Goal: Task Accomplishment & Management: Use online tool/utility

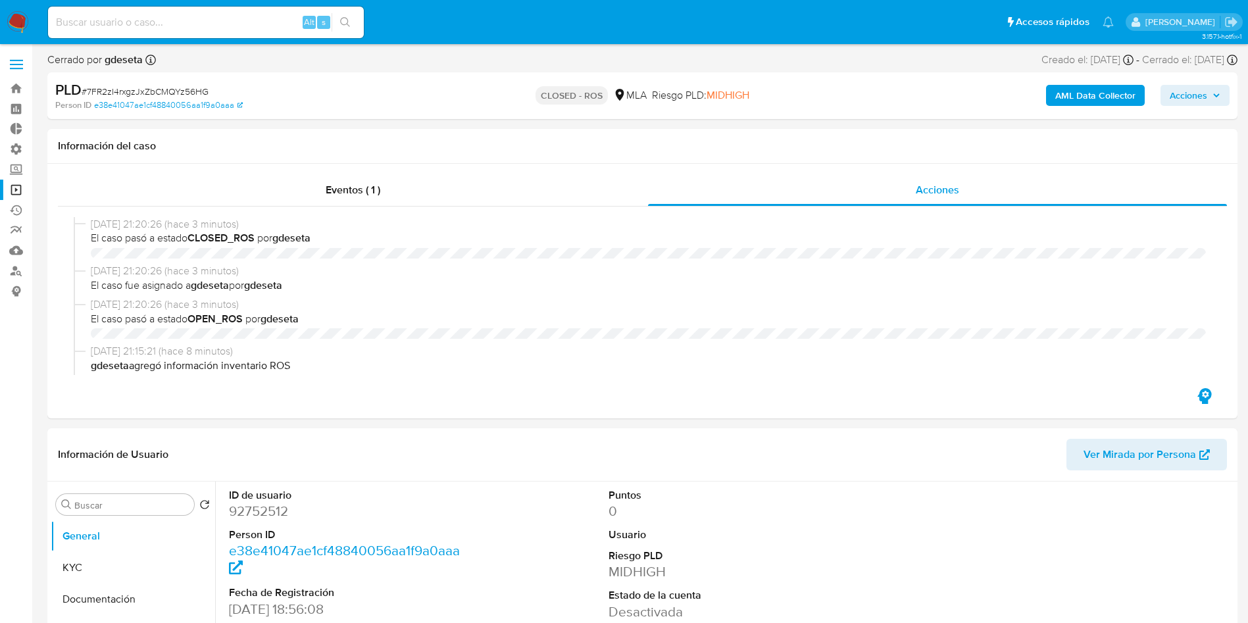
select select "10"
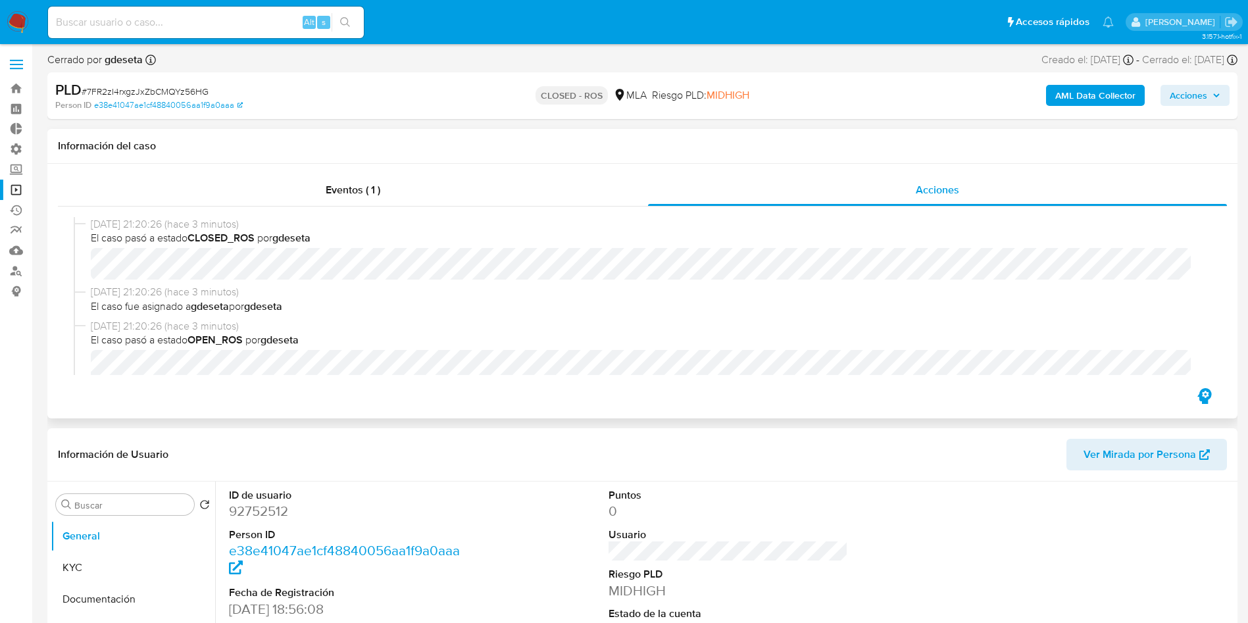
drag, startPoint x: 760, startPoint y: 421, endPoint x: 673, endPoint y: 320, distance: 133.4
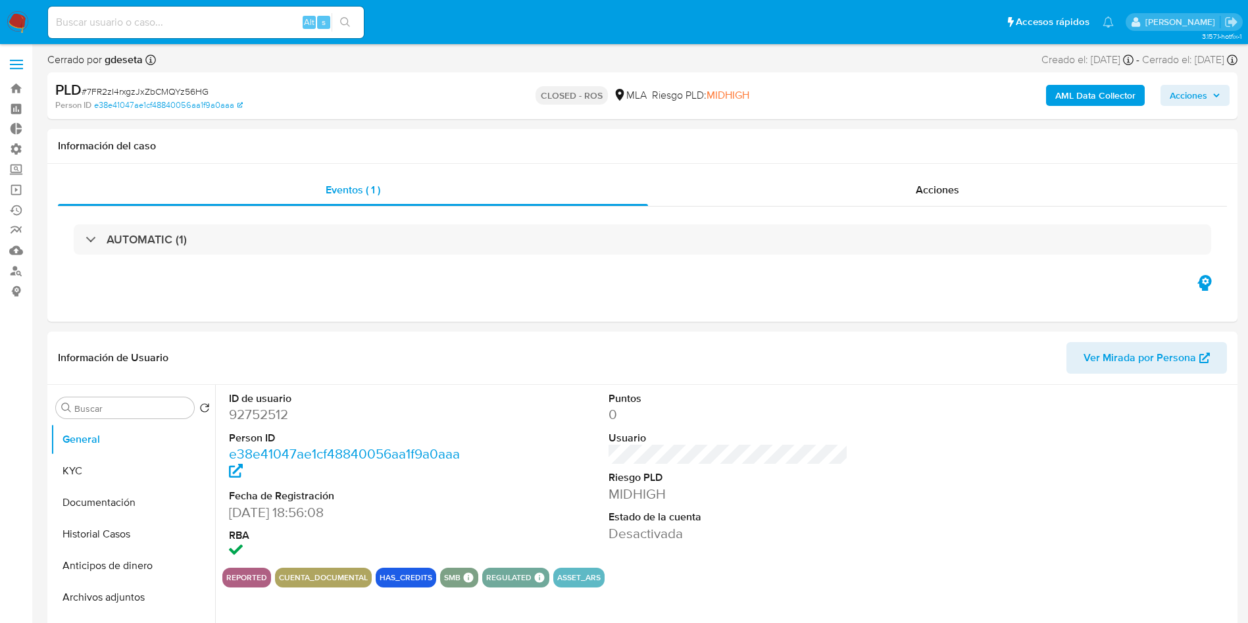
select select "10"
click at [149, 30] on input at bounding box center [206, 22] width 316 height 17
paste input "XkfxOFAwChbKDCFk1ZuvkxAS"
type input "XkfxOFAwChbKDCFk1ZuvkxAS"
click at [349, 30] on button "search-icon" at bounding box center [345, 22] width 27 height 18
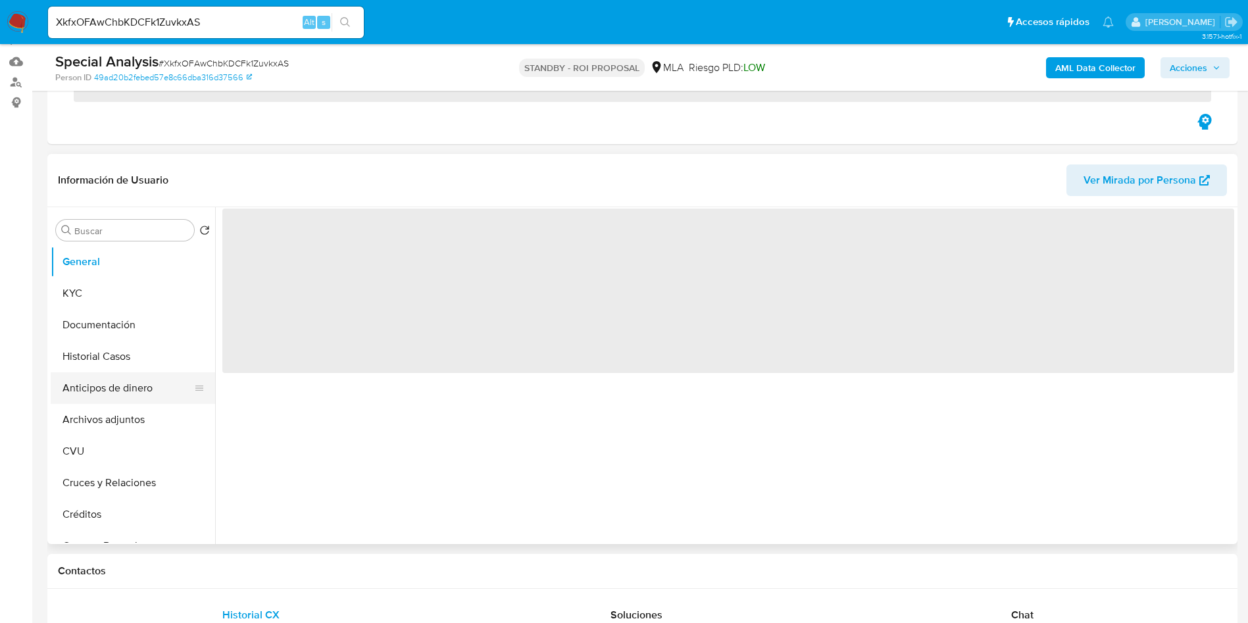
scroll to position [197, 0]
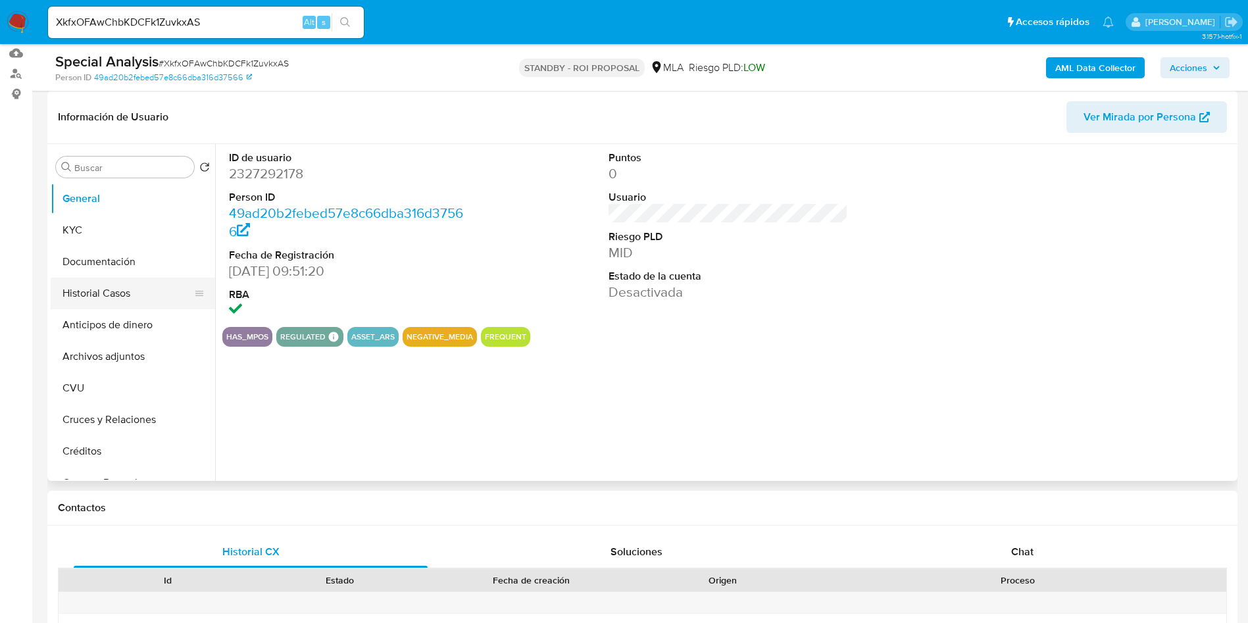
select select "10"
click at [121, 298] on button "Historial Casos" at bounding box center [128, 294] width 154 height 32
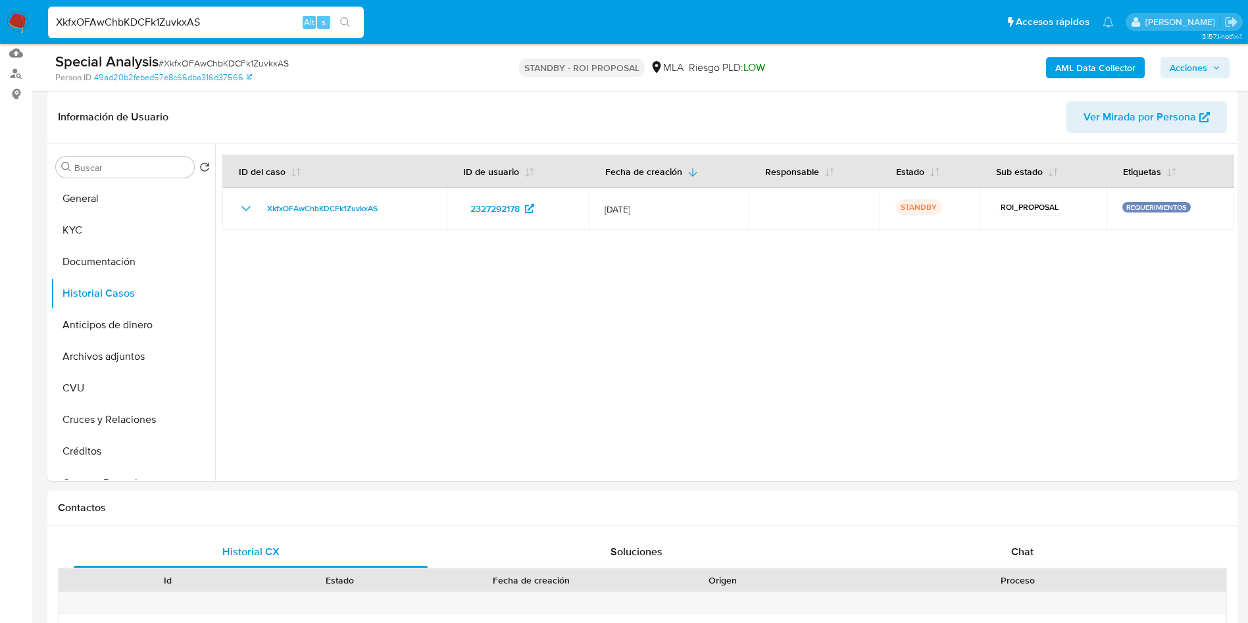
click at [174, 16] on input "XkfxOFAwChbKDCFk1ZuvkxAS" at bounding box center [206, 22] width 316 height 17
paste input "qPYXxjkyRBeYljN9ysp6ihQZ"
type input "qPYXxjkyRBeYljN9ysp6ihQZ"
click at [342, 27] on icon "search-icon" at bounding box center [345, 22] width 11 height 11
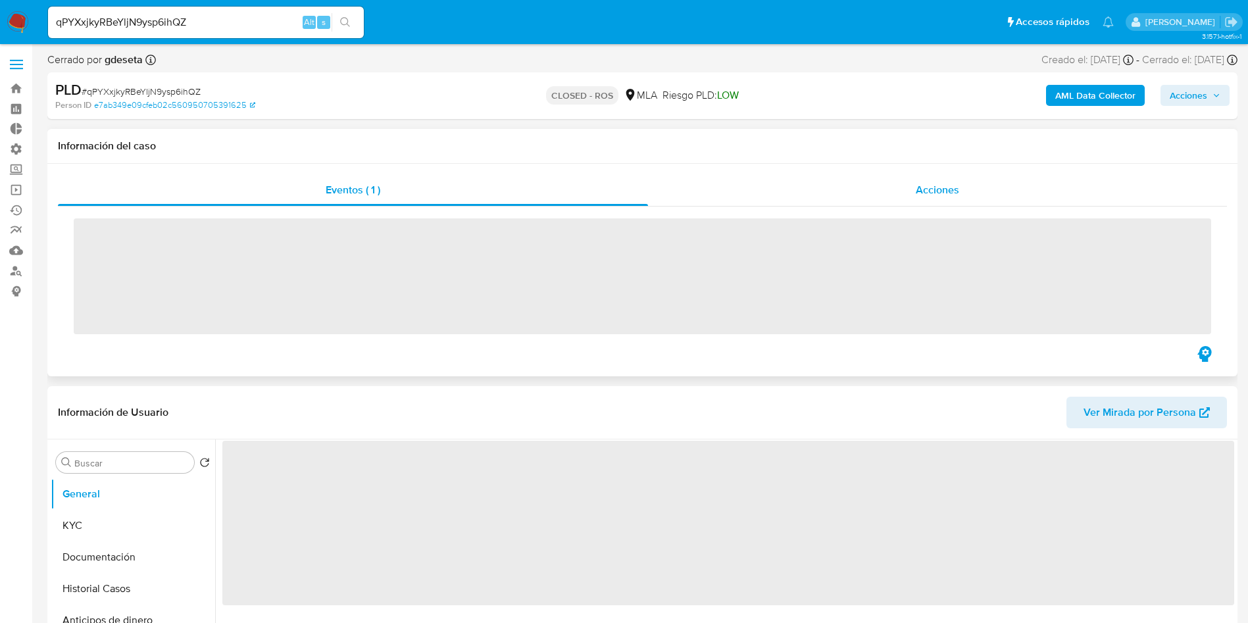
click at [924, 193] on span "Acciones" at bounding box center [937, 189] width 43 height 15
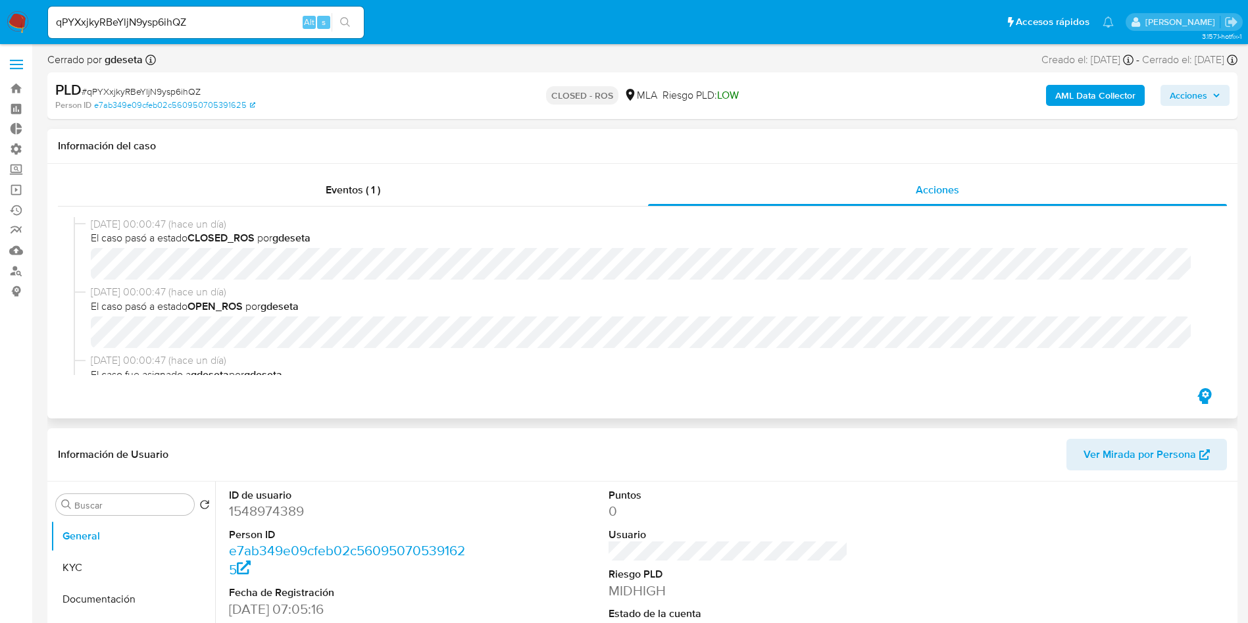
select select "10"
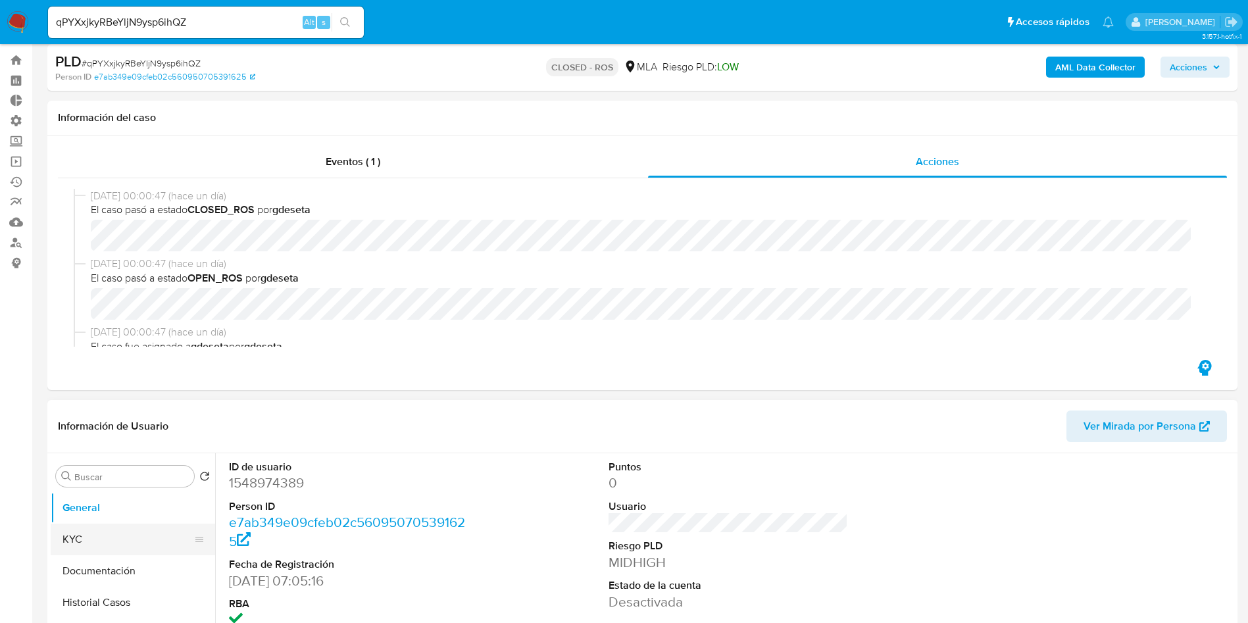
scroll to position [99, 0]
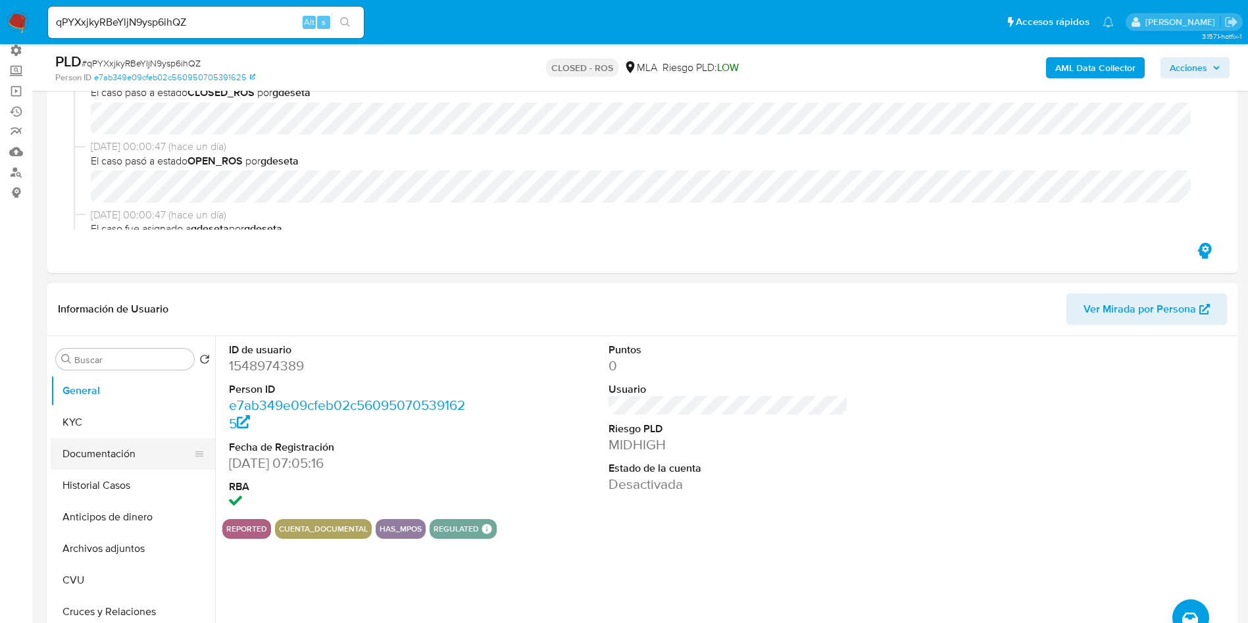
click at [99, 450] on button "Documentación" at bounding box center [128, 454] width 154 height 32
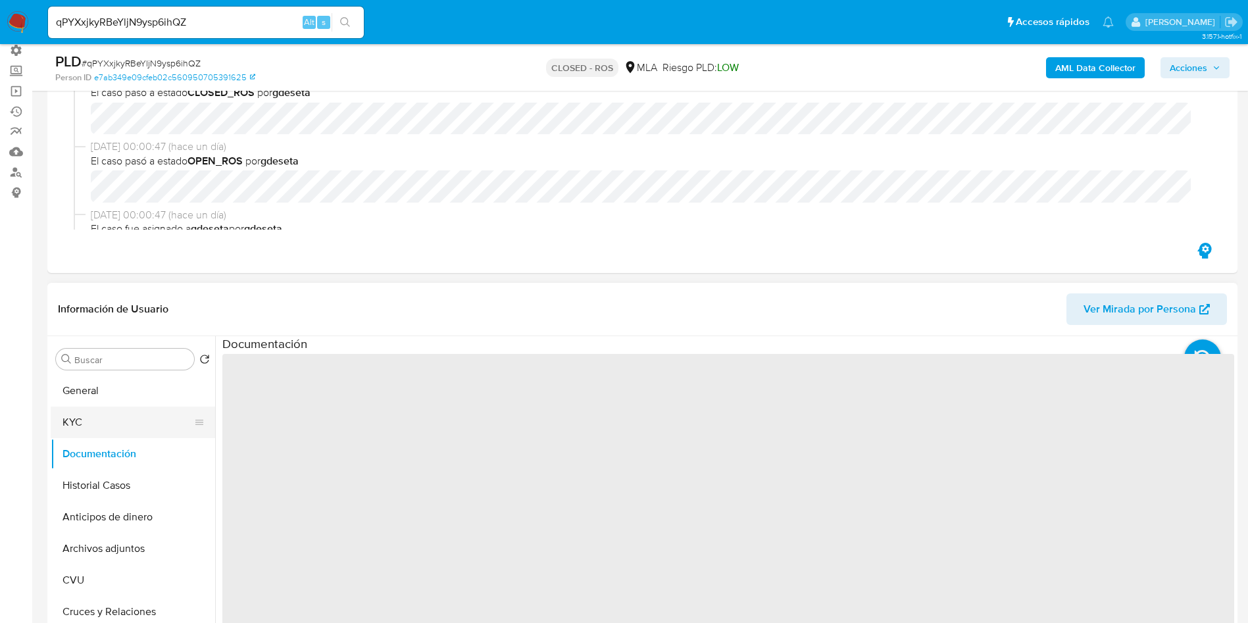
click at [105, 420] on button "KYC" at bounding box center [128, 423] width 154 height 32
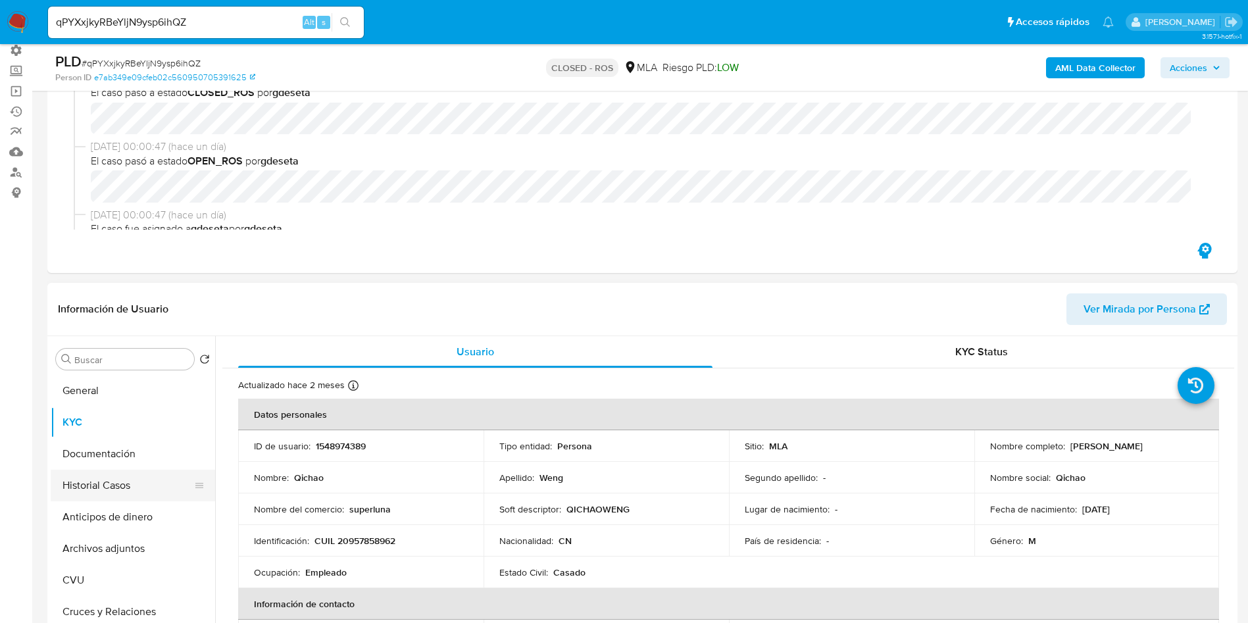
click at [121, 493] on button "Historial Casos" at bounding box center [128, 486] width 154 height 32
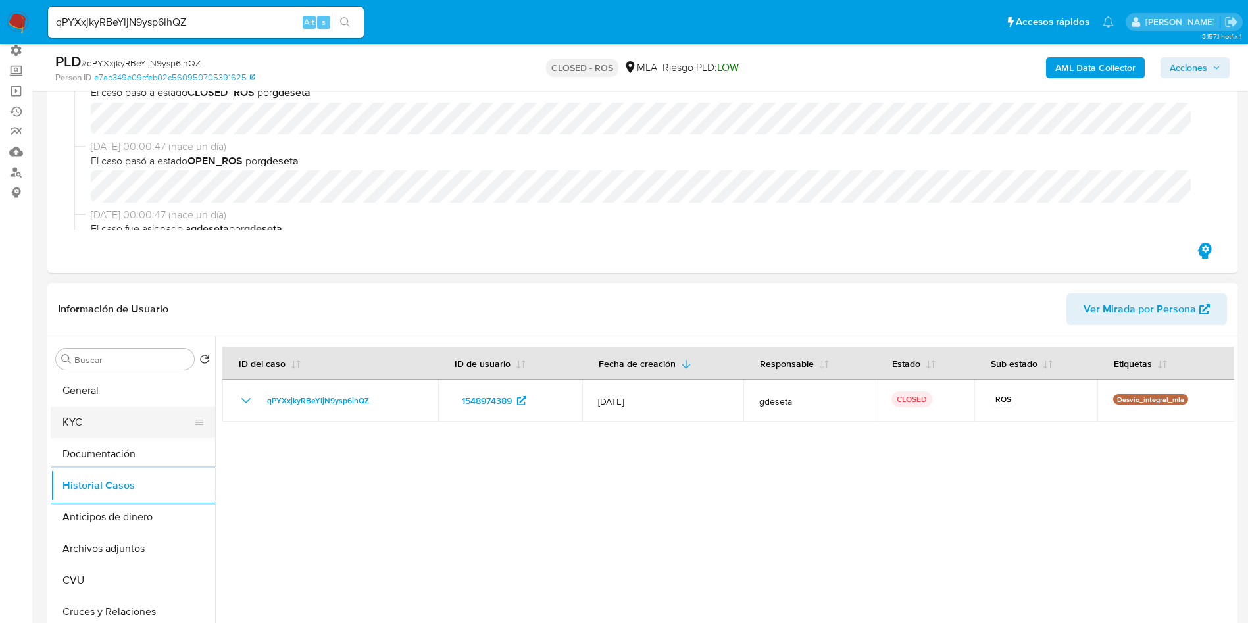
click at [105, 426] on button "KYC" at bounding box center [128, 423] width 154 height 32
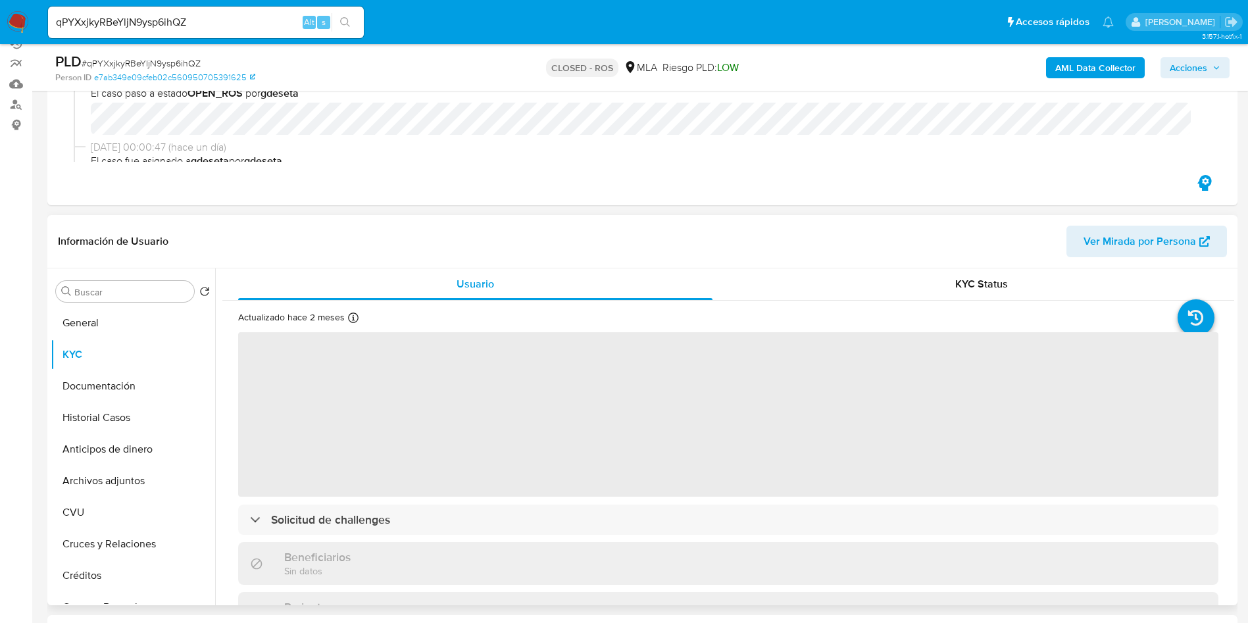
scroll to position [197, 0]
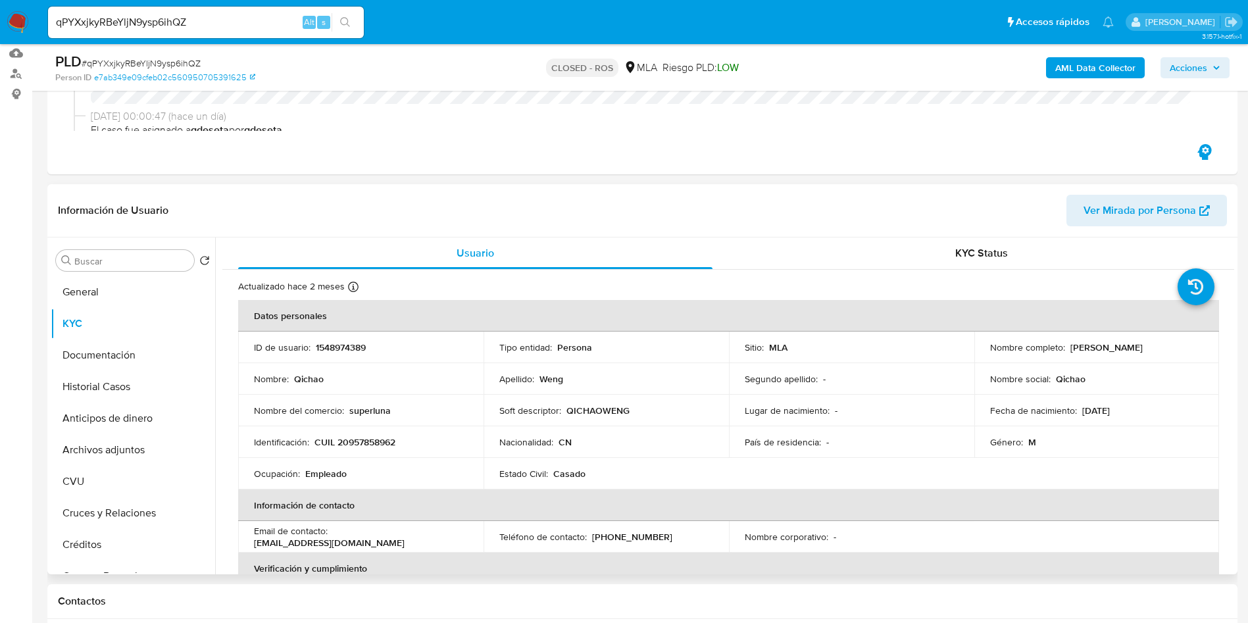
click at [384, 444] on p "CUIL 20957858962" at bounding box center [354, 442] width 81 height 12
copy p "20957858962"
click at [228, 18] on input "qPYXxjkyRBeYljN9ysp6ihQZ" at bounding box center [206, 22] width 316 height 17
click at [228, 20] on input "qPYXxjkyRBeYljN9ysp6ihQZ" at bounding box center [206, 22] width 316 height 17
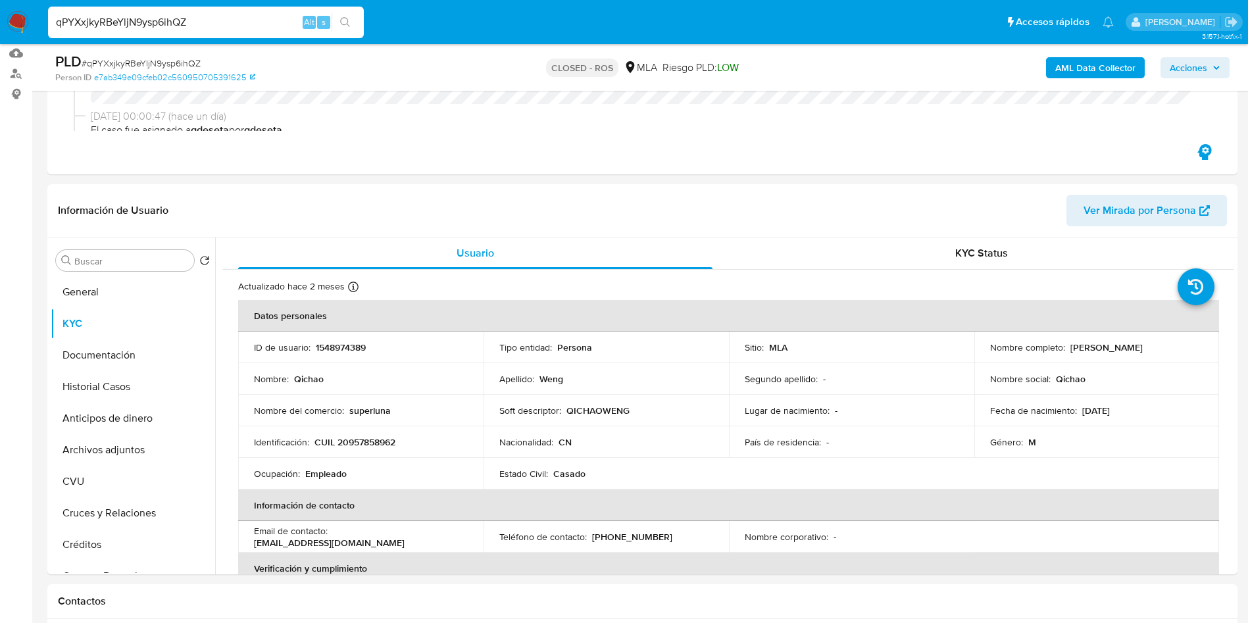
paste input "qPYXxjkyRBeYljN9ysp6ihQZ"
click at [261, 18] on input "qPYXxjkyRBeYljN9ysp6ihQZqPYXxjkyRBeYljN9ysp6ihQZ" at bounding box center [206, 22] width 316 height 17
paste input
type input "qPYXxjkyRBeYljN9ysp6ihQZ"
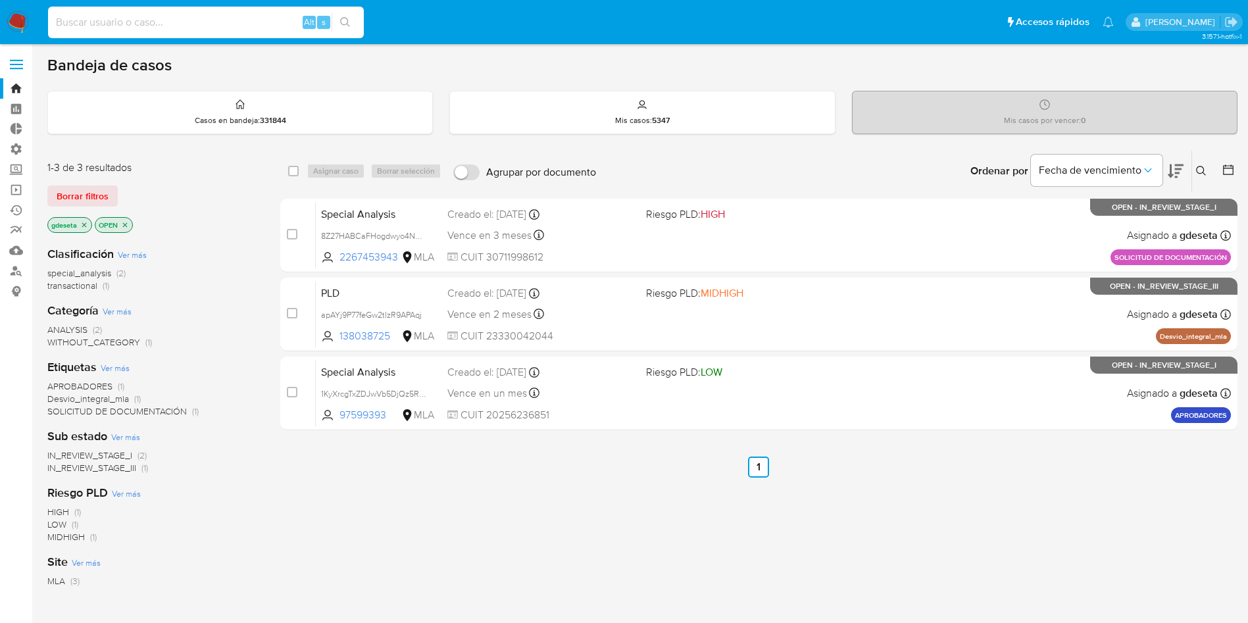
click at [169, 20] on input at bounding box center [206, 22] width 316 height 17
paste input "qPYXxjkyRBeYljN9ysp6ihQZ"
type input "qPYXxjkyRBeYljN9ysp6ihQZ"
click at [352, 30] on button "search-icon" at bounding box center [345, 22] width 27 height 18
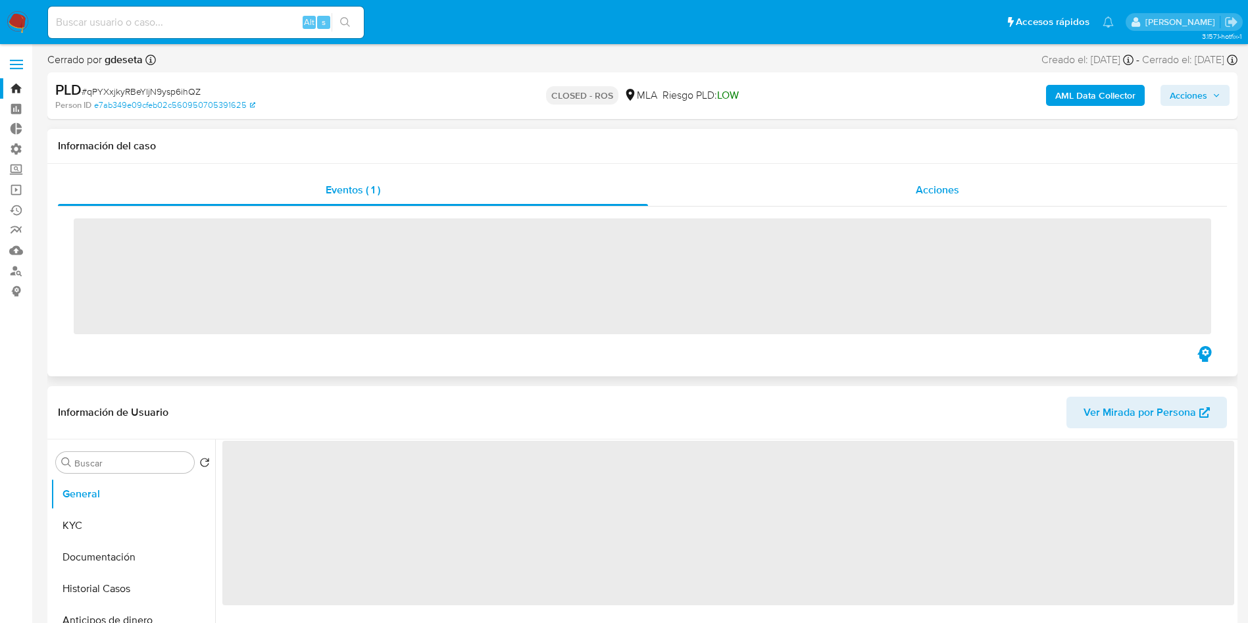
click at [912, 197] on div "Acciones" at bounding box center [937, 190] width 579 height 32
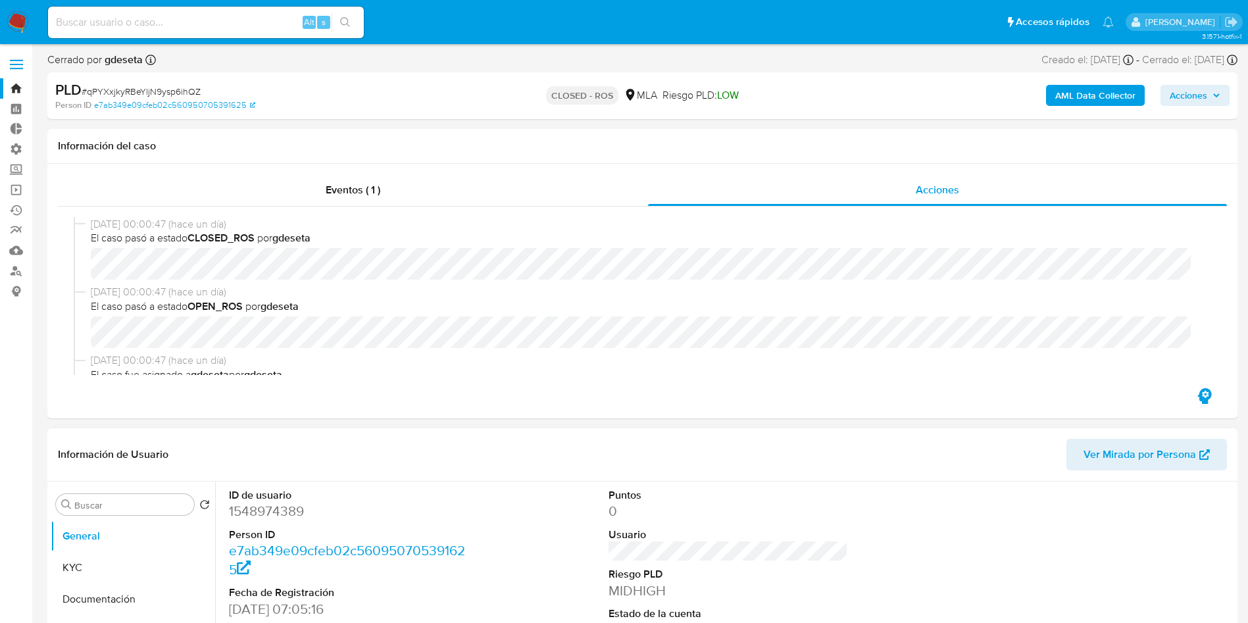
select select "10"
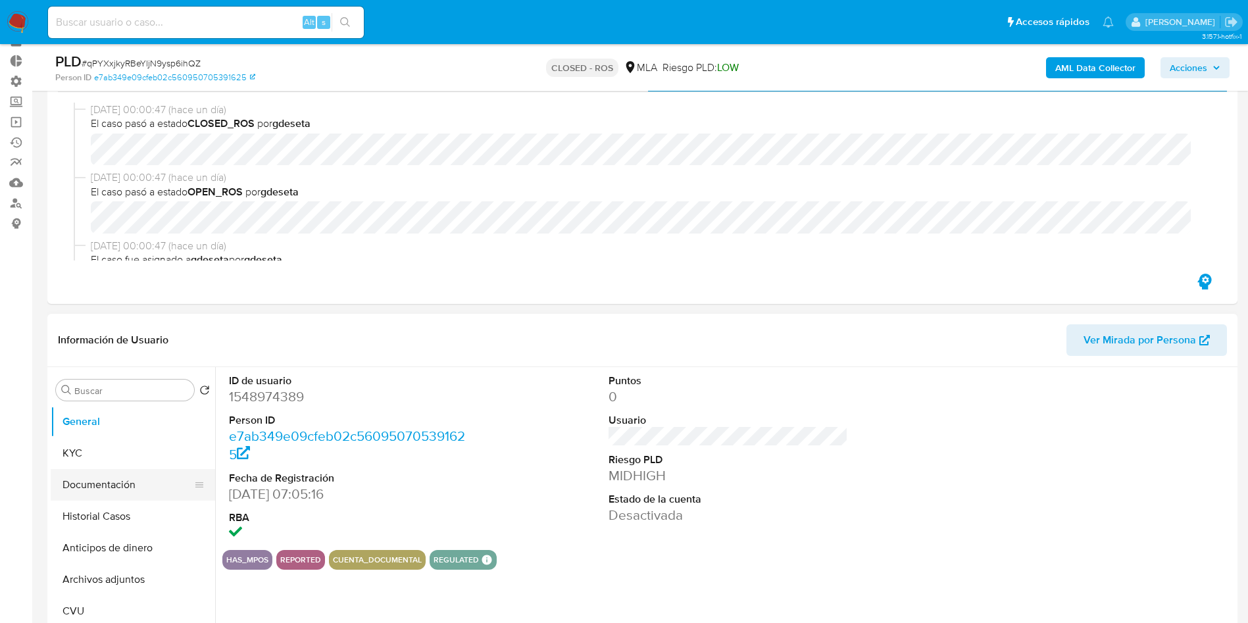
scroll to position [99, 0]
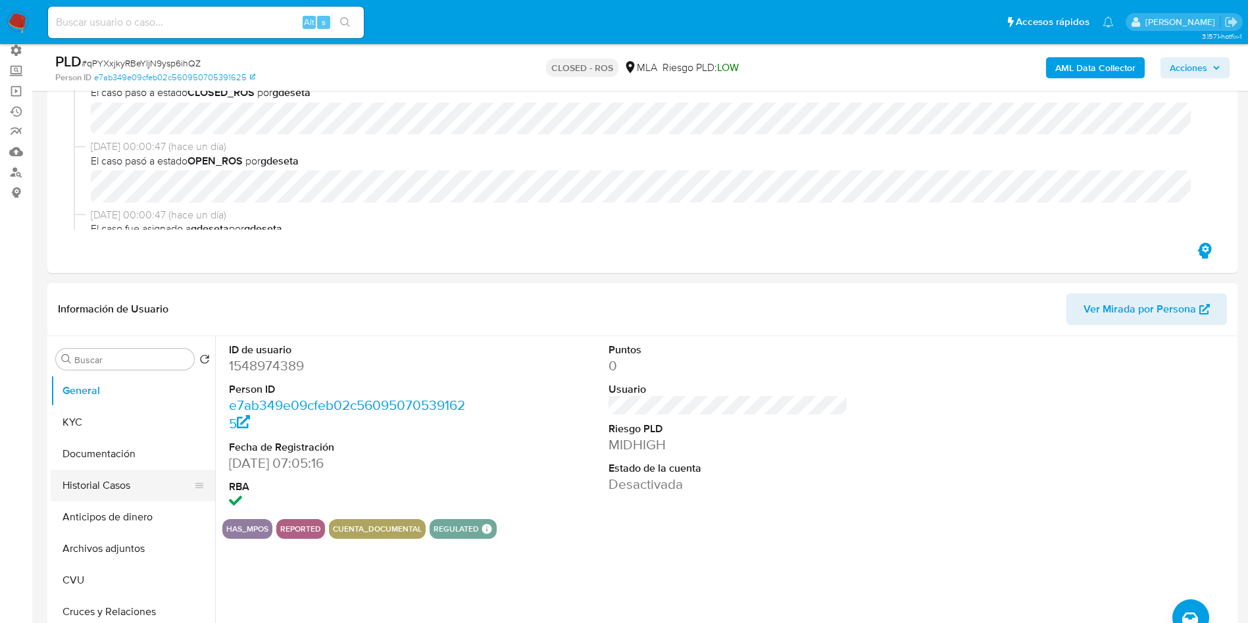
click at [82, 482] on button "Historial Casos" at bounding box center [128, 486] width 154 height 32
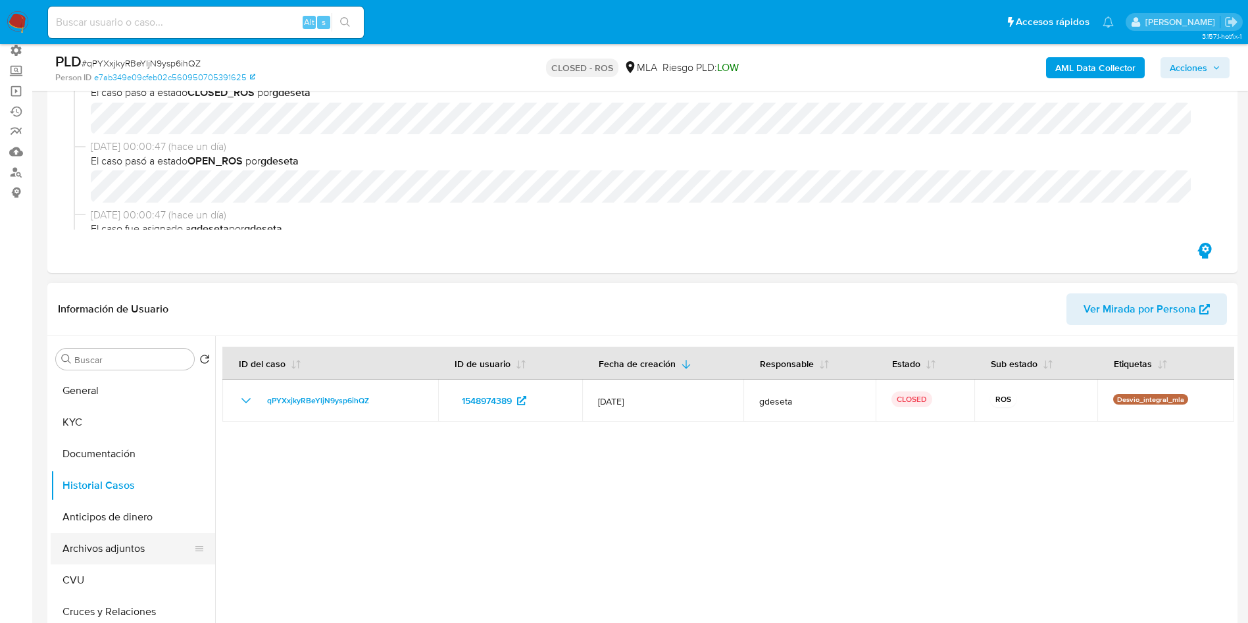
click at [116, 546] on button "Archivos adjuntos" at bounding box center [128, 549] width 154 height 32
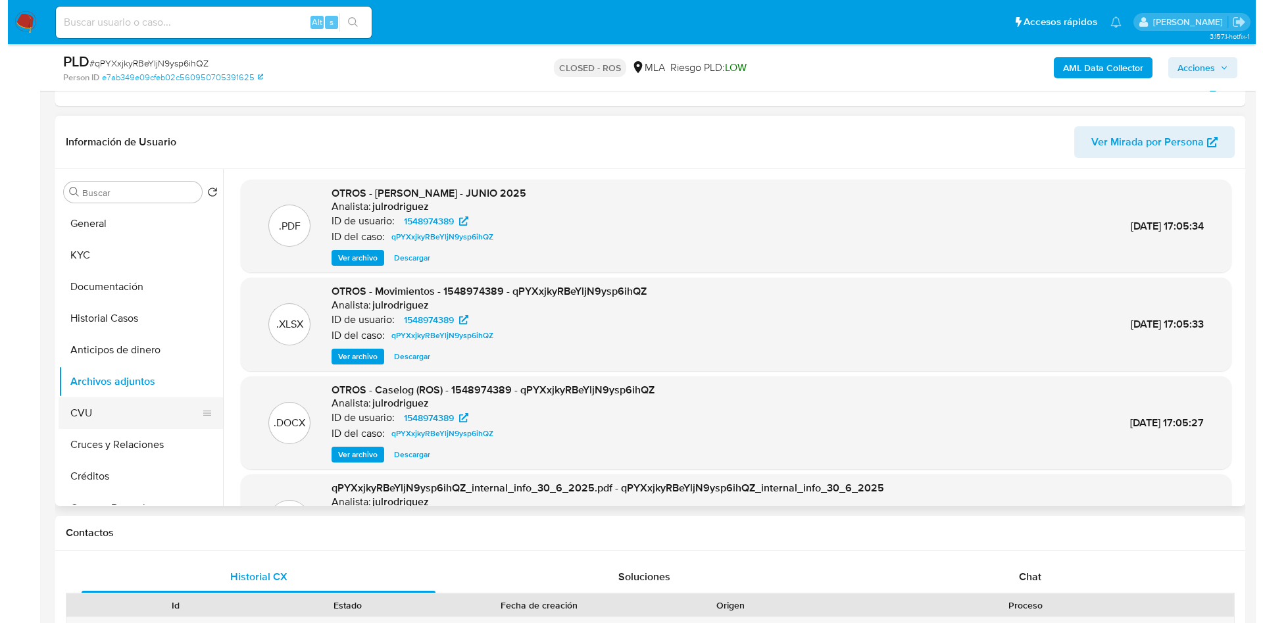
scroll to position [296, 0]
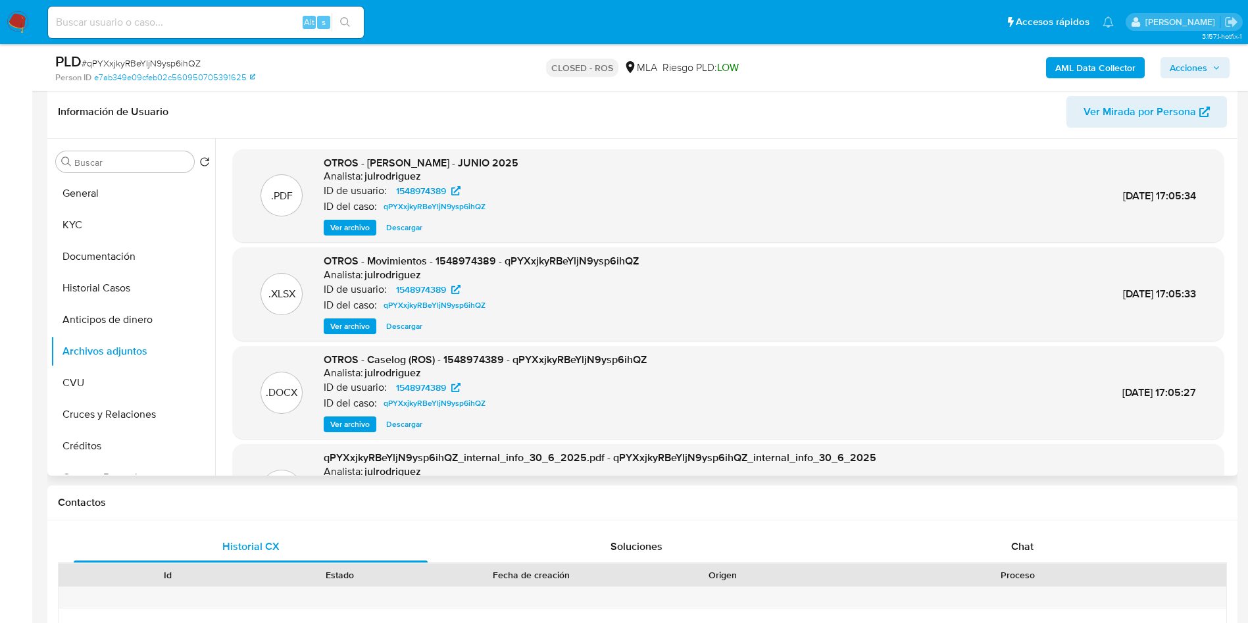
click at [364, 424] on span "Ver archivo" at bounding box center [349, 424] width 39 height 13
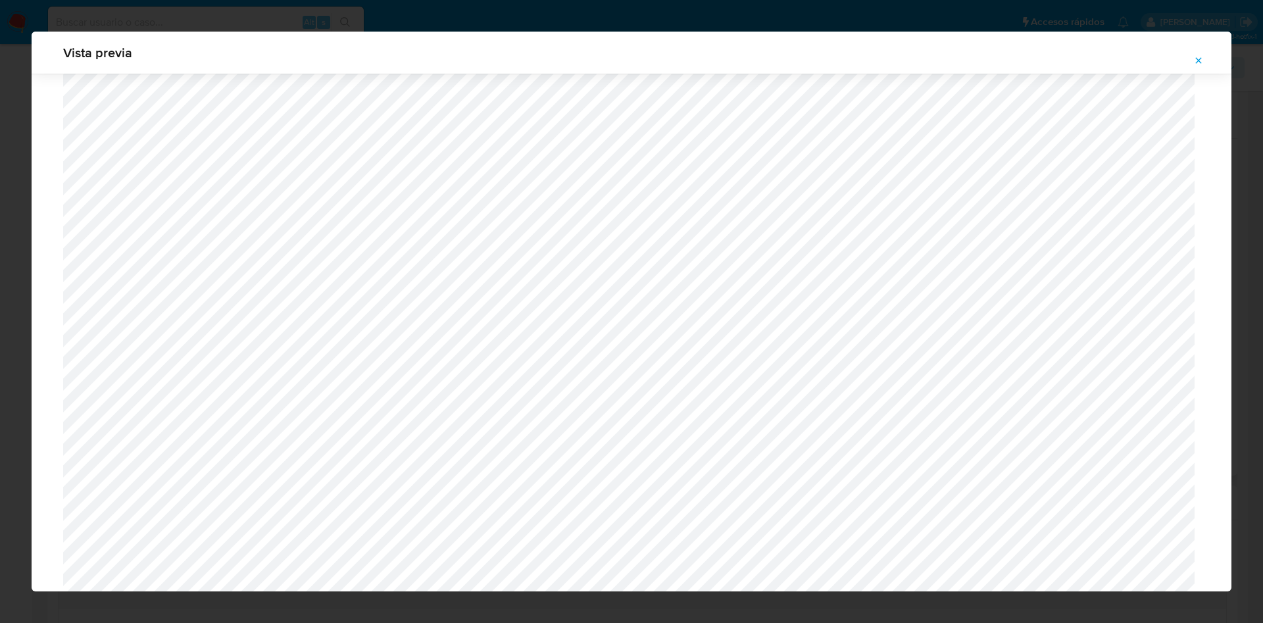
scroll to position [270, 0]
click at [1195, 61] on icon "Attachment preview" at bounding box center [1198, 60] width 11 height 11
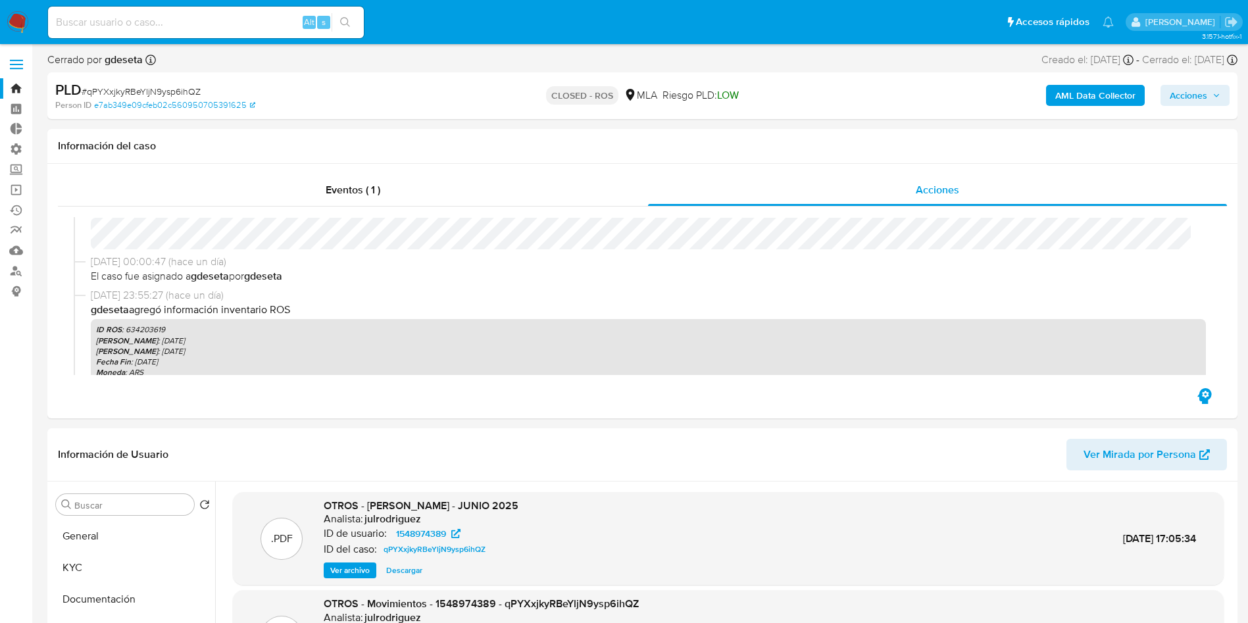
scroll to position [99, 0]
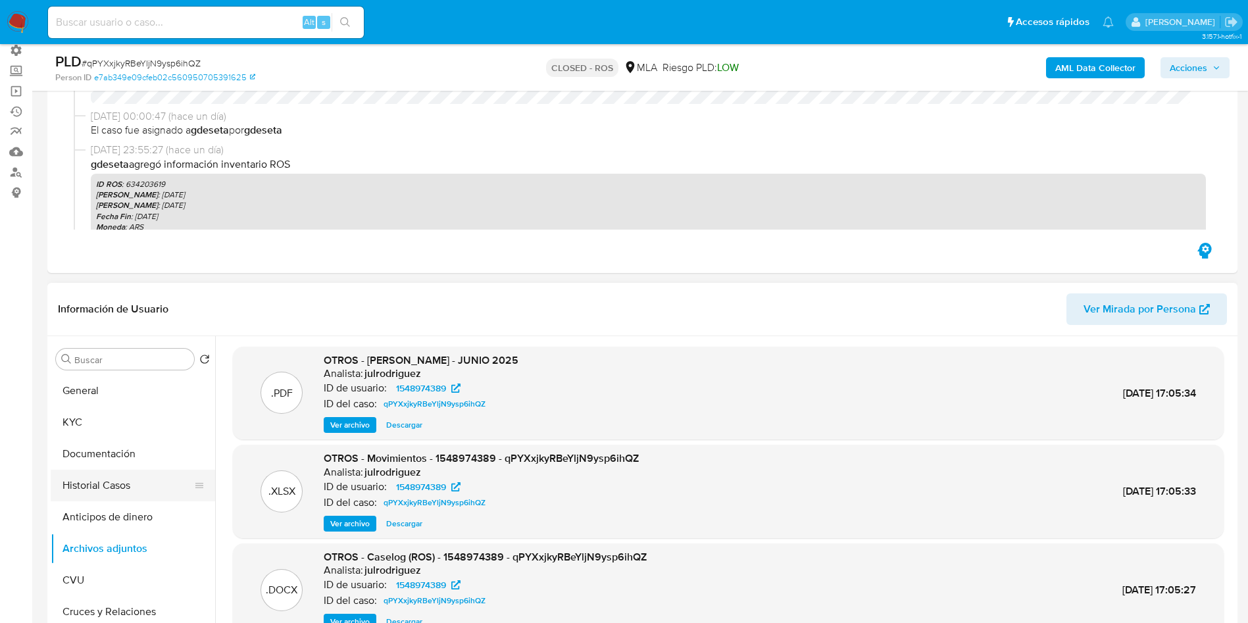
click at [123, 499] on button "Historial Casos" at bounding box center [128, 486] width 154 height 32
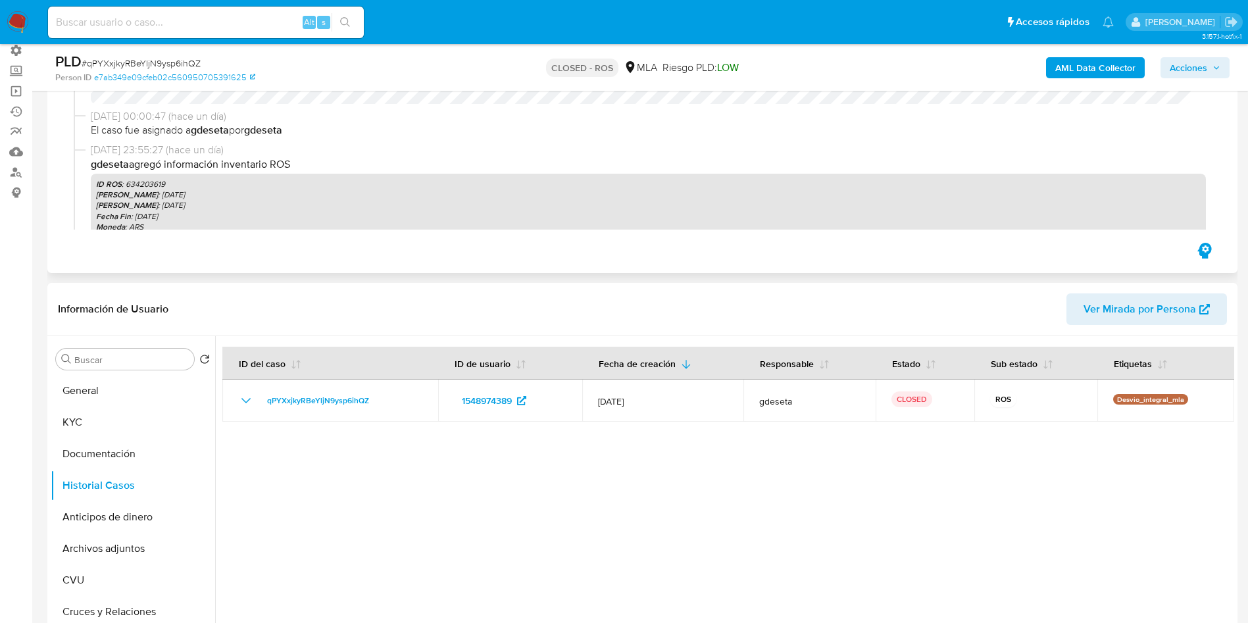
click at [161, 183] on p "ID ROS : 634203619" at bounding box center [648, 184] width 1105 height 11
copy p "634203619"
click at [147, 27] on input at bounding box center [206, 22] width 316 height 17
paste input "s5EqiVe0MR3u2INL3sF721GH"
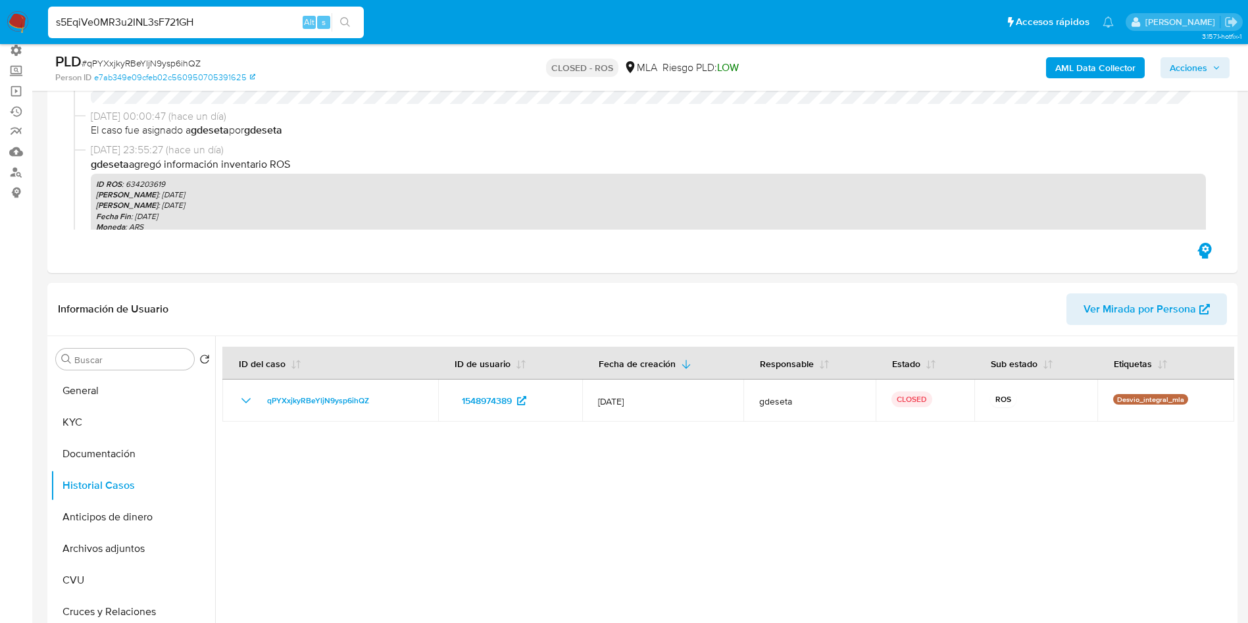
type input "s5EqiVe0MR3u2INL3sF721GH"
click at [356, 28] on button "search-icon" at bounding box center [345, 22] width 27 height 18
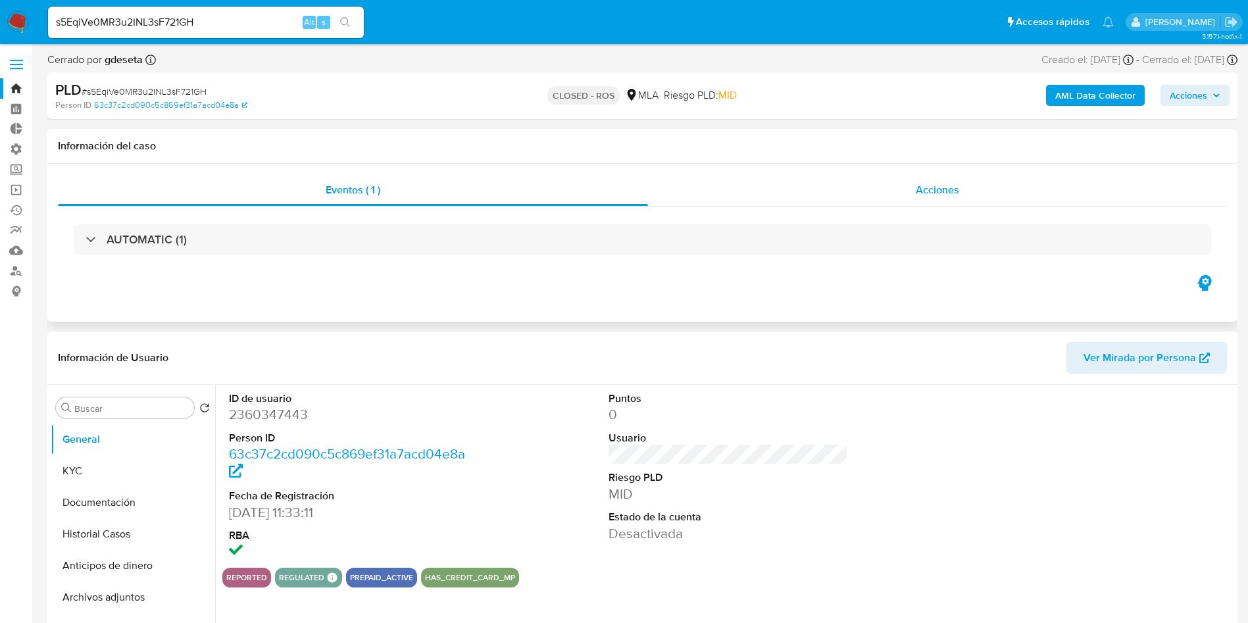
click at [977, 176] on div "Acciones" at bounding box center [937, 190] width 579 height 32
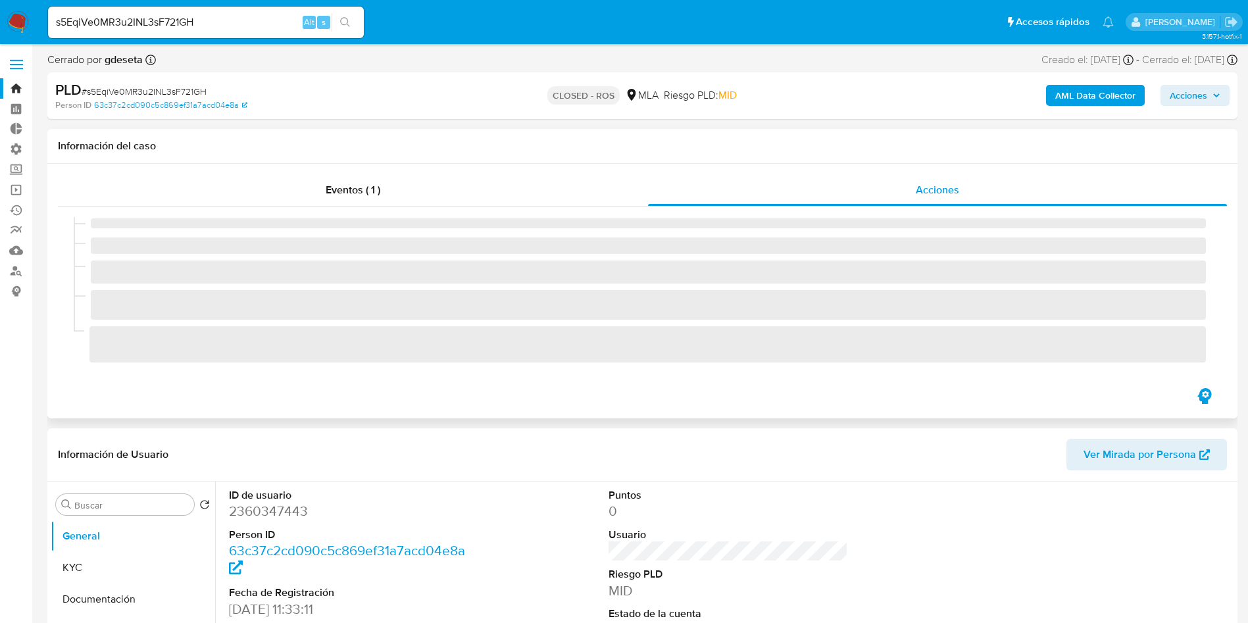
select select "10"
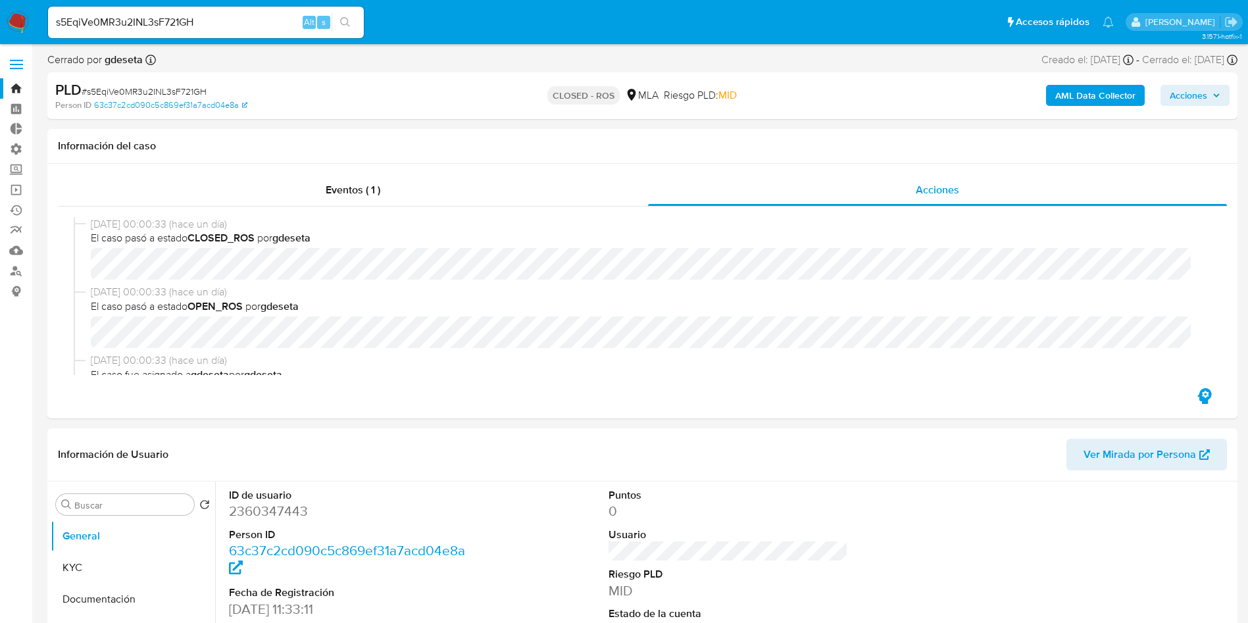
click at [168, 25] on input "s5EqiVe0MR3u2INL3sF721GH" at bounding box center [206, 22] width 316 height 17
paste input "GsJpZCyOZSFh7Dzs0bihYGRb"
type input "GsJpZCyOZSFh7Dzs0bihYGRb"
click at [350, 29] on button "search-icon" at bounding box center [345, 22] width 27 height 18
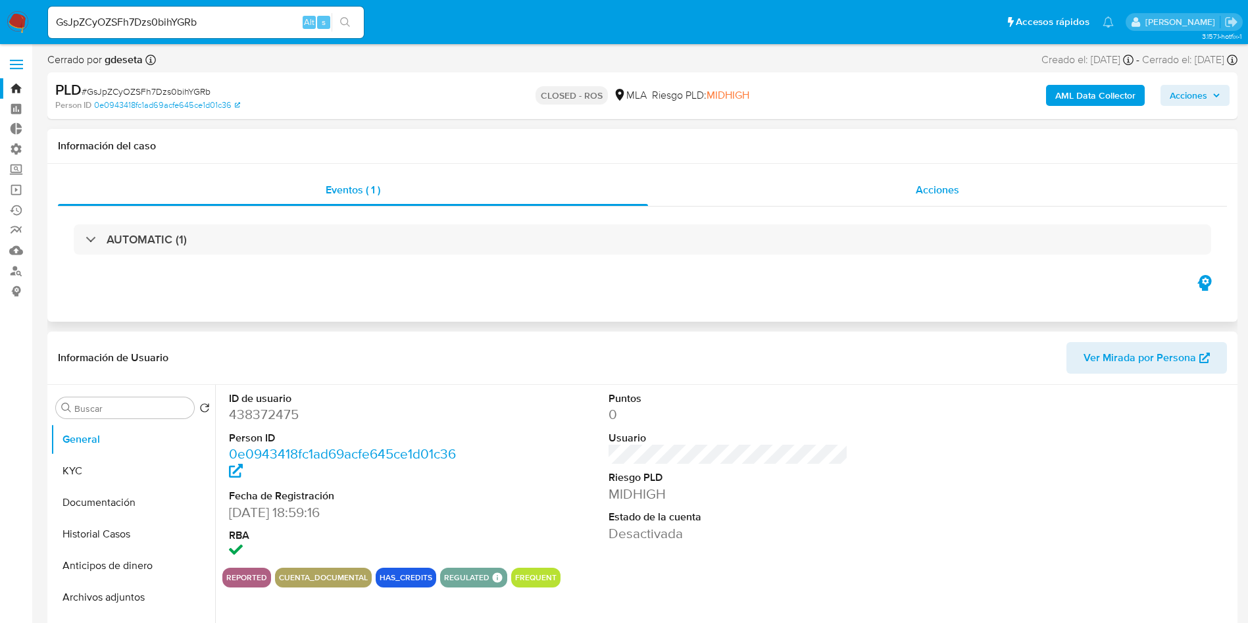
click at [948, 203] on div "Acciones" at bounding box center [937, 190] width 579 height 32
select select "10"
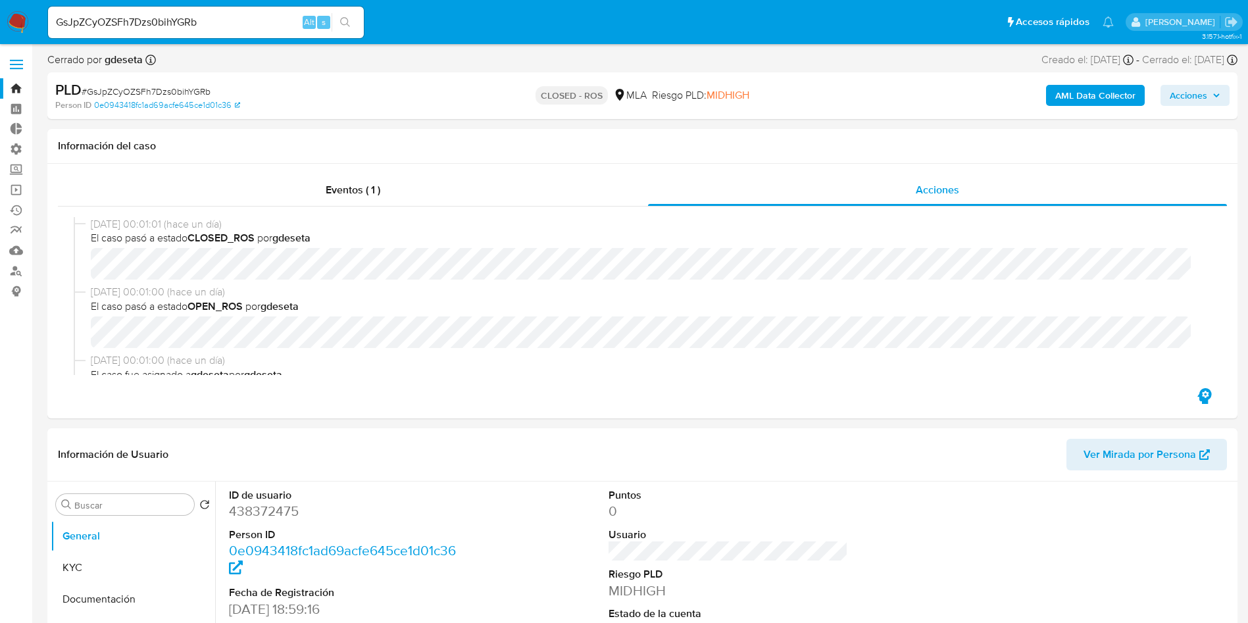
click at [244, 24] on input "GsJpZCyOZSFh7Dzs0bihYGRb" at bounding box center [206, 22] width 316 height 17
paste input "u0tUrly43b0sV9R5xhV8xFbx"
type input "u0tUrly43b0sV9R5xhV8xFbx"
click at [343, 24] on icon "search-icon" at bounding box center [345, 22] width 11 height 11
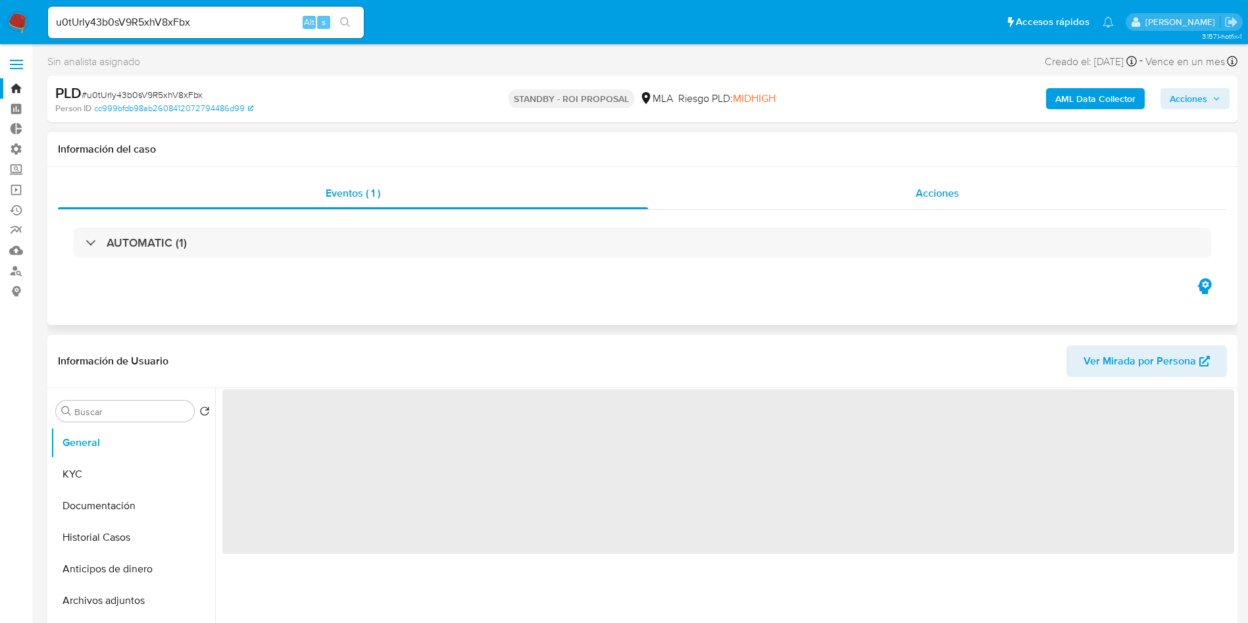
click at [964, 190] on div "Acciones" at bounding box center [937, 194] width 579 height 32
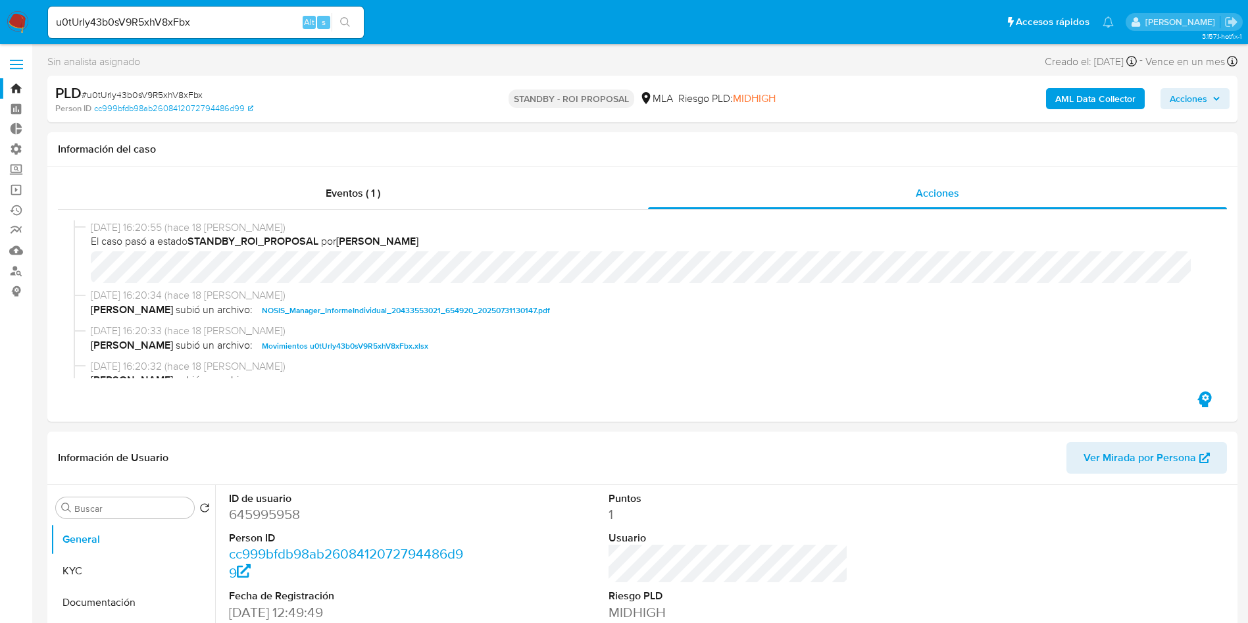
select select "10"
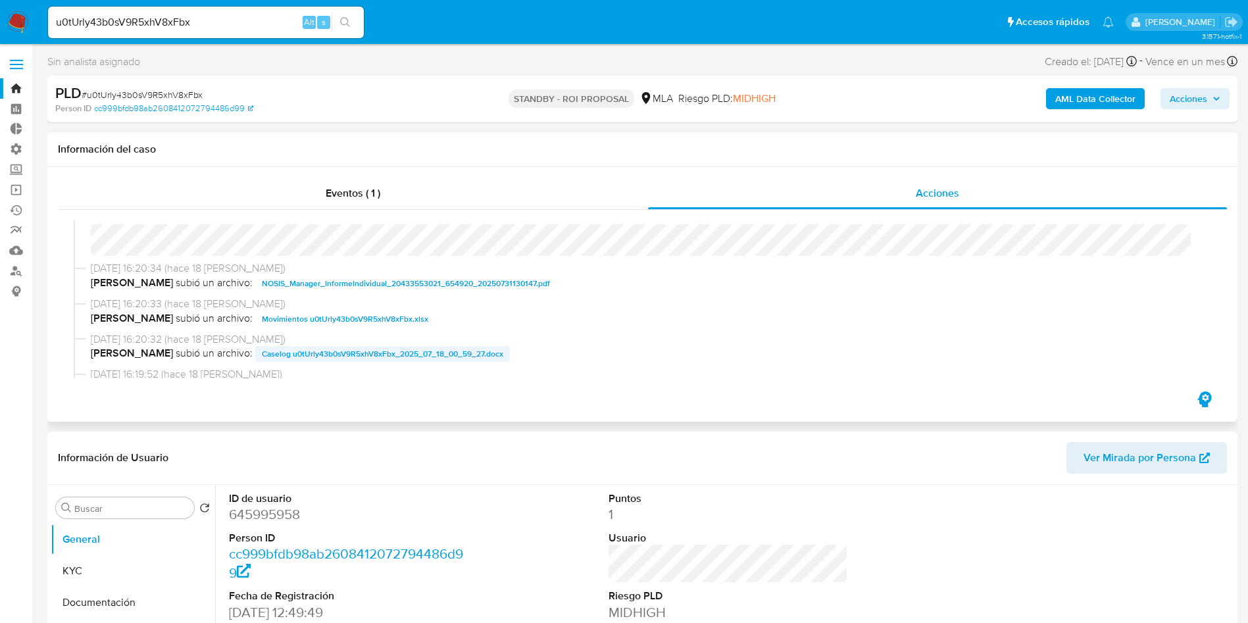
scroll to position [99, 0]
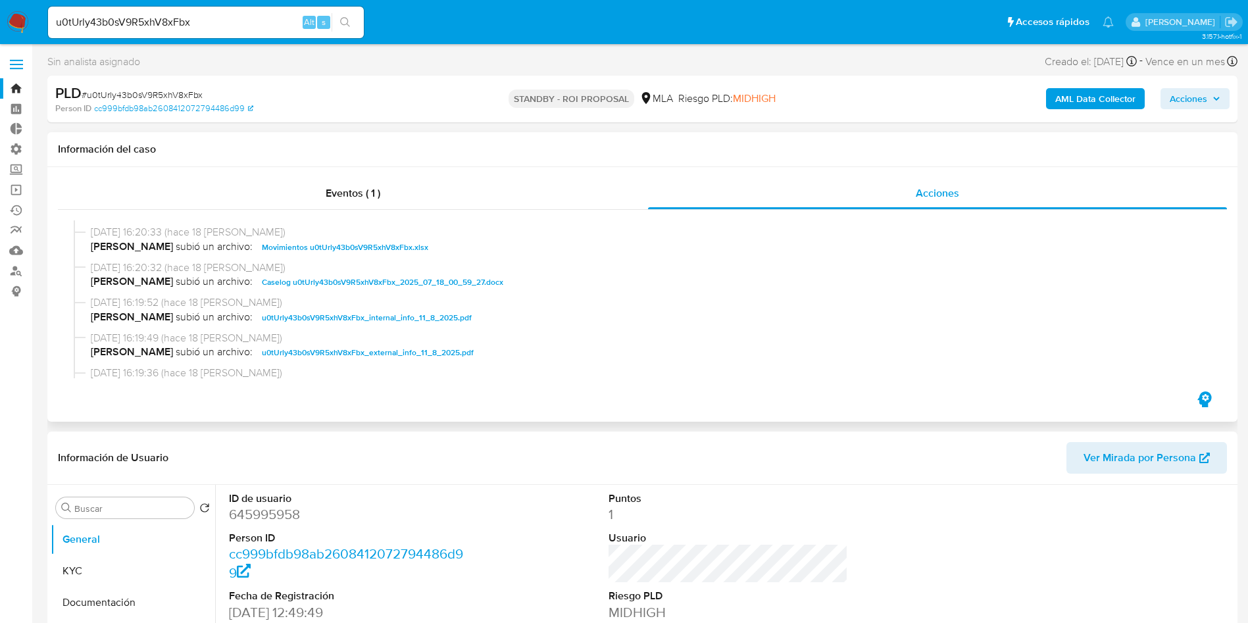
click at [373, 286] on span "Caselog u0tUrly43b0sV9R5xhV8xFbx_2025_07_18_00_59_27.docx" at bounding box center [382, 282] width 241 height 16
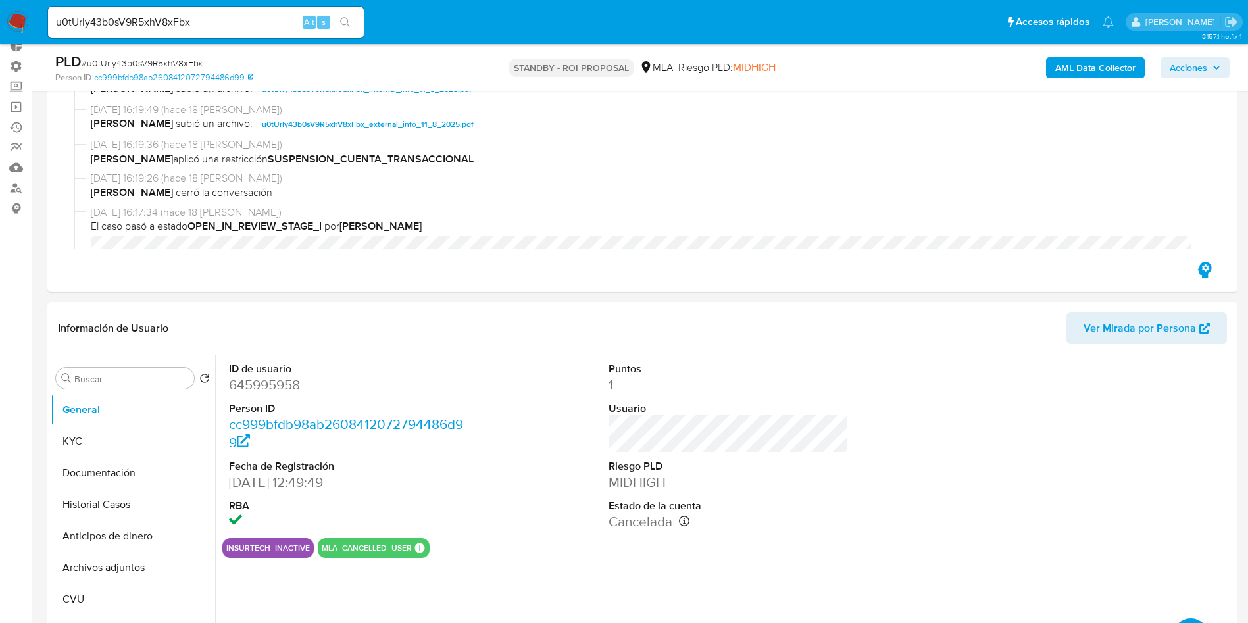
scroll to position [197, 0]
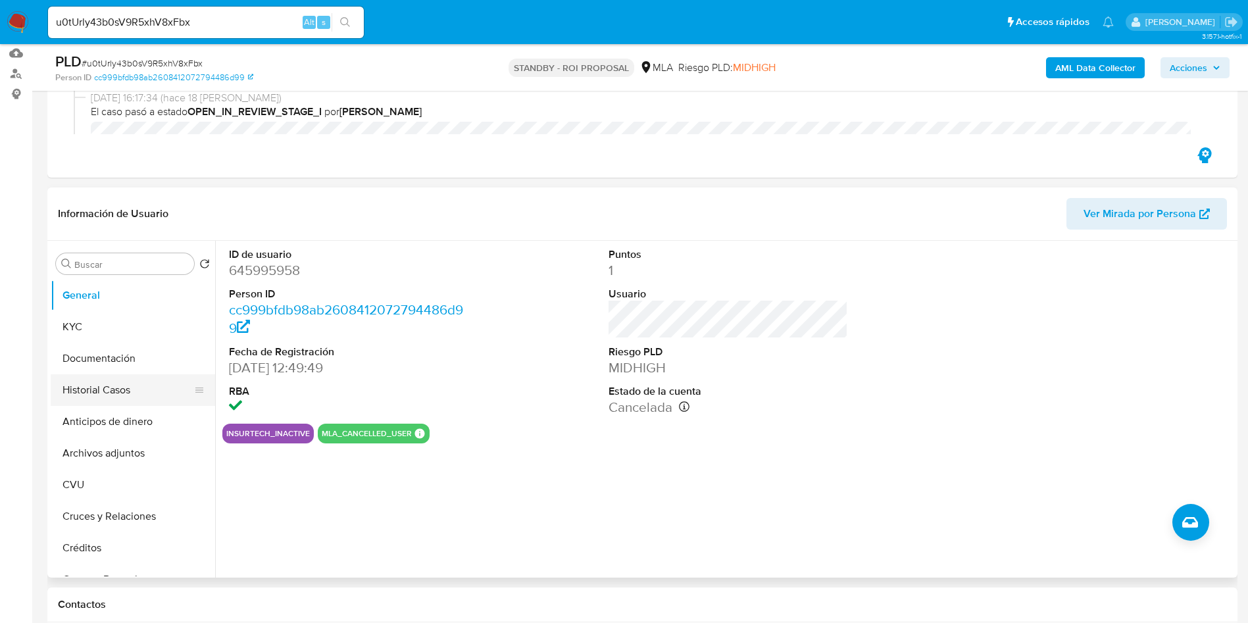
click at [72, 393] on button "Historial Casos" at bounding box center [128, 390] width 154 height 32
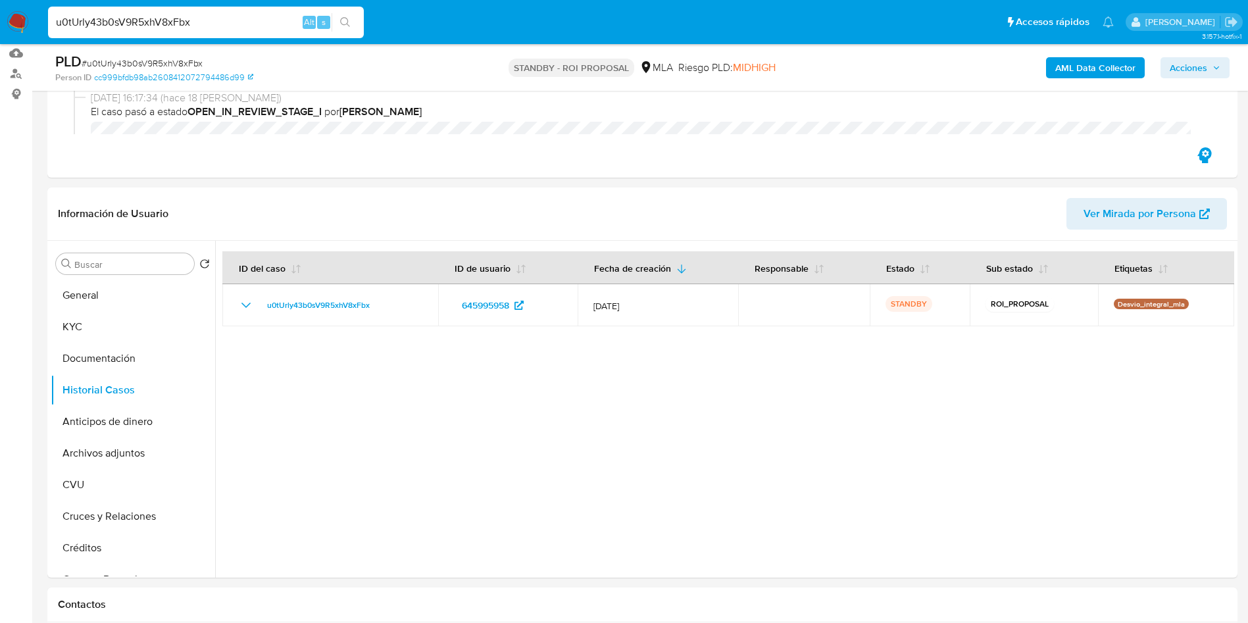
click at [176, 16] on input "u0tUrly43b0sV9R5xhV8xFbx" at bounding box center [206, 22] width 316 height 17
click at [175, 16] on input "u0tUrly43b0sV9R5xhV8xFbx" at bounding box center [206, 22] width 316 height 17
paste input "BK4aMu3dk9SpjIMhnWrD1M5a"
type input "BK4aMu3dk9SpjIMhnWrD1M5a"
click at [341, 13] on button "search-icon" at bounding box center [345, 22] width 27 height 18
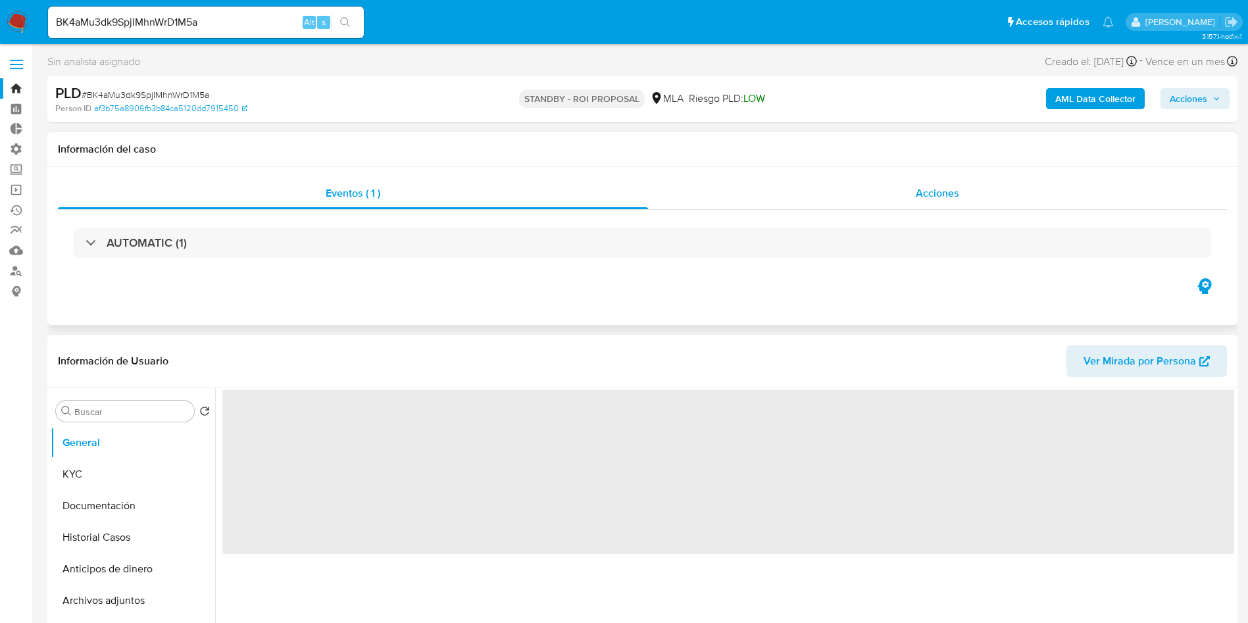
click at [942, 198] on span "Acciones" at bounding box center [937, 193] width 43 height 15
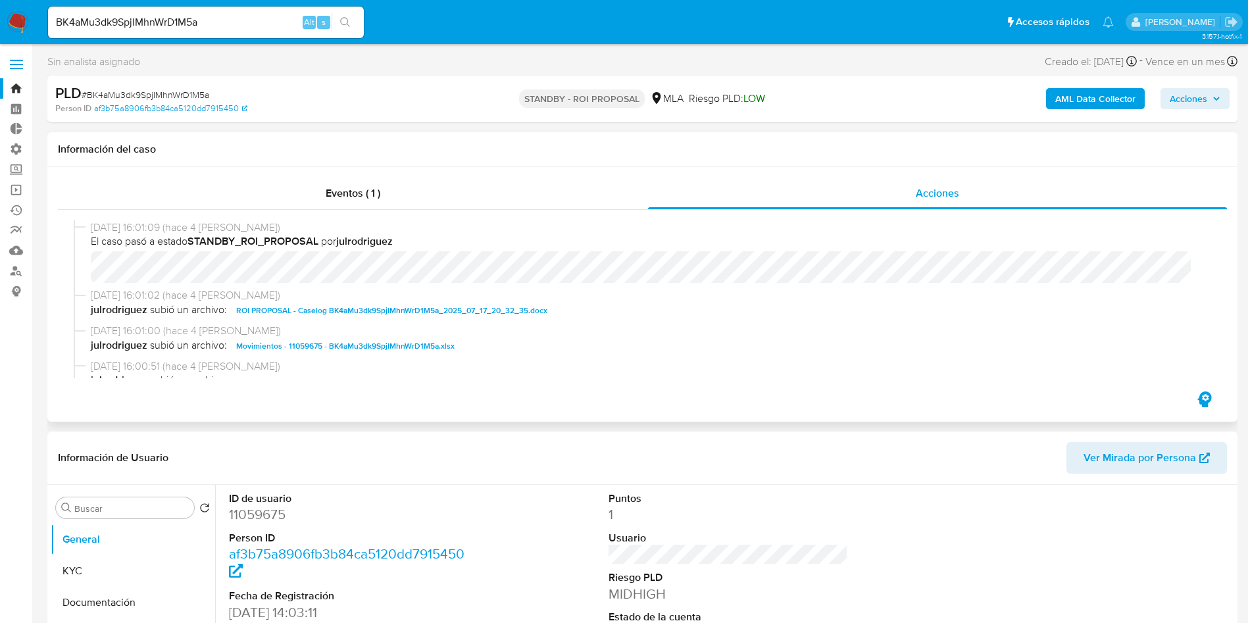
select select "10"
click at [433, 307] on span "ROI PROPOSAL - Caselog BK4aMu3dk9SpjIMhnWrD1M5a_2025_07_17_20_32_35.docx" at bounding box center [391, 311] width 311 height 16
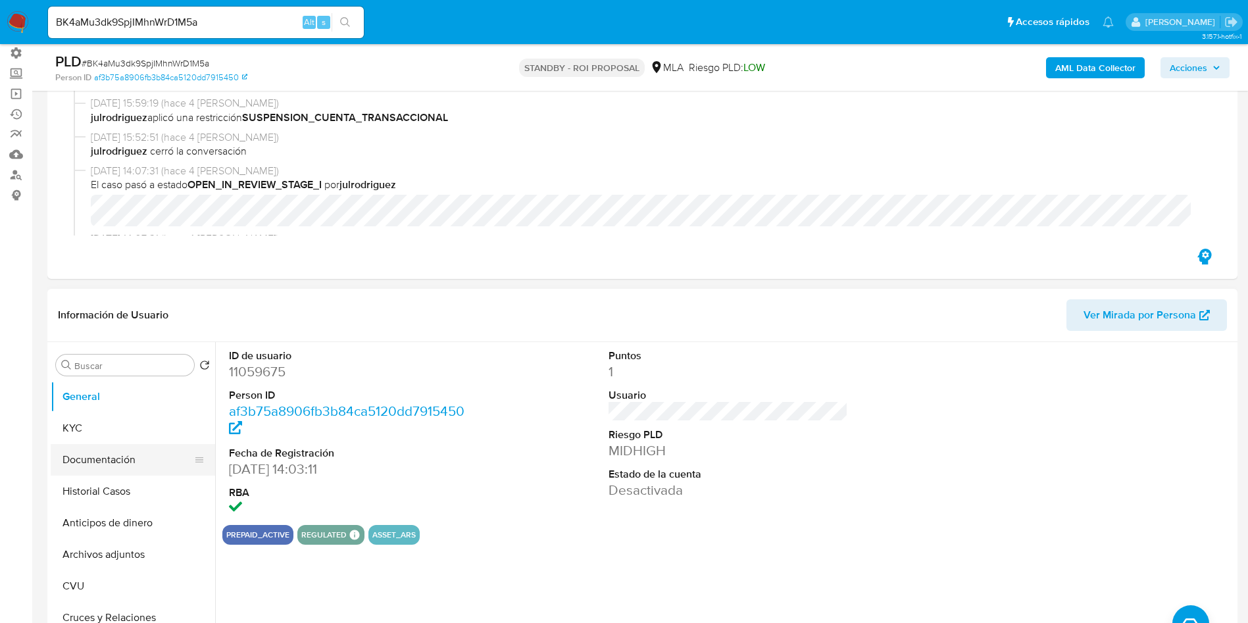
scroll to position [197, 0]
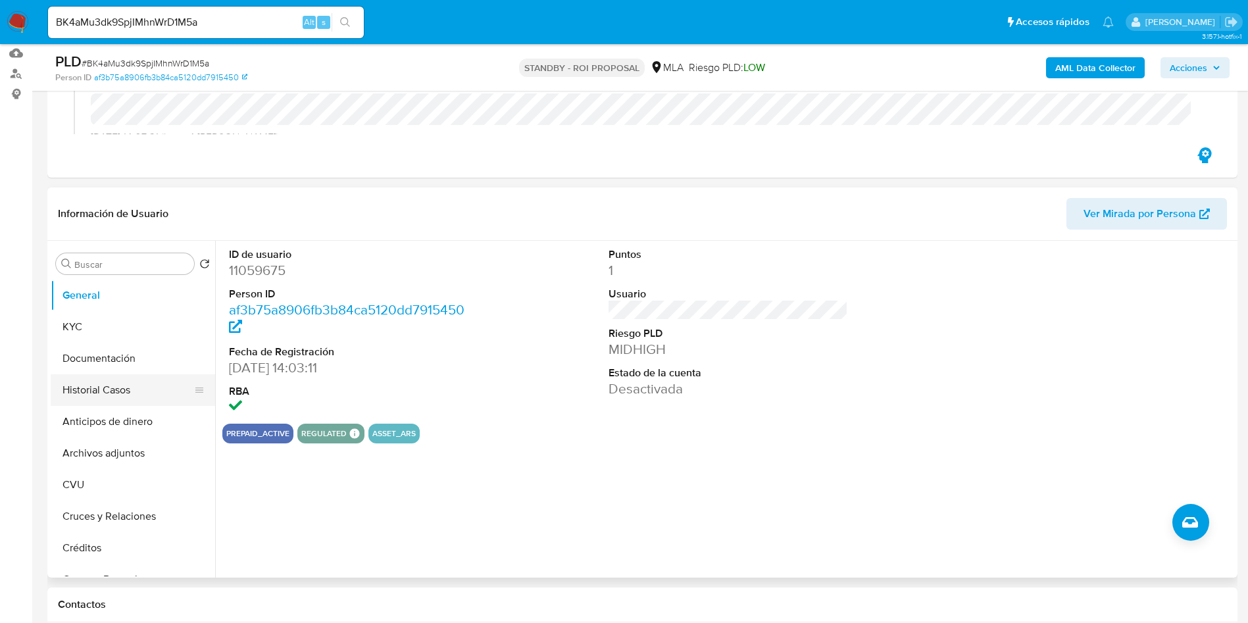
click at [113, 391] on button "Historial Casos" at bounding box center [128, 390] width 154 height 32
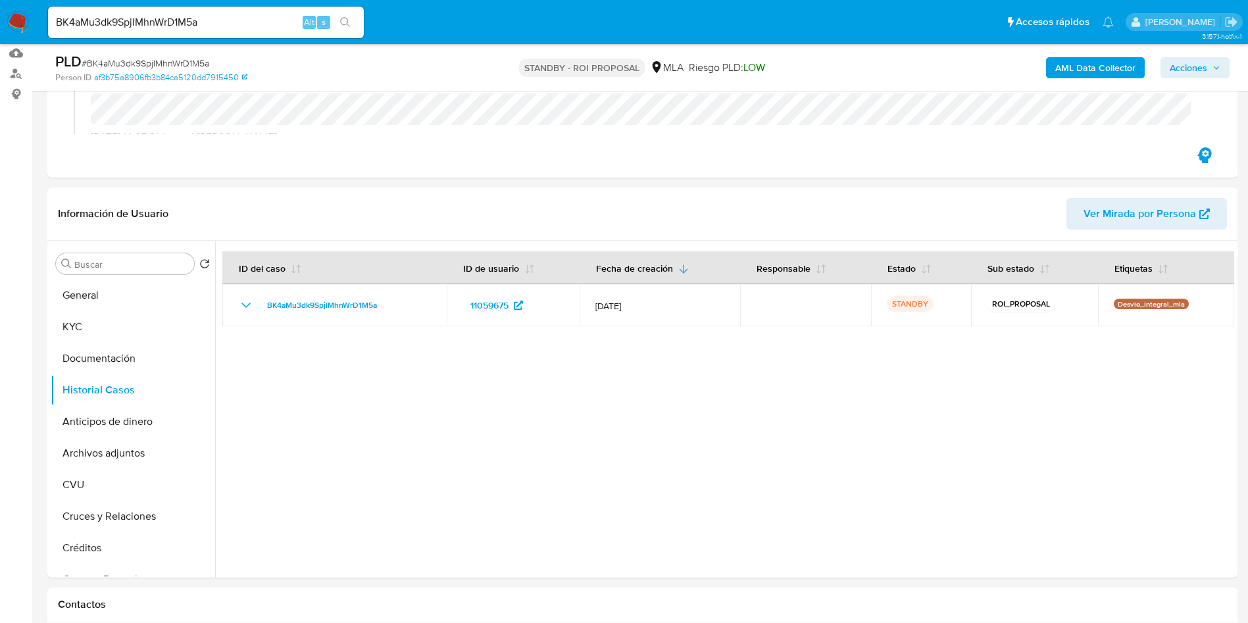
click at [197, 15] on input "BK4aMu3dk9SpjIMhnWrD1M5a" at bounding box center [206, 22] width 316 height 17
paste input "I2Wqtgv2qoVgUZg7MIaWkeF"
type input "BI2Wqtgv2qoVgUZg7MIaWkeF"
click at [345, 22] on icon "search-icon" at bounding box center [345, 22] width 11 height 11
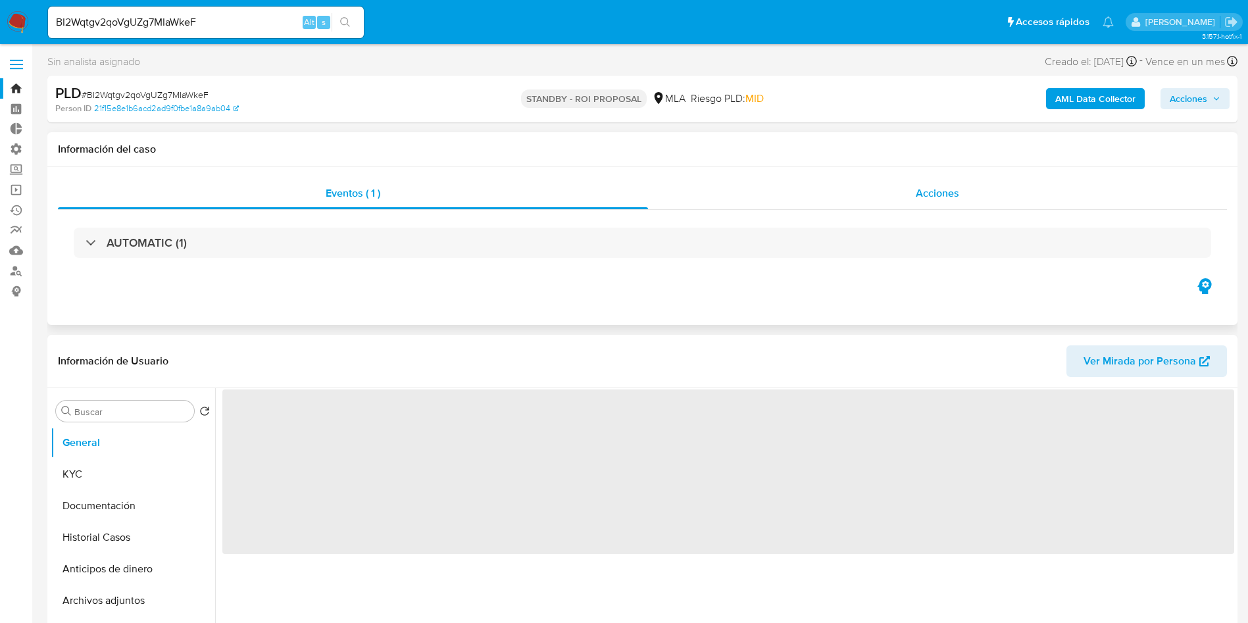
click at [917, 193] on span "Acciones" at bounding box center [937, 193] width 43 height 15
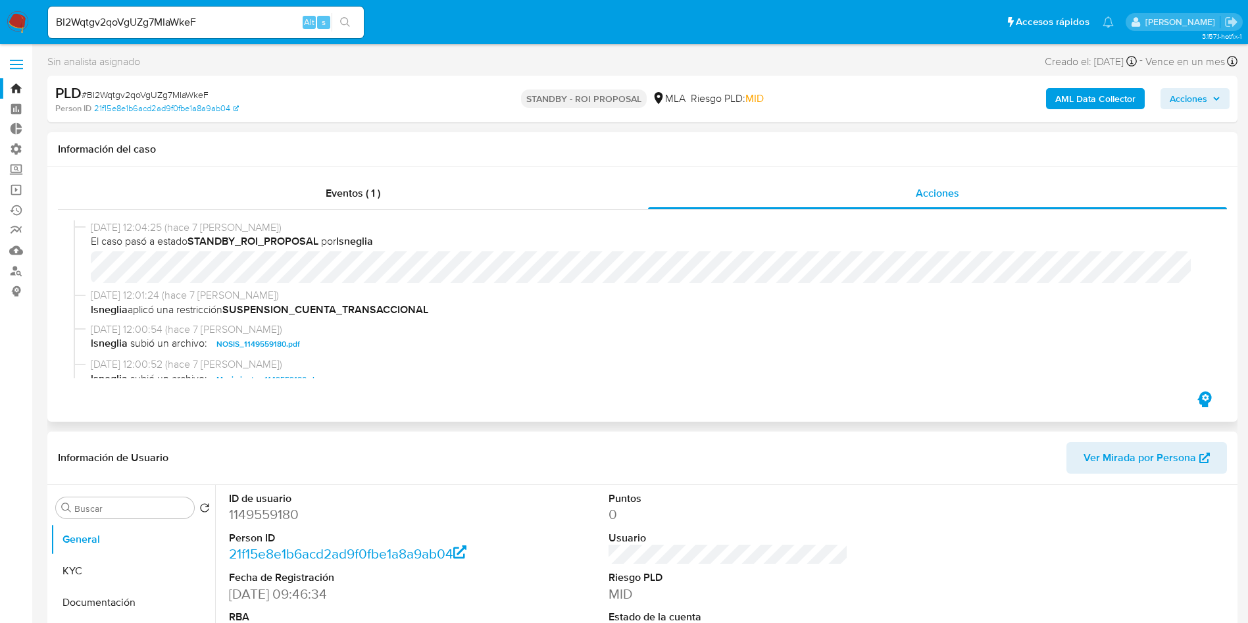
select select "10"
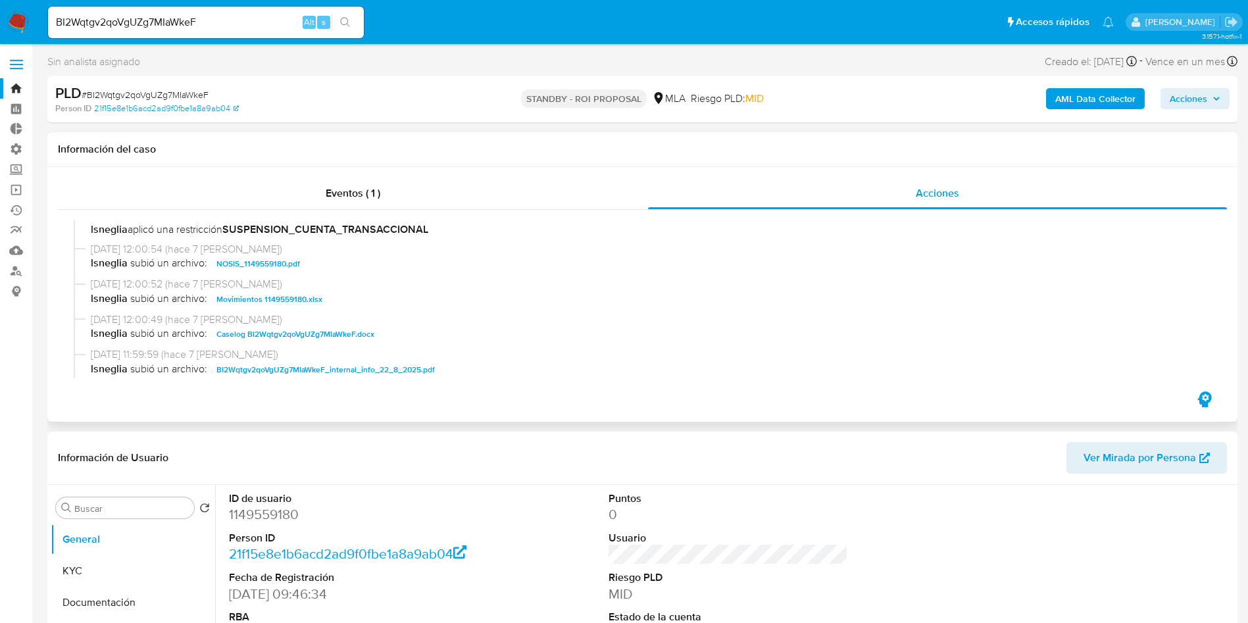
scroll to position [99, 0]
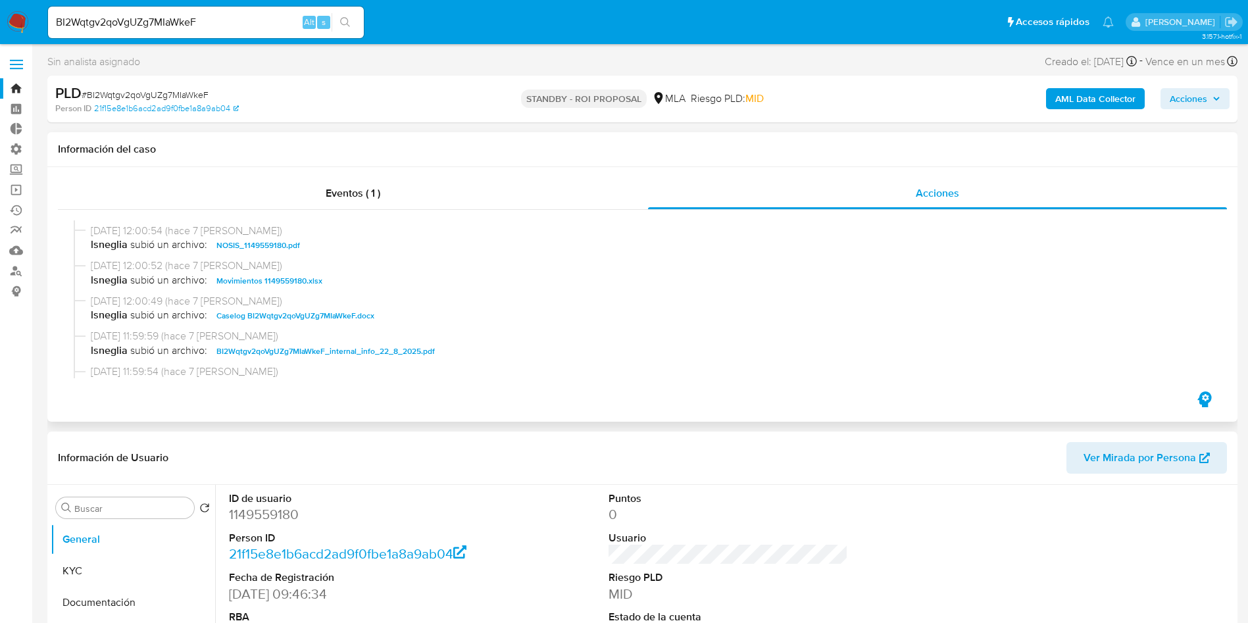
click at [340, 322] on span "Caselog BI2Wqtgv2qoVgUZg7MIaWkeF.docx" at bounding box center [295, 316] width 158 height 16
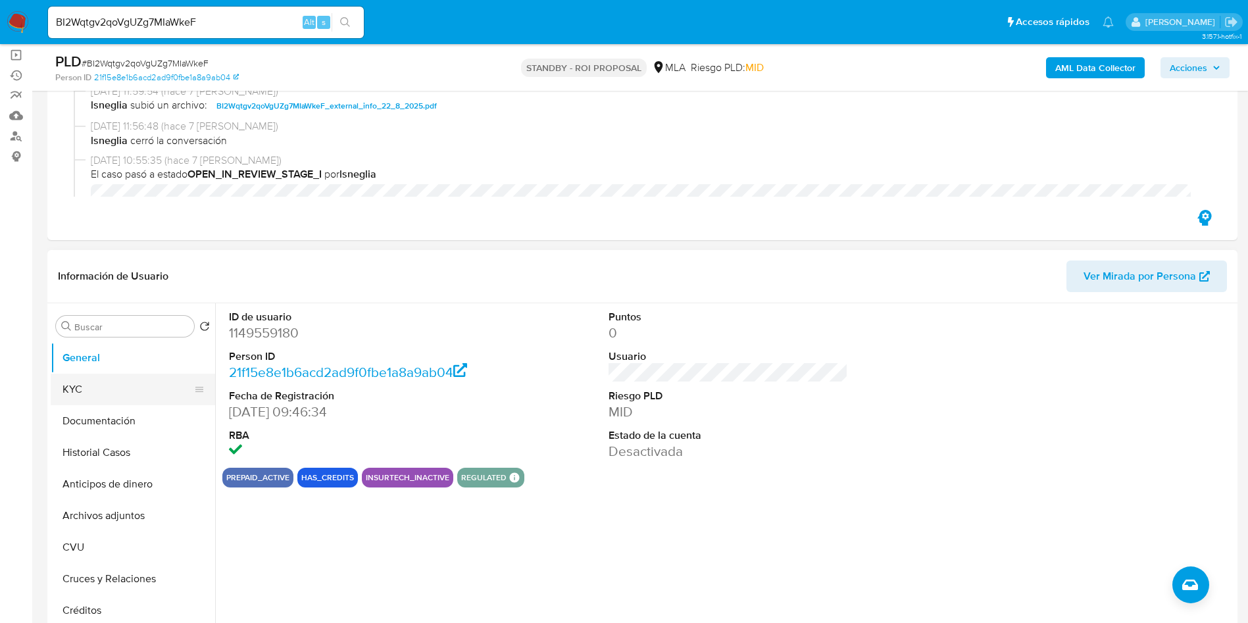
scroll to position [197, 0]
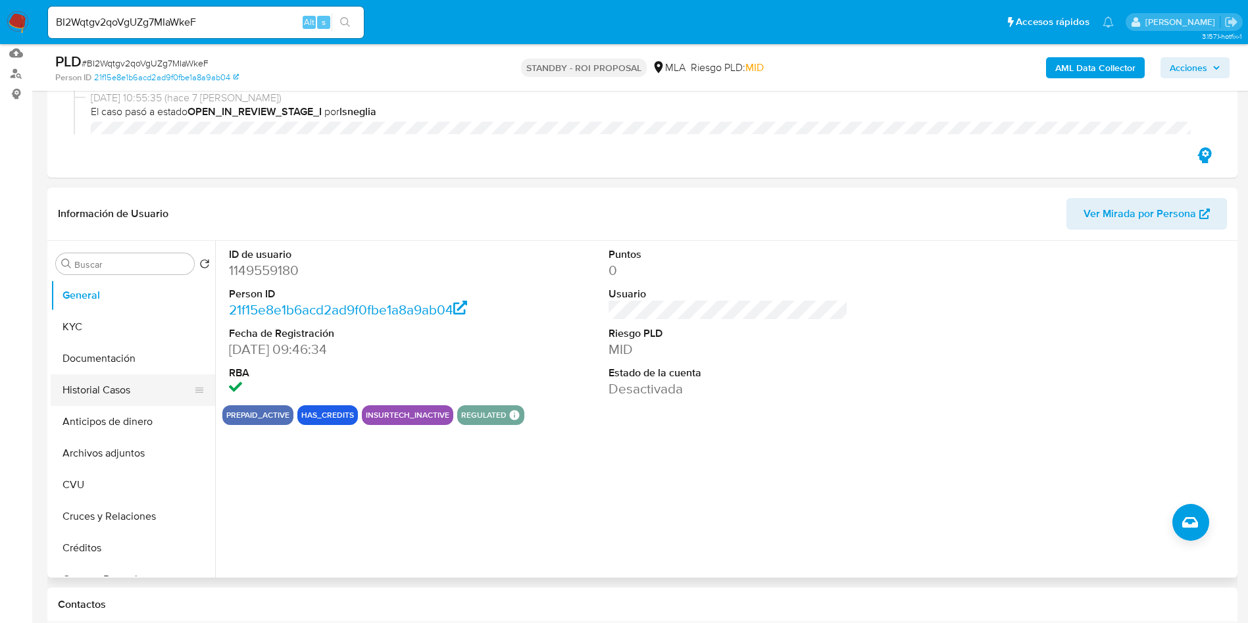
click at [101, 385] on button "Historial Casos" at bounding box center [128, 390] width 154 height 32
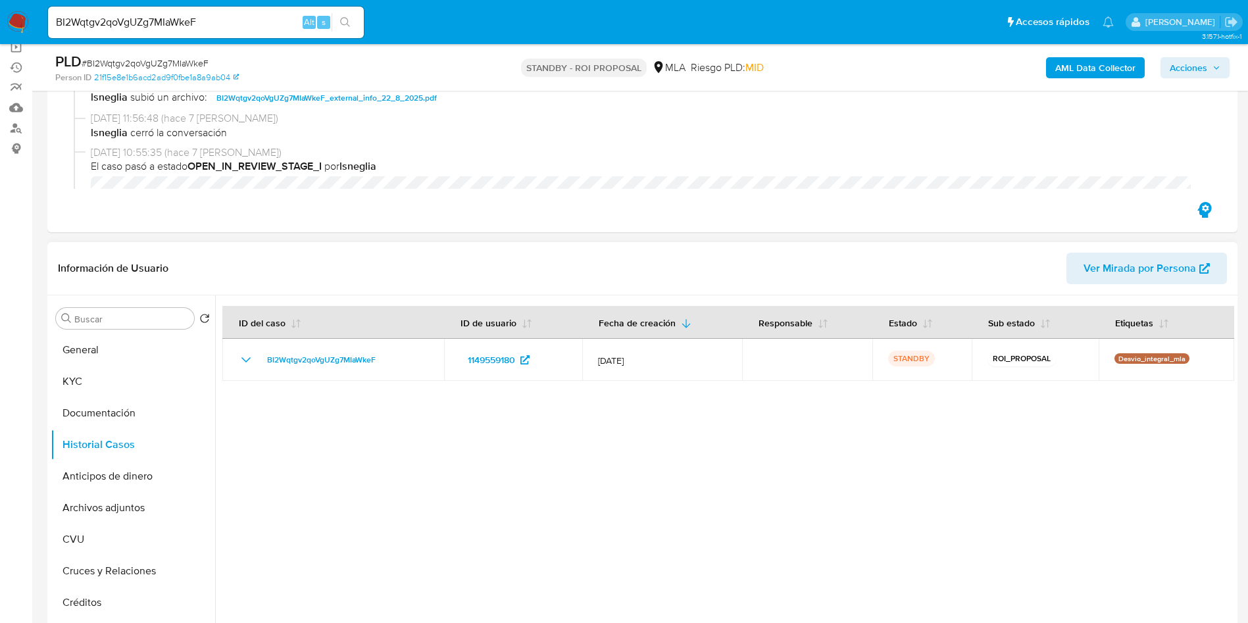
scroll to position [99, 0]
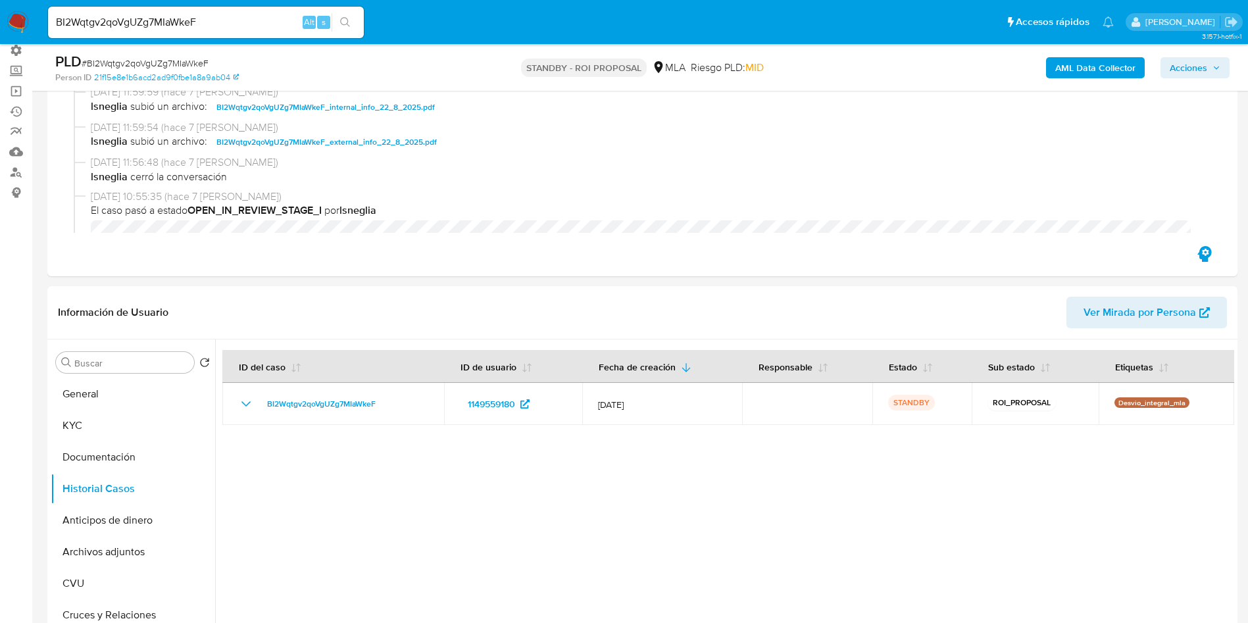
click at [160, 13] on div "BI2Wqtgv2qoVgUZg7MIaWkeF Alt s" at bounding box center [206, 23] width 316 height 32
click at [152, 19] on input "BI2Wqtgv2qoVgUZg7MIaWkeF" at bounding box center [206, 22] width 316 height 17
paste input "szcjVd8BnWY2qQAhx8N1J8V6"
click at [362, 22] on input "szcjVd8BnWY2qQAhx8N1J8V6" at bounding box center [206, 22] width 316 height 17
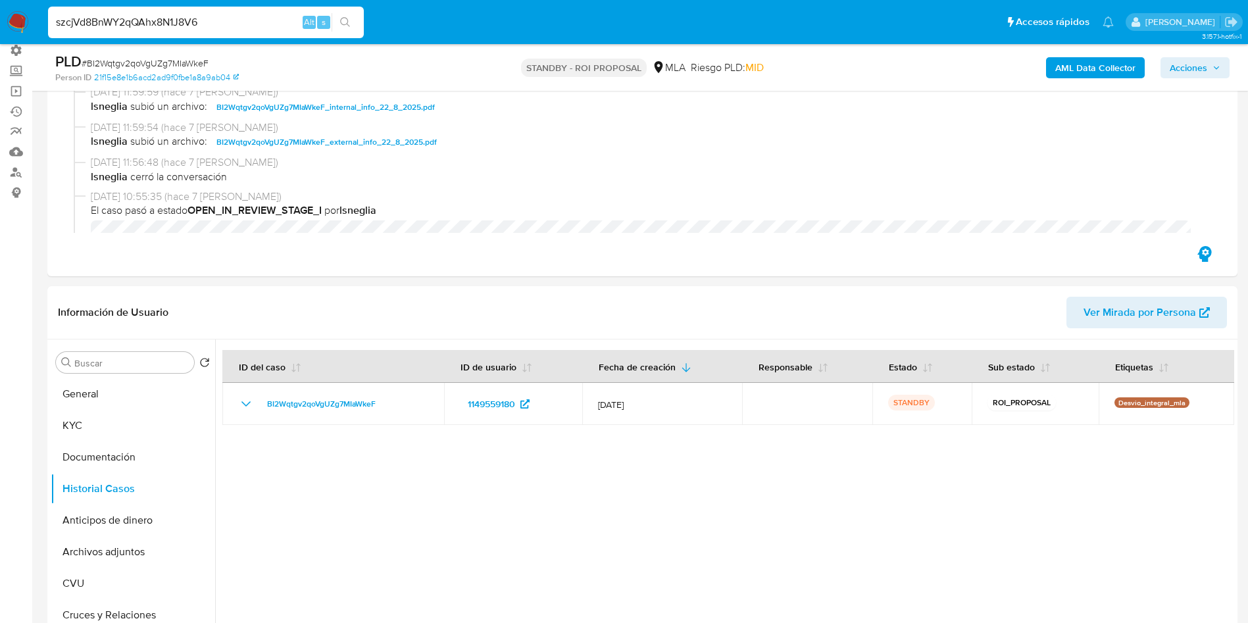
type input "szcjVd8BnWY2qQAhx8N1J8V6"
click at [345, 19] on icon "search-icon" at bounding box center [345, 22] width 11 height 11
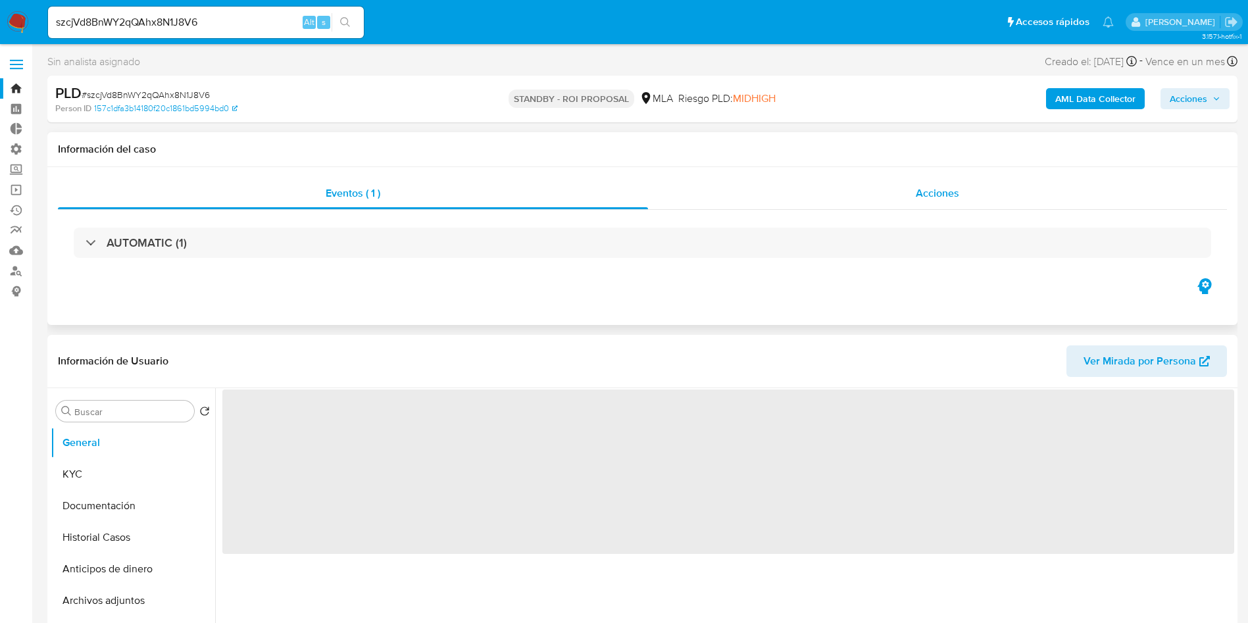
click at [964, 198] on div "Acciones" at bounding box center [937, 194] width 579 height 32
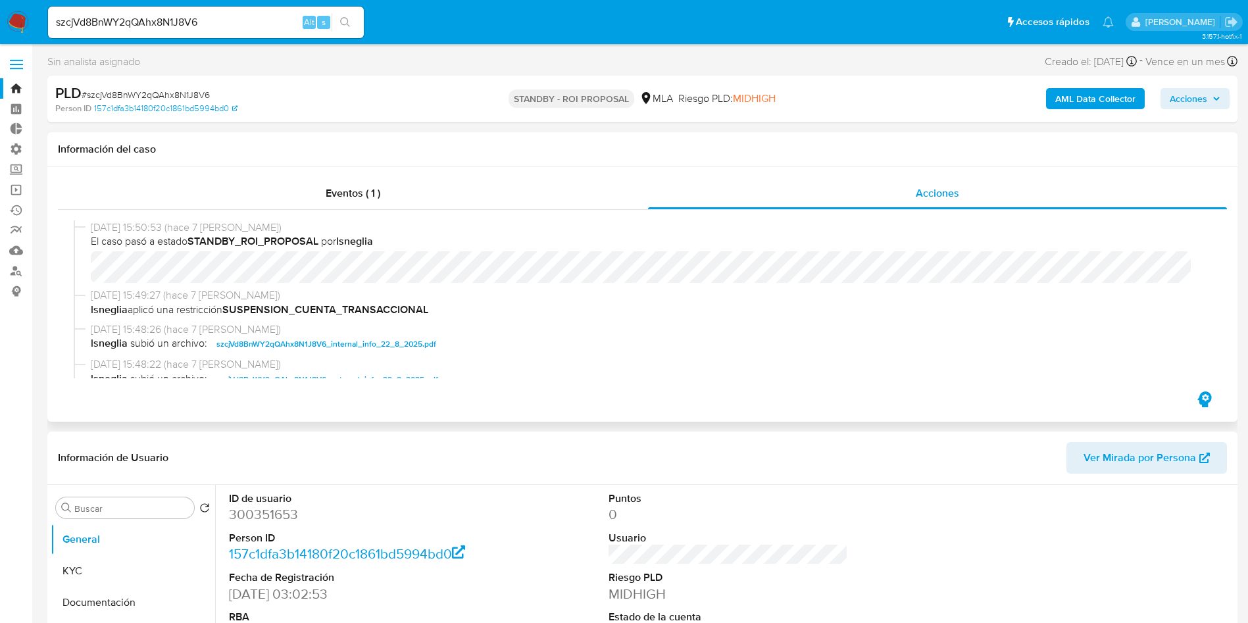
select select "10"
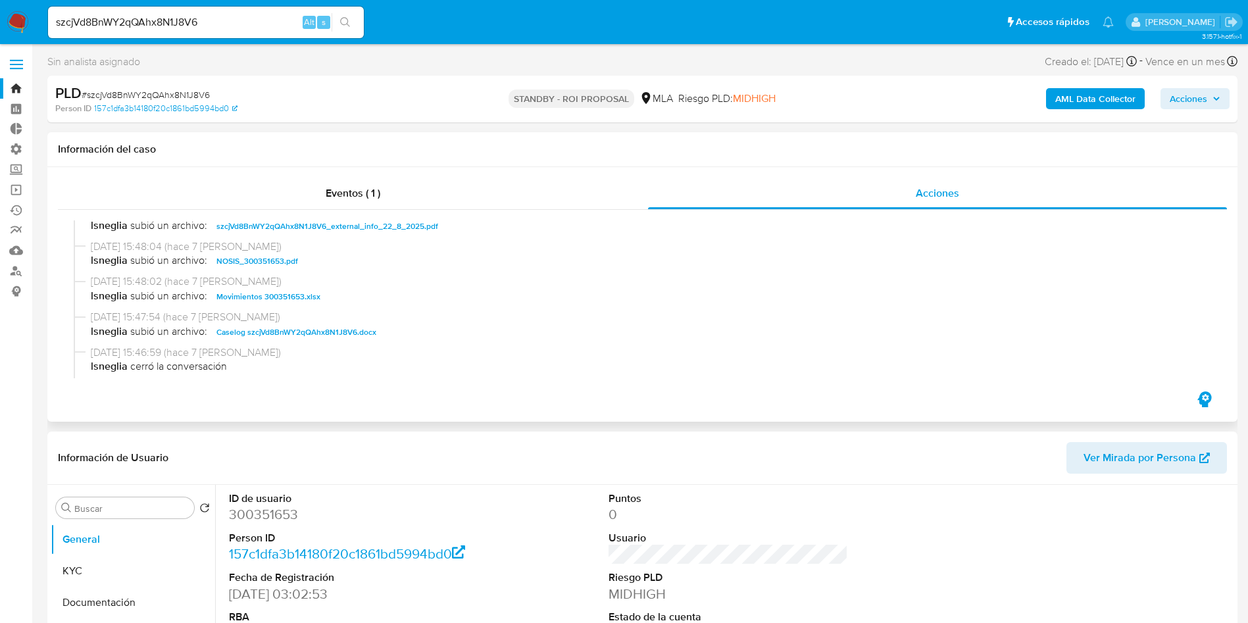
scroll to position [197, 0]
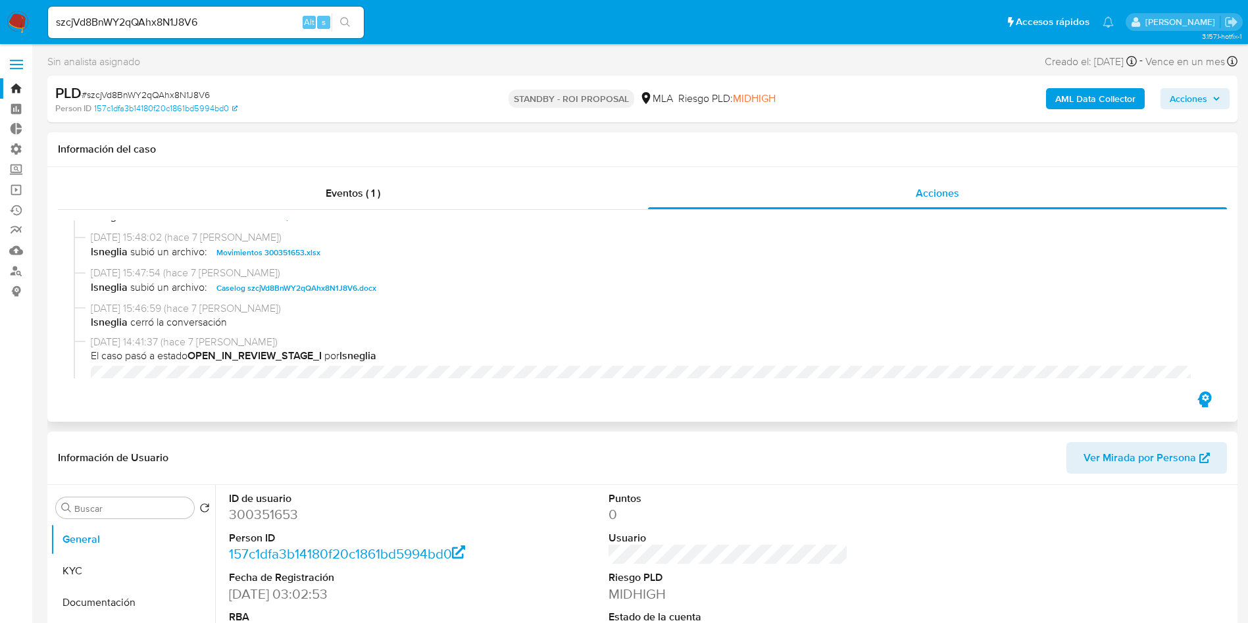
click at [334, 293] on span "Caselog szcjVd8BnWY2qQAhx8N1J8V6.docx" at bounding box center [296, 288] width 160 height 16
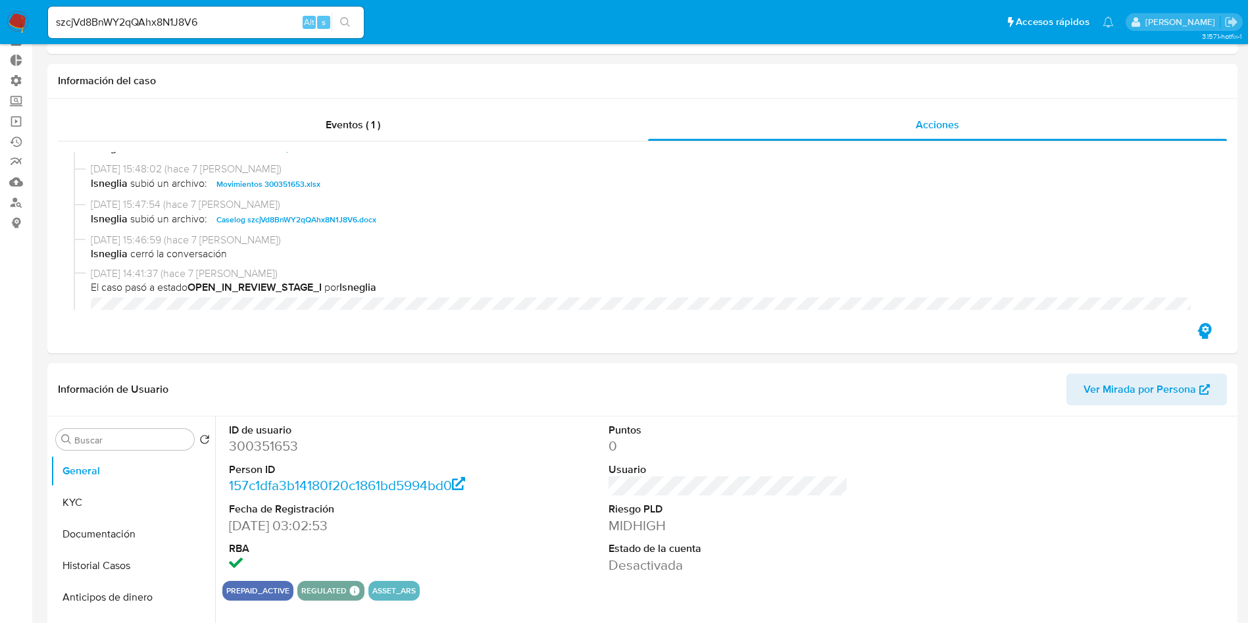
scroll to position [99, 0]
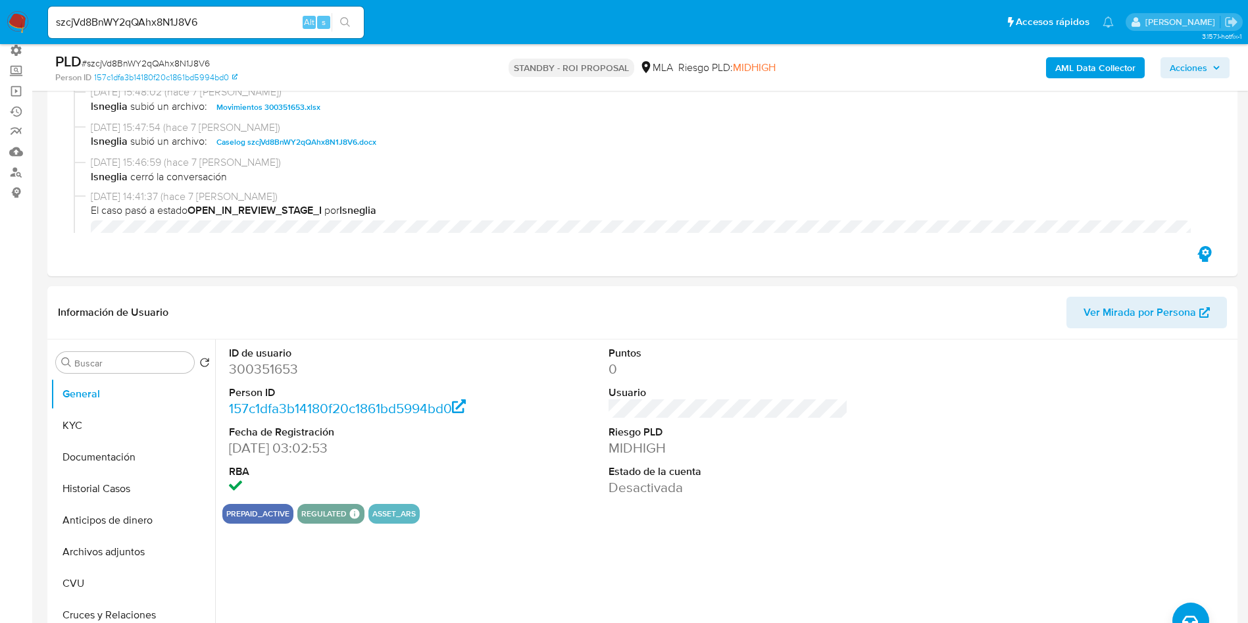
click at [172, 30] on input "szcjVd8BnWY2qQAhx8N1J8V6" at bounding box center [206, 22] width 316 height 17
paste input "t5GKiyqrtpRrrlC7Av3UpP8h"
type input "t5GKiyqrtpRrrlC7Av3UpP8h"
click at [339, 16] on button "search-icon" at bounding box center [345, 22] width 27 height 18
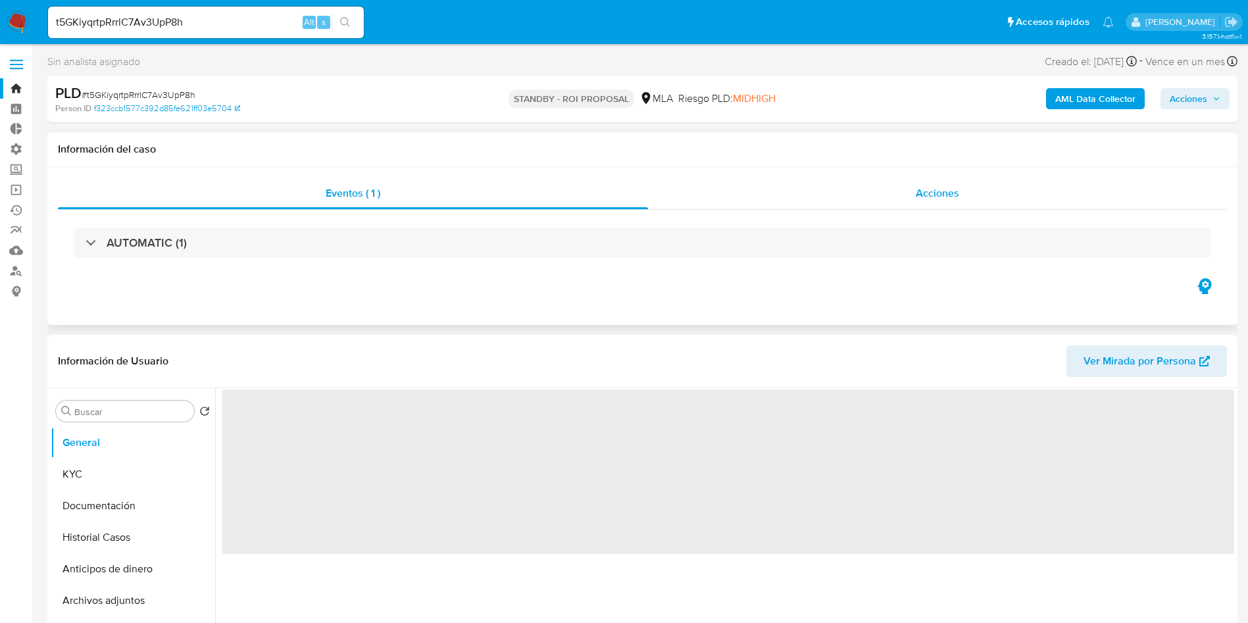
click at [939, 195] on span "Acciones" at bounding box center [937, 193] width 43 height 15
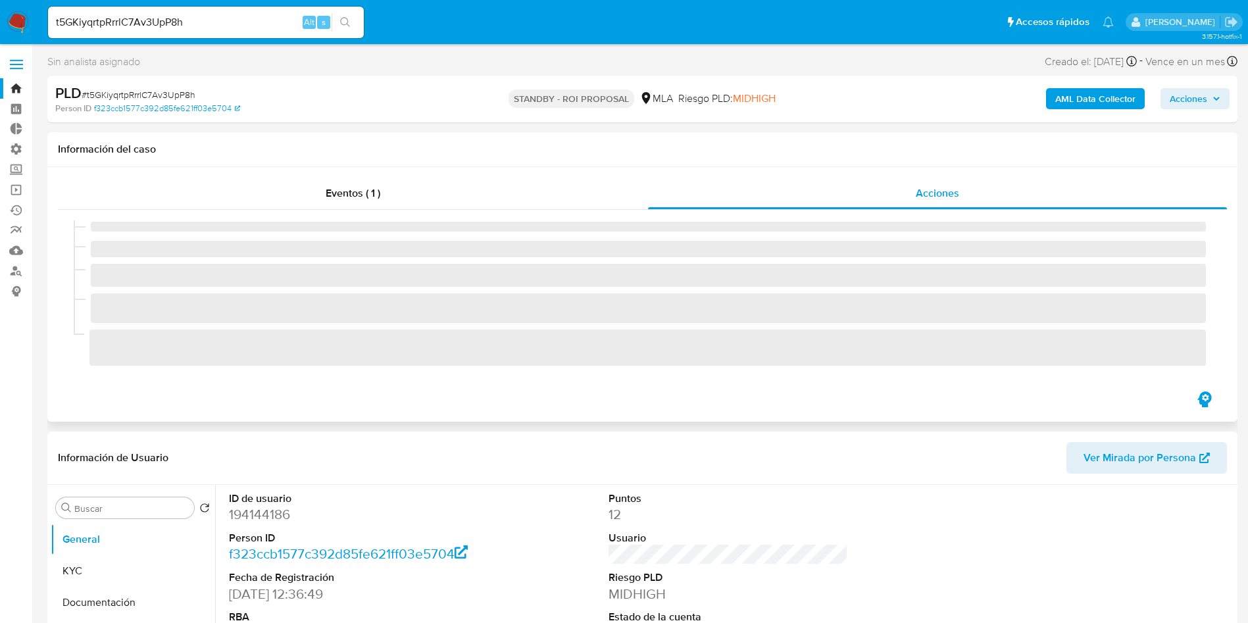
select select "10"
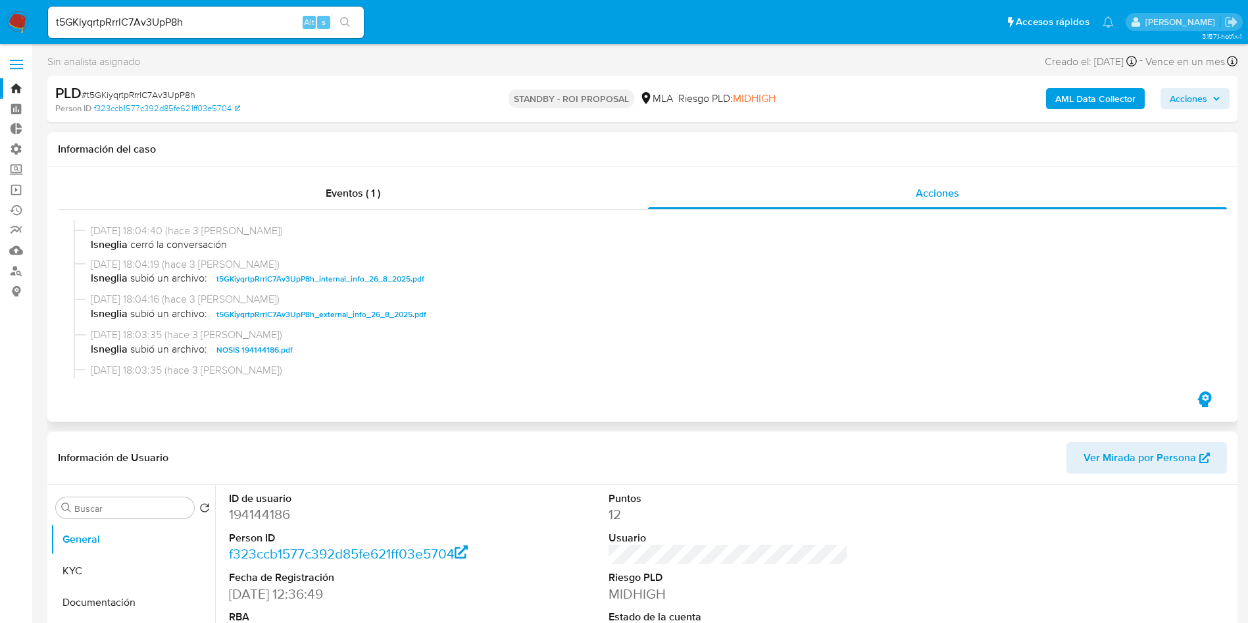
scroll to position [197, 0]
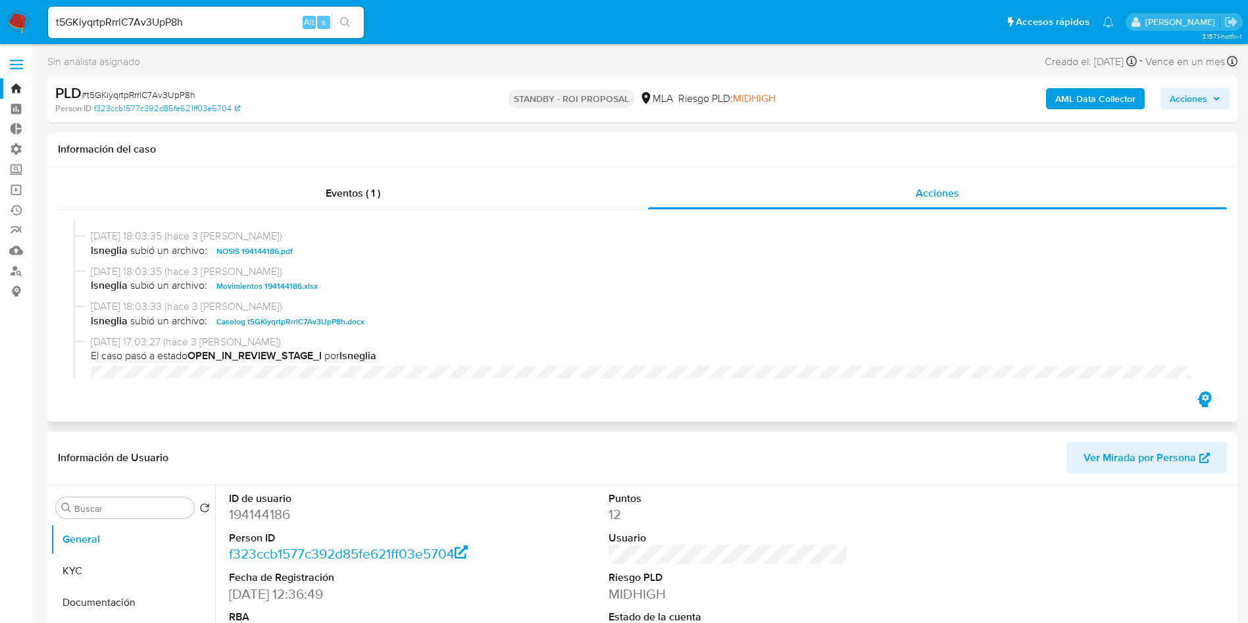
click at [267, 320] on span "Caselog t5GKiyqrtpRrrlC7Av3UpP8h.docx" at bounding box center [290, 322] width 148 height 16
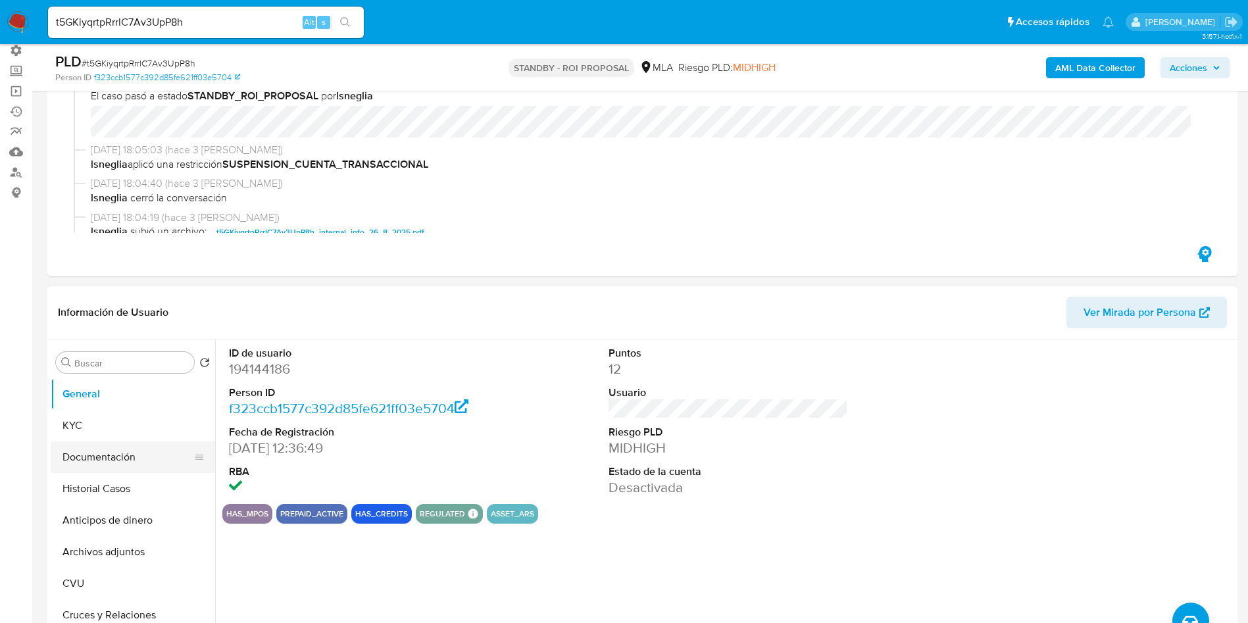
scroll to position [99, 0]
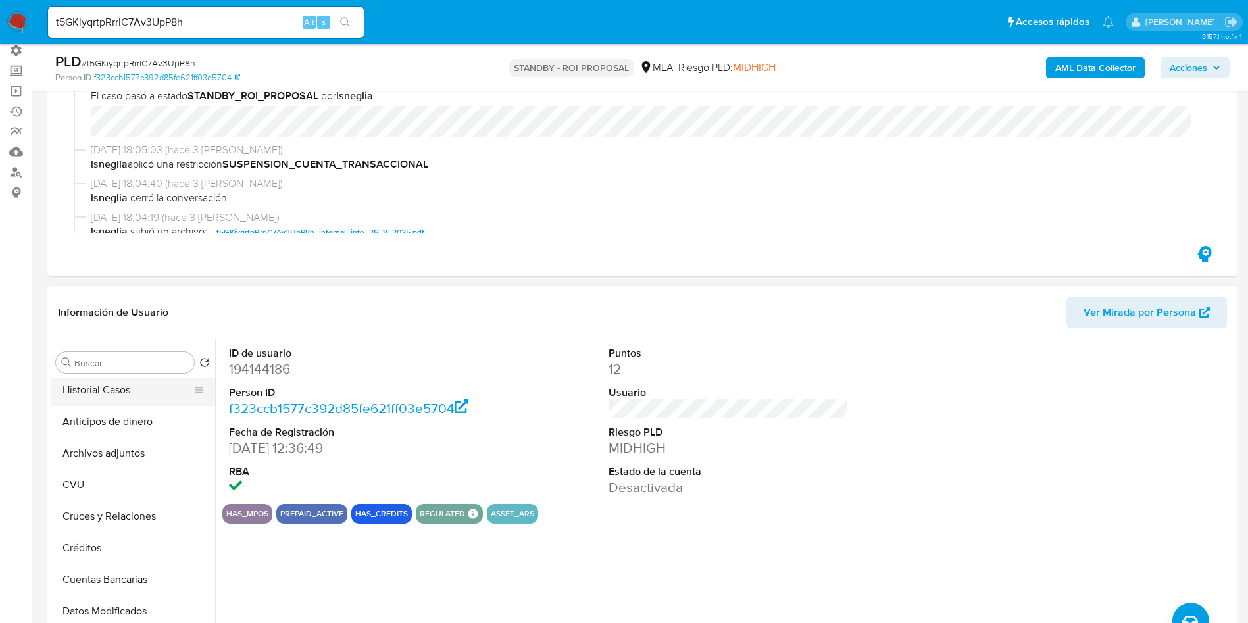
click at [128, 394] on button "Historial Casos" at bounding box center [128, 390] width 154 height 32
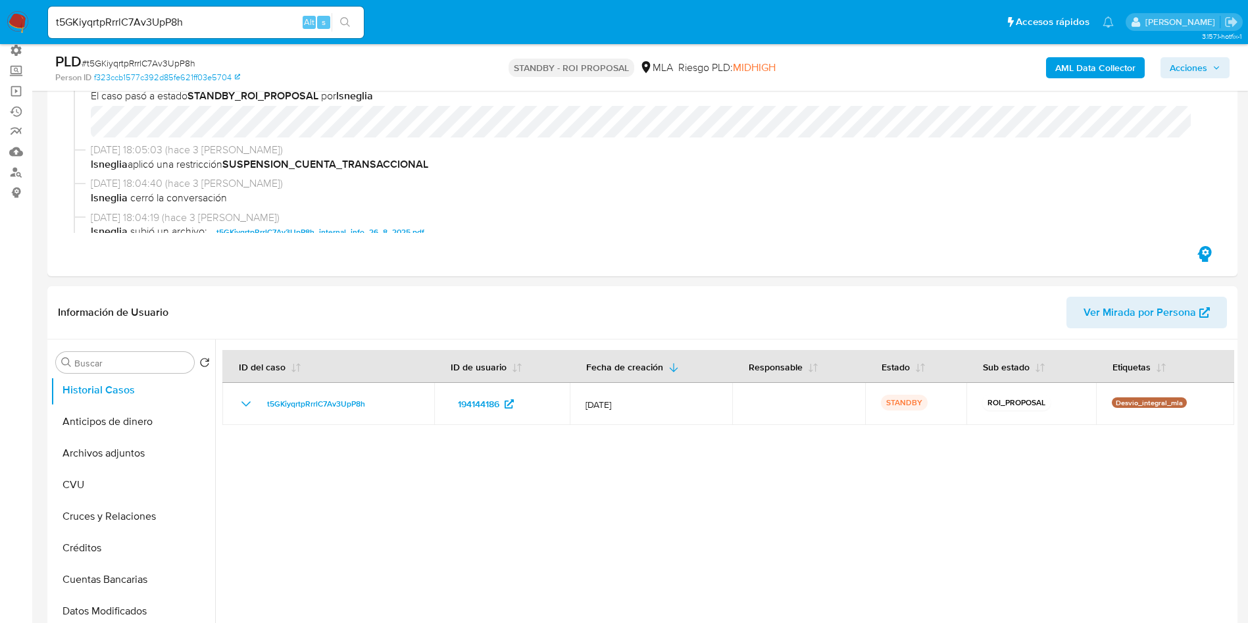
click at [224, 23] on input "t5GKiyqrtpRrrlC7Av3UpP8h" at bounding box center [206, 22] width 316 height 17
paste input "xVgziJ1CYjNslz8He8bXCafG"
type input "xVgziJ1CYjNslz8He8bXCafG"
click at [349, 22] on icon "search-icon" at bounding box center [345, 22] width 11 height 11
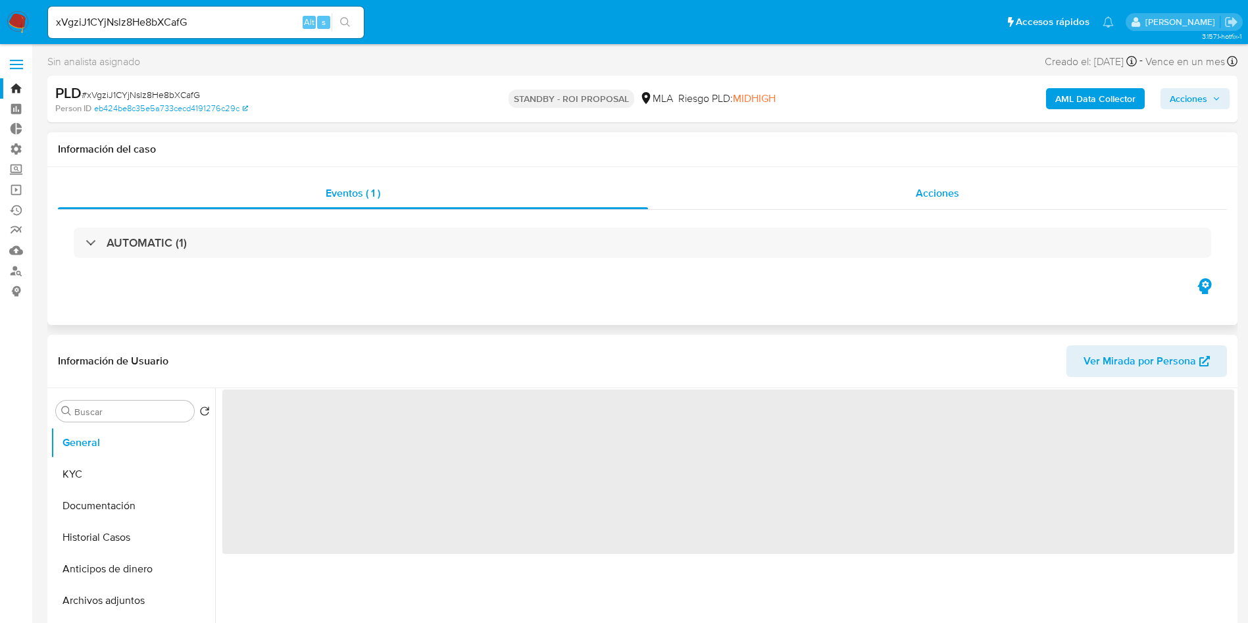
click at [945, 201] on div "Acciones" at bounding box center [937, 194] width 579 height 32
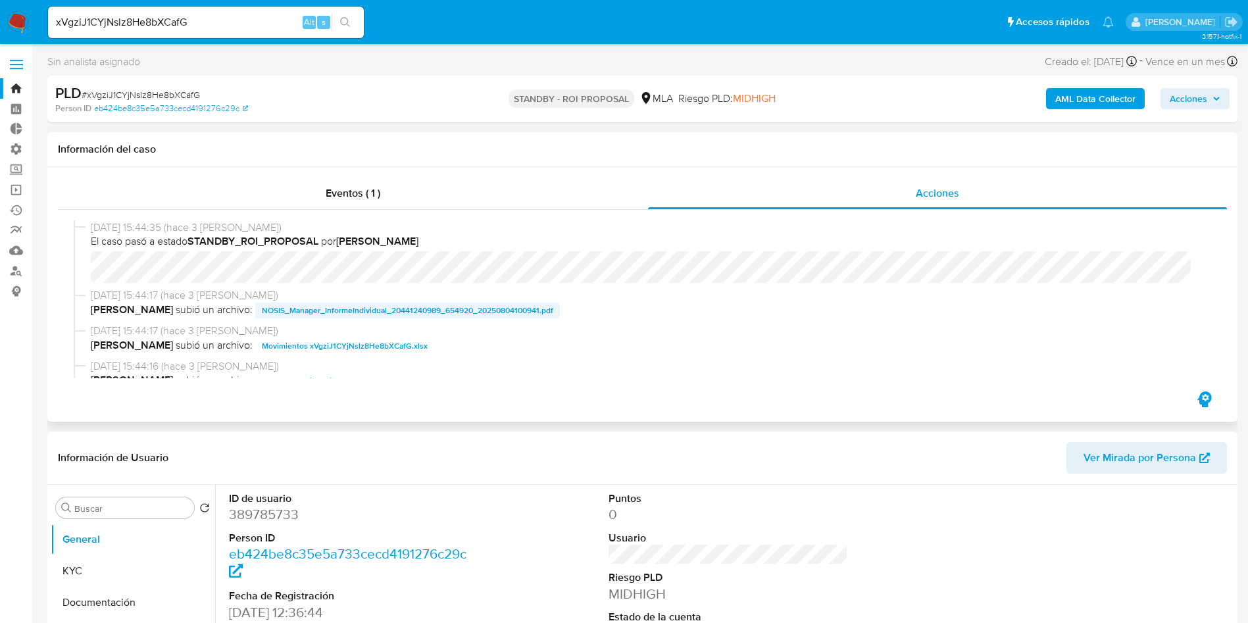
select select "10"
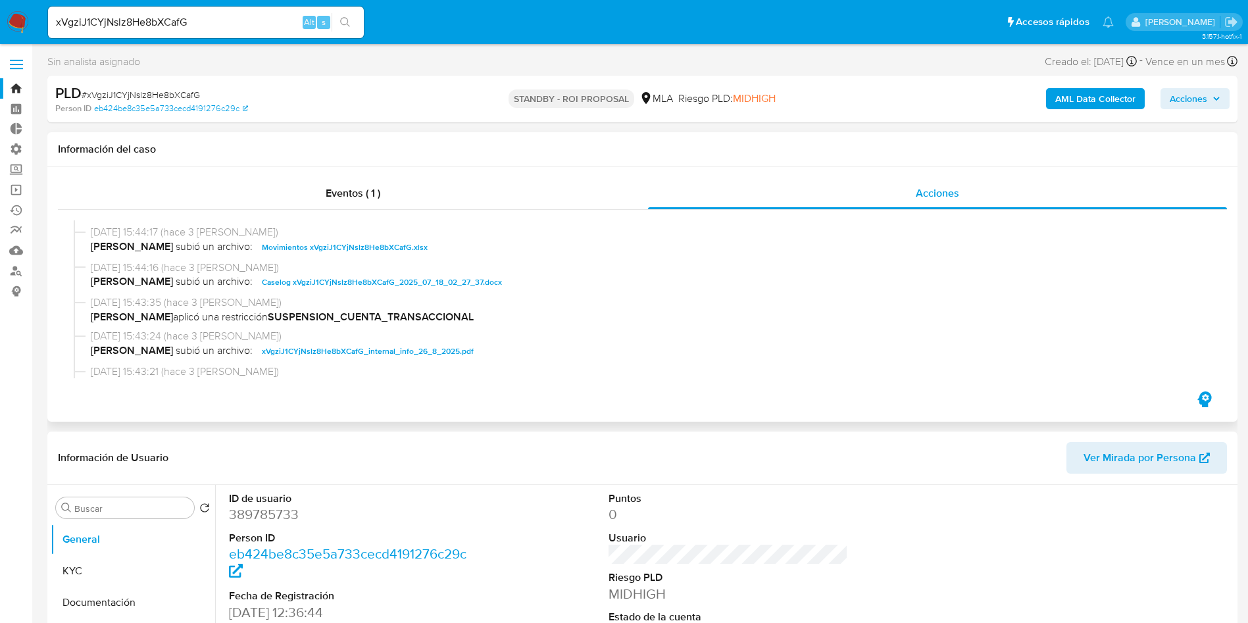
click at [327, 289] on span "Caselog xVgziJ1CYjNslz8He8bXCafG_2025_07_18_02_27_37.docx" at bounding box center [382, 282] width 240 height 16
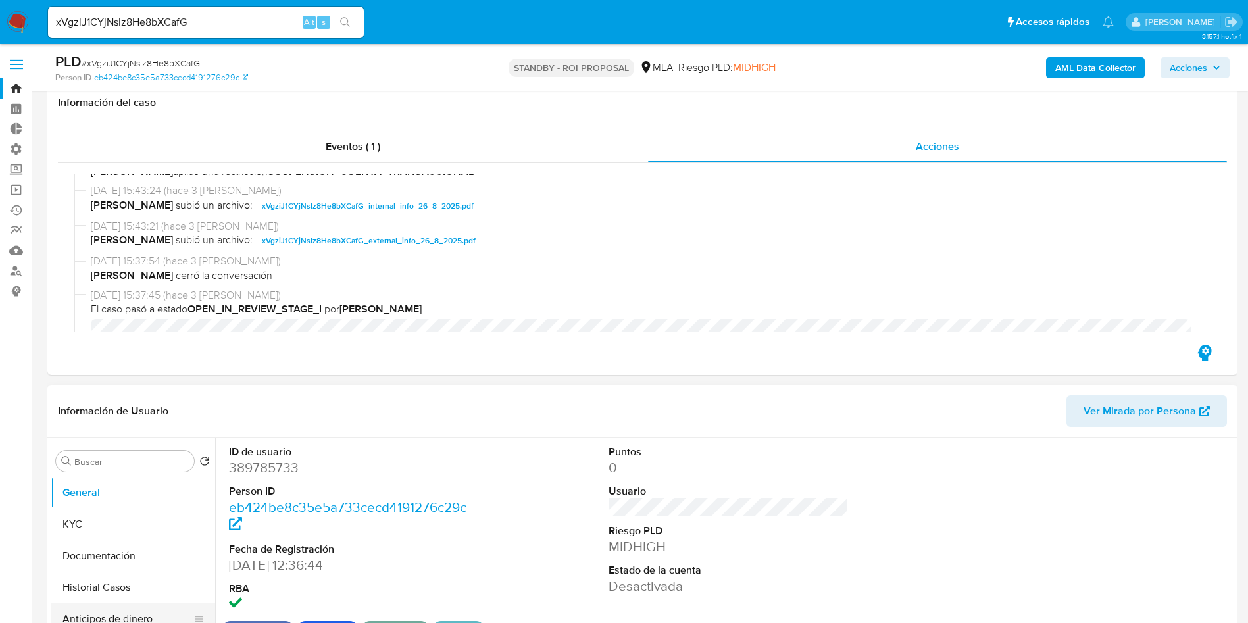
scroll to position [197, 0]
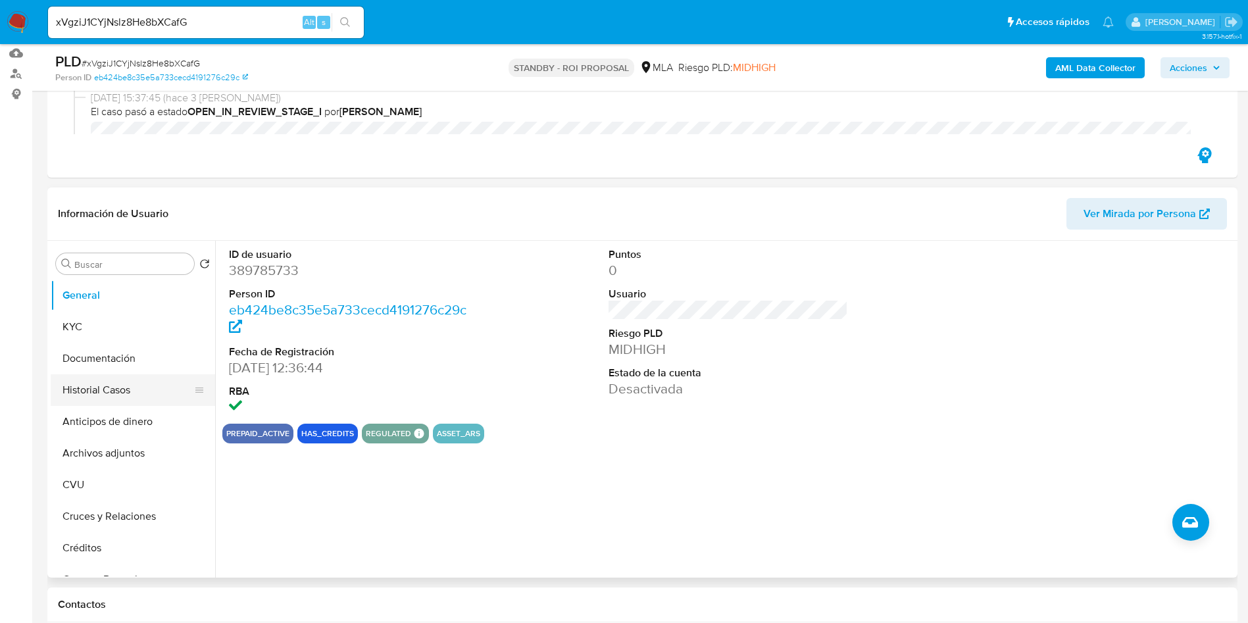
click at [109, 393] on button "Historial Casos" at bounding box center [128, 390] width 154 height 32
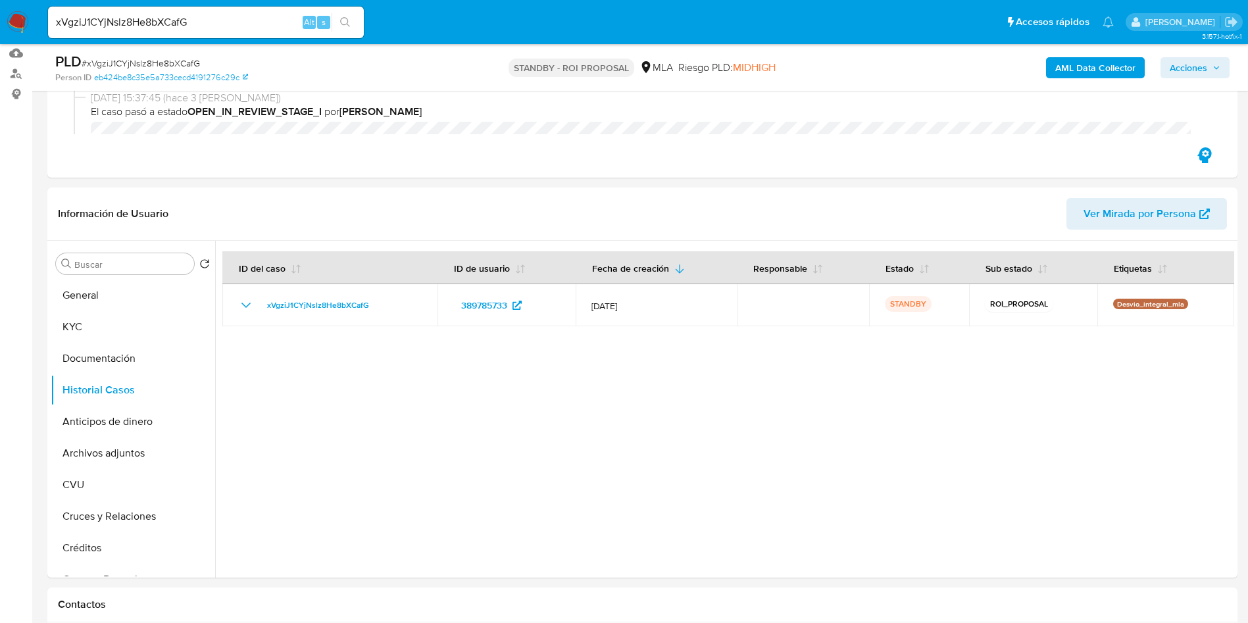
click at [261, 30] on input "xVgziJ1CYjNslz8He8bXCafG" at bounding box center [206, 22] width 316 height 17
paste input "umul8hFqWHGfMlIn39ZTdrEh"
type input "umul8hFqWHGfMlIn39ZTdrEh"
click at [351, 20] on icon "search-icon" at bounding box center [345, 22] width 11 height 11
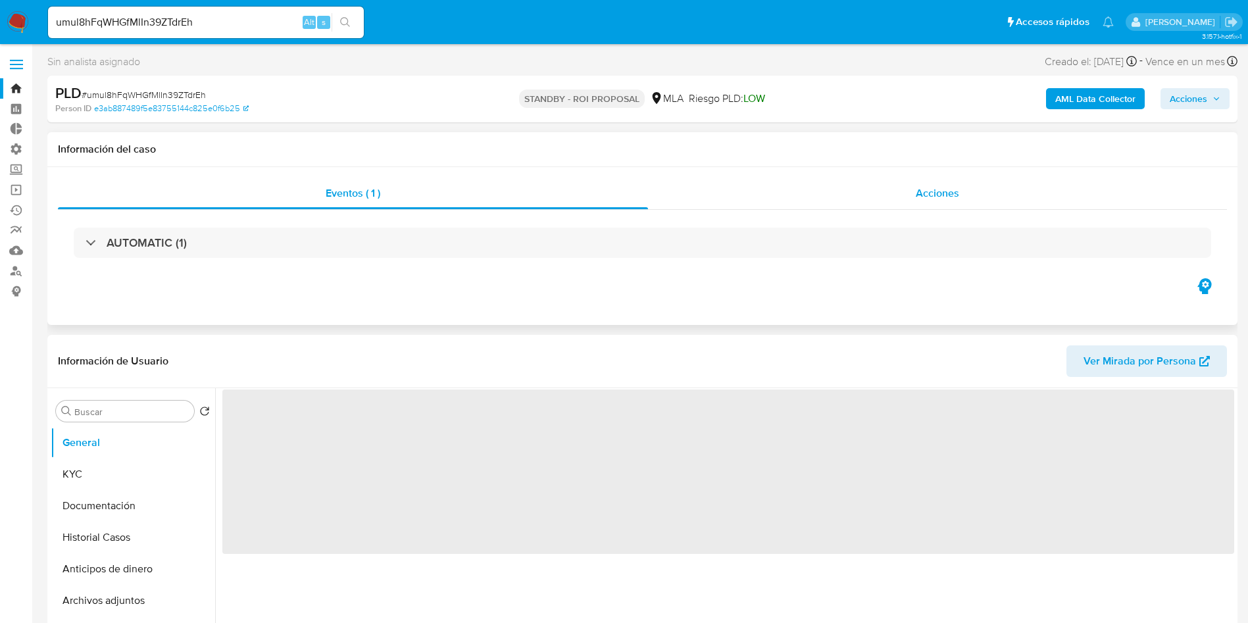
click at [940, 191] on span "Acciones" at bounding box center [937, 193] width 43 height 15
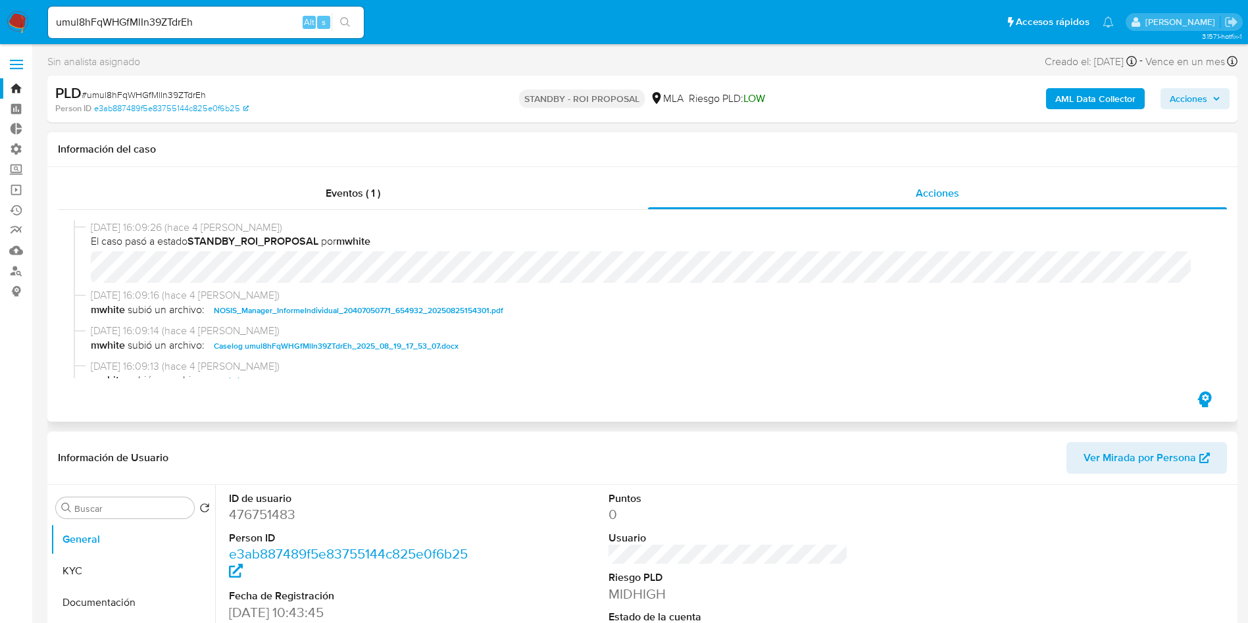
select select "10"
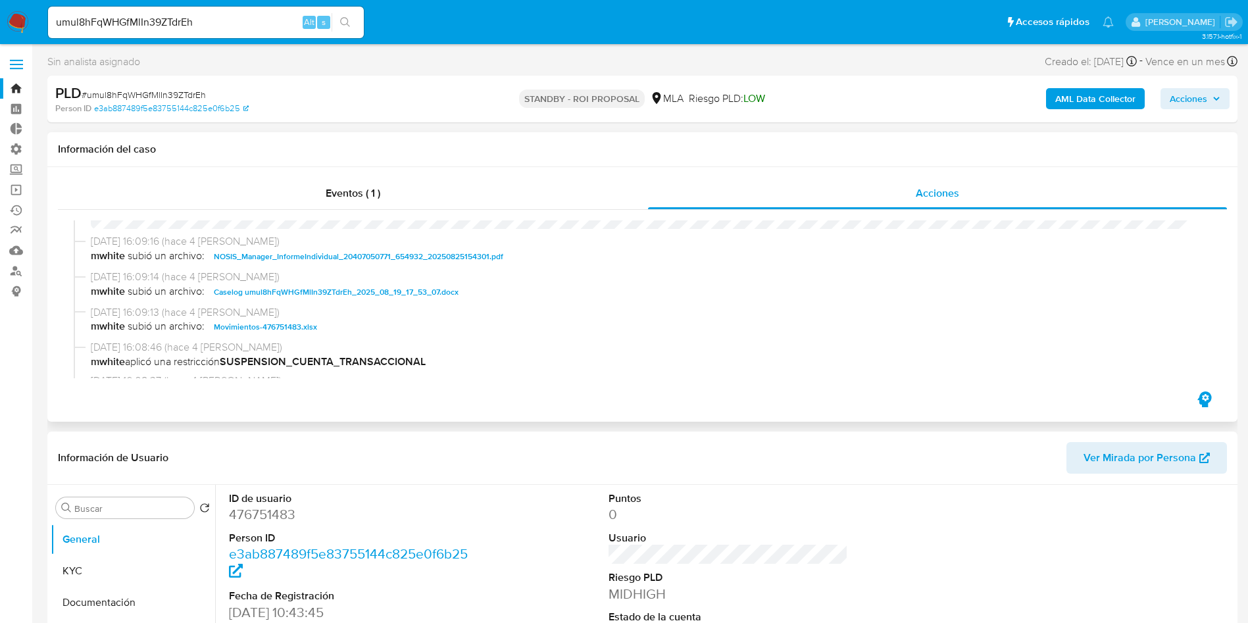
scroll to position [99, 0]
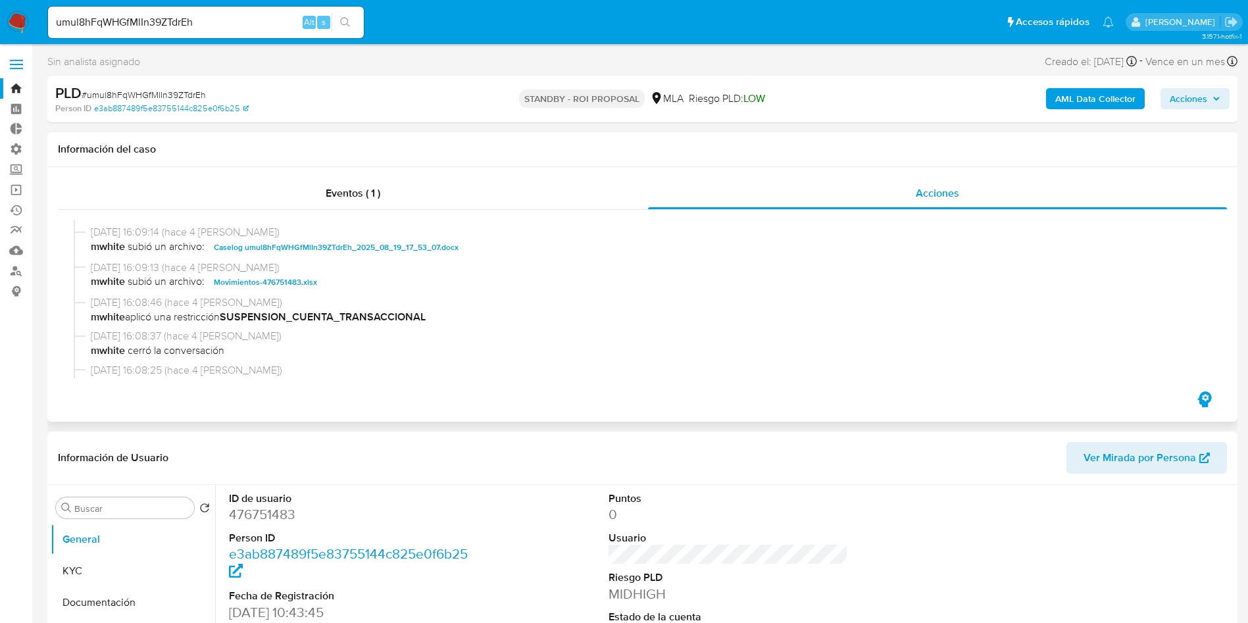
click at [320, 252] on span "Caselog umul8hFqWHGfMlIn39ZTdrEh_2025_08_19_17_53_07.docx" at bounding box center [336, 247] width 245 height 16
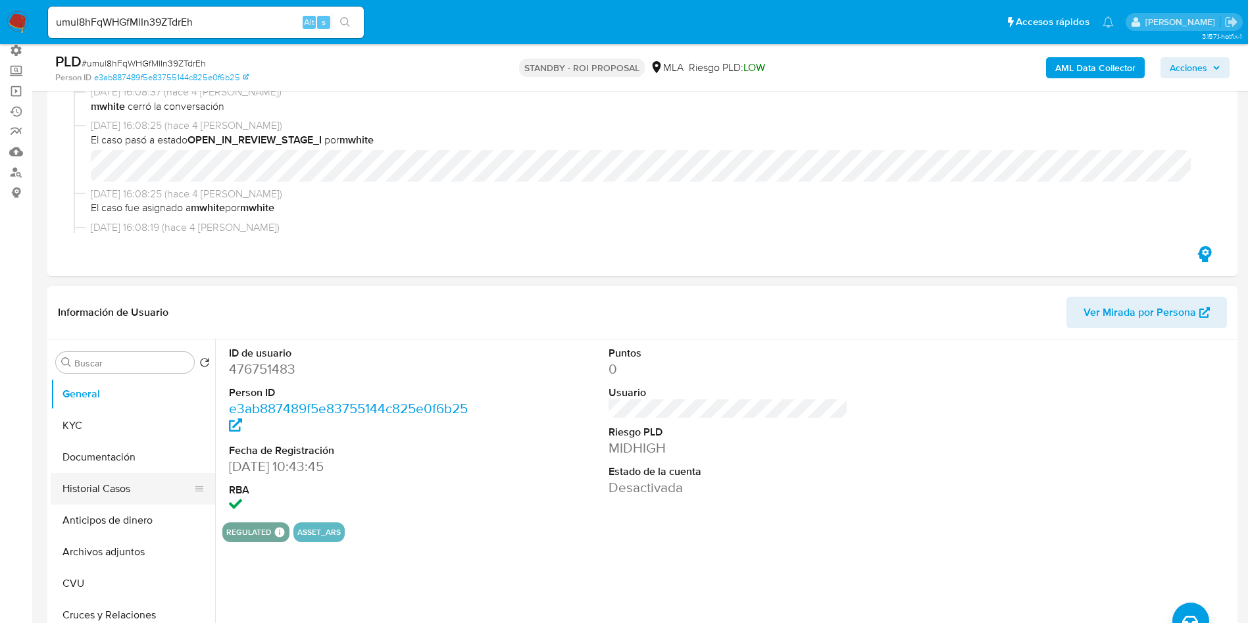
click at [93, 482] on button "Historial Casos" at bounding box center [128, 489] width 154 height 32
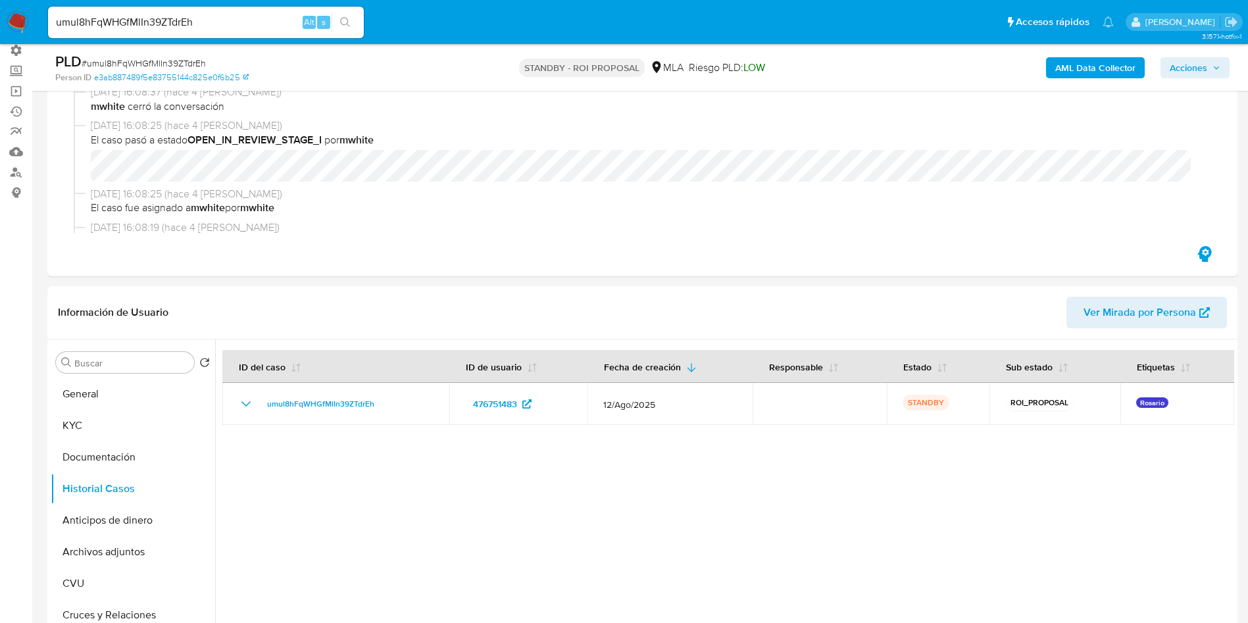
click at [240, 27] on input "umul8hFqWHGfMlIn39ZTdrEh" at bounding box center [206, 22] width 316 height 17
paste input "1zhjI8jKBukAwO5YZRt1tcNc"
type input "1zhjI8jKBukAwO5YZRt1tcNc"
click at [351, 27] on button "search-icon" at bounding box center [345, 22] width 27 height 18
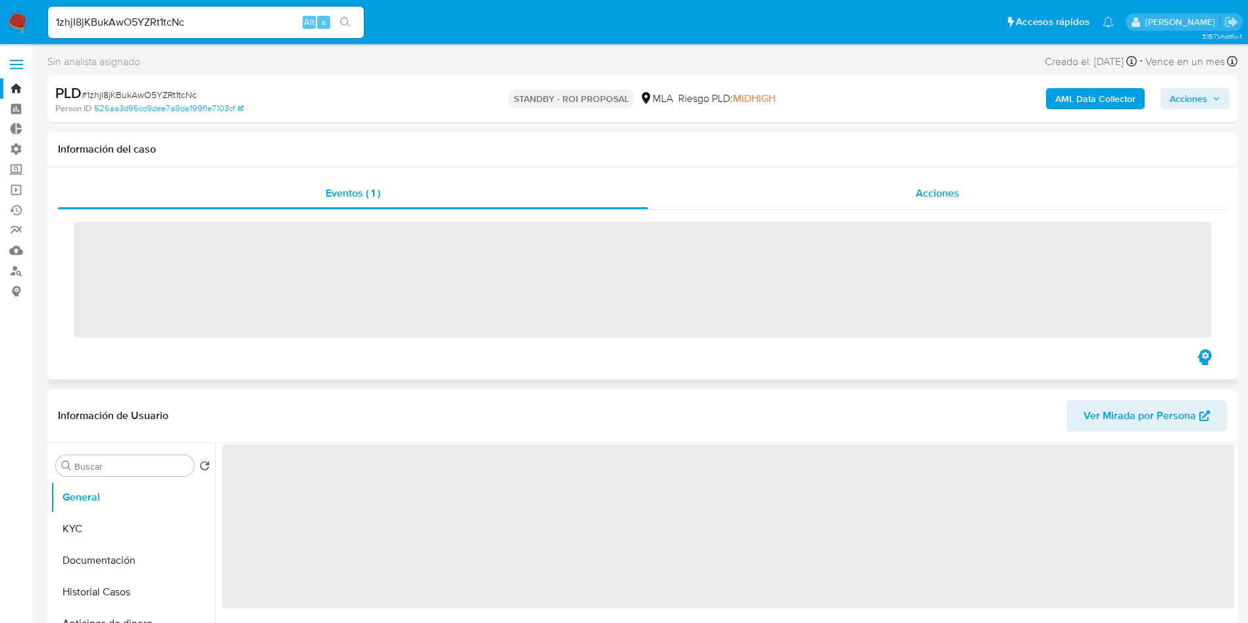
click at [939, 201] on div "Acciones" at bounding box center [937, 194] width 579 height 32
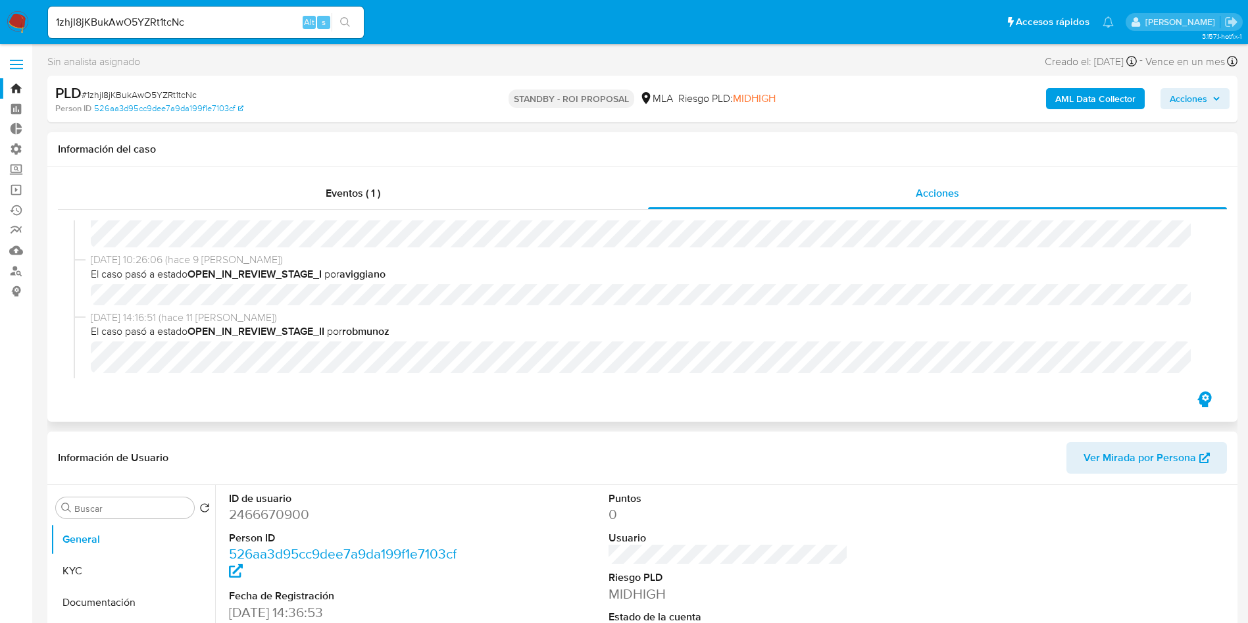
select select "10"
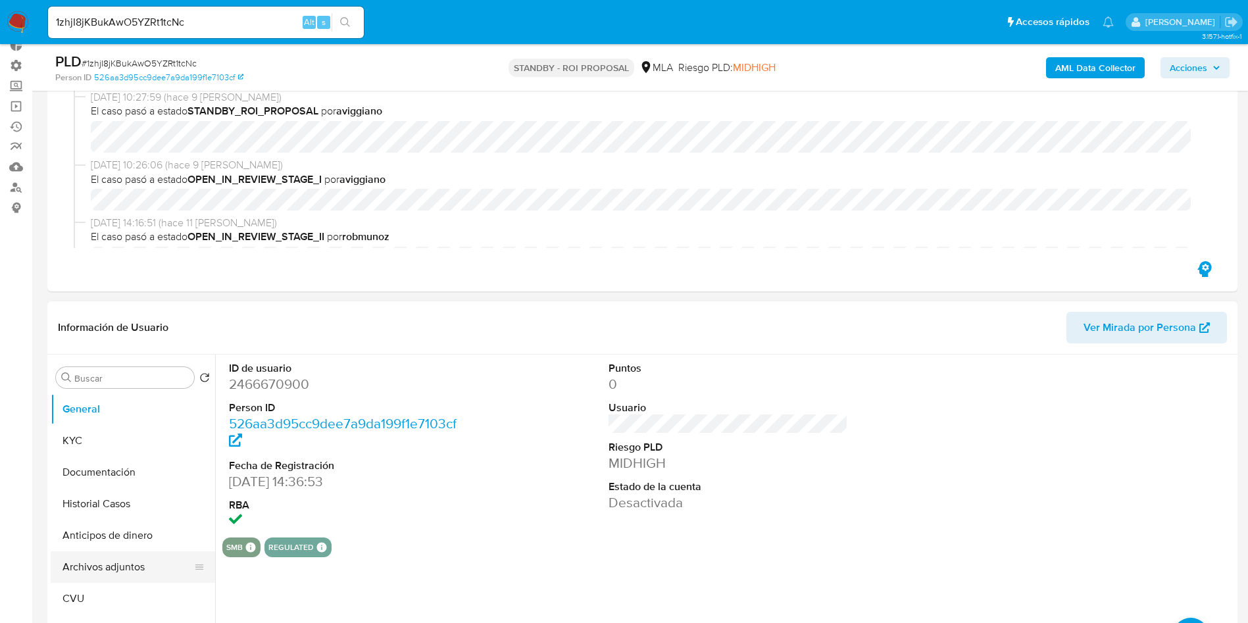
scroll to position [197, 0]
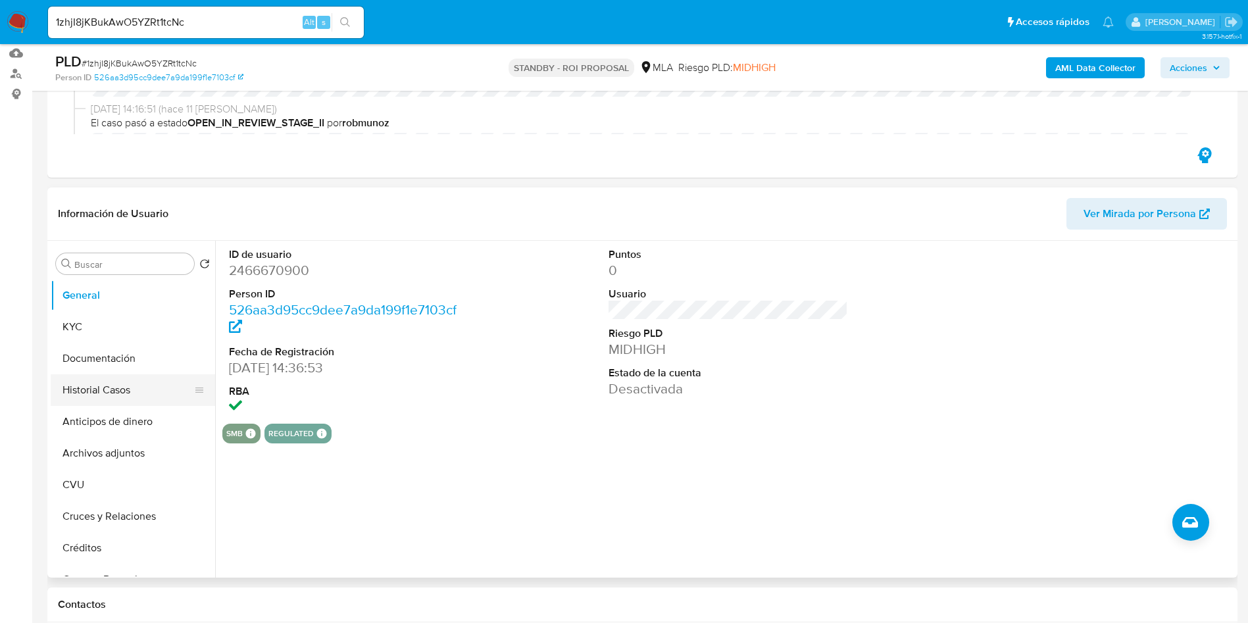
click at [111, 388] on button "Historial Casos" at bounding box center [128, 390] width 154 height 32
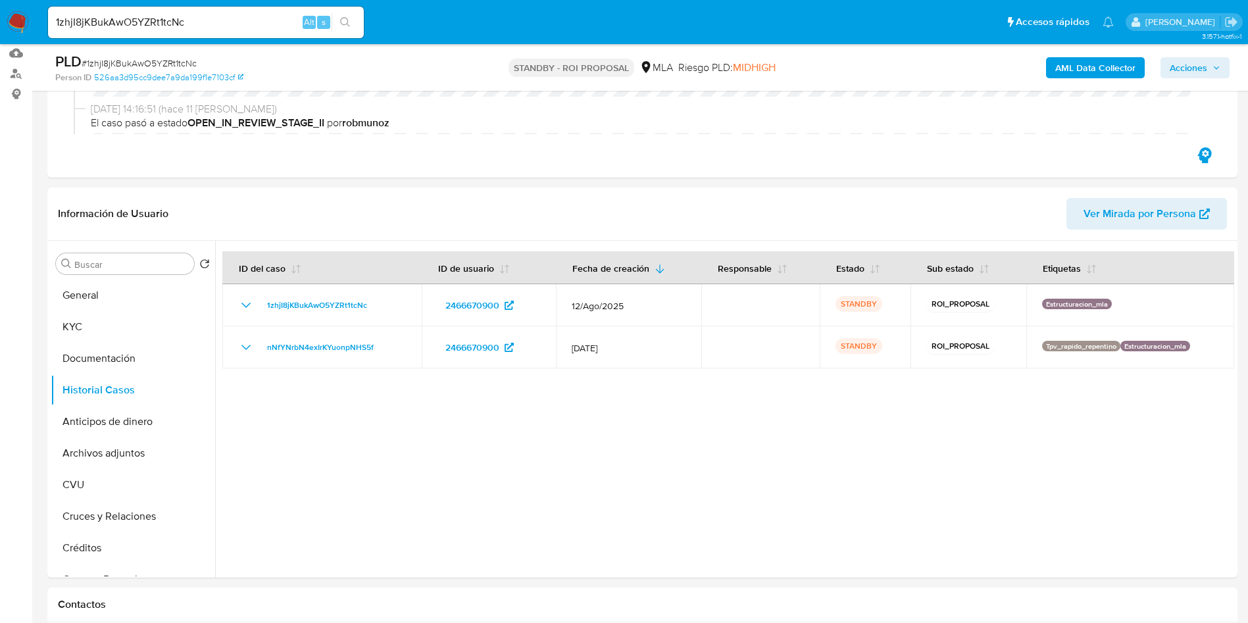
click at [239, 16] on input "1zhjI8jKBukAwO5YZRt1tcNc" at bounding box center [206, 22] width 316 height 17
click at [238, 15] on input "1zhjI8jKBukAwO5YZRt1tcNc" at bounding box center [206, 22] width 316 height 17
paste input "5KBukaB6PS4ZtlDZyGn8BlWU"
type input "5KBukaB6PS4ZtlDZyGn8BlWU"
click at [353, 20] on button "search-icon" at bounding box center [345, 22] width 27 height 18
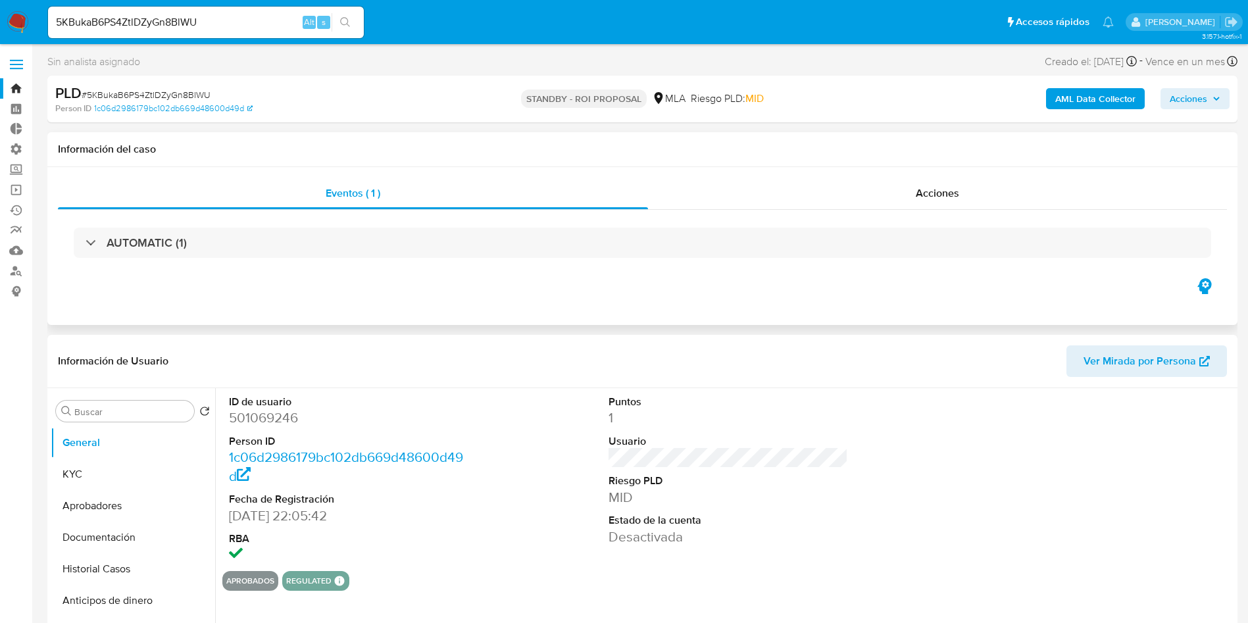
select select "10"
click at [942, 175] on div "Eventos ( 1 ) Acciones AUTOMATIC (1)" at bounding box center [642, 246] width 1190 height 158
click at [918, 203] on div "Acciones" at bounding box center [937, 194] width 579 height 32
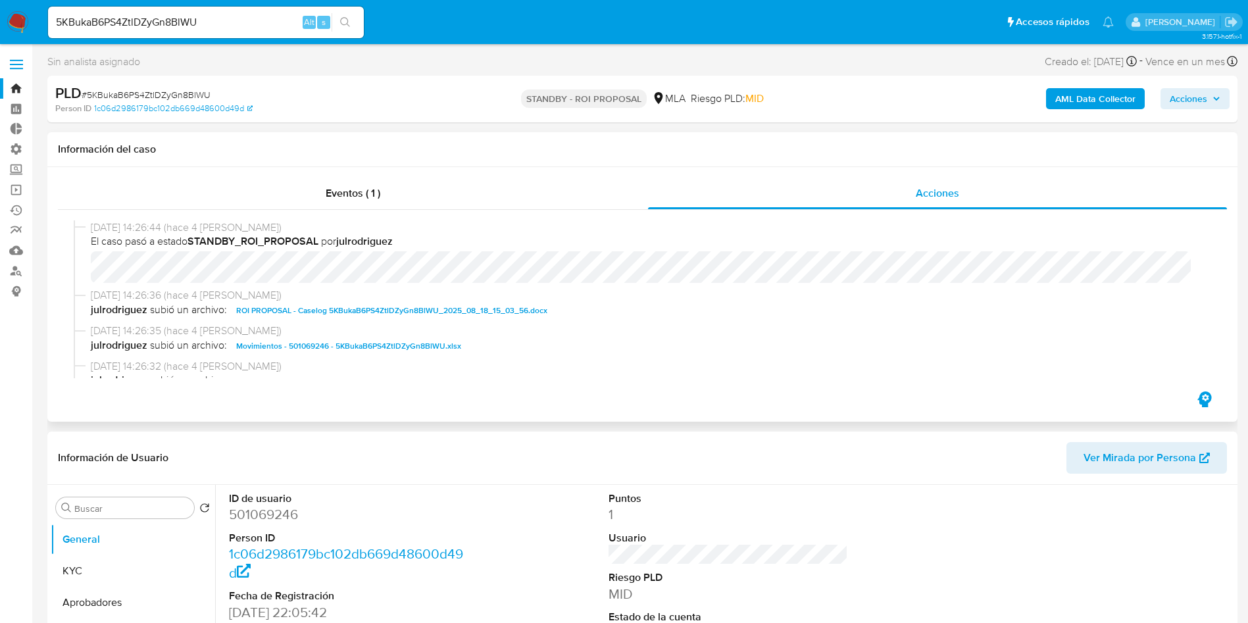
click at [369, 310] on span "ROI PROPOSAL - Caselog 5KBukaB6PS4ZtlDZyGn8BlWU_2025_08_18_15_03_56.docx" at bounding box center [391, 311] width 311 height 16
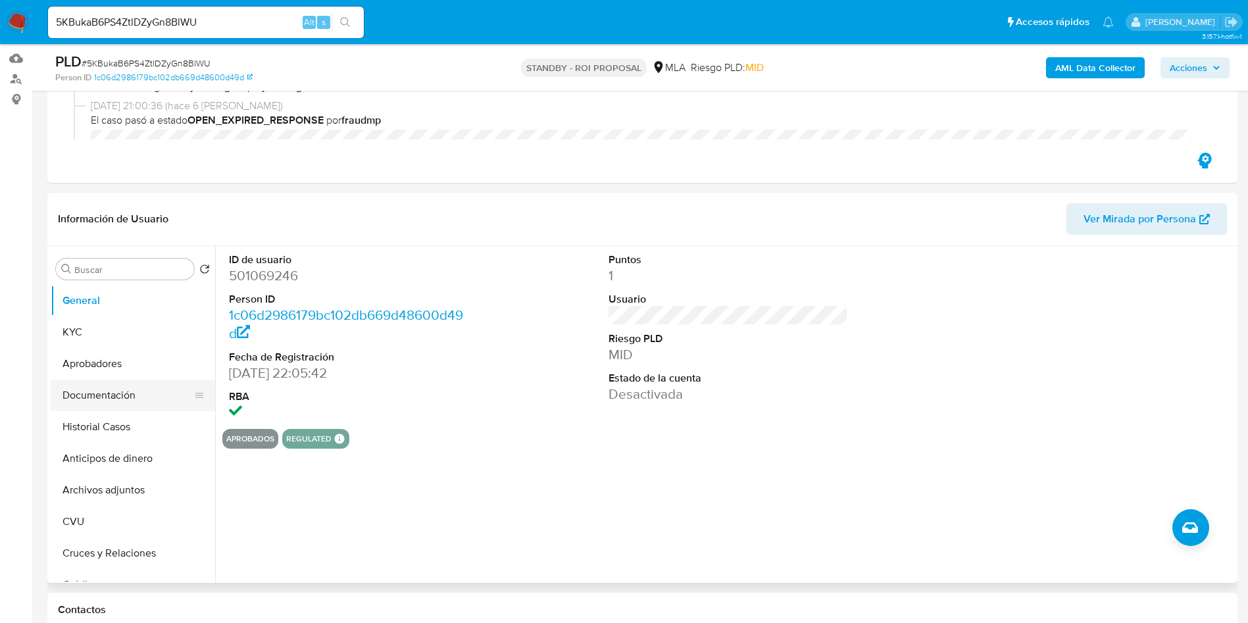
scroll to position [197, 0]
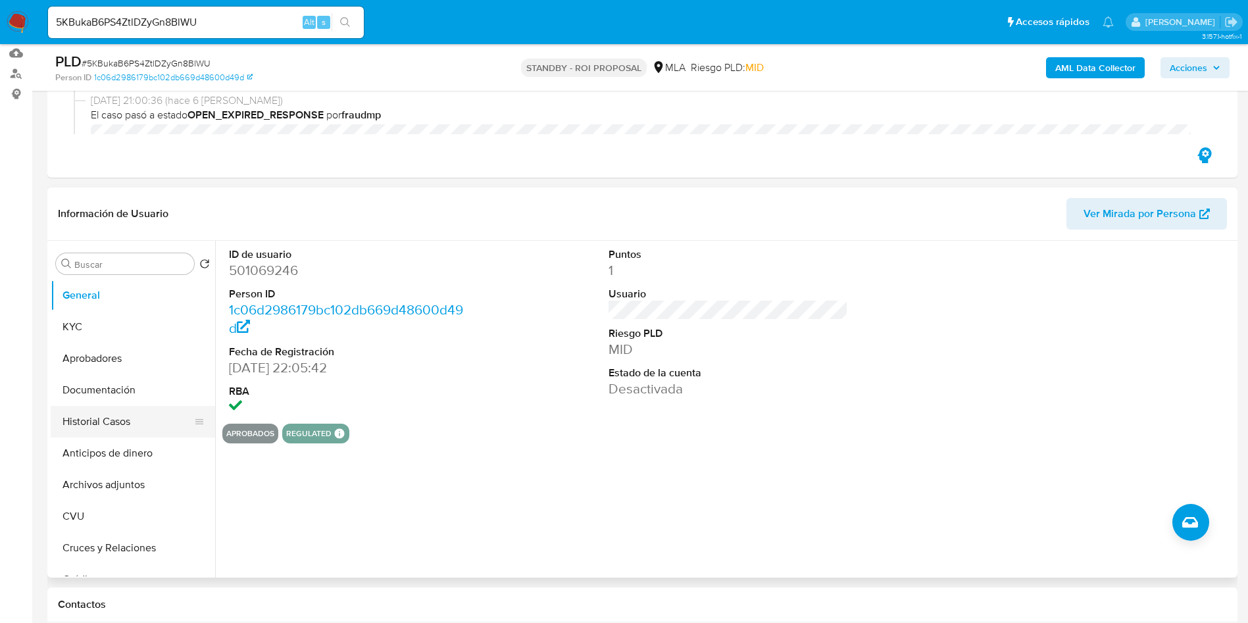
click at [114, 417] on button "Historial Casos" at bounding box center [128, 422] width 154 height 32
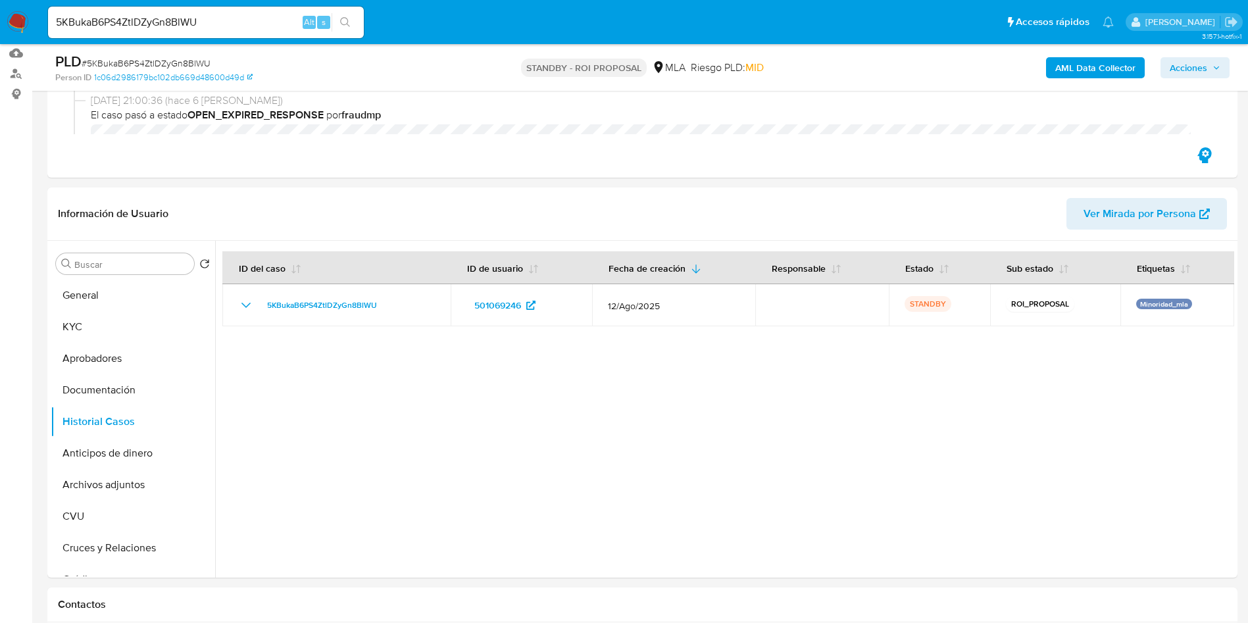
click at [167, 15] on input "5KBukaB6PS4ZtlDZyGn8BlWU" at bounding box center [206, 22] width 316 height 17
paste input "3giVp1U5OUsIRV4ktnSpGifJ"
type input "3giVp1U5OUsIRV4ktnSpGifJ"
click at [349, 26] on icon "search-icon" at bounding box center [345, 22] width 10 height 10
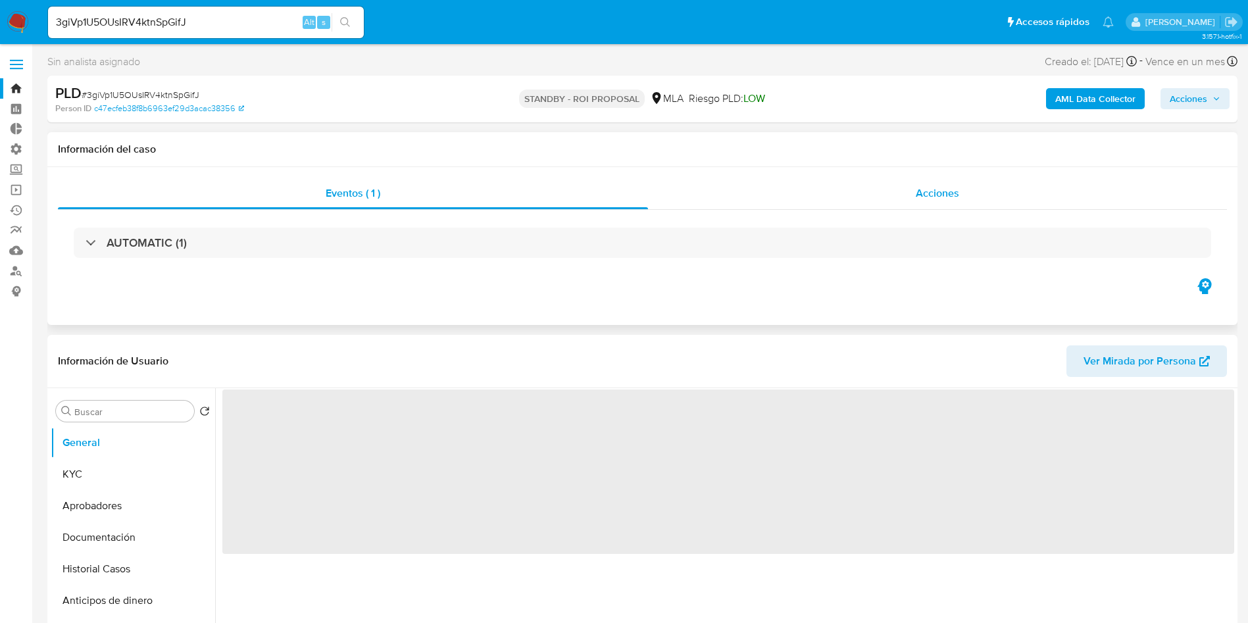
click at [945, 193] on span "Acciones" at bounding box center [937, 193] width 43 height 15
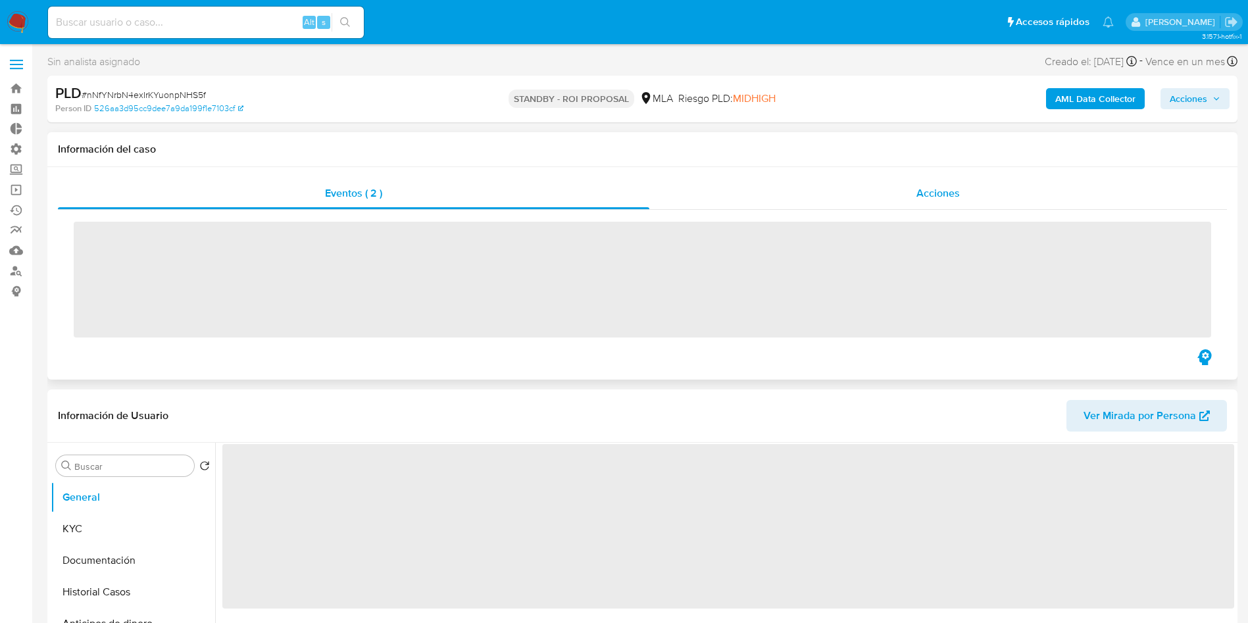
click at [914, 204] on div "Acciones" at bounding box center [938, 194] width 578 height 32
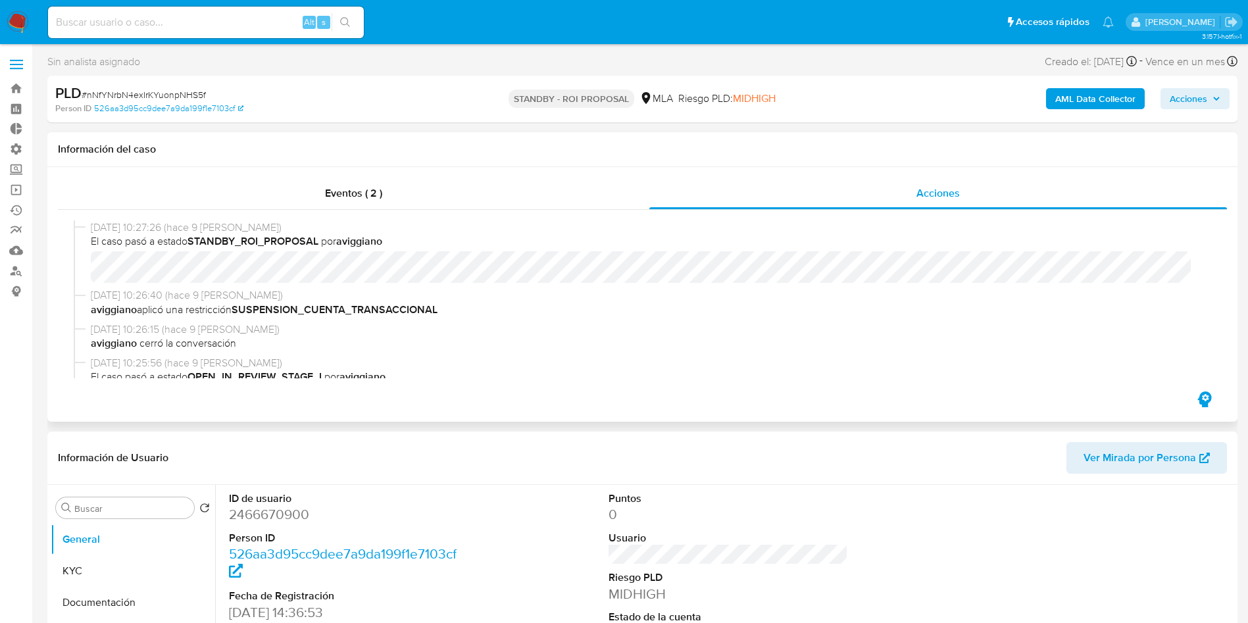
select select "10"
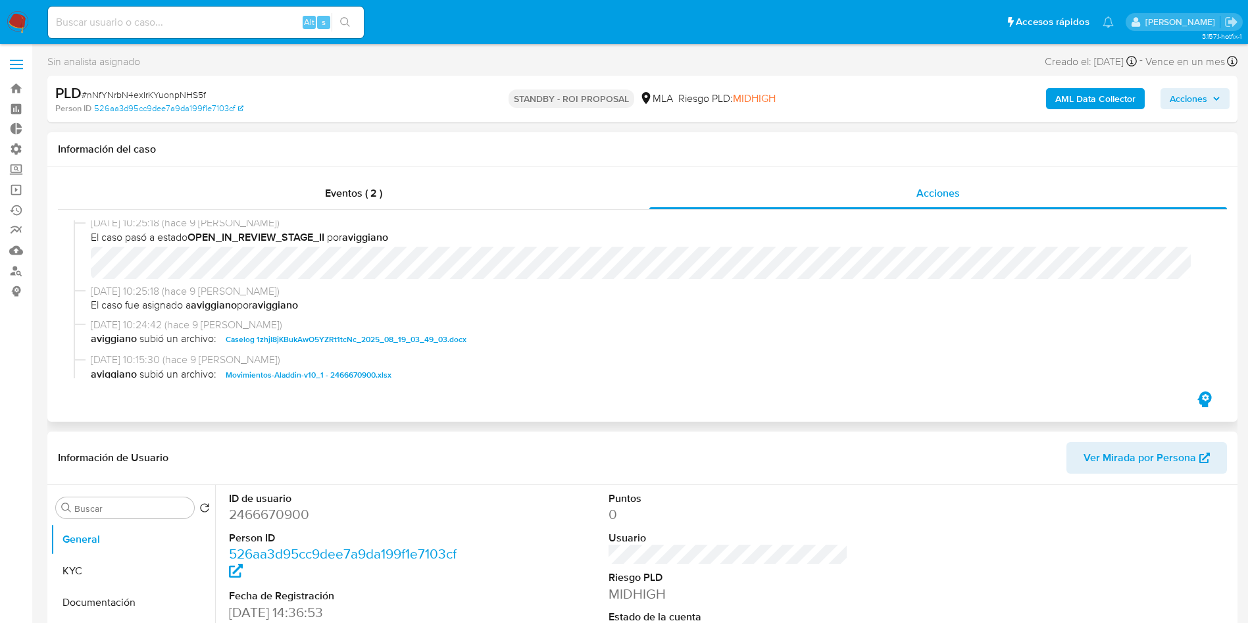
scroll to position [296, 0]
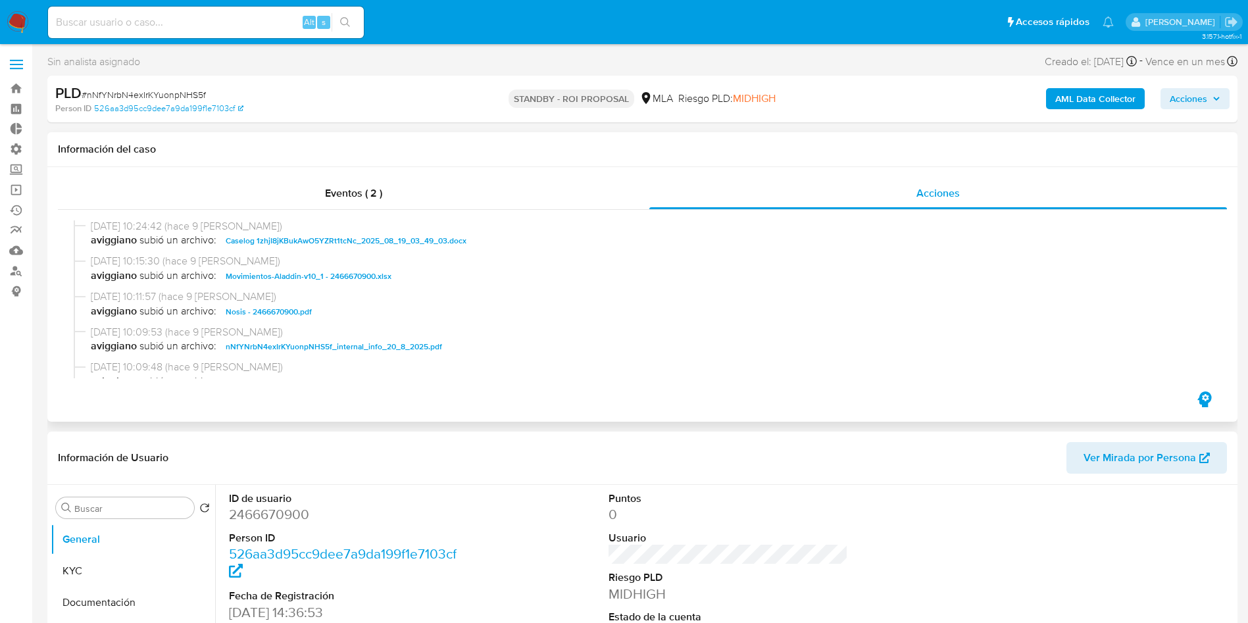
click at [435, 245] on span "Caselog 1zhjI8jKBukAwO5YZRt1tcNc_2025_08_19_03_49_03.docx" at bounding box center [346, 241] width 241 height 16
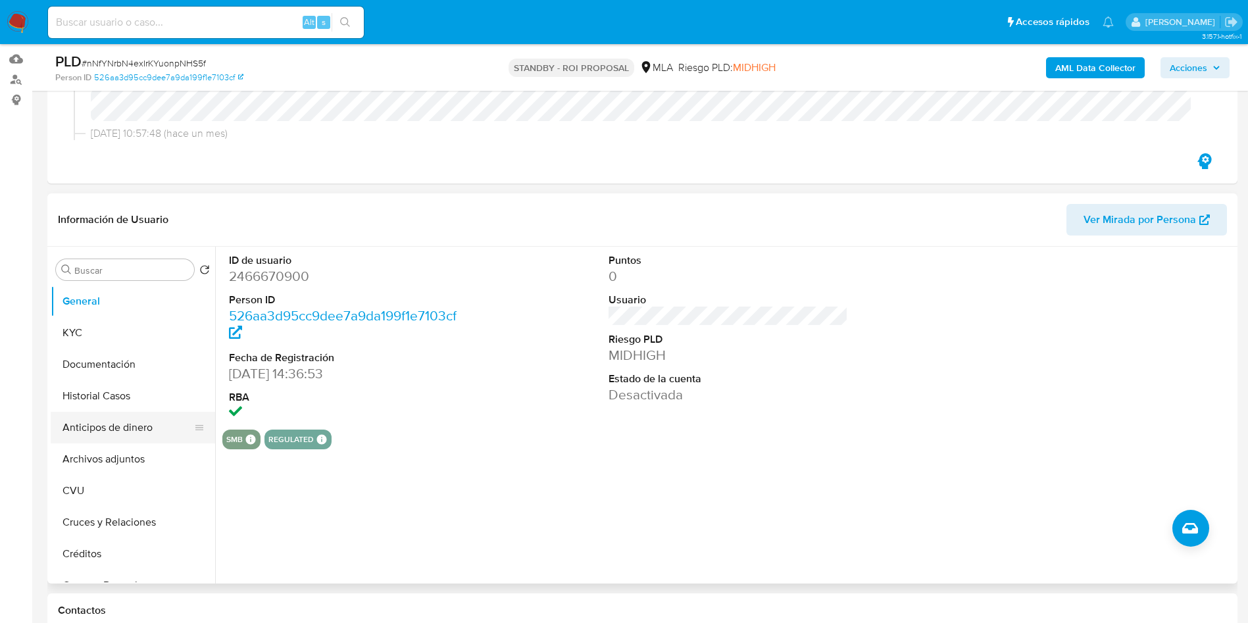
scroll to position [197, 0]
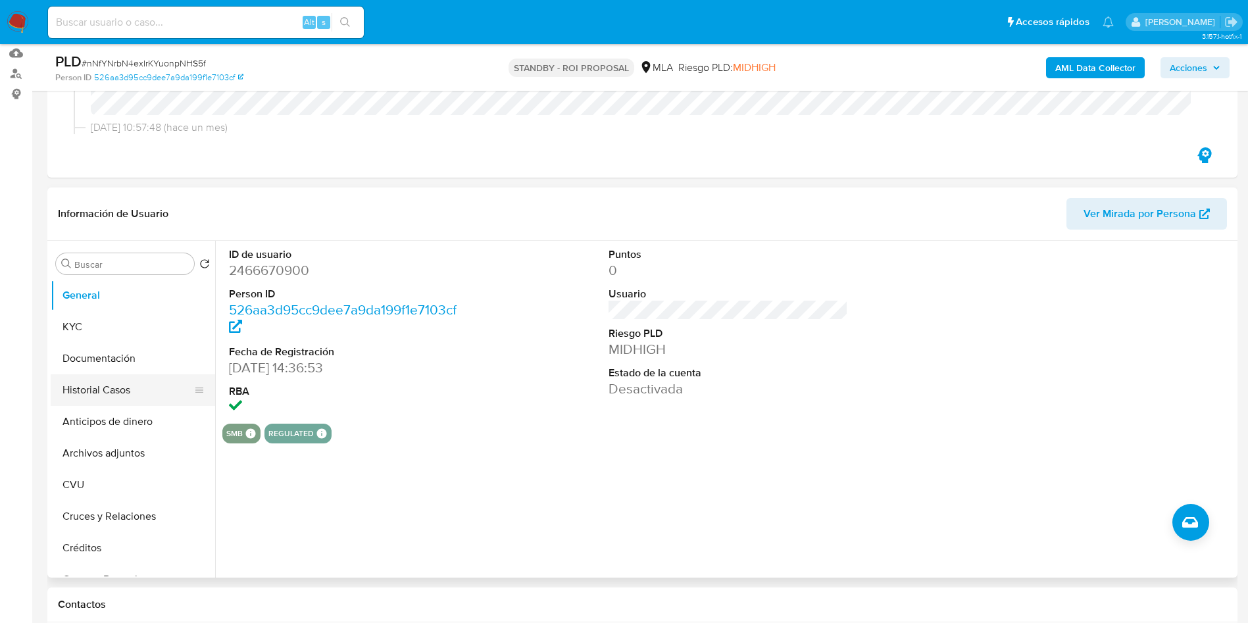
click at [120, 382] on button "Historial Casos" at bounding box center [128, 390] width 154 height 32
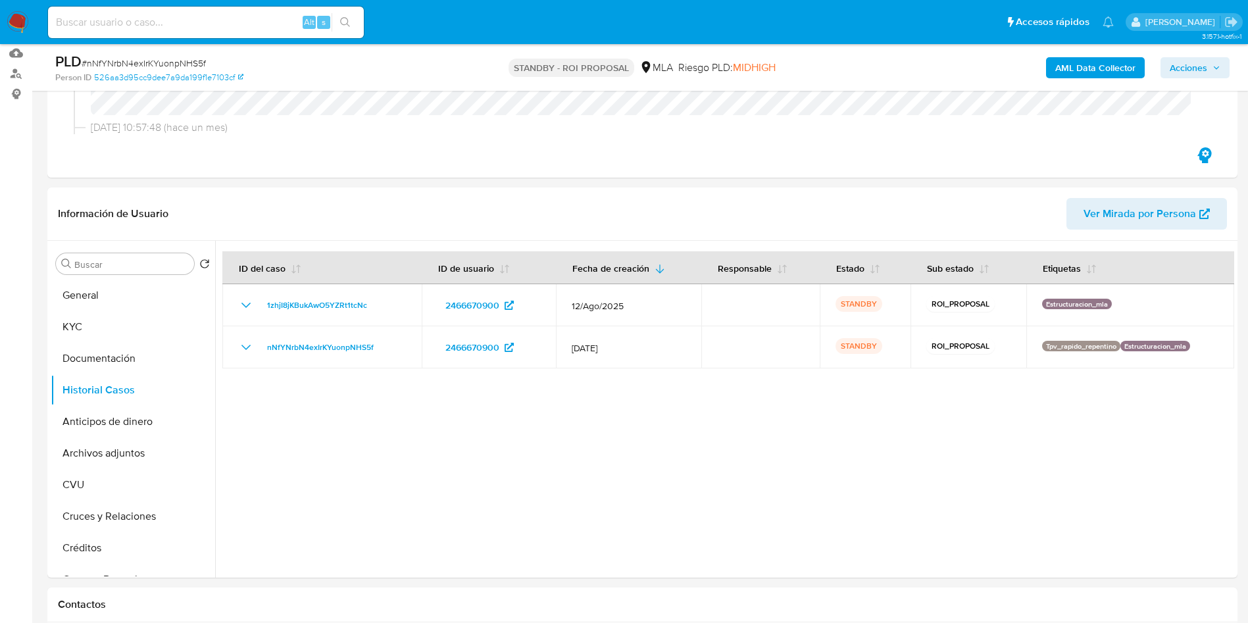
click at [188, 61] on span "# nNfYNrbN4exIrKYuonpNHS5f" at bounding box center [144, 63] width 124 height 13
copy span "nNfYNrbN4exIrKYuonpNHS5f"
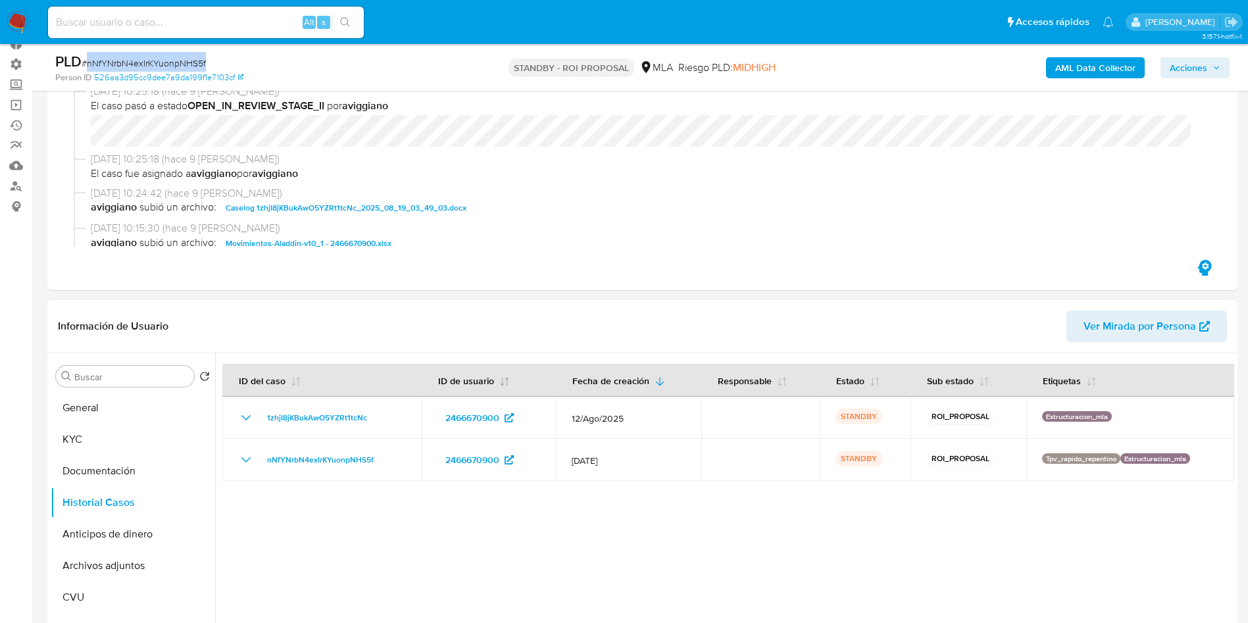
scroll to position [0, 0]
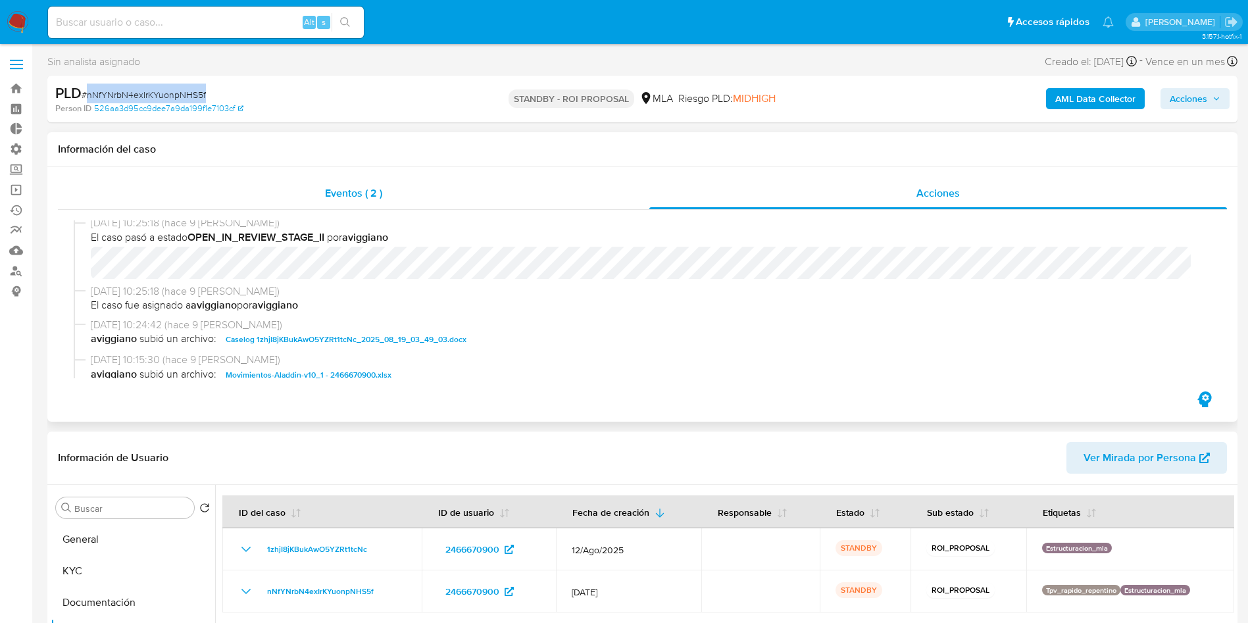
click at [365, 196] on span "Eventos ( 2 )" at bounding box center [353, 193] width 57 height 15
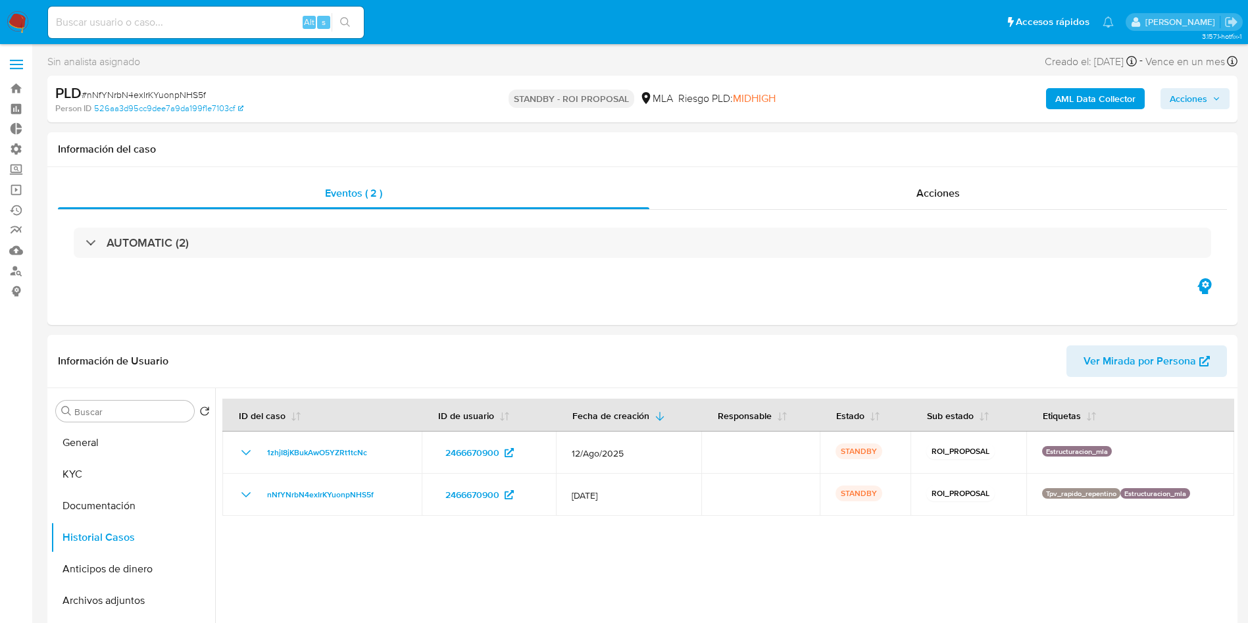
click at [332, 247] on div "AUTOMATIC (2)" at bounding box center [643, 243] width 1138 height 30
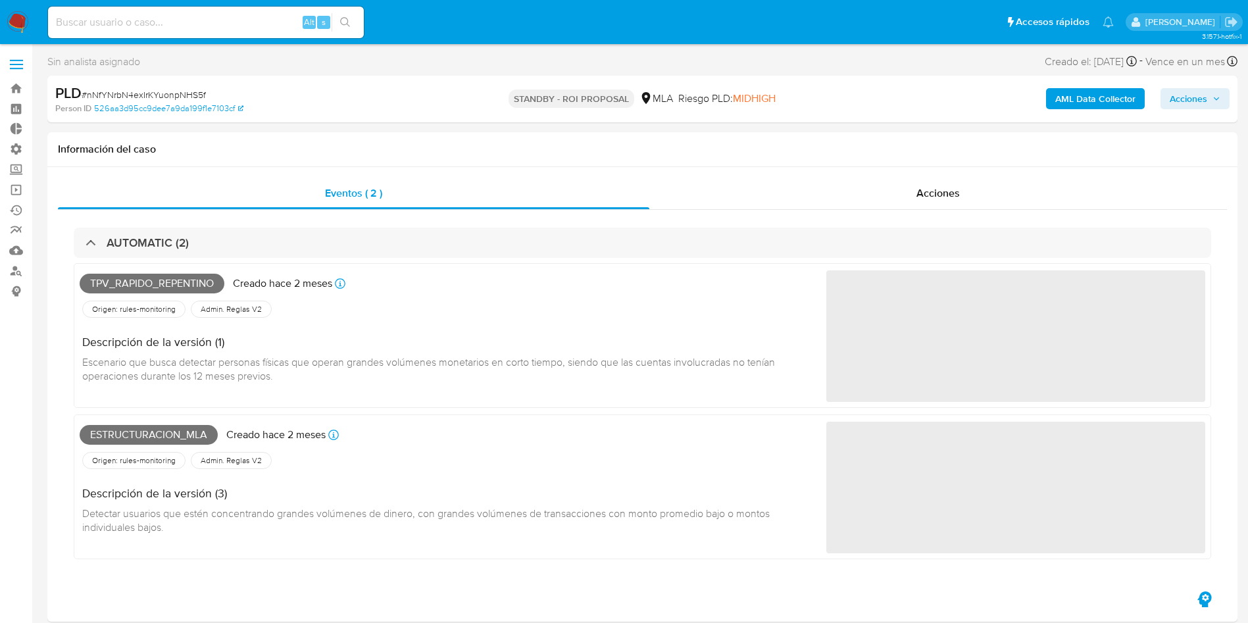
click at [332, 247] on div "AUTOMATIC (2)" at bounding box center [643, 243] width 1138 height 30
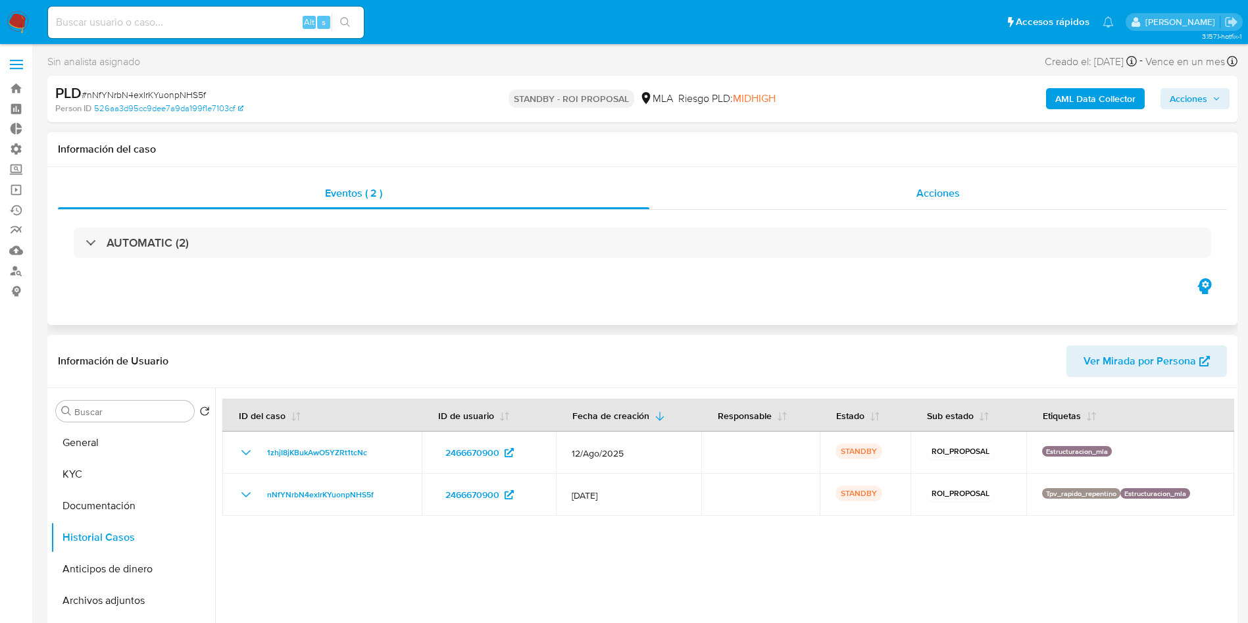
click at [897, 194] on div "Acciones" at bounding box center [938, 194] width 578 height 32
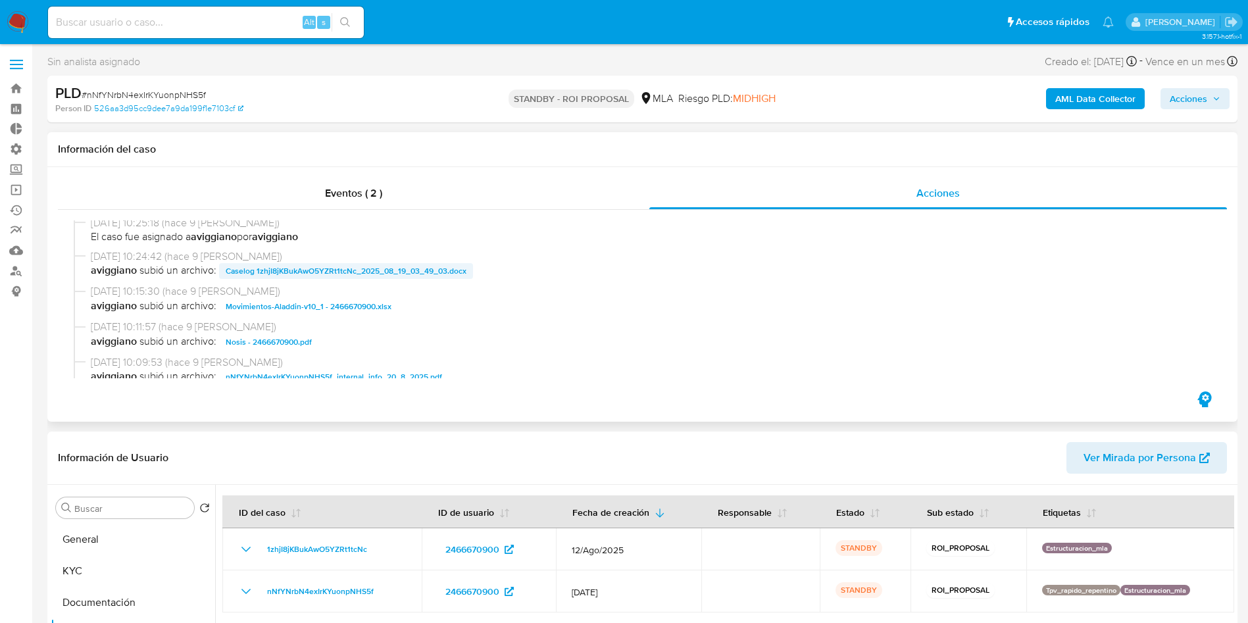
scroll to position [296, 0]
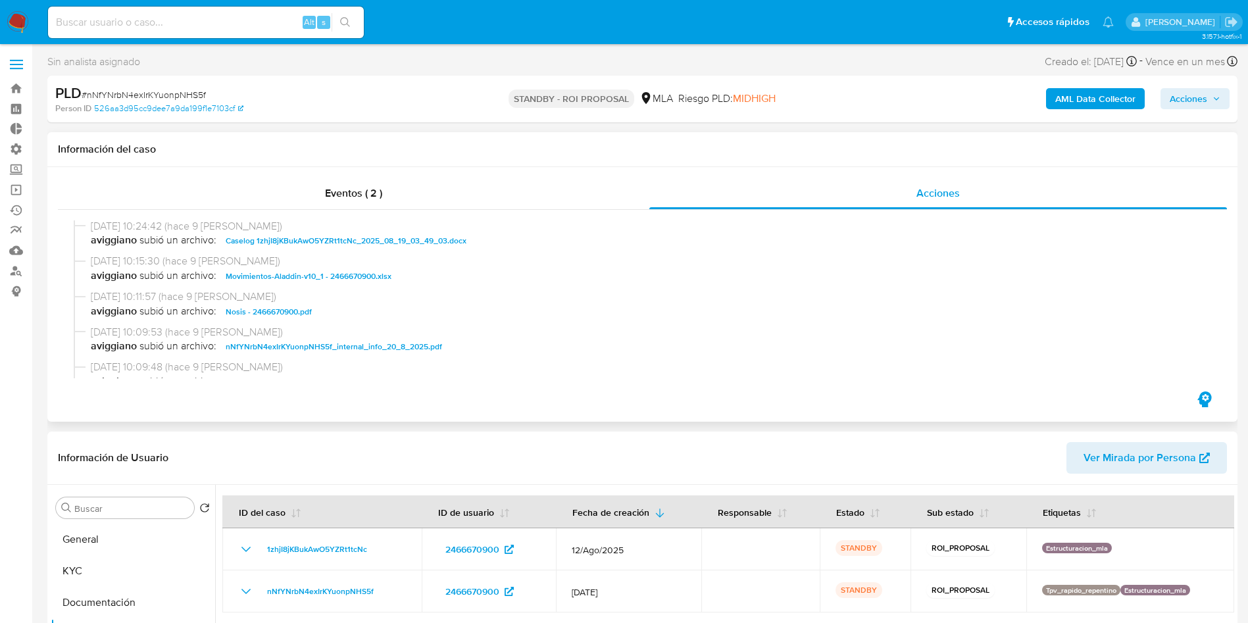
click at [368, 246] on span "Caselog 1zhjI8jKBukAwO5YZRt1tcNc_2025_08_19_03_49_03.docx" at bounding box center [346, 241] width 241 height 16
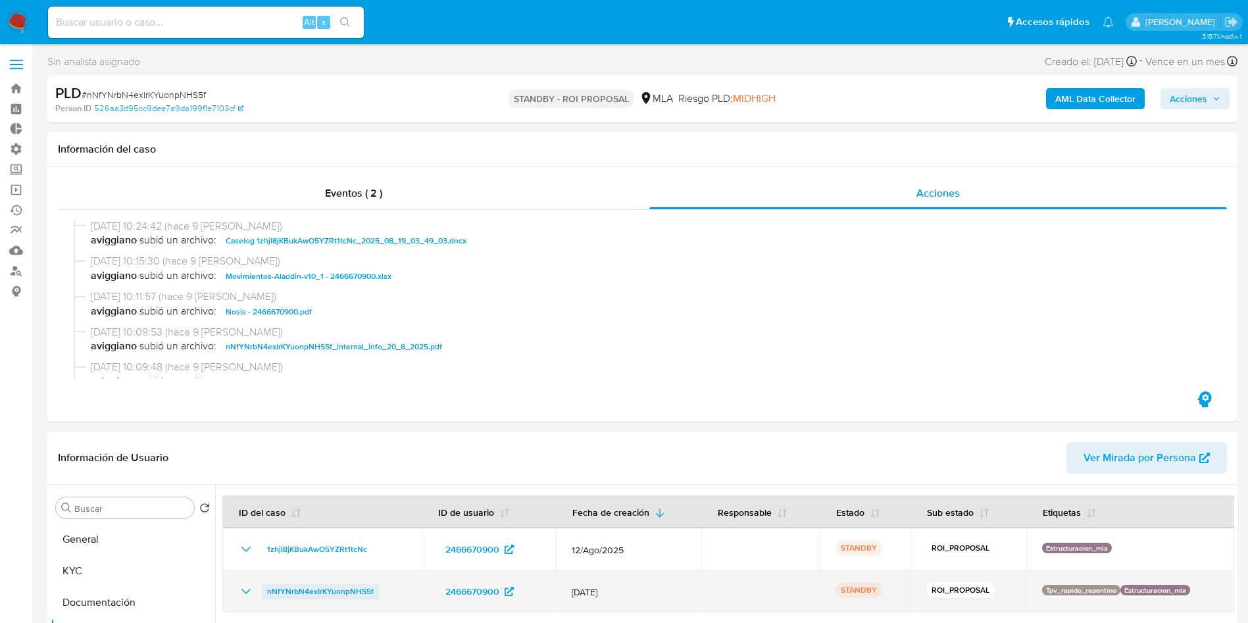
drag, startPoint x: 390, startPoint y: 599, endPoint x: 265, endPoint y: 584, distance: 125.9
click at [265, 584] on div "nNfYNrbN4exIrKYuonpNHS5f" at bounding box center [322, 592] width 168 height 16
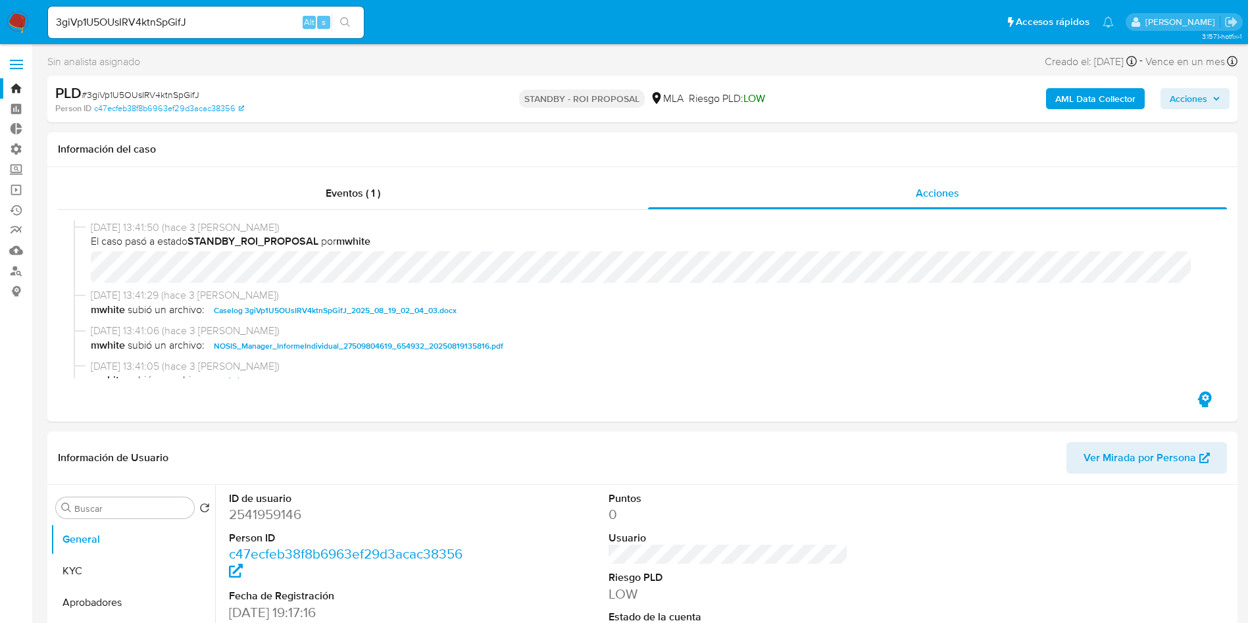
click at [408, 312] on span "Caselog 3giVp1U5OUsIRV4ktnSpGifJ_2025_08_19_02_04_03.docx" at bounding box center [335, 311] width 243 height 16
select select "10"
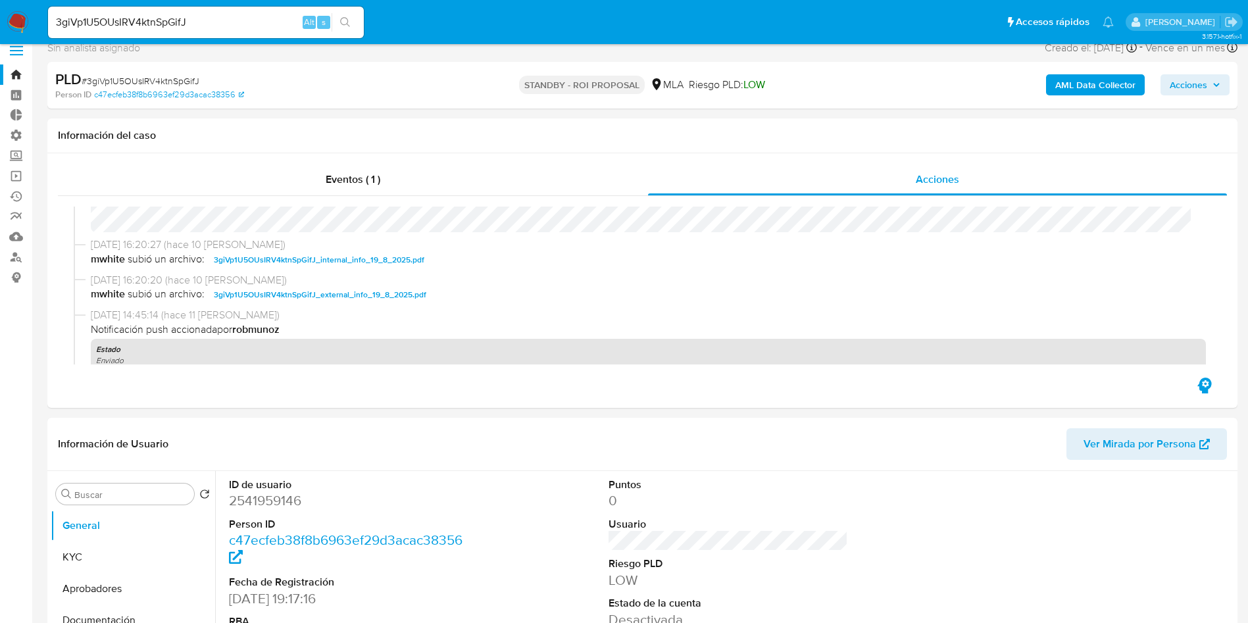
scroll to position [197, 0]
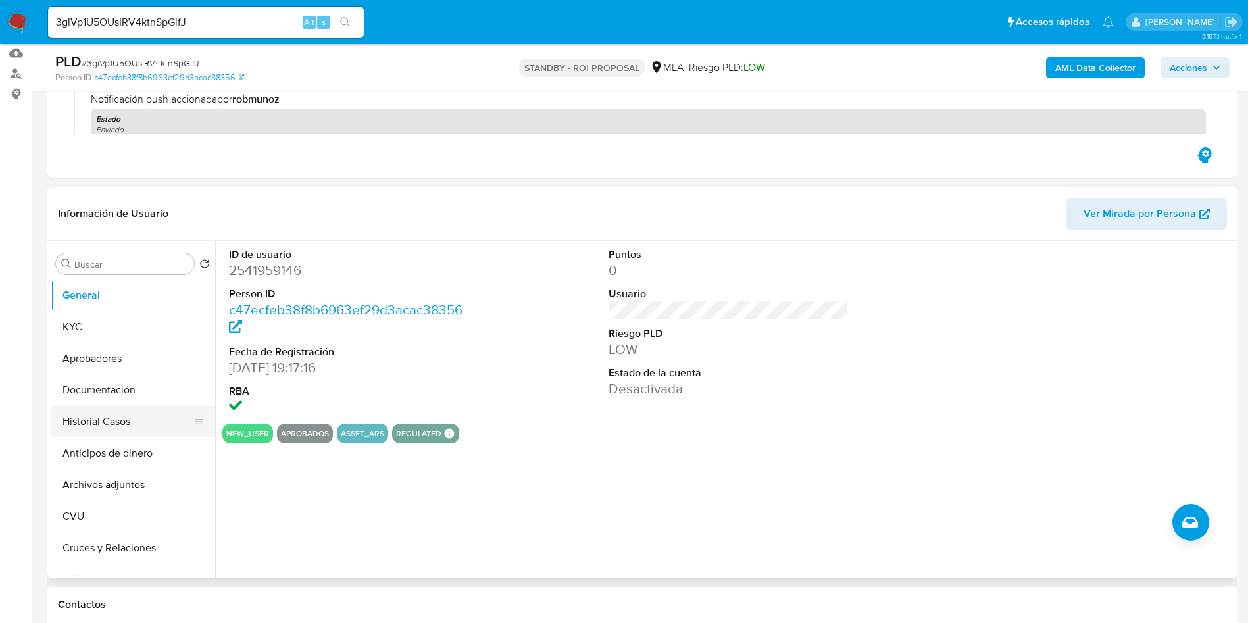
click at [66, 416] on button "Historial Casos" at bounding box center [128, 422] width 154 height 32
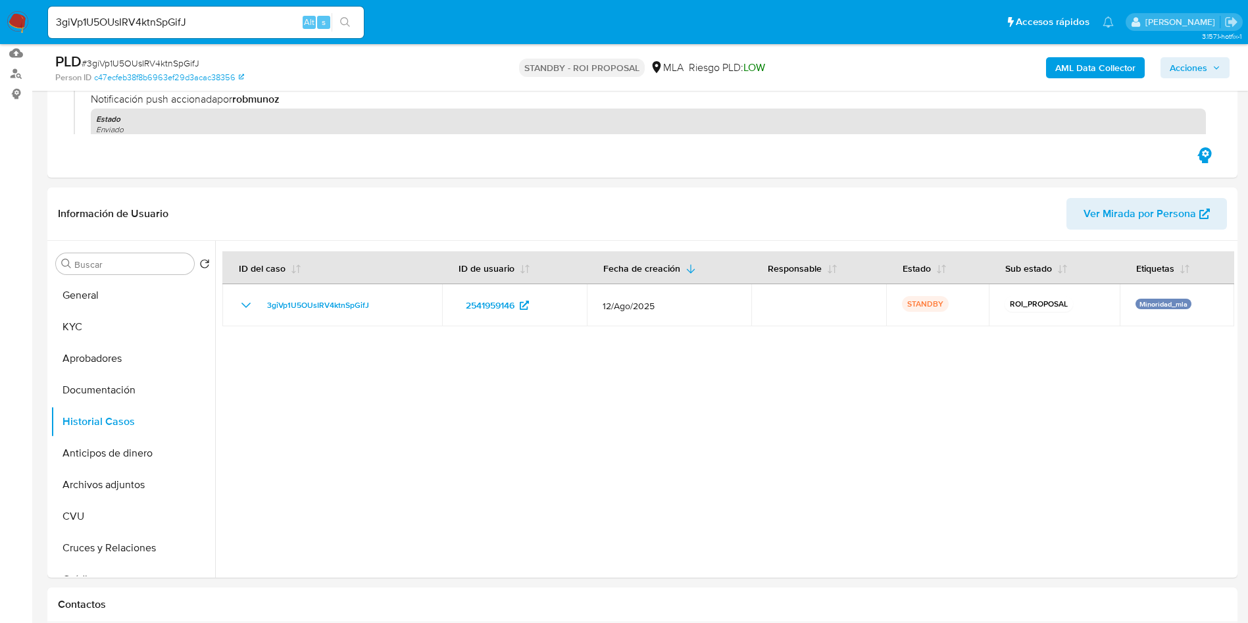
click at [222, 33] on div "3giVp1U5OUsIRV4ktnSpGifJ Alt s" at bounding box center [206, 23] width 316 height 32
click at [222, 21] on input "3giVp1U5OUsIRV4ktnSpGifJ" at bounding box center [206, 22] width 316 height 17
paste input "p7aewLsJsWt5MC1rH9g0wMOm"
type input "p7aewLsJsWt5MC1rH9g0wMOm"
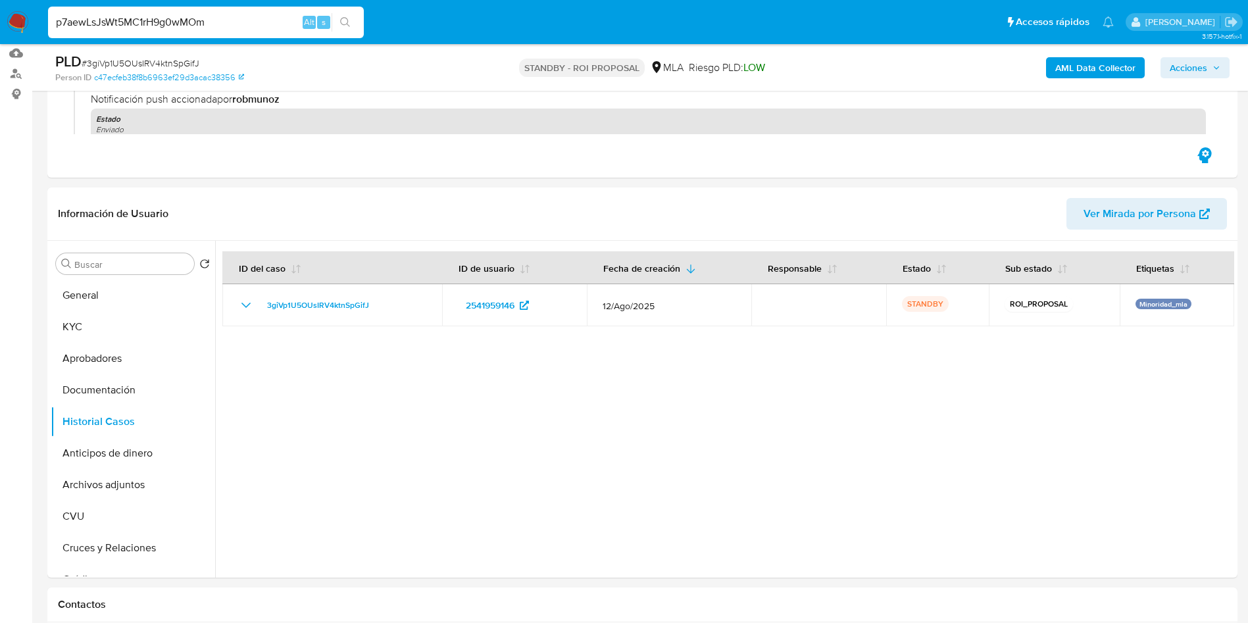
click at [349, 22] on icon "search-icon" at bounding box center [345, 22] width 11 height 11
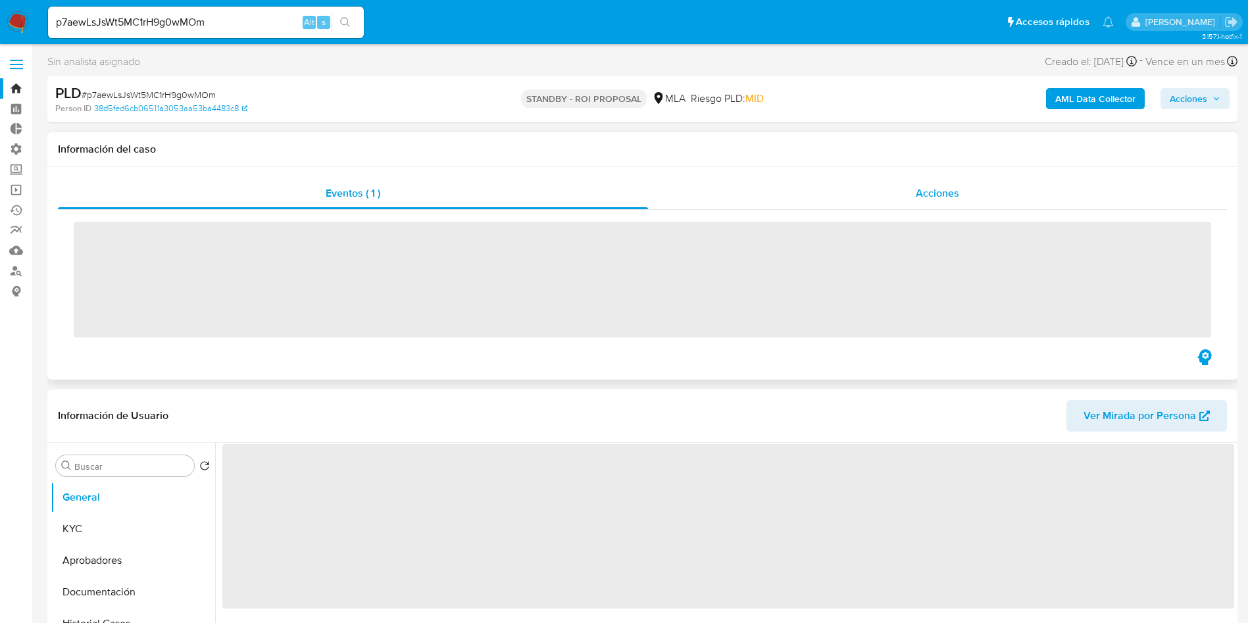
click at [945, 204] on div "Acciones" at bounding box center [937, 194] width 579 height 32
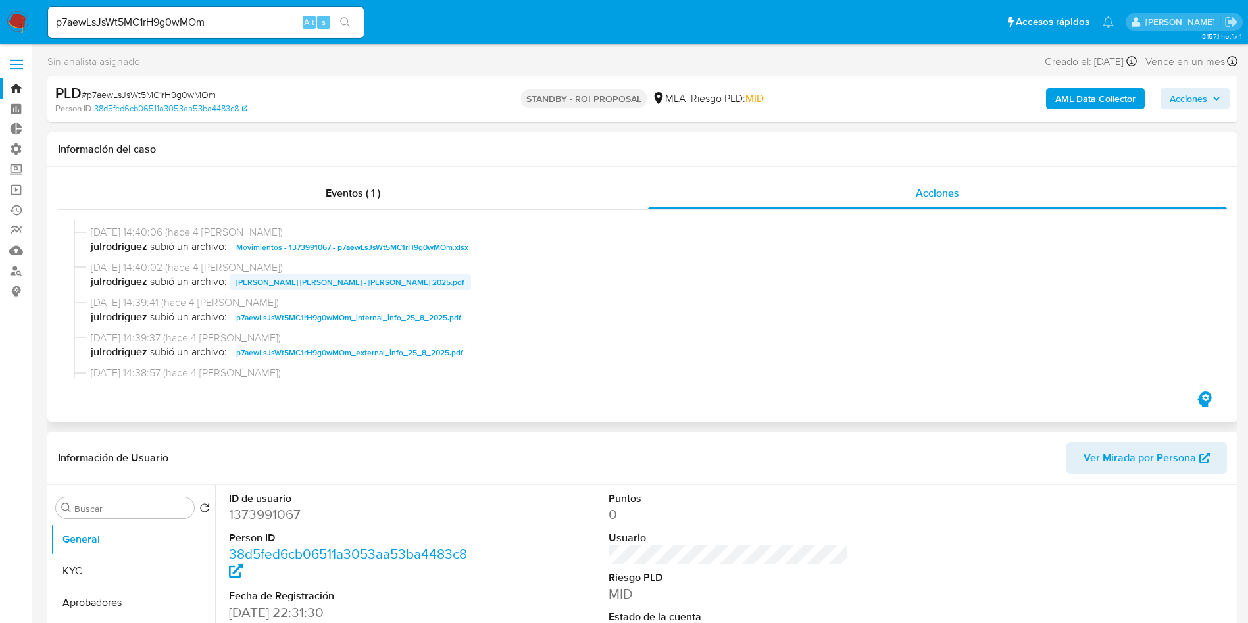
select select "10"
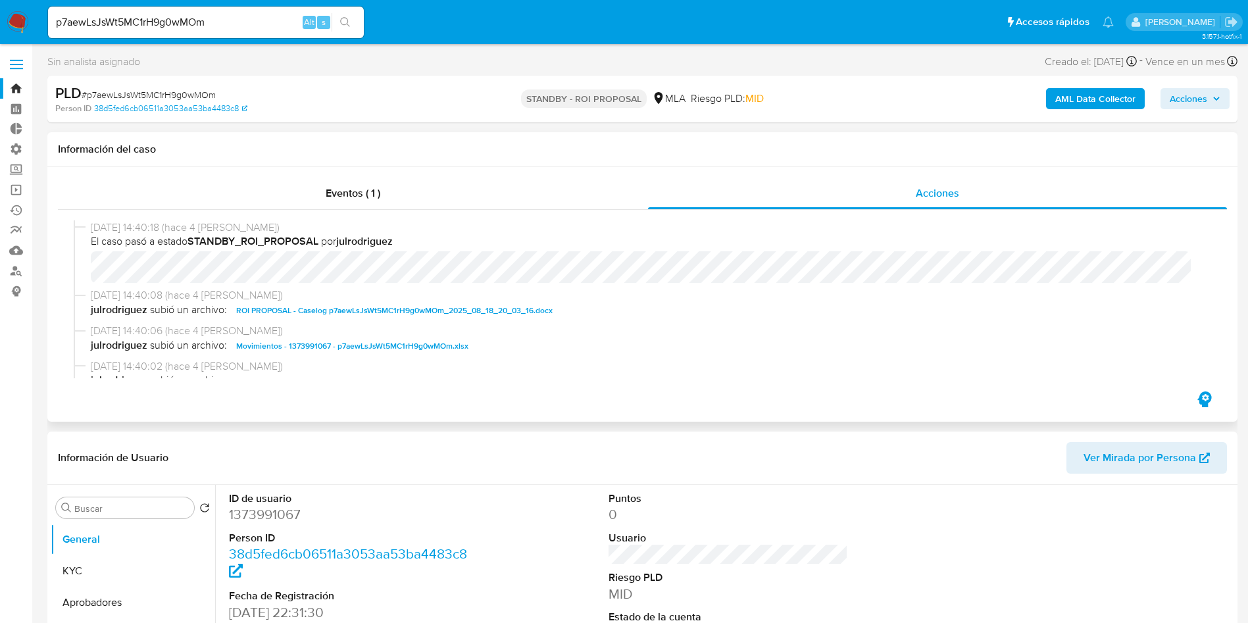
click at [396, 311] on span "ROI PROPOSAL - Caselog p7aewLsJsWt5MC1rH9g0wMOm_2025_08_18_20_03_16.docx" at bounding box center [394, 311] width 316 height 16
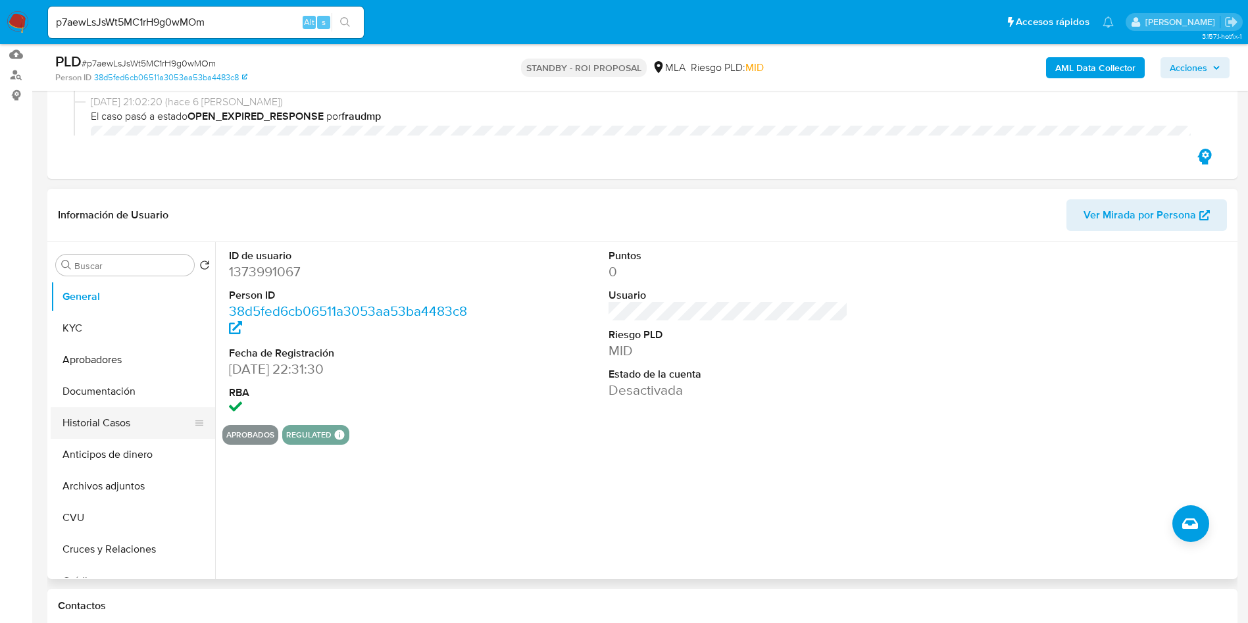
scroll to position [197, 0]
click at [120, 420] on button "Historial Casos" at bounding box center [128, 422] width 154 height 32
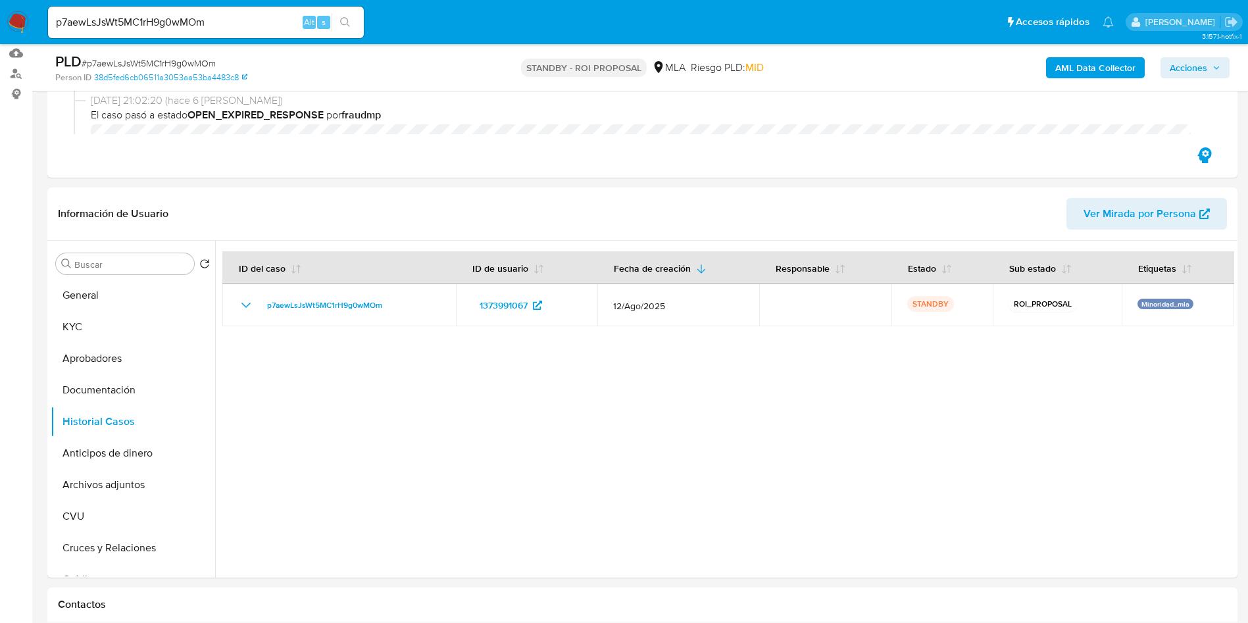
click at [238, 27] on input "p7aewLsJsWt5MC1rH9g0wMOm" at bounding box center [206, 22] width 316 height 17
paste input "fl9XkGWE6QZfKMBps9LfuE9o"
type input "fl9XkGWE6QZfKMBps9LfuE9o"
click at [347, 18] on icon "search-icon" at bounding box center [345, 22] width 11 height 11
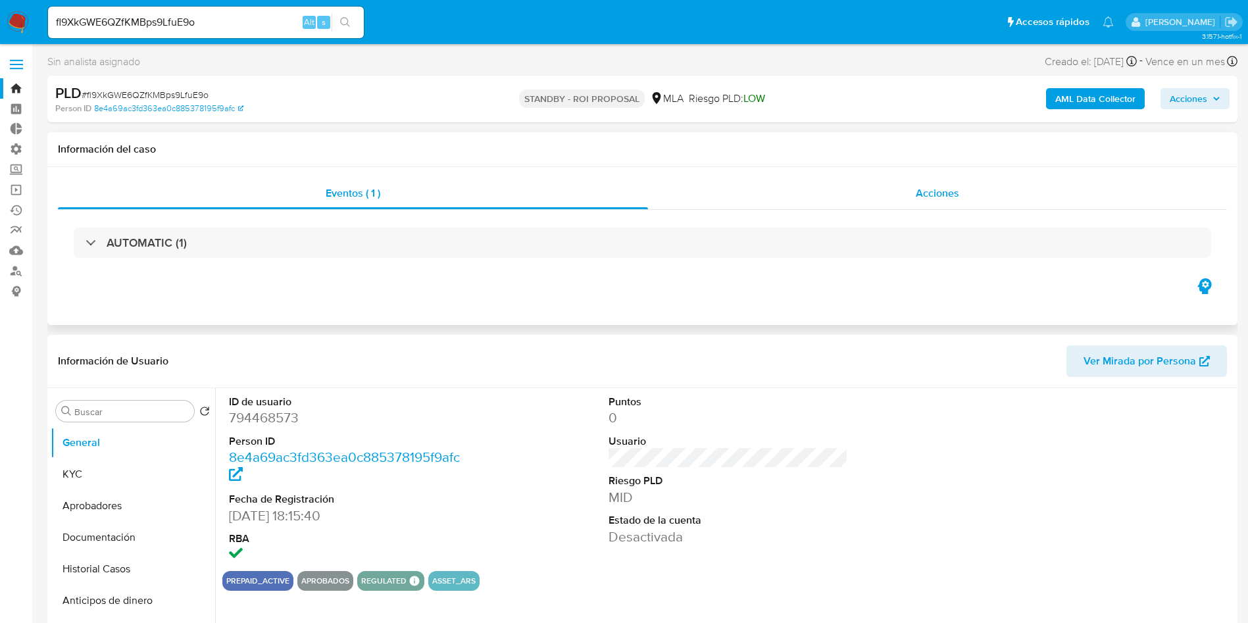
click at [938, 194] on span "Acciones" at bounding box center [937, 193] width 43 height 15
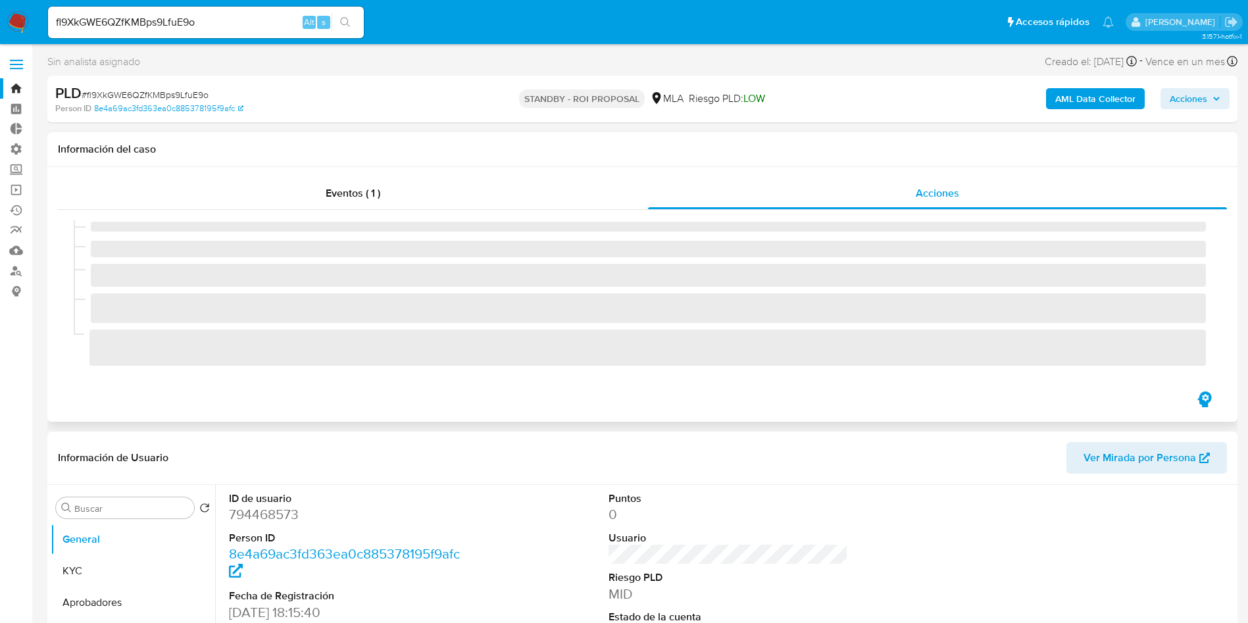
select select "10"
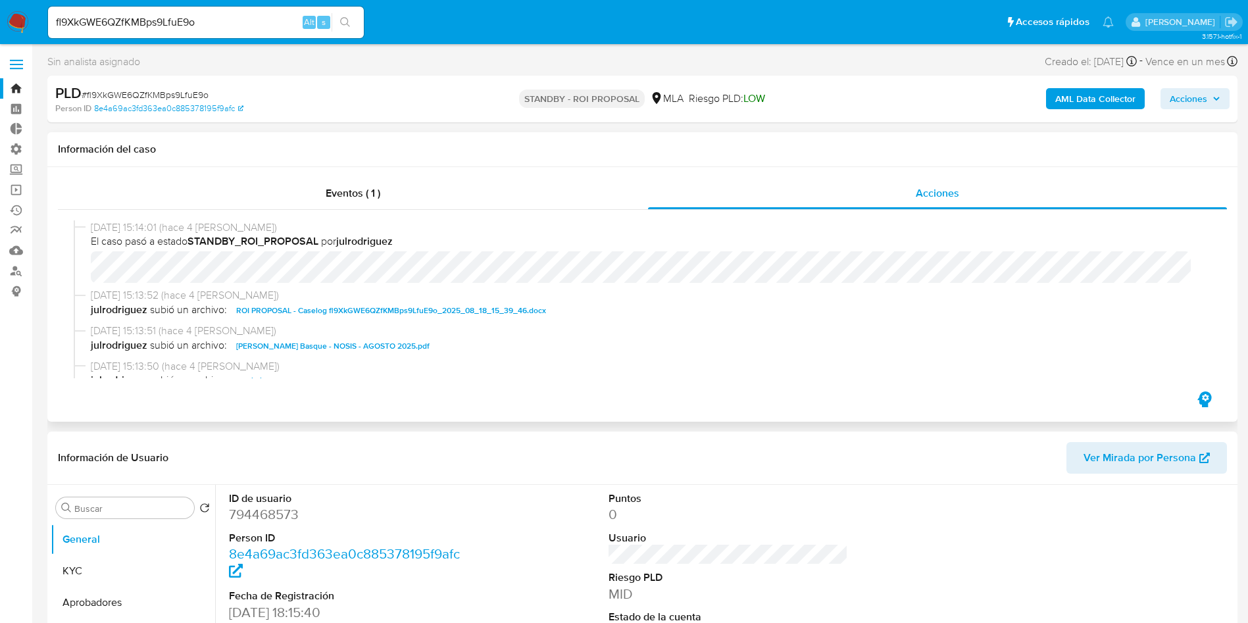
click at [349, 314] on span "ROI PROPOSAL - Caselog fl9XkGWE6QZfKMBps9LfuE9o_2025_08_18_15_39_46.docx" at bounding box center [391, 311] width 310 height 16
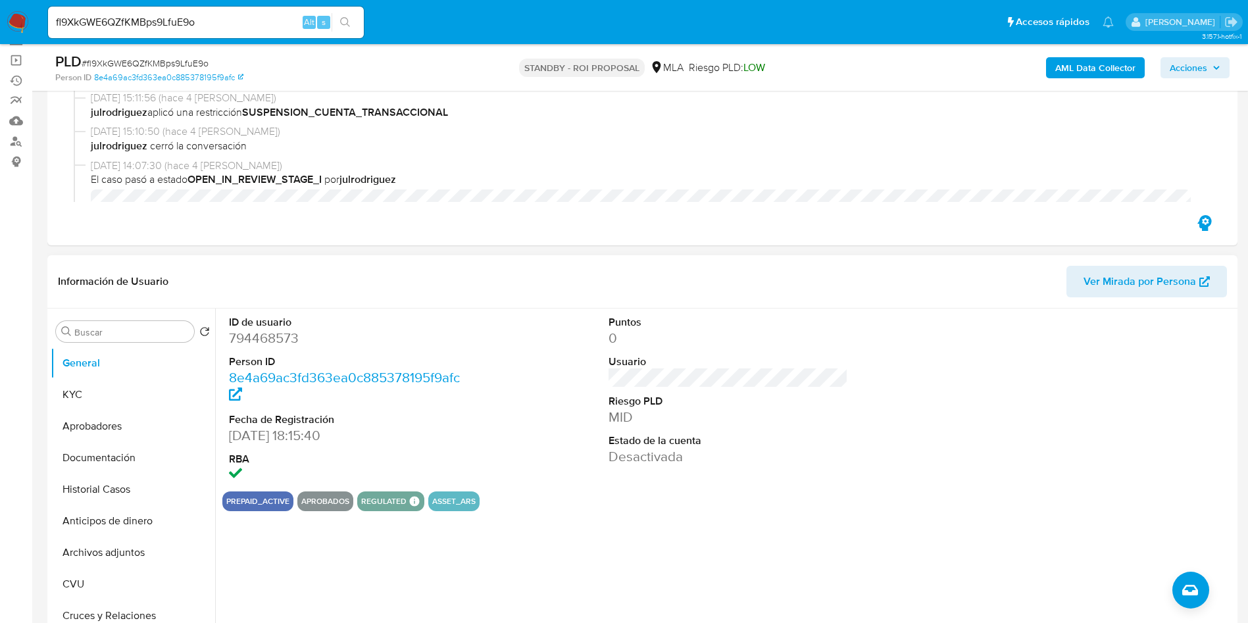
scroll to position [197, 0]
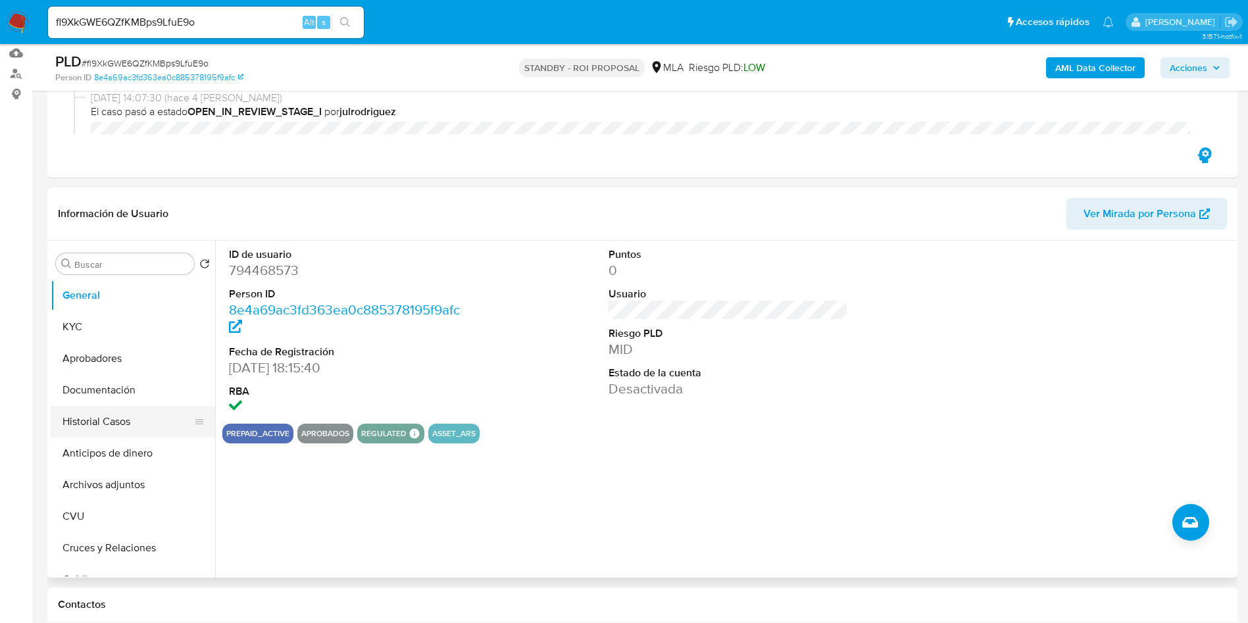
click at [88, 420] on button "Historial Casos" at bounding box center [128, 422] width 154 height 32
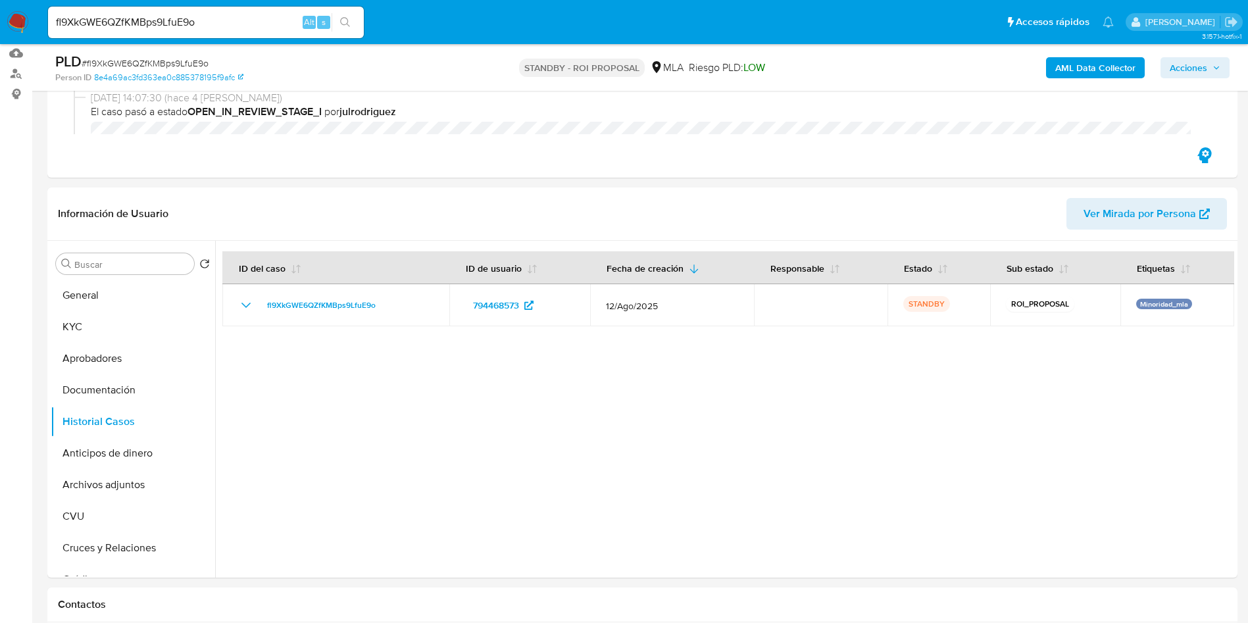
click at [139, 20] on input "fl9XkGWE6QZfKMBps9LfuE9o" at bounding box center [206, 22] width 316 height 17
paste input "9OwCeFDP2WTX0pNSXtCvBpl1"
type input "9OwCeFDP2WTX0pNSXtCvBpl1"
click at [355, 24] on button "search-icon" at bounding box center [345, 22] width 27 height 18
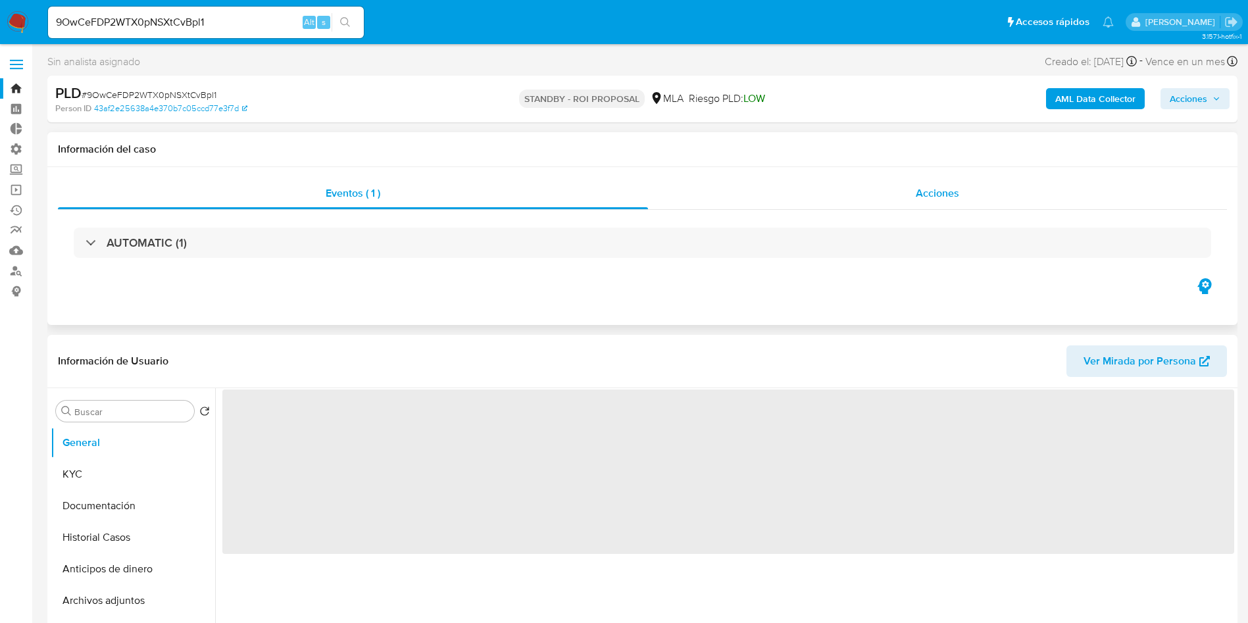
click at [924, 203] on div "Acciones" at bounding box center [937, 194] width 579 height 32
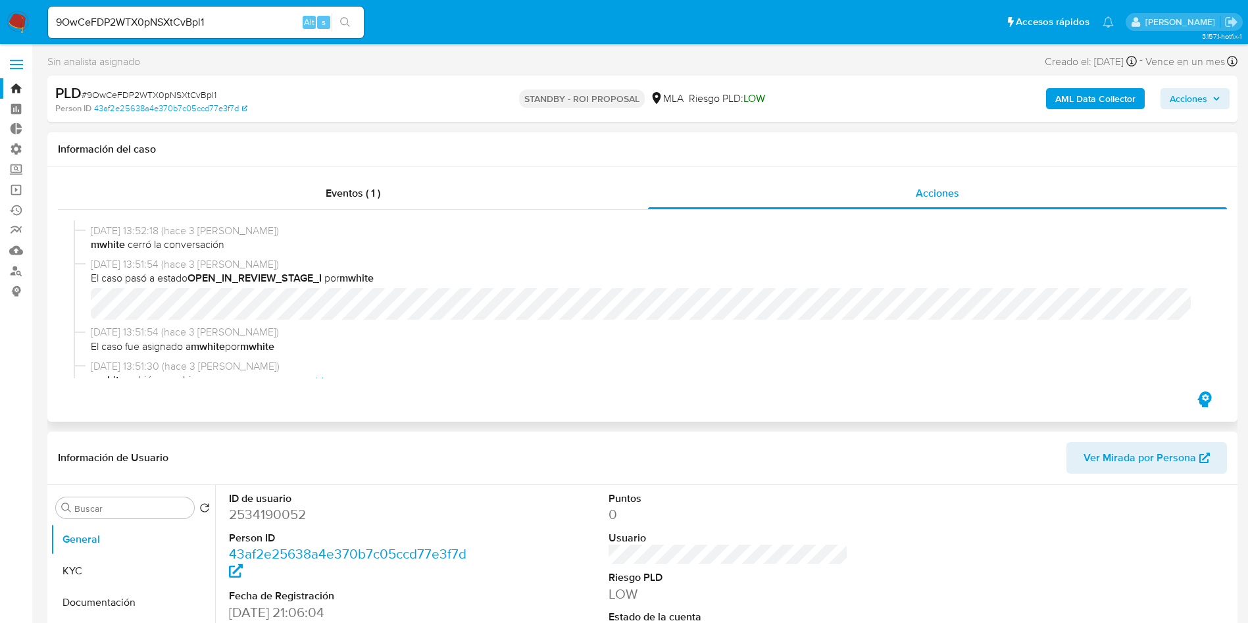
select select "10"
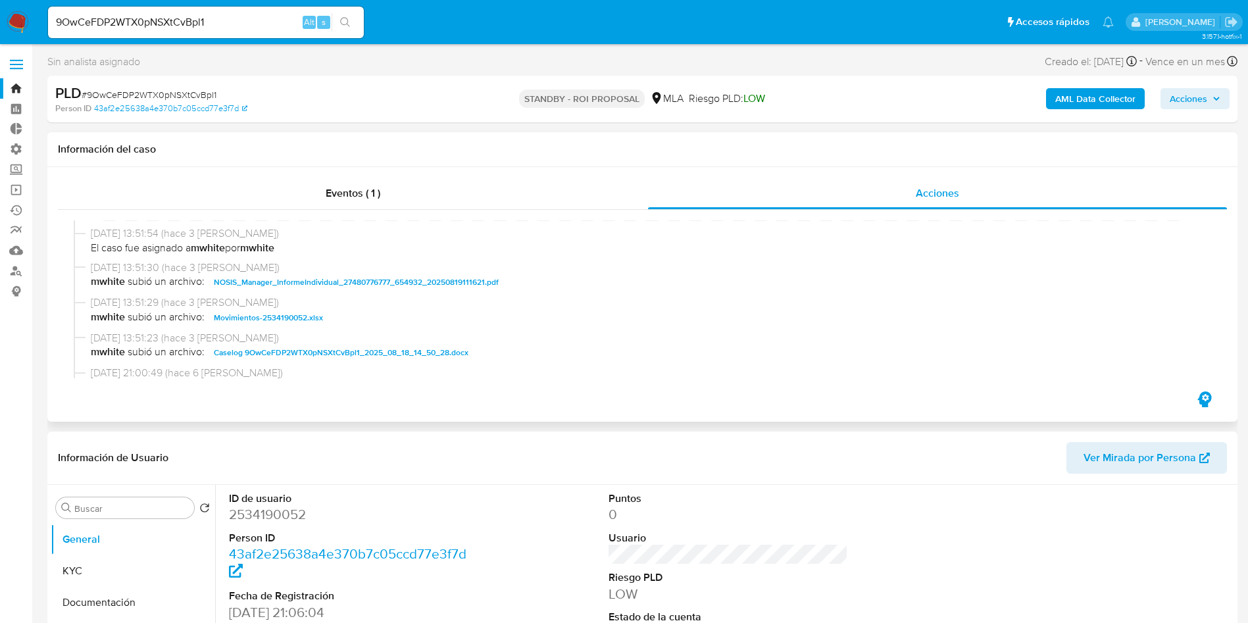
scroll to position [296, 0]
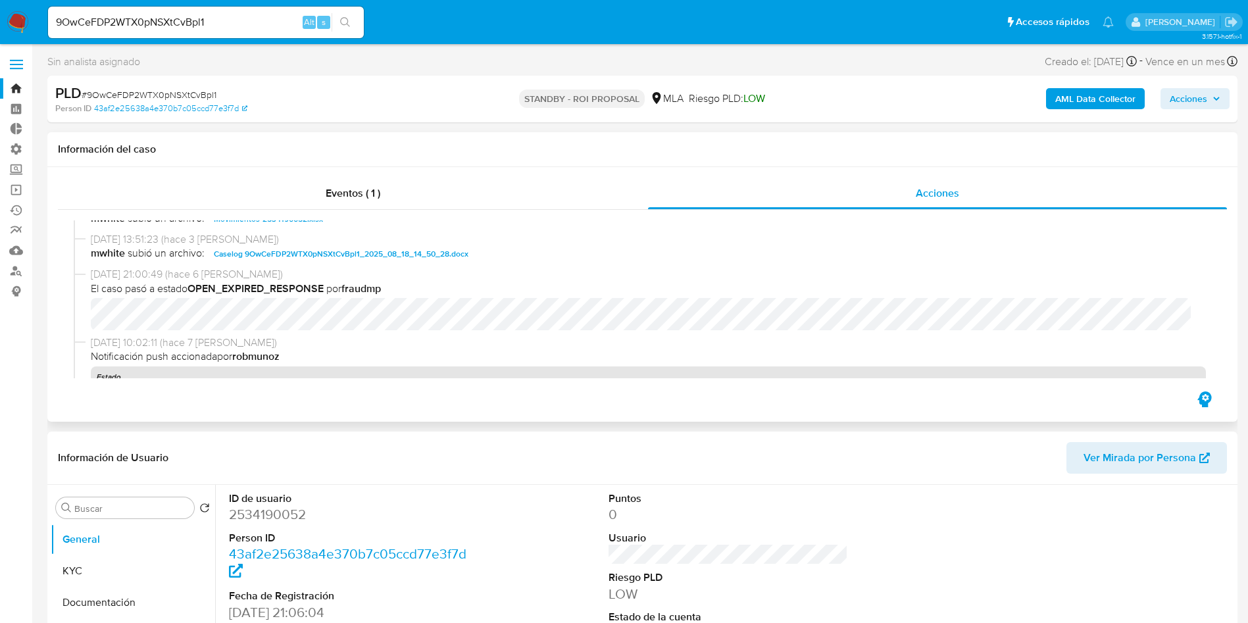
click at [429, 258] on span "Caselog 9OwCeFDP2WTX0pNSXtCvBpl1_2025_08_18_14_50_28.docx" at bounding box center [341, 254] width 255 height 16
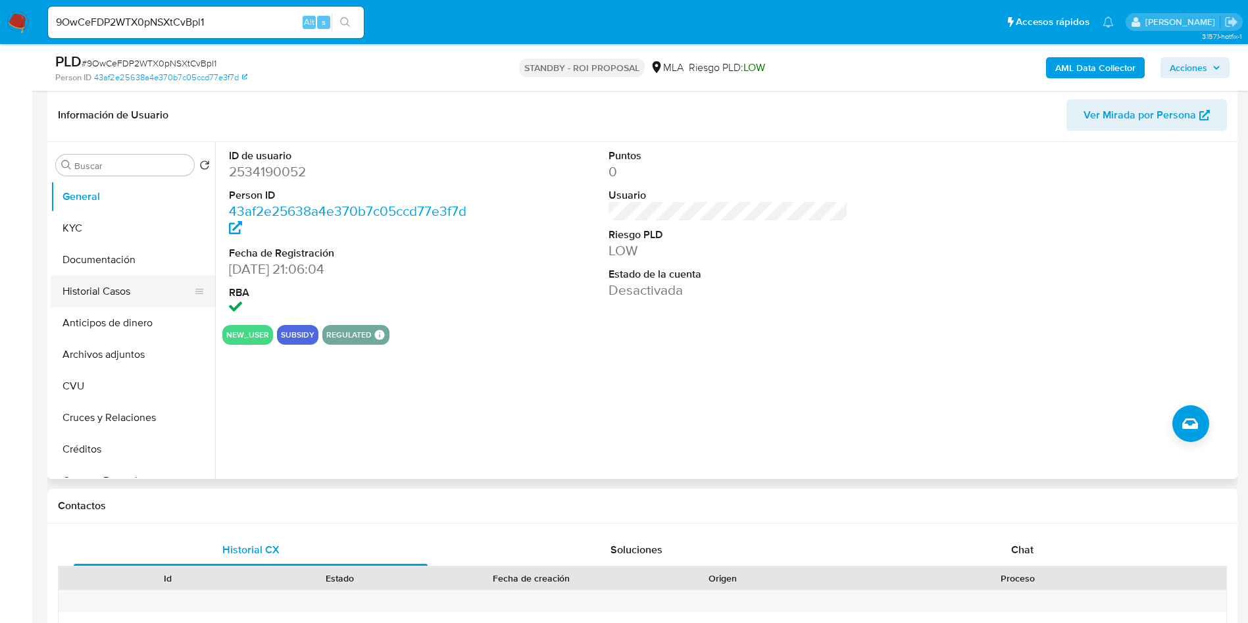
click at [126, 302] on button "Historial Casos" at bounding box center [128, 292] width 154 height 32
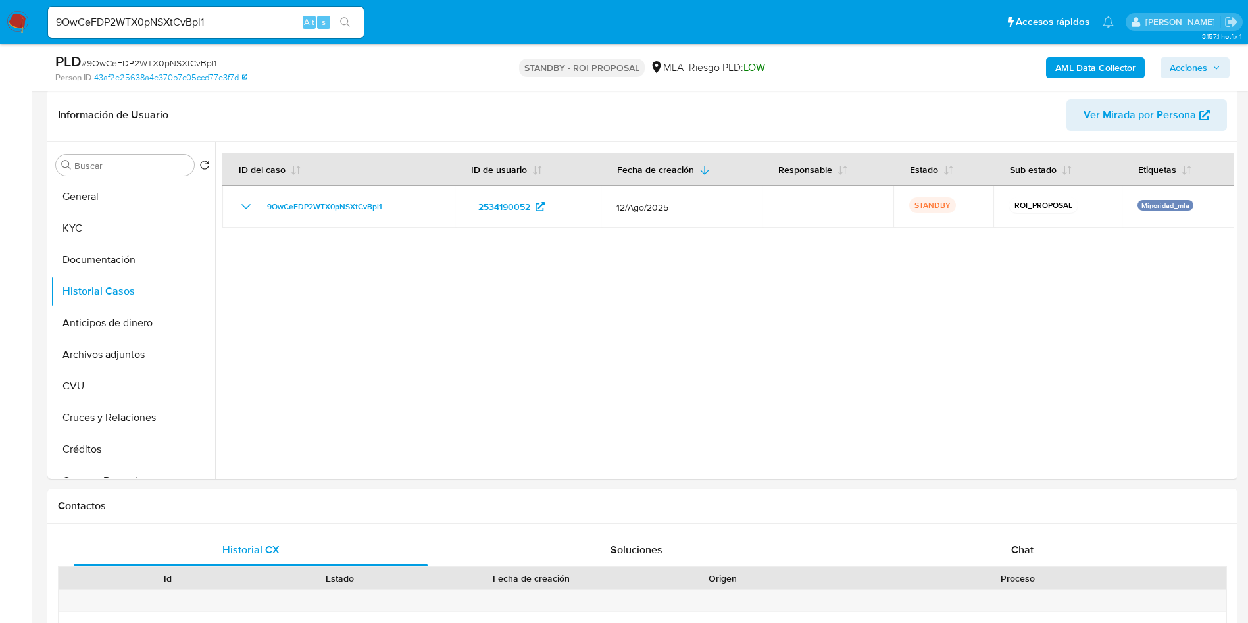
click at [139, 20] on input "9OwCeFDP2WTX0pNSXtCvBpl1" at bounding box center [206, 22] width 316 height 17
paste input "7FR2zI4rxgzJxZbCMQYz56HG"
type input "7FR2zI4rxgzJxZbCMQYz56HG"
click at [339, 20] on button "search-icon" at bounding box center [345, 22] width 27 height 18
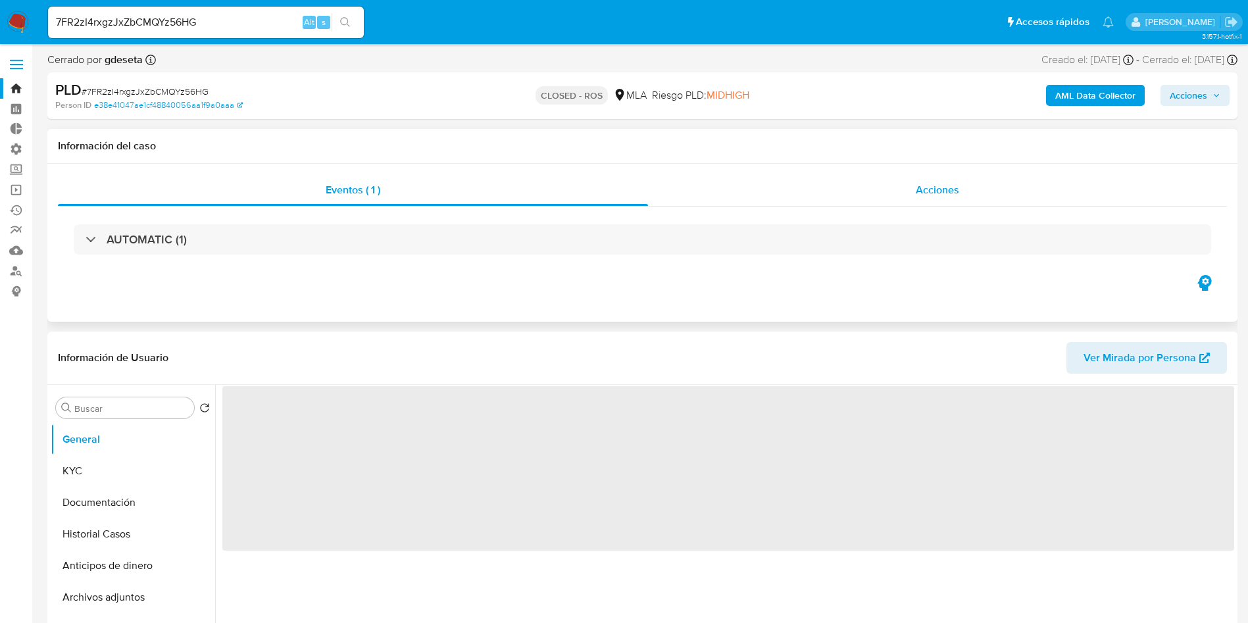
click at [930, 197] on div "Acciones" at bounding box center [937, 190] width 579 height 32
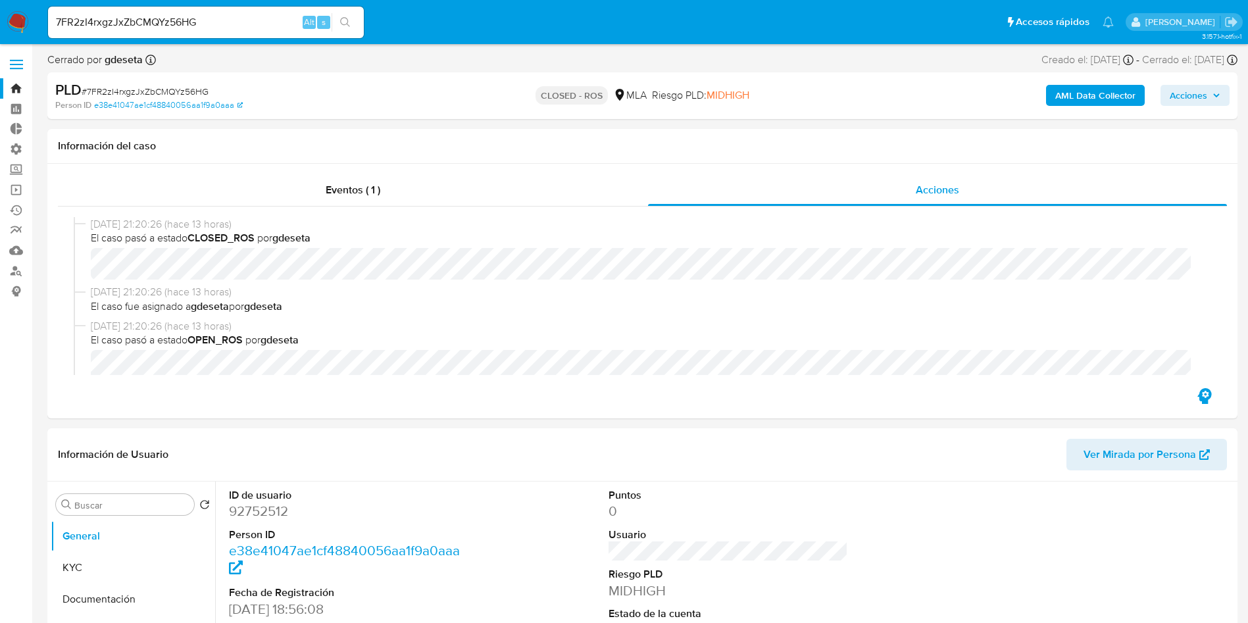
select select "10"
click at [174, 26] on input "7FR2zI4rxgzJxZbCMQYz56HG" at bounding box center [206, 22] width 316 height 17
paste input "53dCiysQRI6P9FqFdhnwKyCh"
type input "53dCiysQRI6P9FqFdhnwKyCh"
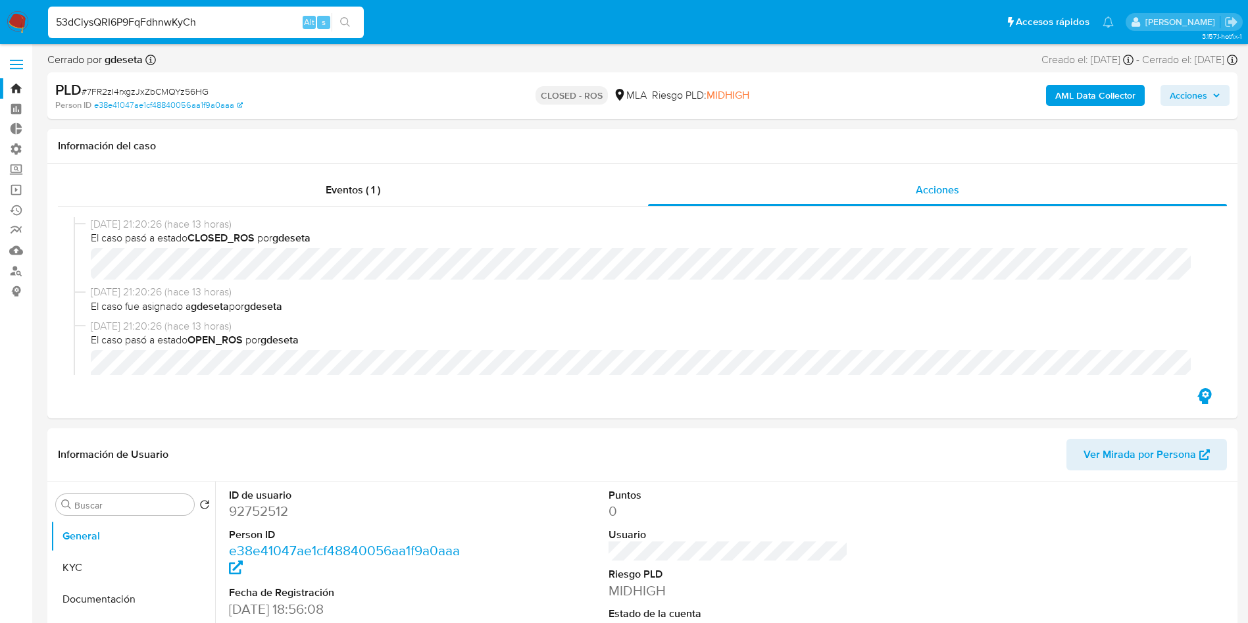
click at [345, 20] on icon "search-icon" at bounding box center [345, 22] width 11 height 11
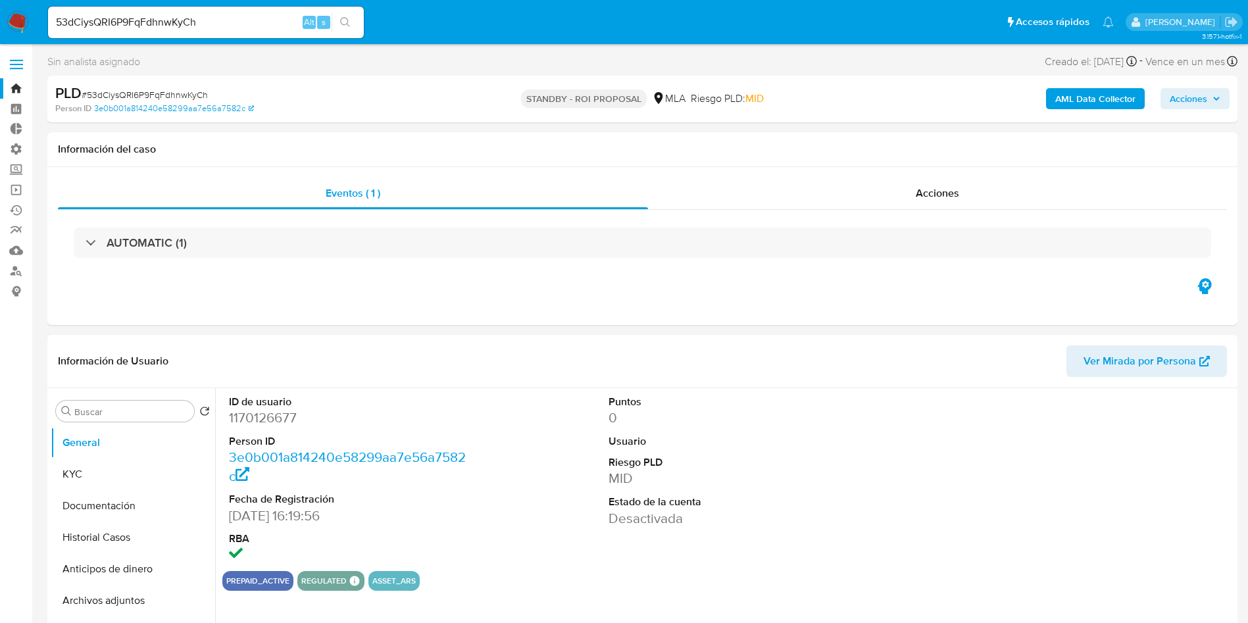
select select "10"
click at [236, 16] on input "53dCiysQRI6P9FqFdhnwKyCh" at bounding box center [206, 22] width 316 height 17
drag, startPoint x: 351, startPoint y: 18, endPoint x: 539, endPoint y: 120, distance: 213.4
click at [351, 22] on button "search-icon" at bounding box center [345, 22] width 27 height 18
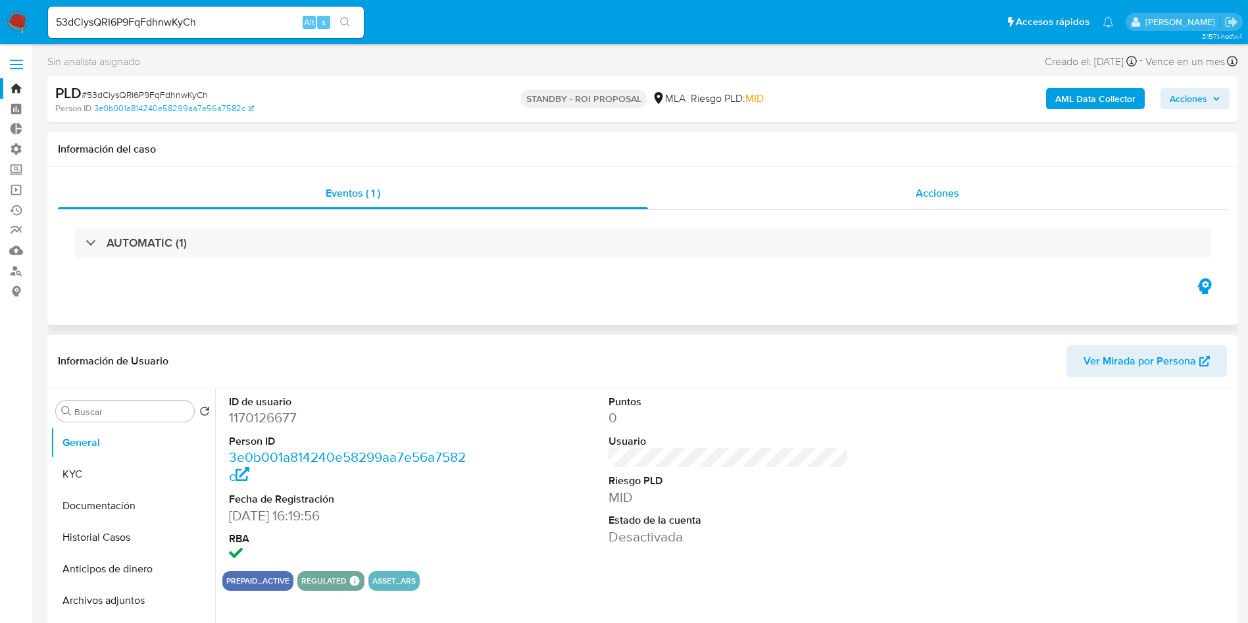
click at [913, 198] on div "Acciones" at bounding box center [937, 194] width 579 height 32
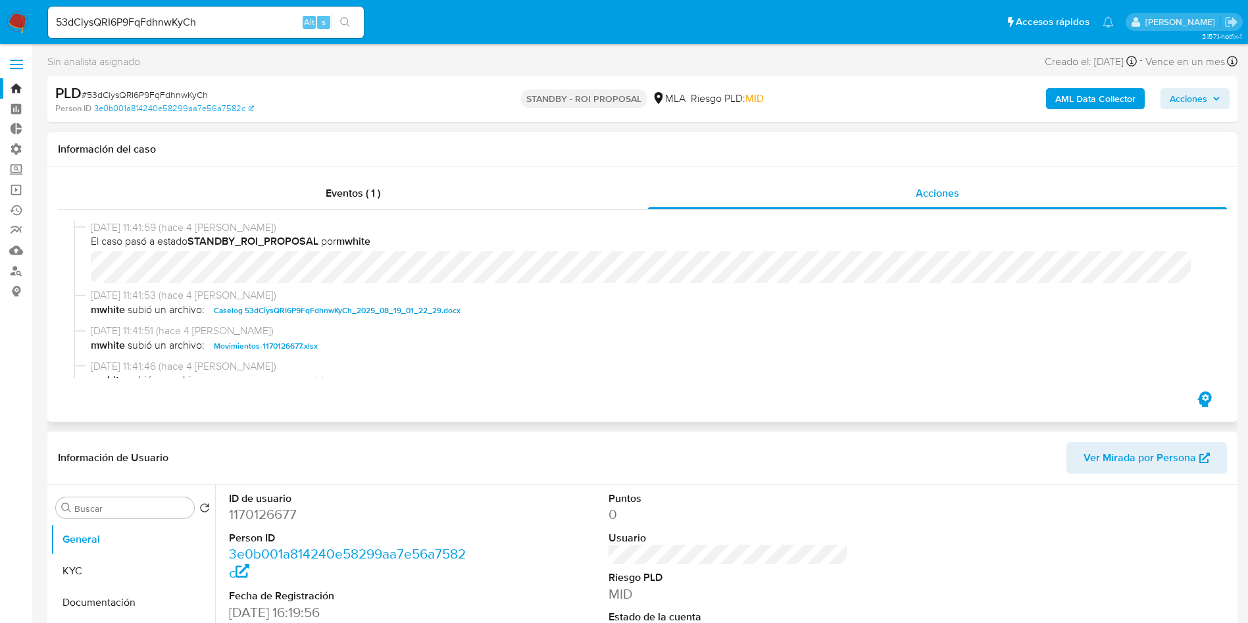
click at [349, 309] on span "Caselog 53dCiysQRI6P9FqFdhnwKyCh_2025_08_19_01_22_29.docx" at bounding box center [337, 311] width 247 height 16
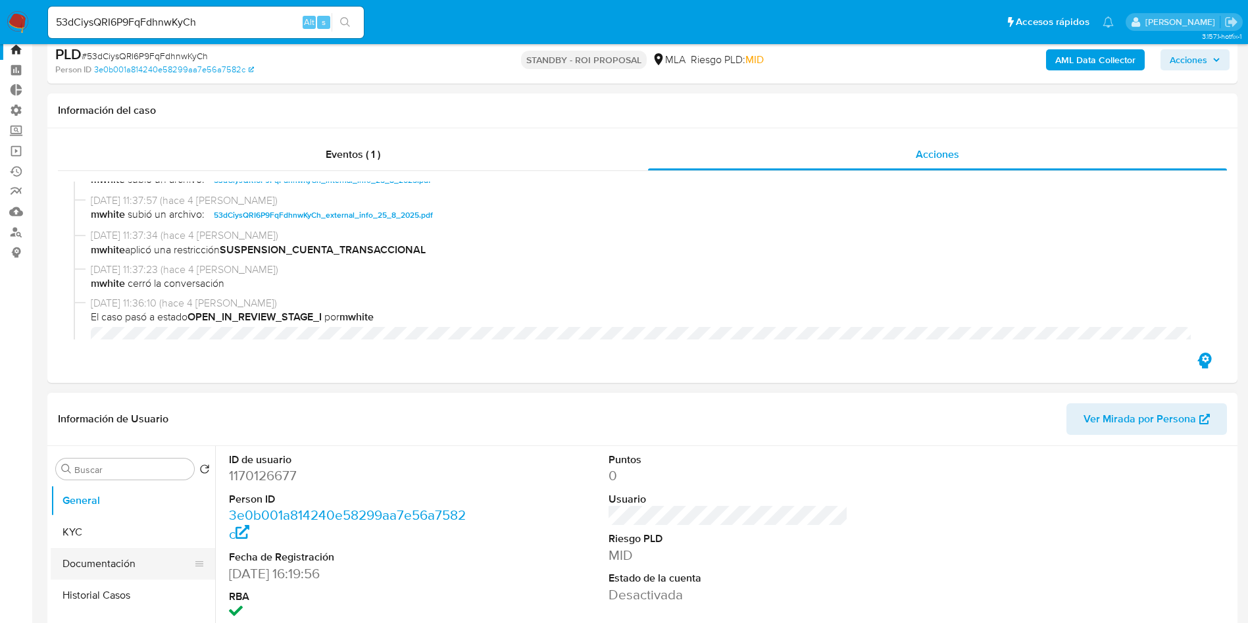
scroll to position [99, 0]
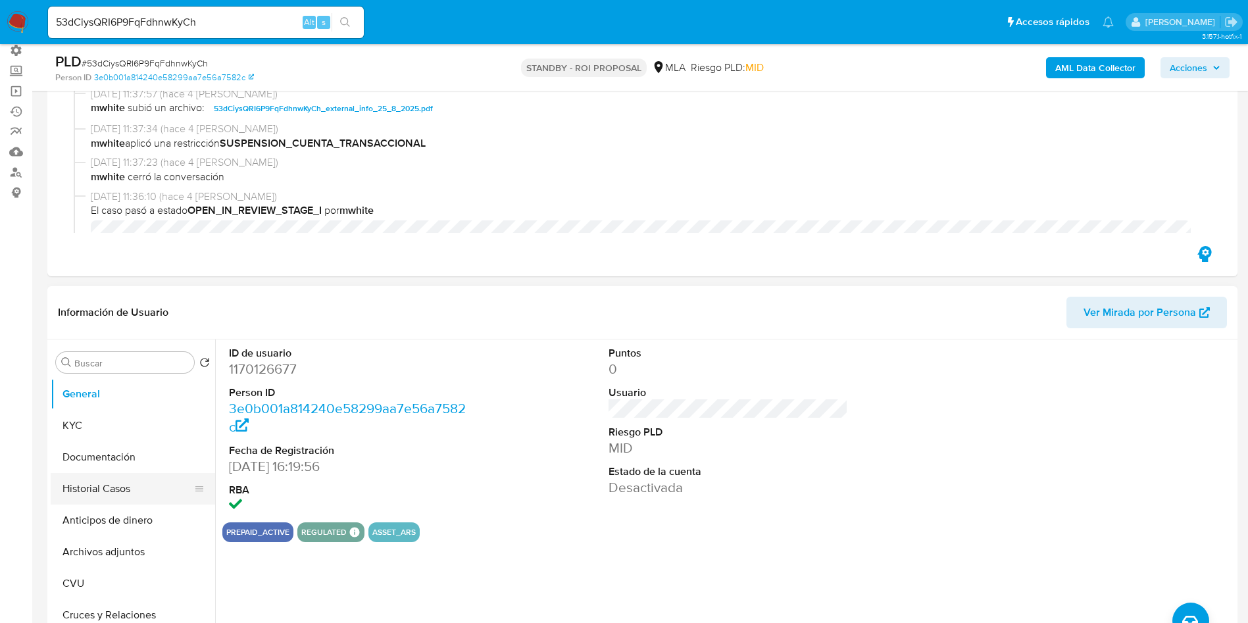
click at [131, 495] on button "Historial Casos" at bounding box center [128, 489] width 154 height 32
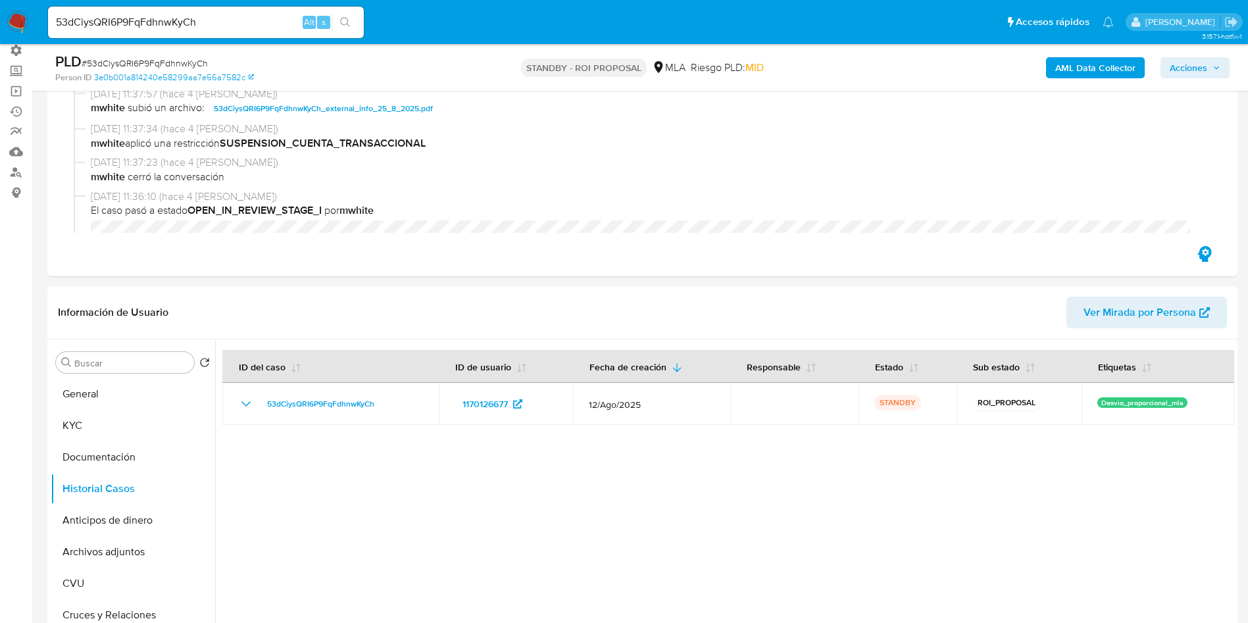
click at [202, 26] on input "53dCiysQRI6P9FqFdhnwKyCh" at bounding box center [206, 22] width 316 height 17
paste input "bpvTQGTEU1I1KkVyrrEBxD0Y"
type input "bpvTQGTEU1I1KkVyrrEBxD0Y"
click at [345, 19] on icon "search-icon" at bounding box center [345, 22] width 11 height 11
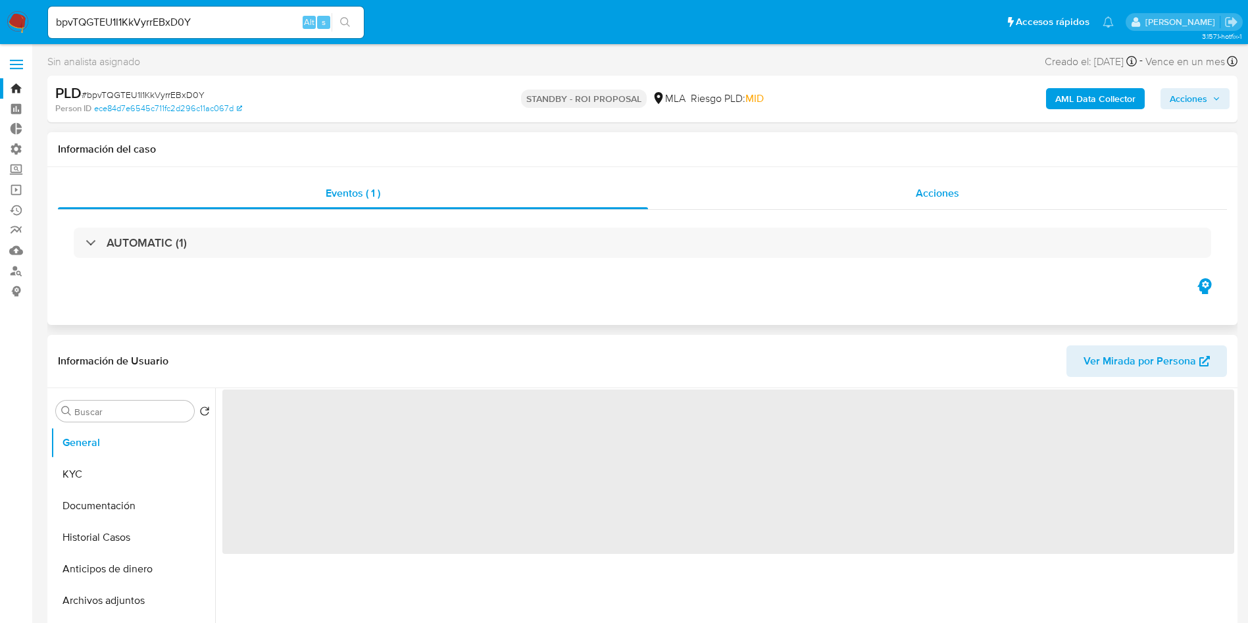
click at [954, 195] on span "Acciones" at bounding box center [937, 193] width 43 height 15
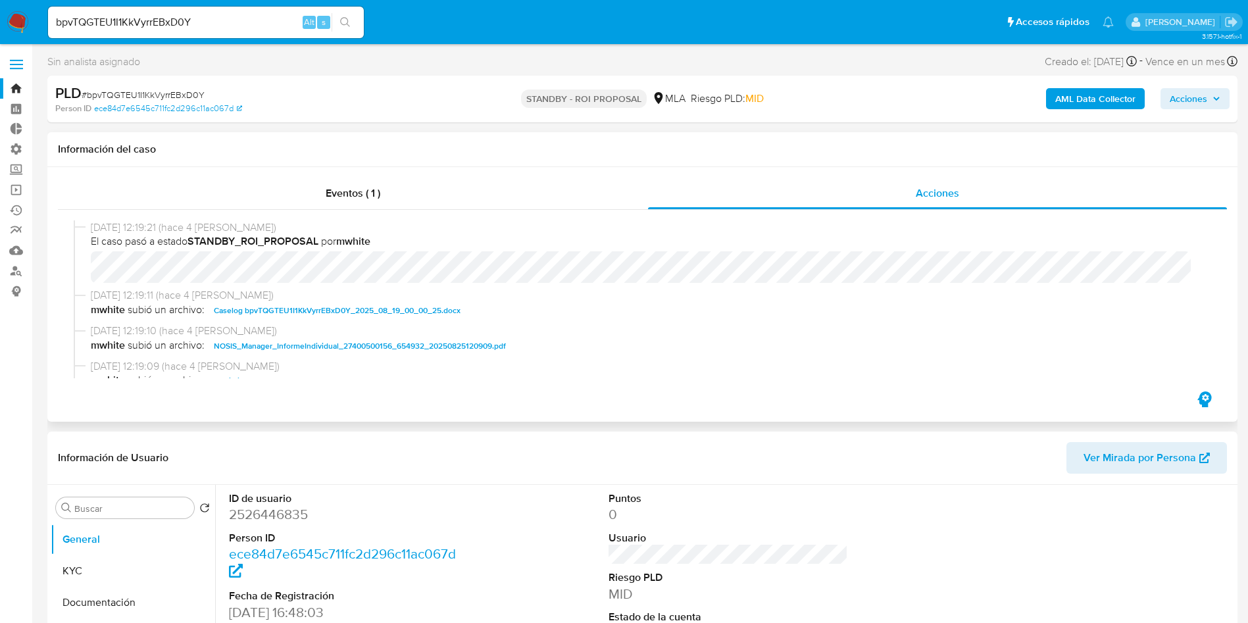
select select "10"
click at [390, 313] on span "Caselog bpvTQGTEU1I1KkVyrrEBxD0Y_2025_08_19_00_00_25.docx" at bounding box center [337, 311] width 247 height 16
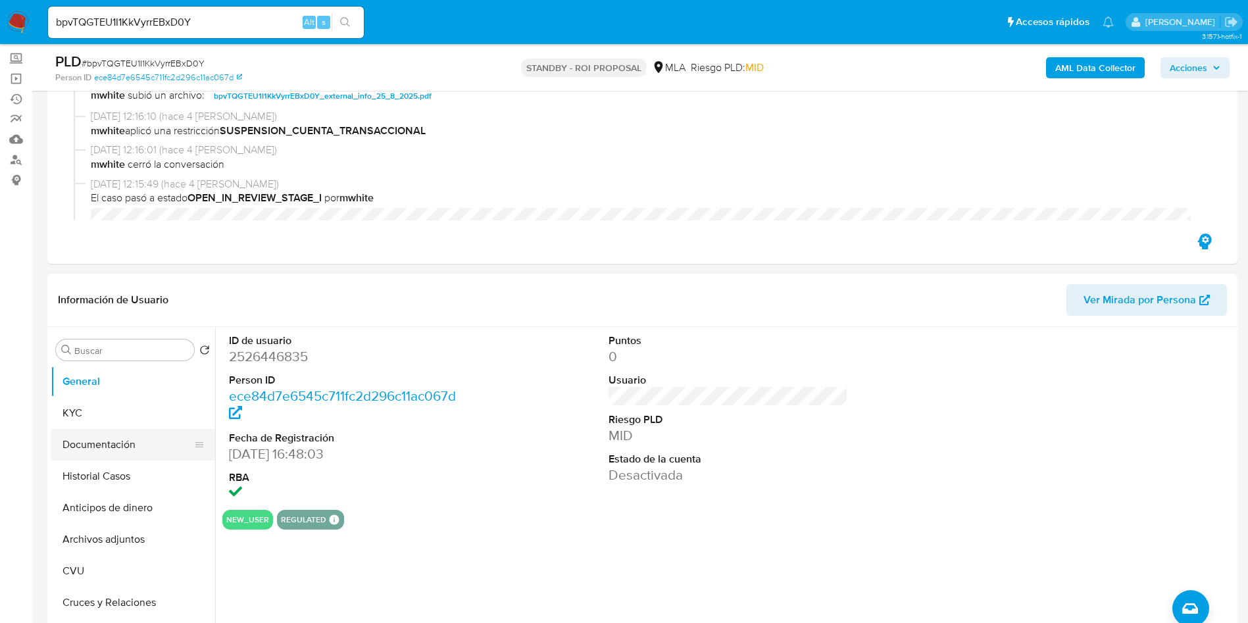
scroll to position [197, 0]
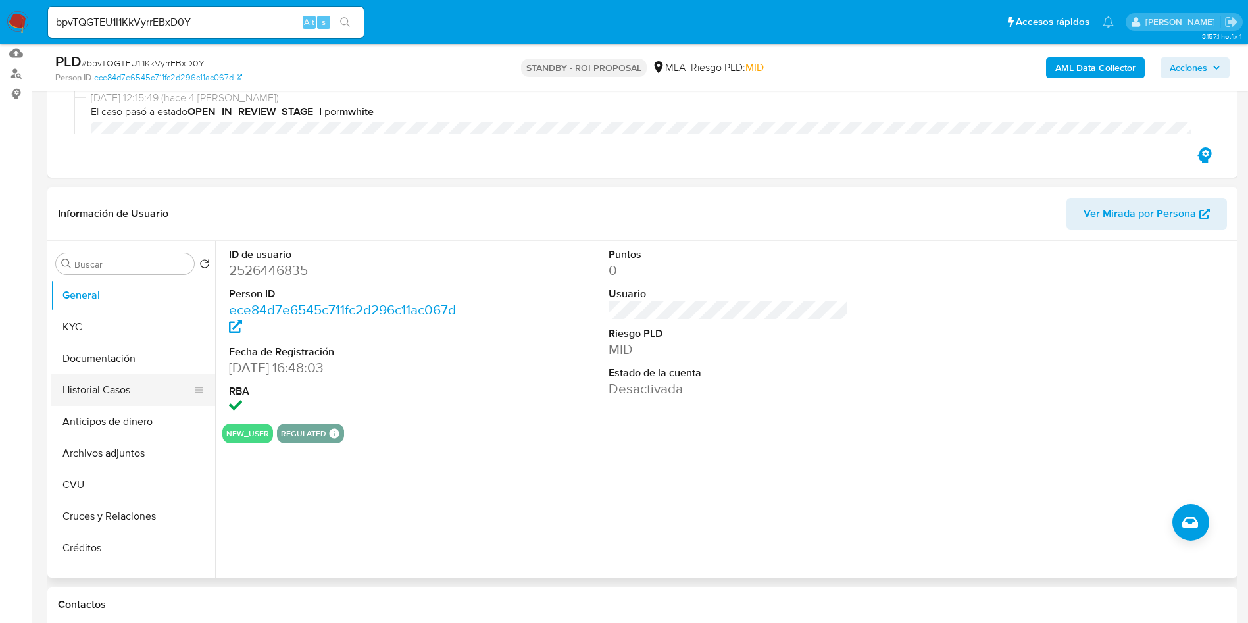
click at [93, 393] on button "Historial Casos" at bounding box center [128, 390] width 154 height 32
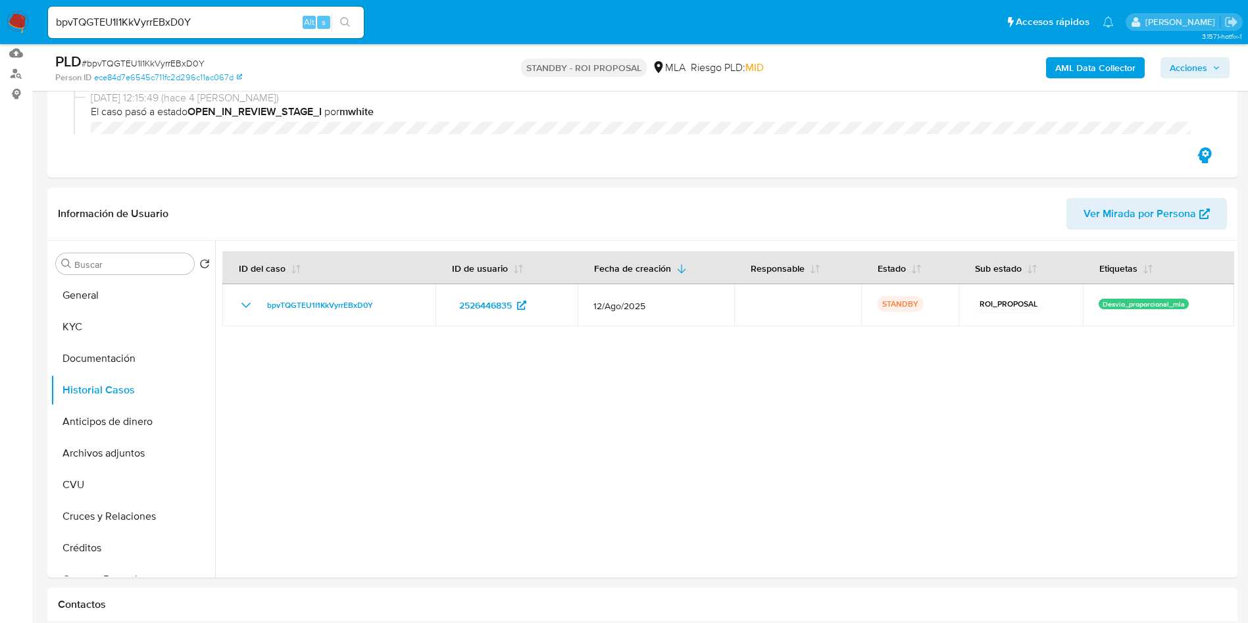
click at [188, 21] on input "bpvTQGTEU1I1KkVyrrEBxD0Y" at bounding box center [206, 22] width 316 height 17
paste input "AWRPs1lRR12w3a21pPdGTgWU"
type input "AWRPs1lRR12w3a21pPdGTgWU"
click at [348, 17] on icon "search-icon" at bounding box center [345, 22] width 11 height 11
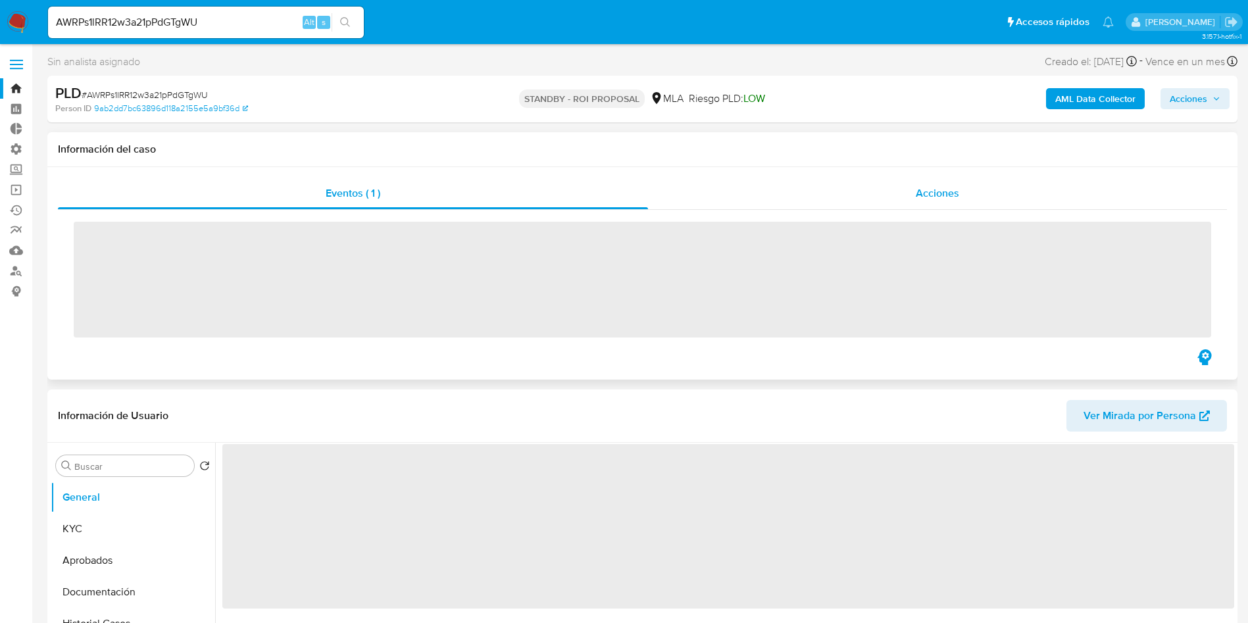
click at [934, 193] on span "Acciones" at bounding box center [937, 193] width 43 height 15
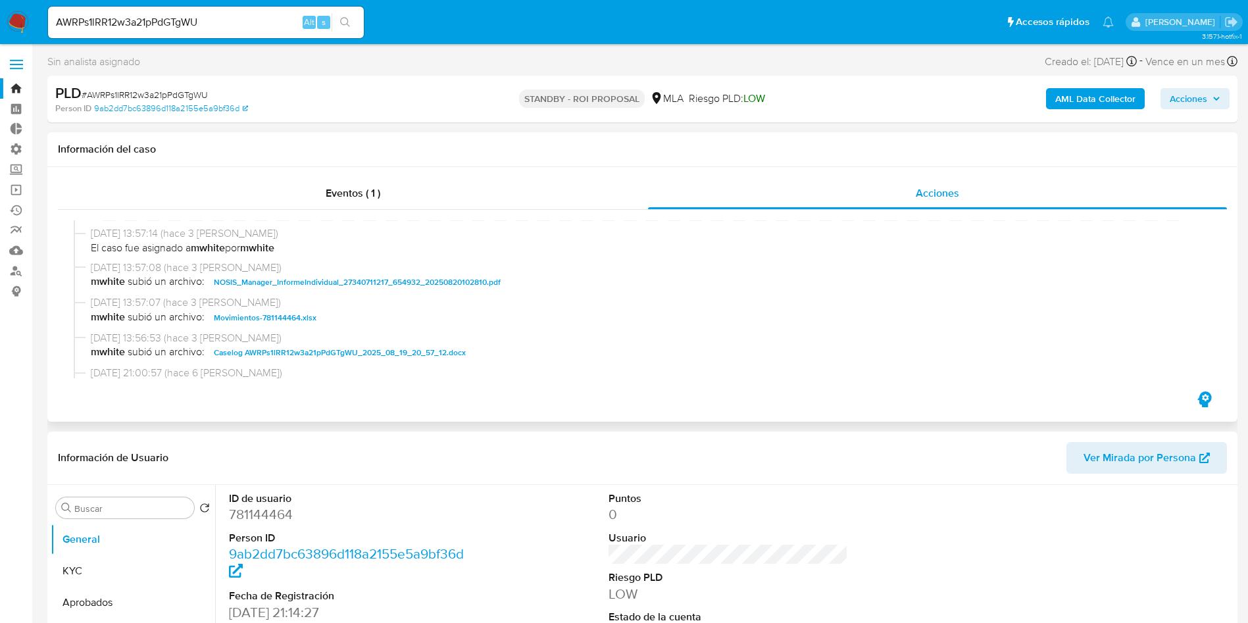
select select "10"
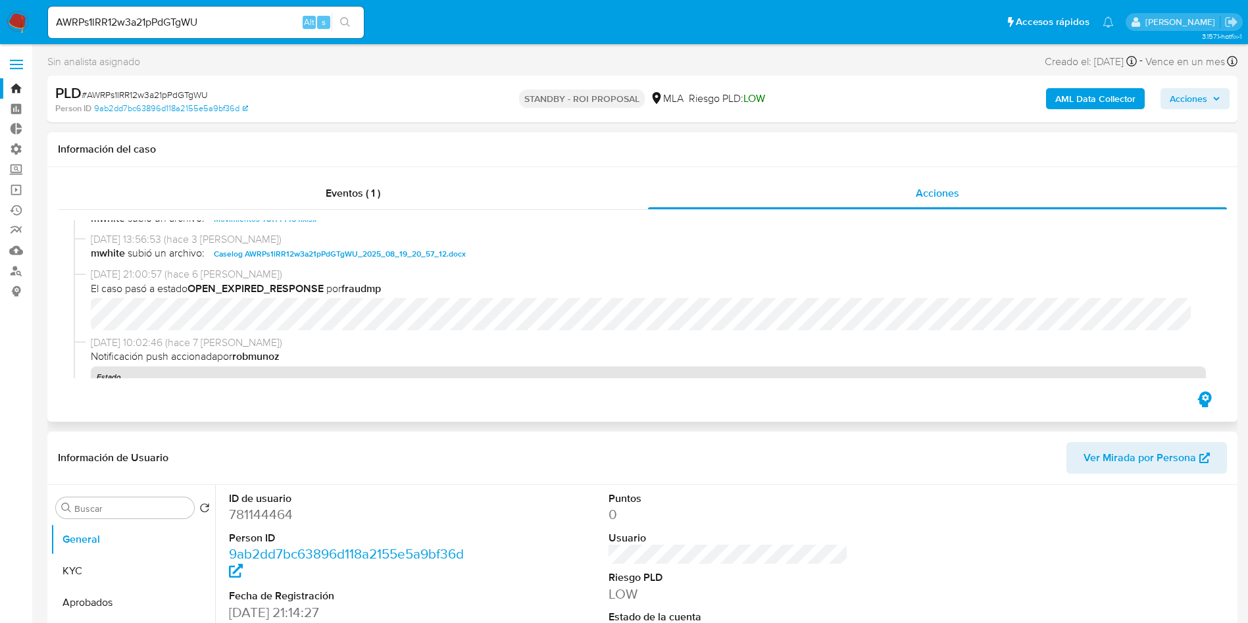
click at [413, 259] on span "Caselog AWRPs1lRR12w3a21pPdGTgWU_2025_08_19_20_57_12.docx" at bounding box center [340, 254] width 252 height 16
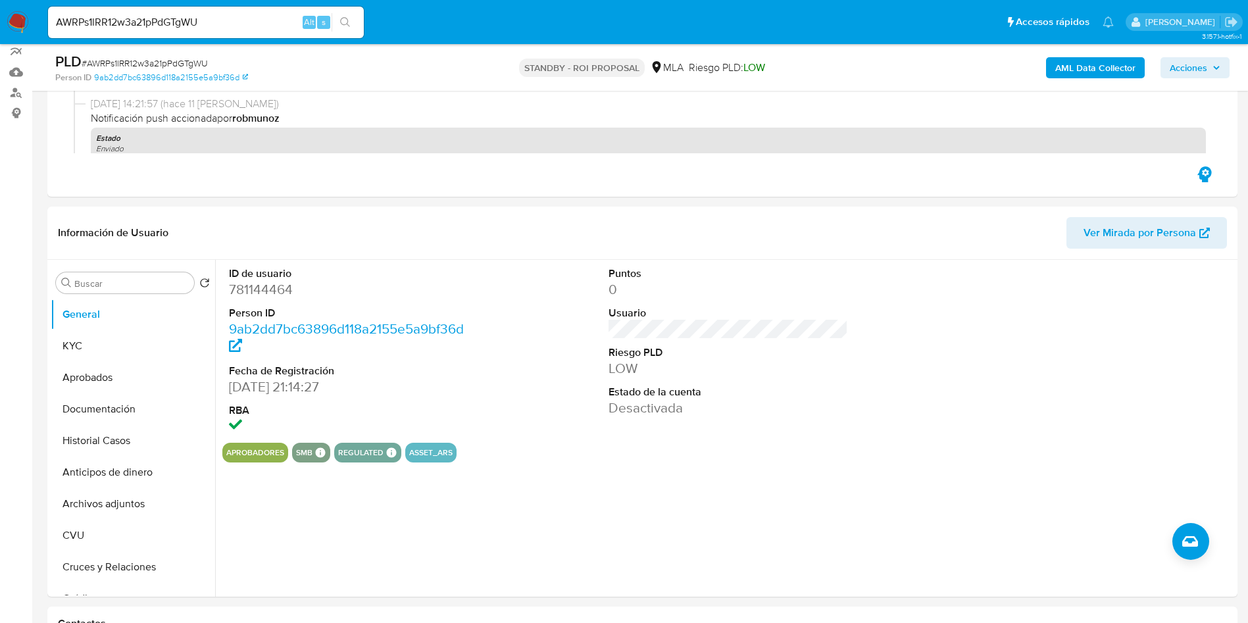
scroll to position [197, 0]
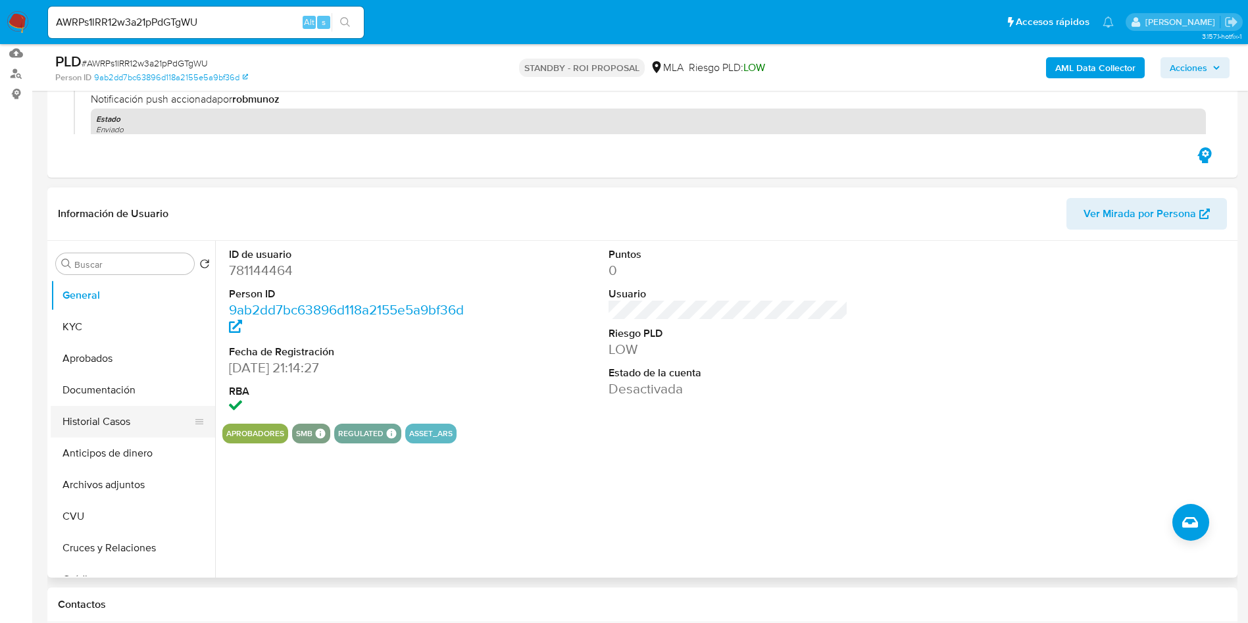
click at [86, 430] on button "Historial Casos" at bounding box center [128, 422] width 154 height 32
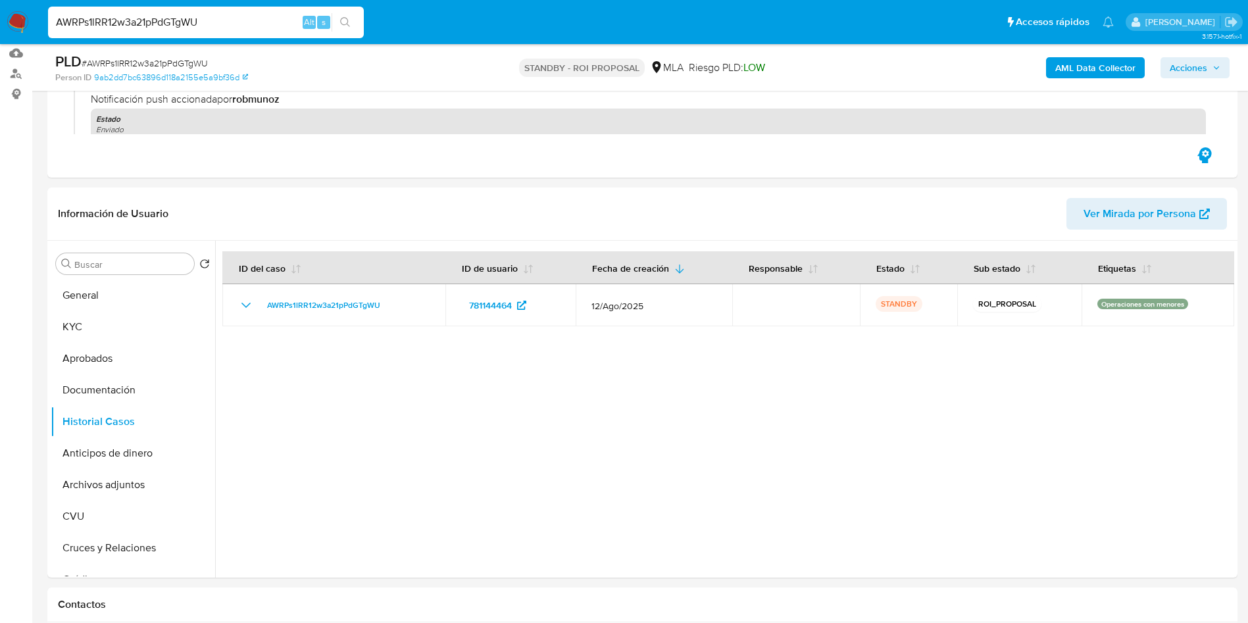
click at [253, 30] on input "AWRPs1lRR12w3a21pPdGTgWU" at bounding box center [206, 22] width 316 height 17
click at [252, 22] on input "AWRPs1lRR12w3a21pPdGTgWU" at bounding box center [206, 22] width 316 height 17
paste input "P2mvvFCFLhTzW2PLyeC2gkmf"
type input "P2mvvFCFLhTzW2PLyeC2gkmf"
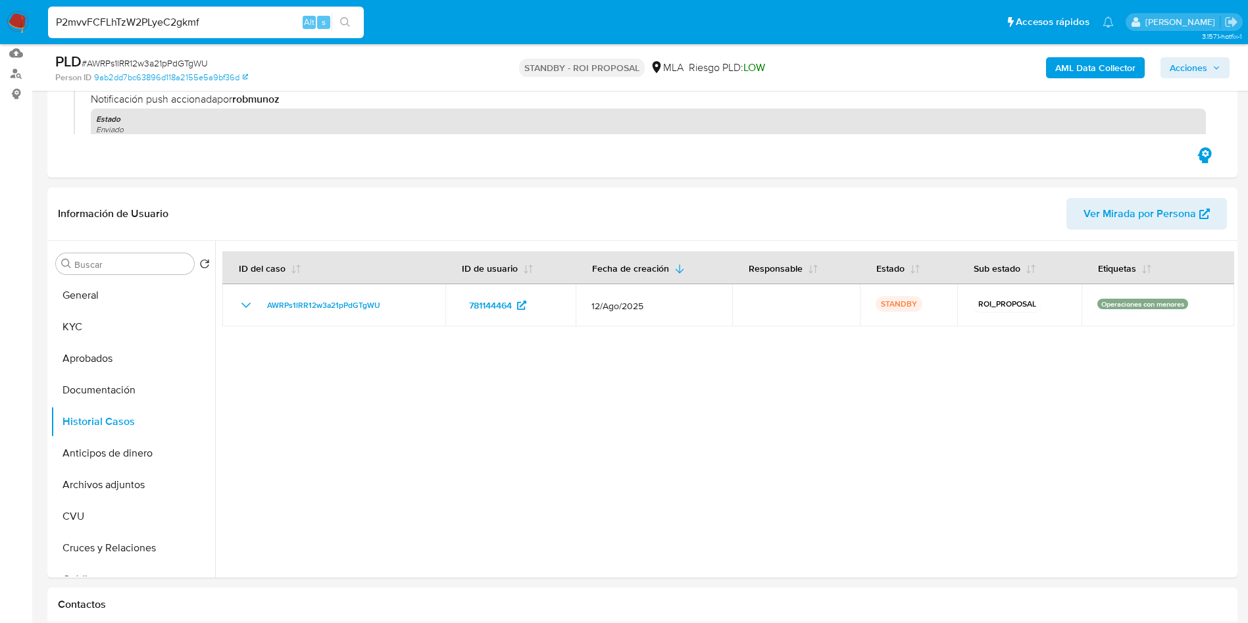
click at [346, 29] on button "search-icon" at bounding box center [345, 22] width 27 height 18
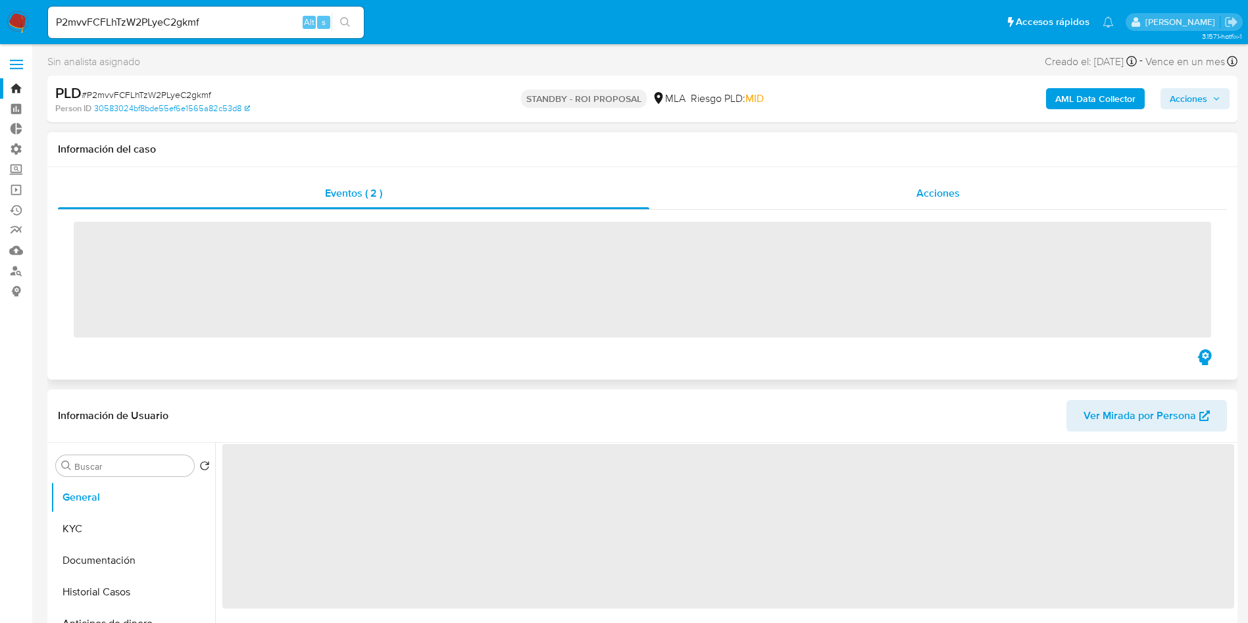
click at [886, 197] on div "Acciones" at bounding box center [938, 194] width 578 height 32
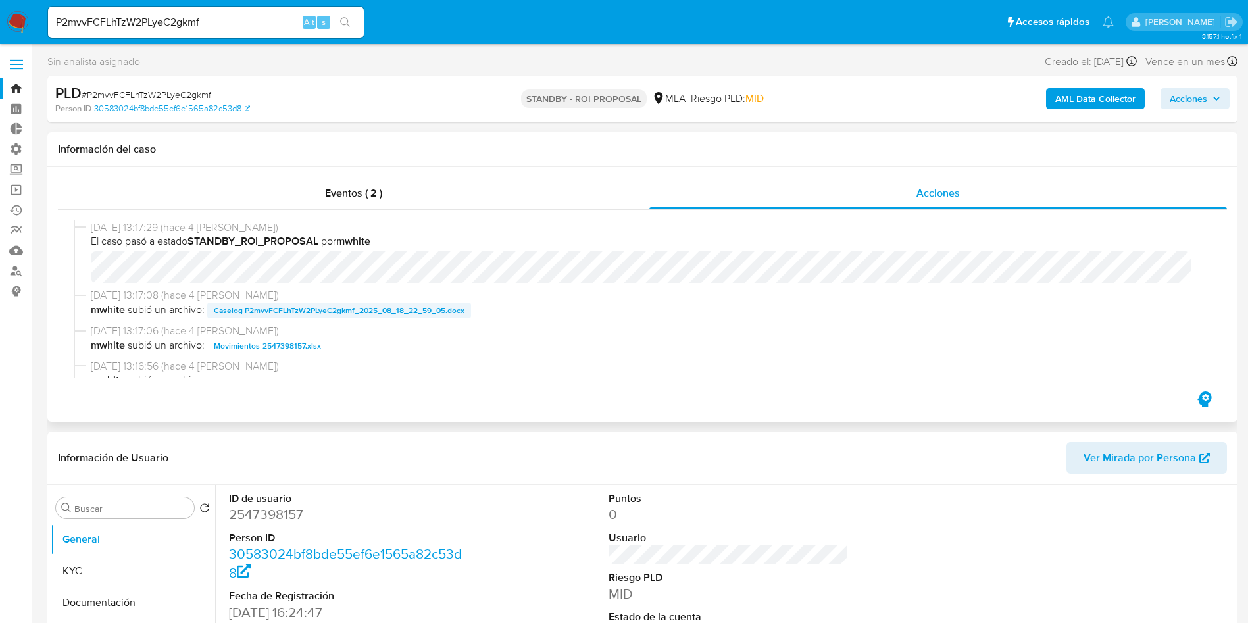
select select "10"
click at [425, 316] on span "Caselog P2mvvFCFLhTzW2PLyeC2gkmf_2025_08_18_22_59_05.docx" at bounding box center [339, 311] width 251 height 16
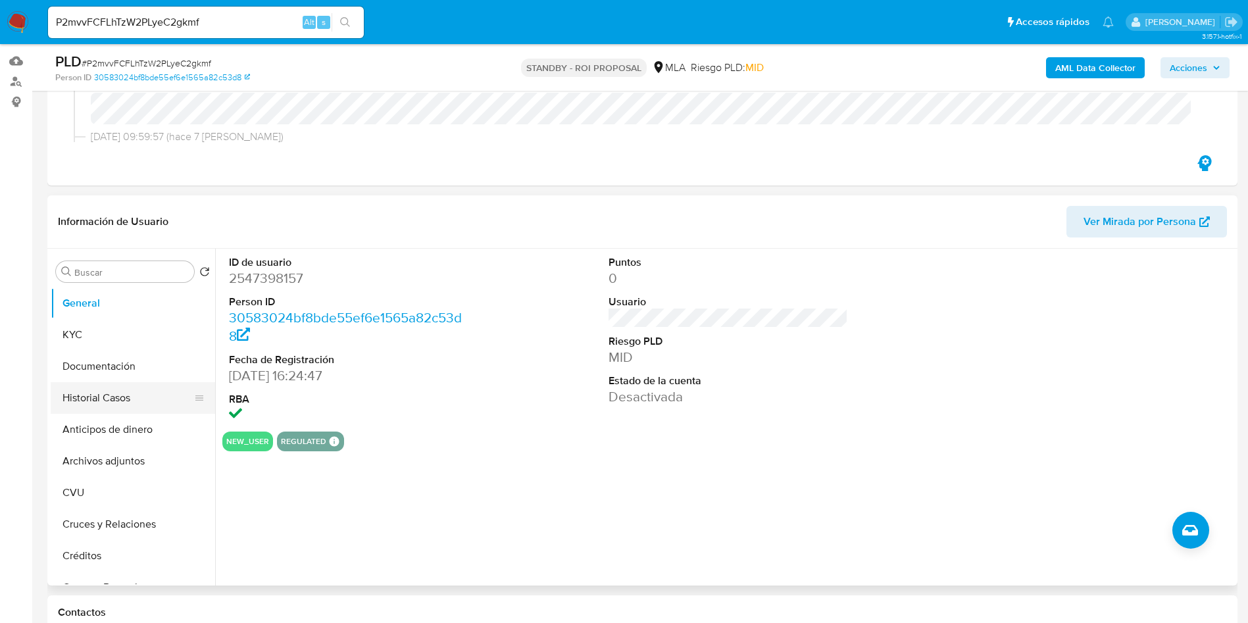
scroll to position [197, 0]
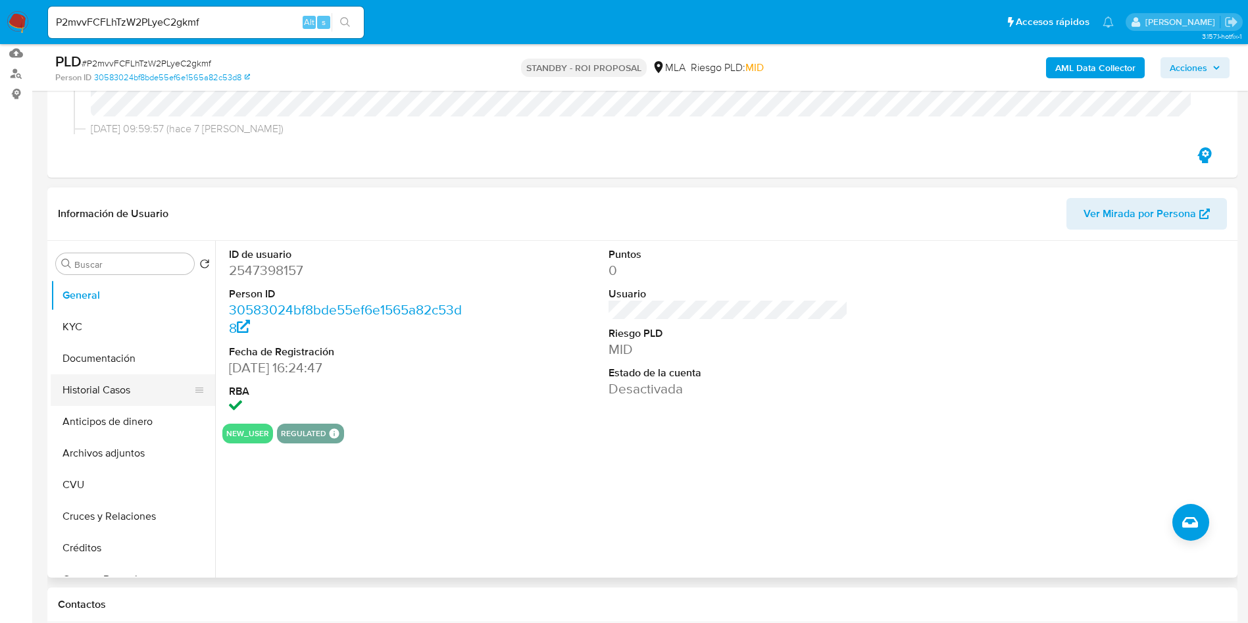
click at [77, 395] on button "Historial Casos" at bounding box center [128, 390] width 154 height 32
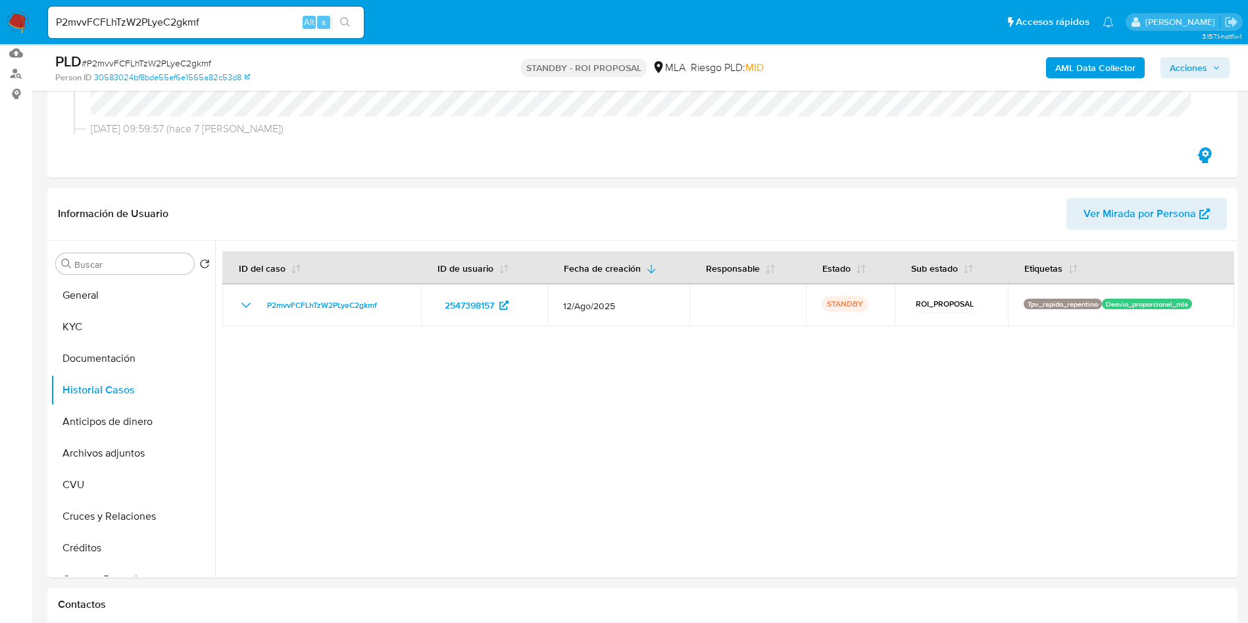
click at [252, 24] on input "P2mvvFCFLhTzW2PLyeC2gkmf" at bounding box center [206, 22] width 316 height 17
paste input "LggNkqzMHEae3uH5lzGWjB5"
type input "LggNkqzMHEae3uH5lzGWjB5f"
click at [345, 22] on icon "search-icon" at bounding box center [345, 22] width 11 height 11
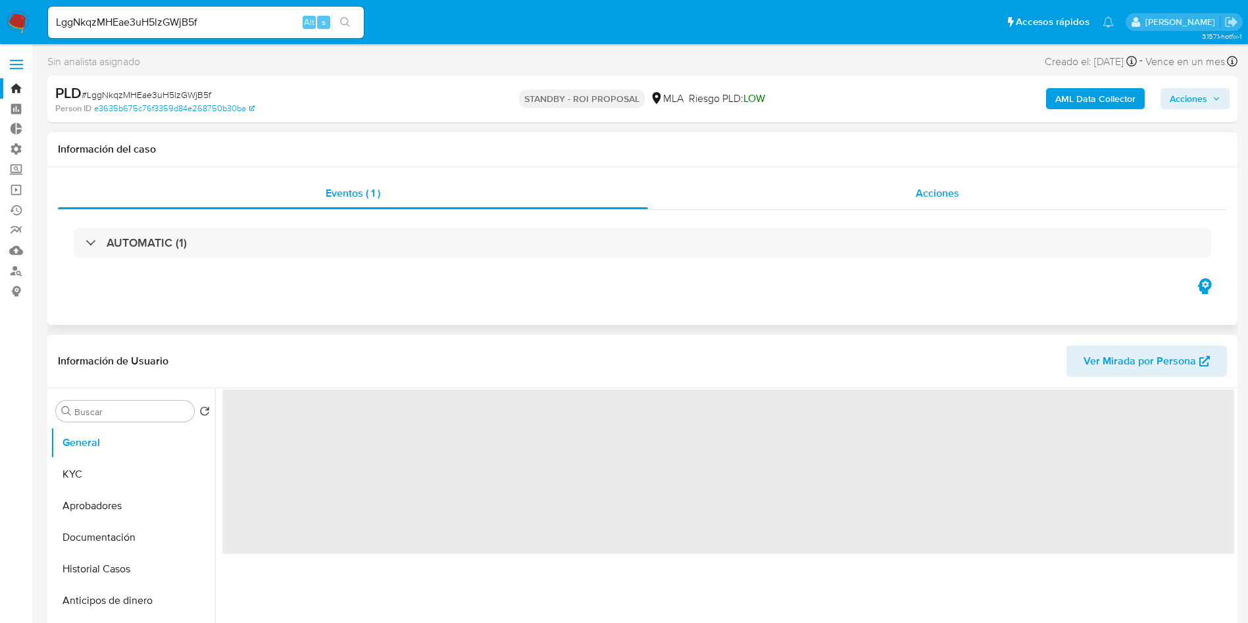
click at [969, 191] on div "Acciones" at bounding box center [937, 194] width 579 height 32
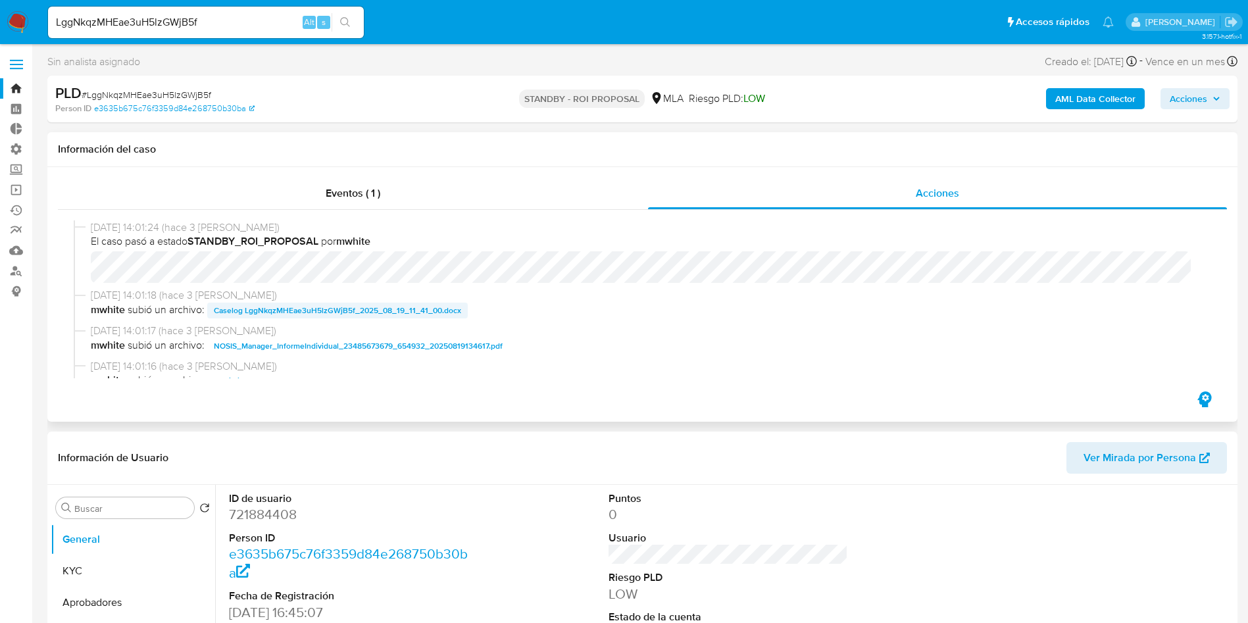
select select "10"
click at [399, 314] on span "Caselog LggNkqzMHEae3uH5lzGWjB5f_2025_08_19_11_41_00.docx" at bounding box center [337, 311] width 247 height 16
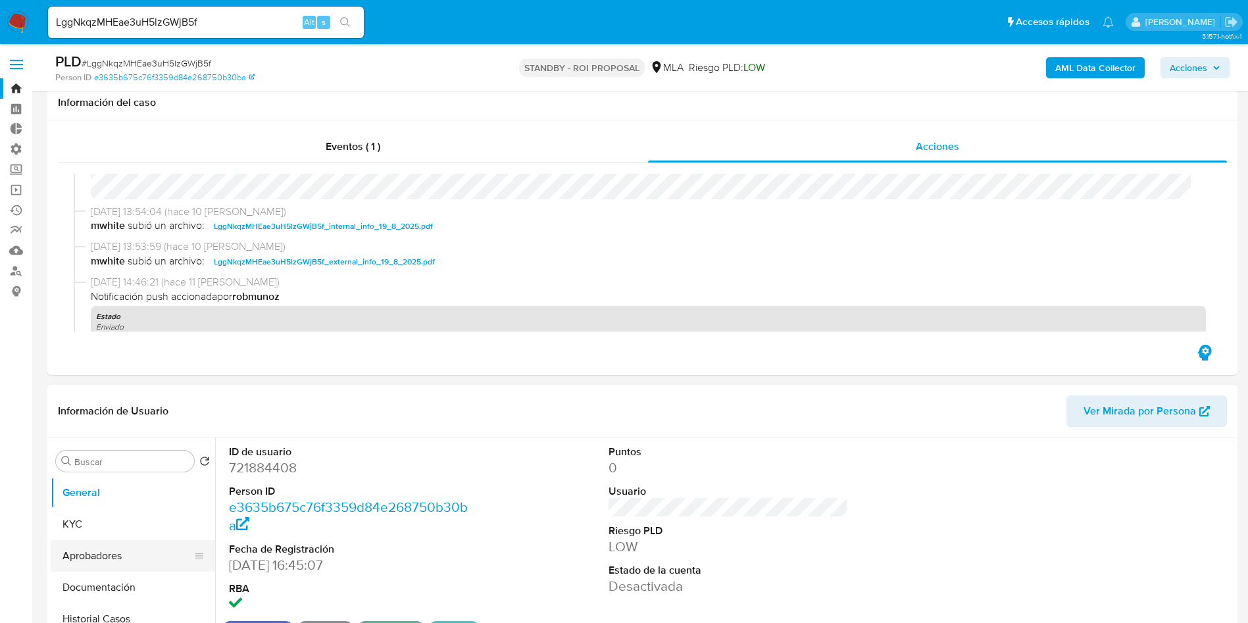
scroll to position [197, 0]
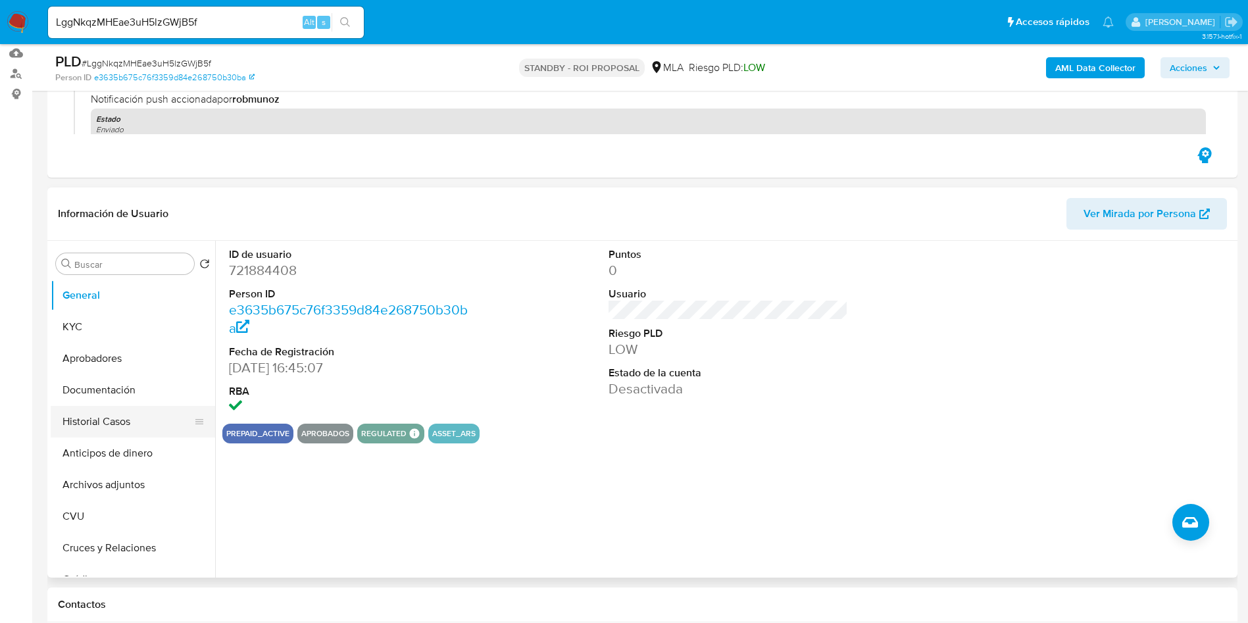
click at [107, 425] on button "Historial Casos" at bounding box center [128, 422] width 154 height 32
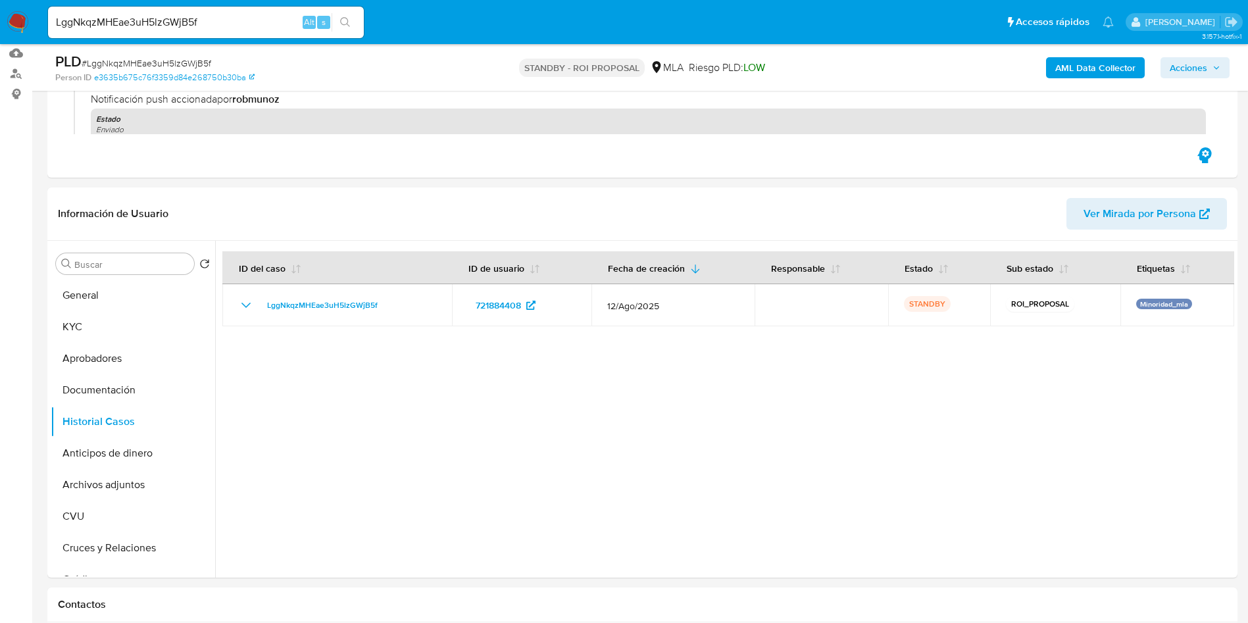
click at [180, 20] on input "LggNkqzMHEae3uH5lzGWjB5f" at bounding box center [206, 22] width 316 height 17
paste input "zLpaIzHxqquVBSFPkGE0q0cG"
type input "zLpaIzHxqquVBSFPkGE0q0cG"
click at [345, 24] on icon "search-icon" at bounding box center [345, 22] width 11 height 11
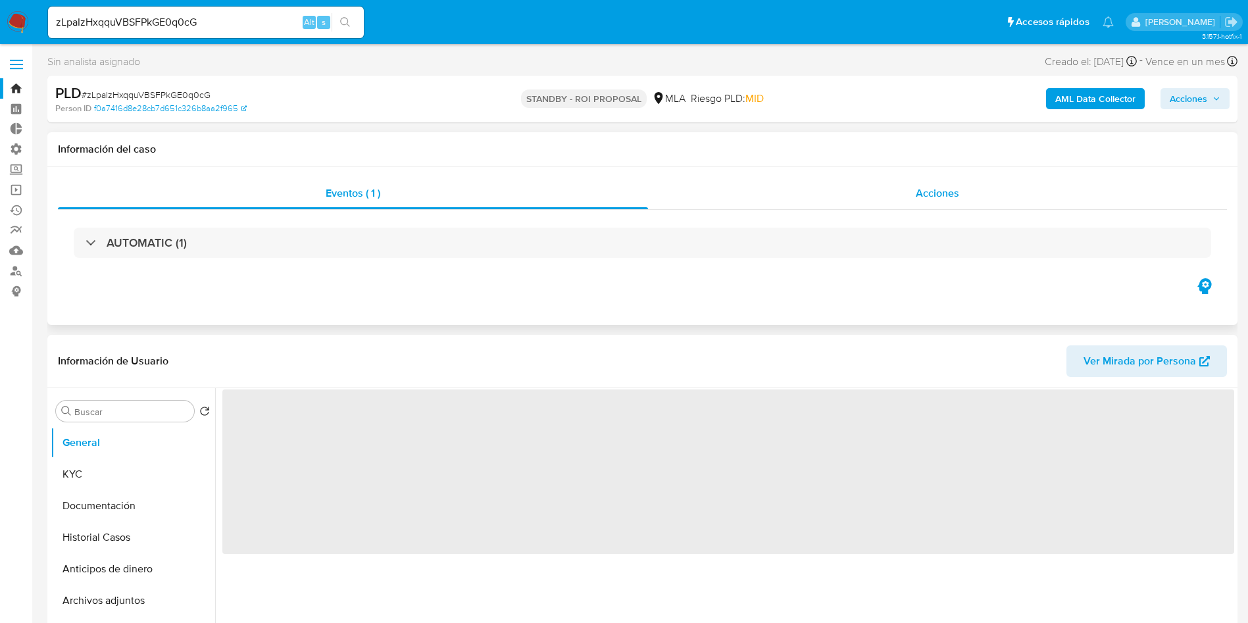
click at [955, 195] on span "Acciones" at bounding box center [937, 193] width 43 height 15
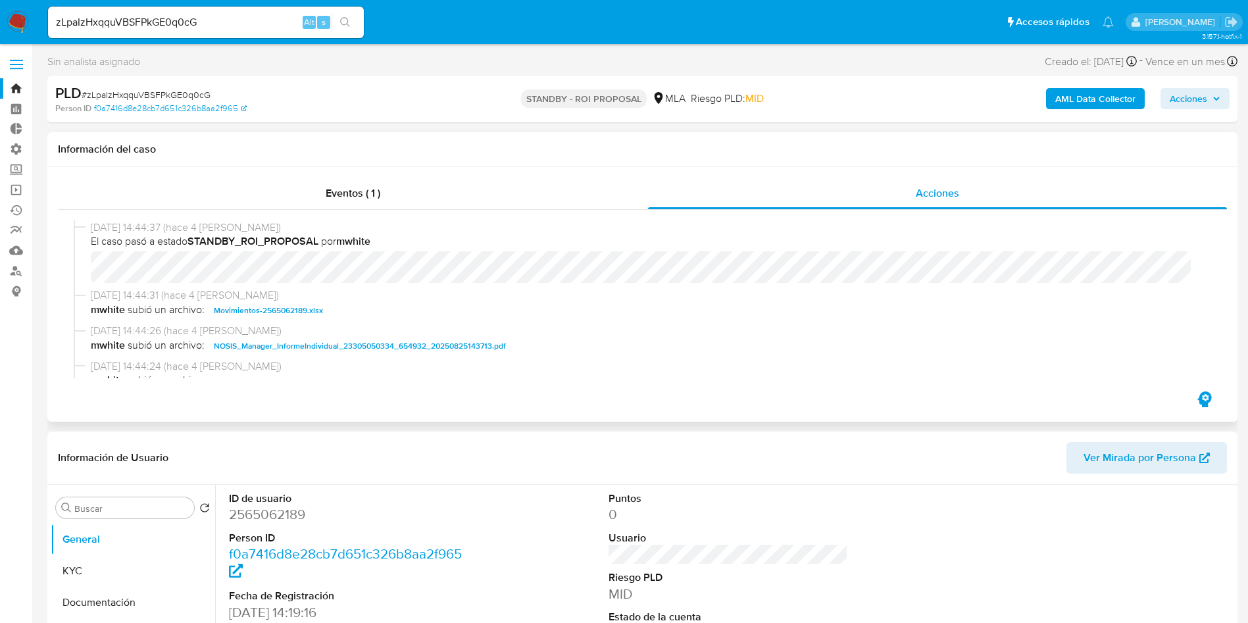
select select "10"
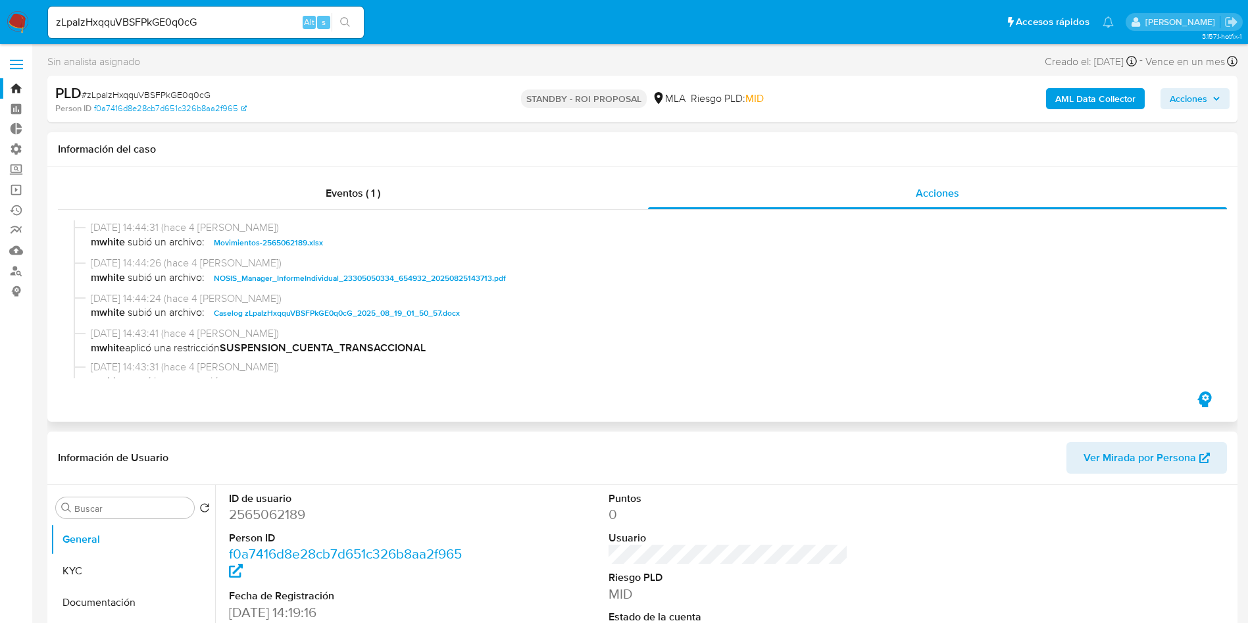
scroll to position [99, 0]
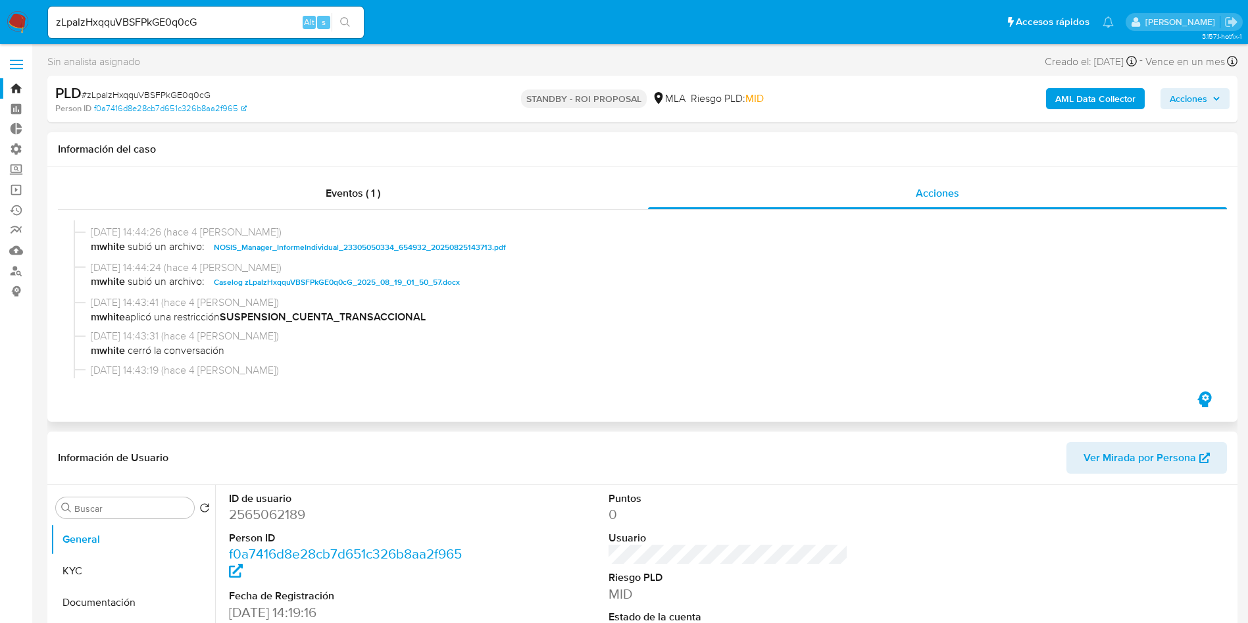
click at [330, 286] on span "Caselog zLpaIzHxqquVBSFPkGE0q0cG_2025_08_19_01_50_57.docx" at bounding box center [337, 282] width 246 height 16
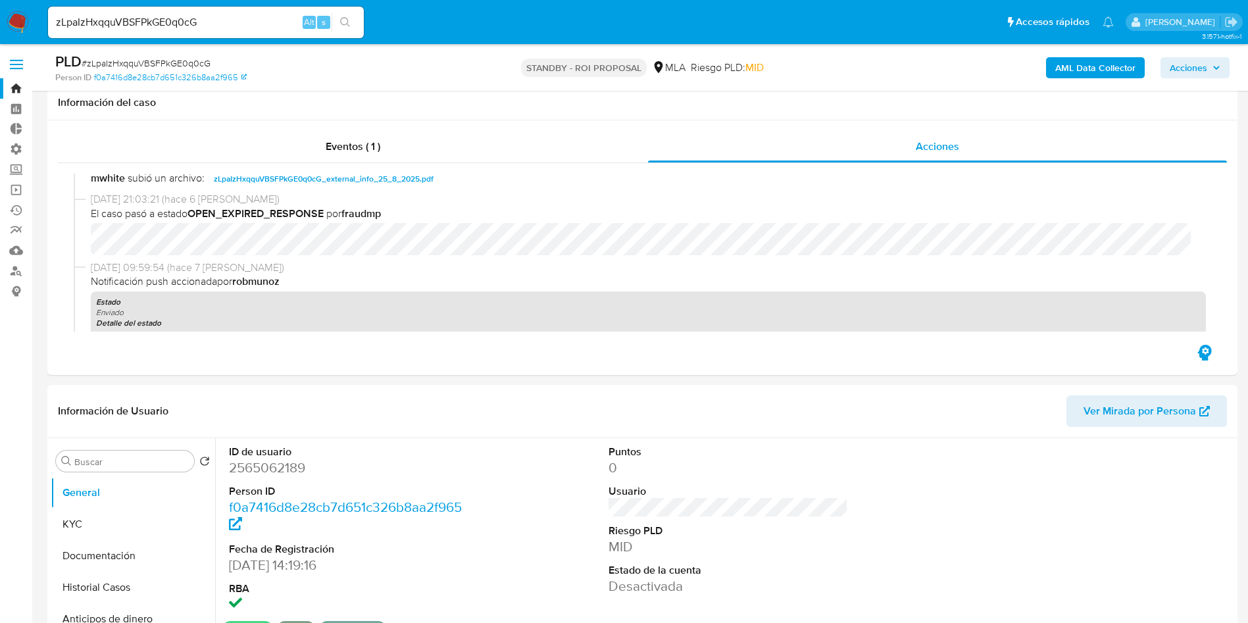
scroll to position [197, 0]
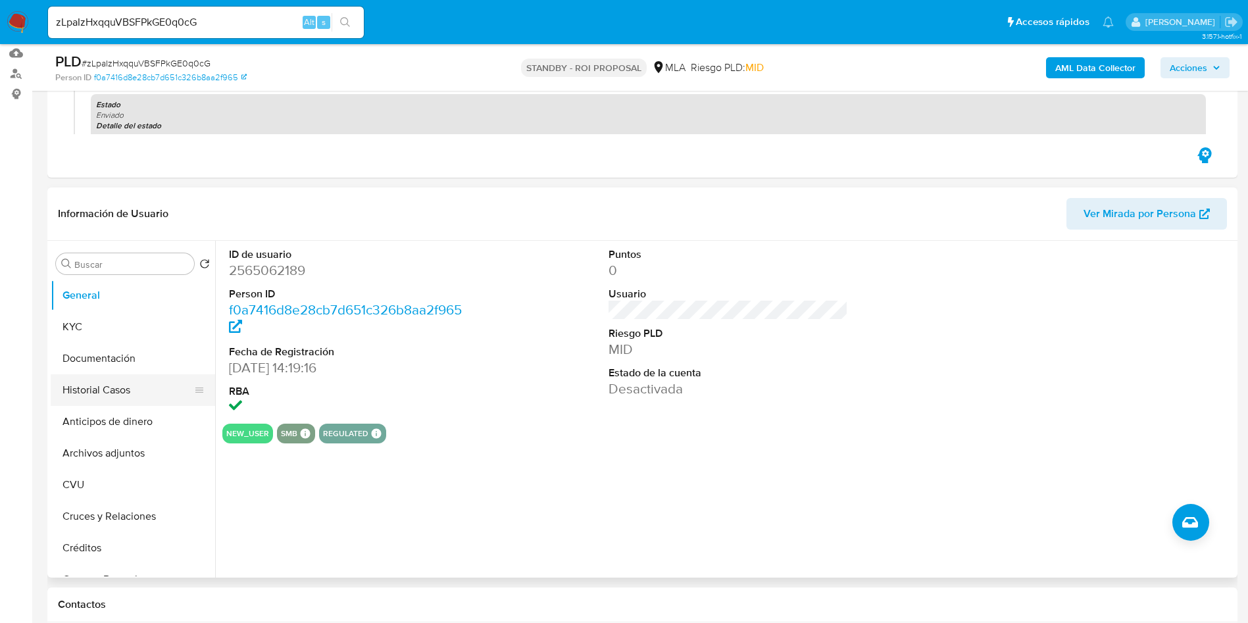
click at [84, 388] on button "Historial Casos" at bounding box center [128, 390] width 154 height 32
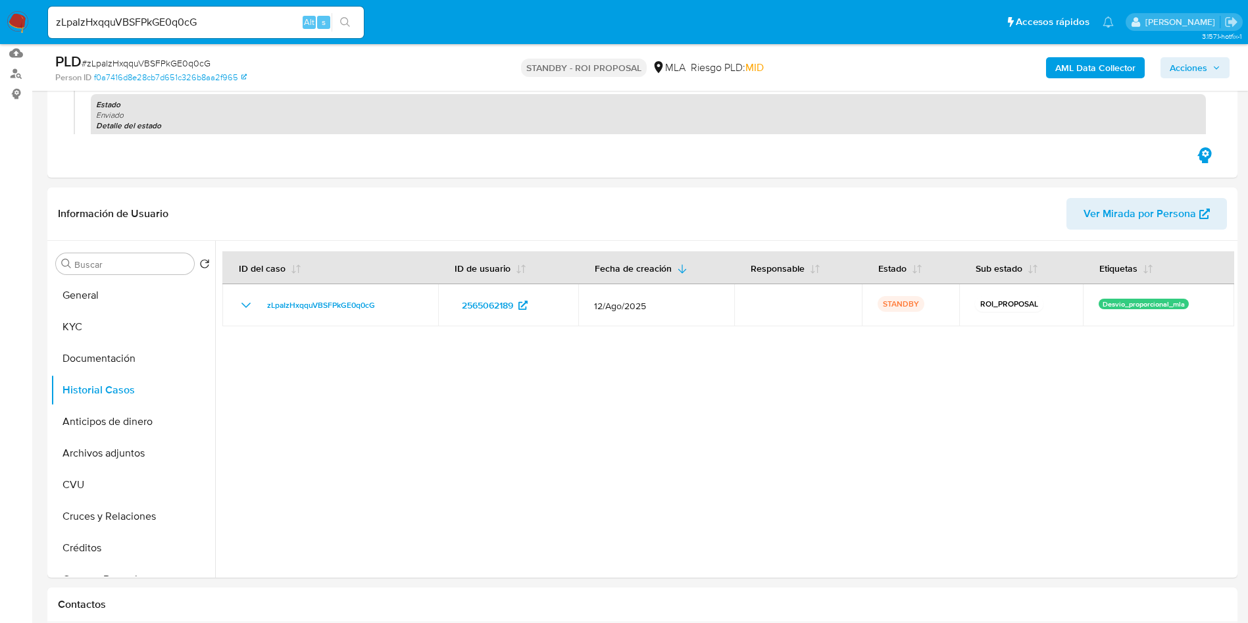
click at [195, 17] on input "zLpaIzHxqquVBSFPkGE0q0cG" at bounding box center [206, 22] width 316 height 17
paste input "V7AMi2so0Uxn20uflKHWvZ1e"
type input "V7AMi2so0Uxn20uflKHWvZ1e"
click at [351, 24] on icon "search-icon" at bounding box center [345, 22] width 11 height 11
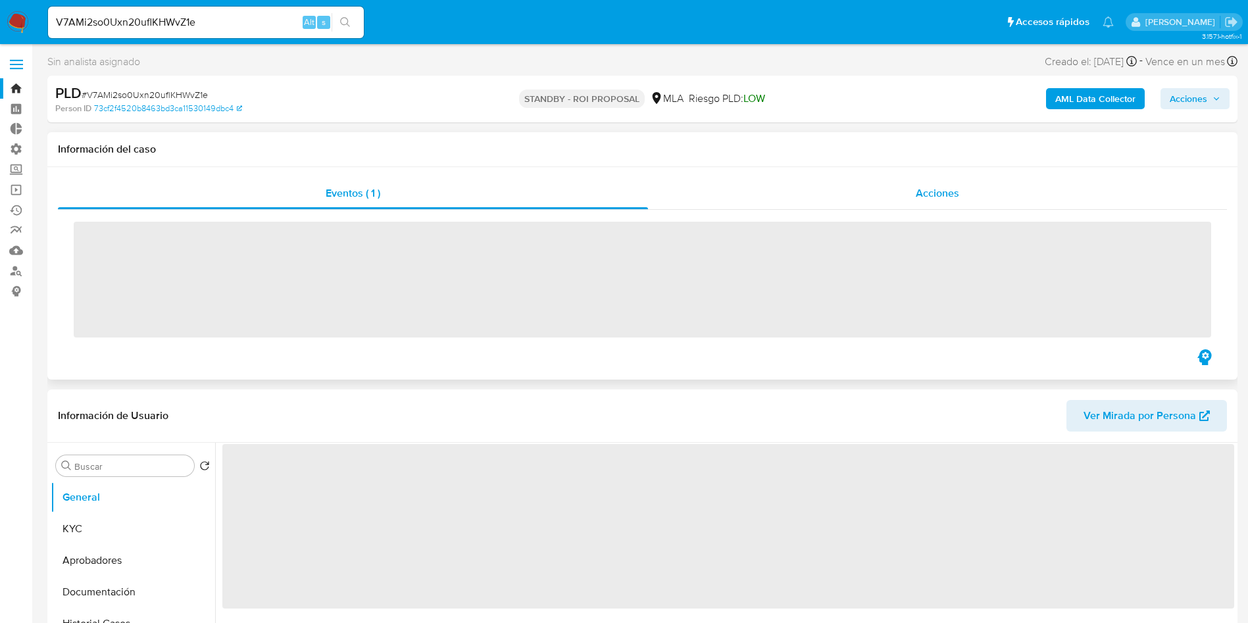
click at [957, 193] on span "Acciones" at bounding box center [937, 193] width 43 height 15
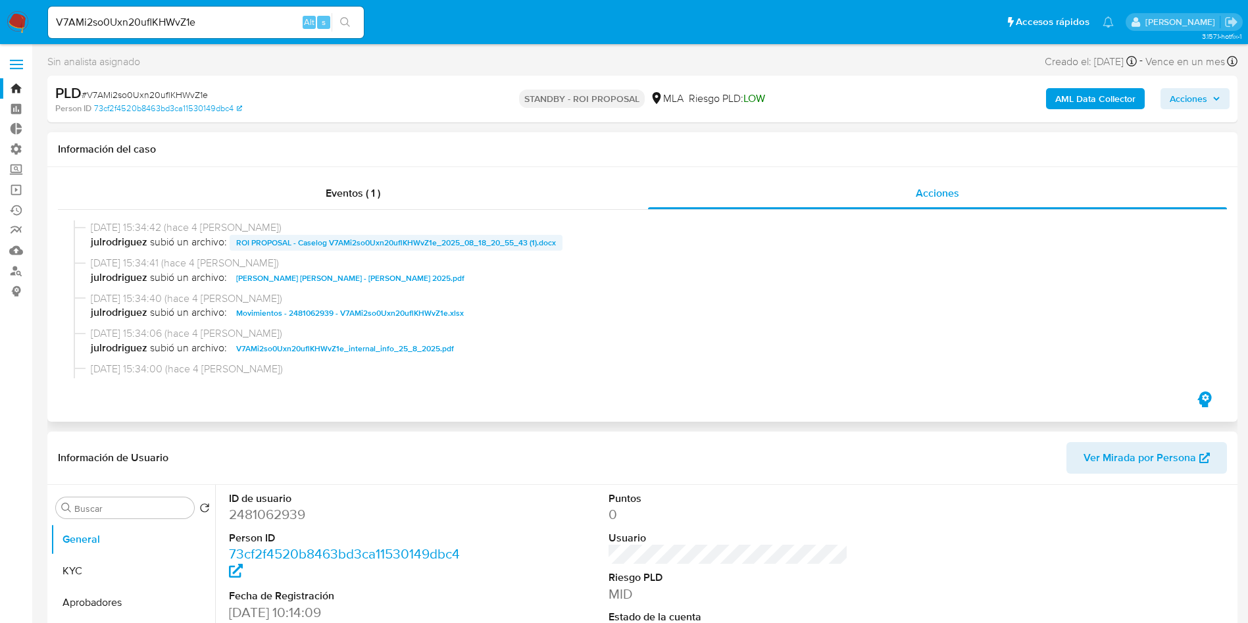
scroll to position [99, 0]
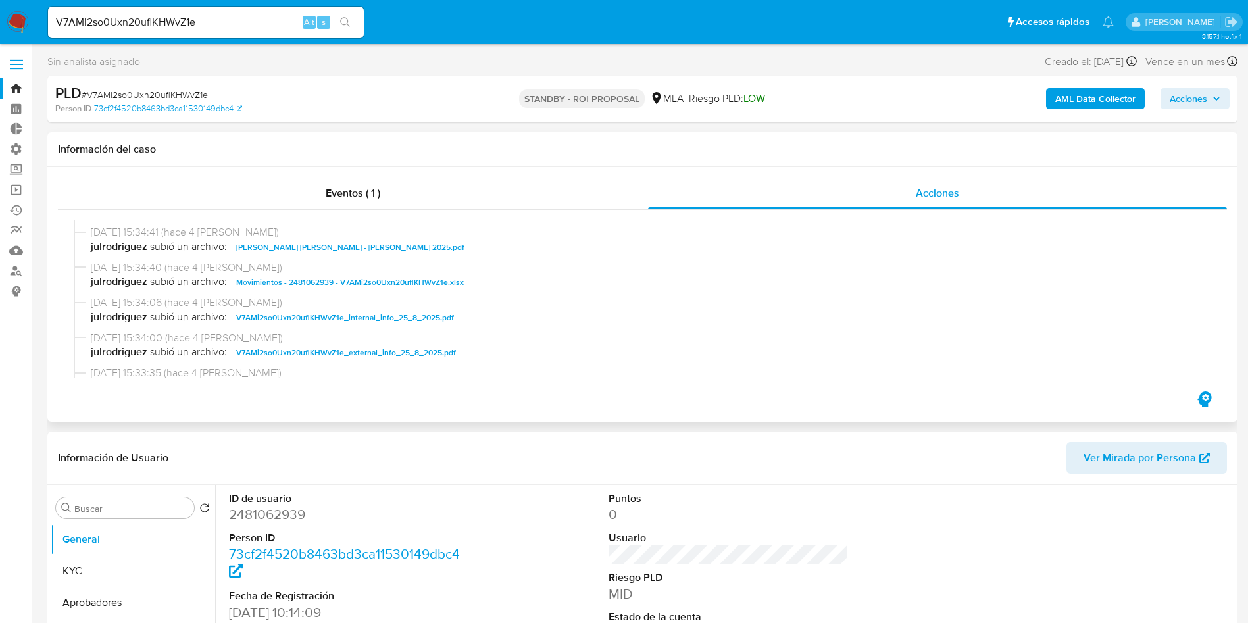
select select "10"
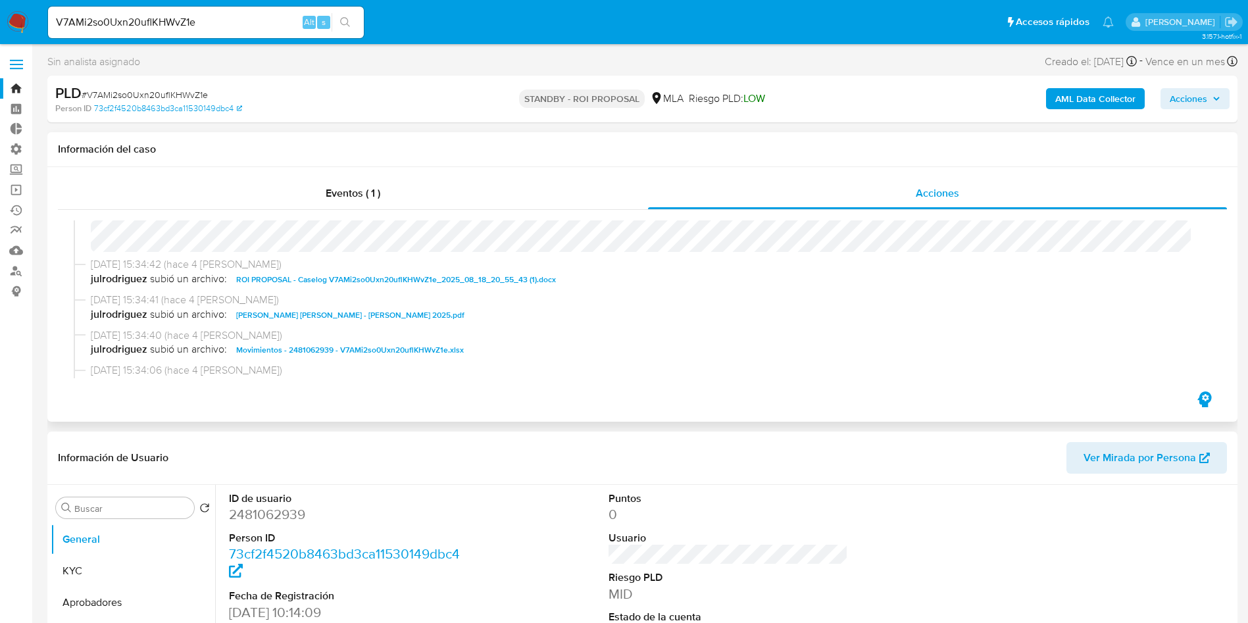
scroll to position [0, 0]
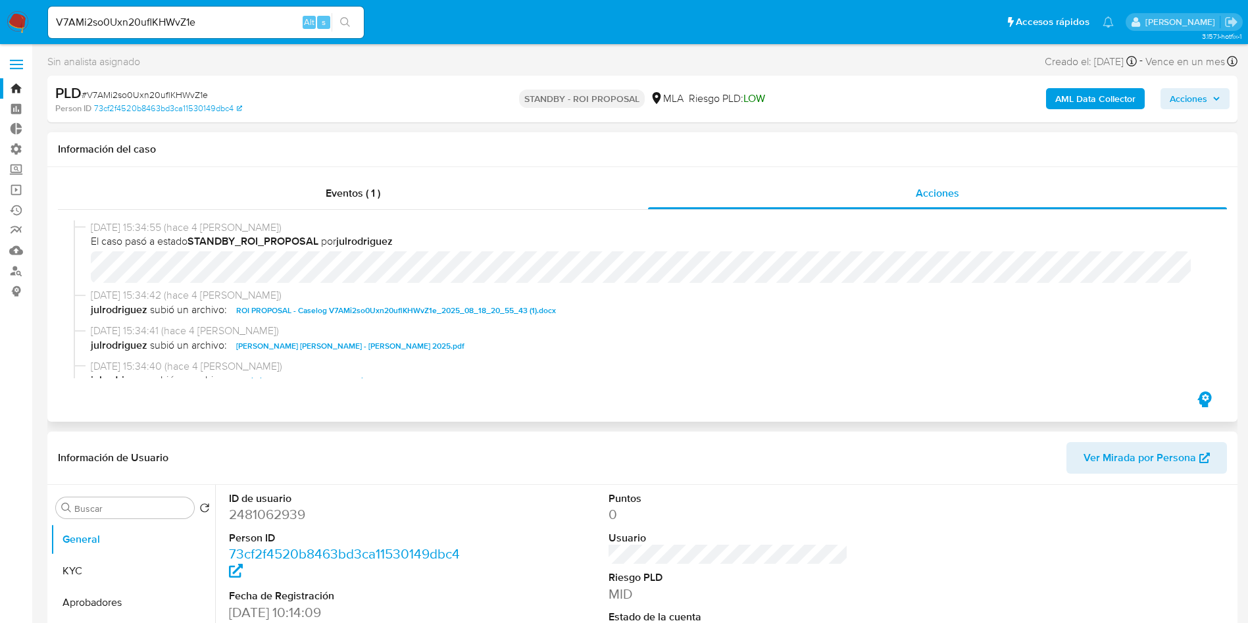
click at [384, 307] on span "ROI PROPOSAL - Caselog V7AMi2so0Uxn20uflKHWvZ1e_2025_08_18_20_55_43 (1).docx" at bounding box center [396, 311] width 320 height 16
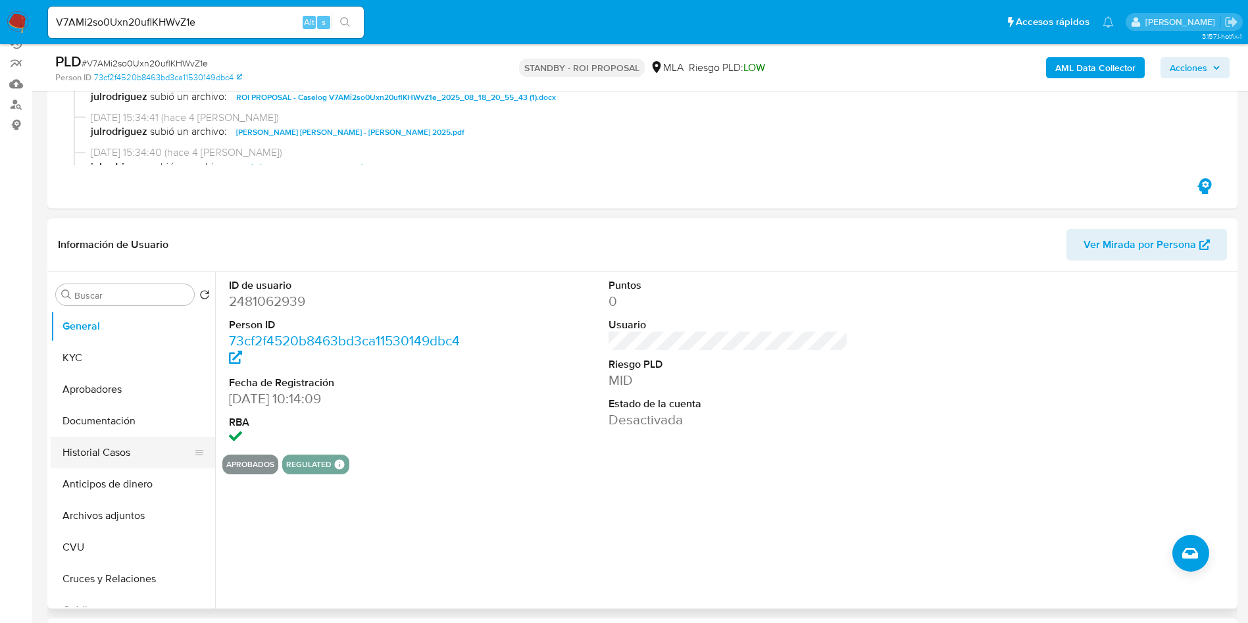
scroll to position [197, 0]
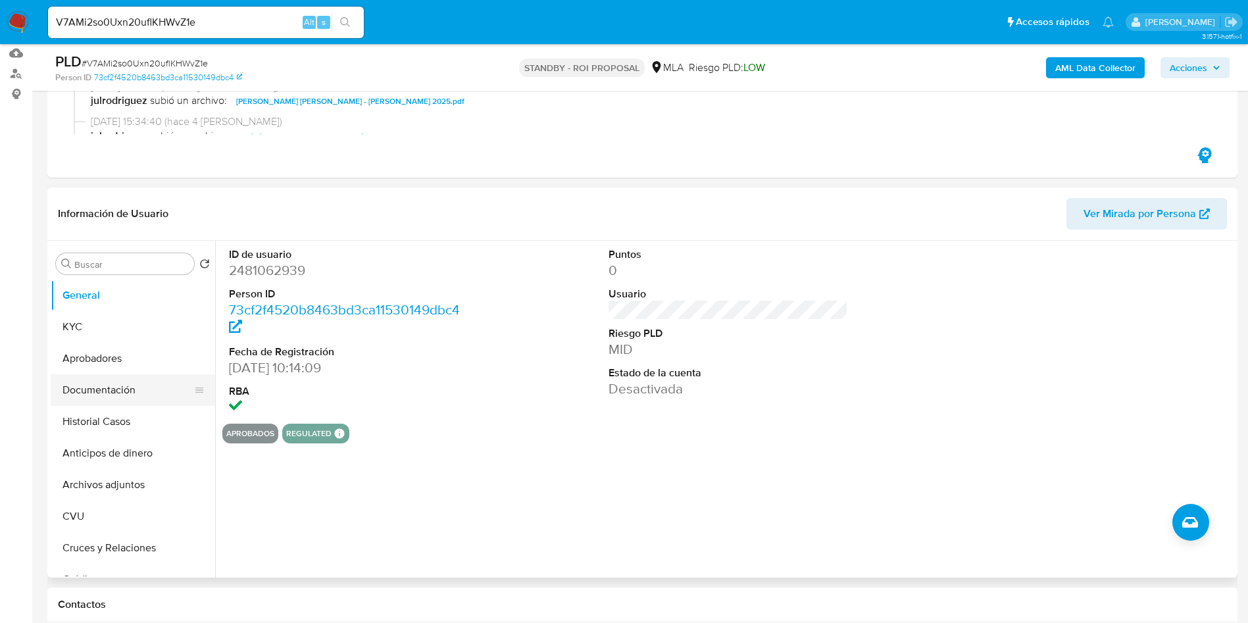
click at [97, 389] on button "Documentación" at bounding box center [128, 390] width 154 height 32
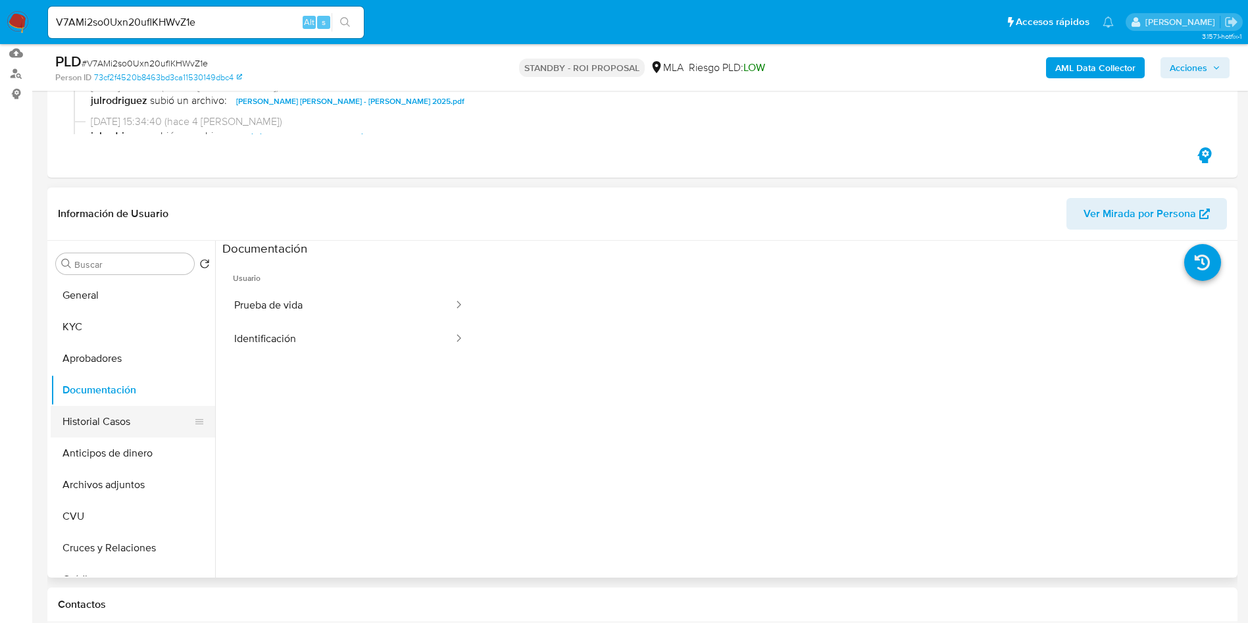
click at [118, 422] on button "Historial Casos" at bounding box center [128, 422] width 154 height 32
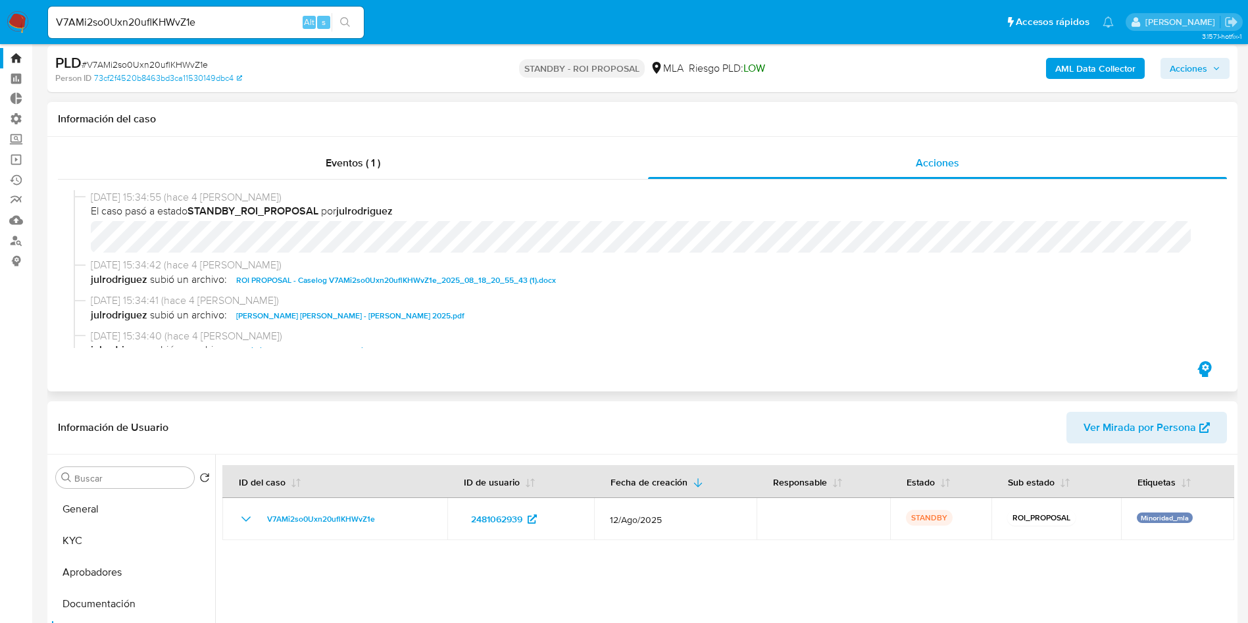
scroll to position [0, 0]
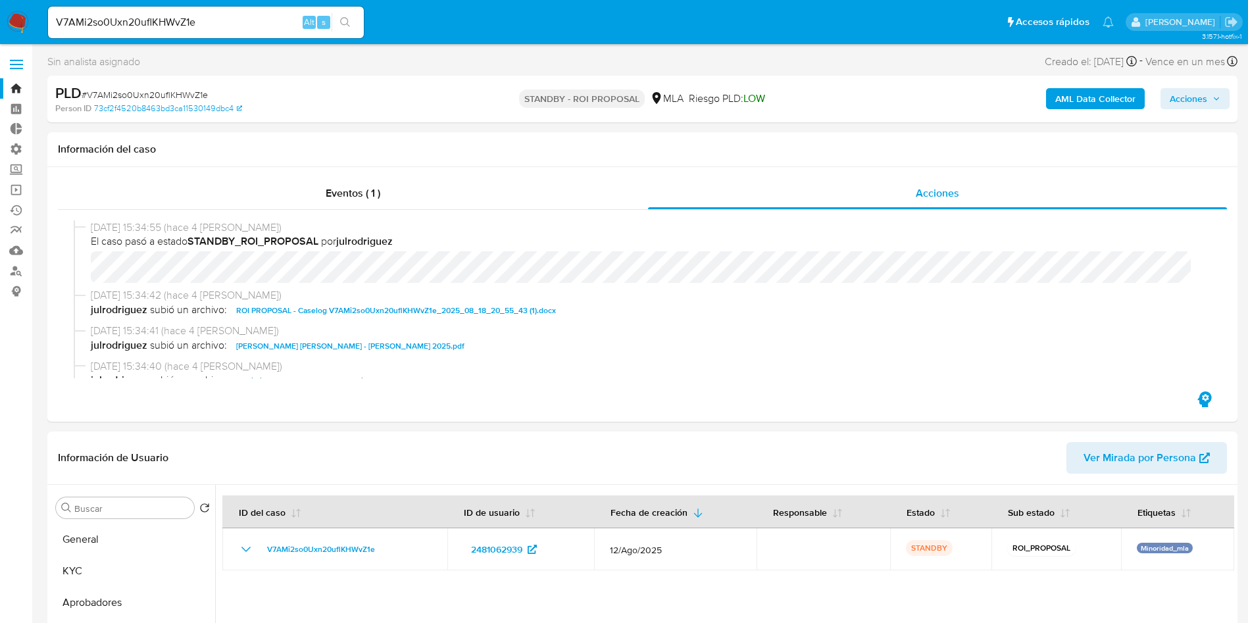
click at [204, 27] on input "V7AMi2so0Uxn20uflKHWvZ1e" at bounding box center [206, 22] width 316 height 17
paste input "0ey9U9f7UpAOtKnRMrOATzui"
type input "0ey9U9f7UpAOtKnRMrOATzui"
click at [343, 30] on button "search-icon" at bounding box center [345, 22] width 27 height 18
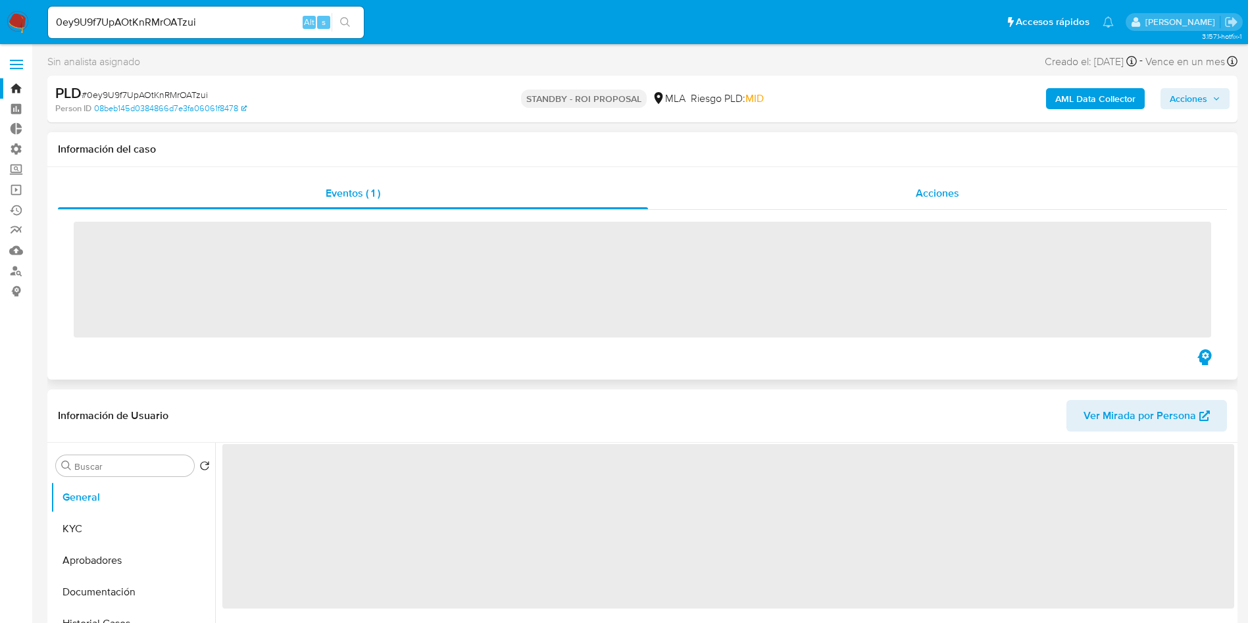
click at [972, 189] on div "Acciones" at bounding box center [937, 194] width 579 height 32
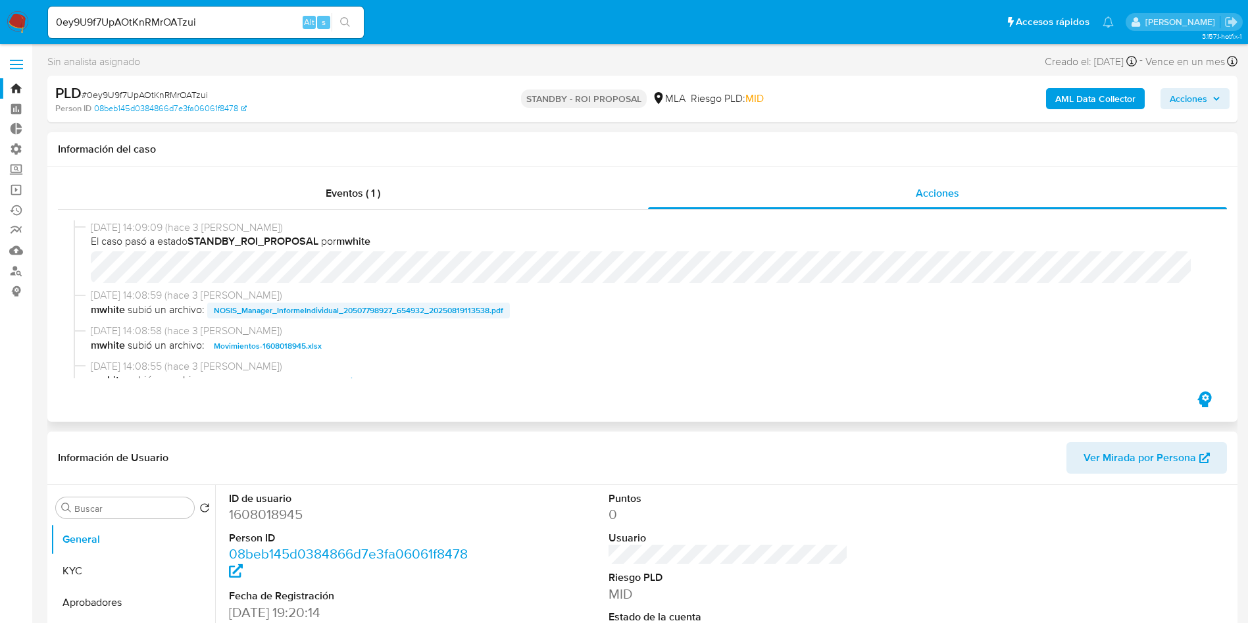
scroll to position [99, 0]
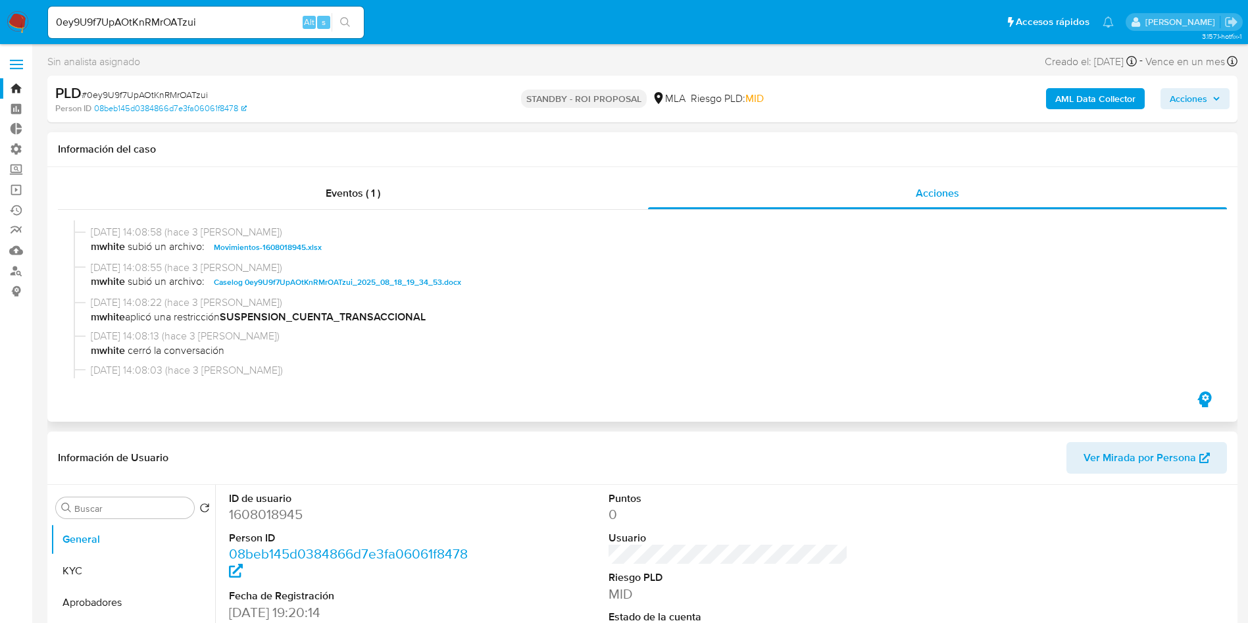
select select "10"
click at [359, 284] on span "Caselog 0ey9U9f7UpAOtKnRMrOATzui_2025_08_18_19_34_53.docx" at bounding box center [337, 282] width 247 height 16
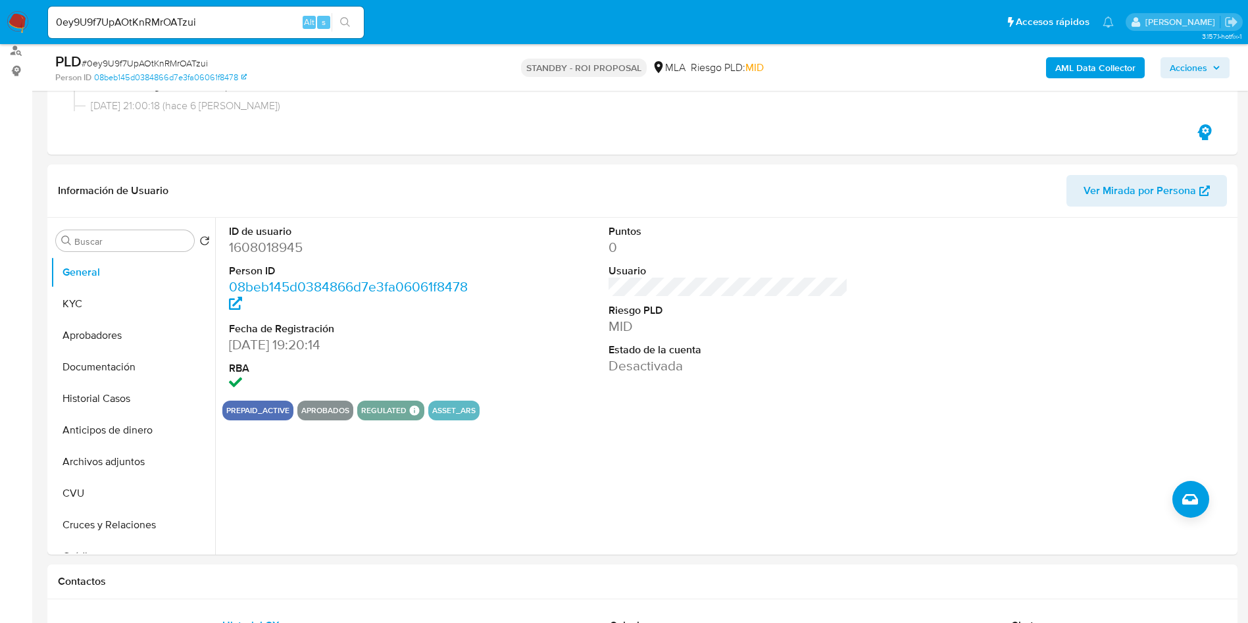
scroll to position [296, 0]
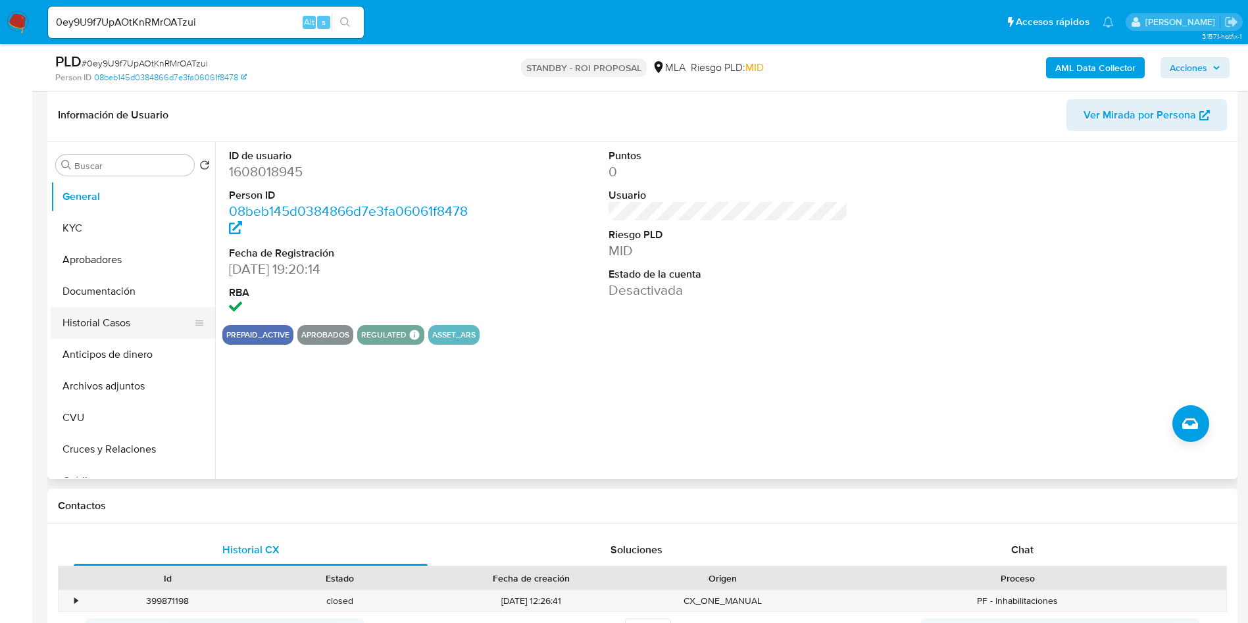
click at [104, 327] on button "Historial Casos" at bounding box center [128, 323] width 154 height 32
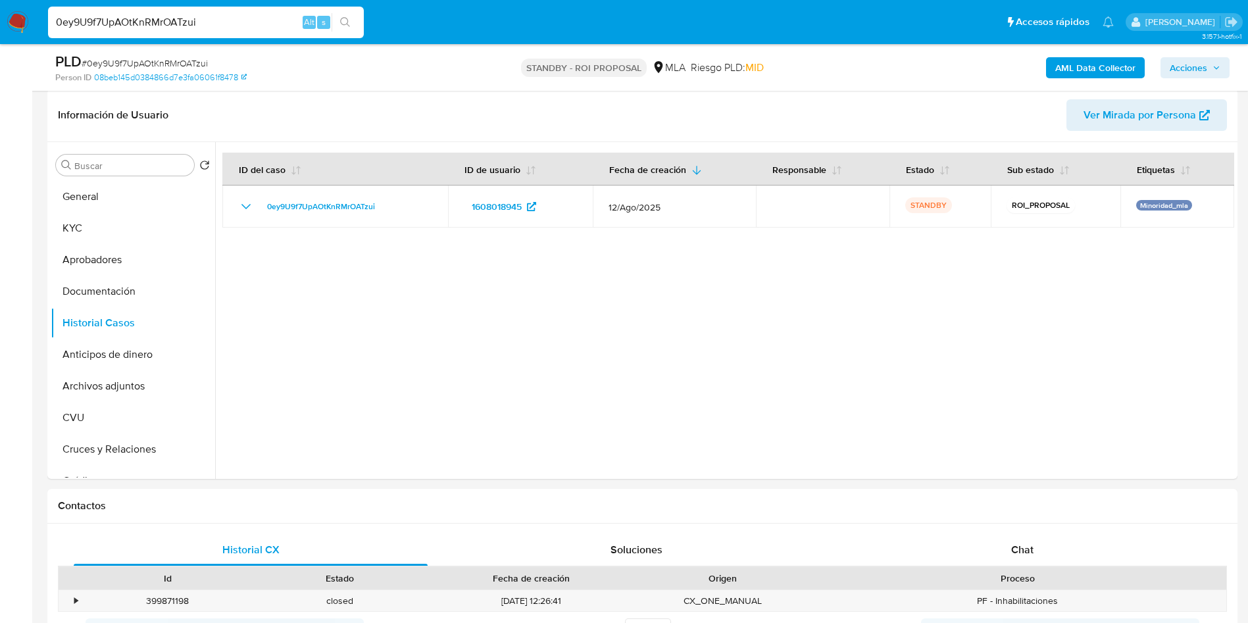
click at [170, 15] on input "0ey9U9f7UpAOtKnRMrOATzui" at bounding box center [206, 22] width 316 height 17
paste input "Dn74PAYVw8wI14YA9dJMj4SY"
type input "Dn74PAYVw8wI14YA9dJMj4SY"
click at [345, 21] on icon "search-icon" at bounding box center [345, 22] width 11 height 11
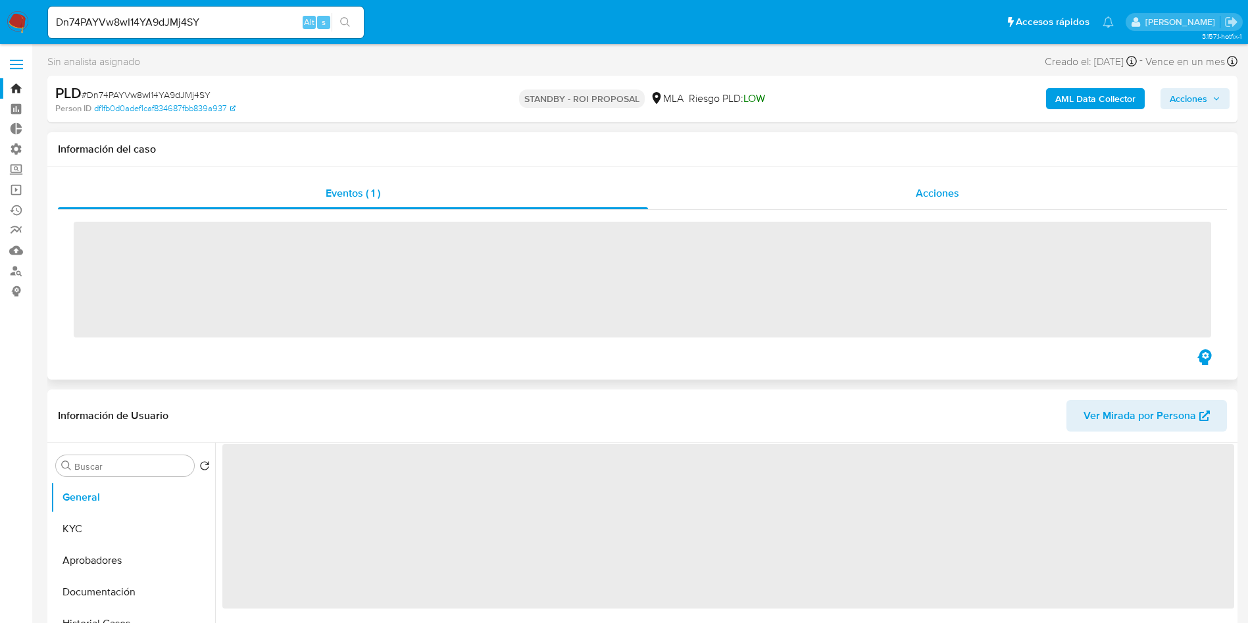
click at [939, 193] on span "Acciones" at bounding box center [937, 193] width 43 height 15
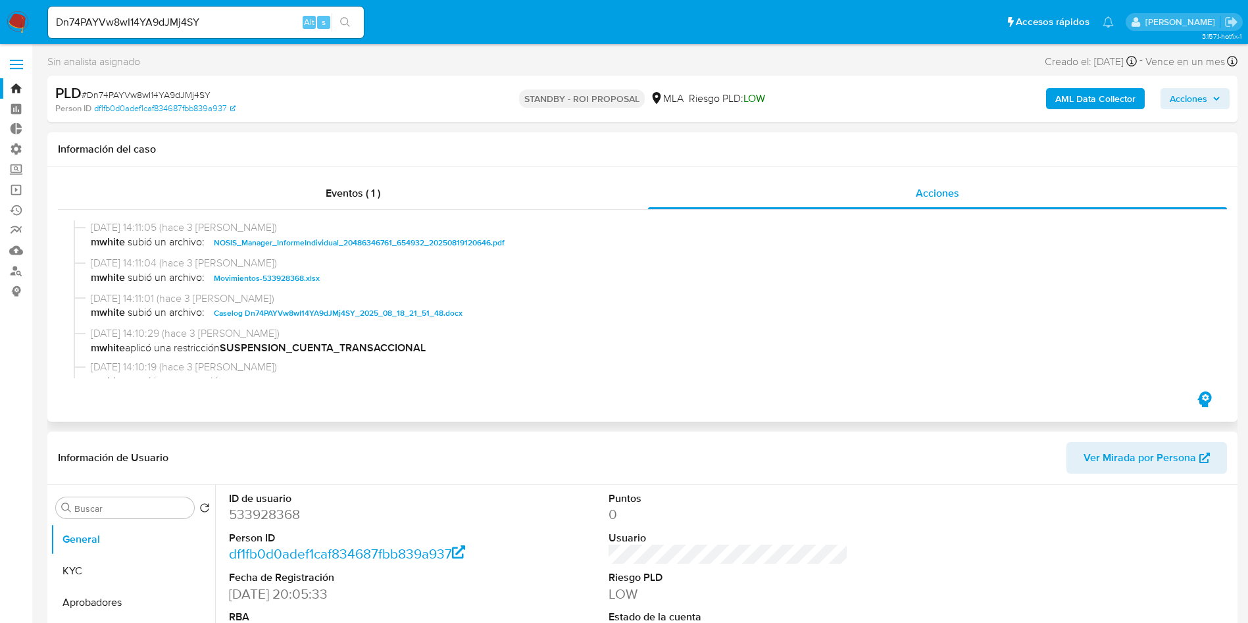
select select "10"
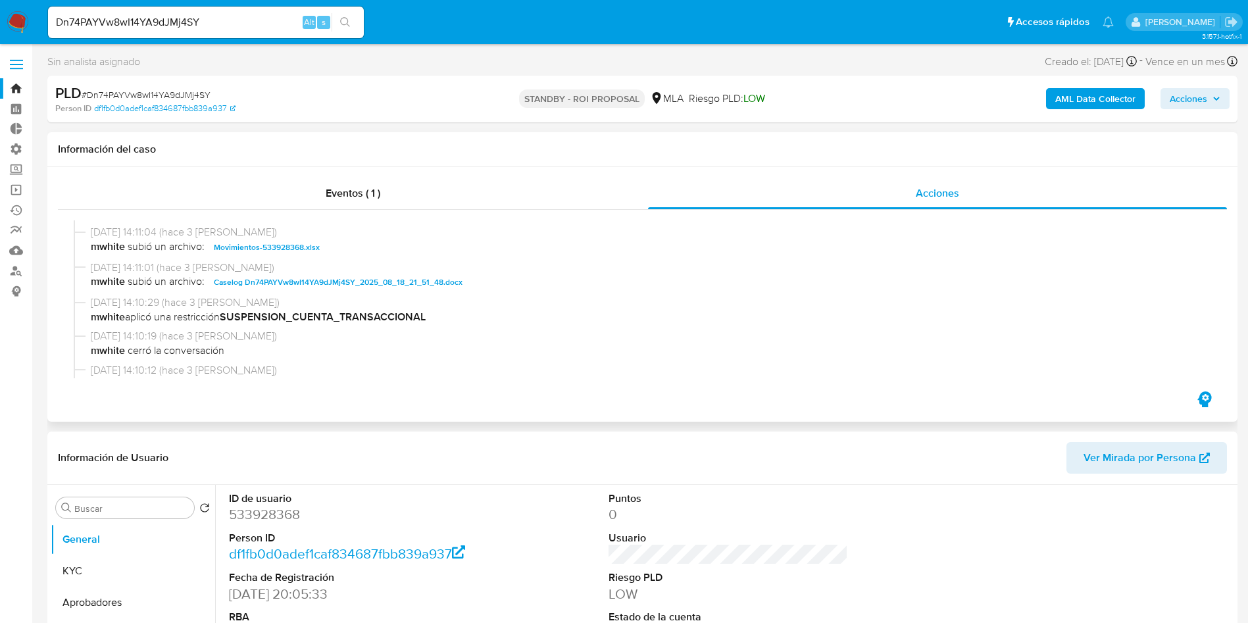
click at [376, 282] on span "Caselog Dn74PAYVw8wI14YA9dJMj4SY_2025_08_18_21_51_48.docx" at bounding box center [338, 282] width 249 height 16
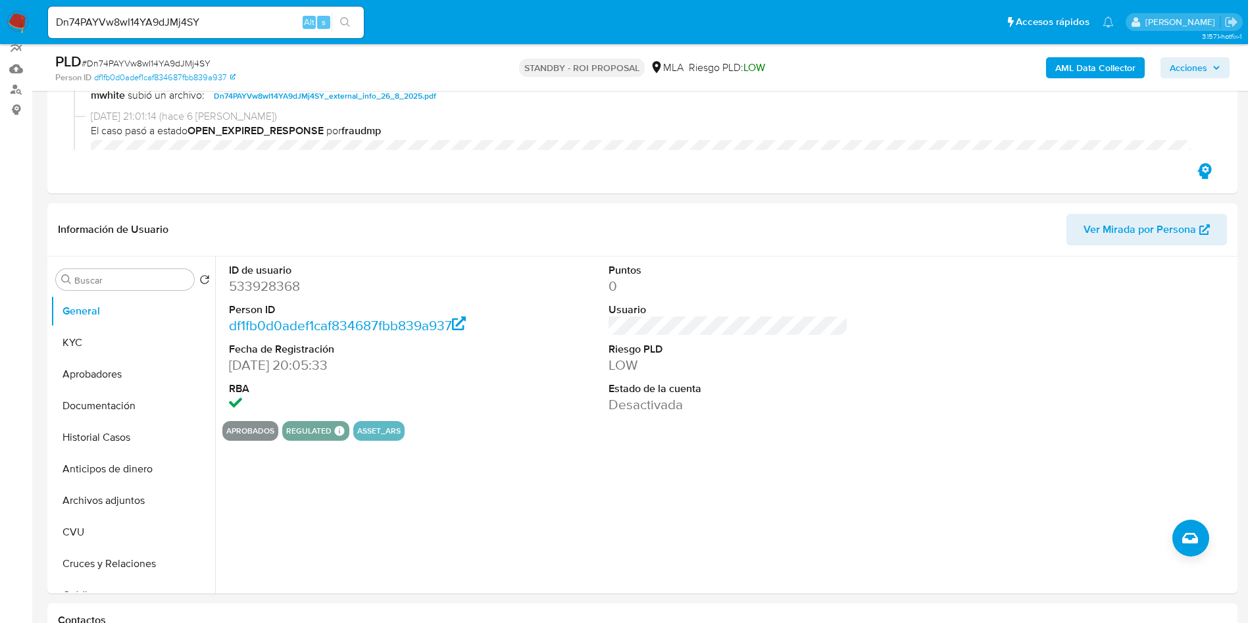
scroll to position [197, 0]
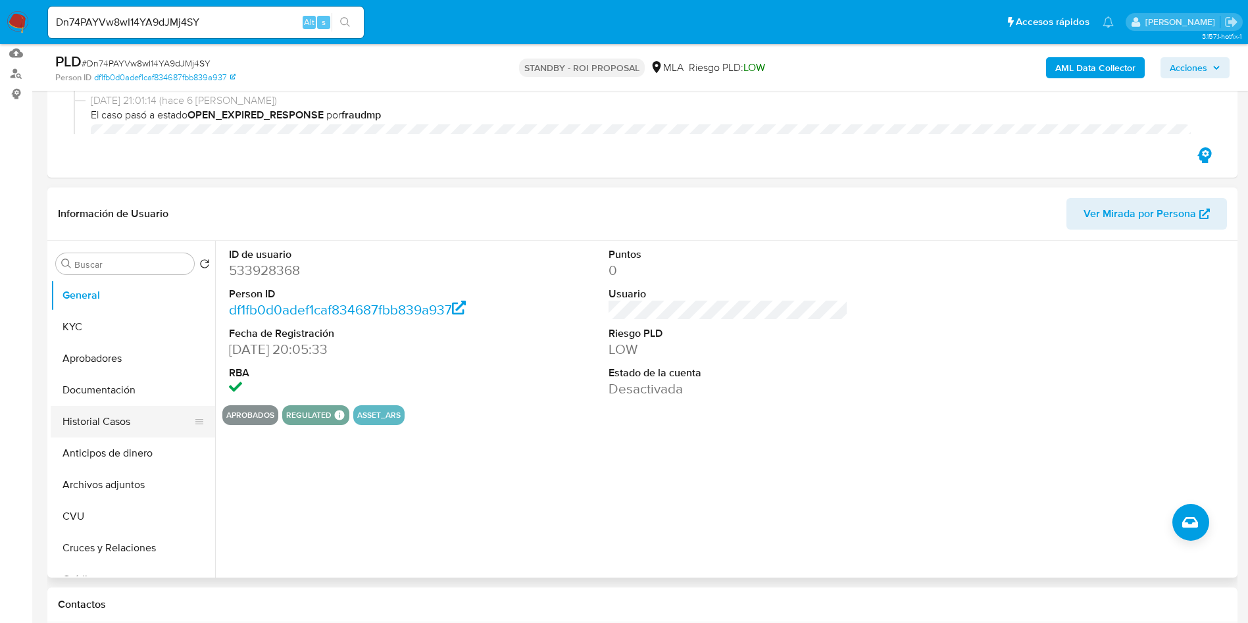
click at [83, 417] on button "Historial Casos" at bounding box center [128, 422] width 154 height 32
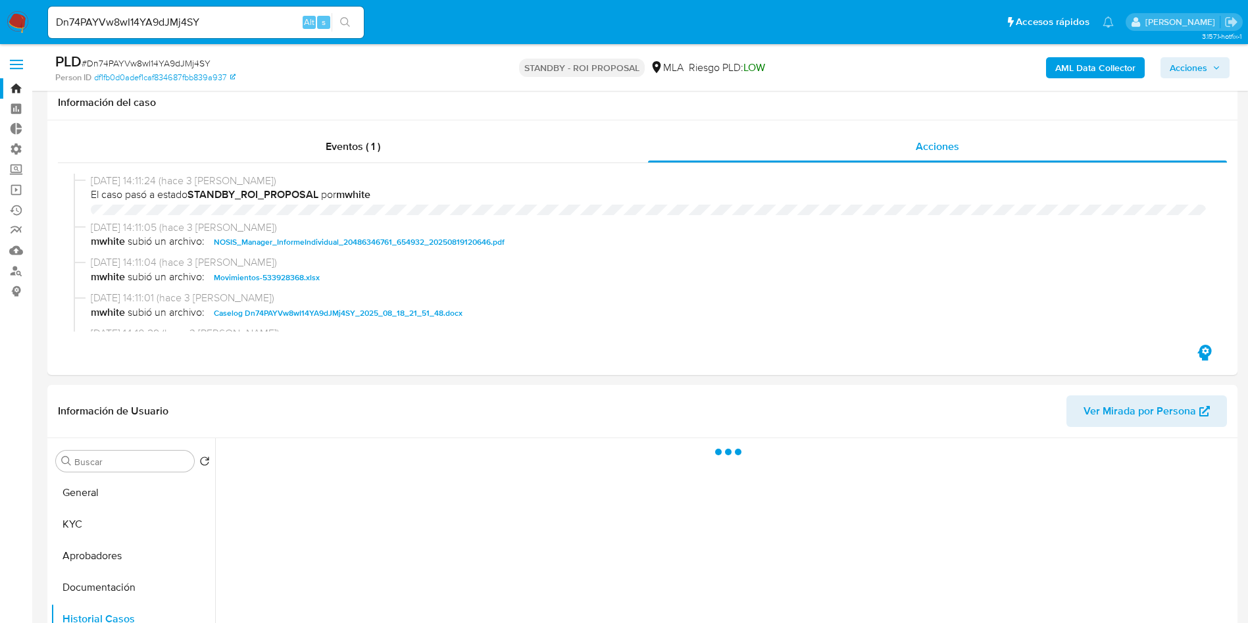
select select "10"
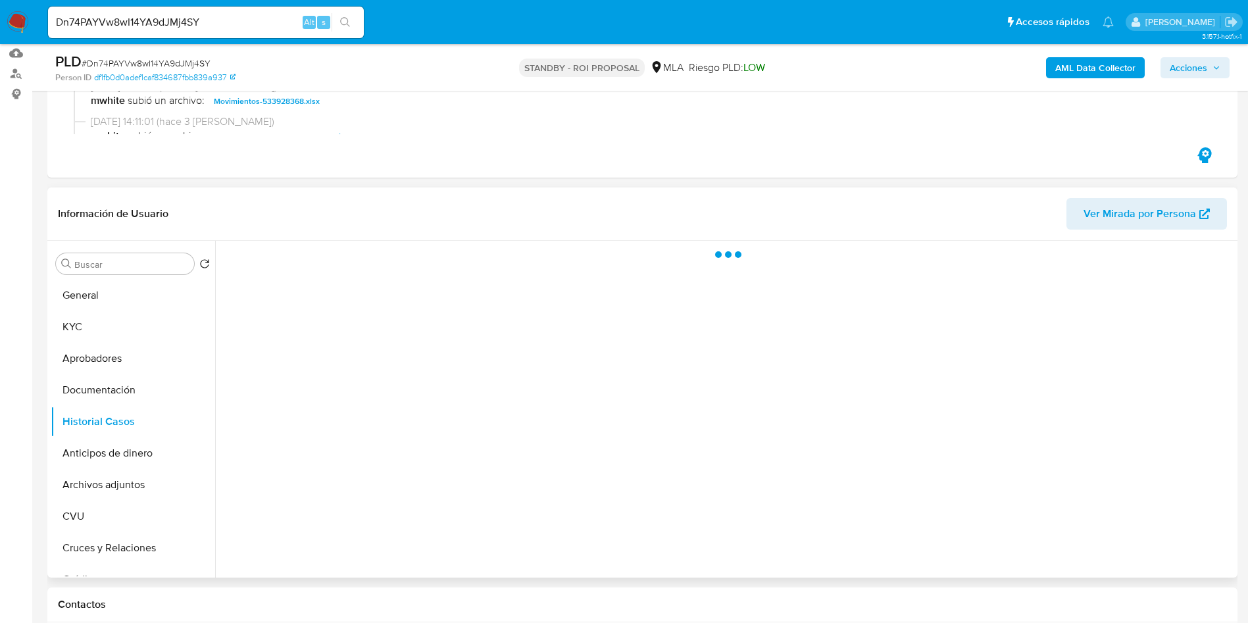
scroll to position [296, 0]
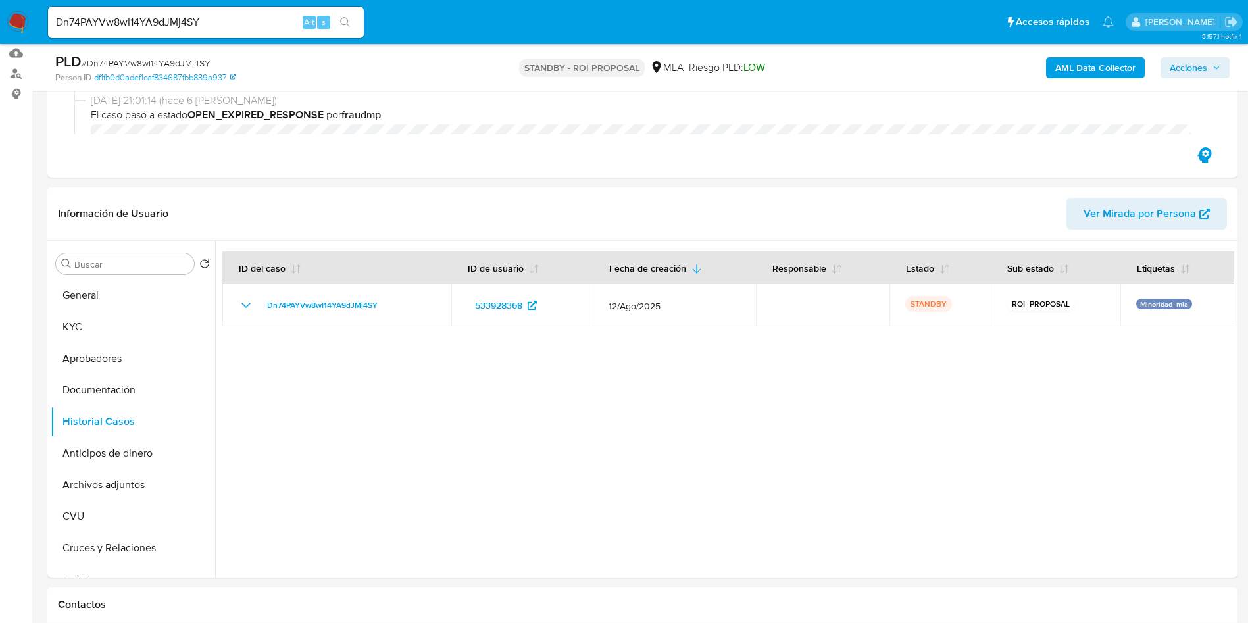
click at [207, 14] on input "Dn74PAYVw8wI14YA9dJMj4SY" at bounding box center [206, 22] width 316 height 17
paste input "nGeO3cqEg38qrj3mfOfYganx"
type input "nGeO3cqEg38qrj3mfOfYganx"
click at [339, 24] on button "search-icon" at bounding box center [345, 22] width 27 height 18
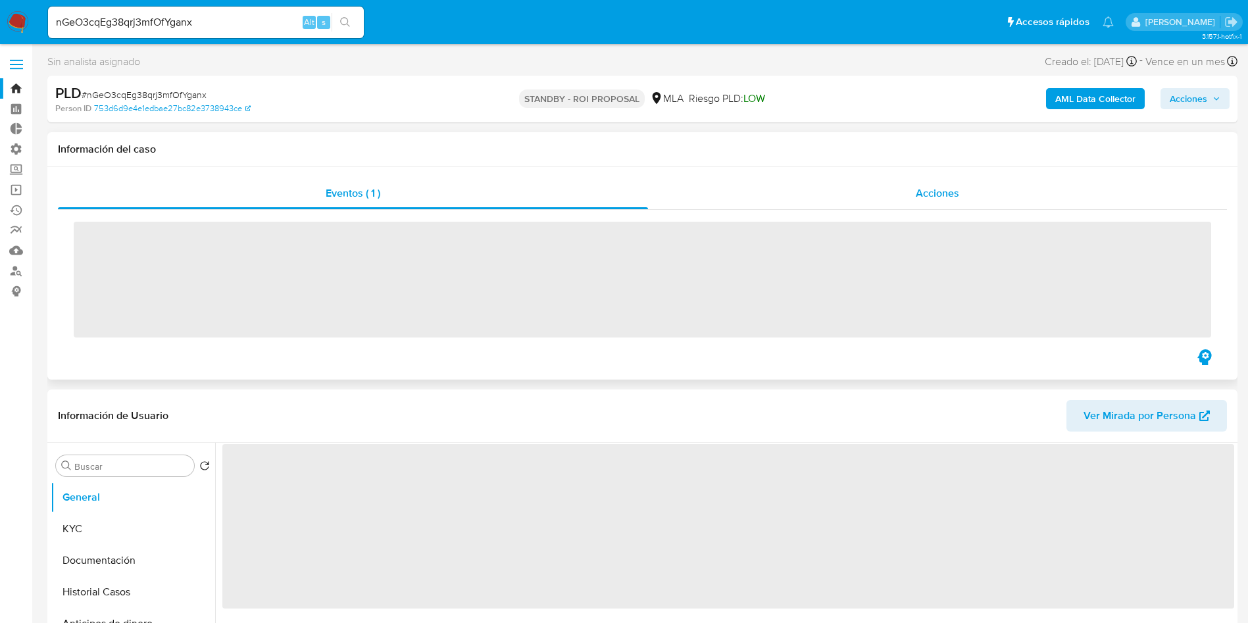
click at [916, 189] on span "Acciones" at bounding box center [937, 193] width 43 height 15
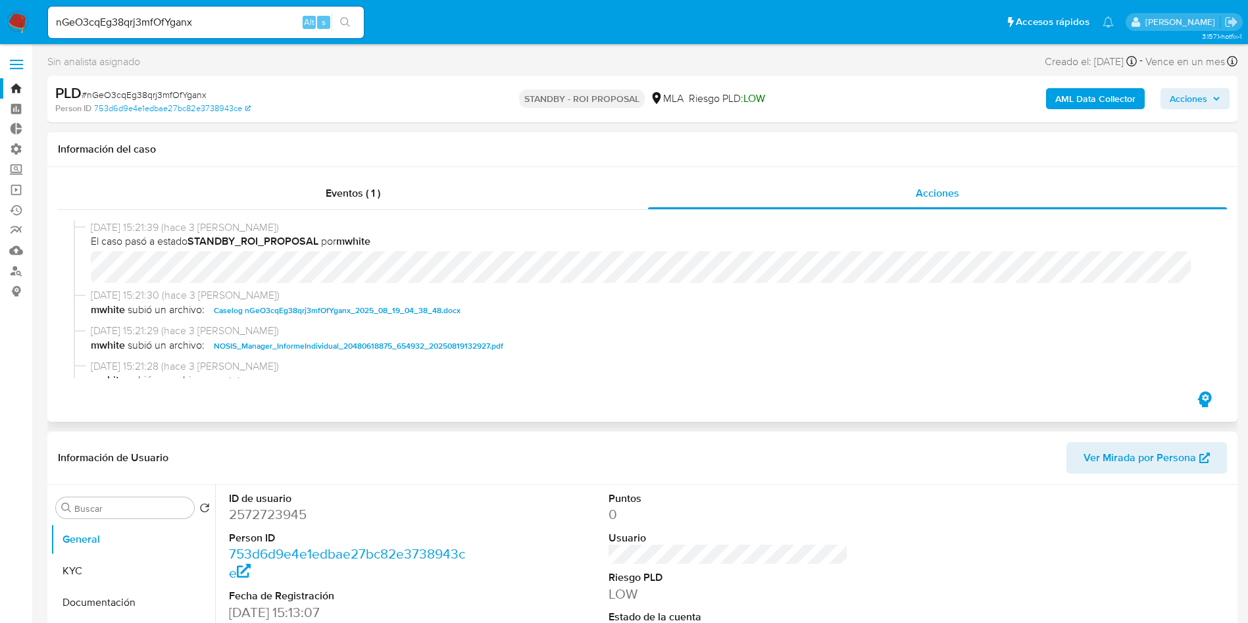
click at [373, 308] on span "Caselog nGeO3cqEg38qrj3mfOfYganx_2025_08_19_04_38_48.docx" at bounding box center [337, 311] width 247 height 16
select select "10"
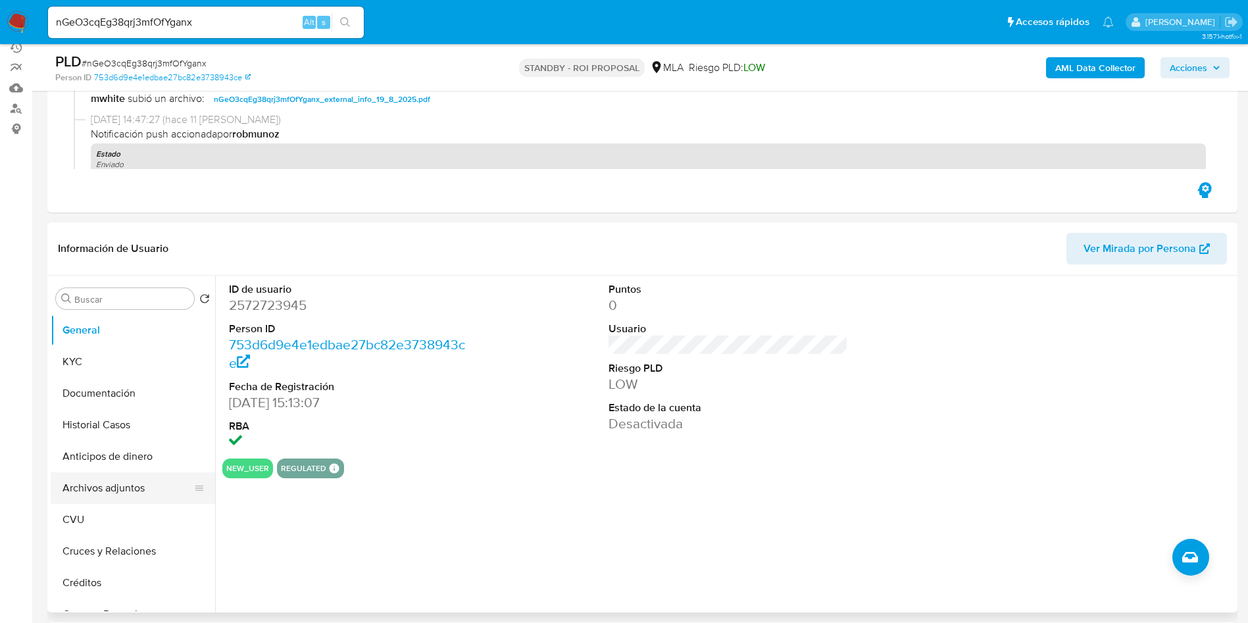
scroll to position [197, 0]
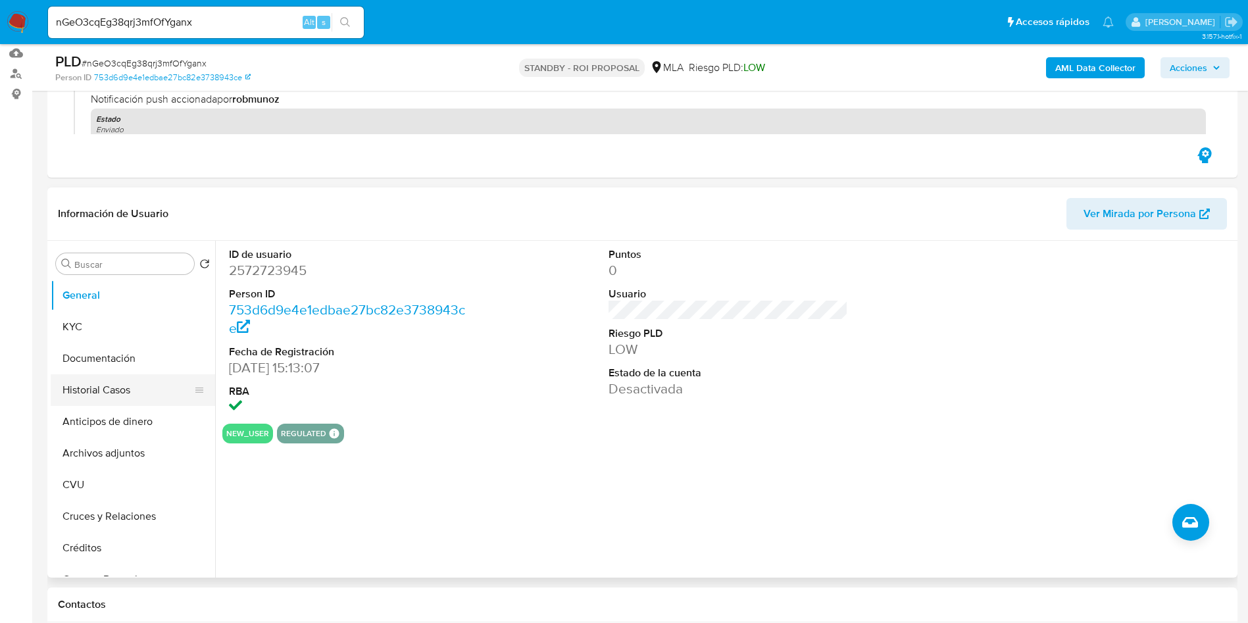
click at [105, 397] on button "Historial Casos" at bounding box center [128, 390] width 154 height 32
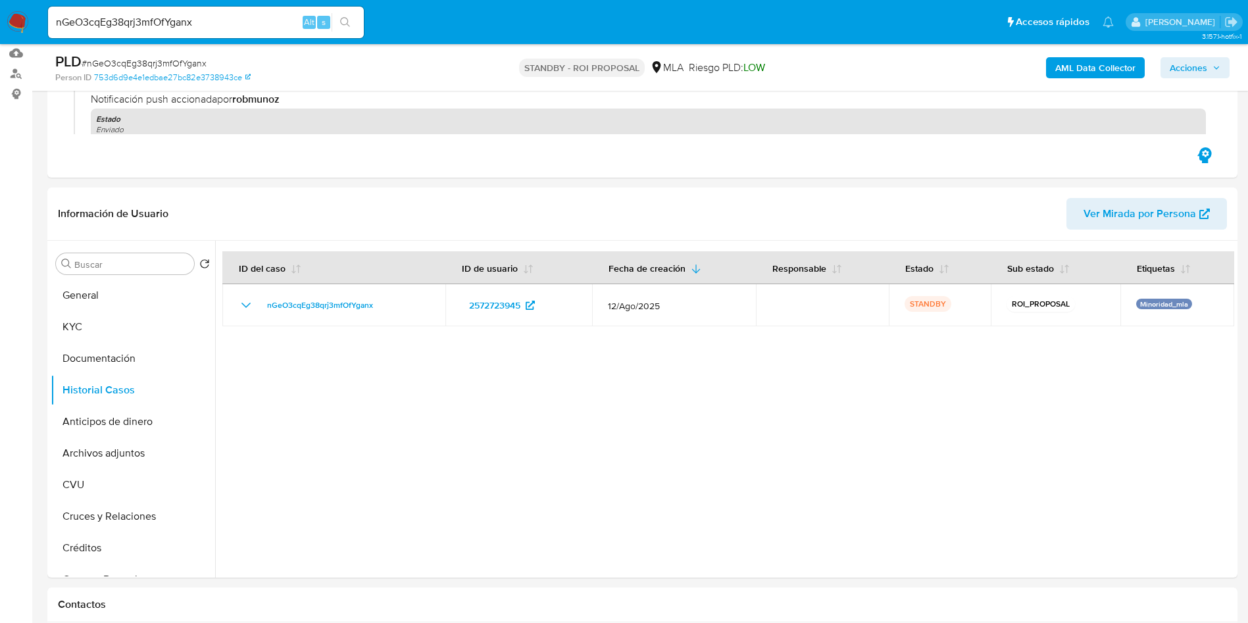
click at [220, 20] on input "nGeO3cqEg38qrj3mfOfYganx" at bounding box center [206, 22] width 316 height 17
paste input "5D9XXSFumIVTzhyL9RgzXg7o"
type input "5D9XXSFumIVTzhyL9RgzXg7o"
click at [347, 21] on icon "search-icon" at bounding box center [345, 22] width 11 height 11
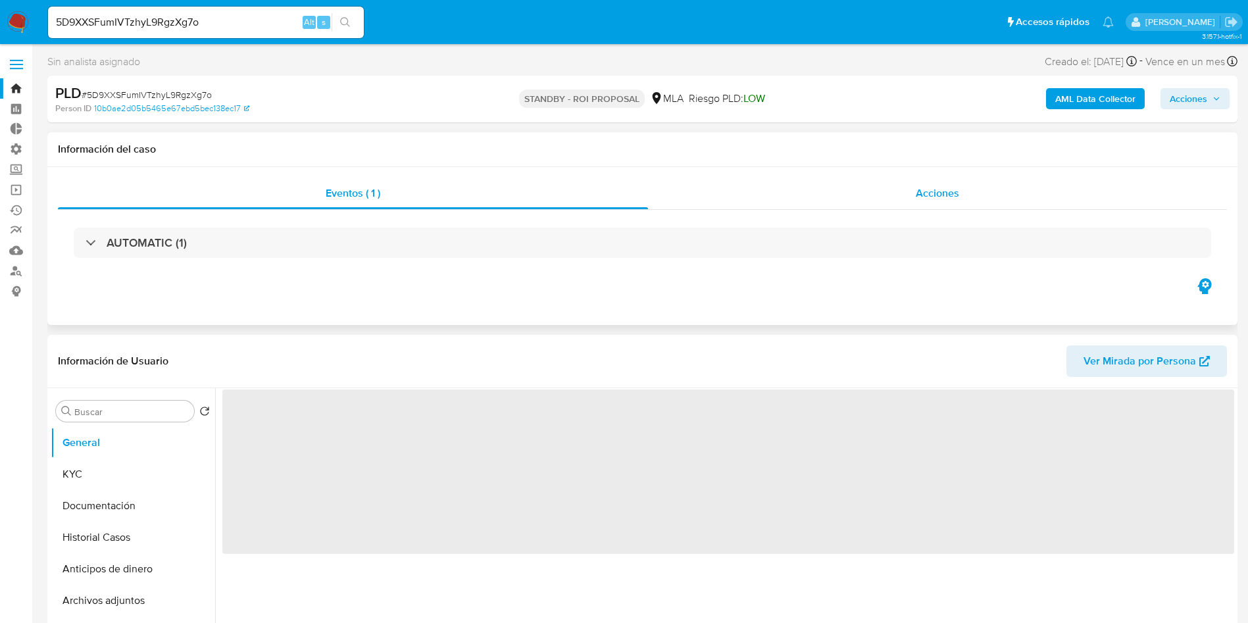
click at [954, 195] on span "Acciones" at bounding box center [937, 193] width 43 height 15
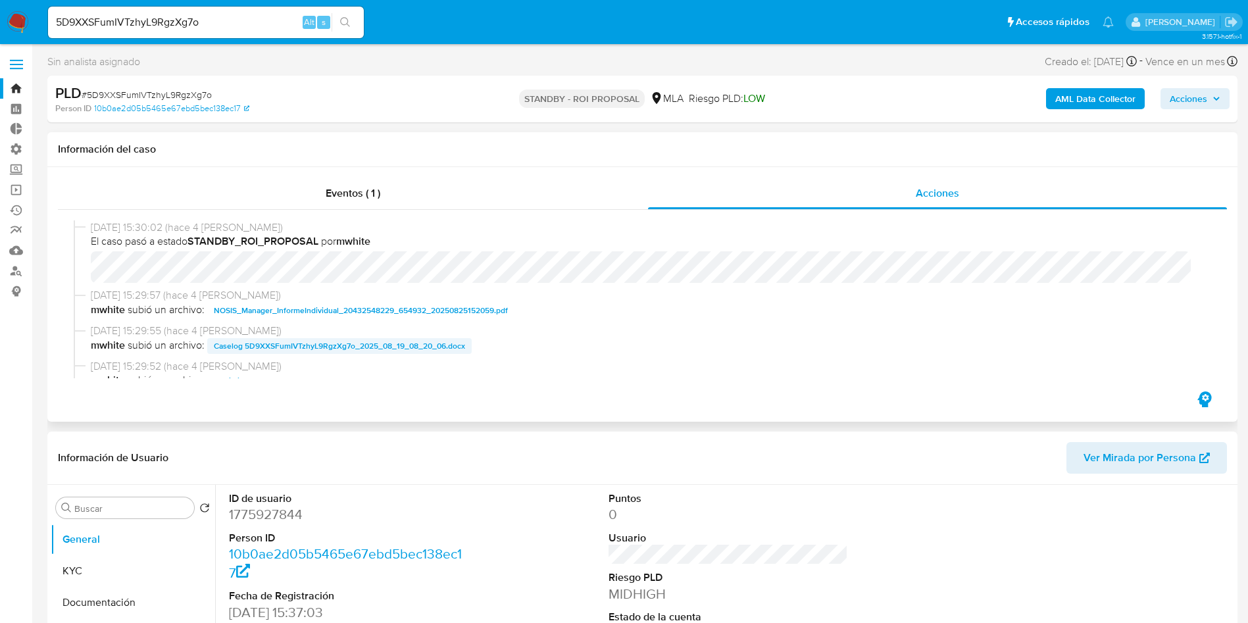
select select "10"
click at [345, 349] on span "Caselog 5D9XXSFumIVTzhyL9RgzXg7o_2025_08_19_08_20_06.docx" at bounding box center [339, 346] width 251 height 16
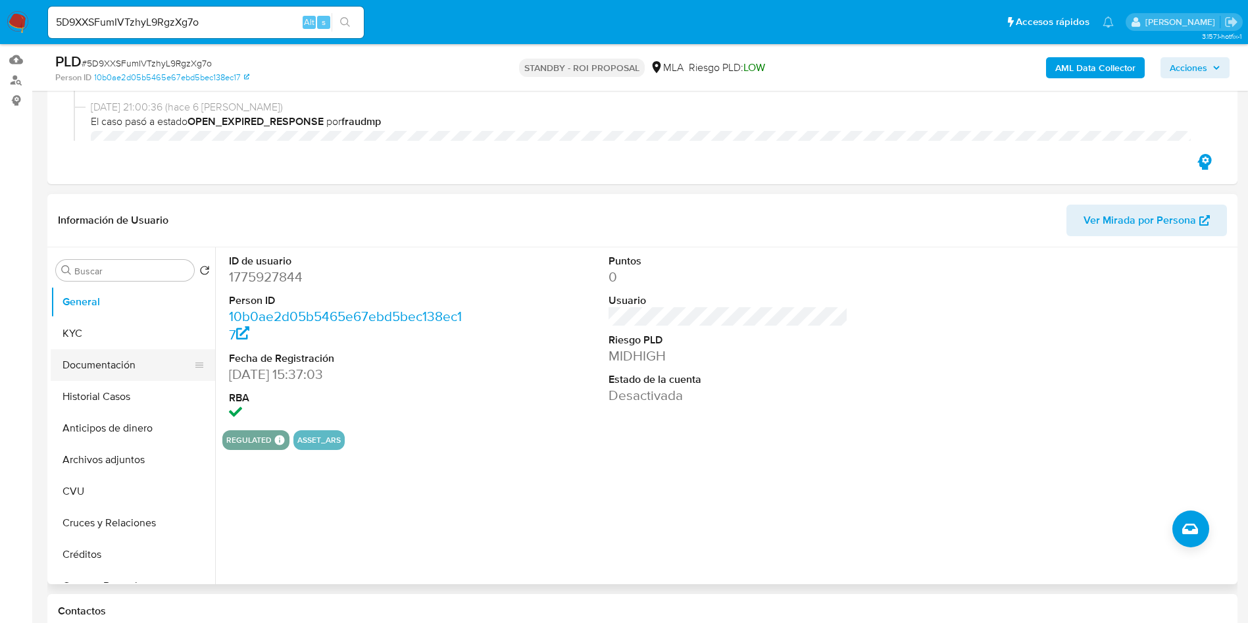
scroll to position [197, 0]
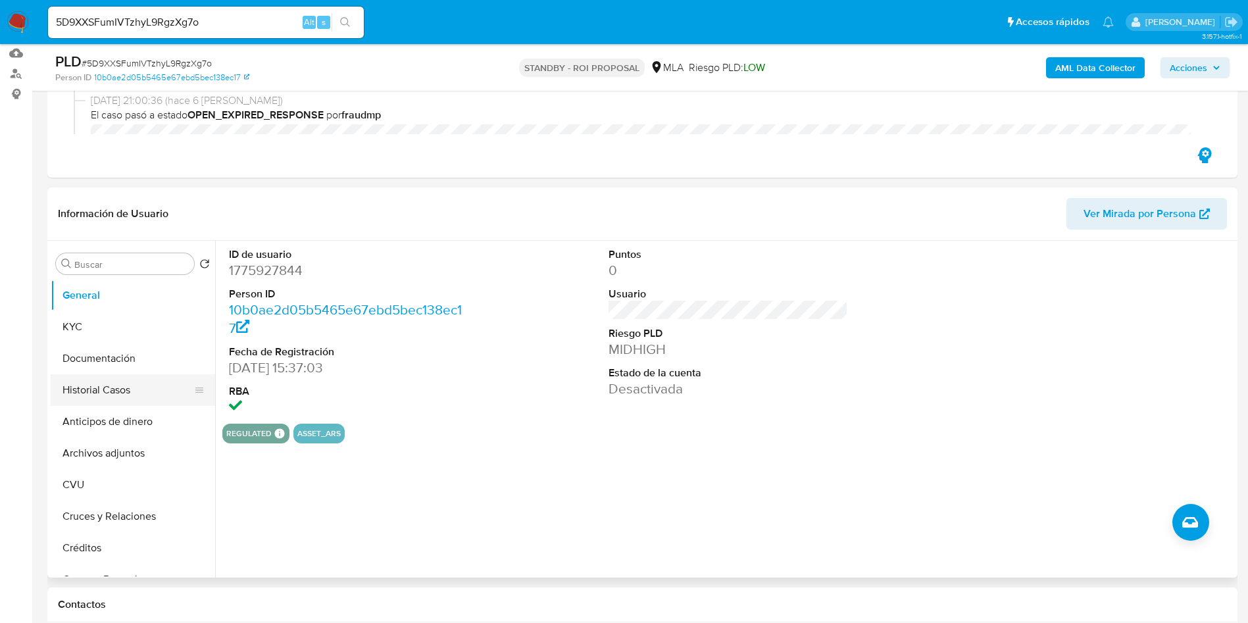
click at [101, 389] on button "Historial Casos" at bounding box center [128, 390] width 154 height 32
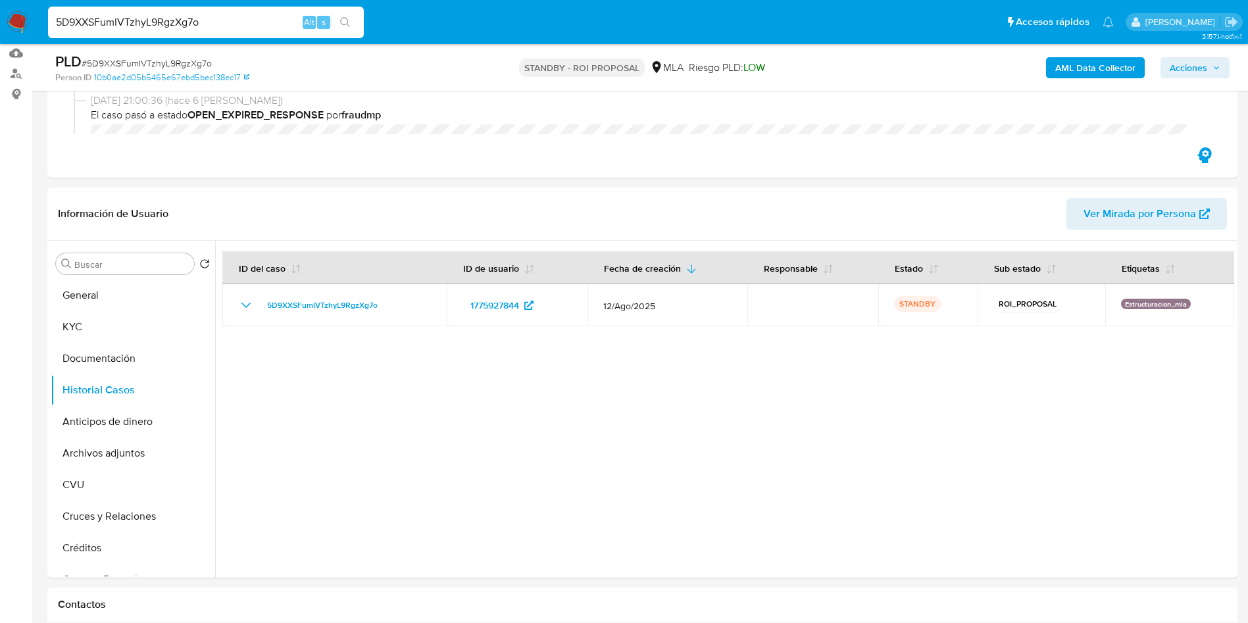
click at [191, 22] on input "5D9XXSFumIVTzhyL9RgzXg7o" at bounding box center [206, 22] width 316 height 17
paste input "2Kib3KDnvbg0PNAs55YvFink"
type input "2Kib3KDnvbg0PNAs55YvFink"
click at [355, 24] on button "search-icon" at bounding box center [345, 22] width 27 height 18
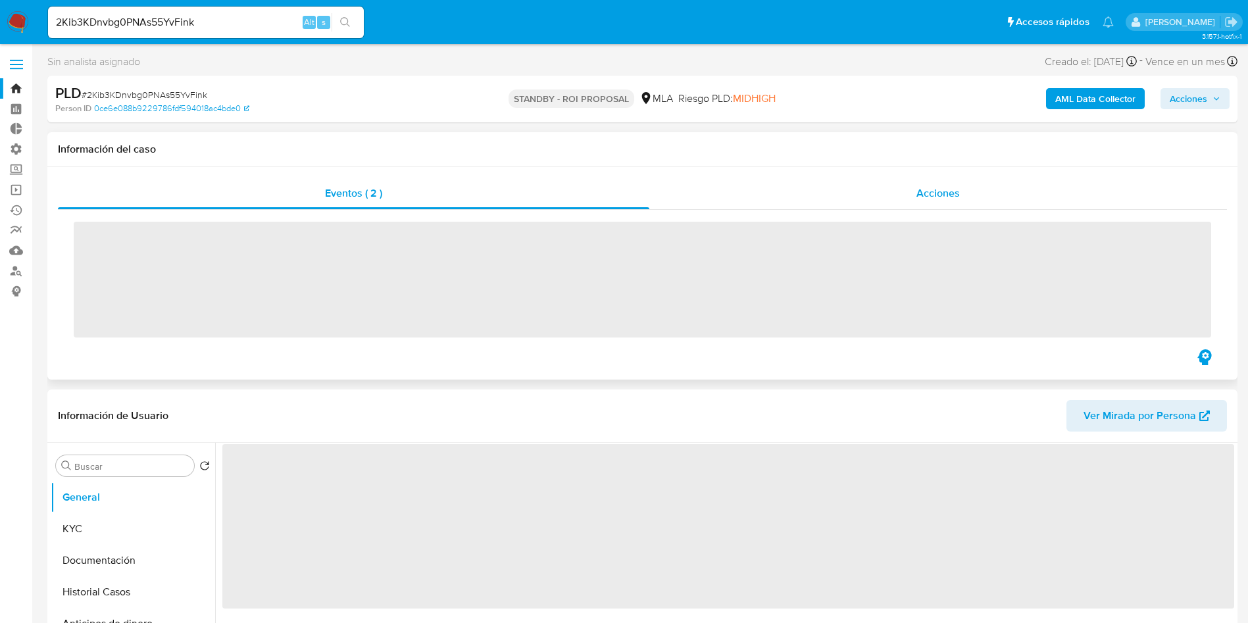
click at [890, 189] on div "Acciones" at bounding box center [938, 194] width 578 height 32
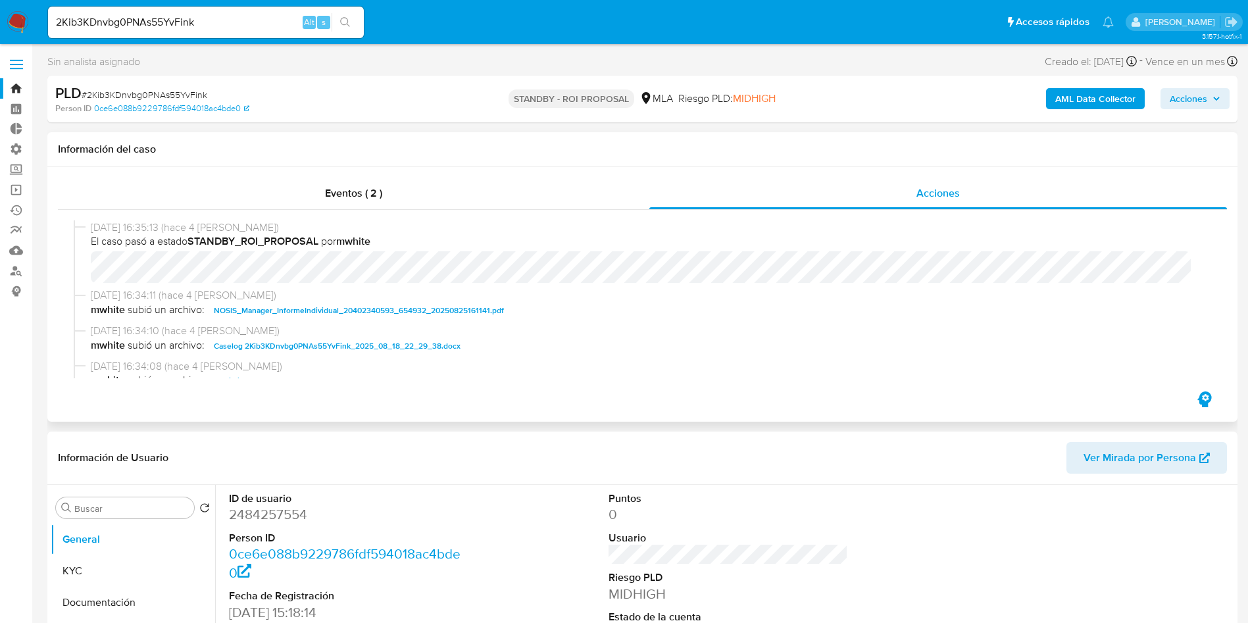
scroll to position [99, 0]
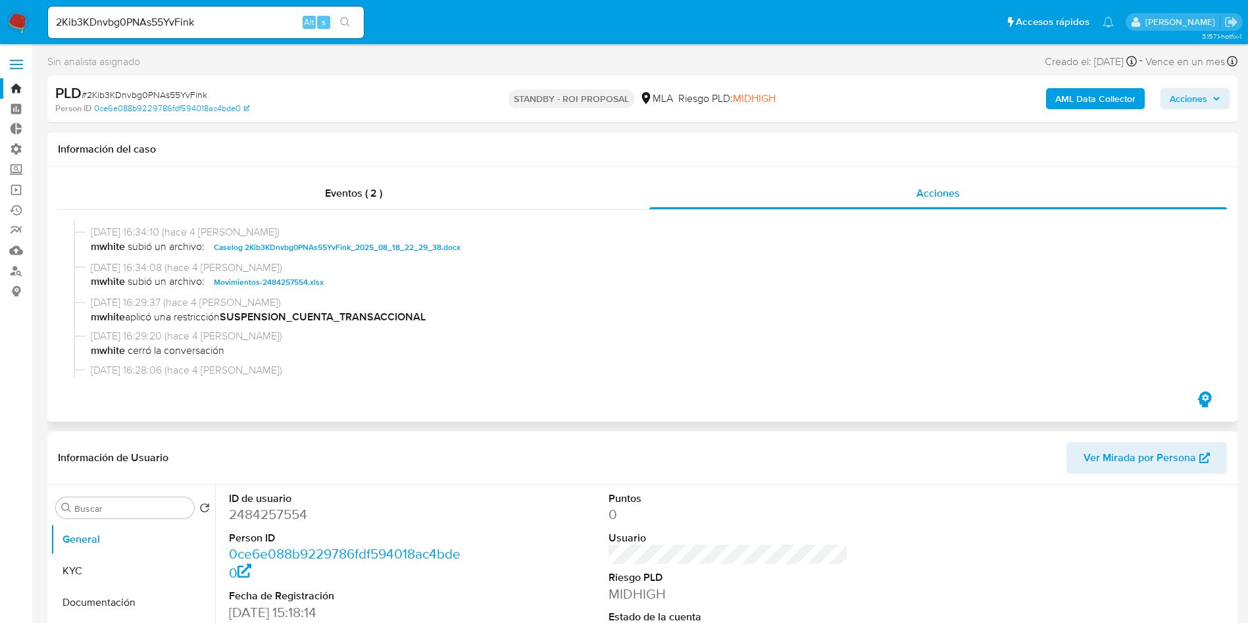
select select "10"
click at [389, 249] on span "Caselog 2Kib3KDnvbg0PNAs55YvFink_2025_08_18_22_29_38.docx" at bounding box center [337, 247] width 247 height 16
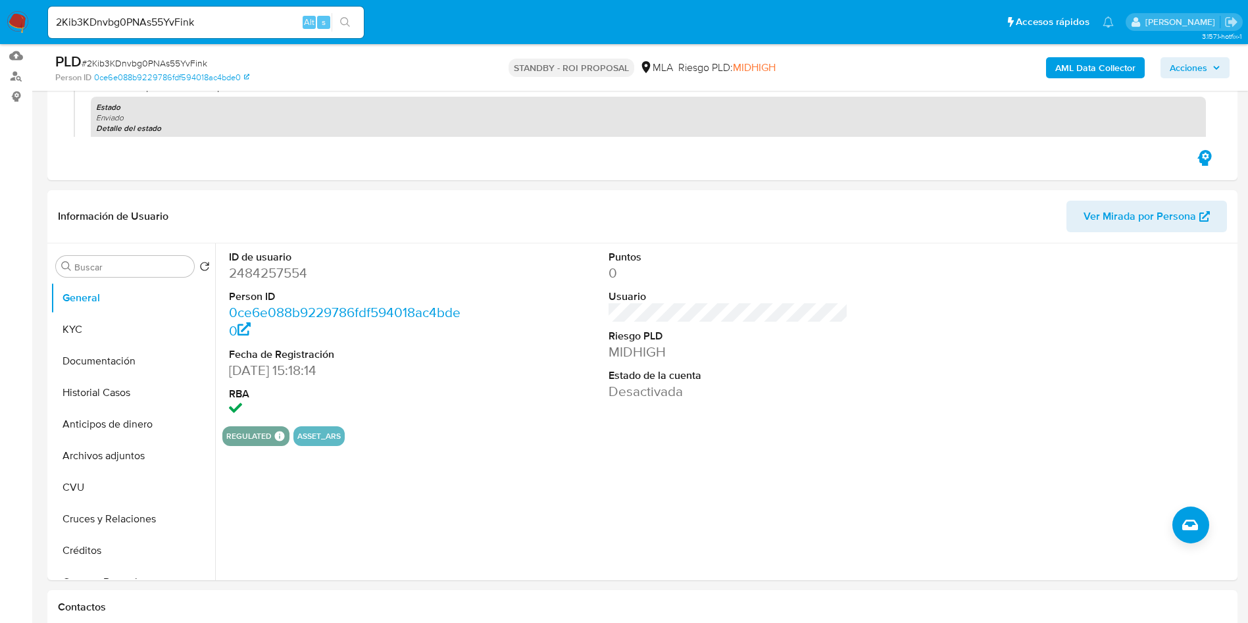
scroll to position [197, 0]
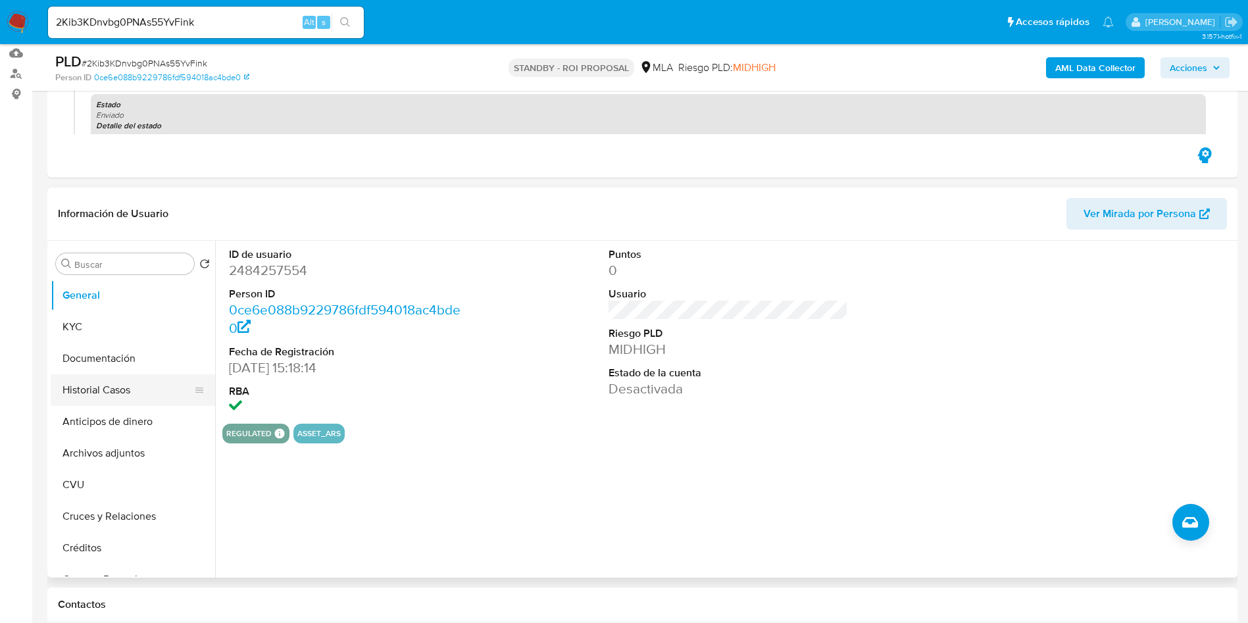
click at [76, 400] on button "Historial Casos" at bounding box center [128, 390] width 154 height 32
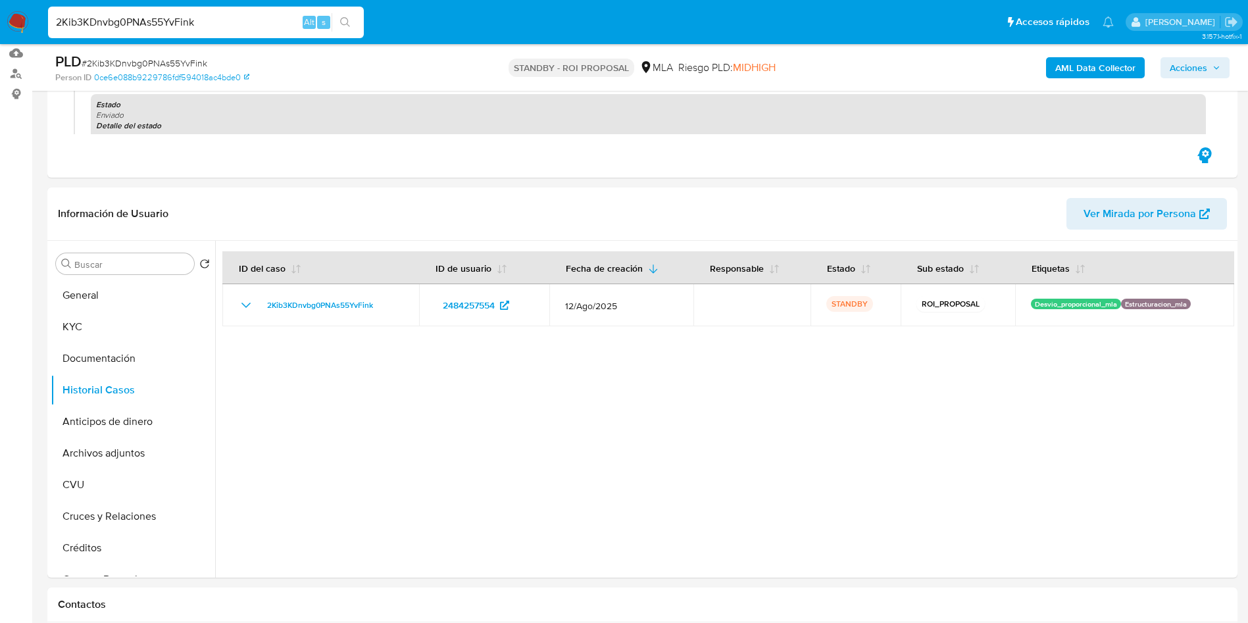
click at [155, 17] on input "2Kib3KDnvbg0PNAs55YvFink" at bounding box center [206, 22] width 316 height 17
paste input "0TTTvTgfTelAzhw14vTjFZY8"
type input "0TTTvTgfTelAzhw14vTjFZY8"
click at [336, 20] on button "search-icon" at bounding box center [345, 22] width 27 height 18
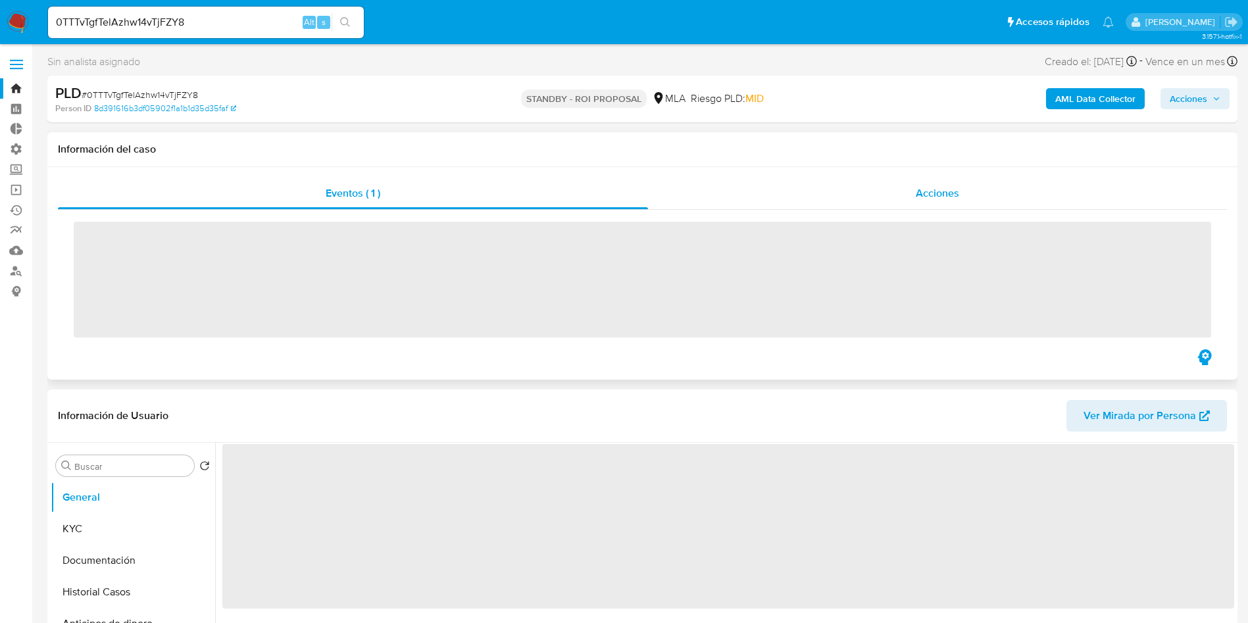
click at [955, 205] on div "Acciones" at bounding box center [937, 194] width 579 height 32
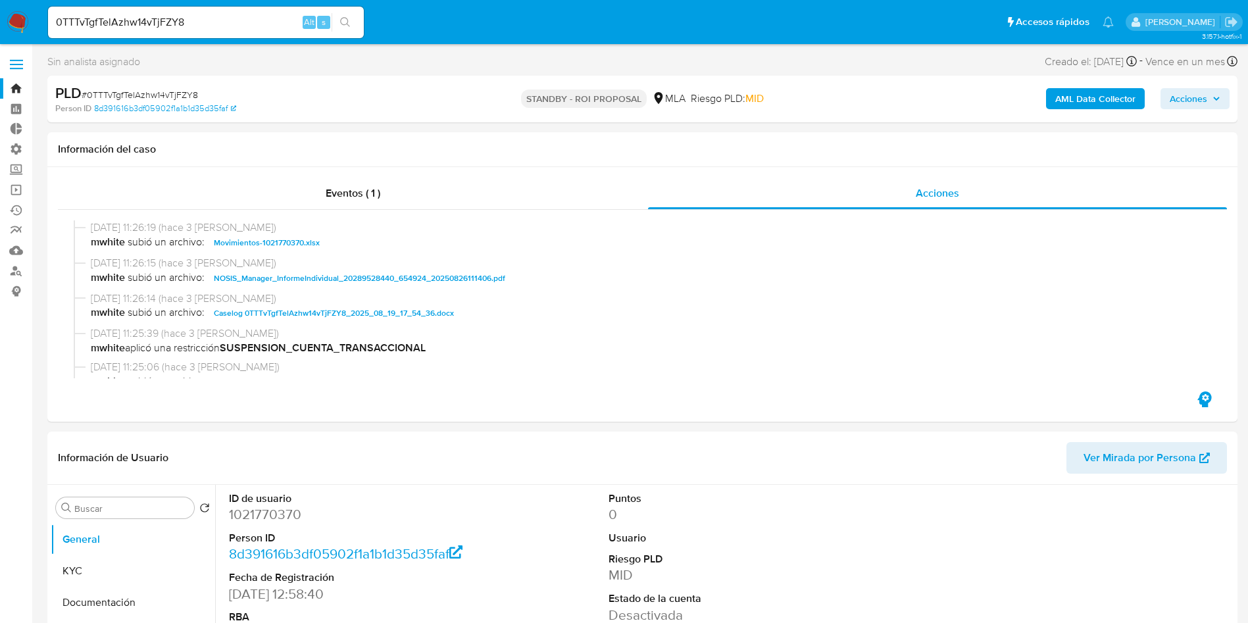
scroll to position [99, 0]
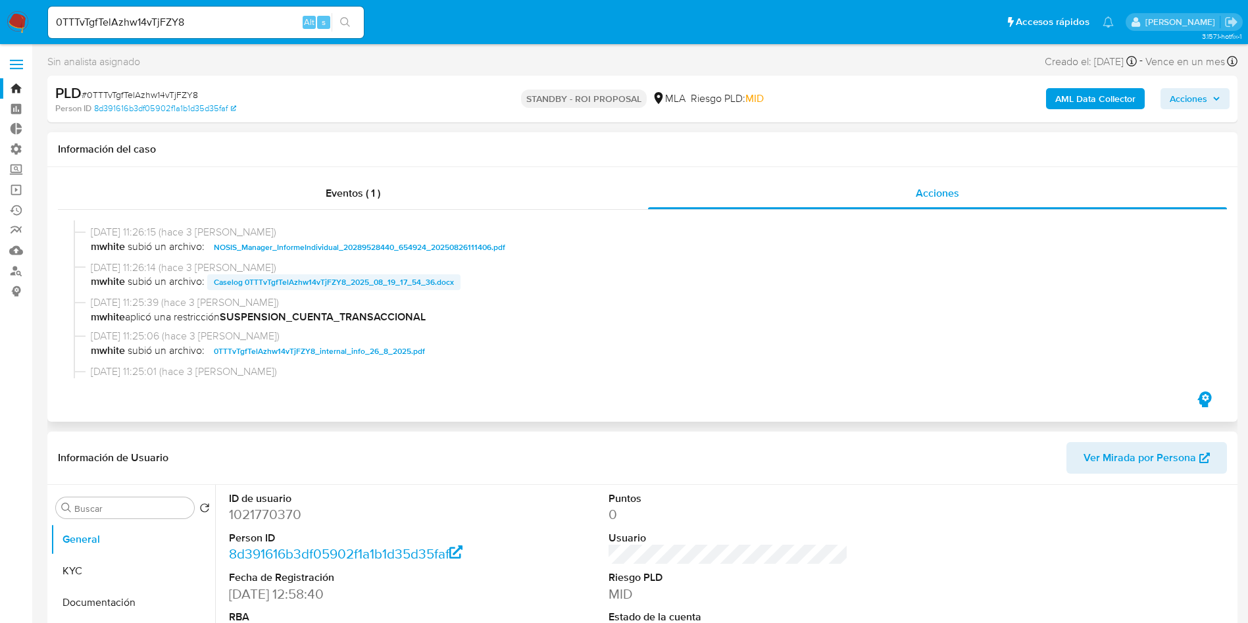
select select "10"
click at [410, 282] on span "Caselog 0TTTvTgfTelAzhw14vTjFZY8_2025_08_19_17_54_36.docx" at bounding box center [334, 282] width 240 height 16
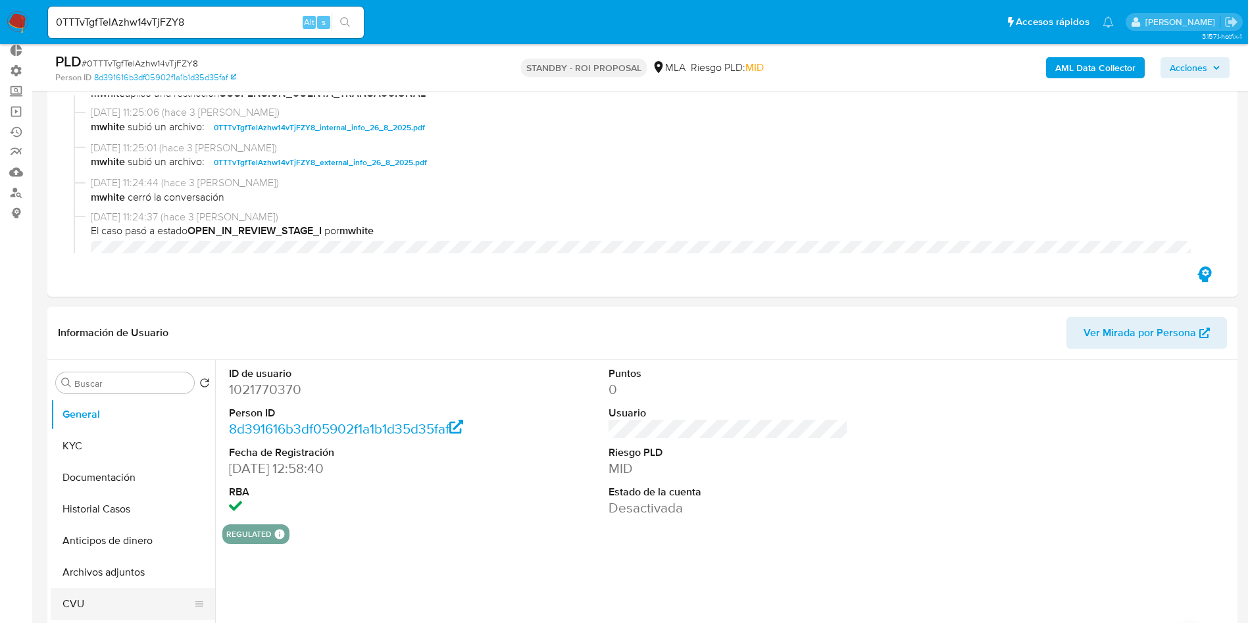
scroll to position [197, 0]
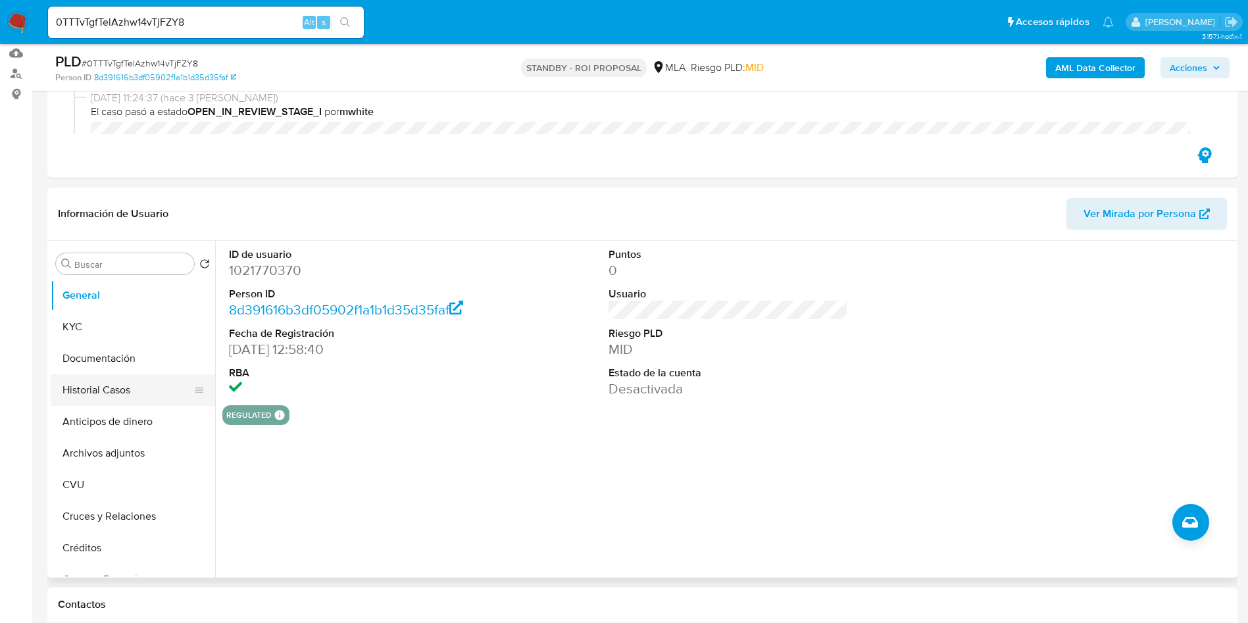
click at [136, 393] on button "Historial Casos" at bounding box center [128, 390] width 154 height 32
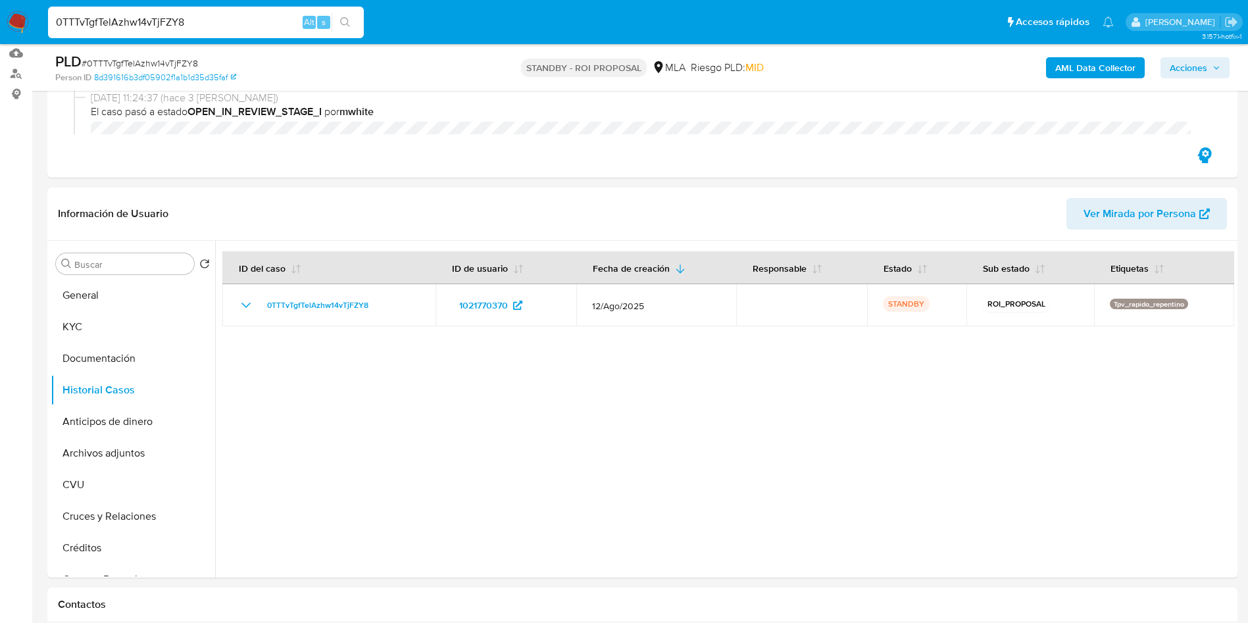
click at [184, 18] on input "0TTTvTgfTelAzhw14vTjFZY8" at bounding box center [206, 22] width 316 height 17
paste input "ZBk2gd0vpU7JziBVM8Y7jRuz"
type input "ZBk2gd0vpU7JziBVM8Y7jRuz"
click at [348, 26] on icon "search-icon" at bounding box center [345, 22] width 11 height 11
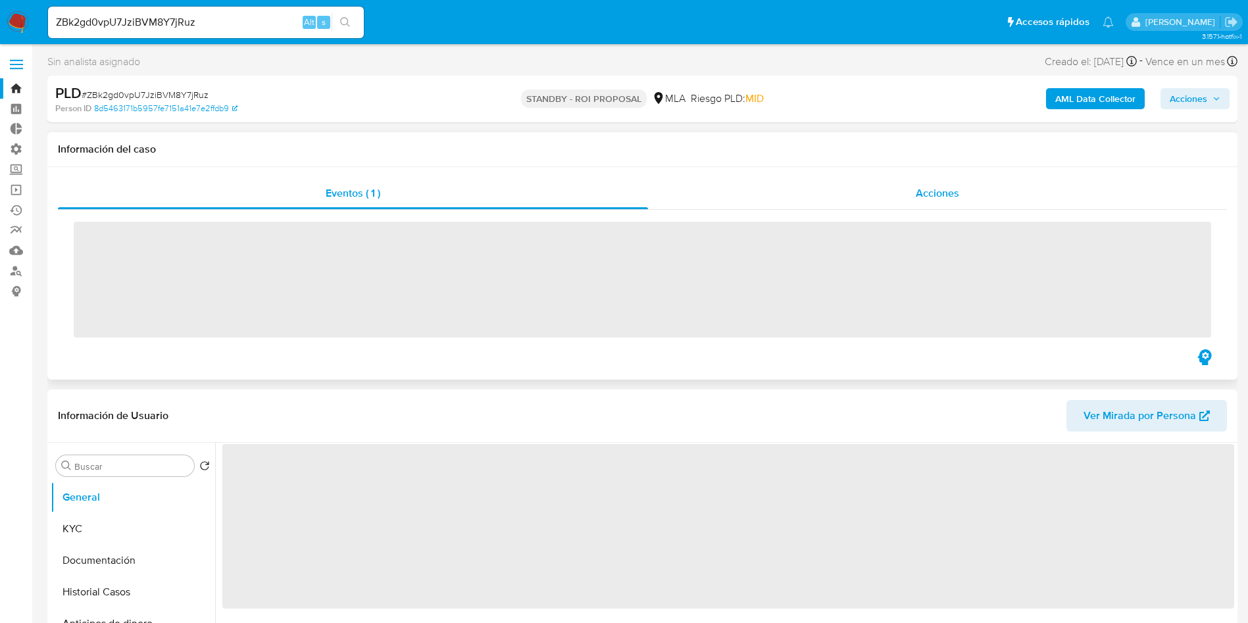
click at [950, 197] on span "Acciones" at bounding box center [937, 193] width 43 height 15
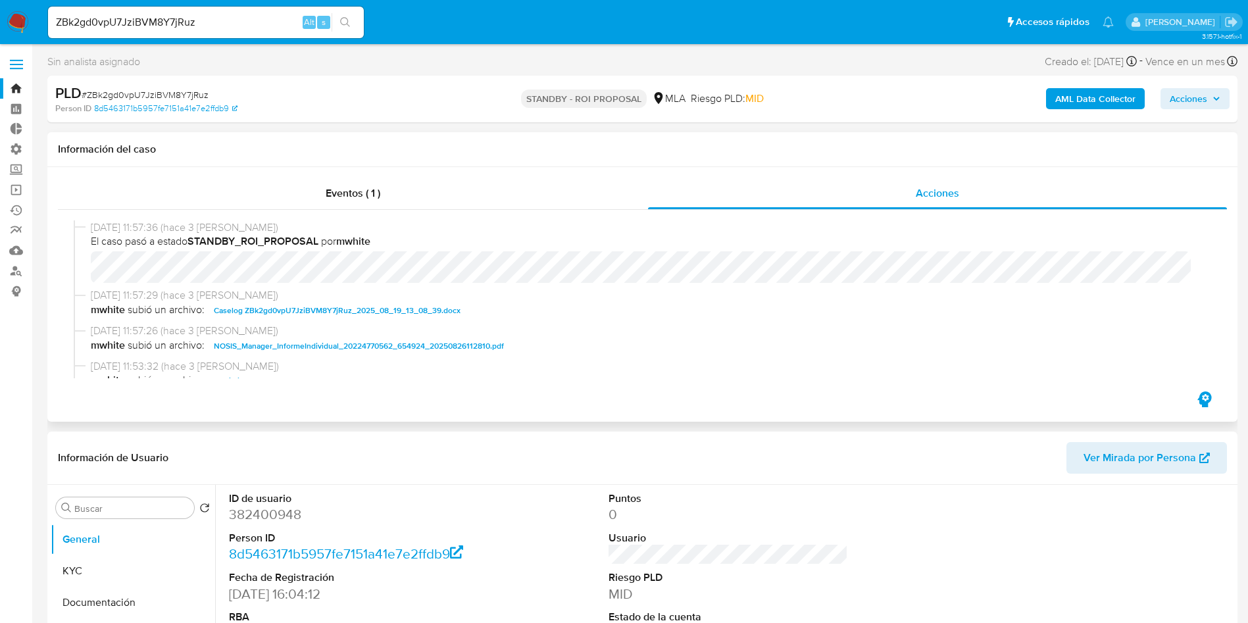
select select "10"
click at [359, 316] on span "Caselog ZBk2gd0vpU7JziBVM8Y7jRuz_2025_08_19_13_08_39.docx" at bounding box center [337, 311] width 247 height 16
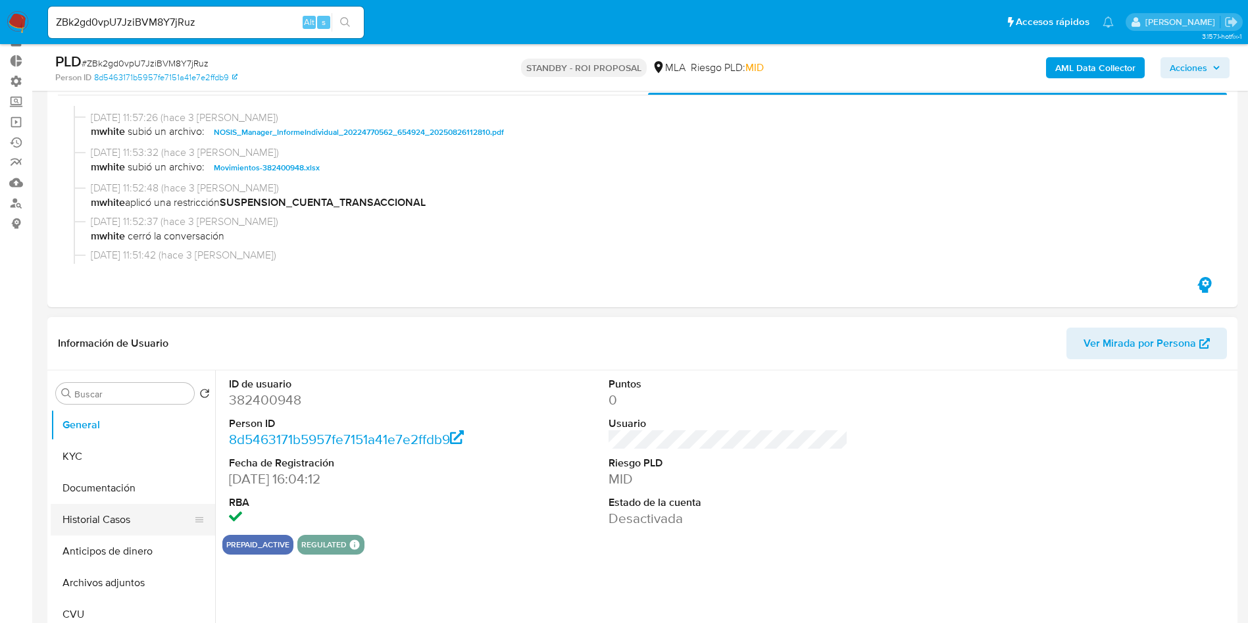
scroll to position [99, 0]
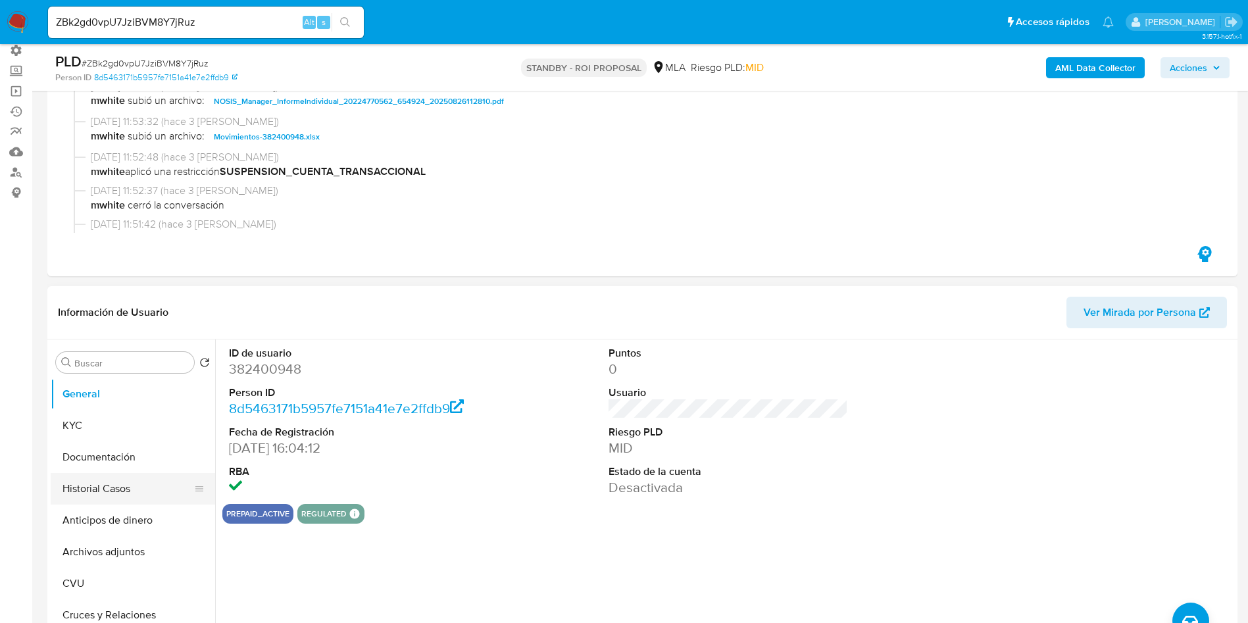
click at [107, 488] on button "Historial Casos" at bounding box center [128, 489] width 154 height 32
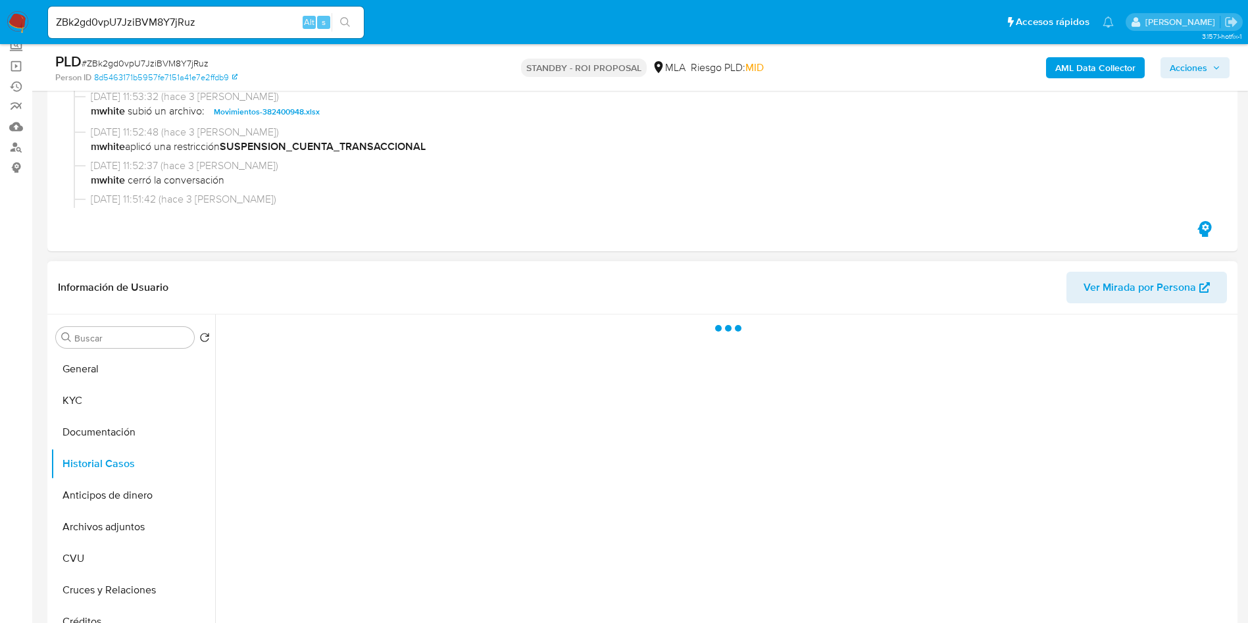
scroll to position [197, 0]
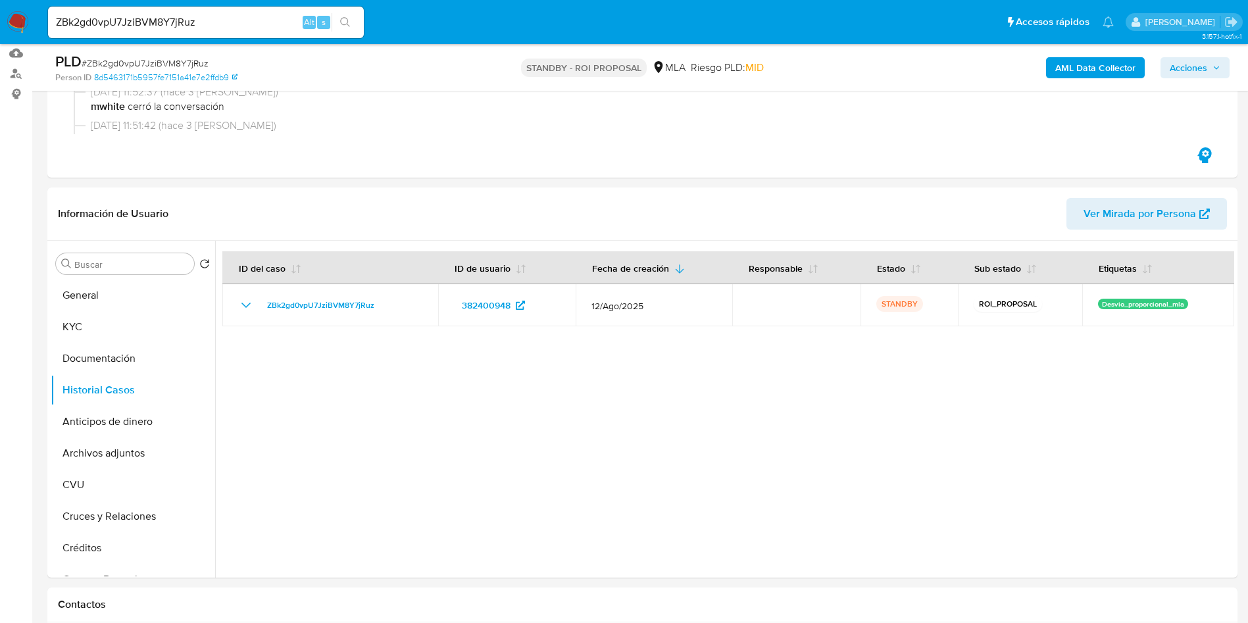
click at [190, 21] on input "ZBk2gd0vpU7JziBVM8Y7jRuz" at bounding box center [206, 22] width 316 height 17
paste input "pYAmMMSHdYCJjA94uztWWZ88"
type input "pYAmMMSHdYCJjA94uztWWZ88"
click at [341, 17] on icon "search-icon" at bounding box center [345, 22] width 11 height 11
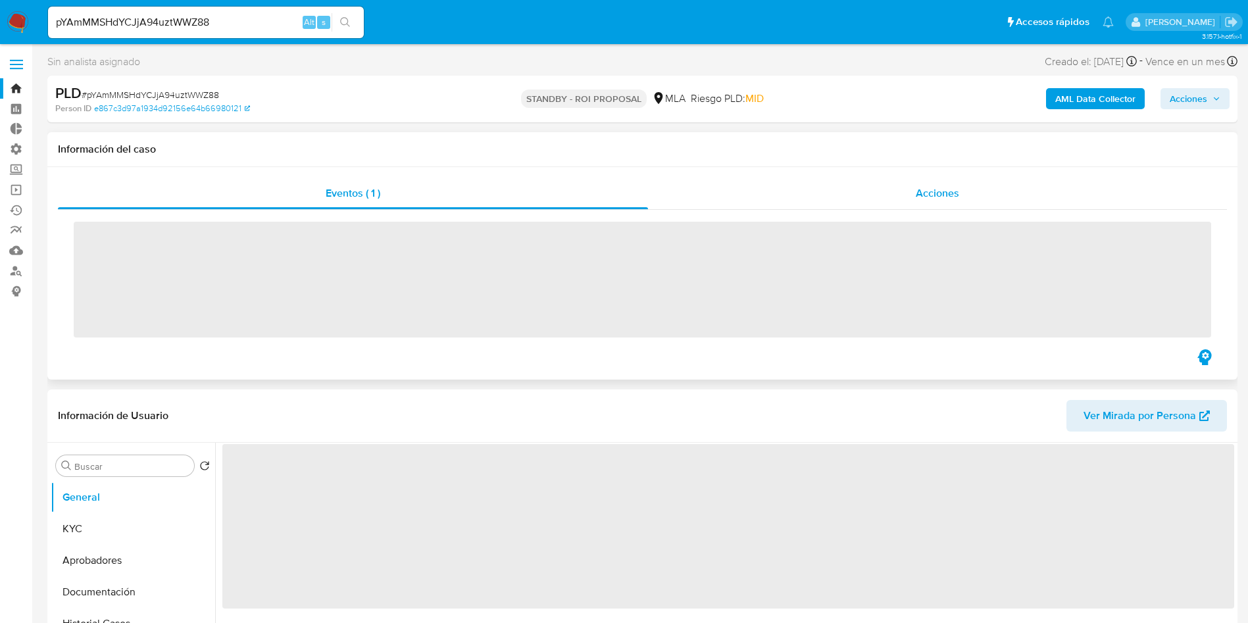
click at [945, 204] on div "Acciones" at bounding box center [937, 194] width 579 height 32
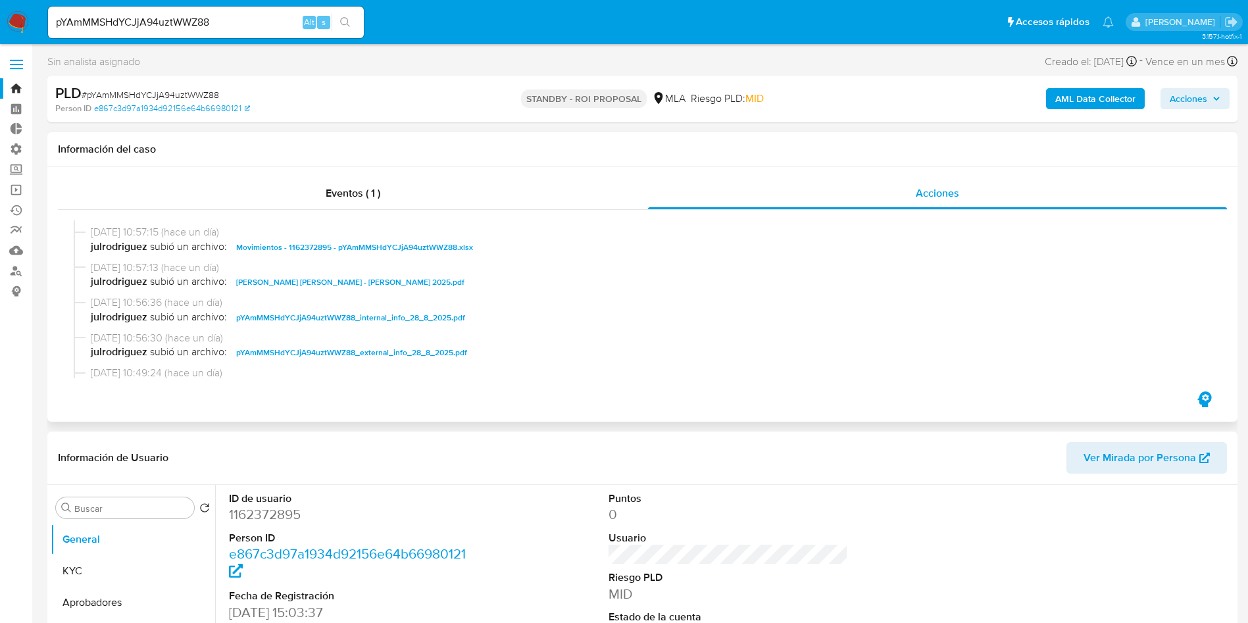
select select "10"
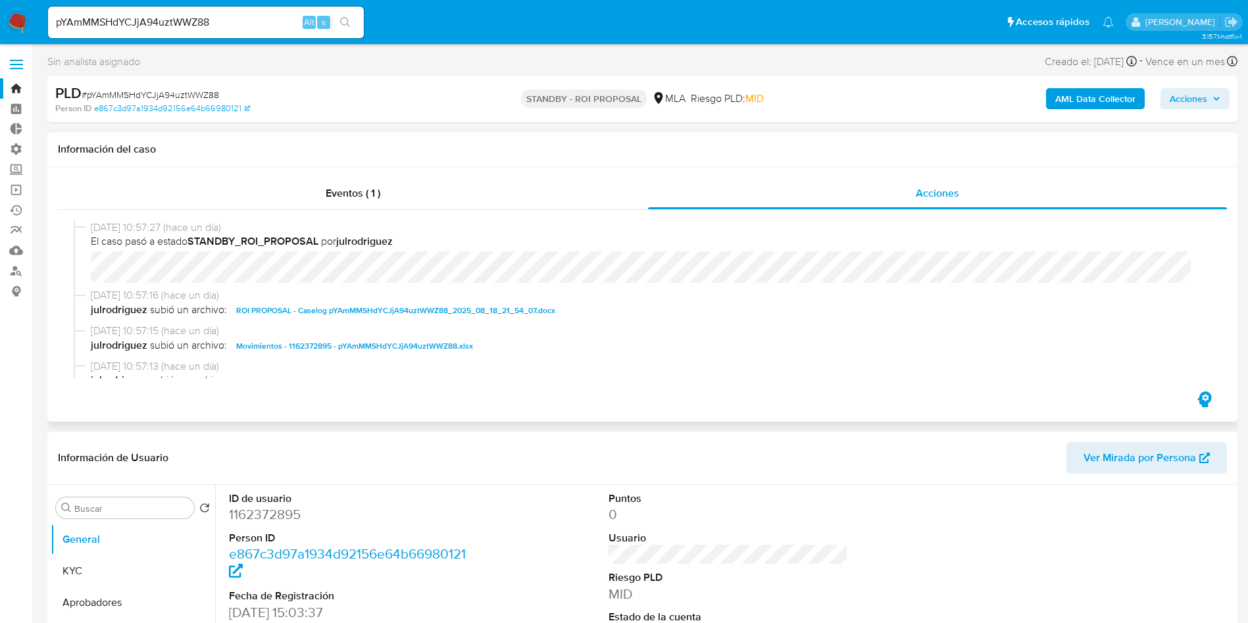
click at [422, 309] on span "ROI PROPOSAL - Caselog pYAmMMSHdYCJjA94uztWWZ88_2025_08_18_21_54_07.docx" at bounding box center [395, 311] width 319 height 16
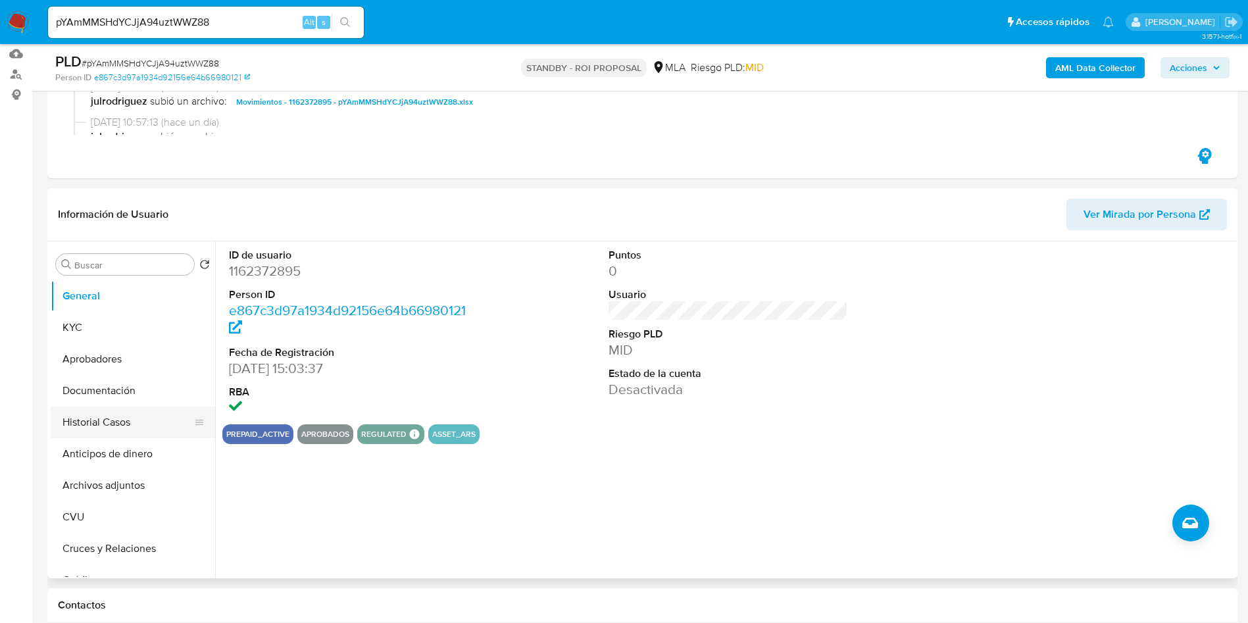
scroll to position [197, 0]
click at [110, 418] on button "Historial Casos" at bounding box center [128, 422] width 154 height 32
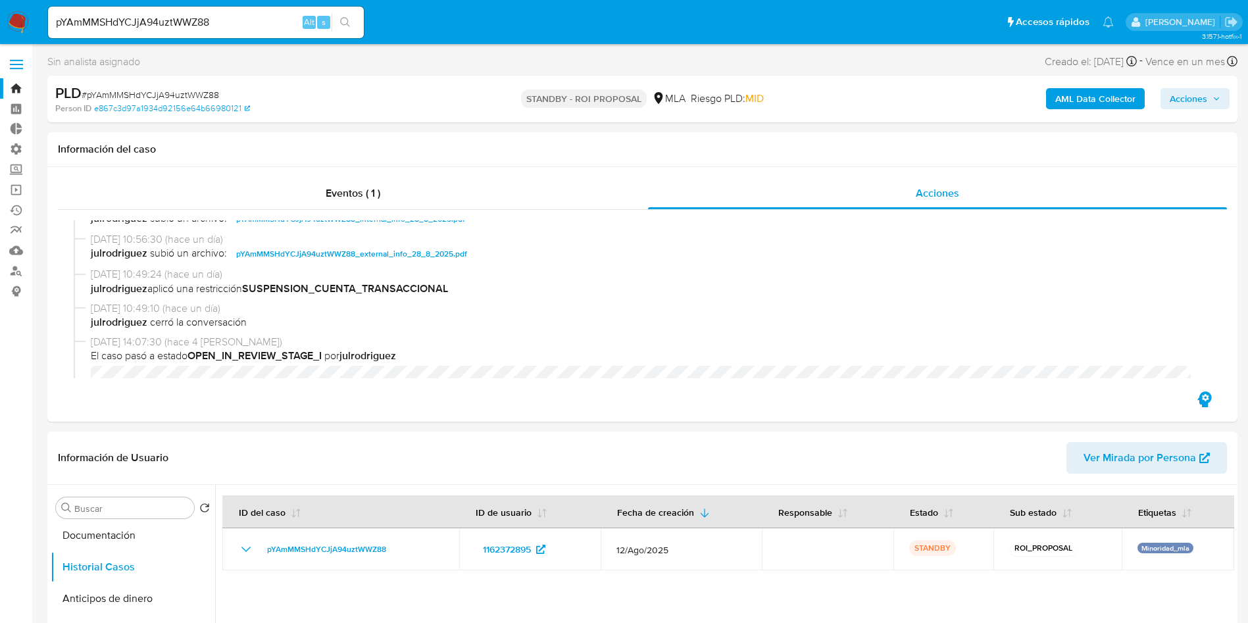
click at [167, 15] on input "pYAmMMSHdYCJjA94uztWWZ88" at bounding box center [206, 22] width 316 height 17
paste input "gujHdbQKWmEXLasbempYmf1A"
type input "gujHdbQKWmEXLasbempYmf1A"
click at [352, 19] on button "search-icon" at bounding box center [345, 22] width 27 height 18
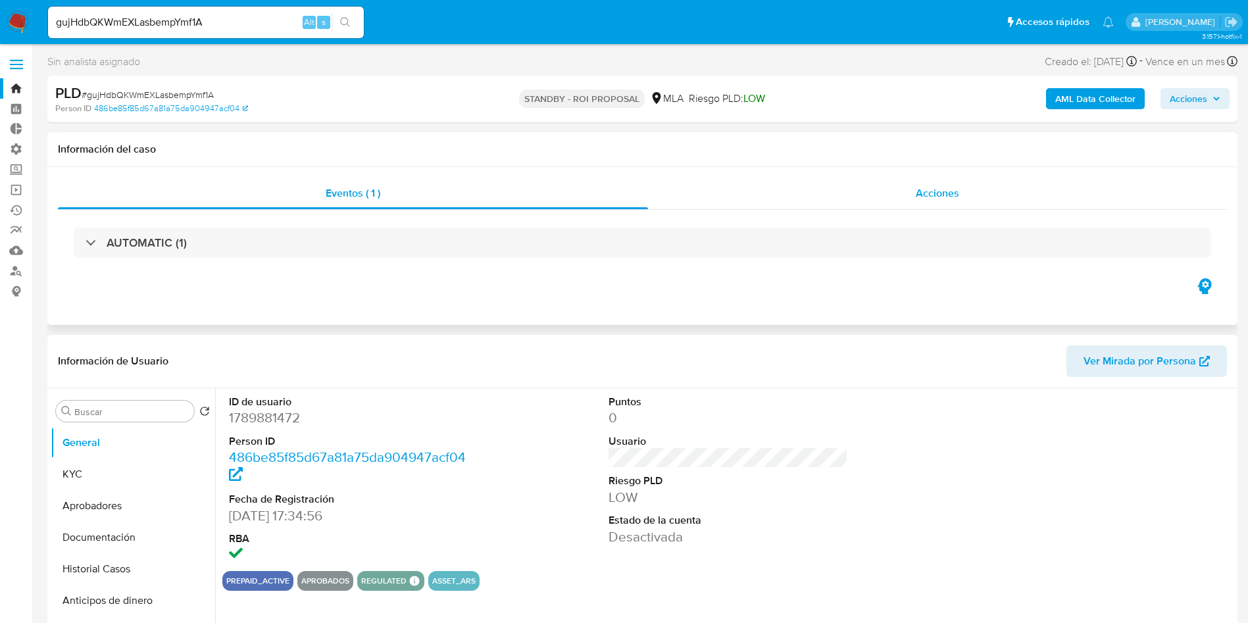
click at [928, 199] on span "Acciones" at bounding box center [937, 193] width 43 height 15
select select "10"
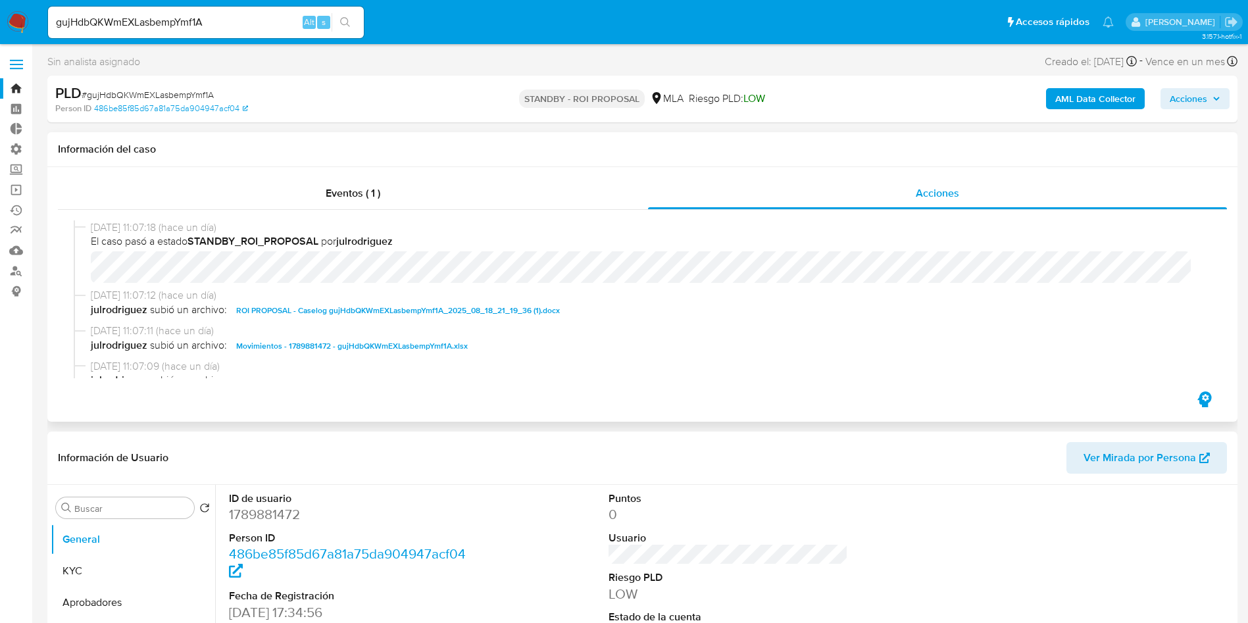
click at [430, 315] on span "ROI PROPOSAL - Caselog gujHdbQKWmEXLasbempYmf1A_2025_08_18_21_19_36 (1).docx" at bounding box center [398, 311] width 324 height 16
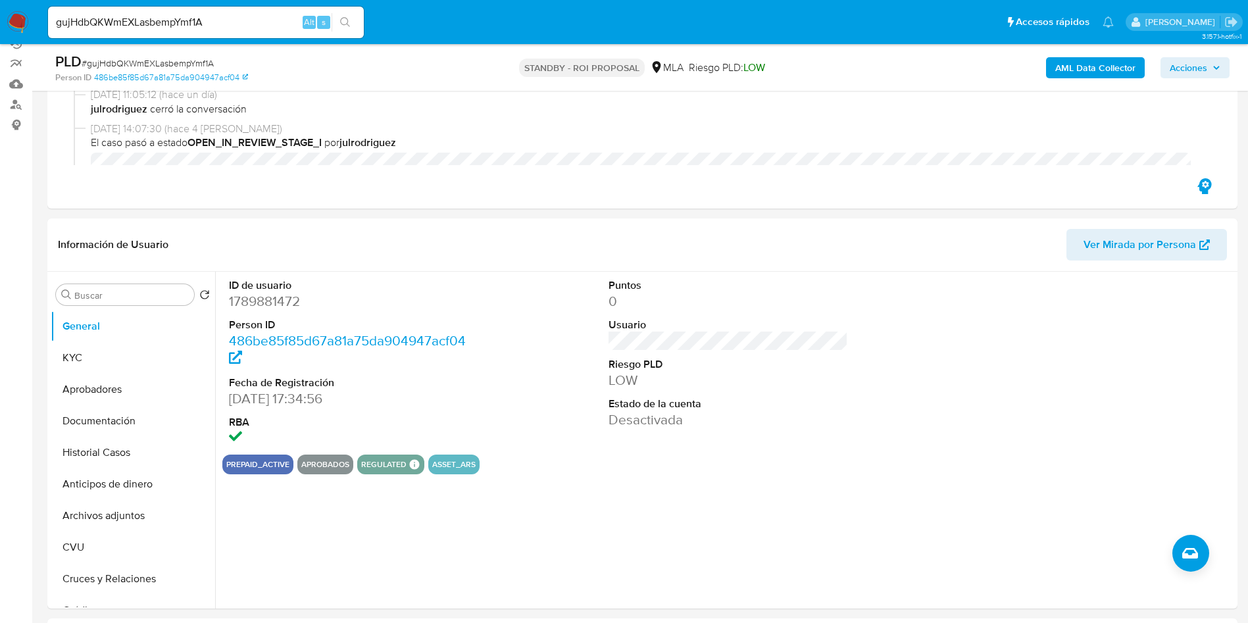
scroll to position [197, 0]
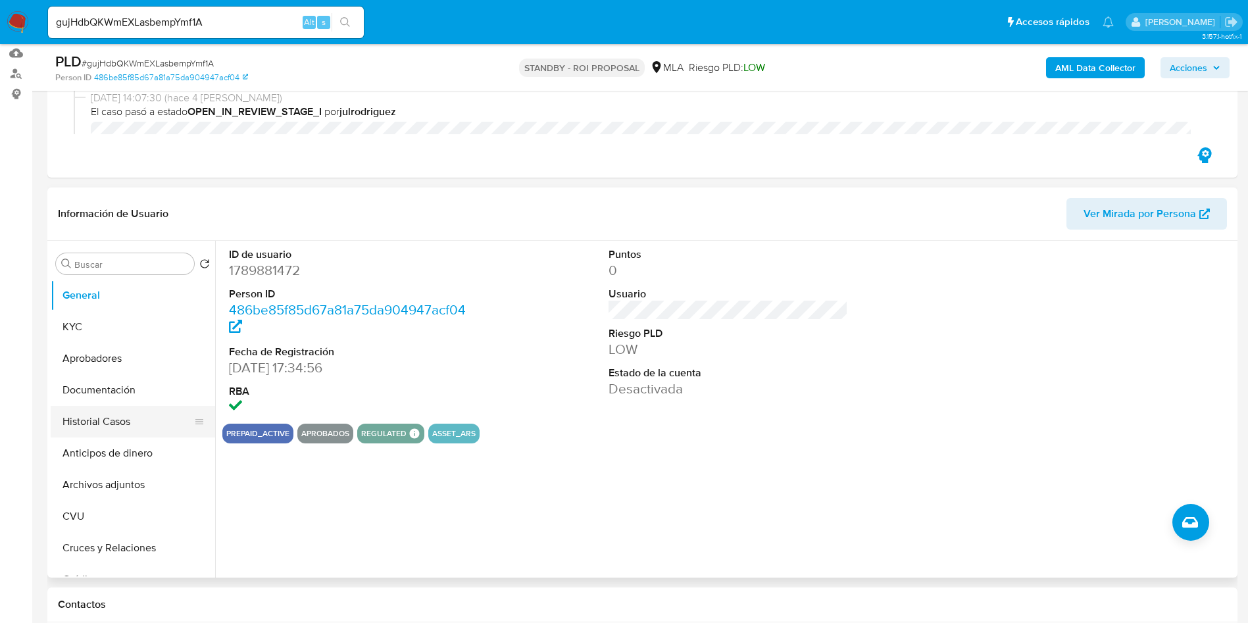
click at [99, 418] on button "Historial Casos" at bounding box center [128, 422] width 154 height 32
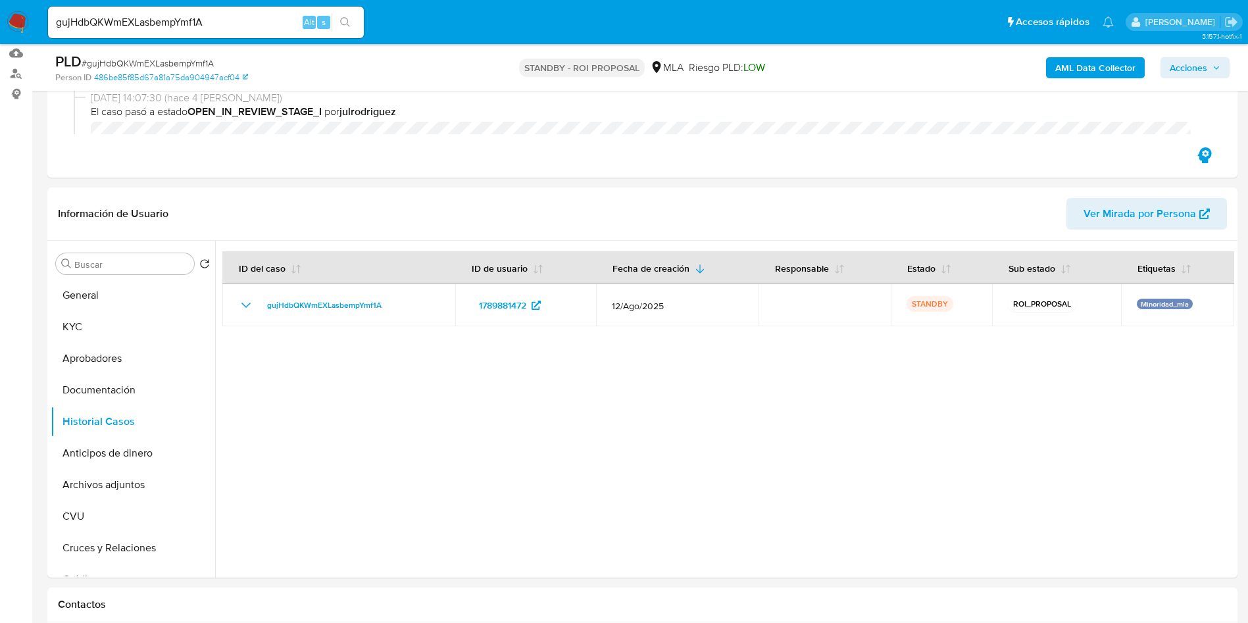
click at [207, 27] on input "gujHdbQKWmEXLasbempYmf1A" at bounding box center [206, 22] width 316 height 17
paste input "WEQguR5ahY0jHuWgKsF9SSJs"
type input "WEQguR5ahY0jHuWgKsF9SSJs"
click at [351, 28] on button "search-icon" at bounding box center [345, 22] width 27 height 18
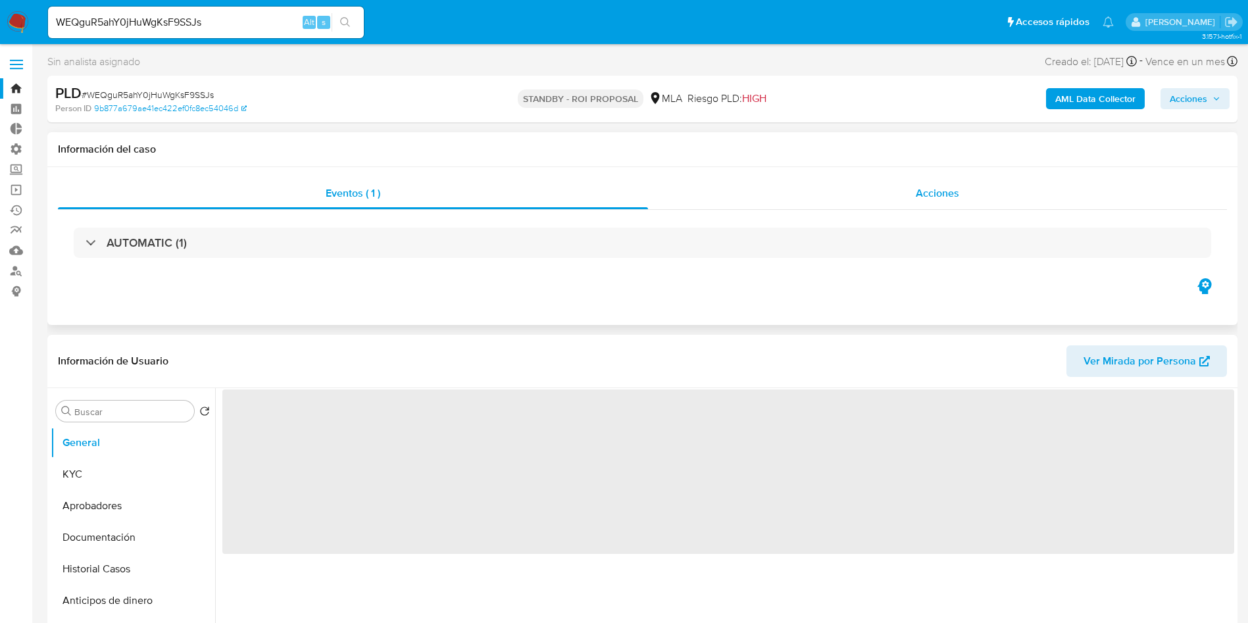
click at [929, 194] on span "Acciones" at bounding box center [937, 193] width 43 height 15
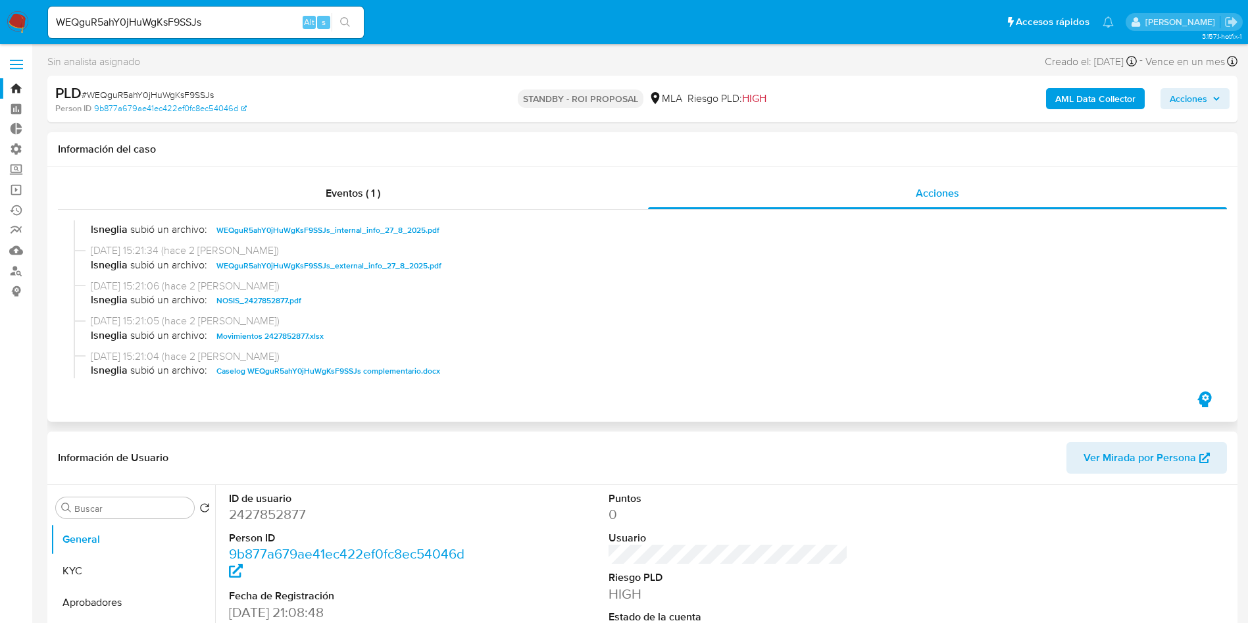
select select "10"
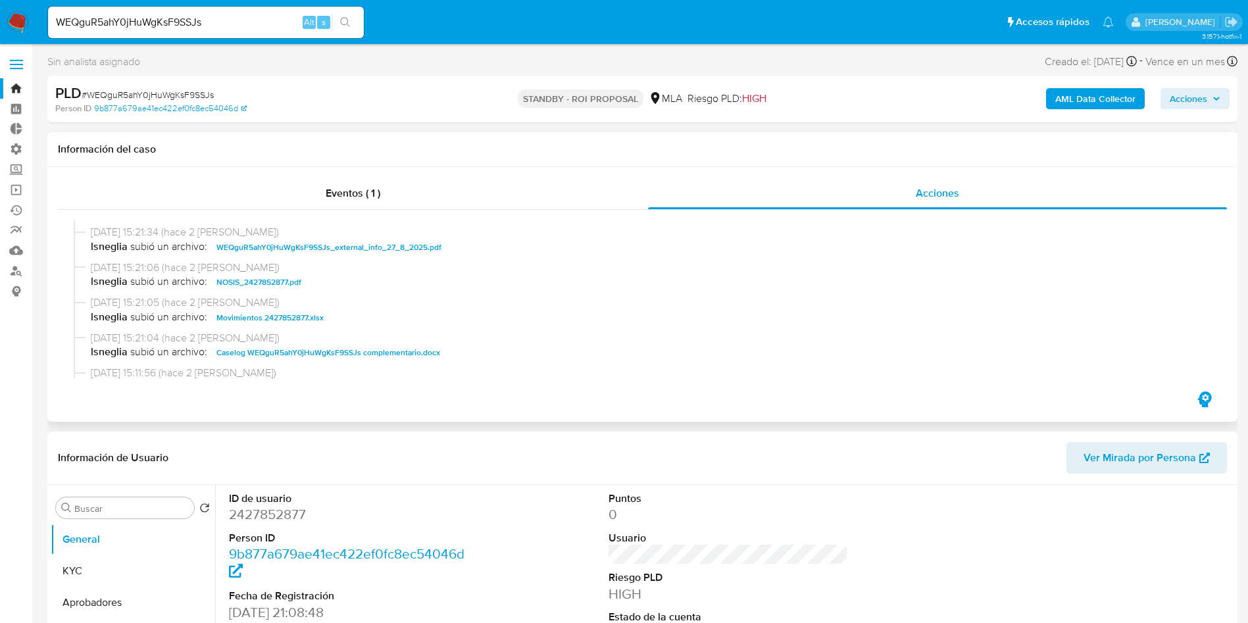
scroll to position [197, 0]
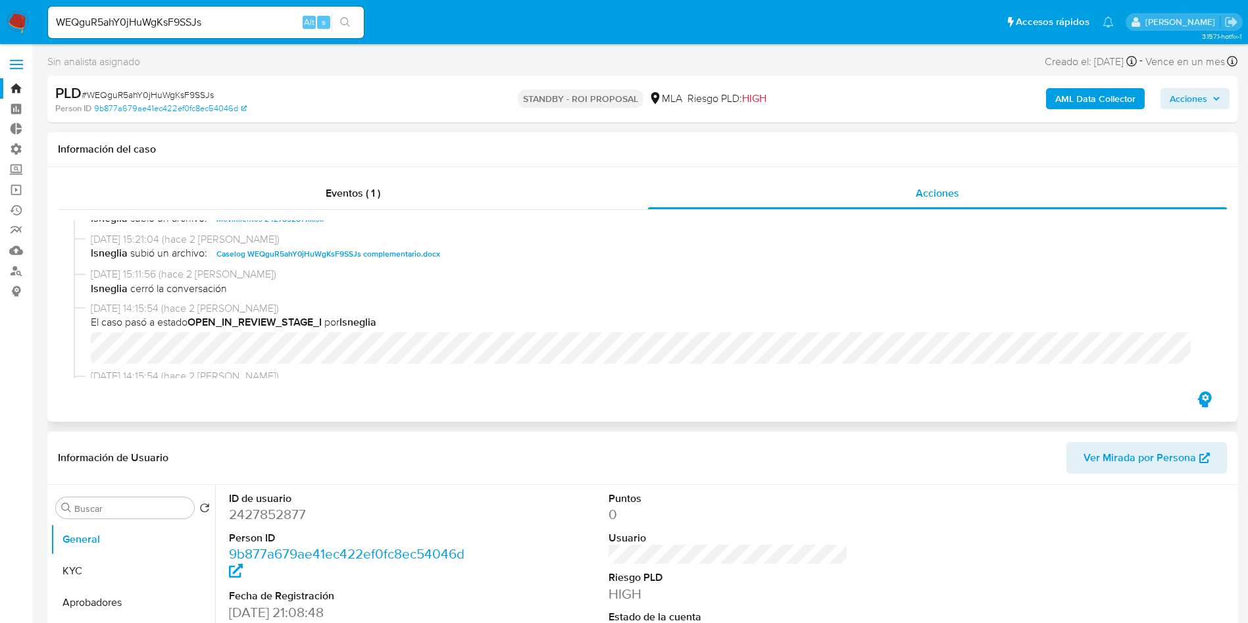
click at [403, 257] on span "Caselog WEQguR5ahY0jHuWgKsF9SSJs complementario.docx" at bounding box center [328, 254] width 224 height 16
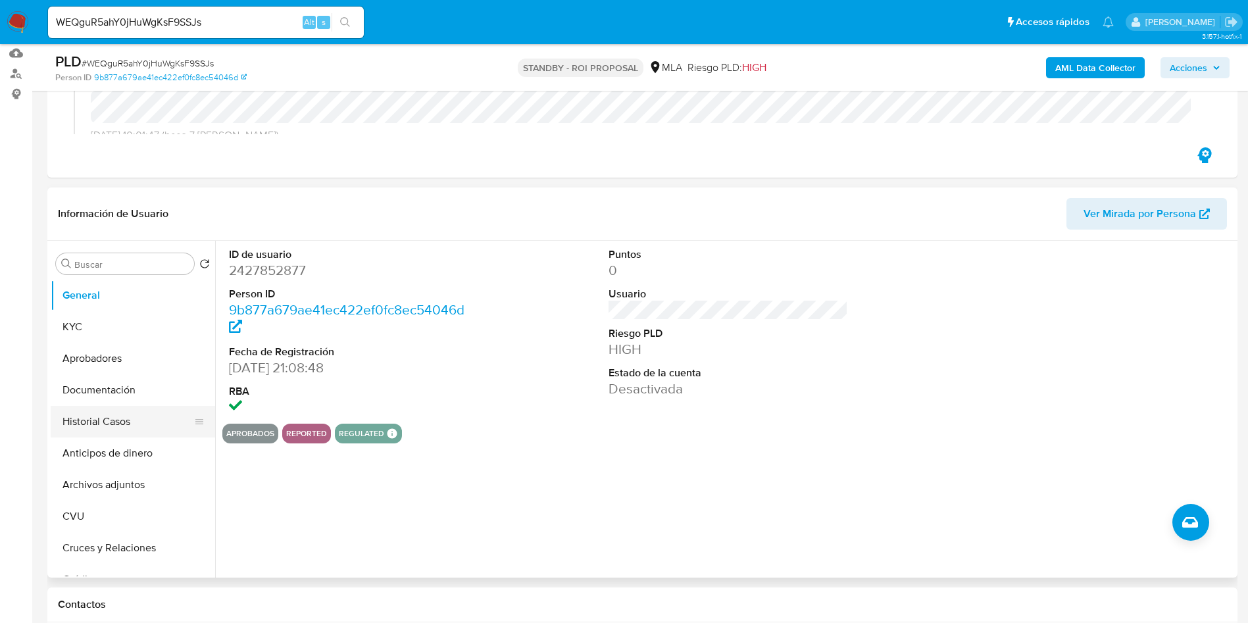
click at [90, 419] on button "Historial Casos" at bounding box center [128, 422] width 154 height 32
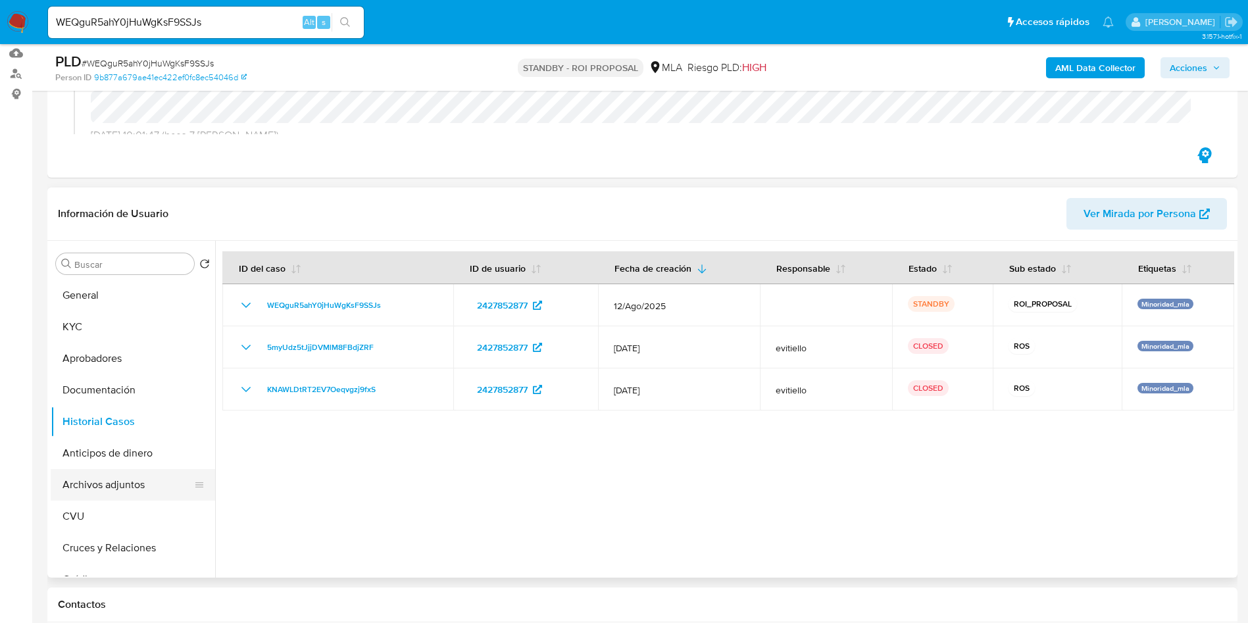
click at [123, 483] on button "Archivos adjuntos" at bounding box center [128, 485] width 154 height 32
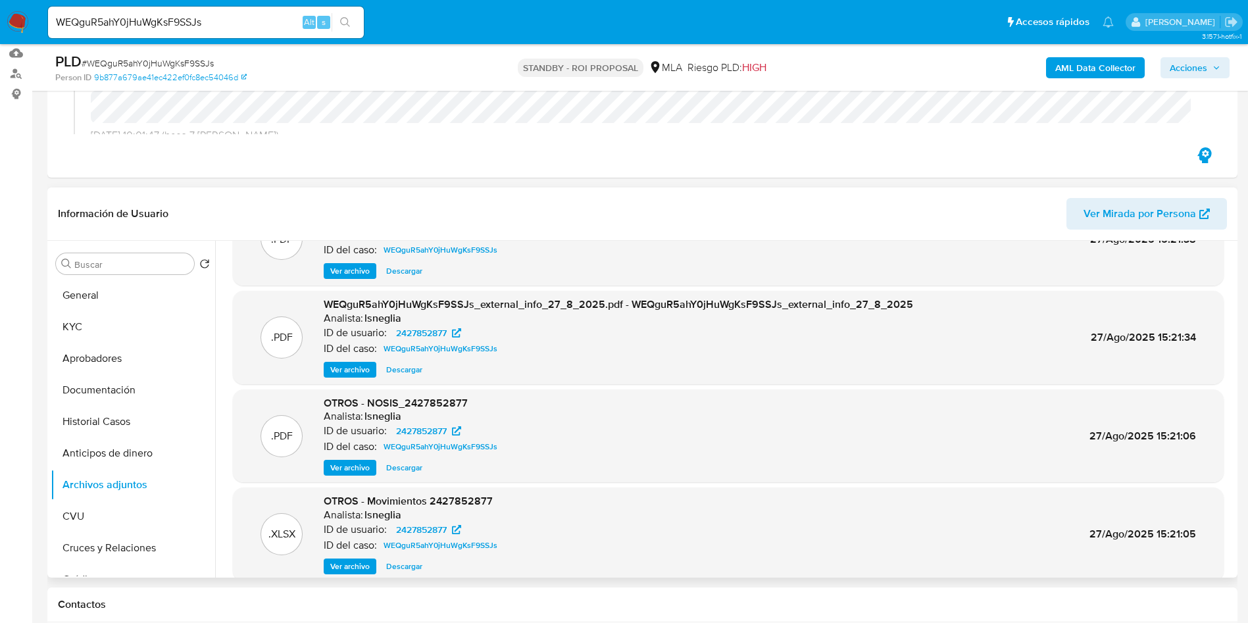
scroll to position [99, 0]
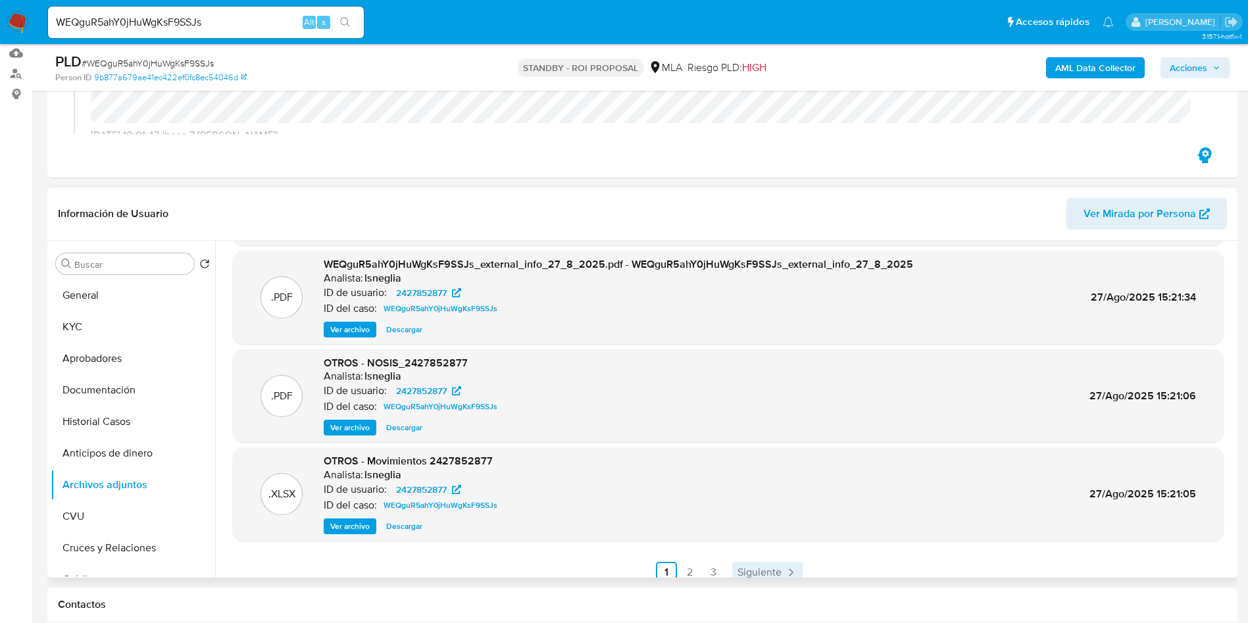
click at [753, 572] on span "Siguiente" at bounding box center [760, 572] width 44 height 11
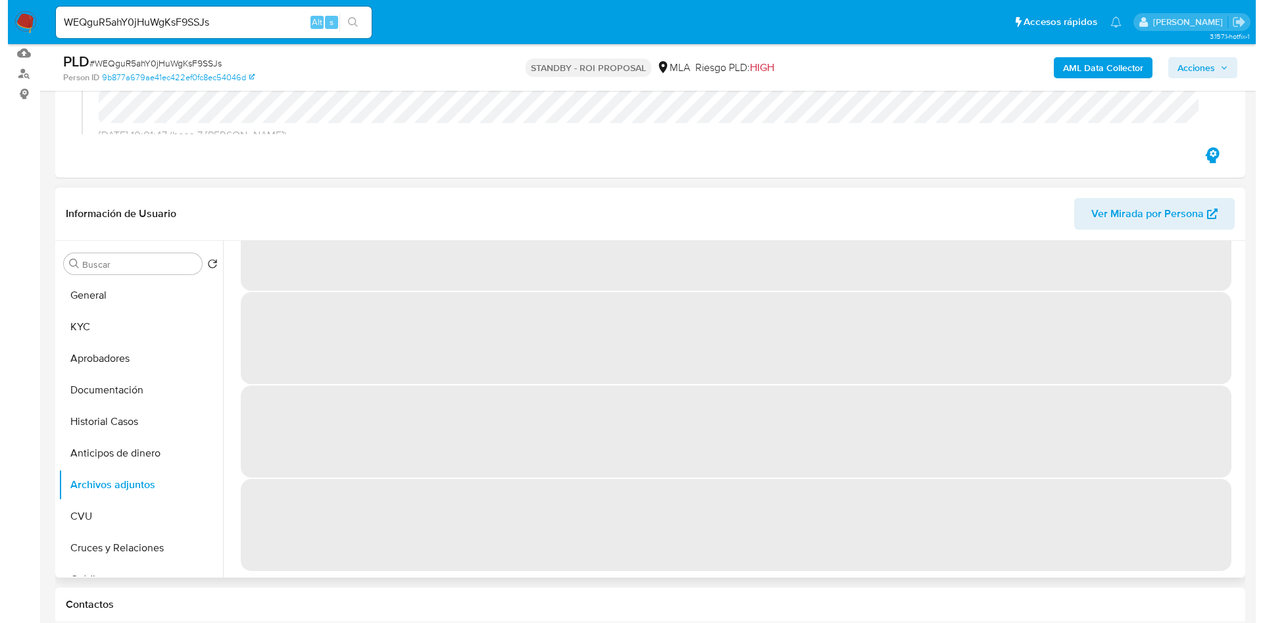
scroll to position [0, 0]
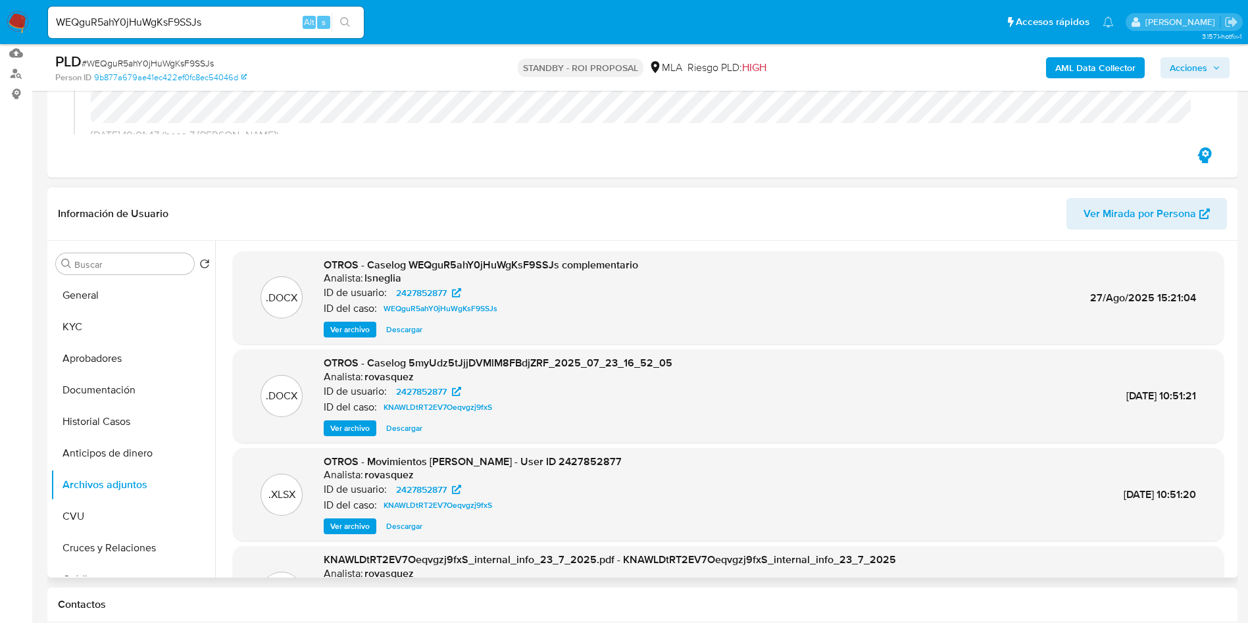
click at [353, 334] on span "Ver archivo" at bounding box center [349, 329] width 39 height 13
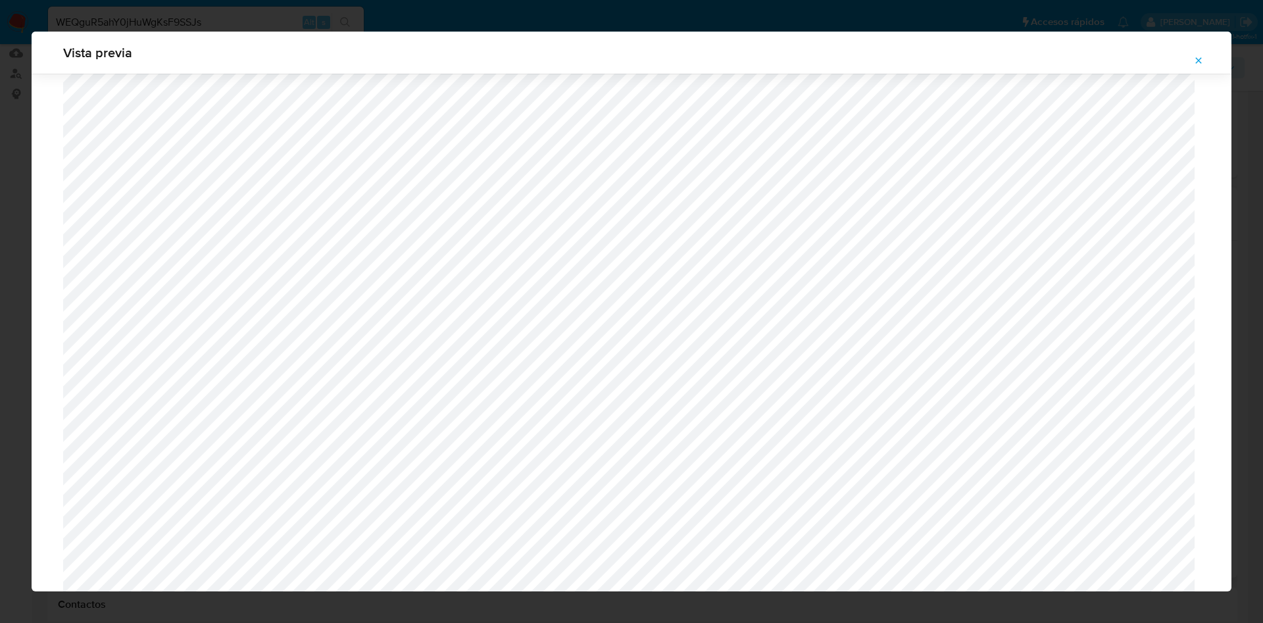
scroll to position [368, 0]
click at [1198, 58] on icon "Attachment preview" at bounding box center [1198, 60] width 11 height 11
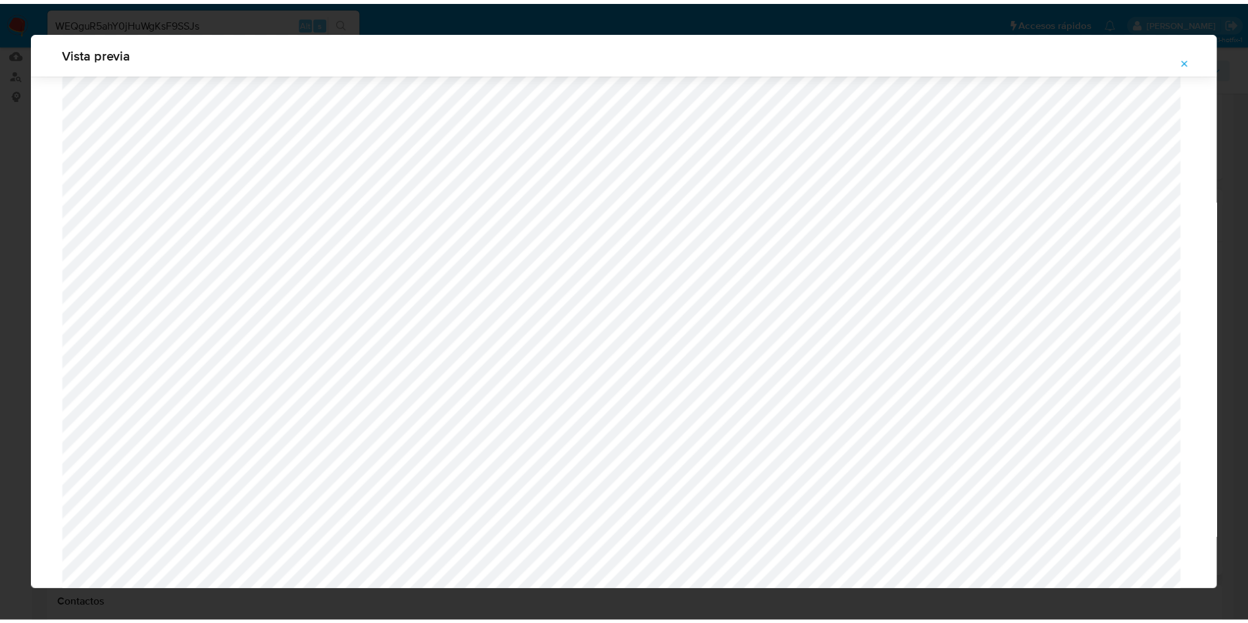
scroll to position [0, 0]
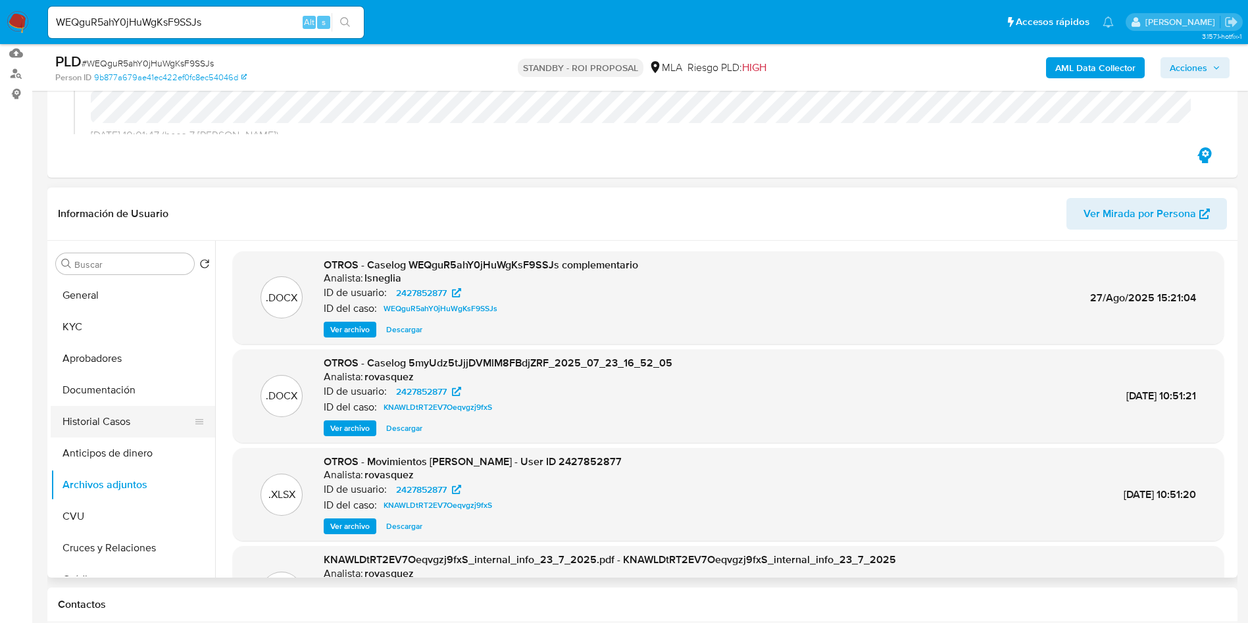
click at [130, 426] on button "Historial Casos" at bounding box center [128, 422] width 154 height 32
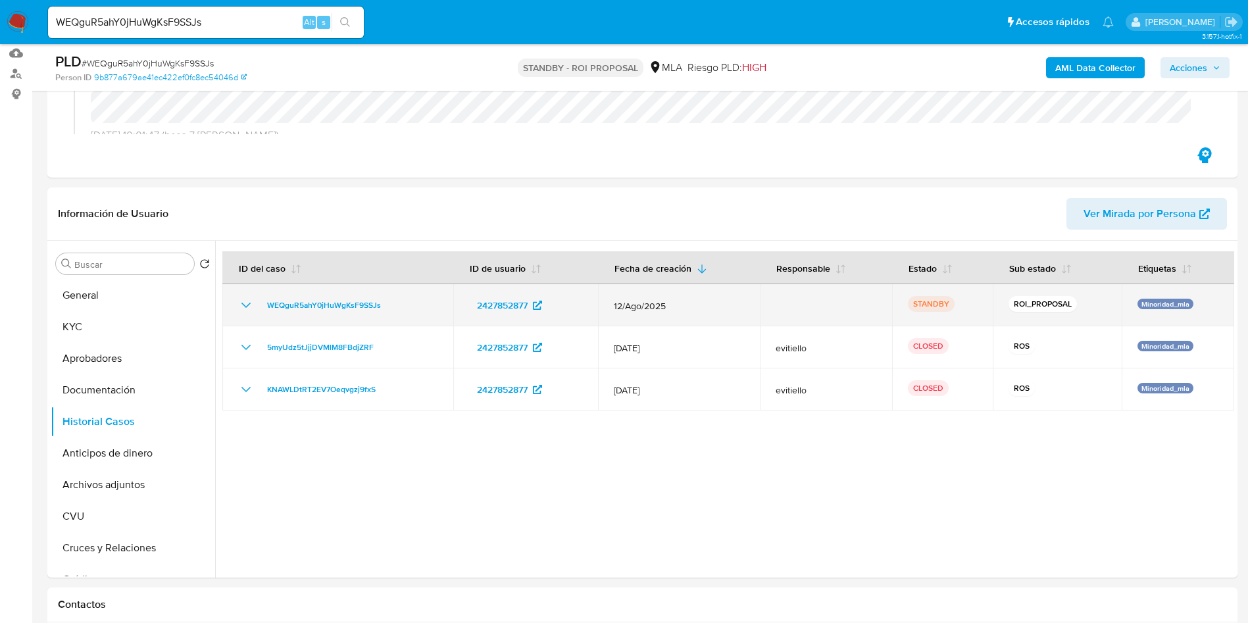
drag, startPoint x: 401, startPoint y: 301, endPoint x: 266, endPoint y: 294, distance: 135.7
click at [266, 294] on td "WEQguR5ahY0jHuWgKsF9SSJs" at bounding box center [337, 305] width 231 height 42
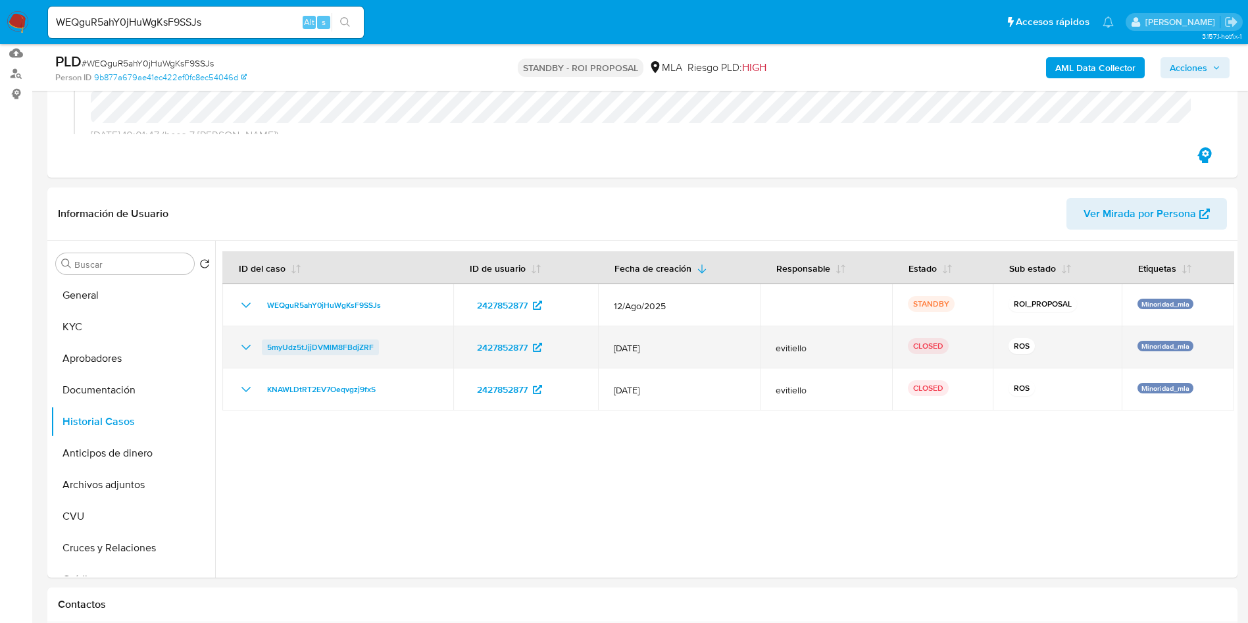
drag, startPoint x: 421, startPoint y: 355, endPoint x: 266, endPoint y: 349, distance: 155.4
click at [266, 349] on td "5myUdz5tJjjDVMlM8FBdjZRF" at bounding box center [337, 347] width 231 height 42
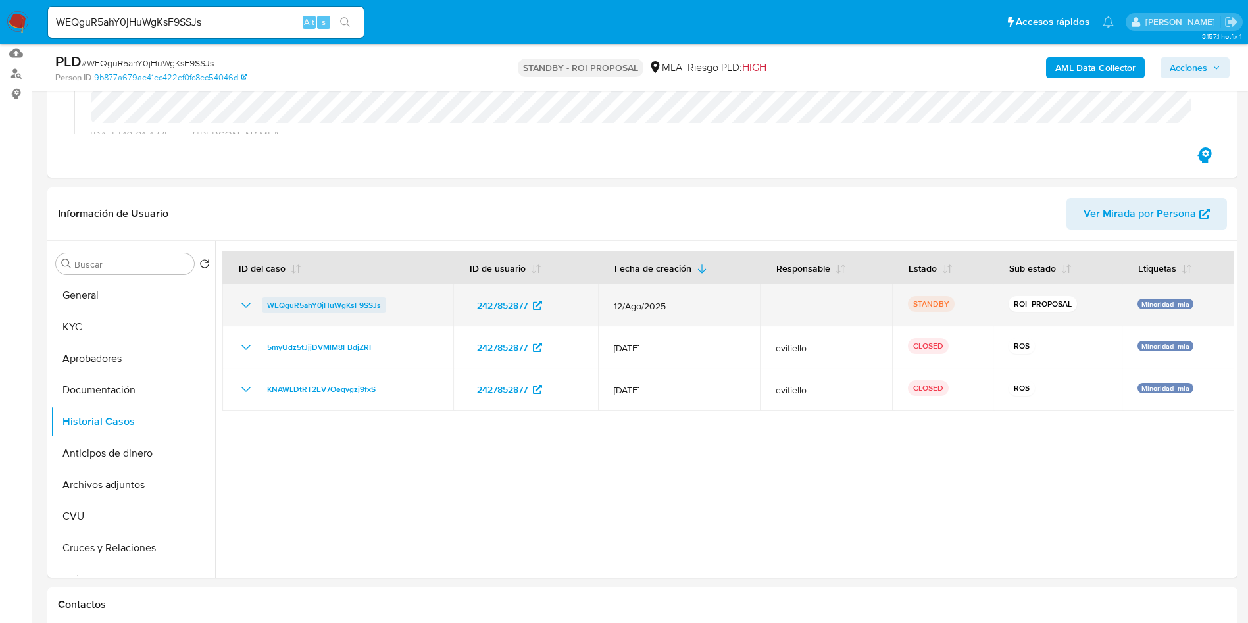
drag, startPoint x: 392, startPoint y: 300, endPoint x: 264, endPoint y: 300, distance: 127.6
click at [264, 300] on div "WEQguR5ahY0jHuWgKsF9SSJs" at bounding box center [337, 305] width 199 height 16
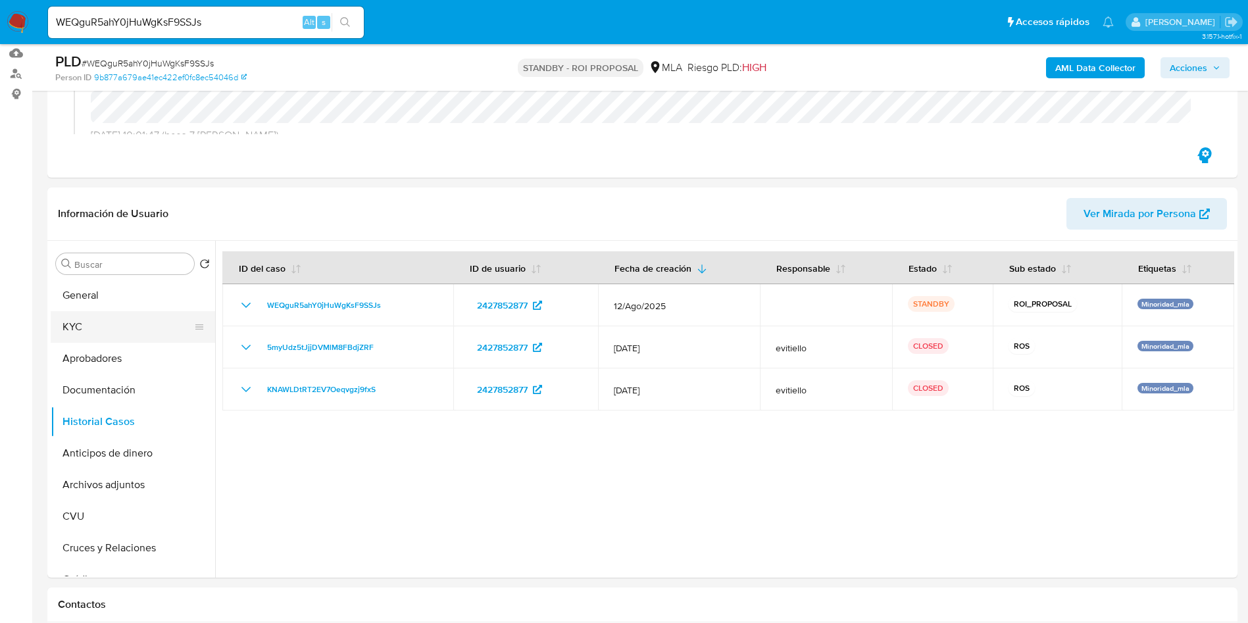
click at [114, 320] on button "KYC" at bounding box center [128, 327] width 154 height 32
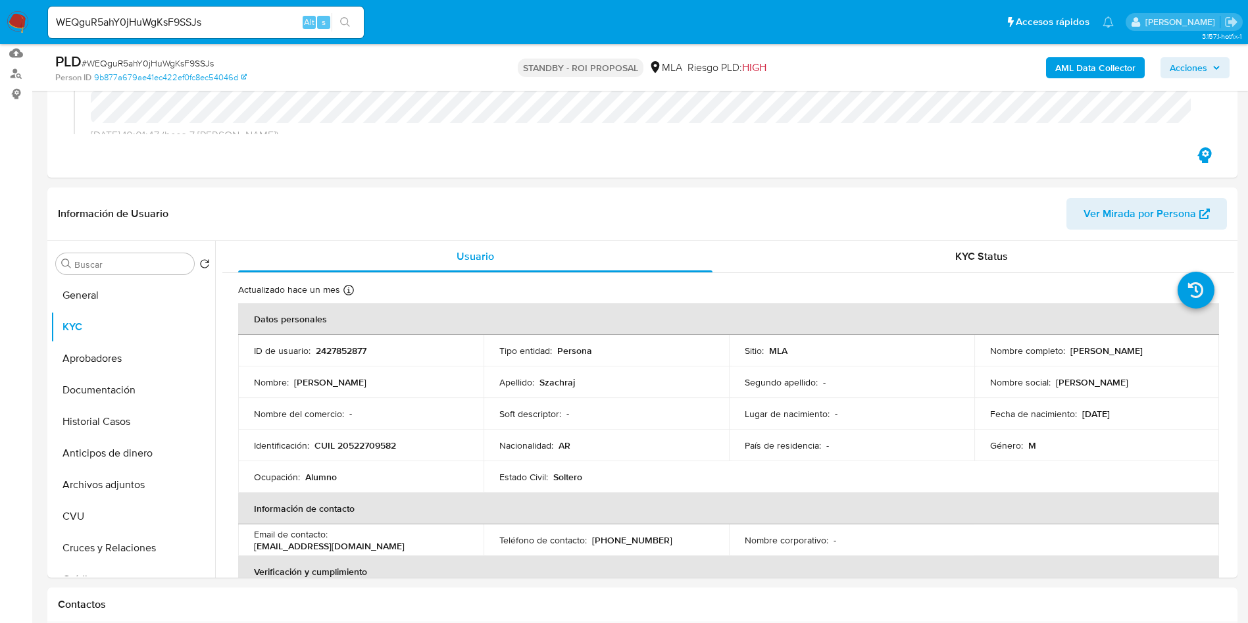
click at [364, 444] on p "CUIL 20522709582" at bounding box center [355, 445] width 82 height 12
copy p "20522709582"
click at [172, 24] on input "WEQguR5ahY0jHuWgKsF9SSJs" at bounding box center [206, 22] width 316 height 17
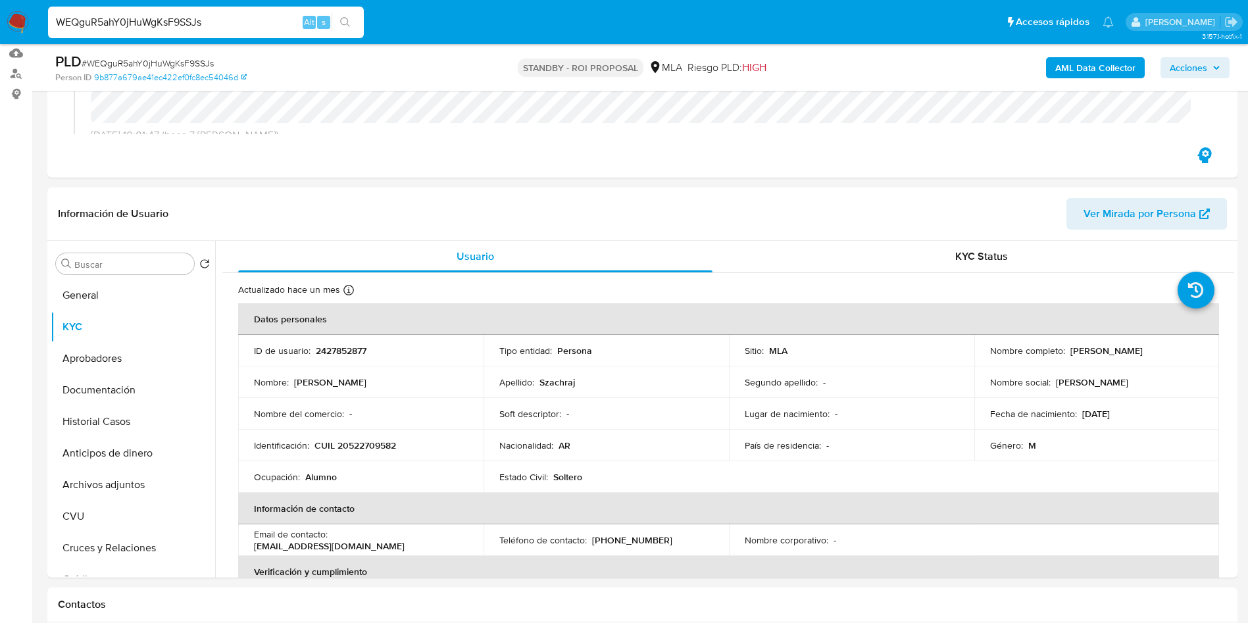
paste input "hymY7qwGd6Jtkedy9iT7O1od"
type input "hymY7qwGd6Jtkedy9iT7O1od"
click at [346, 34] on div "hymY7qwGd6Jtkedy9iT7O1od Alt s" at bounding box center [206, 23] width 316 height 32
click at [349, 27] on icon "search-icon" at bounding box center [345, 22] width 11 height 11
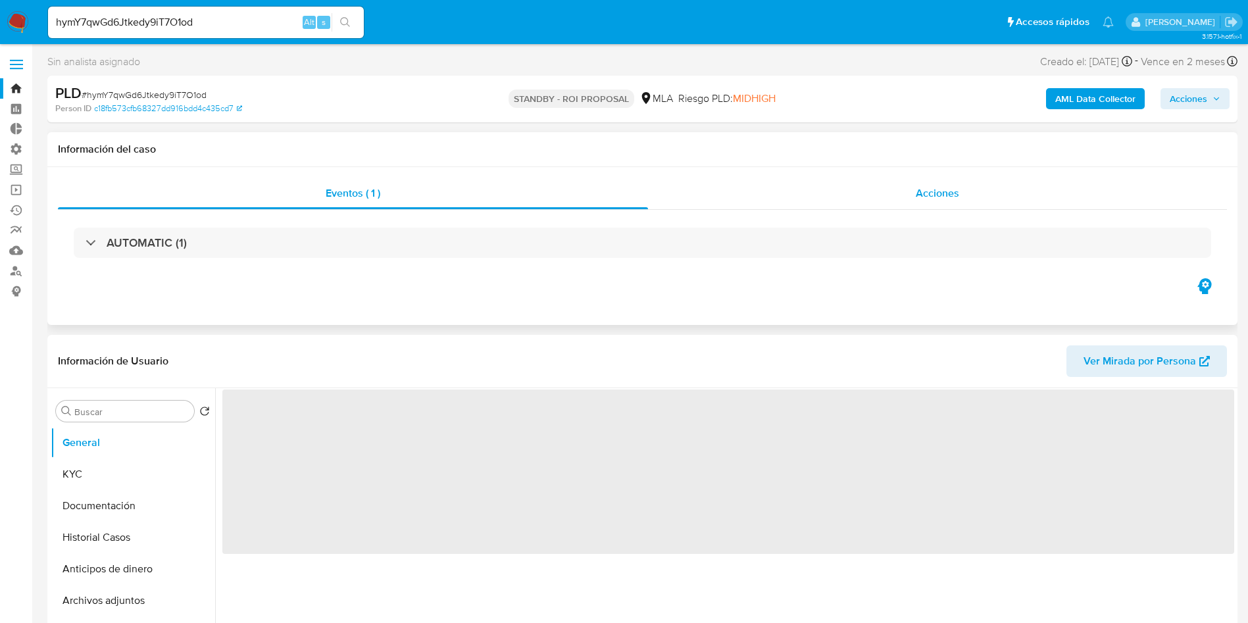
click at [945, 200] on span "Acciones" at bounding box center [937, 193] width 43 height 15
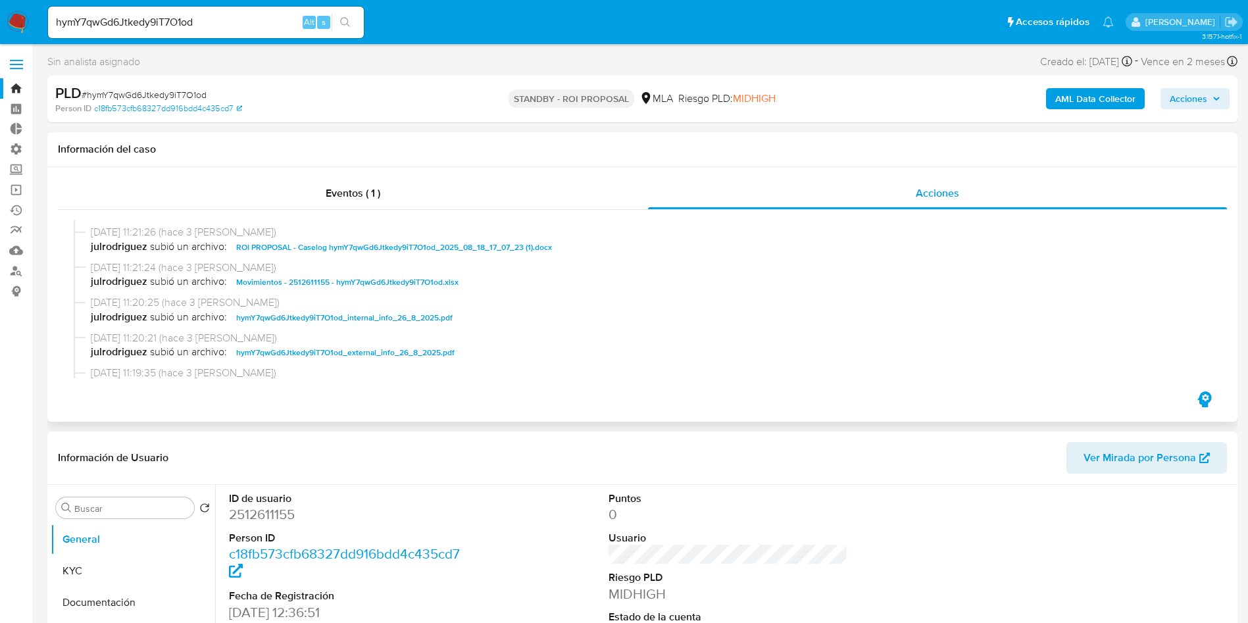
select select "10"
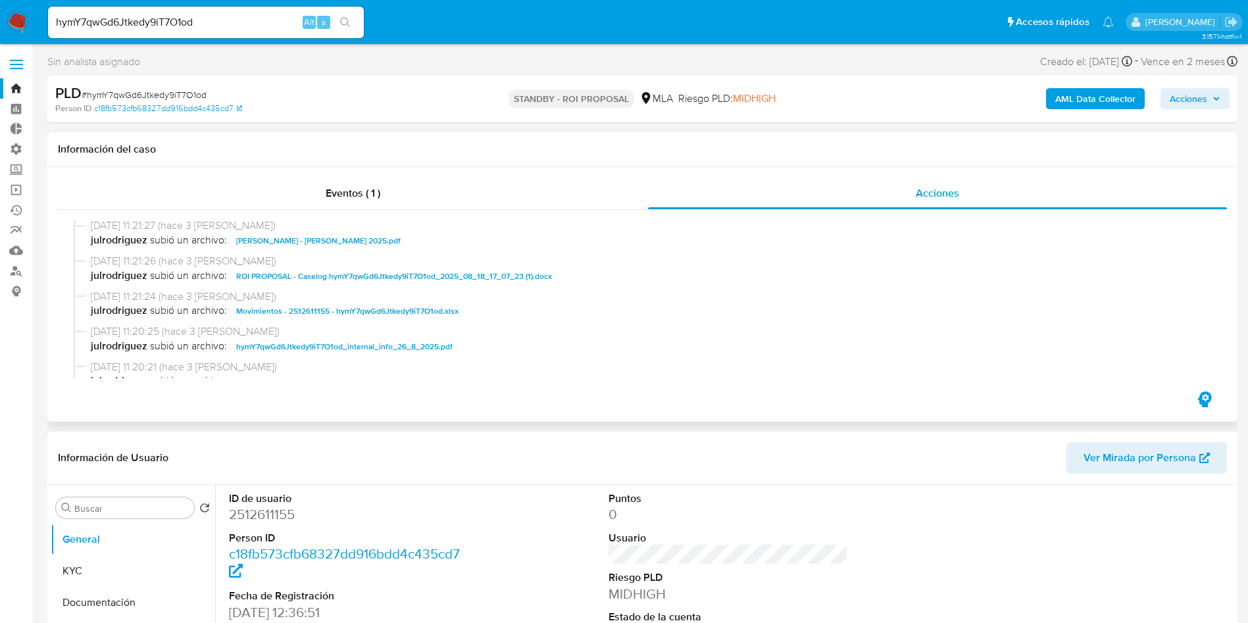
scroll to position [99, 0]
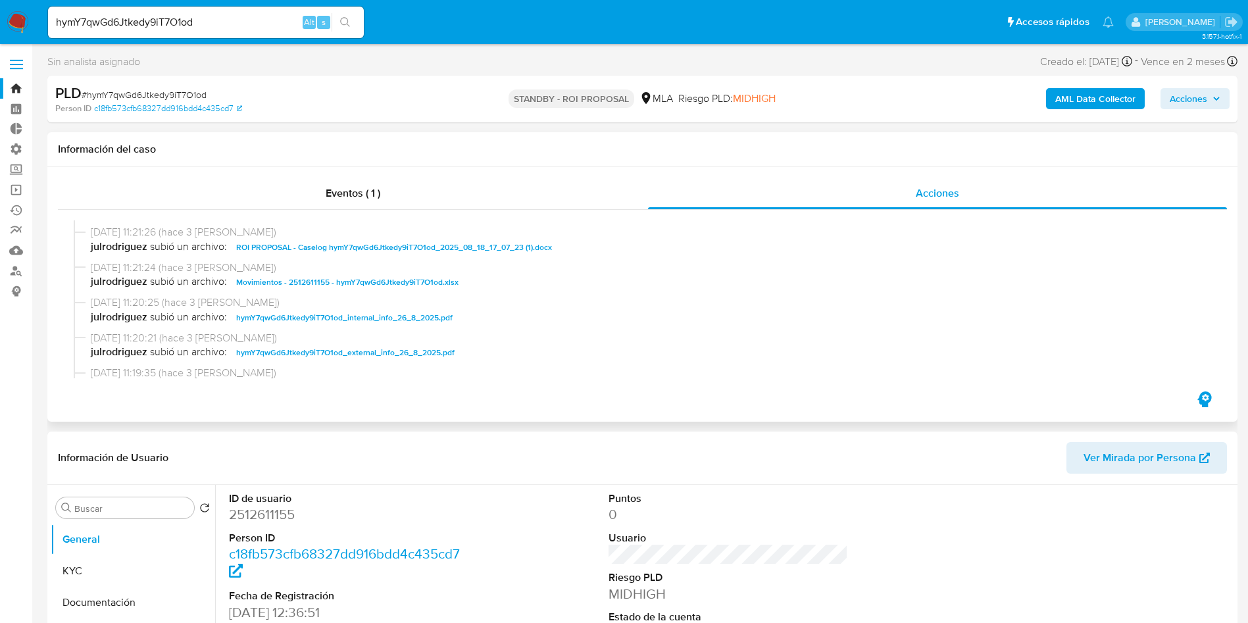
click at [353, 243] on span "ROI PROPOSAL - Caselog hymY7qwGd6Jtkedy9iT7O1od_2025_08_18_17_07_23 (1).docx" at bounding box center [394, 247] width 316 height 16
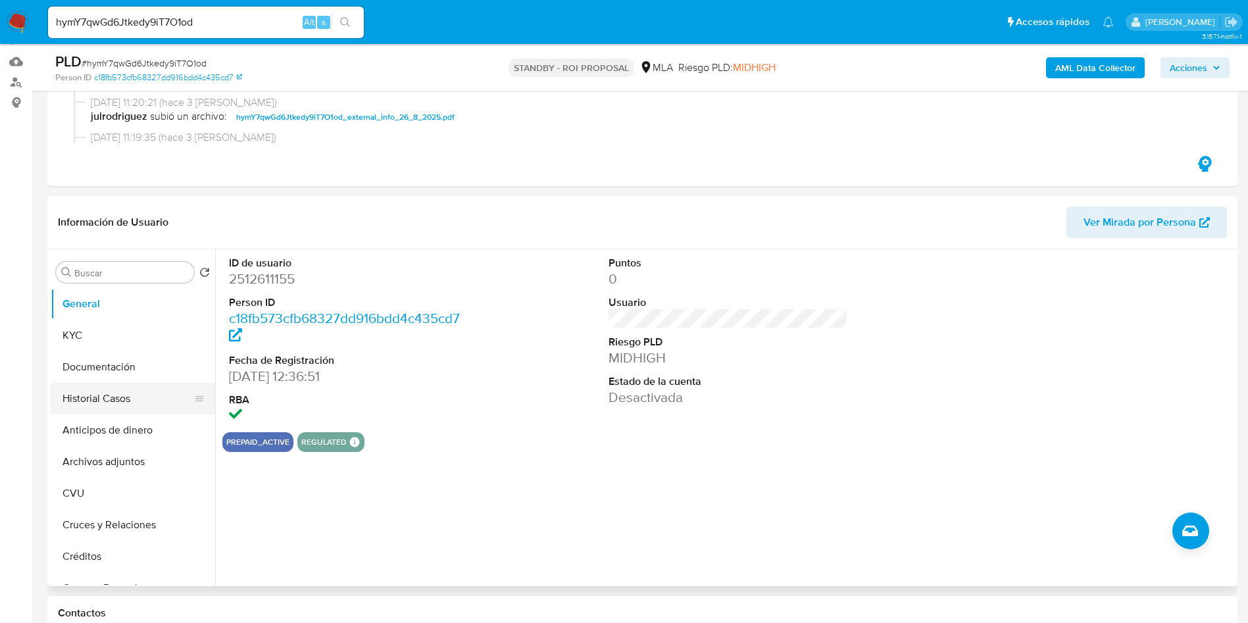
scroll to position [197, 0]
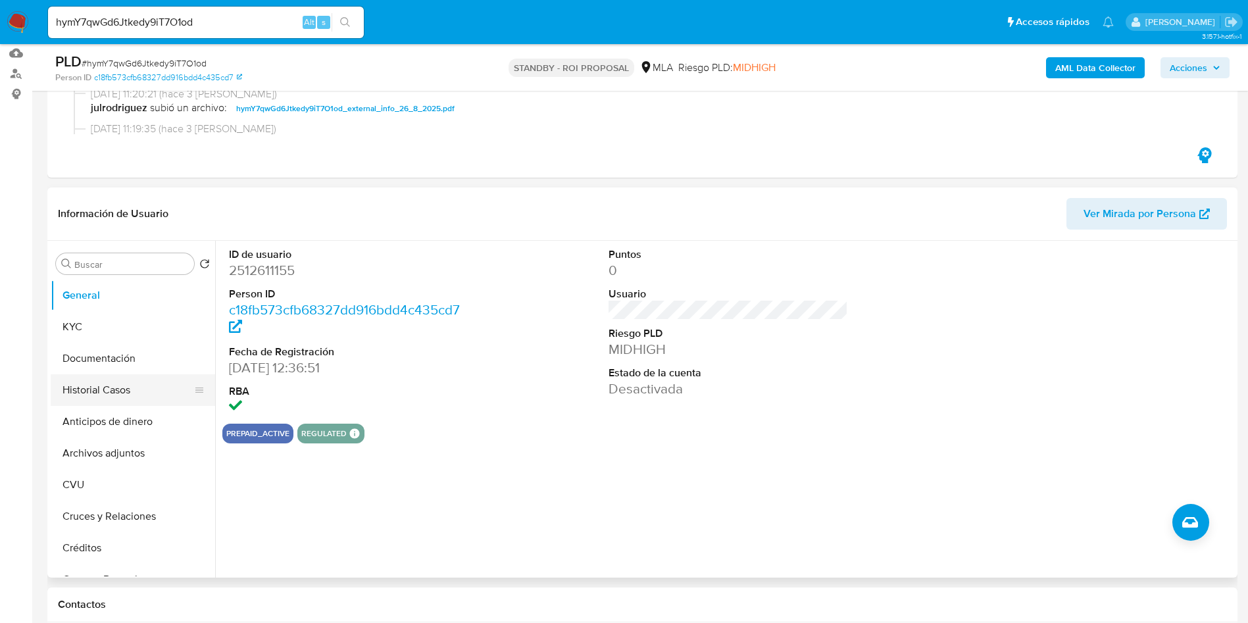
click at [103, 401] on button "Historial Casos" at bounding box center [128, 390] width 154 height 32
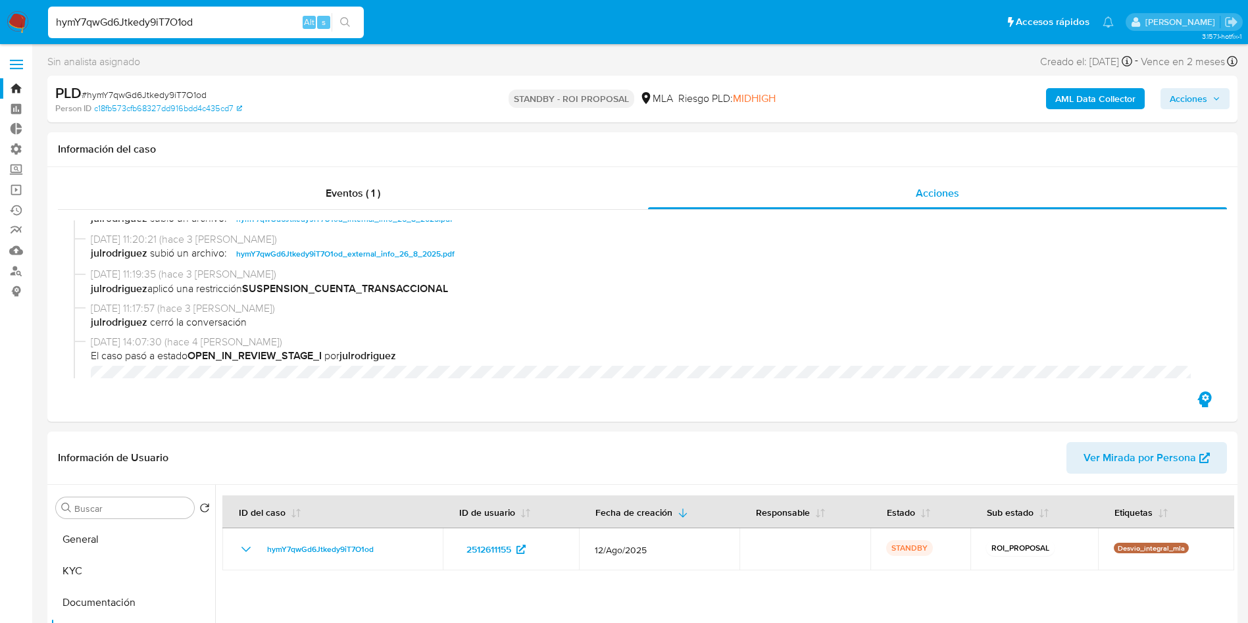
click at [259, 23] on input "hymY7qwGd6Jtkedy9iT7O1od" at bounding box center [206, 22] width 316 height 17
paste input "ssKcnzGMnRwpc25h7lcGNBK5"
type input "ssKcnzGMnRwpc25h7lcGNBK5"
click at [349, 15] on button "search-icon" at bounding box center [345, 22] width 27 height 18
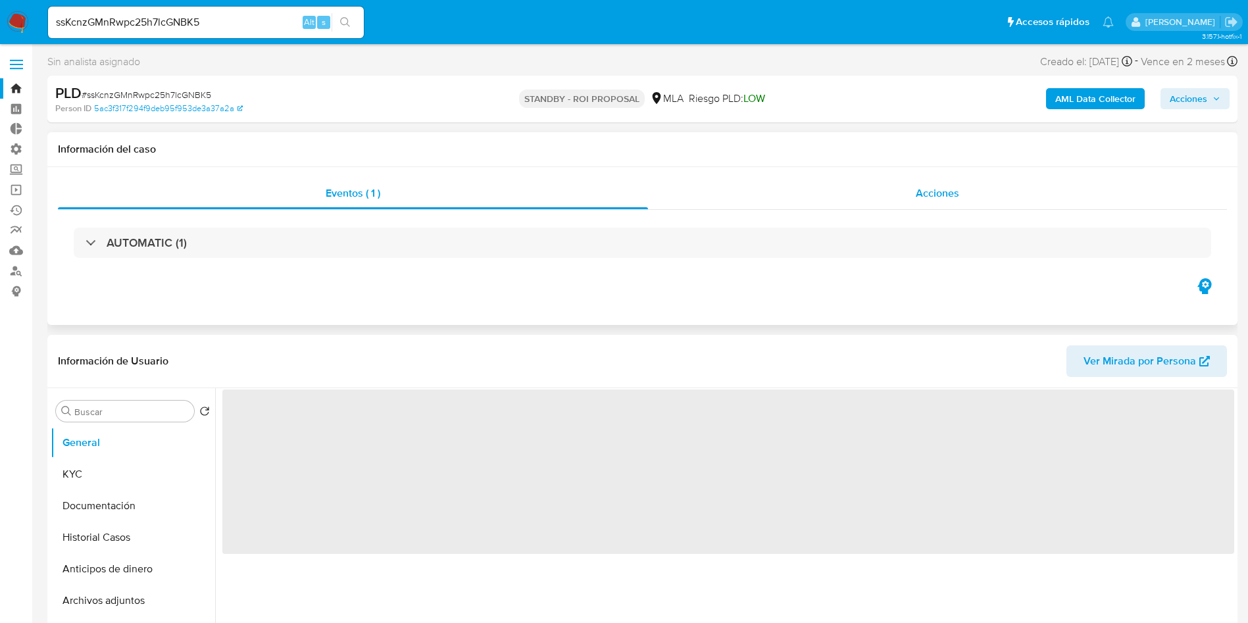
click at [936, 193] on span "Acciones" at bounding box center [937, 193] width 43 height 15
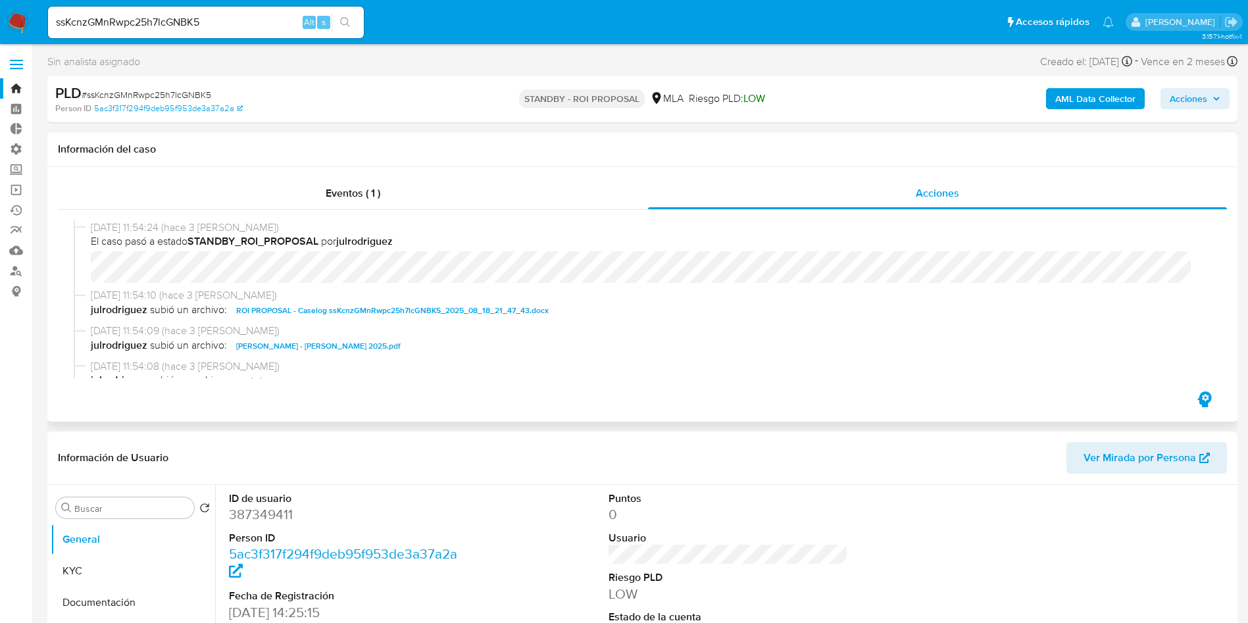
select select "10"
click at [322, 308] on span "ROI PROPOSAL - Caselog ssKcnzGMnRwpc25h7lcGNBK5_2025_08_18_21_47_43.docx" at bounding box center [392, 311] width 313 height 16
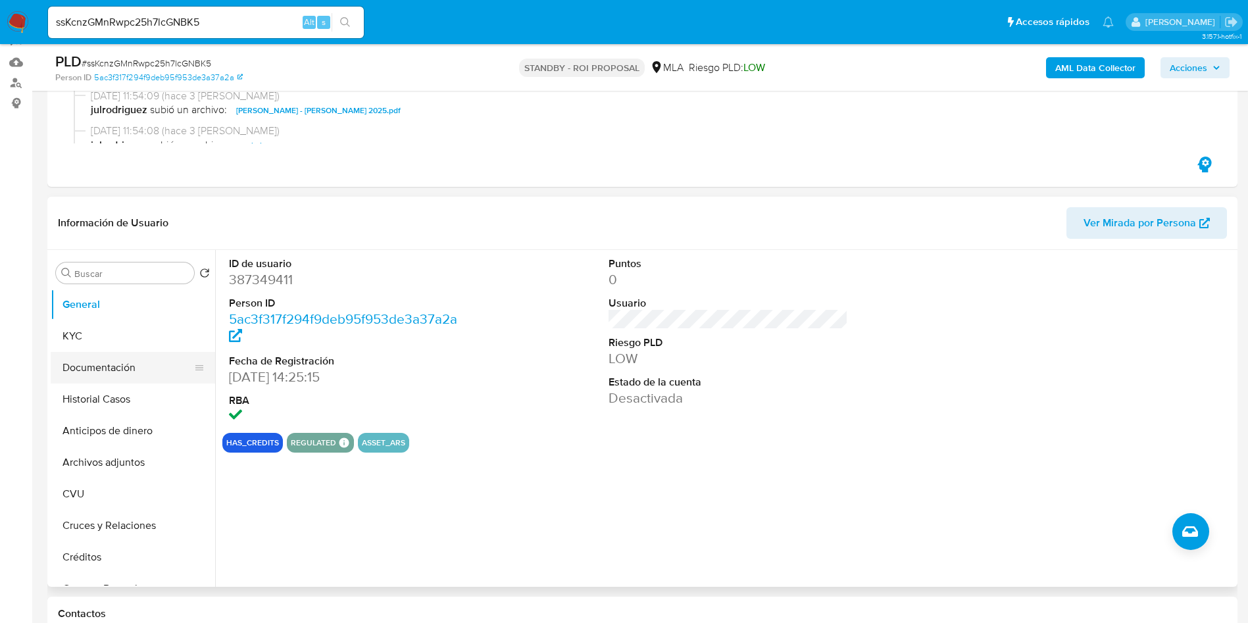
scroll to position [197, 0]
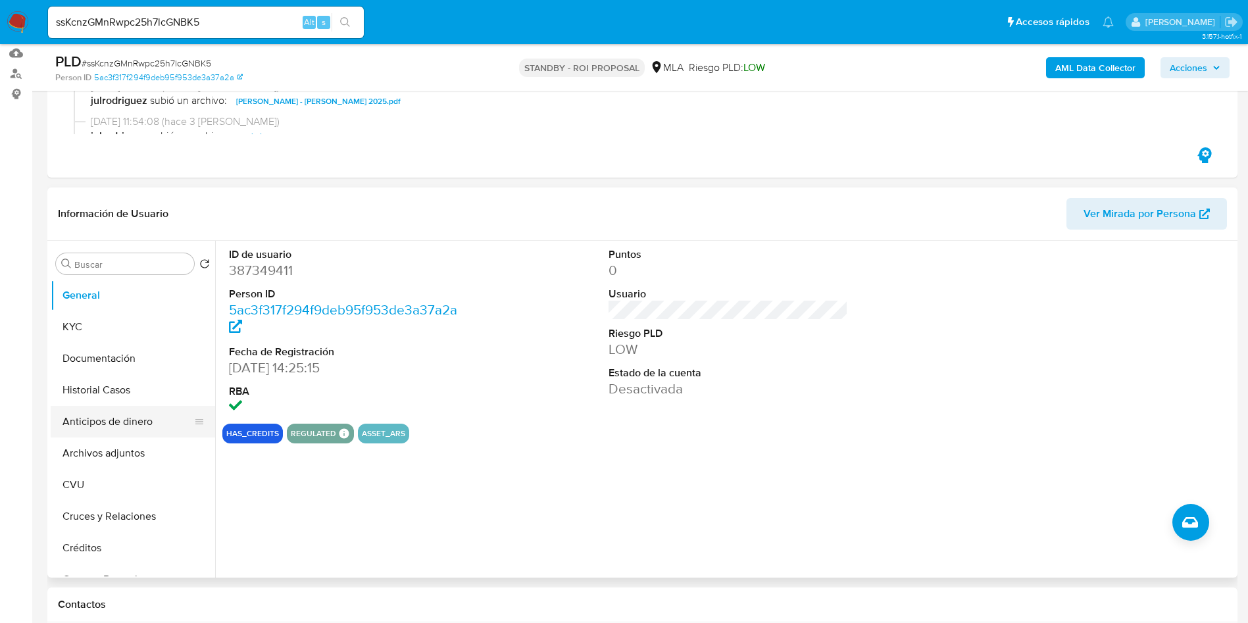
click at [140, 407] on button "Anticipos de dinero" at bounding box center [128, 422] width 154 height 32
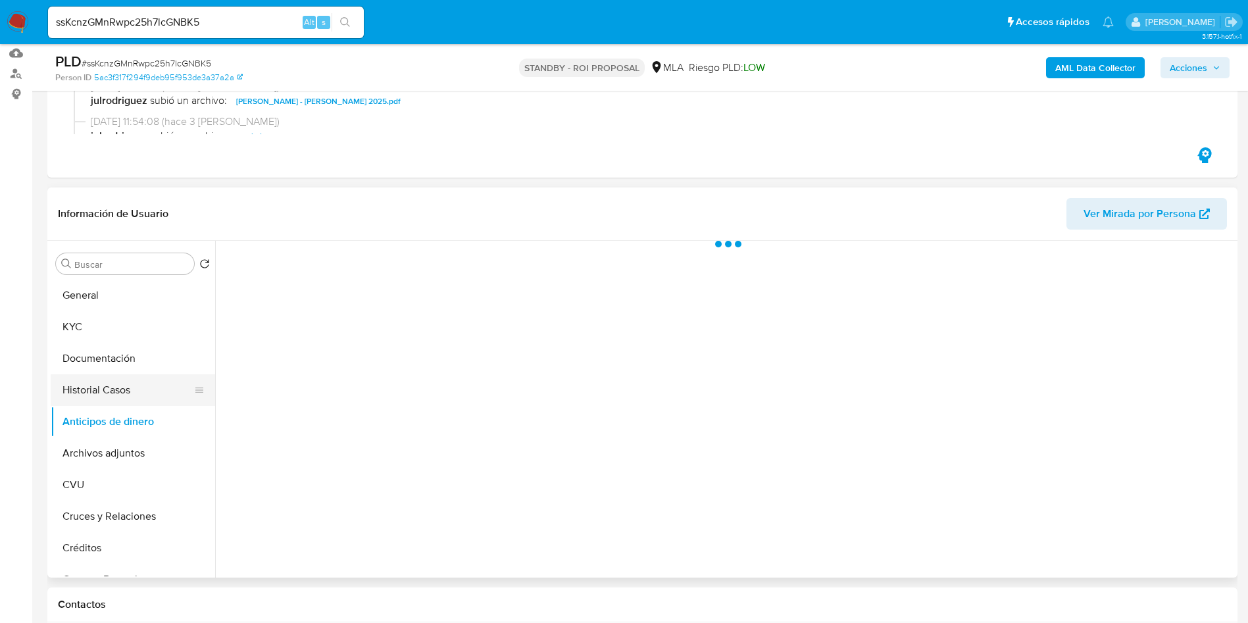
click at [136, 386] on button "Historial Casos" at bounding box center [128, 390] width 154 height 32
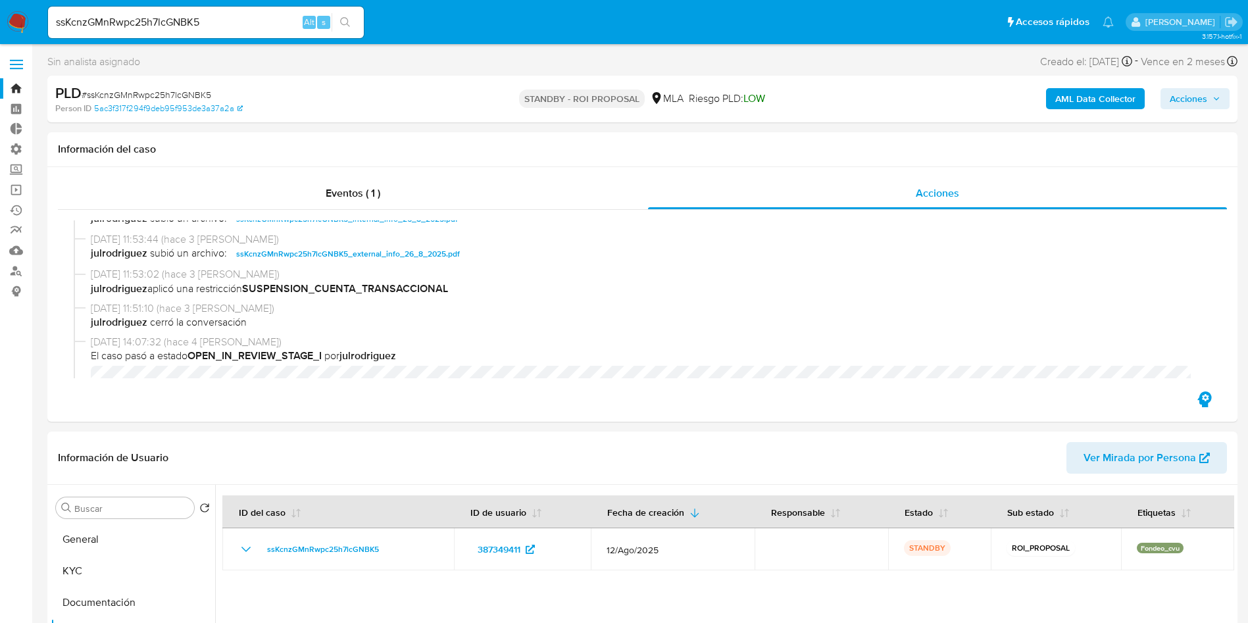
click at [184, 17] on input "ssKcnzGMnRwpc25h7lcGNBK5" at bounding box center [206, 22] width 316 height 17
paste input "rX8R2npIMYqPD0veZIAlln9I"
type input "rX8R2npIMYqPD0veZIAlln9I"
click at [346, 30] on button "search-icon" at bounding box center [345, 22] width 27 height 18
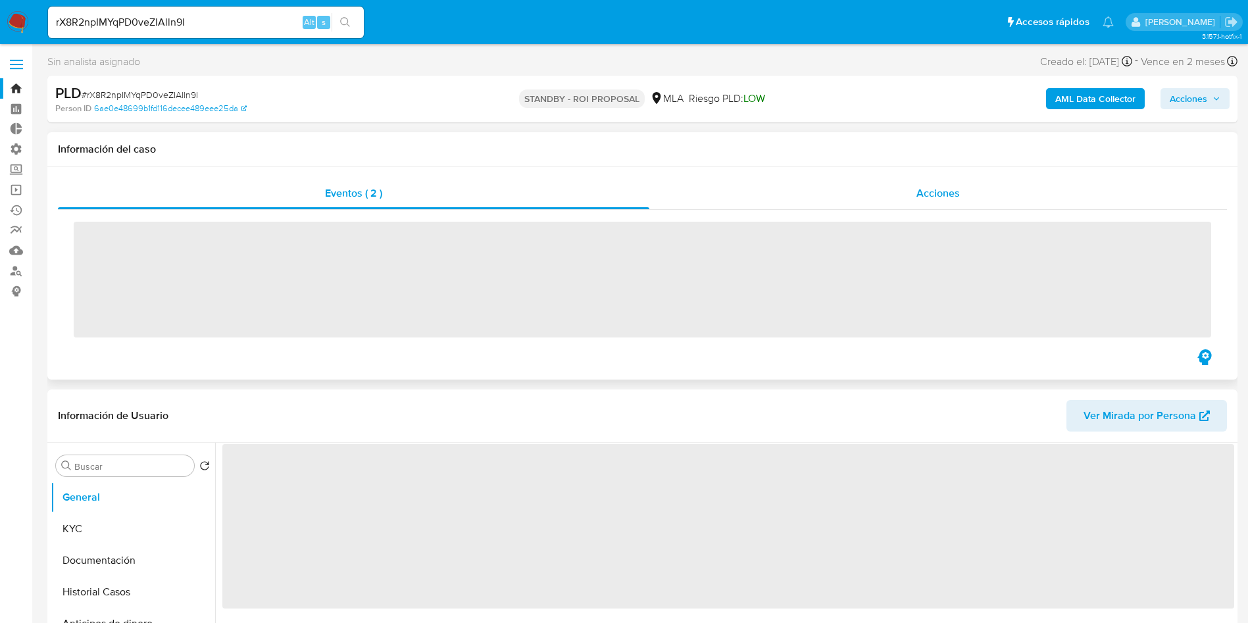
click at [926, 195] on span "Acciones" at bounding box center [937, 193] width 43 height 15
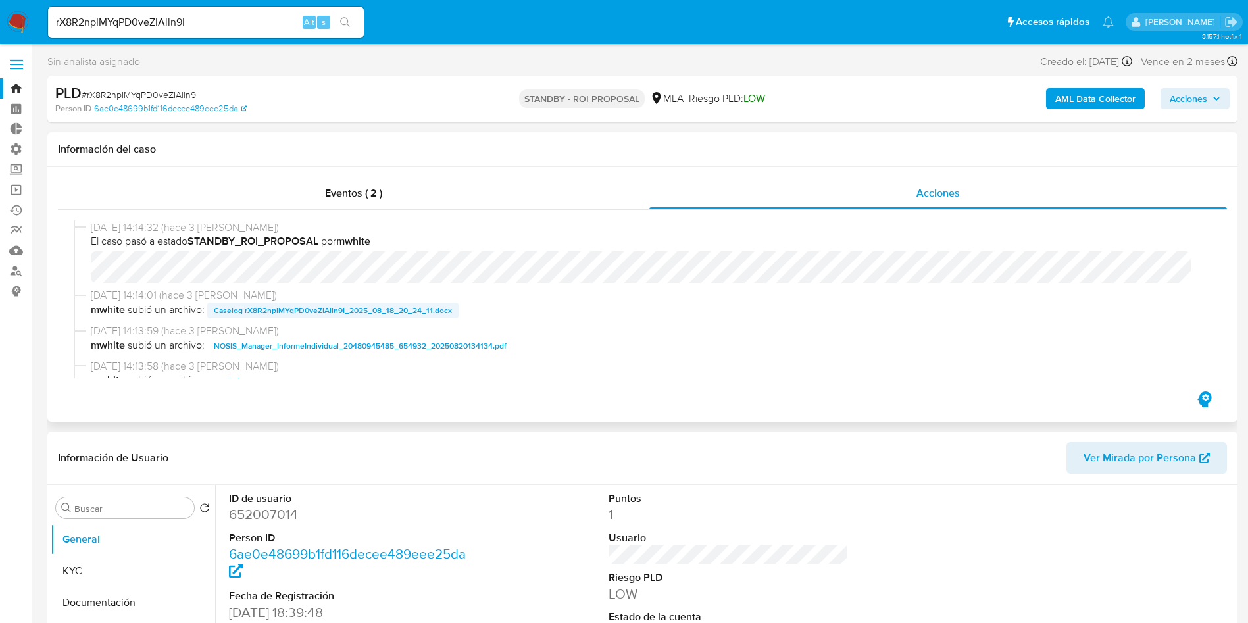
select select "10"
click at [385, 305] on span "Caselog rX8R2npIMYqPD0veZIAlln9I_2025_08_18_20_24_11.docx" at bounding box center [333, 311] width 238 height 16
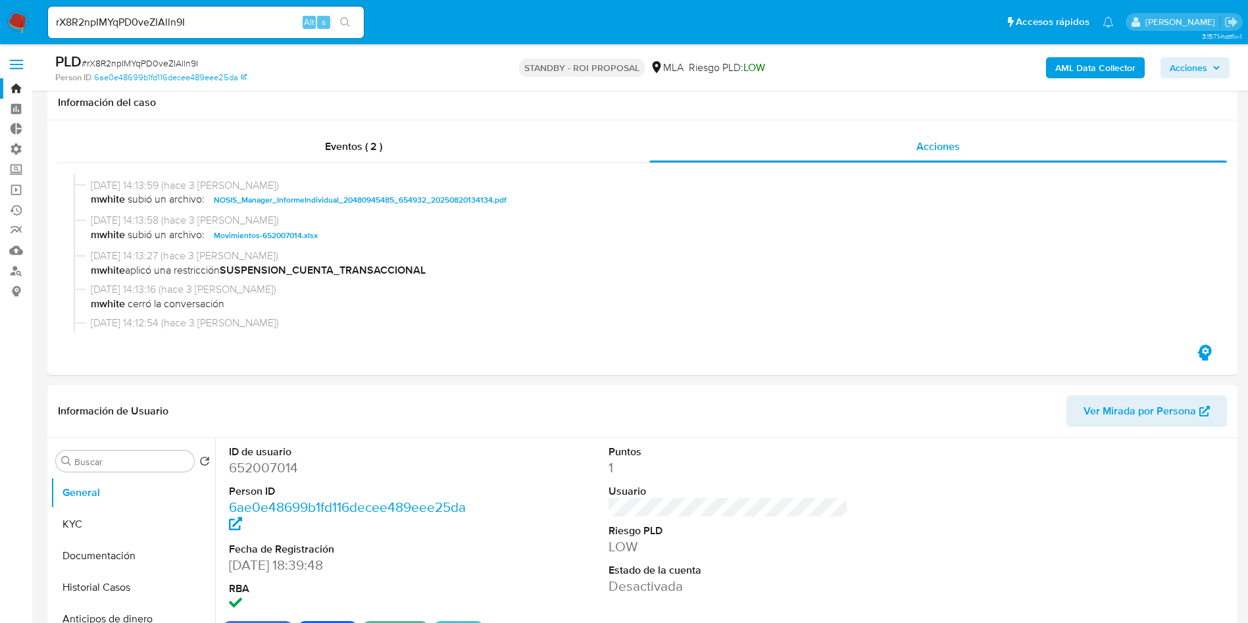
scroll to position [197, 0]
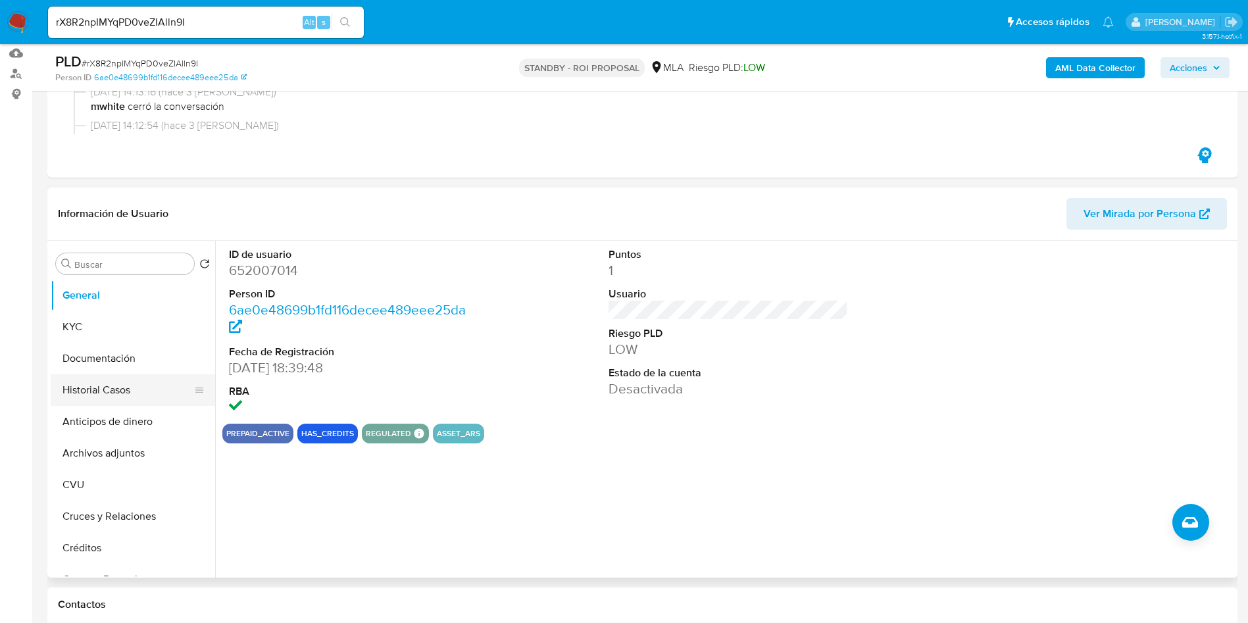
click at [92, 396] on button "Historial Casos" at bounding box center [128, 390] width 154 height 32
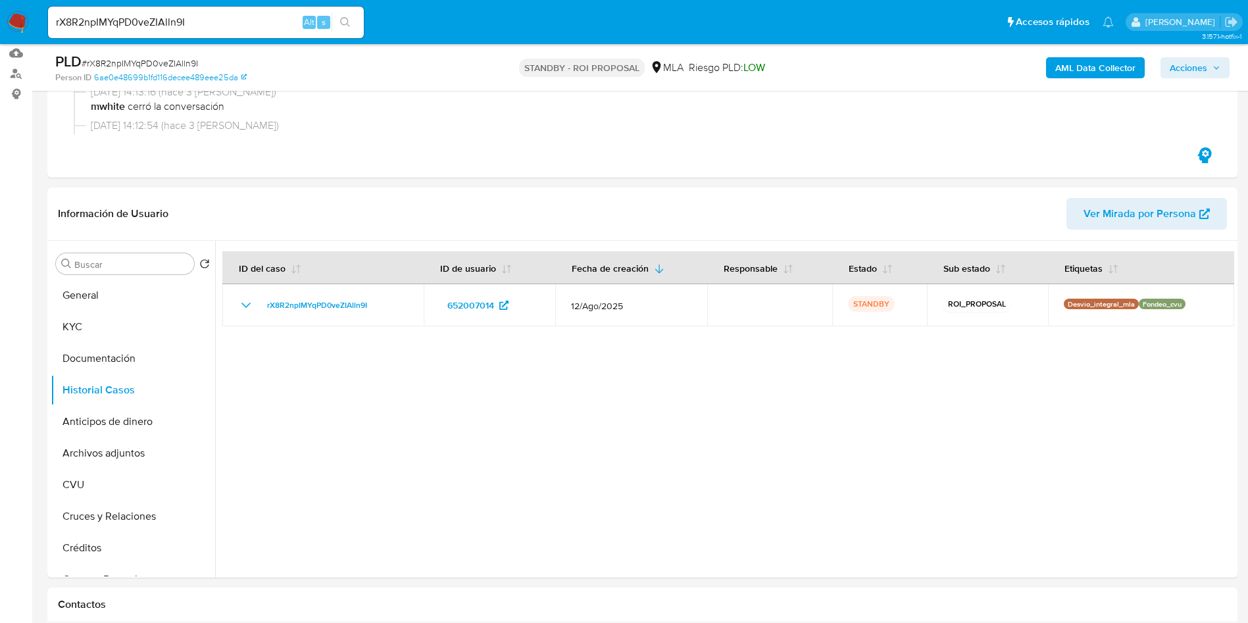
click at [117, 26] on input "rX8R2npIMYqPD0veZIAlln9I" at bounding box center [206, 22] width 316 height 17
paste input "aLmI4l60O5FiyrToTP5Rmy5i"
type input "aLmI4l60O5FiyrToTP5Rmy5i"
click at [356, 21] on button "search-icon" at bounding box center [345, 22] width 27 height 18
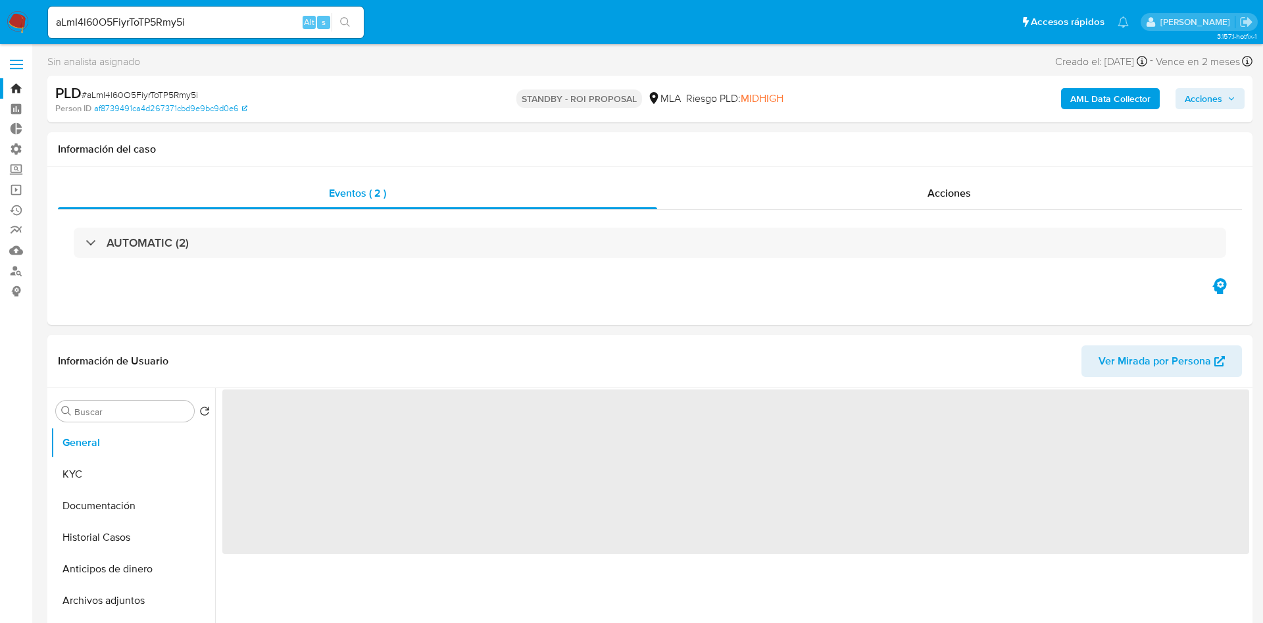
select select "10"
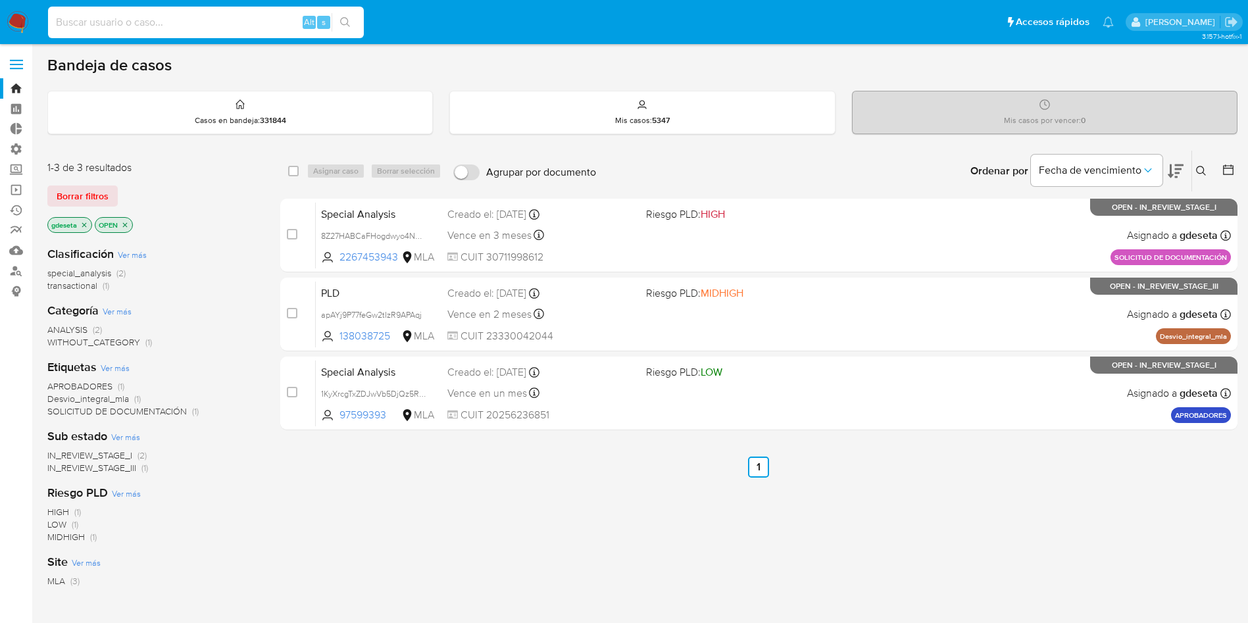
click at [205, 22] on input at bounding box center [206, 22] width 316 height 17
paste input "5myUdz5tJjjDVMlM8FBdjZRF"
type input "5myUdz5tJjjDVMlM8FBdjZRF"
click at [355, 18] on button "search-icon" at bounding box center [345, 22] width 27 height 18
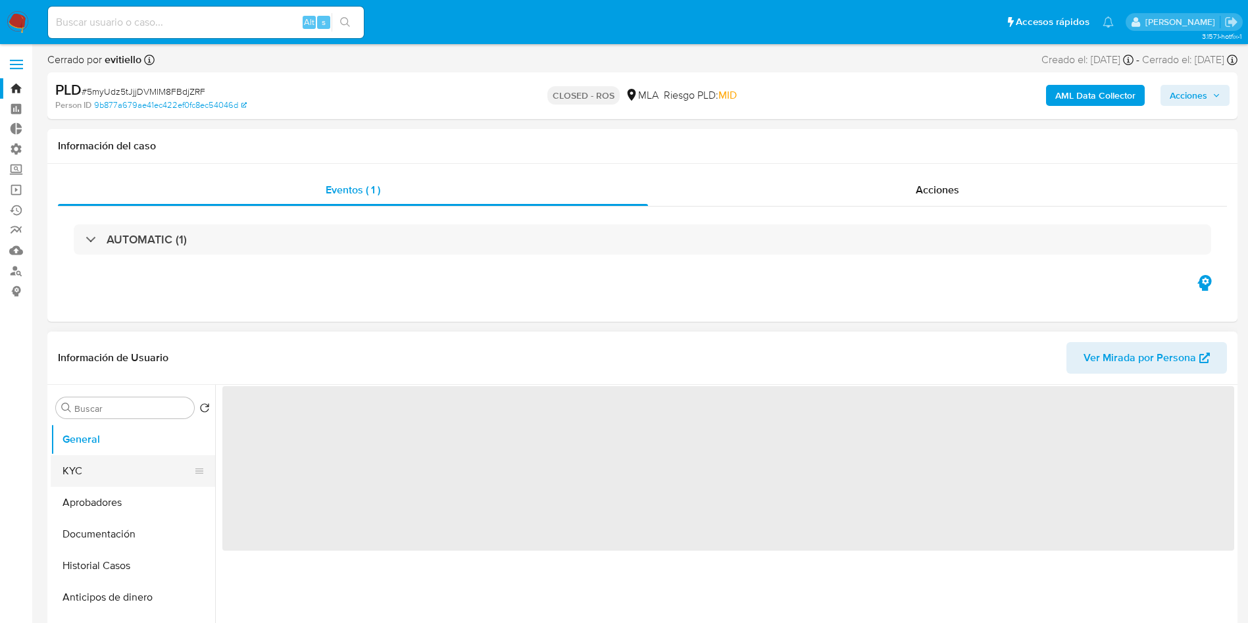
click at [84, 476] on button "KYC" at bounding box center [128, 471] width 154 height 32
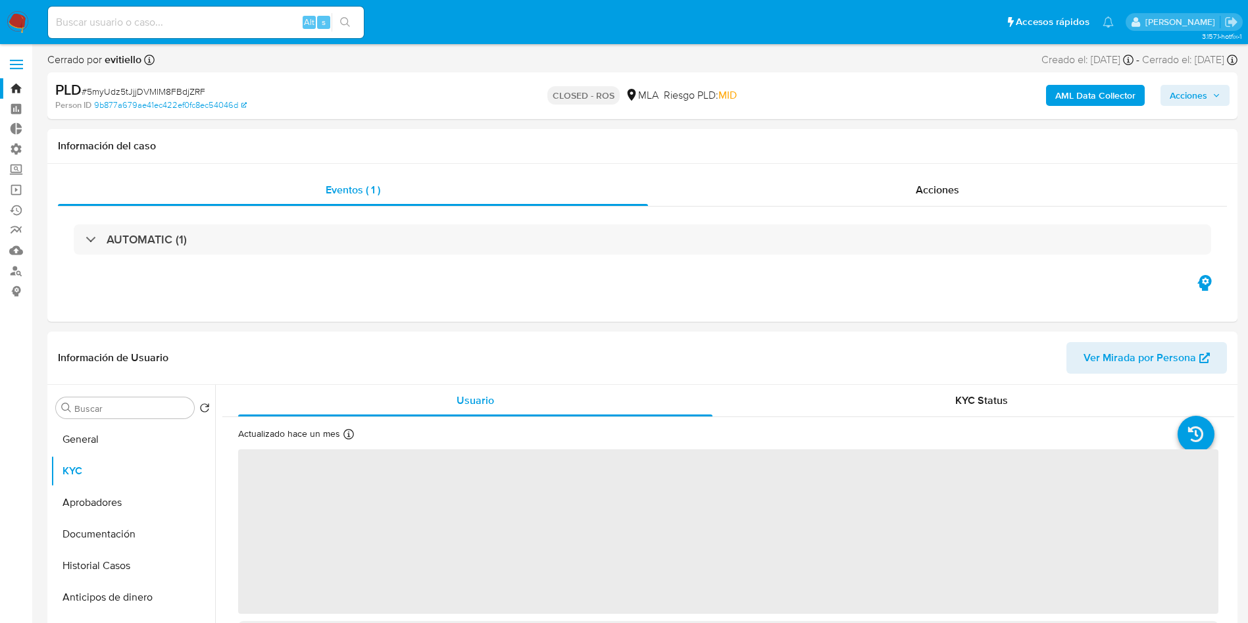
select select "10"
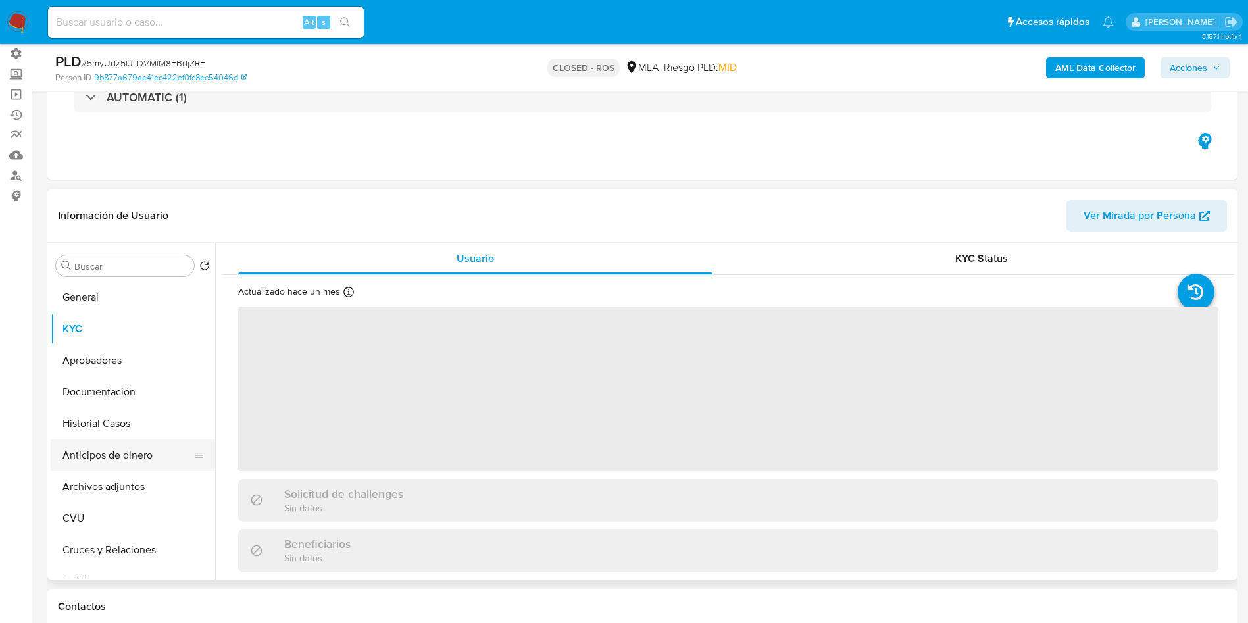
scroll to position [99, 0]
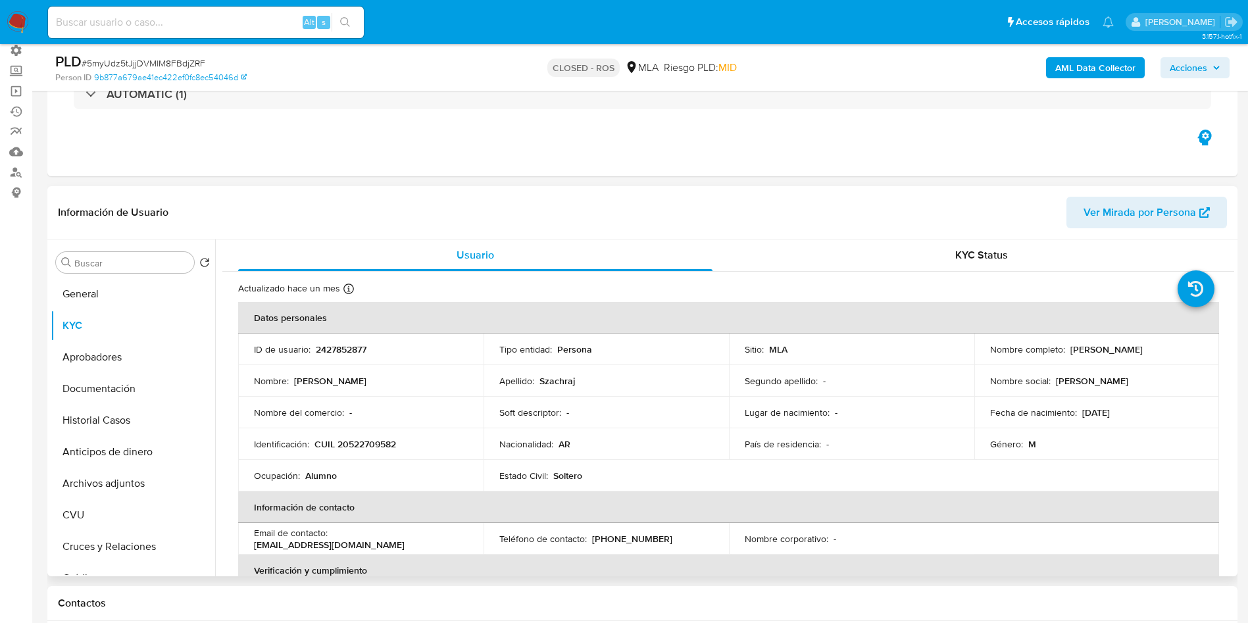
click at [381, 445] on p "CUIL 20522709582" at bounding box center [355, 444] width 82 height 12
copy p "20522709582"
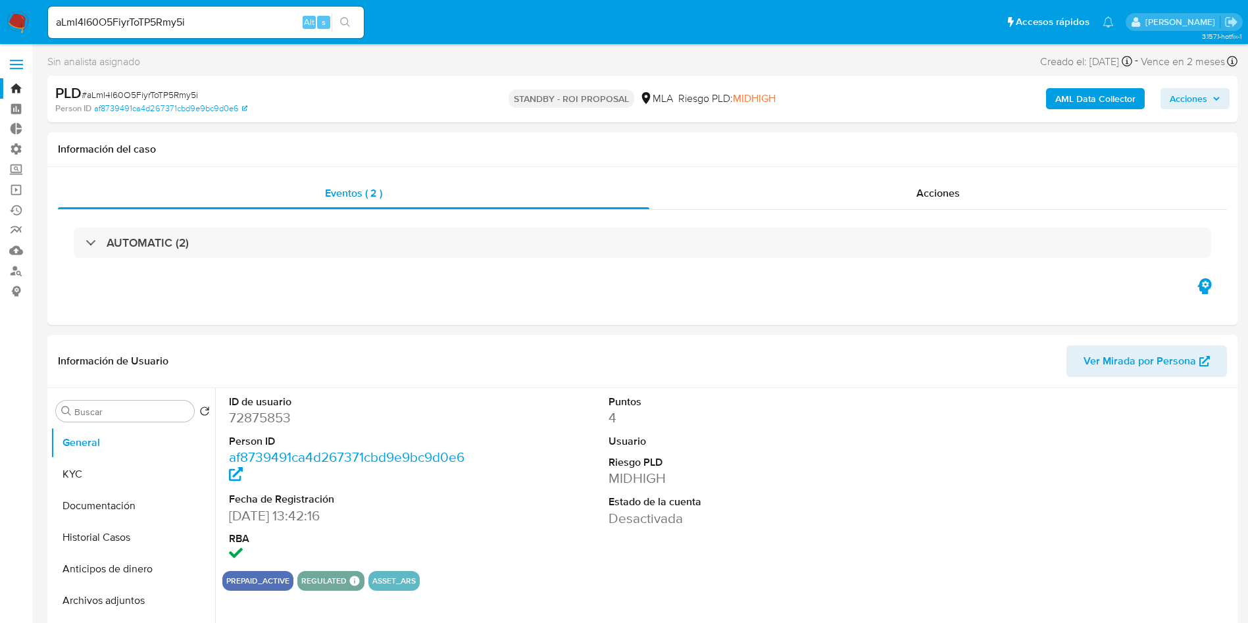
select select "10"
click at [931, 186] on span "Acciones" at bounding box center [937, 193] width 43 height 15
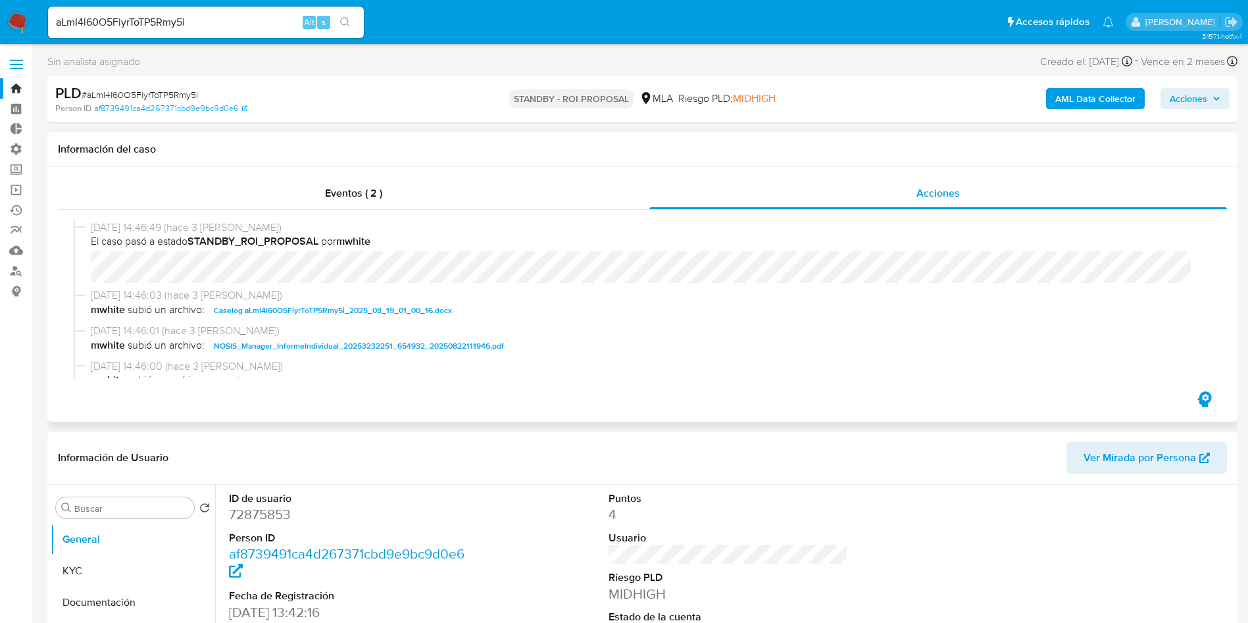
click at [346, 312] on span "Caselog aLmI4l60O5FiyrToTP5Rmy5i_2025_08_19_01_00_16.docx" at bounding box center [333, 311] width 238 height 16
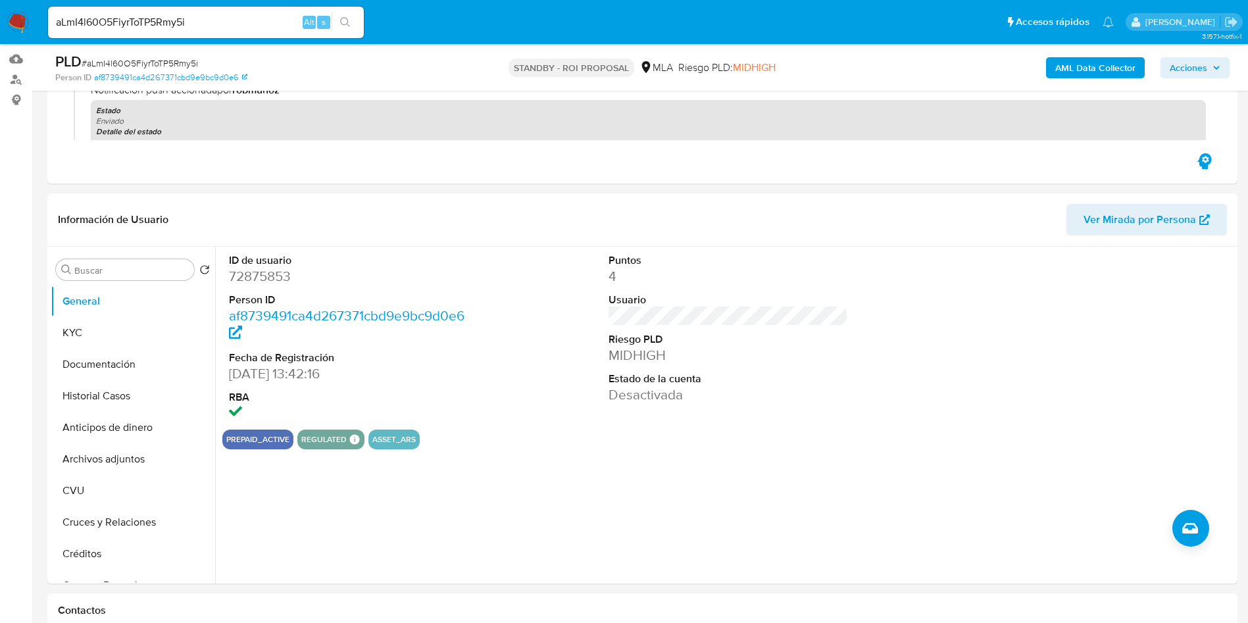
scroll to position [296, 0]
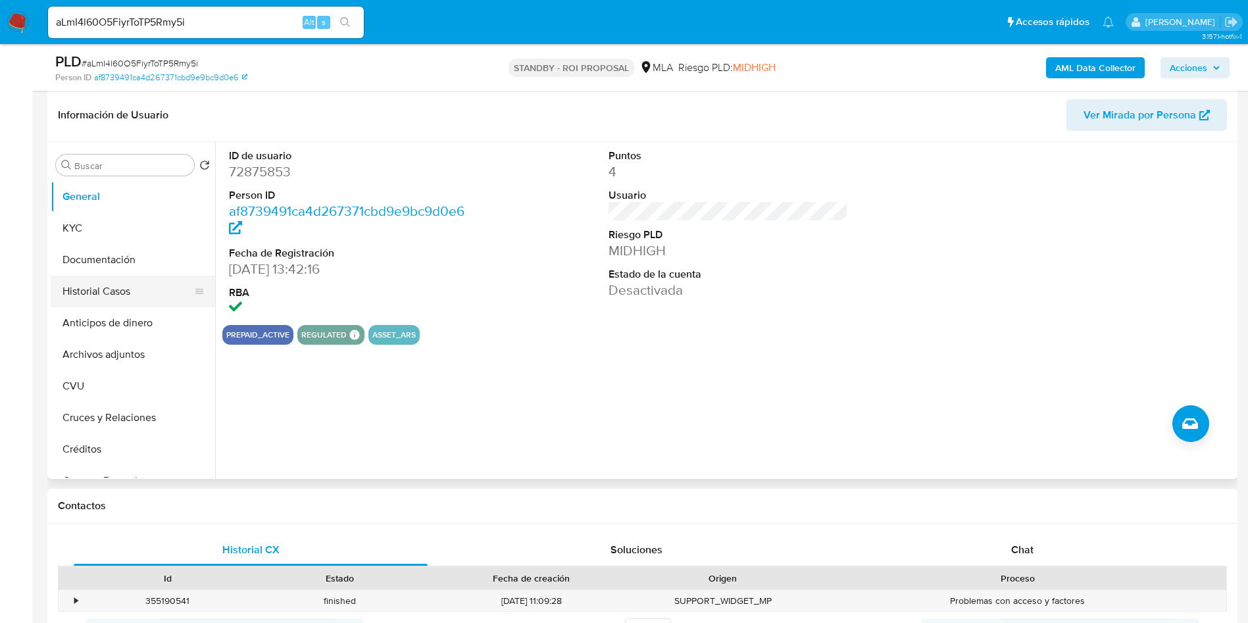
click at [116, 297] on button "Historial Casos" at bounding box center [128, 292] width 154 height 32
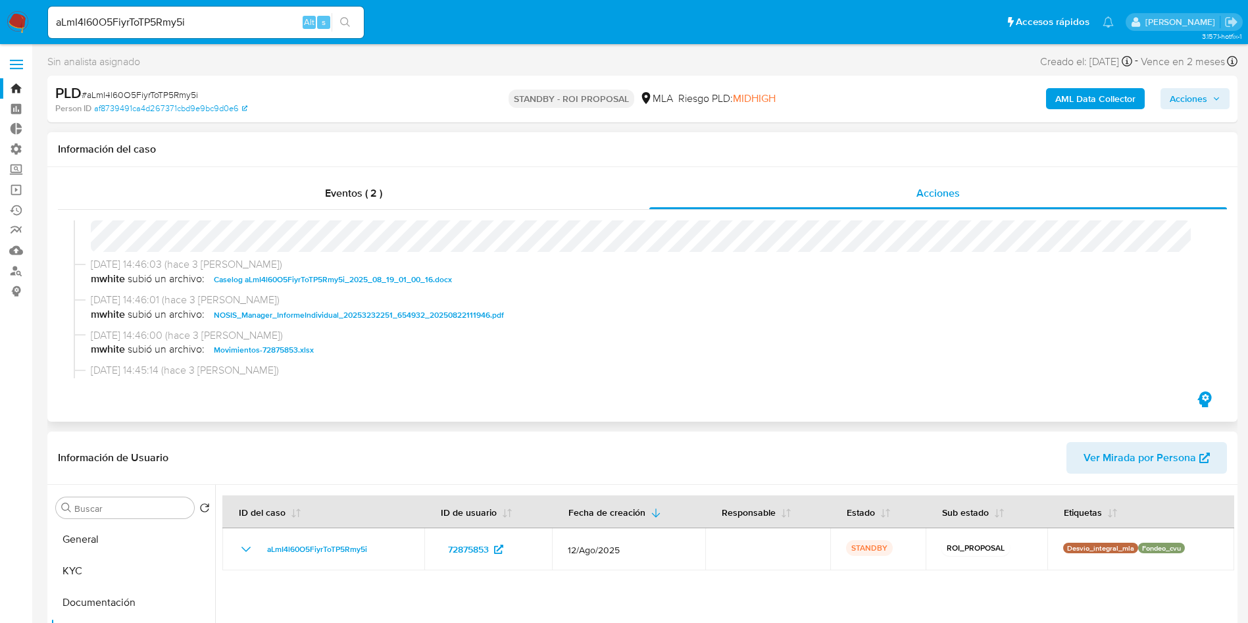
scroll to position [0, 0]
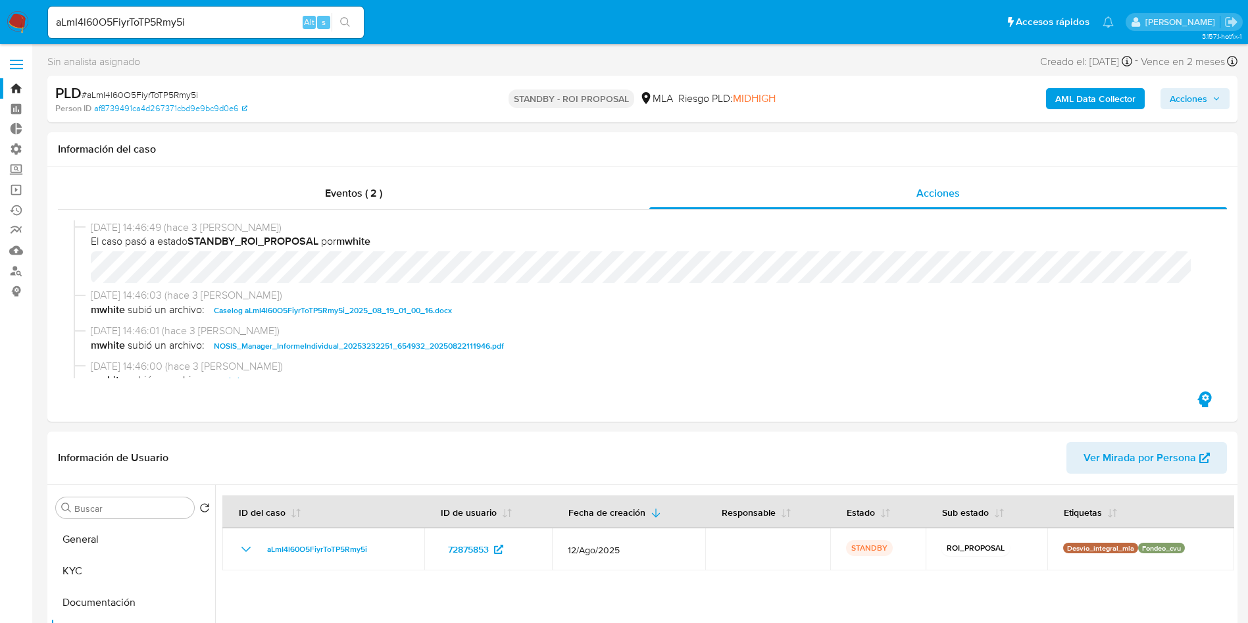
click at [218, 18] on input "aLmI4l60O5FiyrToTP5Rmy5i" at bounding box center [206, 22] width 316 height 17
paste input "K4lc3ZB4wz5Dx6ggven5WvsL"
type input "K4lc3ZB4wz5Dx6ggven5WvsL"
click at [347, 28] on button "search-icon" at bounding box center [345, 22] width 27 height 18
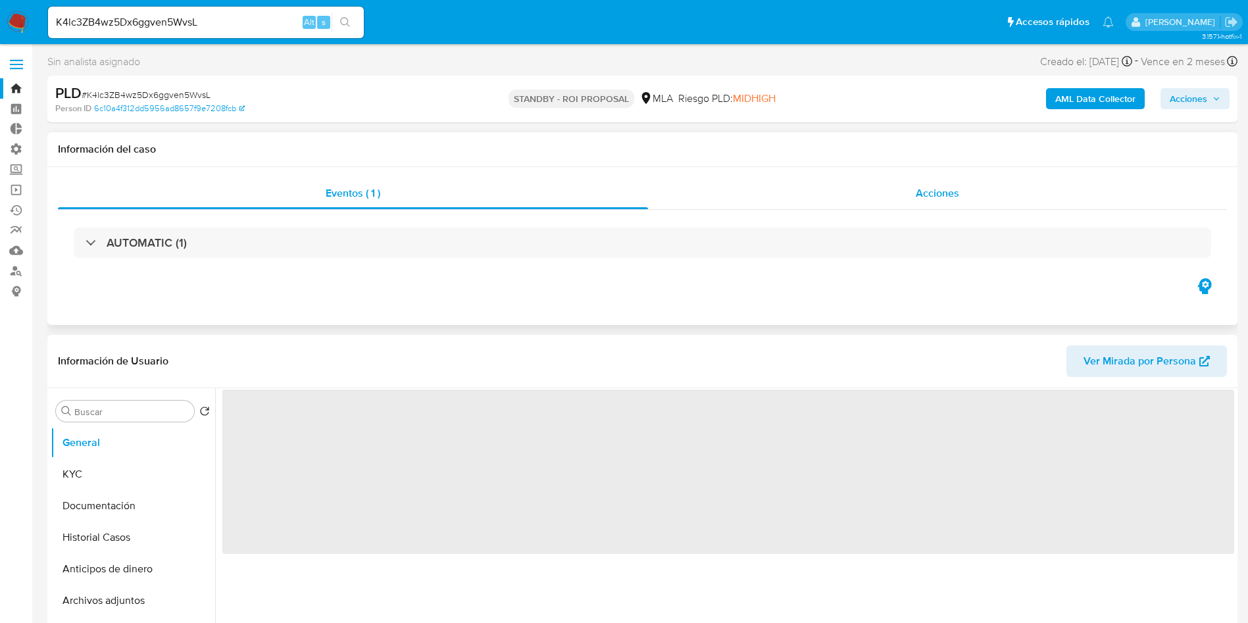
click at [959, 193] on span "Acciones" at bounding box center [937, 193] width 43 height 15
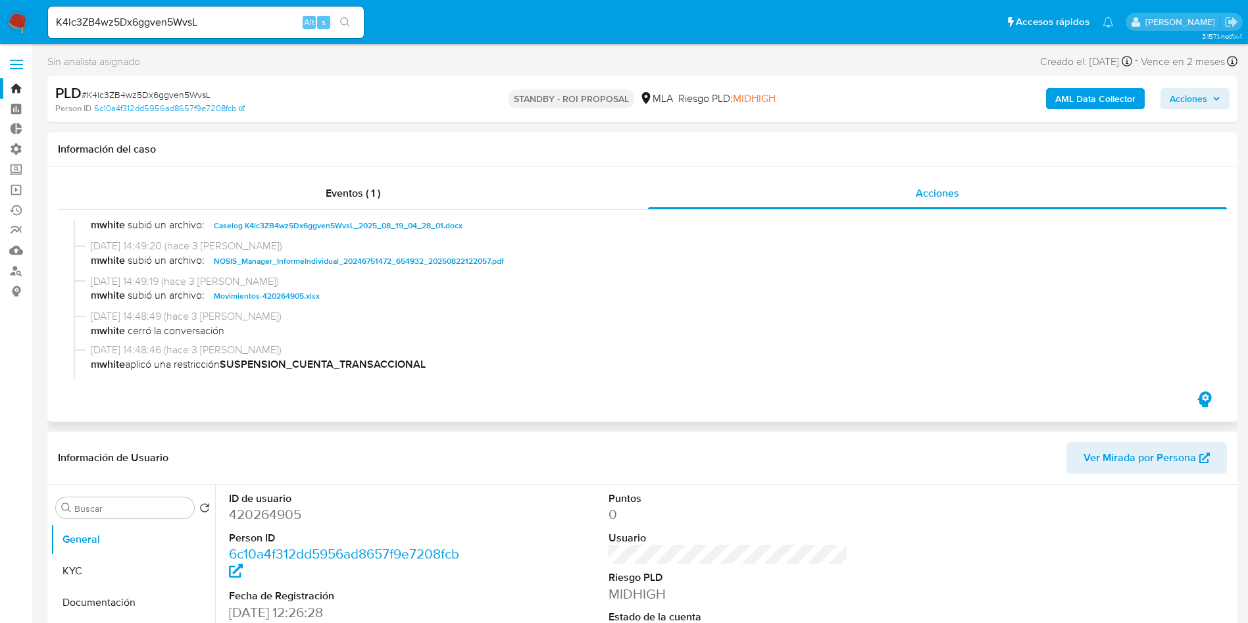
select select "10"
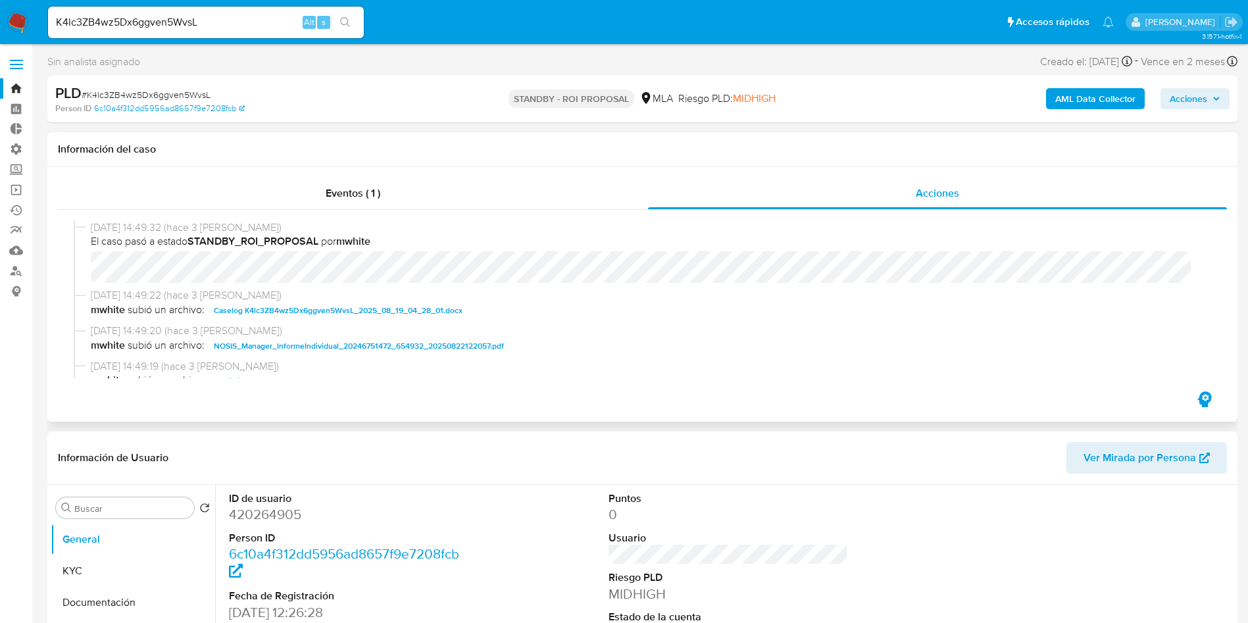
click at [410, 311] on span "Caselog K4lc3ZB4wz5Dx6ggven5WvsL_2025_08_19_04_28_01.docx" at bounding box center [338, 311] width 249 height 16
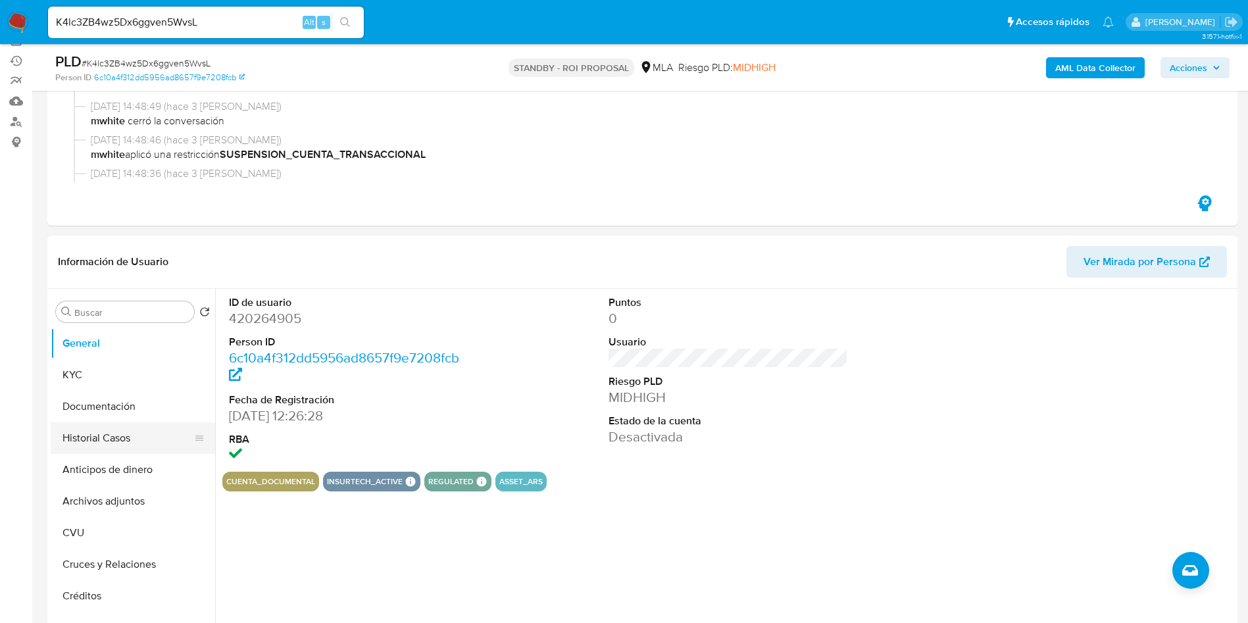
scroll to position [197, 0]
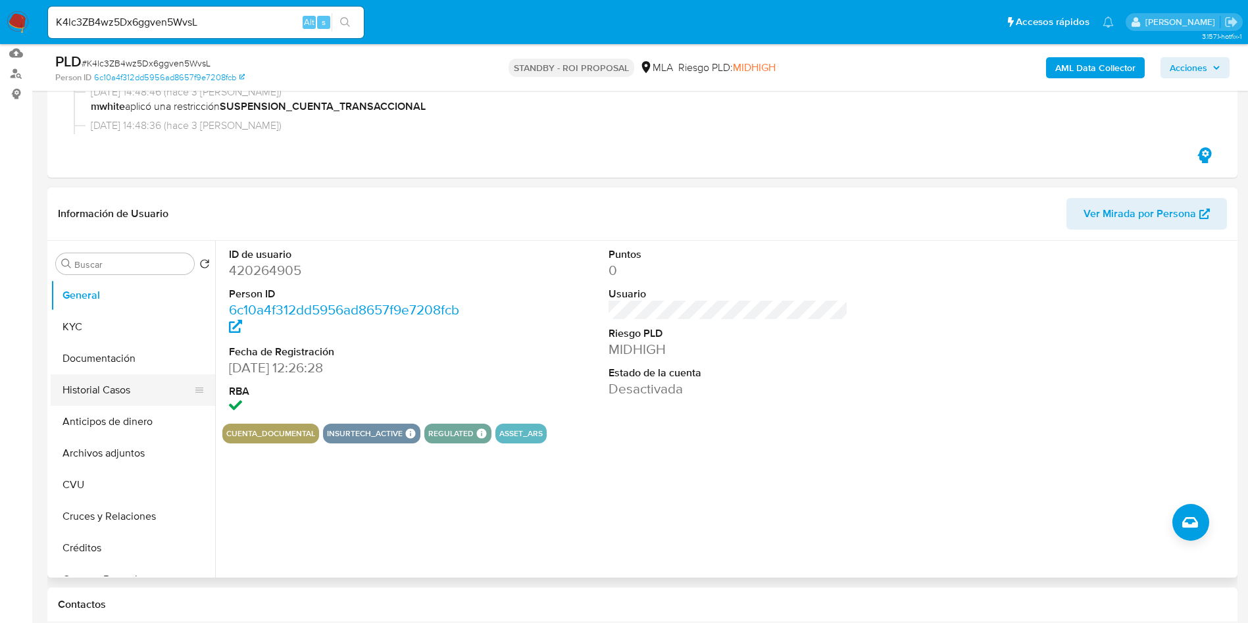
click at [73, 391] on button "Historial Casos" at bounding box center [128, 390] width 154 height 32
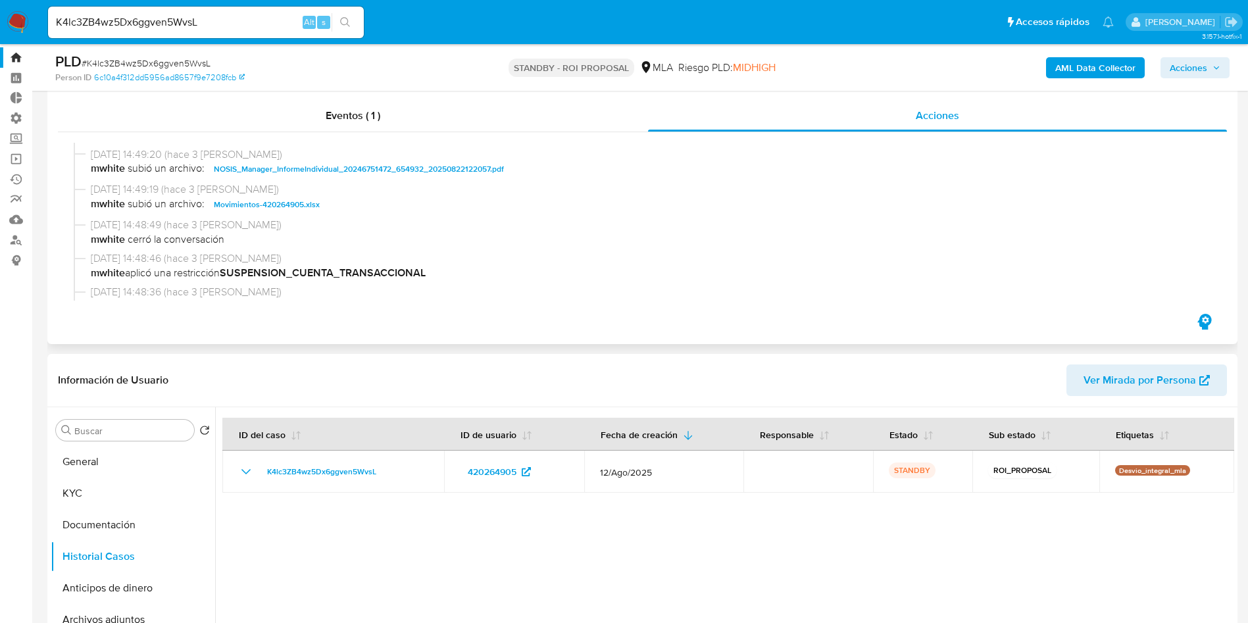
scroll to position [0, 0]
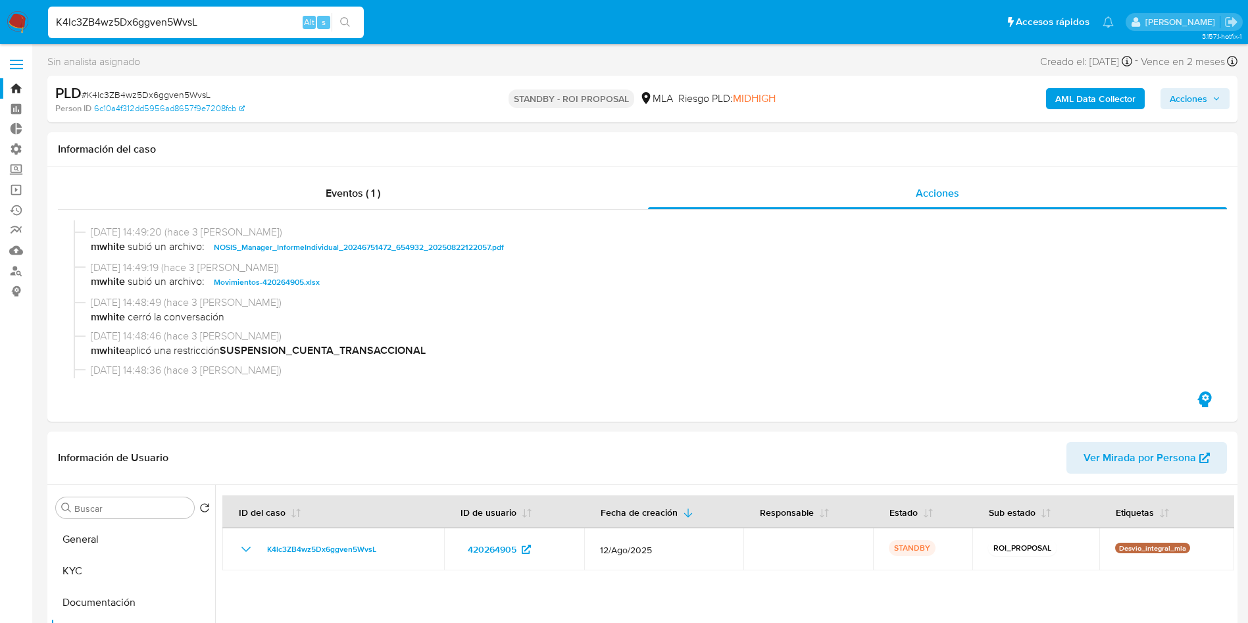
click at [245, 24] on input "K4lc3ZB4wz5Dx6ggven5WvsL" at bounding box center [206, 22] width 316 height 17
paste input "Zt3PhGzV1CGbagRoru83aUC0"
type input "Zt3PhGzV1CGbagRoru83aUC0"
click at [348, 28] on button "search-icon" at bounding box center [345, 22] width 27 height 18
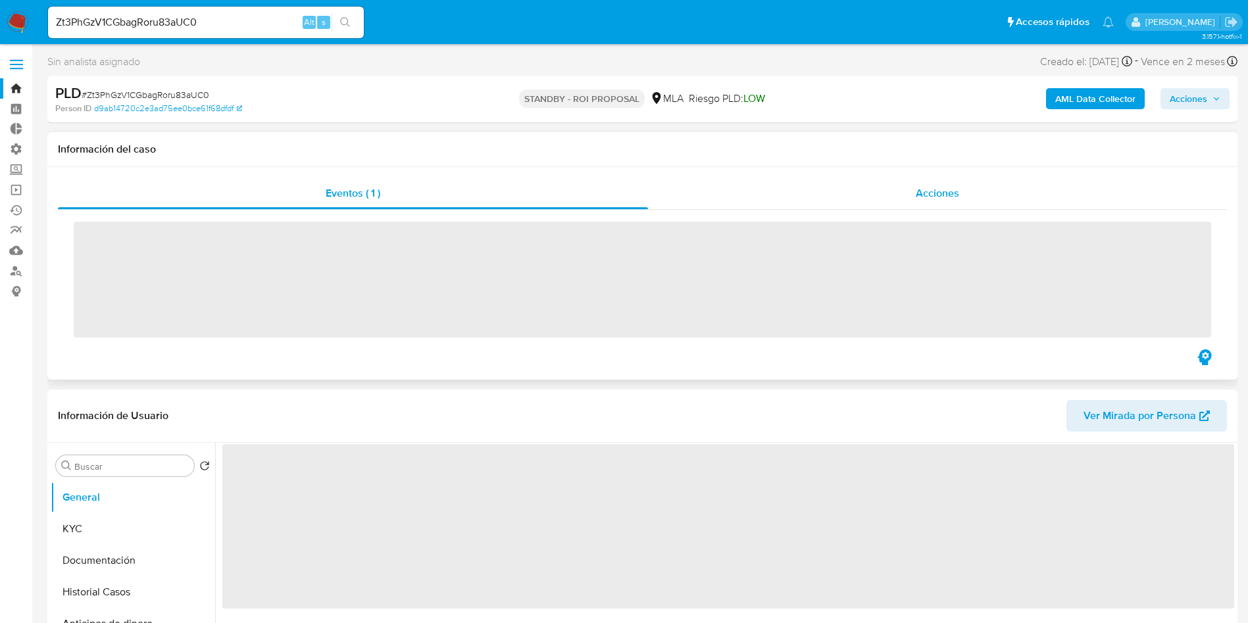
click at [935, 196] on span "Acciones" at bounding box center [937, 193] width 43 height 15
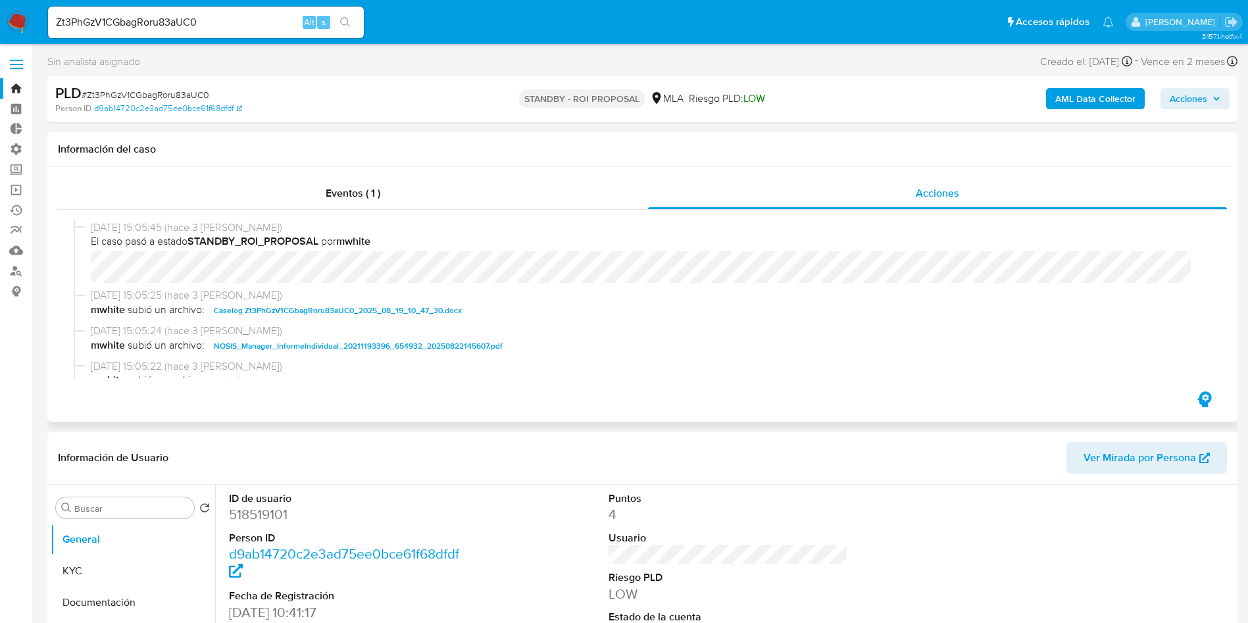
click at [407, 305] on span "Caselog Zt3PhGzV1CGbagRoru83aUC0_2025_08_19_10_47_30.docx" at bounding box center [338, 311] width 248 height 16
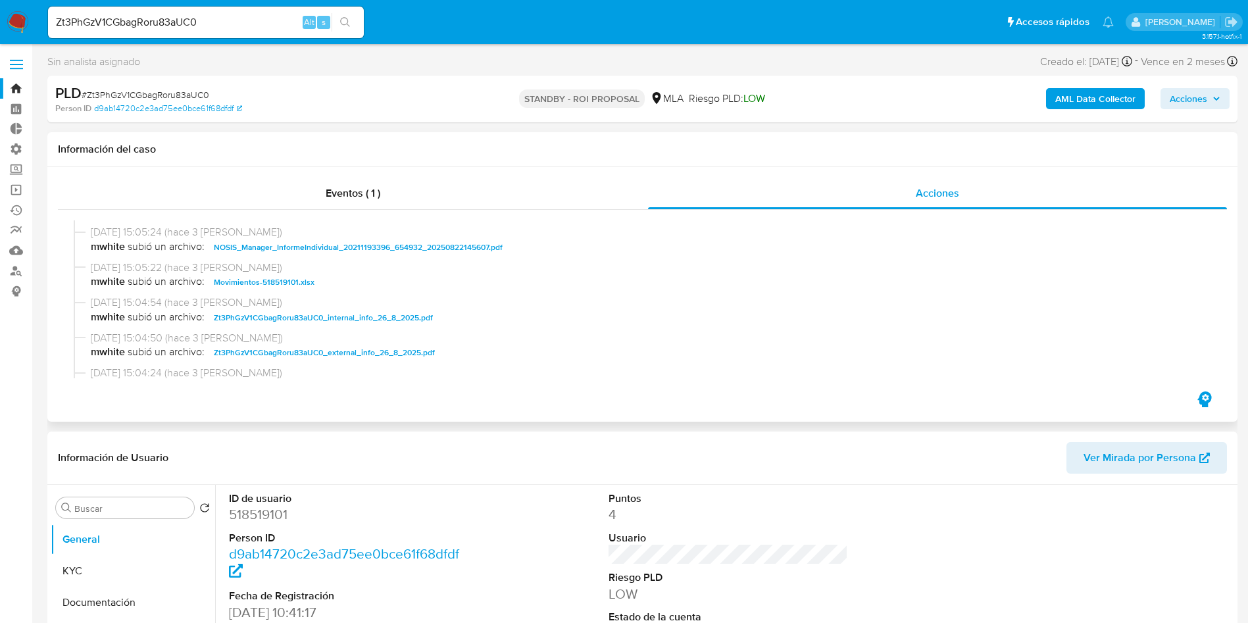
select select "10"
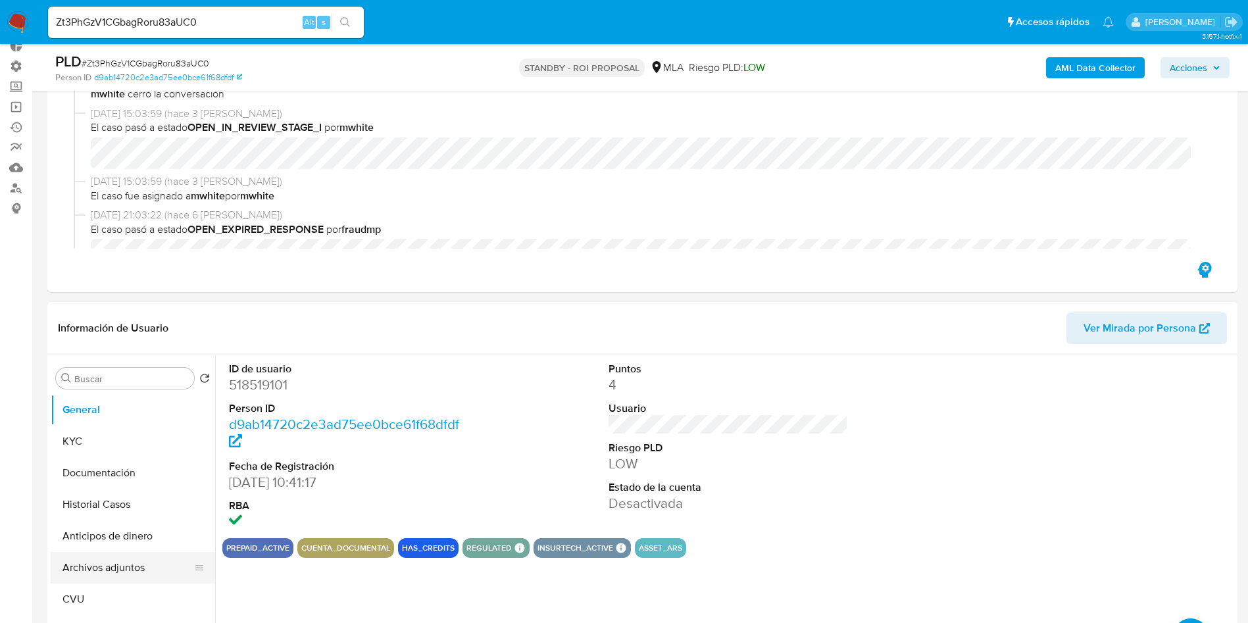
scroll to position [197, 0]
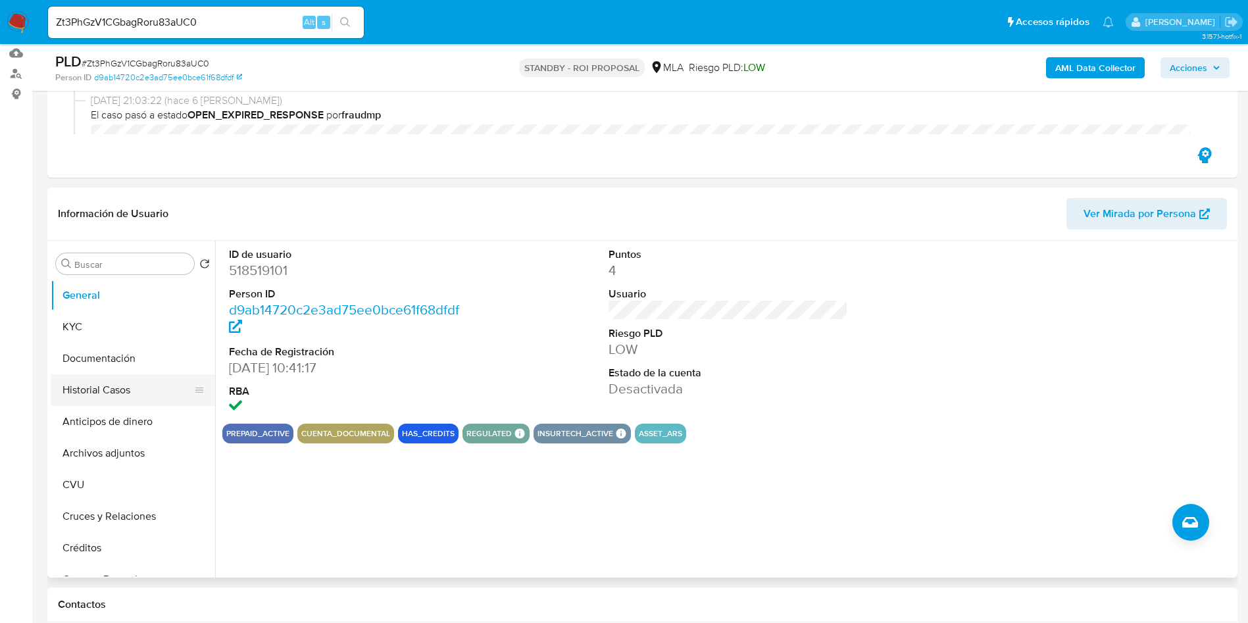
click at [99, 388] on button "Historial Casos" at bounding box center [128, 390] width 154 height 32
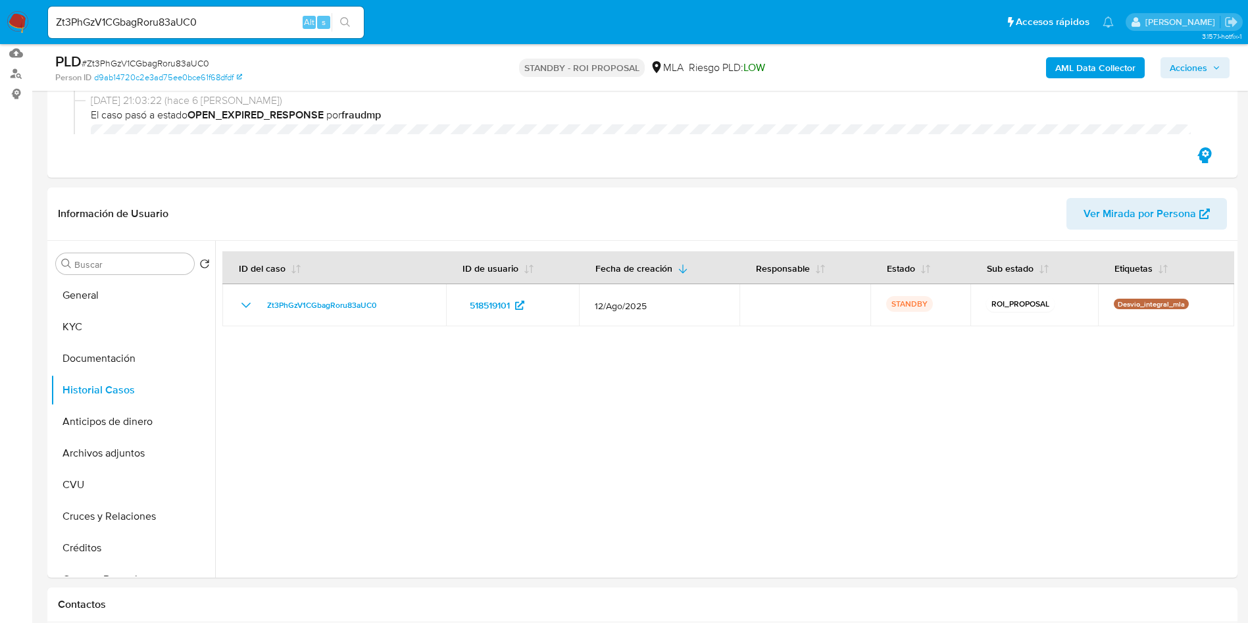
click at [172, 9] on div "Zt3PhGzV1CGbagRoru83aUC0 Alt s" at bounding box center [206, 23] width 316 height 32
click at [164, 16] on input "Zt3PhGzV1CGbagRoru83aUC0" at bounding box center [206, 22] width 316 height 17
paste input "uK4QGyUHVVFGeq27lGixA16n"
type input "uK4QGyUHVVFGeq27lGixA16n"
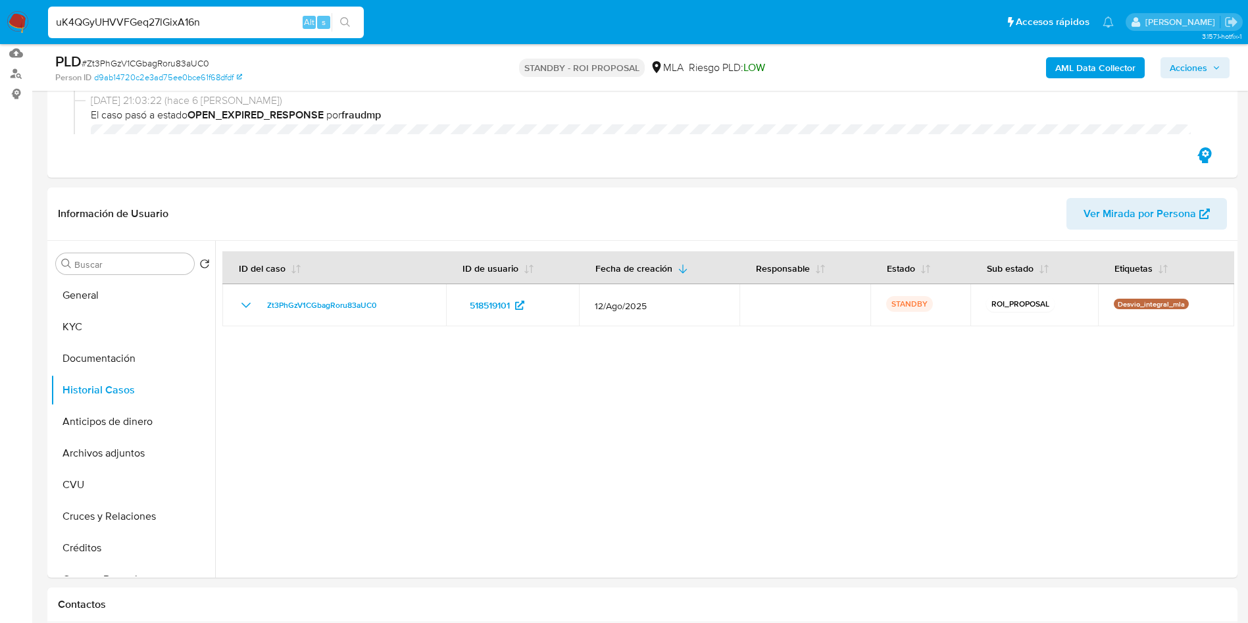
click at [339, 20] on button "search-icon" at bounding box center [345, 22] width 27 height 18
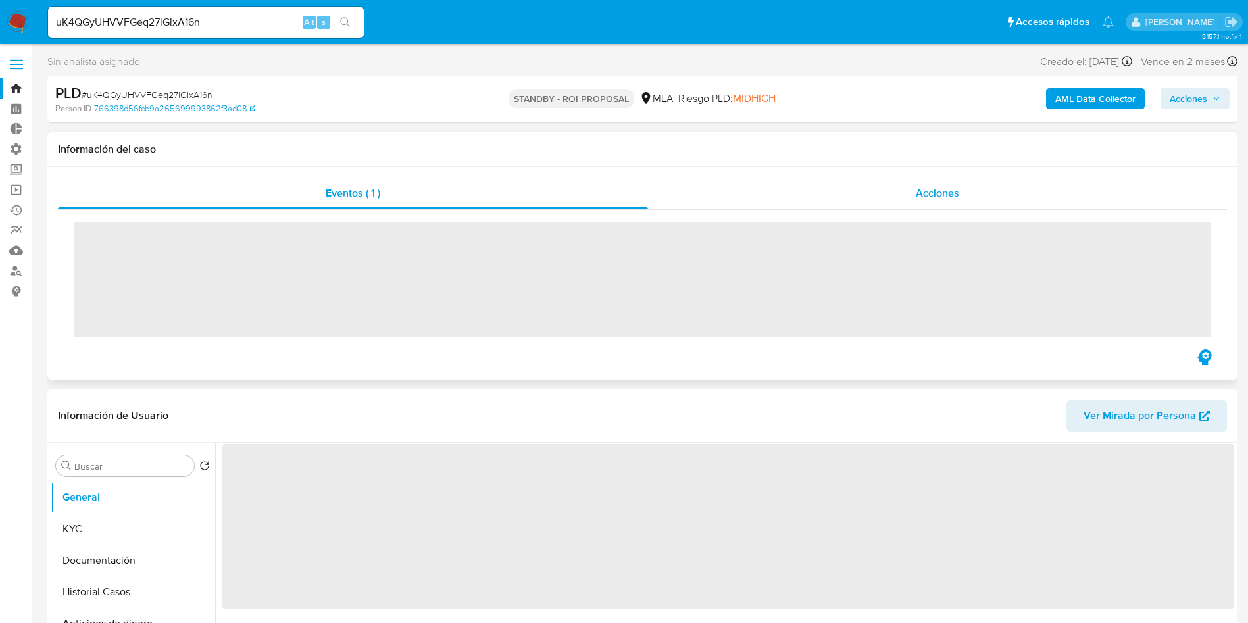
click at [952, 196] on span "Acciones" at bounding box center [937, 193] width 43 height 15
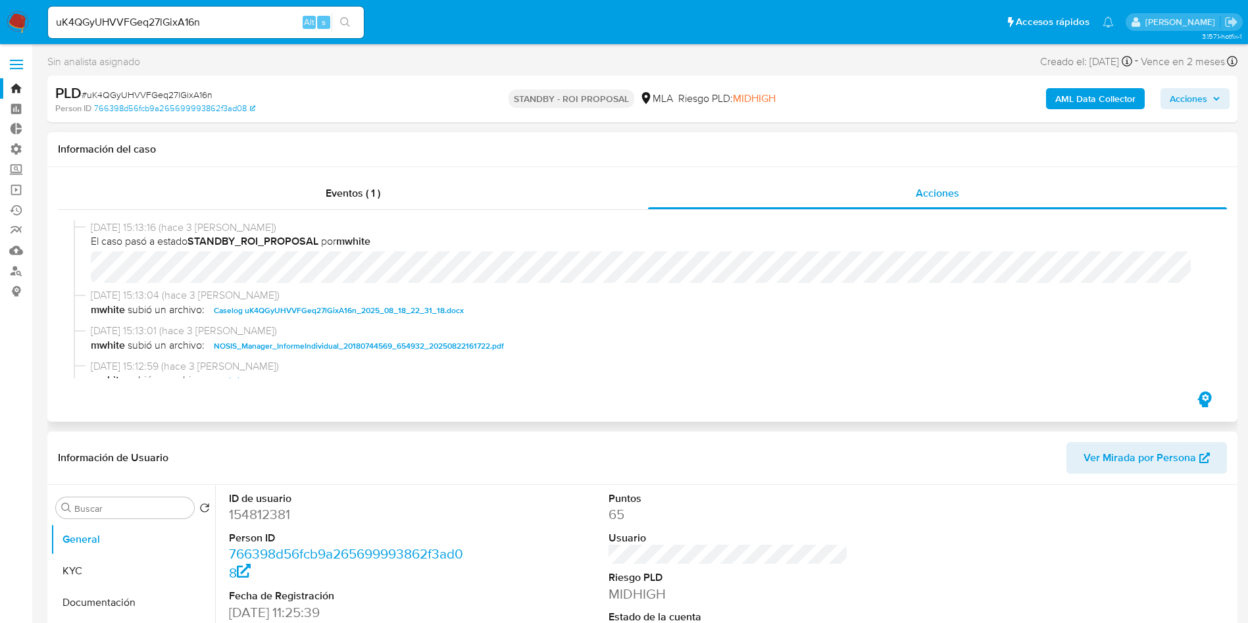
click at [395, 309] on span "Caselog uK4QGyUHVVFGeq27lGixA16n_2025_08_18_22_31_18.docx" at bounding box center [339, 311] width 250 height 16
select select "10"
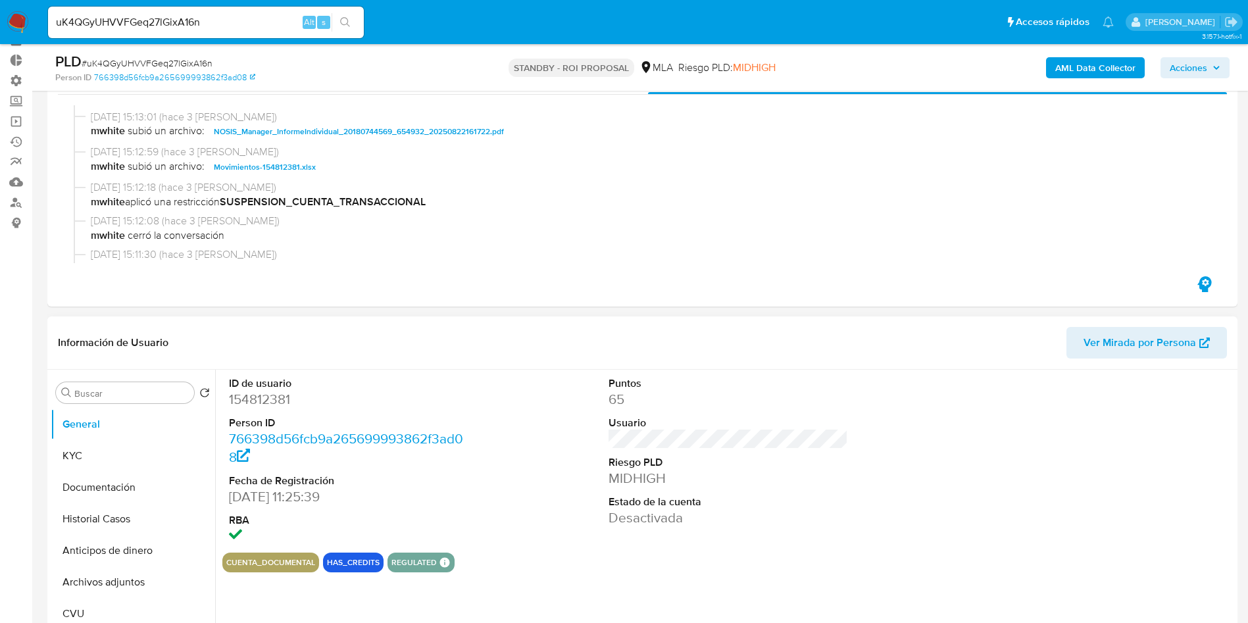
scroll to position [197, 0]
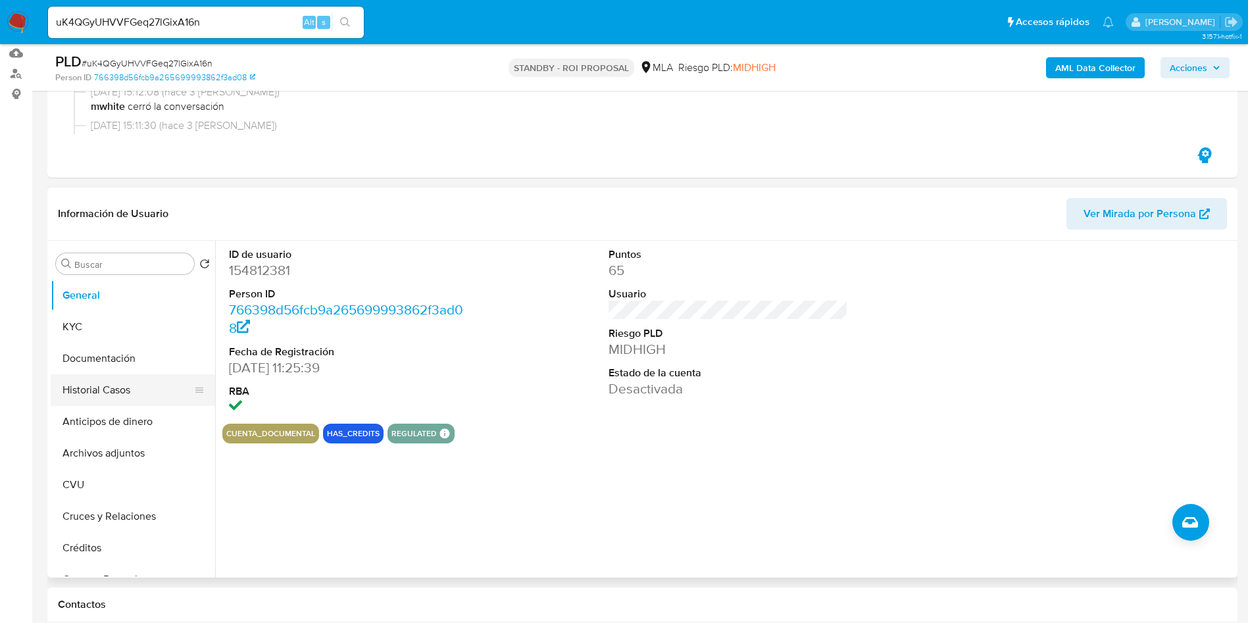
click at [91, 395] on button "Historial Casos" at bounding box center [128, 390] width 154 height 32
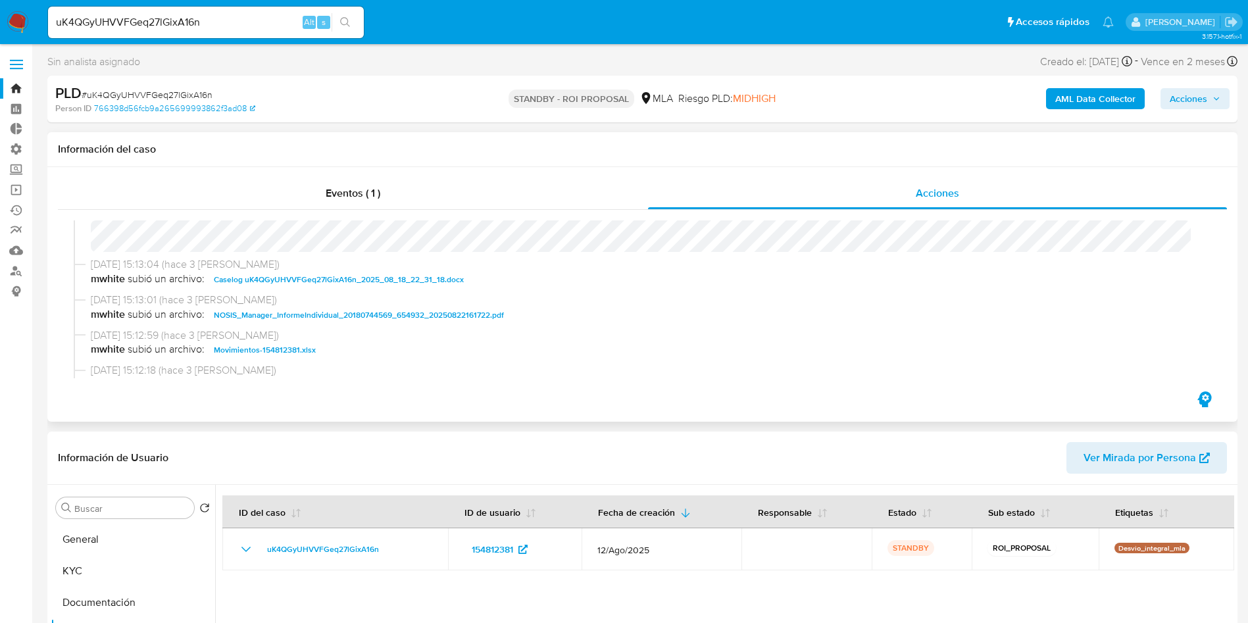
scroll to position [0, 0]
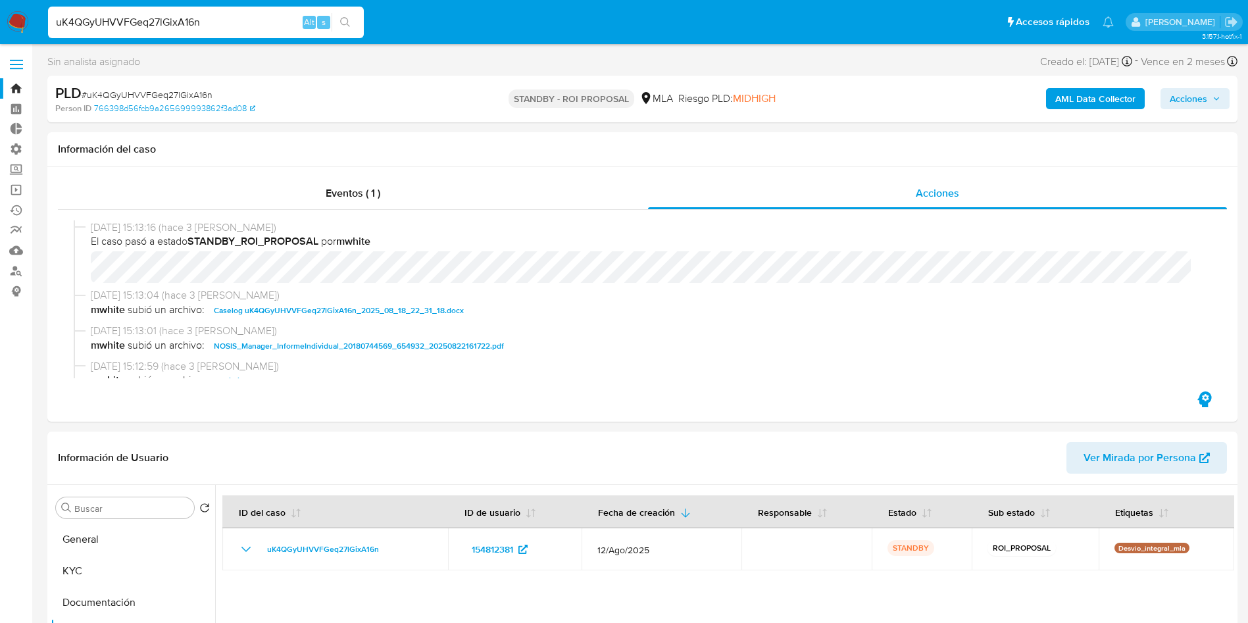
click at [249, 30] on input "uK4QGyUHVVFGeq27lGixA16n" at bounding box center [206, 22] width 316 height 17
paste input "8go4cvqg2BxuLJBheVJ8DI7Y"
type input "8go4cvqg2BxuLJBheVJ8DI7Y"
click at [351, 25] on button "search-icon" at bounding box center [345, 22] width 27 height 18
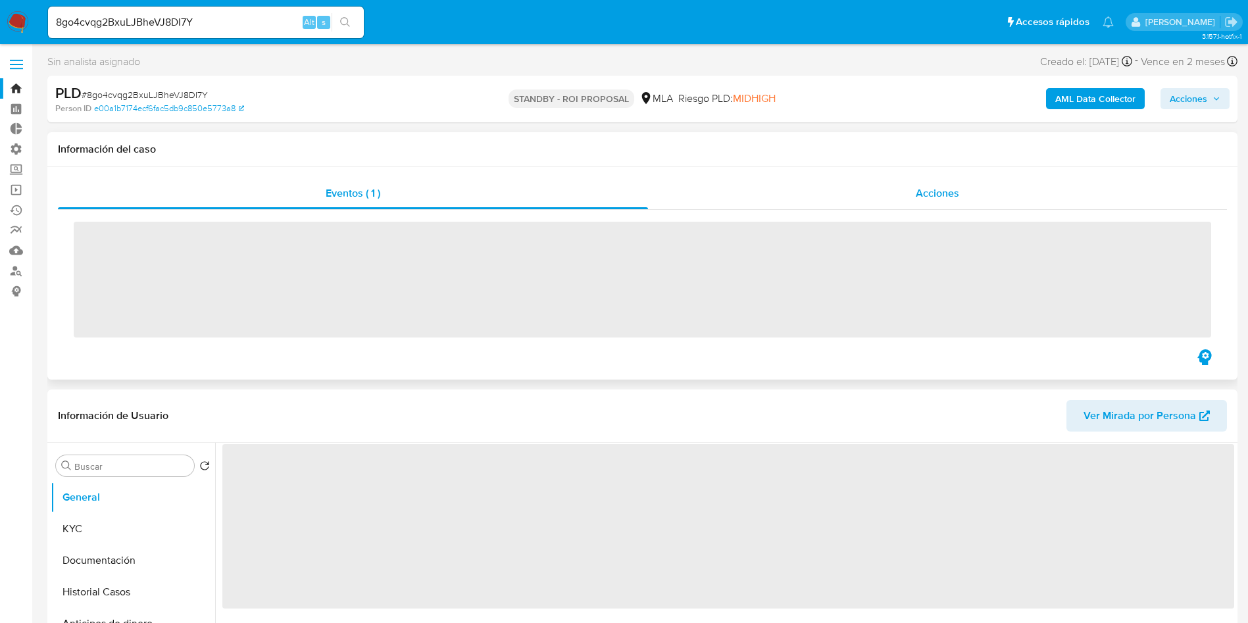
click at [947, 193] on span "Acciones" at bounding box center [937, 193] width 43 height 15
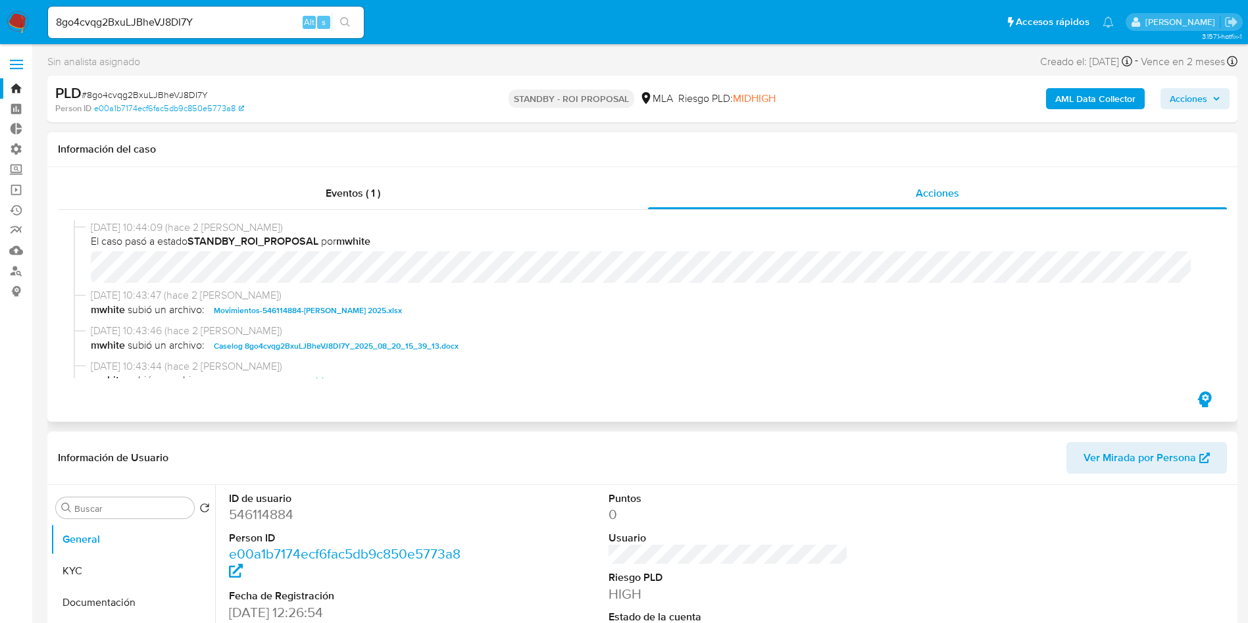
select select "10"
click at [384, 351] on span "Caselog 8go4cvqg2BxuLJBheVJ8DI7Y_2025_08_20_15_39_13.docx" at bounding box center [336, 346] width 245 height 16
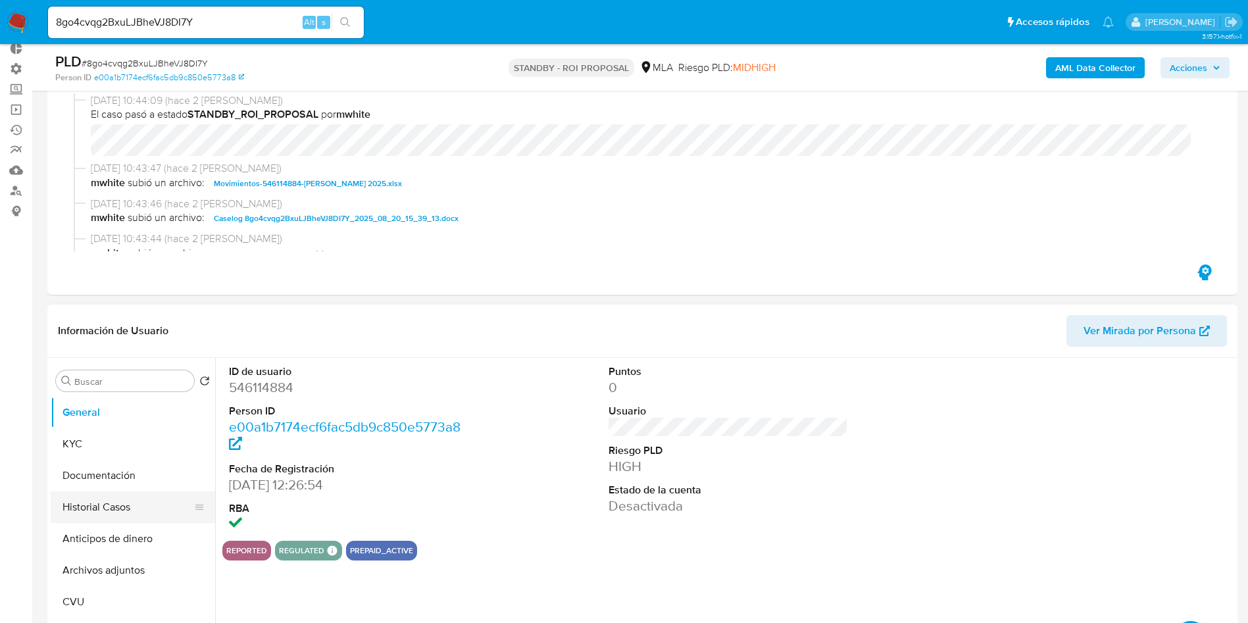
scroll to position [99, 0]
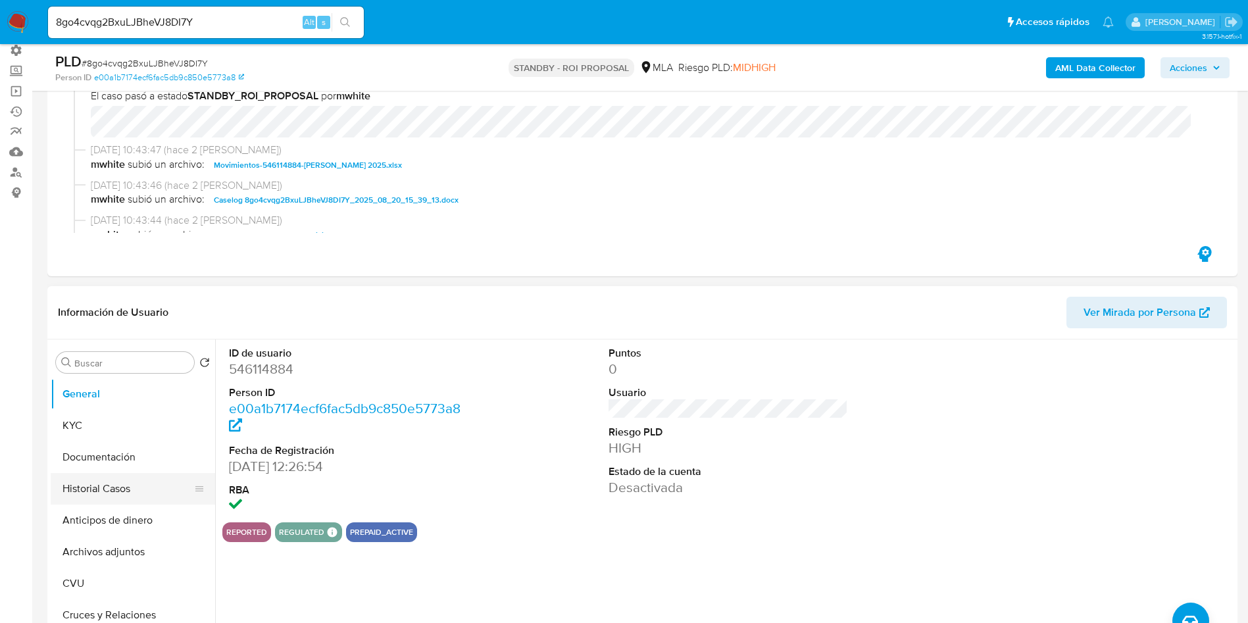
click at [99, 499] on button "Historial Casos" at bounding box center [128, 489] width 154 height 32
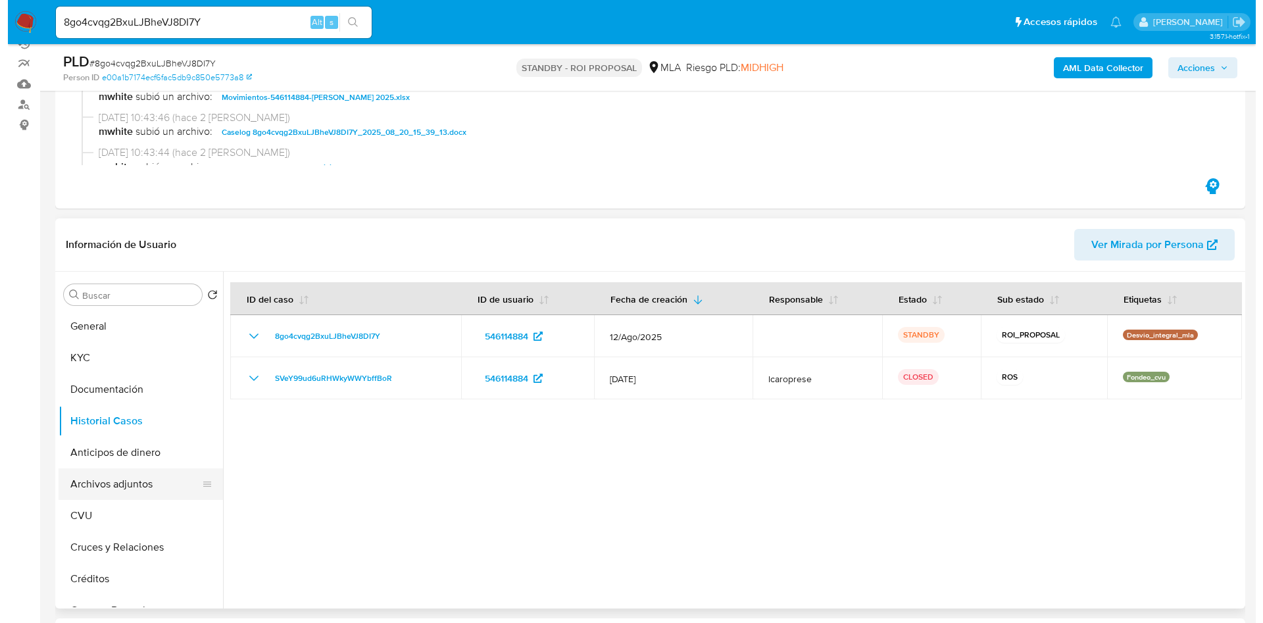
scroll to position [197, 0]
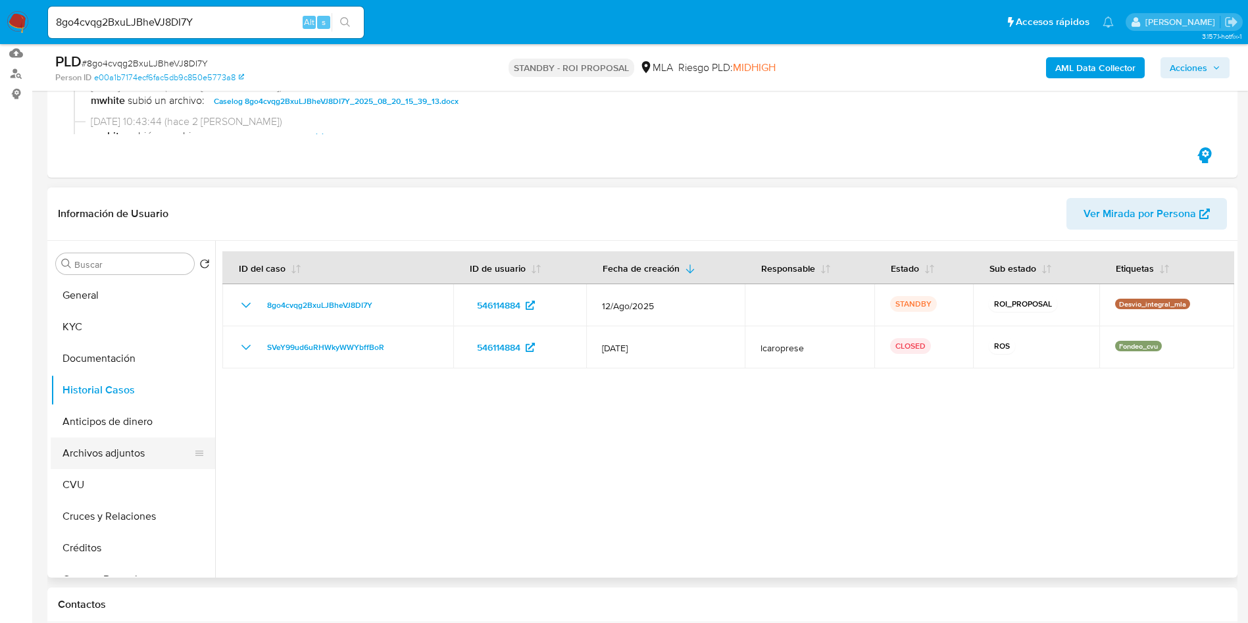
click at [136, 448] on button "Archivos adjuntos" at bounding box center [128, 454] width 154 height 32
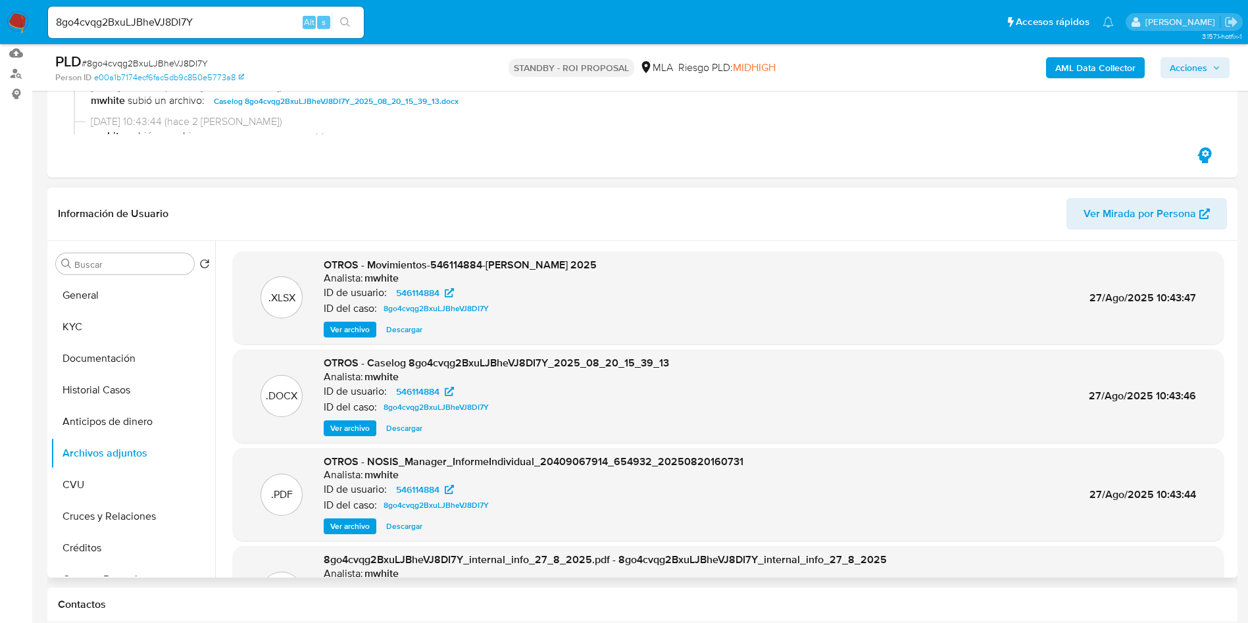
click at [366, 432] on span "Ver archivo" at bounding box center [349, 428] width 39 height 13
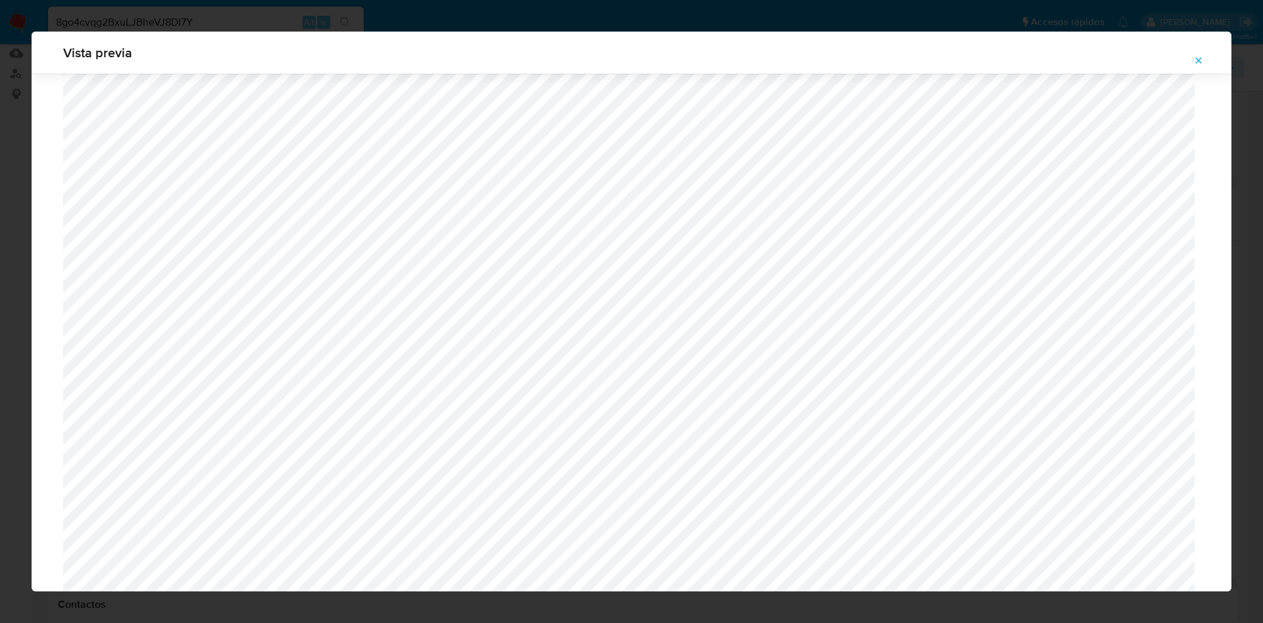
scroll to position [270, 0]
click at [1197, 61] on icon "Attachment preview" at bounding box center [1199, 60] width 6 height 6
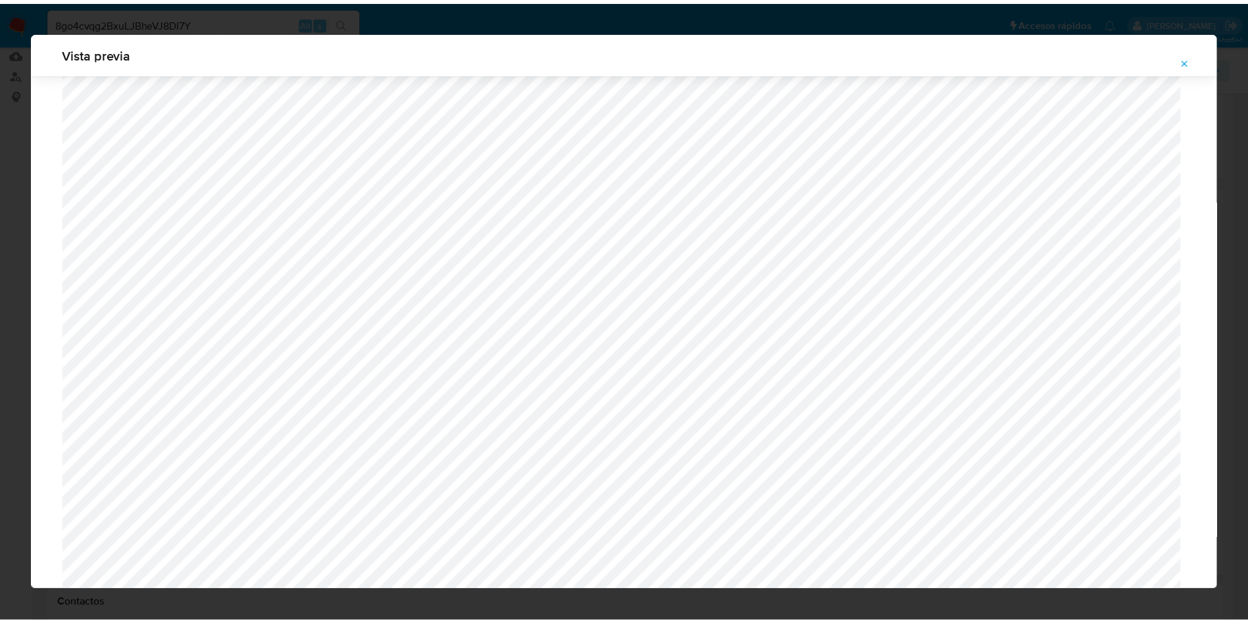
scroll to position [0, 0]
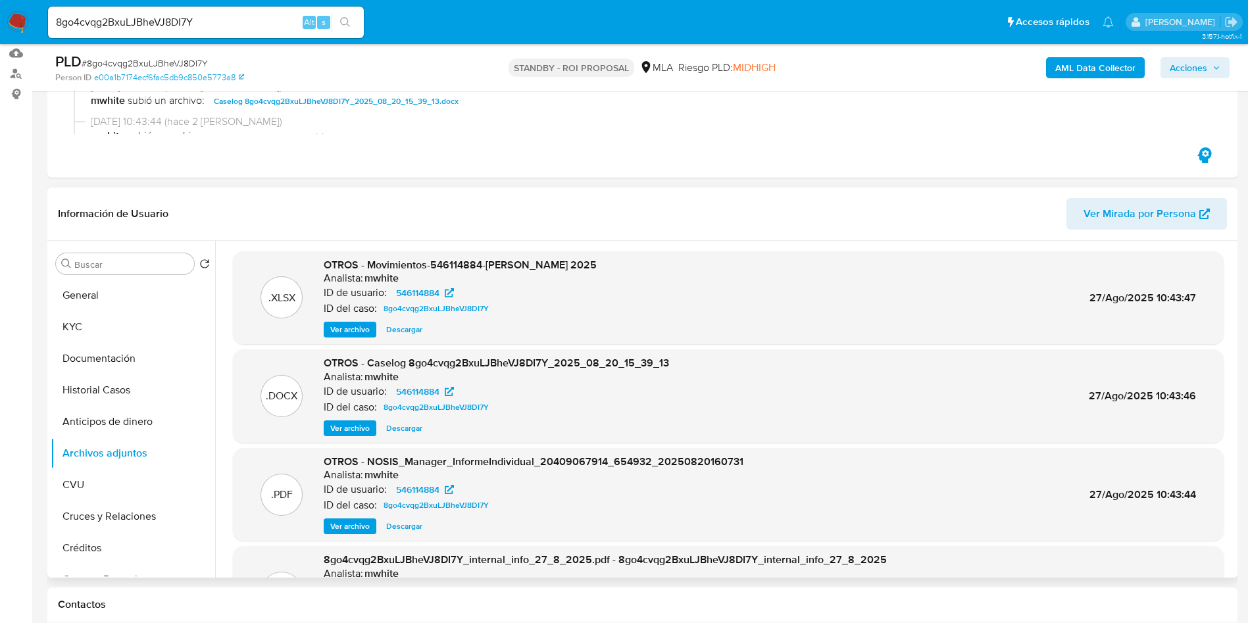
drag, startPoint x: 463, startPoint y: 411, endPoint x: 547, endPoint y: 401, distance: 84.8
click at [127, 384] on button "Historial Casos" at bounding box center [128, 390] width 154 height 32
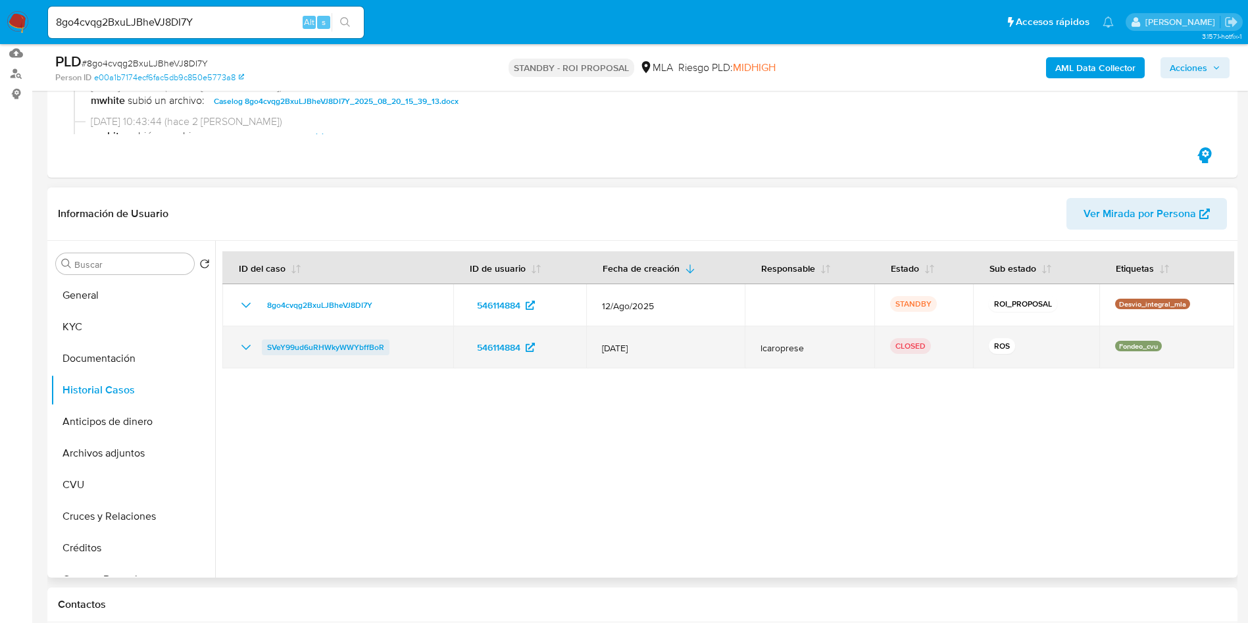
click at [359, 347] on span "SVeY99ud6uRHWkyWWYbffBoR" at bounding box center [325, 347] width 117 height 16
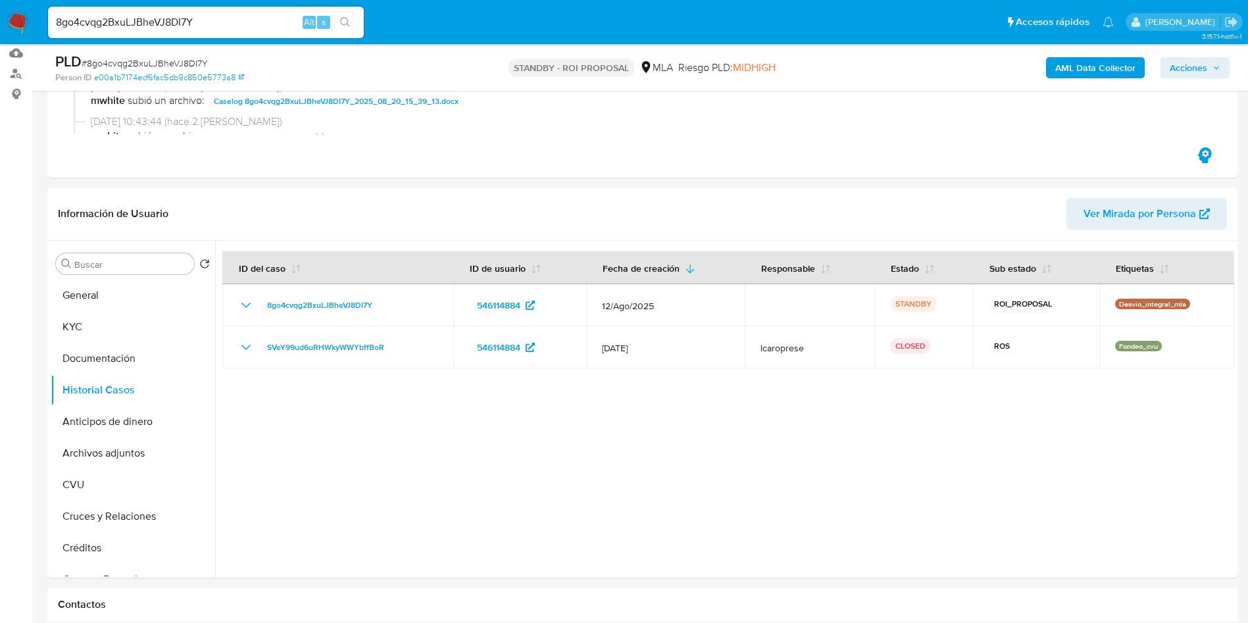
click at [178, 18] on input "8go4cvqg2BxuLJBheVJ8DI7Y" at bounding box center [206, 22] width 316 height 17
paste input "KNjAnobZmMRnrneoRGtnJY0D"
type input "KNjAnobZmMRnrneoRGtnJY0D"
click at [347, 31] on button "search-icon" at bounding box center [345, 22] width 27 height 18
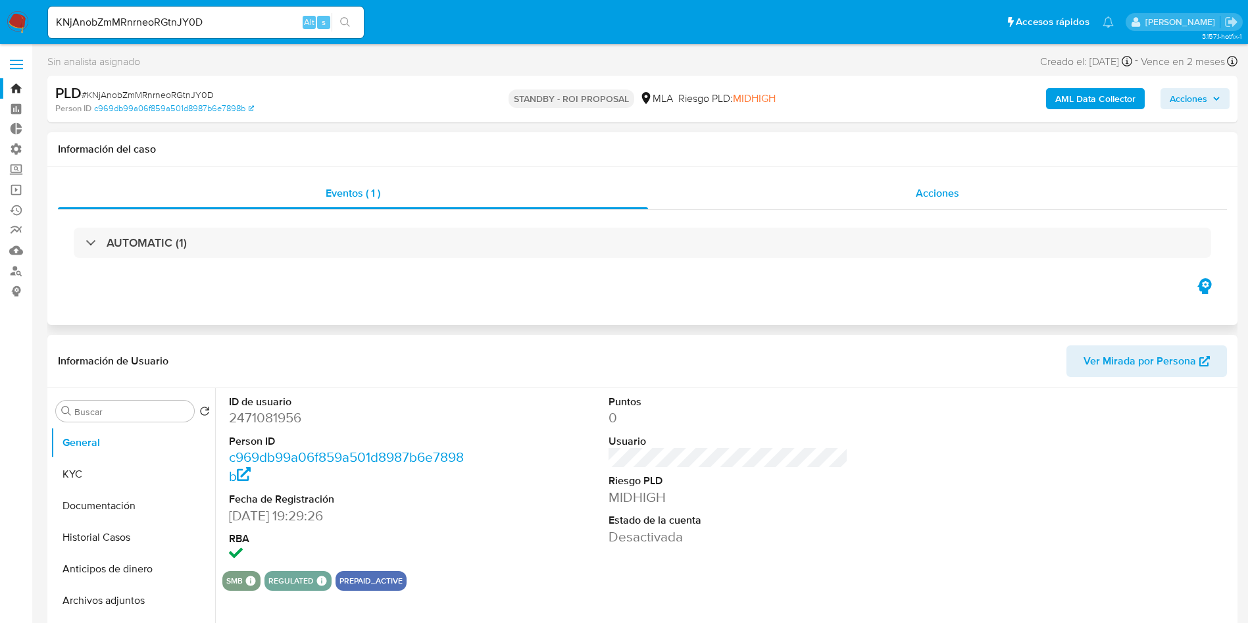
click at [916, 182] on div "Acciones" at bounding box center [937, 194] width 579 height 32
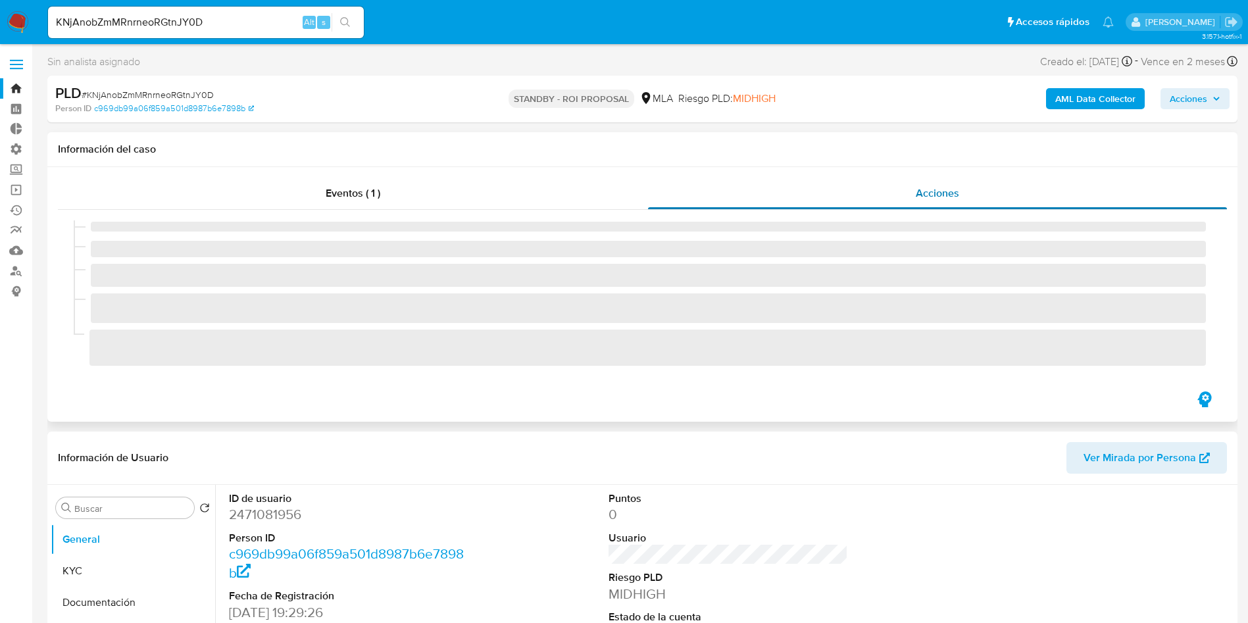
select select "10"
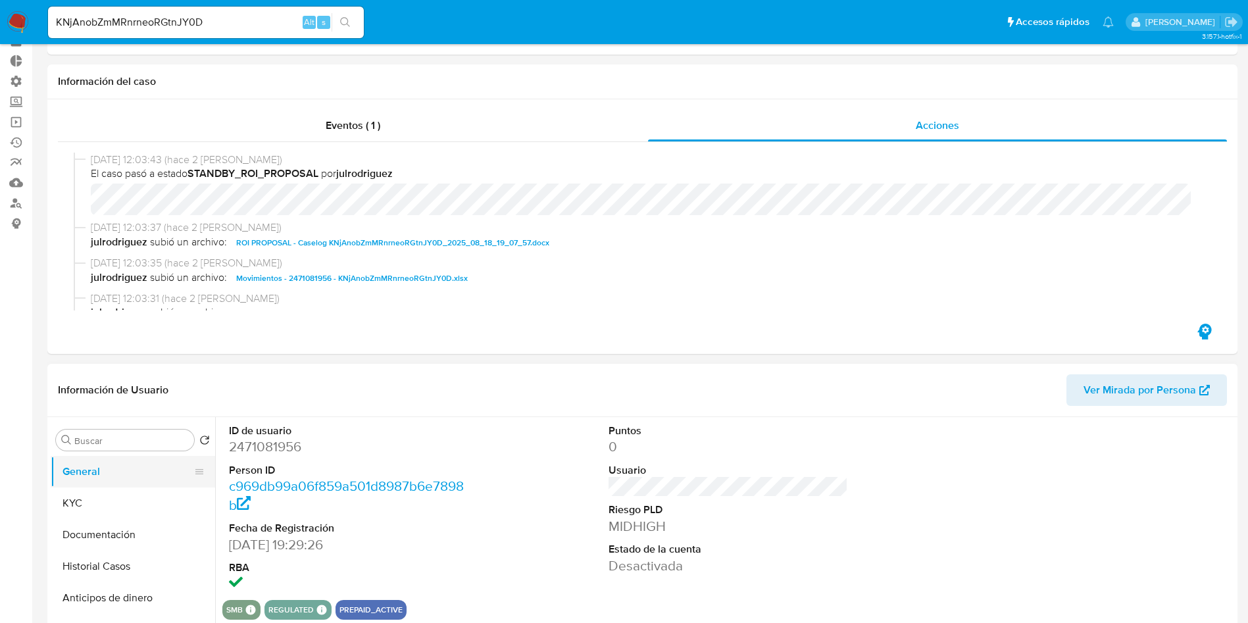
scroll to position [99, 0]
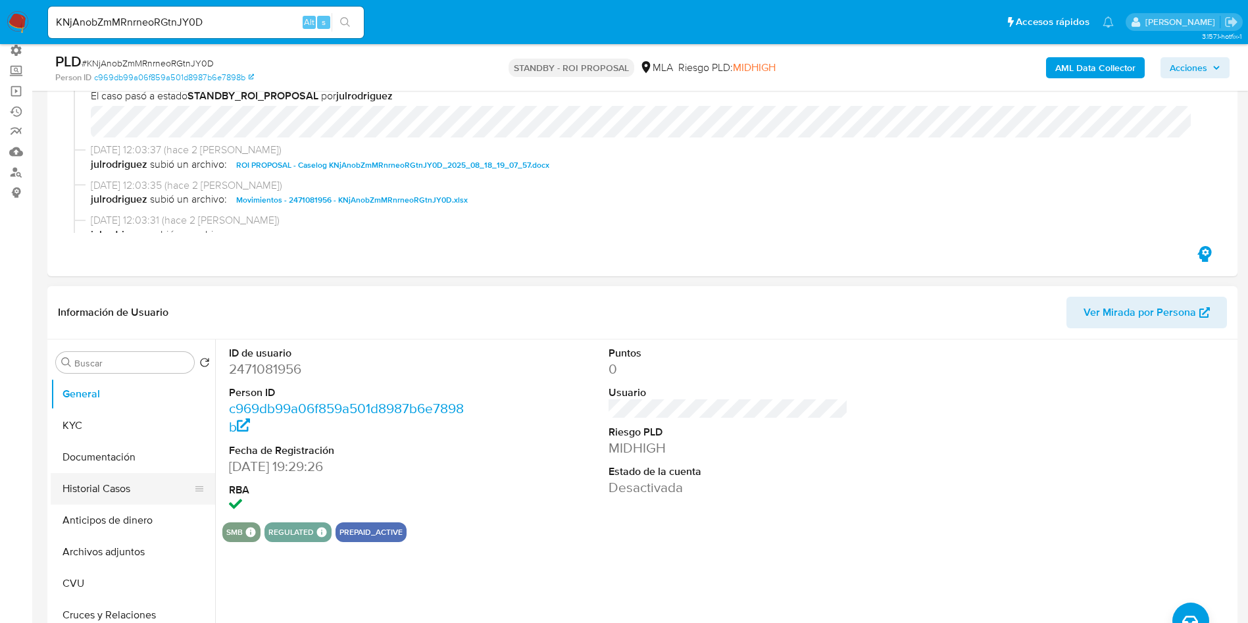
click at [118, 485] on button "Historial Casos" at bounding box center [128, 489] width 154 height 32
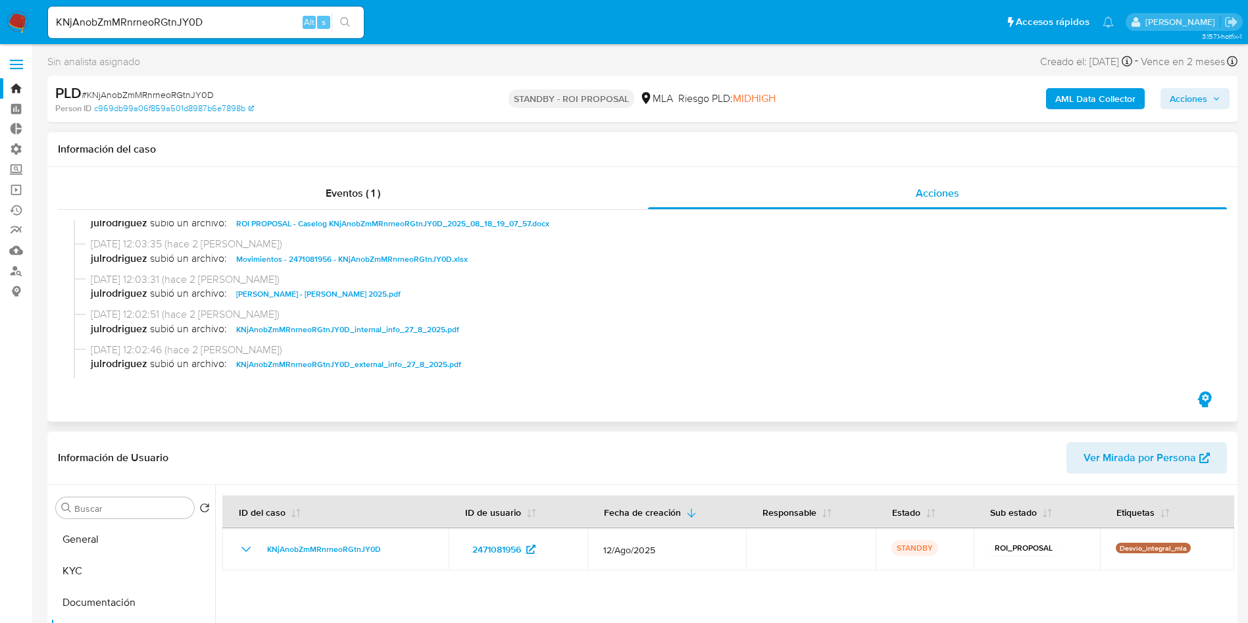
scroll to position [0, 0]
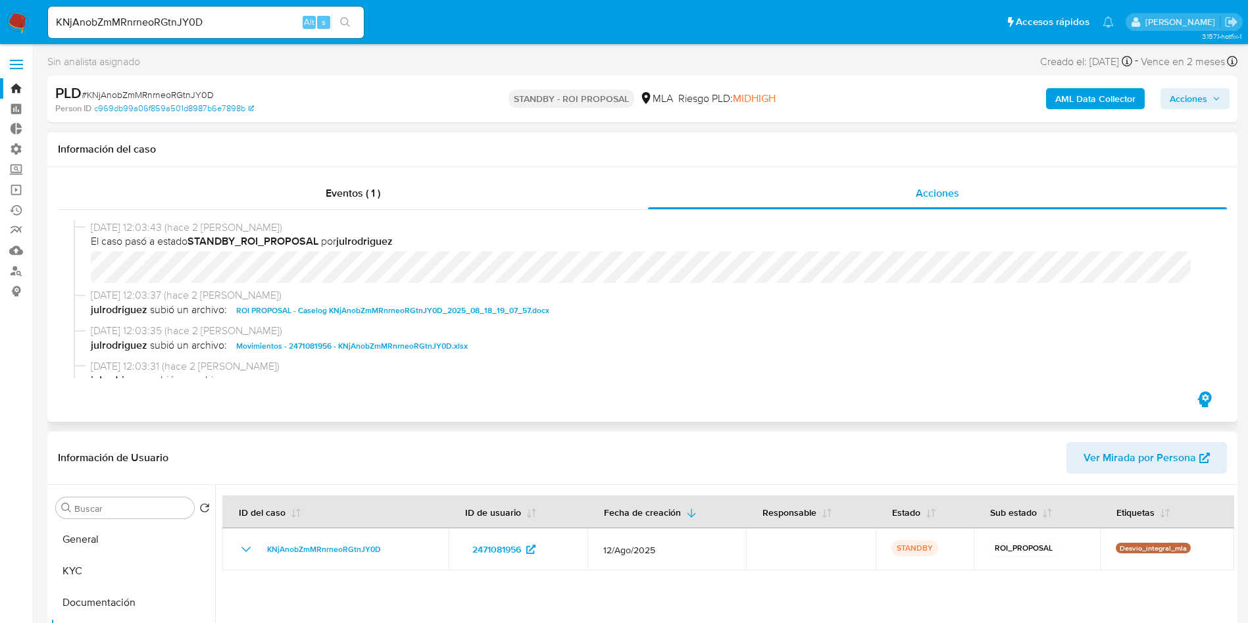
click at [497, 314] on span "ROI PROPOSAL - Caselog KNjAnobZmMRnrneoRGtnJY0D_2025_08_18_19_07_57.docx" at bounding box center [392, 311] width 313 height 16
click at [153, 24] on input "KNjAnobZmMRnrneoRGtnJY0D" at bounding box center [206, 22] width 316 height 17
paste input "WEQguR5ahY0jHuWgKsF9SSJs"
type input "WEQguR5ahY0jHuWgKsF9SSJs"
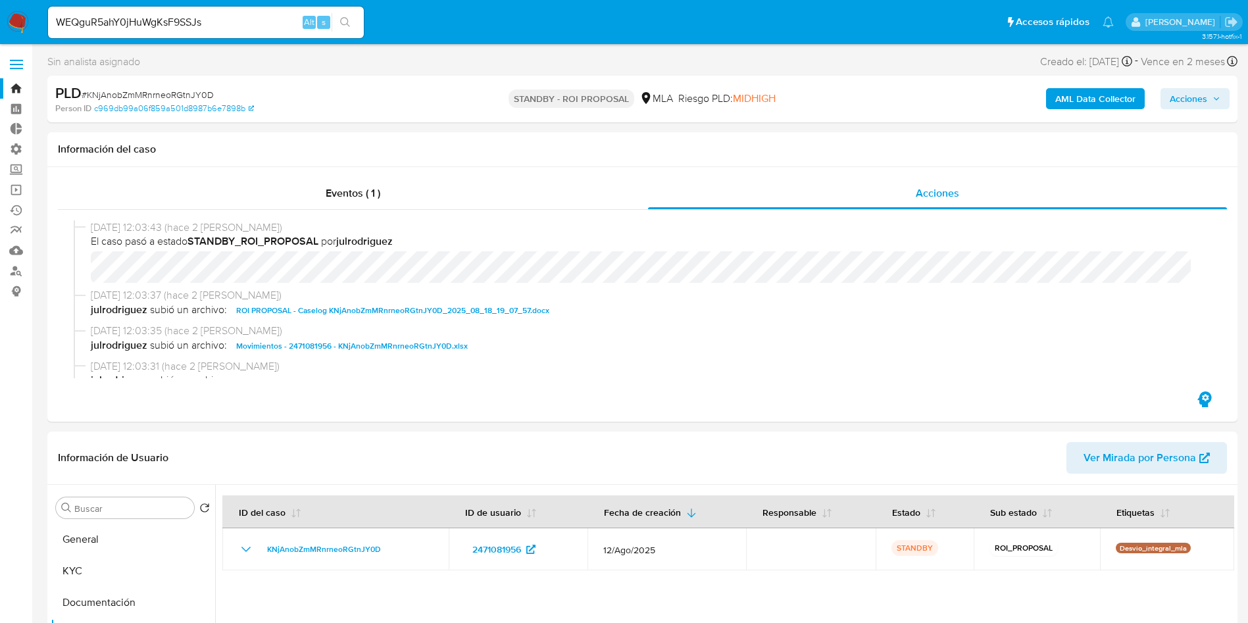
click at [339, 18] on button "search-icon" at bounding box center [345, 22] width 27 height 18
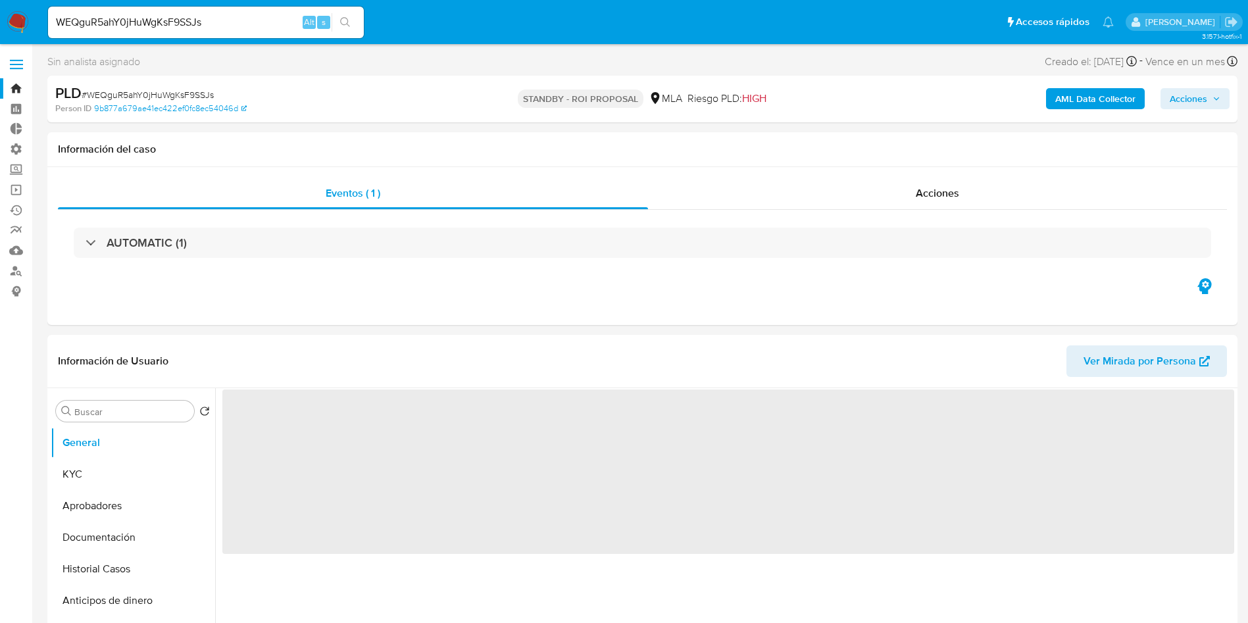
select select "10"
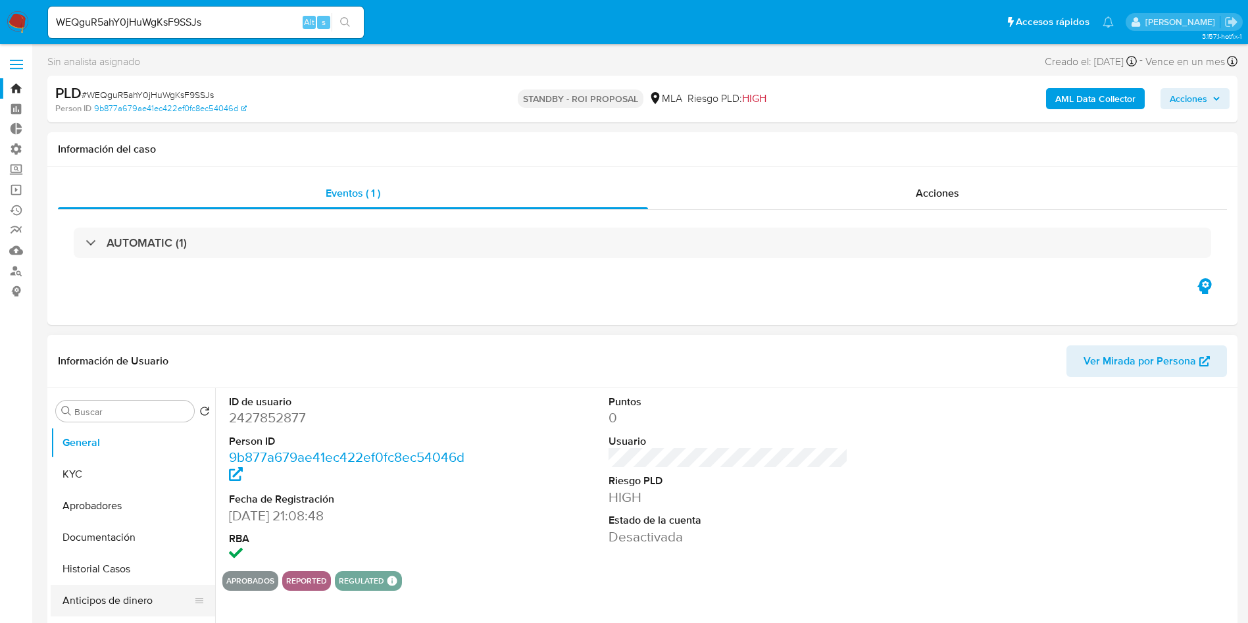
click at [130, 588] on button "Anticipos de dinero" at bounding box center [128, 601] width 154 height 32
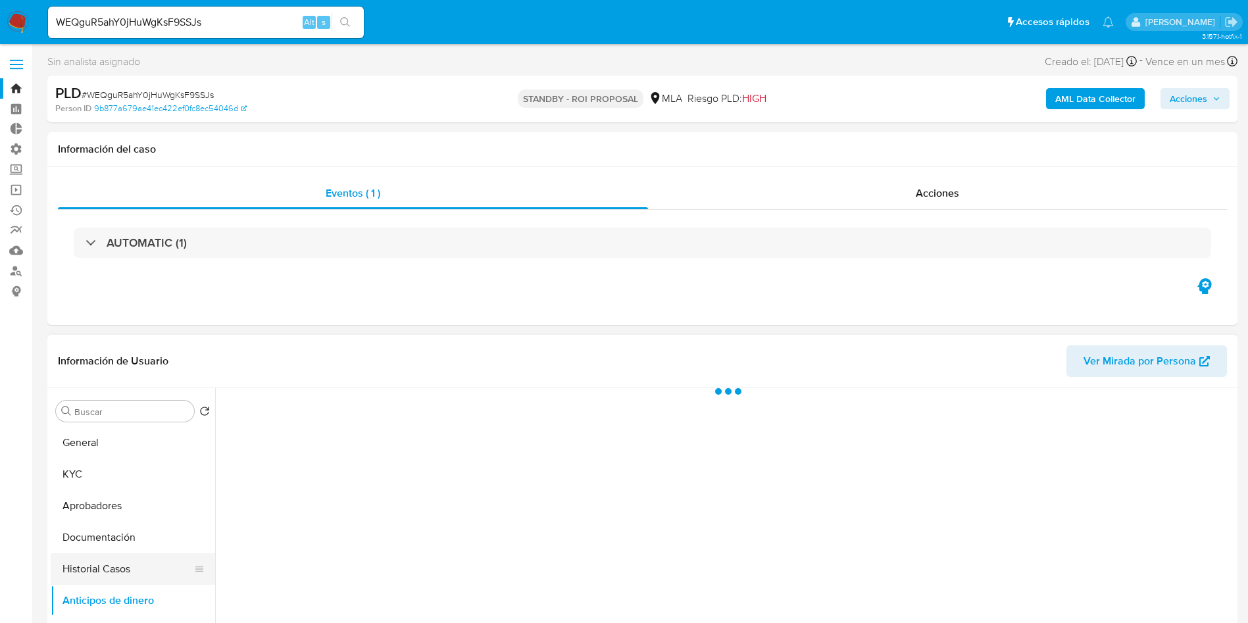
click at [137, 567] on button "Historial Casos" at bounding box center [128, 569] width 154 height 32
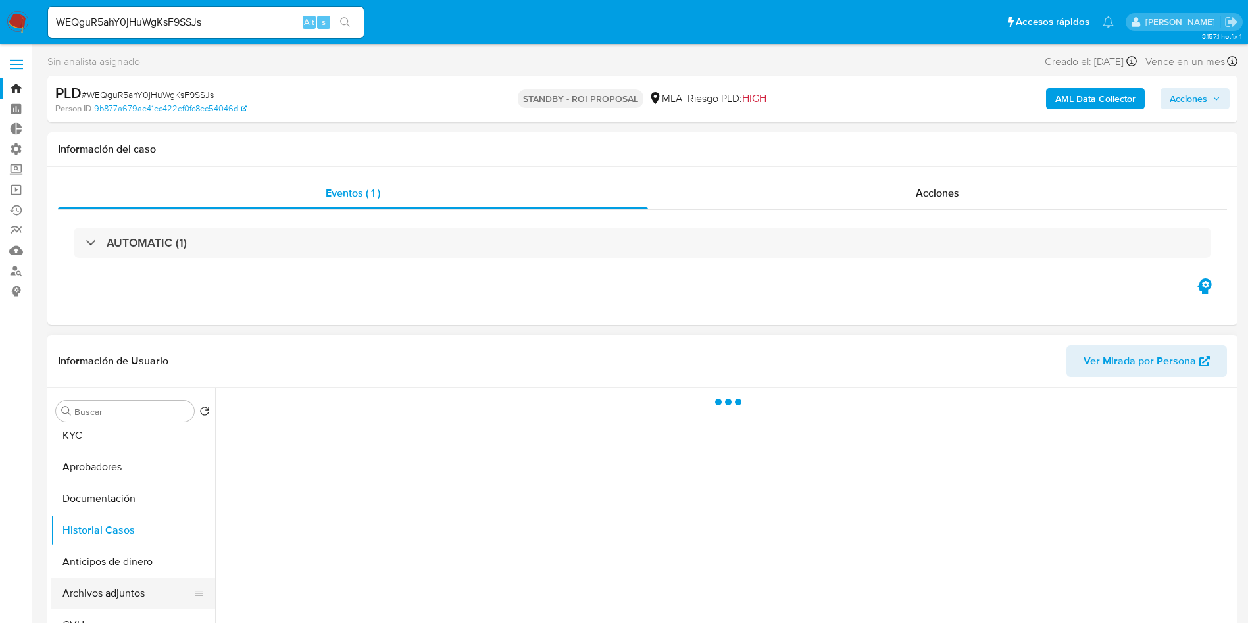
scroll to position [99, 0]
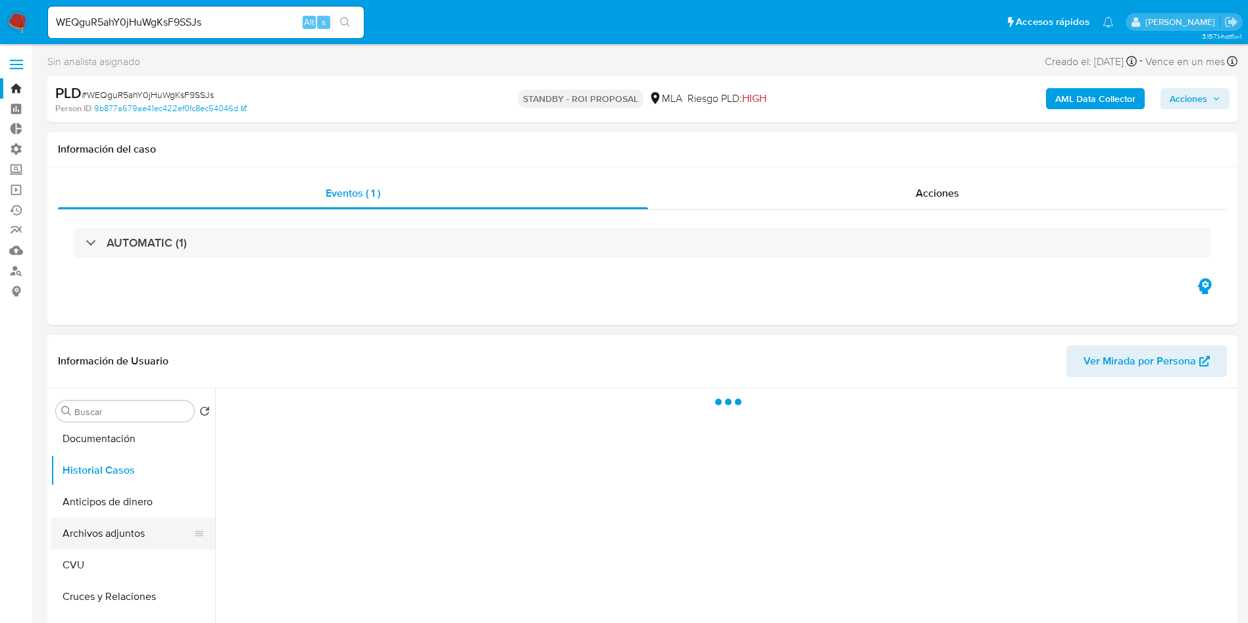
click at [122, 536] on button "Archivos adjuntos" at bounding box center [128, 534] width 154 height 32
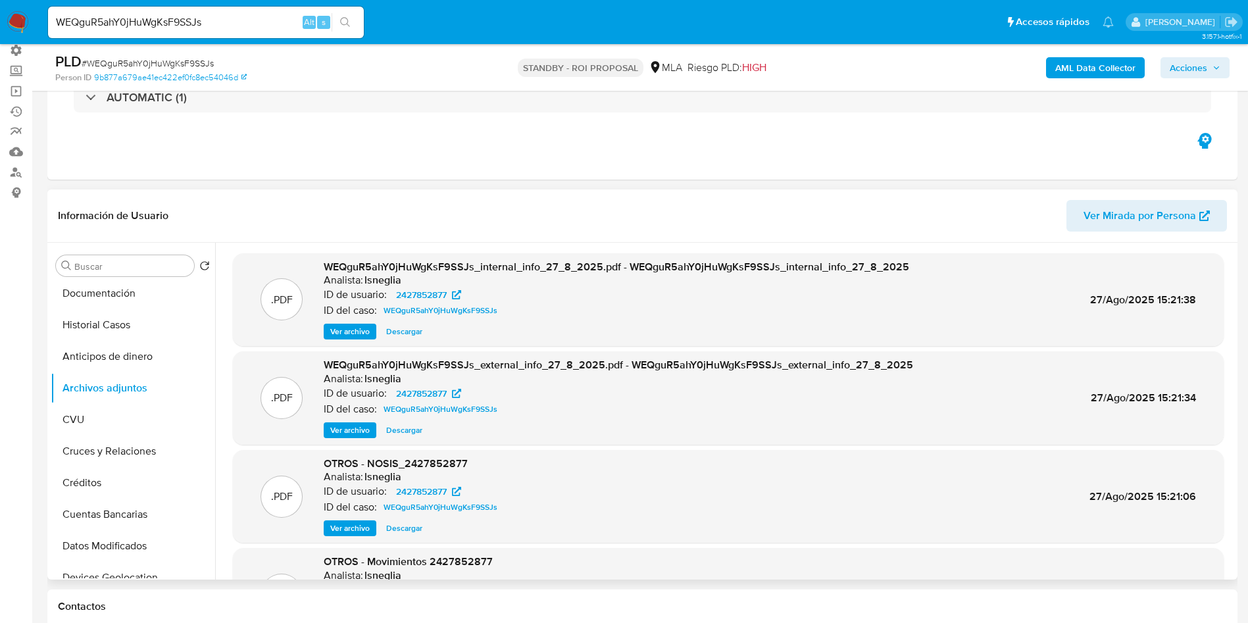
scroll to position [0, 0]
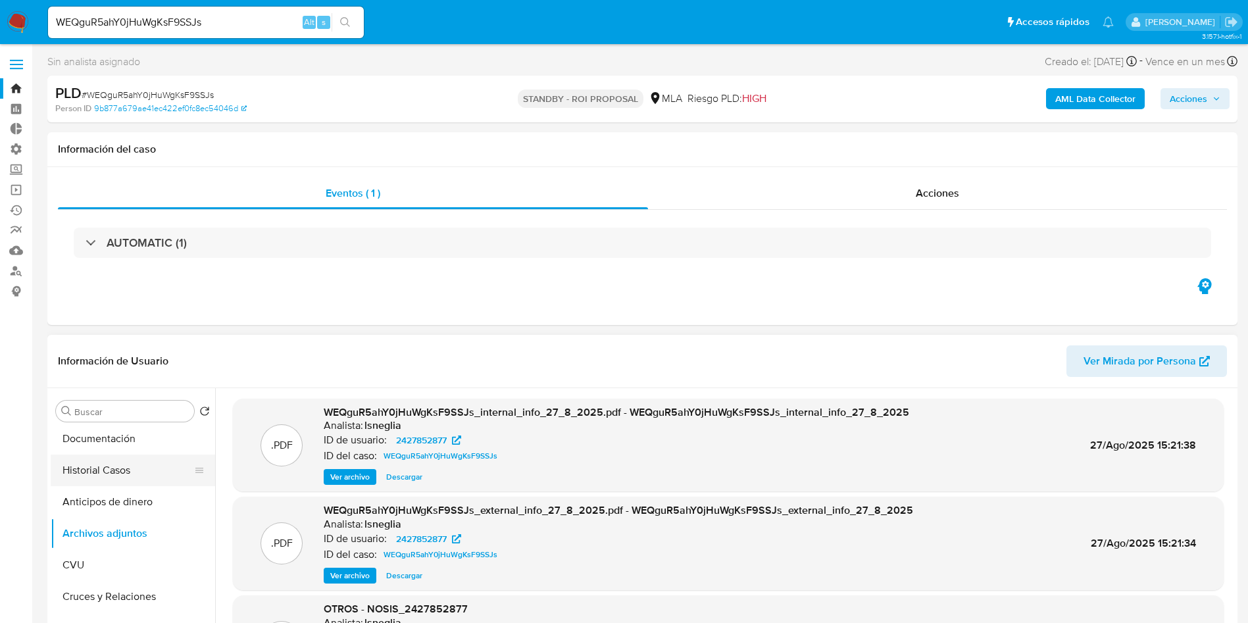
click at [139, 476] on button "Historial Casos" at bounding box center [128, 471] width 154 height 32
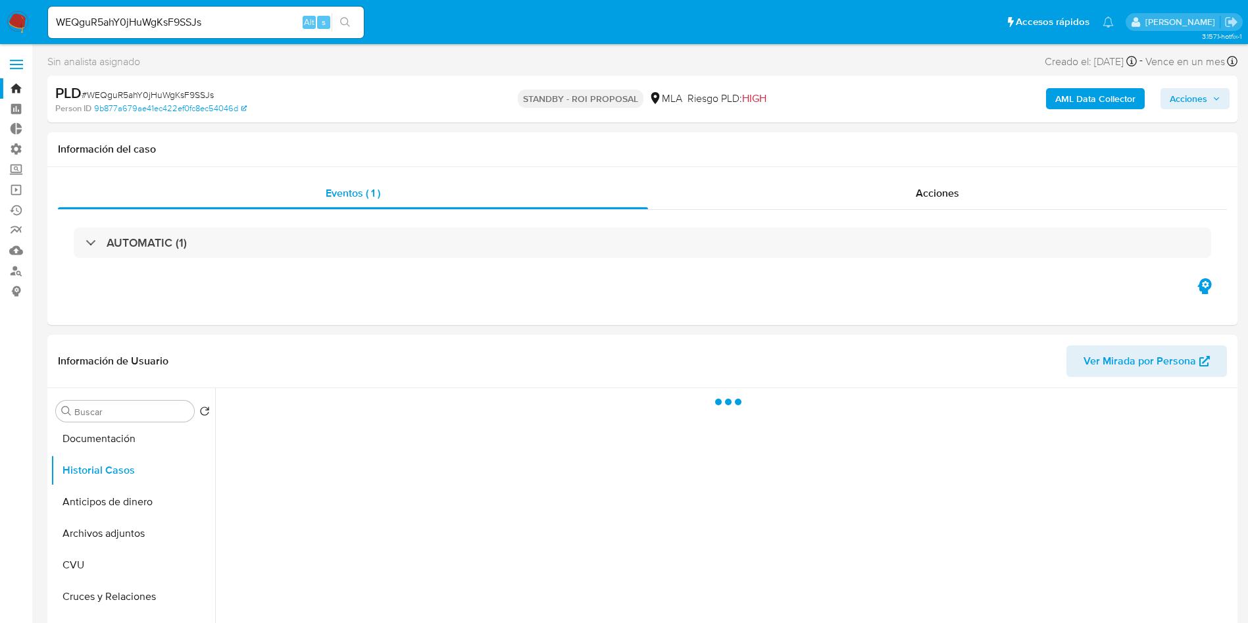
scroll to position [99, 0]
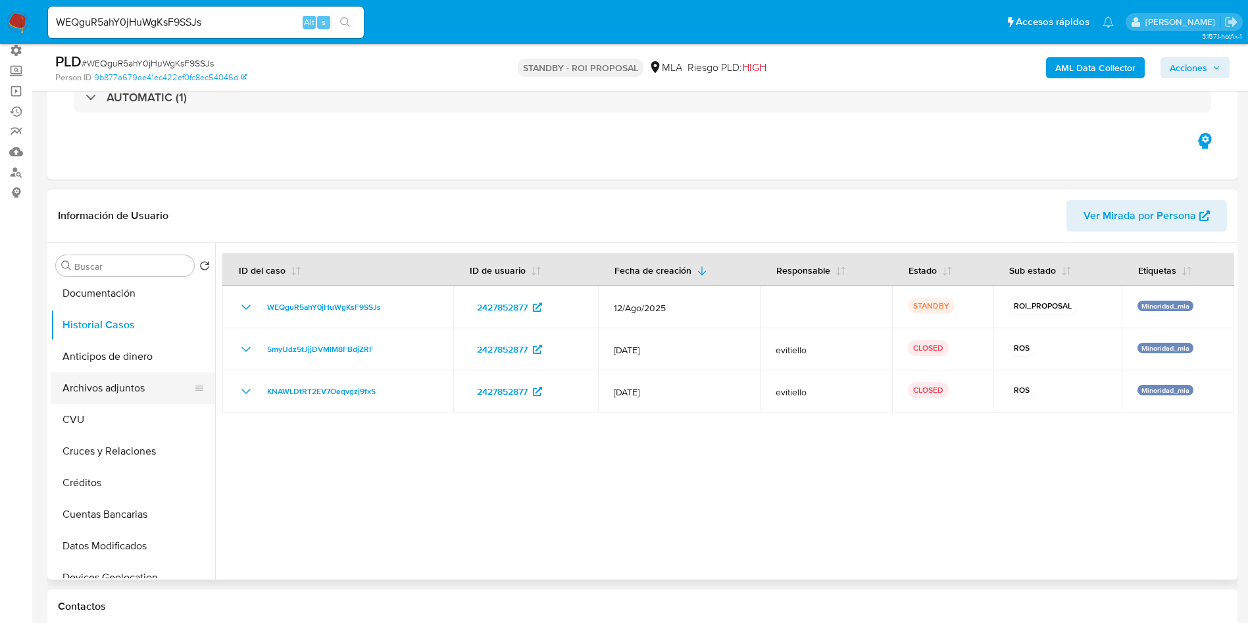
click at [135, 384] on button "Archivos adjuntos" at bounding box center [128, 388] width 154 height 32
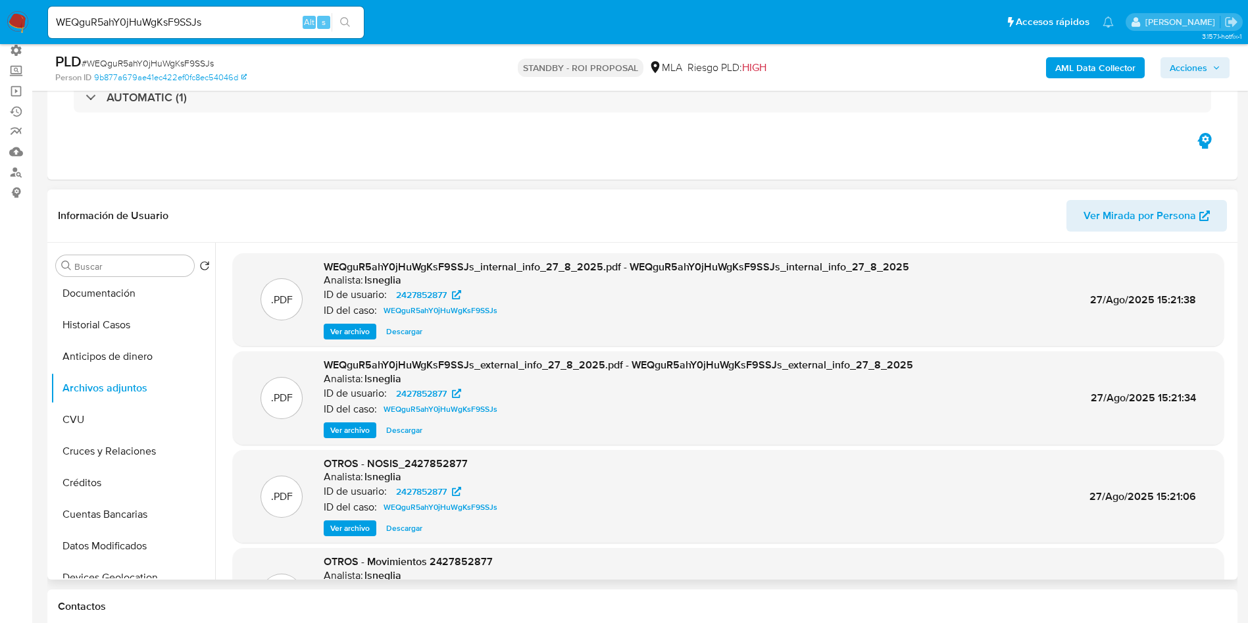
click at [359, 333] on span "Ver archivo" at bounding box center [349, 331] width 39 height 13
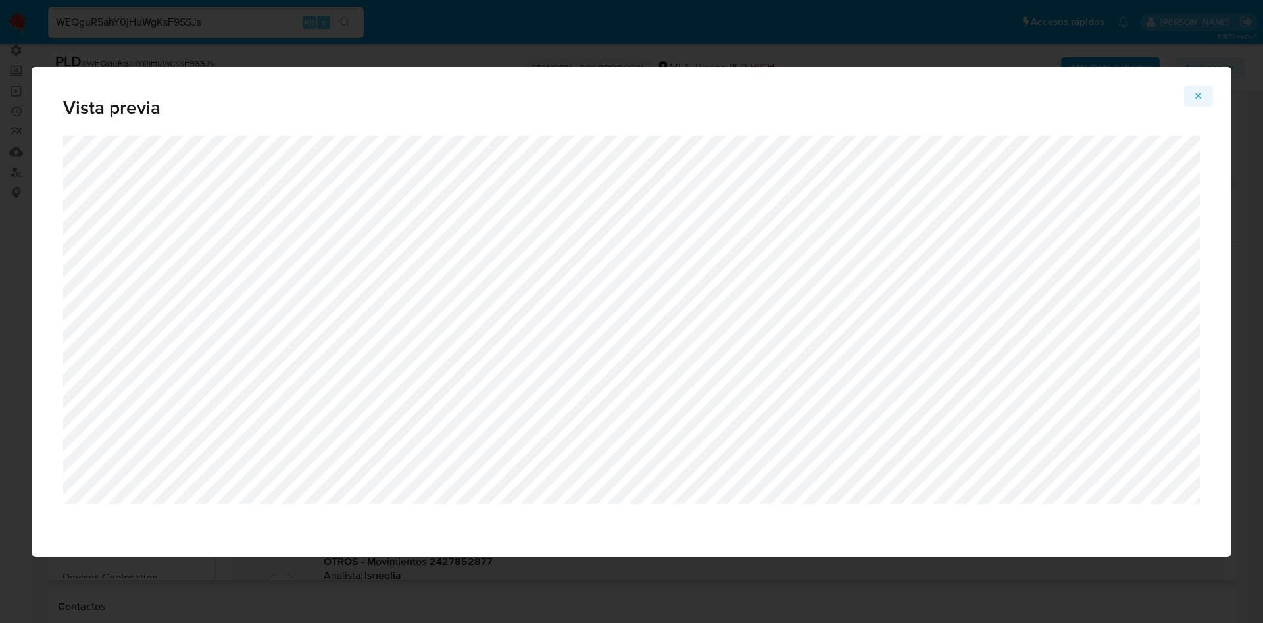
click at [1206, 95] on button "Attachment preview" at bounding box center [1198, 96] width 29 height 21
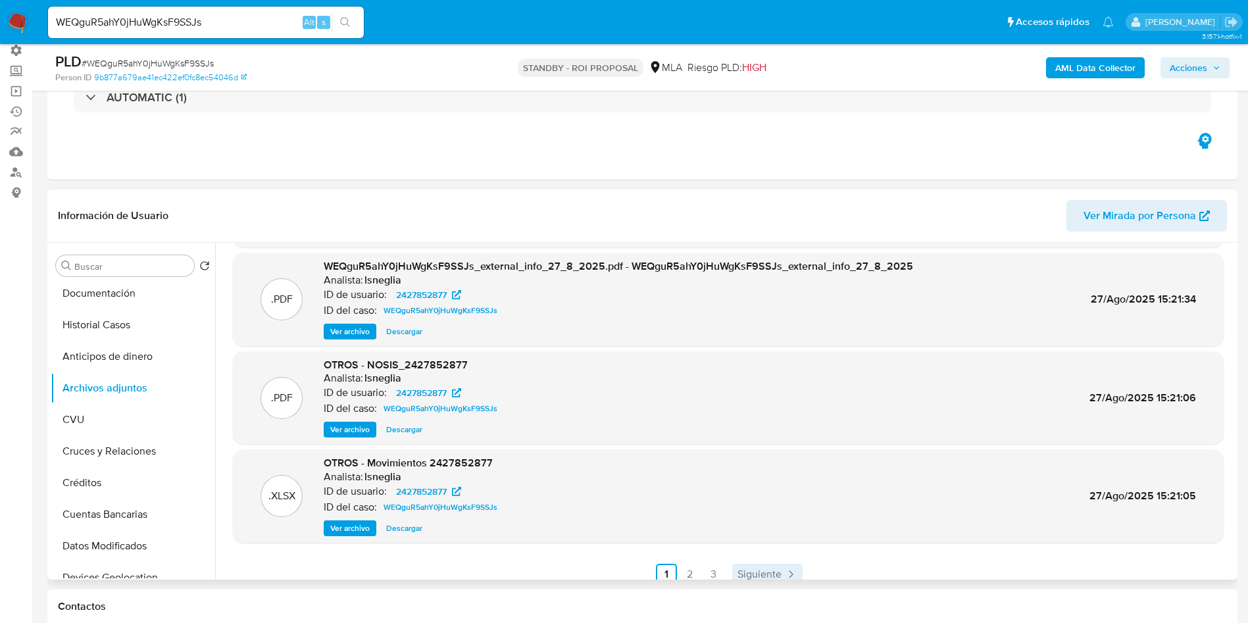
click at [759, 569] on span "Siguiente" at bounding box center [760, 574] width 44 height 11
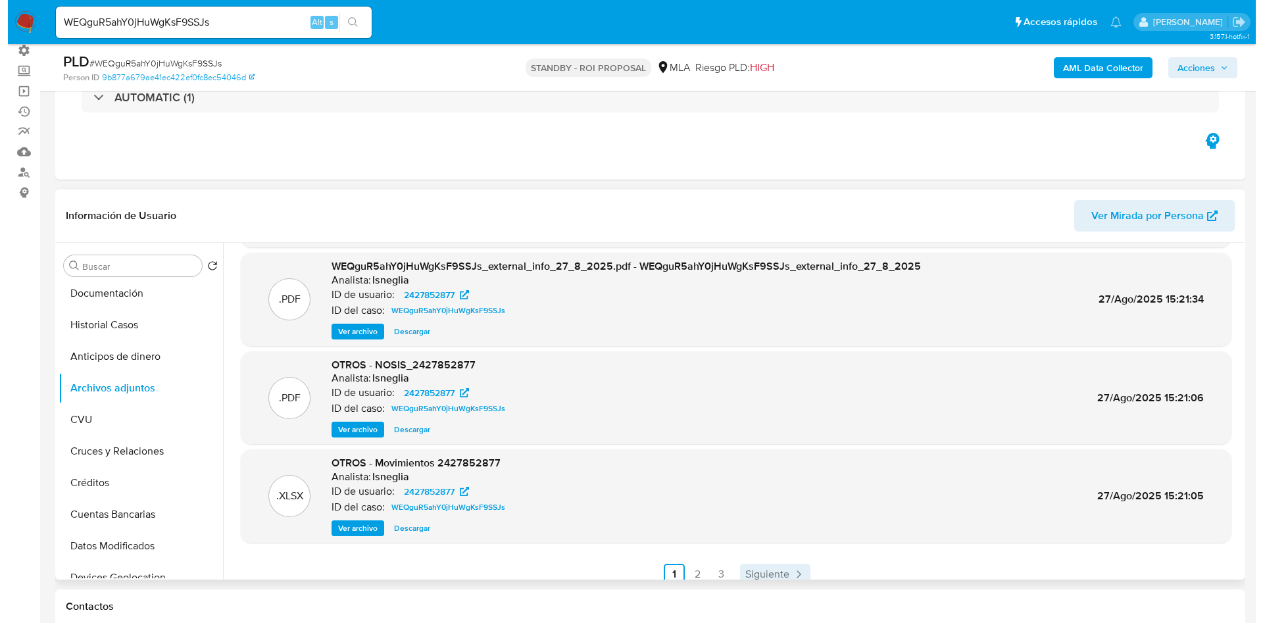
scroll to position [0, 0]
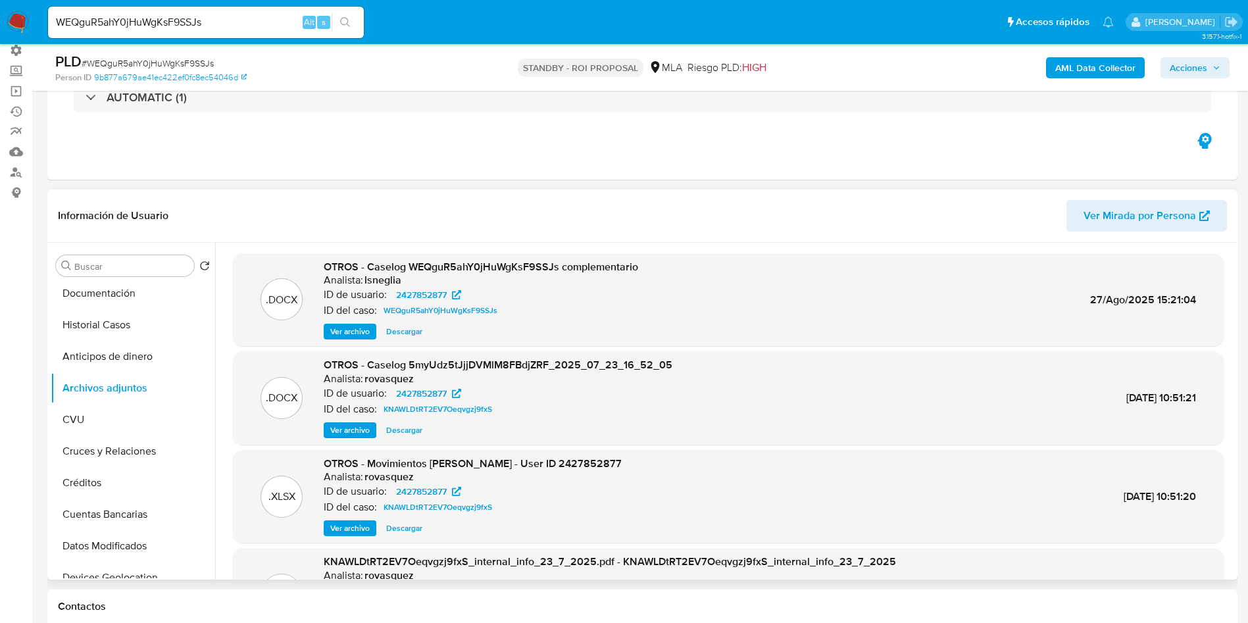
click at [357, 336] on span "Ver archivo" at bounding box center [349, 331] width 39 height 13
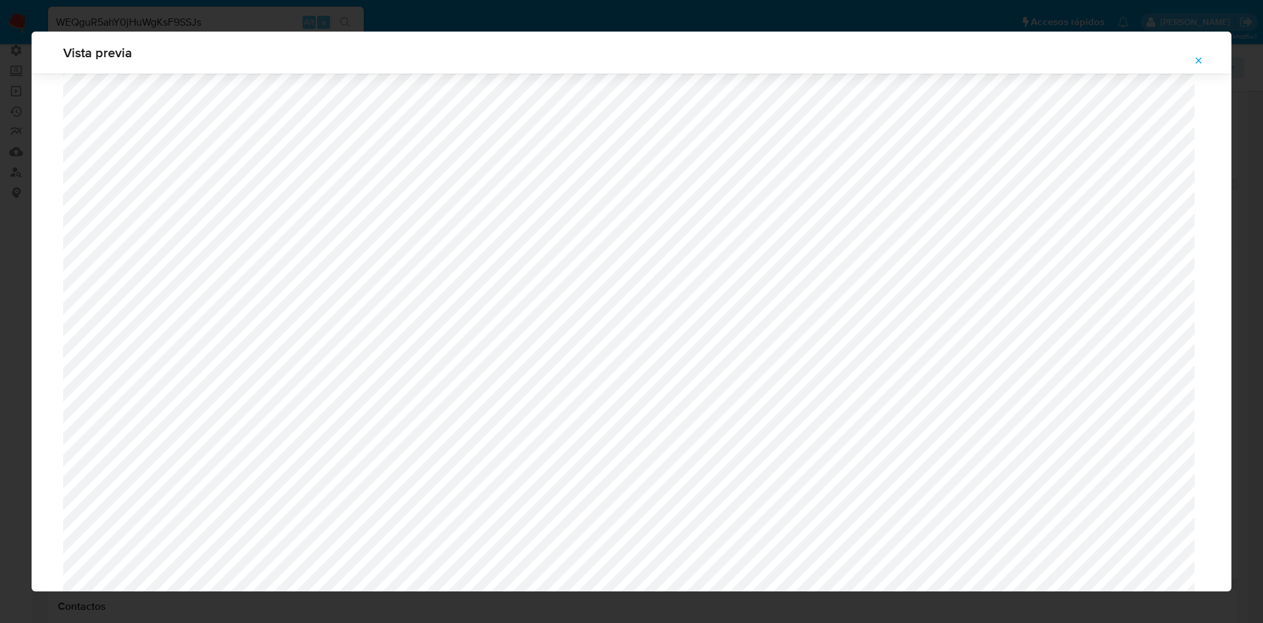
scroll to position [270, 0]
drag, startPoint x: 1198, startPoint y: 64, endPoint x: 1114, endPoint y: 78, distance: 84.6
click at [1198, 64] on icon "Attachment preview" at bounding box center [1198, 60] width 11 height 11
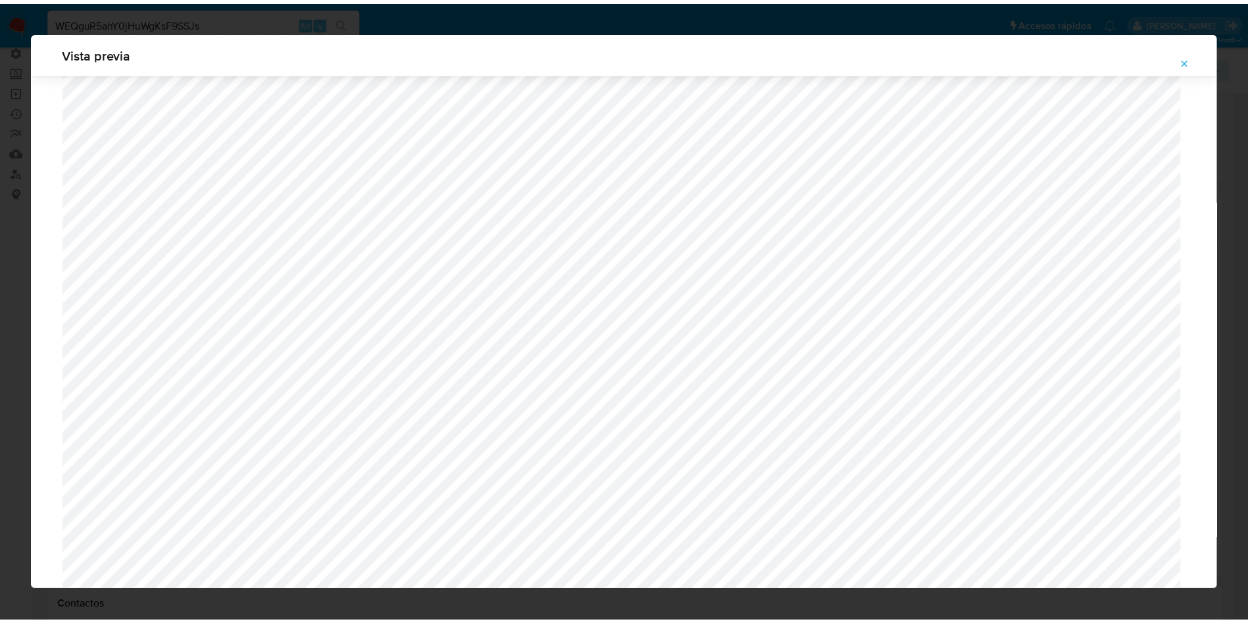
scroll to position [0, 0]
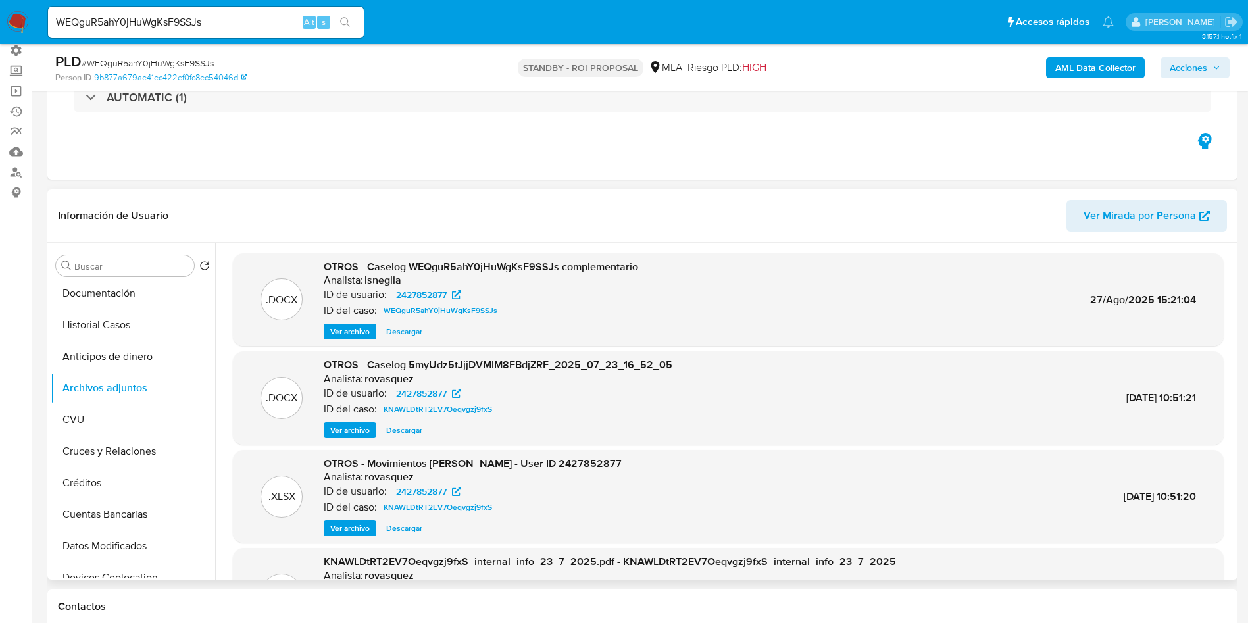
click at [159, 20] on input "WEQguR5ahY0jHuWgKsF9SSJs" at bounding box center [206, 22] width 316 height 17
paste input "iA0EXRZs2zQU88ug4Rpdsbqv"
type input "iA0EXRZs2zQU88ug4Rpdsbqv"
click at [357, 23] on button "search-icon" at bounding box center [345, 22] width 27 height 18
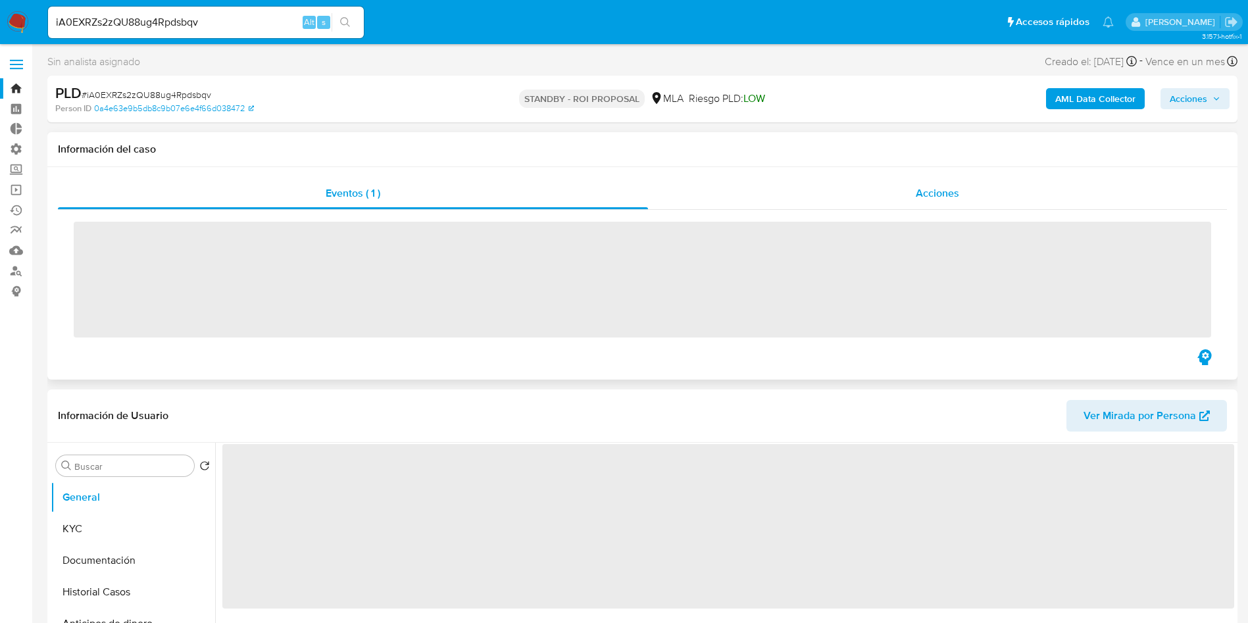
click at [928, 190] on span "Acciones" at bounding box center [937, 193] width 43 height 15
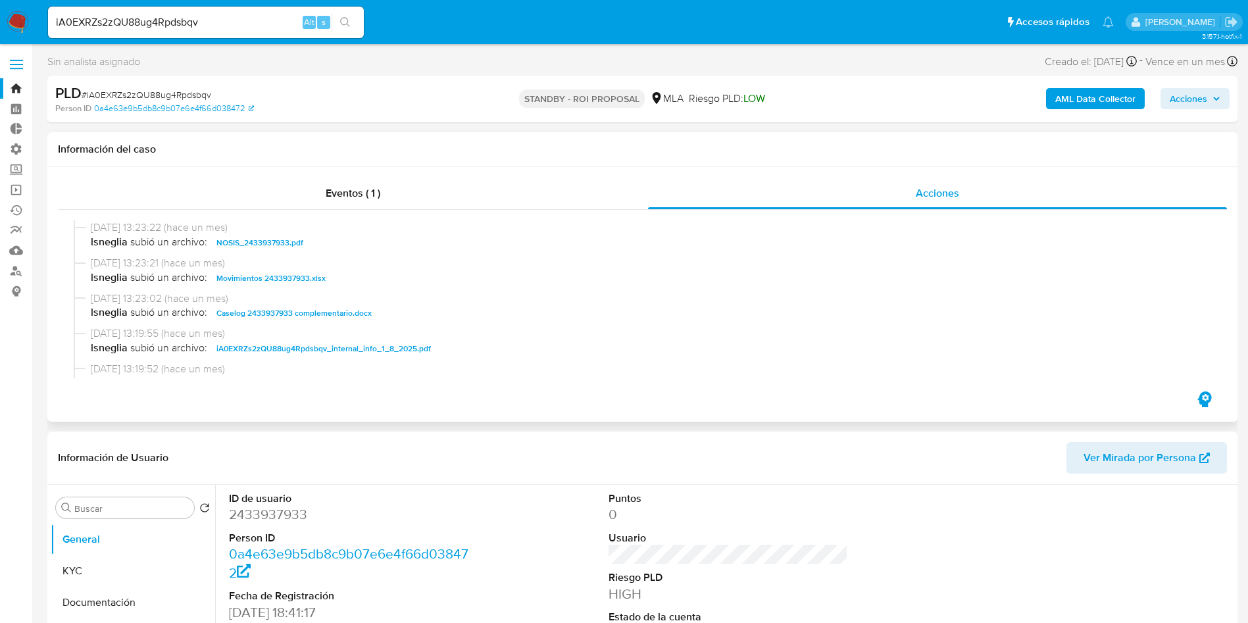
scroll to position [99, 0]
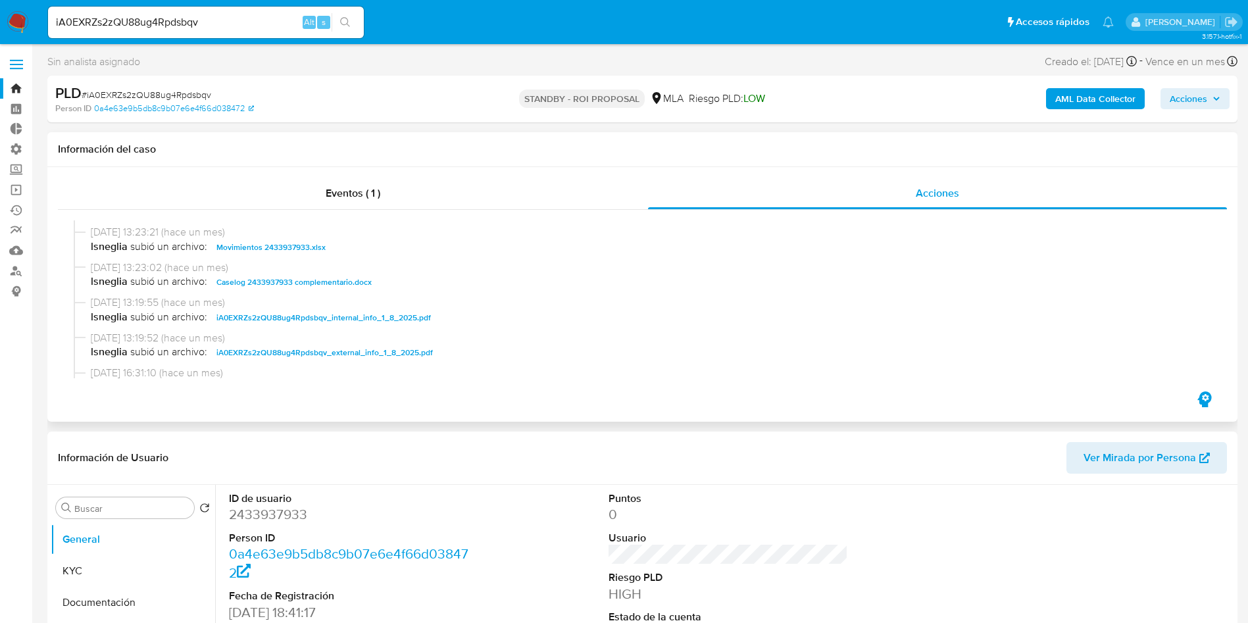
select select "10"
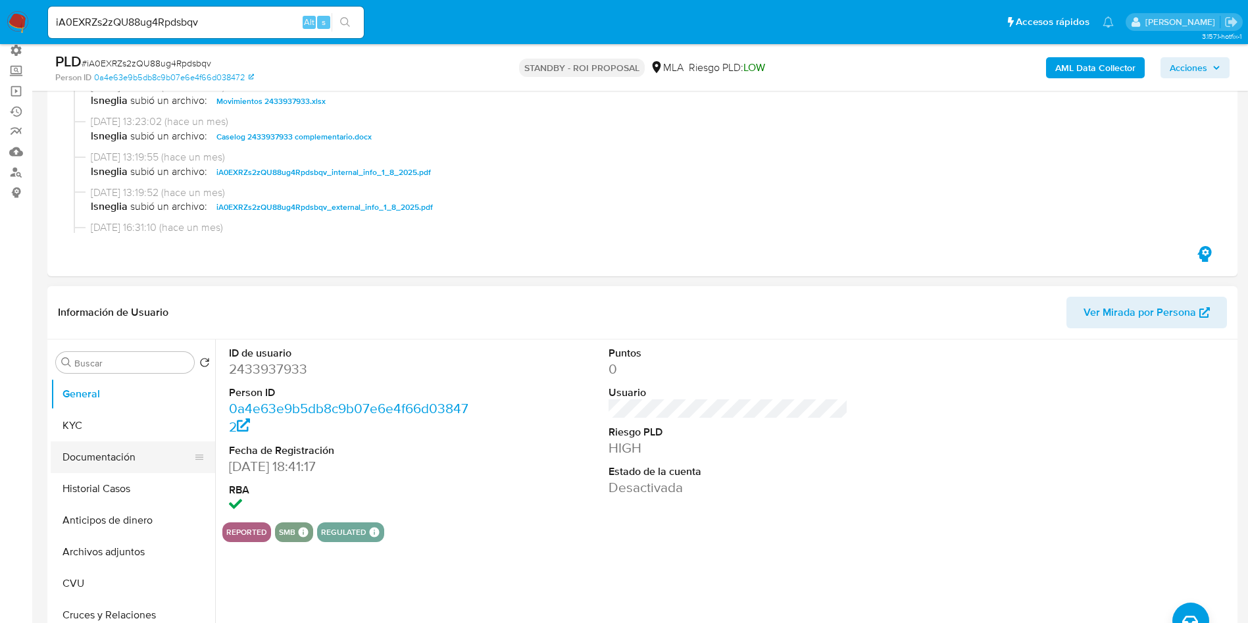
click at [96, 471] on button "Documentación" at bounding box center [128, 457] width 154 height 32
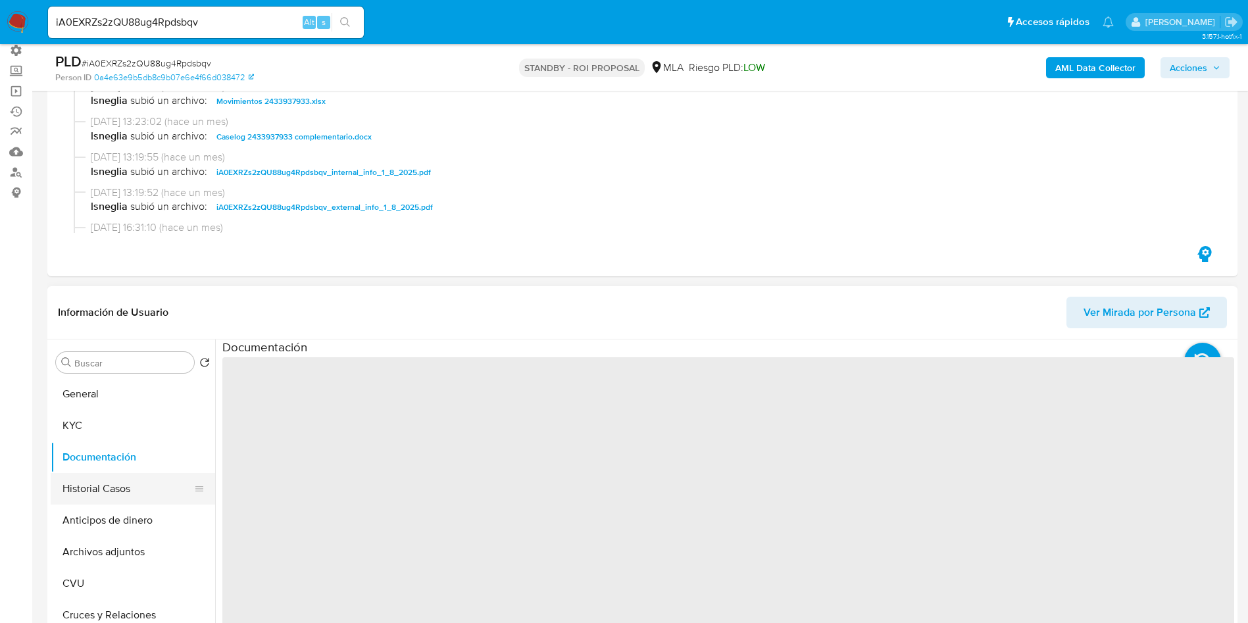
click at [99, 488] on button "Historial Casos" at bounding box center [128, 489] width 154 height 32
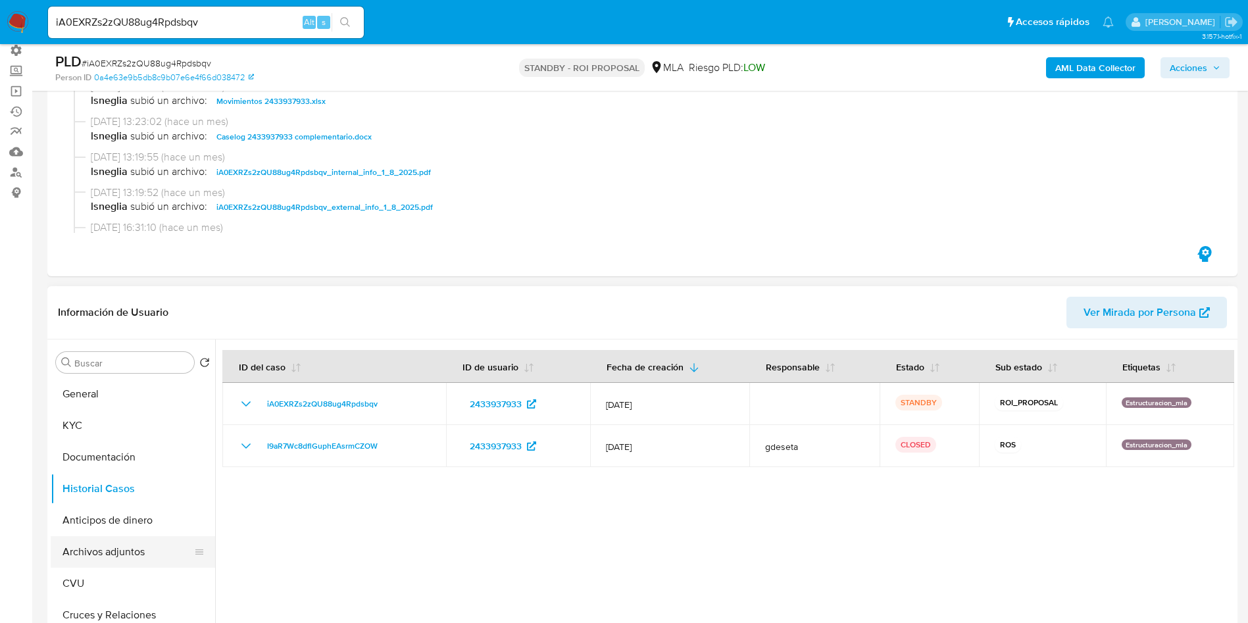
click at [127, 556] on button "Archivos adjuntos" at bounding box center [128, 552] width 154 height 32
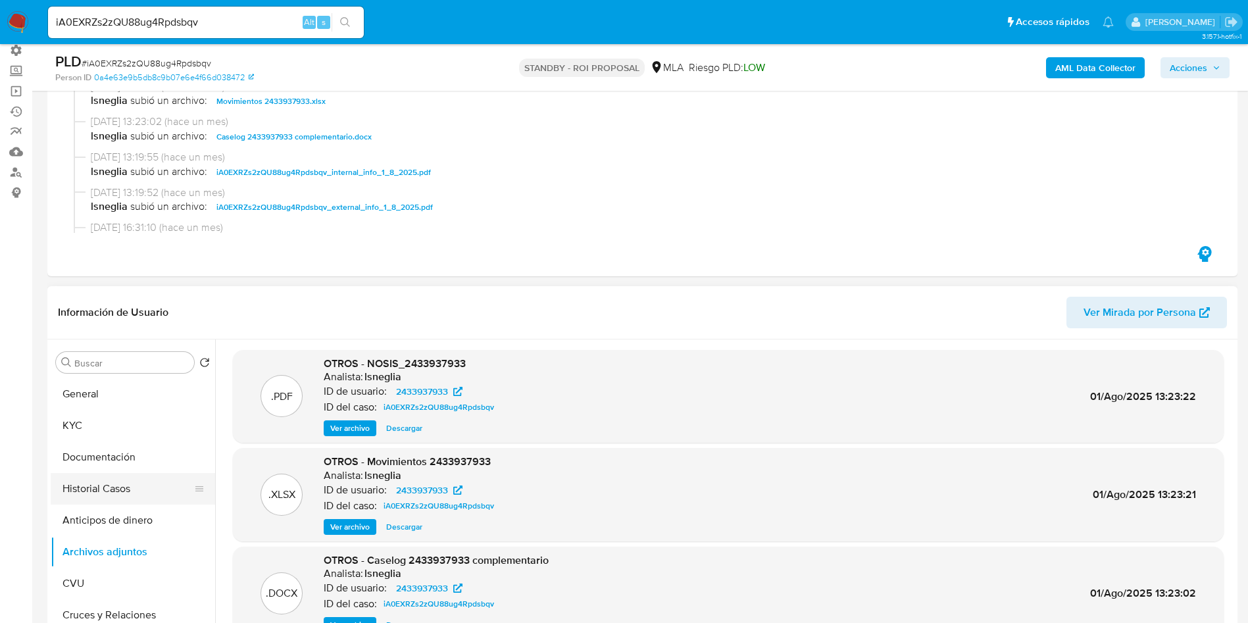
click at [131, 493] on button "Historial Casos" at bounding box center [128, 489] width 154 height 32
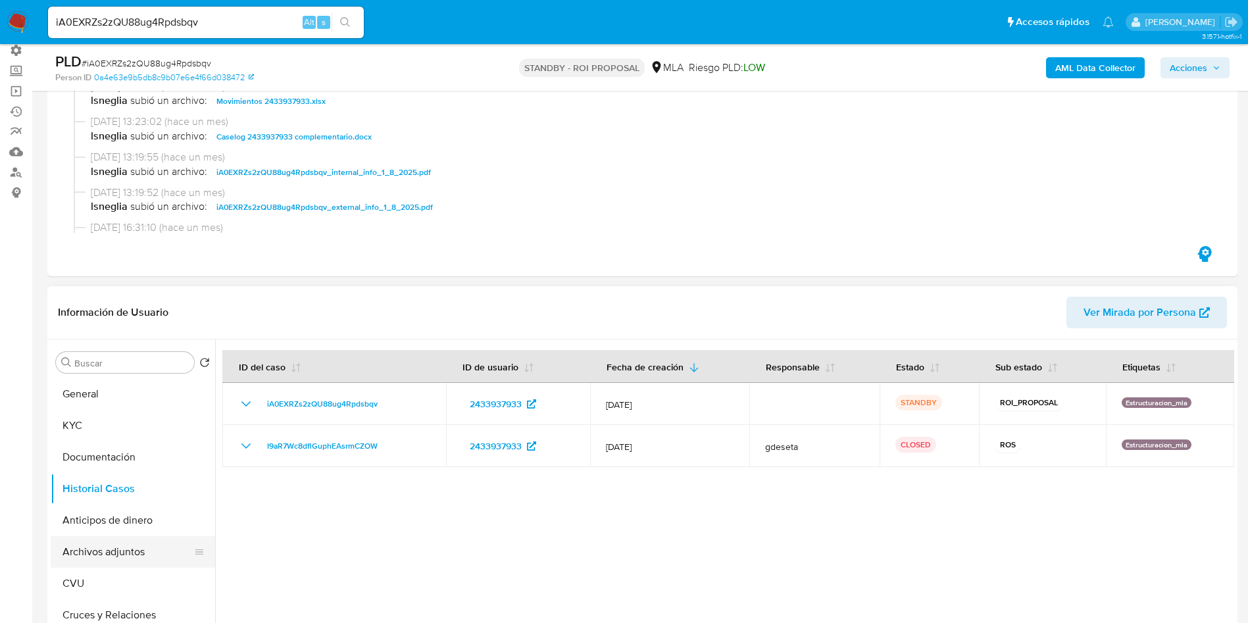
click at [134, 545] on button "Archivos adjuntos" at bounding box center [128, 552] width 154 height 32
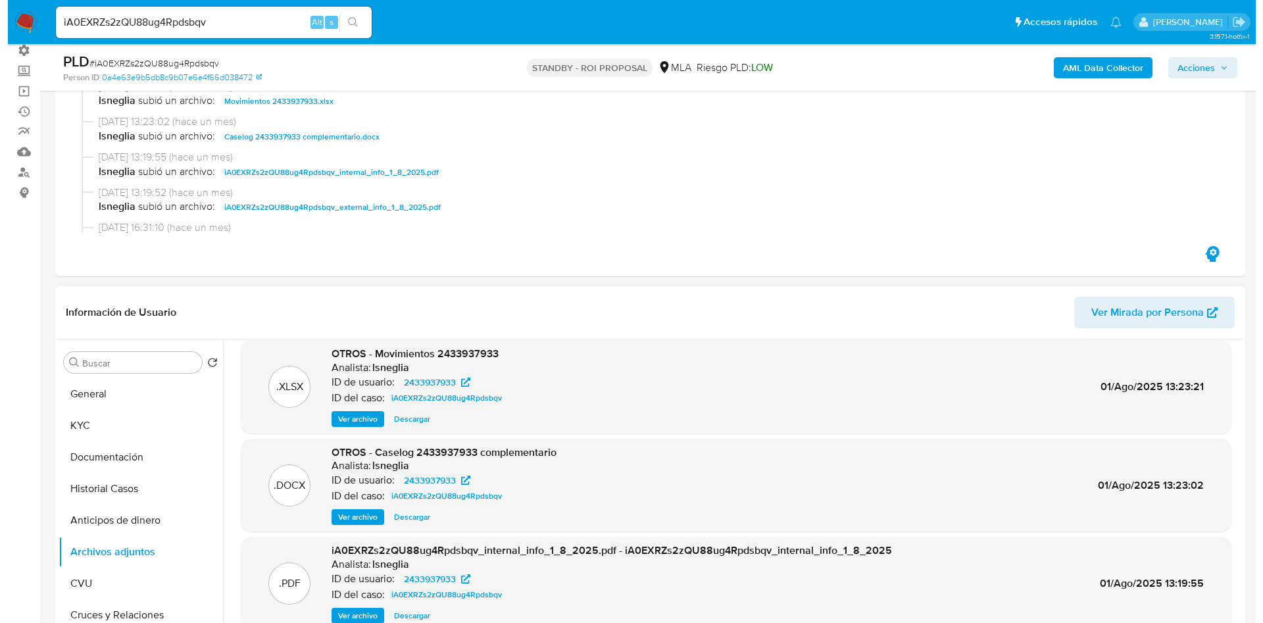
scroll to position [111, 0]
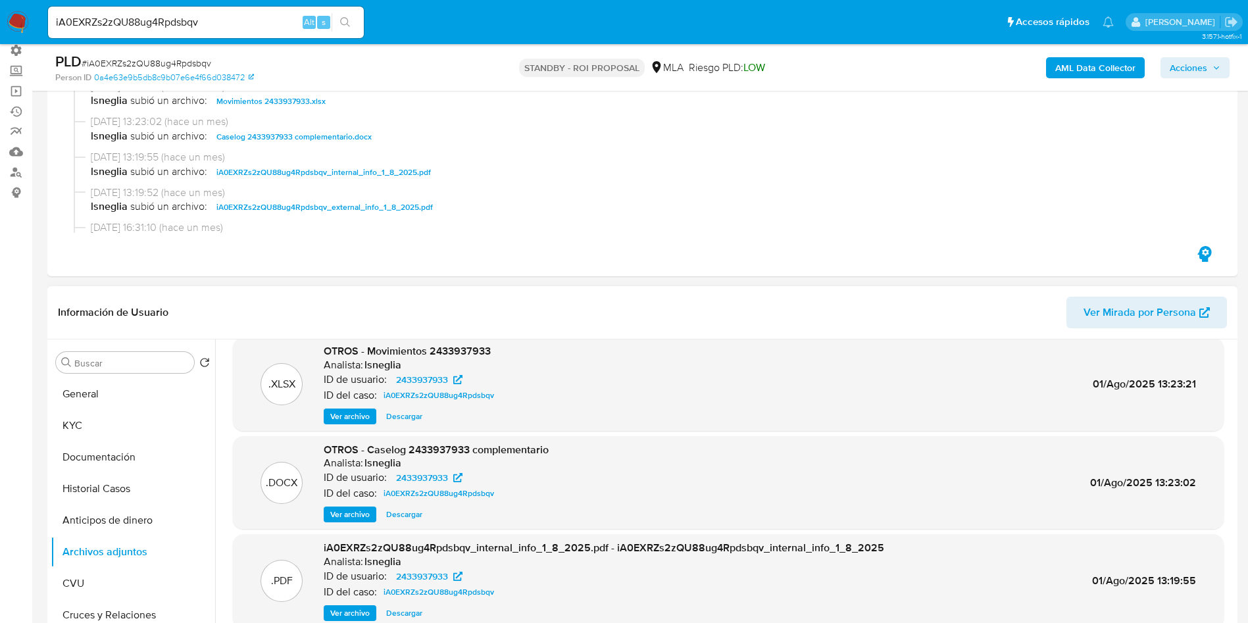
click at [340, 509] on span "Ver archivo" at bounding box center [349, 514] width 39 height 13
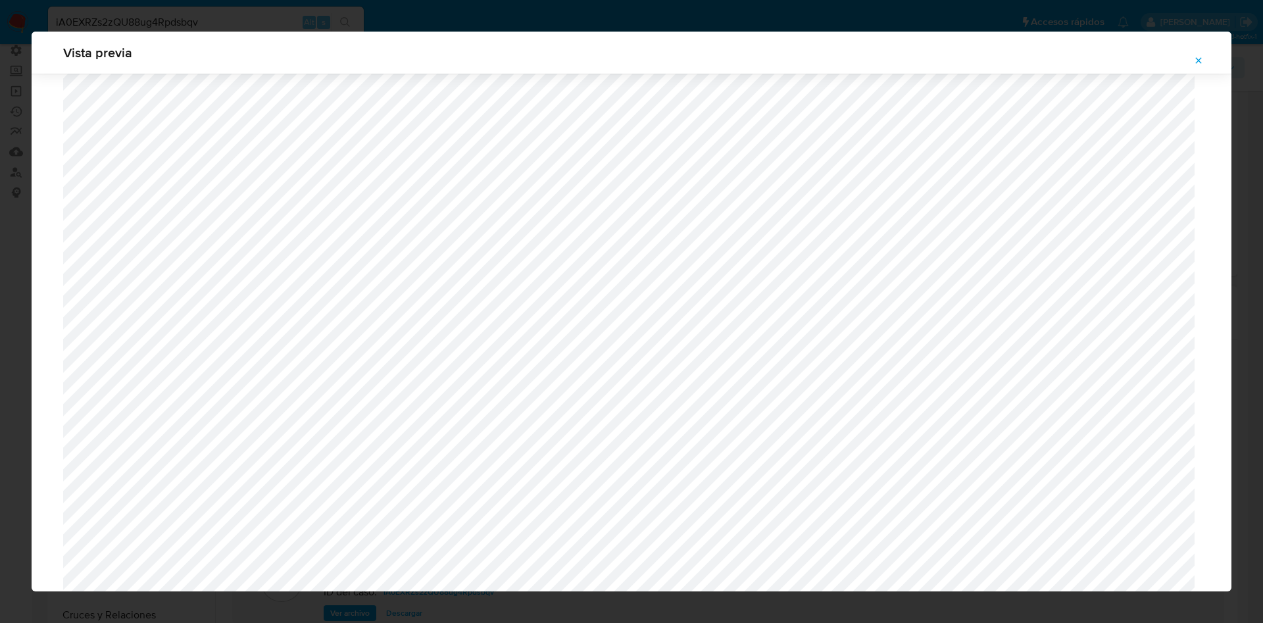
scroll to position [270, 0]
click at [1200, 66] on span "Attachment preview" at bounding box center [1198, 60] width 11 height 18
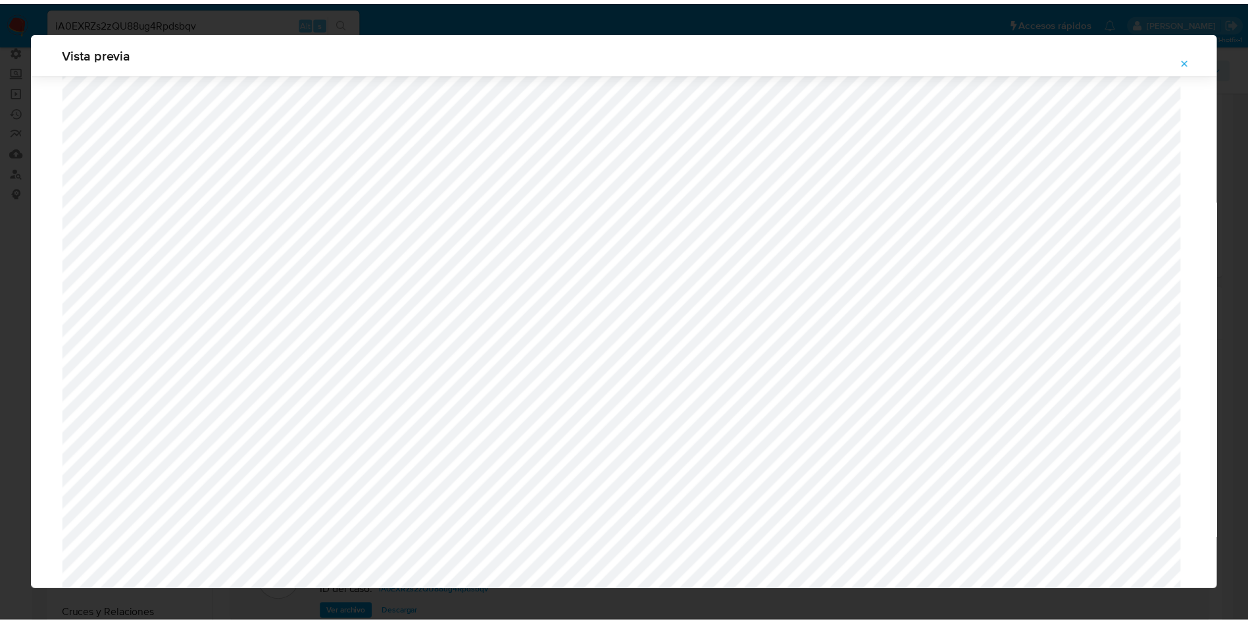
scroll to position [0, 0]
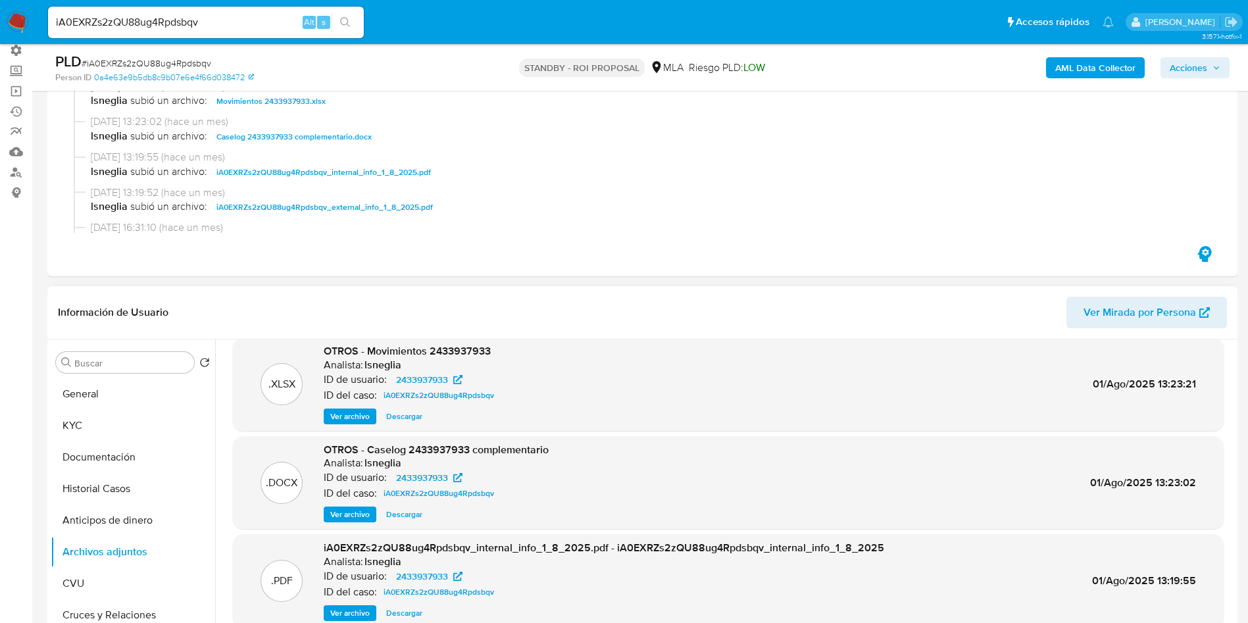
click at [166, 26] on input "iA0EXRZs2zQU88ug4Rpdsbqv" at bounding box center [206, 22] width 316 height 17
paste input "nBDXJYguoH2Lk6xeyDqLQqki"
type input "nBDXJYguoH2Lk6xeyDqLQqki"
click at [350, 22] on icon "search-icon" at bounding box center [345, 22] width 11 height 11
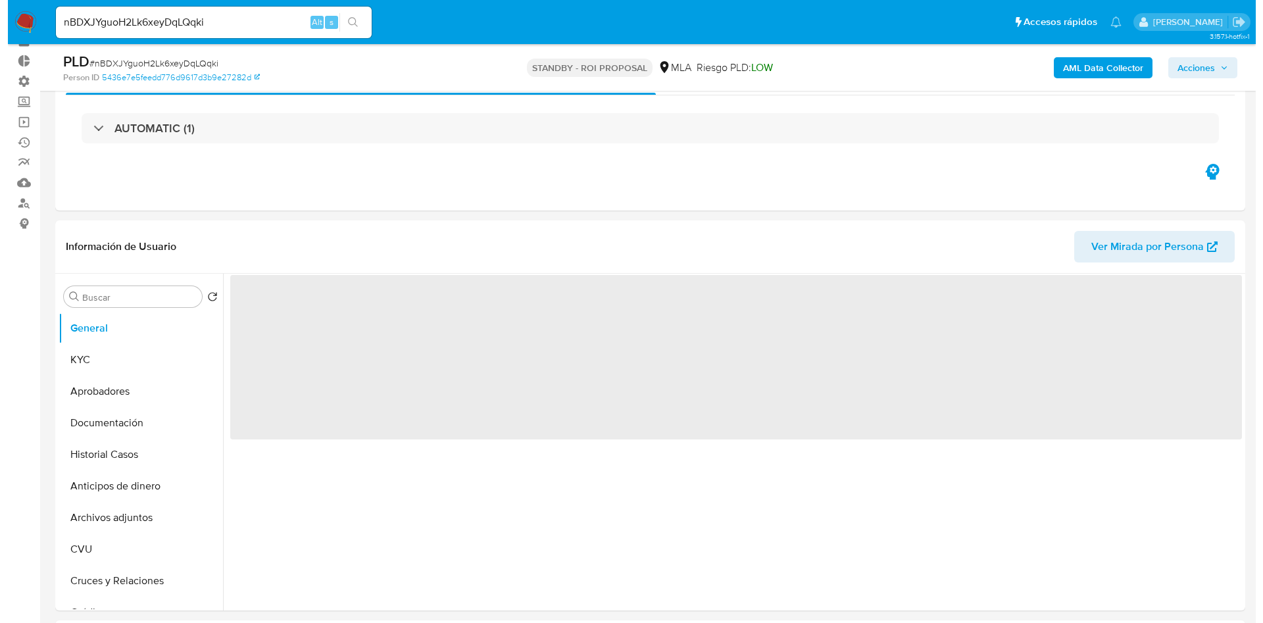
scroll to position [99, 0]
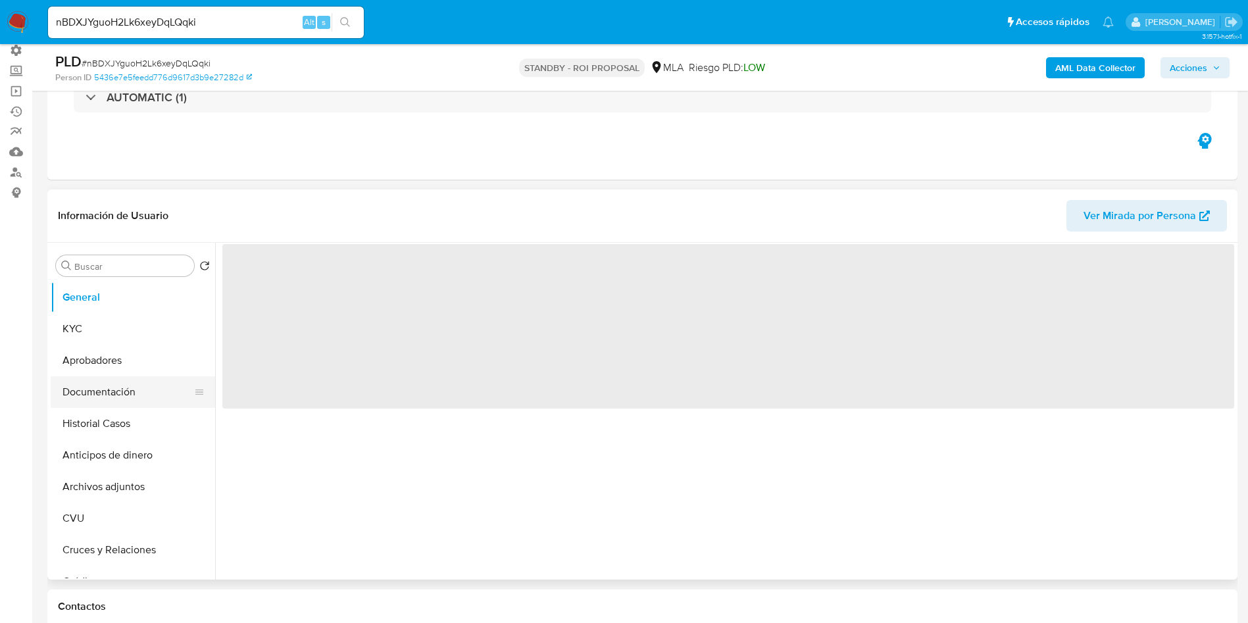
click at [95, 392] on button "Documentación" at bounding box center [128, 392] width 154 height 32
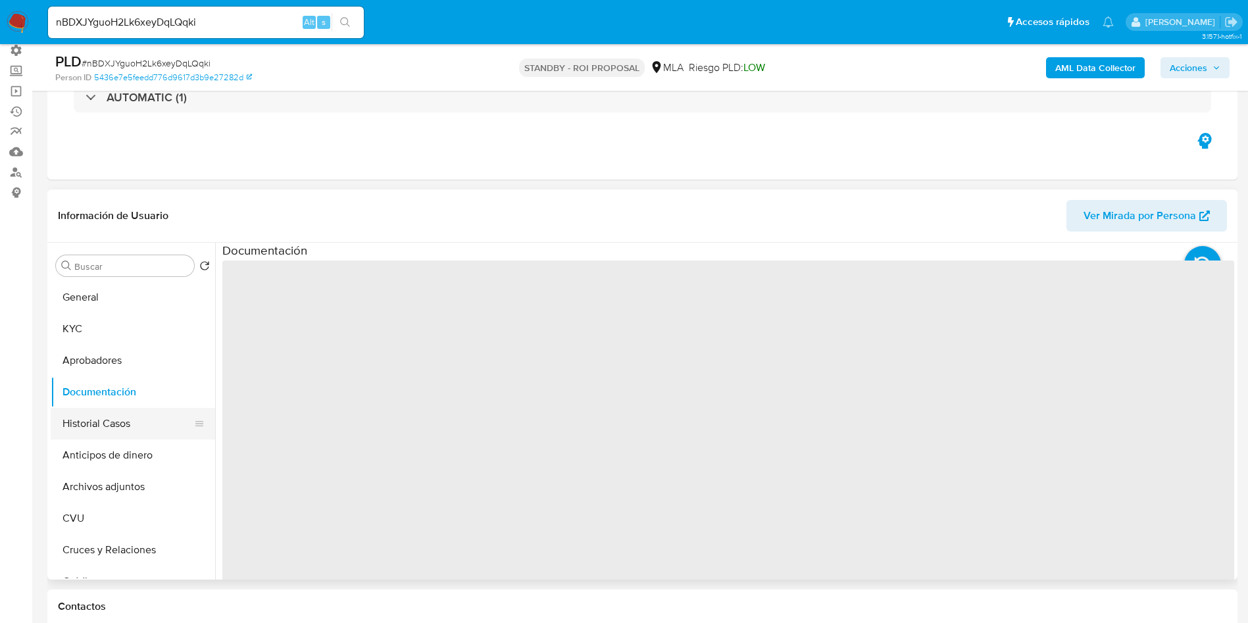
click at [100, 409] on button "Historial Casos" at bounding box center [128, 424] width 154 height 32
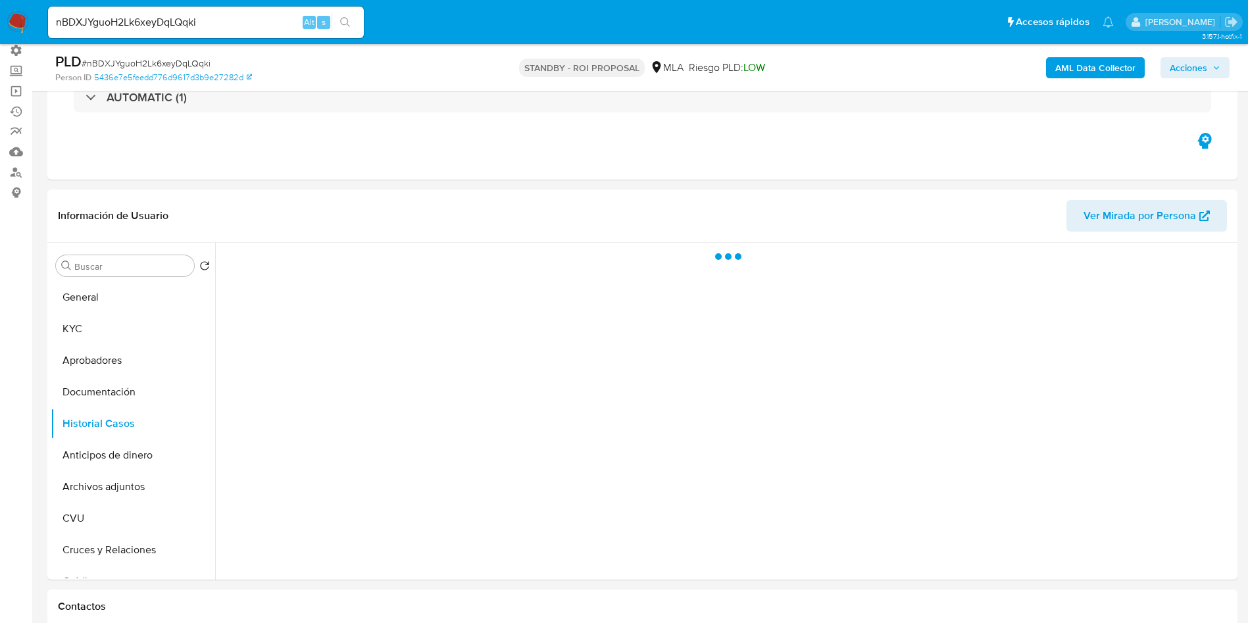
select select "10"
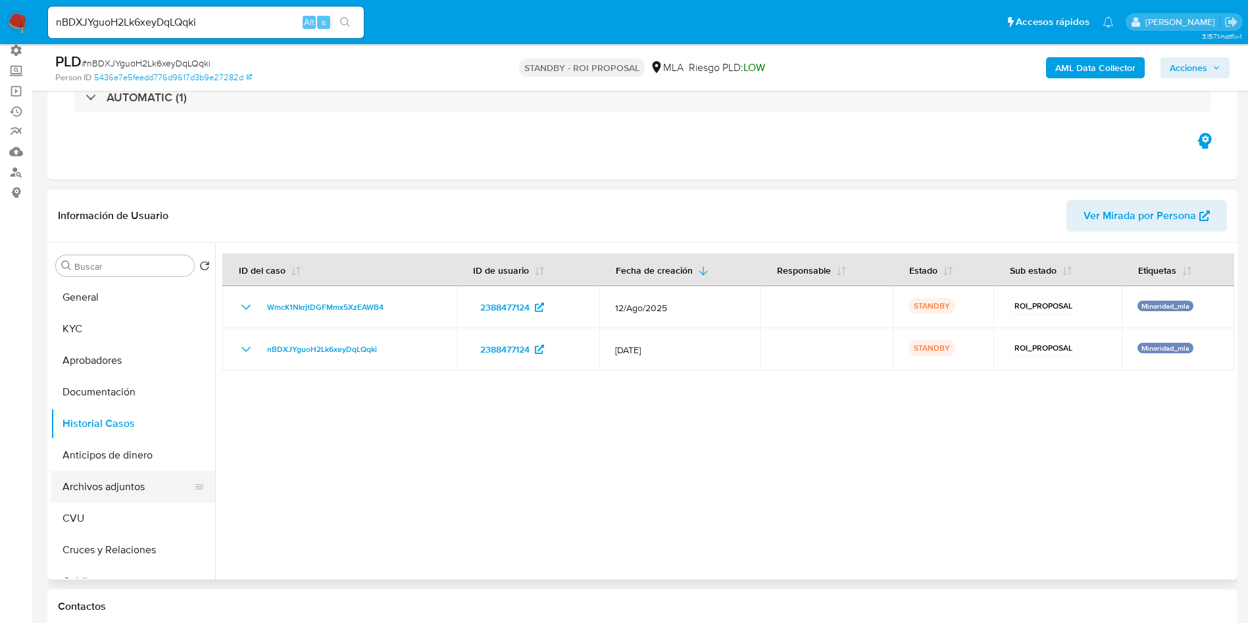
click at [126, 483] on button "Archivos adjuntos" at bounding box center [128, 487] width 154 height 32
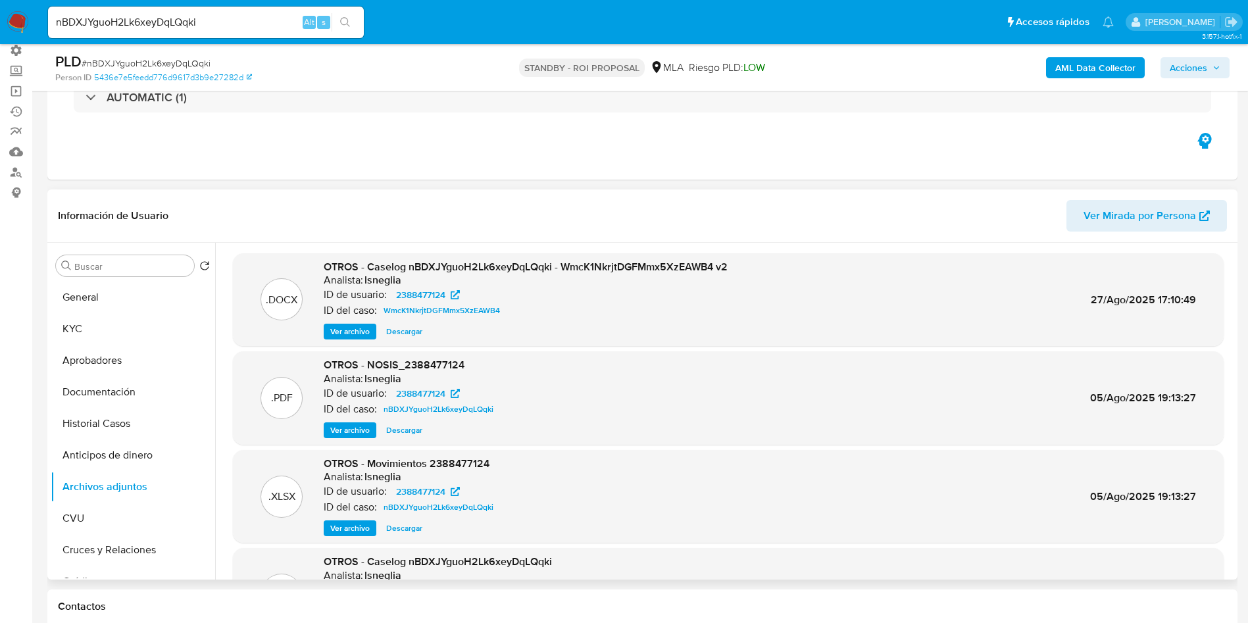
click at [363, 337] on span "Ver archivo" at bounding box center [349, 331] width 39 height 13
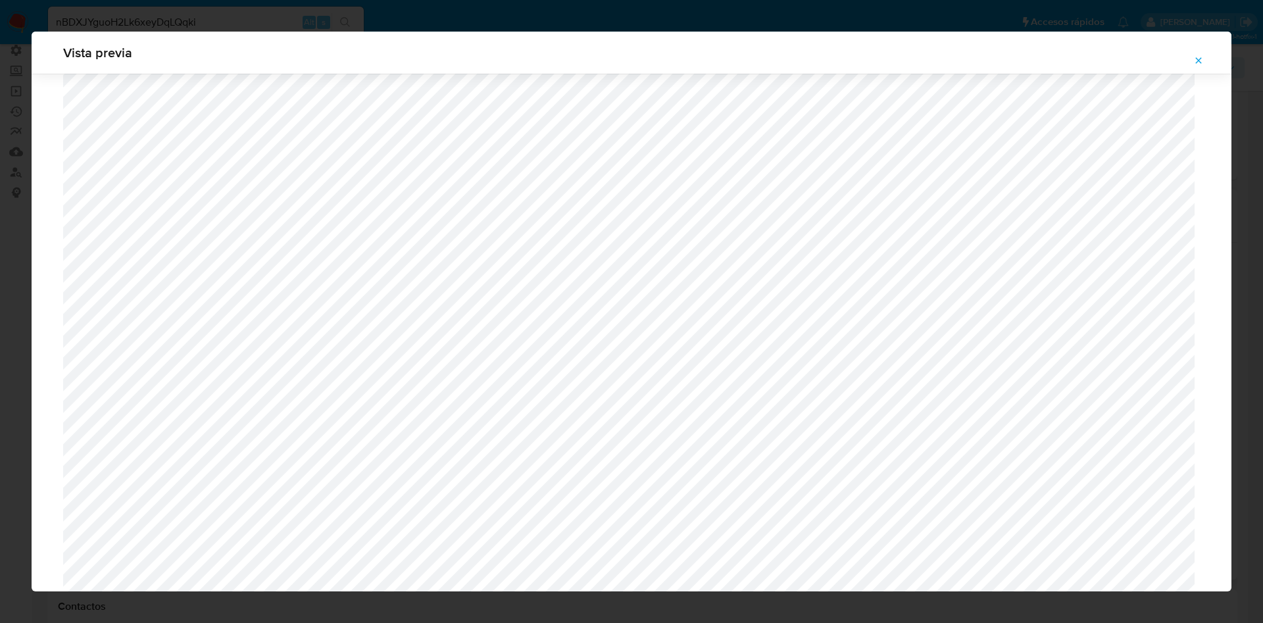
scroll to position [270, 0]
click at [1198, 60] on icon "Attachment preview" at bounding box center [1199, 60] width 6 height 6
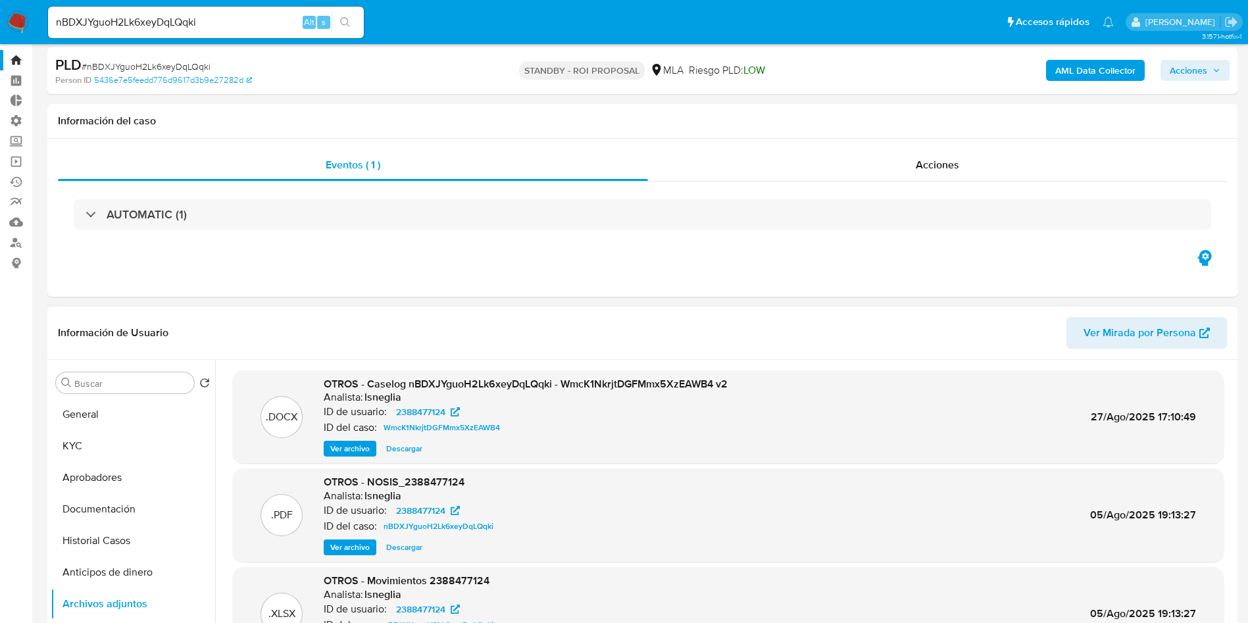
scroll to position [0, 0]
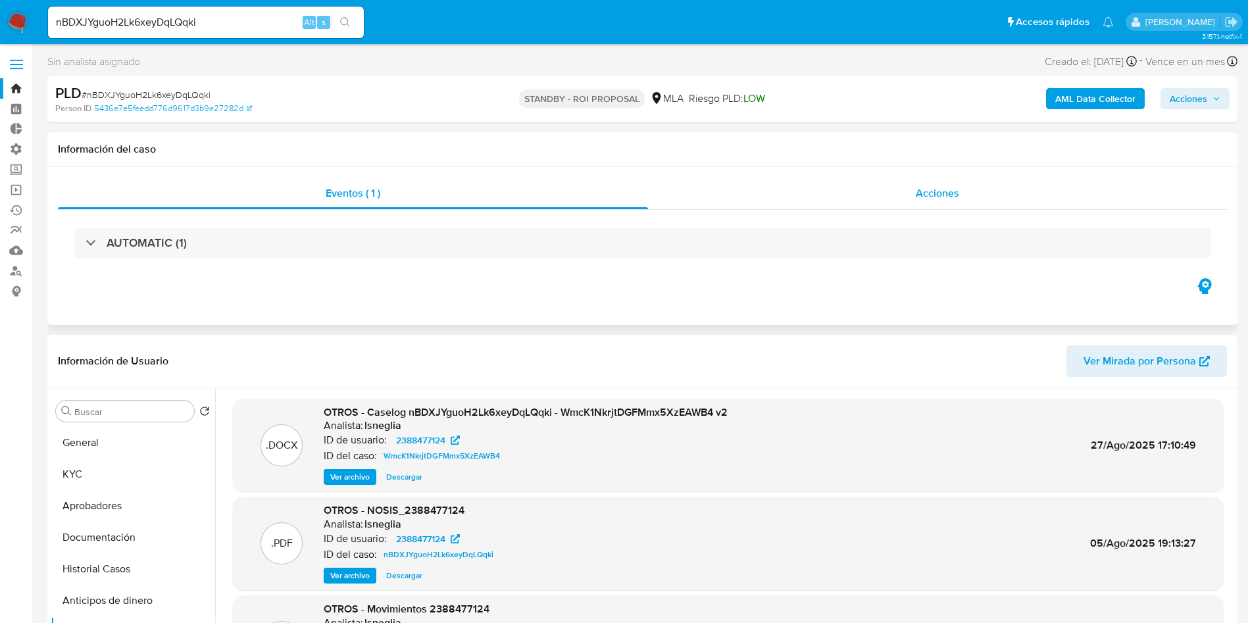
drag, startPoint x: 897, startPoint y: 193, endPoint x: 891, endPoint y: 199, distance: 7.4
click at [897, 193] on div "Acciones" at bounding box center [937, 194] width 579 height 32
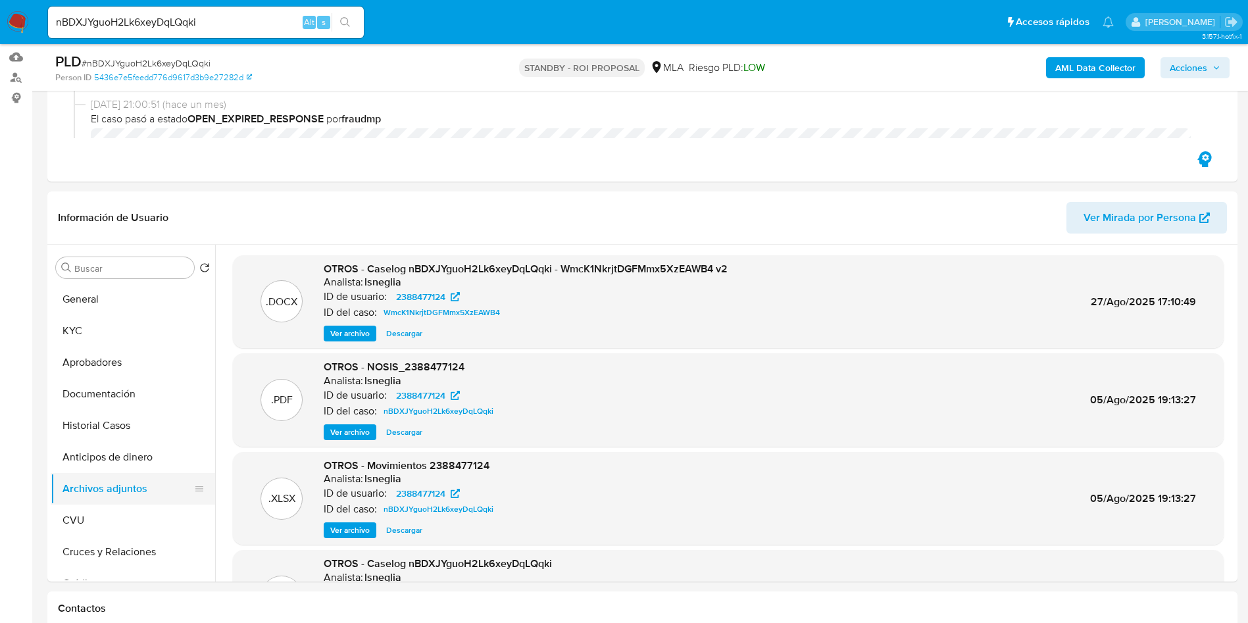
scroll to position [197, 0]
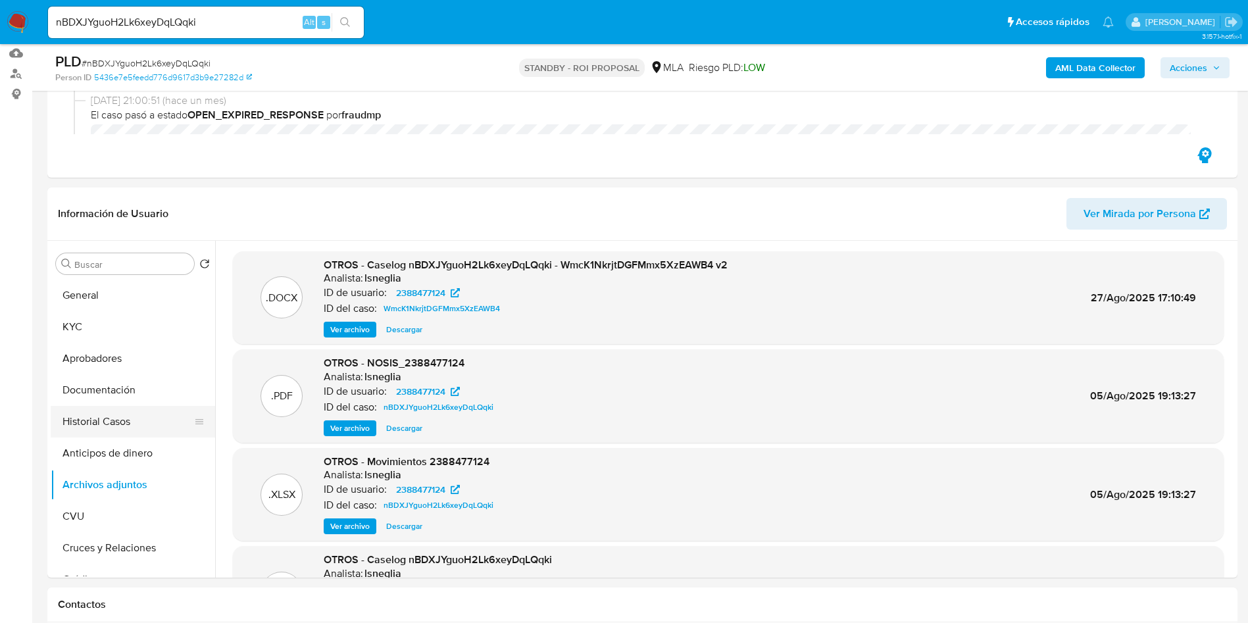
click at [122, 424] on button "Historial Casos" at bounding box center [128, 422] width 154 height 32
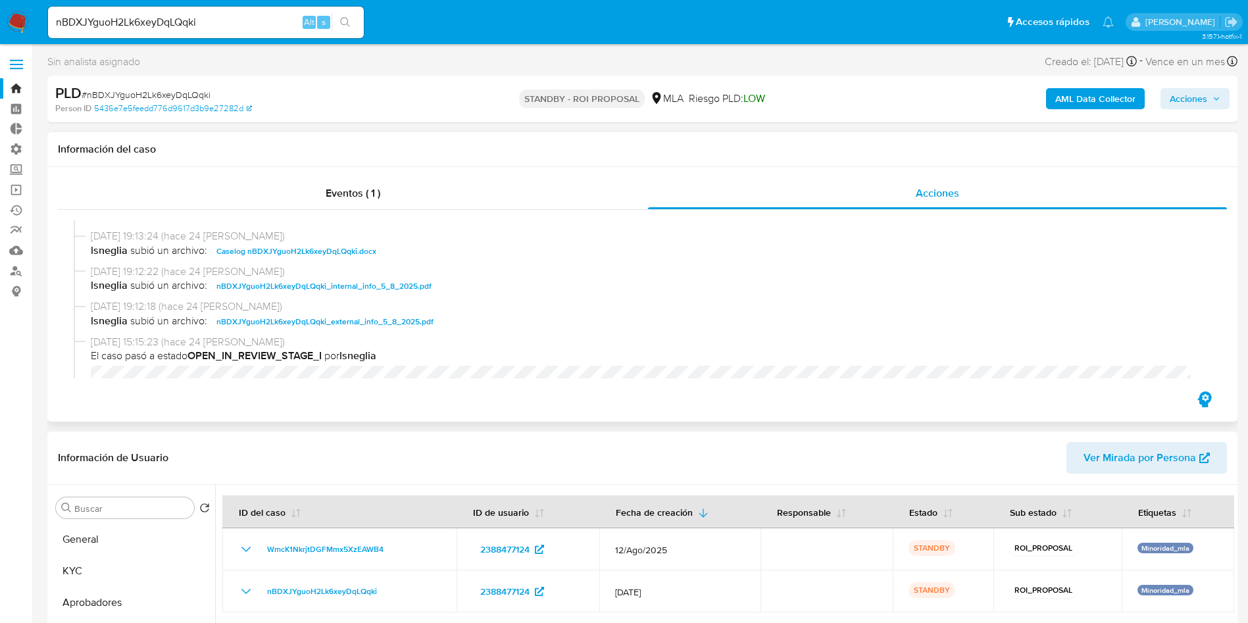
click at [316, 257] on span "Caselog nBDXJYguoH2Lk6xeyDqLQqki.docx" at bounding box center [296, 251] width 160 height 16
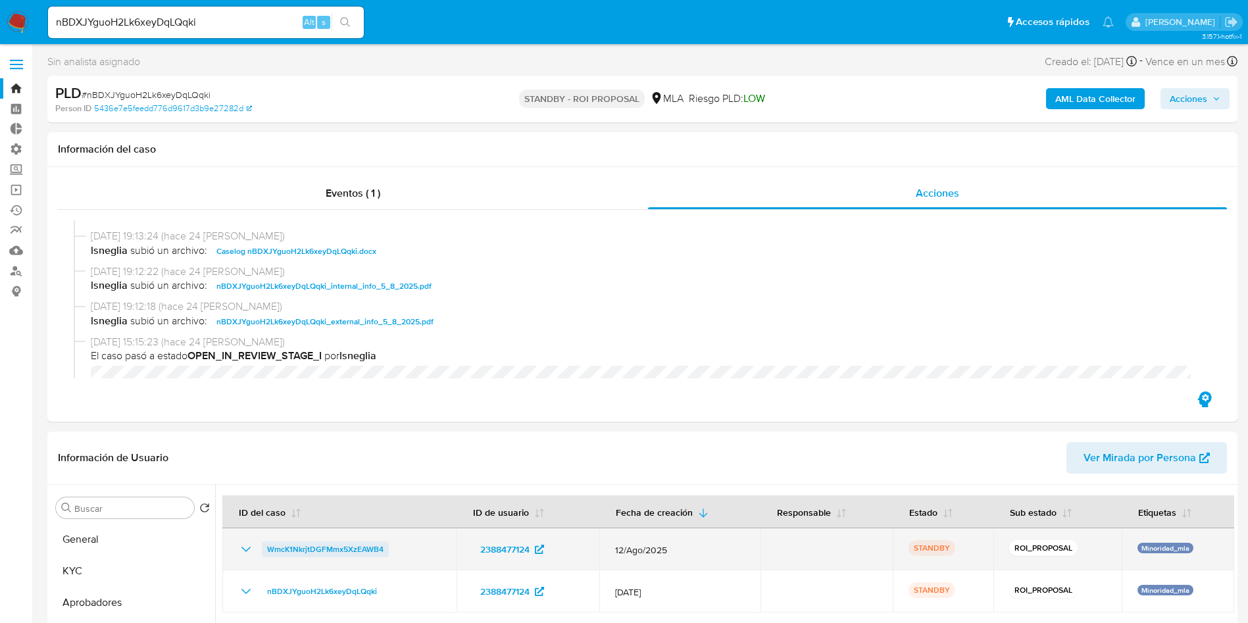
drag, startPoint x: 397, startPoint y: 558, endPoint x: 265, endPoint y: 553, distance: 132.3
click at [265, 553] on div "WmcK1NkrjtDGFMmx5XzEAWB4" at bounding box center [339, 549] width 203 height 16
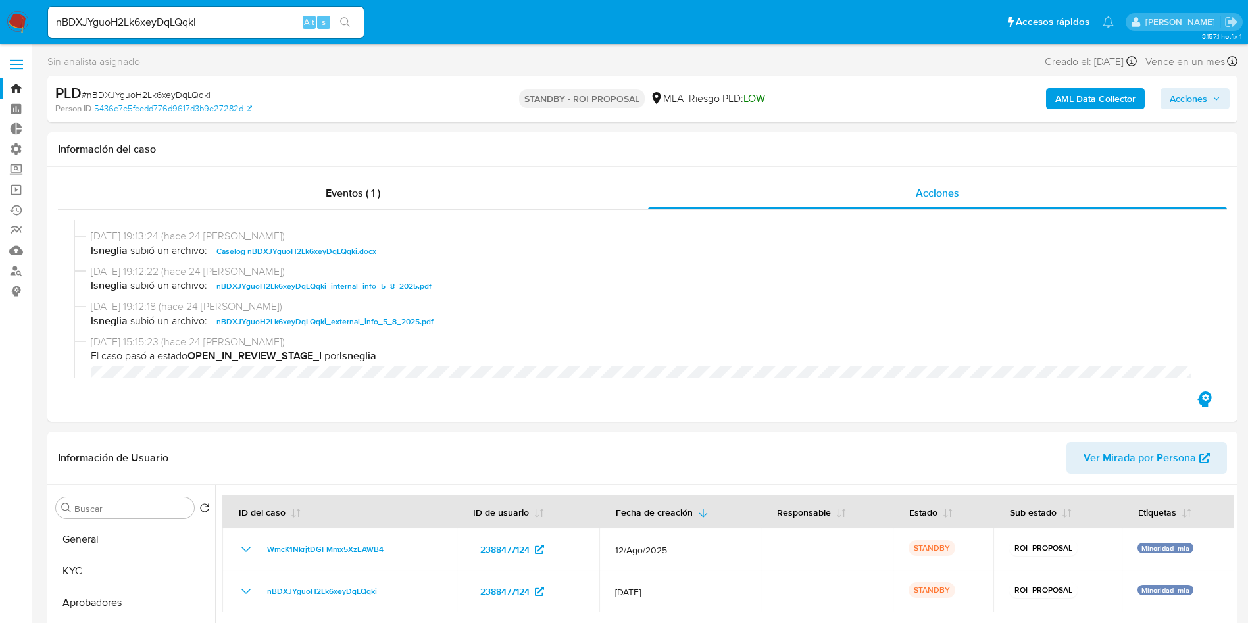
click at [160, 28] on input "nBDXJYguoH2Lk6xeyDqLQqki" at bounding box center [206, 22] width 316 height 17
click at [160, 27] on input "nBDXJYguoH2Lk6xeyDqLQqki" at bounding box center [206, 22] width 316 height 17
paste input "zPXbvosqeG0VmJBxQgT4I3wD"
type input "zPXbvosqeG0VmJBxQgT4I3wD"
click at [340, 26] on icon "search-icon" at bounding box center [345, 22] width 11 height 11
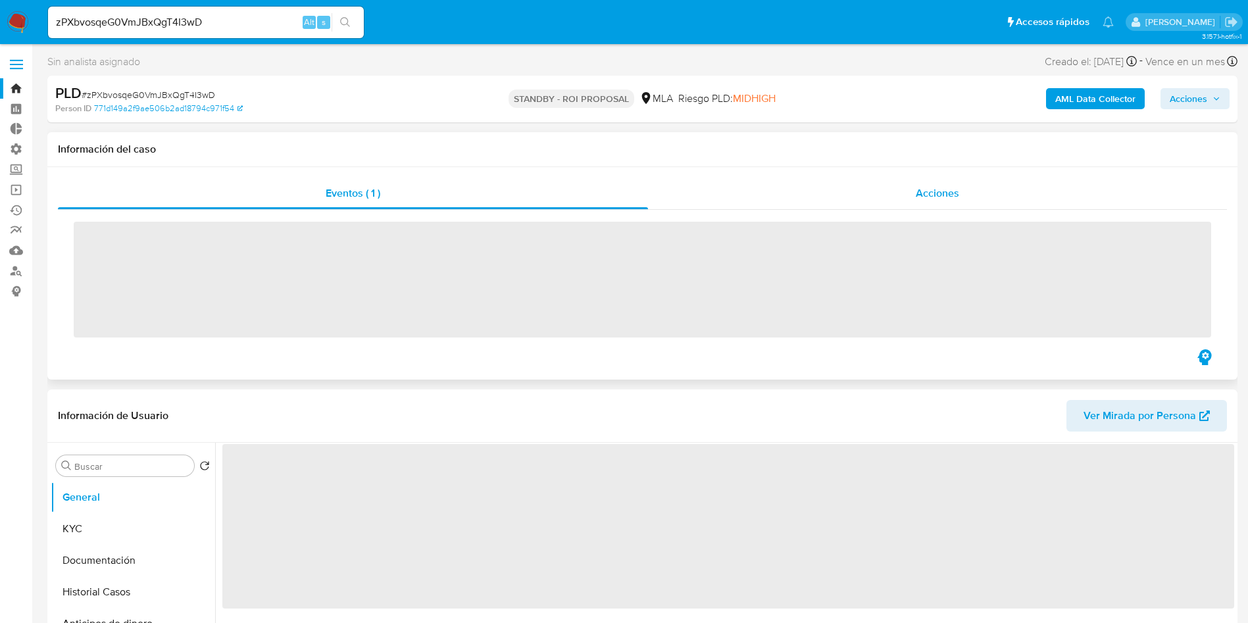
click at [932, 187] on span "Acciones" at bounding box center [937, 193] width 43 height 15
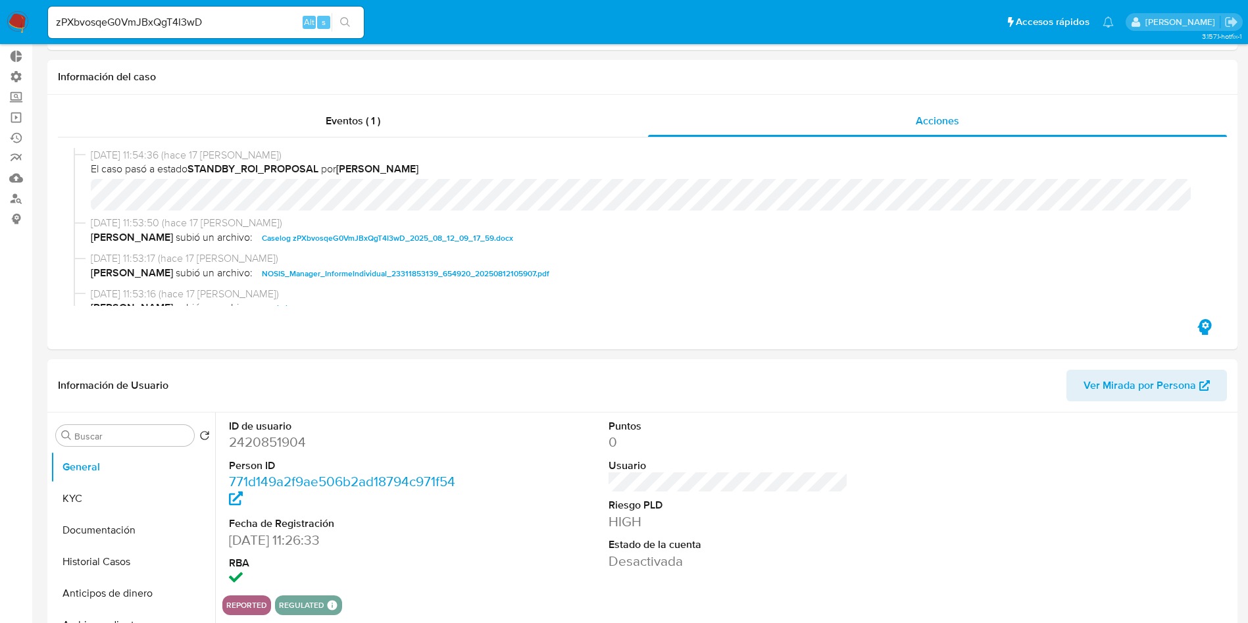
select select "10"
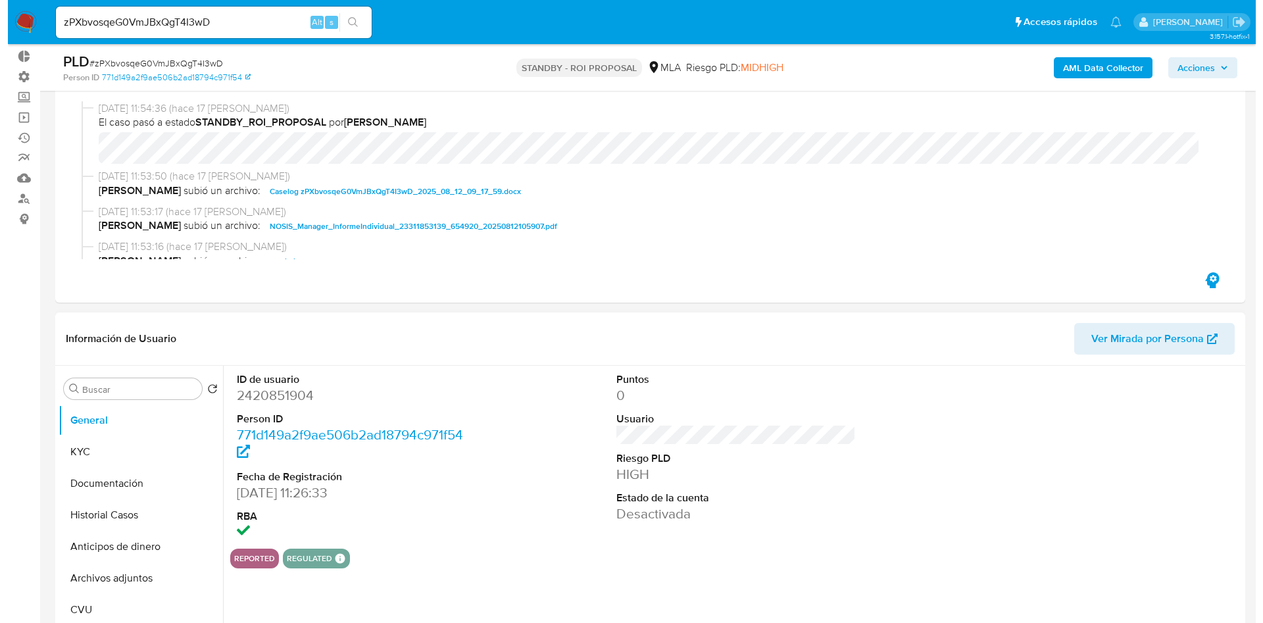
scroll to position [99, 0]
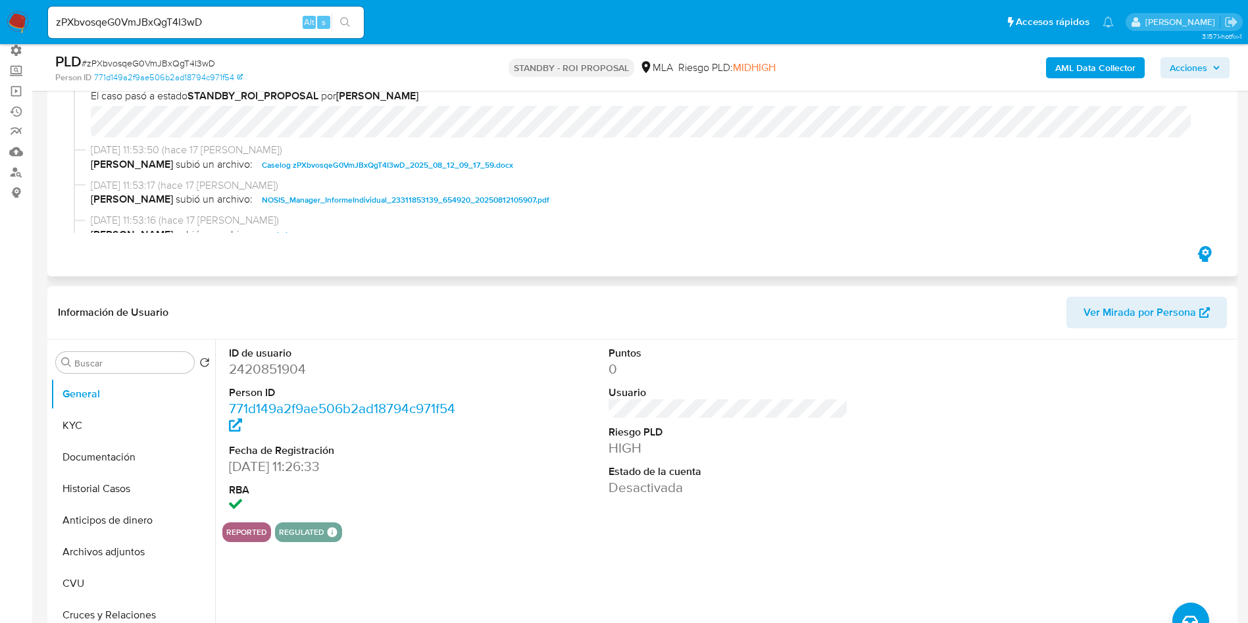
click at [289, 172] on span "Caselog zPXbvosqeG0VmJBxQgT4I3wD_2025_08_12_09_17_59.docx" at bounding box center [387, 165] width 251 height 16
click at [132, 481] on button "Historial Casos" at bounding box center [128, 489] width 154 height 32
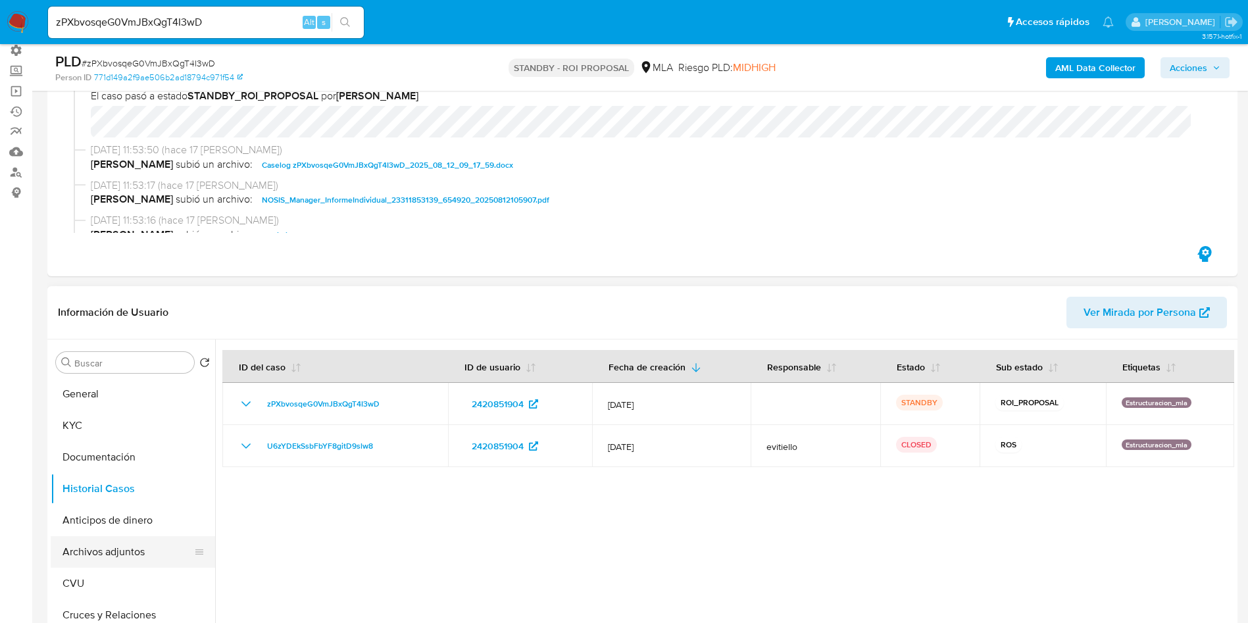
click at [110, 563] on button "Archivos adjuntos" at bounding box center [128, 552] width 154 height 32
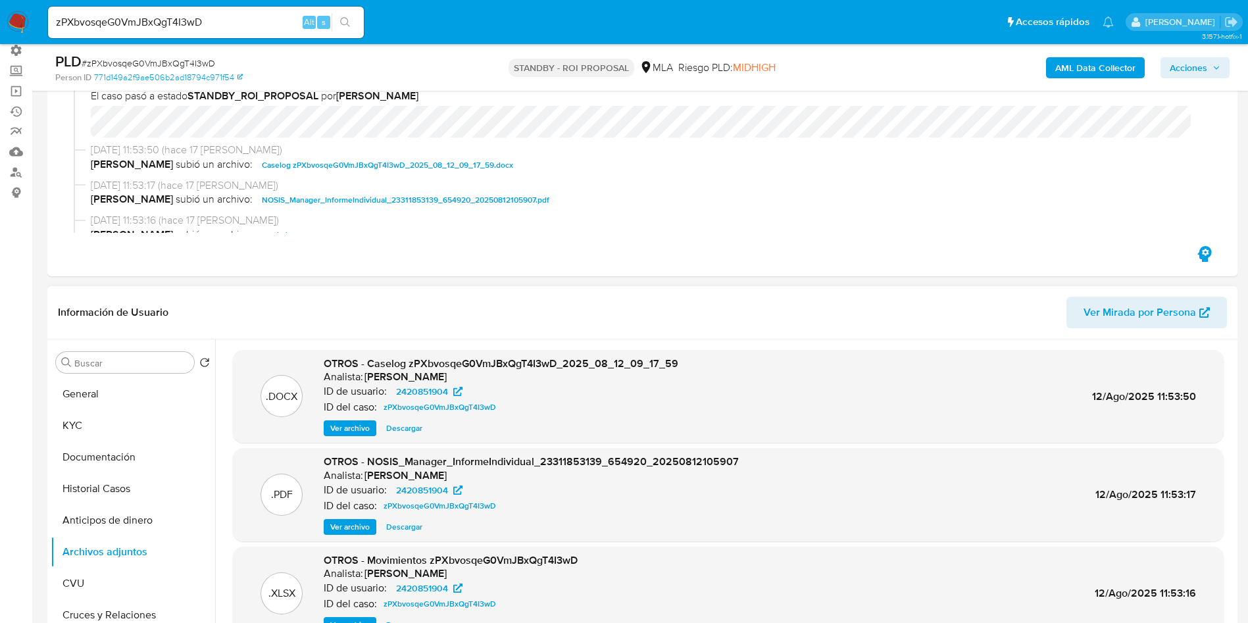
click at [363, 432] on span "Ver archivo" at bounding box center [349, 428] width 39 height 13
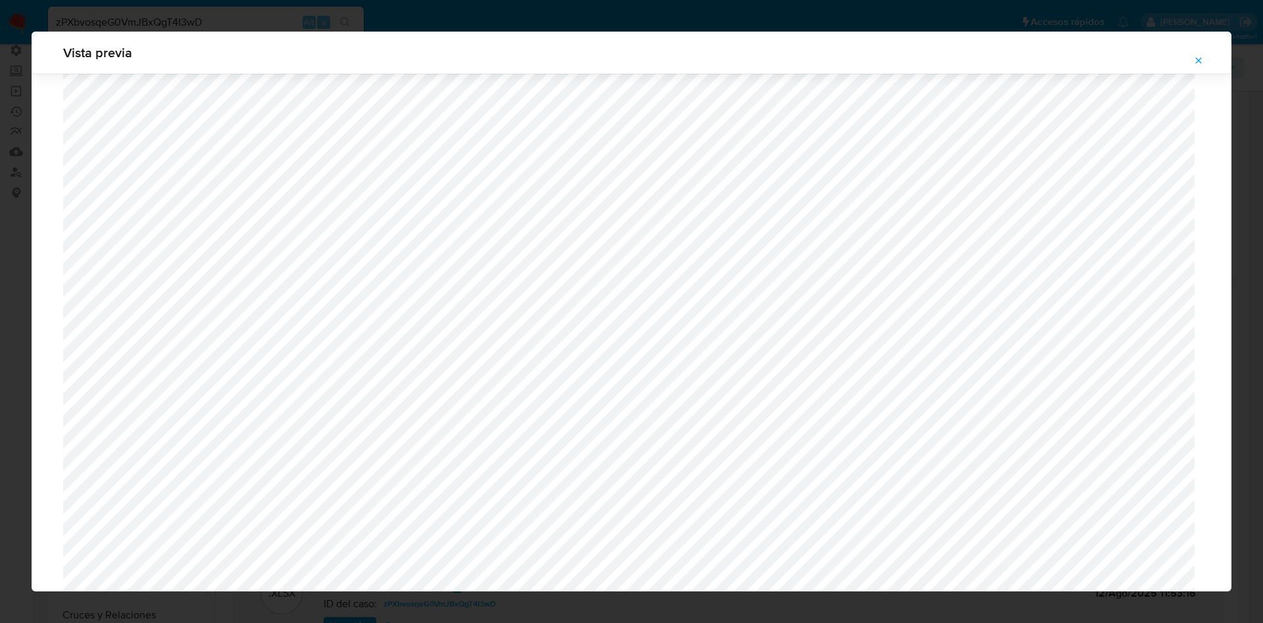
scroll to position [368, 0]
click at [1205, 61] on button "Attachment preview" at bounding box center [1198, 60] width 29 height 21
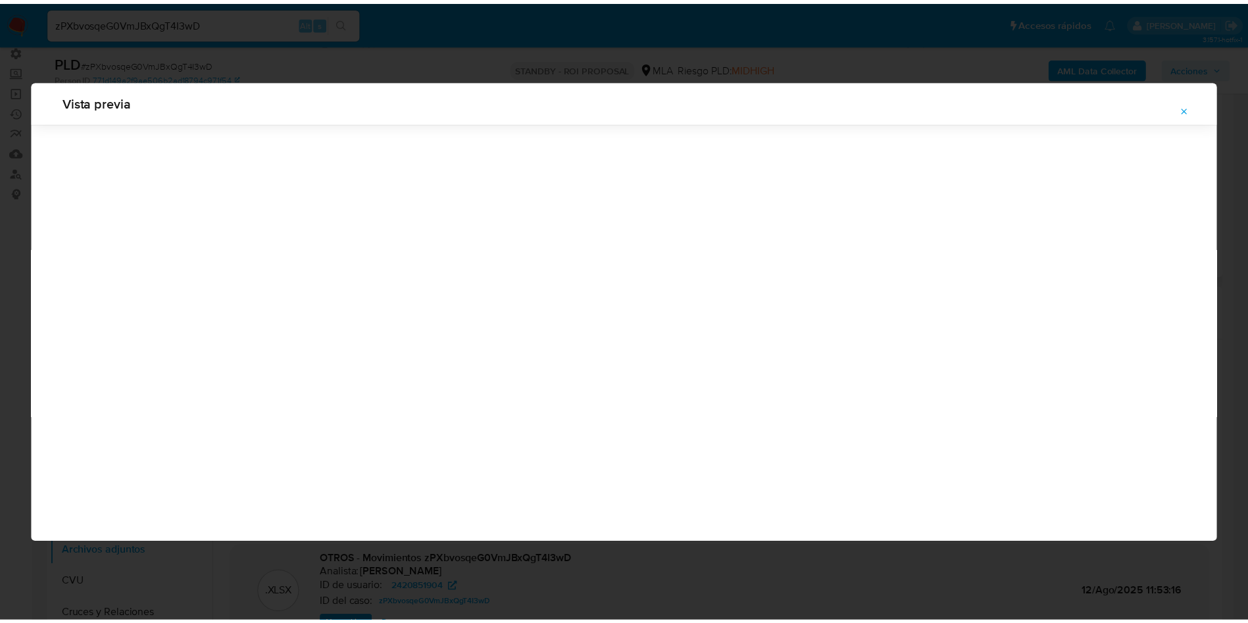
scroll to position [0, 0]
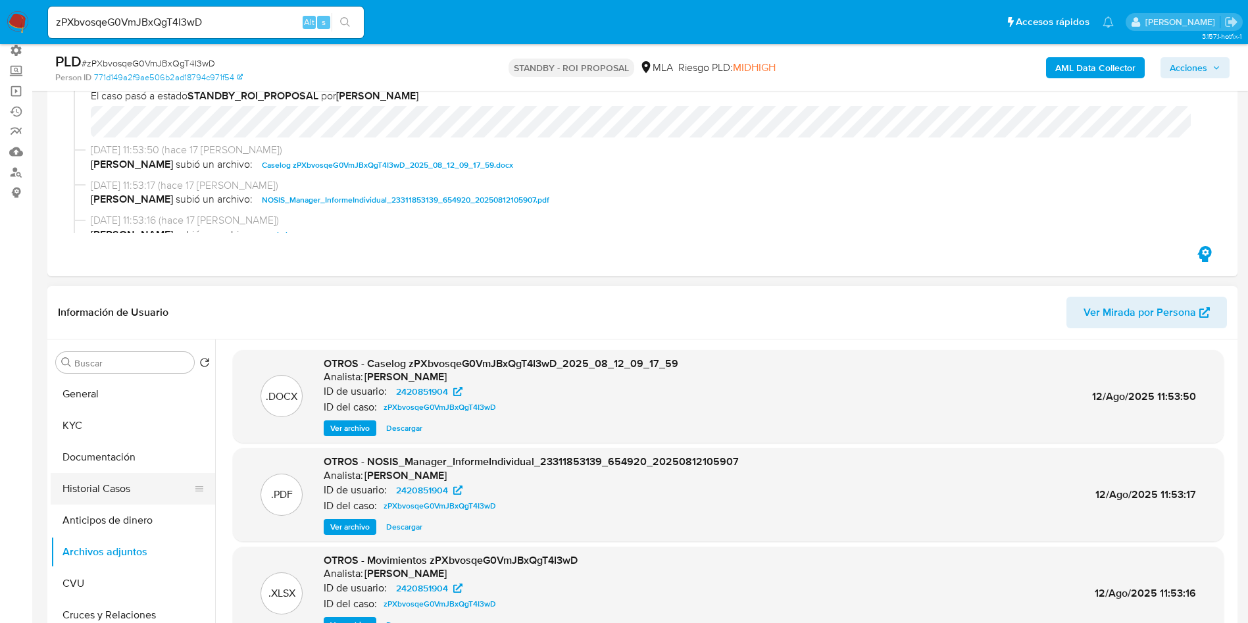
click at [99, 493] on button "Historial Casos" at bounding box center [128, 489] width 154 height 32
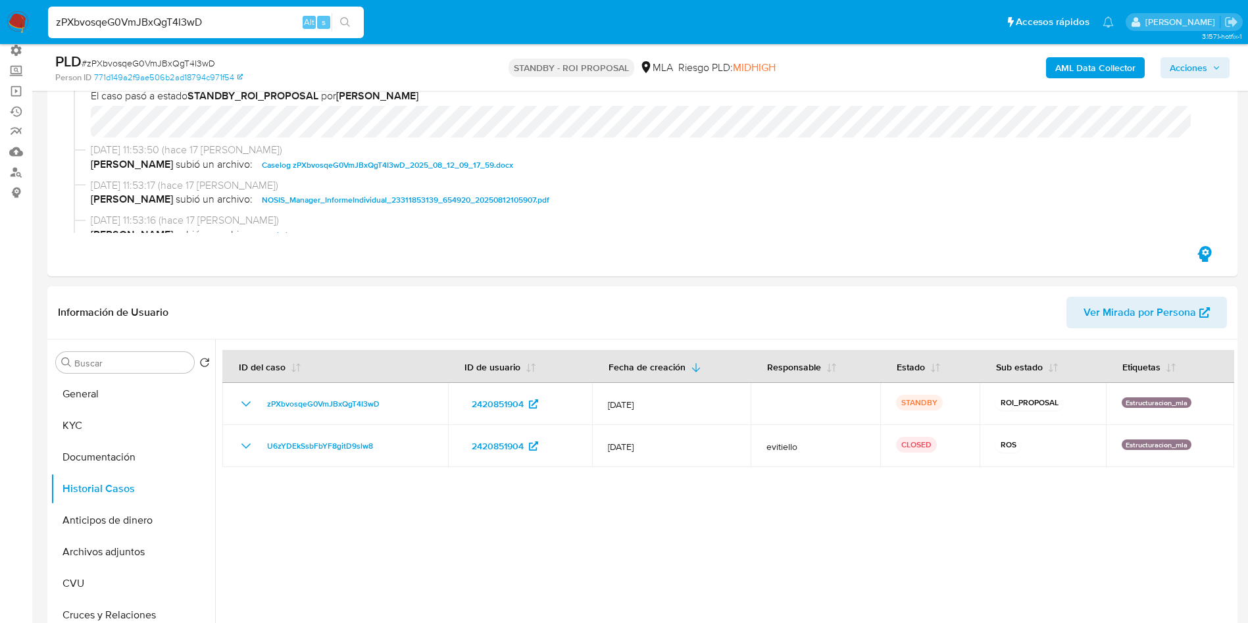
click at [229, 18] on input "zPXbvosqeG0VmJBxQgT4I3wD" at bounding box center [206, 22] width 316 height 17
paste input "nNfYNrbN4exIrKYuonpNHS5f"
type input "nNfYNrbN4exIrKYuonpNHS5f"
click at [344, 22] on icon "search-icon" at bounding box center [345, 22] width 11 height 11
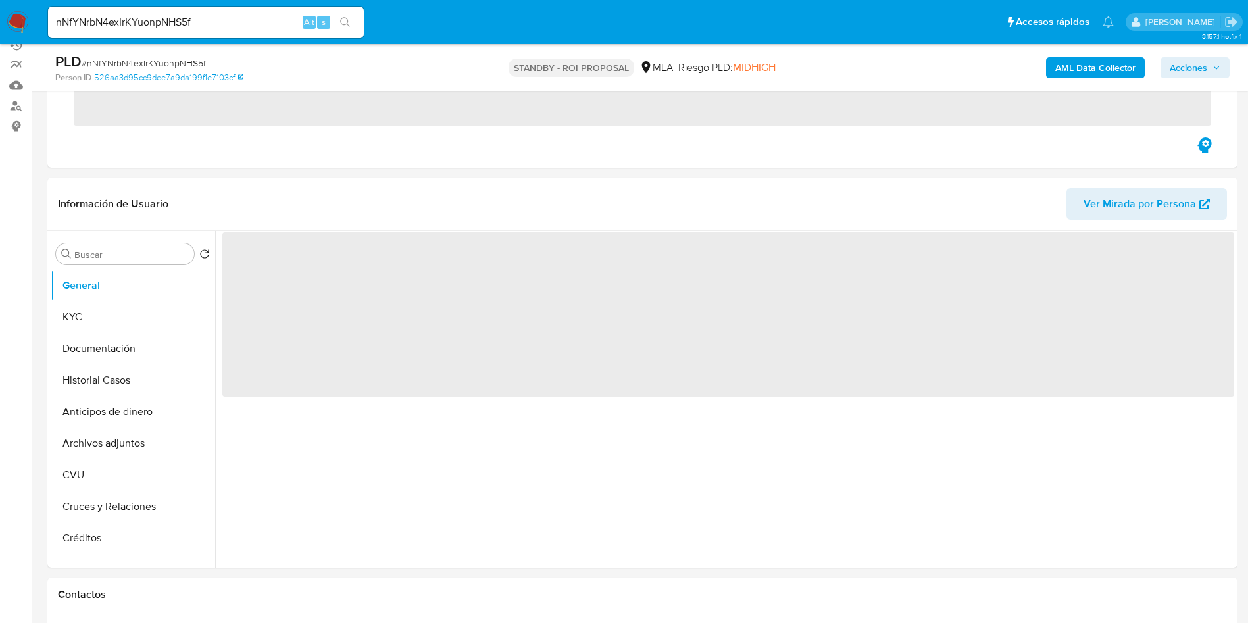
scroll to position [197, 0]
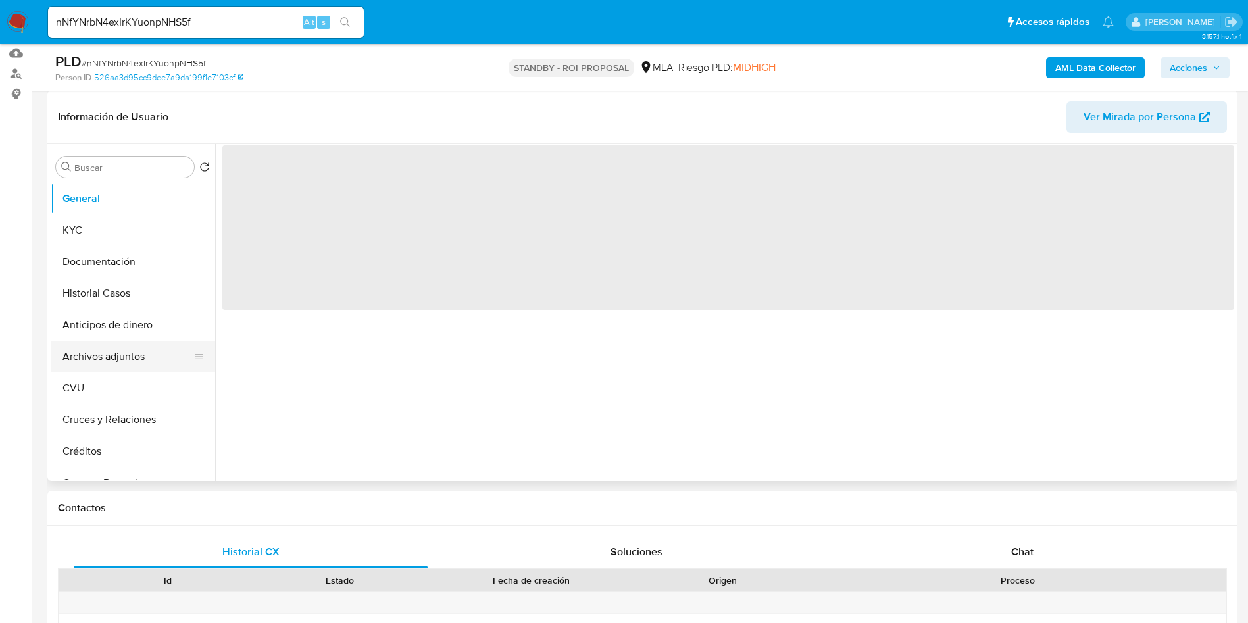
click at [84, 341] on button "Archivos adjuntos" at bounding box center [128, 357] width 154 height 32
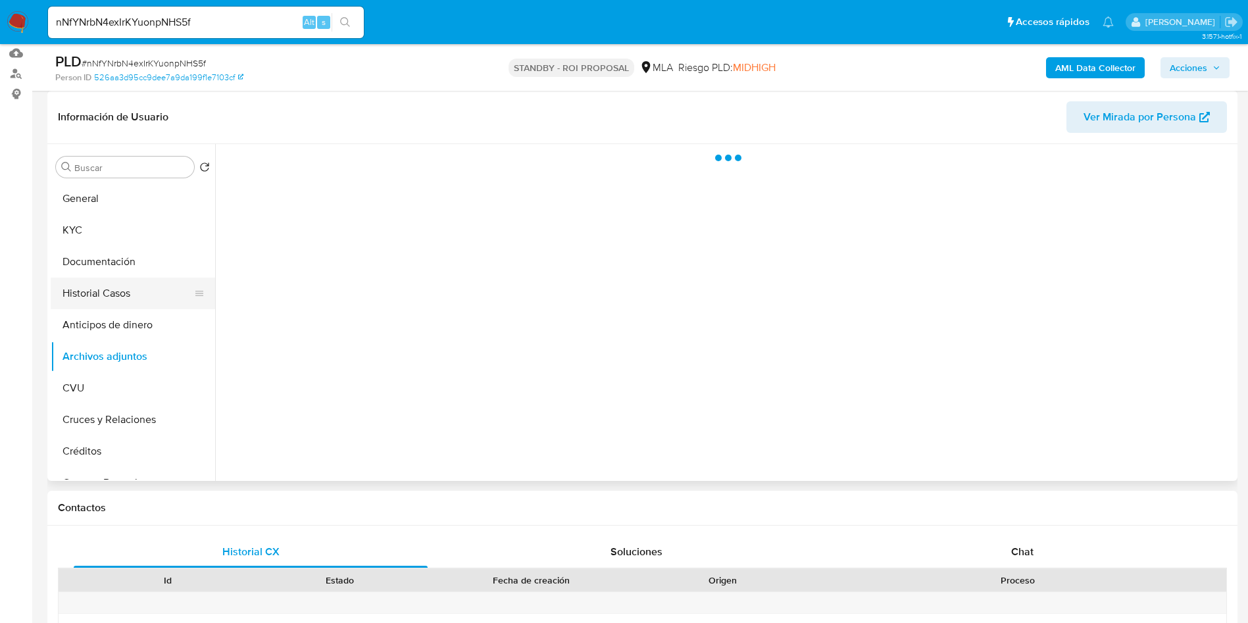
click at [87, 291] on button "Historial Casos" at bounding box center [128, 294] width 154 height 32
select select "10"
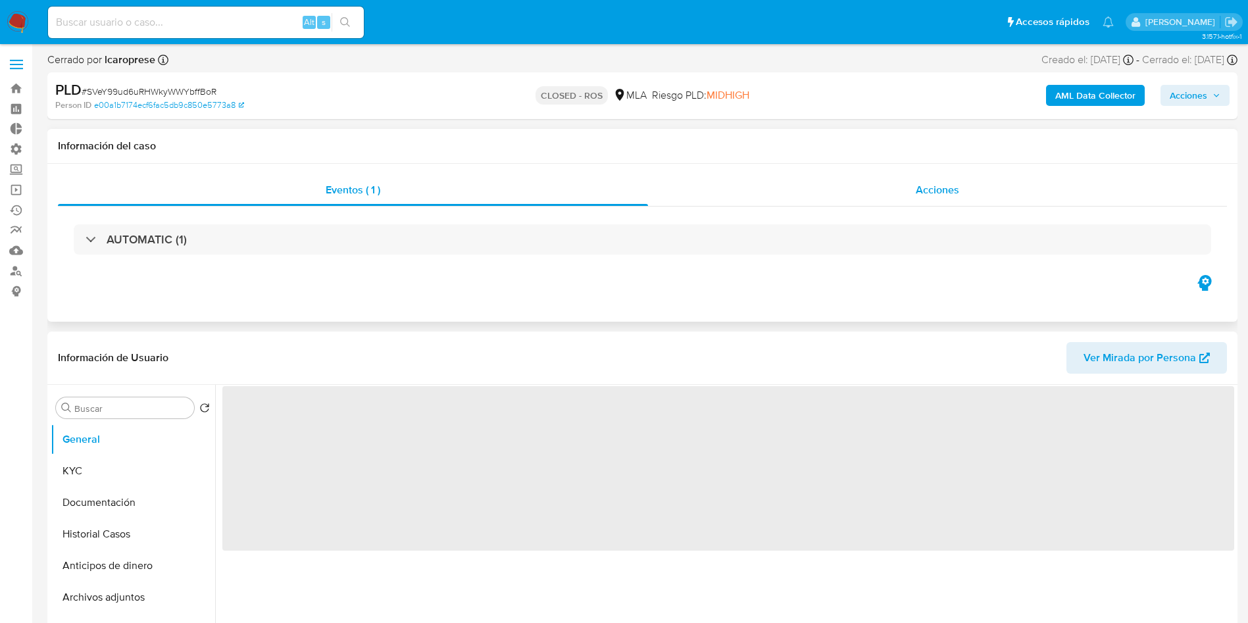
click at [913, 188] on div "Acciones" at bounding box center [937, 190] width 579 height 32
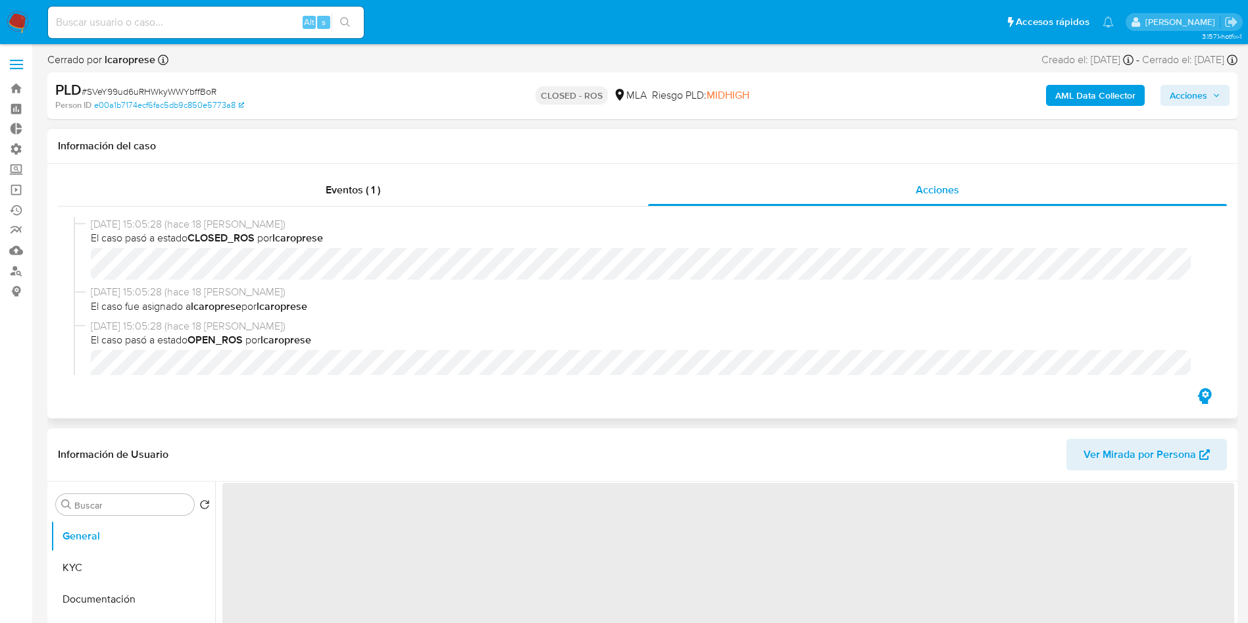
scroll to position [99, 0]
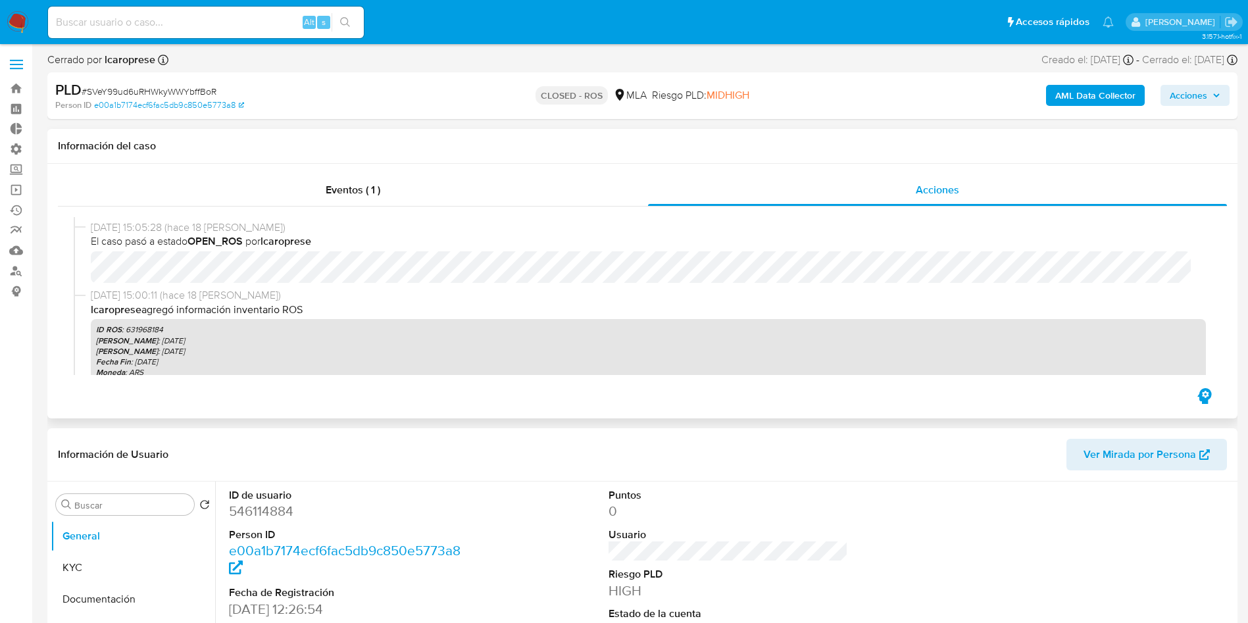
select select "10"
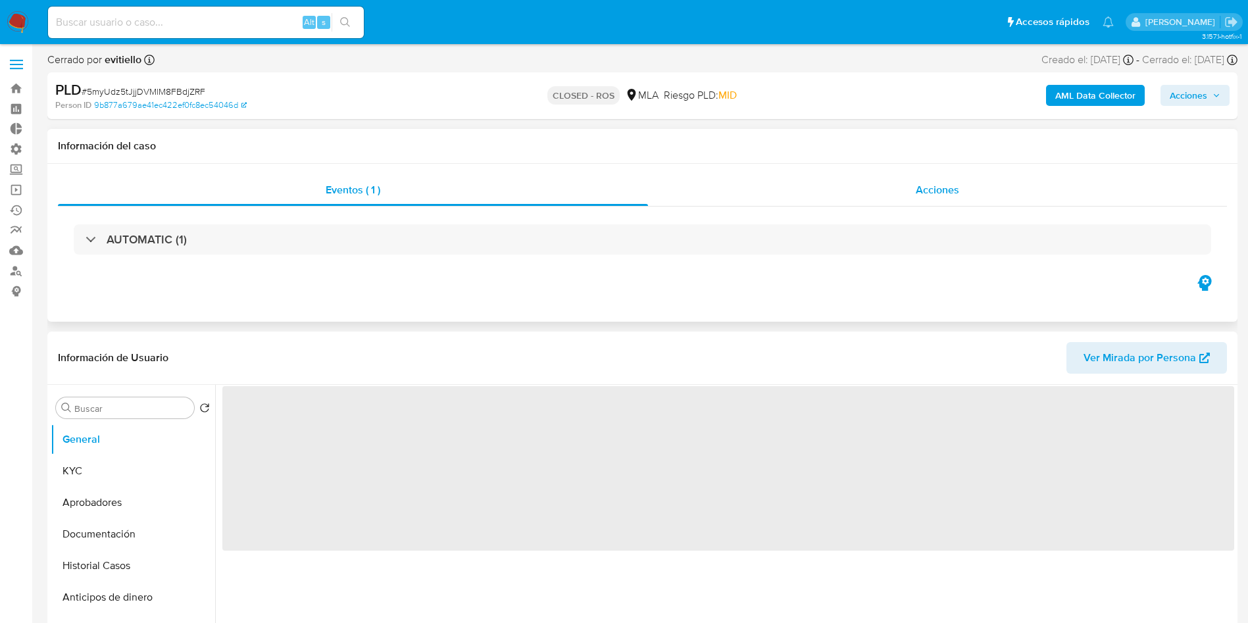
click at [947, 201] on div "Acciones" at bounding box center [937, 190] width 579 height 32
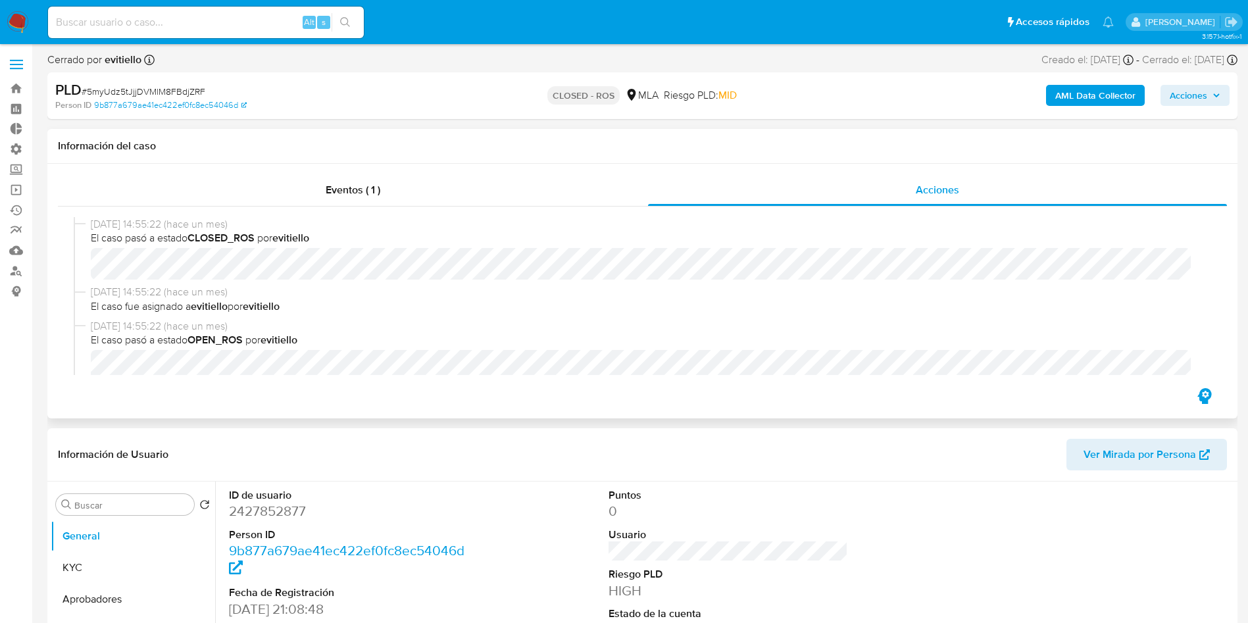
select select "10"
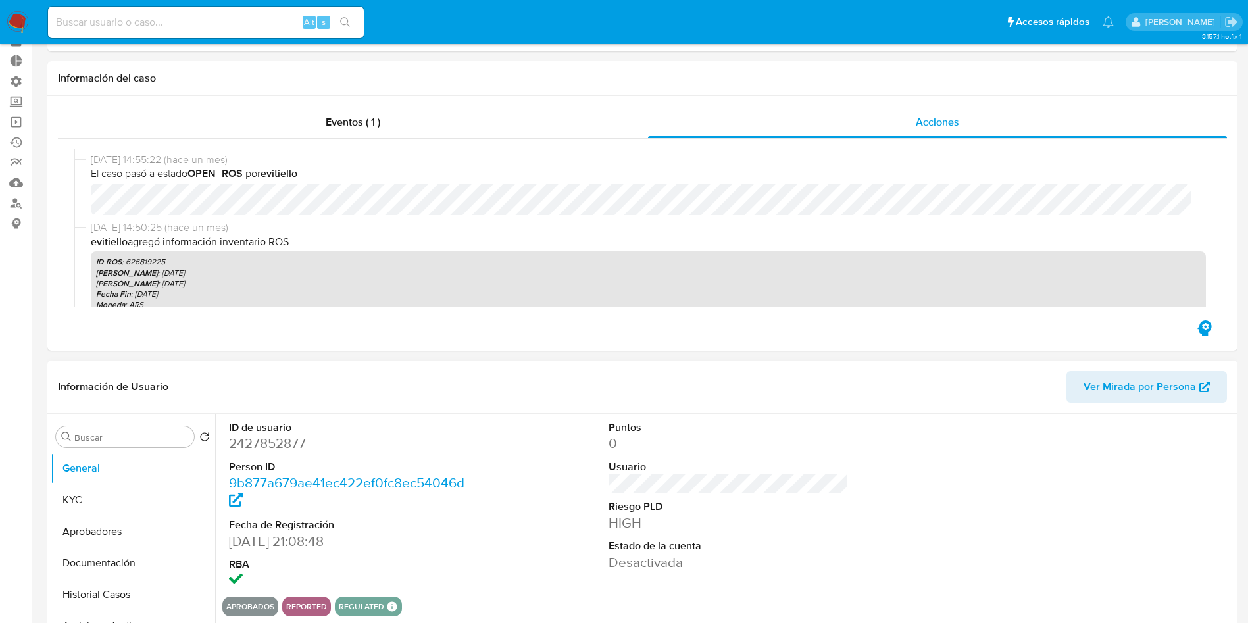
scroll to position [99, 0]
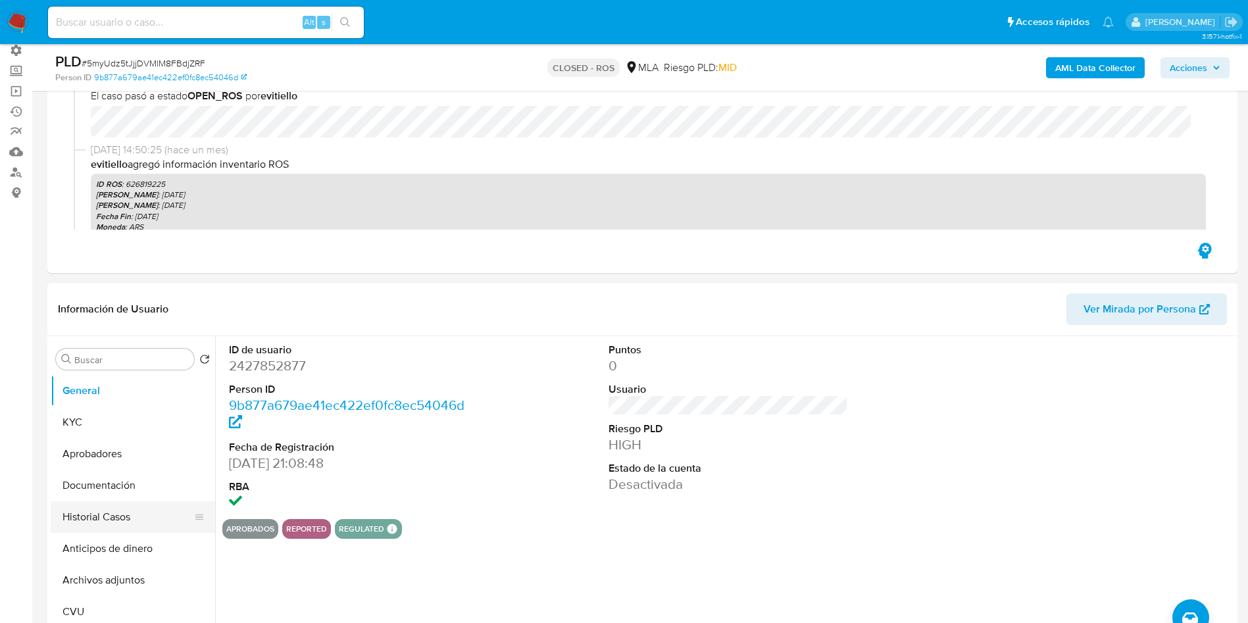
click at [111, 514] on button "Historial Casos" at bounding box center [128, 517] width 154 height 32
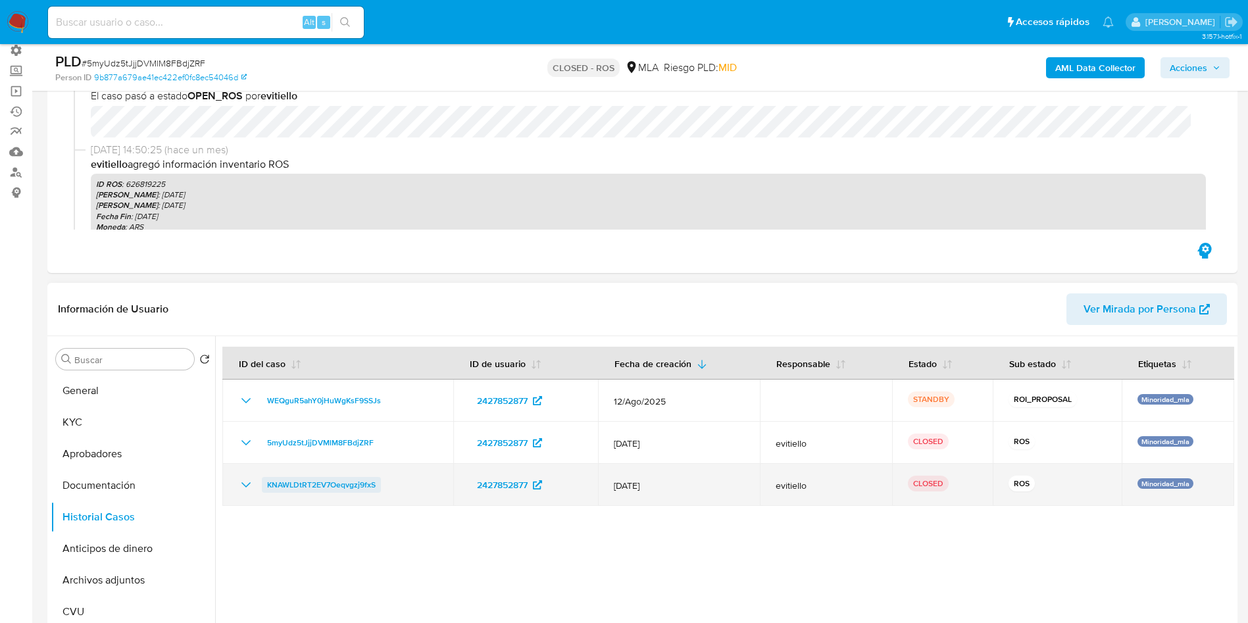
click at [332, 484] on span "KNAWLDtRT2EV7Oeqvgzj9fxS" at bounding box center [321, 485] width 109 height 16
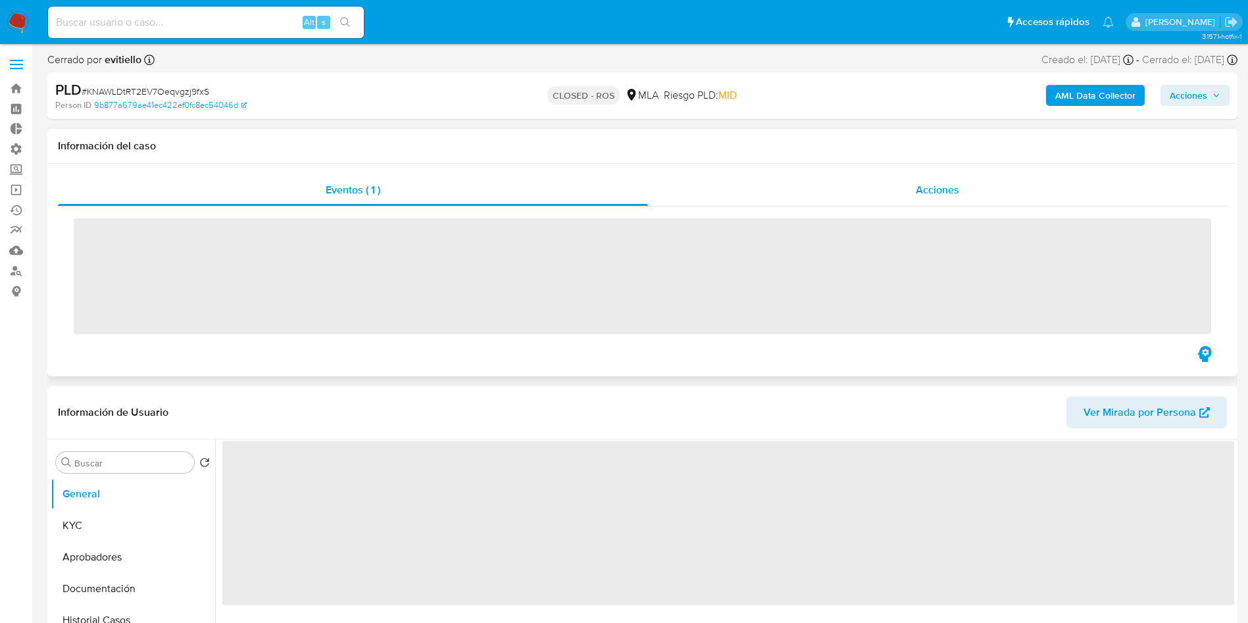
click at [936, 199] on div "Acciones" at bounding box center [937, 190] width 579 height 32
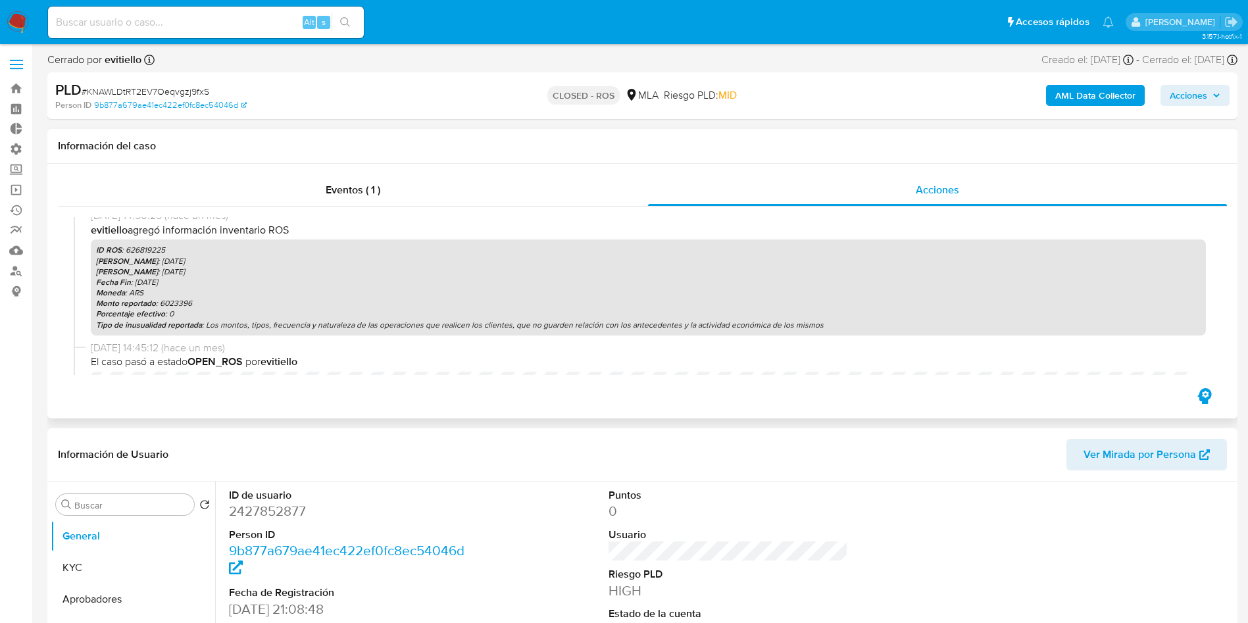
scroll to position [197, 0]
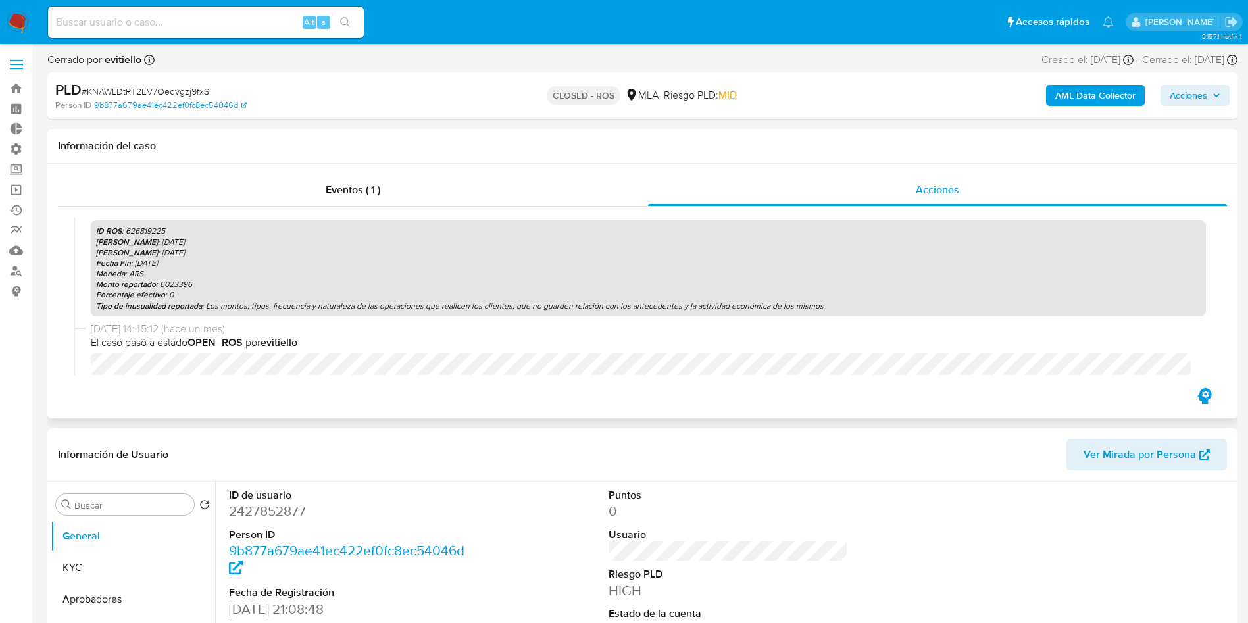
select select "10"
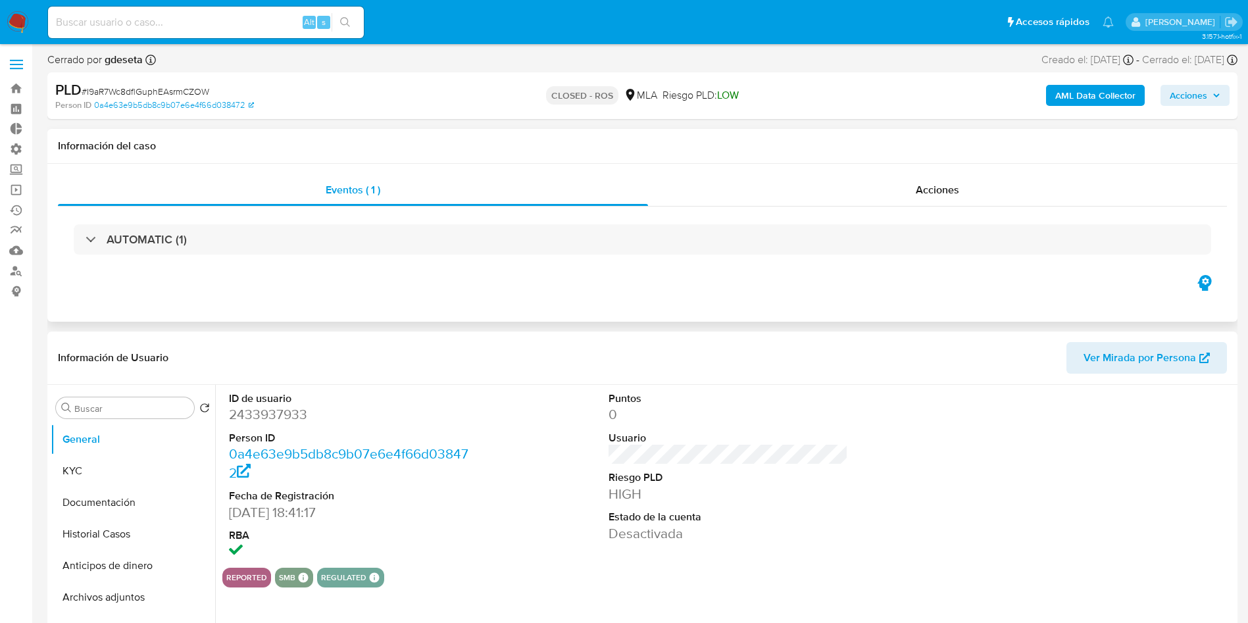
select select "10"
click at [920, 173] on div "Eventos ( 1 ) Acciones AUTOMATIC (1)" at bounding box center [642, 243] width 1190 height 158
click at [914, 190] on div "Acciones" at bounding box center [937, 190] width 579 height 32
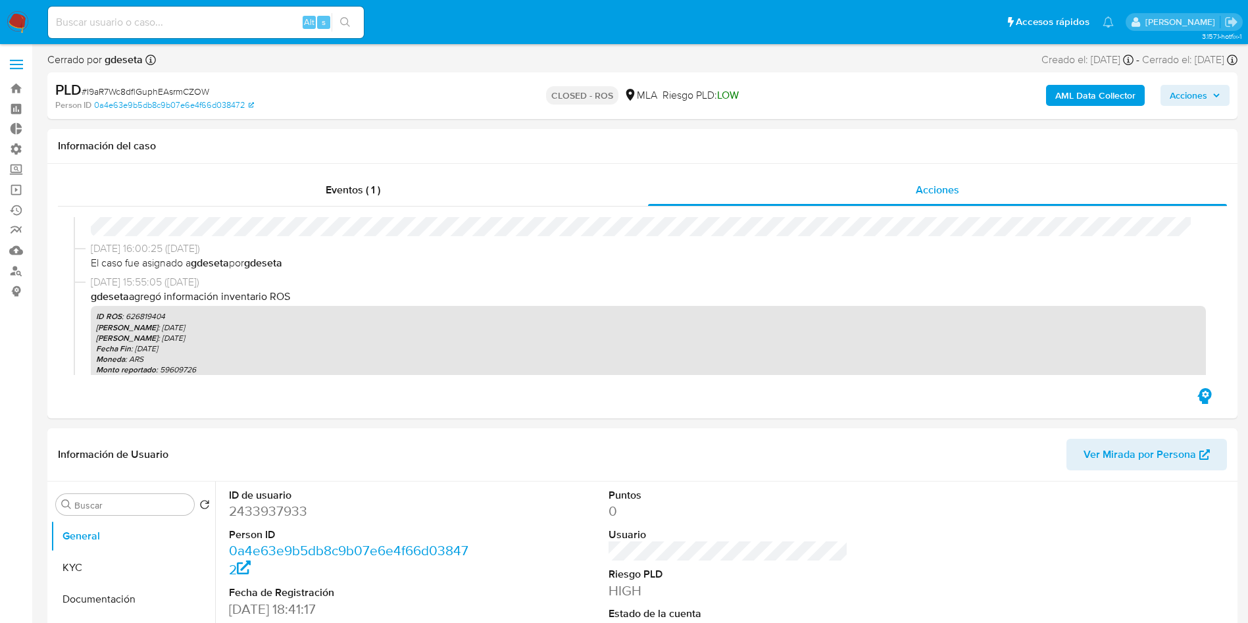
scroll to position [197, 0]
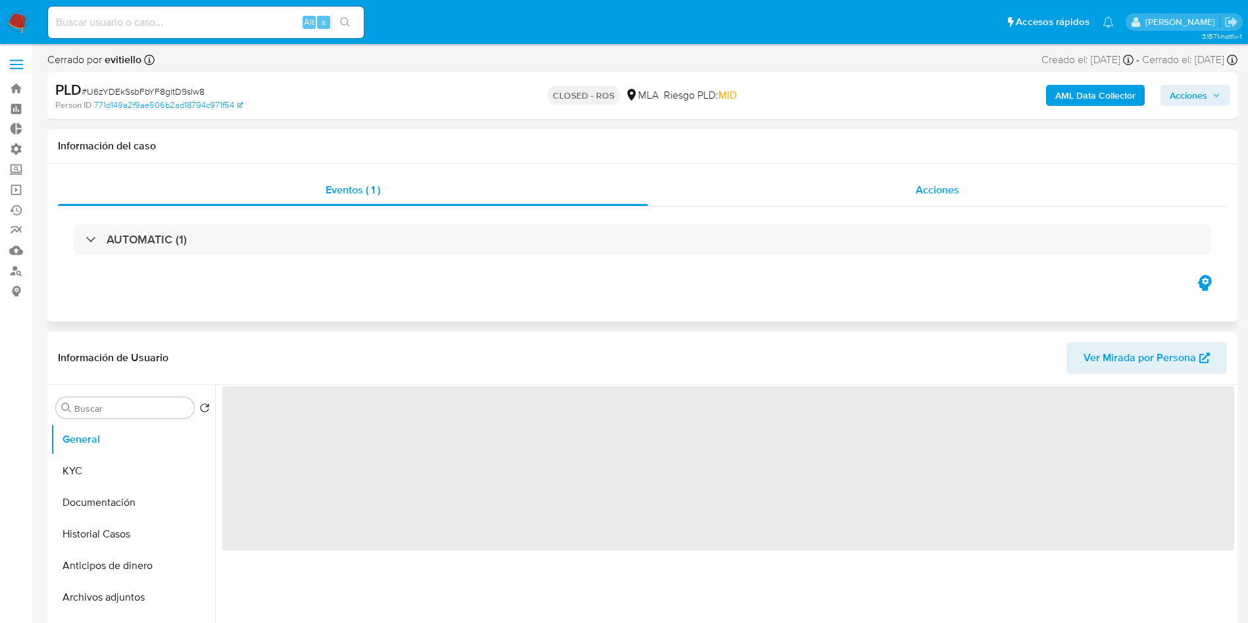
click at [922, 194] on span "Acciones" at bounding box center [937, 189] width 43 height 15
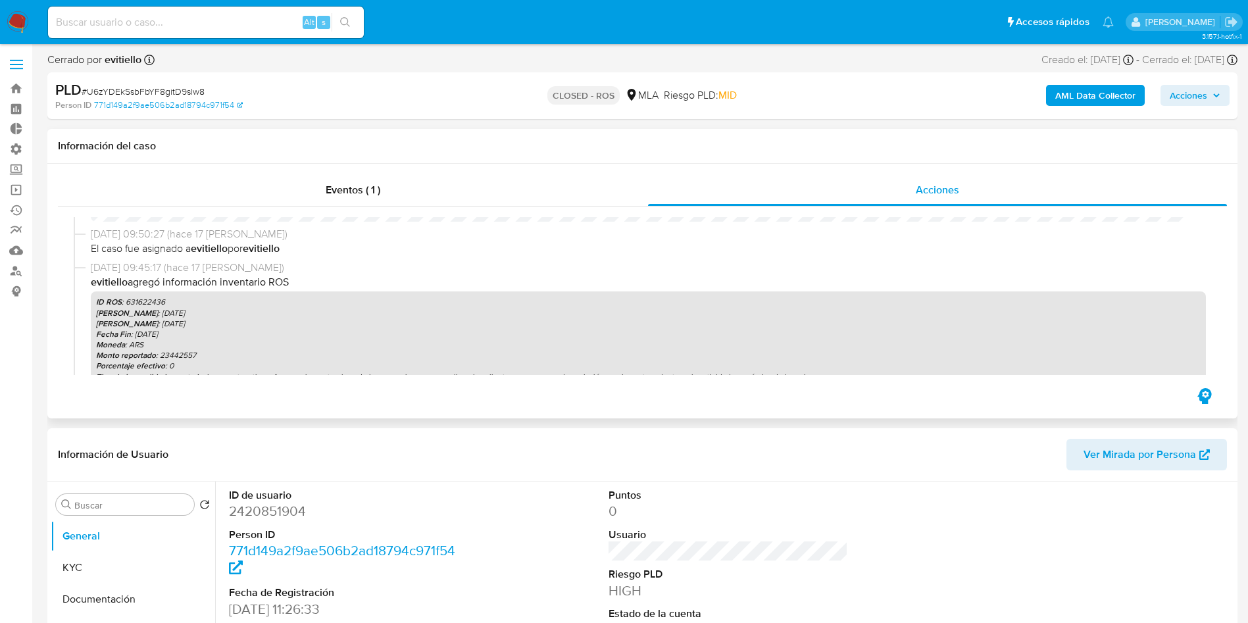
select select "10"
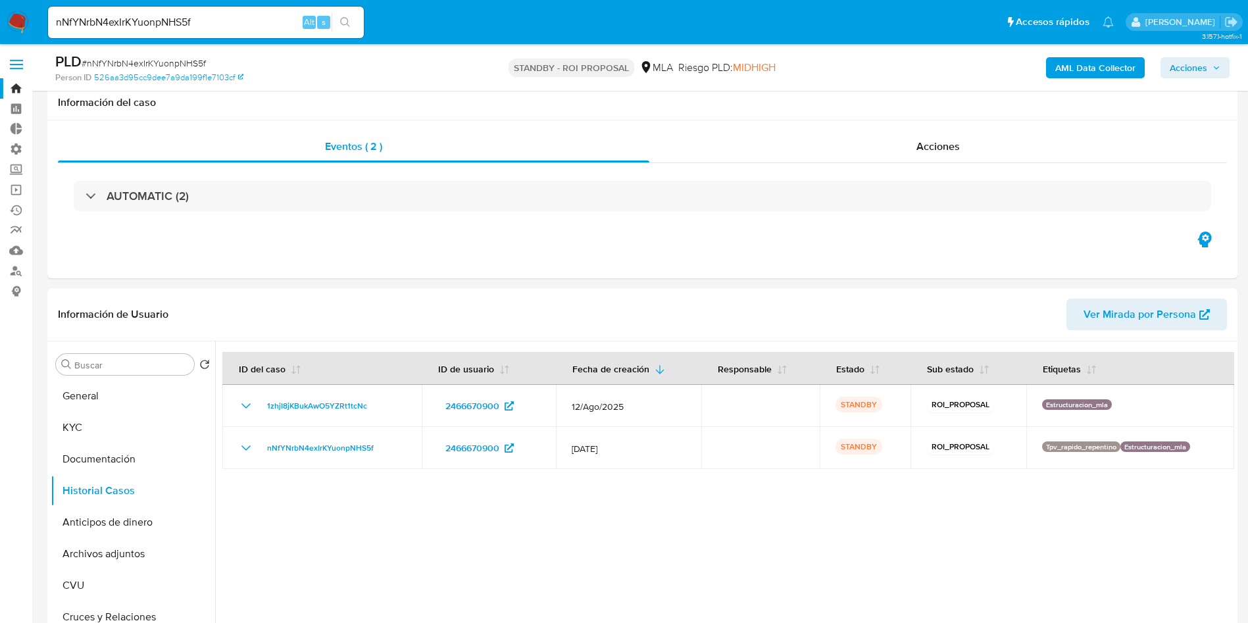
select select "10"
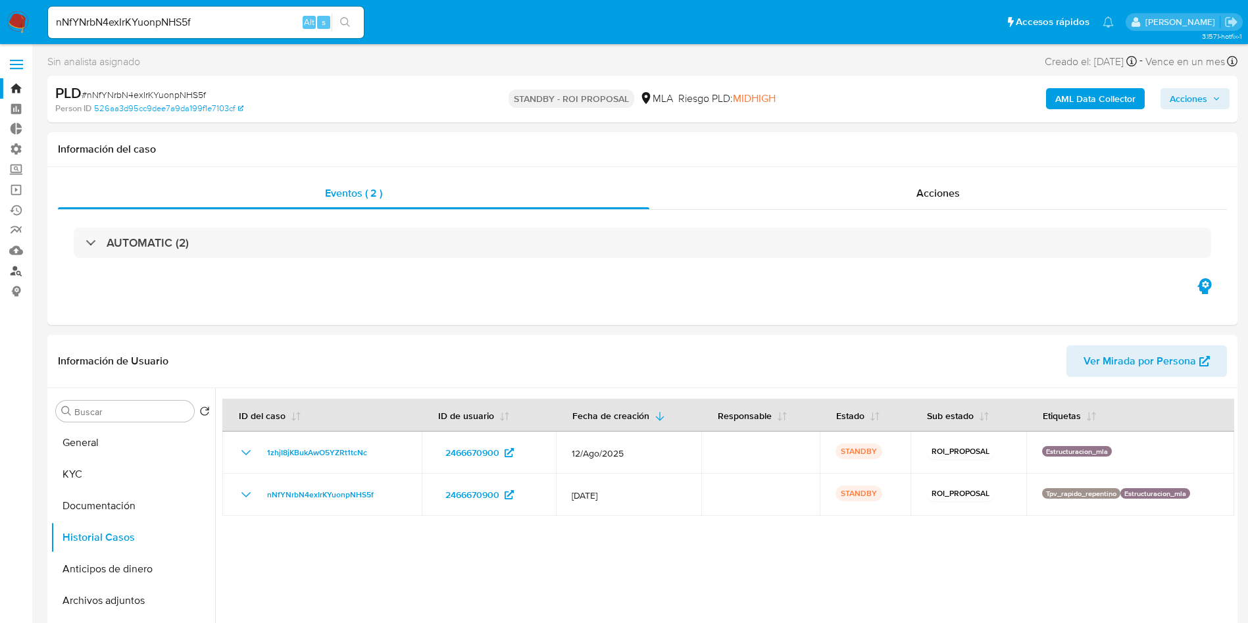
click at [15, 266] on link "Buscador de personas" at bounding box center [78, 271] width 157 height 20
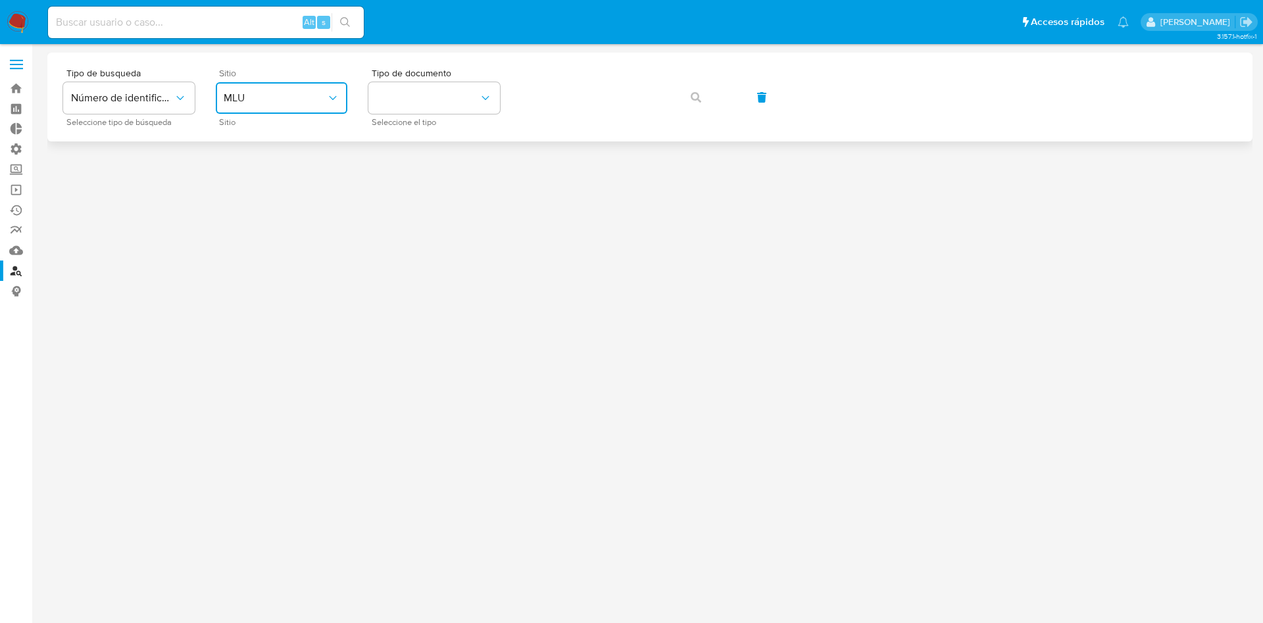
click at [245, 102] on span "MLU" at bounding box center [275, 97] width 103 height 13
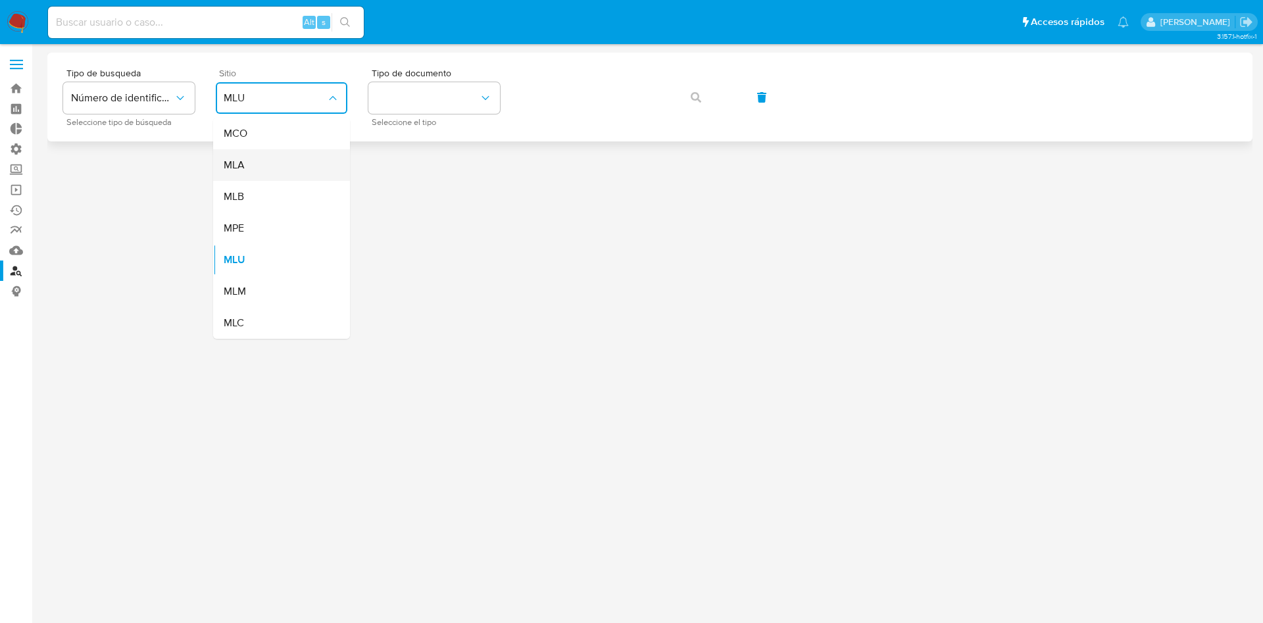
click at [237, 166] on span "MLA" at bounding box center [234, 165] width 21 height 13
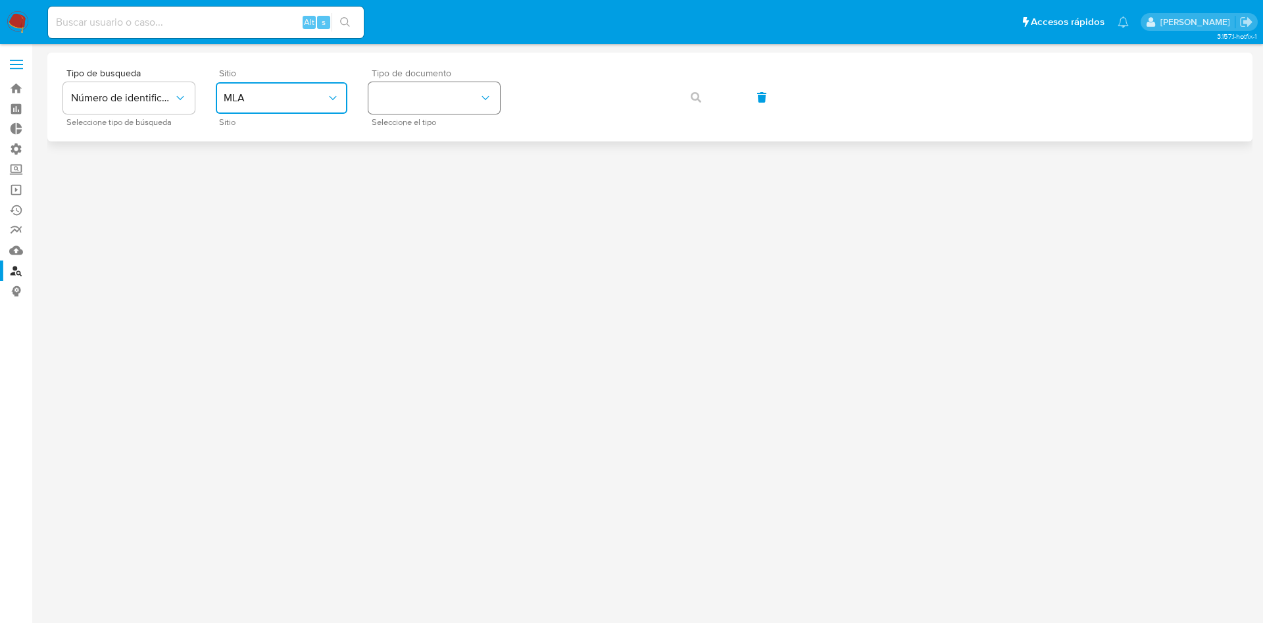
click at [390, 99] on button "identificationType" at bounding box center [434, 98] width 132 height 32
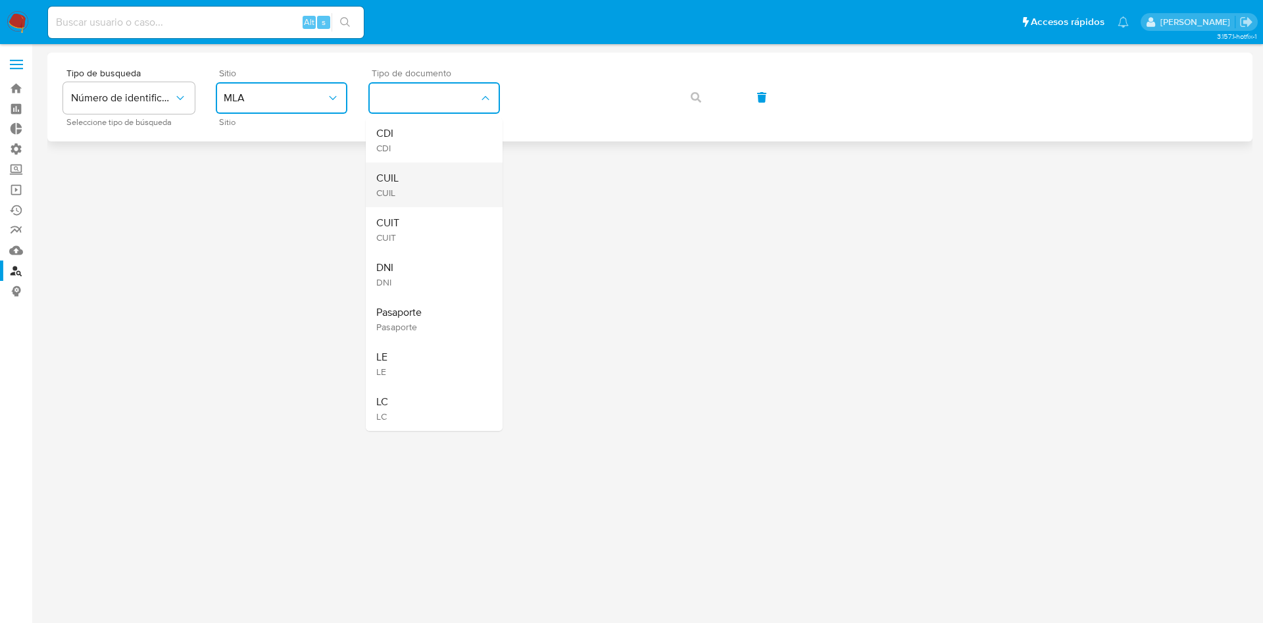
click at [402, 174] on div "CUIL CUIL" at bounding box center [430, 185] width 108 height 45
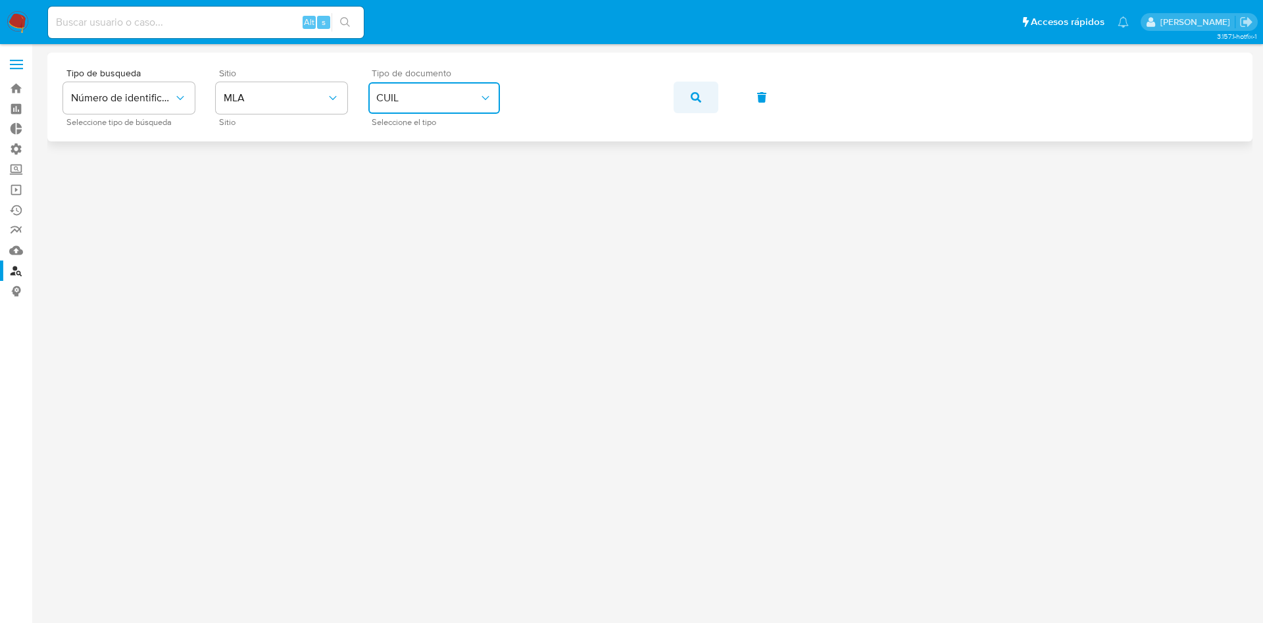
click at [684, 109] on button "button" at bounding box center [696, 98] width 45 height 32
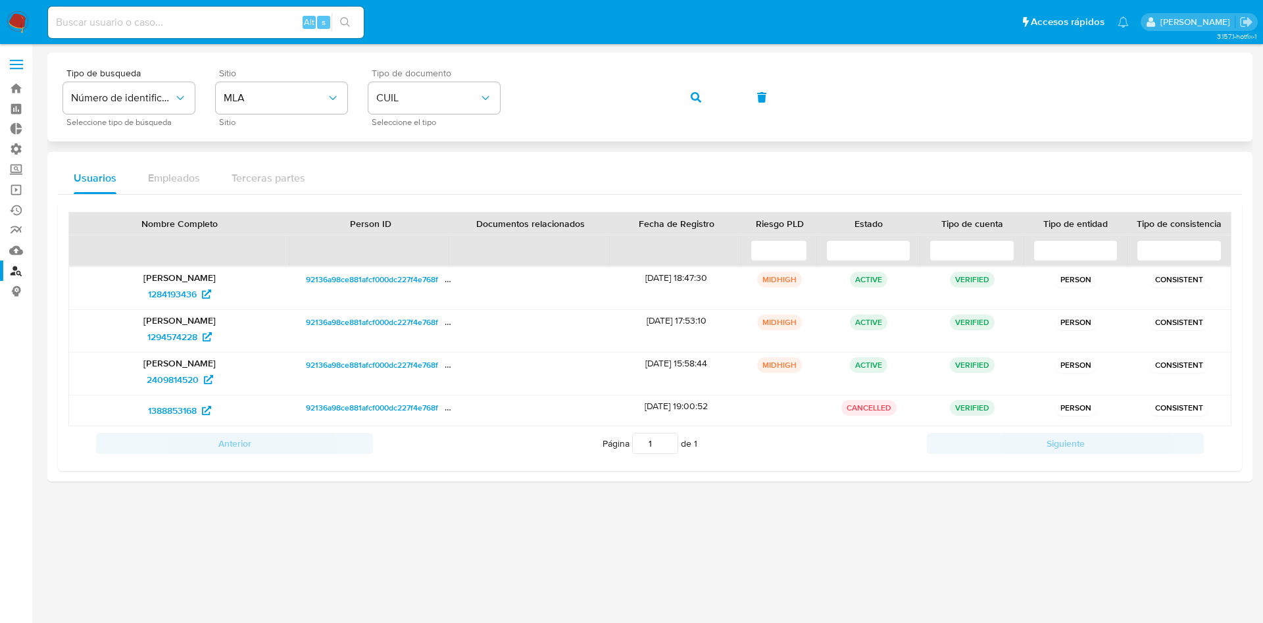
click at [699, 93] on icon "button" at bounding box center [696, 97] width 11 height 11
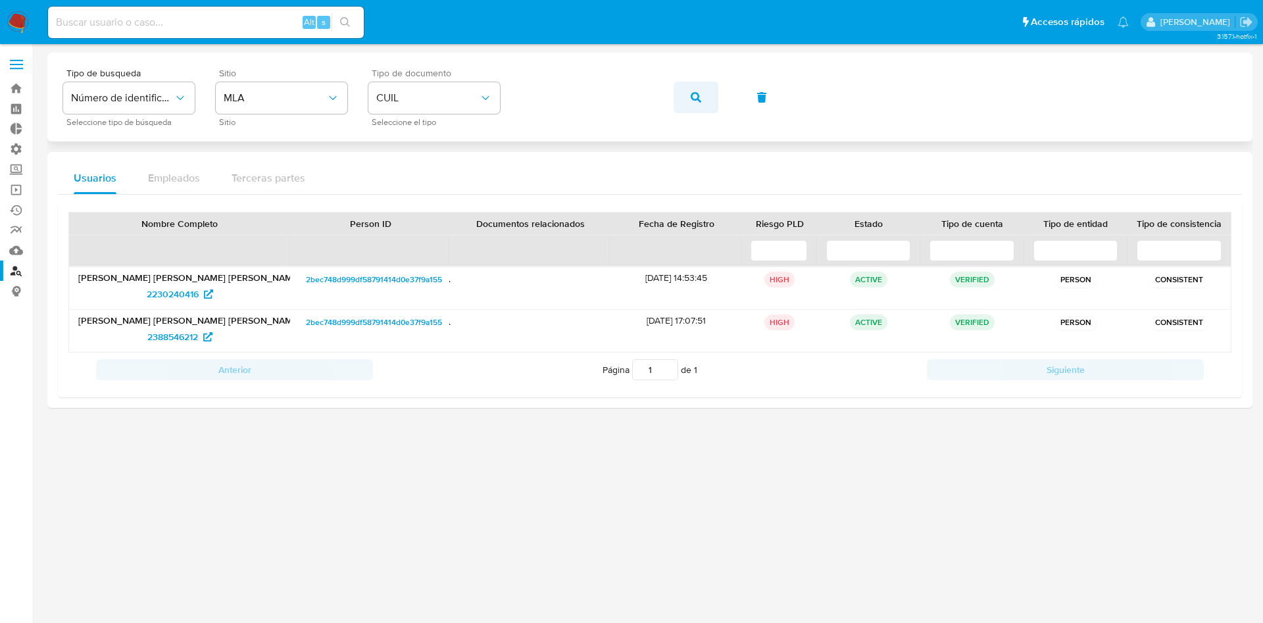
click at [697, 101] on icon "button" at bounding box center [696, 97] width 11 height 11
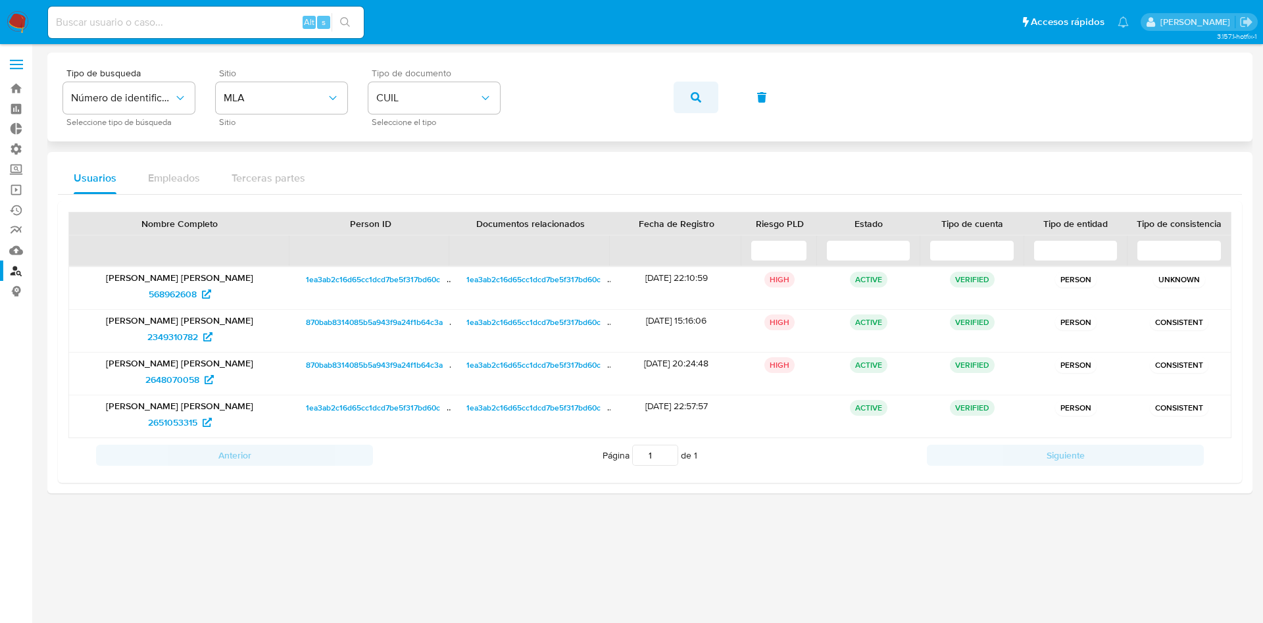
click at [682, 92] on button "button" at bounding box center [696, 98] width 45 height 32
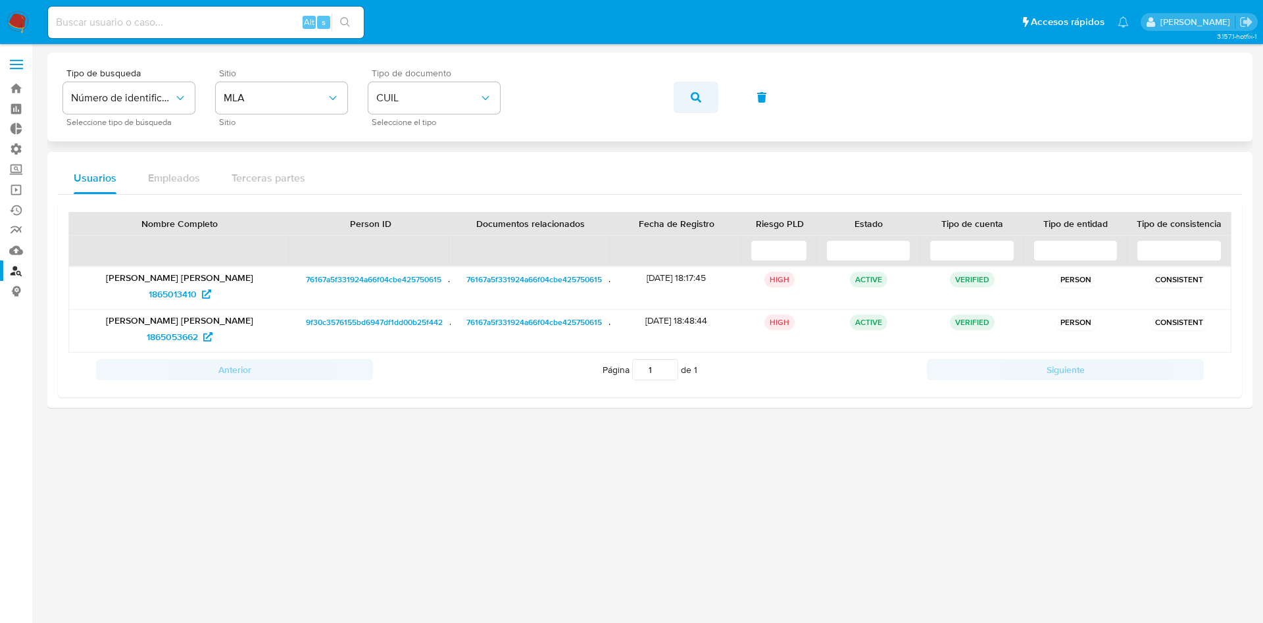
click at [689, 93] on button "button" at bounding box center [696, 98] width 45 height 32
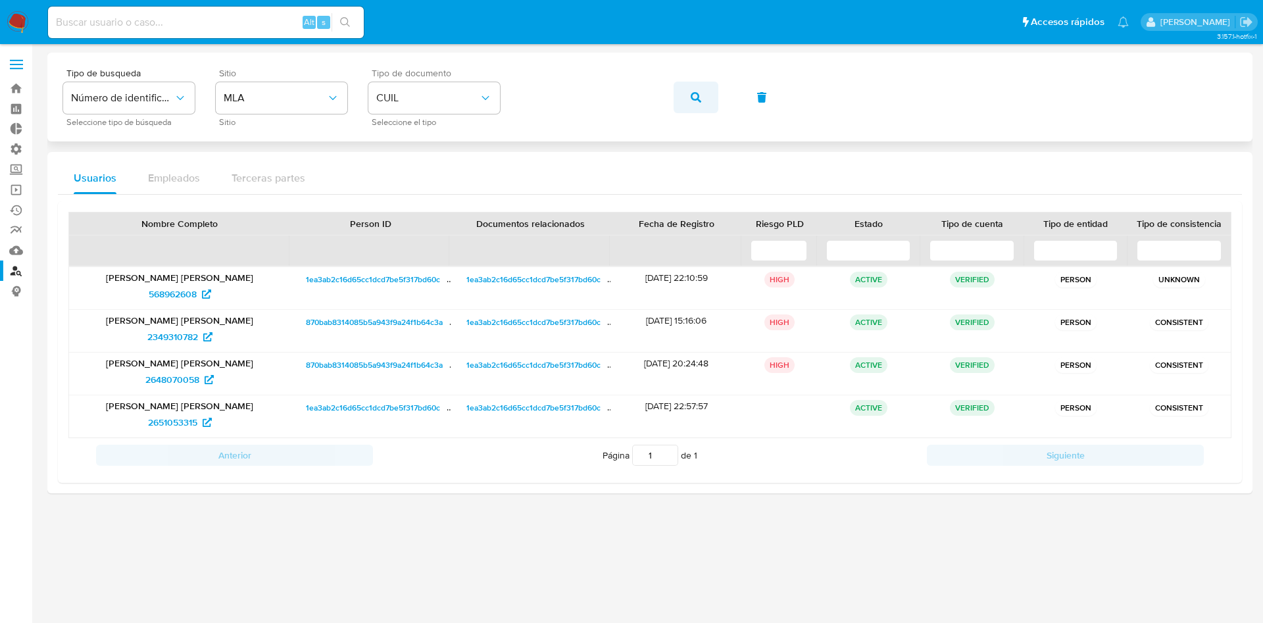
click at [710, 97] on button "button" at bounding box center [696, 98] width 45 height 32
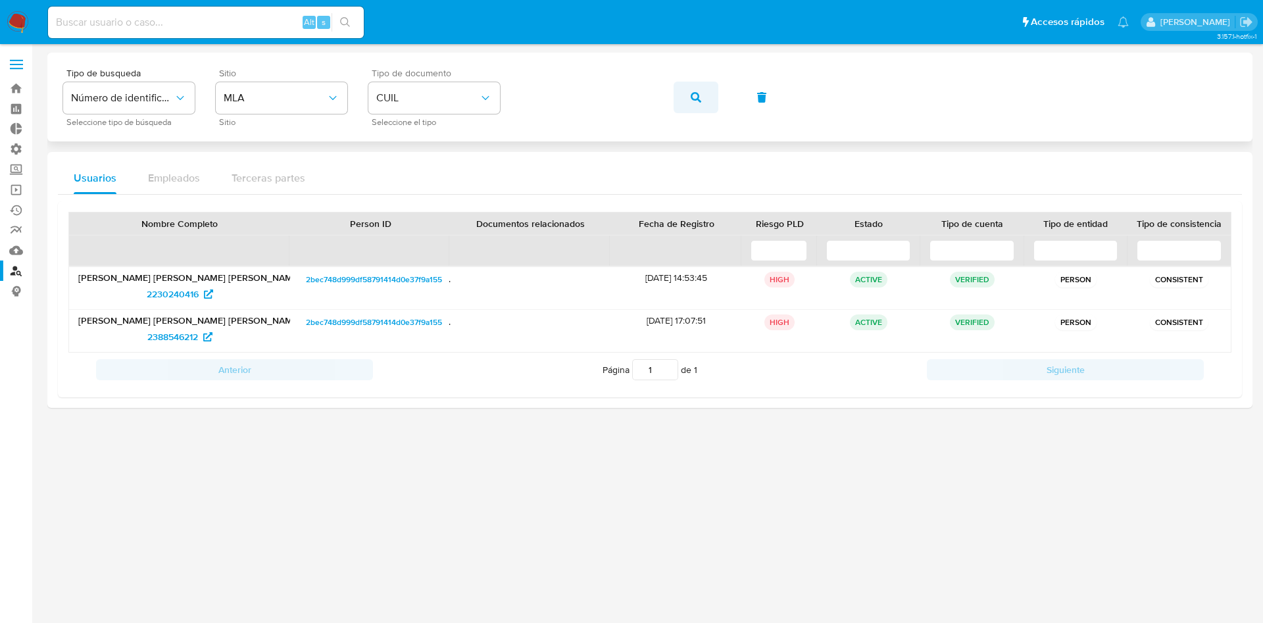
click at [693, 95] on icon "button" at bounding box center [696, 97] width 11 height 11
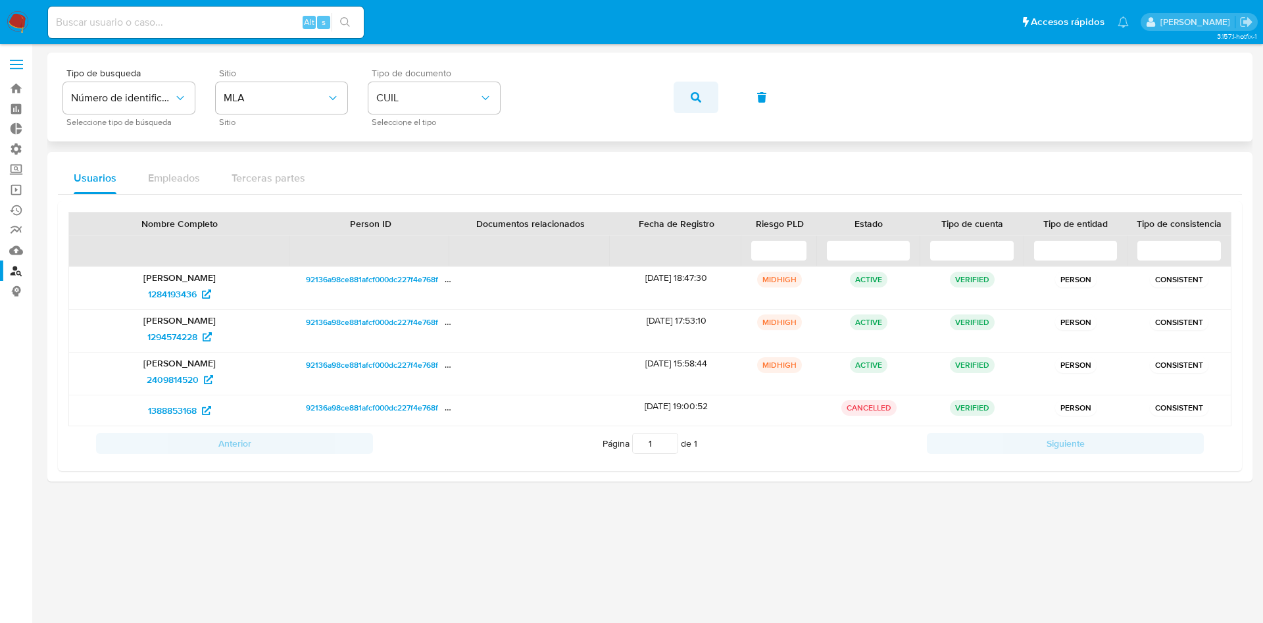
click at [682, 101] on button "button" at bounding box center [696, 98] width 45 height 32
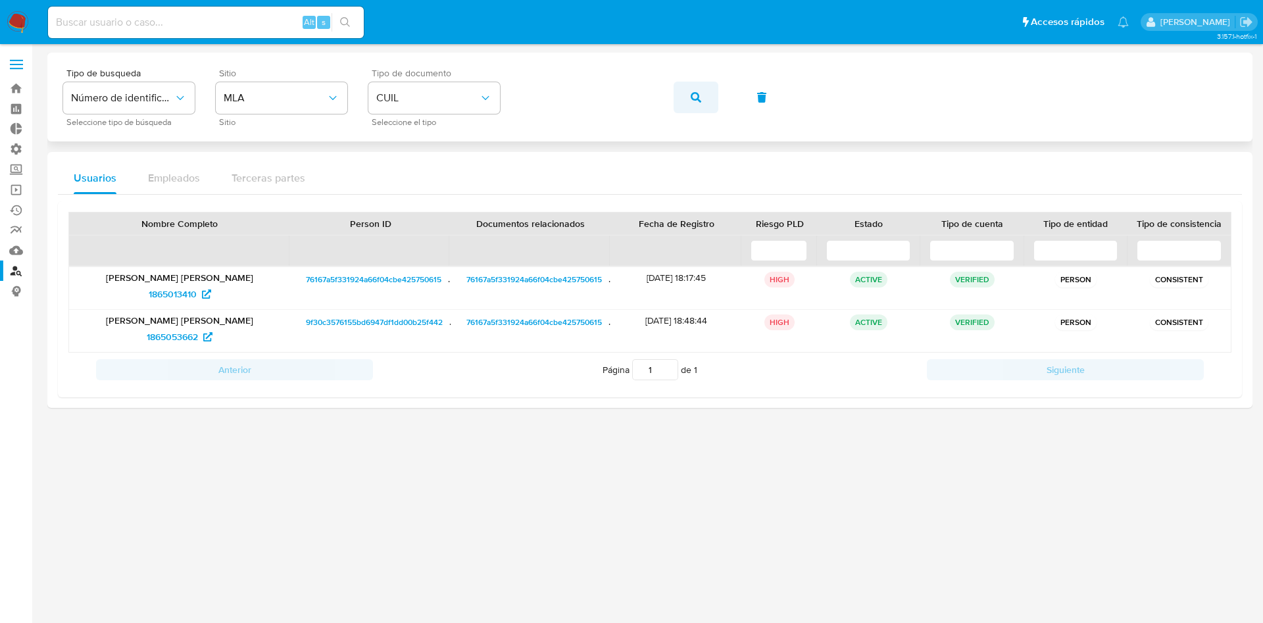
click at [688, 95] on button "button" at bounding box center [696, 98] width 45 height 32
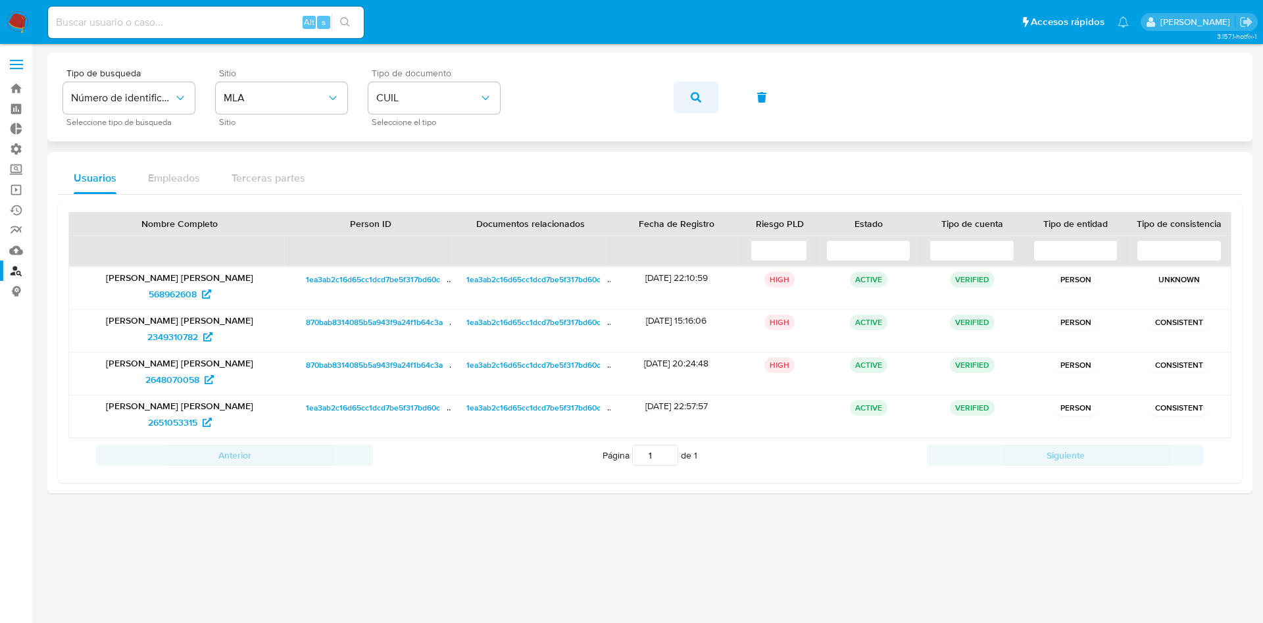
click at [685, 101] on button "button" at bounding box center [696, 98] width 45 height 32
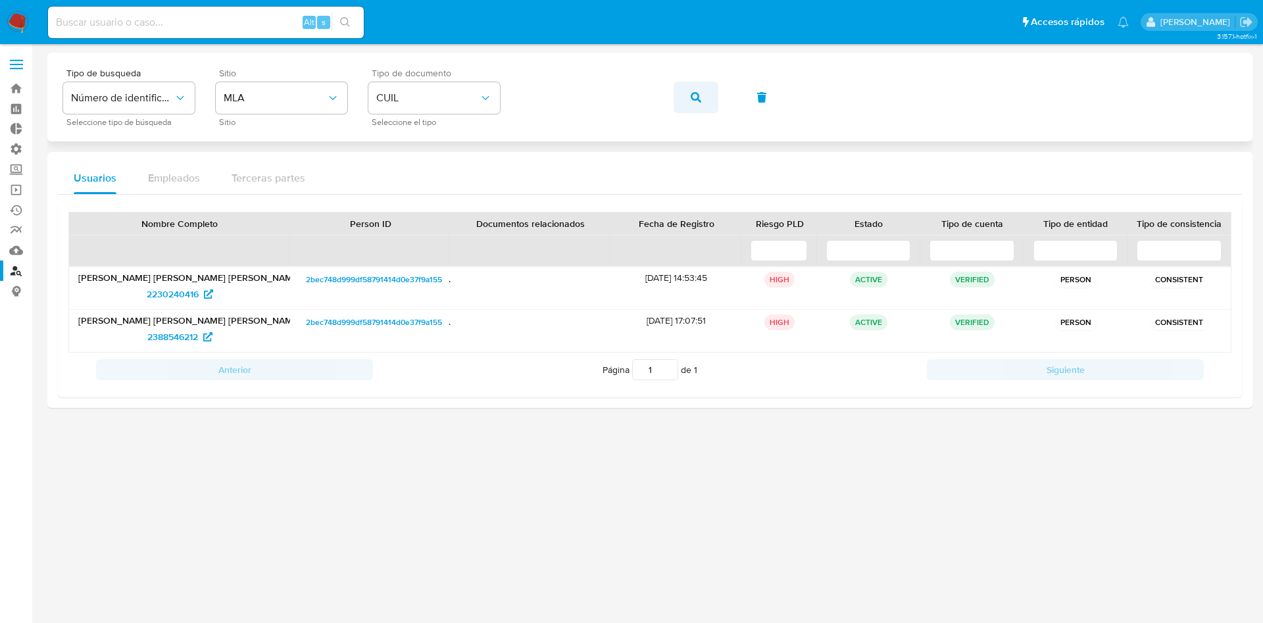
click at [693, 94] on icon "button" at bounding box center [696, 97] width 11 height 11
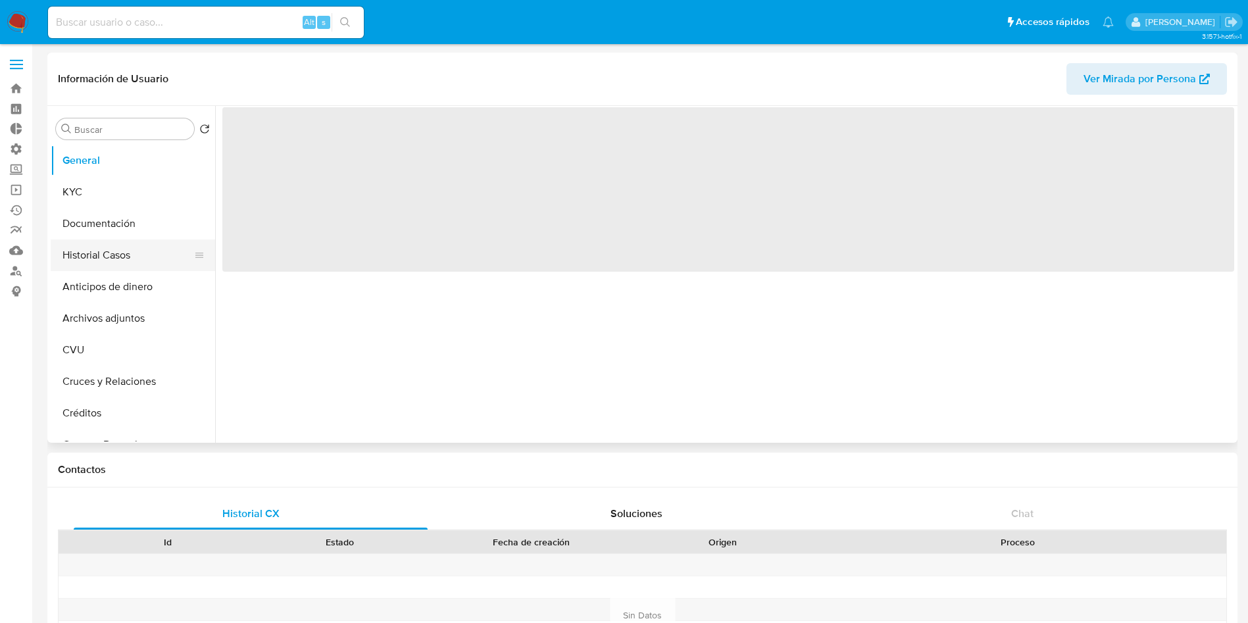
click at [76, 254] on button "Historial Casos" at bounding box center [128, 255] width 154 height 32
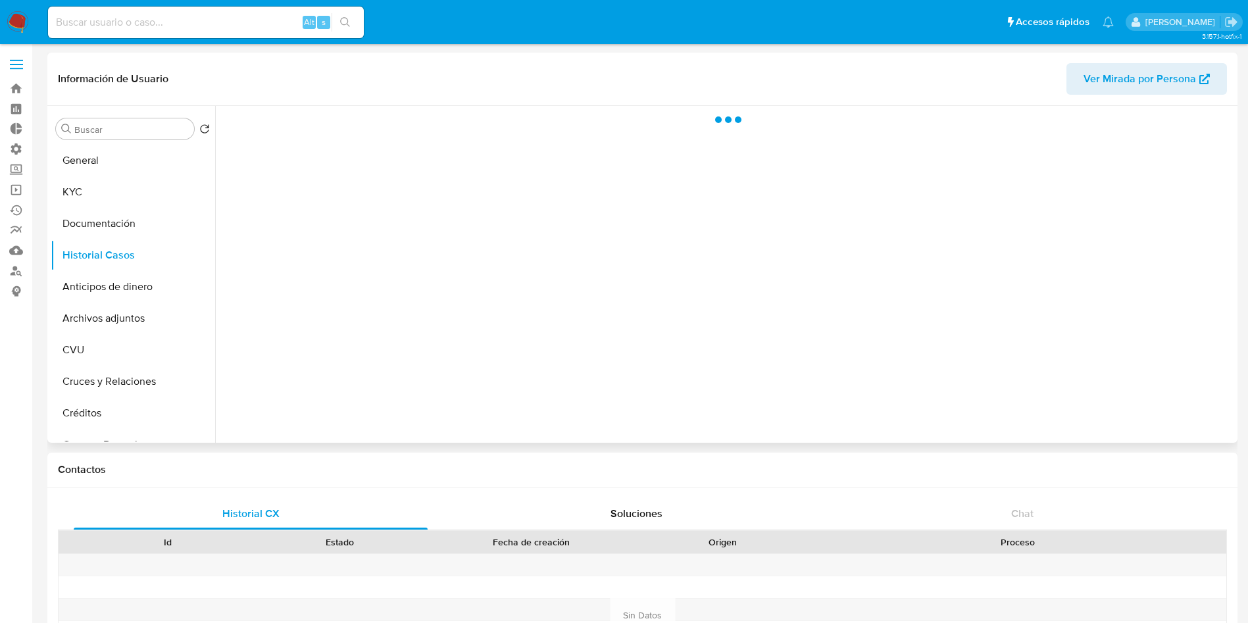
select select "10"
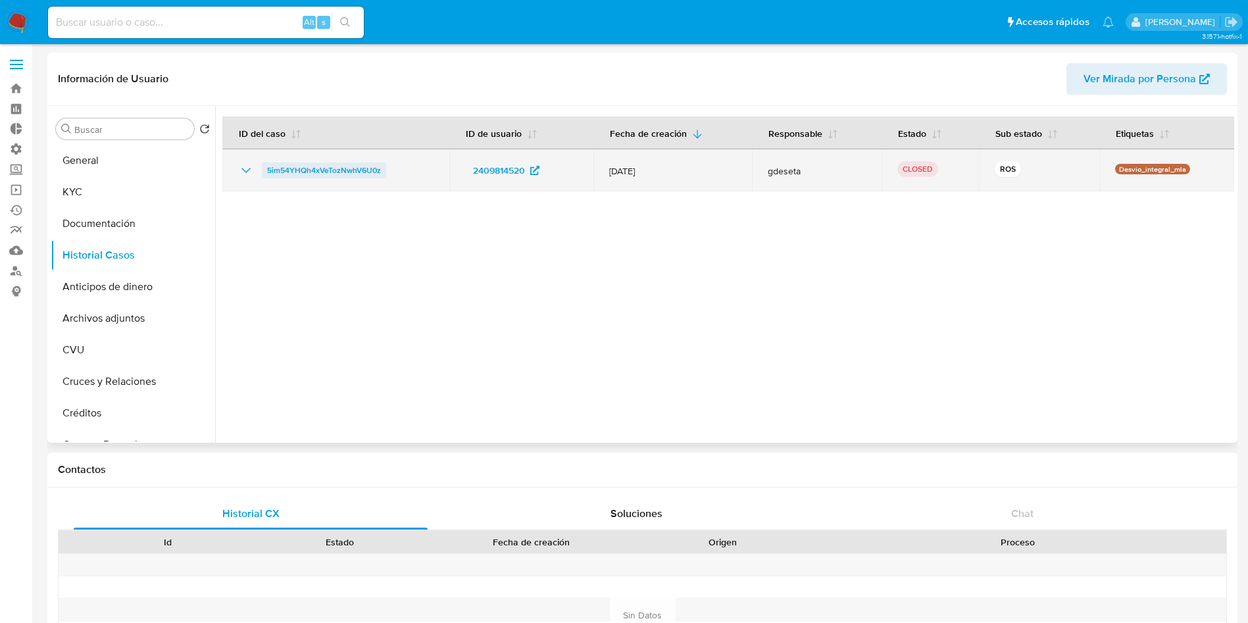
click at [322, 177] on span "5im54YHQh4xVeTozNwhV6U0z" at bounding box center [324, 171] width 114 height 16
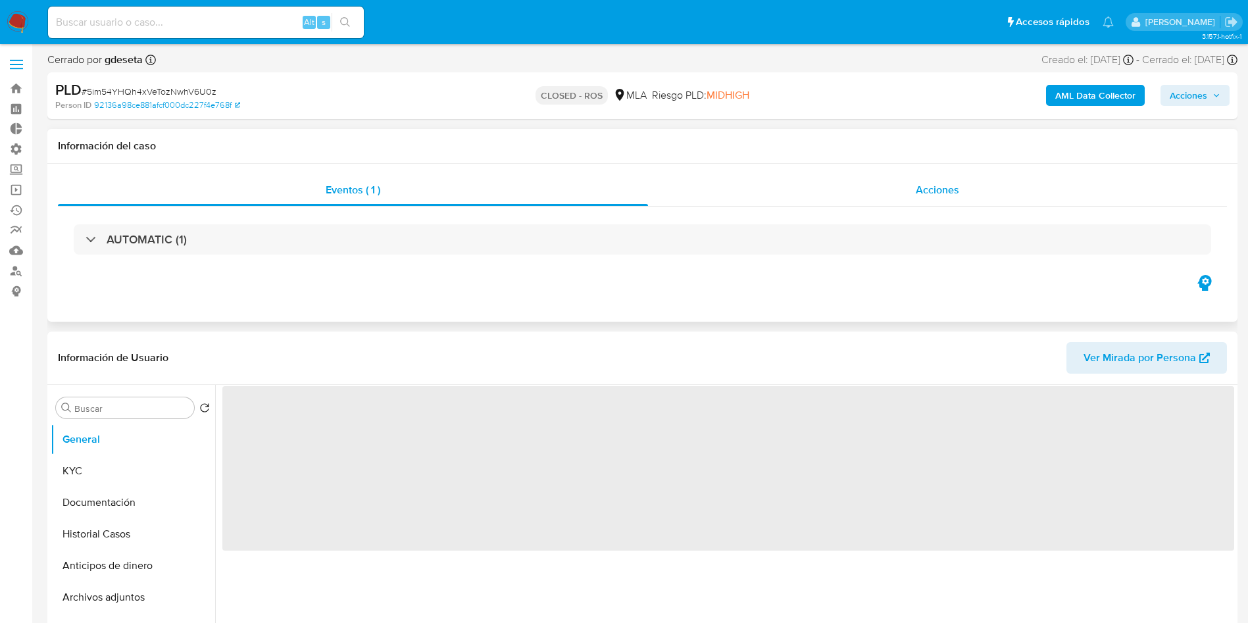
drag, startPoint x: 939, startPoint y: 198, endPoint x: 889, endPoint y: 195, distance: 50.1
click at [939, 199] on div "Acciones" at bounding box center [937, 190] width 579 height 32
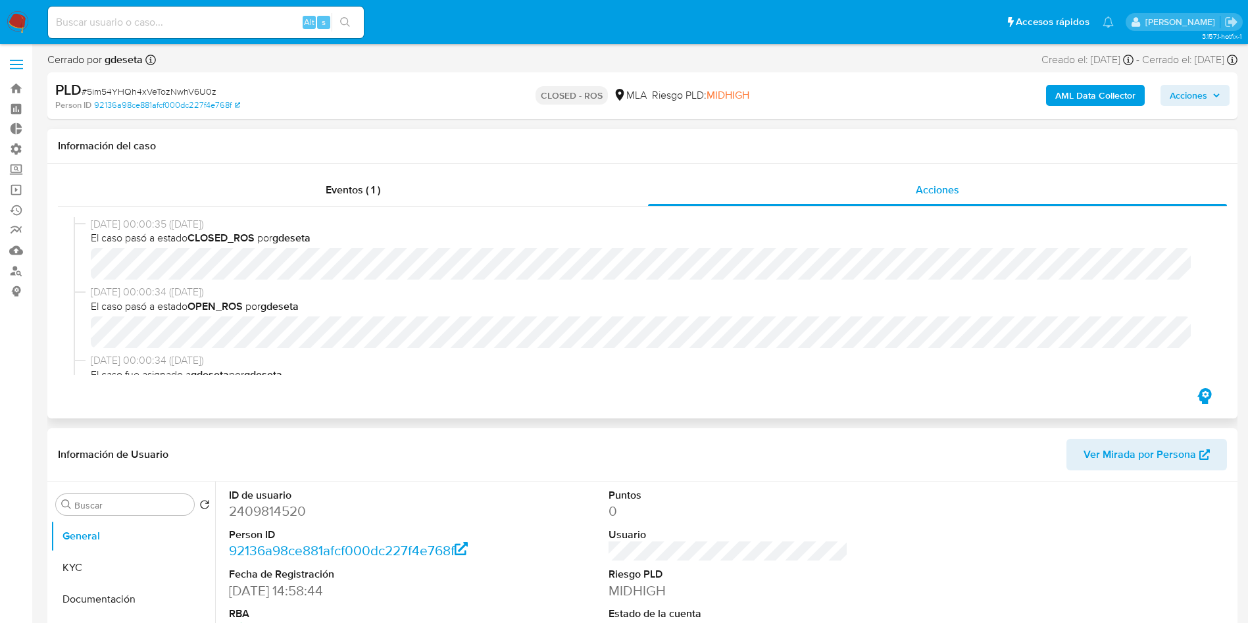
select select "10"
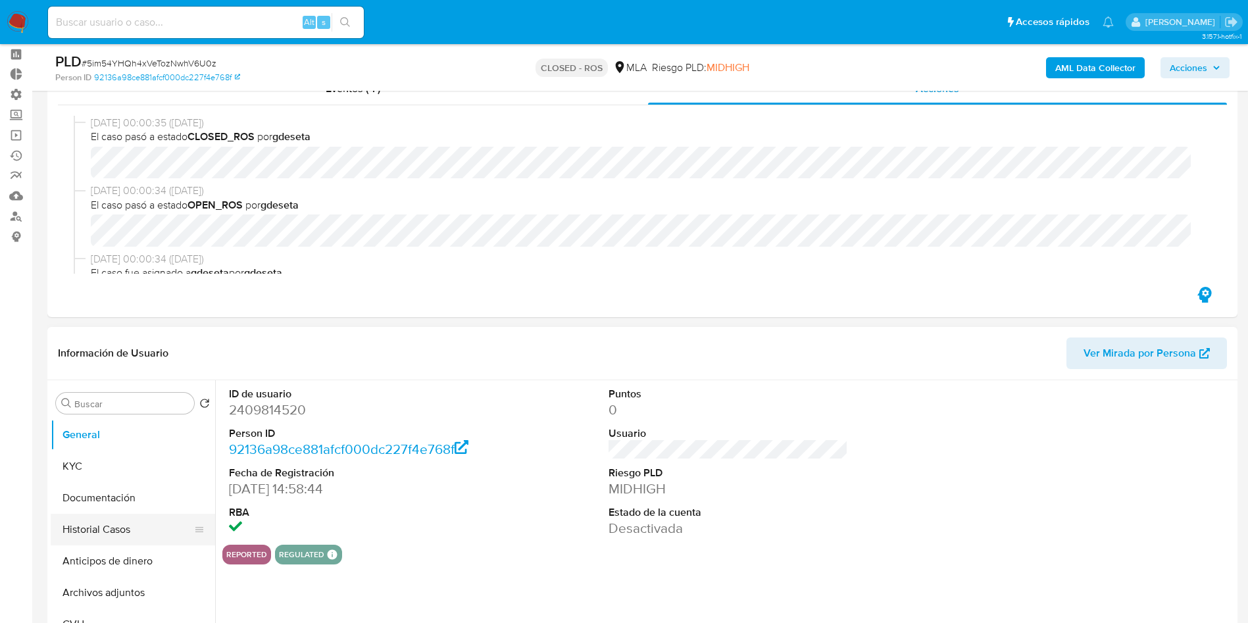
scroll to position [99, 0]
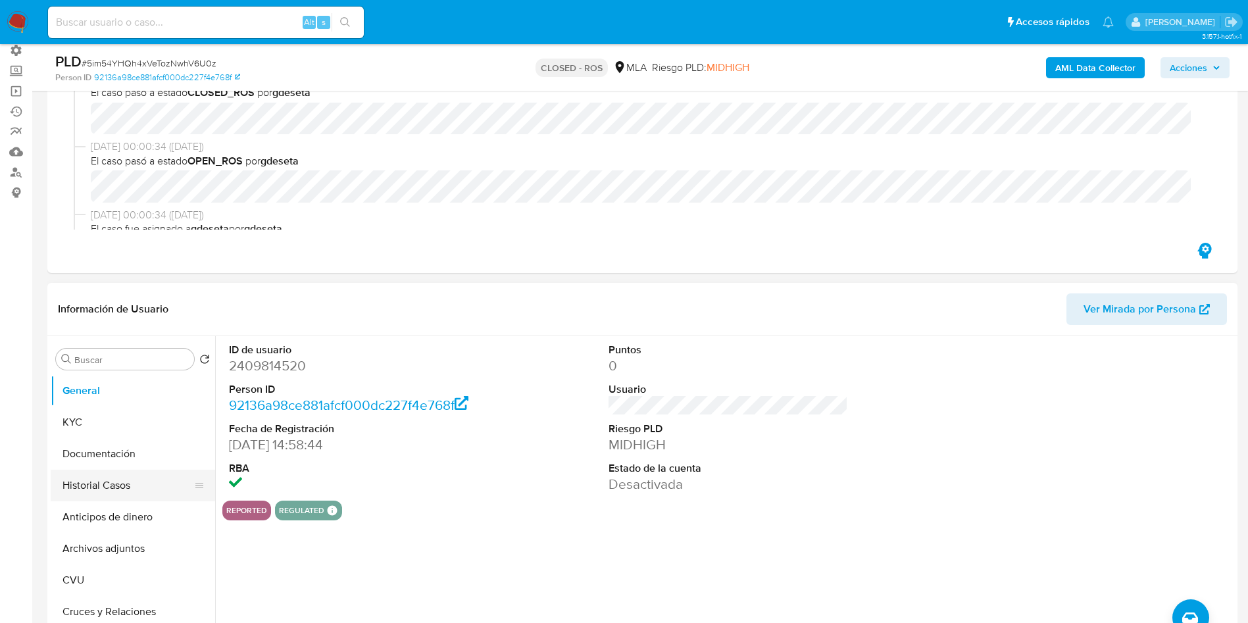
click at [113, 487] on button "Historial Casos" at bounding box center [128, 486] width 154 height 32
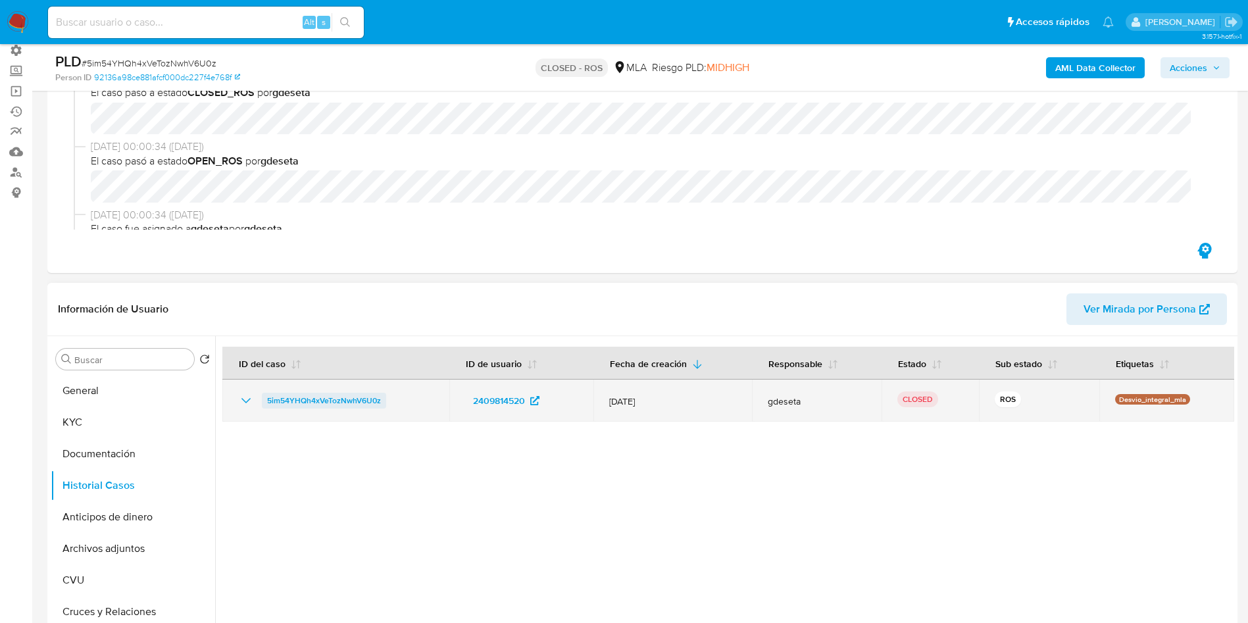
drag, startPoint x: 397, startPoint y: 407, endPoint x: 263, endPoint y: 398, distance: 134.5
click at [263, 398] on div "5im54YHQh4xVeTozNwhV6U0z" at bounding box center [335, 401] width 195 height 16
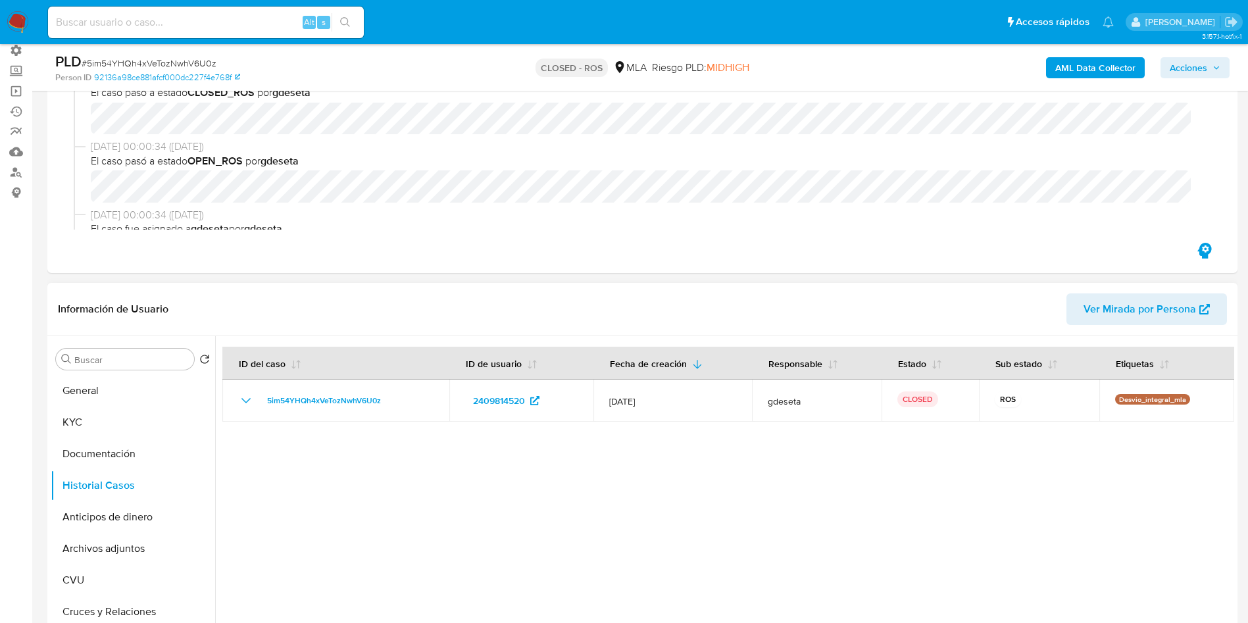
scroll to position [0, 0]
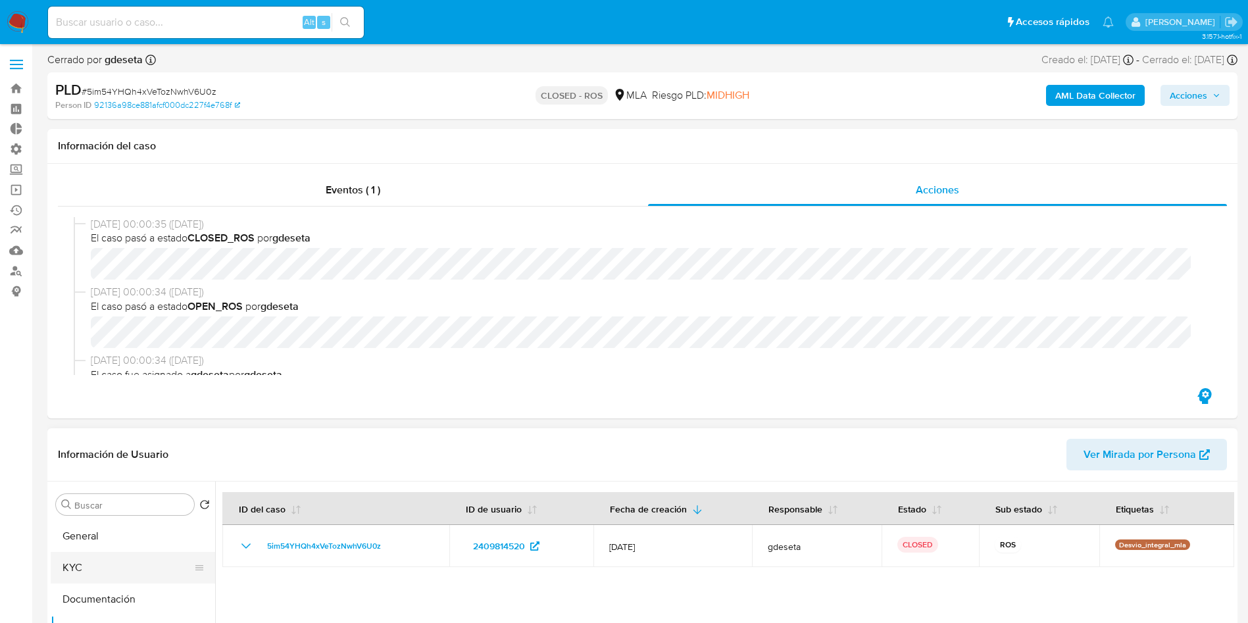
click at [79, 564] on button "KYC" at bounding box center [128, 568] width 154 height 32
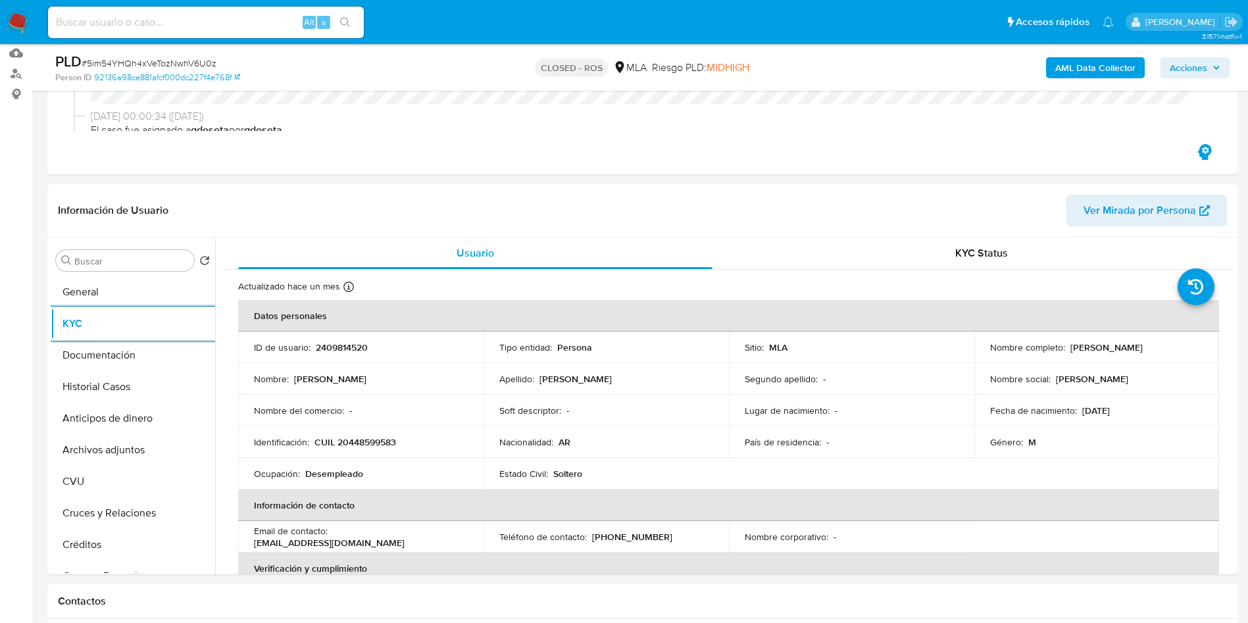
scroll to position [99, 0]
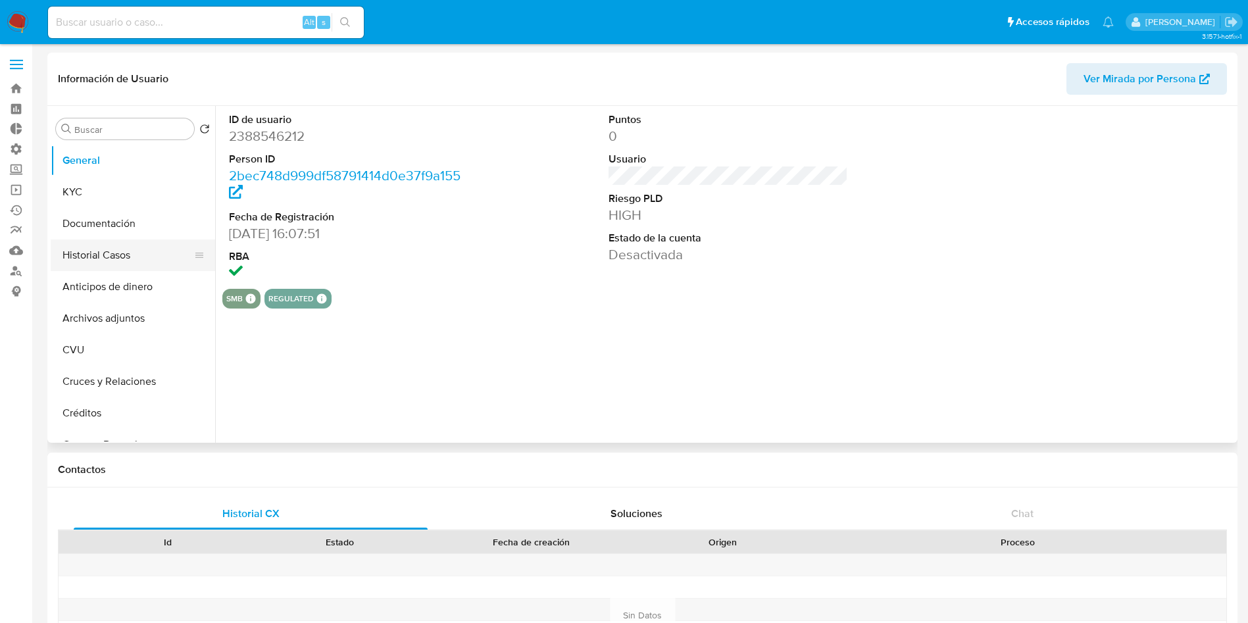
click at [99, 257] on button "Historial Casos" at bounding box center [128, 255] width 154 height 32
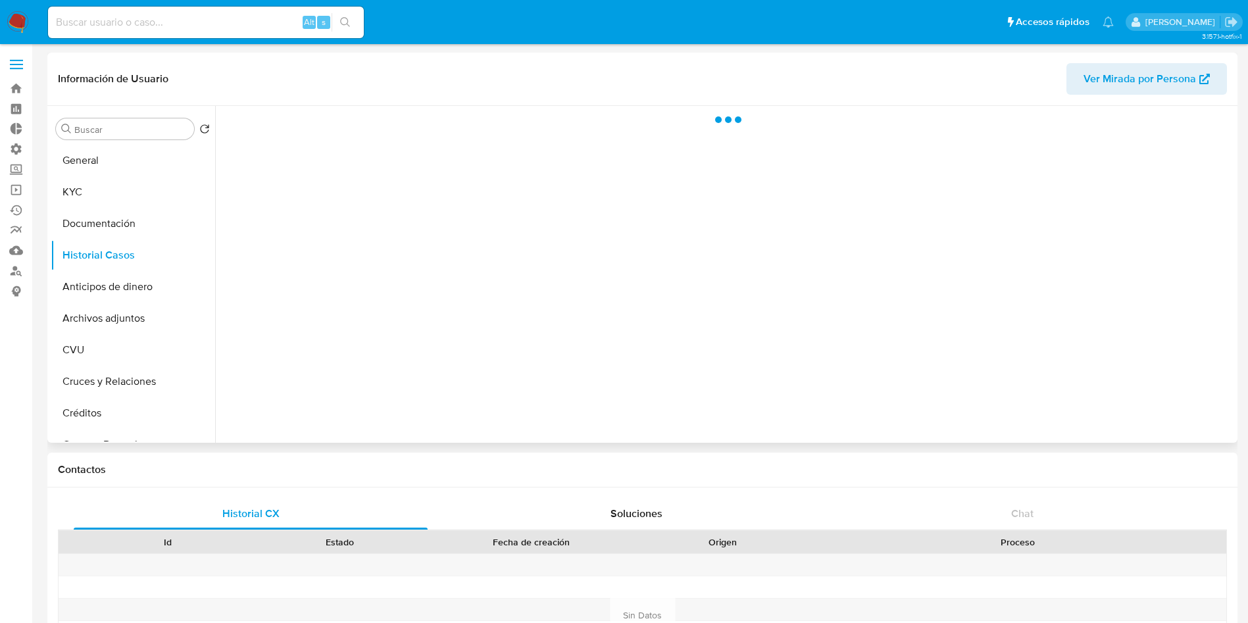
select select "10"
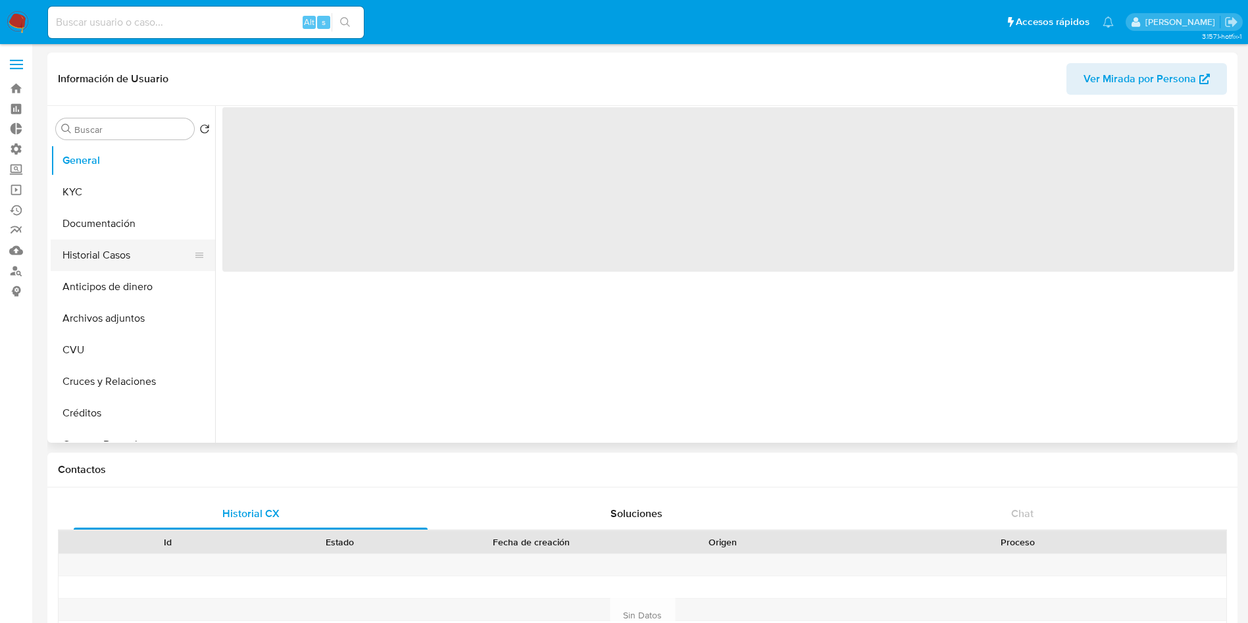
click at [89, 247] on button "Historial Casos" at bounding box center [128, 255] width 154 height 32
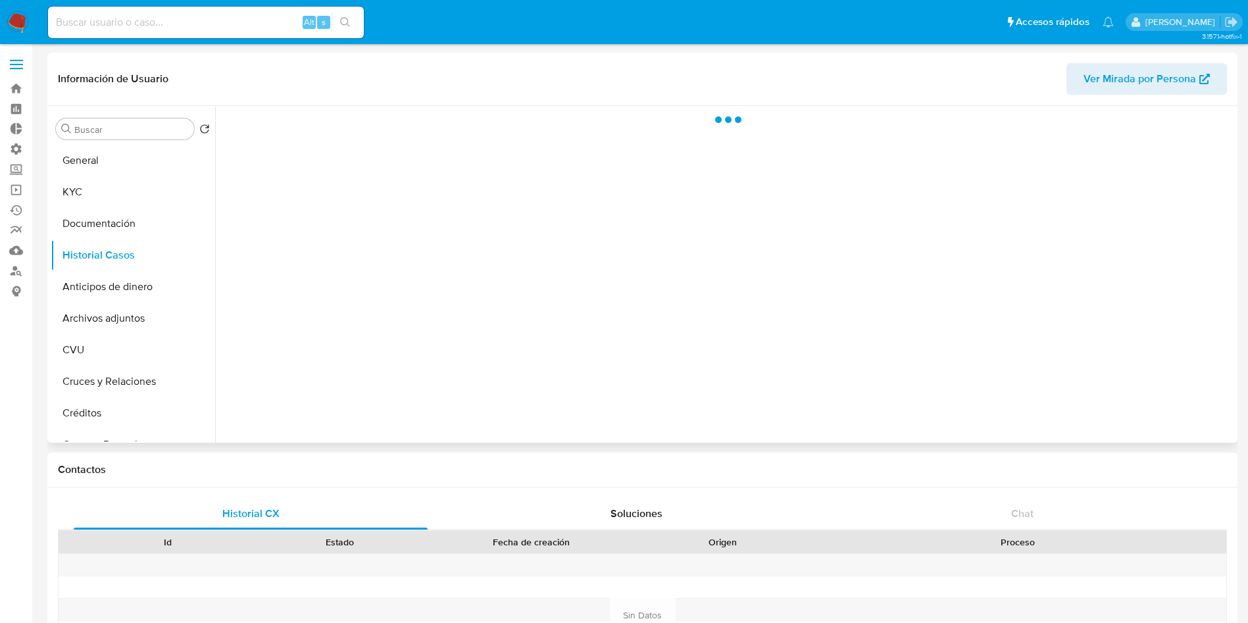
select select "10"
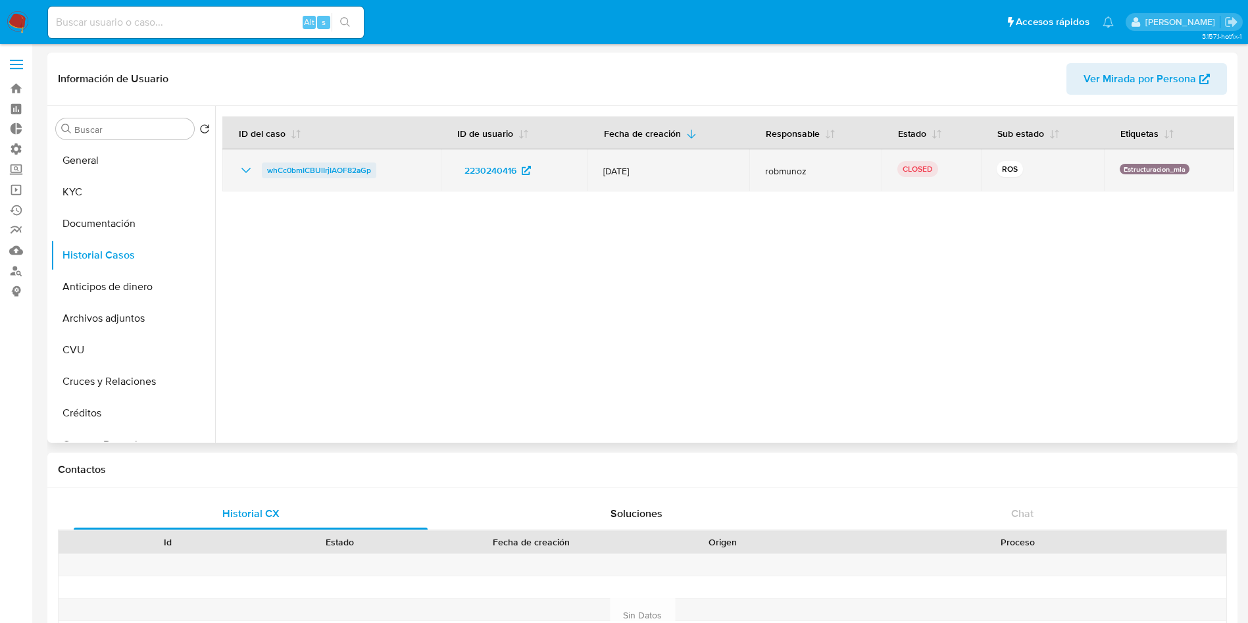
click at [356, 166] on span "whCc0bmICBUlIrjIAOF82aGp" at bounding box center [319, 171] width 104 height 16
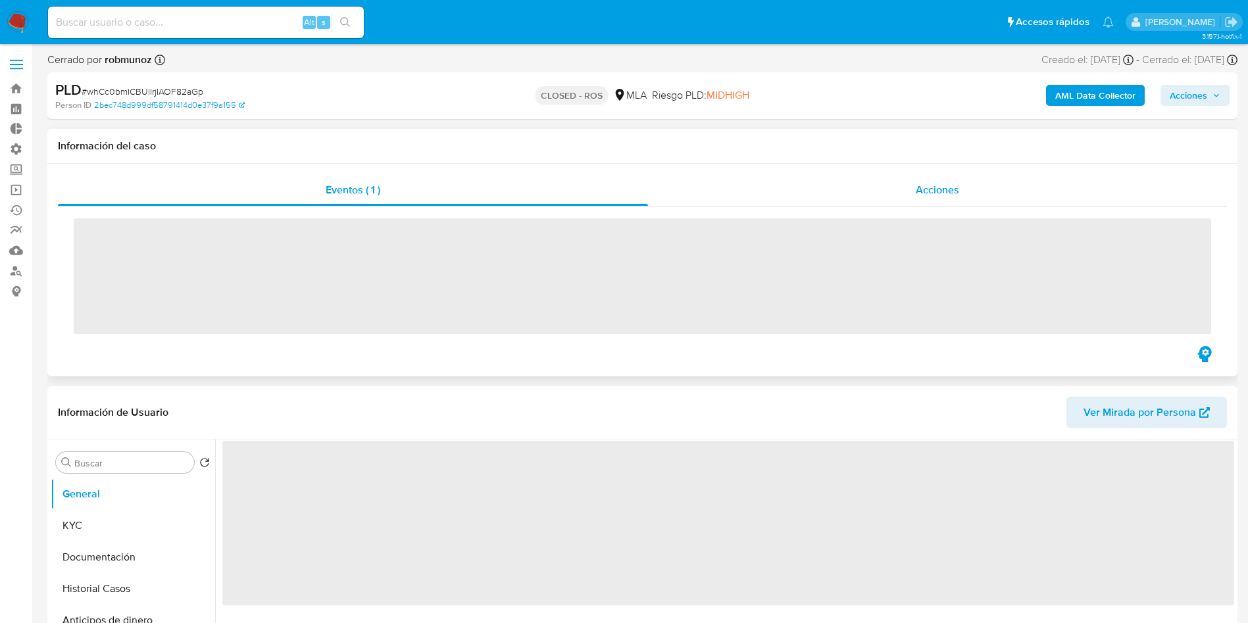
click at [940, 184] on span "Acciones" at bounding box center [937, 189] width 43 height 15
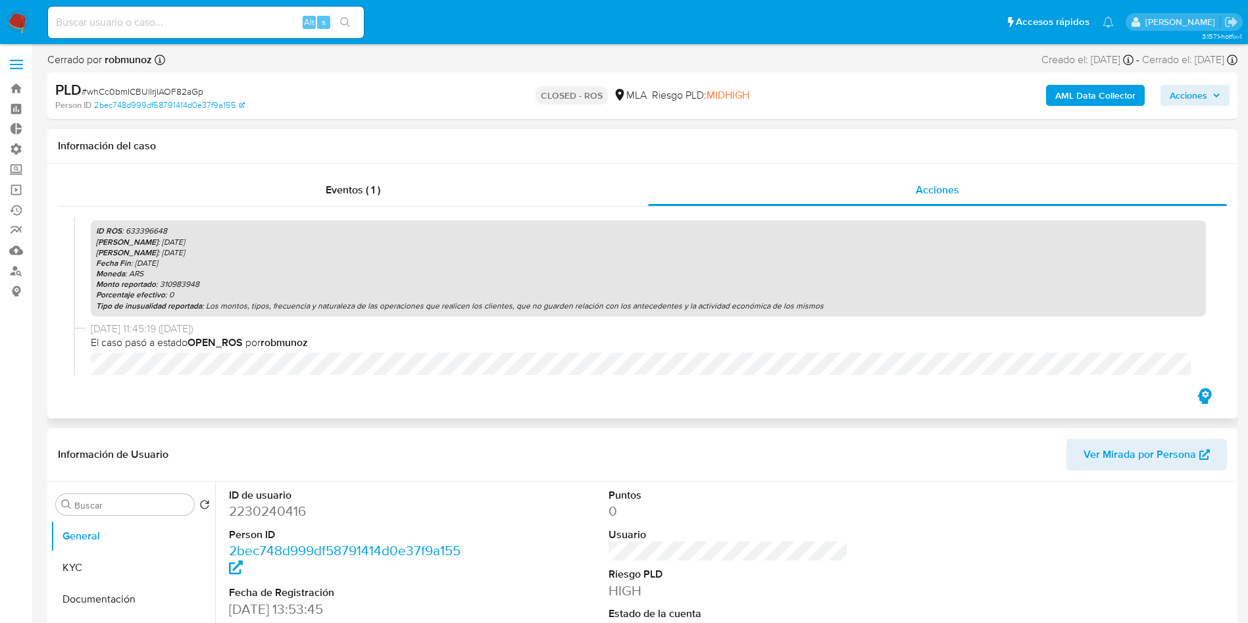
select select "10"
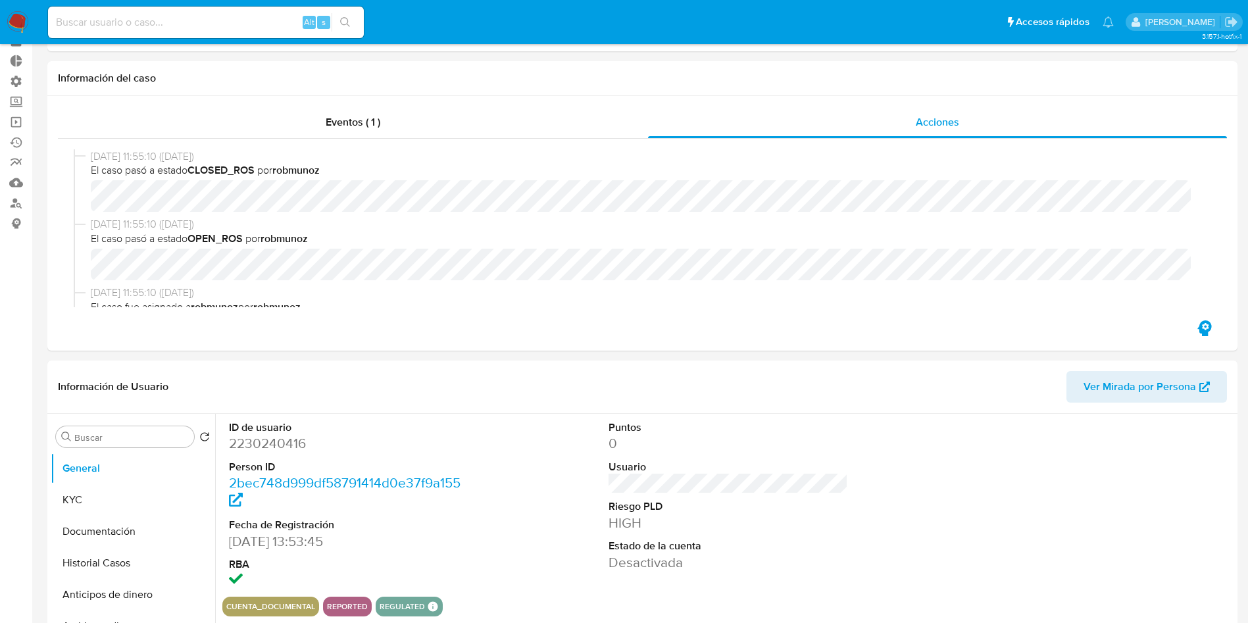
scroll to position [99, 0]
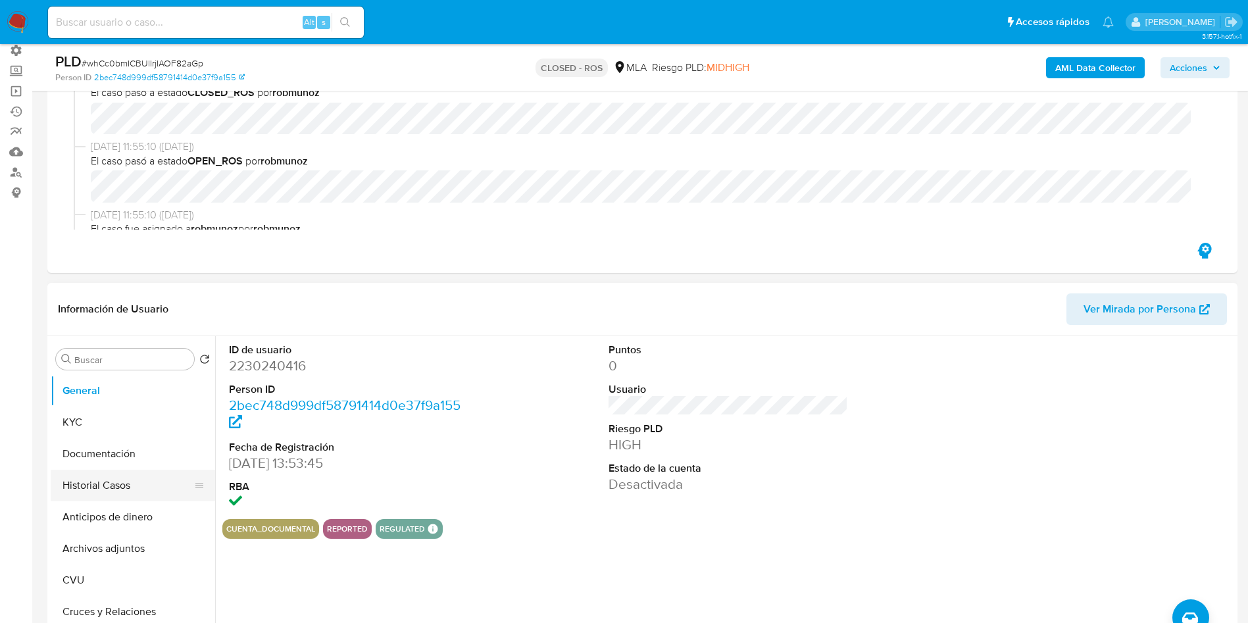
click at [69, 486] on button "Historial Casos" at bounding box center [128, 486] width 154 height 32
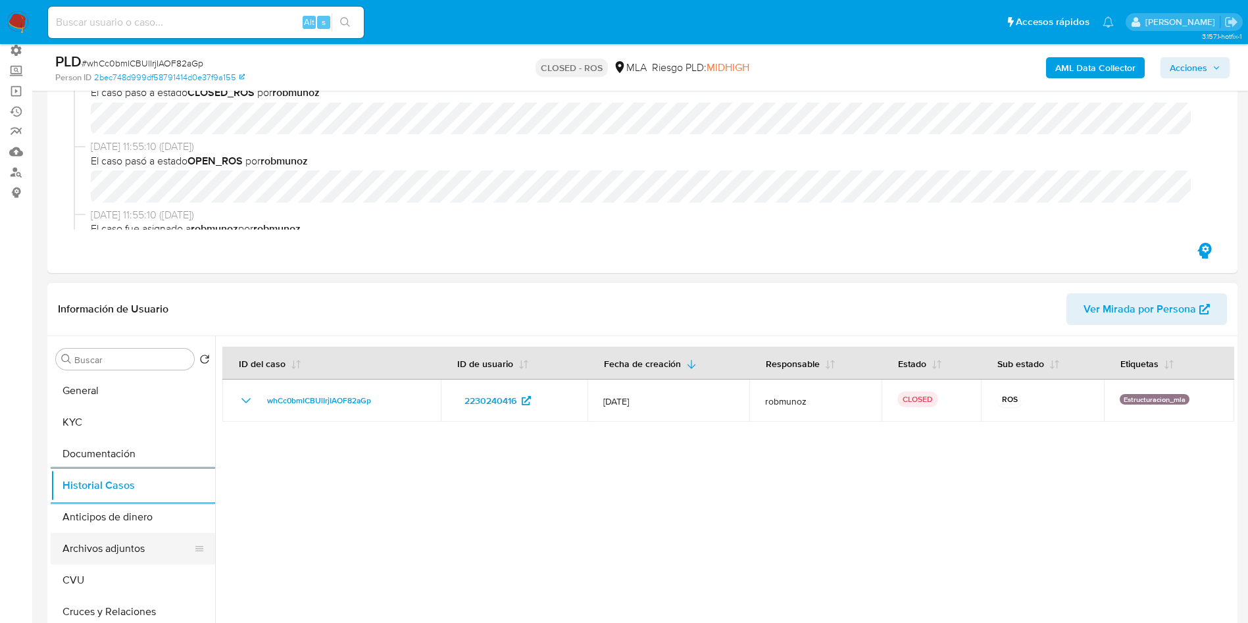
click at [122, 538] on button "Archivos adjuntos" at bounding box center [128, 549] width 154 height 32
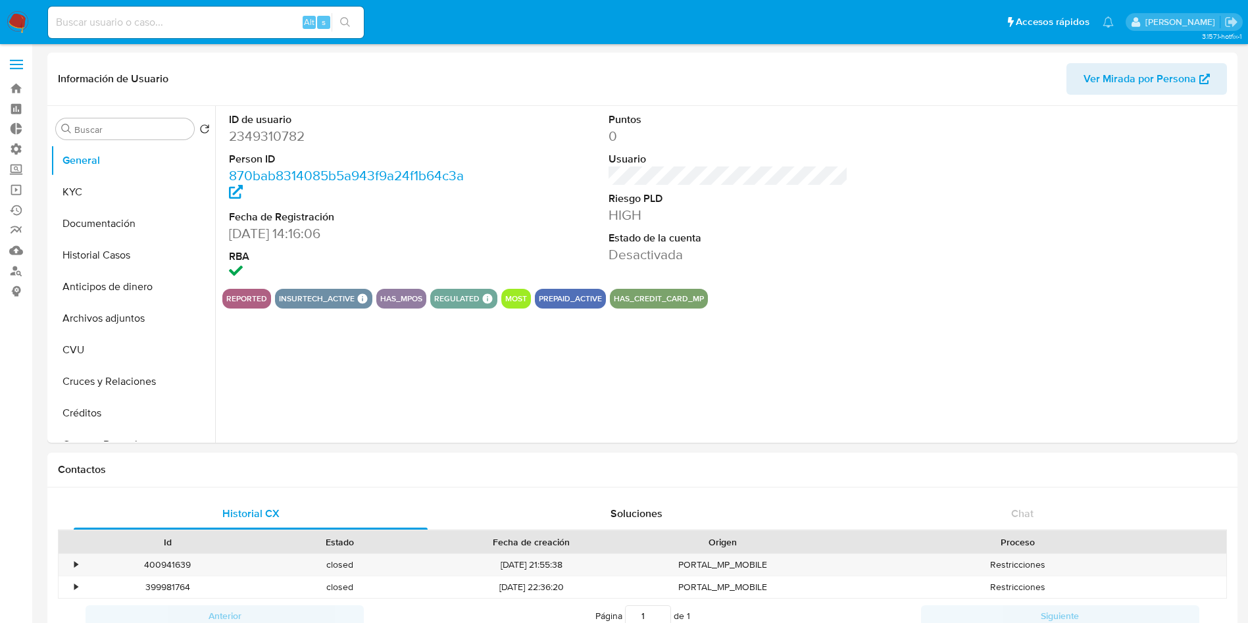
select select "10"
click at [92, 262] on button "Historial Casos" at bounding box center [128, 255] width 154 height 32
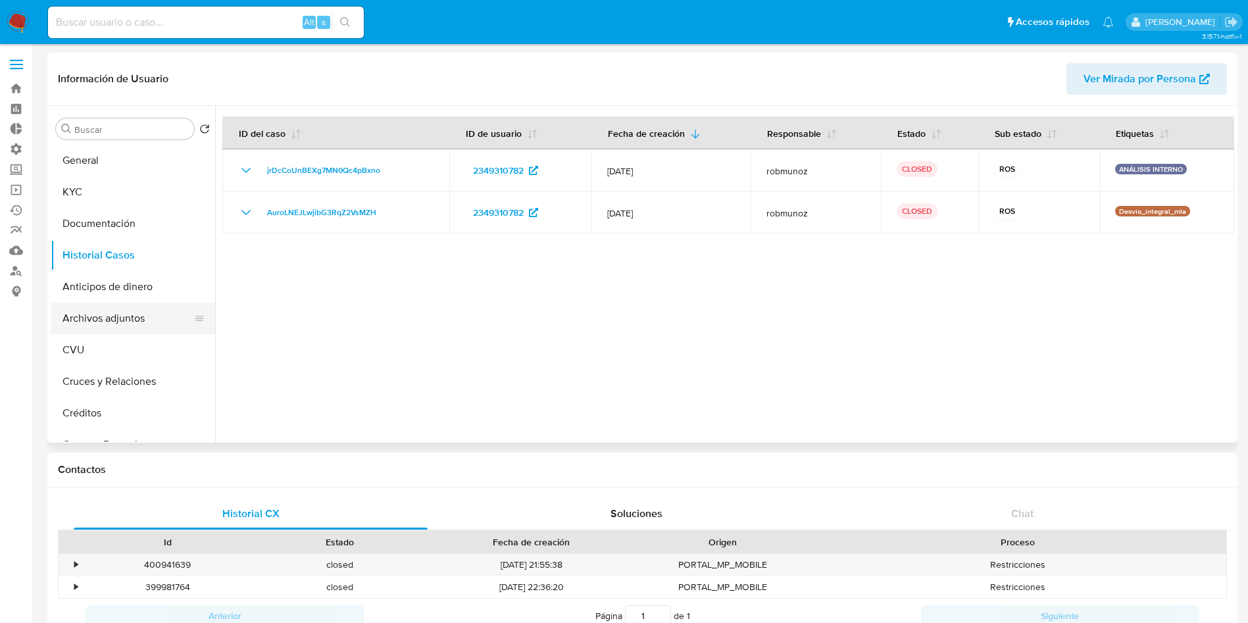
click at [143, 311] on button "Archivos adjuntos" at bounding box center [128, 319] width 154 height 32
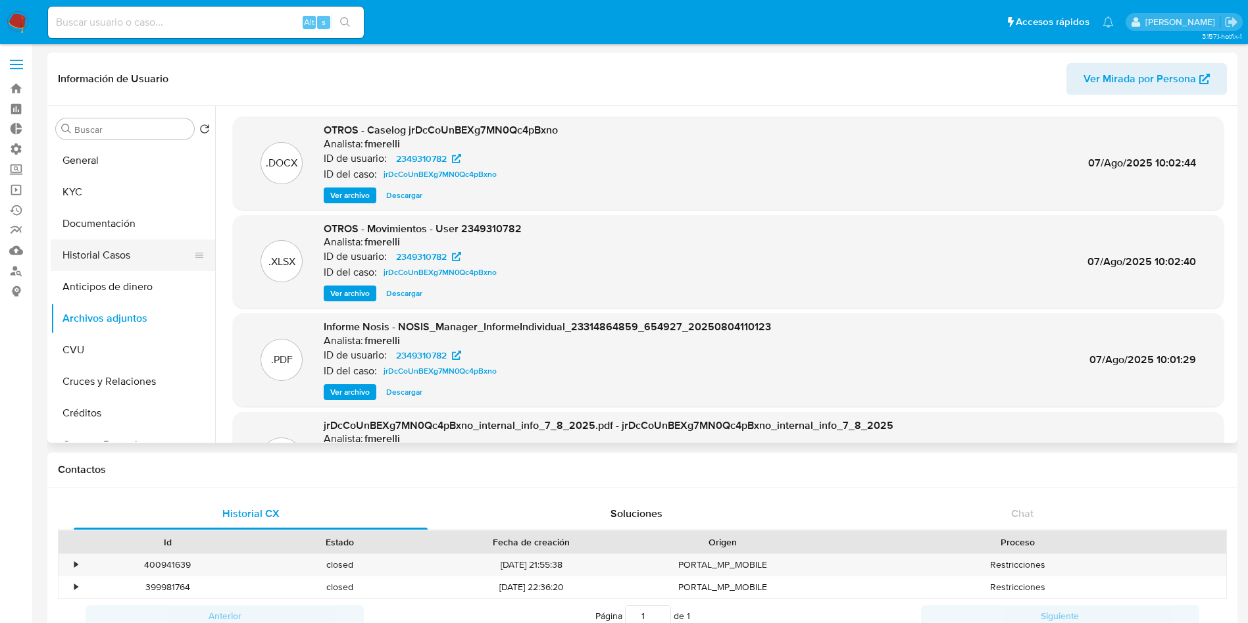
click at [148, 263] on button "Historial Casos" at bounding box center [128, 255] width 154 height 32
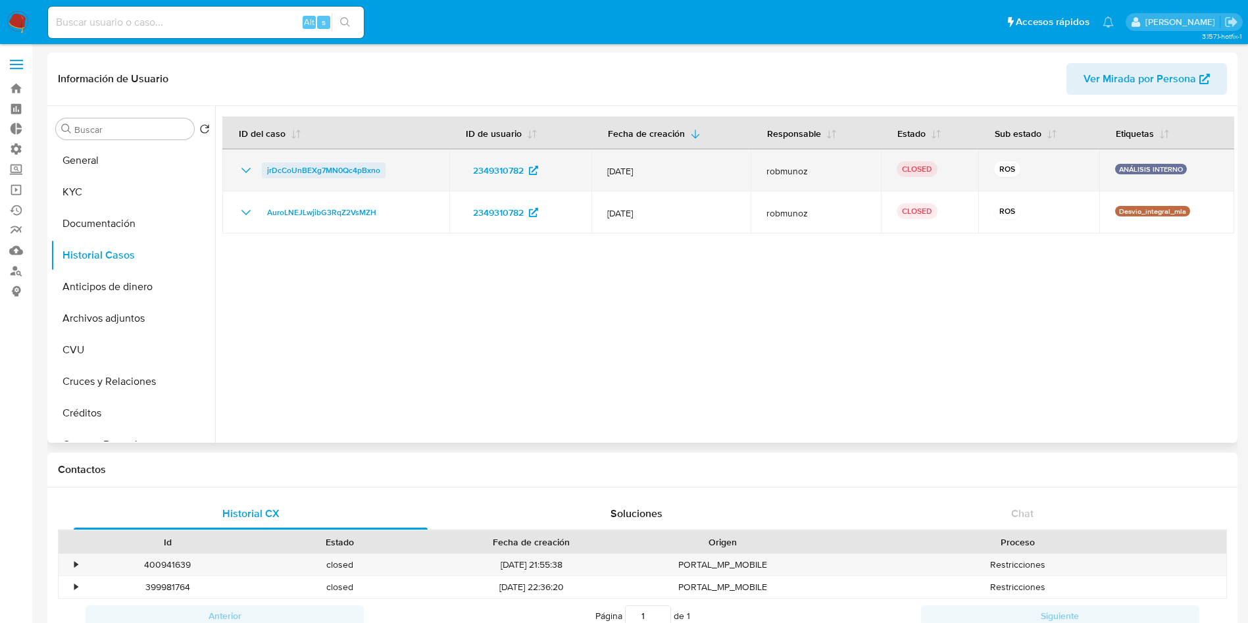
click at [343, 174] on span "jrDcCoUnBEXg7MN0Qc4pBxno" at bounding box center [323, 171] width 113 height 16
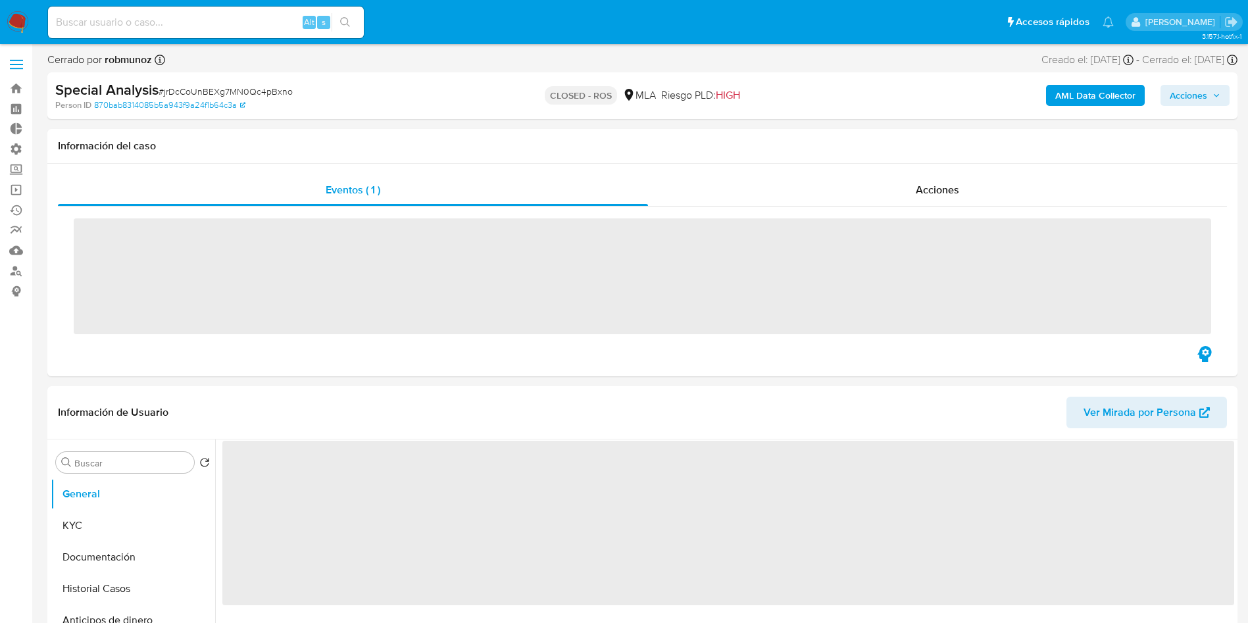
click at [915, 175] on div "Acciones" at bounding box center [937, 190] width 579 height 32
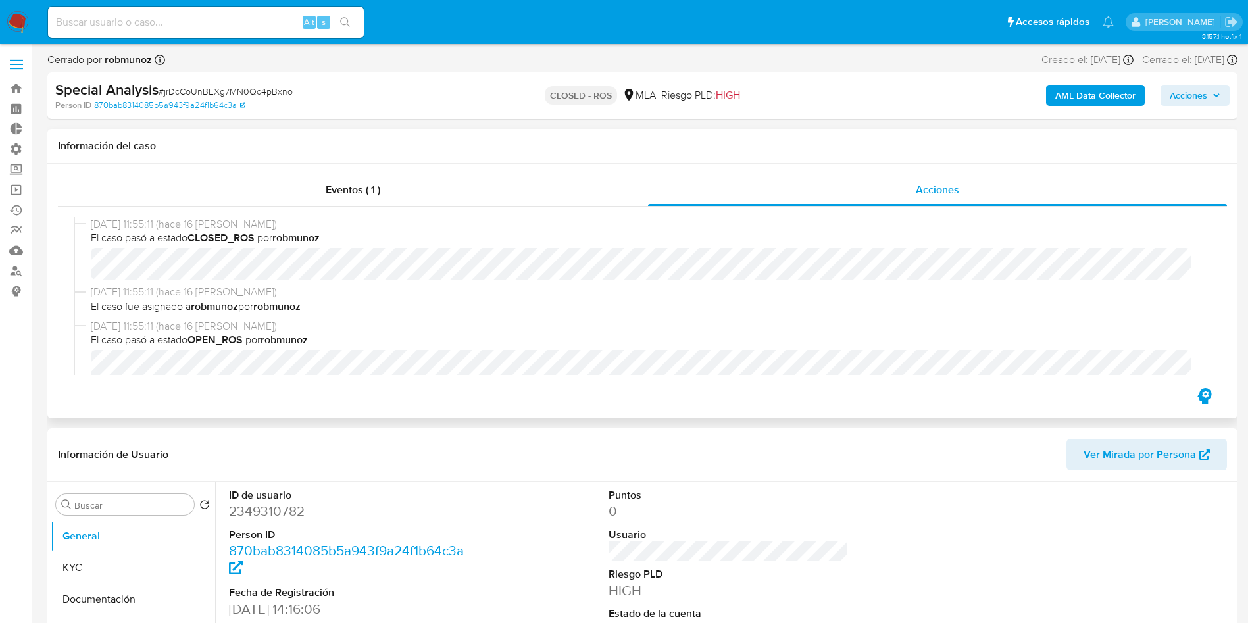
select select "10"
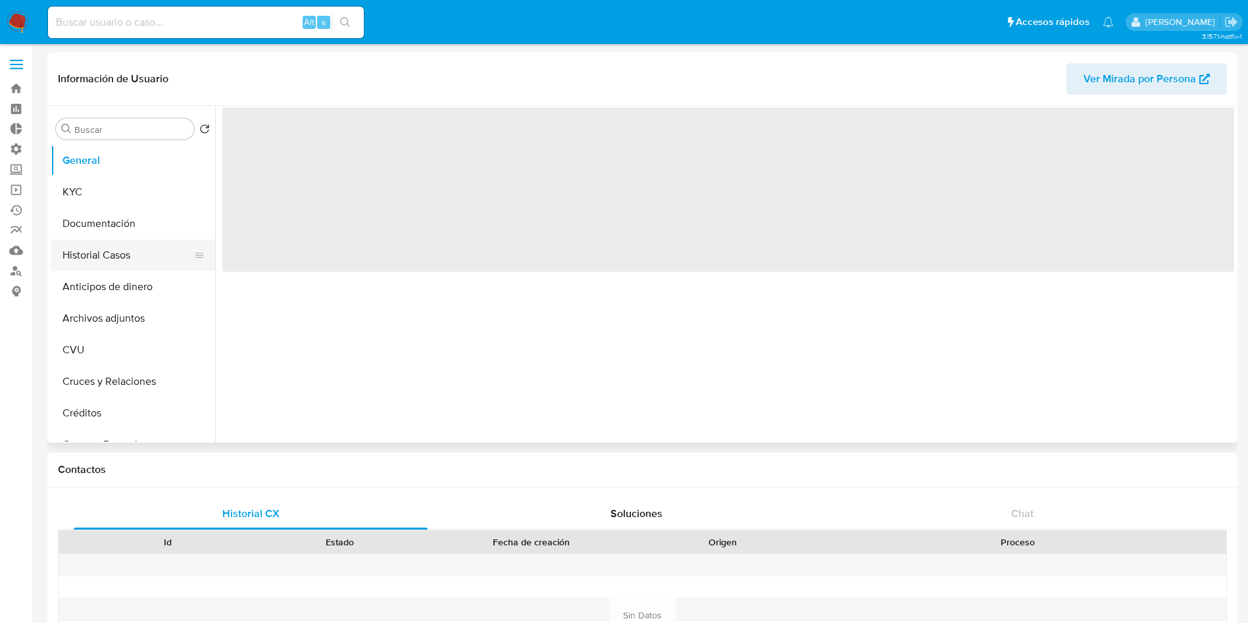
click at [125, 251] on button "Historial Casos" at bounding box center [128, 255] width 154 height 32
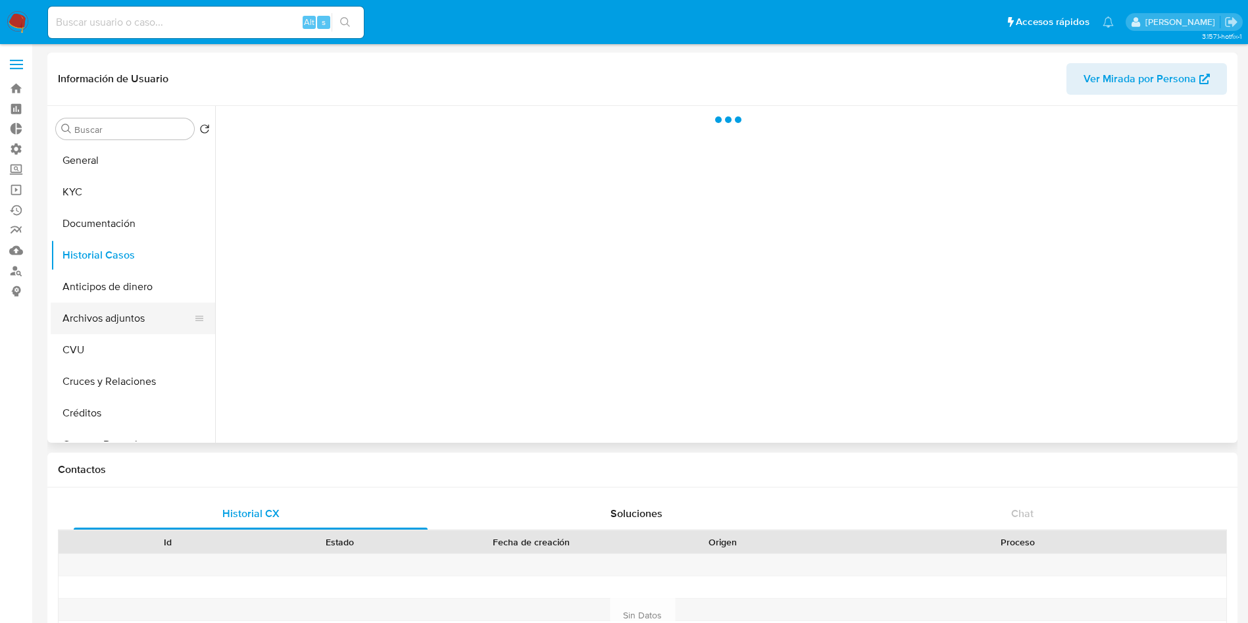
select select "10"
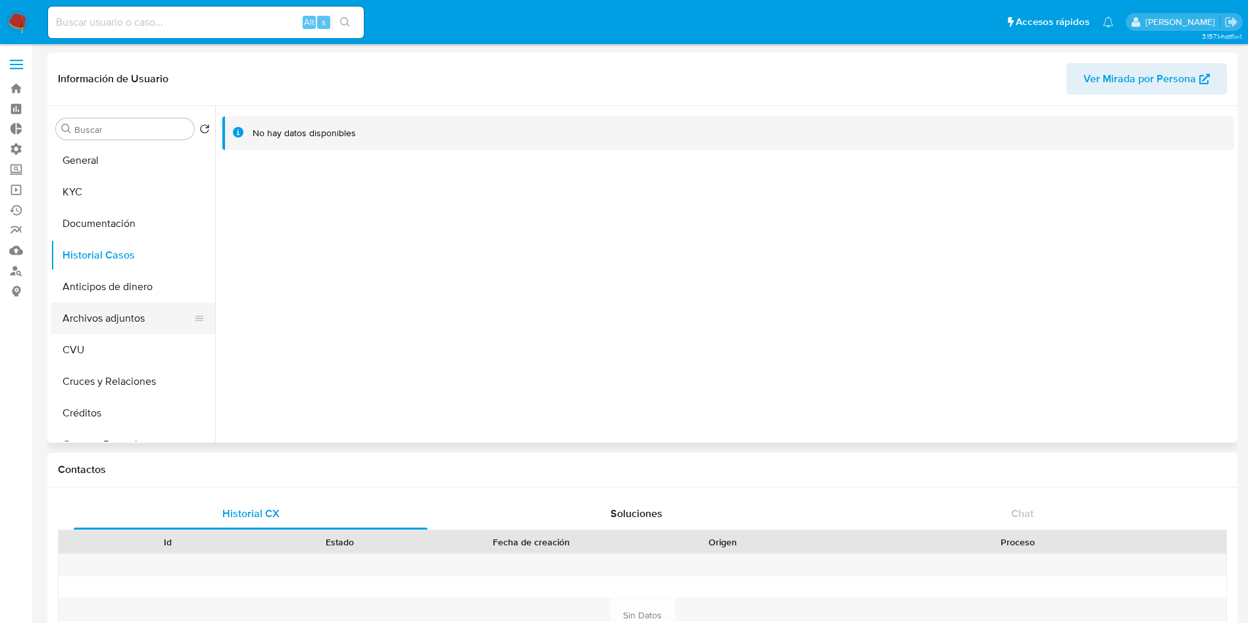
click at [139, 322] on button "Archivos adjuntos" at bounding box center [128, 319] width 154 height 32
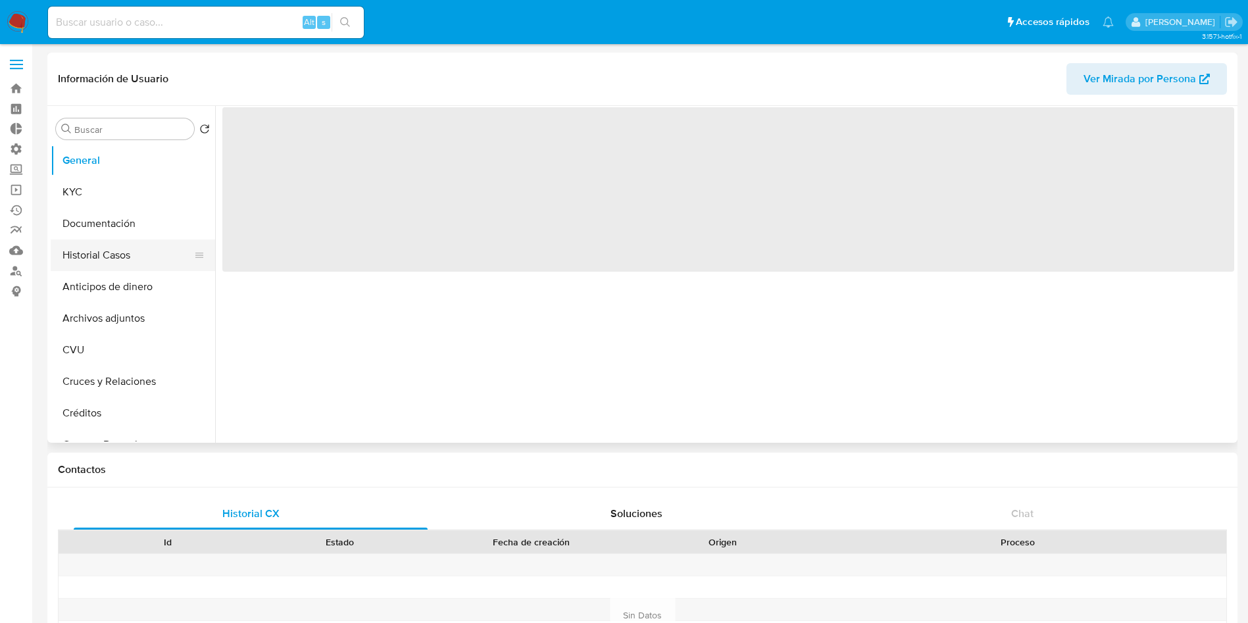
click at [138, 263] on button "Historial Casos" at bounding box center [128, 255] width 154 height 32
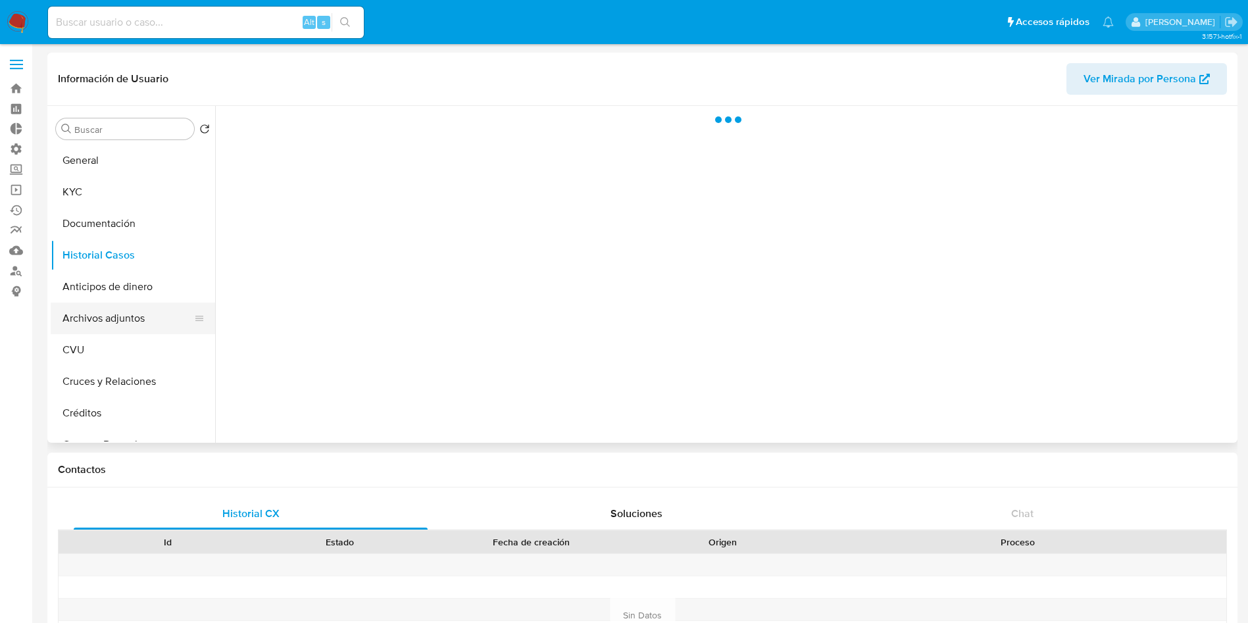
select select "10"
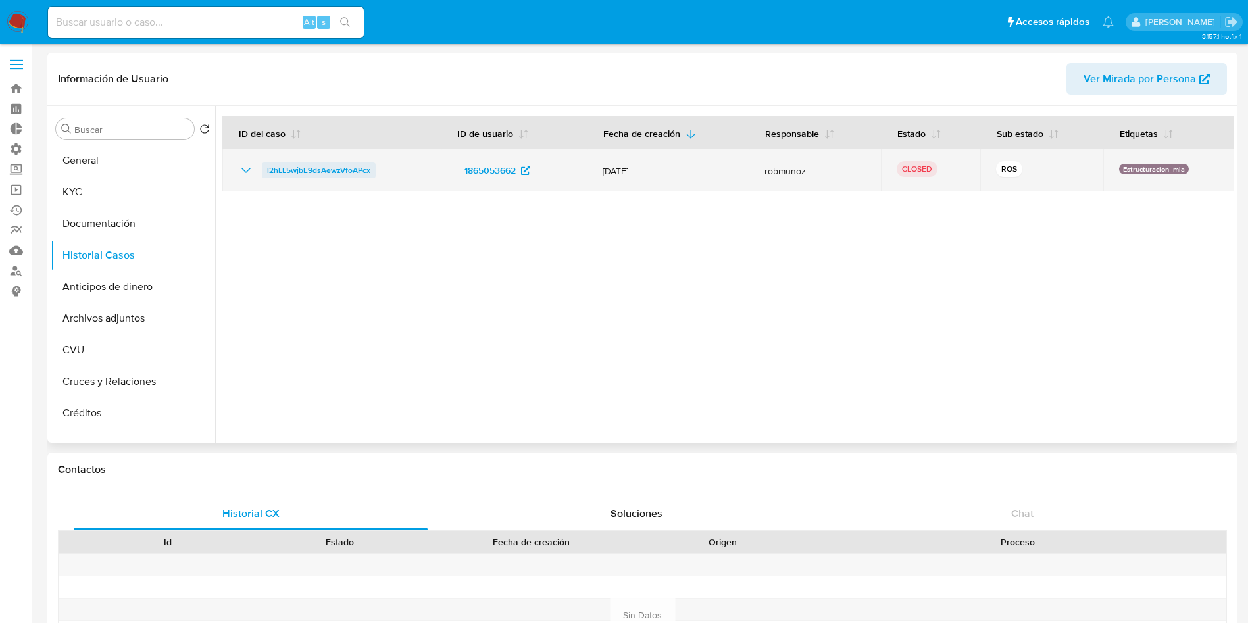
click at [292, 173] on span "l2hLL5wjbE9dsAewzVfoAPcx" at bounding box center [318, 171] width 103 height 16
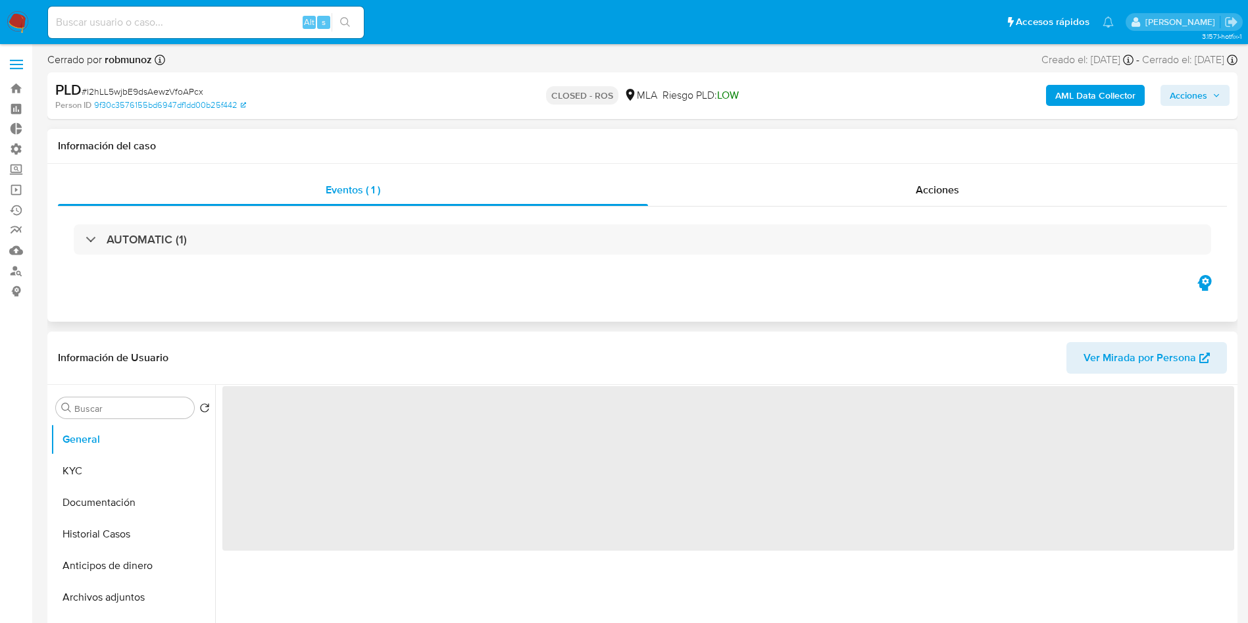
click at [953, 209] on div "AUTOMATIC (1)" at bounding box center [642, 240] width 1169 height 66
click at [937, 192] on span "Acciones" at bounding box center [937, 189] width 43 height 15
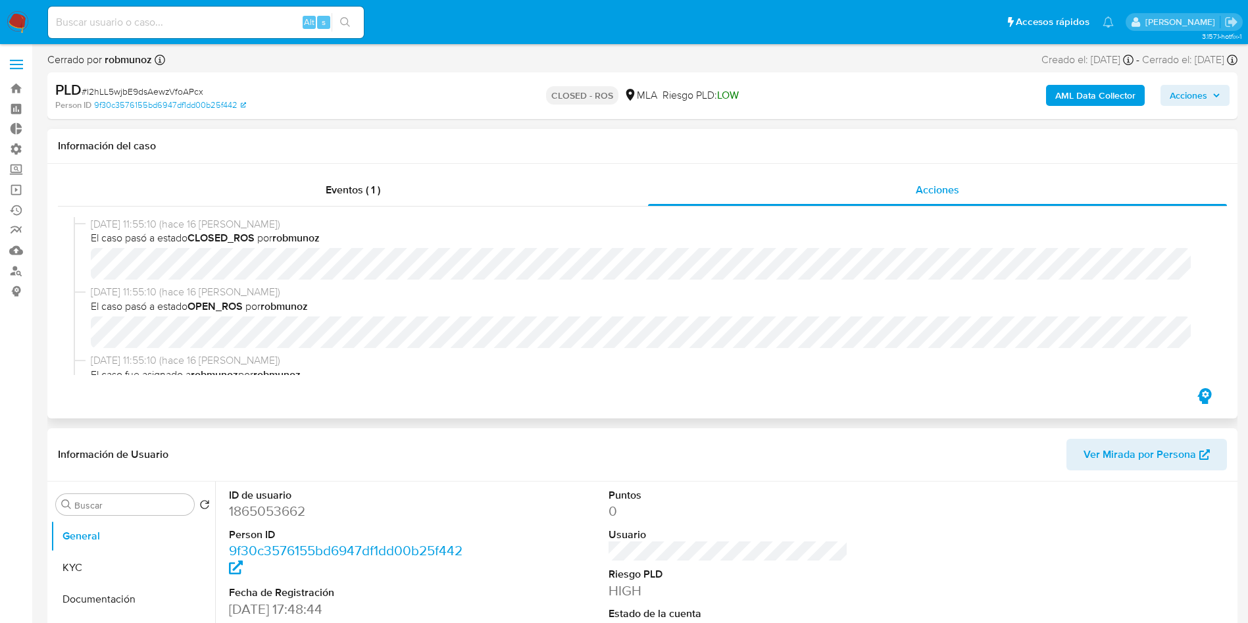
select select "10"
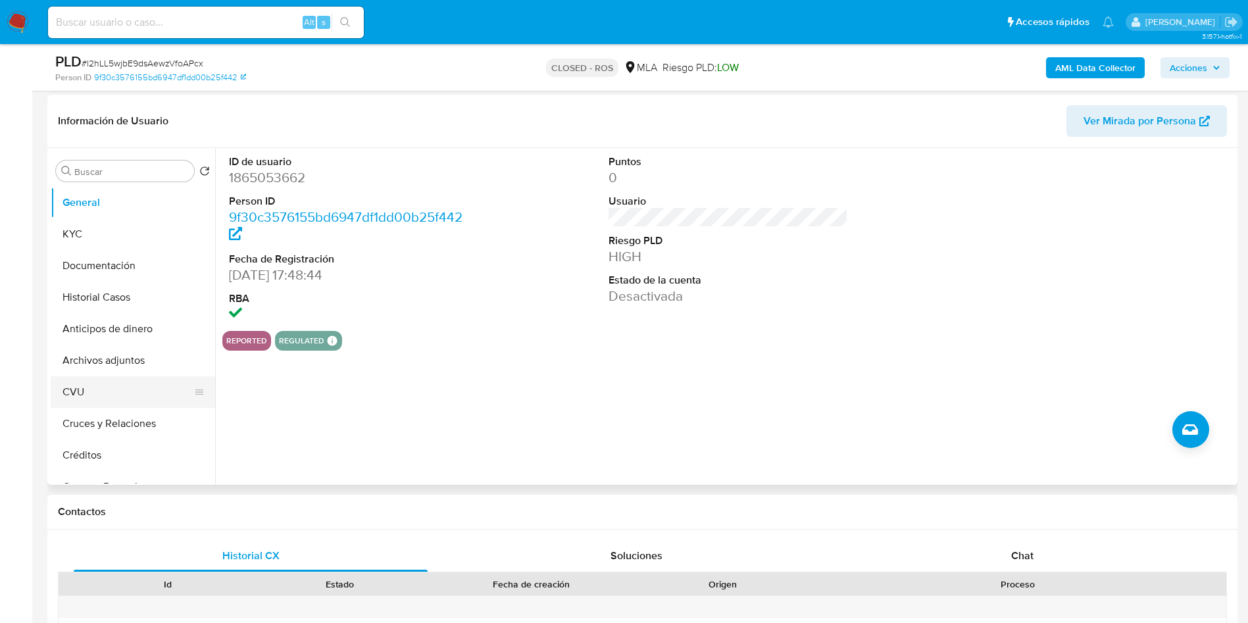
scroll to position [296, 0]
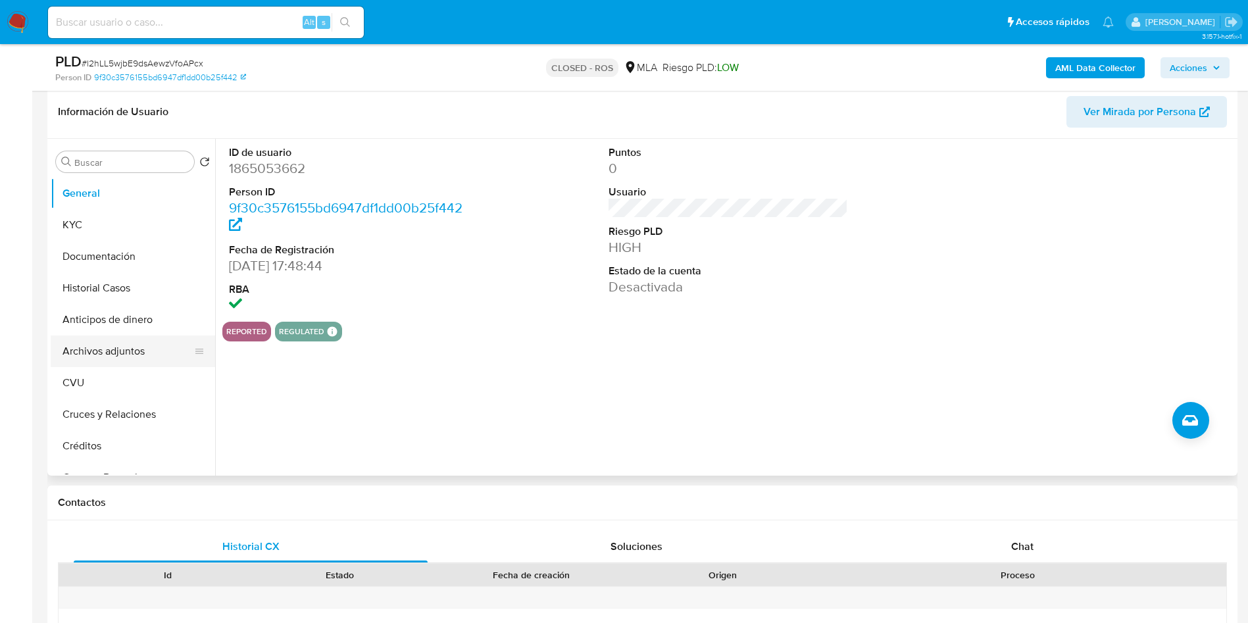
click at [107, 349] on button "Archivos adjuntos" at bounding box center [128, 352] width 154 height 32
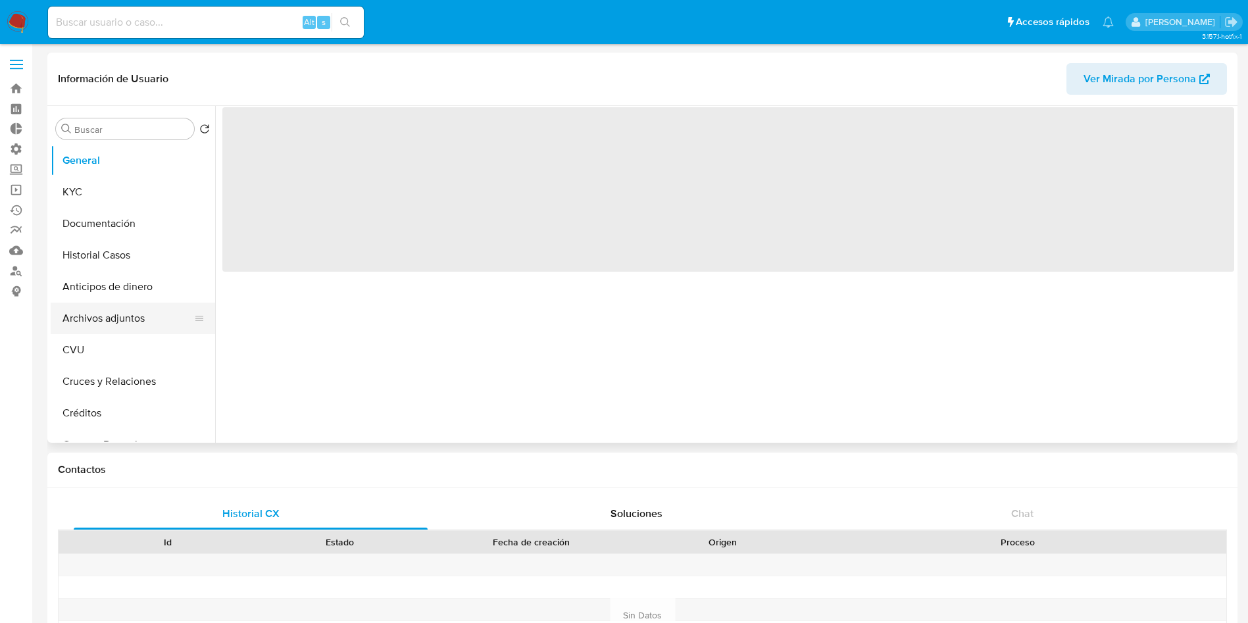
click at [126, 314] on button "Archivos adjuntos" at bounding box center [128, 319] width 154 height 32
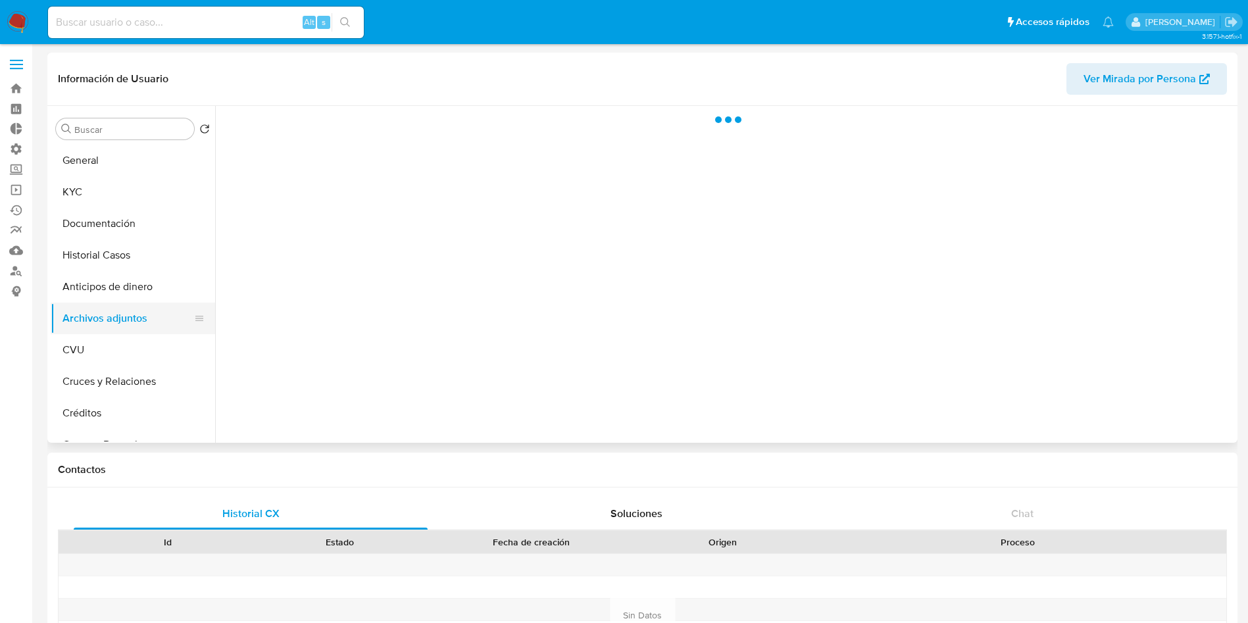
select select "10"
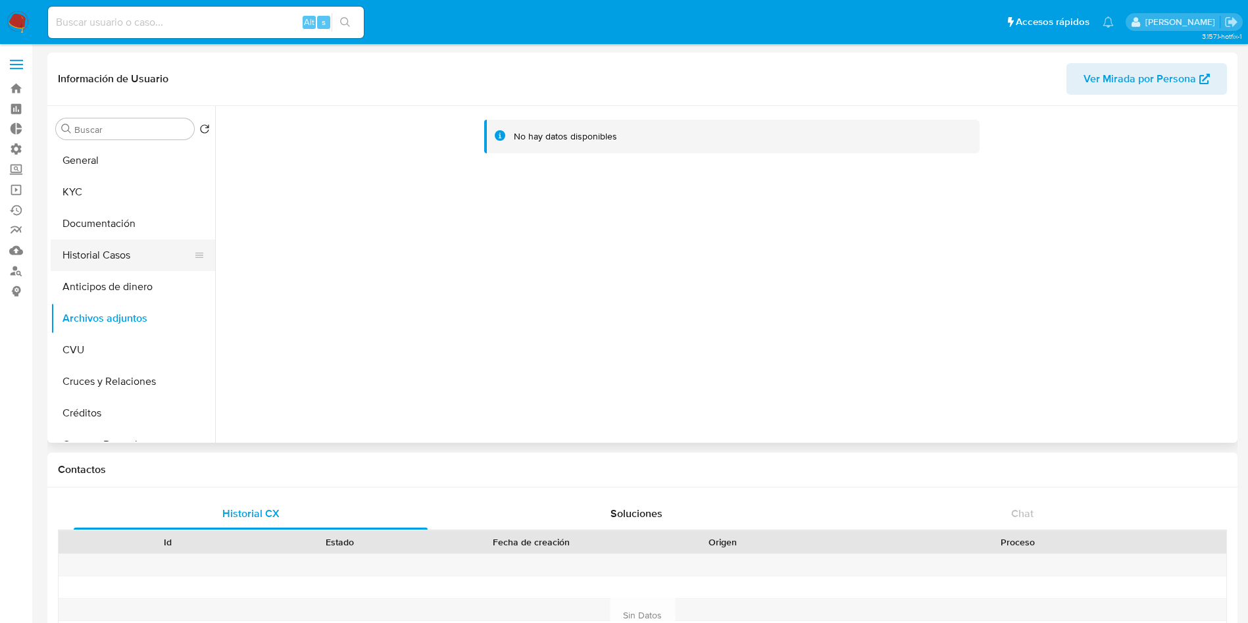
click at [120, 251] on button "Historial Casos" at bounding box center [128, 255] width 154 height 32
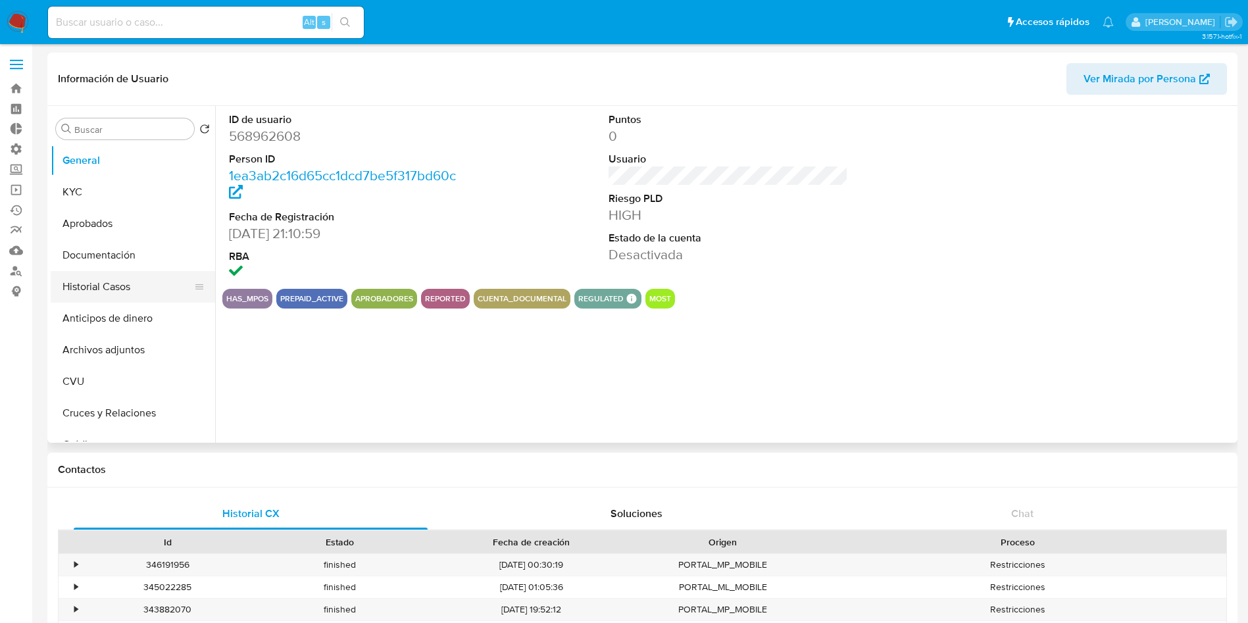
select select "10"
click at [120, 278] on button "Historial Casos" at bounding box center [128, 287] width 154 height 32
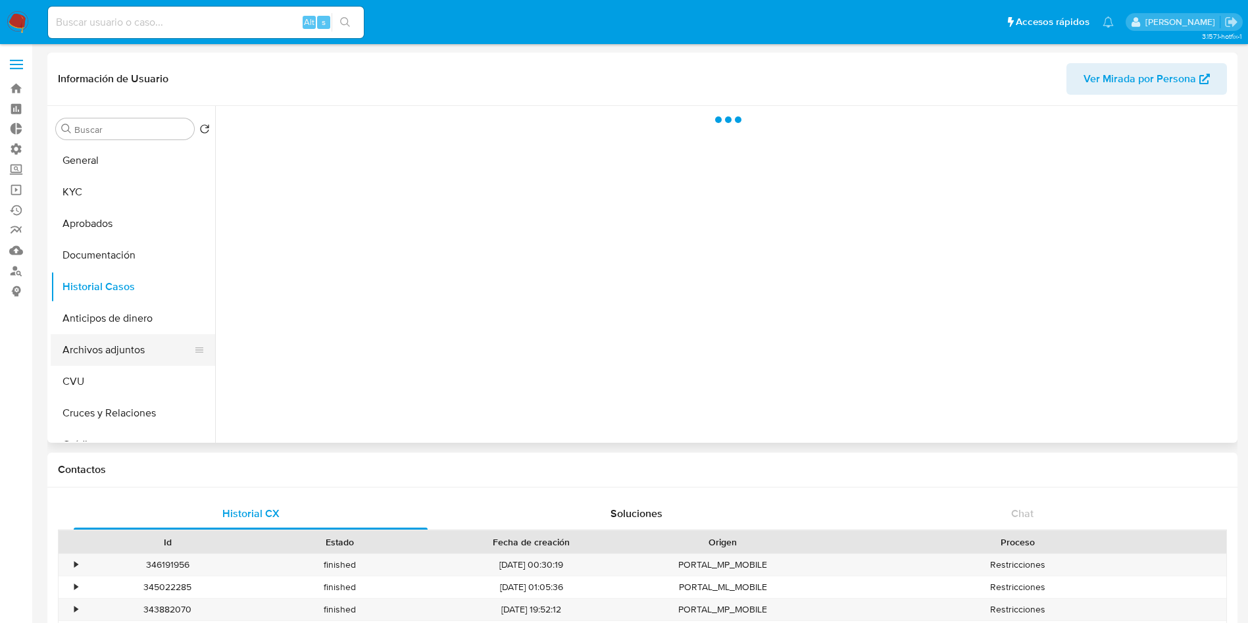
click at [120, 341] on button "Archivos adjuntos" at bounding box center [128, 350] width 154 height 32
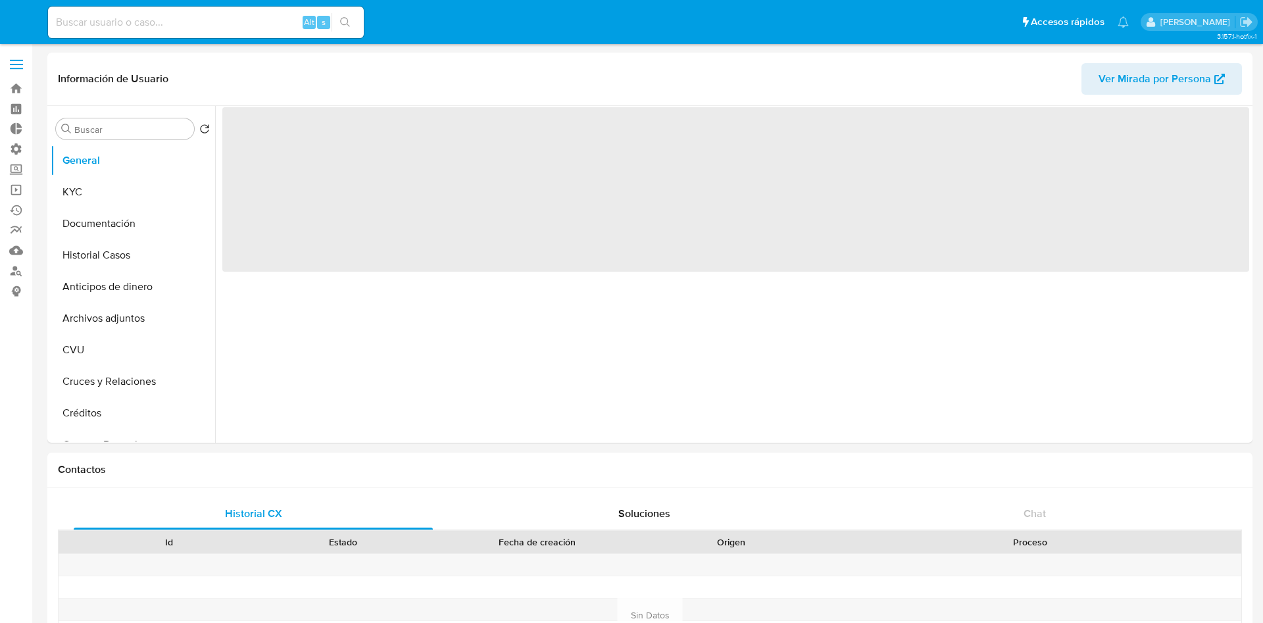
select select "10"
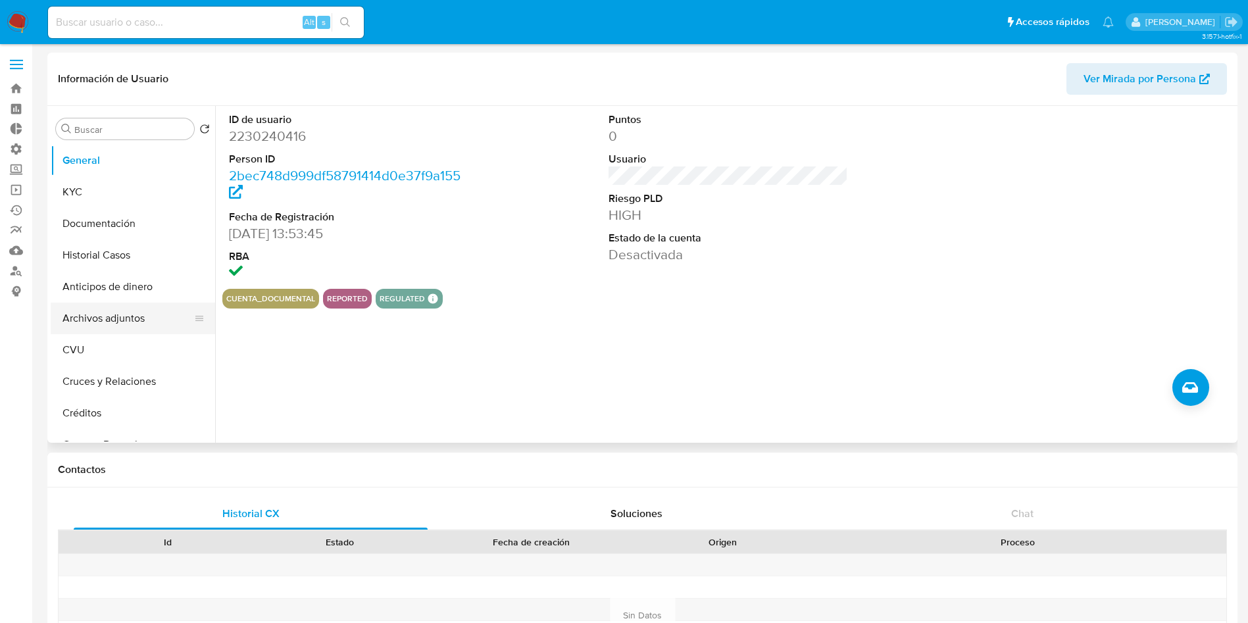
click at [110, 307] on button "Archivos adjuntos" at bounding box center [128, 319] width 154 height 32
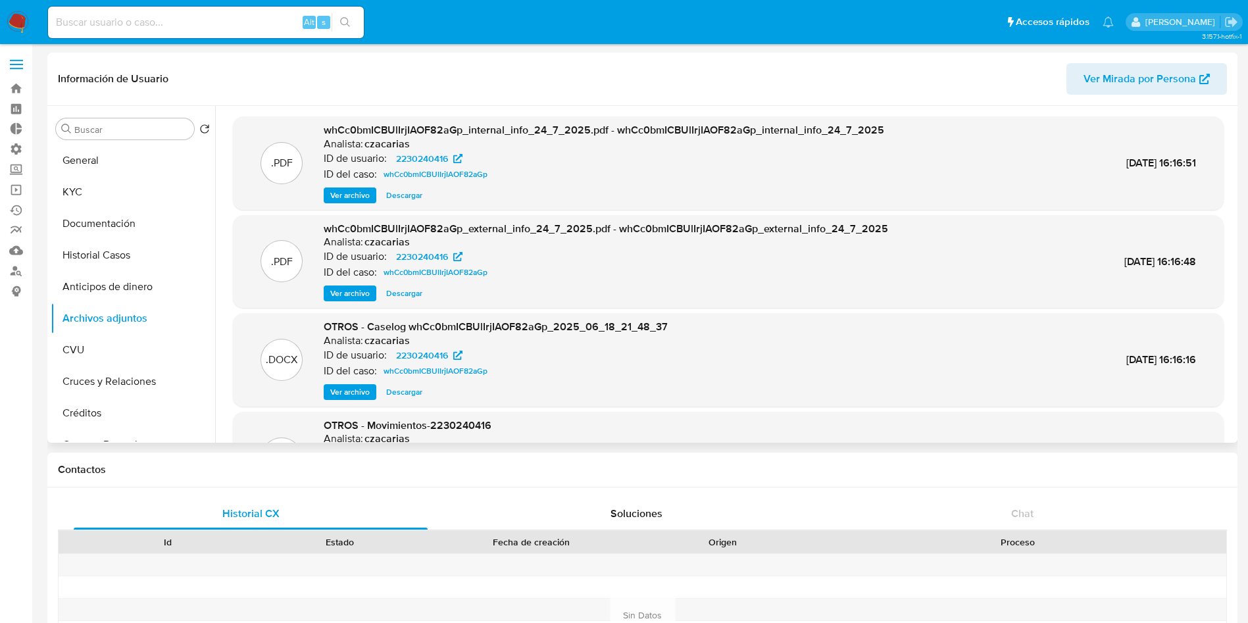
drag, startPoint x: 112, startPoint y: 255, endPoint x: 178, endPoint y: 110, distance: 159.9
click at [111, 259] on button "Historial Casos" at bounding box center [133, 255] width 164 height 32
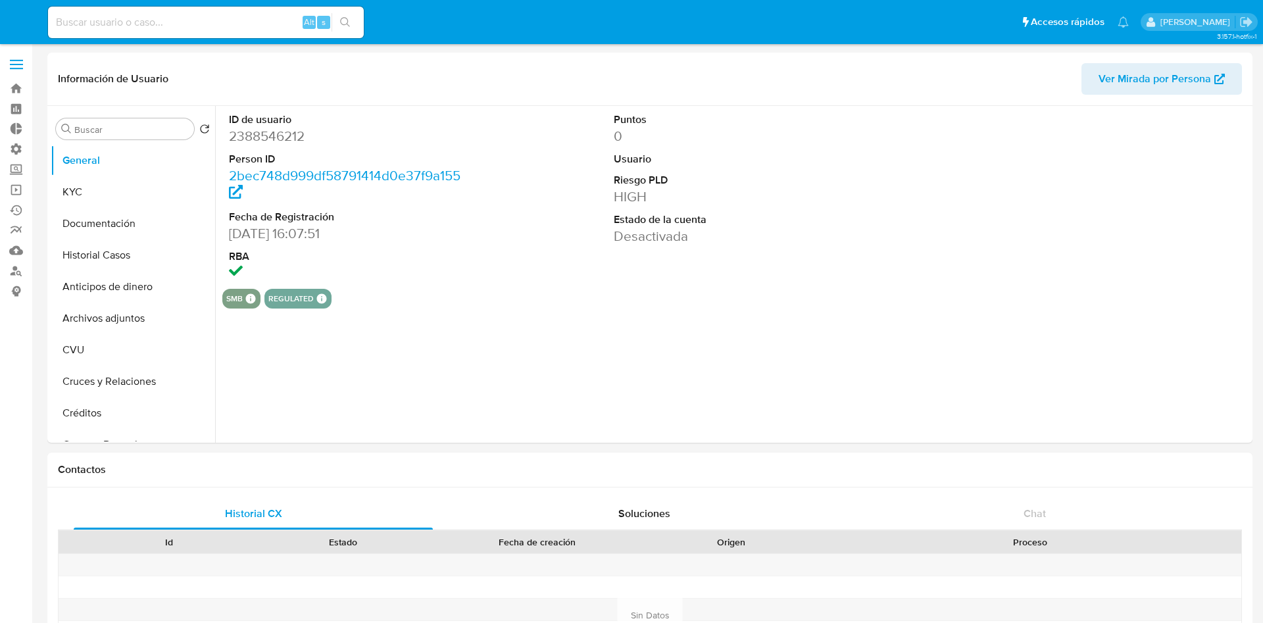
select select "10"
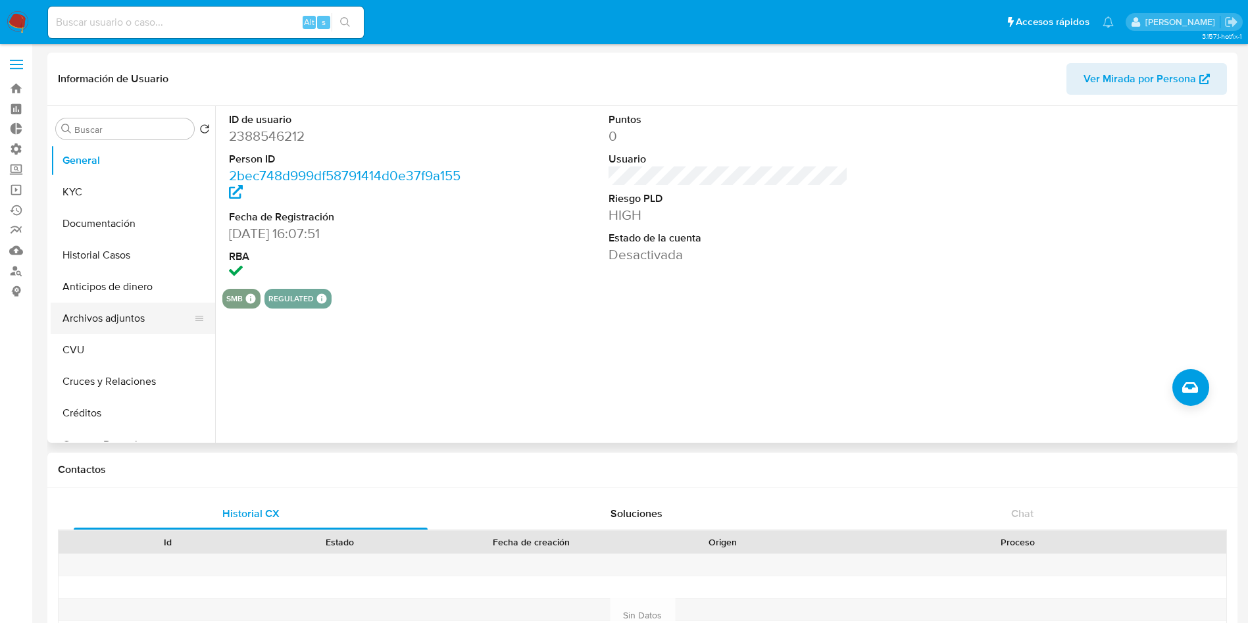
click at [130, 311] on button "Archivos adjuntos" at bounding box center [128, 319] width 154 height 32
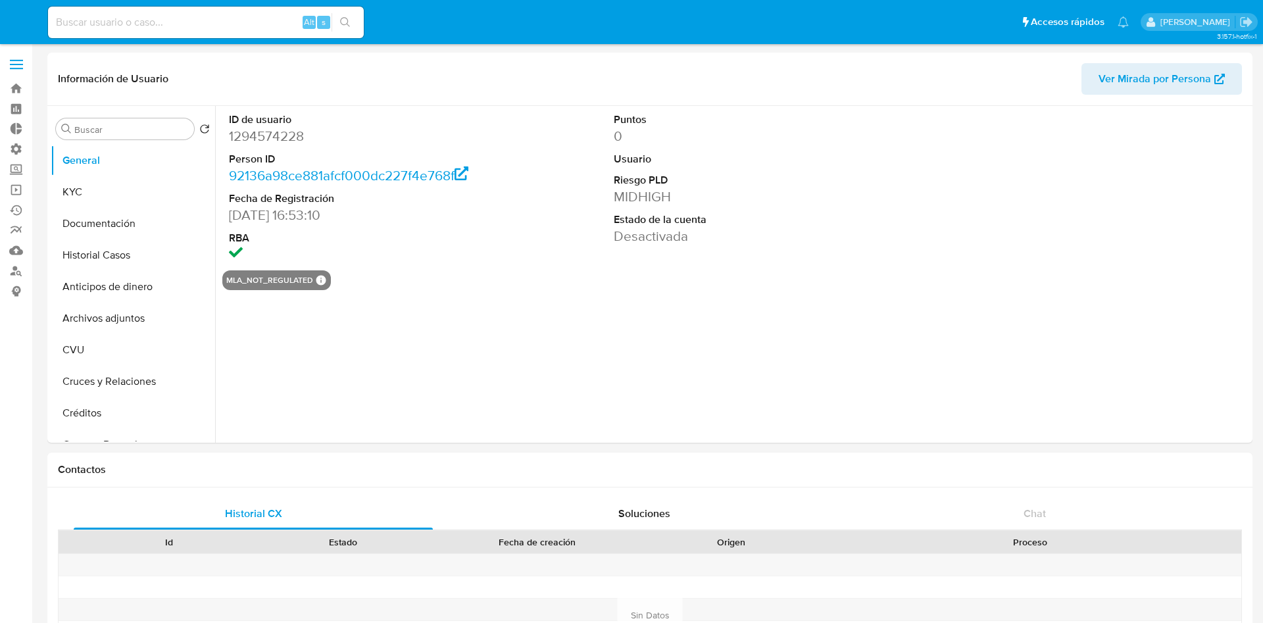
select select "10"
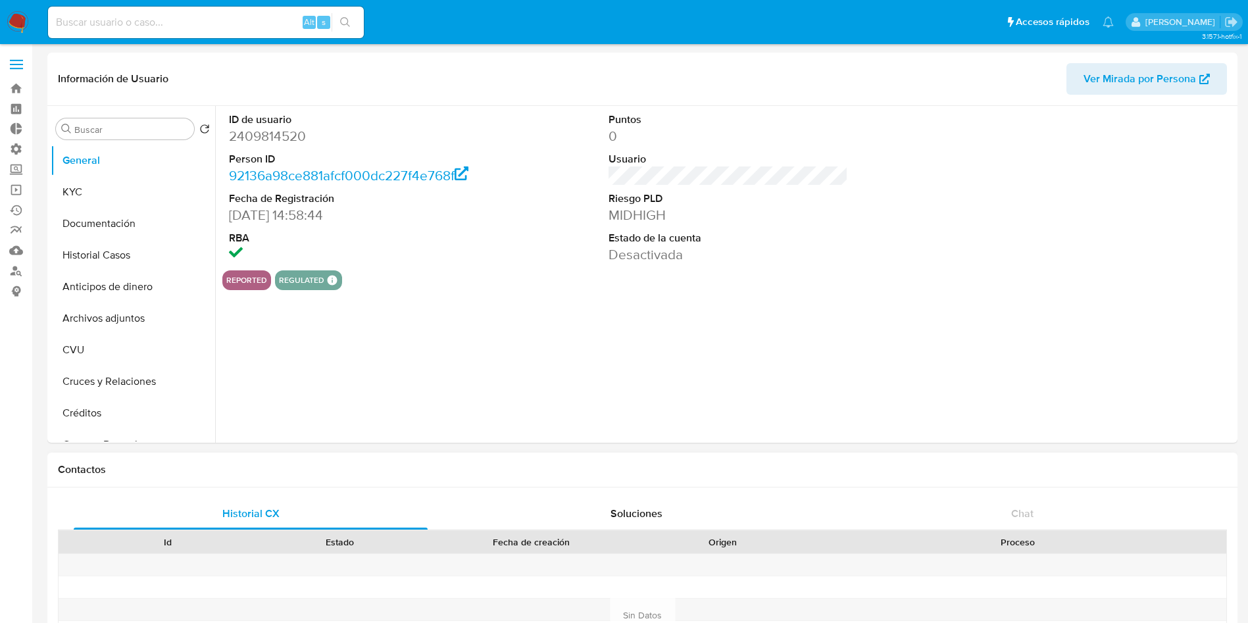
select select "10"
click at [134, 258] on button "Historial Casos" at bounding box center [128, 255] width 154 height 32
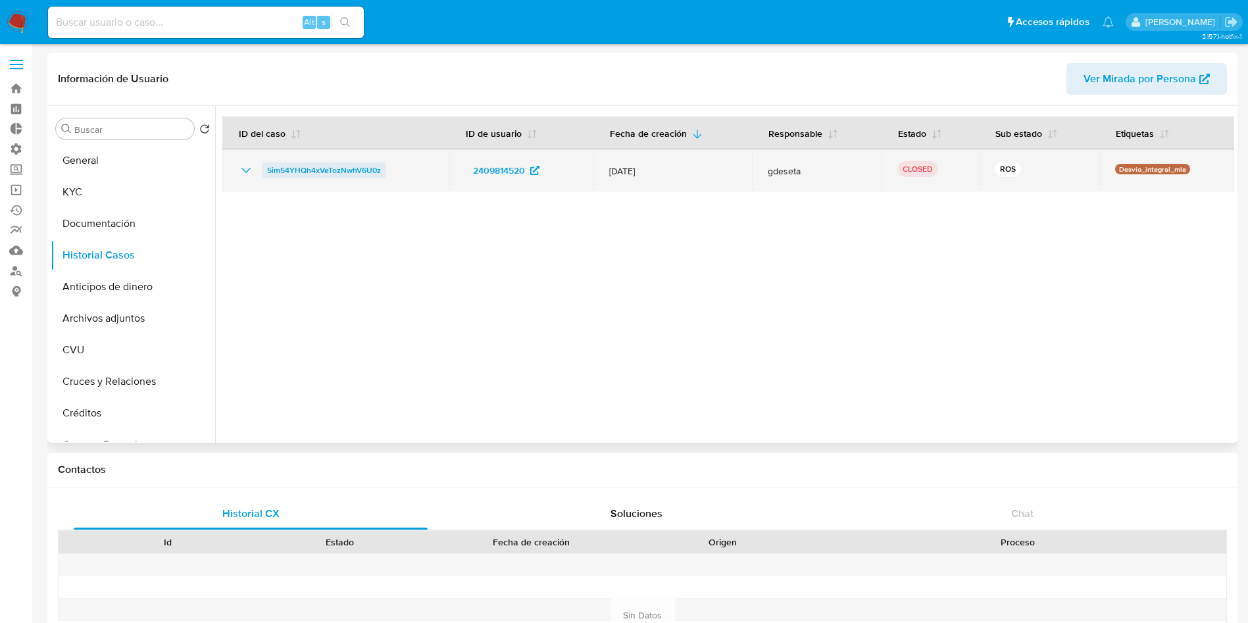
click at [324, 172] on span "5im54YHQh4xVeTozNwhV6U0z" at bounding box center [324, 171] width 114 height 16
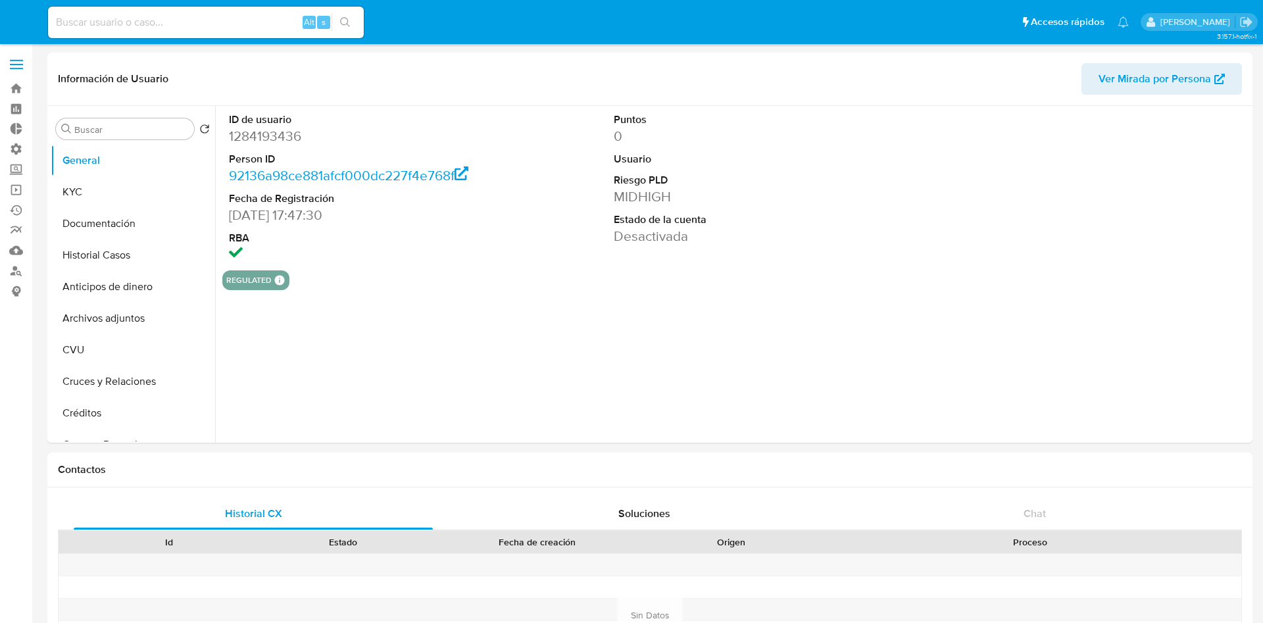
select select "10"
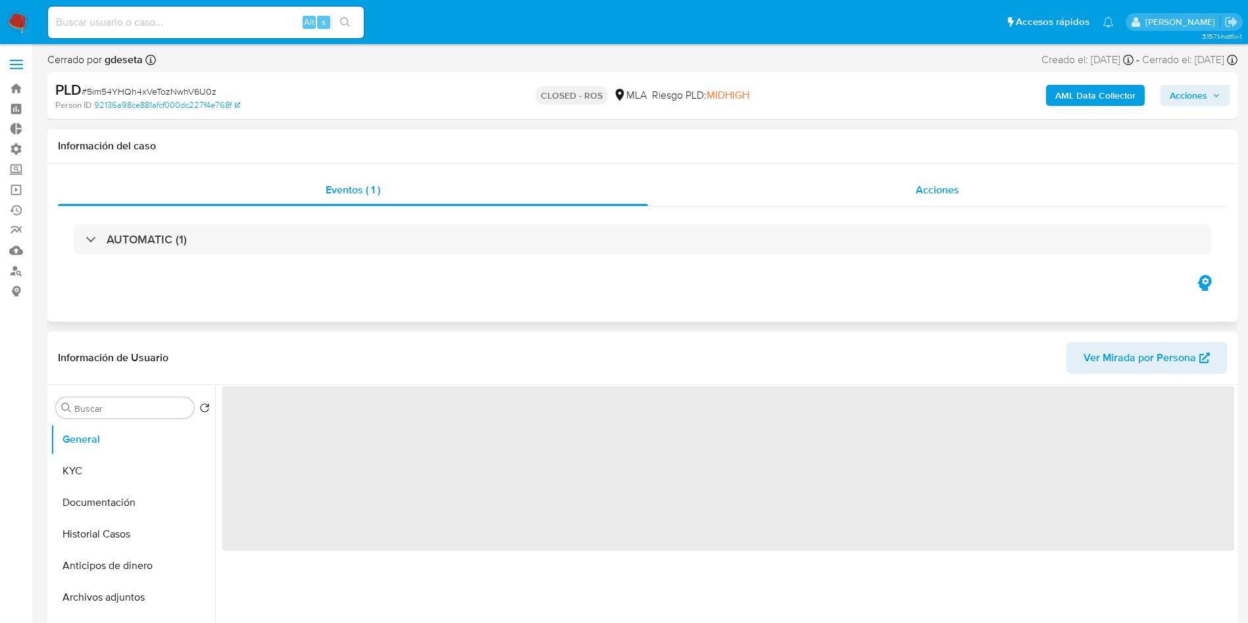
click at [975, 189] on div "Acciones" at bounding box center [937, 190] width 579 height 32
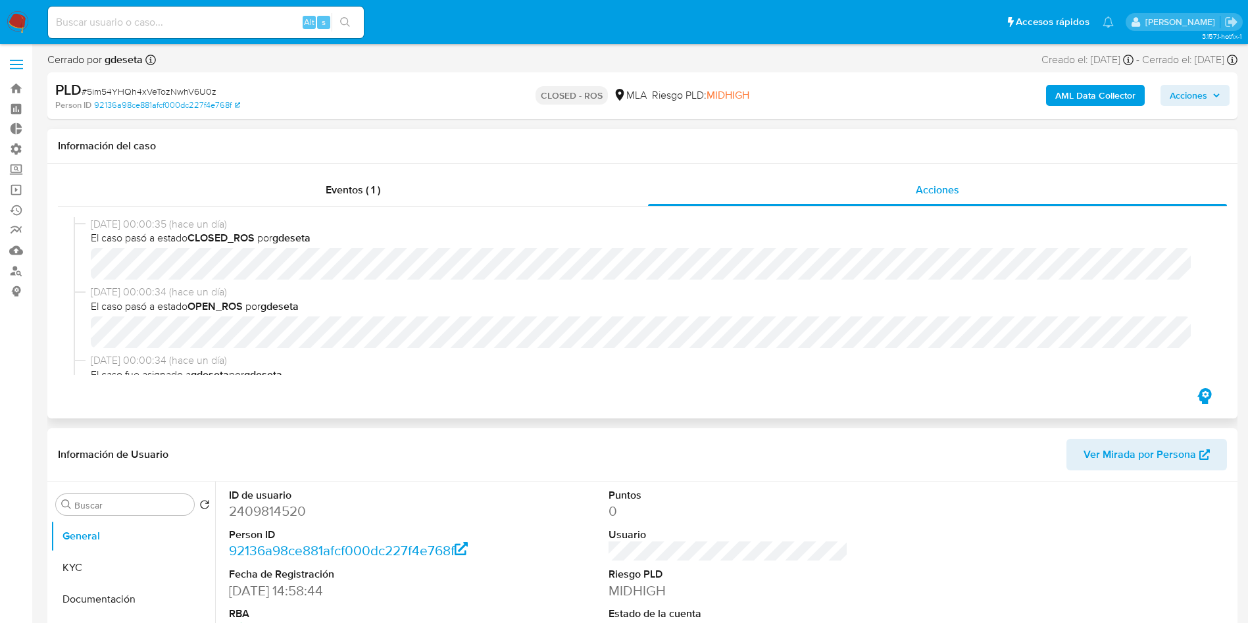
select select "10"
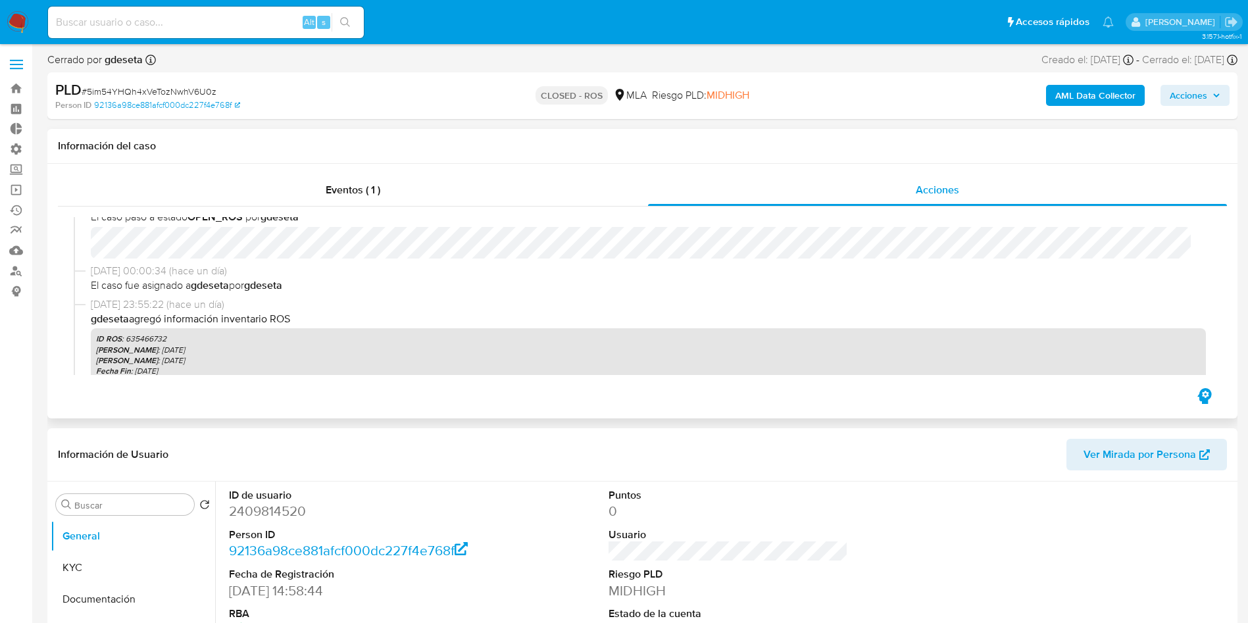
scroll to position [99, 0]
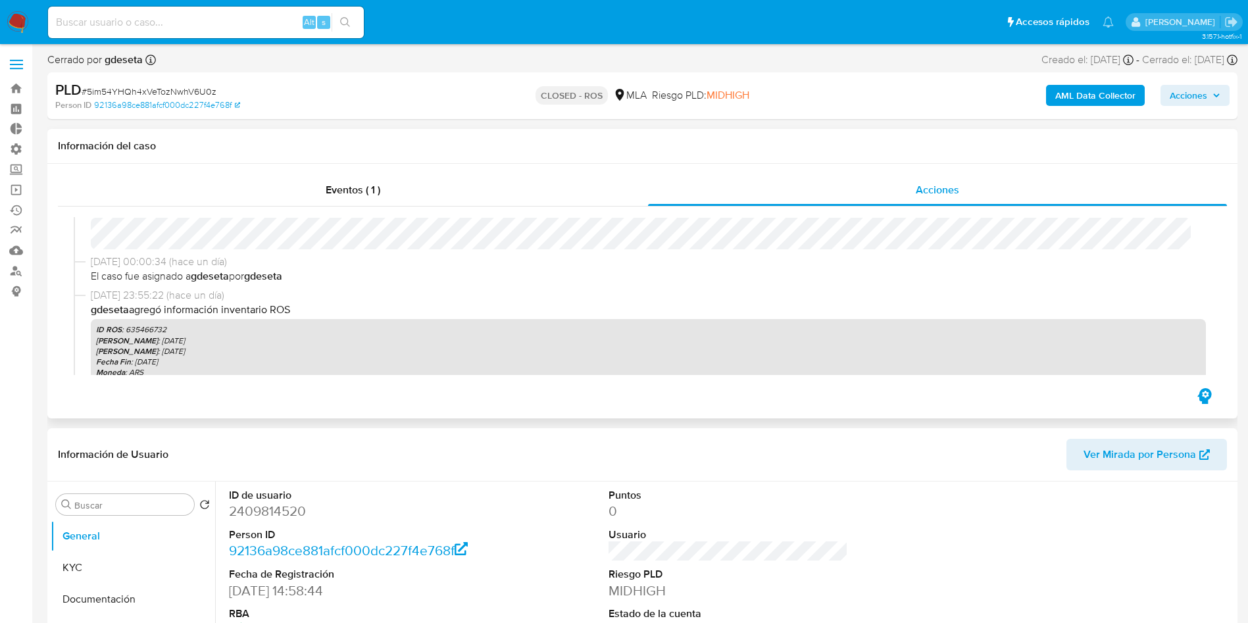
click at [146, 328] on p "ID ROS : 635466732" at bounding box center [648, 329] width 1105 height 11
copy p "635466732"
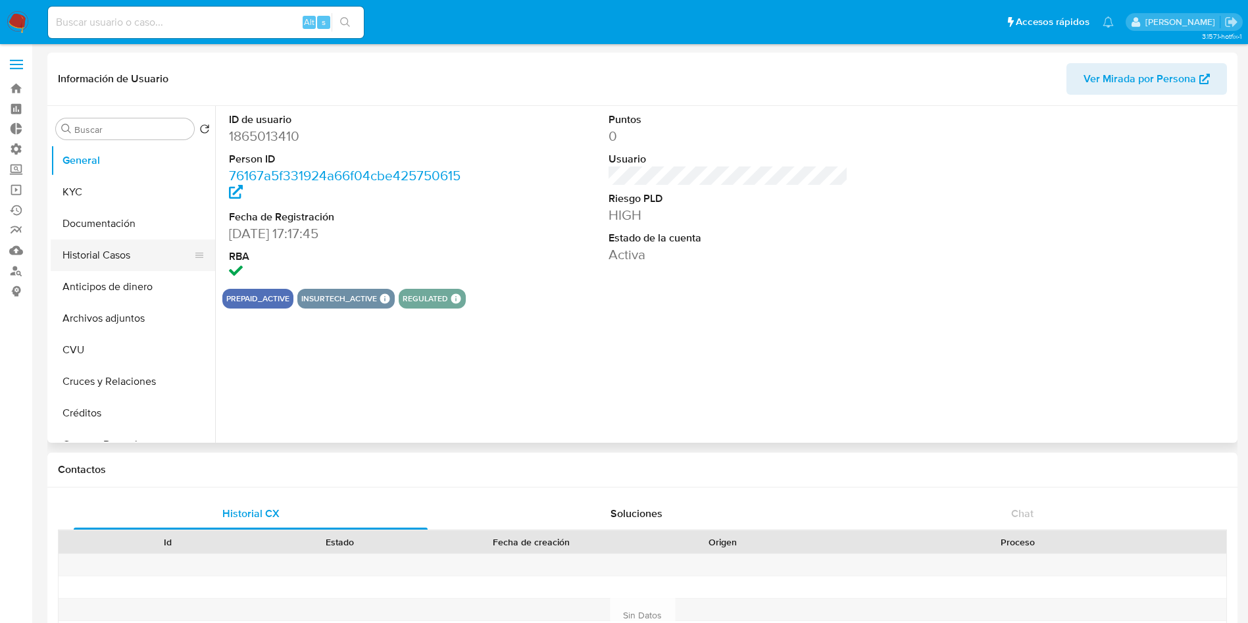
select select "10"
click at [97, 260] on button "Historial Casos" at bounding box center [128, 255] width 154 height 32
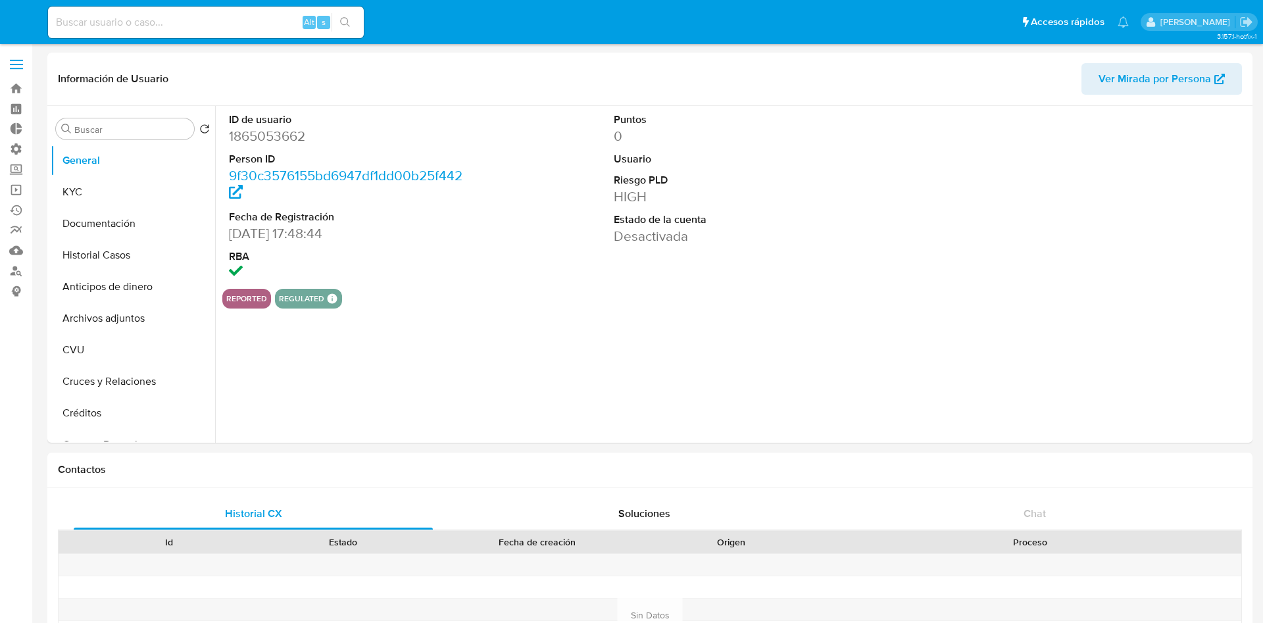
select select "10"
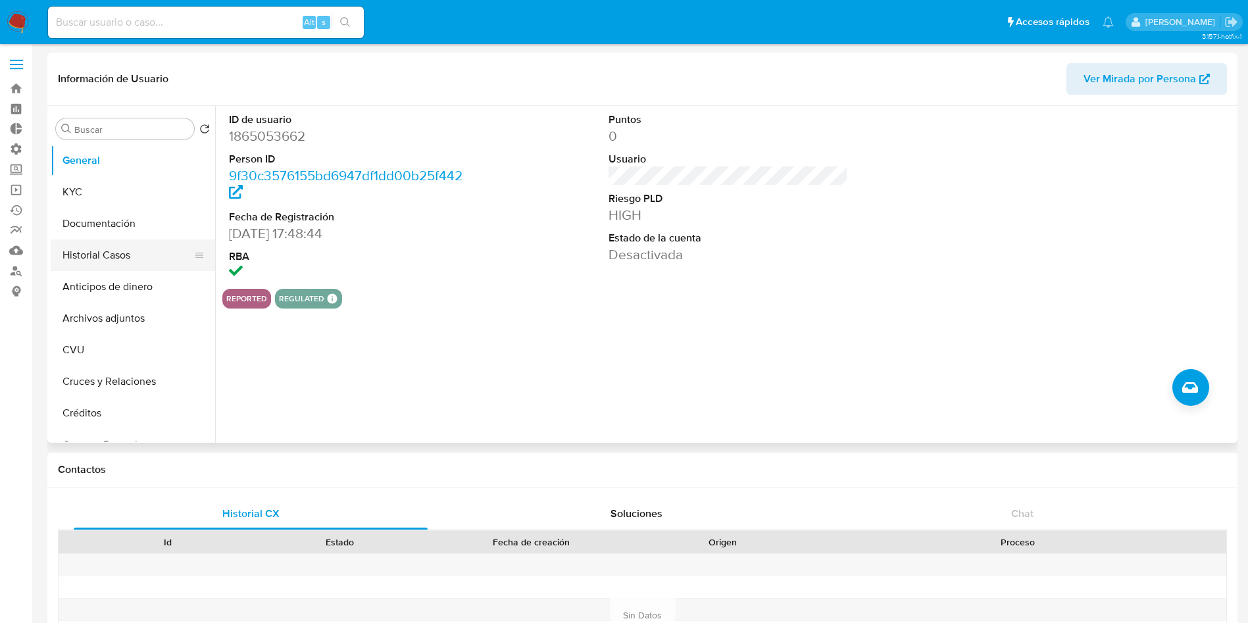
click at [126, 257] on button "Historial Casos" at bounding box center [128, 255] width 154 height 32
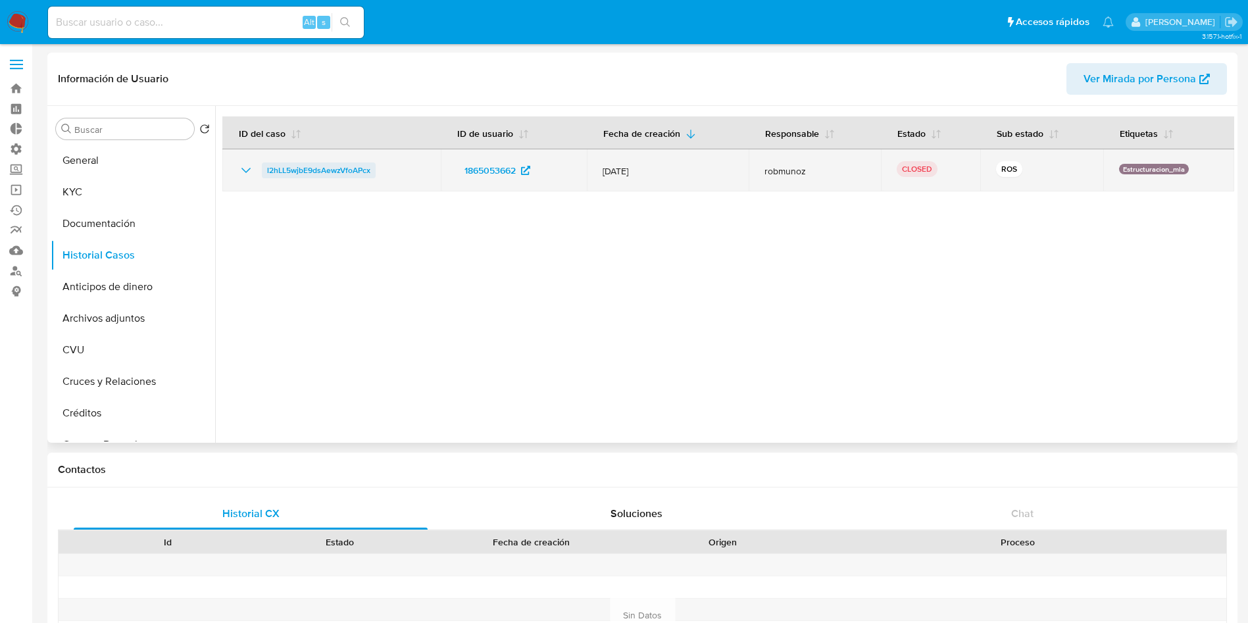
click at [342, 173] on span "l2hLL5wjbE9dsAewzVfoAPcx" at bounding box center [318, 171] width 103 height 16
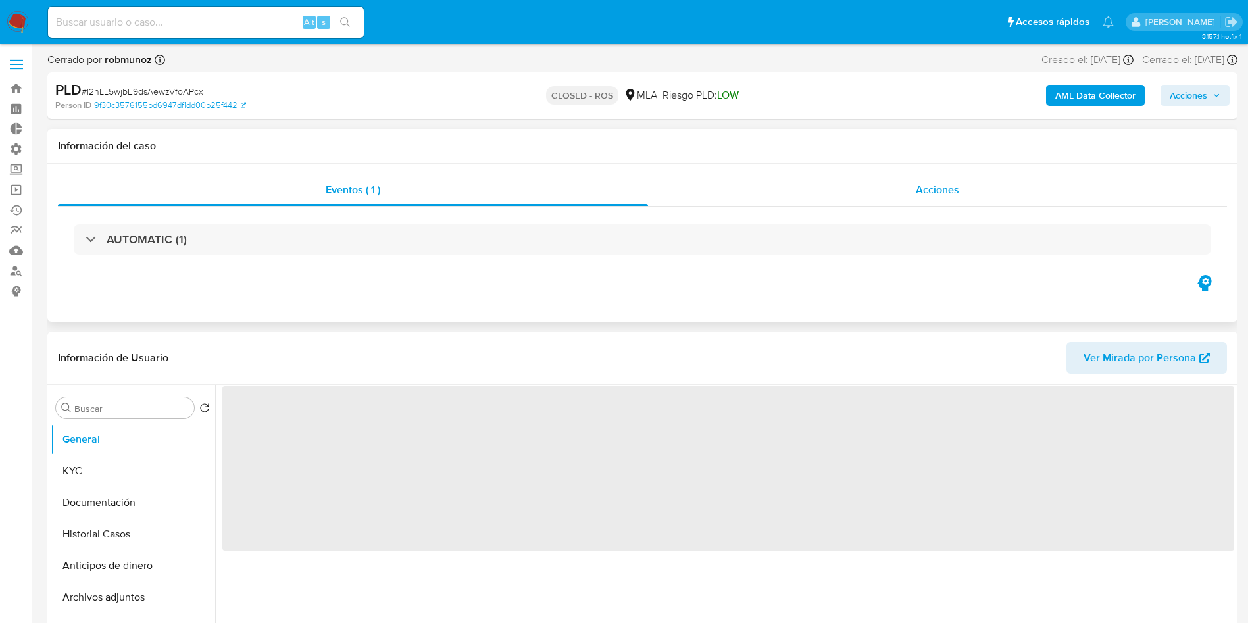
click at [936, 193] on span "Acciones" at bounding box center [937, 189] width 43 height 15
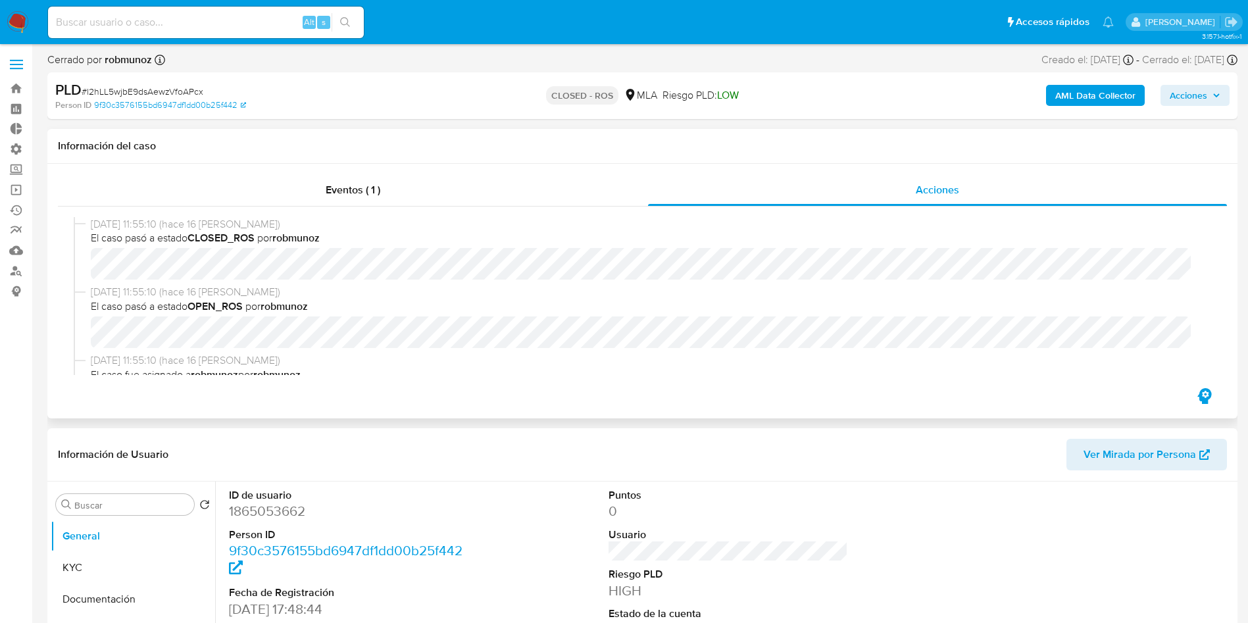
select select "10"
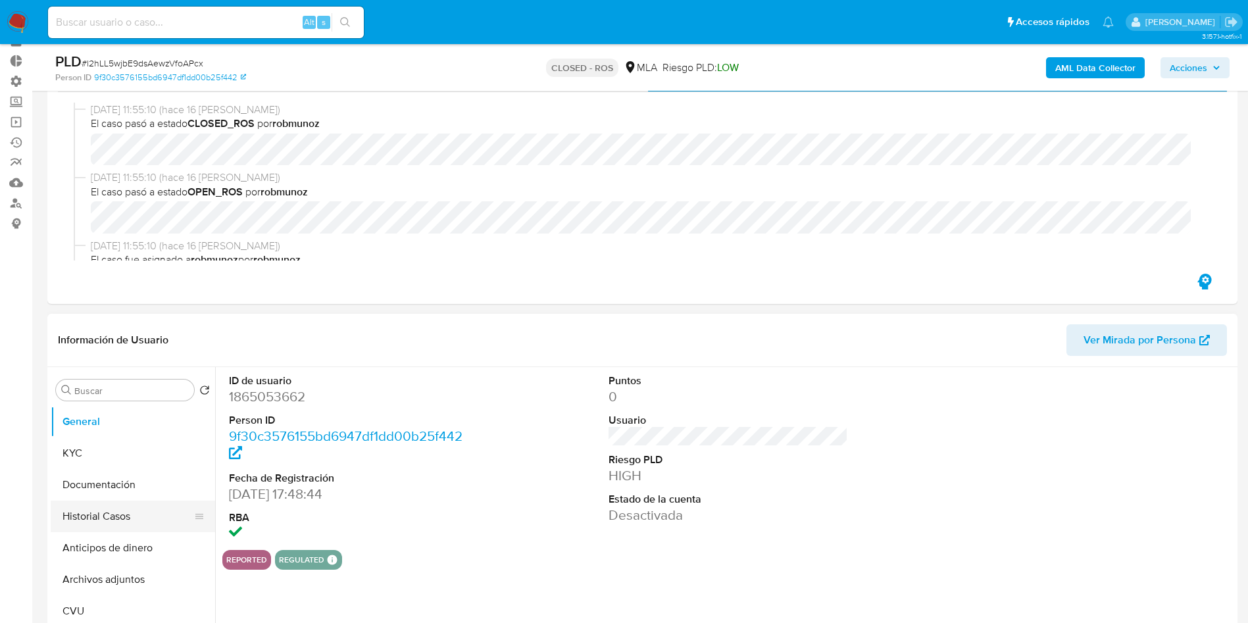
scroll to position [99, 0]
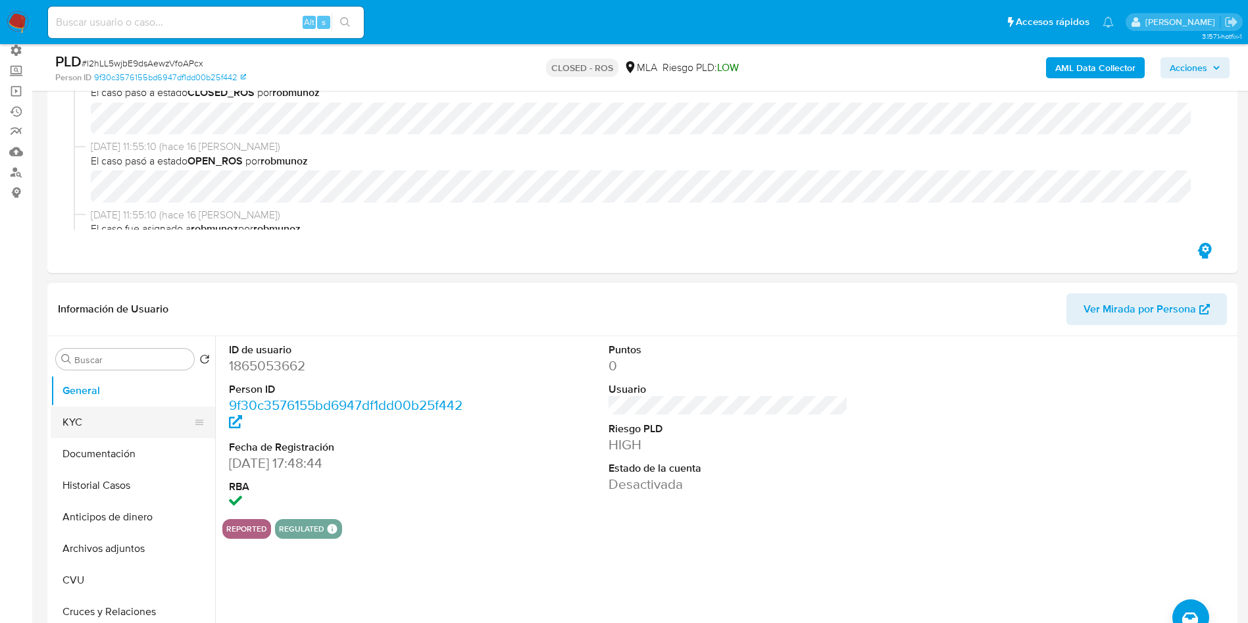
click at [86, 424] on button "KYC" at bounding box center [128, 423] width 154 height 32
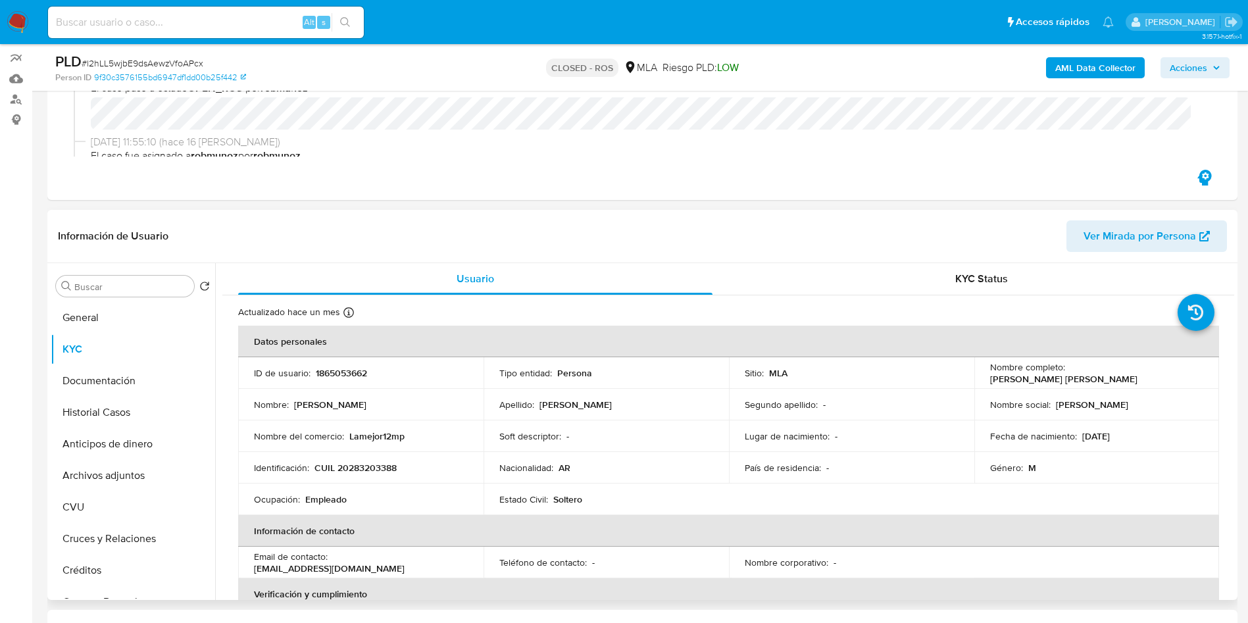
scroll to position [197, 0]
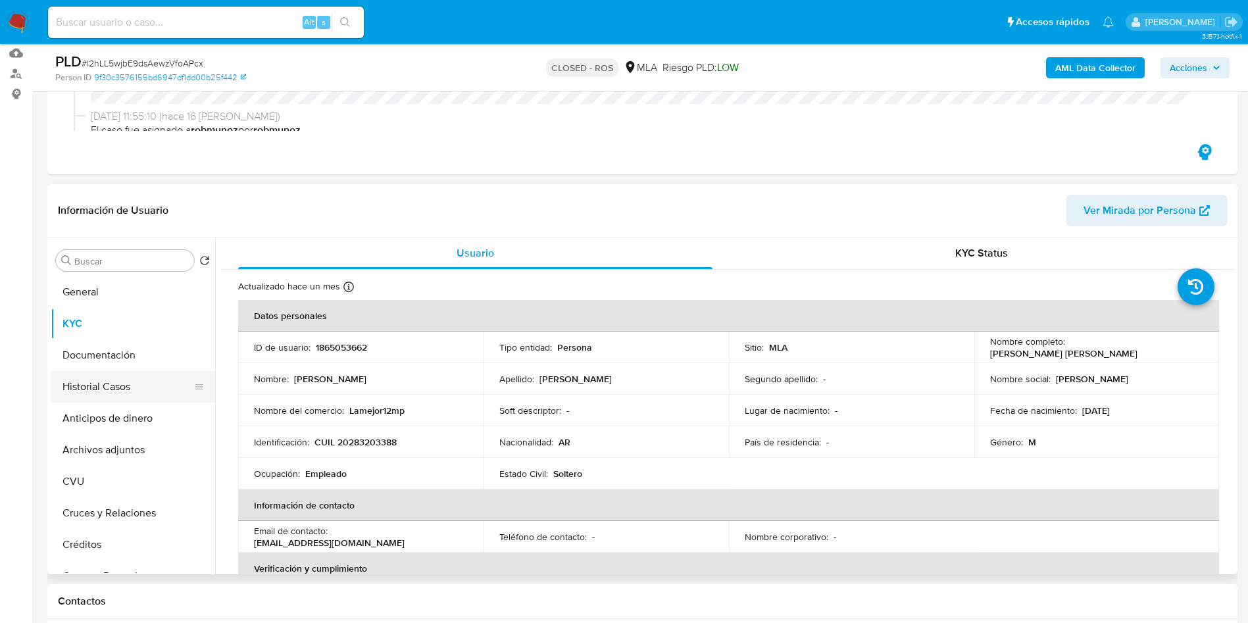
click at [111, 388] on button "Historial Casos" at bounding box center [128, 387] width 154 height 32
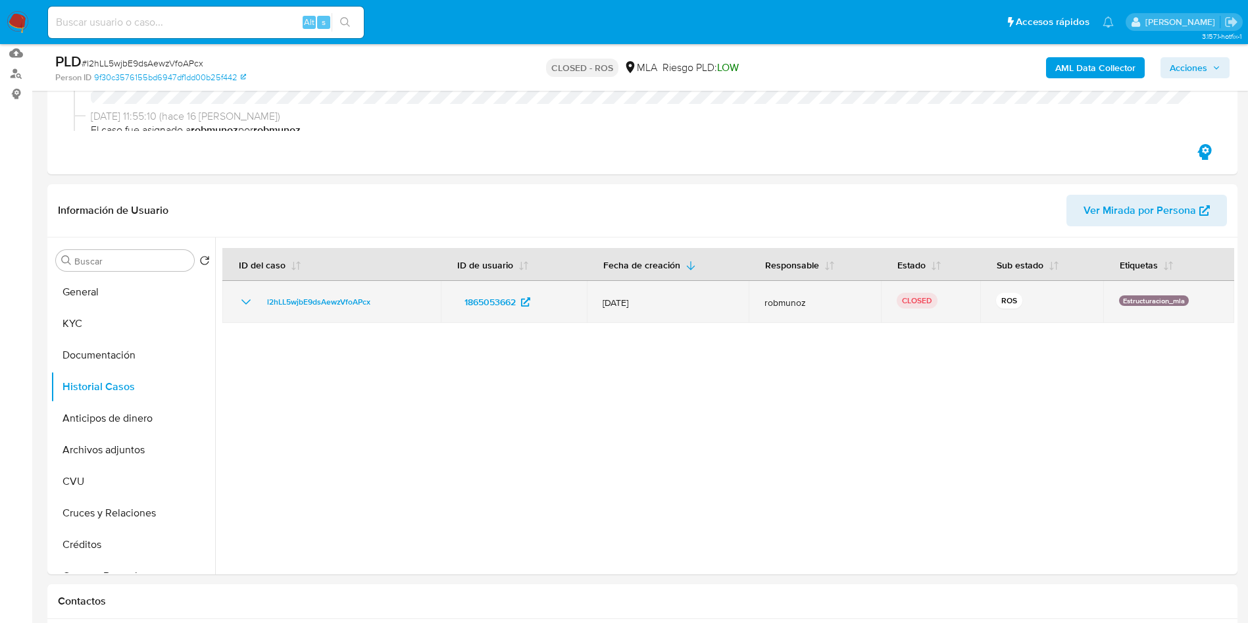
drag, startPoint x: 390, startPoint y: 299, endPoint x: 259, endPoint y: 293, distance: 131.1
click at [259, 293] on td "l2hLL5wjbE9dsAewzVfoAPcx" at bounding box center [331, 302] width 218 height 42
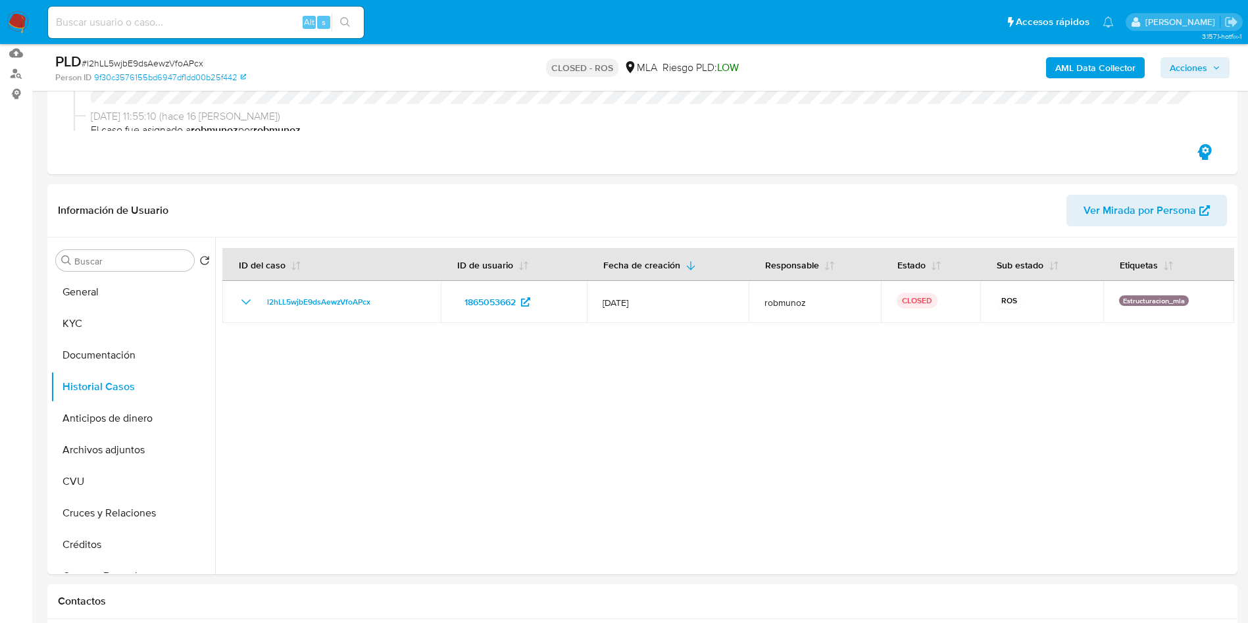
click at [301, 382] on div at bounding box center [724, 406] width 1019 height 337
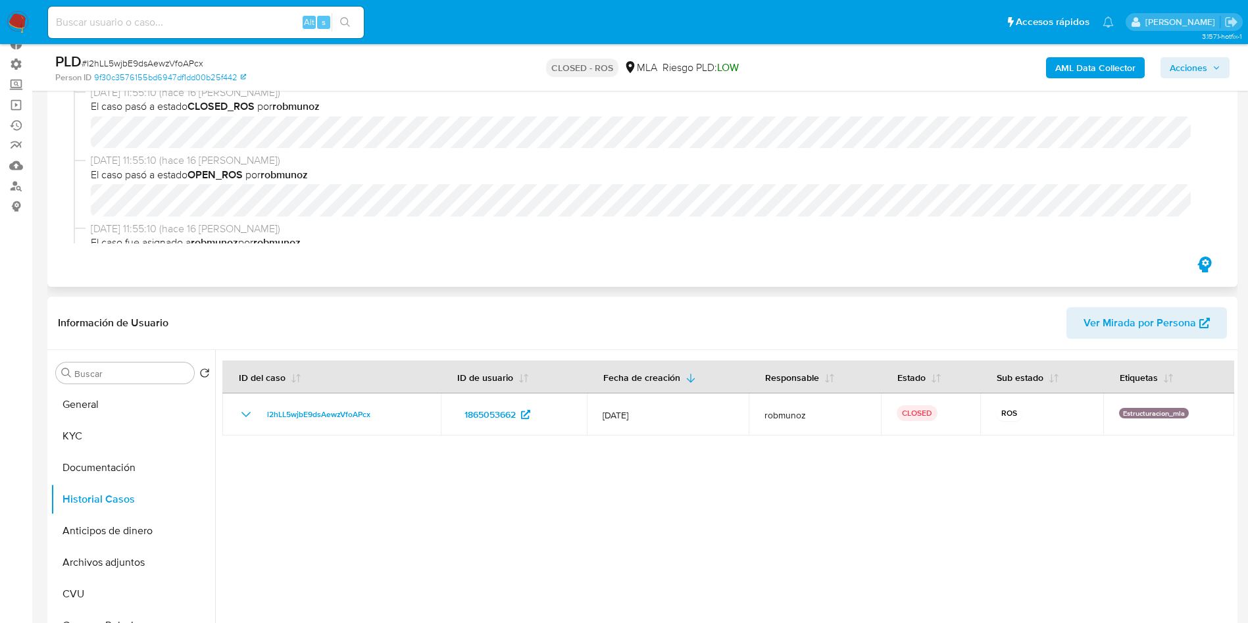
scroll to position [0, 0]
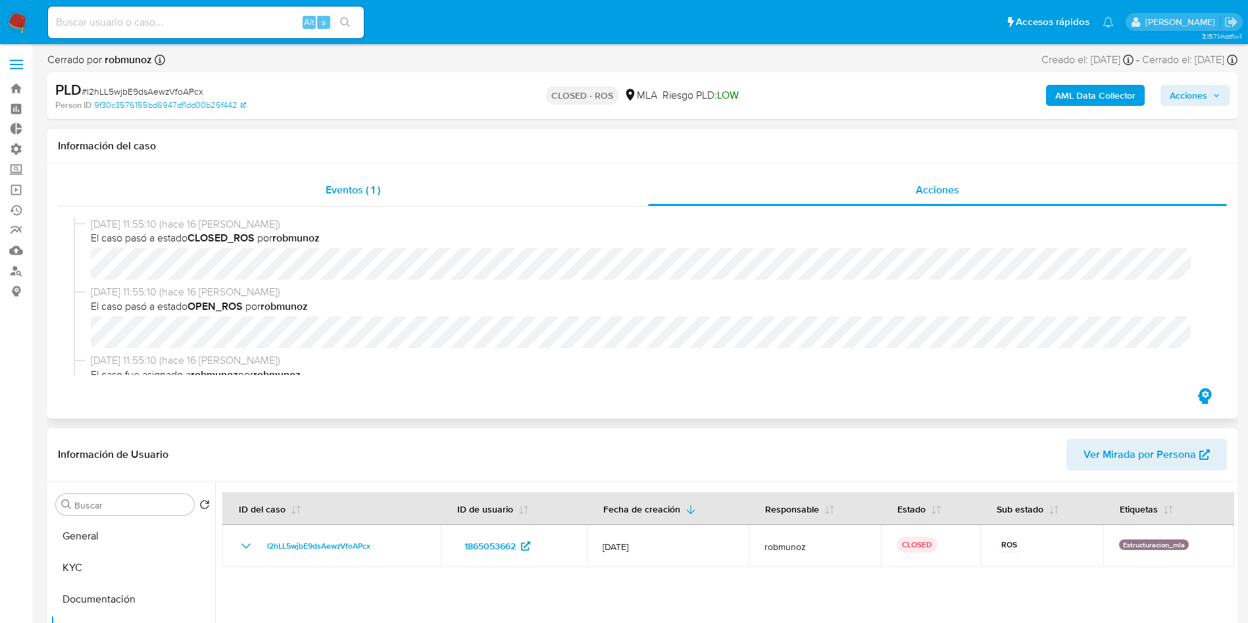
click at [382, 193] on div "Eventos ( 1 )" at bounding box center [353, 190] width 590 height 32
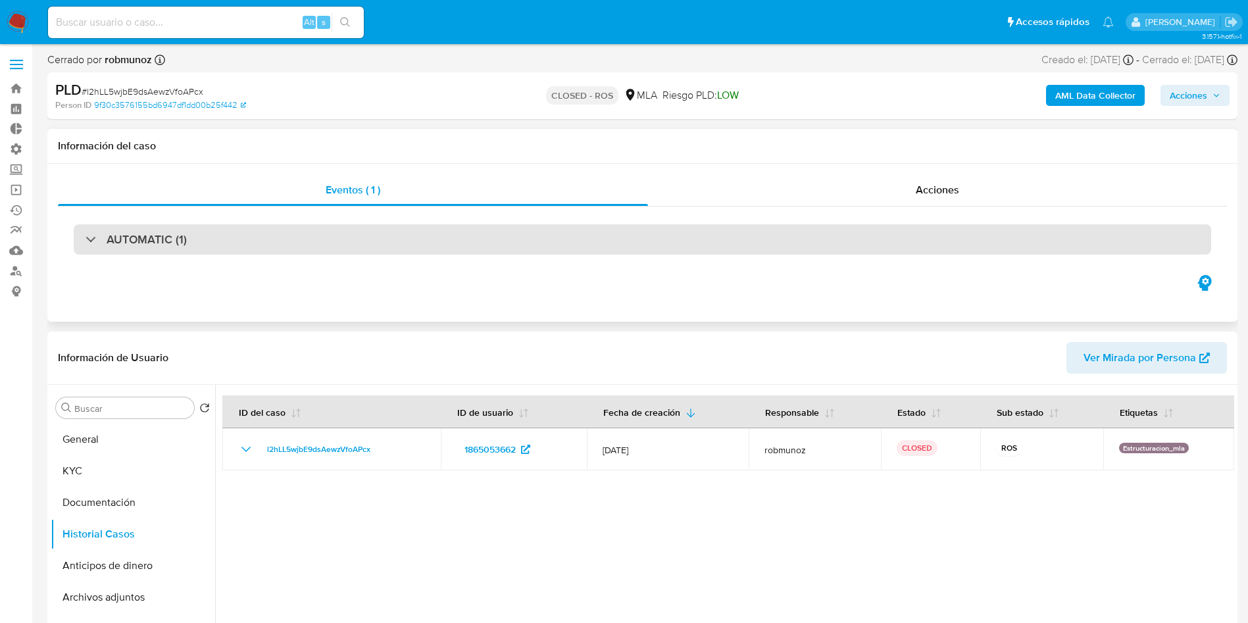
click at [407, 241] on div "AUTOMATIC (1)" at bounding box center [643, 239] width 1138 height 30
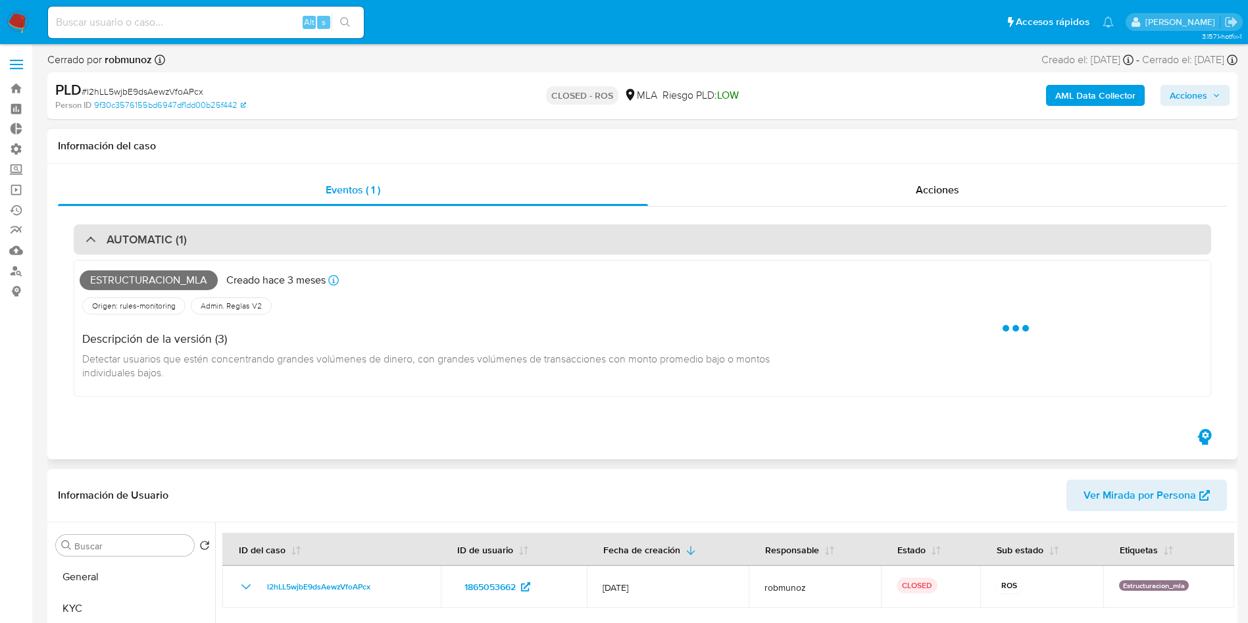
click at [407, 241] on div "AUTOMATIC (1)" at bounding box center [643, 239] width 1138 height 30
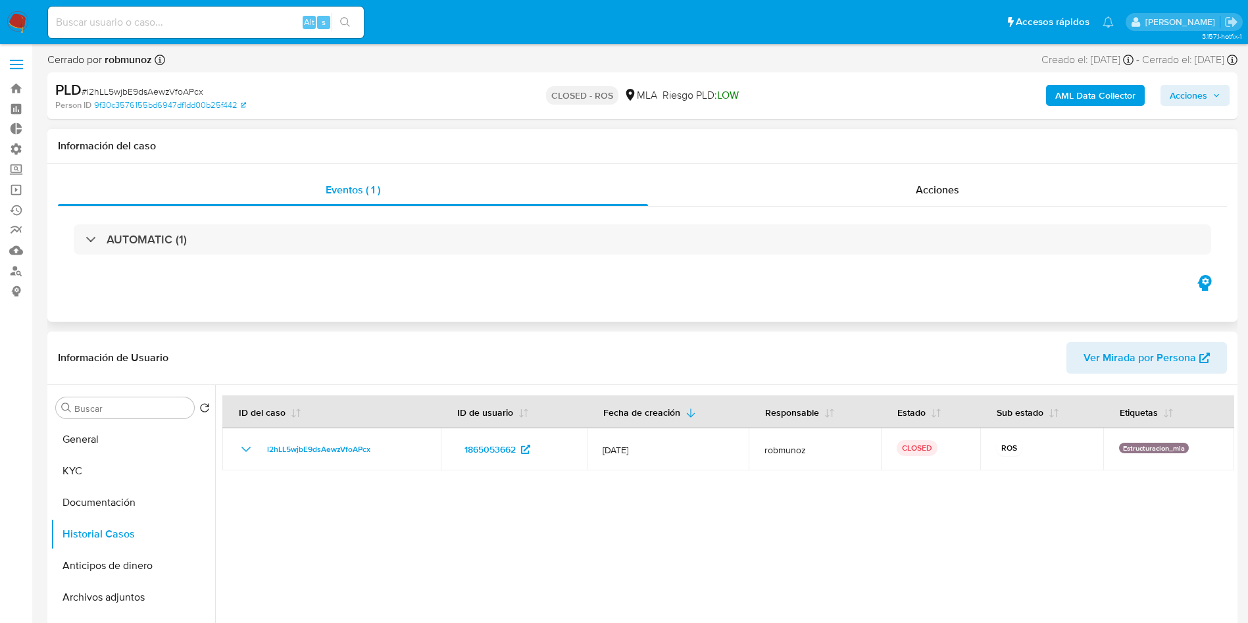
click at [978, 207] on div "AUTOMATIC (1)" at bounding box center [642, 240] width 1169 height 66
click at [961, 188] on div "Acciones" at bounding box center [937, 190] width 579 height 32
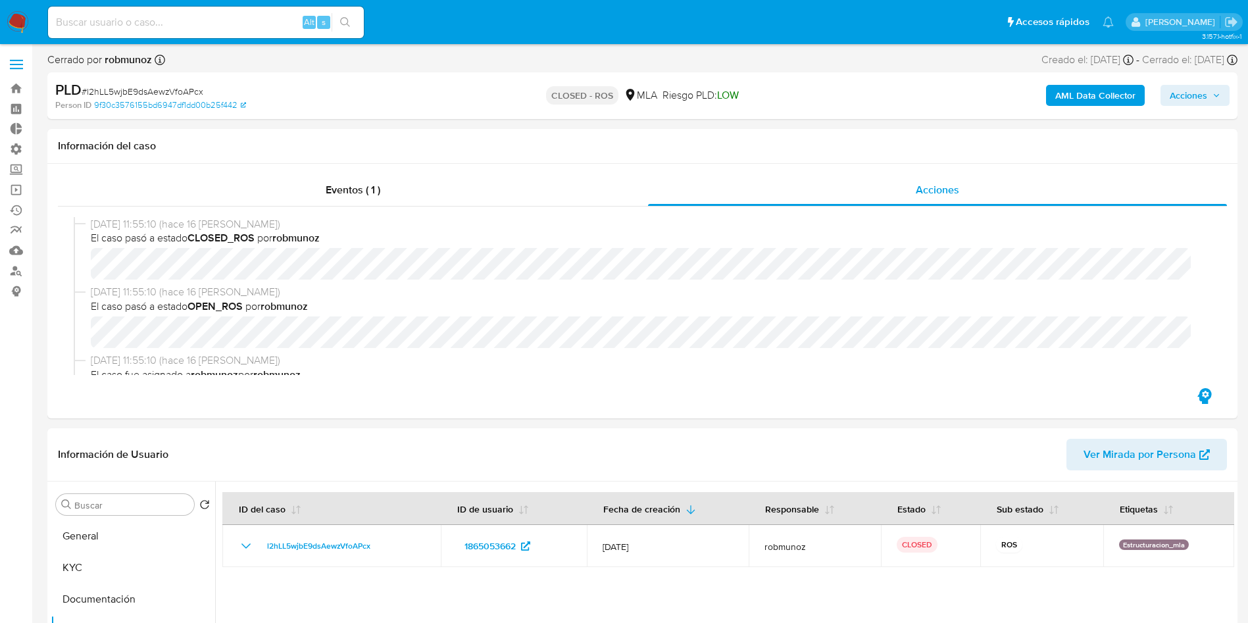
click at [184, 92] on span "# l2hLL5wjbE9dsAewzVfoAPcx" at bounding box center [143, 91] width 122 height 13
copy span "l2hLL5wjbE9dsAewzVfoAPcx"
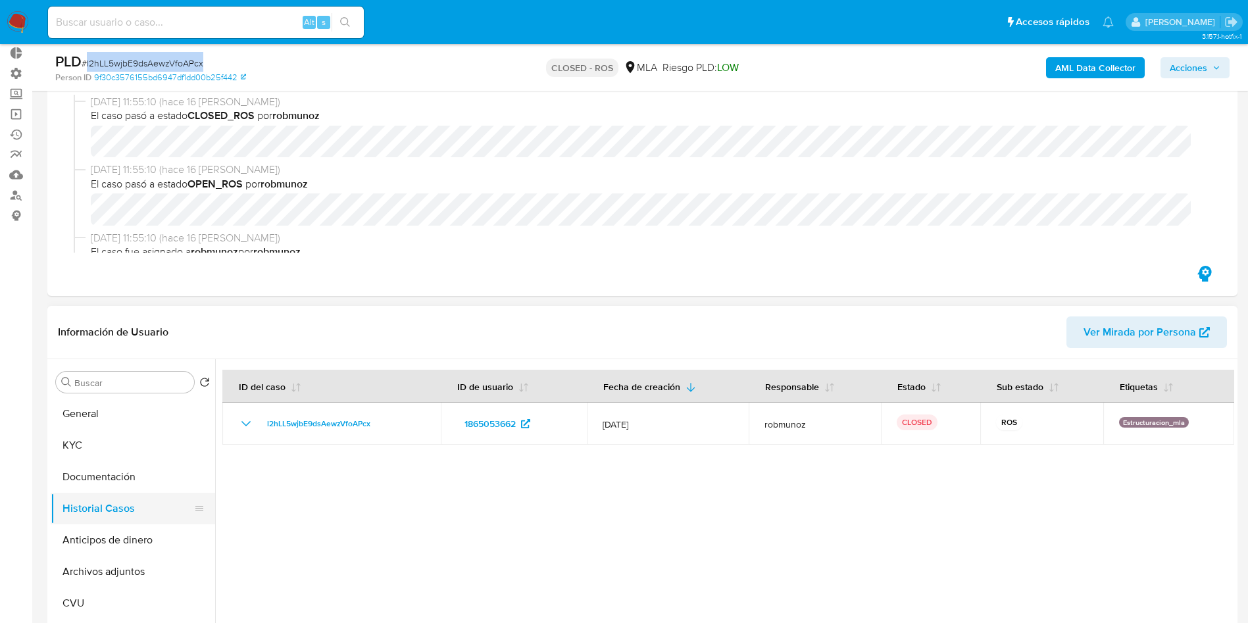
scroll to position [99, 0]
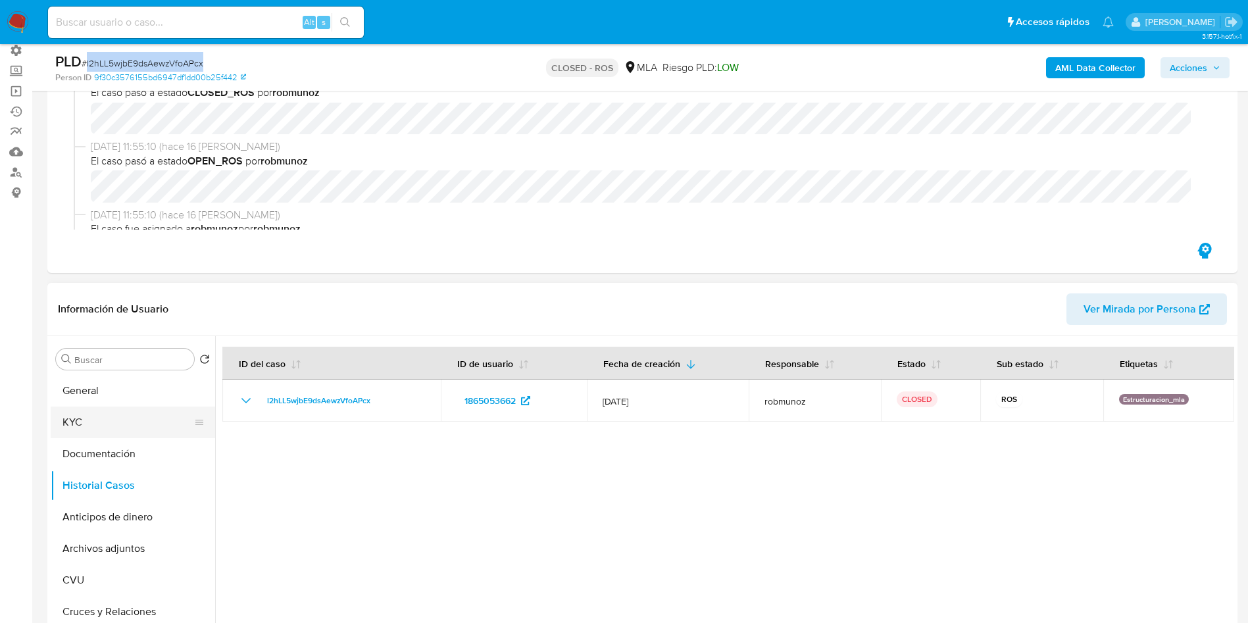
click at [93, 433] on button "KYC" at bounding box center [128, 423] width 154 height 32
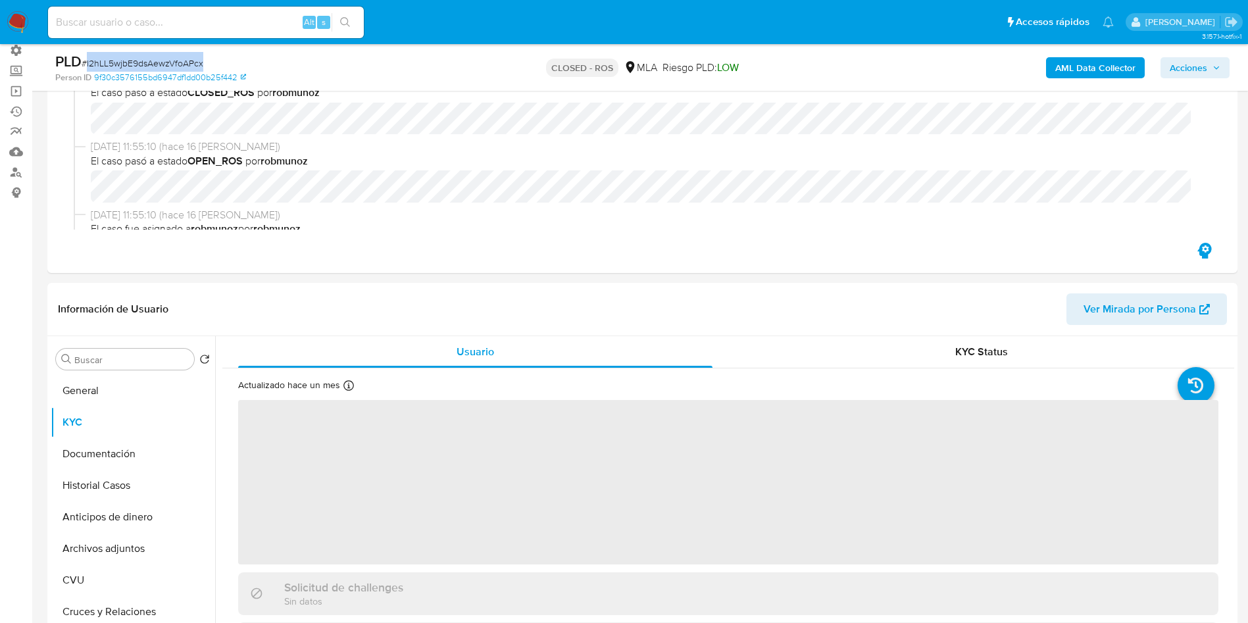
scroll to position [197, 0]
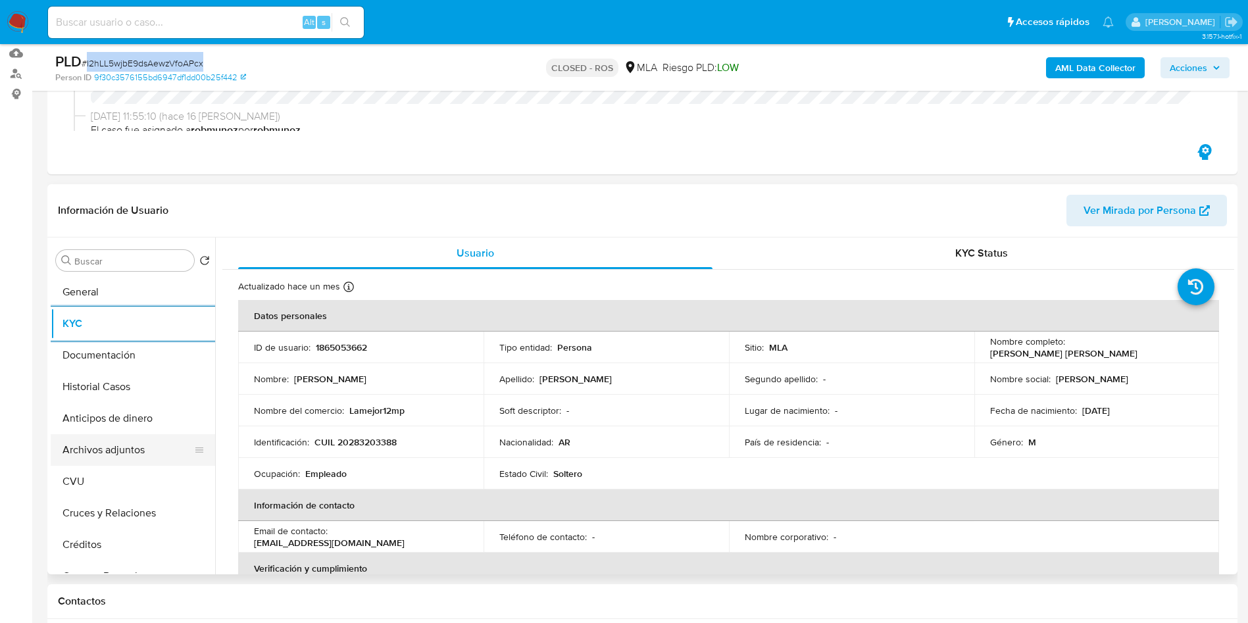
click at [119, 441] on button "Archivos adjuntos" at bounding box center [128, 450] width 154 height 32
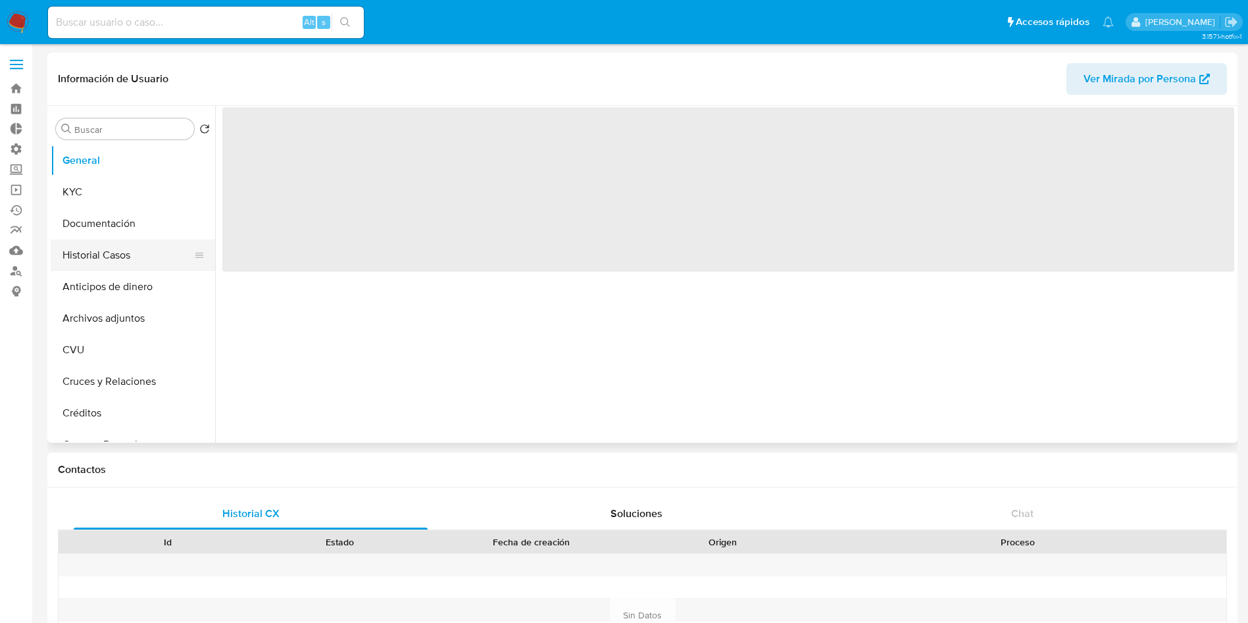
click at [107, 240] on button "Historial Casos" at bounding box center [128, 255] width 154 height 32
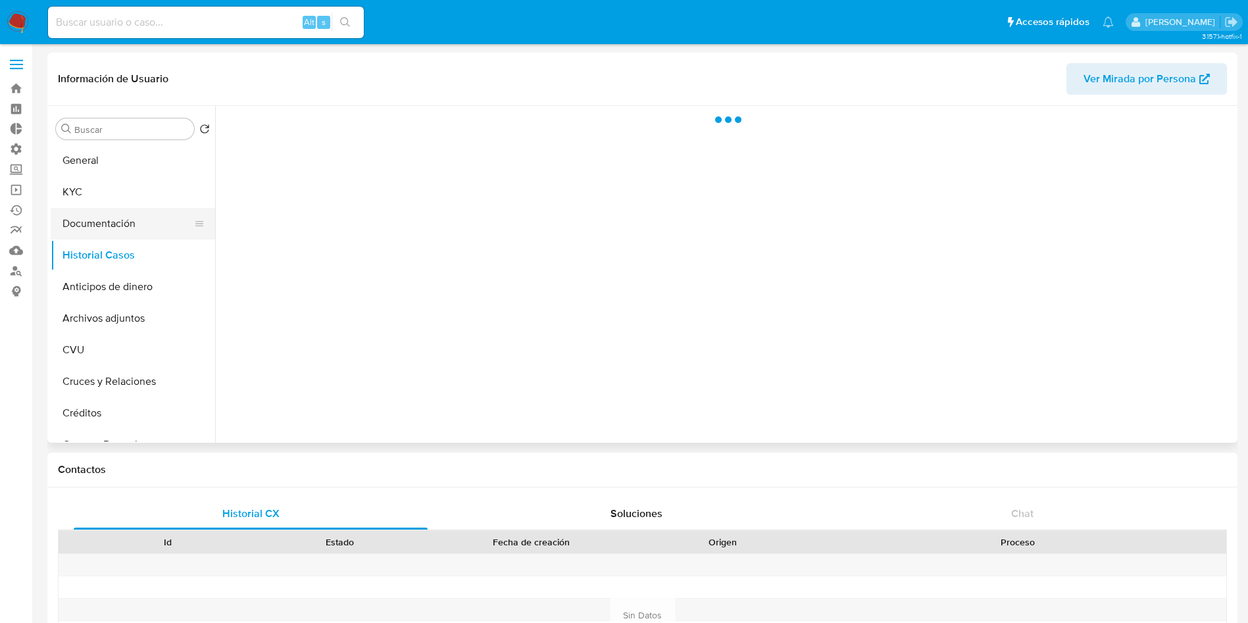
select select "10"
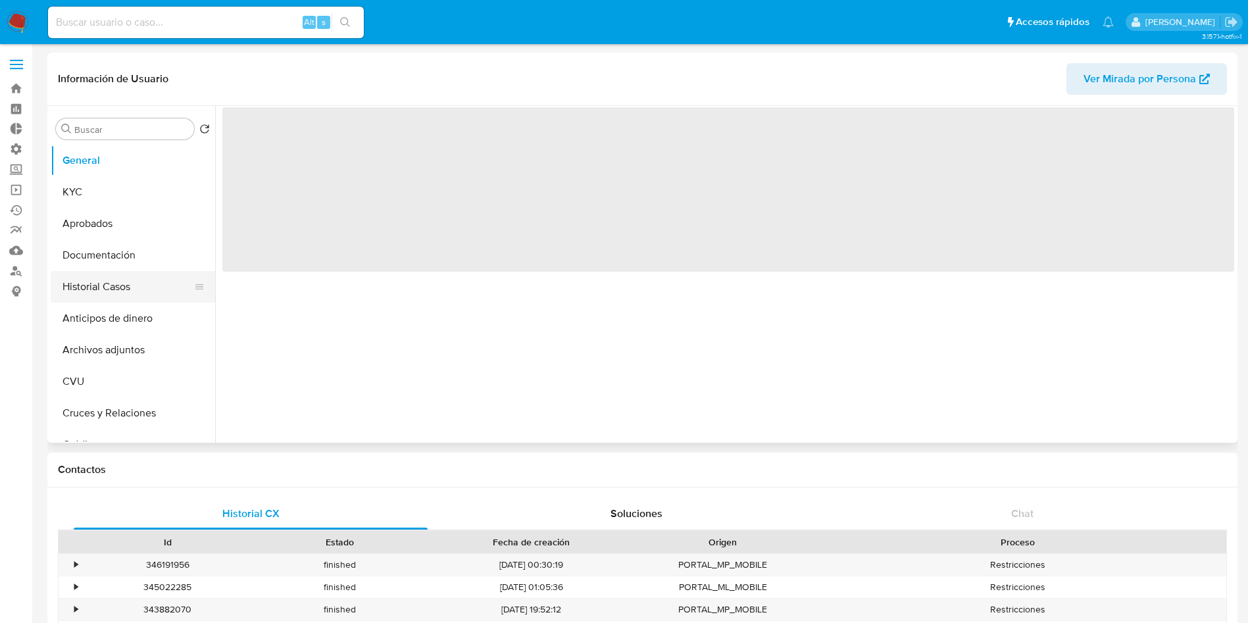
click at [114, 280] on button "Historial Casos" at bounding box center [128, 287] width 154 height 32
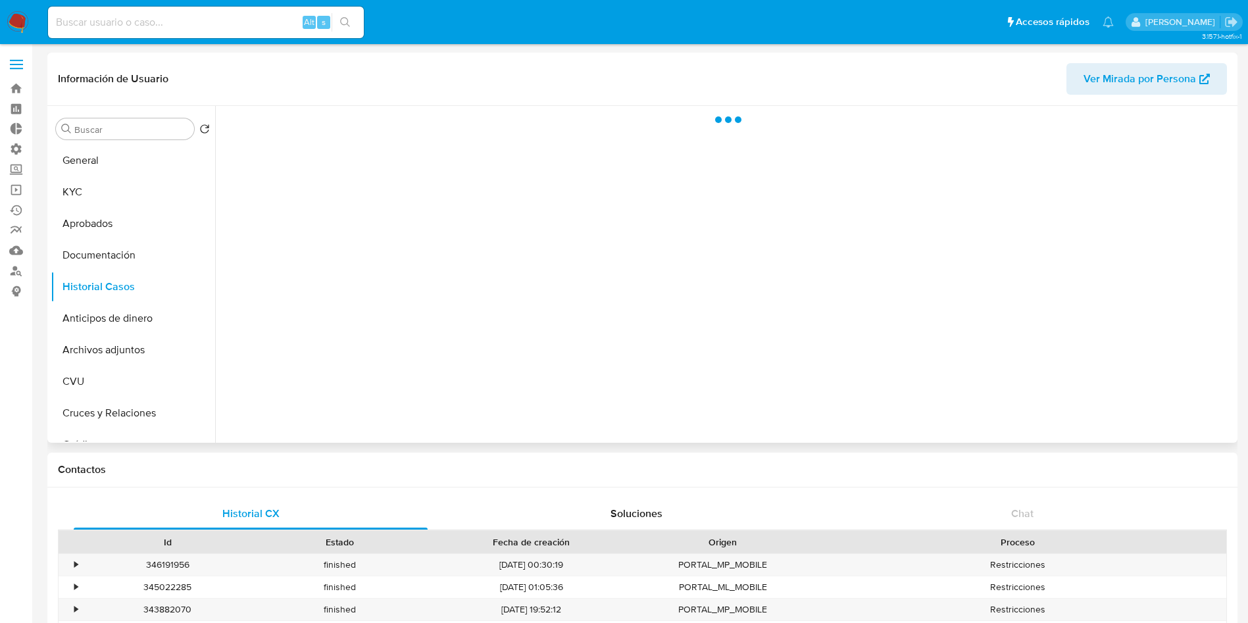
select select "10"
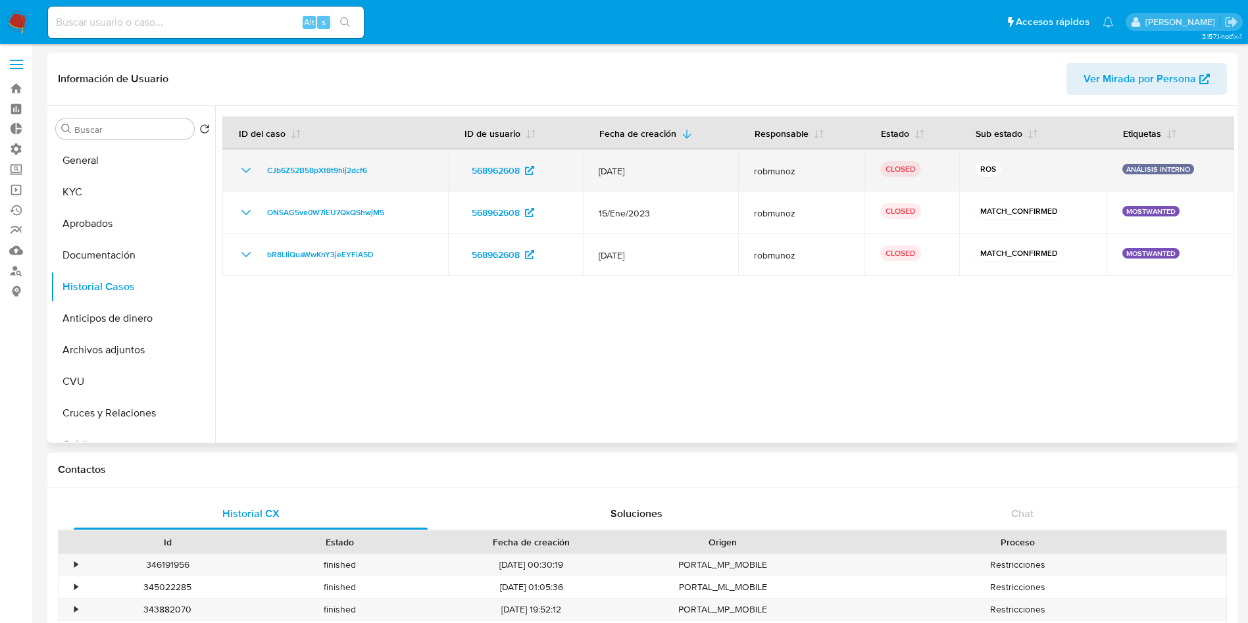
click at [252, 168] on icon "Mostrar/Ocultar" at bounding box center [246, 171] width 16 height 16
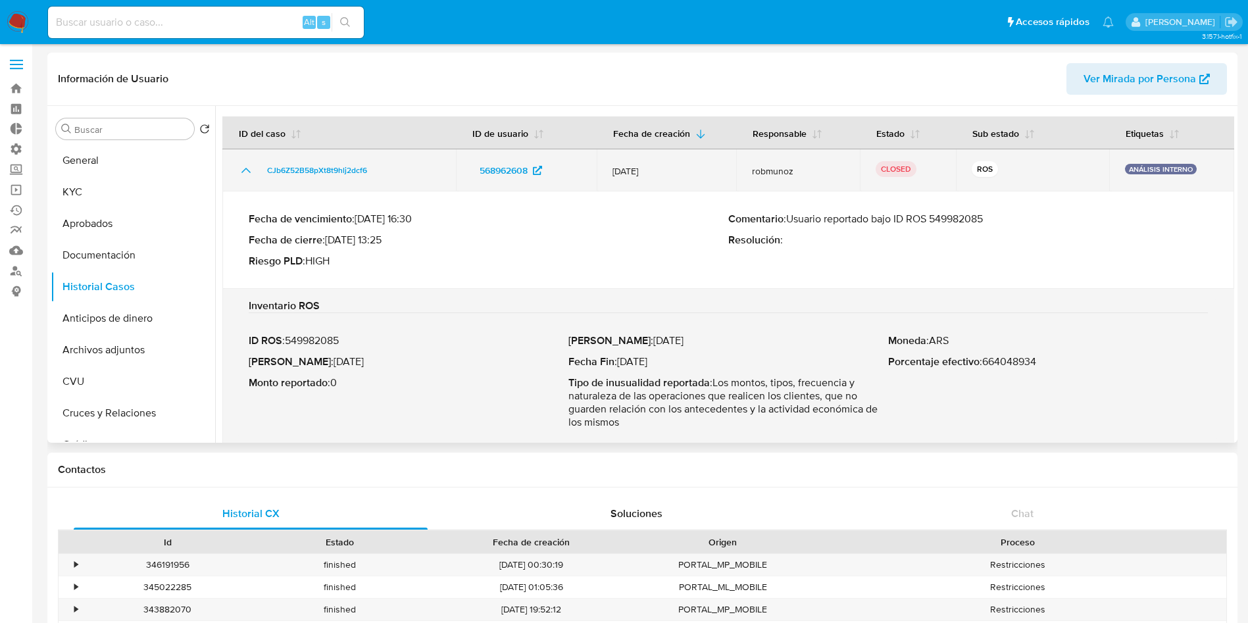
click at [252, 168] on icon "Mostrar/Ocultar" at bounding box center [246, 171] width 16 height 16
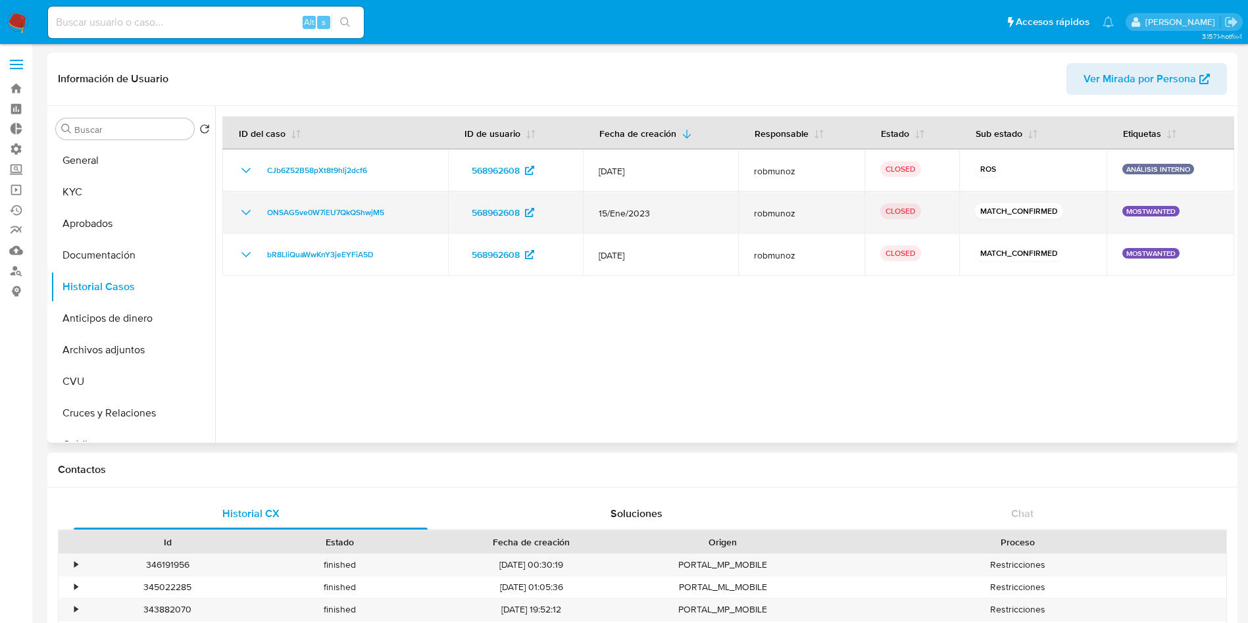
click at [249, 206] on icon "Mostrar/Ocultar" at bounding box center [246, 213] width 16 height 16
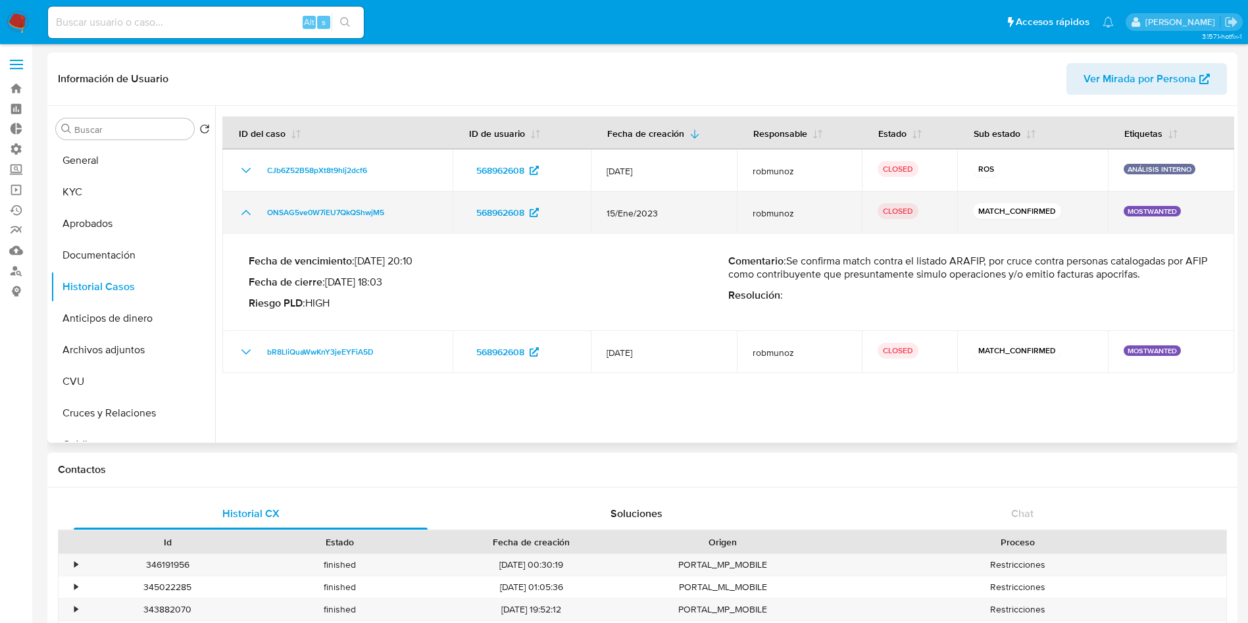
click at [249, 206] on icon "Mostrar/Ocultar" at bounding box center [246, 213] width 16 height 16
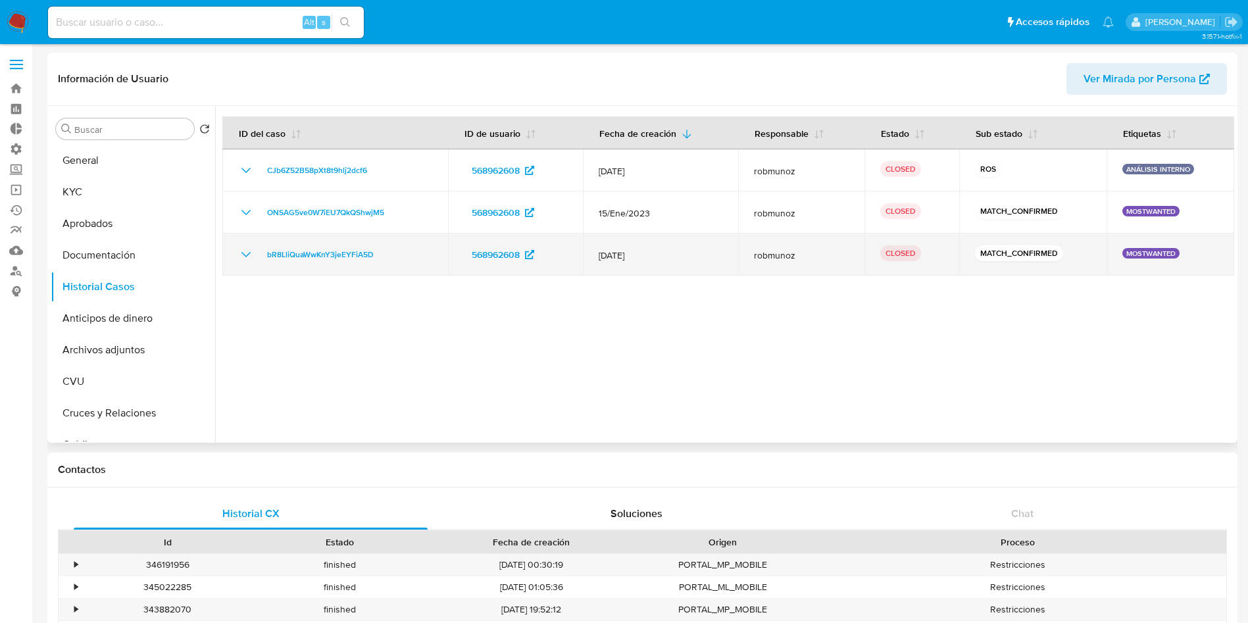
click at [245, 248] on icon "Mostrar/Ocultar" at bounding box center [246, 255] width 16 height 16
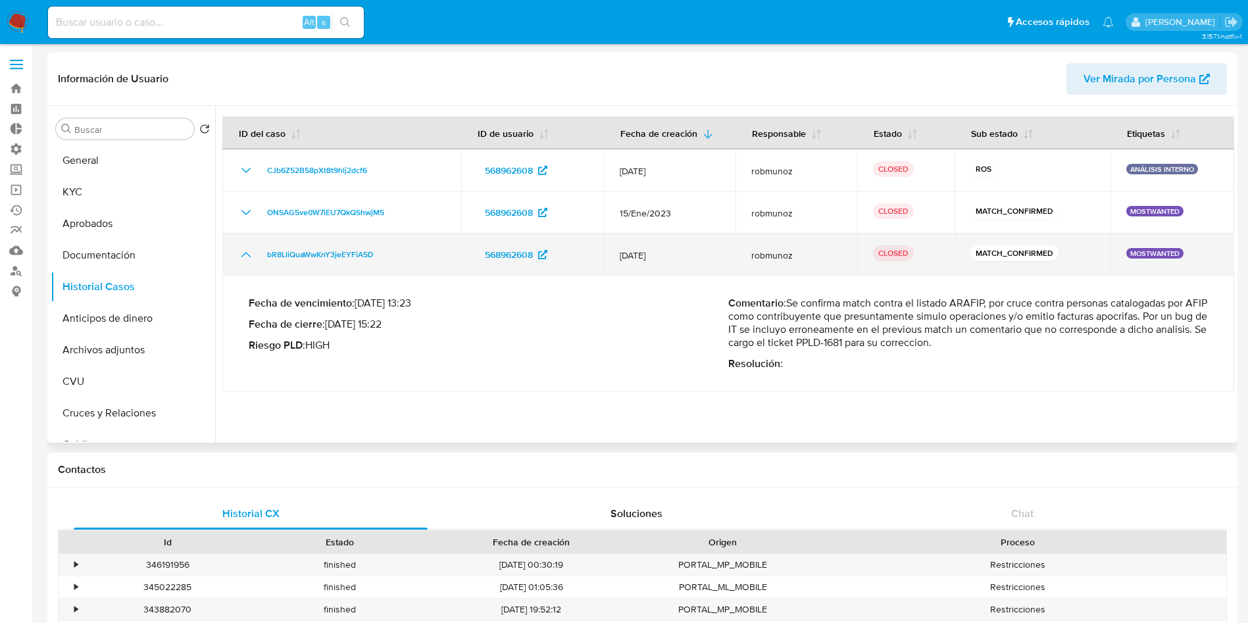
click at [245, 248] on icon "Mostrar/Ocultar" at bounding box center [246, 255] width 16 height 16
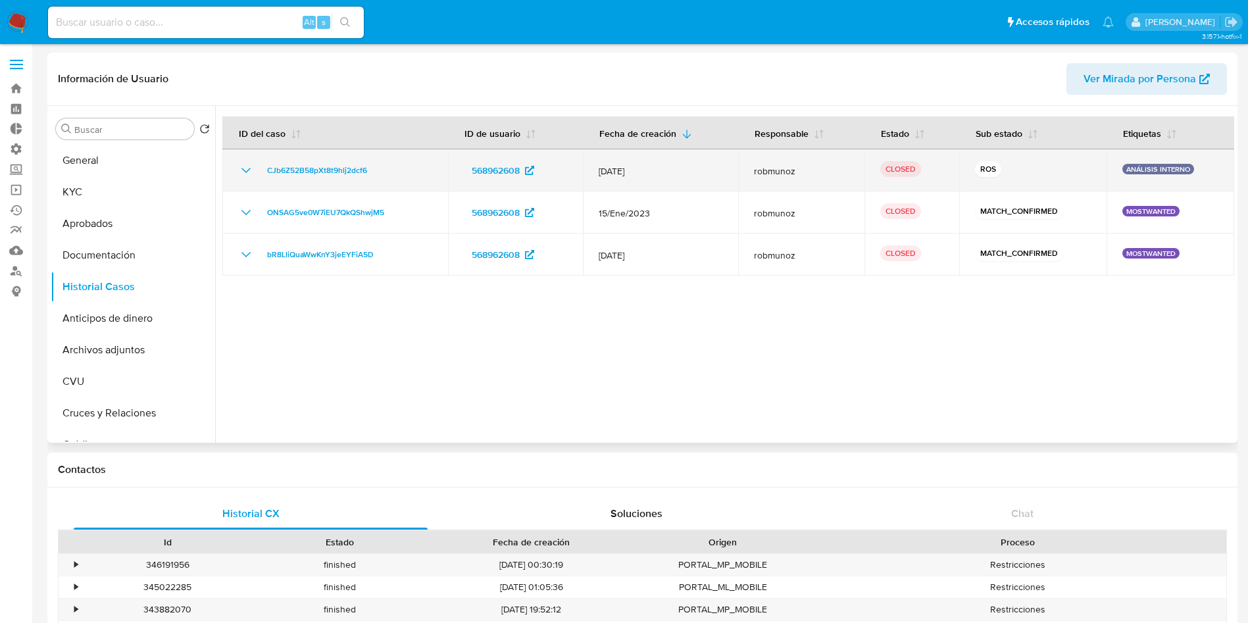
click at [251, 172] on icon "Mostrar/Ocultar" at bounding box center [246, 171] width 16 height 16
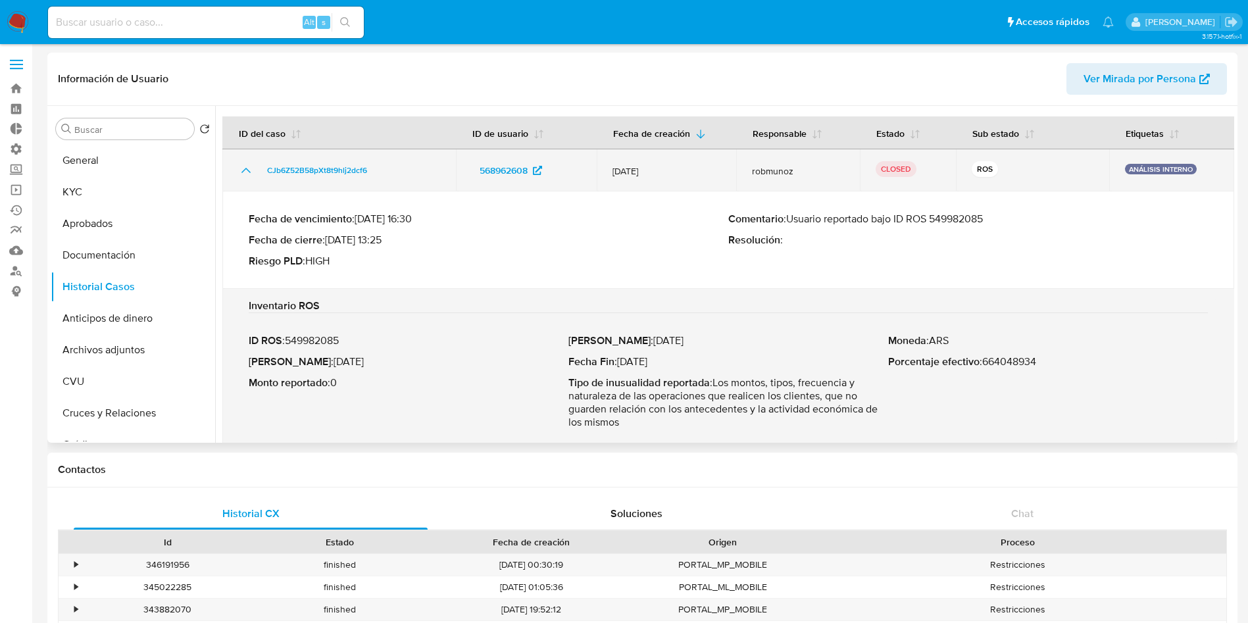
click at [251, 172] on icon "Mostrar/Ocultar" at bounding box center [246, 171] width 16 height 16
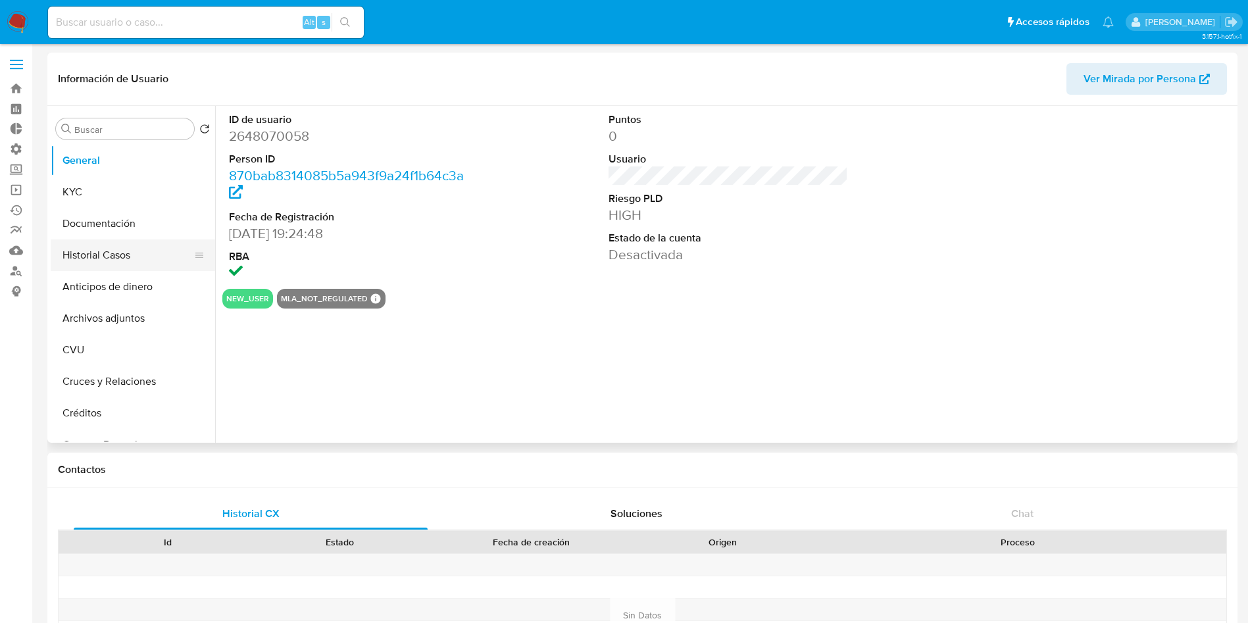
click at [114, 255] on button "Historial Casos" at bounding box center [128, 255] width 154 height 32
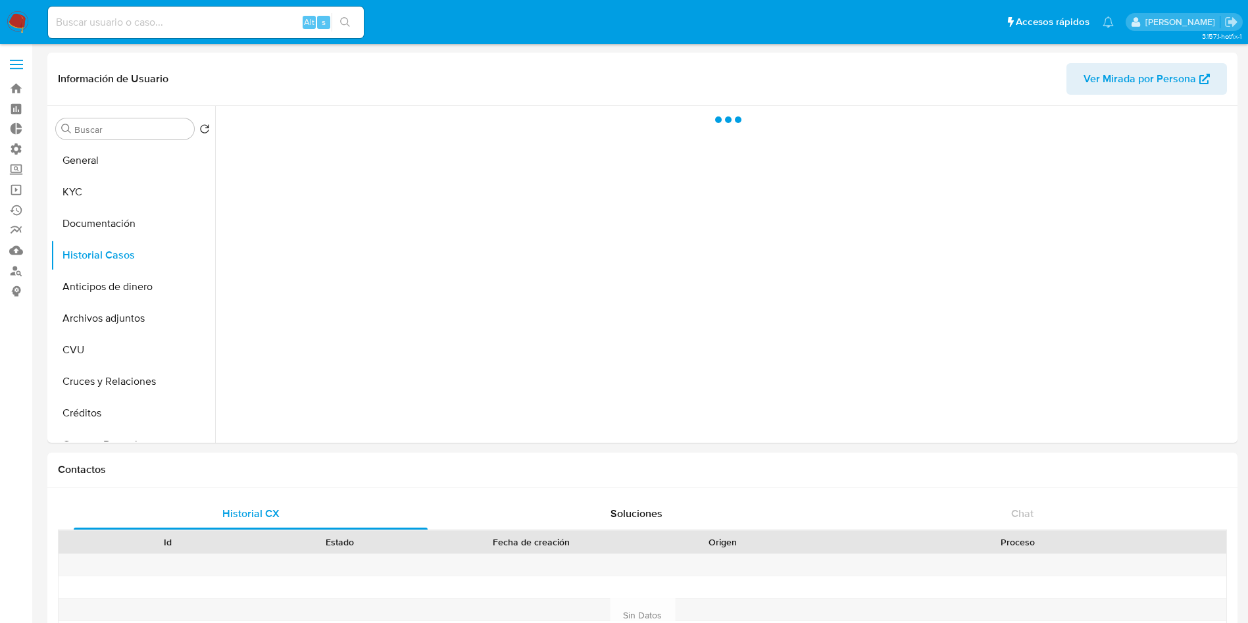
select select "10"
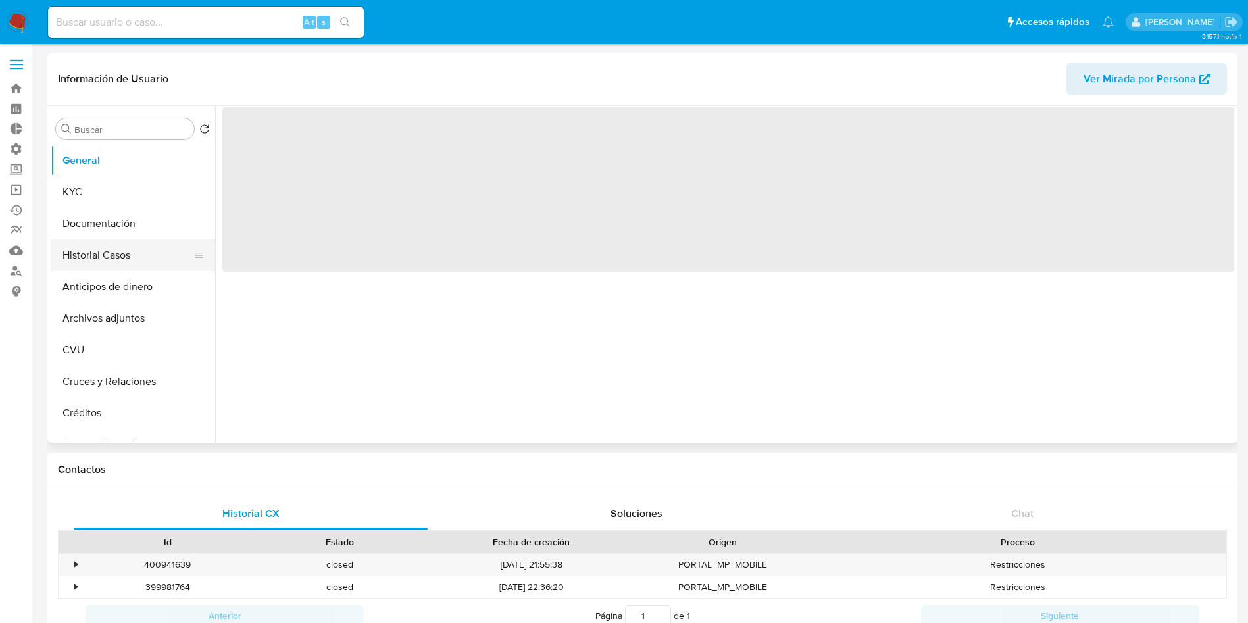
click at [124, 255] on button "Historial Casos" at bounding box center [128, 255] width 154 height 32
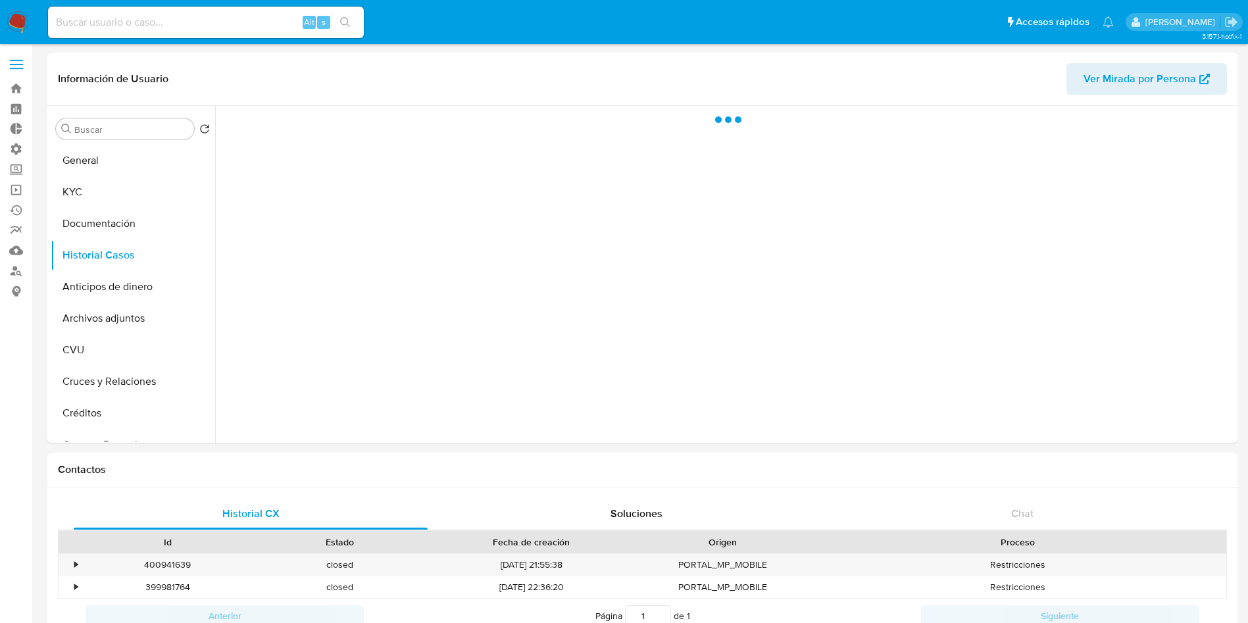
select select "10"
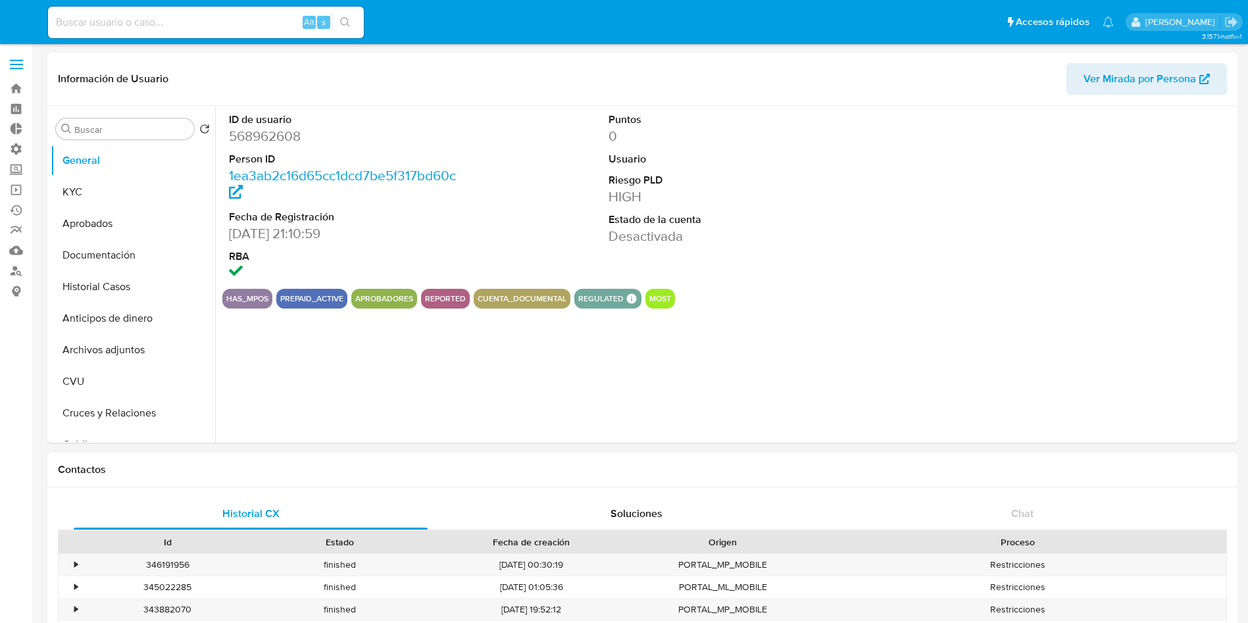
select select "10"
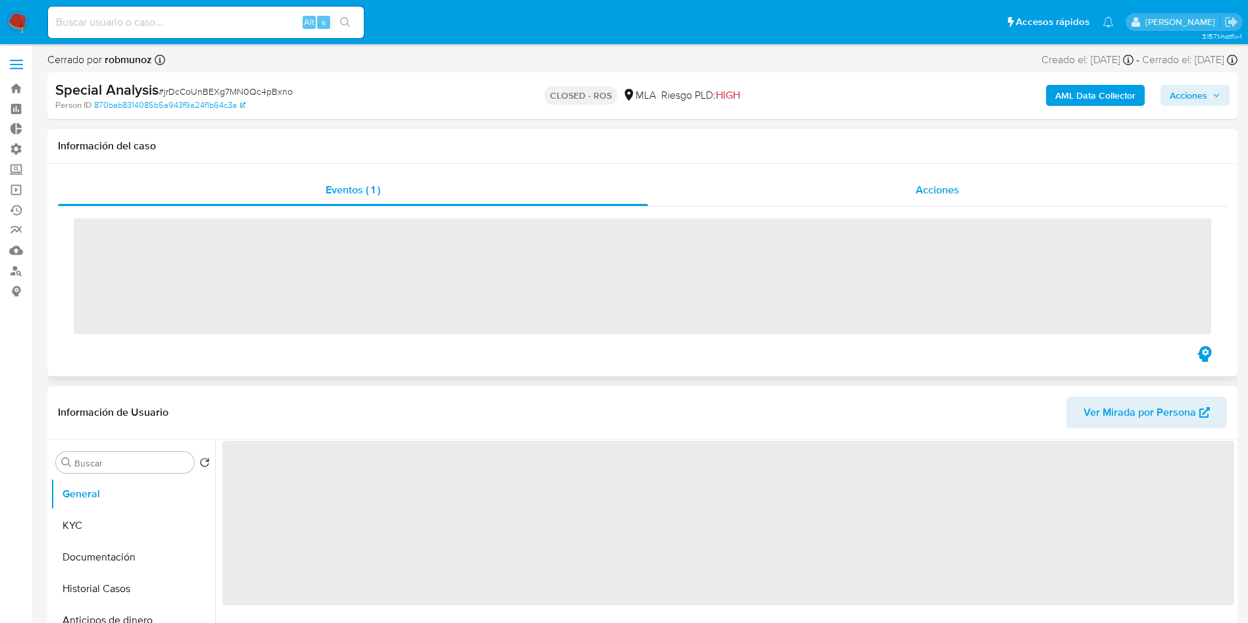
click at [922, 193] on span "Acciones" at bounding box center [937, 189] width 43 height 15
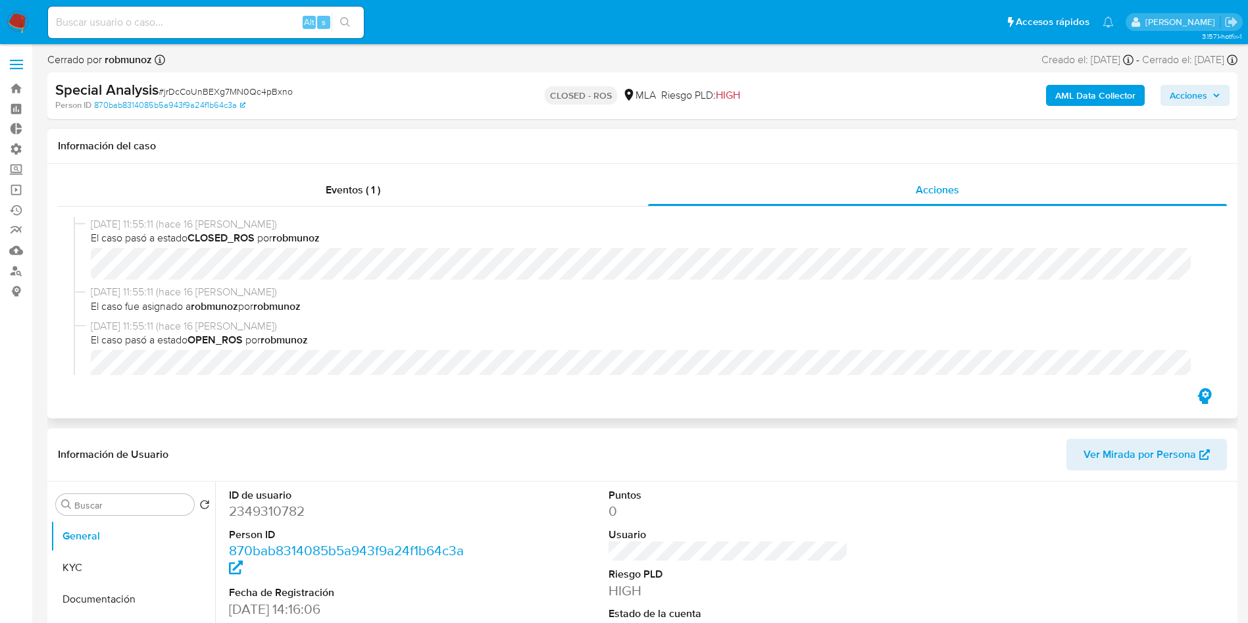
select select "10"
click at [278, 88] on span "# jrDcCoUnBEXg7MN0Qc4pBxno" at bounding box center [226, 91] width 134 height 13
copy span "jrDcCoUnBEXg7MN0Qc4pBxno"
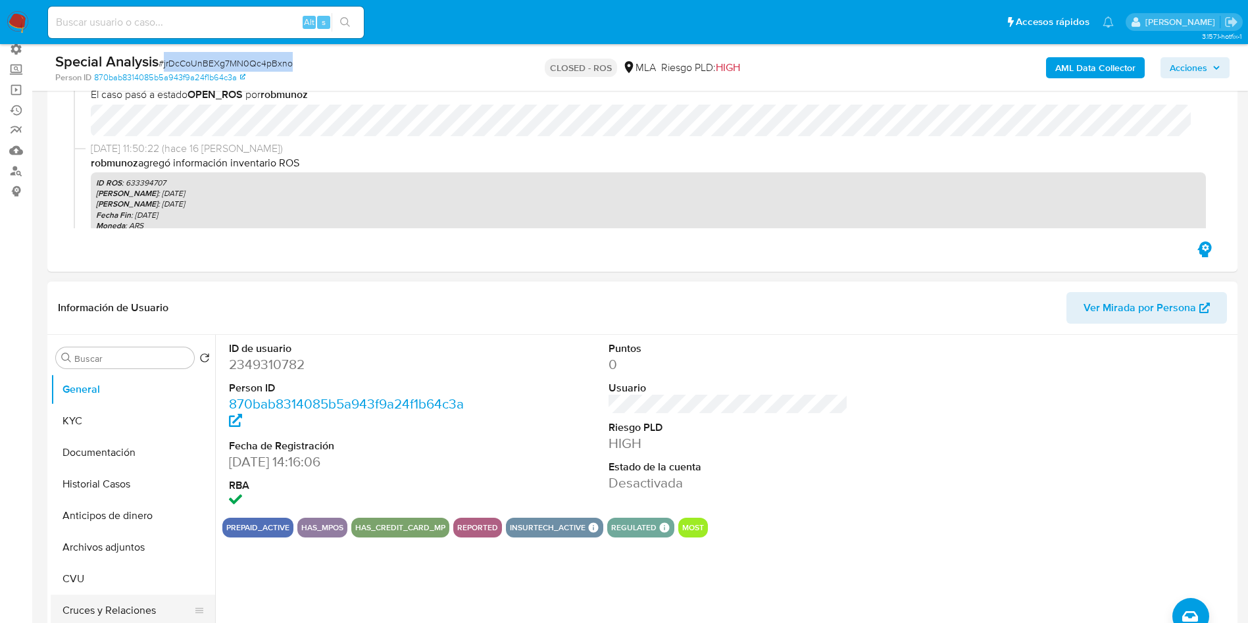
scroll to position [197, 0]
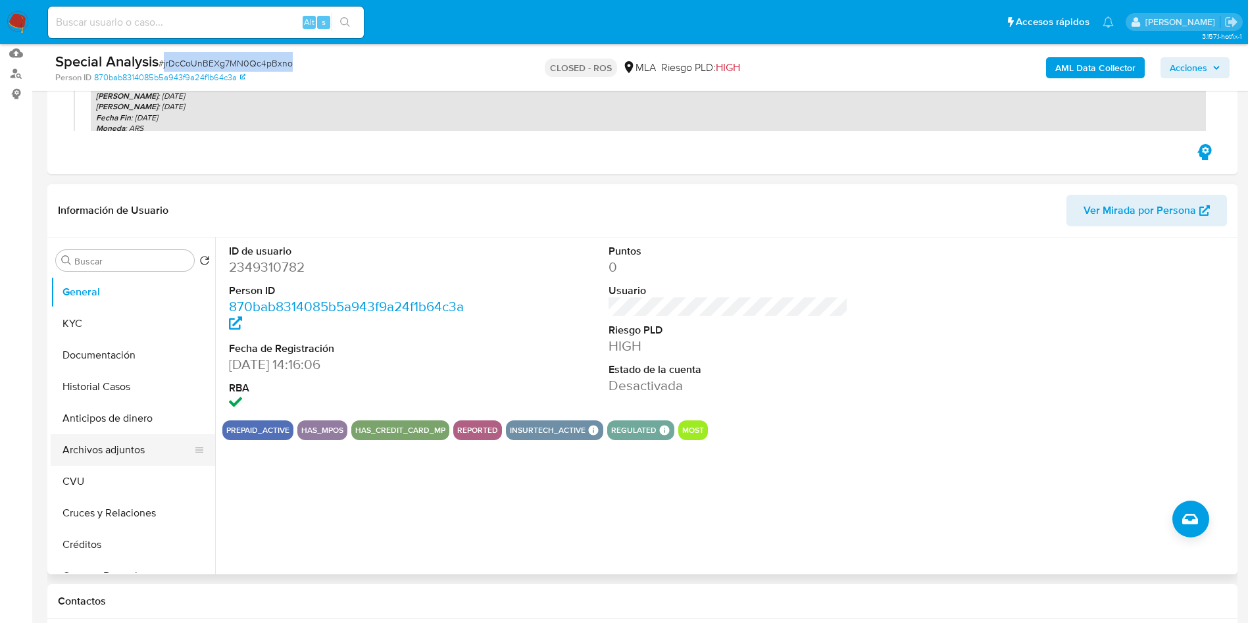
click at [91, 461] on button "Archivos adjuntos" at bounding box center [128, 450] width 154 height 32
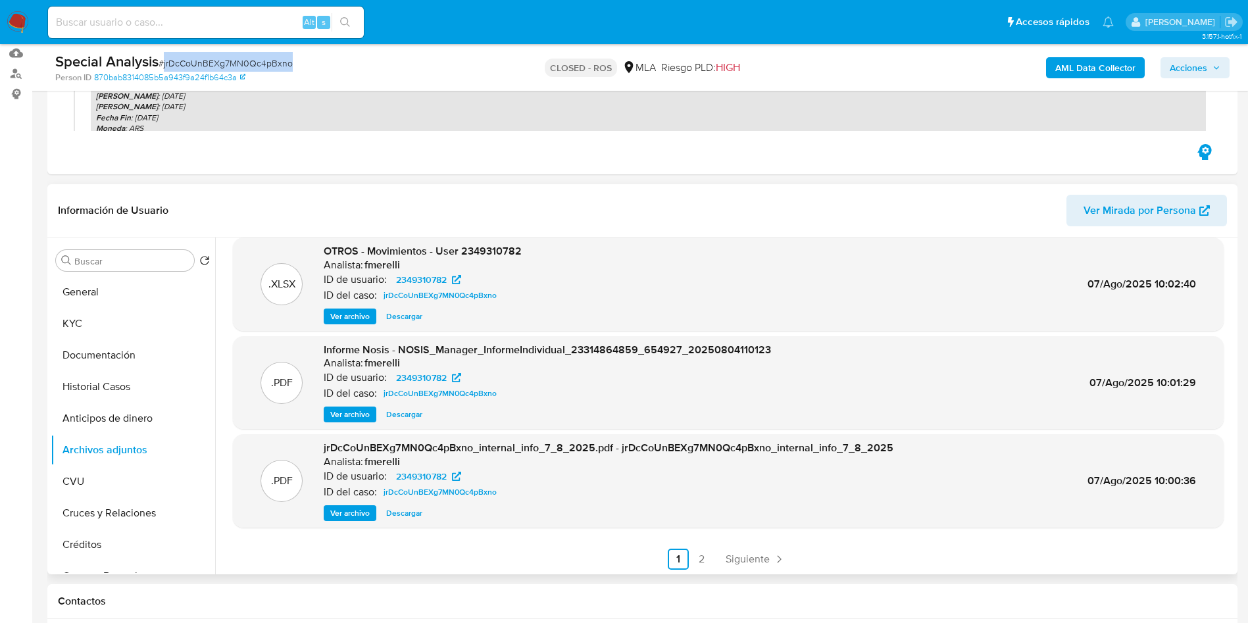
scroll to position [111, 0]
click at [80, 317] on button "KYC" at bounding box center [128, 324] width 154 height 32
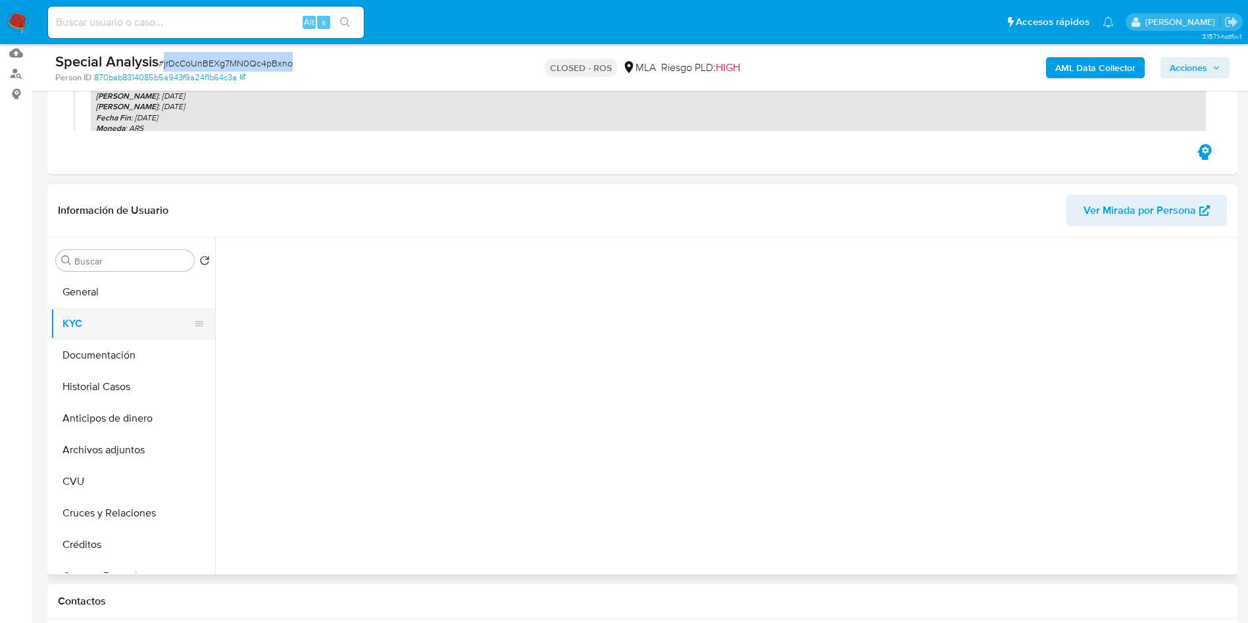
scroll to position [0, 0]
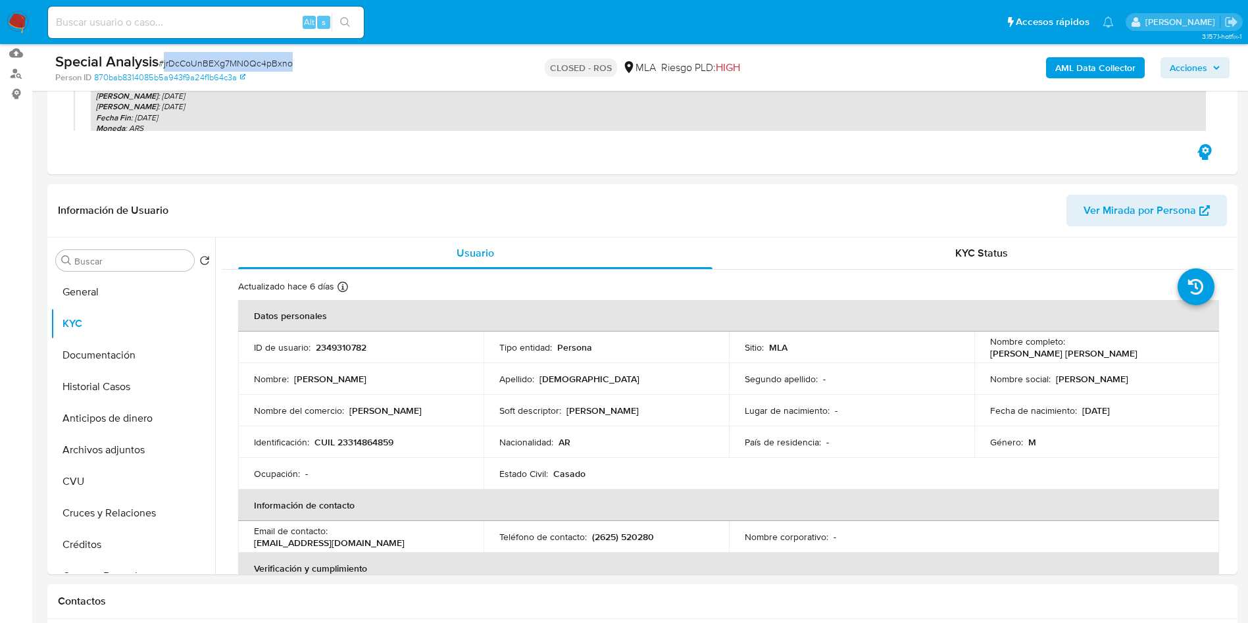
click at [243, 61] on span "# jrDcCoUnBEXg7MN0Qc4pBxno" at bounding box center [226, 63] width 134 height 13
copy span "jrDcCoUnBEXg7MN0Qc4pBxno"
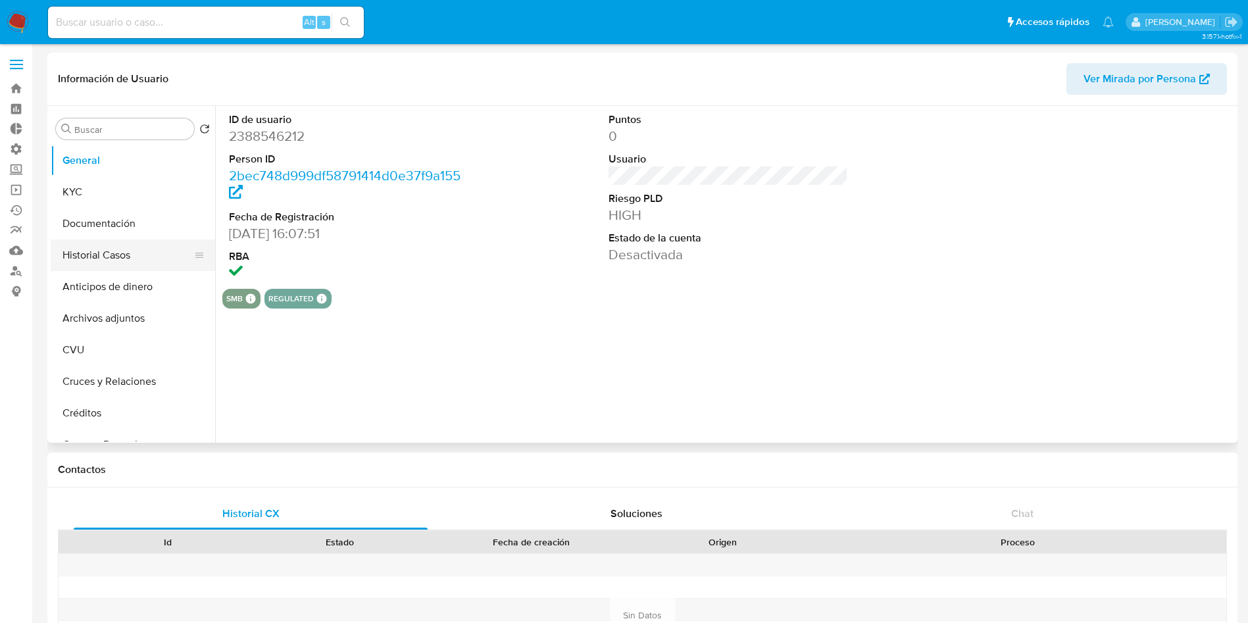
select select "10"
click at [91, 264] on button "Historial Casos" at bounding box center [128, 255] width 154 height 32
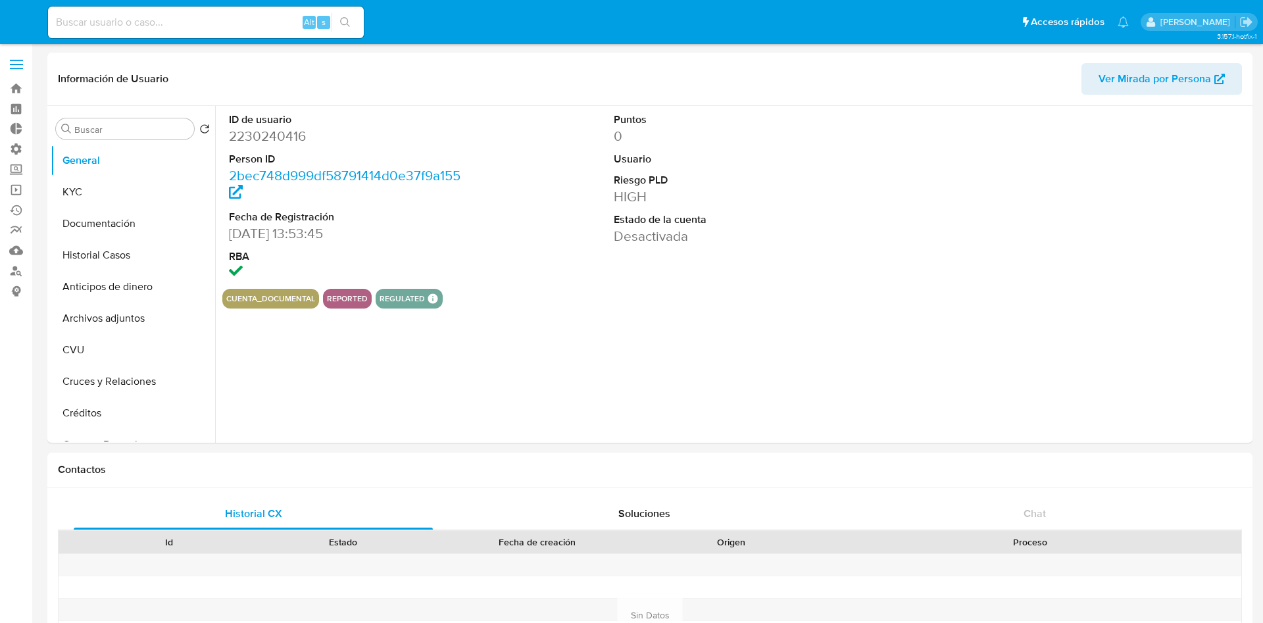
select select "10"
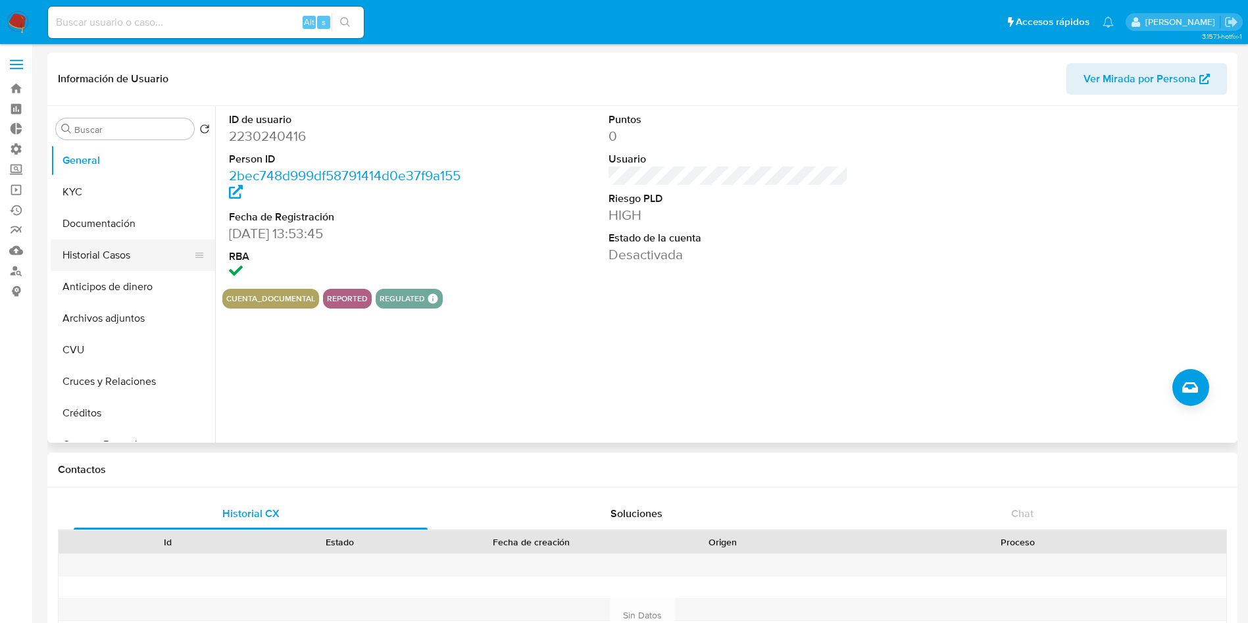
click at [104, 248] on button "Historial Casos" at bounding box center [128, 255] width 154 height 32
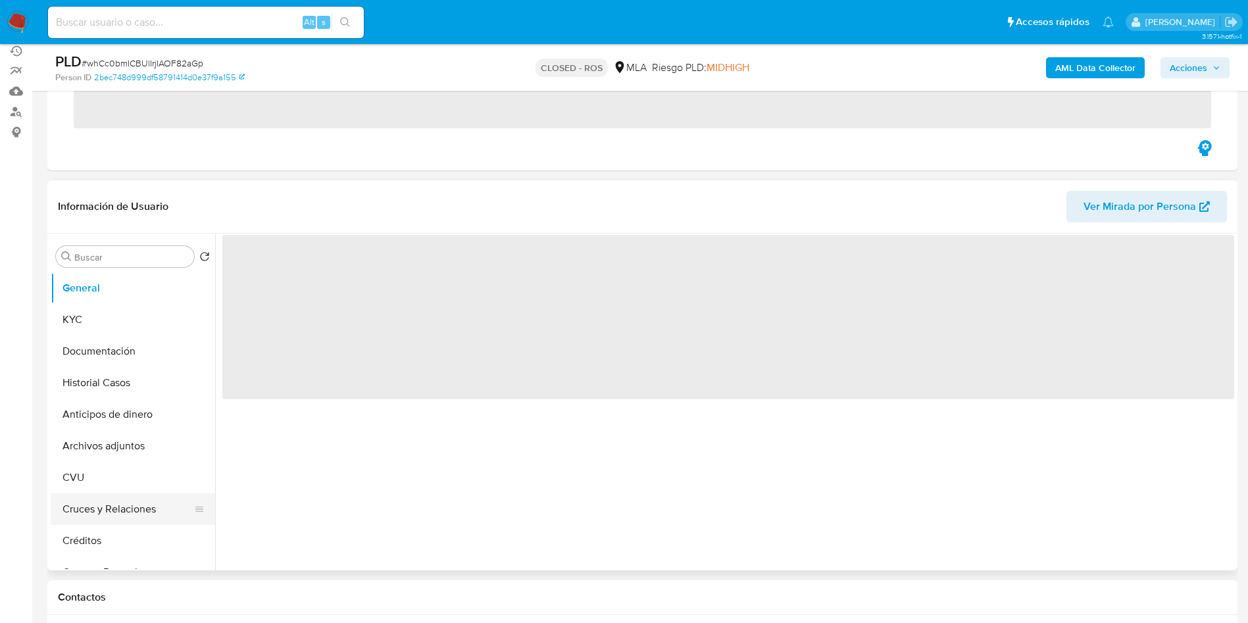
scroll to position [197, 0]
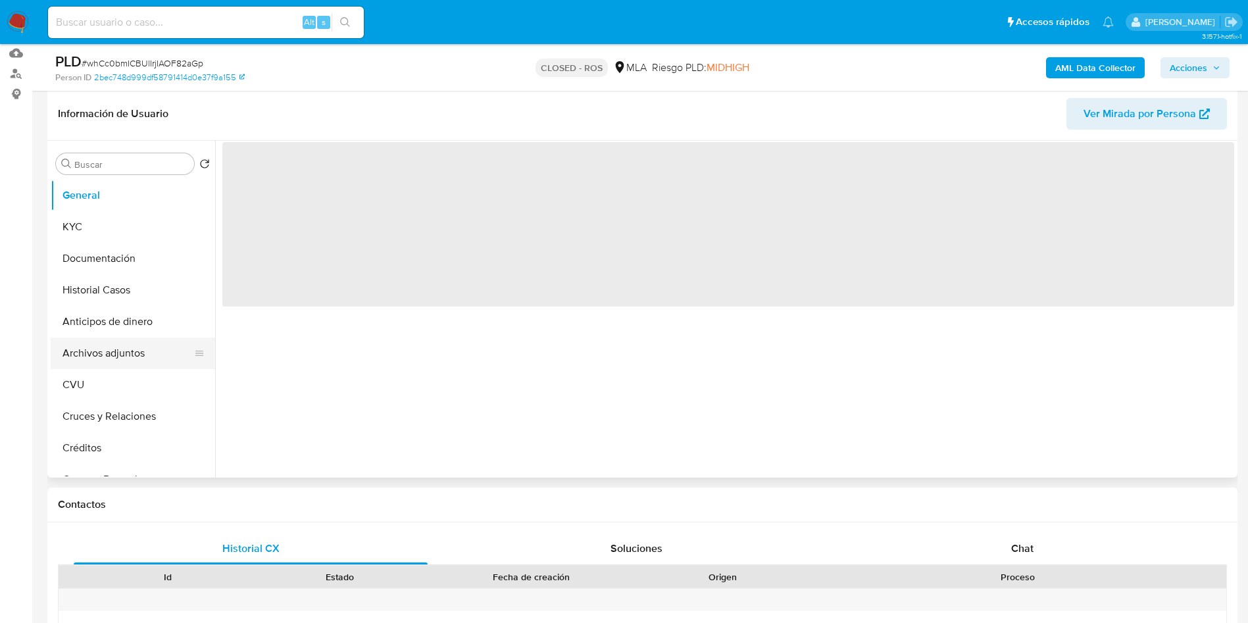
click at [120, 339] on button "Archivos adjuntos" at bounding box center [128, 354] width 154 height 32
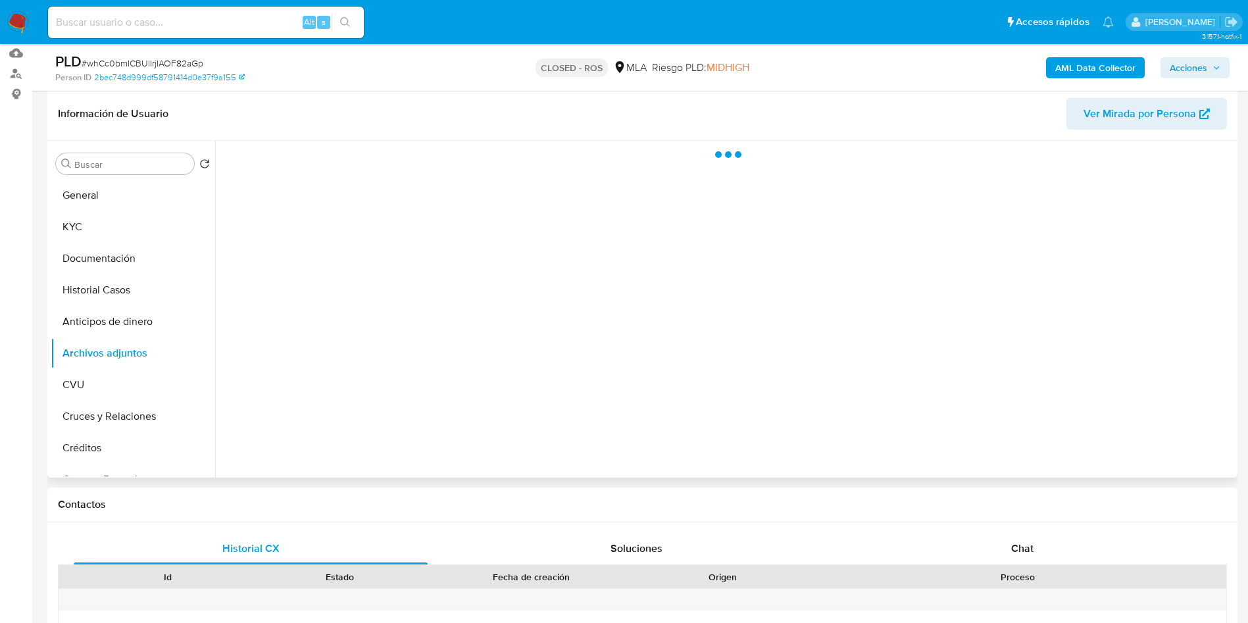
select select "10"
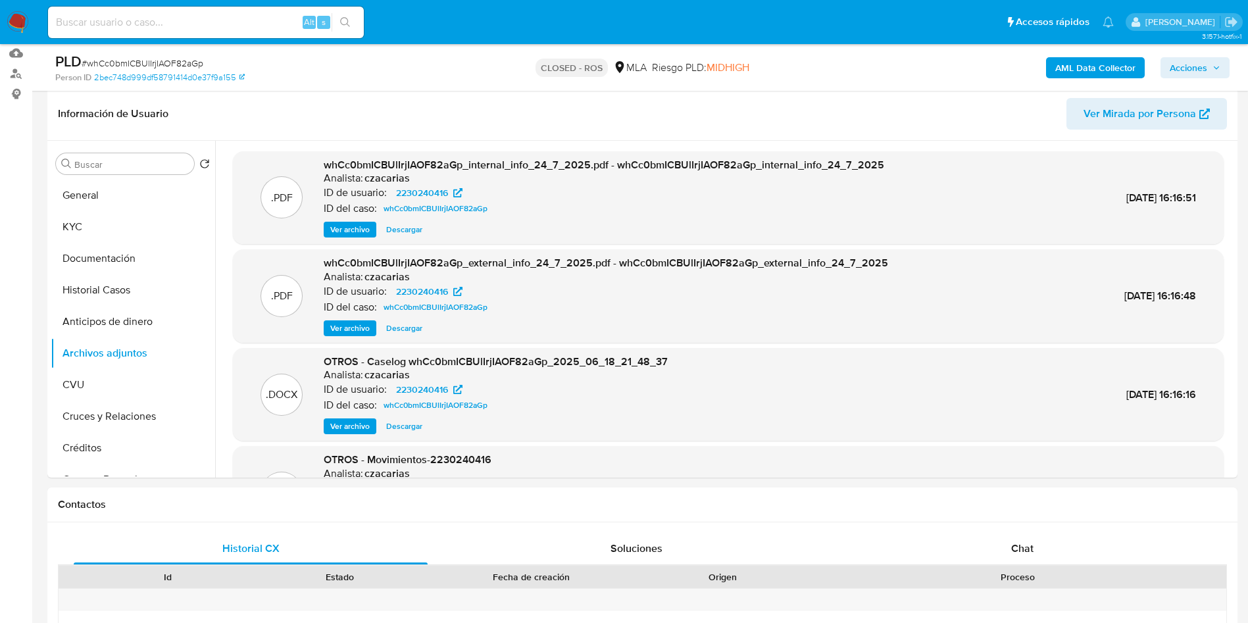
scroll to position [0, 0]
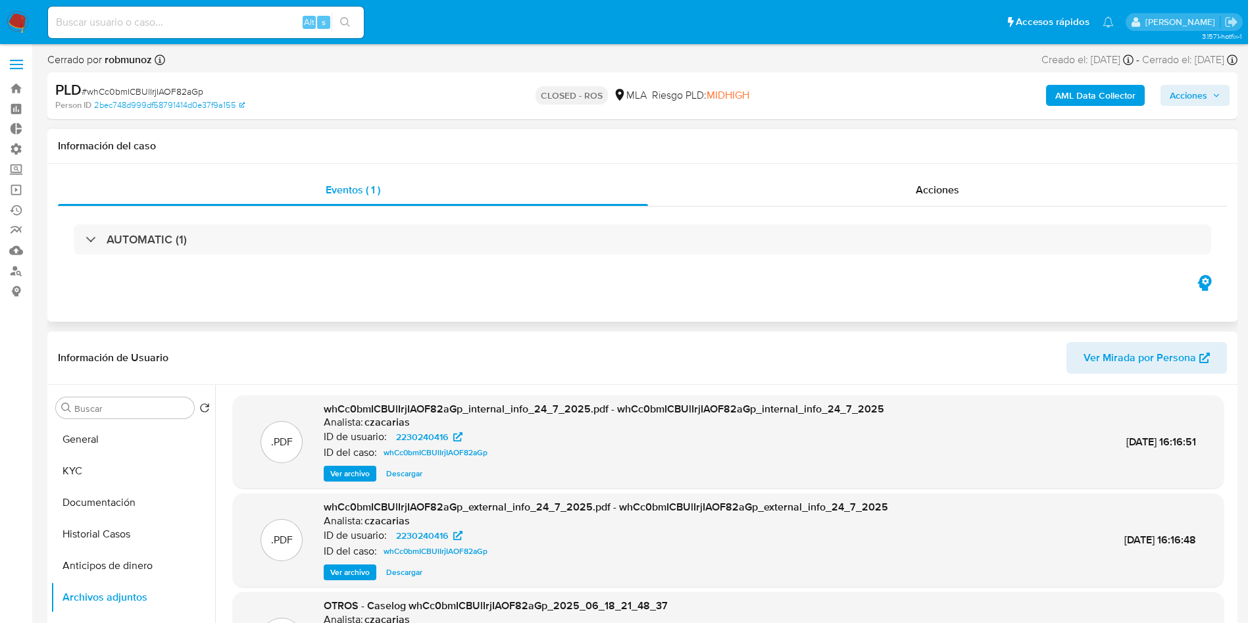
click at [913, 207] on div "AUTOMATIC (1)" at bounding box center [642, 240] width 1169 height 66
click at [920, 188] on span "Acciones" at bounding box center [937, 189] width 43 height 15
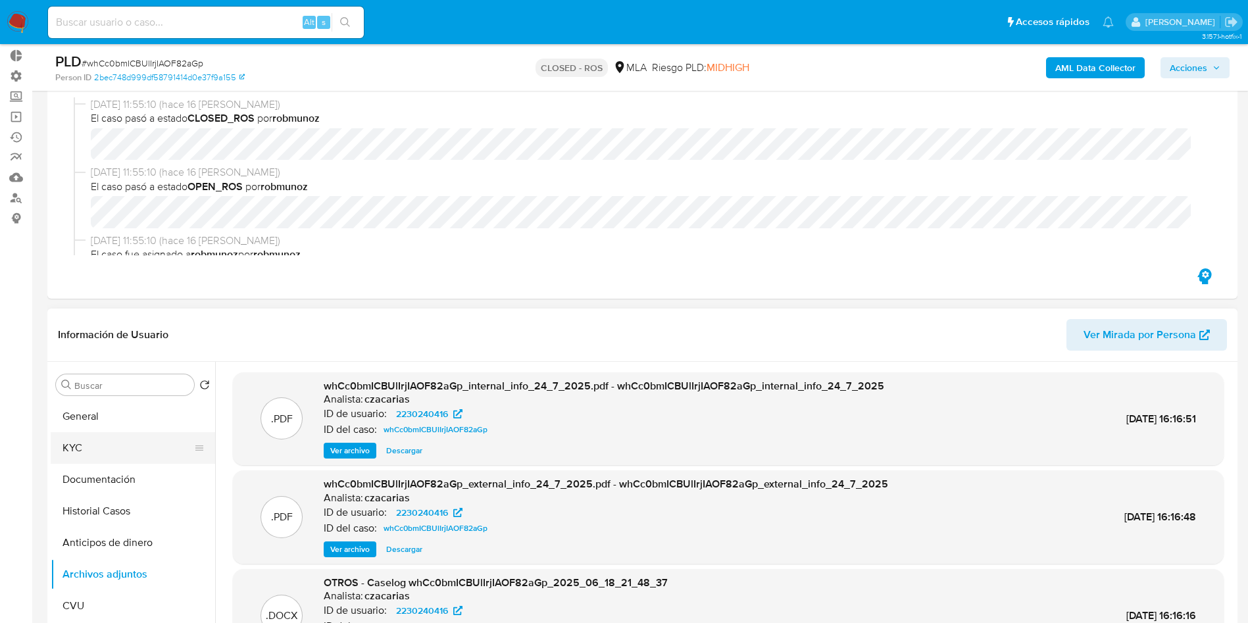
scroll to position [99, 0]
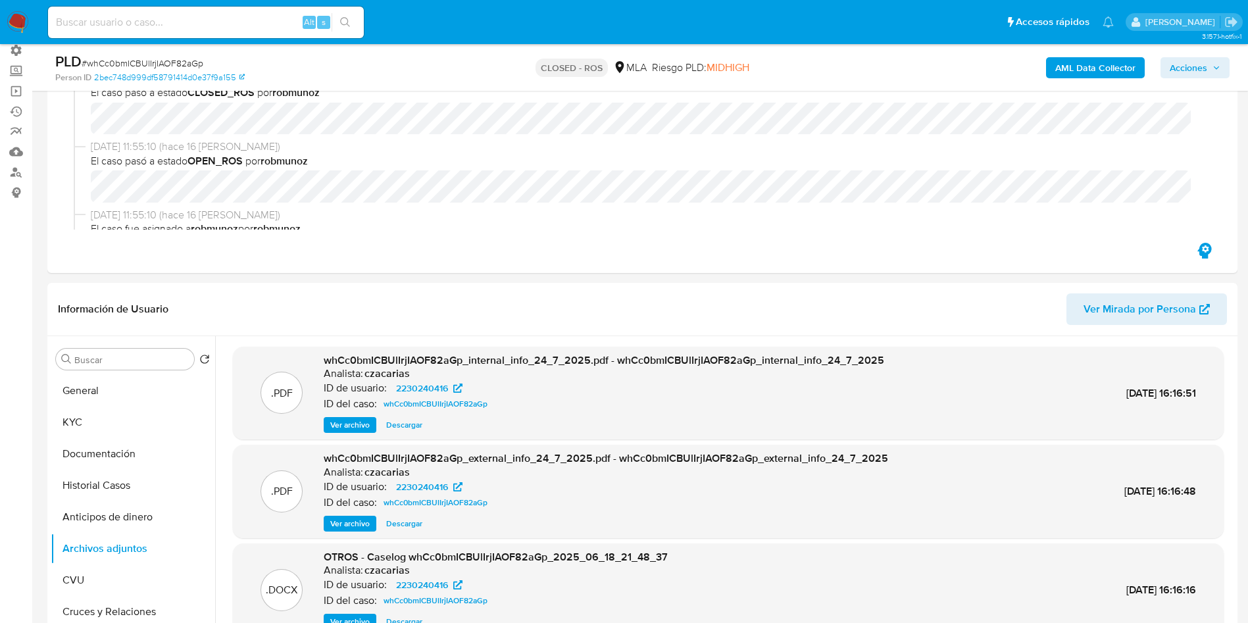
click at [154, 65] on span "# whCc0bmICBUlIrjIAOF82aGp" at bounding box center [143, 63] width 122 height 13
copy span "whCc0bmICBUlIrjIAOF82aGp"
click at [92, 476] on button "Historial Casos" at bounding box center [128, 486] width 154 height 32
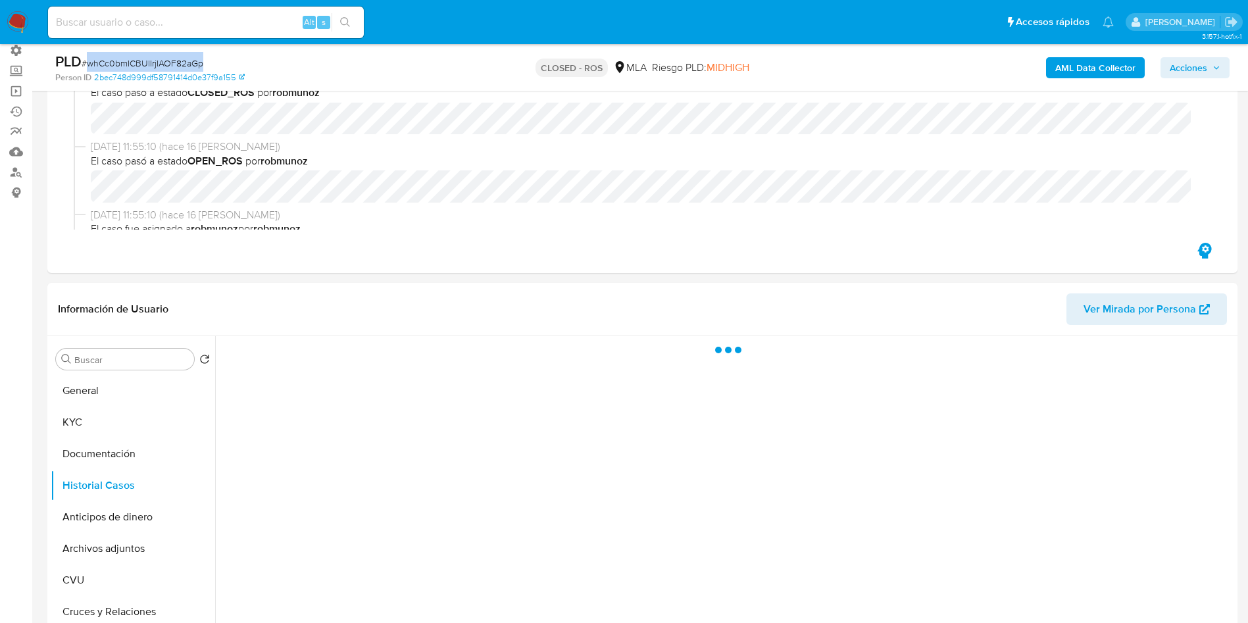
scroll to position [197, 0]
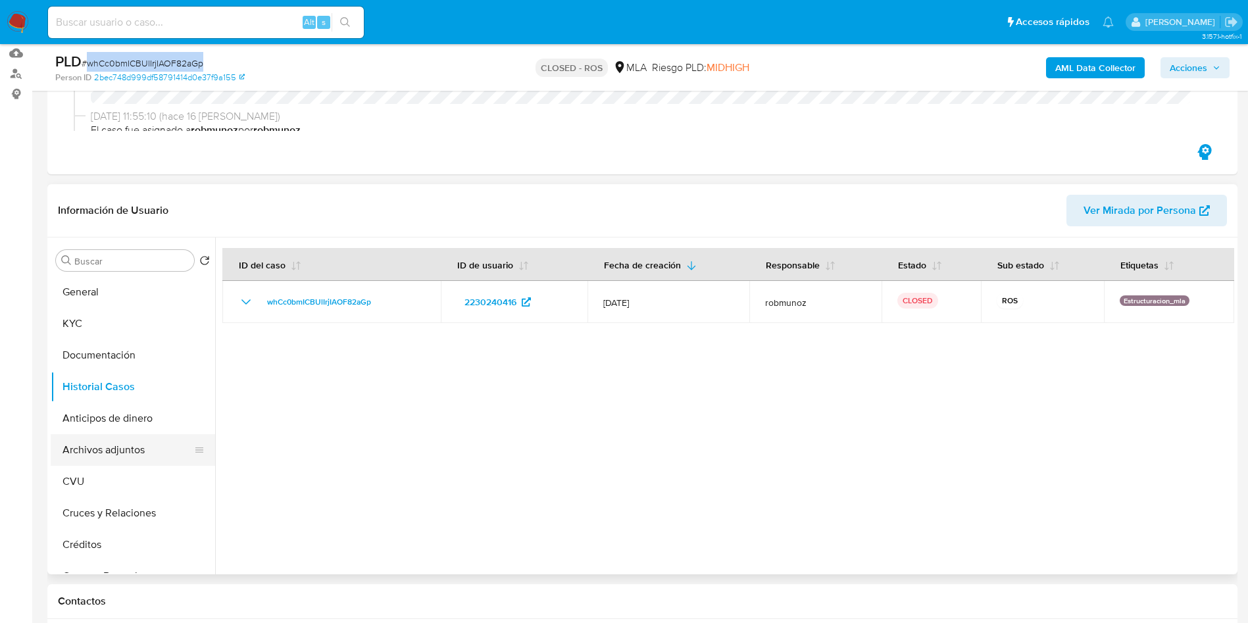
click at [103, 447] on button "Archivos adjuntos" at bounding box center [128, 450] width 154 height 32
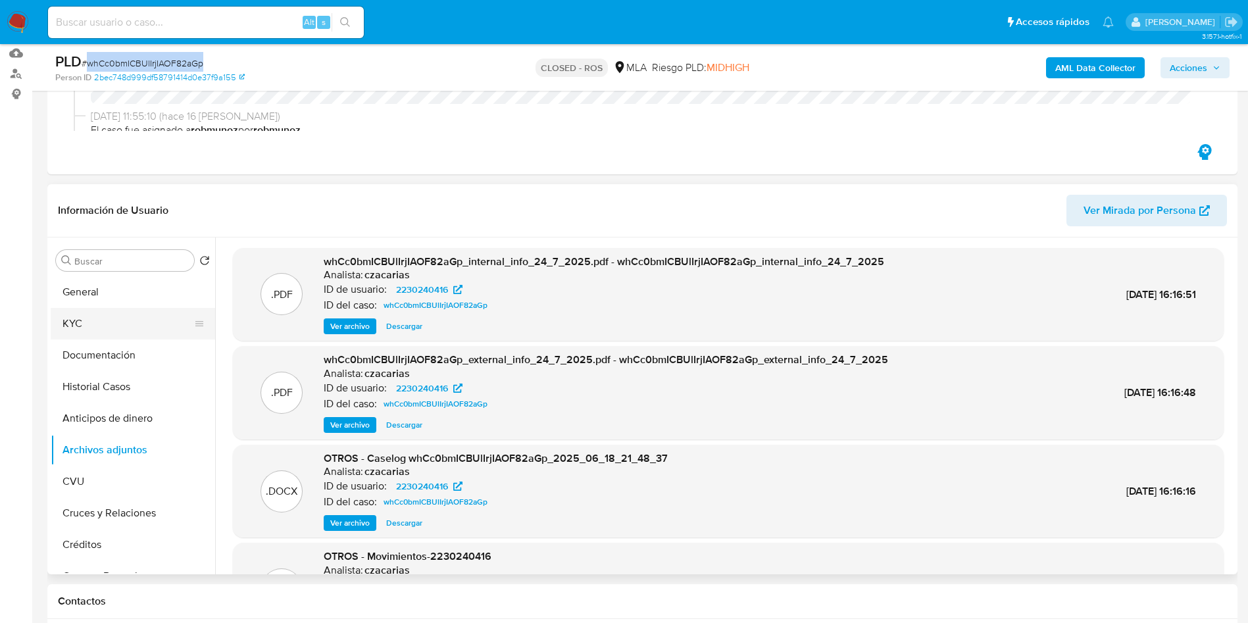
click at [101, 328] on button "KYC" at bounding box center [128, 324] width 154 height 32
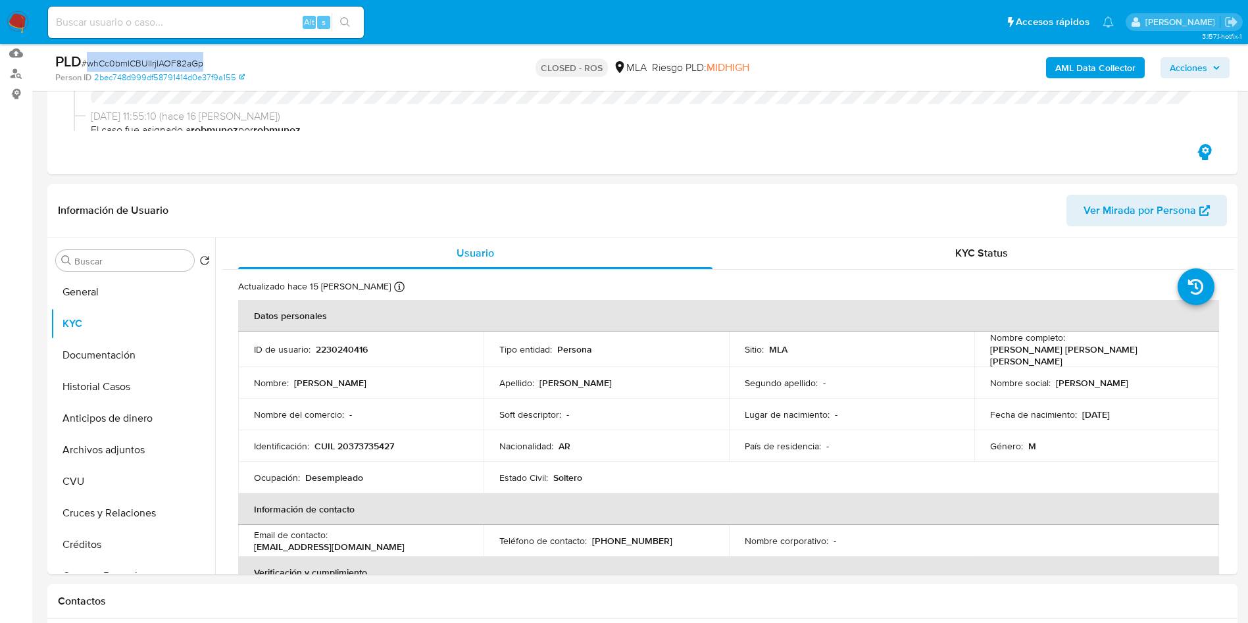
click at [177, 64] on span "# whCc0bmICBUlIrjIAOF82aGp" at bounding box center [143, 63] width 122 height 13
copy span "whCc0bmICBUlIrjIAOF82aGp"
click at [114, 449] on button "Archivos adjuntos" at bounding box center [128, 450] width 154 height 32
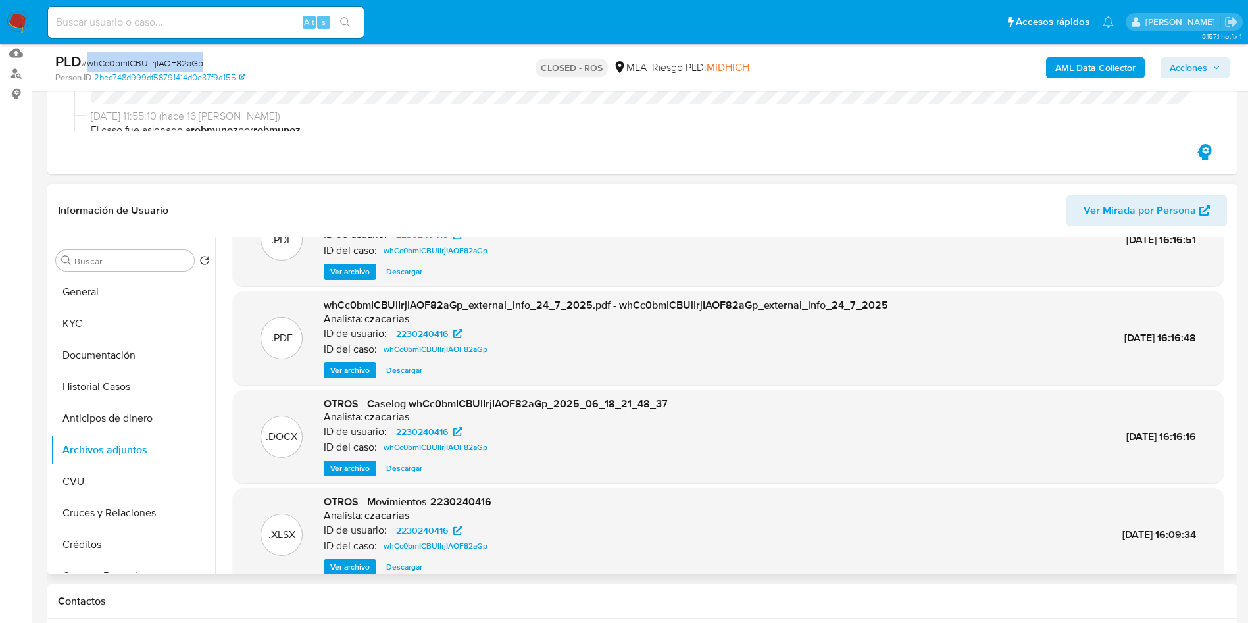
scroll to position [74, 0]
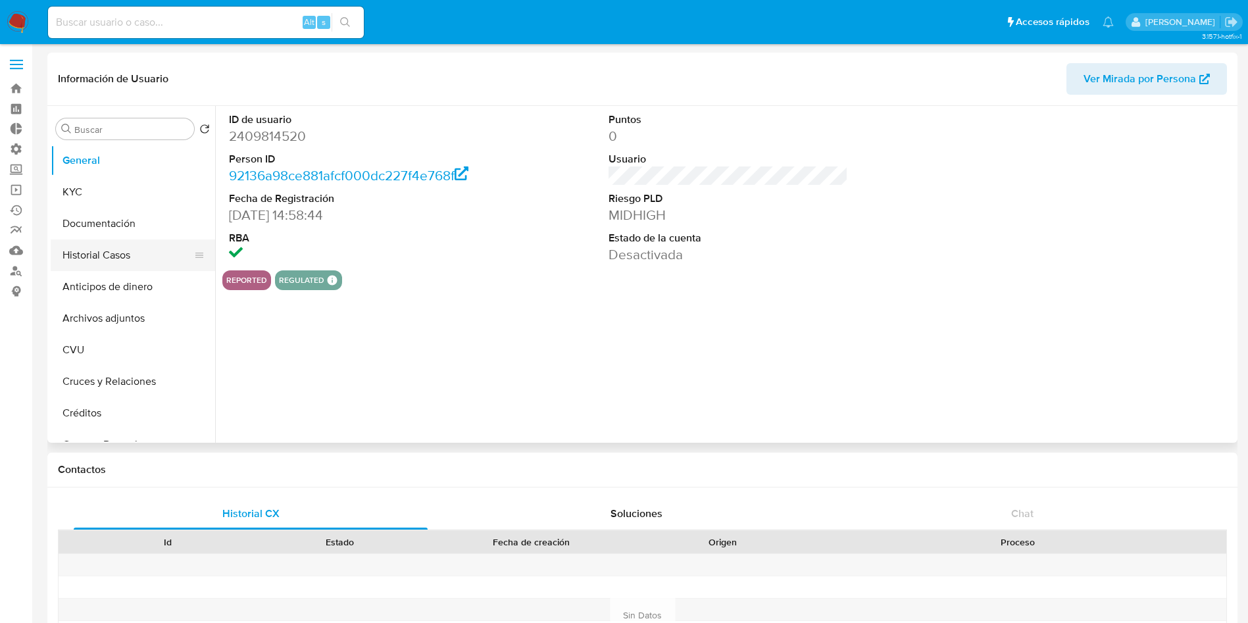
select select "10"
click at [130, 248] on button "Historial Casos" at bounding box center [128, 255] width 154 height 32
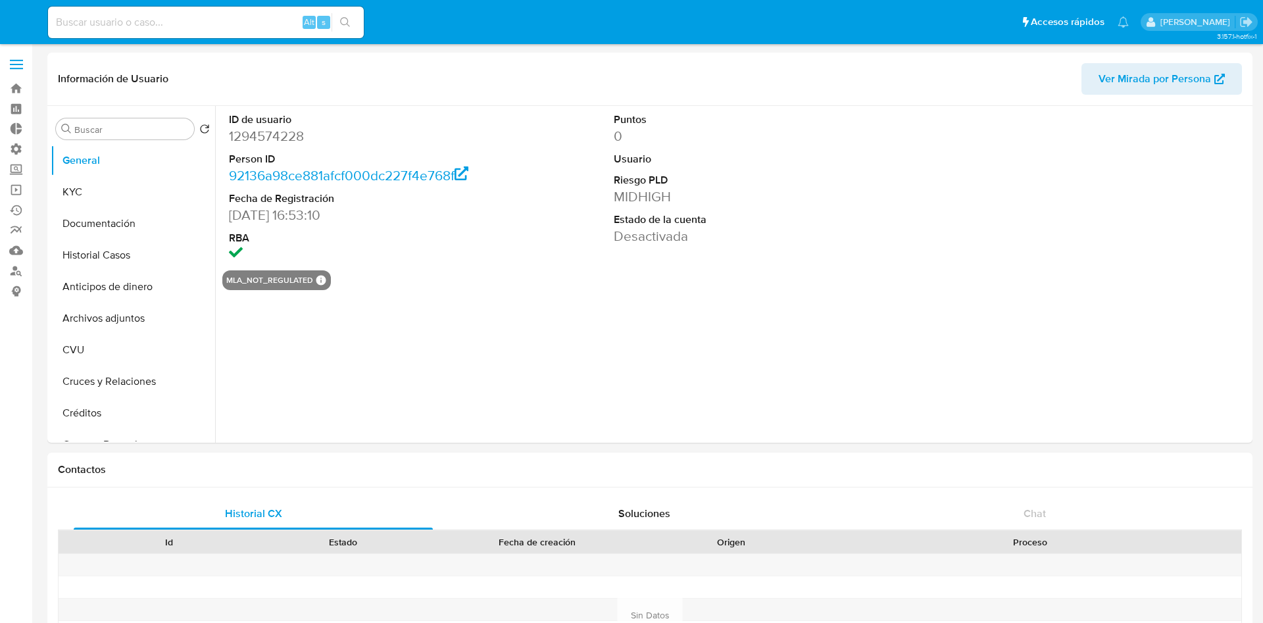
select select "10"
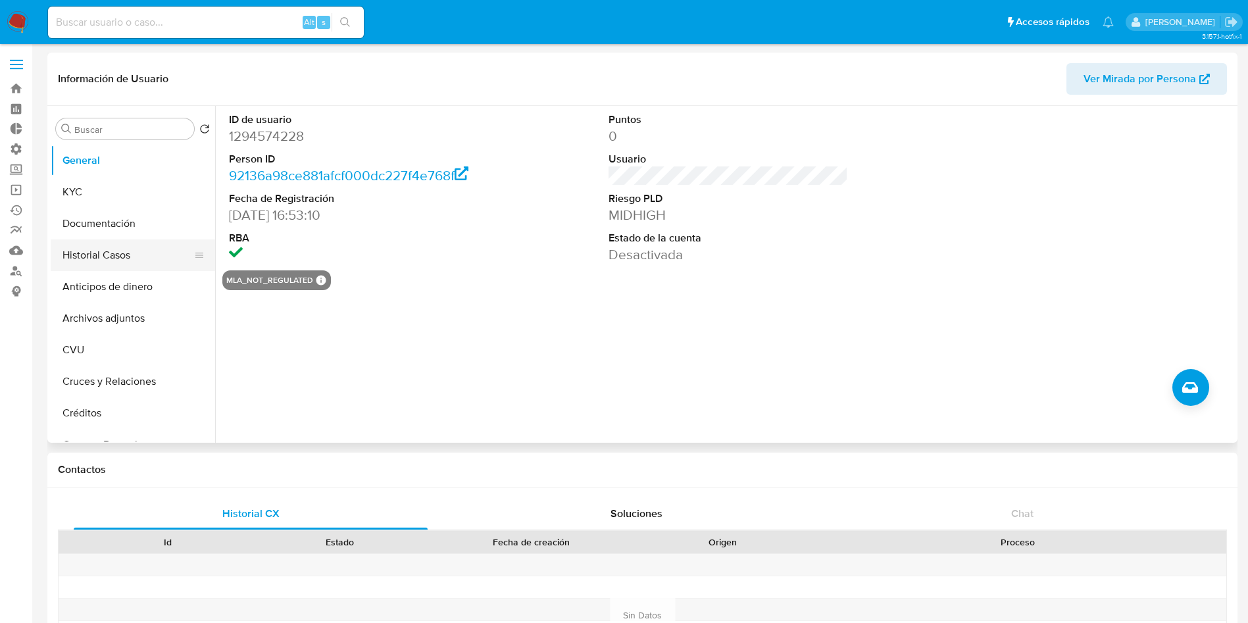
click at [164, 253] on button "Historial Casos" at bounding box center [128, 255] width 154 height 32
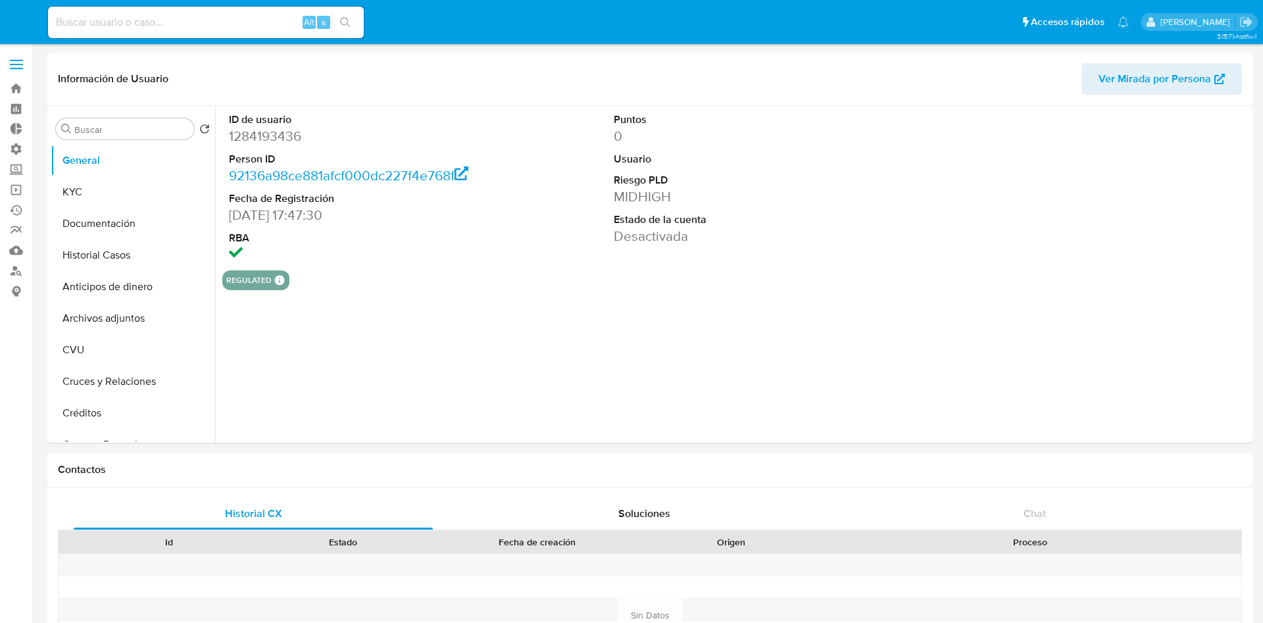
select select "10"
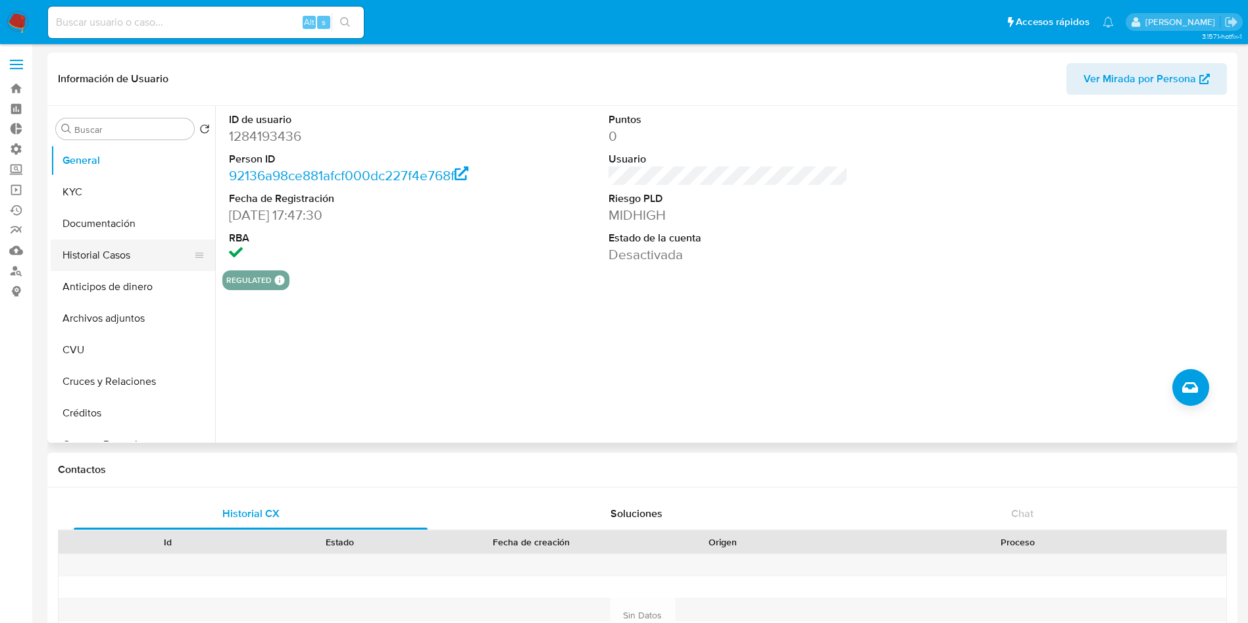
click at [141, 264] on button "Historial Casos" at bounding box center [128, 255] width 154 height 32
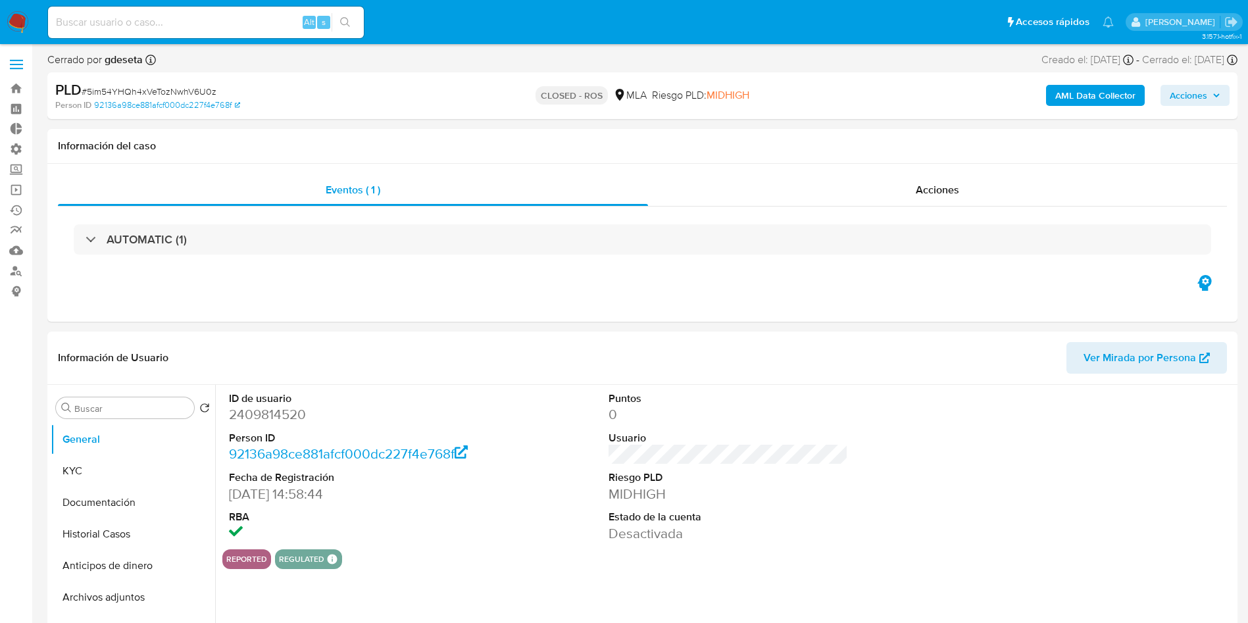
select select "10"
click at [930, 185] on span "Acciones" at bounding box center [937, 189] width 43 height 15
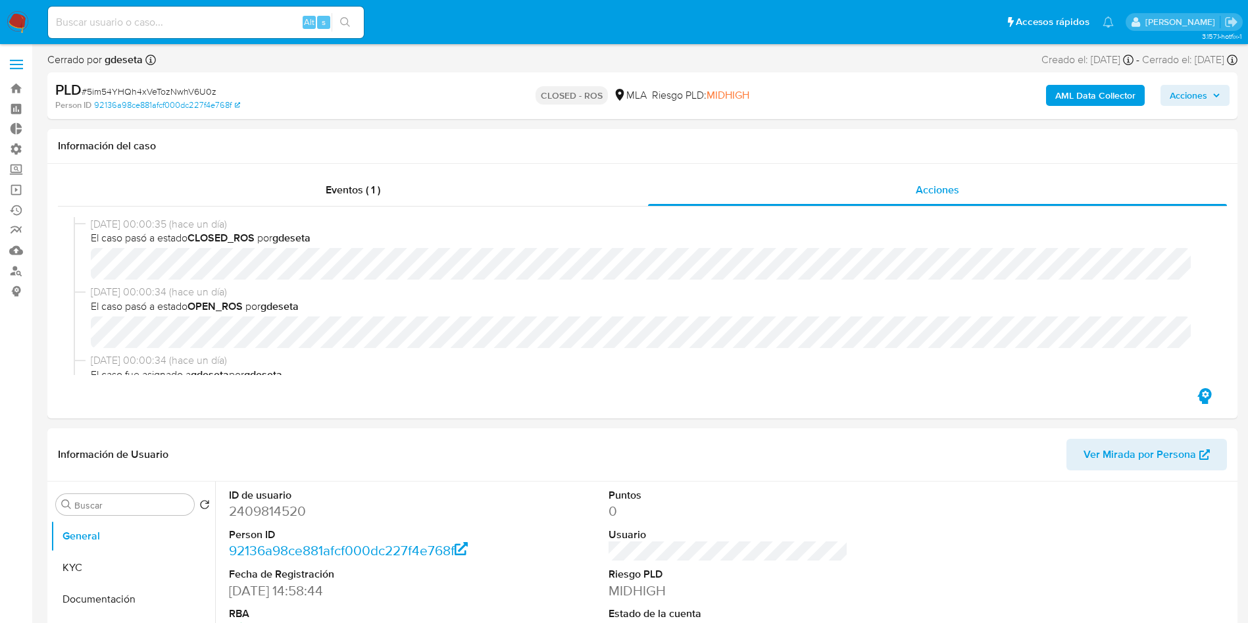
click at [197, 91] on span "# 5im54YHQh4xVeTozNwhV6U0z" at bounding box center [149, 91] width 135 height 13
copy span "5im54YHQh4xVeTozNwhV6U0z"
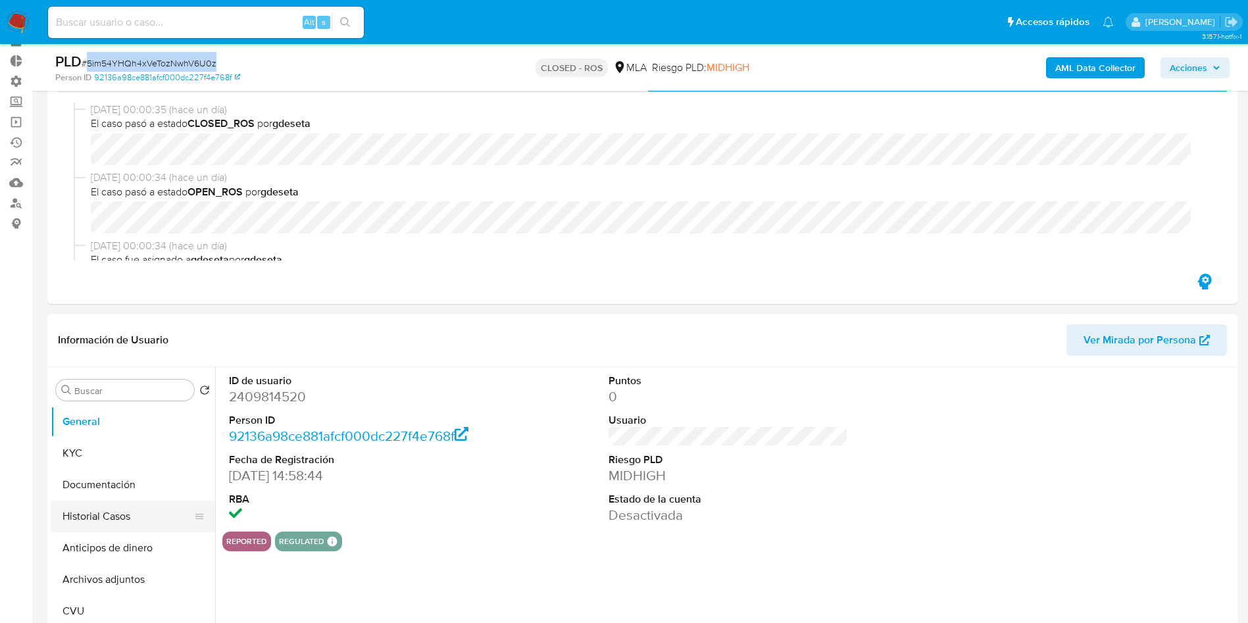
scroll to position [99, 0]
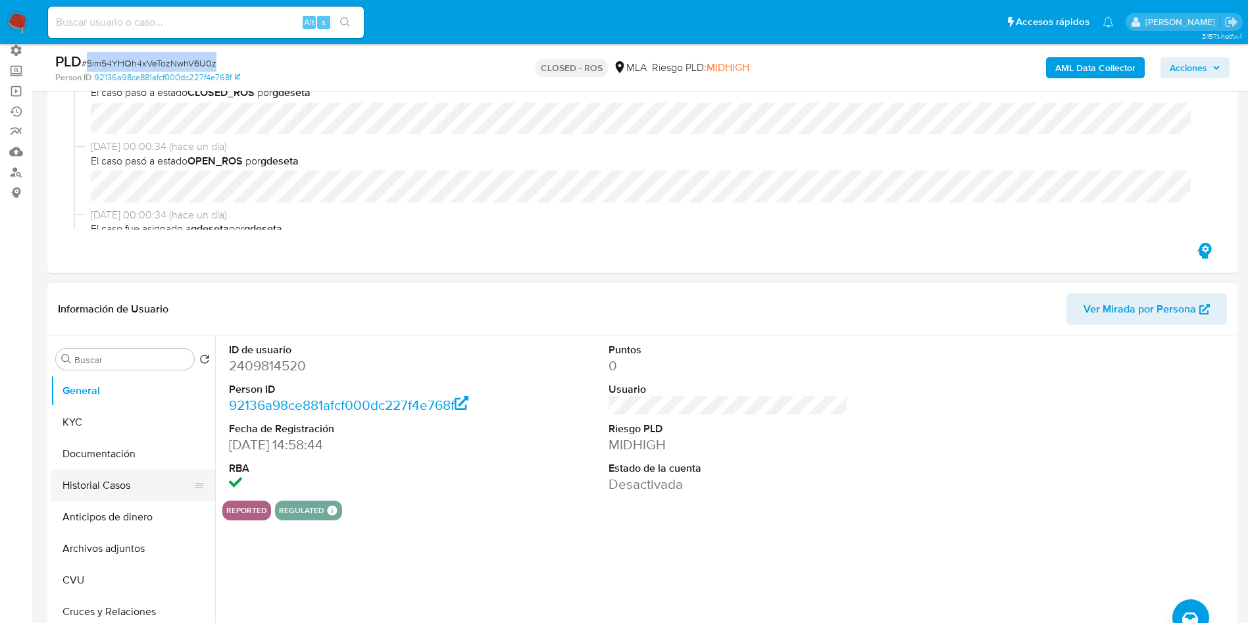
click at [88, 473] on button "Historial Casos" at bounding box center [128, 486] width 154 height 32
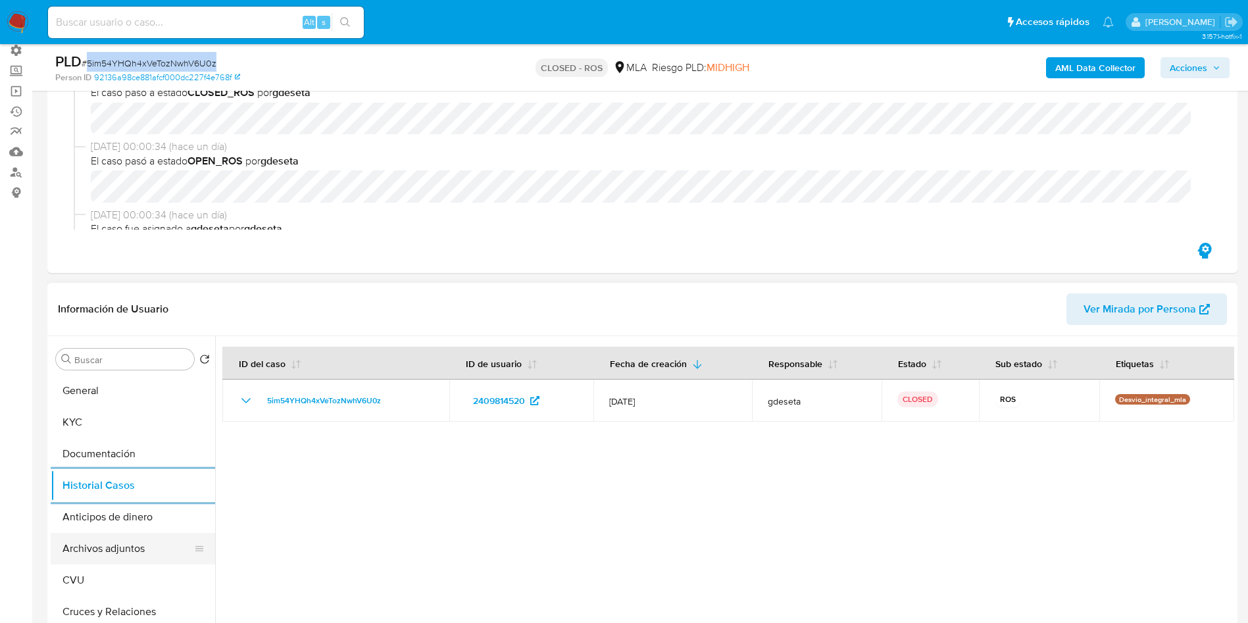
click at [121, 547] on button "Archivos adjuntos" at bounding box center [128, 549] width 154 height 32
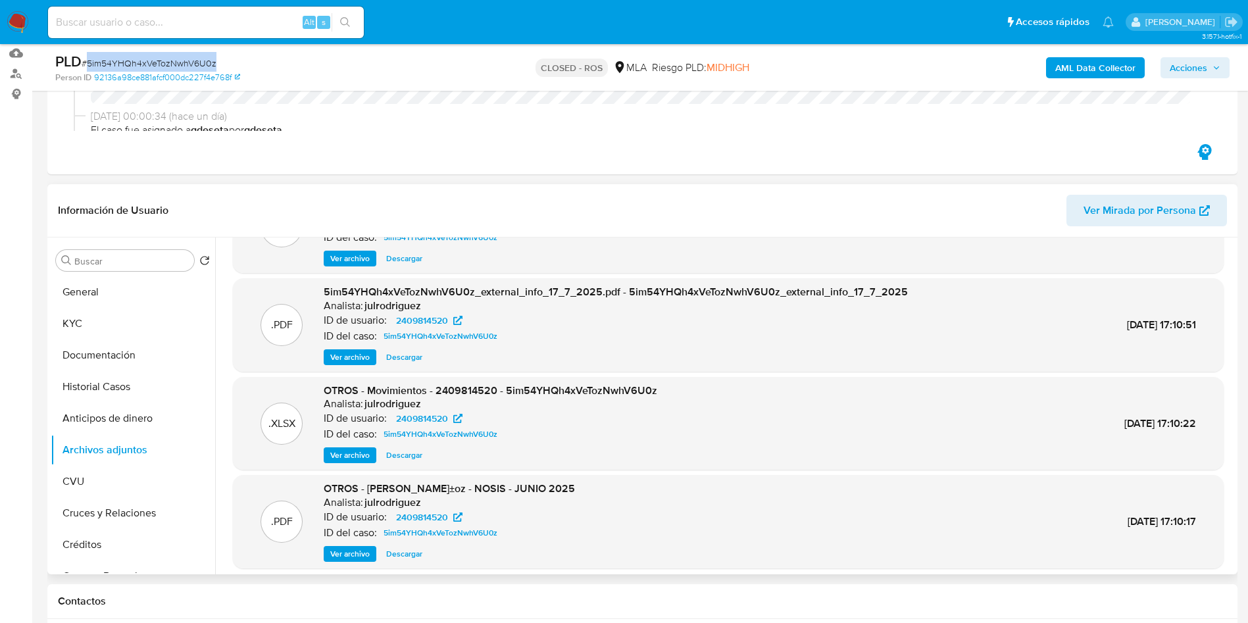
scroll to position [111, 0]
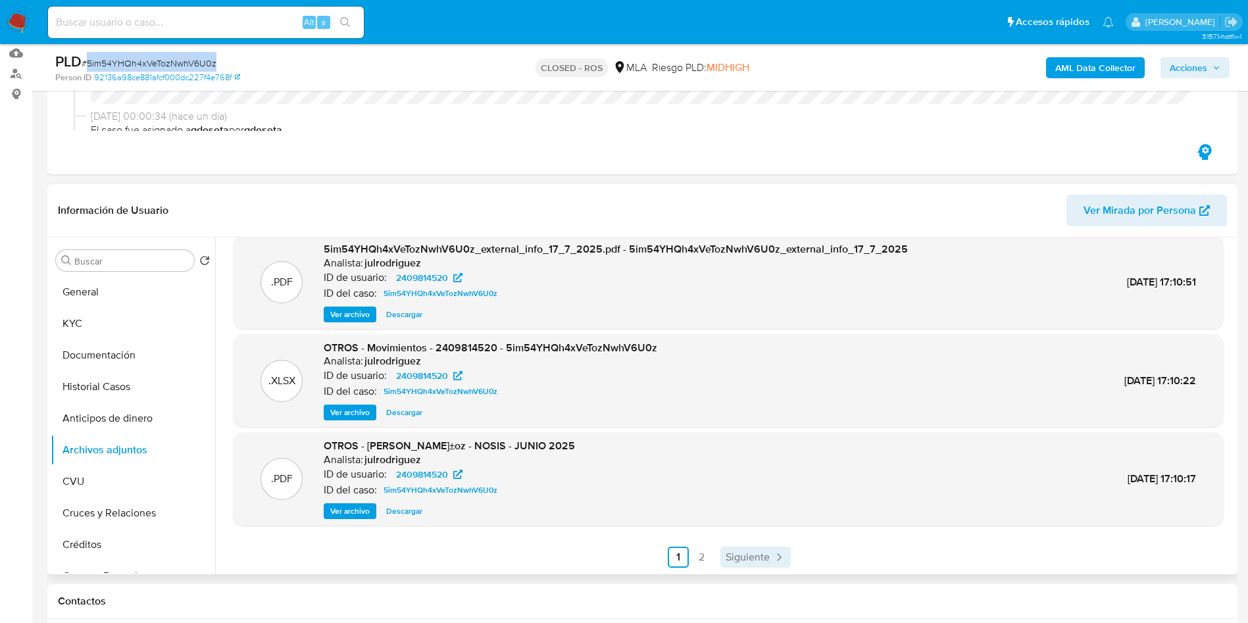
click at [762, 552] on span "Siguiente" at bounding box center [748, 557] width 44 height 11
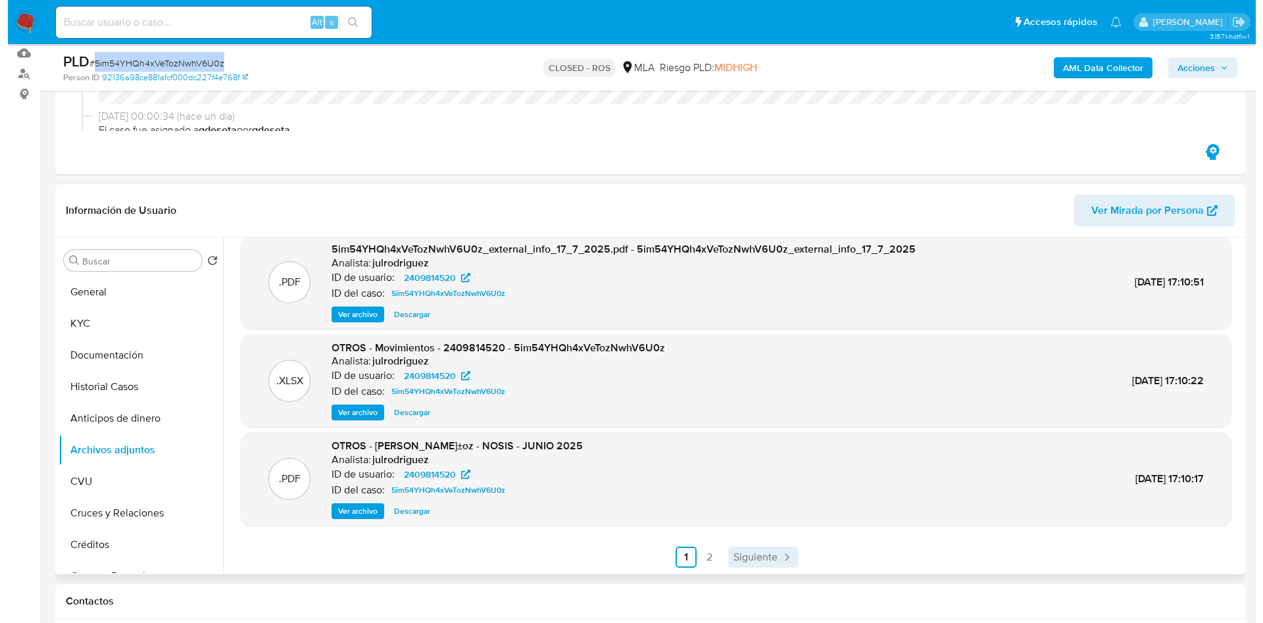
scroll to position [0, 0]
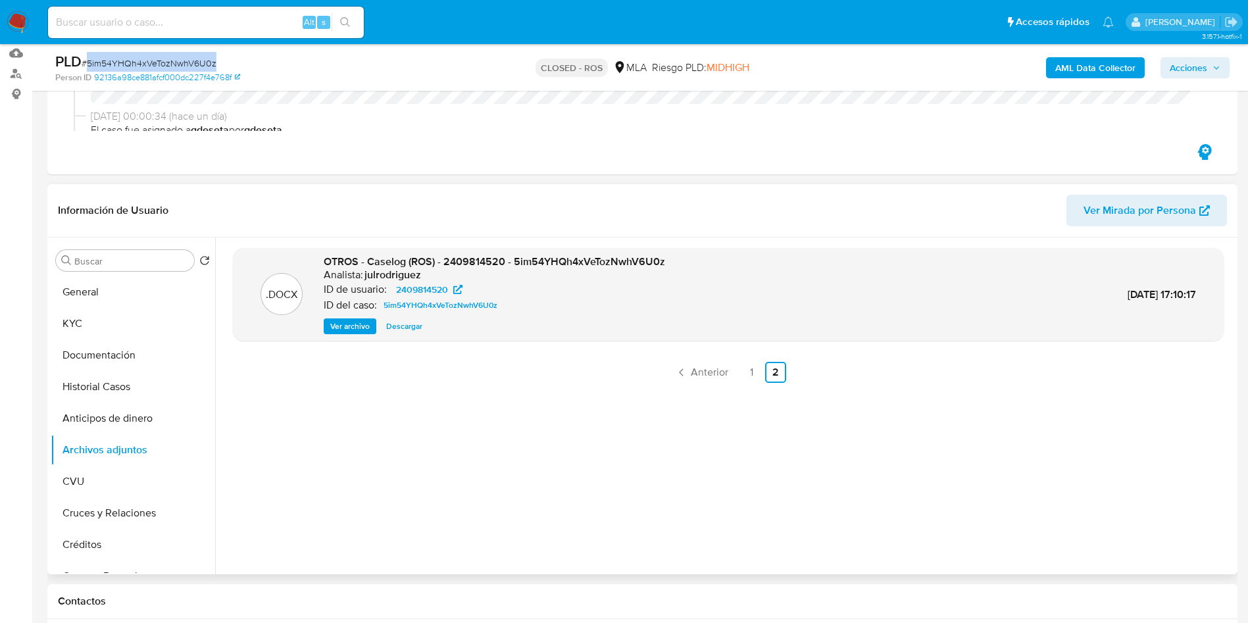
click at [359, 324] on span "Ver archivo" at bounding box center [349, 326] width 39 height 13
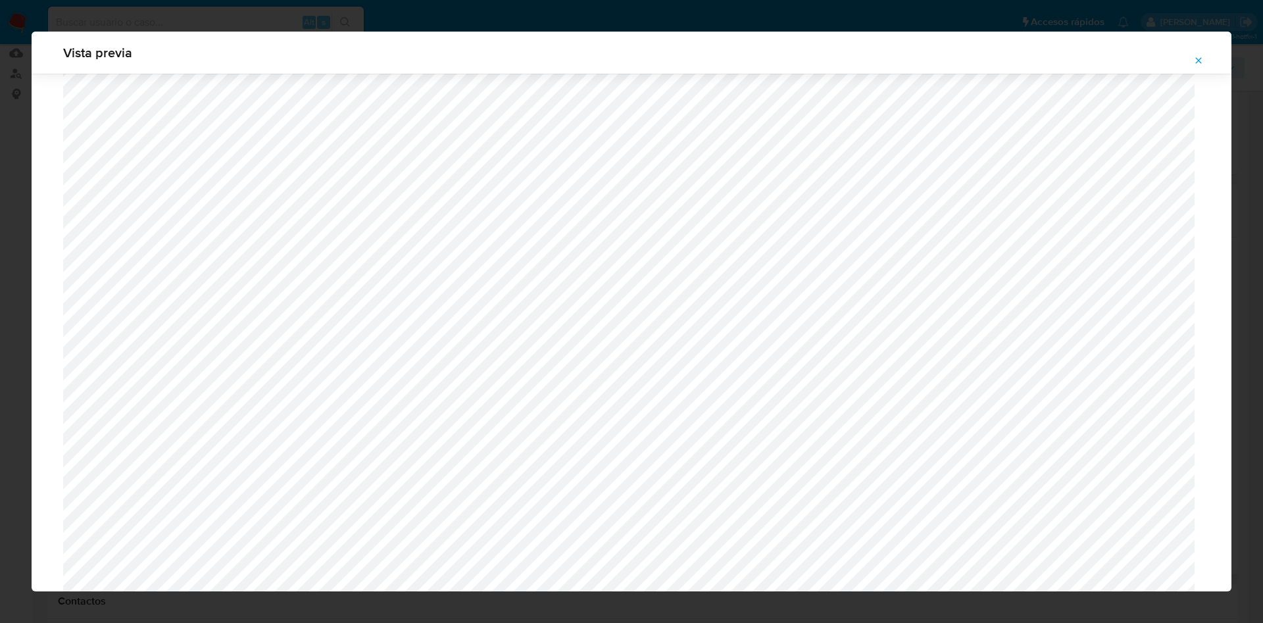
scroll to position [368, 0]
click at [1200, 56] on icon "Attachment preview" at bounding box center [1198, 60] width 11 height 11
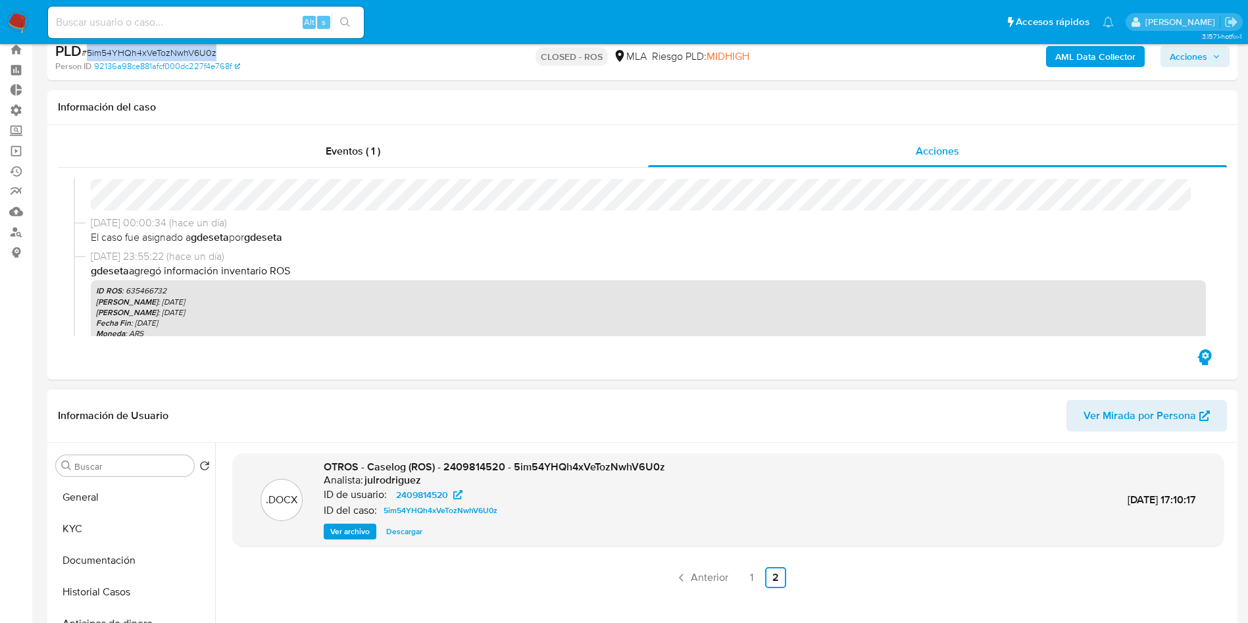
scroll to position [99, 0]
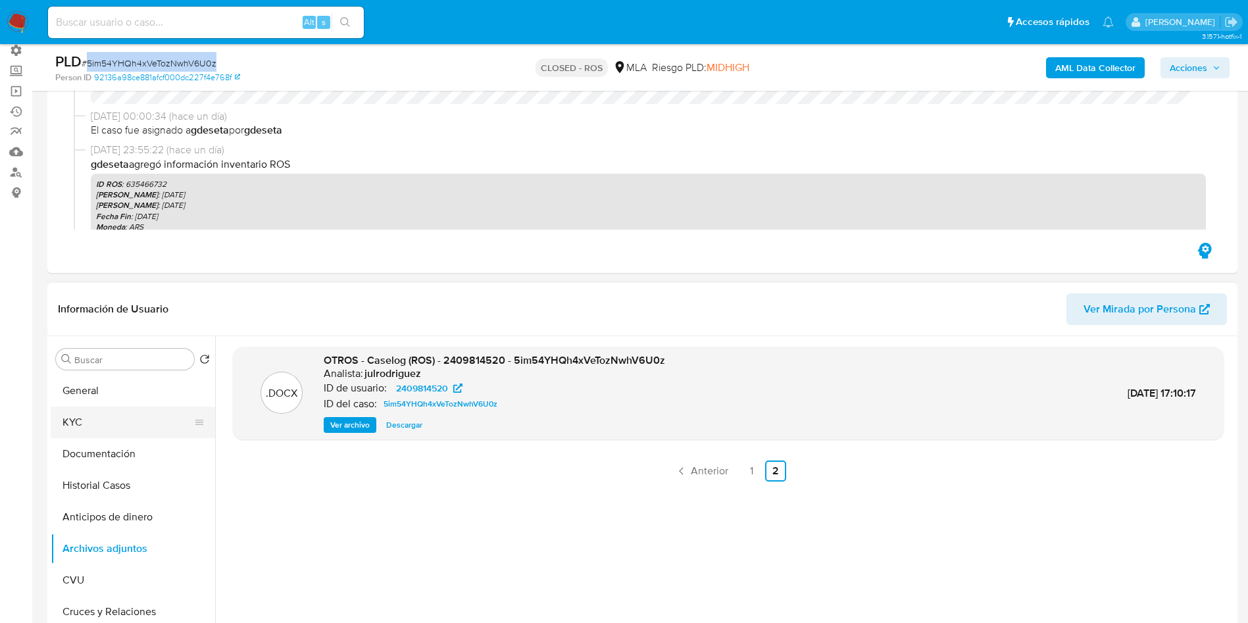
click at [95, 423] on button "KYC" at bounding box center [128, 423] width 154 height 32
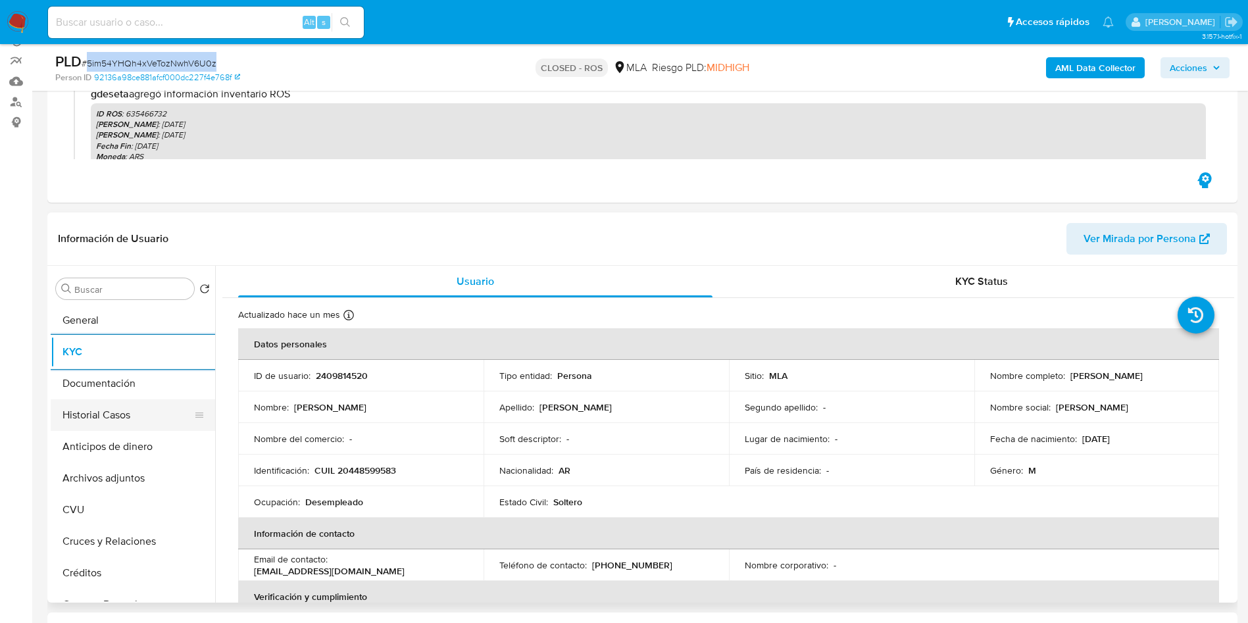
scroll to position [197, 0]
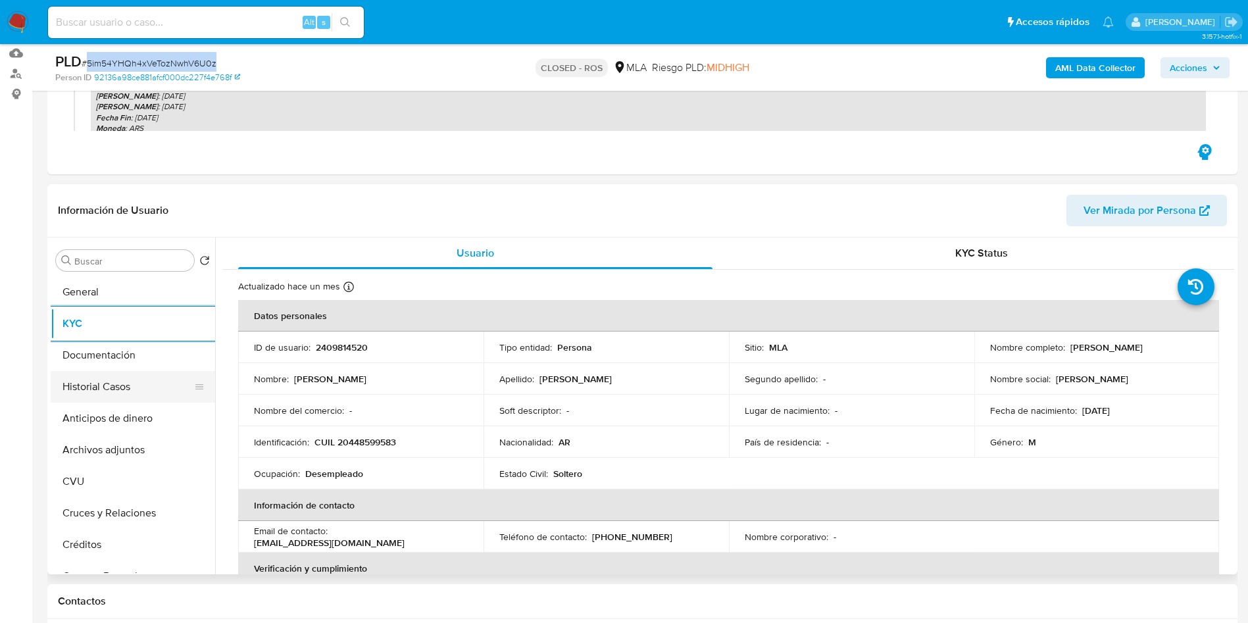
click at [126, 388] on button "Historial Casos" at bounding box center [128, 387] width 154 height 32
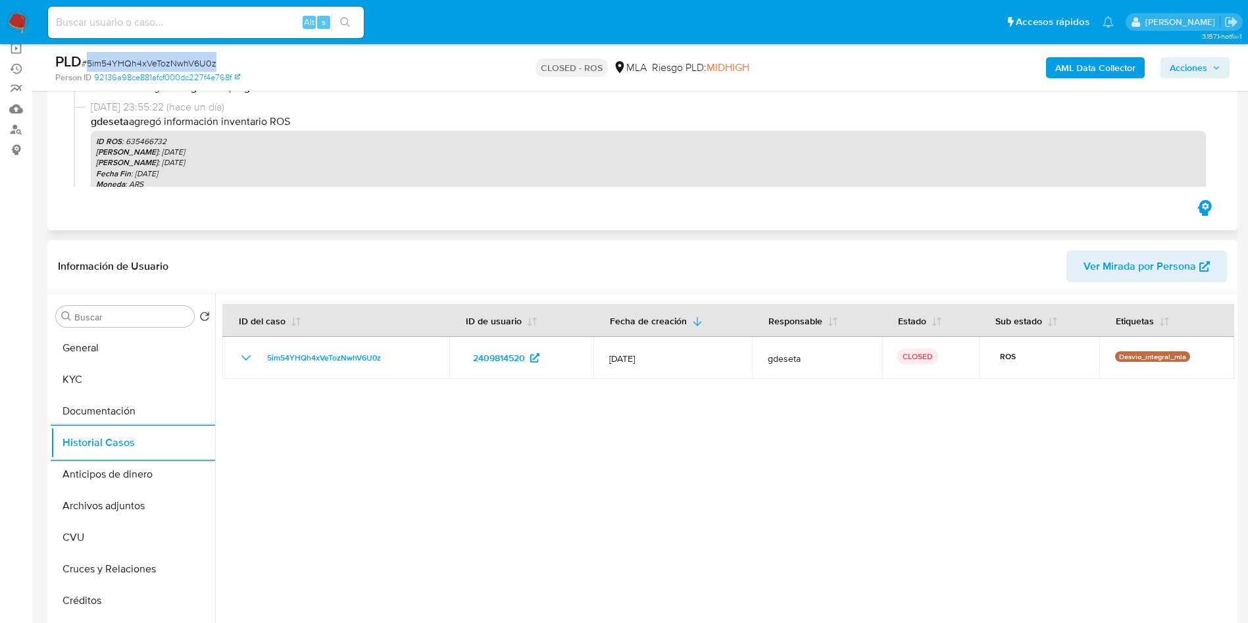
scroll to position [99, 0]
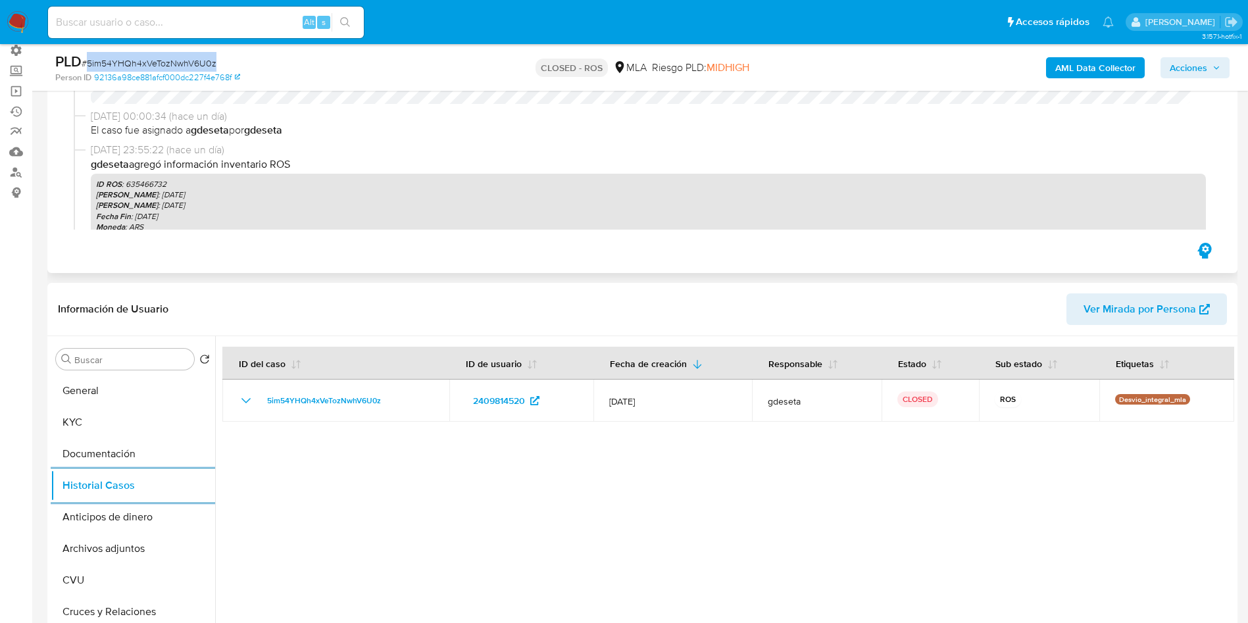
click at [149, 184] on p "ID ROS : 635466732" at bounding box center [648, 184] width 1105 height 11
copy p "635466732"
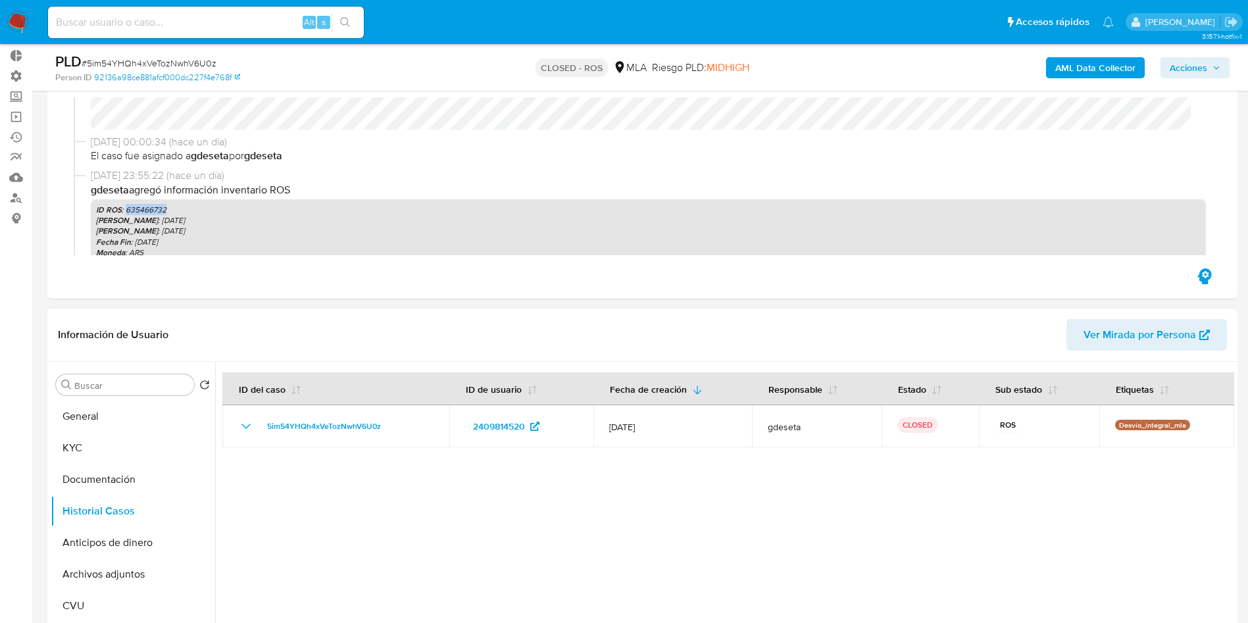
scroll to position [0, 0]
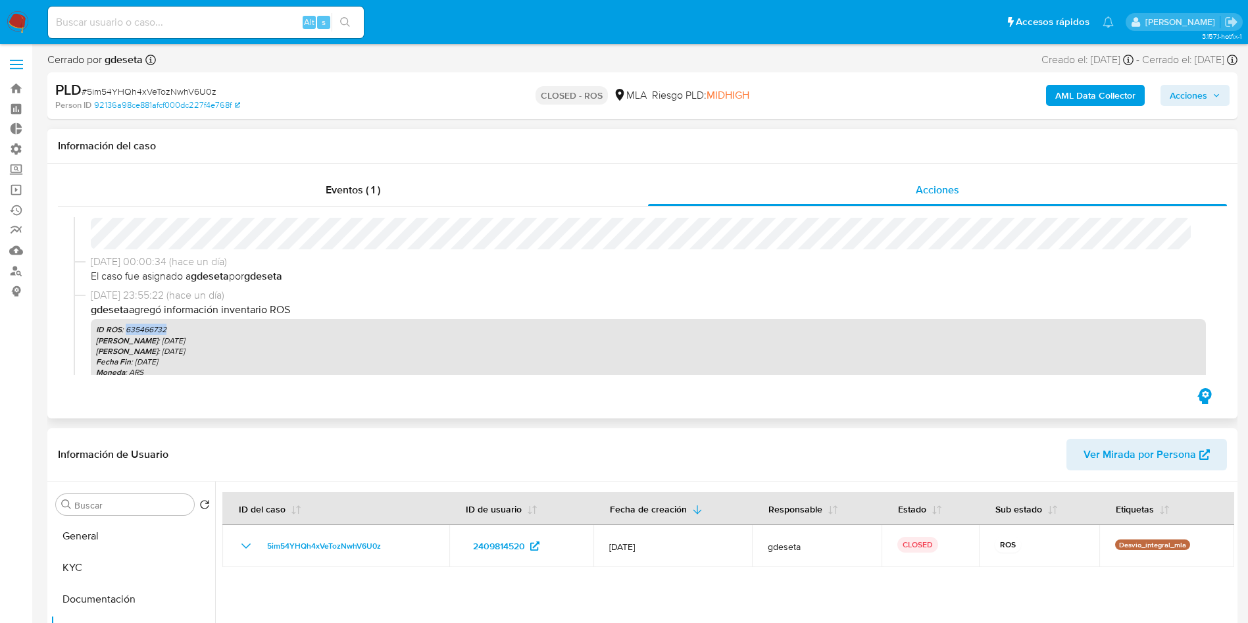
click at [515, 307] on p "gdeseta agregó información inventario ROS" at bounding box center [648, 310] width 1115 height 14
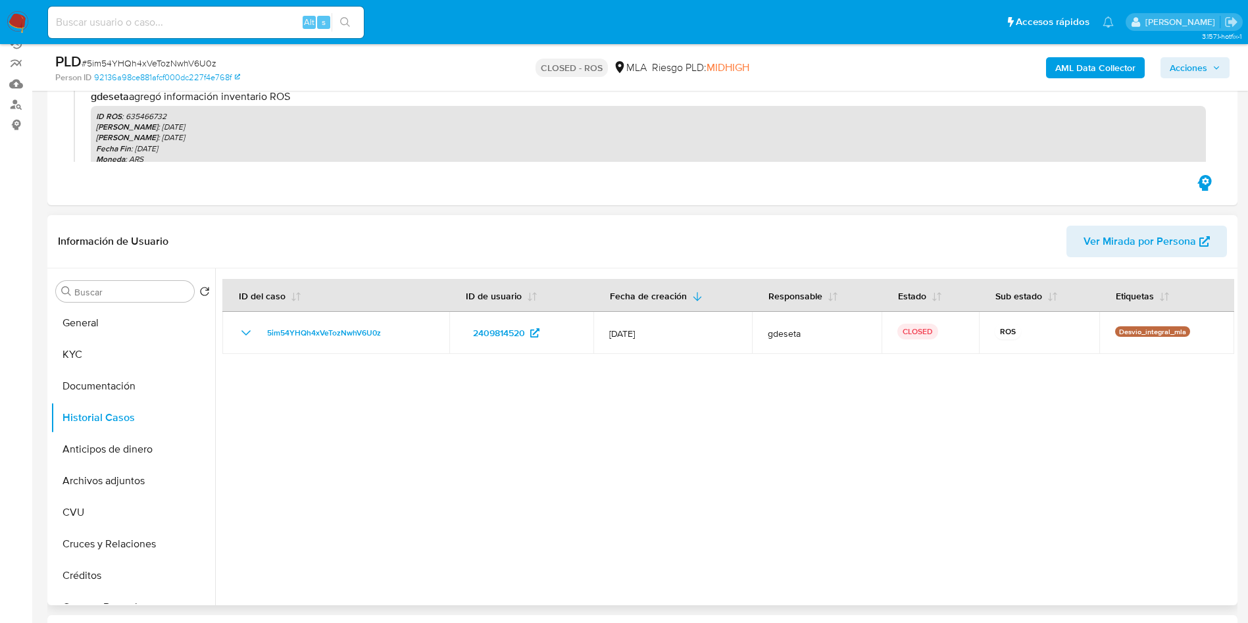
scroll to position [197, 0]
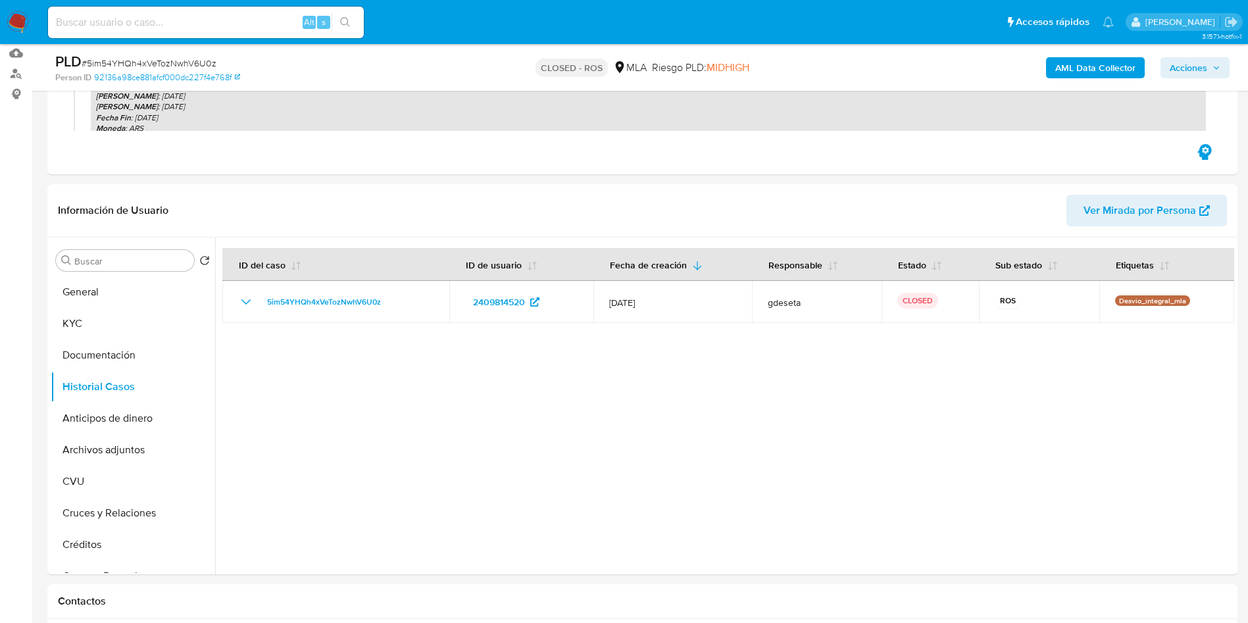
click at [243, 25] on input at bounding box center [206, 22] width 316 height 17
paste input "xdathVD8maD8A3Fftp2DkxmK"
type input "xdathVD8maD8A3Fftp2DkxmK"
click at [359, 25] on button "search-icon" at bounding box center [345, 22] width 27 height 18
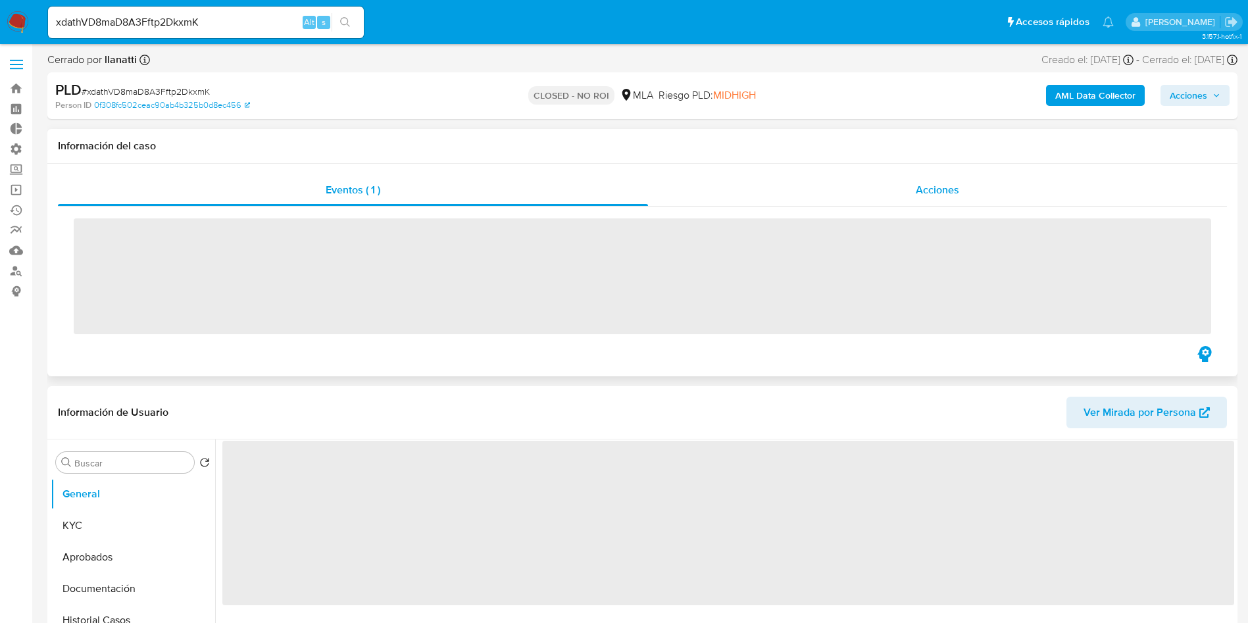
click at [923, 199] on div "Acciones" at bounding box center [937, 190] width 579 height 32
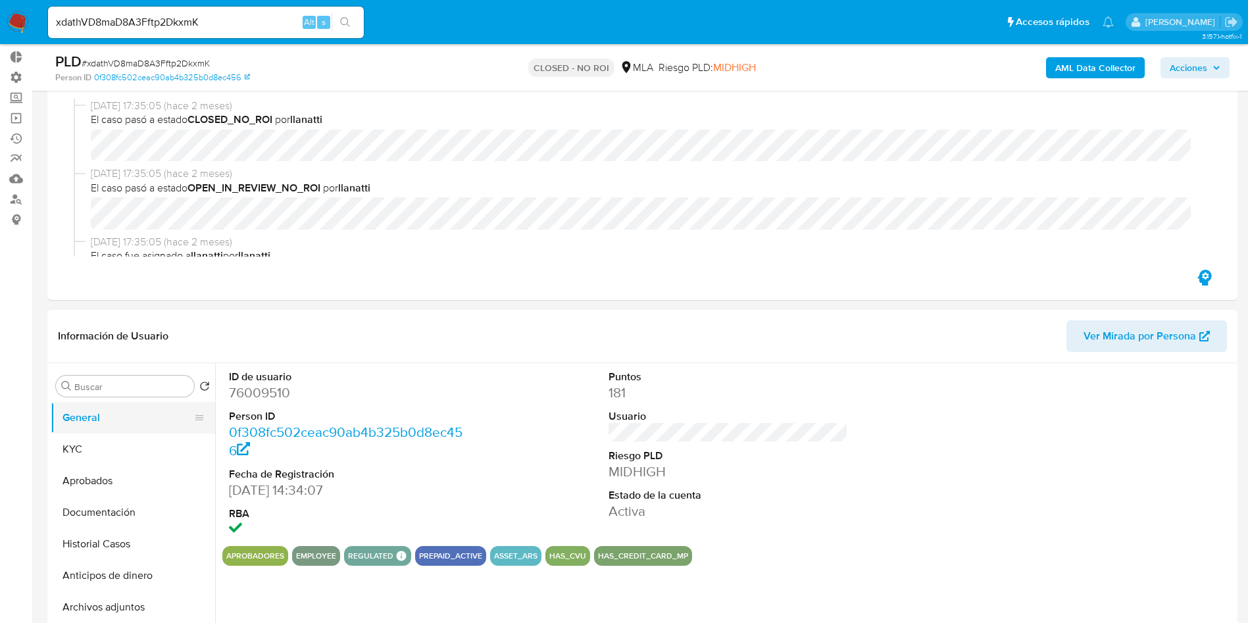
scroll to position [99, 0]
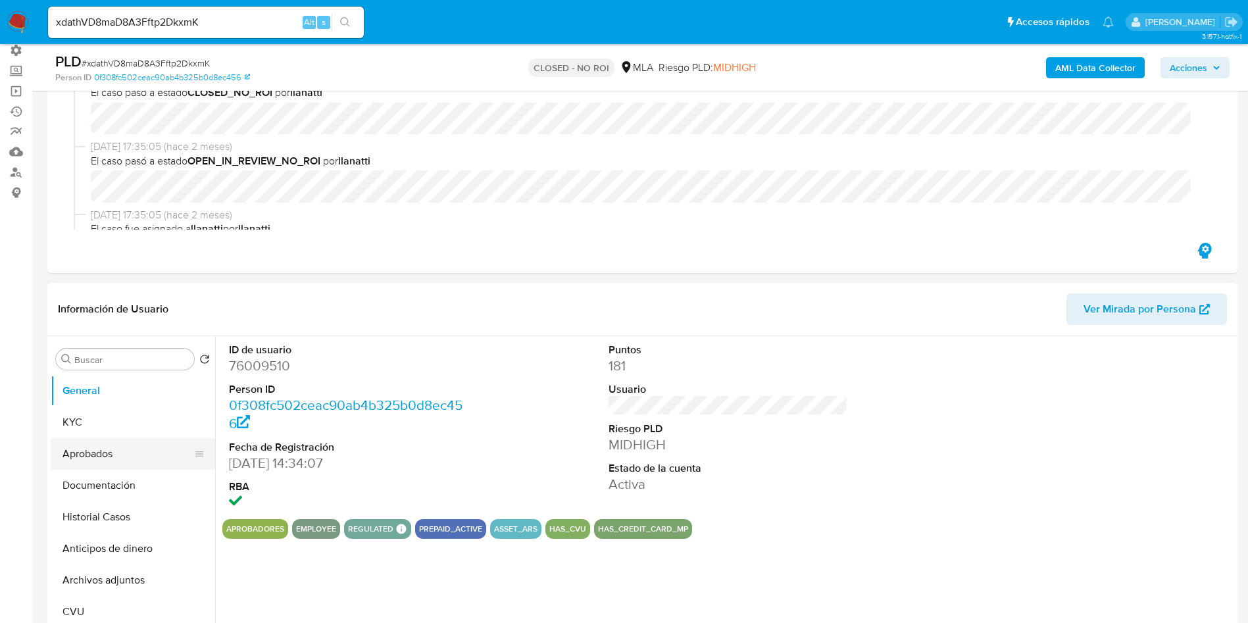
select select "10"
click at [107, 515] on button "Historial Casos" at bounding box center [128, 517] width 154 height 32
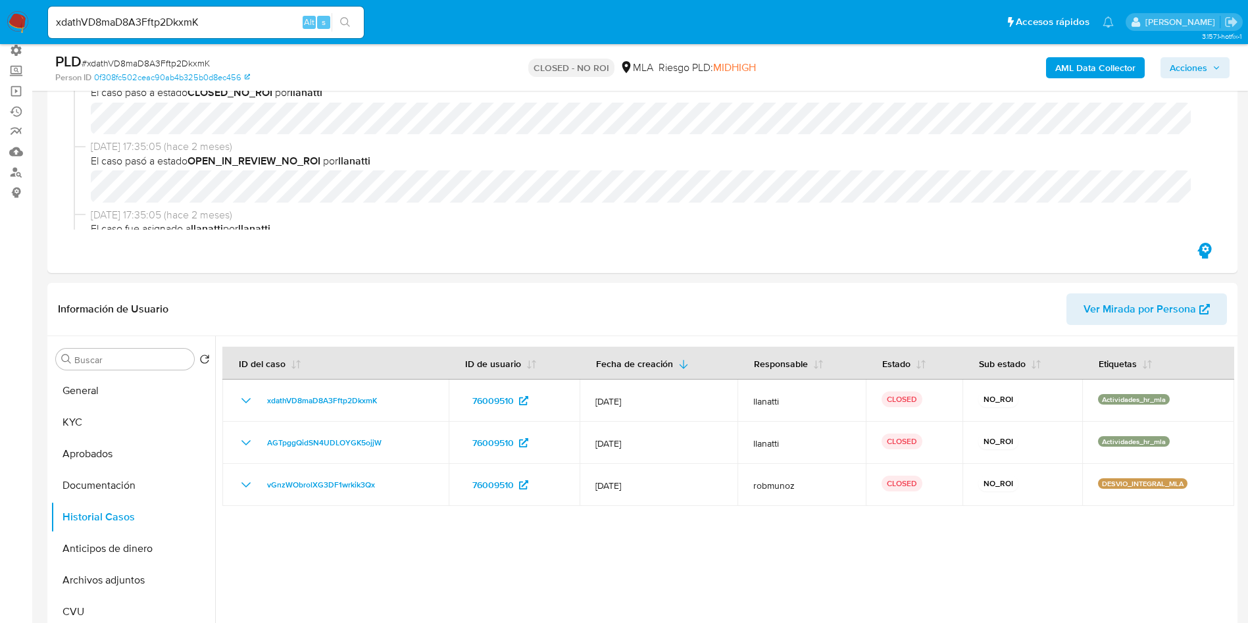
click at [245, 16] on input "xdathVD8maD8A3Fftp2DkxmK" at bounding box center [206, 22] width 316 height 17
paste input "3oLLcLrN11s1TvdFy4O1yumH"
type input "3oLLcLrN11s1TvdFy4O1yumH"
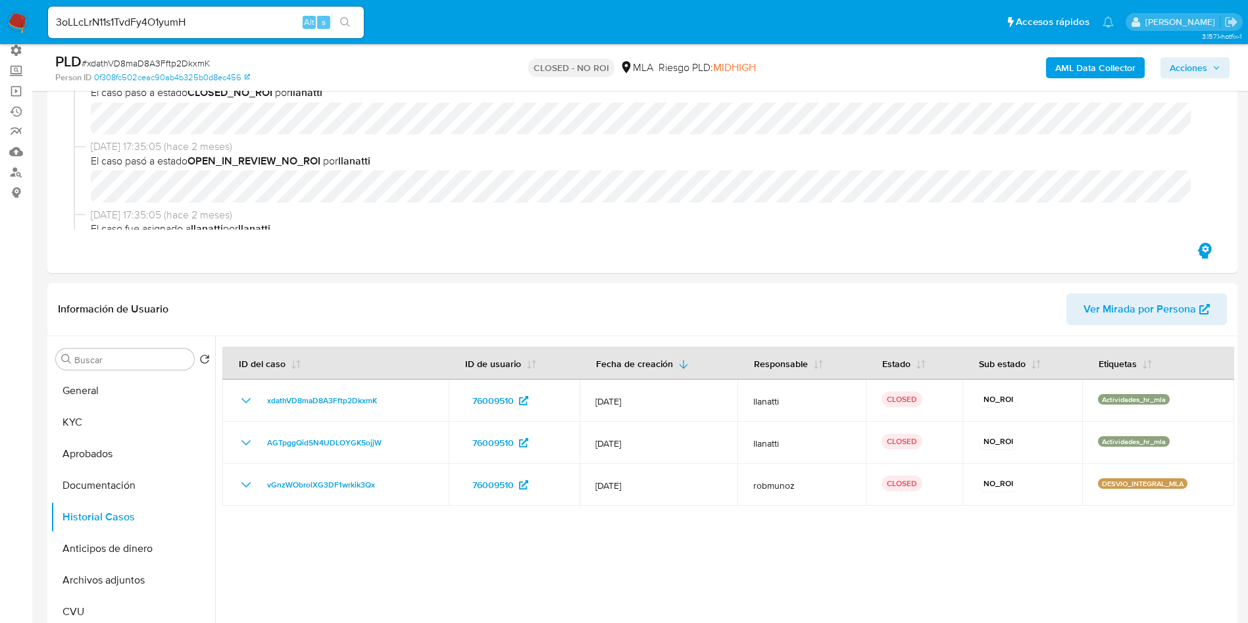
click at [341, 18] on icon "search-icon" at bounding box center [345, 22] width 11 height 11
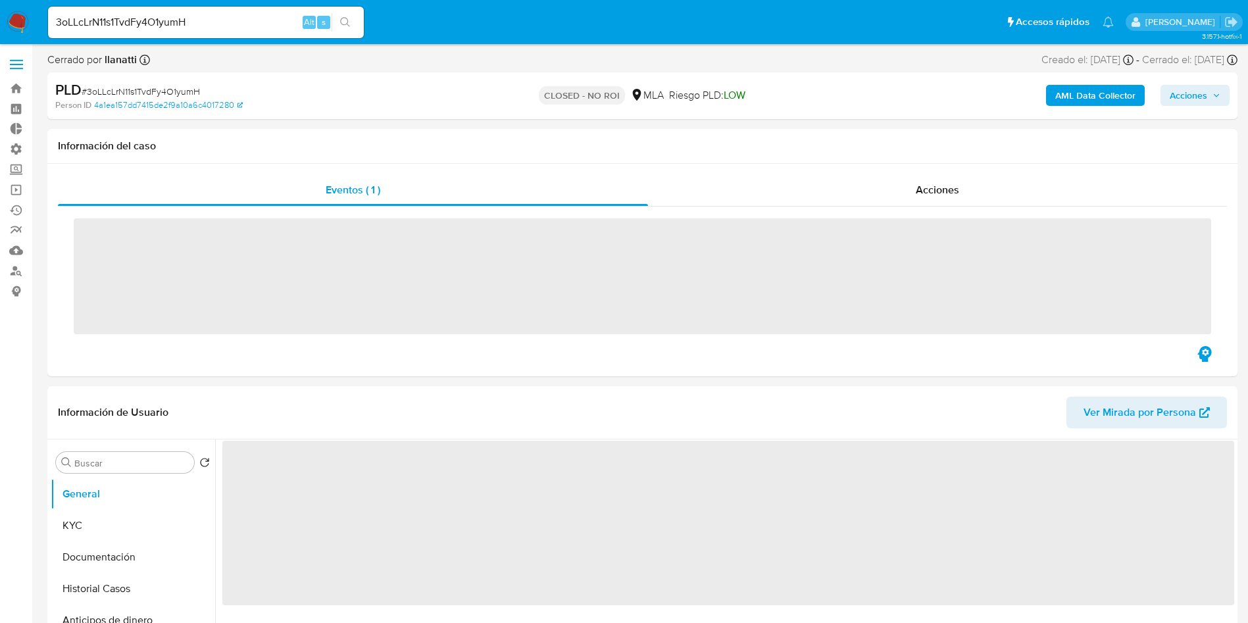
click at [966, 181] on div "Acciones" at bounding box center [937, 190] width 579 height 32
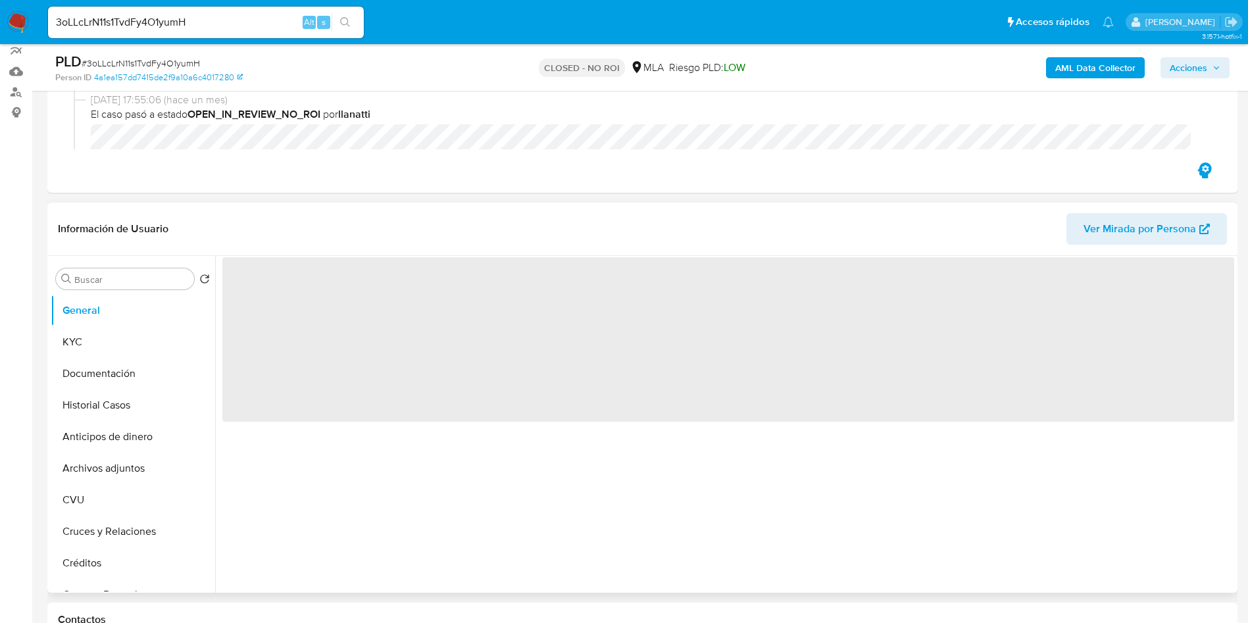
scroll to position [197, 0]
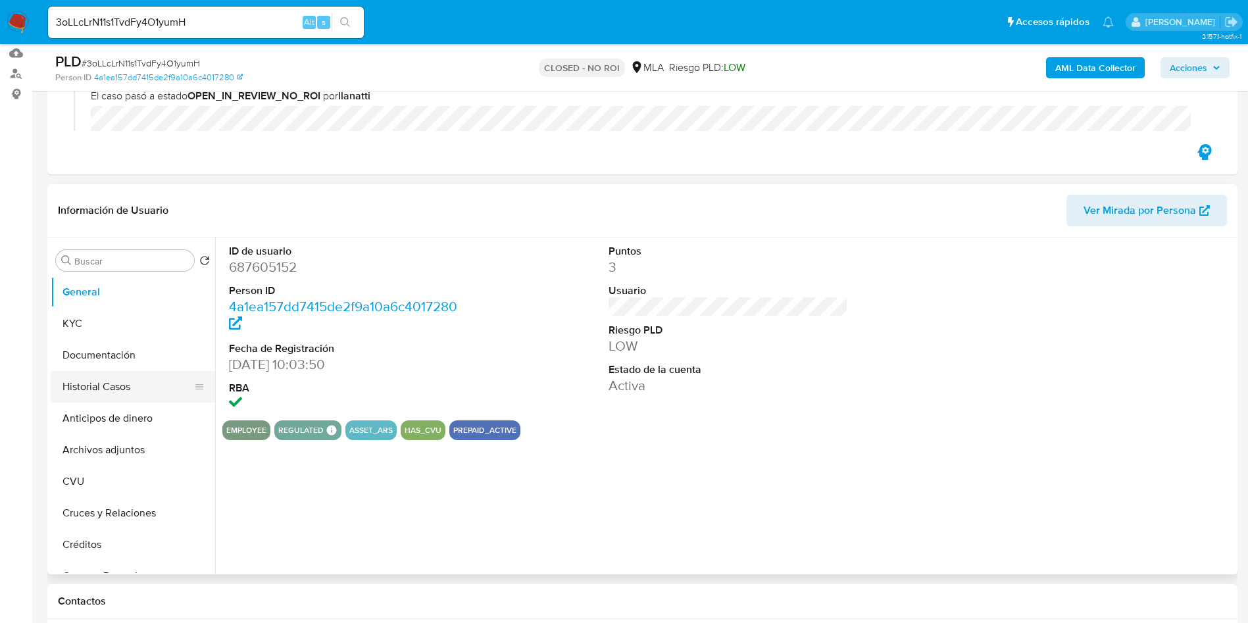
click at [103, 391] on button "Historial Casos" at bounding box center [128, 387] width 154 height 32
select select "10"
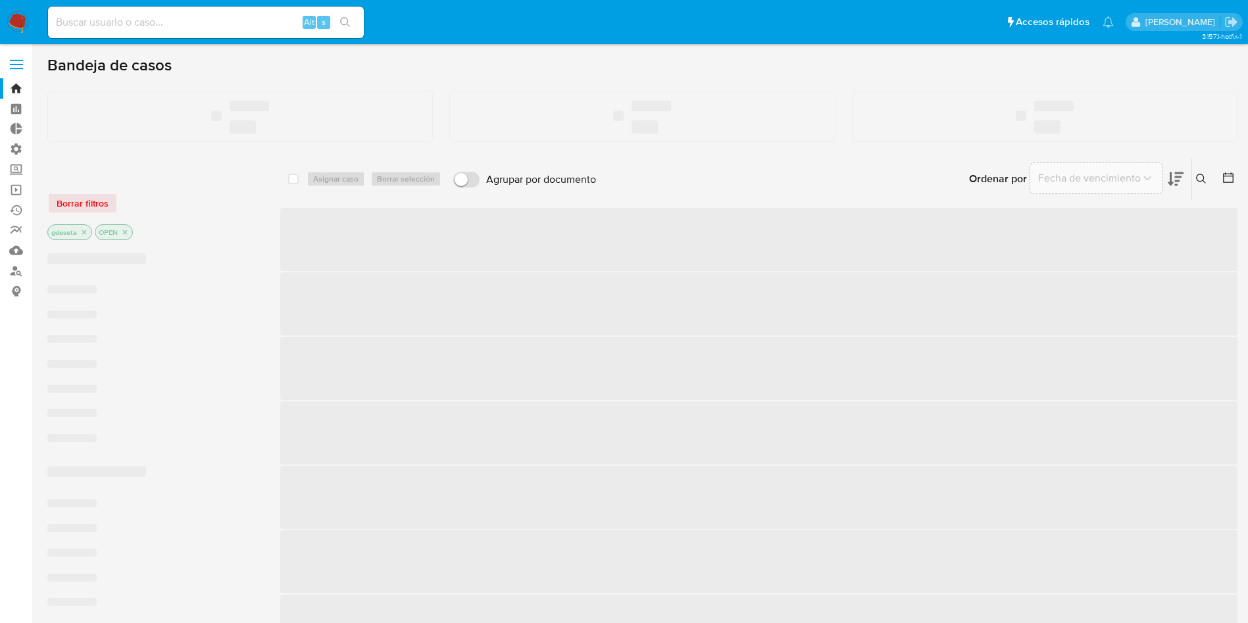
click at [184, 25] on input at bounding box center [206, 22] width 316 height 17
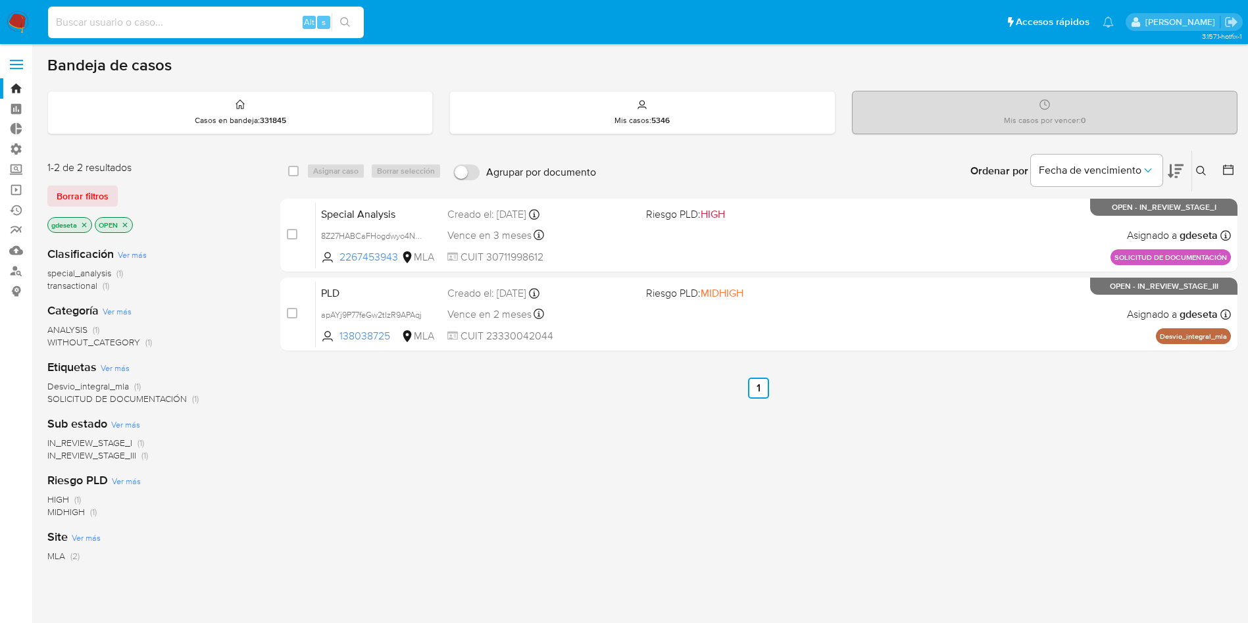
paste input "qPYXxjkyRBeYljN9ysp6ihQZ"
type input "qPYXxjkyRBeYljN9ysp6ihQZ"
click at [352, 17] on button "search-icon" at bounding box center [345, 22] width 27 height 18
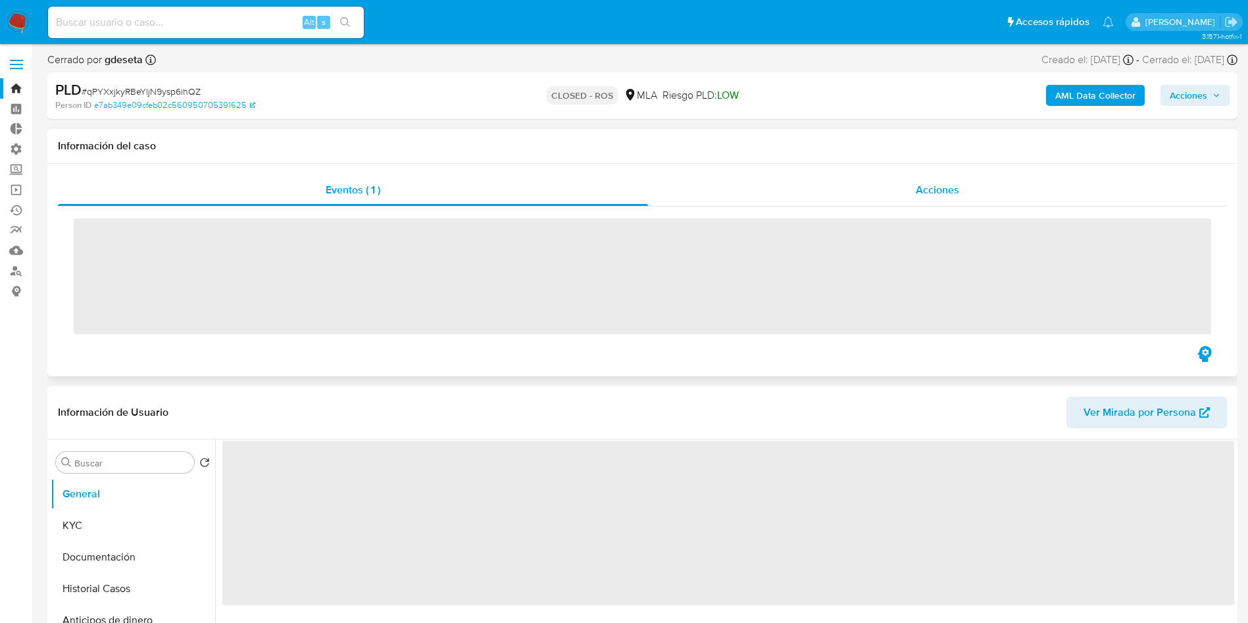
click at [944, 199] on div "Acciones" at bounding box center [937, 190] width 579 height 32
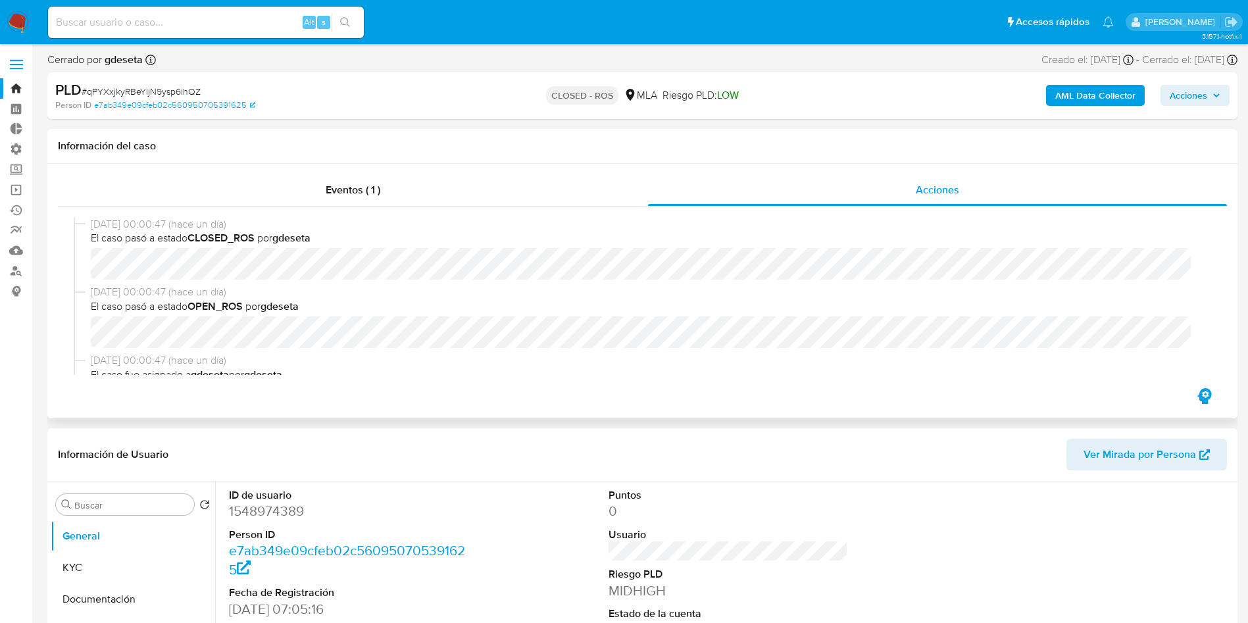
select select "10"
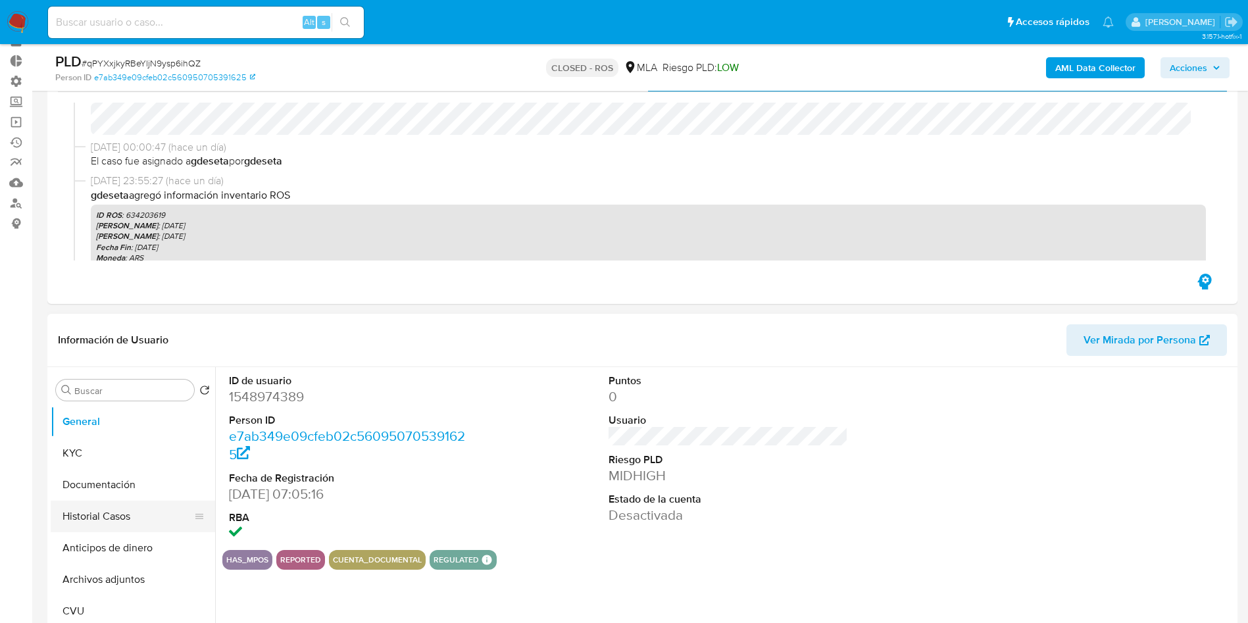
scroll to position [99, 0]
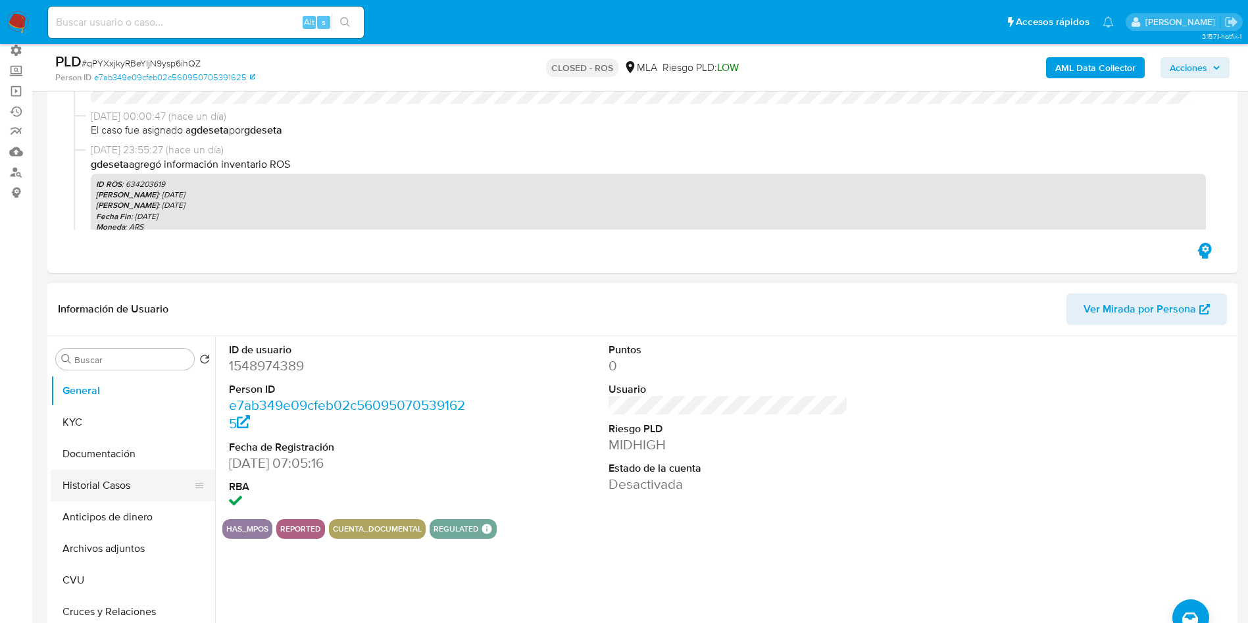
click at [81, 494] on button "Historial Casos" at bounding box center [128, 486] width 154 height 32
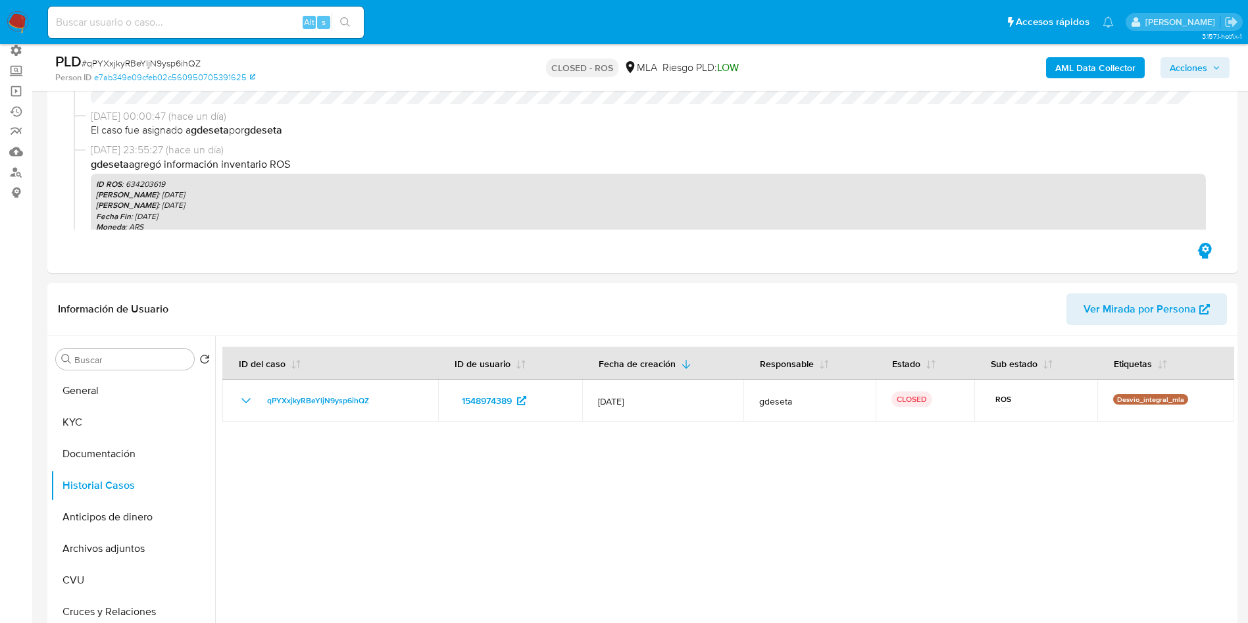
click at [182, 34] on div "Alt s" at bounding box center [206, 23] width 316 height 32
click at [182, 24] on input at bounding box center [206, 22] width 316 height 17
paste input "7FR2zI4rxgzJxZbCMQYz56HG"
type input "7FR2zI4rxgzJxZbCMQYz56HG"
click at [345, 24] on icon "search-icon" at bounding box center [345, 22] width 11 height 11
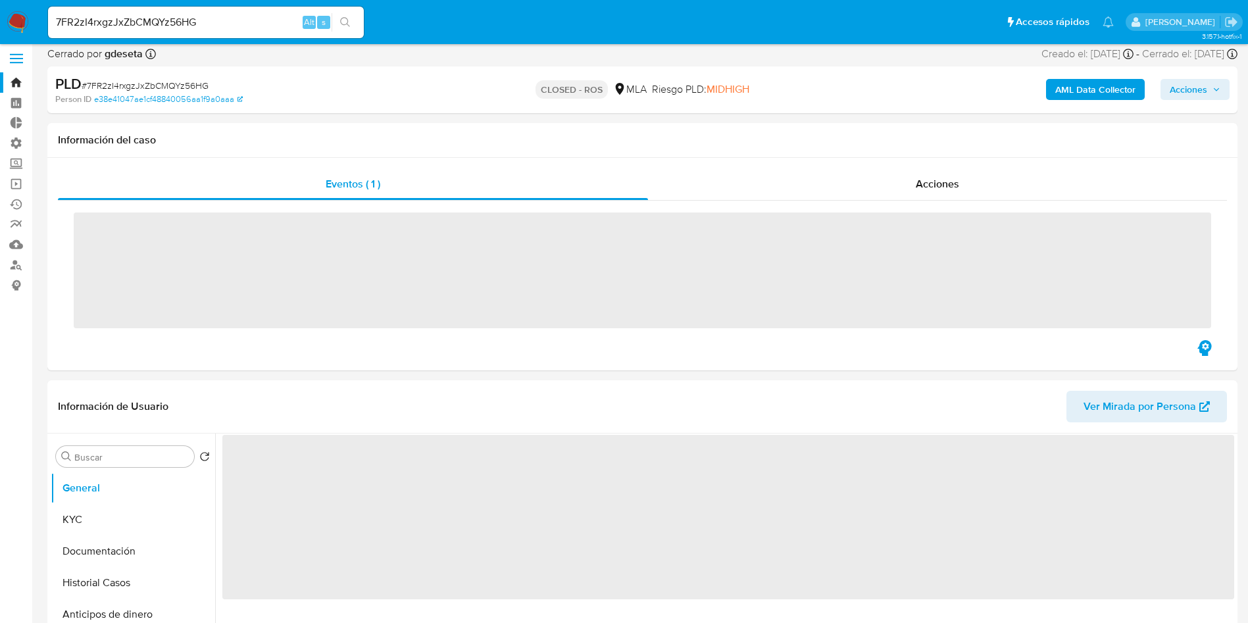
scroll to position [99, 0]
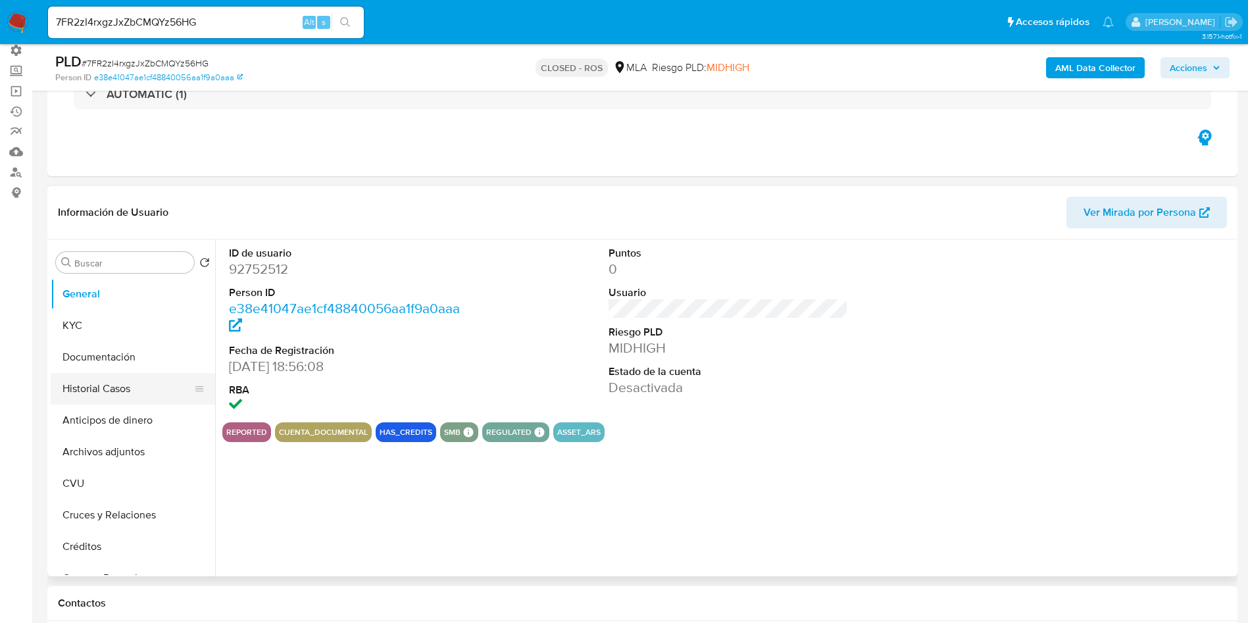
click at [76, 395] on button "Historial Casos" at bounding box center [128, 389] width 154 height 32
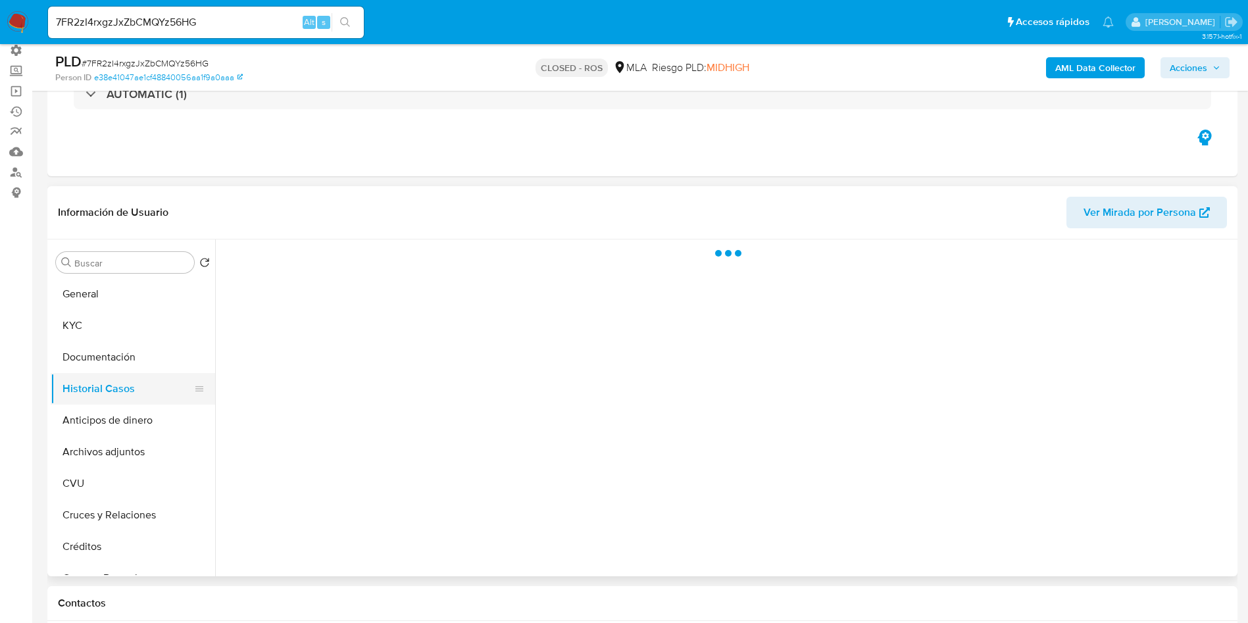
select select "10"
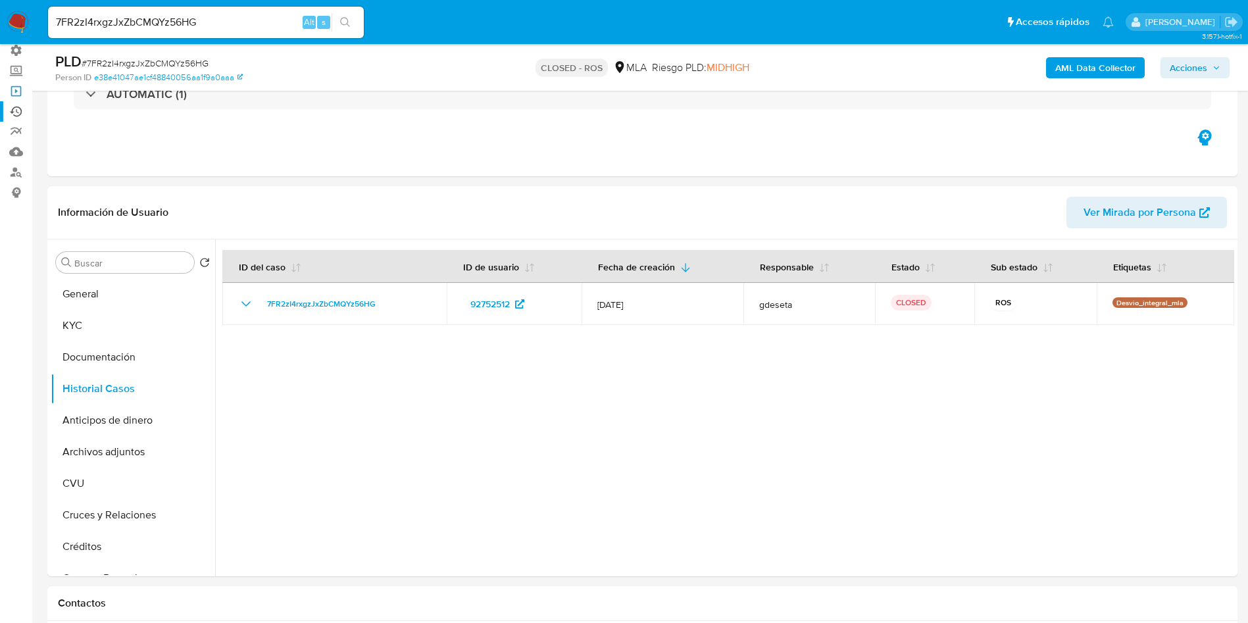
drag, startPoint x: 21, startPoint y: 100, endPoint x: 14, endPoint y: 102, distance: 6.9
click at [21, 100] on link "Operaciones masivas" at bounding box center [78, 91] width 157 height 20
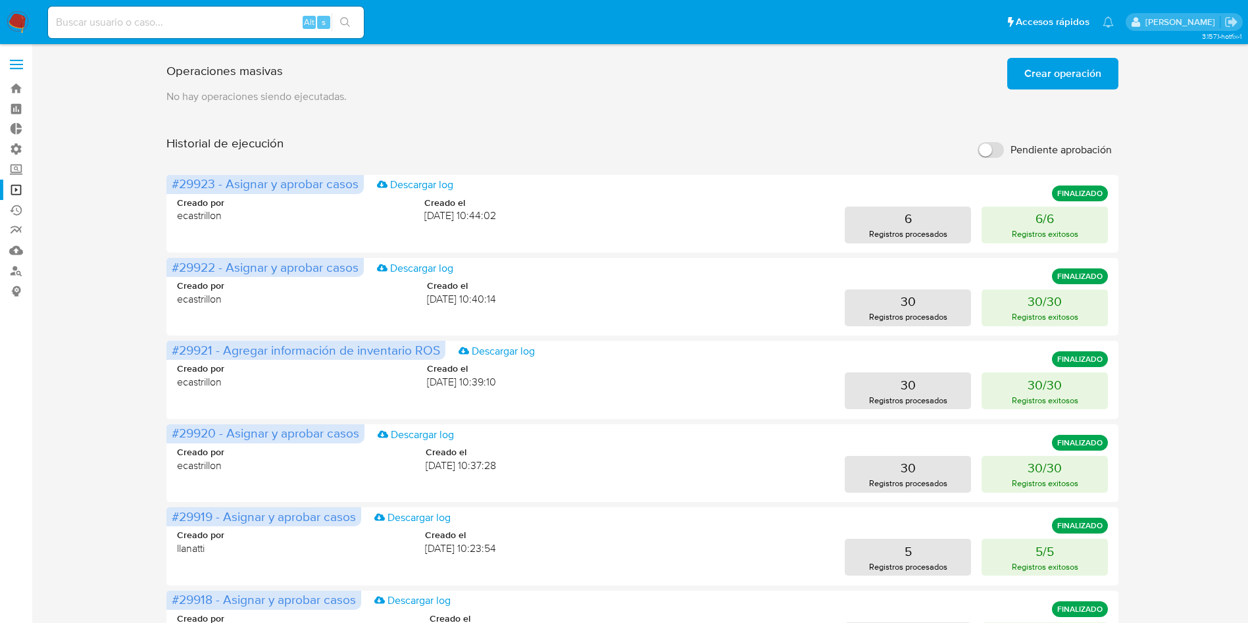
click at [1072, 74] on span "Crear operación" at bounding box center [1062, 73] width 77 height 29
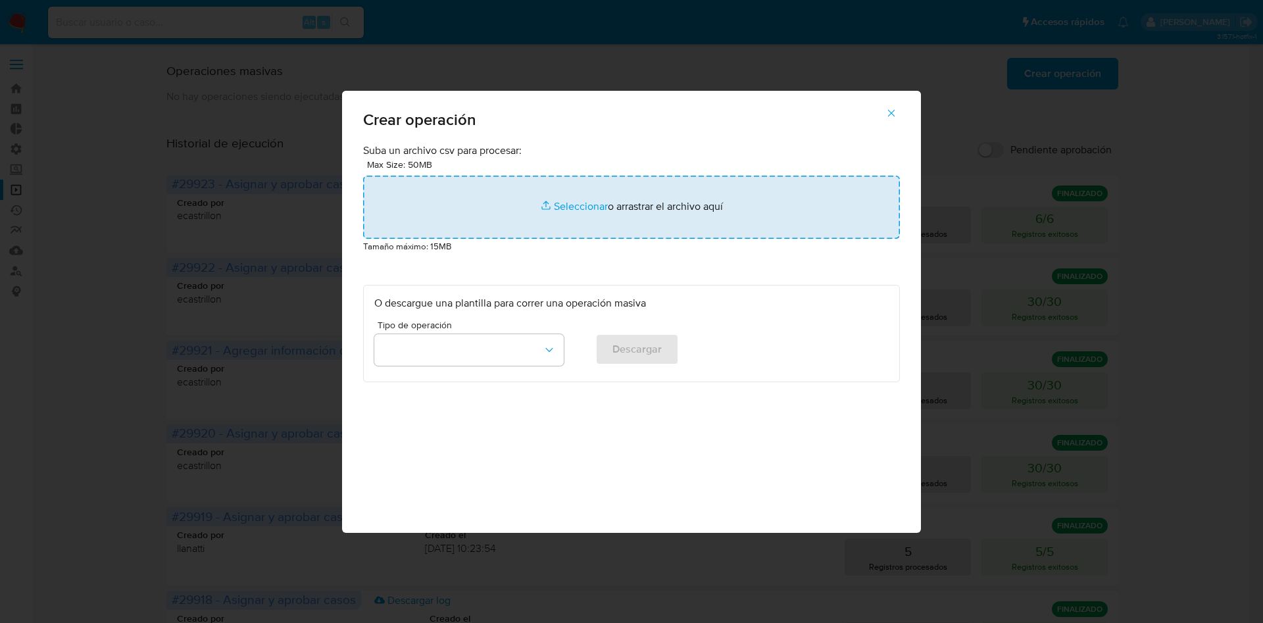
click at [584, 214] on input "file" at bounding box center [631, 207] width 537 height 63
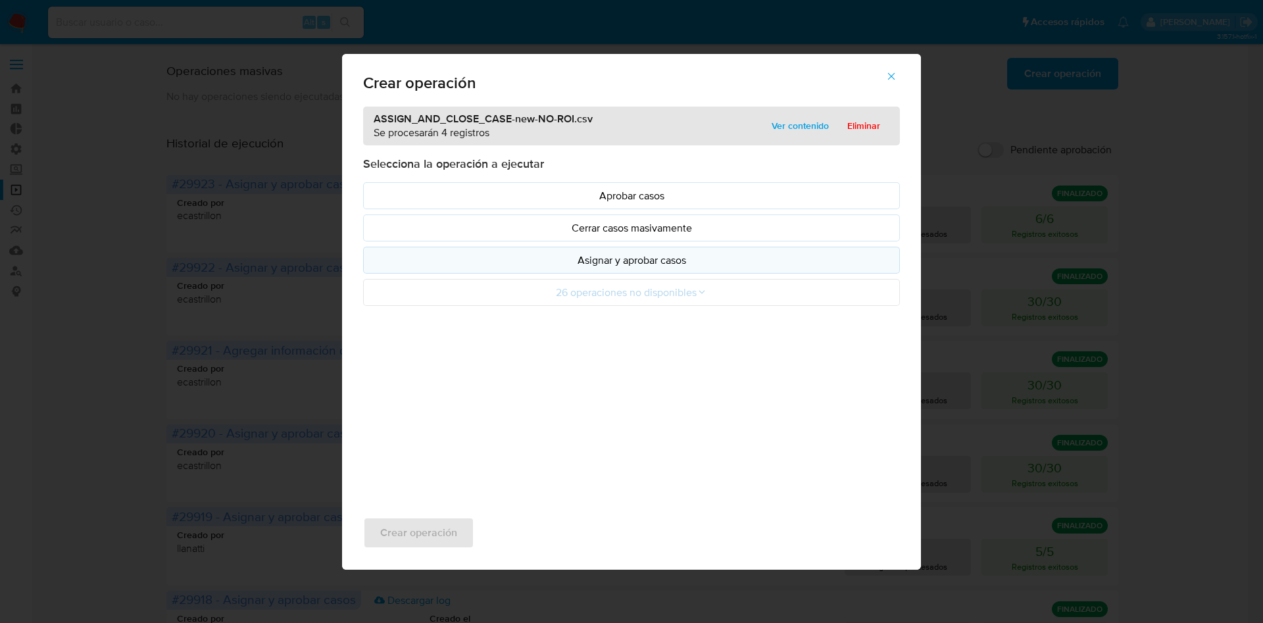
click at [624, 268] on button "Asignar y aprobar casos" at bounding box center [631, 260] width 537 height 27
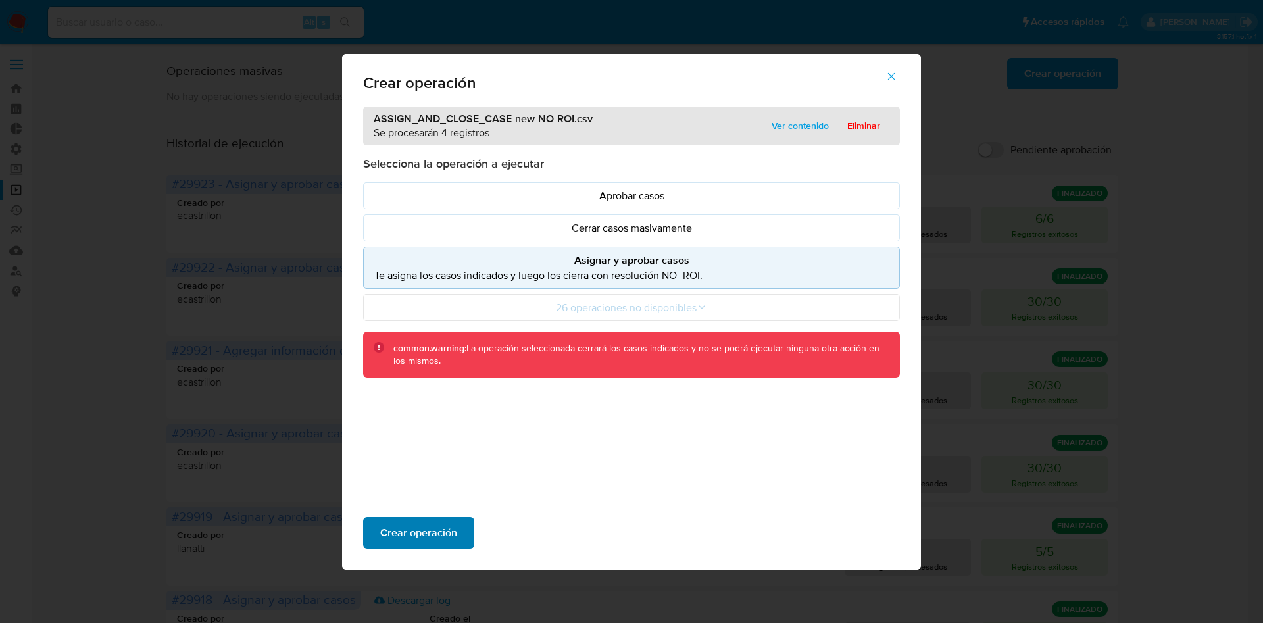
click at [429, 536] on span "Crear operación" at bounding box center [418, 532] width 77 height 29
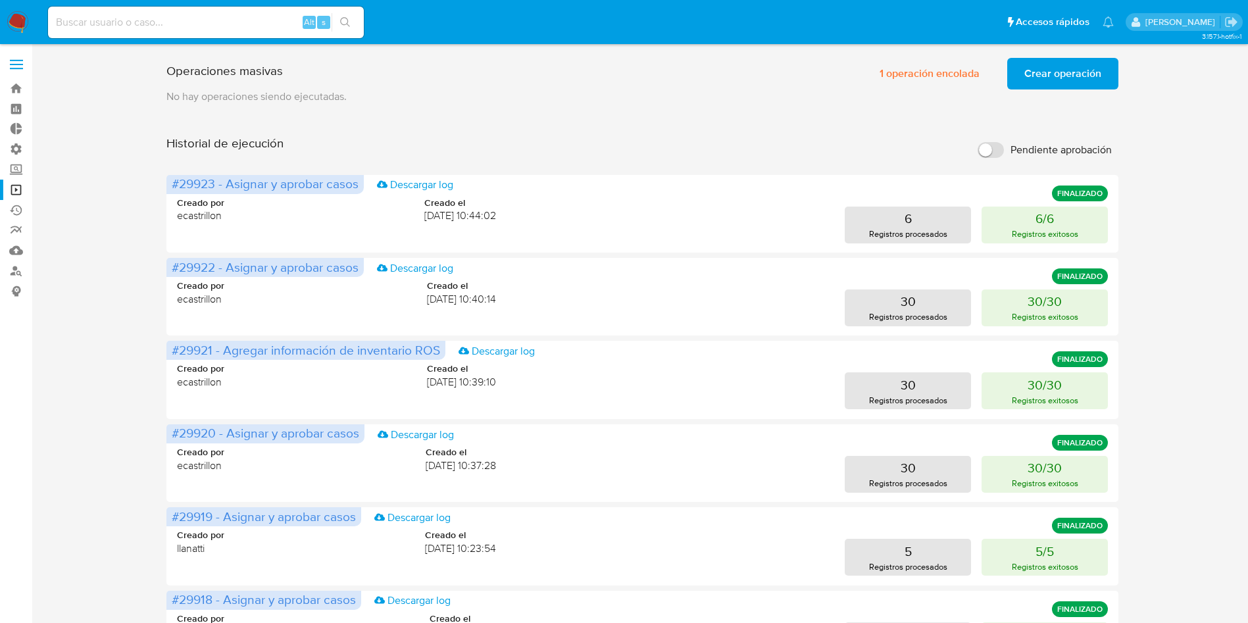
click at [21, 24] on img at bounding box center [18, 22] width 22 height 22
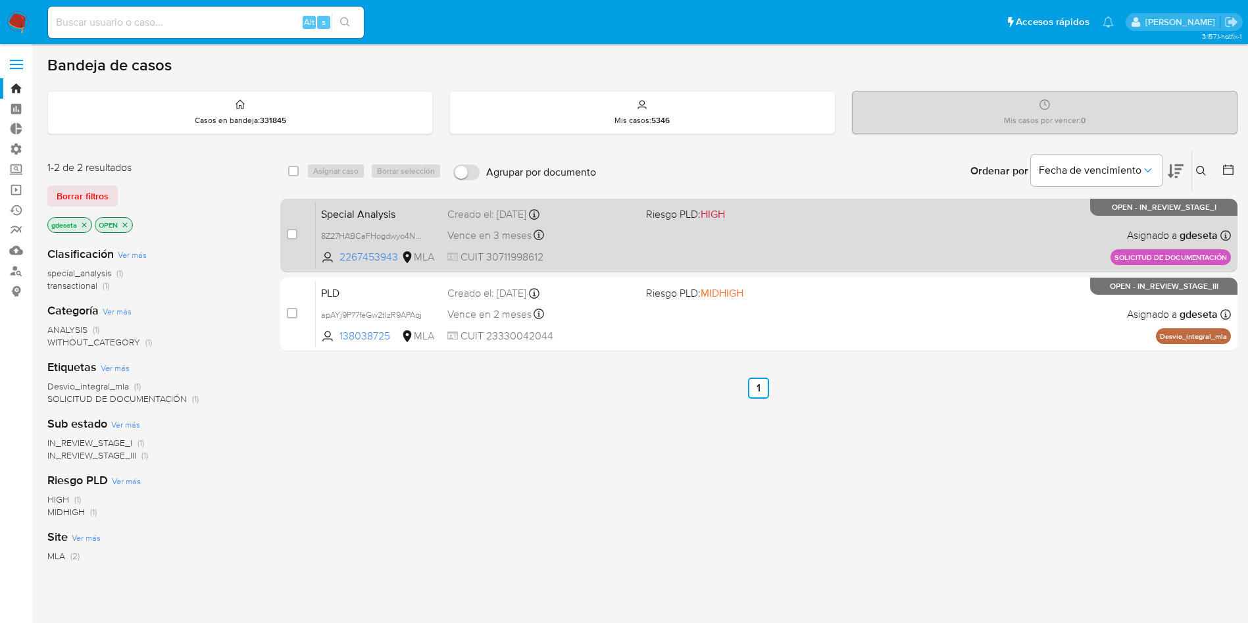
click at [345, 219] on span "Special Analysis" at bounding box center [379, 213] width 116 height 17
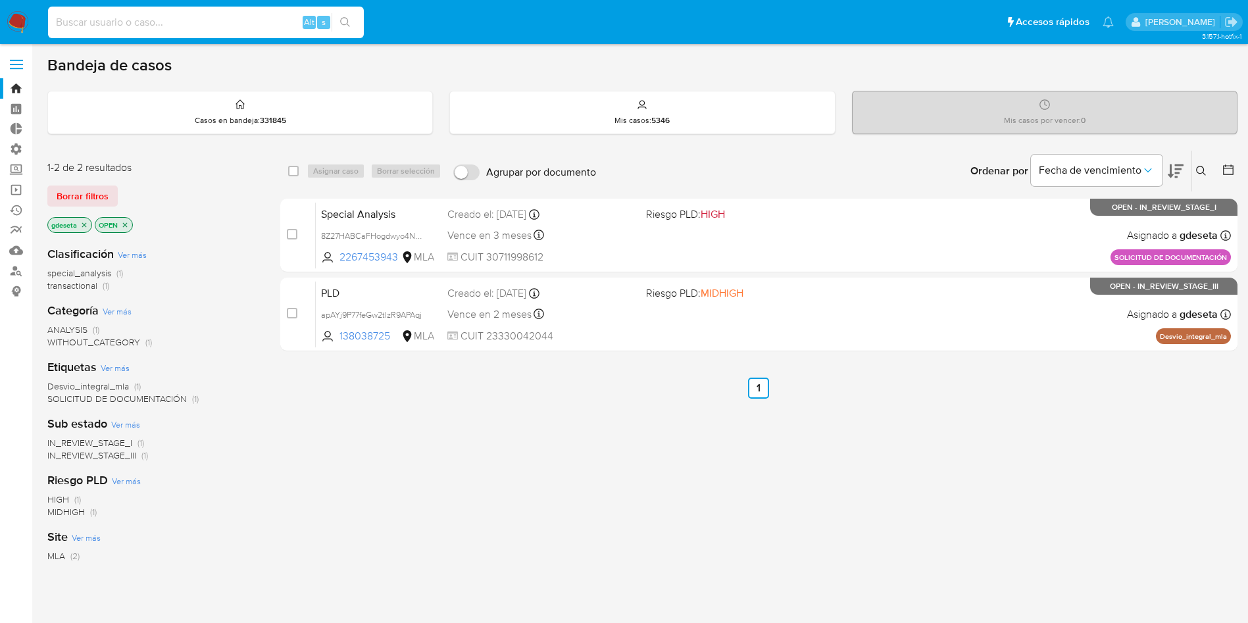
click at [245, 16] on input at bounding box center [206, 22] width 316 height 17
paste input "194059574"
type input "194059574"
click at [341, 27] on icon "search-icon" at bounding box center [345, 22] width 11 height 11
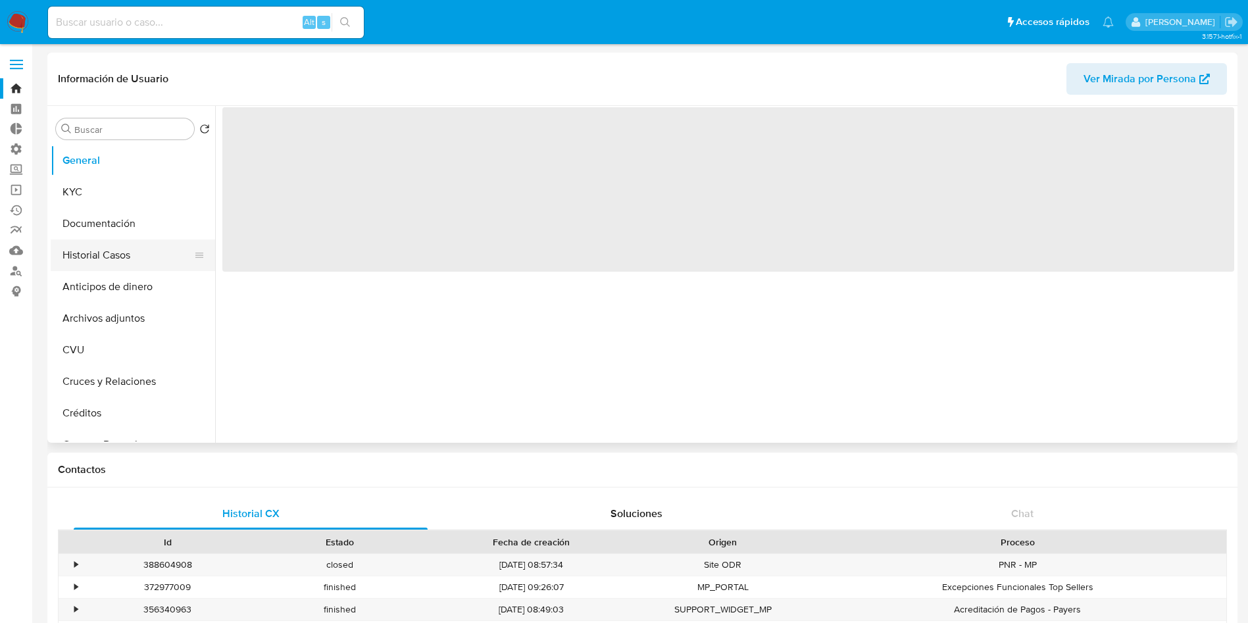
click at [85, 256] on button "Historial Casos" at bounding box center [128, 255] width 154 height 32
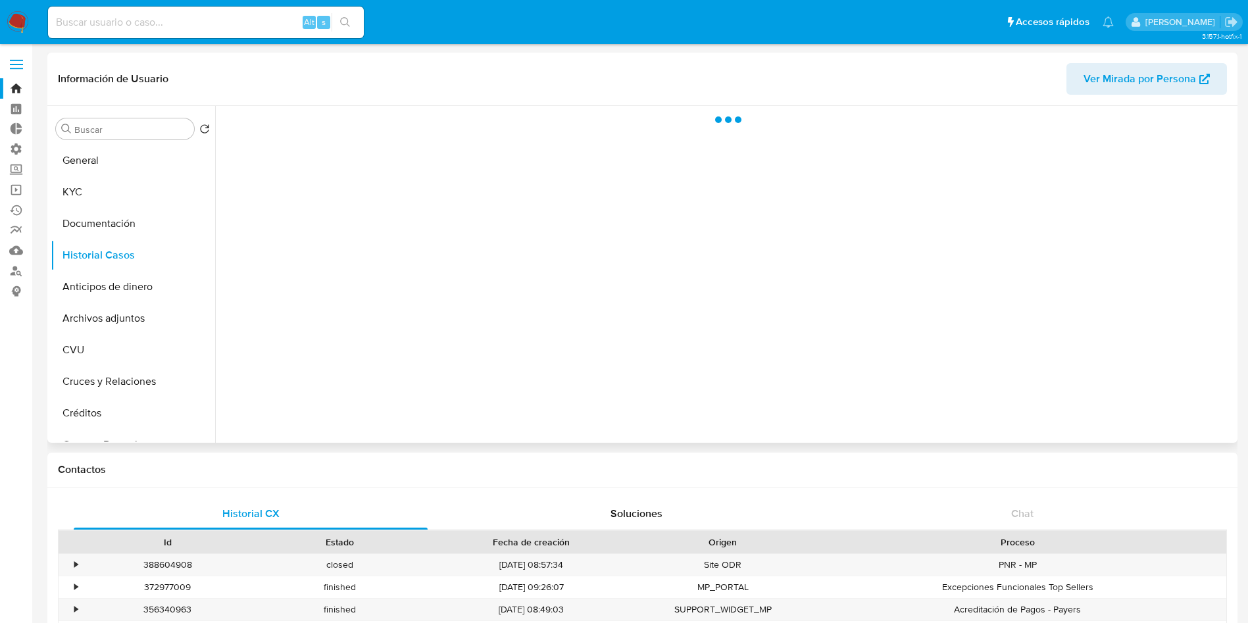
select select "10"
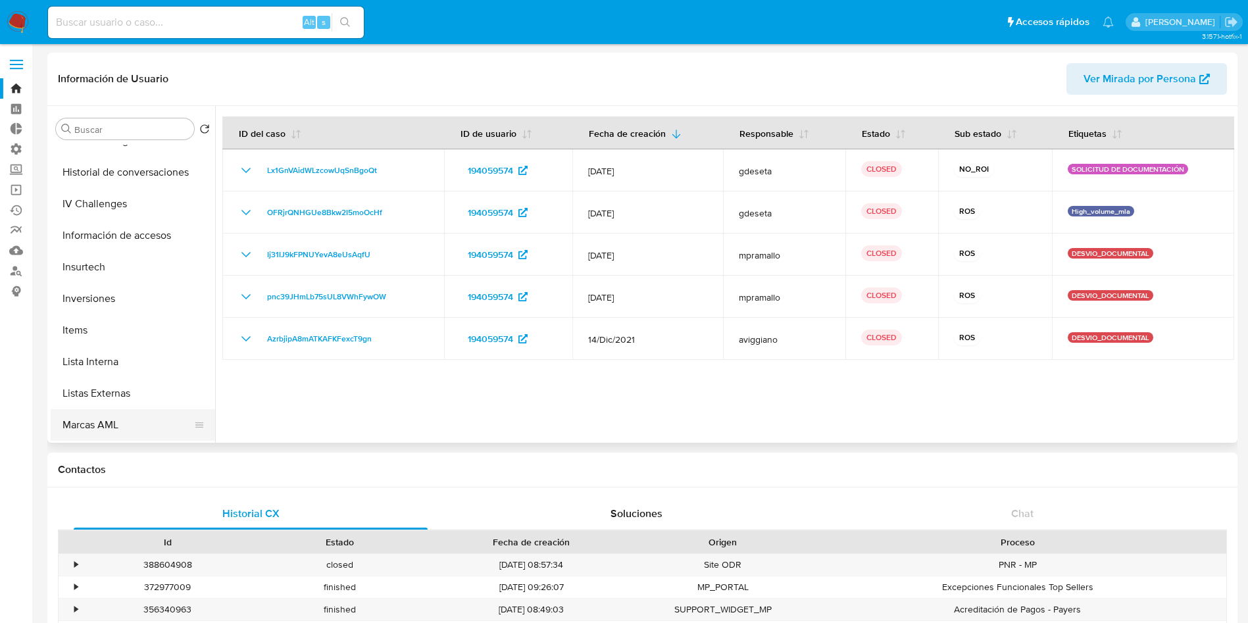
scroll to position [619, 0]
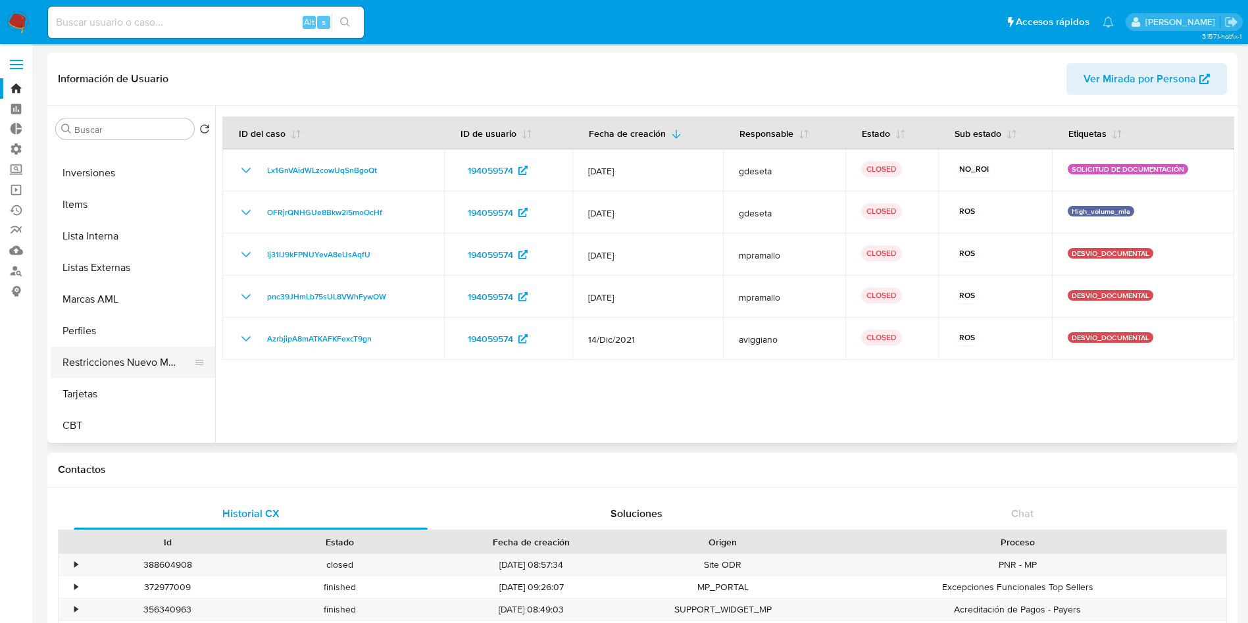
click at [126, 361] on button "Restricciones Nuevo Mundo" at bounding box center [128, 363] width 154 height 32
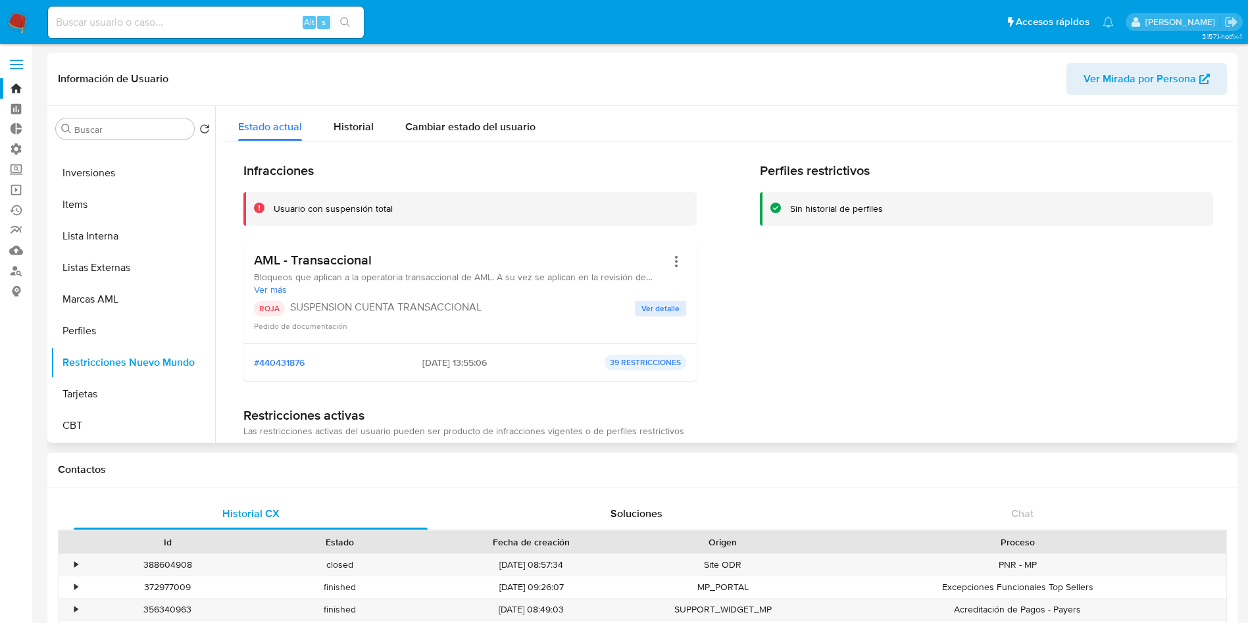
click at [730, 250] on div "Infracciones Usuario con suspensión total AML - Transaccional Bloqueos que apli…" at bounding box center [728, 277] width 970 height 229
click at [116, 25] on input at bounding box center [206, 22] width 316 height 17
paste input "0ac83uppzK8rBPlGHqO0jRJ0"
type input "0ac83uppzK8rBPlGHqO0jRJ0"
click at [350, 20] on icon "search-icon" at bounding box center [345, 22] width 11 height 11
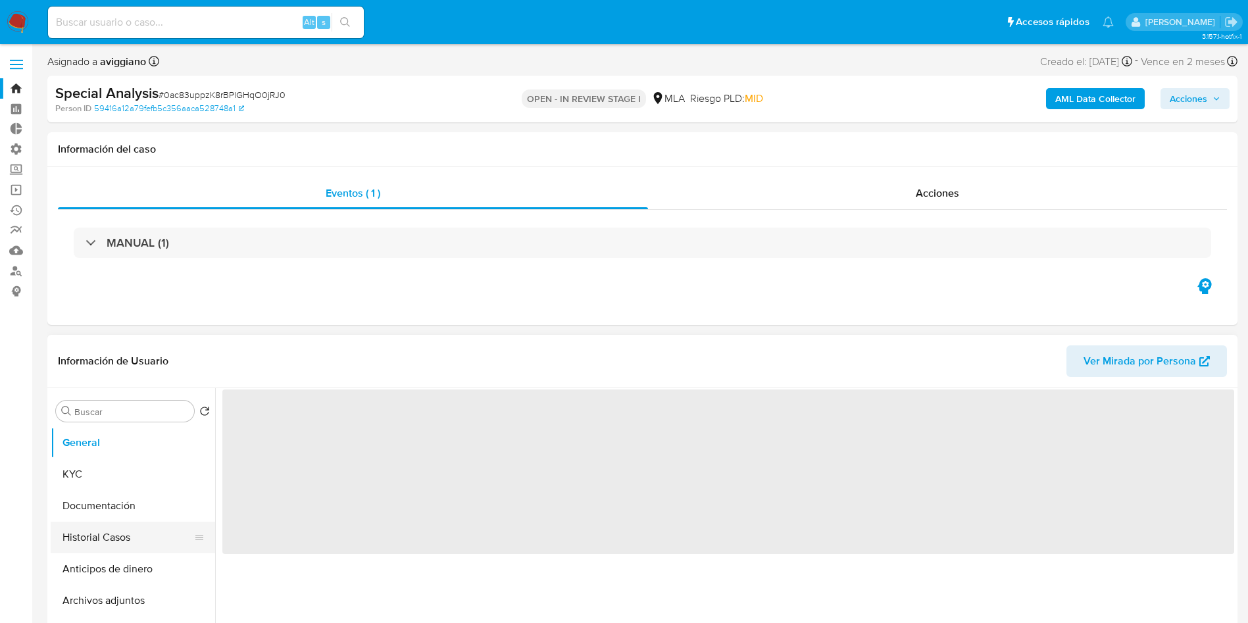
click at [84, 529] on button "Historial Casos" at bounding box center [128, 538] width 154 height 32
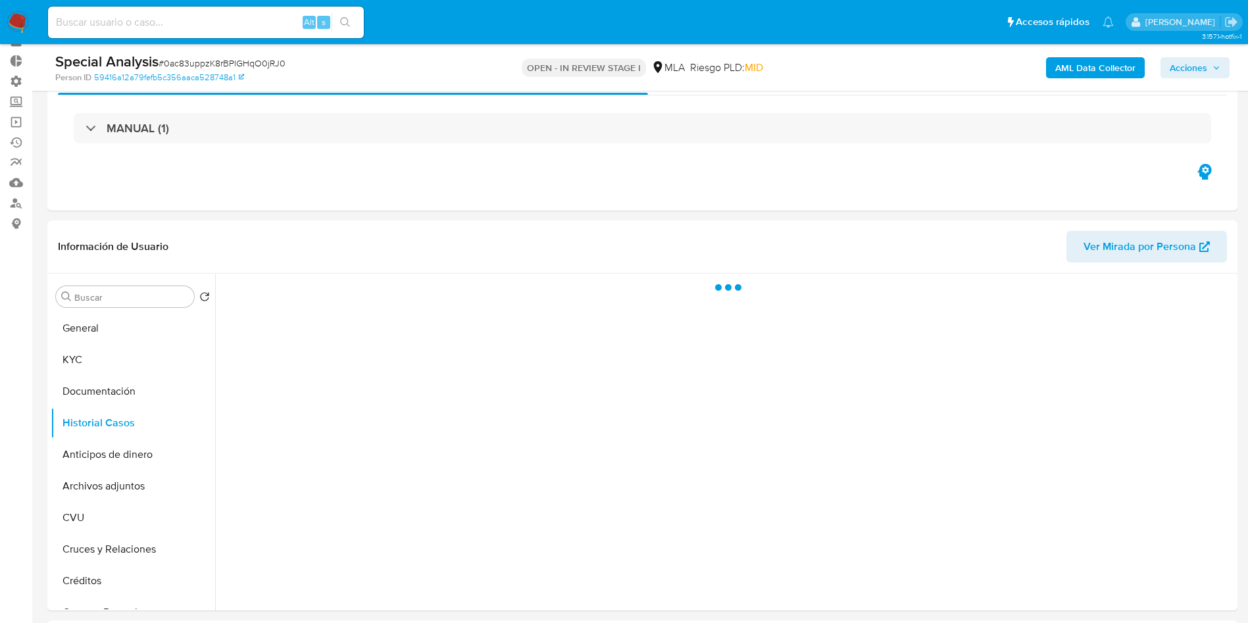
select select "10"
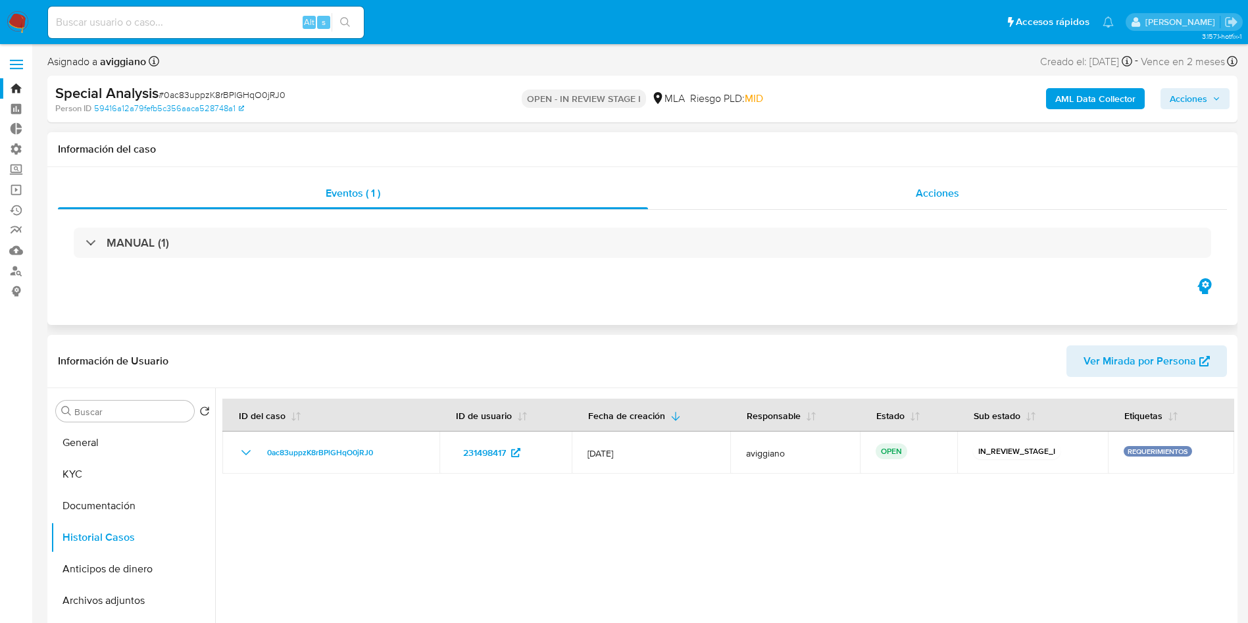
click at [949, 199] on span "Acciones" at bounding box center [937, 193] width 43 height 15
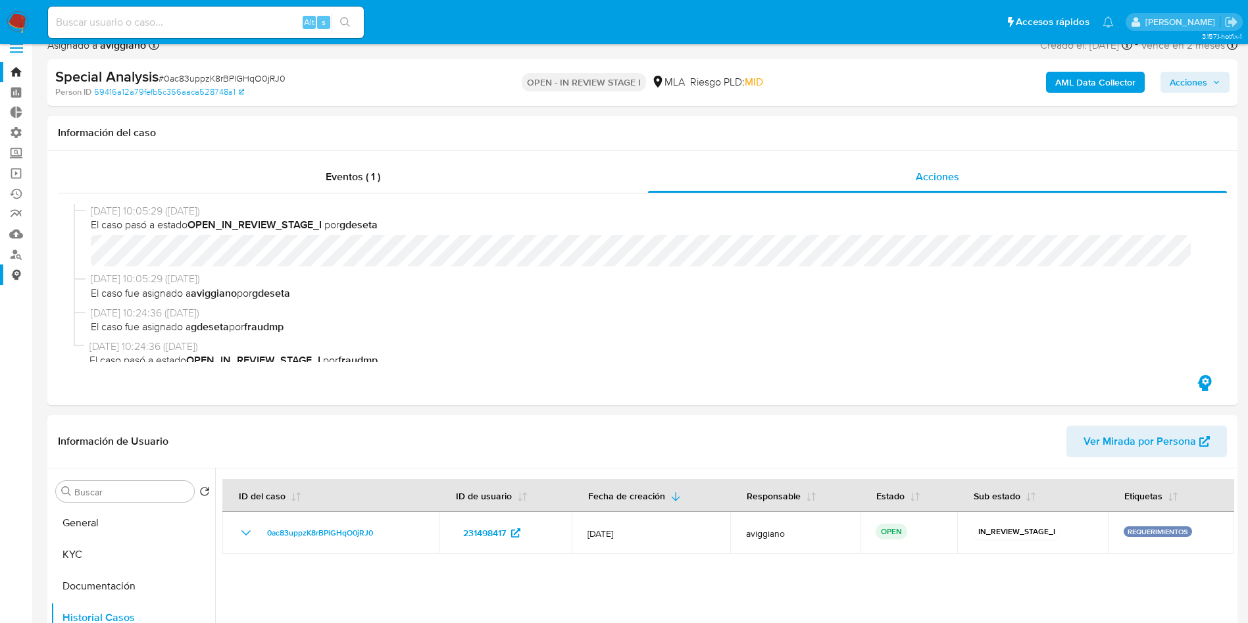
scroll to position [197, 0]
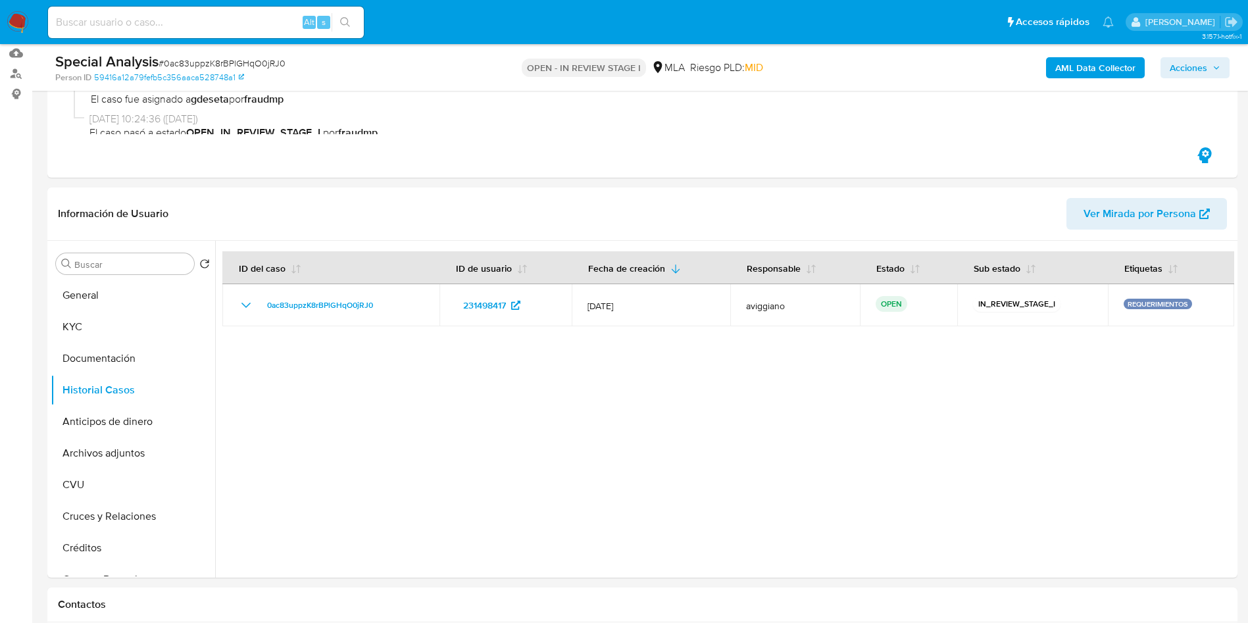
click at [27, 24] on img at bounding box center [18, 22] width 22 height 22
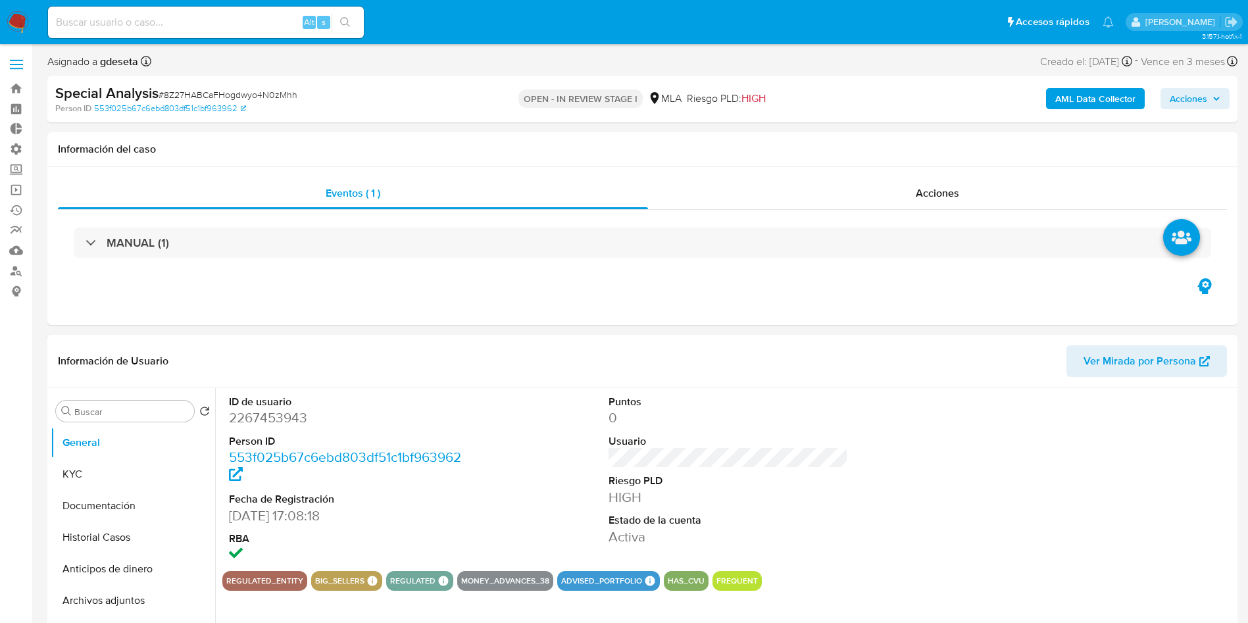
select select "10"
click at [936, 189] on span "Acciones" at bounding box center [937, 193] width 43 height 15
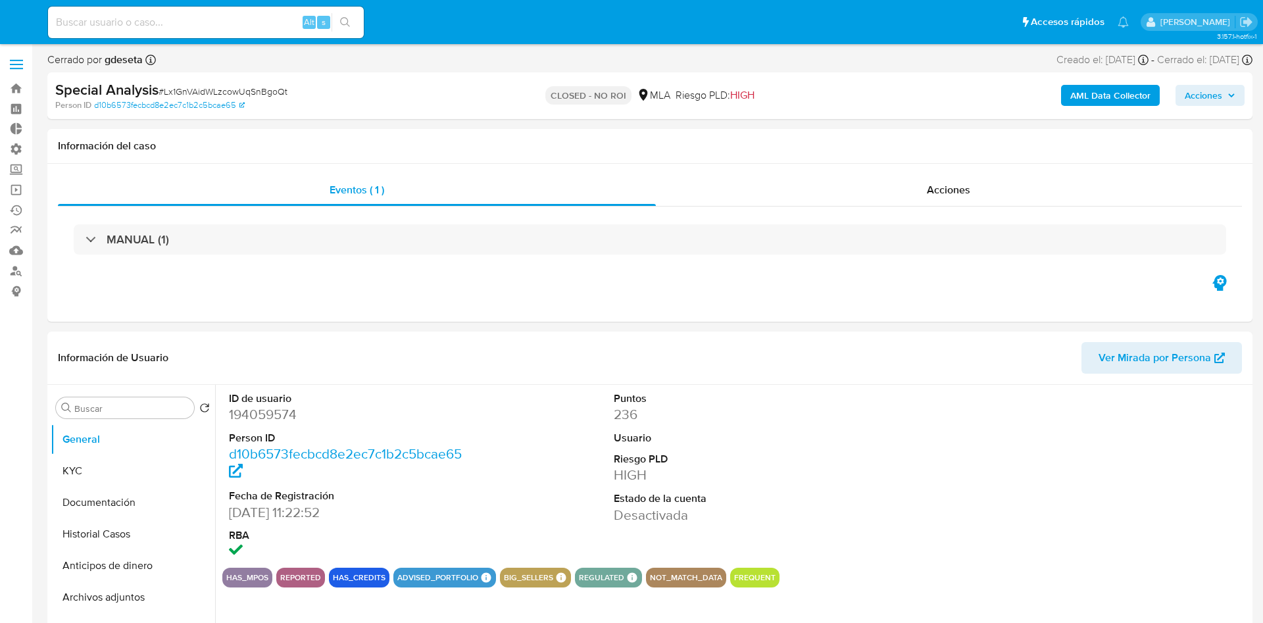
select select "10"
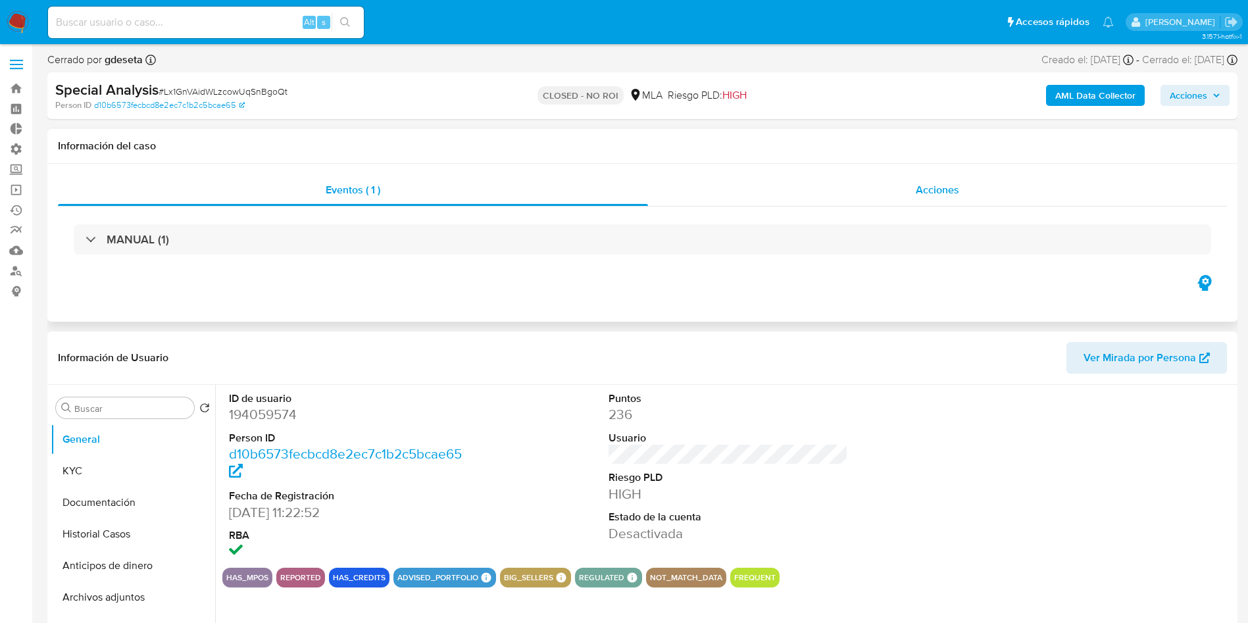
click at [945, 177] on div "Acciones" at bounding box center [937, 190] width 579 height 32
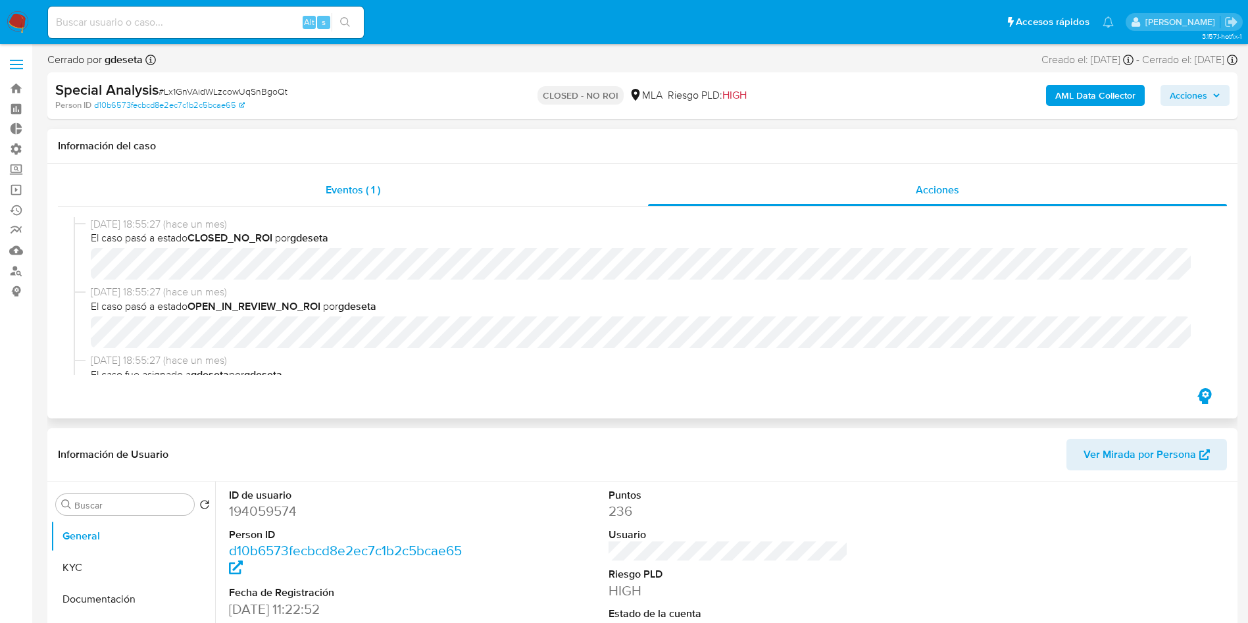
click at [319, 186] on div "Eventos ( 1 )" at bounding box center [353, 190] width 590 height 32
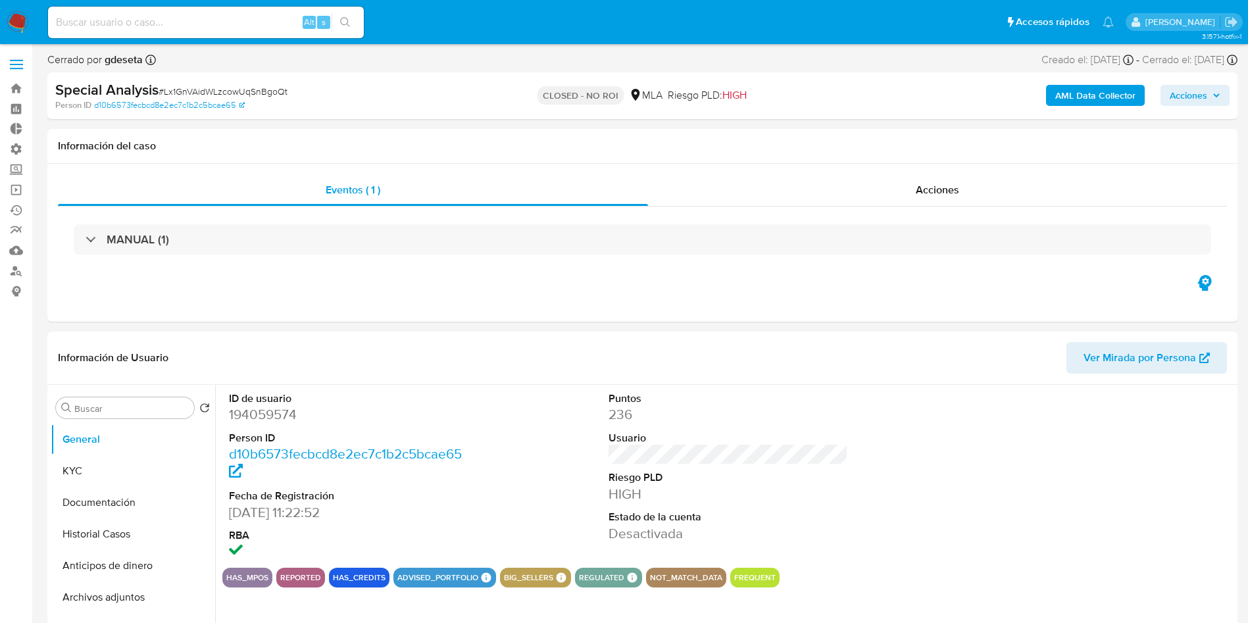
click at [280, 238] on div "MANUAL (1)" at bounding box center [643, 239] width 1138 height 30
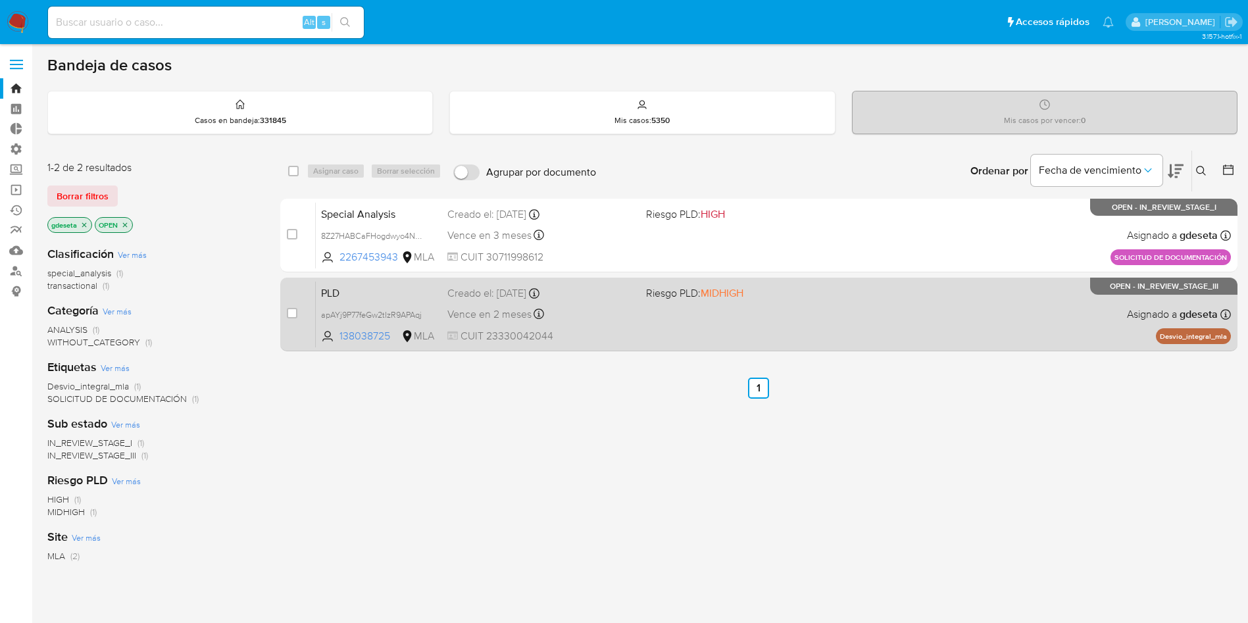
click at [358, 299] on span "PLD" at bounding box center [379, 292] width 116 height 17
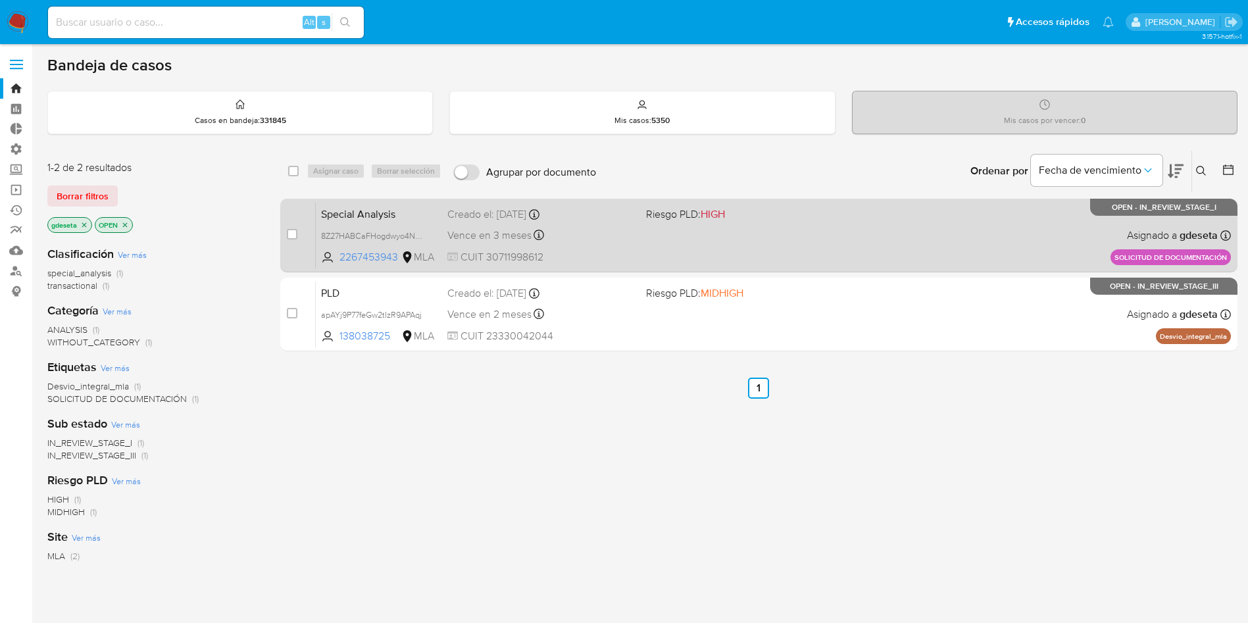
click at [359, 216] on span "Special Analysis" at bounding box center [379, 213] width 116 height 17
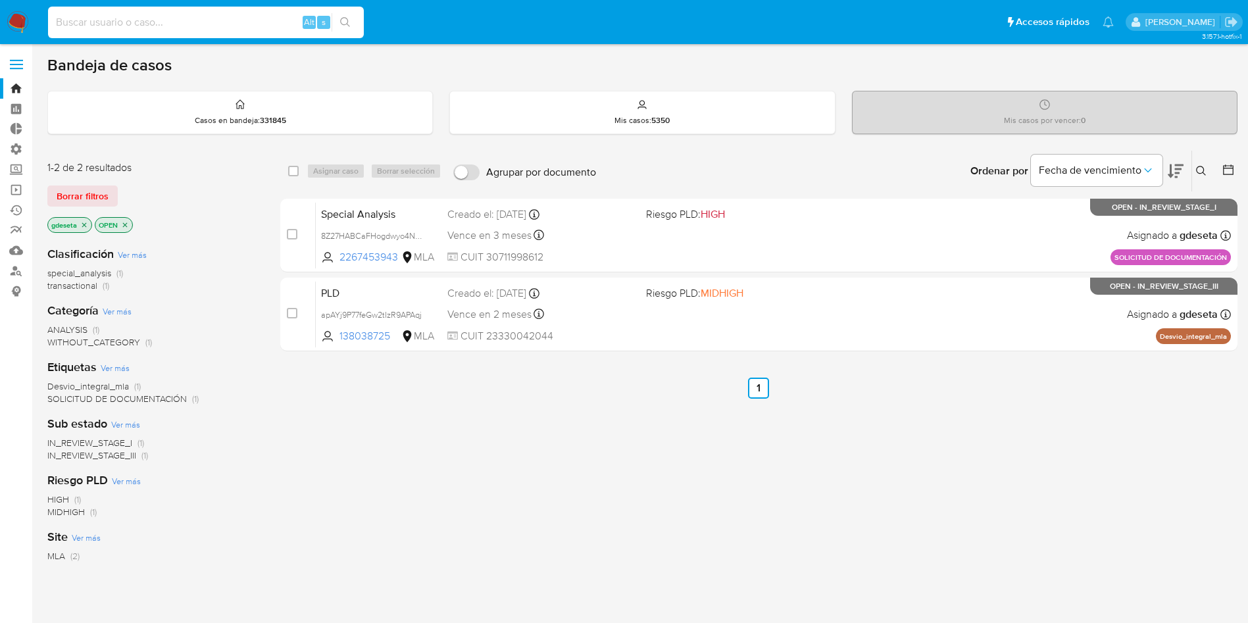
click at [138, 24] on input at bounding box center [206, 22] width 316 height 17
paste input "s5EqiVe0MR3u2INL3sF721GH"
type input "s5EqiVe0MR3u2INL3sF721GH"
click at [348, 30] on button "search-icon" at bounding box center [345, 22] width 27 height 18
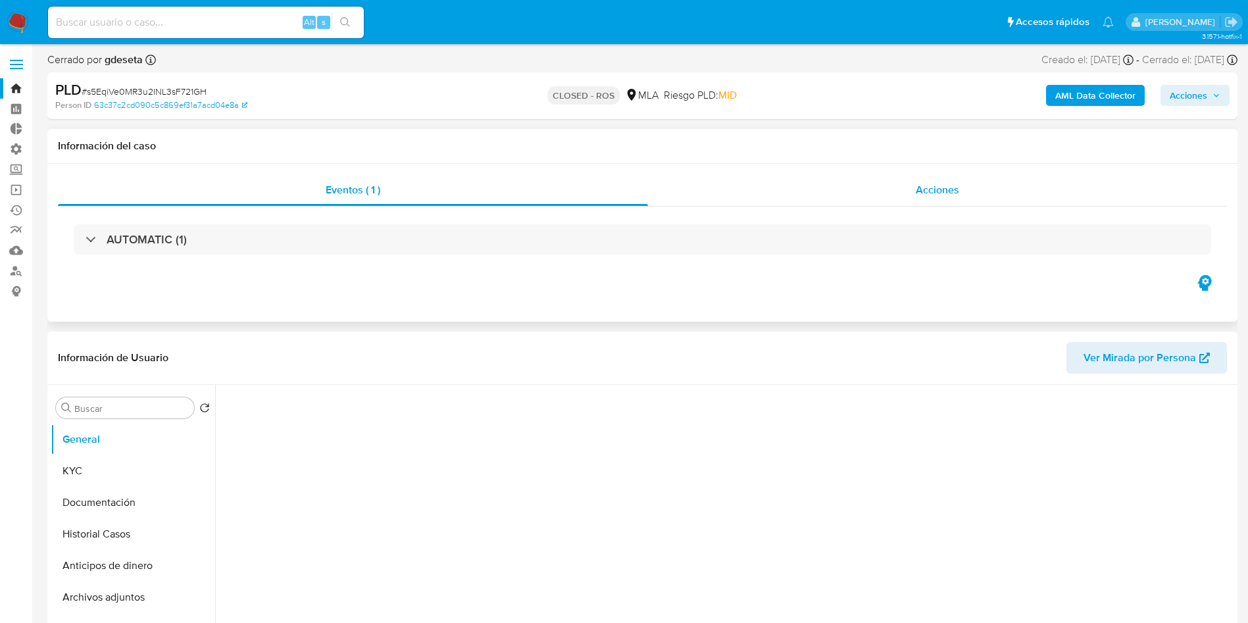
click at [902, 188] on div "Acciones" at bounding box center [937, 190] width 579 height 32
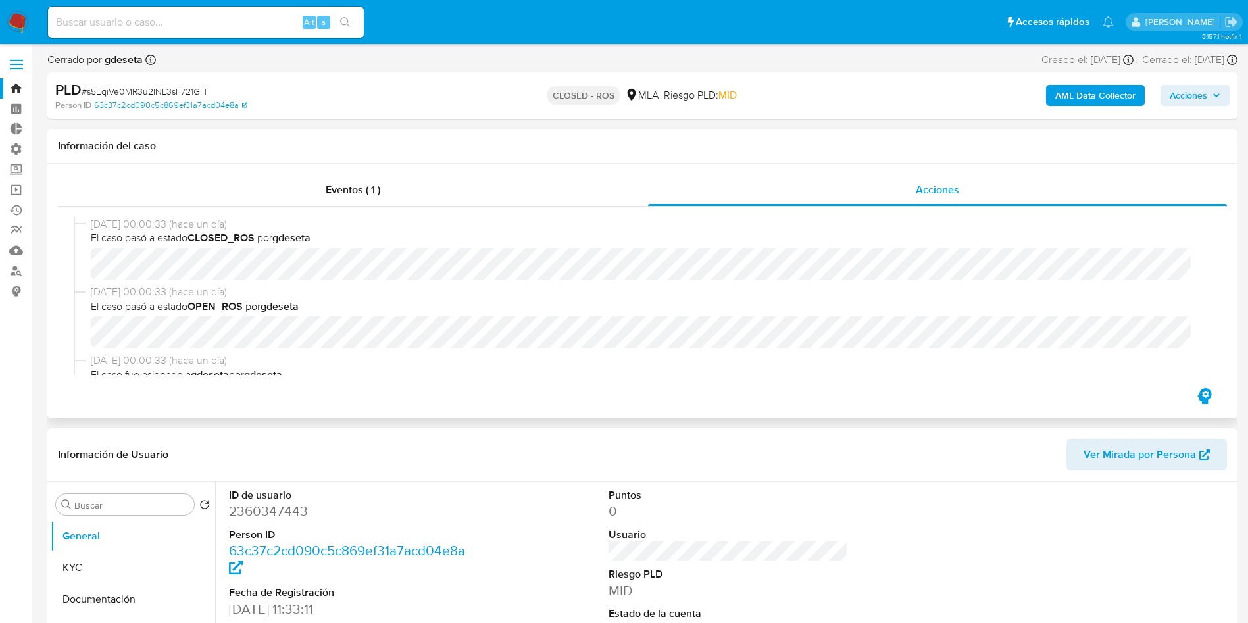
select select "10"
click at [150, 25] on input at bounding box center [206, 22] width 316 height 17
paste input "X9xcN8U4PUjRoj923UAxFKRb"
type input "X9xcN8U4PUjRoj923UAxFKRb"
click at [345, 24] on icon "search-icon" at bounding box center [345, 22] width 10 height 10
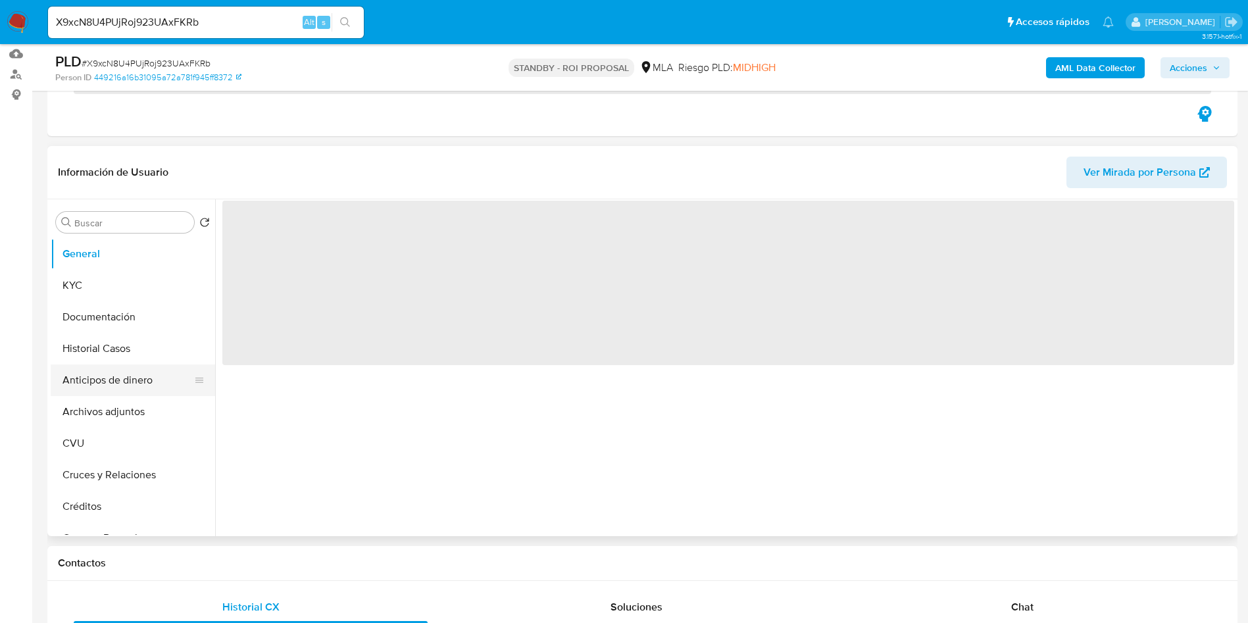
scroll to position [197, 0]
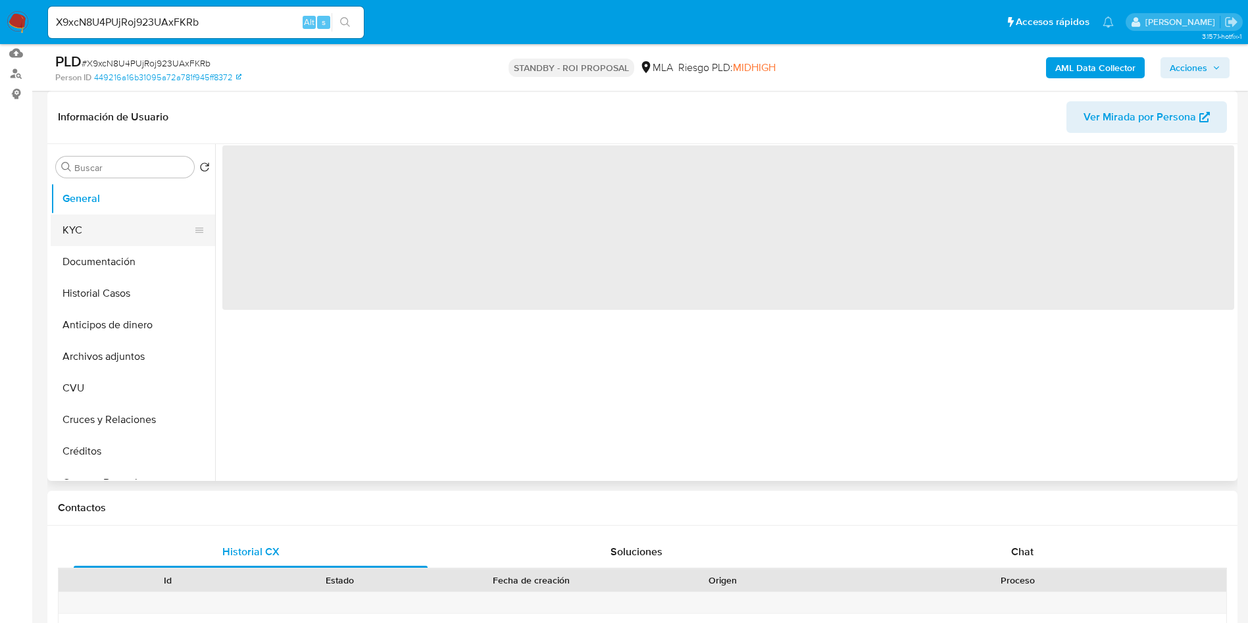
click at [76, 229] on button "KYC" at bounding box center [128, 230] width 154 height 32
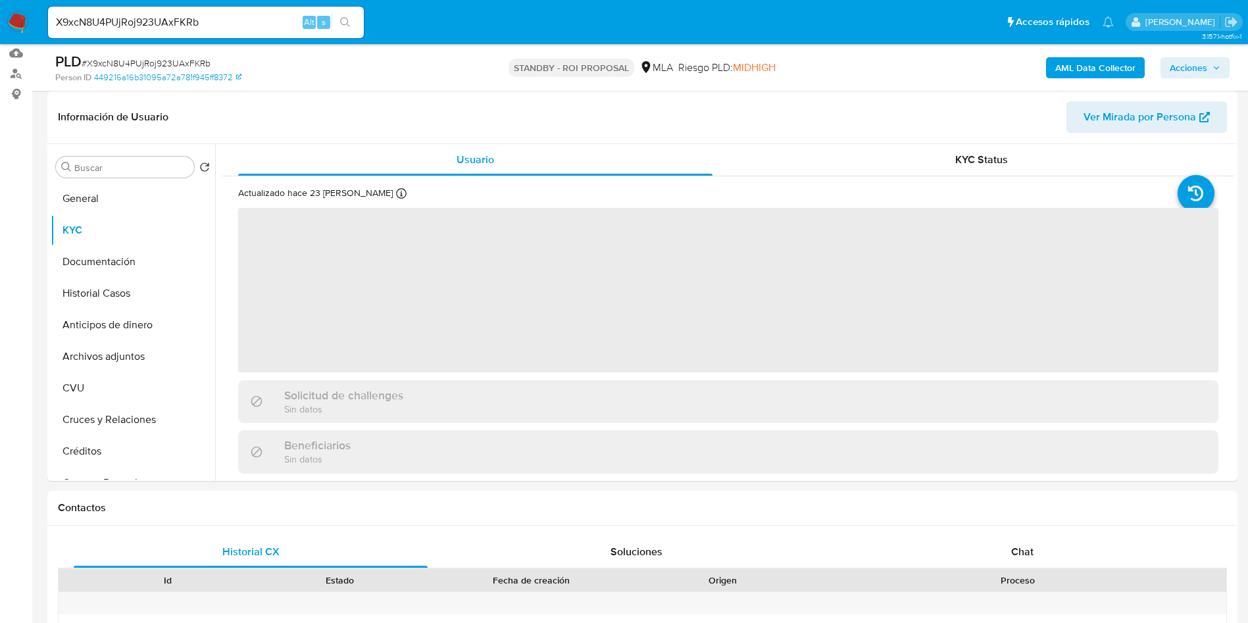
select select "10"
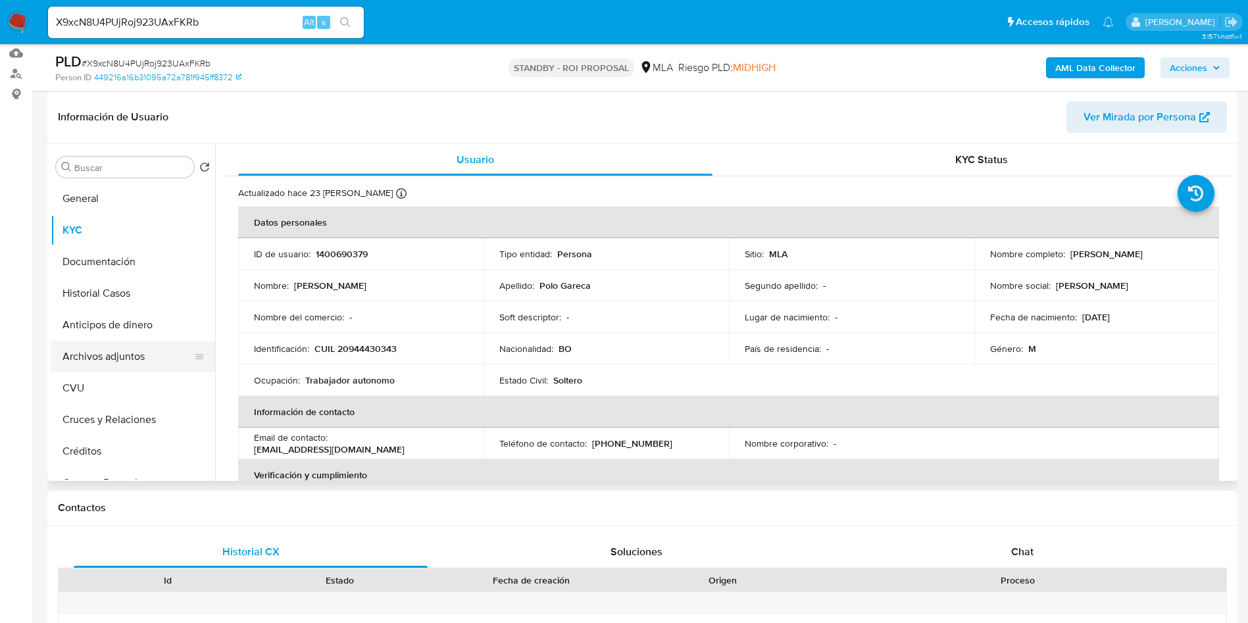
drag, startPoint x: 162, startPoint y: 580, endPoint x: 191, endPoint y: 564, distance: 33.6
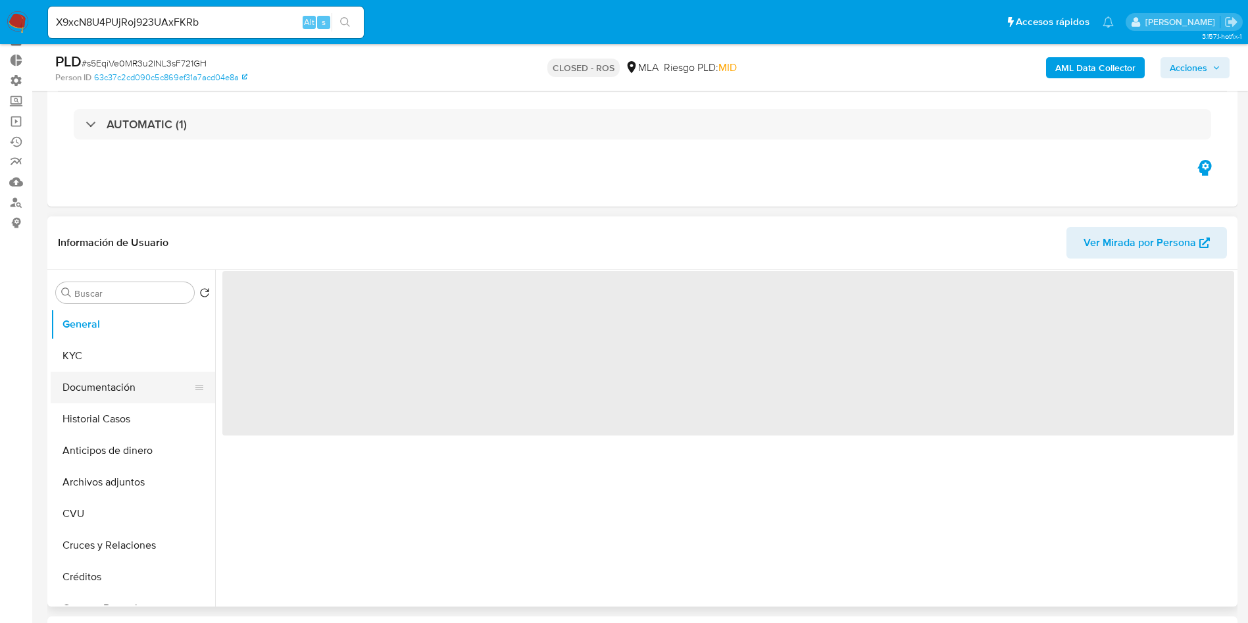
scroll to position [99, 0]
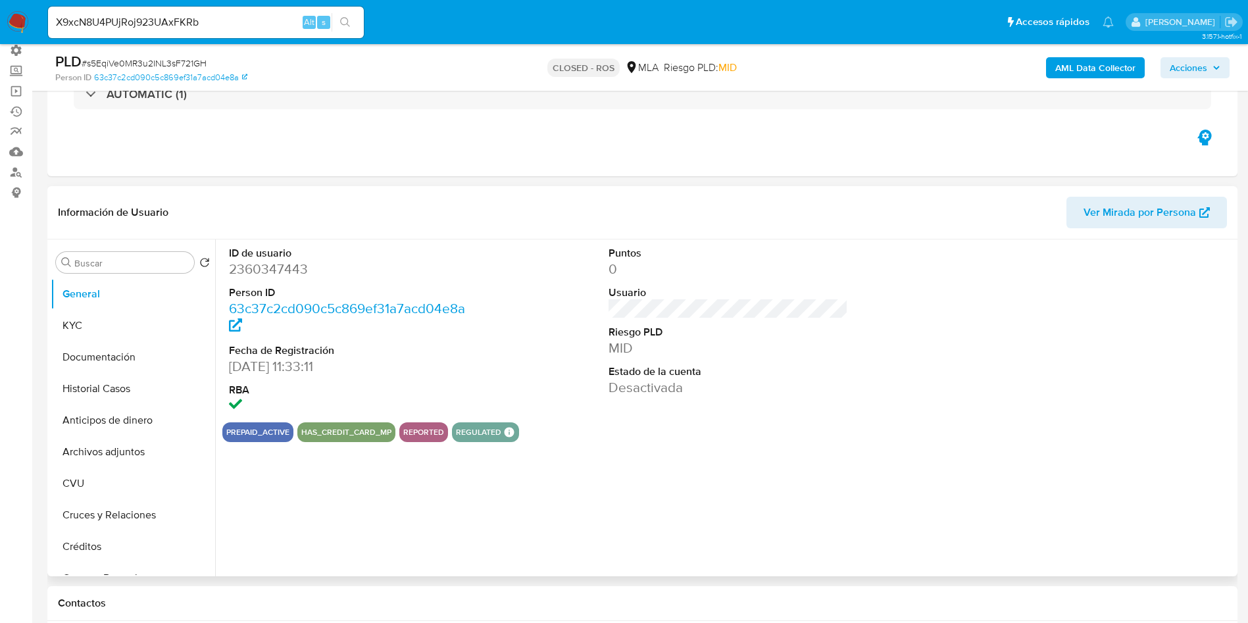
select select "10"
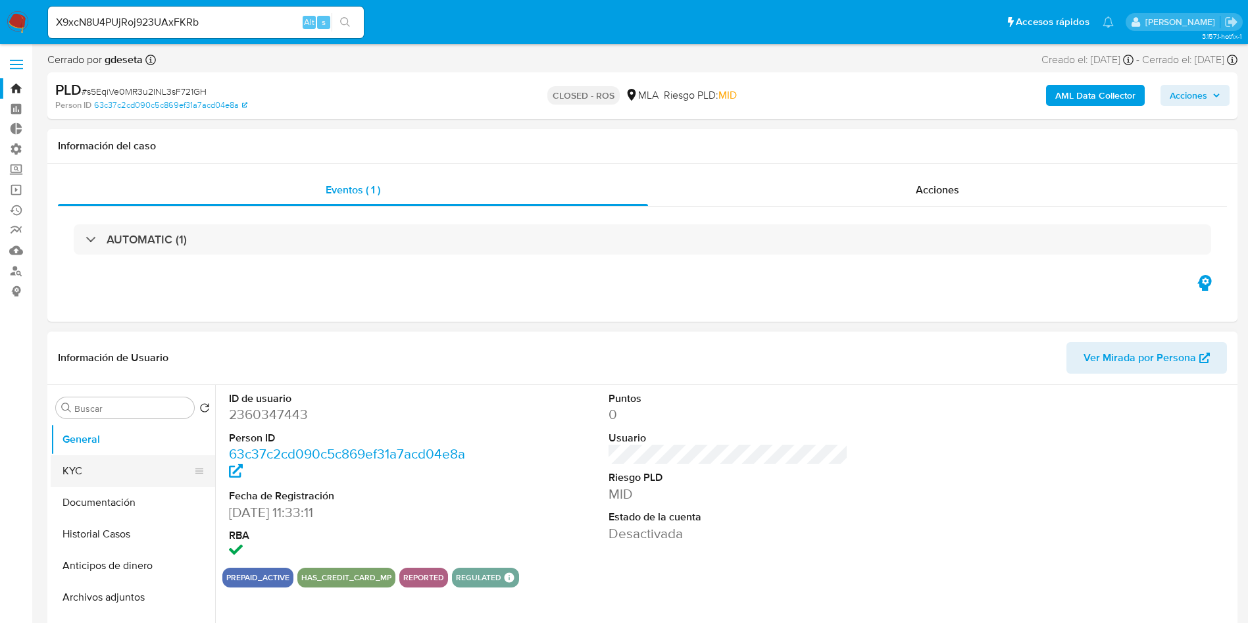
click at [61, 466] on button "KYC" at bounding box center [128, 471] width 154 height 32
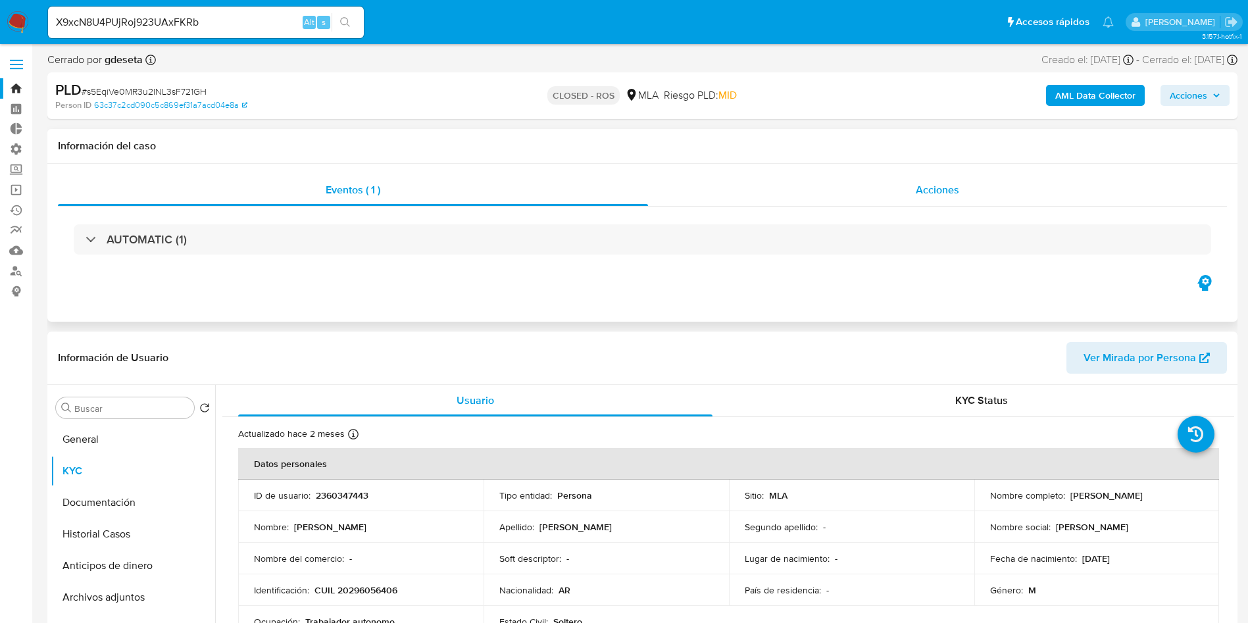
click at [951, 204] on div "Acciones" at bounding box center [937, 190] width 579 height 32
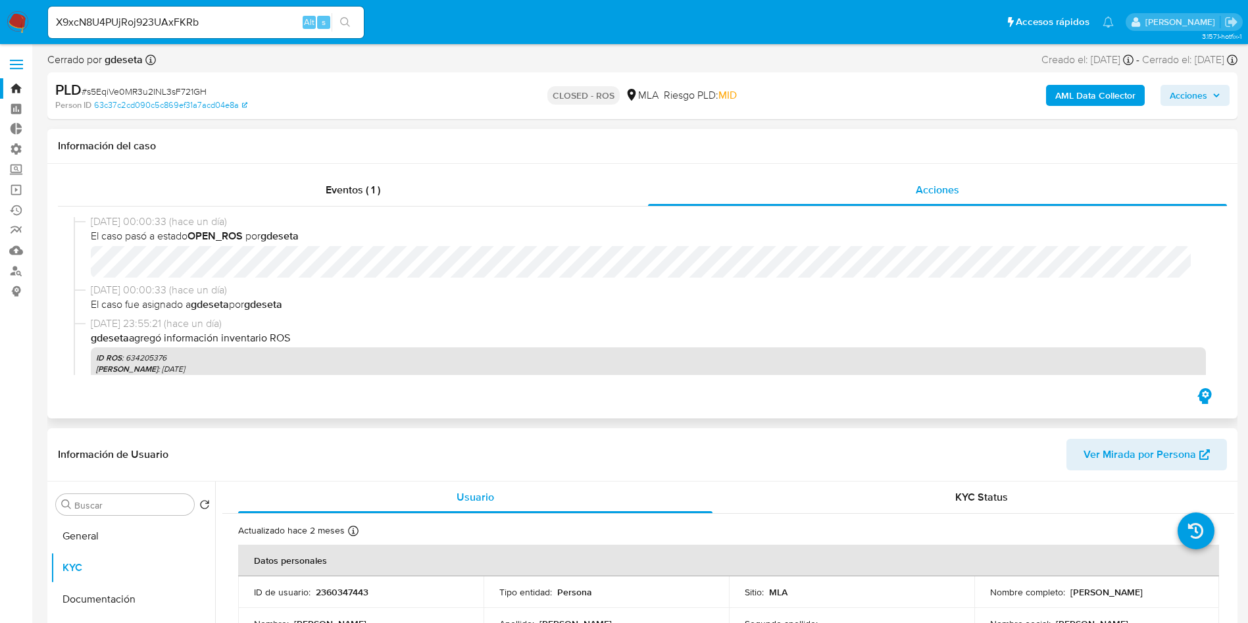
scroll to position [99, 0]
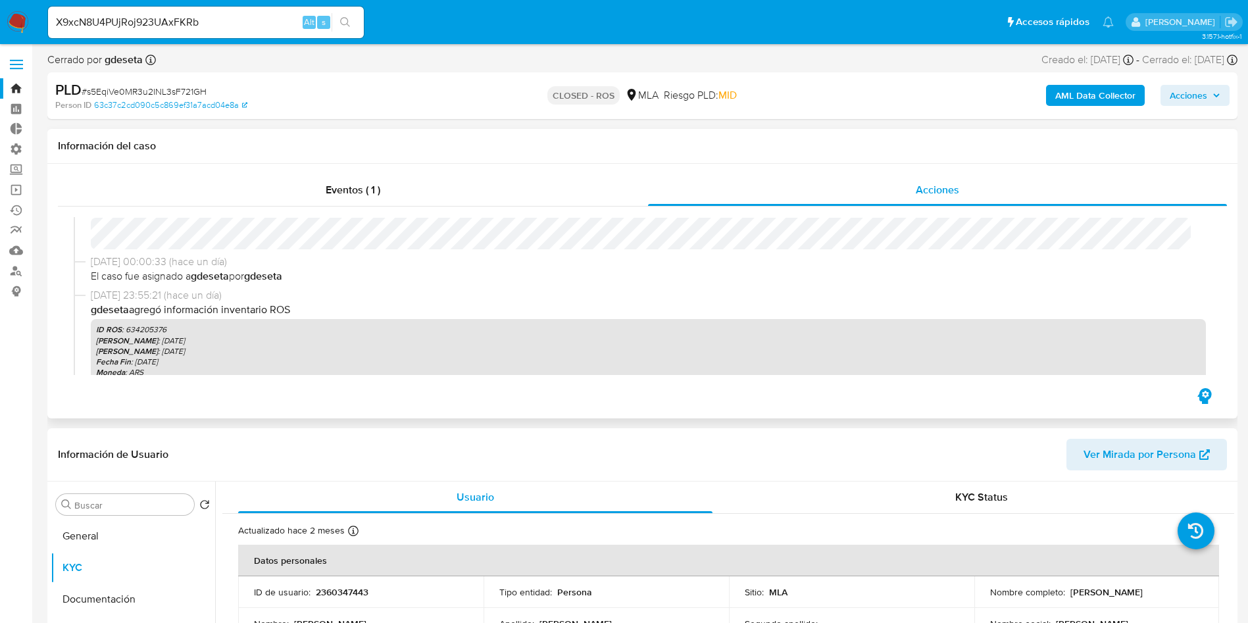
click at [147, 332] on p "ID ROS : 634205376" at bounding box center [648, 329] width 1105 height 11
copy p "634205376"
click at [17, 195] on link "Operaciones masivas" at bounding box center [78, 190] width 157 height 20
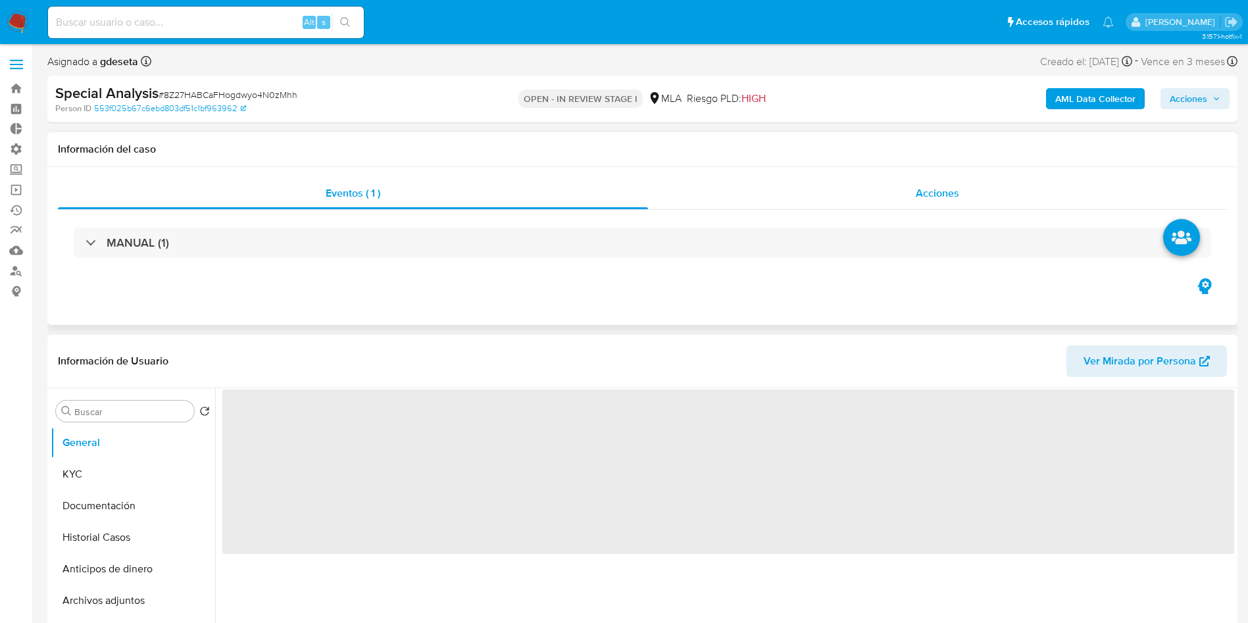
click at [937, 199] on span "Acciones" at bounding box center [937, 193] width 43 height 15
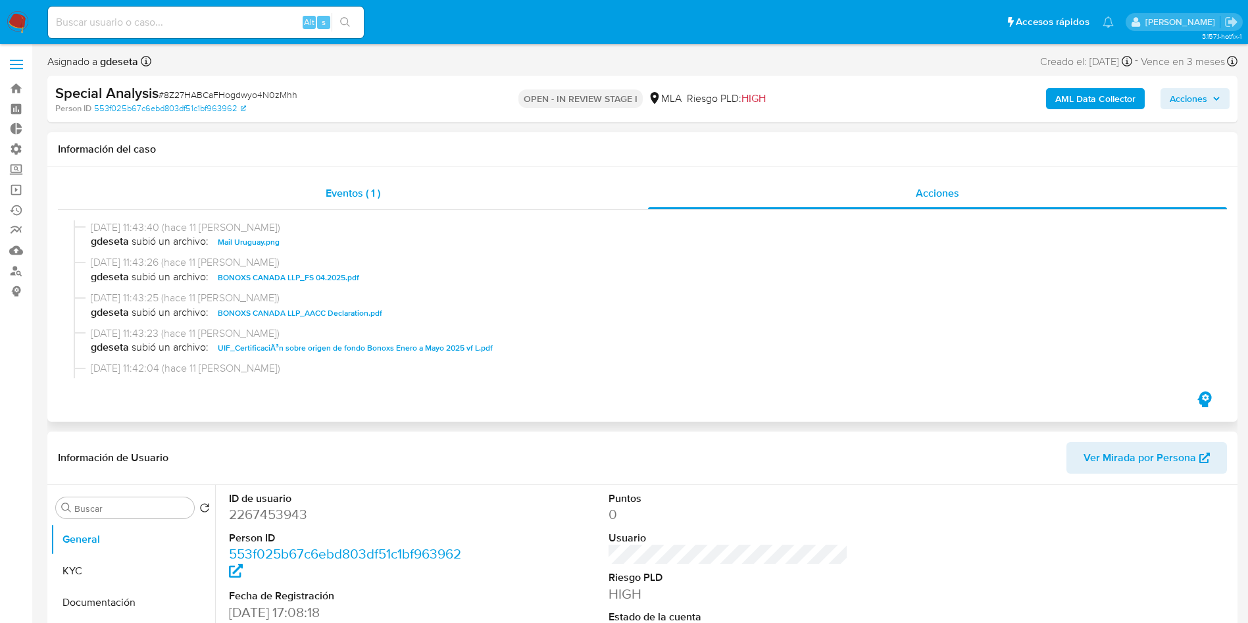
select select "10"
click at [355, 189] on span "Eventos ( 1 )" at bounding box center [353, 193] width 55 height 15
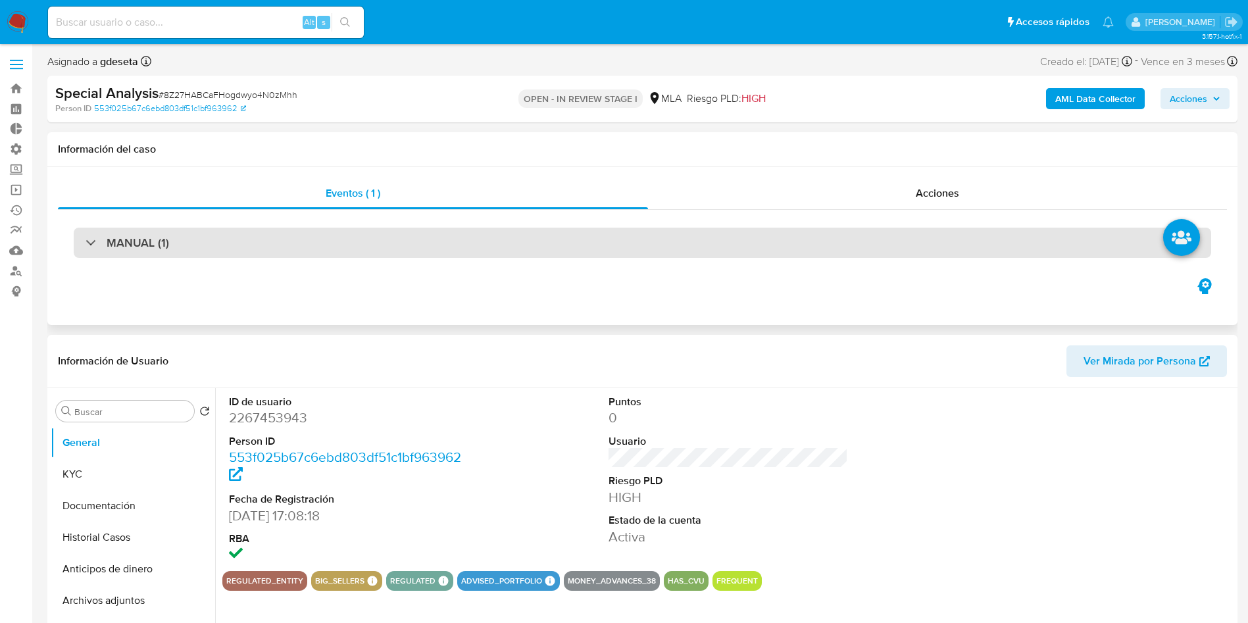
click at [156, 241] on h3 "MANUAL (1)" at bounding box center [138, 243] width 63 height 14
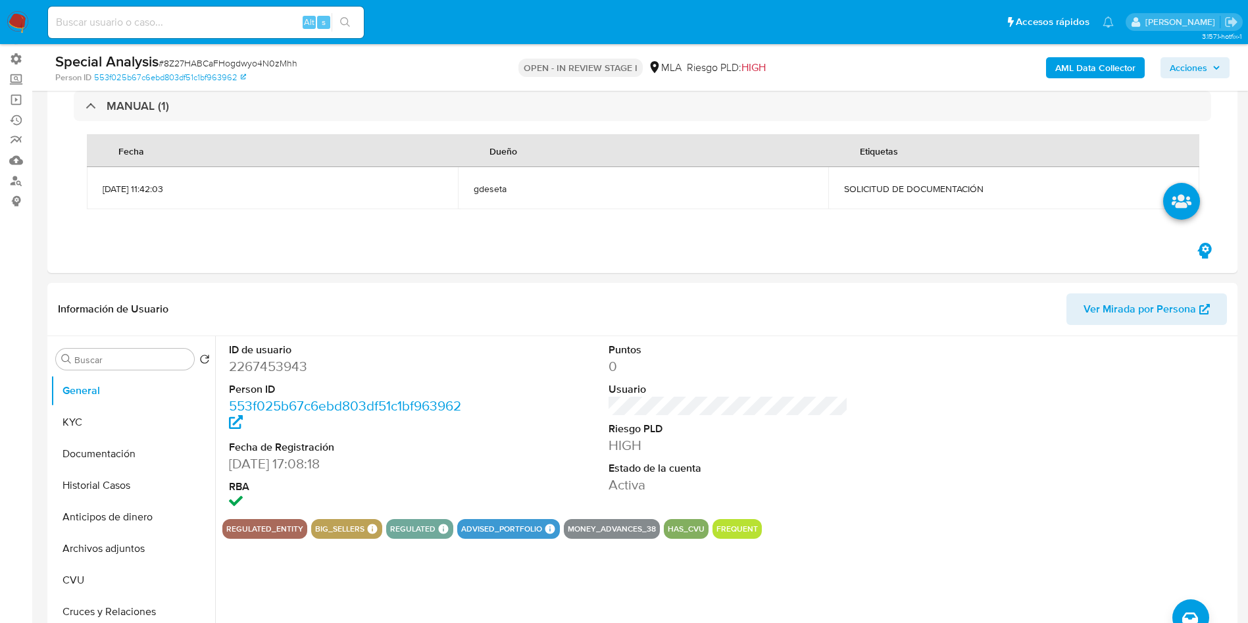
scroll to position [99, 0]
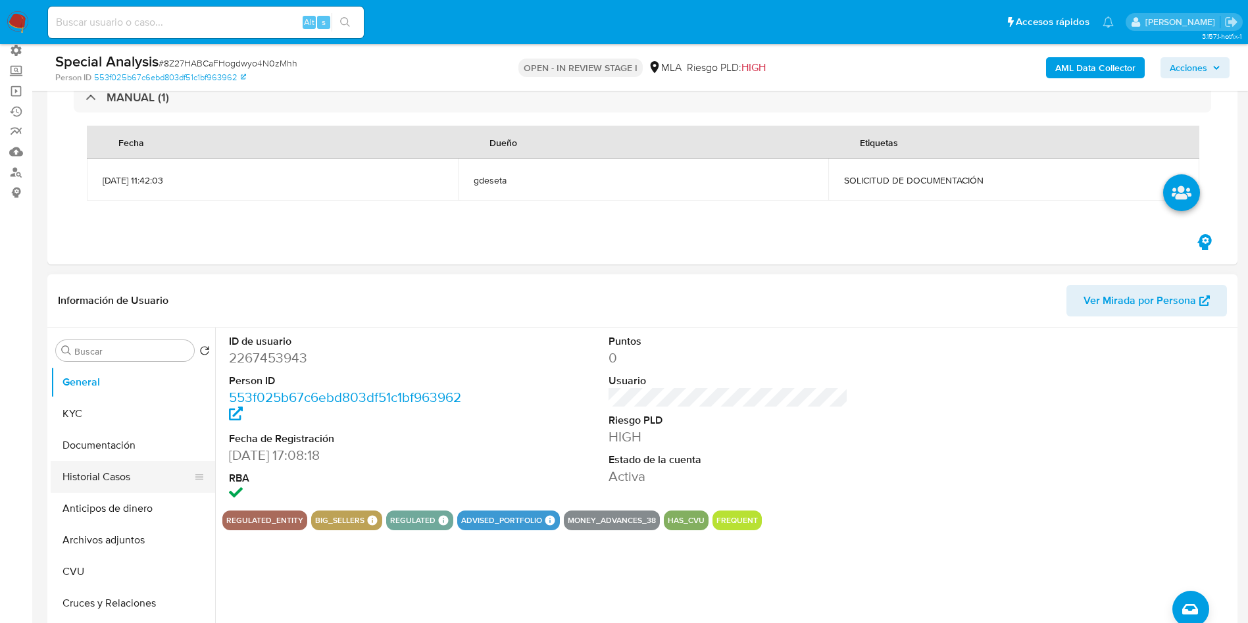
click at [141, 476] on button "Historial Casos" at bounding box center [128, 477] width 154 height 32
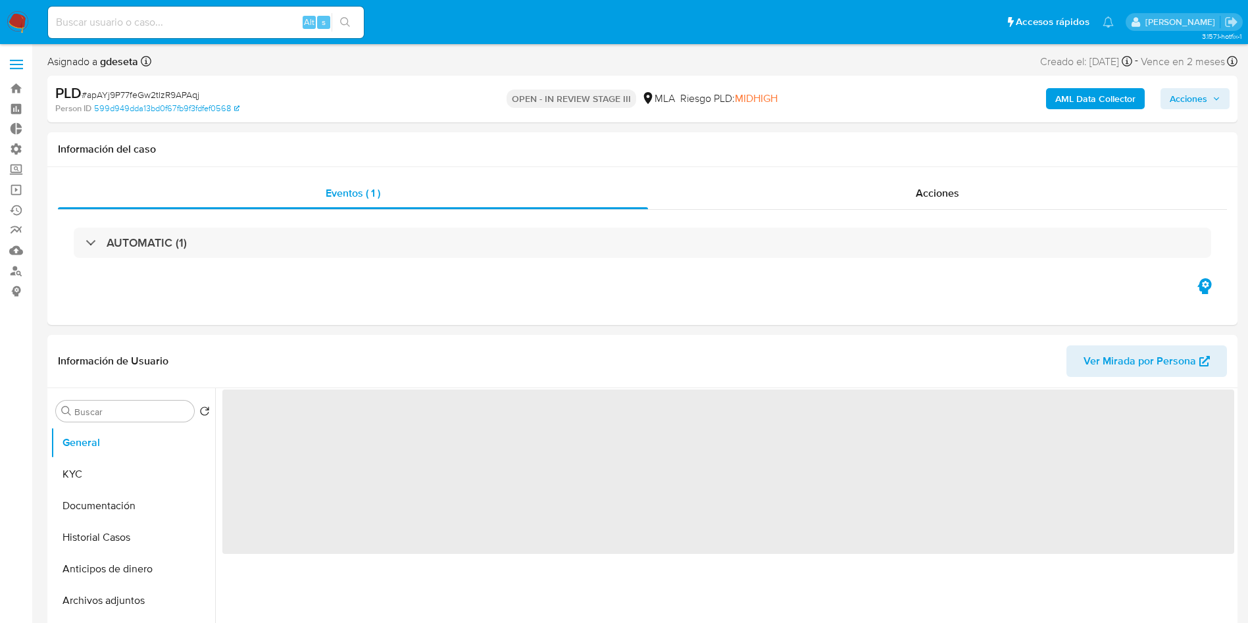
select select "10"
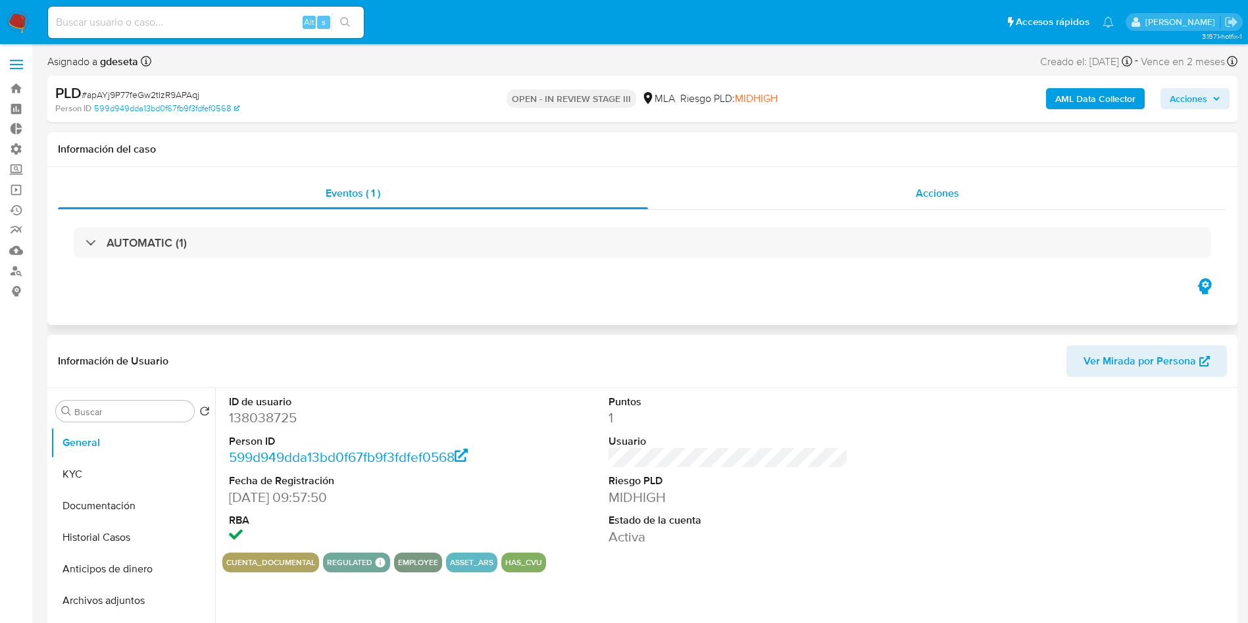
click at [932, 186] on span "Acciones" at bounding box center [937, 193] width 43 height 15
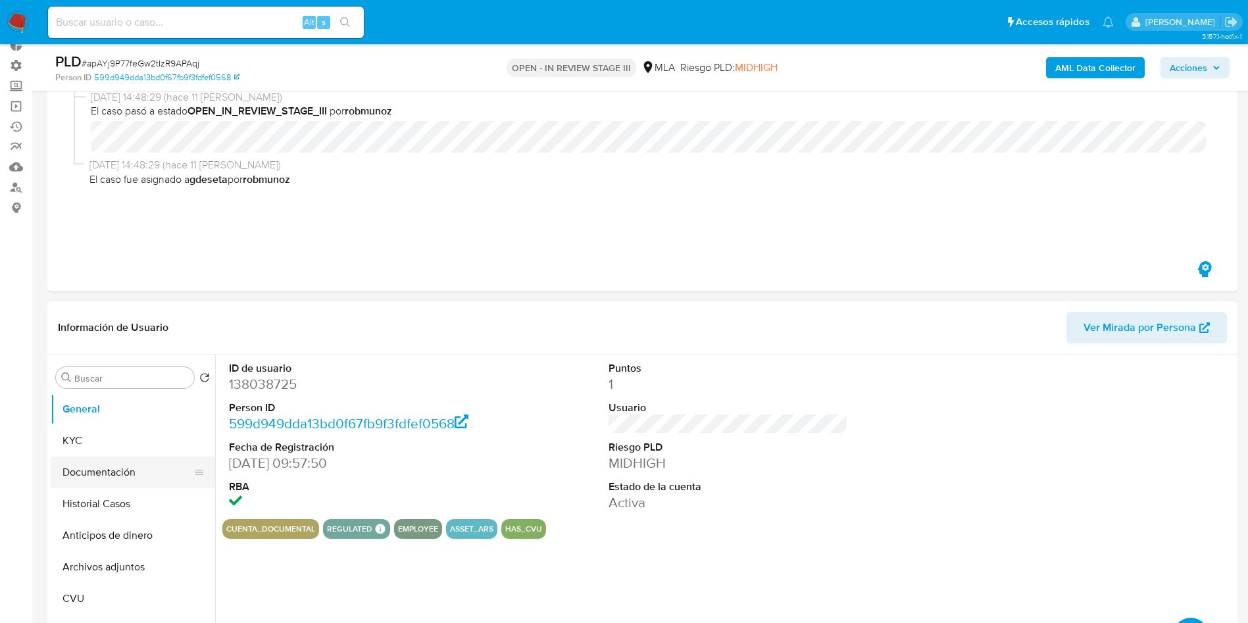
scroll to position [197, 0]
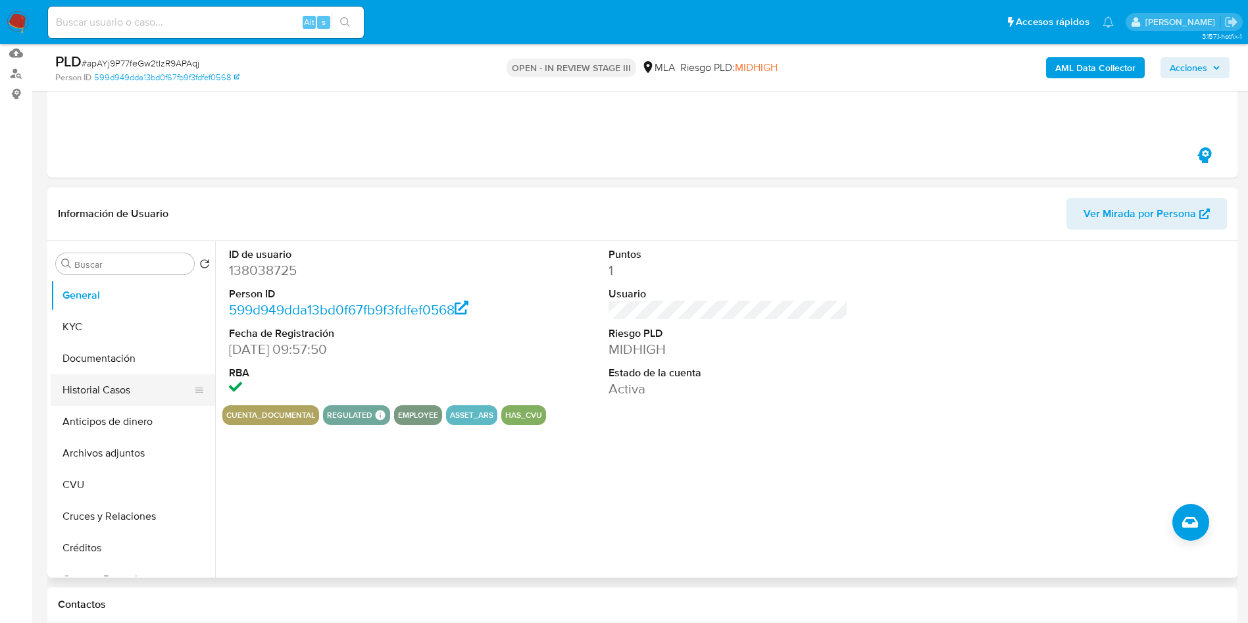
click at [138, 382] on button "Historial Casos" at bounding box center [128, 390] width 154 height 32
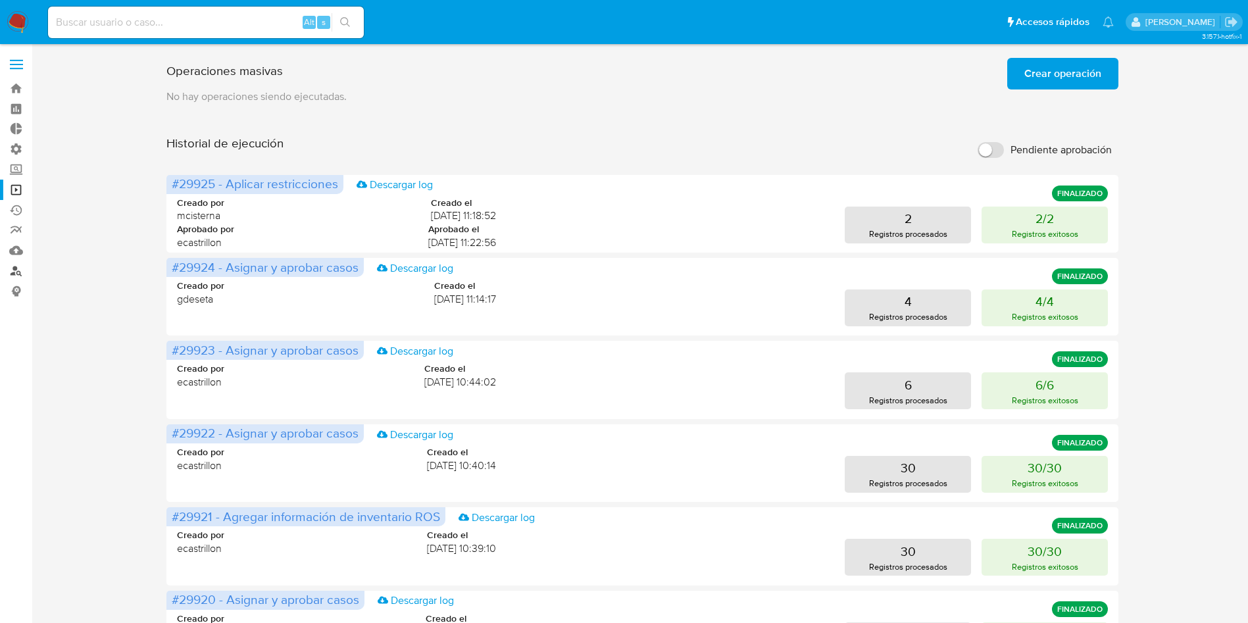
click at [18, 270] on link "Buscador de personas" at bounding box center [78, 271] width 157 height 20
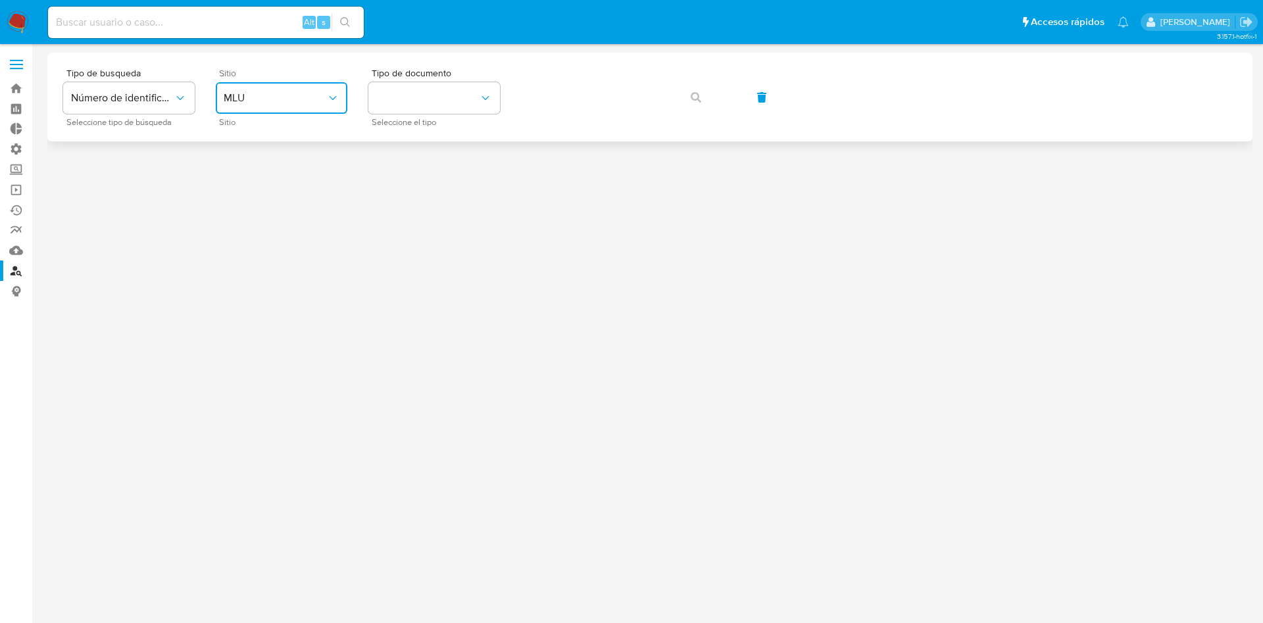
click at [279, 103] on span "MLU" at bounding box center [275, 97] width 103 height 13
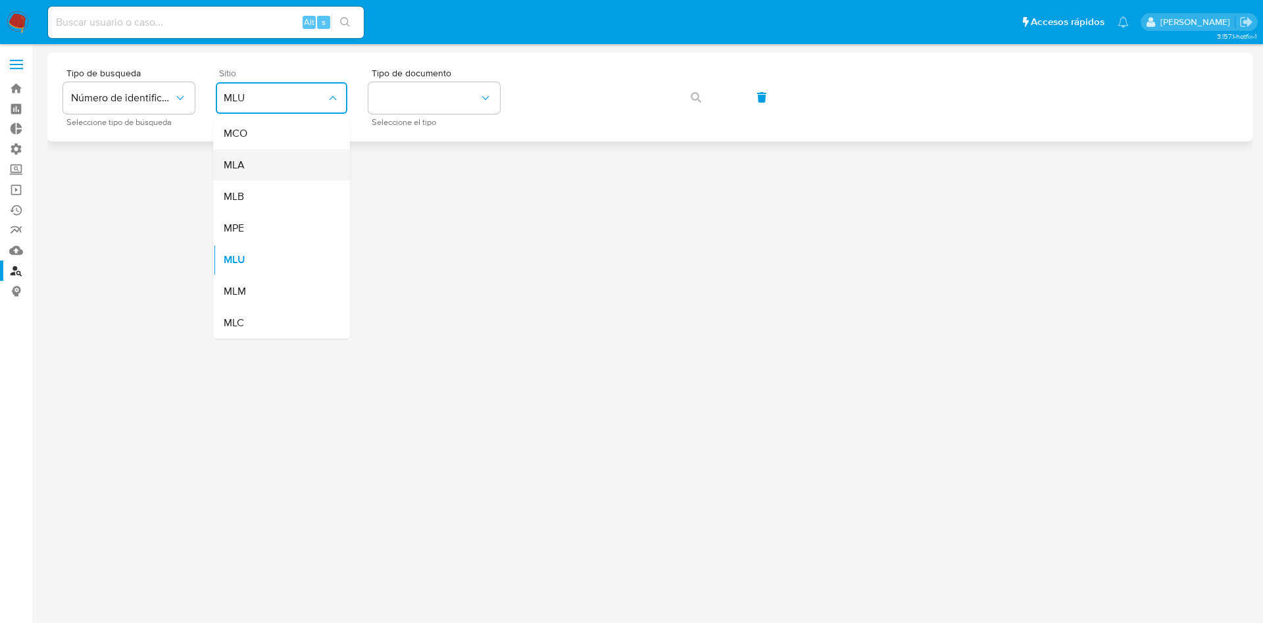
click at [280, 163] on div "MLA" at bounding box center [278, 165] width 108 height 32
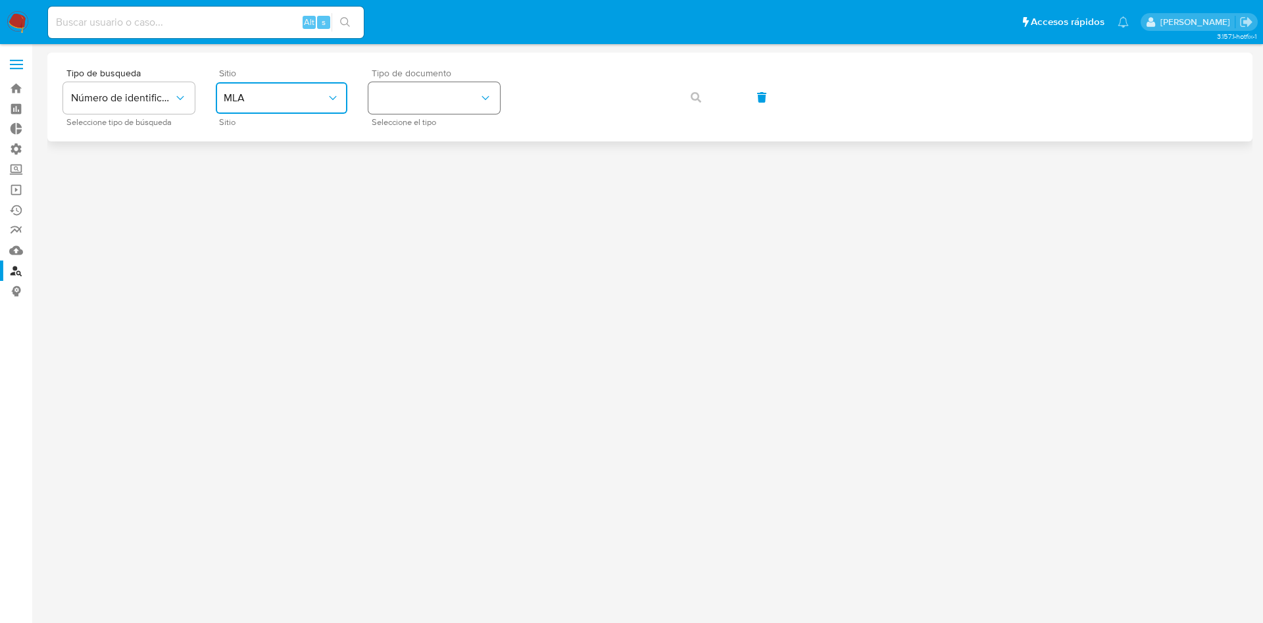
click at [409, 105] on button "identificationType" at bounding box center [434, 98] width 132 height 32
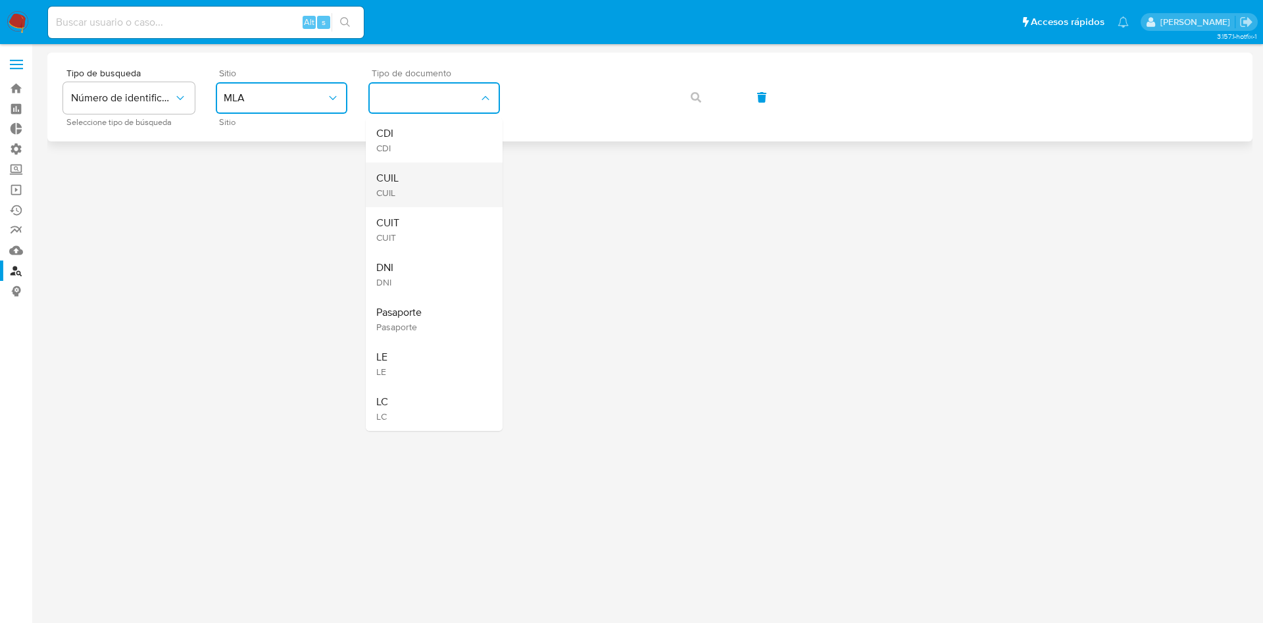
click at [403, 168] on div "CUIL CUIL" at bounding box center [430, 185] width 108 height 45
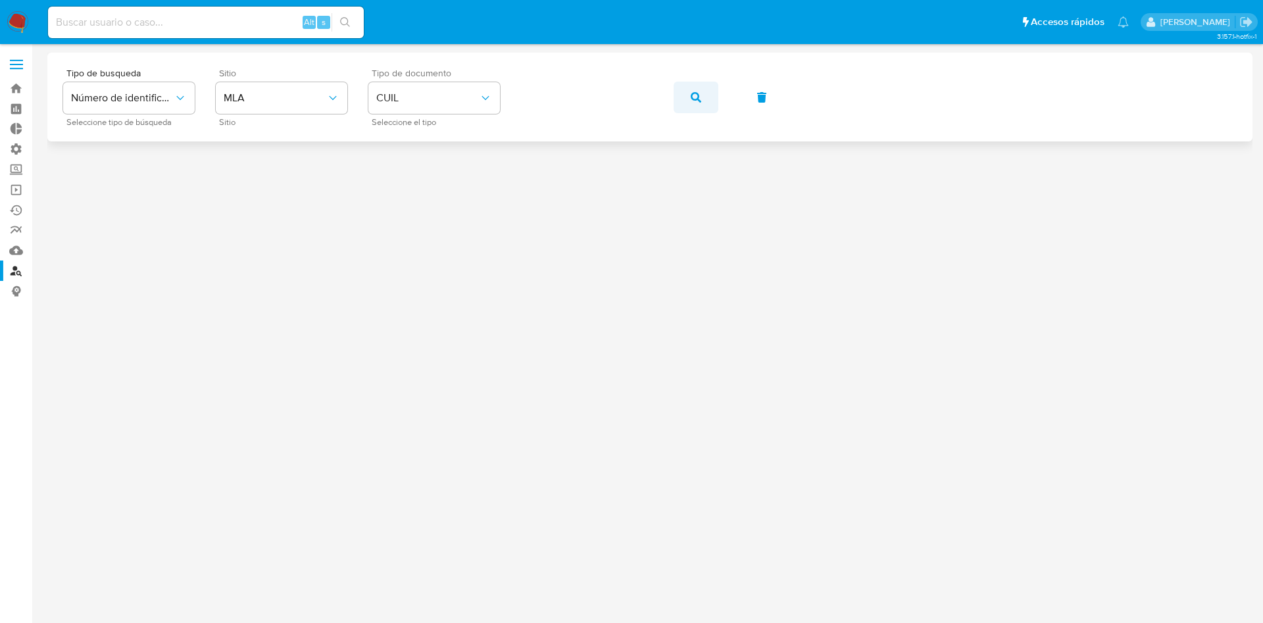
click at [694, 95] on icon "button" at bounding box center [696, 97] width 11 height 11
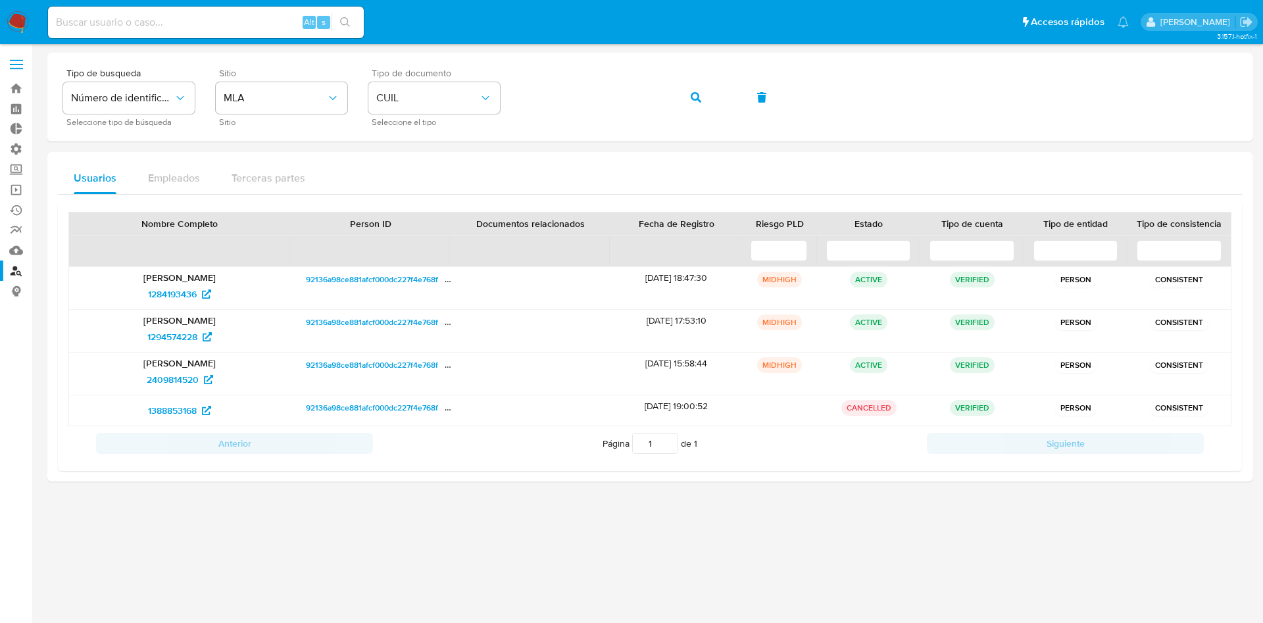
click at [141, 27] on input at bounding box center [206, 22] width 316 height 17
paste input "Vdfvfn5uUc835Yh1G5GQ5PJo"
type input "Vdfvfn5uUc835Yh1G5GQ5PJo"
click at [347, 28] on button "search-icon" at bounding box center [345, 22] width 27 height 18
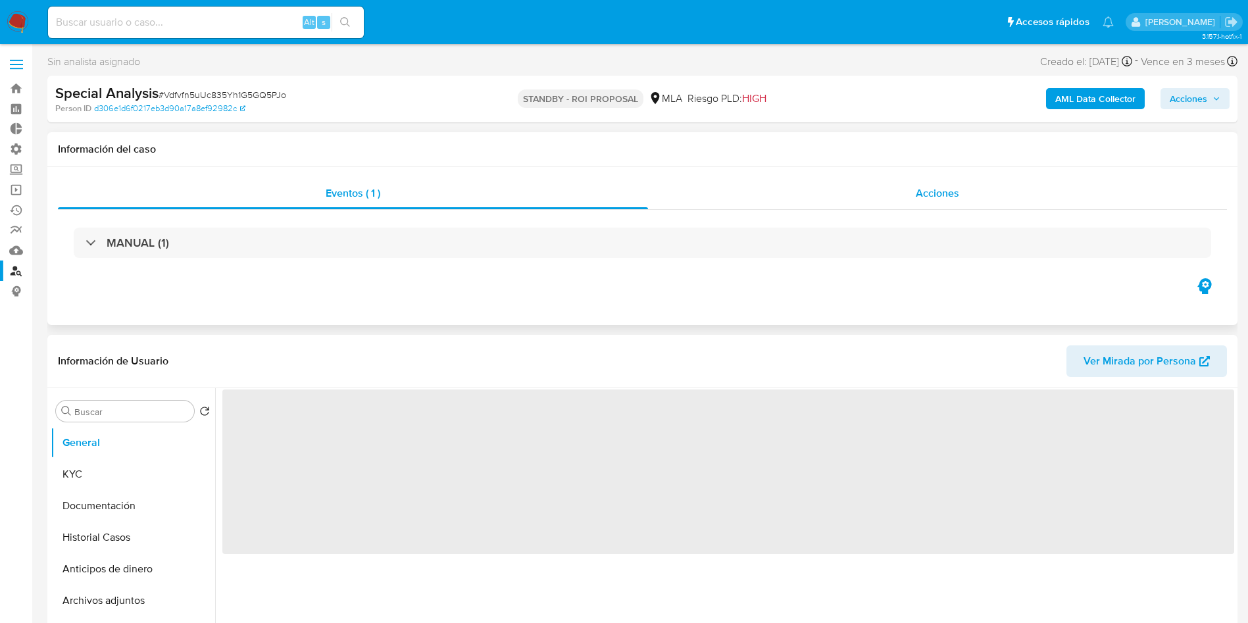
click at [918, 201] on div "Acciones" at bounding box center [937, 194] width 579 height 32
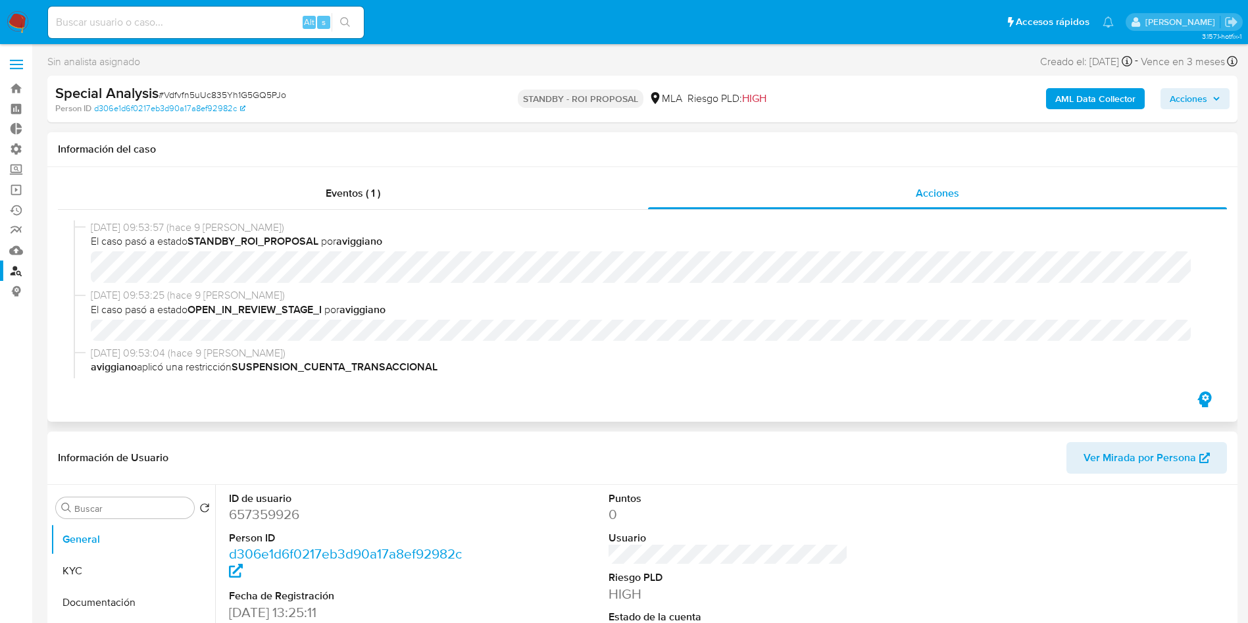
select select "10"
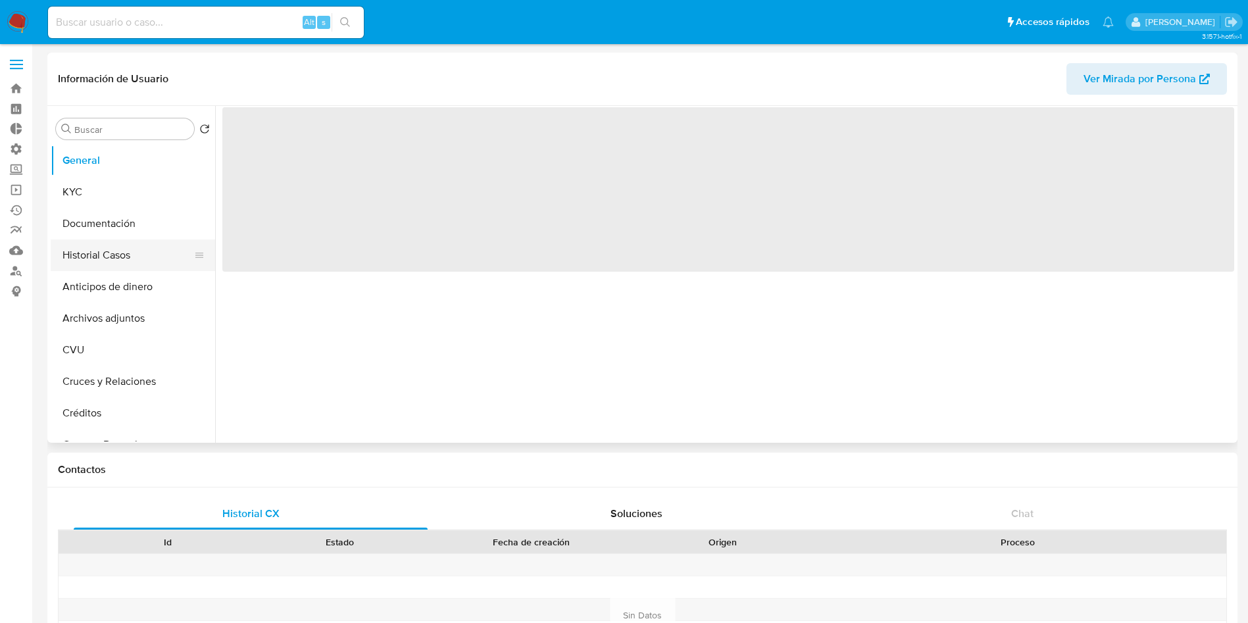
drag, startPoint x: 104, startPoint y: 248, endPoint x: 105, endPoint y: 255, distance: 6.6
click at [105, 255] on button "Historial Casos" at bounding box center [128, 255] width 154 height 32
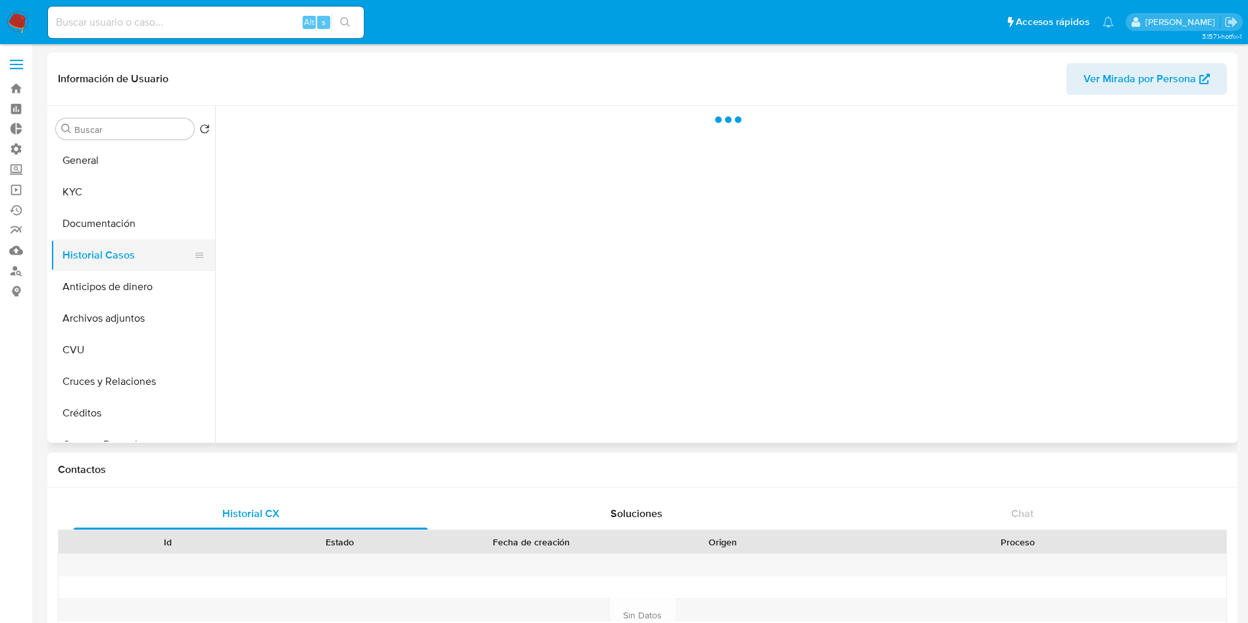
select select "10"
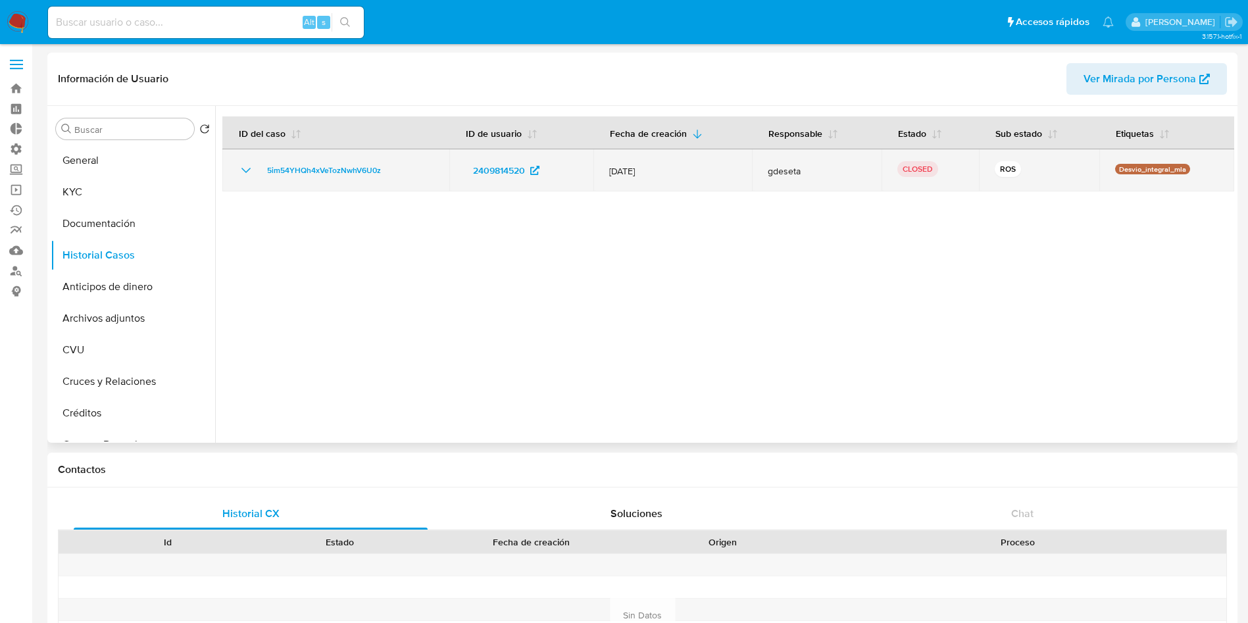
drag, startPoint x: 395, startPoint y: 171, endPoint x: 246, endPoint y: 184, distance: 149.3
click at [258, 172] on div "5im54YHQh4xVeTozNwhV6U0z" at bounding box center [335, 171] width 195 height 16
click at [244, 172] on icon "Mostrar/Ocultar" at bounding box center [246, 171] width 16 height 16
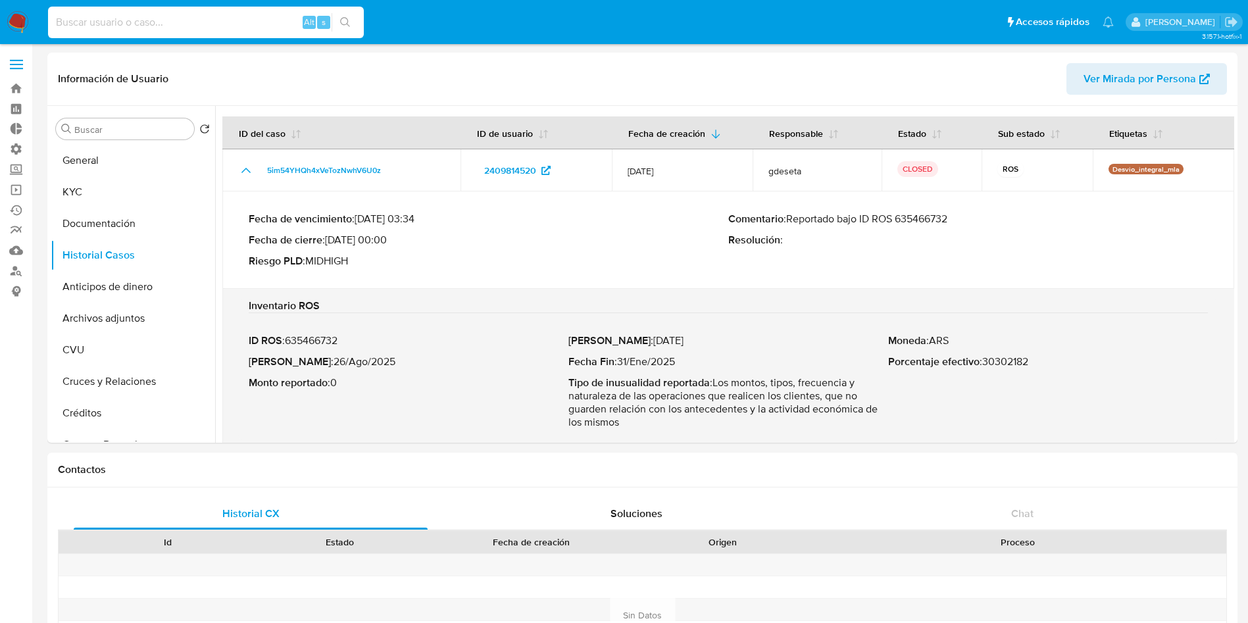
click at [216, 26] on input at bounding box center [206, 22] width 316 height 17
paste input "5im54YHQh4xVeTozNwhV6U0z"
type input "5im54YHQh4xVeTozNwhV6U0z"
click at [341, 19] on icon "search-icon" at bounding box center [345, 22] width 10 height 10
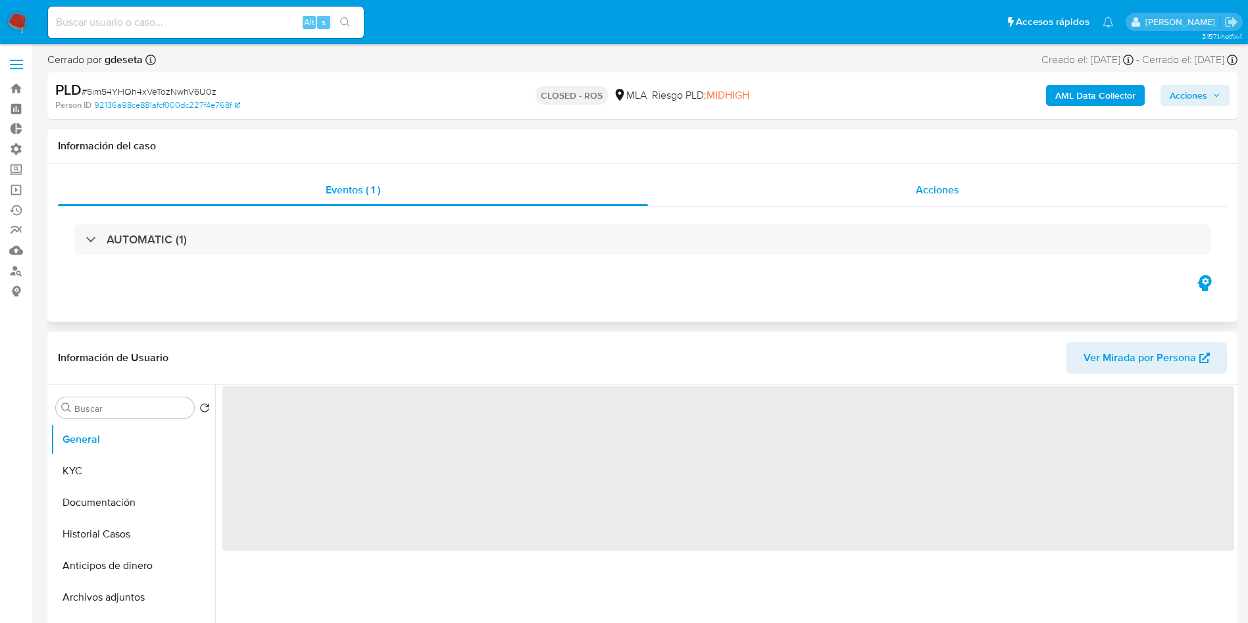
click at [924, 195] on span "Acciones" at bounding box center [937, 189] width 43 height 15
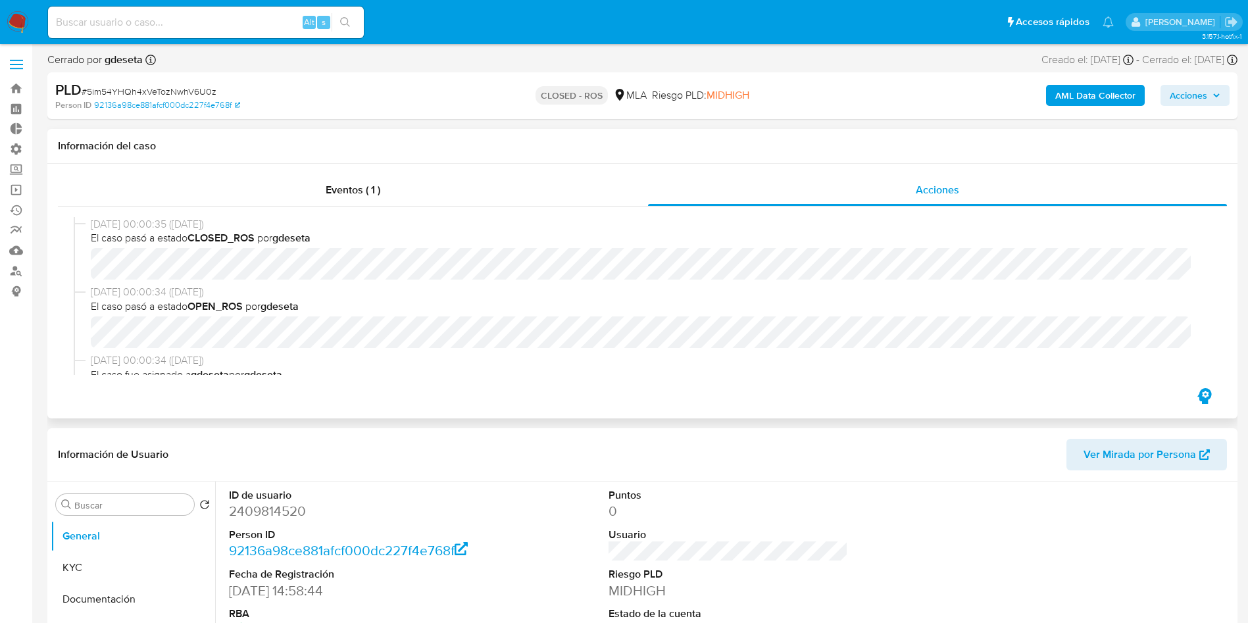
select select "10"
click at [166, 20] on input at bounding box center [206, 22] width 316 height 17
paste input "whCc0bmICBUlIrjIAOF82aGp"
type input "whCc0bmICBUlIrjIAOF82aGp"
click at [349, 20] on icon "search-icon" at bounding box center [345, 22] width 11 height 11
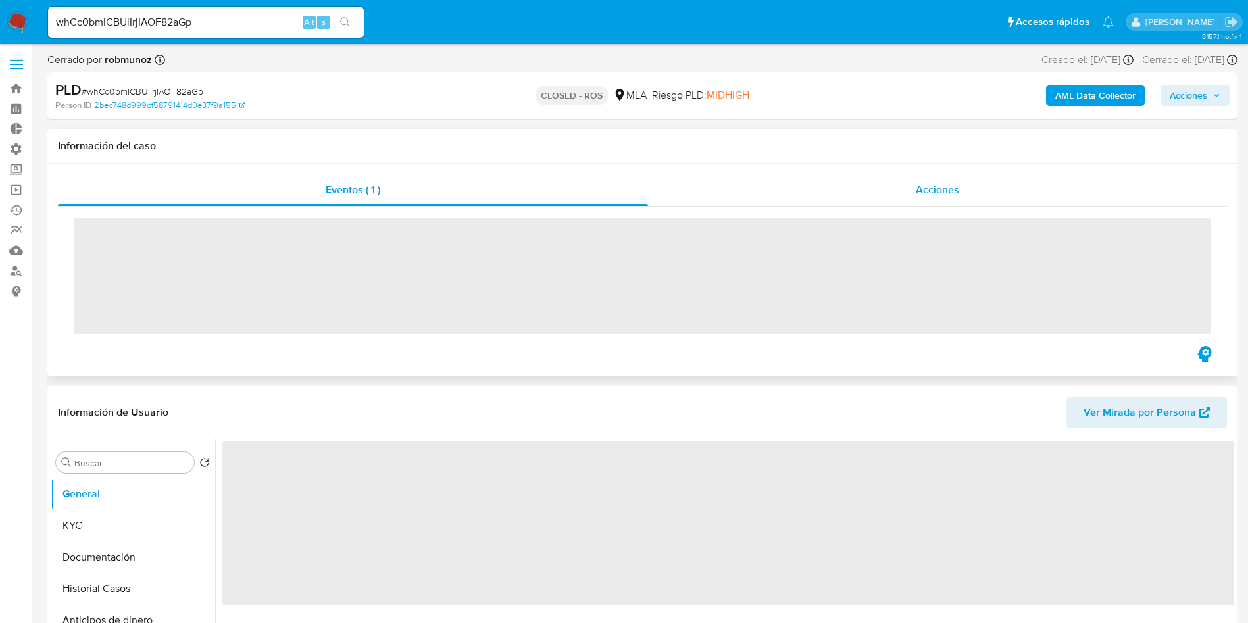
click at [907, 189] on div "Acciones" at bounding box center [937, 190] width 579 height 32
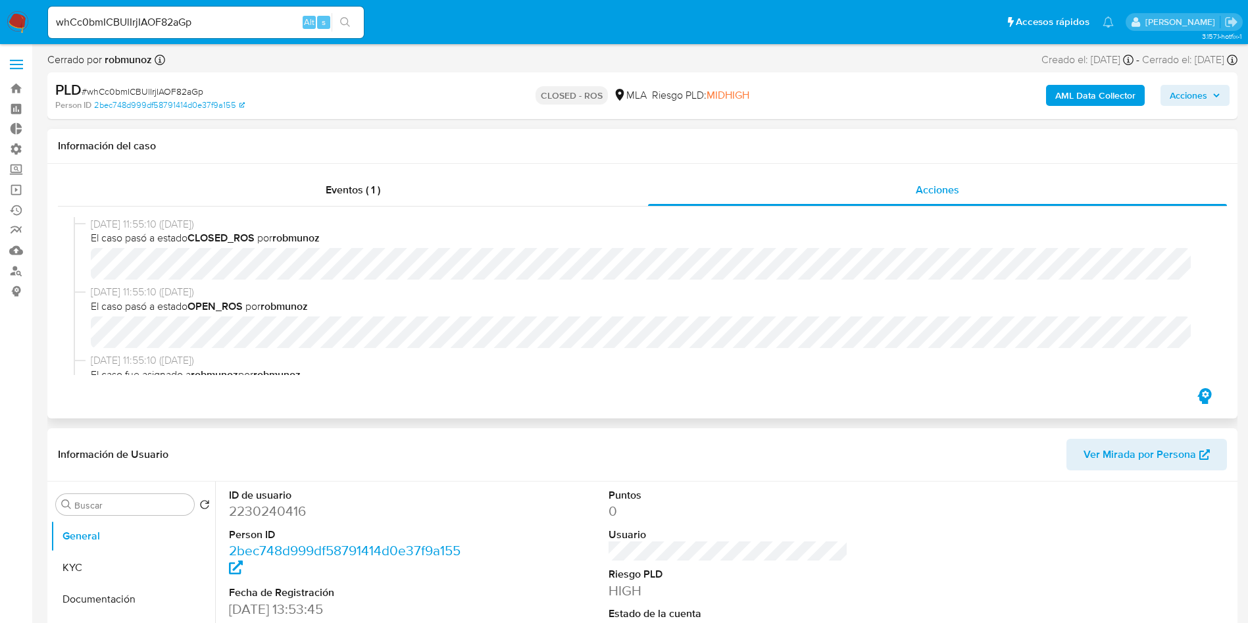
select select "10"
click at [239, 24] on input "whCc0bmICBUlIrjIAOF82aGp" at bounding box center [206, 22] width 316 height 17
paste input "jrDcCoUnBEXg7MN0Qc4pBxno"
type input "jrDcCoUnBEXg7MN0Qc4pBxno"
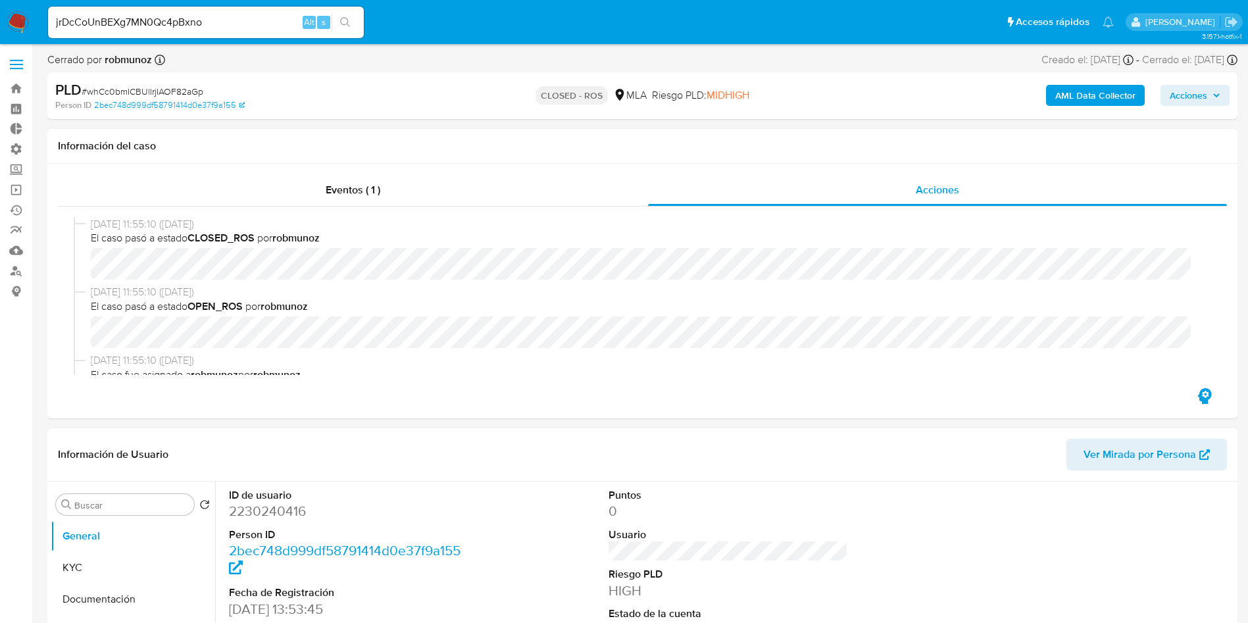
click at [348, 20] on icon "search-icon" at bounding box center [345, 22] width 10 height 10
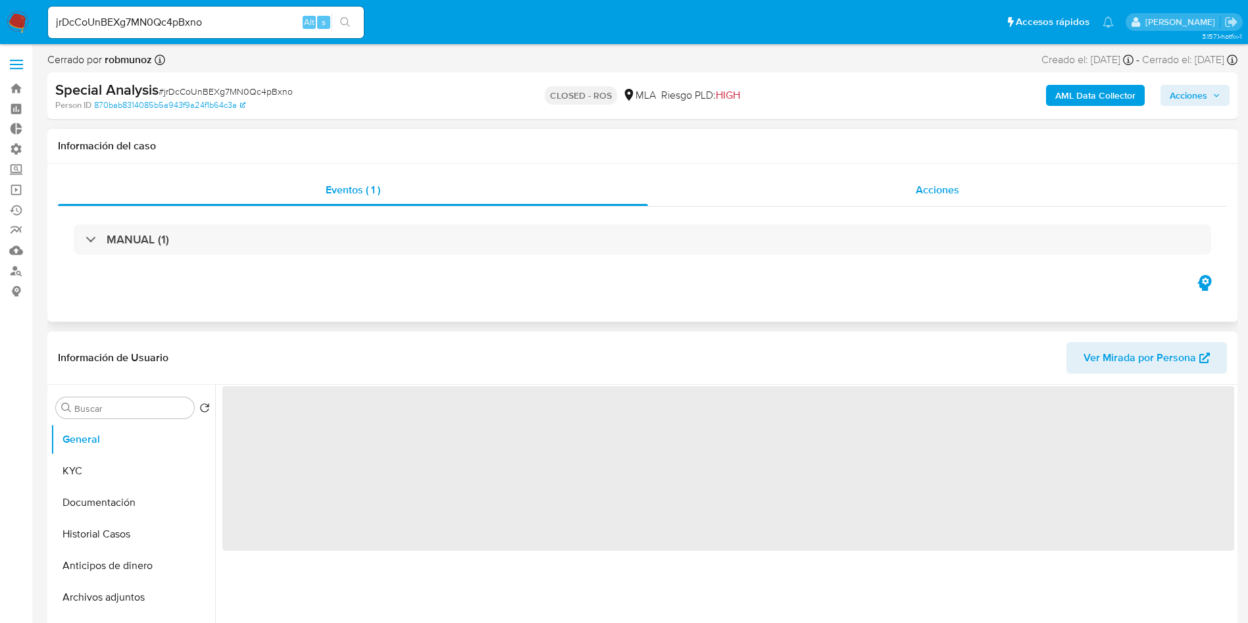
click at [957, 199] on div "Acciones" at bounding box center [937, 190] width 579 height 32
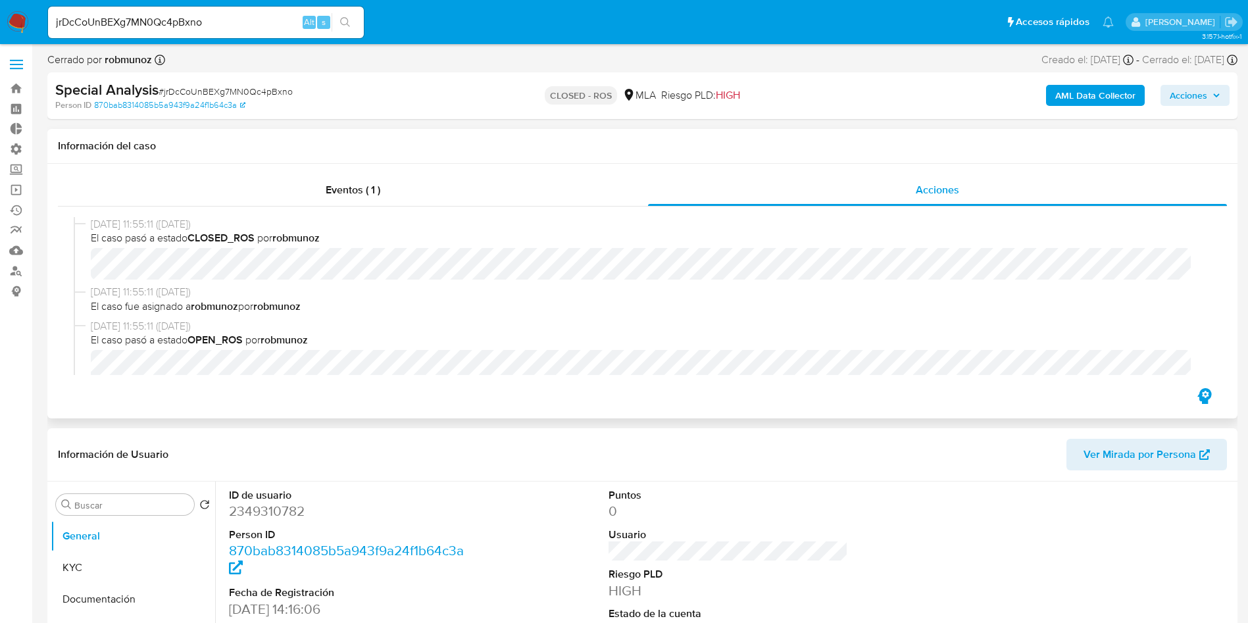
select select "10"
click at [224, 4] on div "jrDcCoUnBEXg7MN0Qc4pBxno Alt s" at bounding box center [206, 22] width 316 height 37
click at [228, 14] on input "jrDcCoUnBEXg7MN0Qc4pBxno" at bounding box center [206, 22] width 316 height 17
paste input "l2hLL5wjbE9dsAewzVfoAPcx"
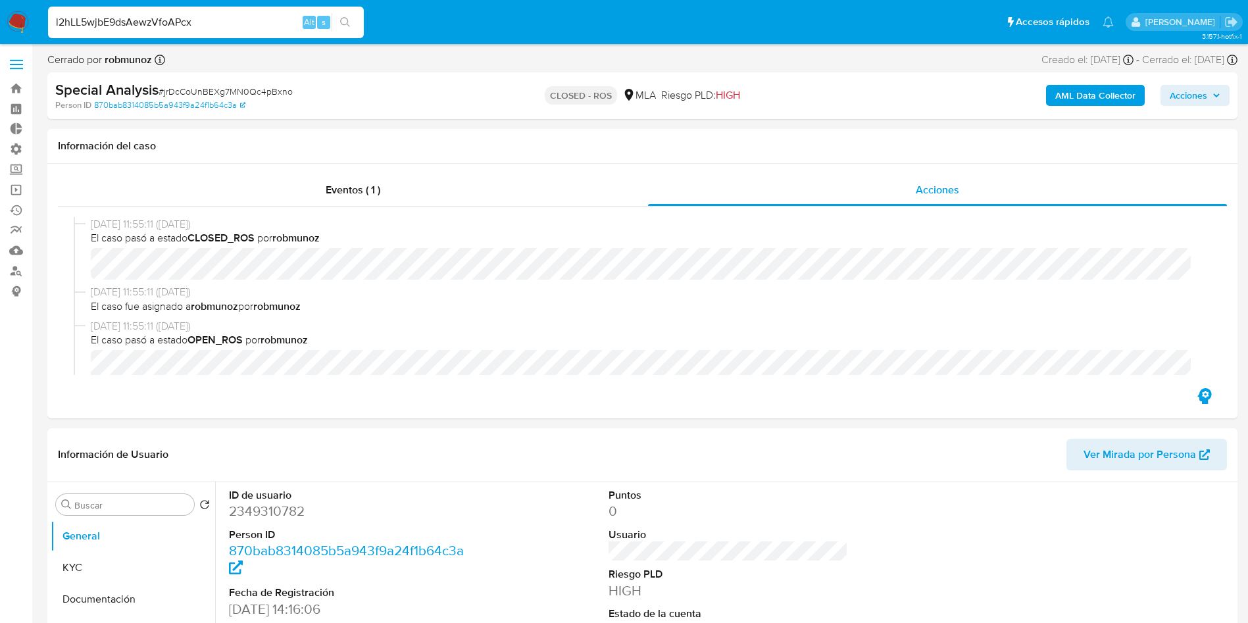
type input "l2hLL5wjbE9dsAewzVfoAPcx"
click at [345, 21] on icon "search-icon" at bounding box center [345, 22] width 11 height 11
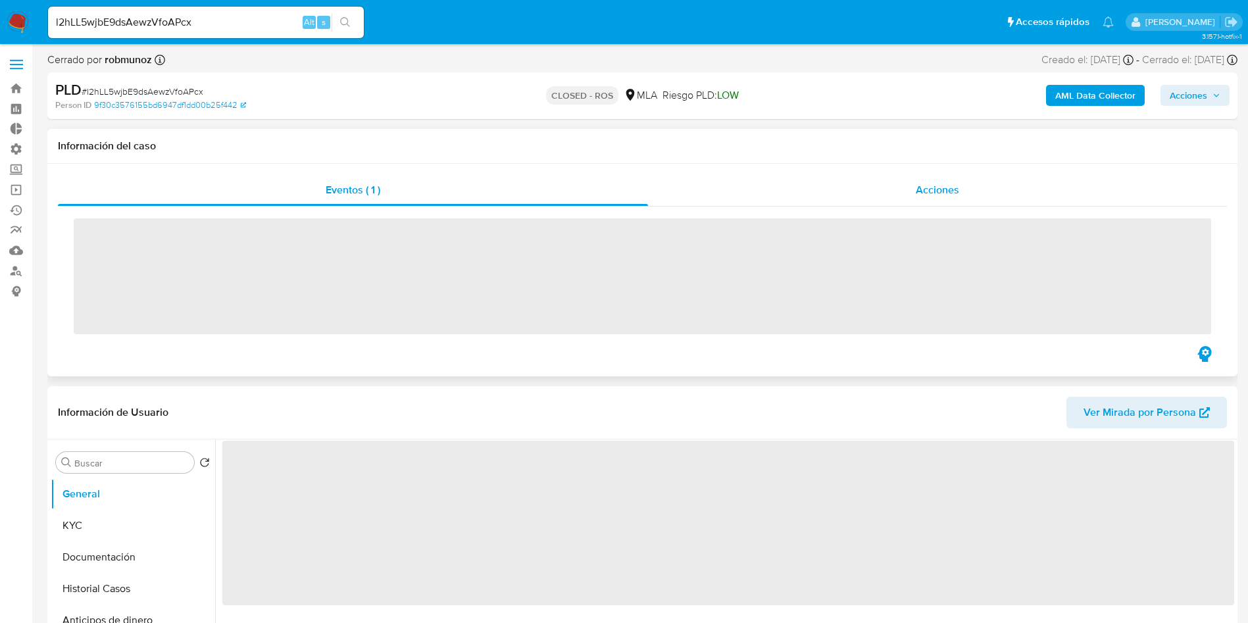
click at [952, 193] on span "Acciones" at bounding box center [937, 189] width 43 height 15
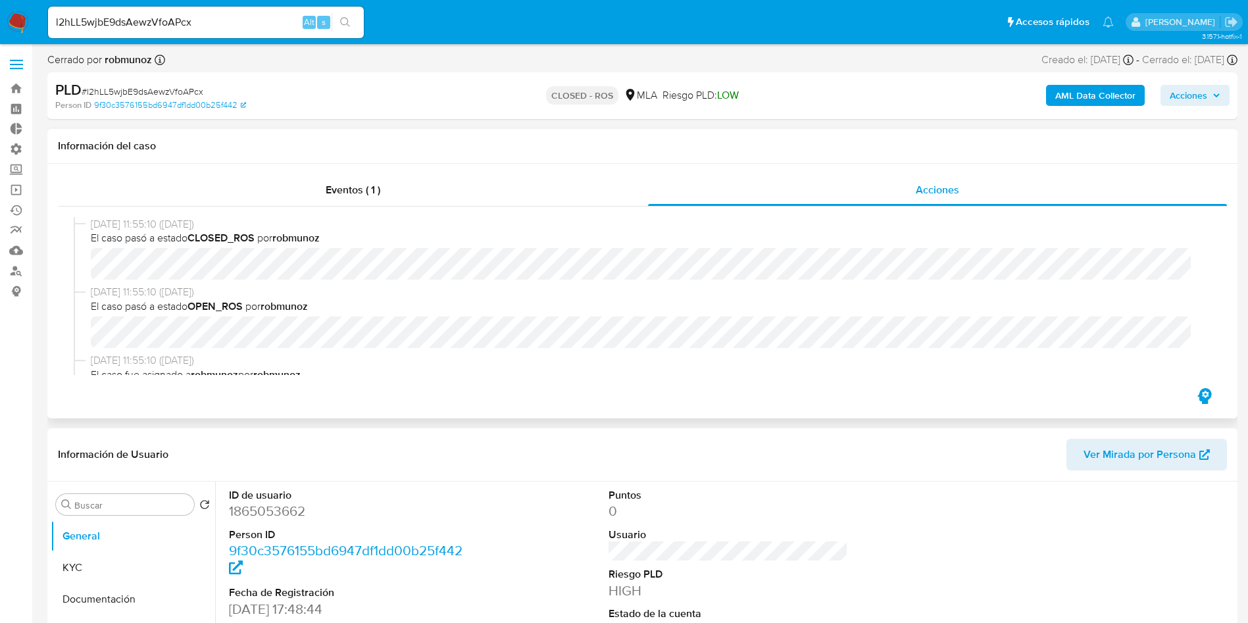
select select "10"
click at [191, 26] on input "l2hLL5wjbE9dsAewzVfoAPcx" at bounding box center [206, 22] width 316 height 17
paste input "AQr26y0f53ETP9Cw9jOmtTpl"
type input "AQr26y0f53ETP9Cw9jOmtTpl"
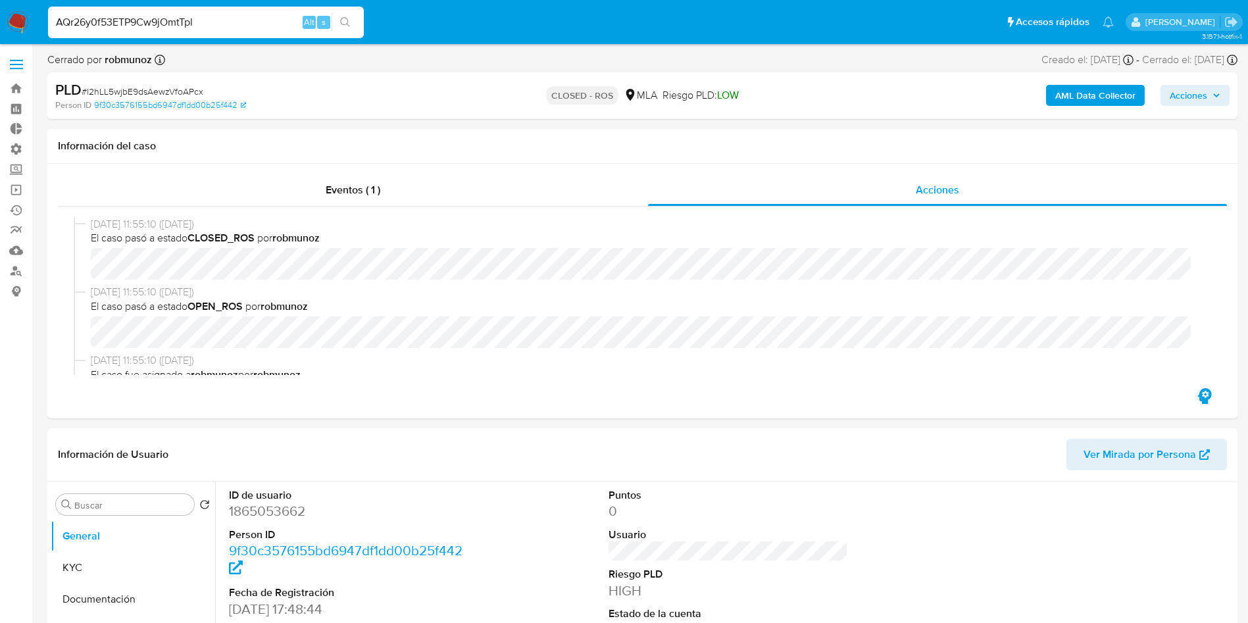
click at [357, 18] on button "search-icon" at bounding box center [345, 22] width 27 height 18
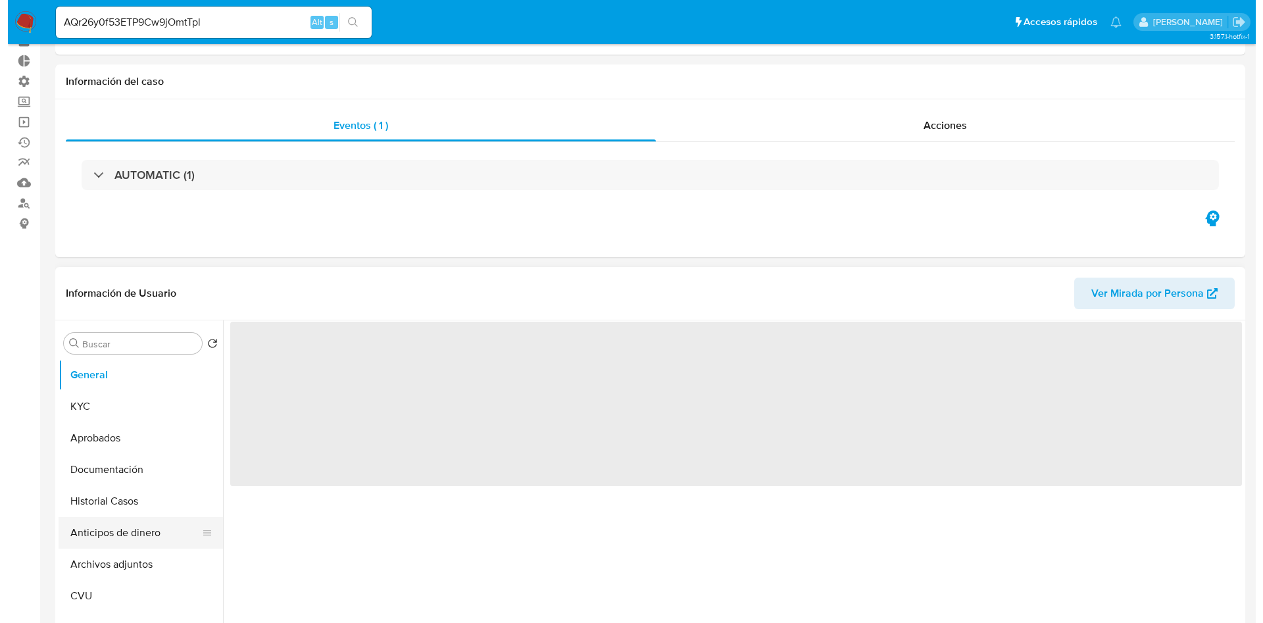
scroll to position [99, 0]
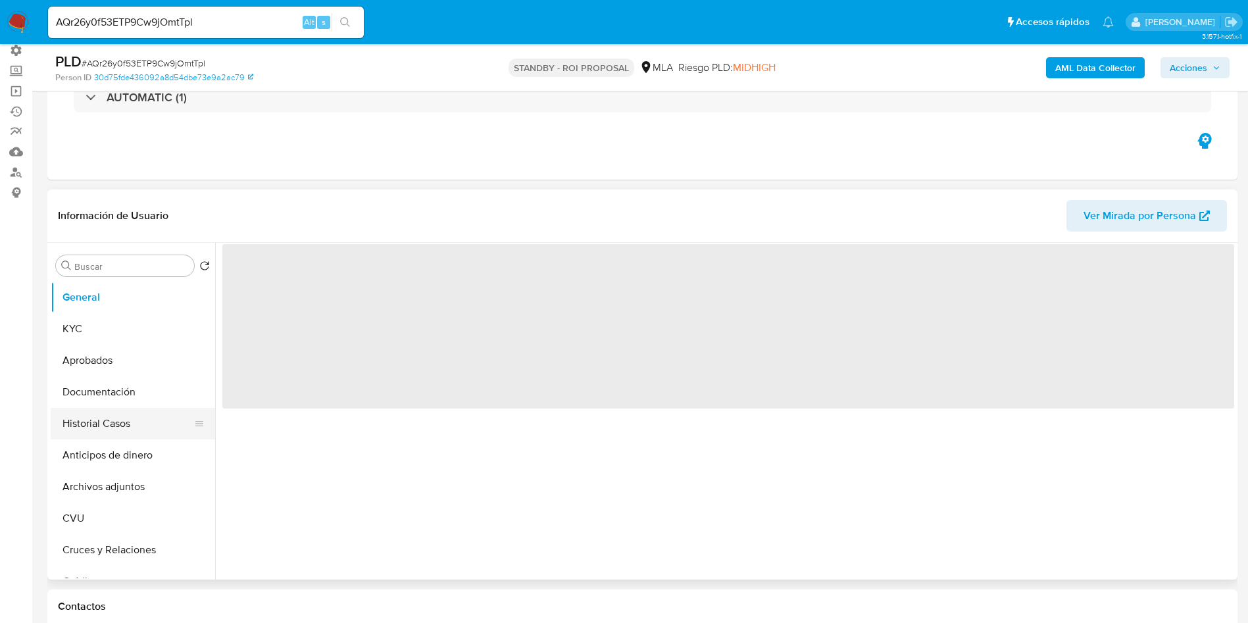
click at [101, 428] on button "Historial Casos" at bounding box center [128, 424] width 154 height 32
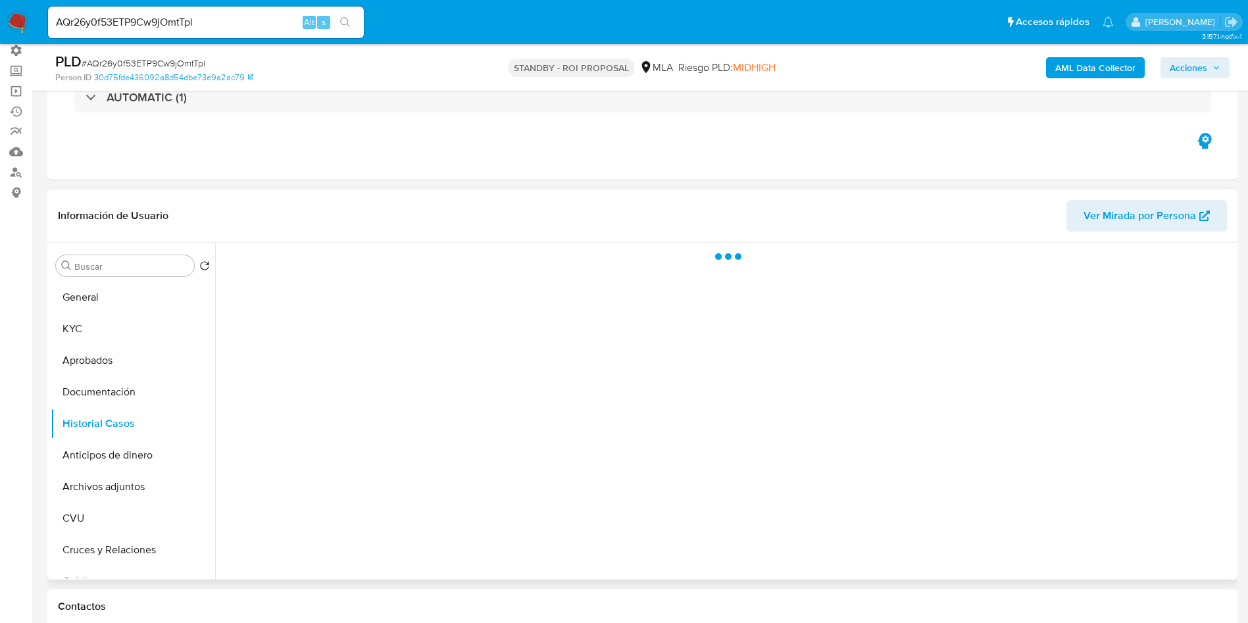
select select "10"
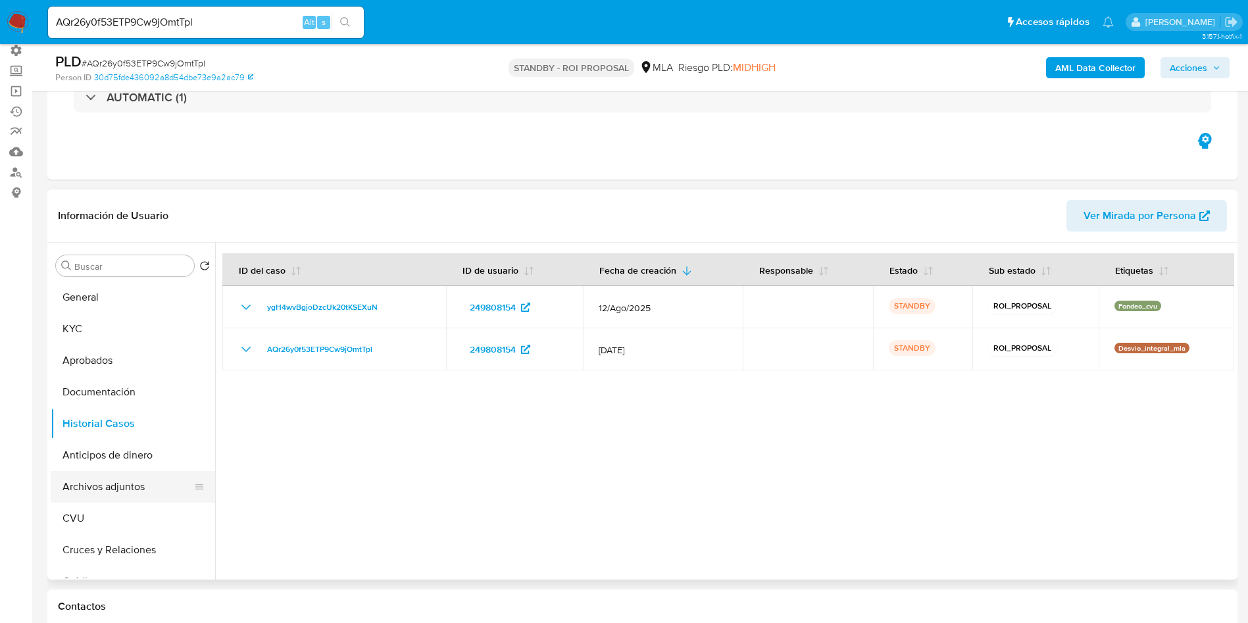
click at [96, 492] on button "Archivos adjuntos" at bounding box center [128, 487] width 154 height 32
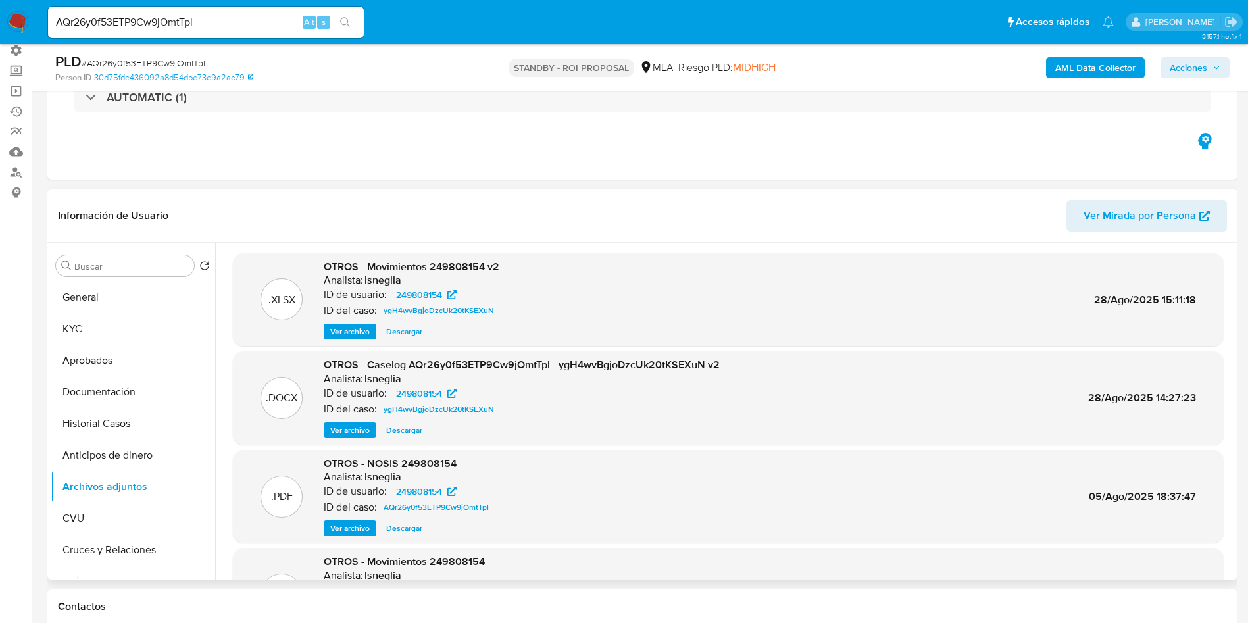
click at [341, 432] on span "Ver archivo" at bounding box center [349, 430] width 39 height 13
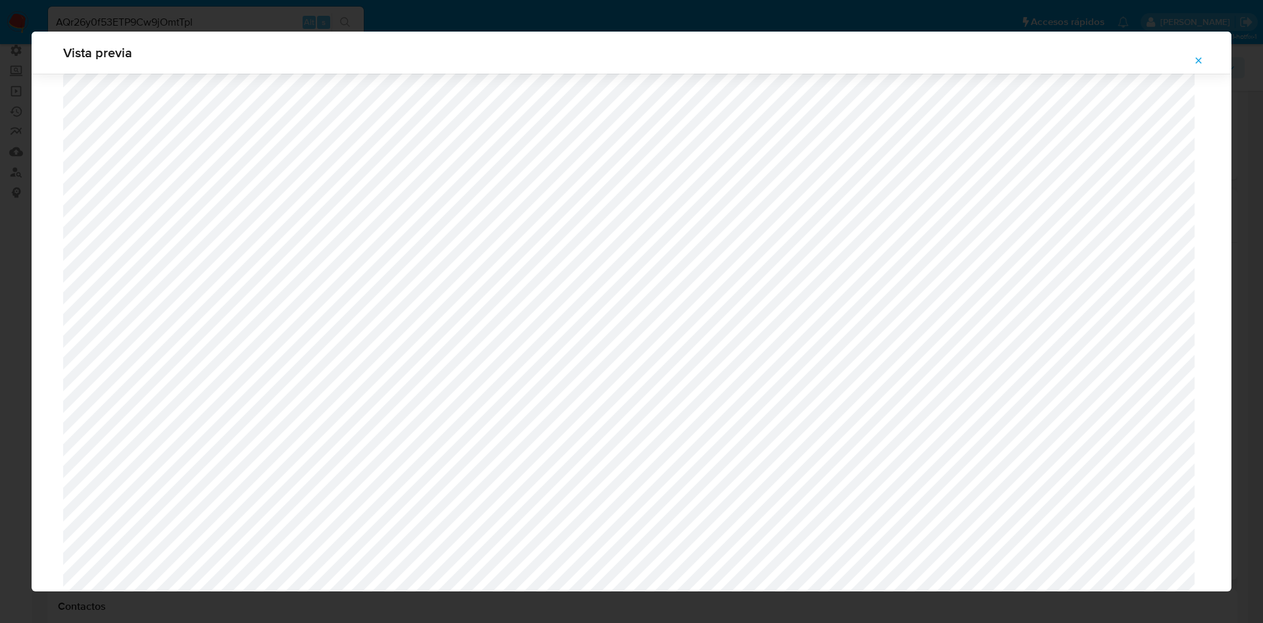
scroll to position [368, 0]
click at [1201, 59] on icon "Attachment preview" at bounding box center [1198, 60] width 11 height 11
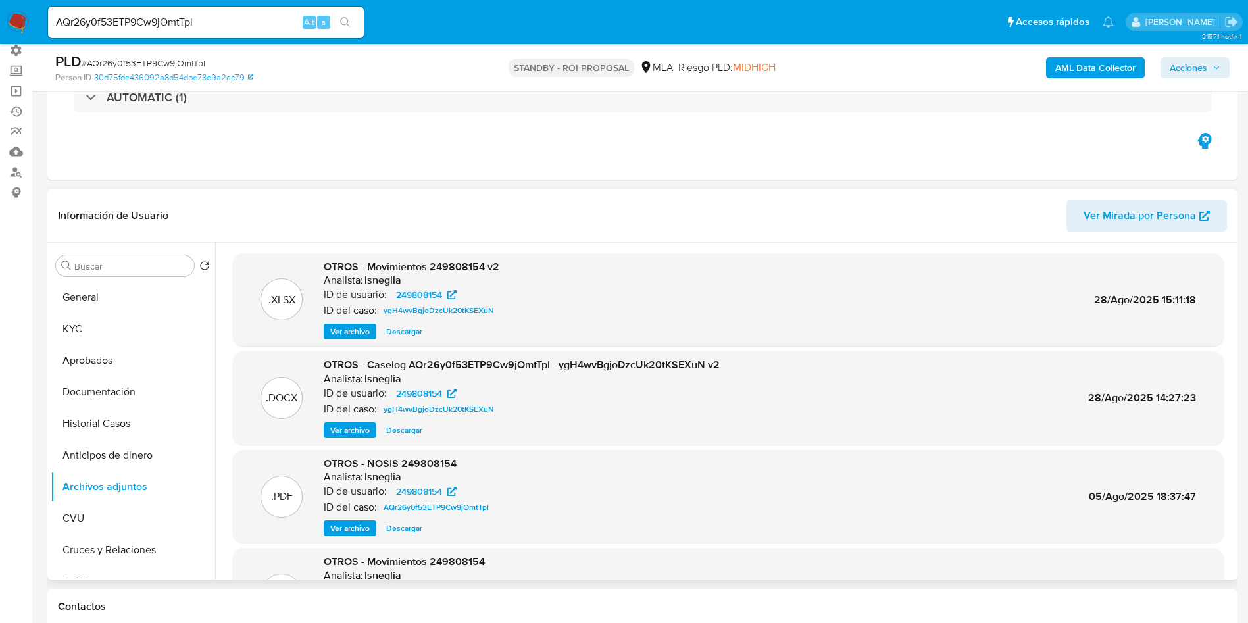
scroll to position [99, 0]
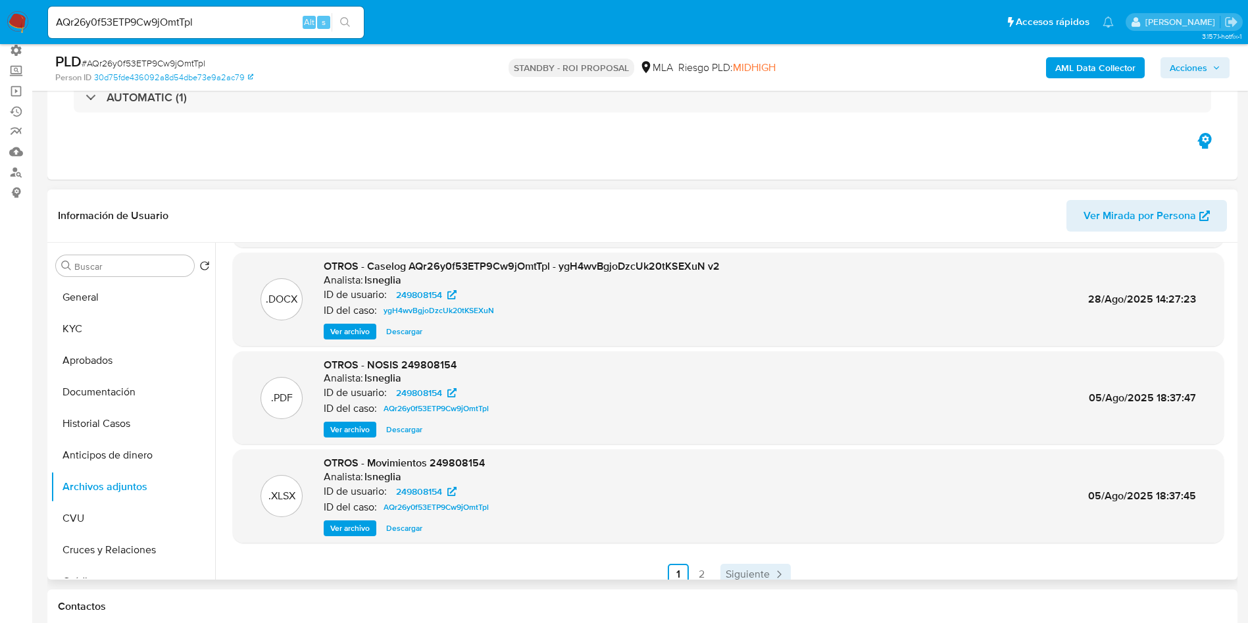
click at [761, 572] on span "Siguiente" at bounding box center [748, 574] width 44 height 11
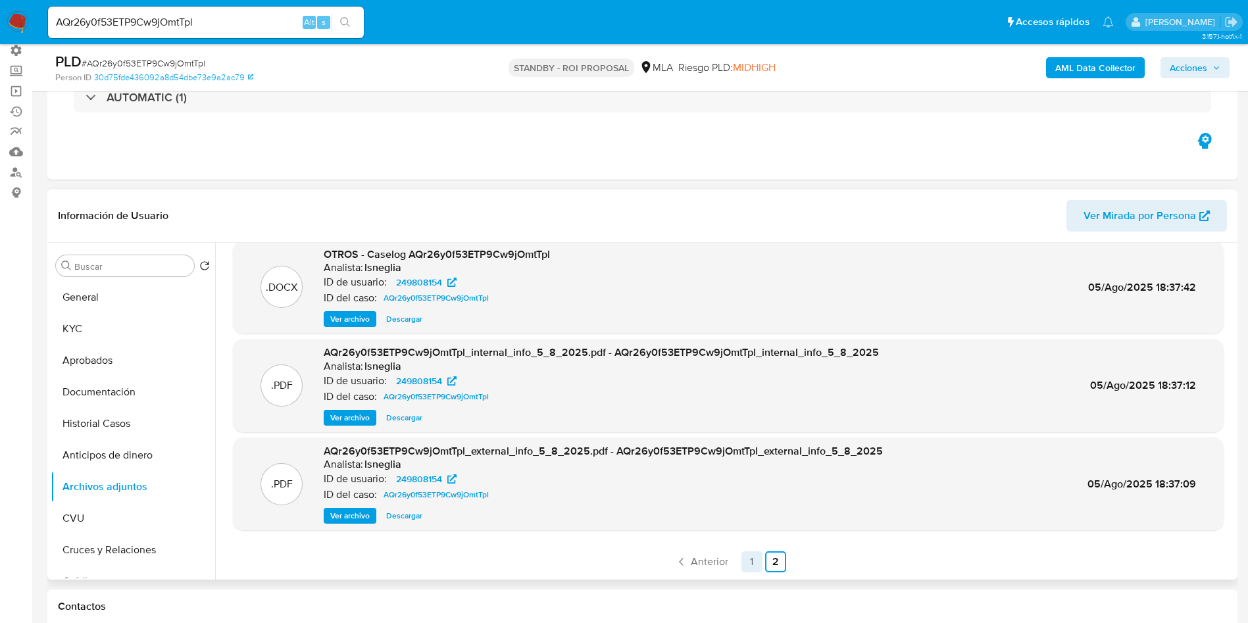
click at [753, 559] on link "1" at bounding box center [751, 561] width 21 height 21
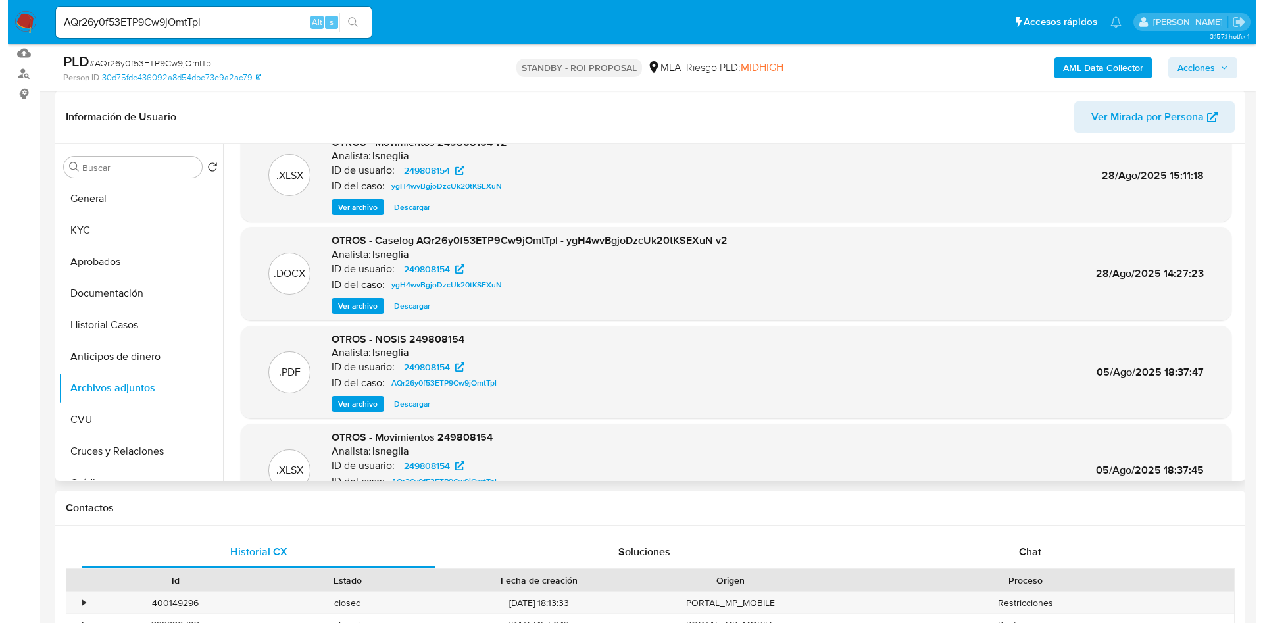
scroll to position [0, 0]
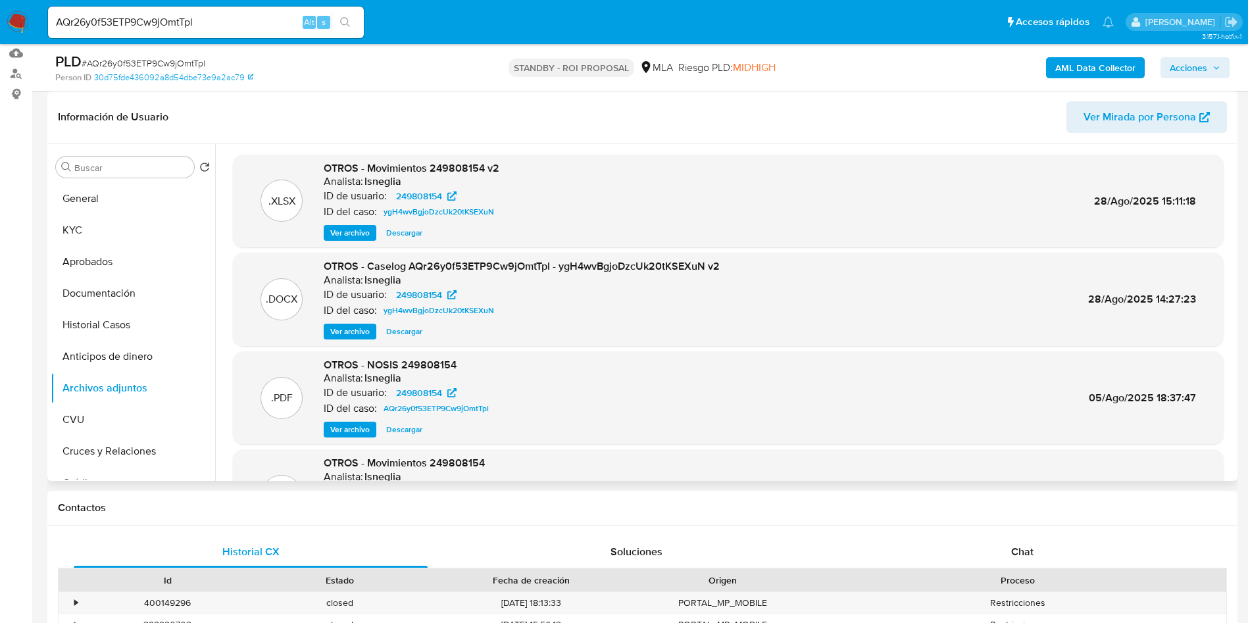
click at [361, 336] on span "Ver archivo" at bounding box center [349, 331] width 39 height 13
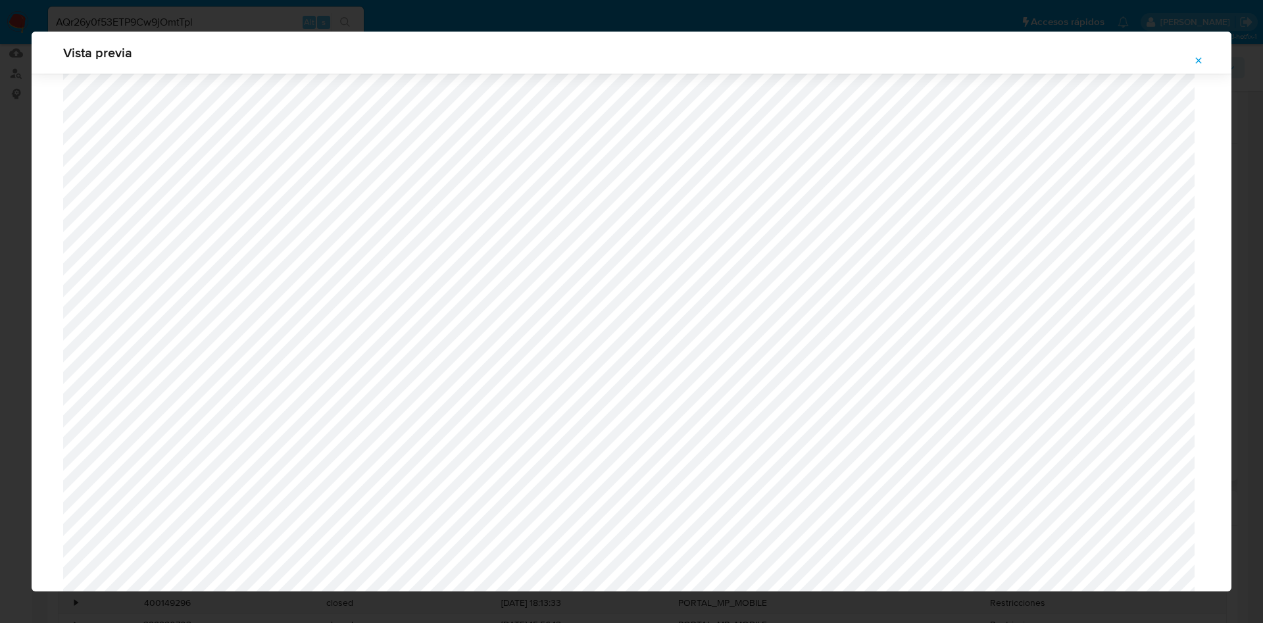
scroll to position [270, 0]
click at [1194, 62] on icon "Attachment preview" at bounding box center [1198, 60] width 11 height 11
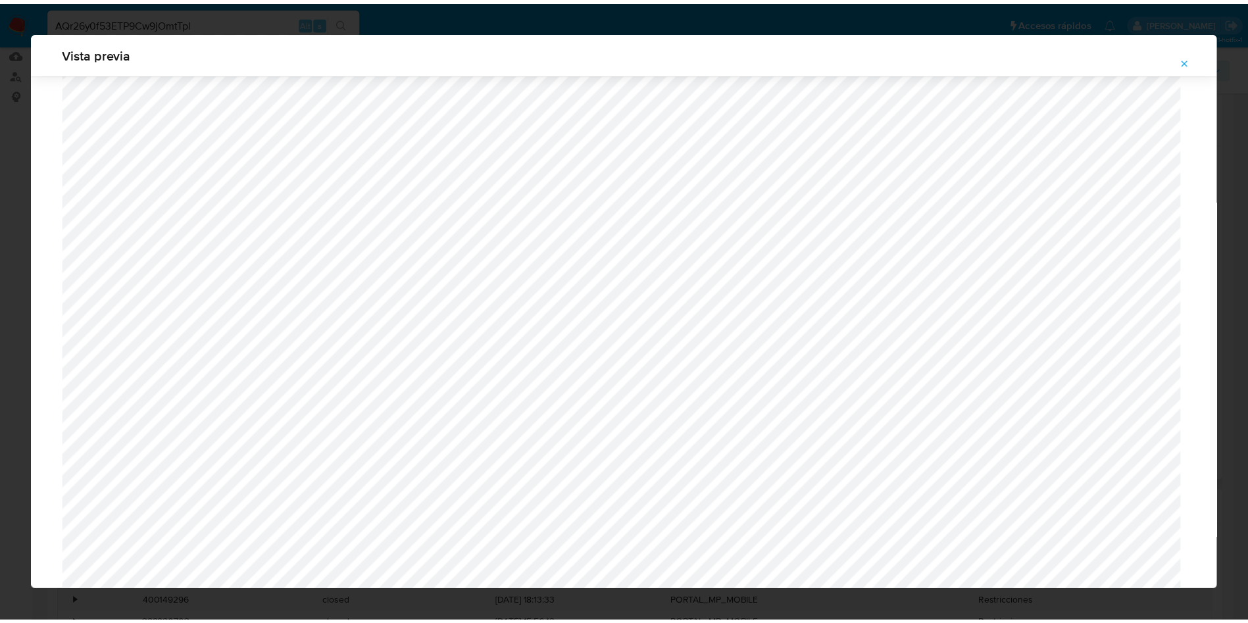
scroll to position [0, 0]
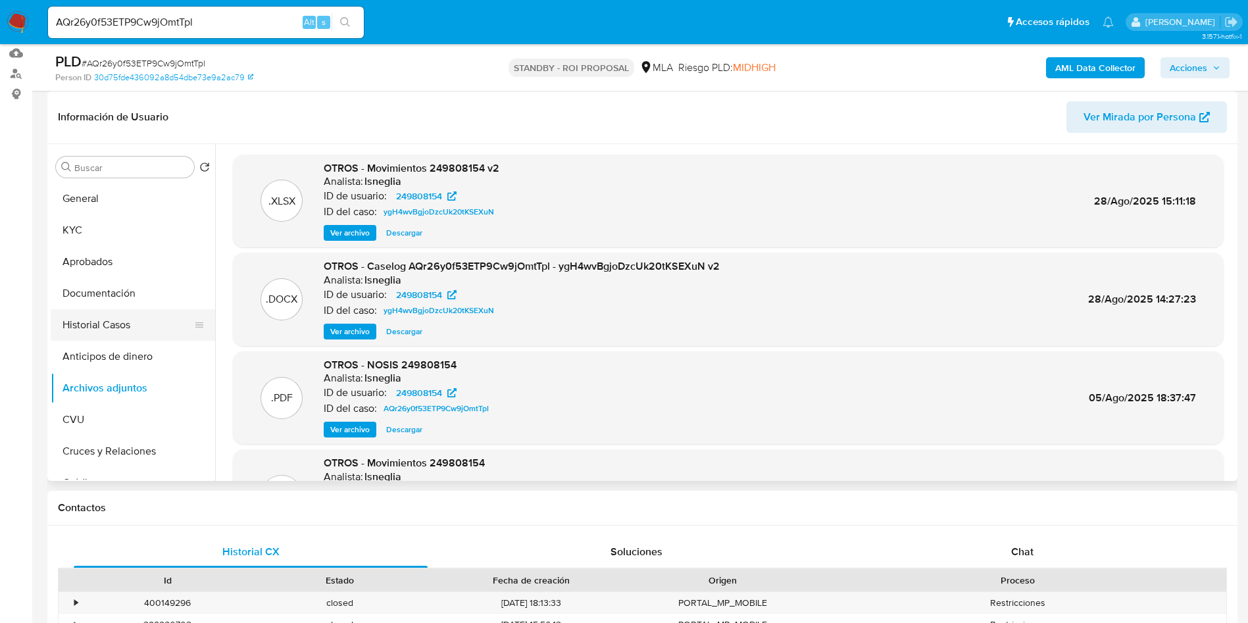
click at [89, 326] on button "Historial Casos" at bounding box center [128, 325] width 154 height 32
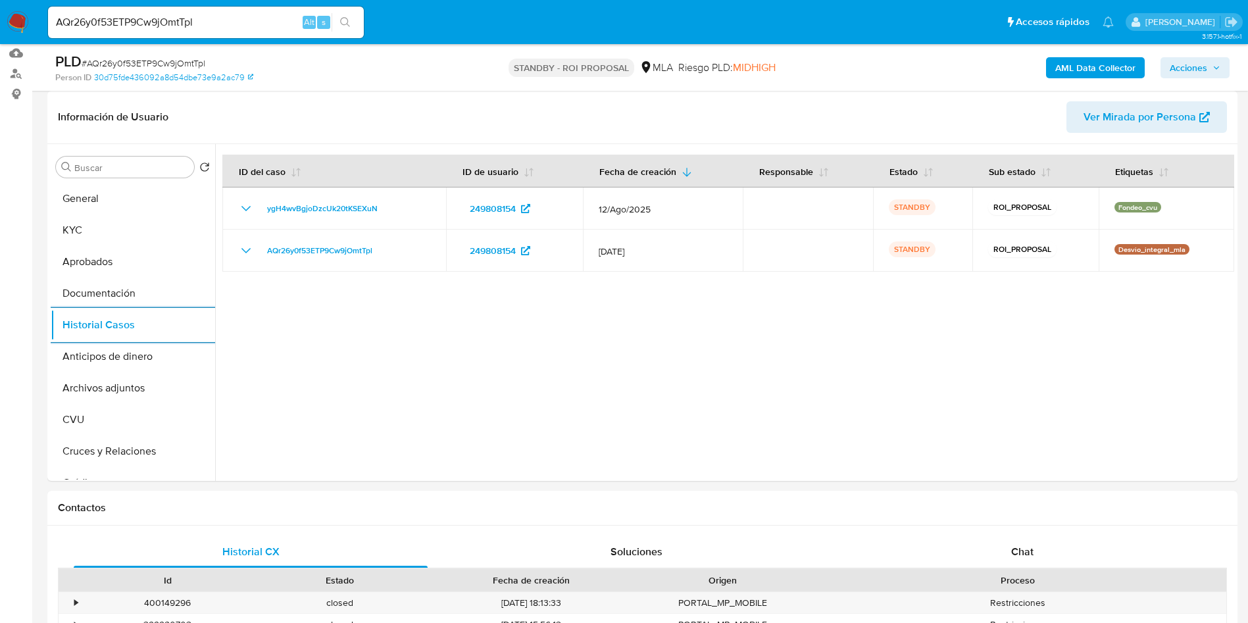
click at [136, 24] on input "AQr26y0f53ETP9Cw9jOmtTpl" at bounding box center [206, 22] width 316 height 17
paste input "ygH4wvBgjoDzcUk20tKSEXuN"
type input "ygH4wvBgjoDzcUk20tKSEXuN"
click at [18, 18] on img at bounding box center [18, 22] width 22 height 22
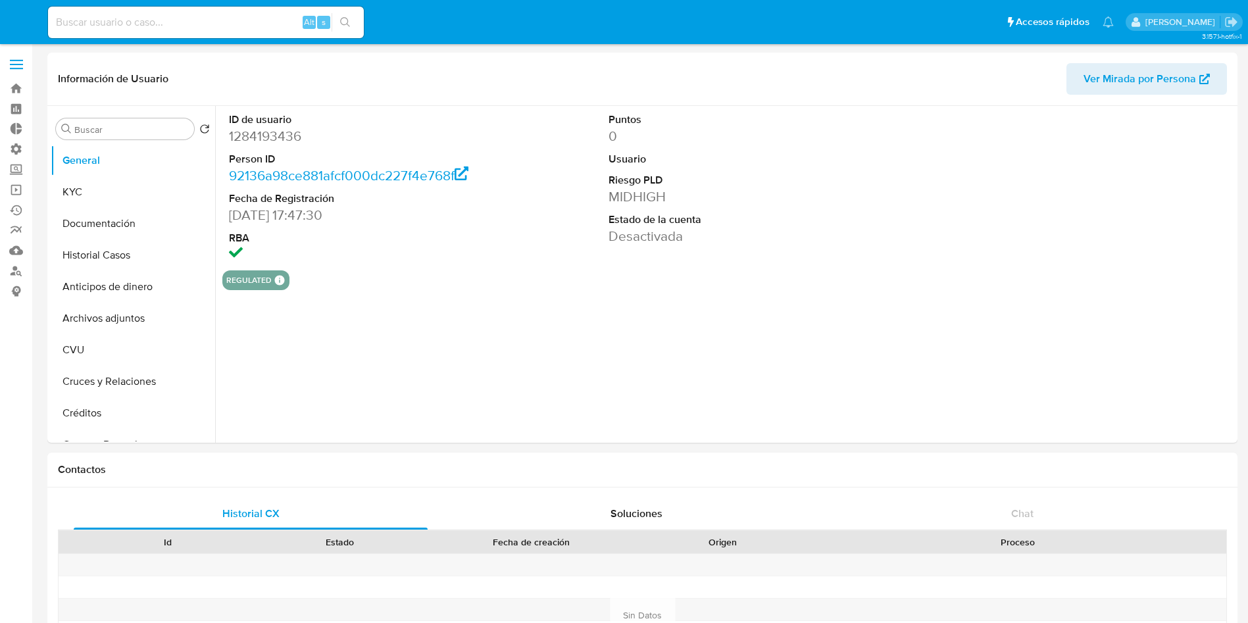
select select "10"
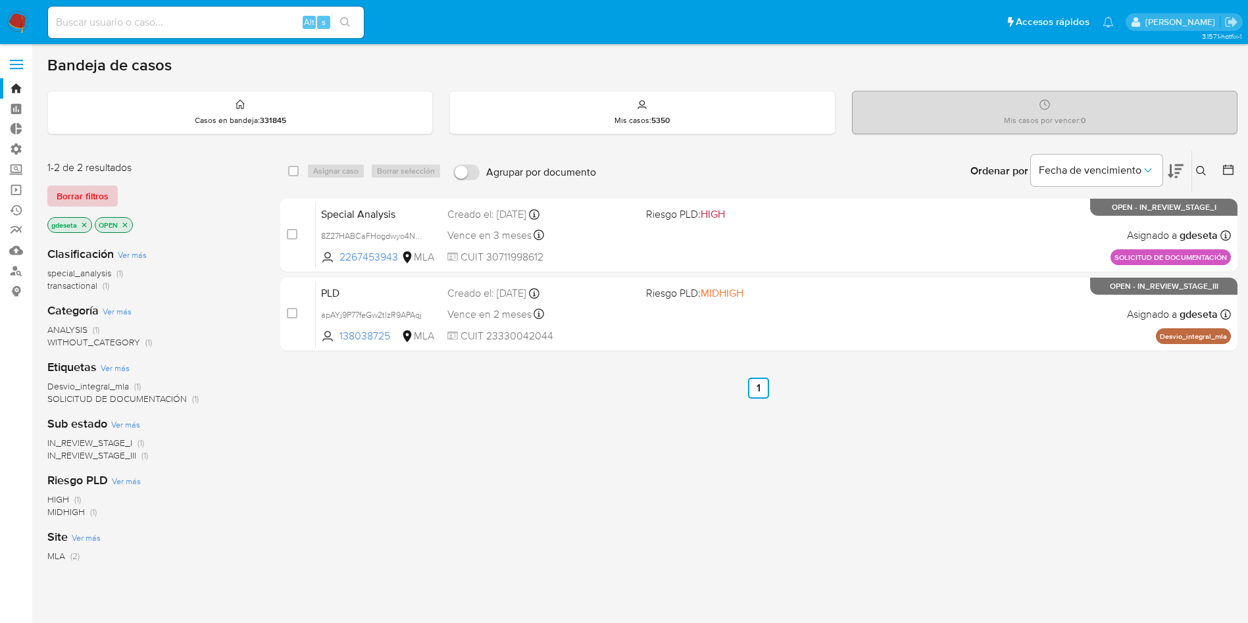
click at [80, 194] on span "Borrar filtros" at bounding box center [83, 196] width 52 height 18
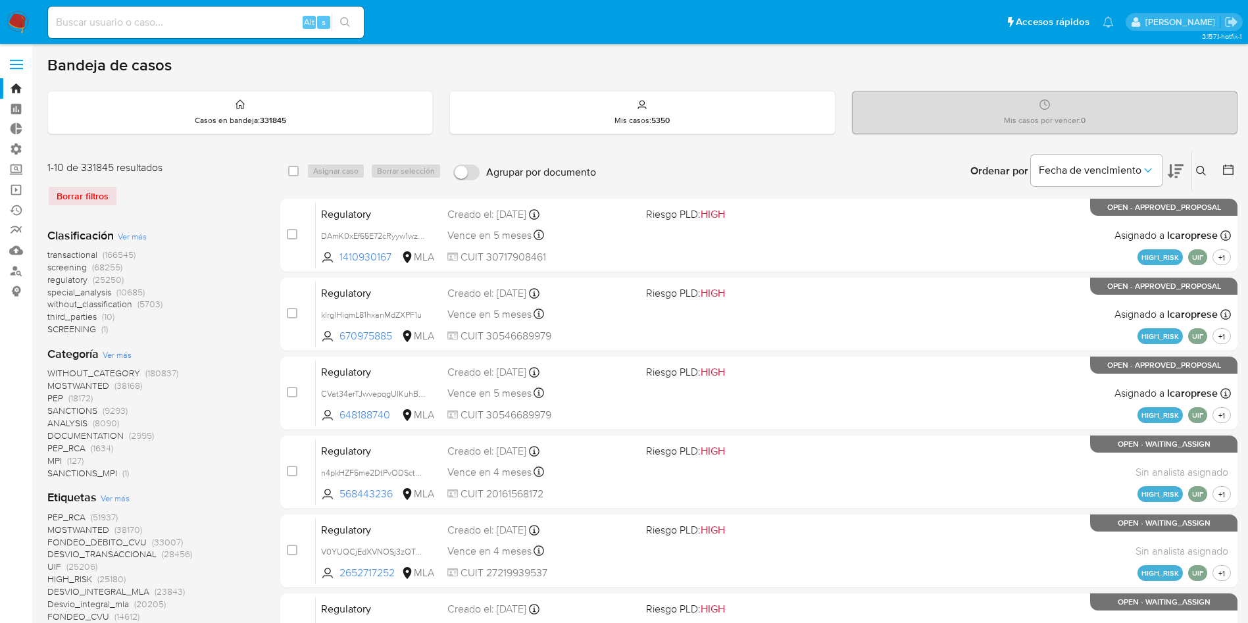
click at [1200, 171] on icon at bounding box center [1201, 171] width 11 height 11
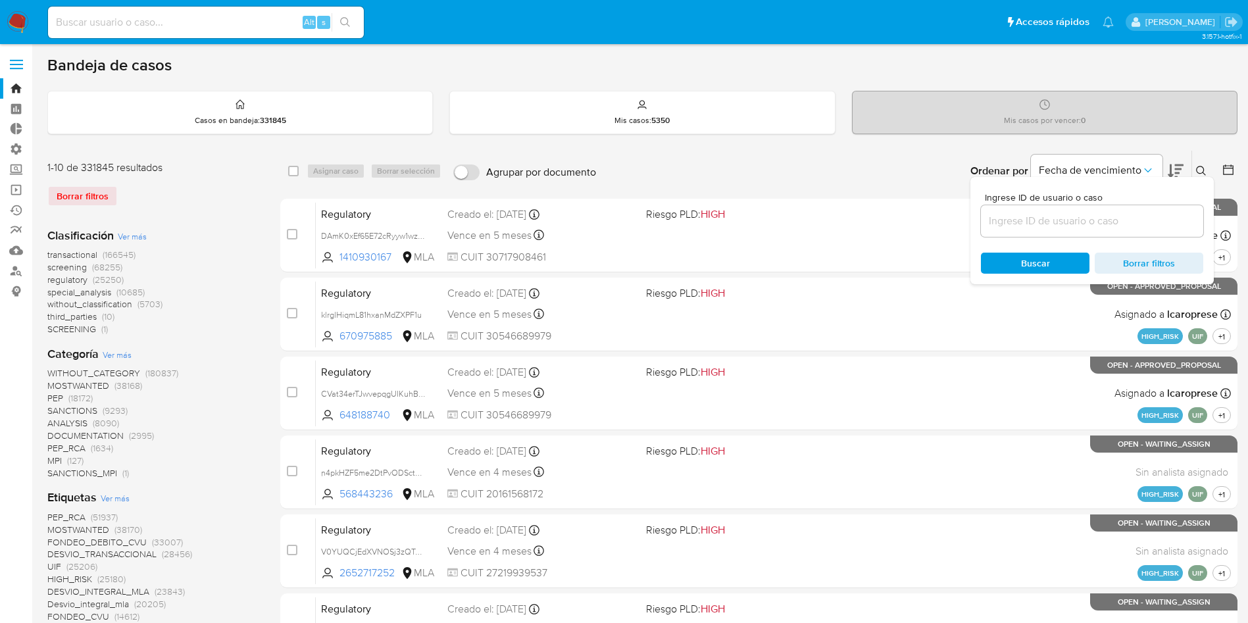
click at [1092, 214] on input at bounding box center [1092, 221] width 222 height 17
type input "ygH4wvBgjoDzcUk20tKSEXuN"
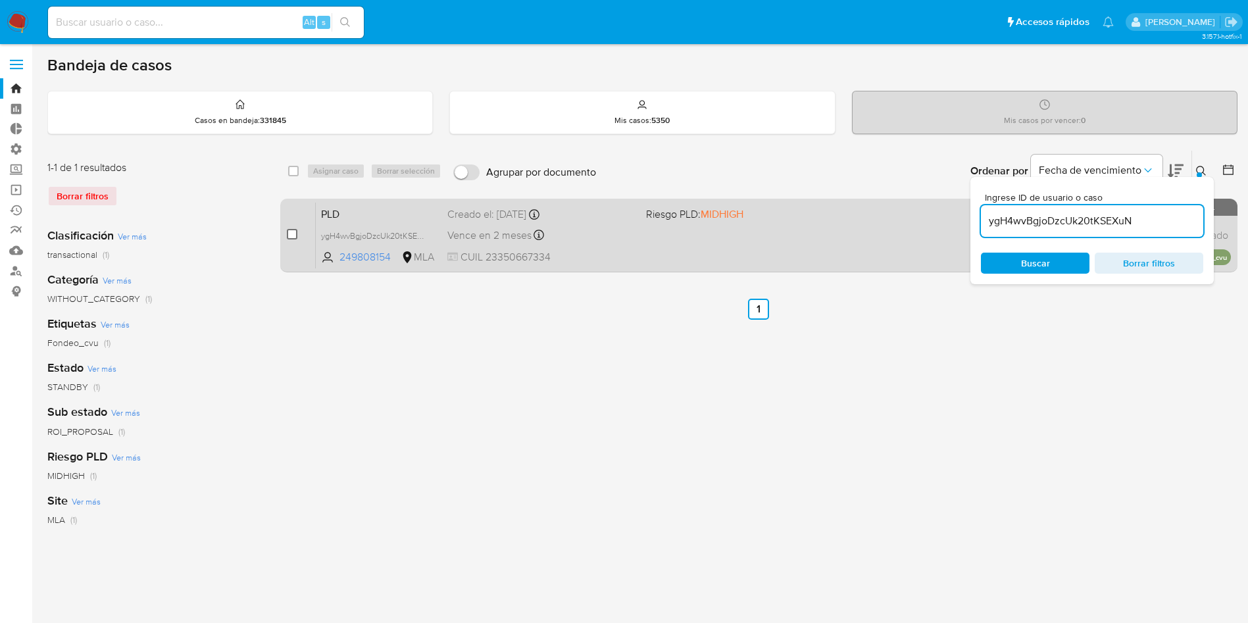
click at [292, 233] on input "checkbox" at bounding box center [292, 234] width 11 height 11
checkbox input "true"
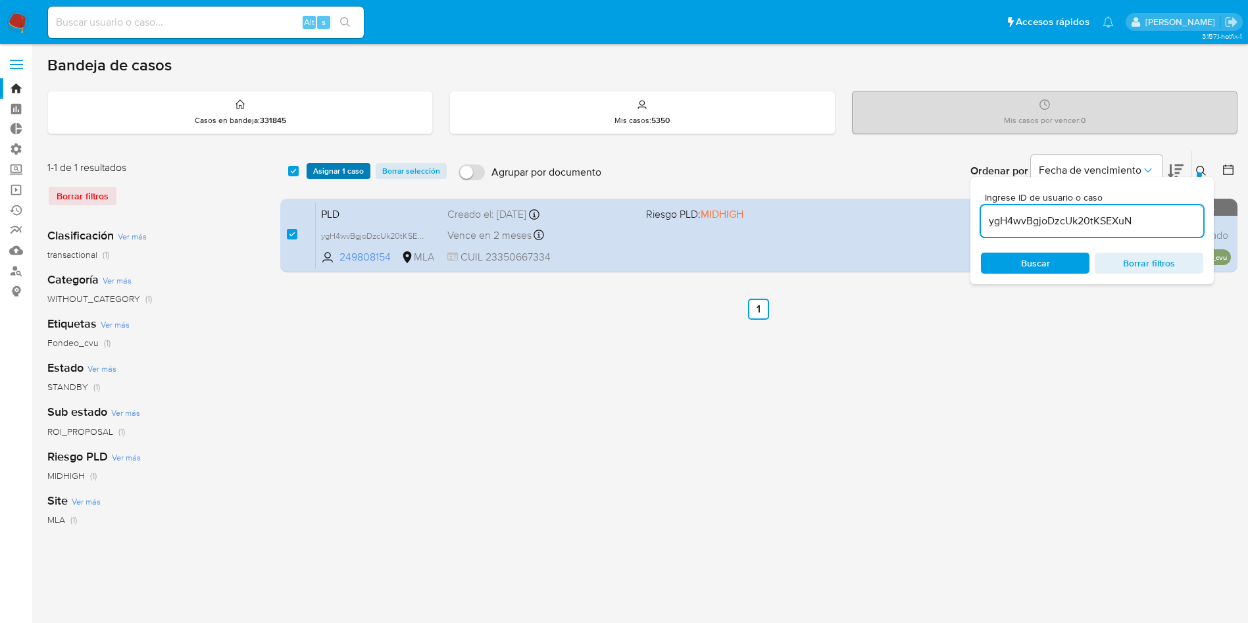
click at [342, 174] on span "Asignar 1 caso" at bounding box center [338, 170] width 51 height 13
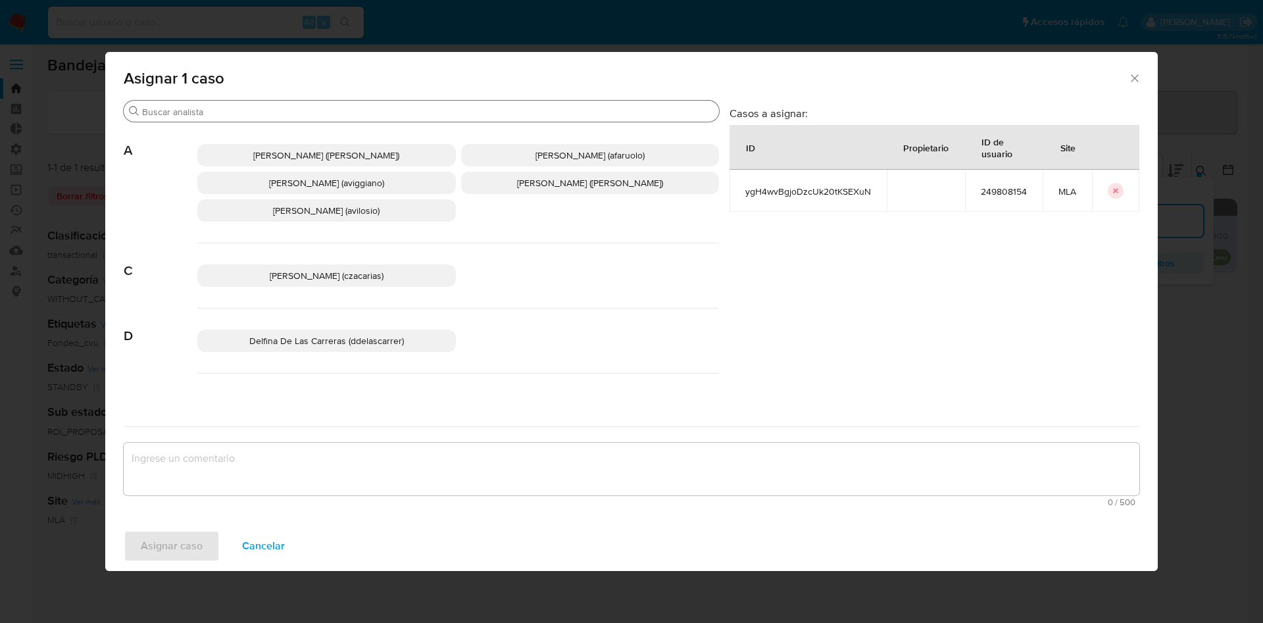
click at [311, 113] on input "Buscar" at bounding box center [428, 112] width 572 height 12
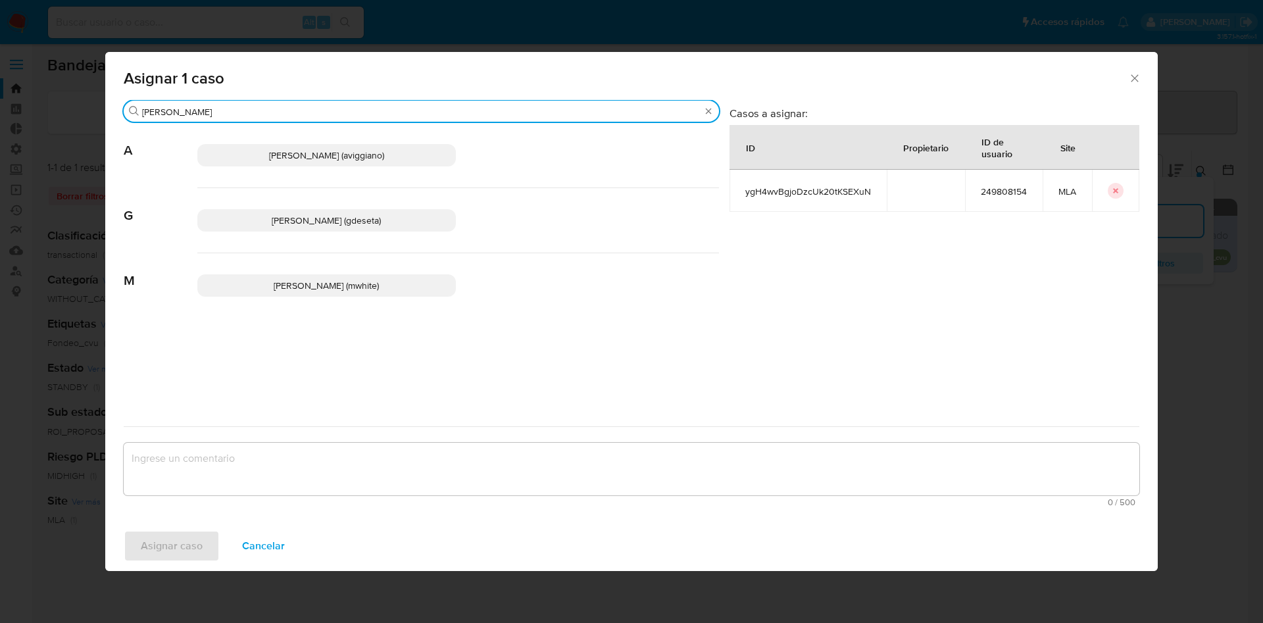
type input "gus"
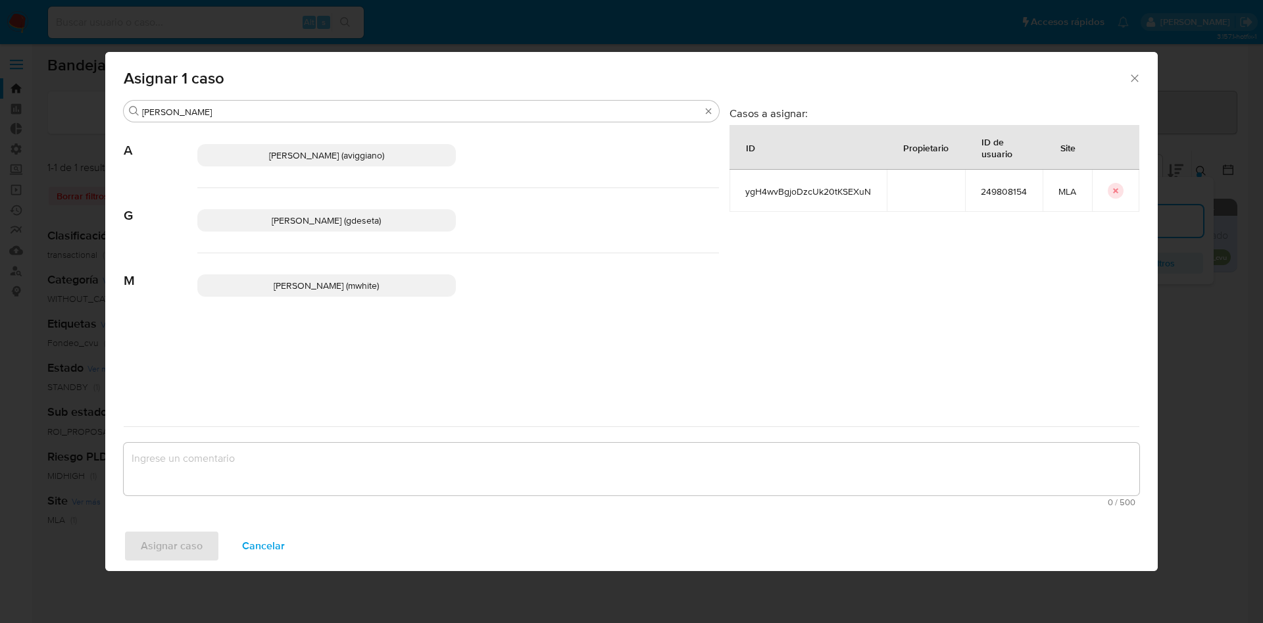
click at [314, 224] on span "Gustavo Andres De Seta (gdeseta)" at bounding box center [326, 220] width 109 height 13
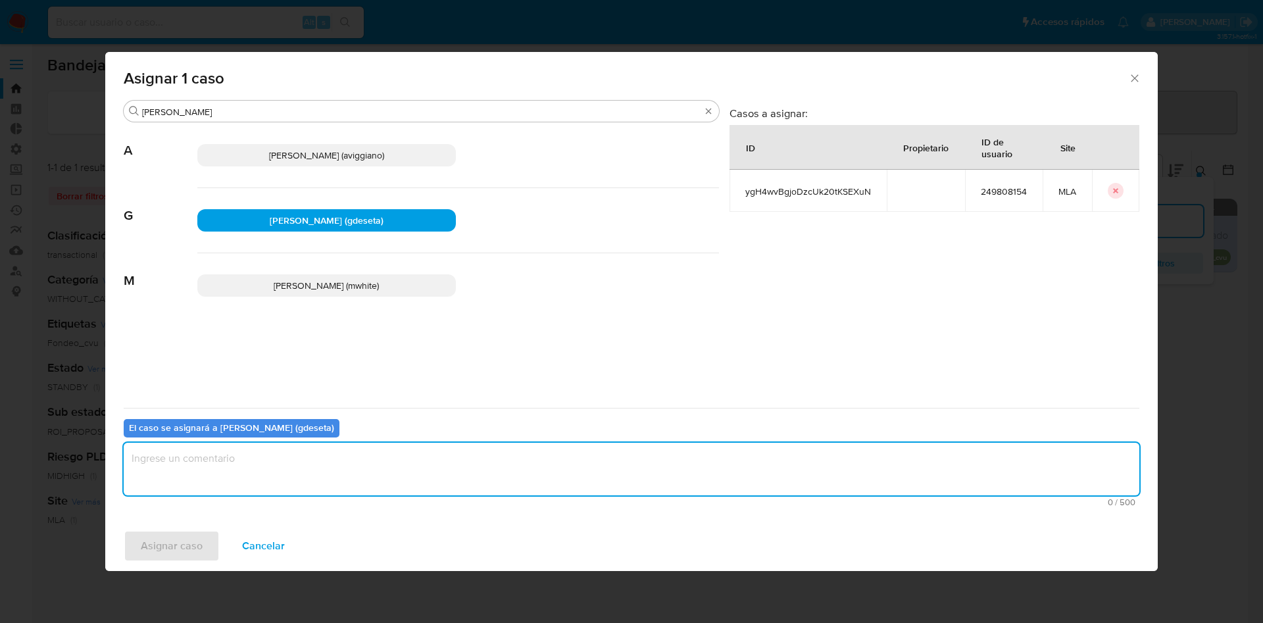
click at [223, 484] on textarea "assign-modal" at bounding box center [632, 469] width 1016 height 53
click at [203, 549] on button "Asignar caso" at bounding box center [172, 546] width 96 height 32
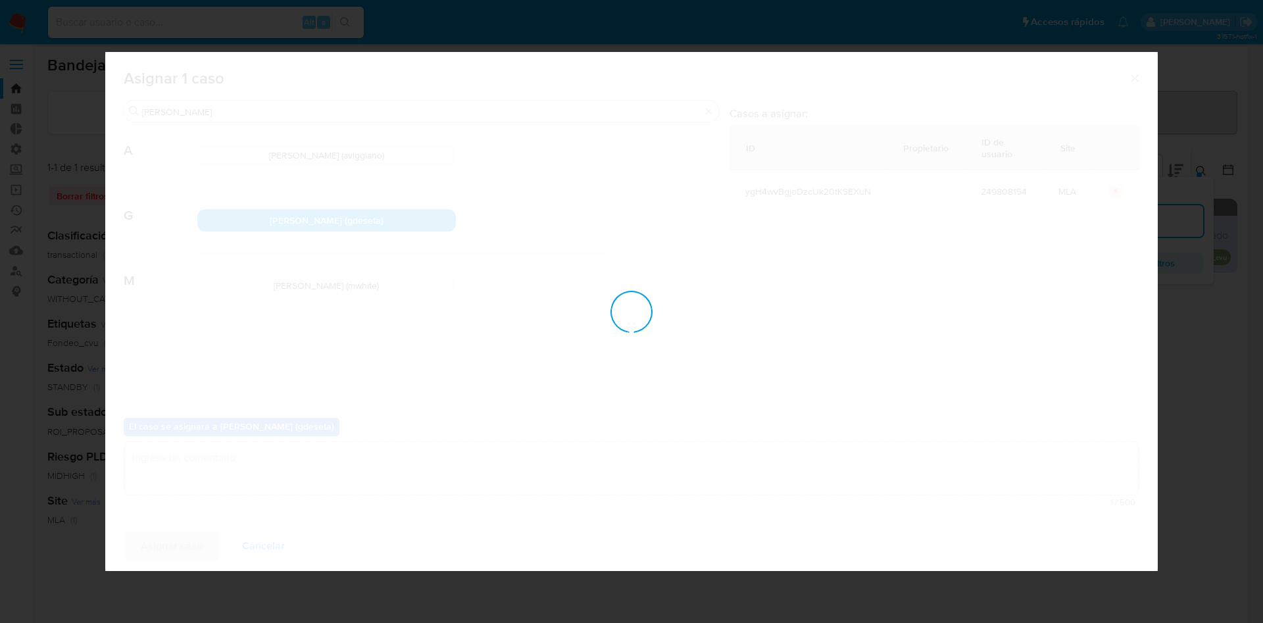
checkbox input "false"
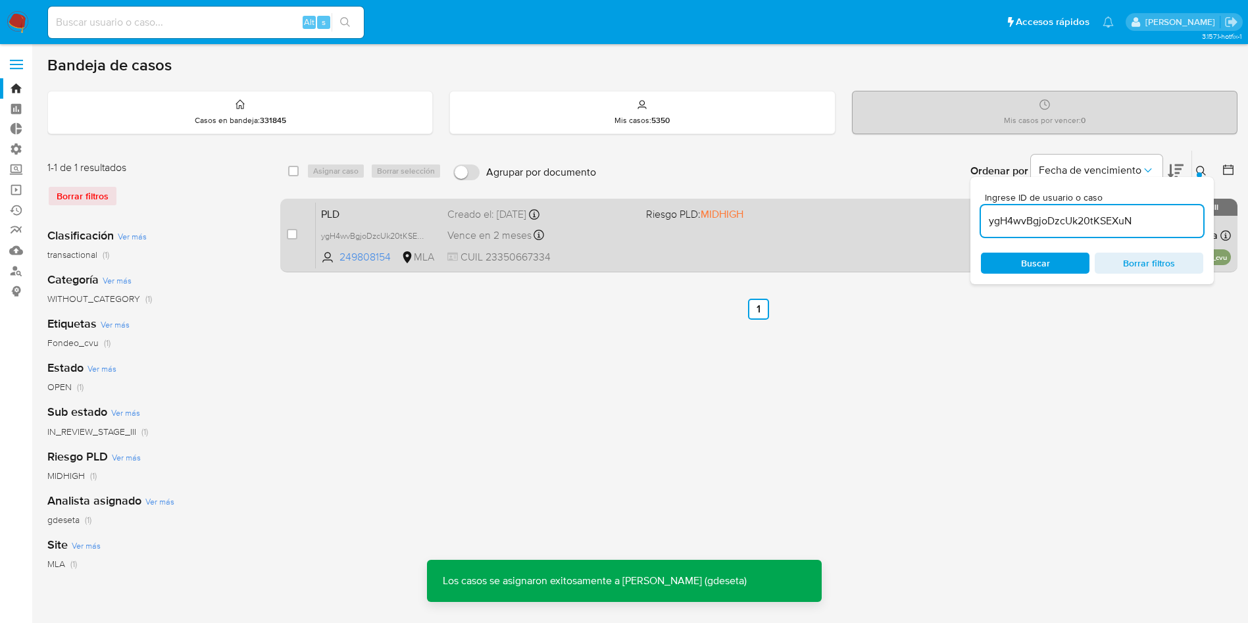
click at [343, 217] on span "PLD" at bounding box center [379, 213] width 116 height 17
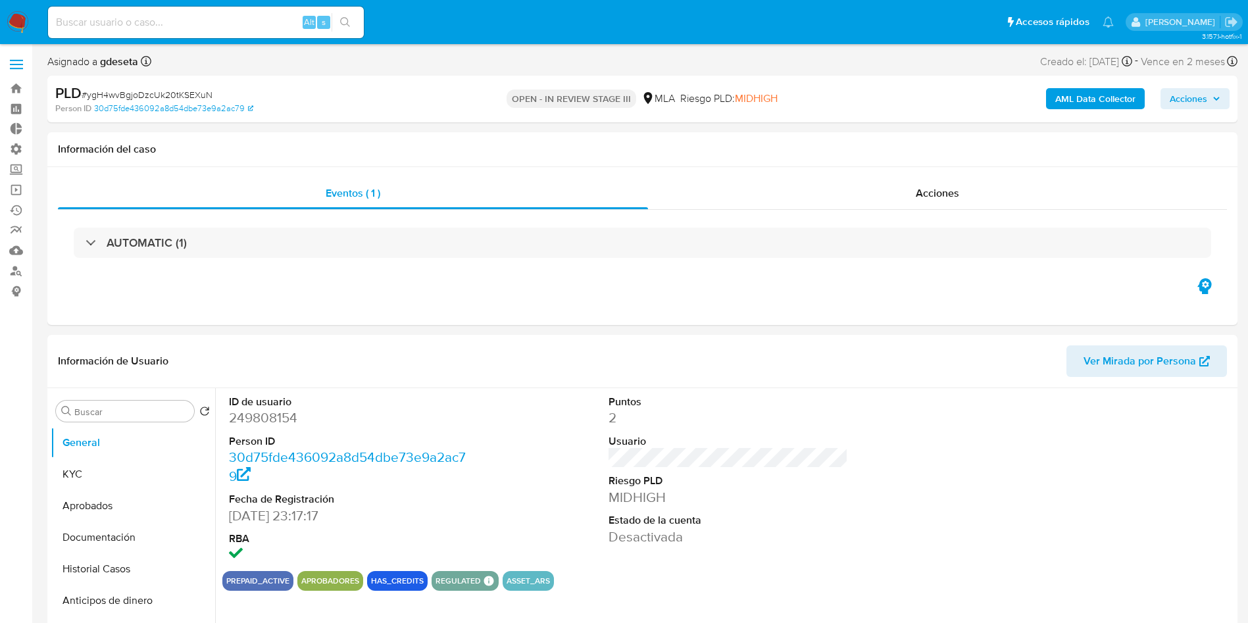
select select "10"
click at [1195, 97] on span "Acciones" at bounding box center [1189, 98] width 38 height 21
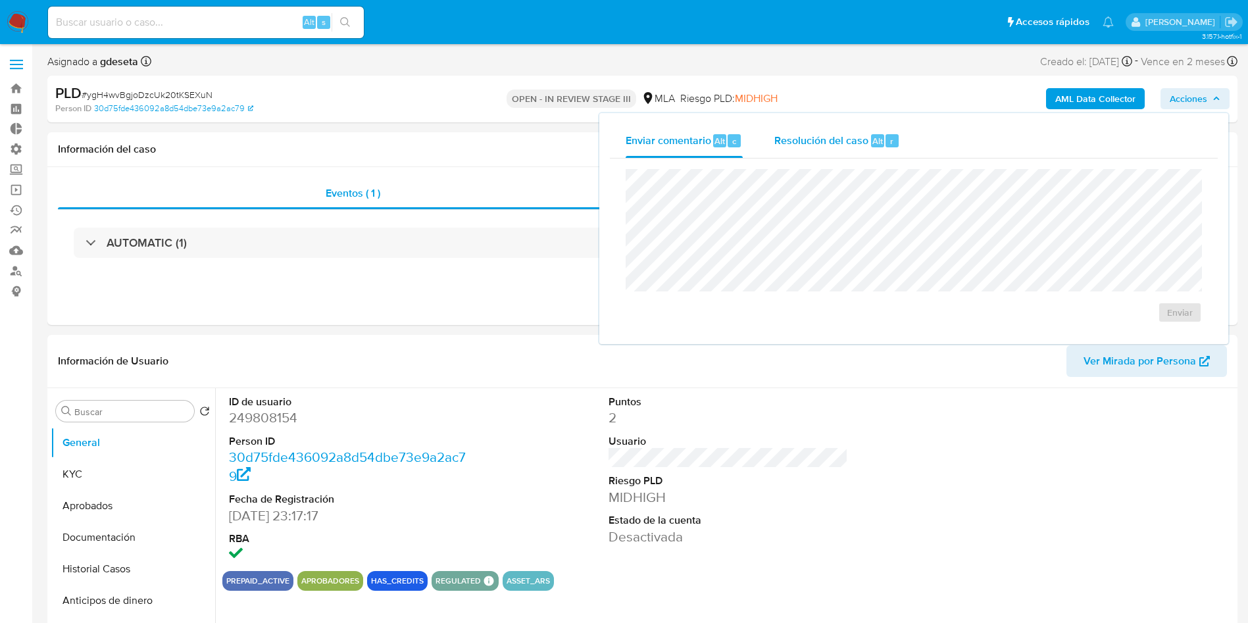
click at [874, 149] on div "Resolución del caso Alt r" at bounding box center [837, 141] width 126 height 34
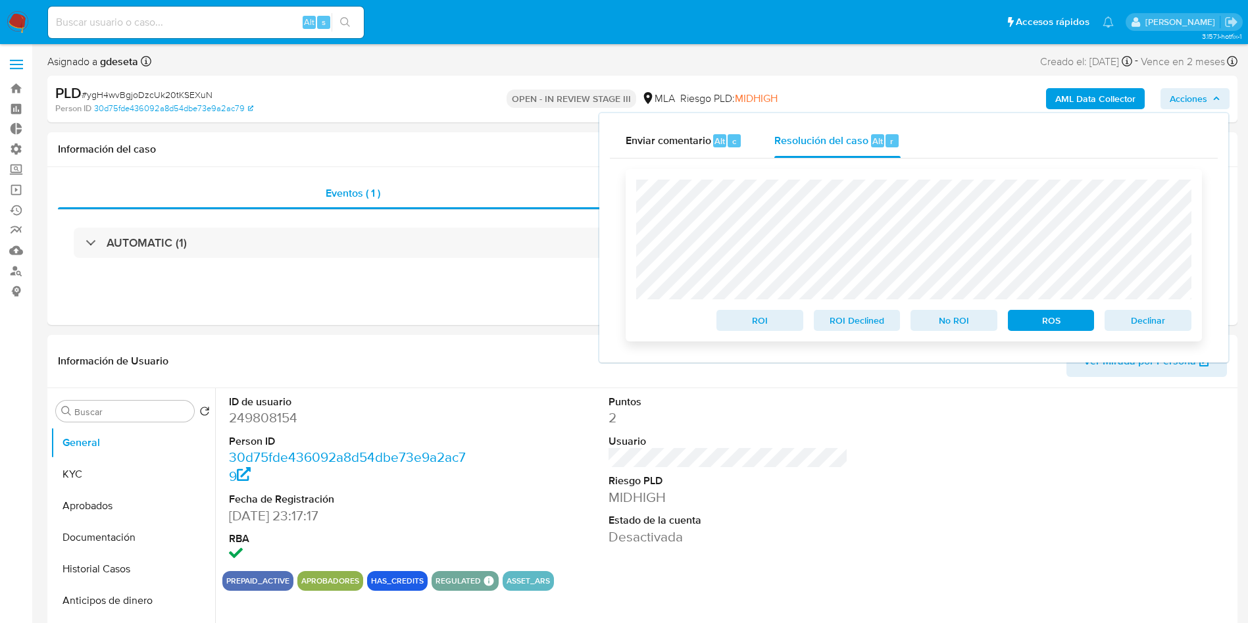
click at [1141, 326] on span "Declinar" at bounding box center [1148, 320] width 68 height 18
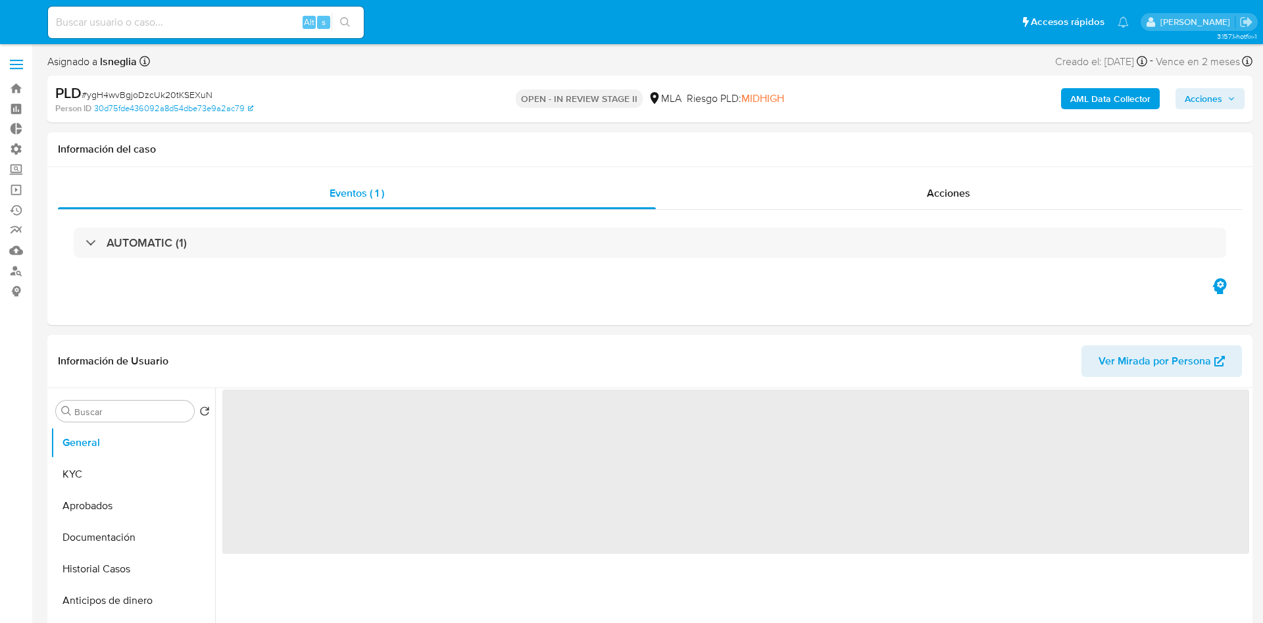
select select "10"
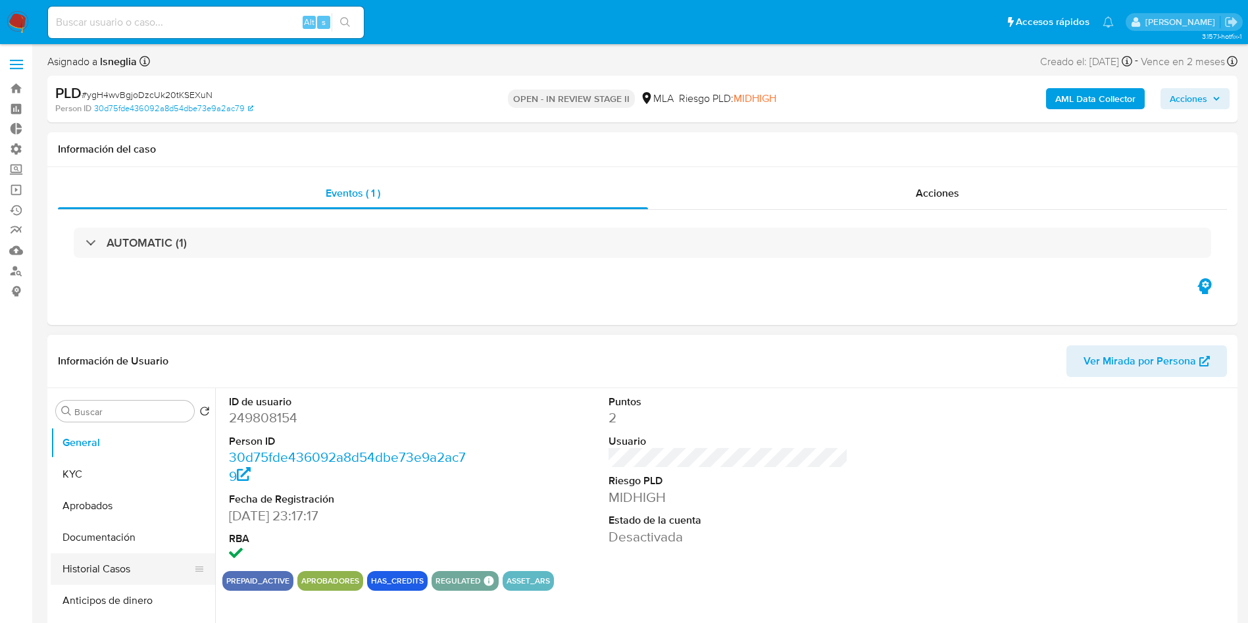
click at [128, 558] on button "Historial Casos" at bounding box center [128, 569] width 154 height 32
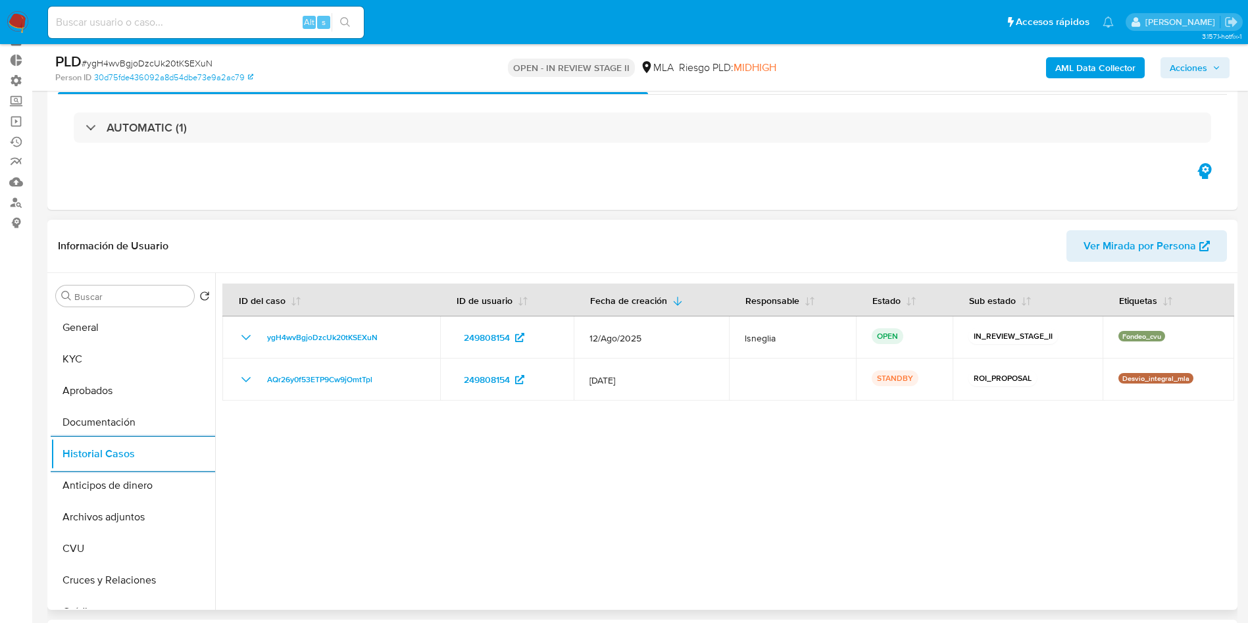
scroll to position [99, 0]
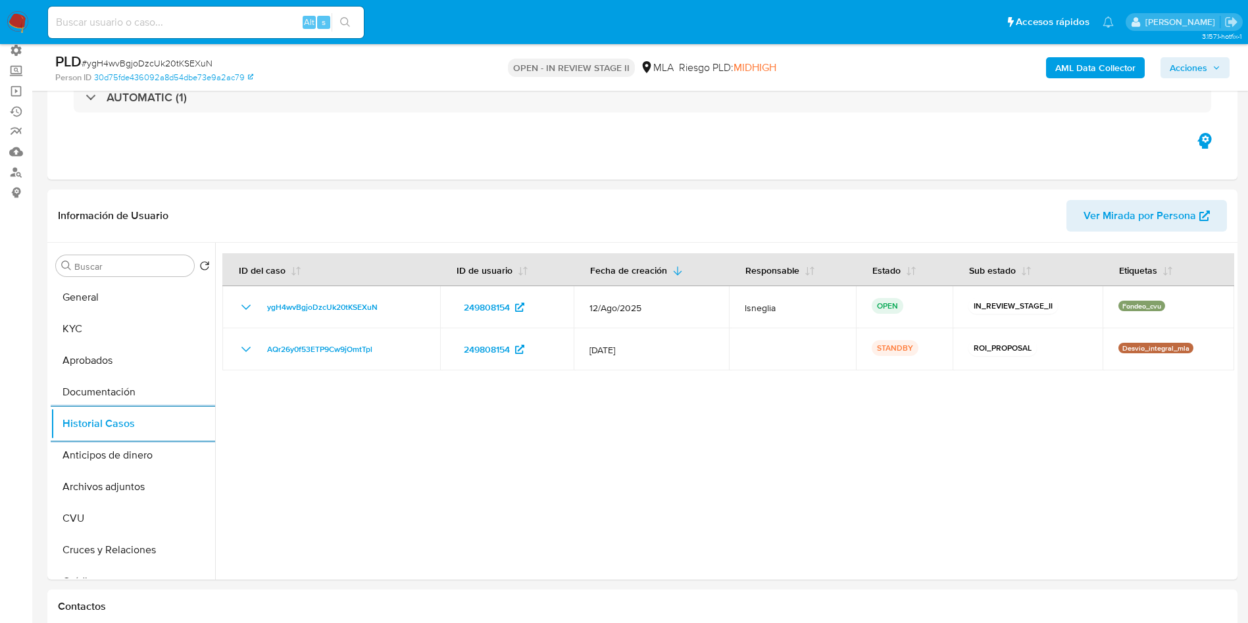
click at [210, 21] on input at bounding box center [206, 22] width 316 height 17
paste input "s5EqiVe0MR3u2INL3sF721GH"
type input "s5EqiVe0MR3u2INL3sF721GH"
click at [345, 20] on icon "search-icon" at bounding box center [345, 22] width 11 height 11
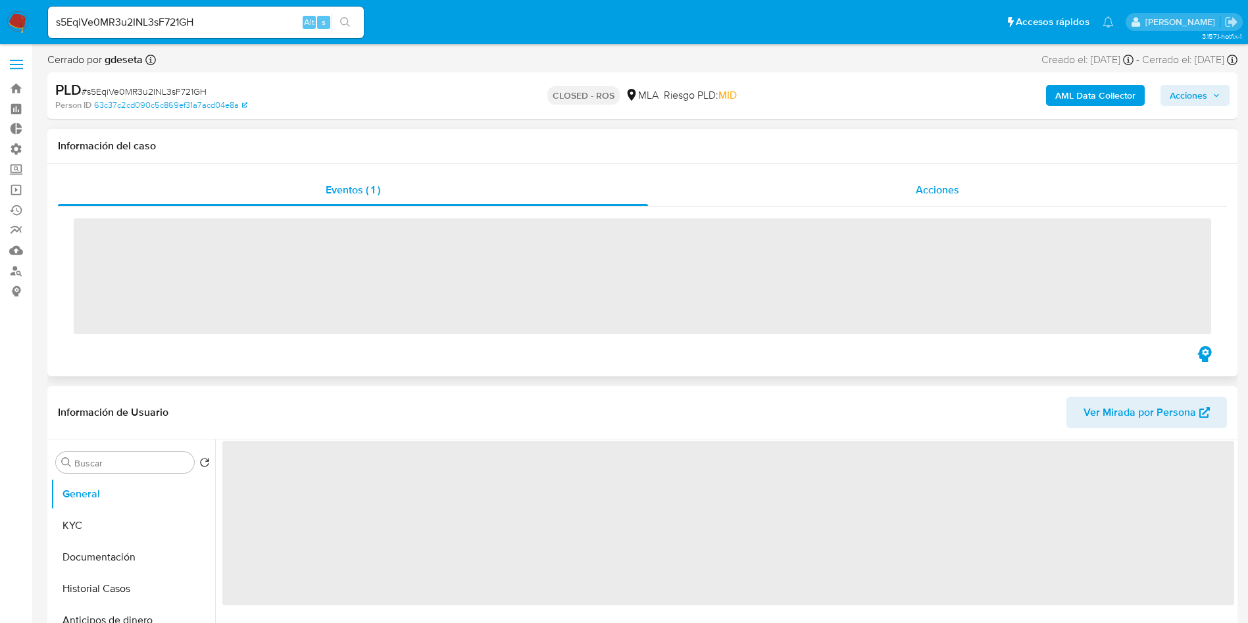
click at [940, 194] on span "Acciones" at bounding box center [937, 189] width 43 height 15
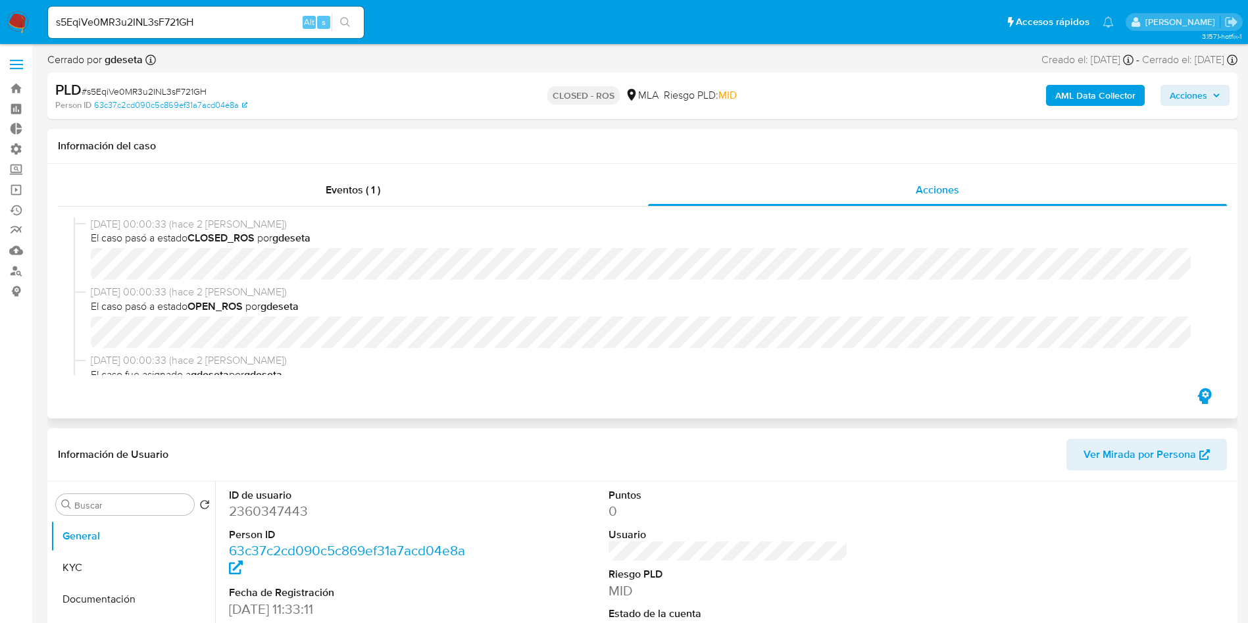
select select "10"
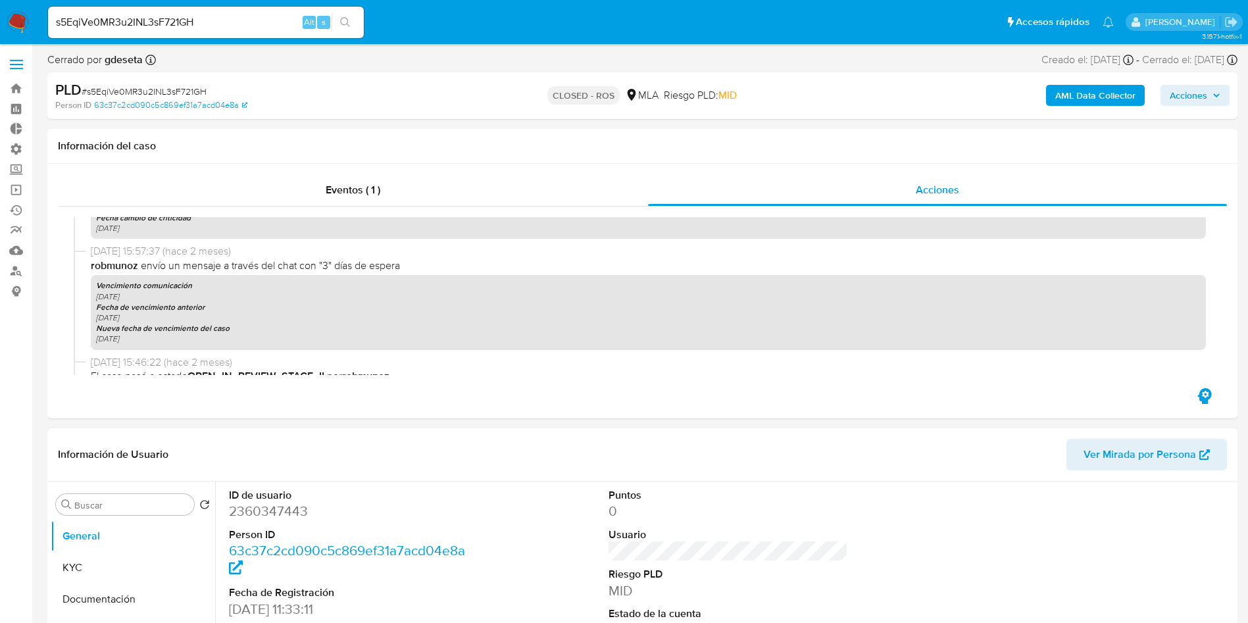
scroll to position [99, 0]
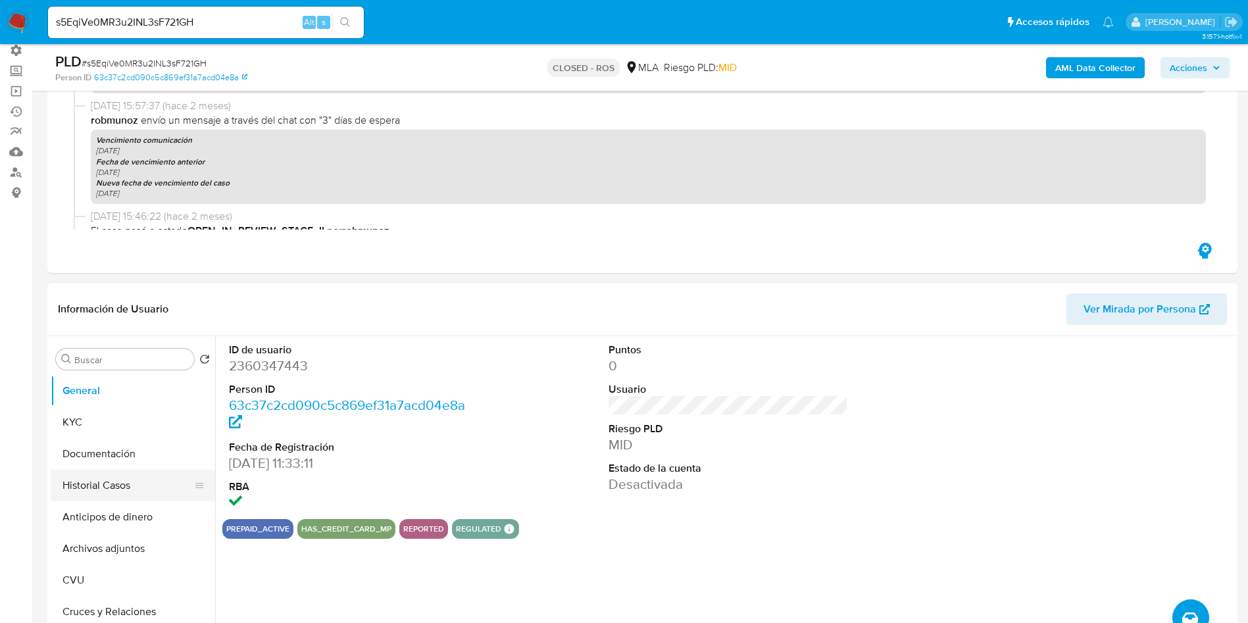
click at [99, 486] on button "Historial Casos" at bounding box center [128, 486] width 154 height 32
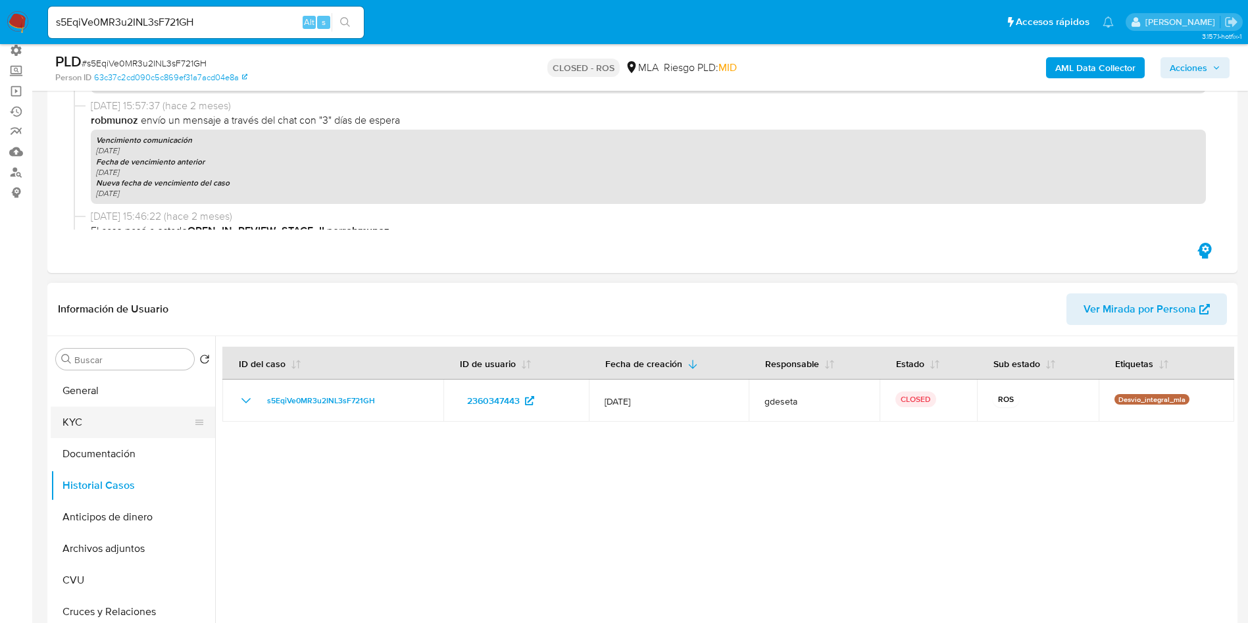
click at [101, 424] on button "KYC" at bounding box center [128, 423] width 154 height 32
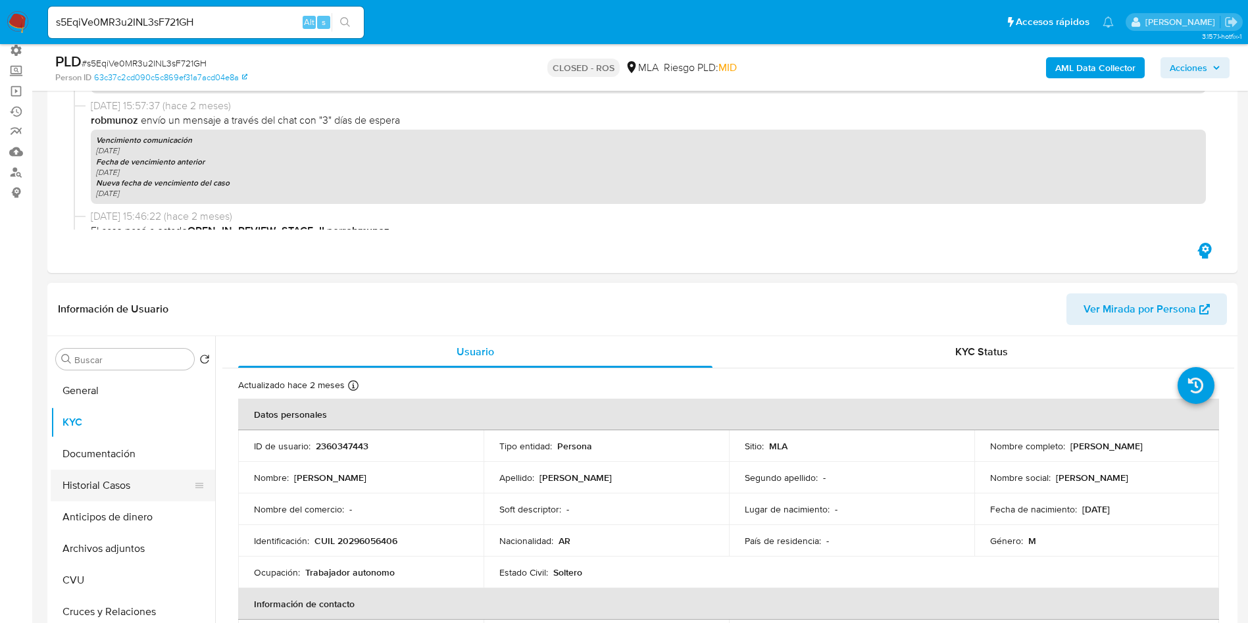
click at [120, 477] on button "Historial Casos" at bounding box center [128, 486] width 154 height 32
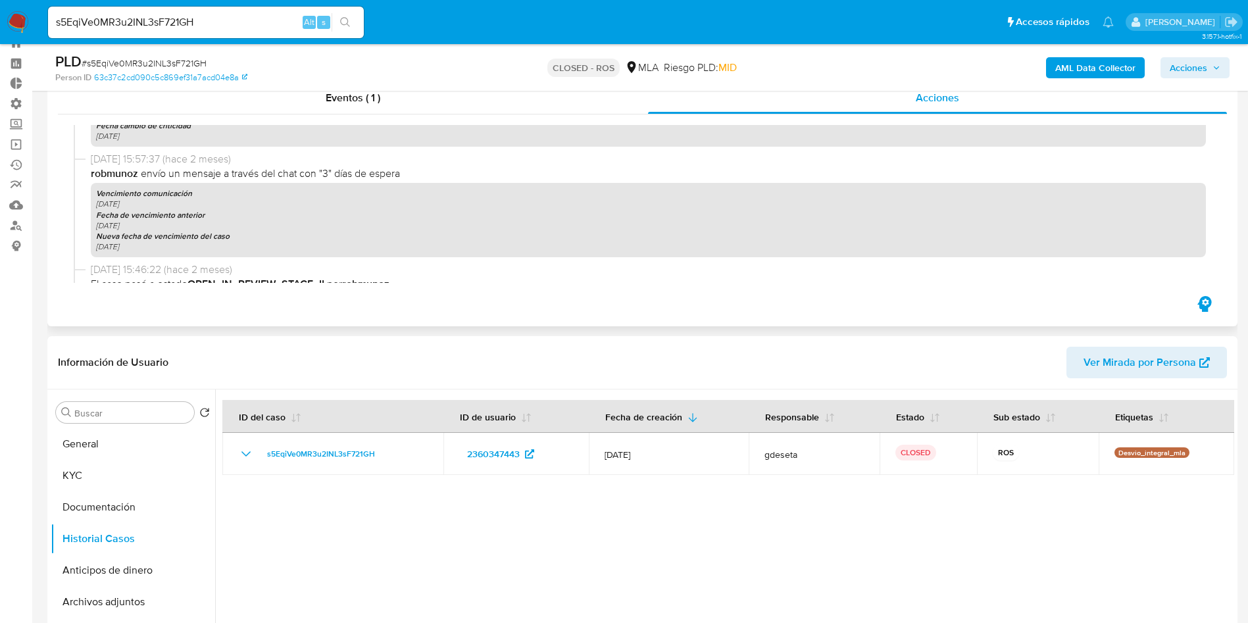
scroll to position [0, 0]
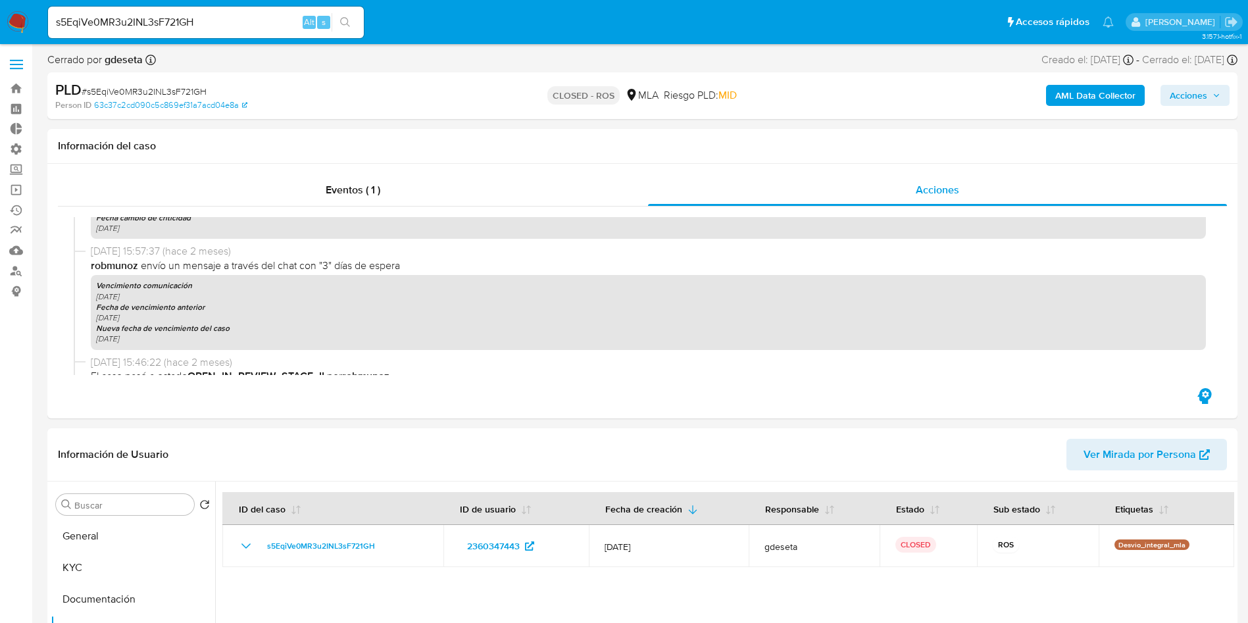
click at [18, 18] on img at bounding box center [18, 22] width 22 height 22
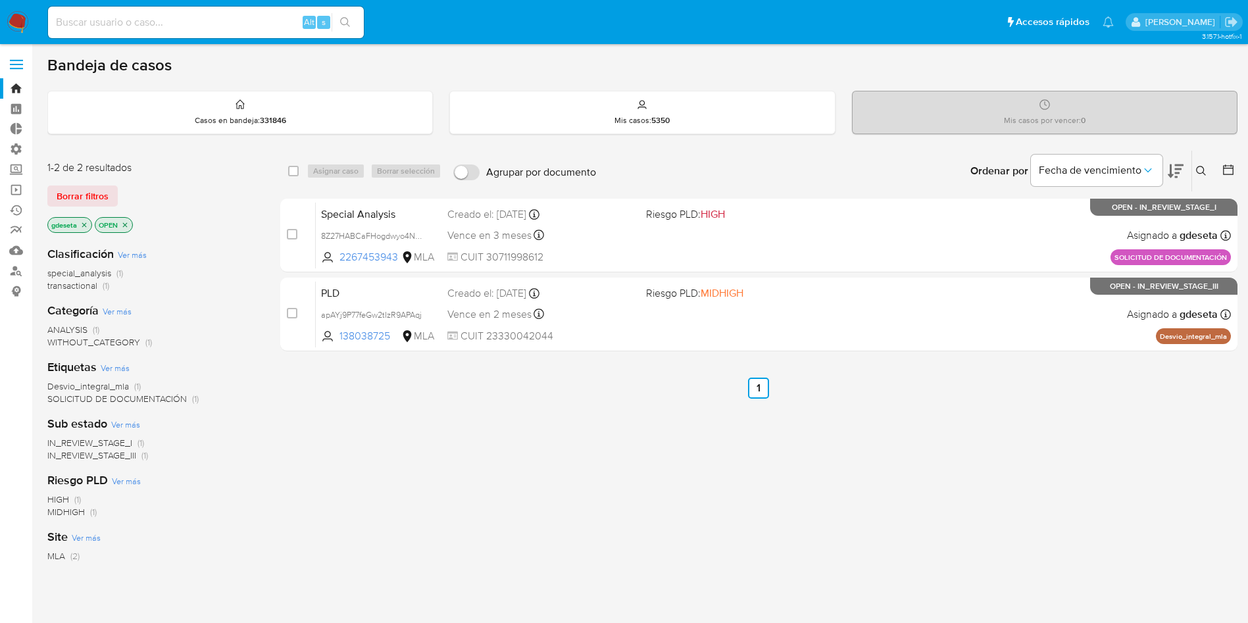
click at [195, 23] on input at bounding box center [206, 22] width 316 height 17
paste input "WmcK1NkrjtDGFMmx5XzEAWB4"
type input "WmcK1NkrjtDGFMmx5XzEAWB4"
click at [347, 10] on div "WmcK1NkrjtDGFMmx5XzEAWB4 Alt s" at bounding box center [206, 23] width 316 height 32
click at [349, 18] on icon "search-icon" at bounding box center [345, 22] width 11 height 11
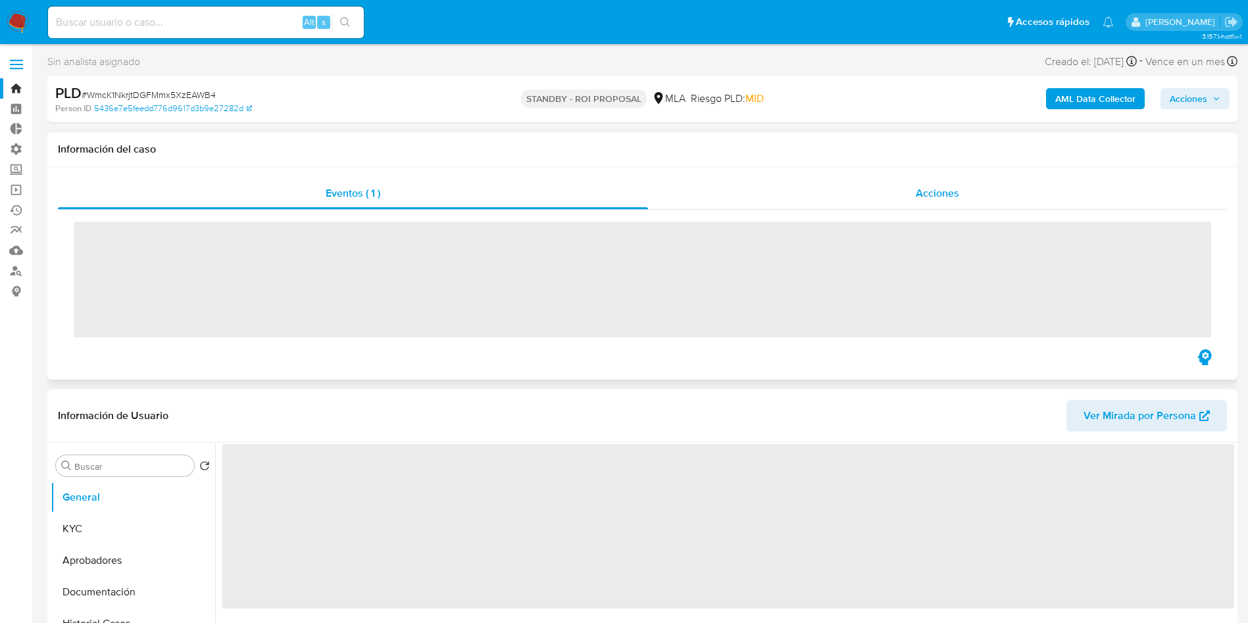
click at [928, 200] on span "Acciones" at bounding box center [937, 193] width 43 height 15
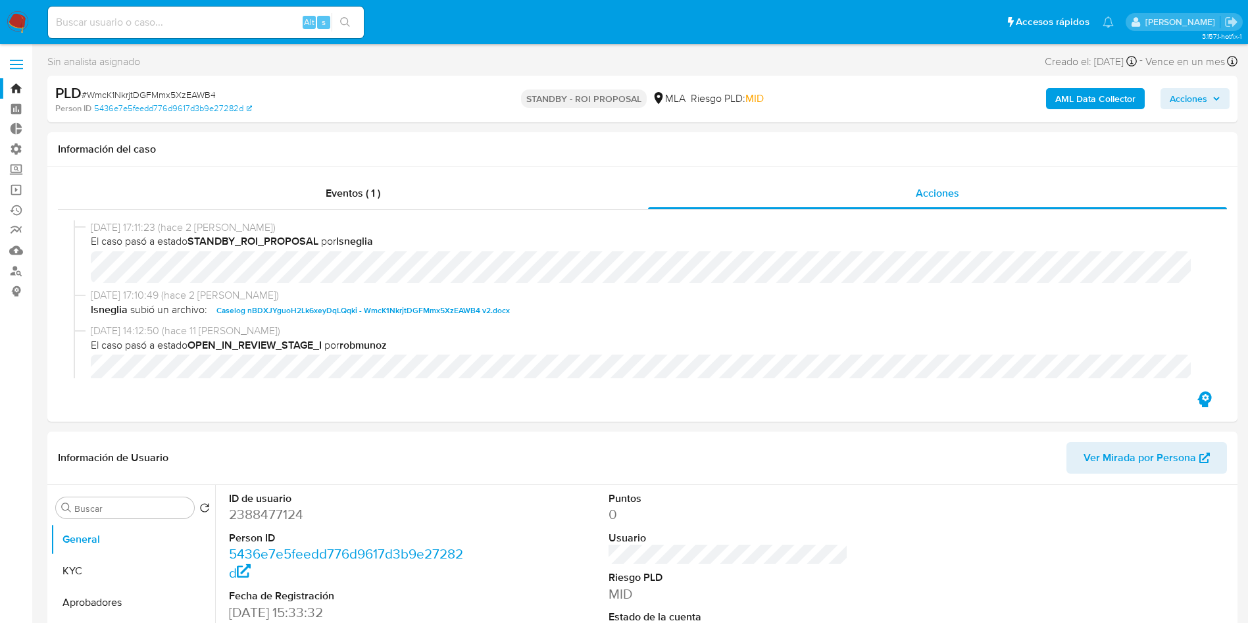
select select "10"
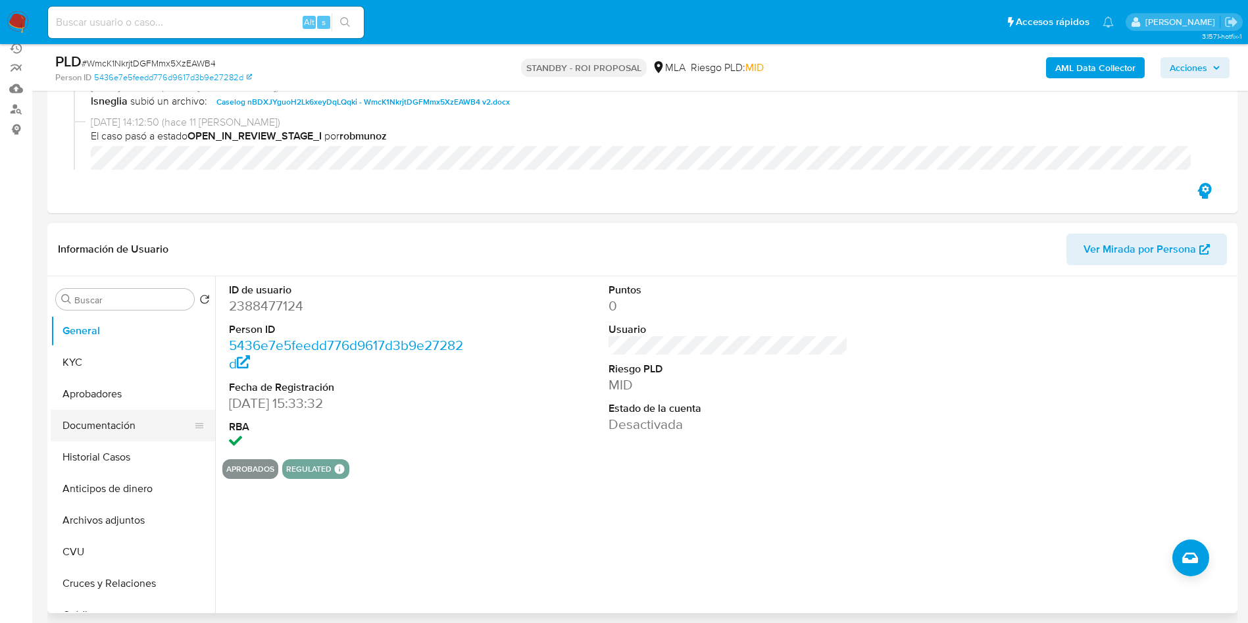
scroll to position [197, 0]
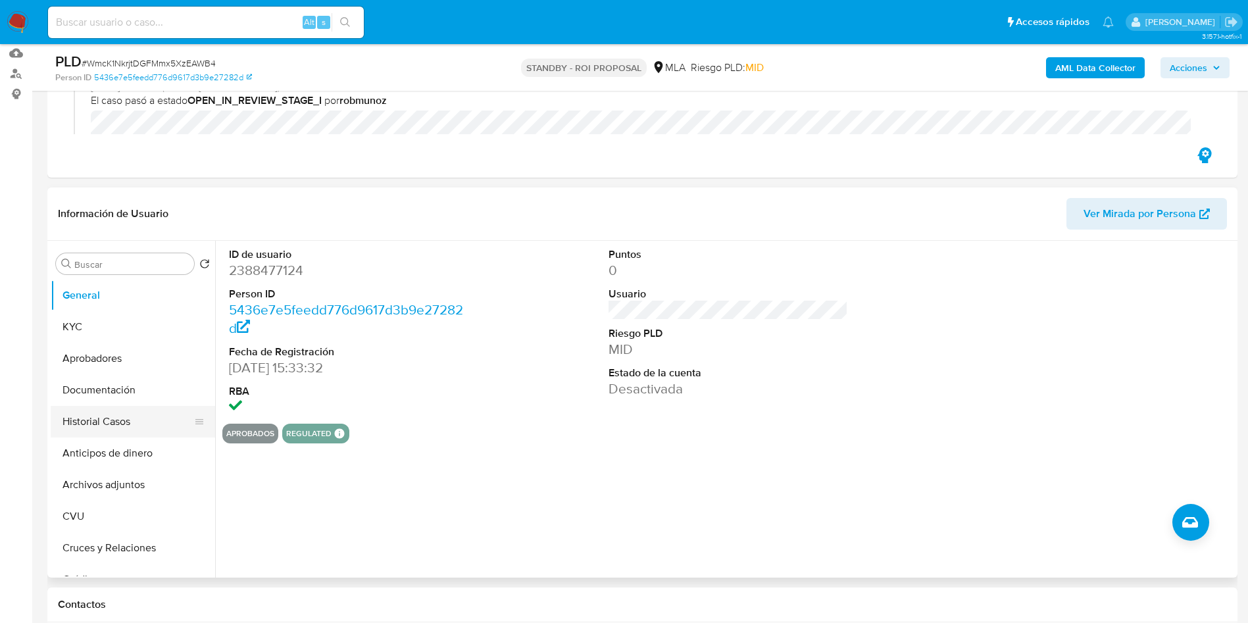
click at [97, 413] on button "Historial Casos" at bounding box center [128, 422] width 154 height 32
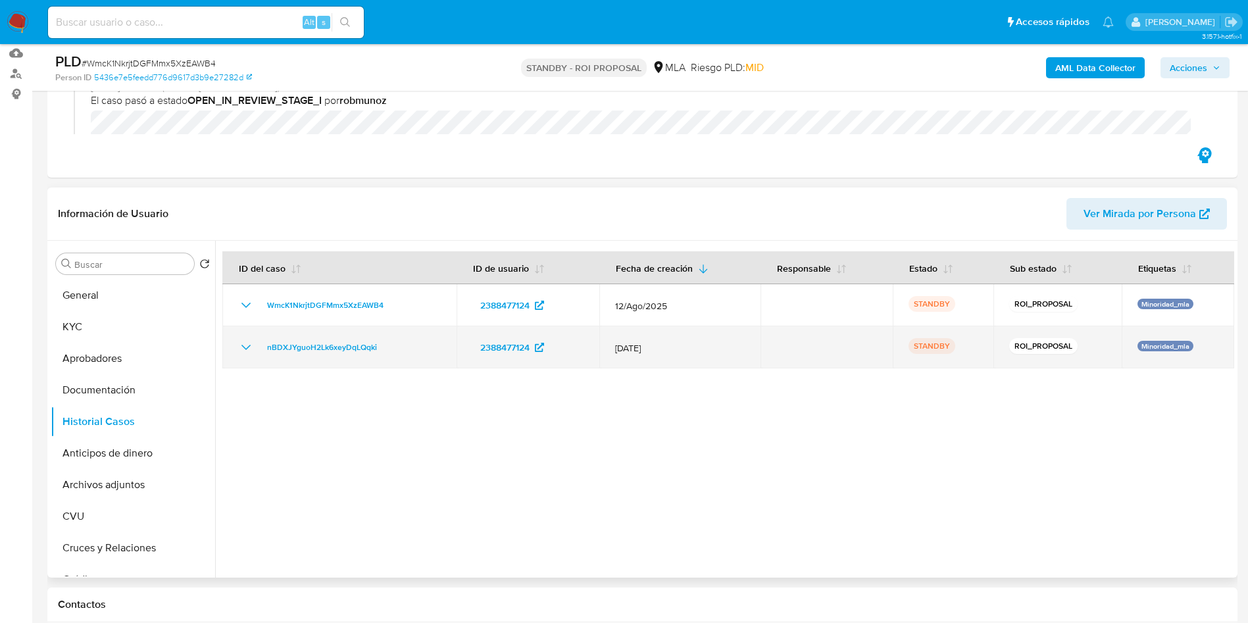
drag, startPoint x: 394, startPoint y: 355, endPoint x: 261, endPoint y: 351, distance: 133.0
click at [261, 351] on div "nBDXJYguoH2Lk6xeyDqLQqki" at bounding box center [339, 347] width 203 height 16
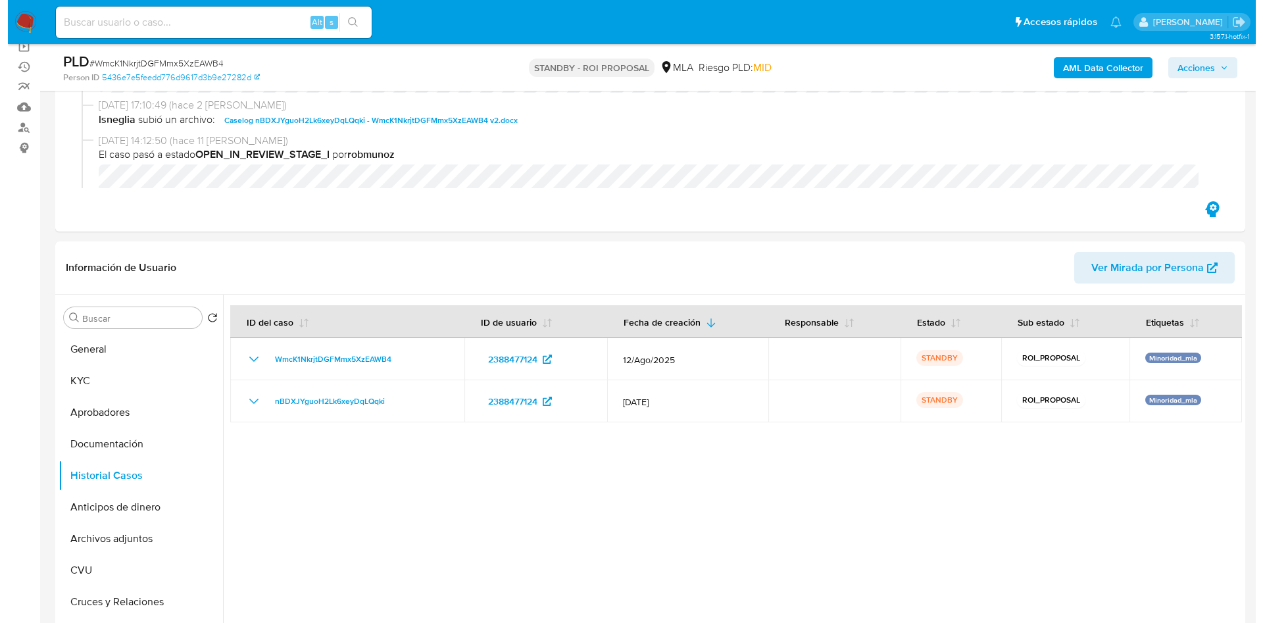
scroll to position [99, 0]
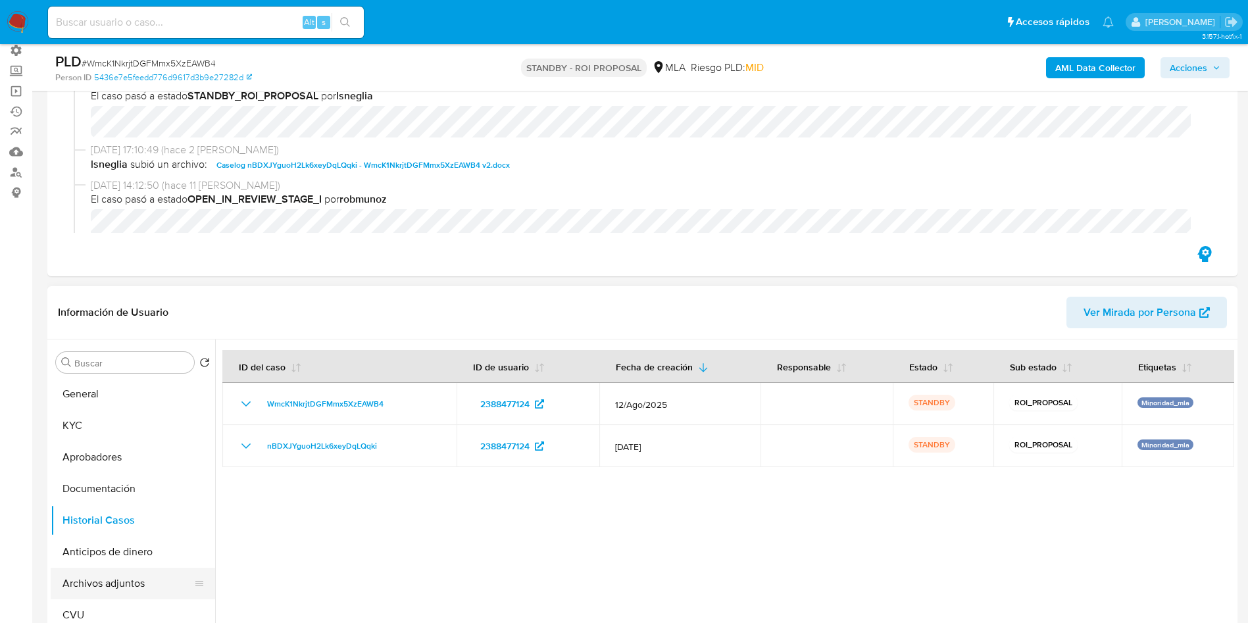
click at [126, 576] on button "Archivos adjuntos" at bounding box center [128, 584] width 154 height 32
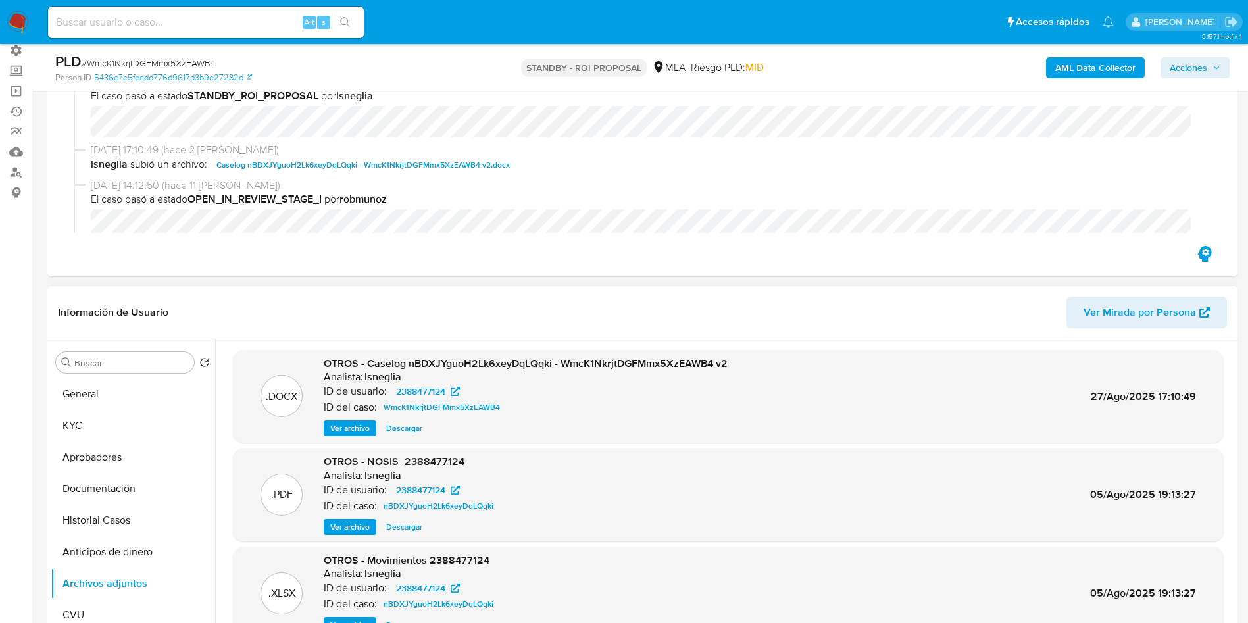
click at [353, 424] on span "Ver archivo" at bounding box center [349, 428] width 39 height 13
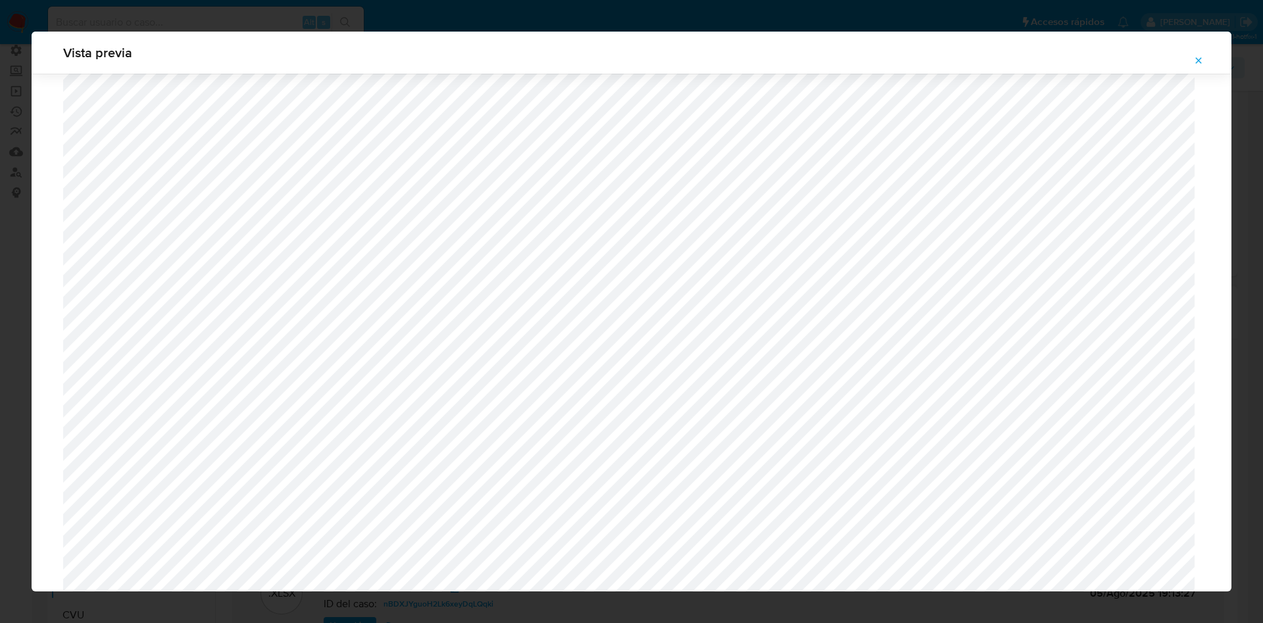
scroll to position [368, 0]
click at [1195, 64] on icon "Attachment preview" at bounding box center [1198, 60] width 11 height 11
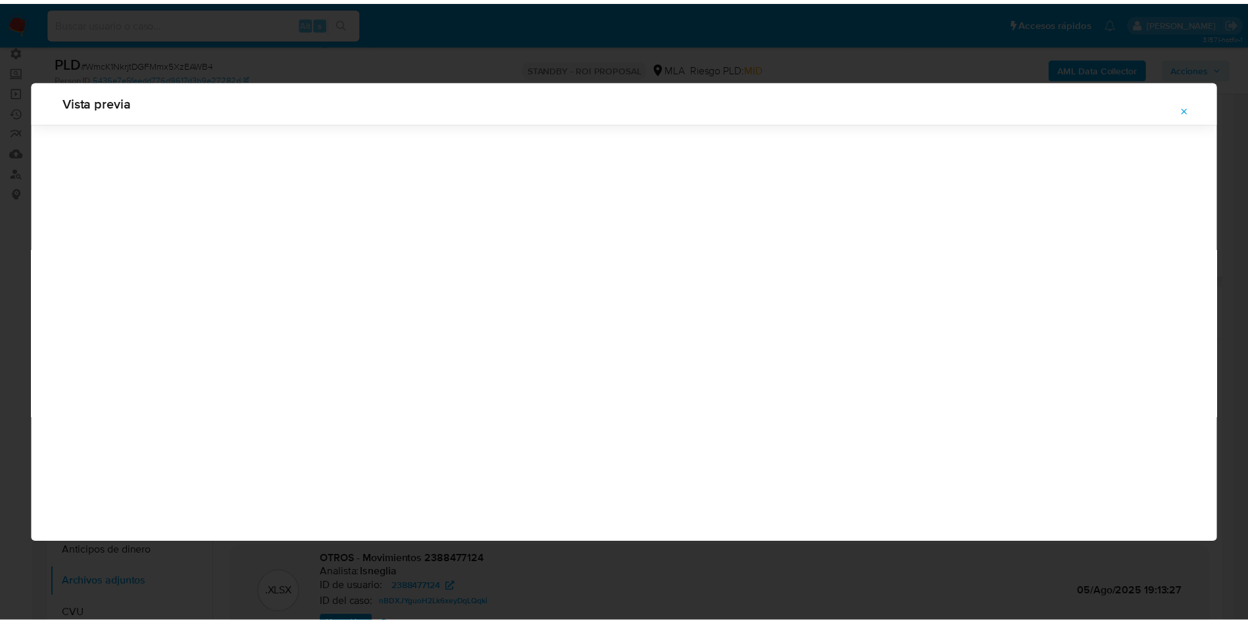
scroll to position [0, 0]
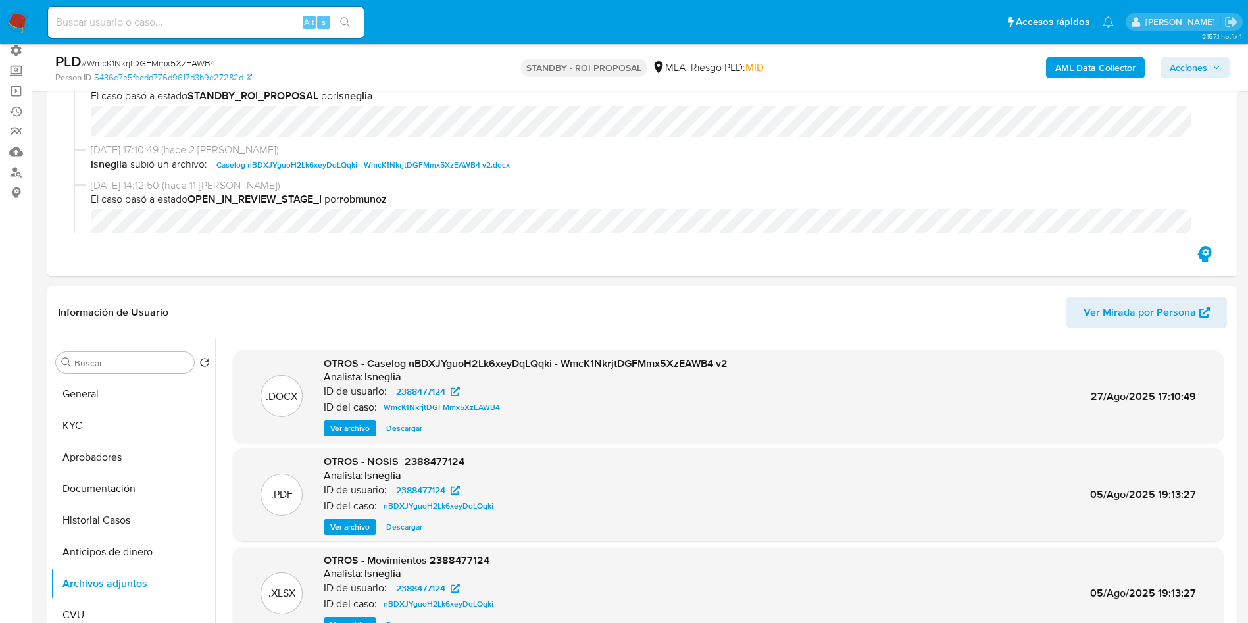
click at [126, 18] on input at bounding box center [206, 22] width 316 height 17
paste input "AQr26y0f53ETP9Cw9jOmtTpl"
type input "AQr26y0f53ETP9Cw9jOmtTpl"
click at [343, 24] on icon "search-icon" at bounding box center [345, 22] width 11 height 11
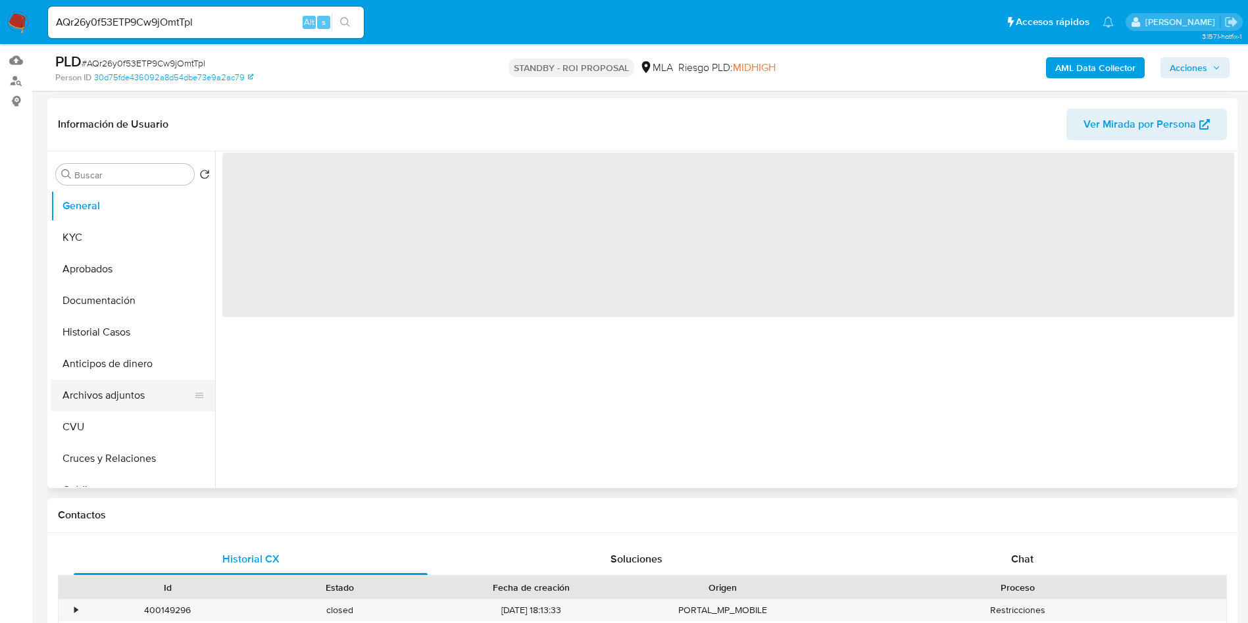
scroll to position [197, 0]
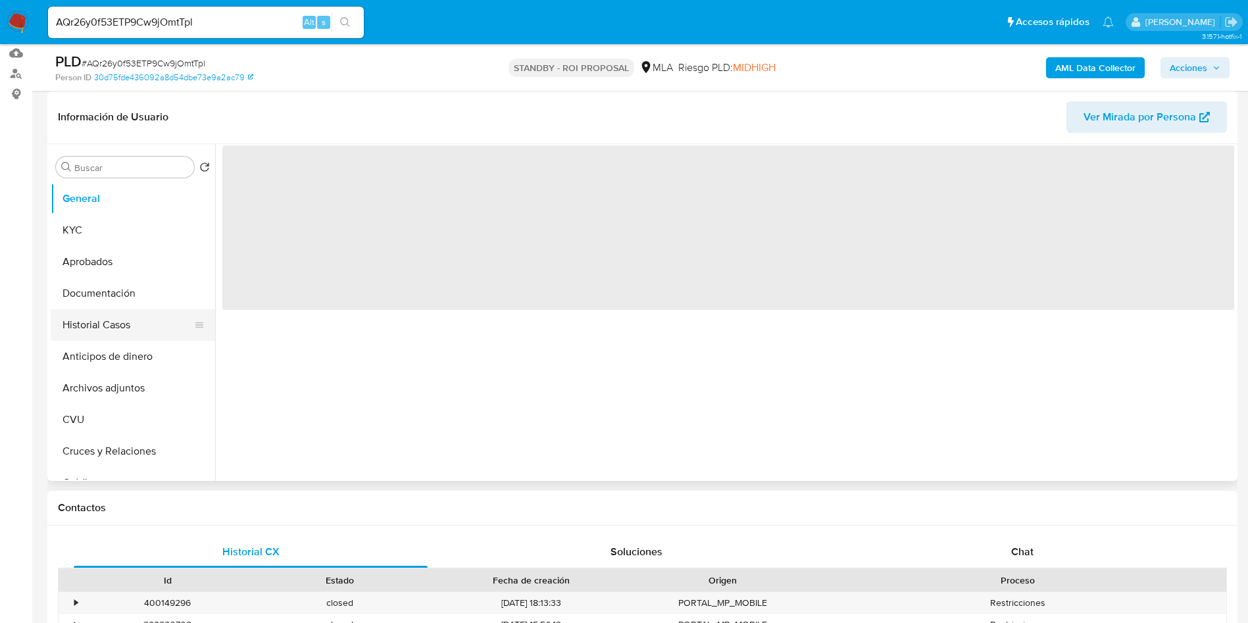
click at [97, 324] on button "Historial Casos" at bounding box center [128, 325] width 154 height 32
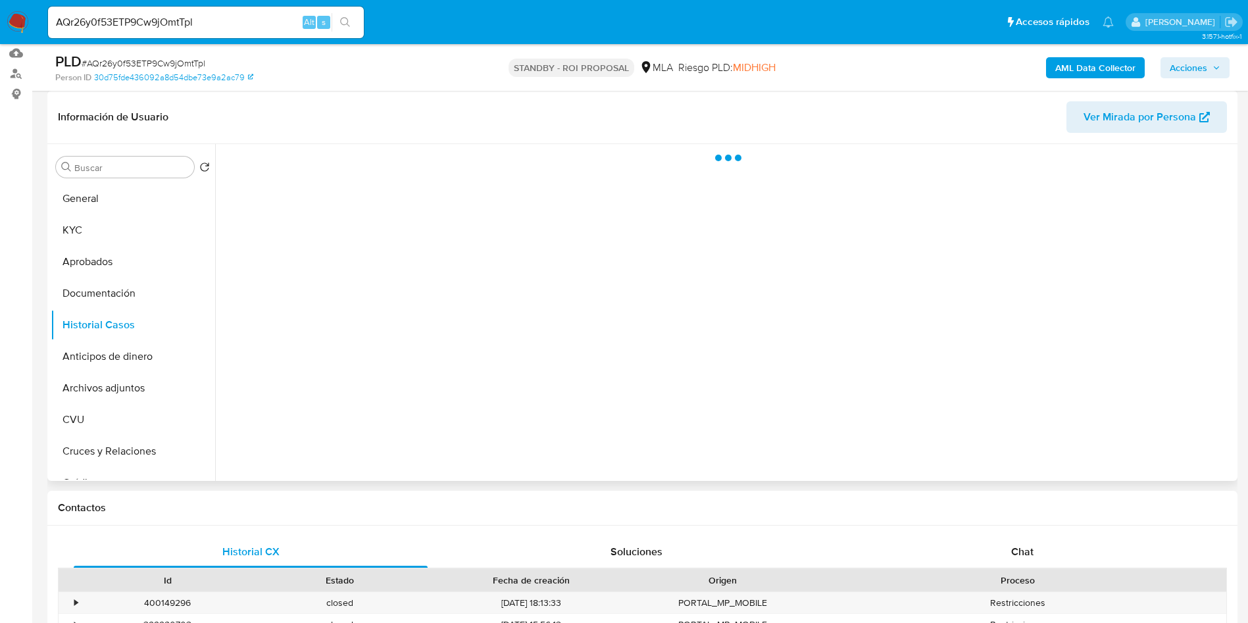
select select "10"
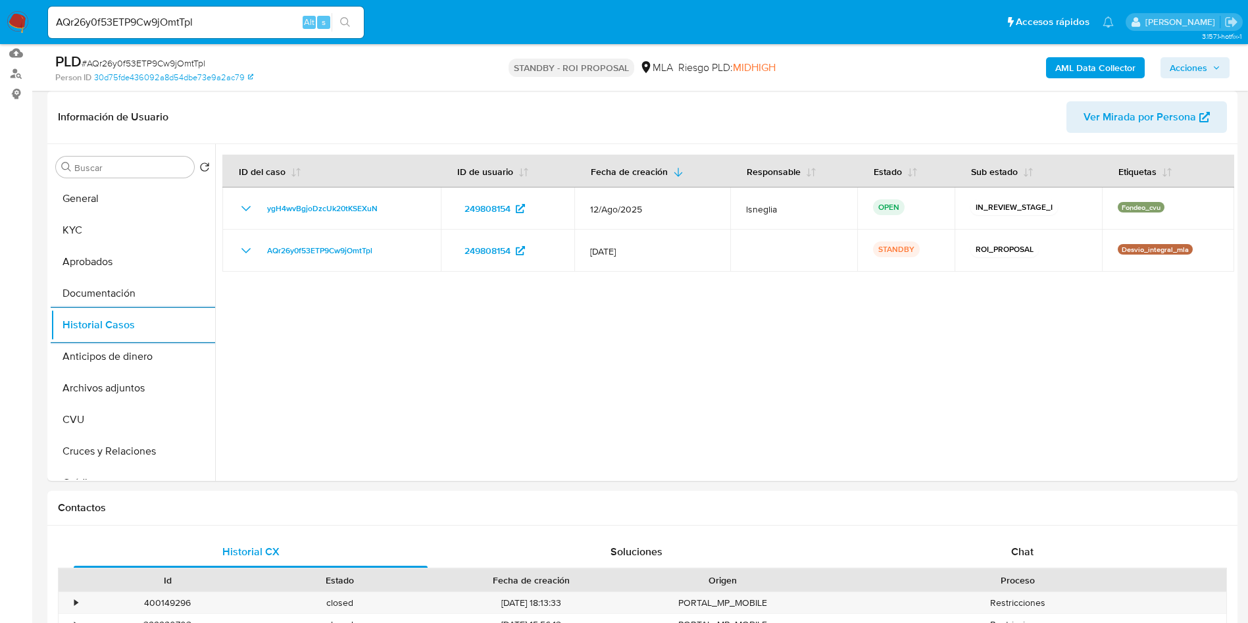
click at [188, 14] on input "AQr26y0f53ETP9Cw9jOmtTpl" at bounding box center [206, 22] width 316 height 17
paste input "WmcK1NkrjtDGFMmx5XzEAWB4"
type input "WmcK1NkrjtDGFMmx5XzEAWB4"
click at [353, 23] on button "search-icon" at bounding box center [345, 22] width 27 height 18
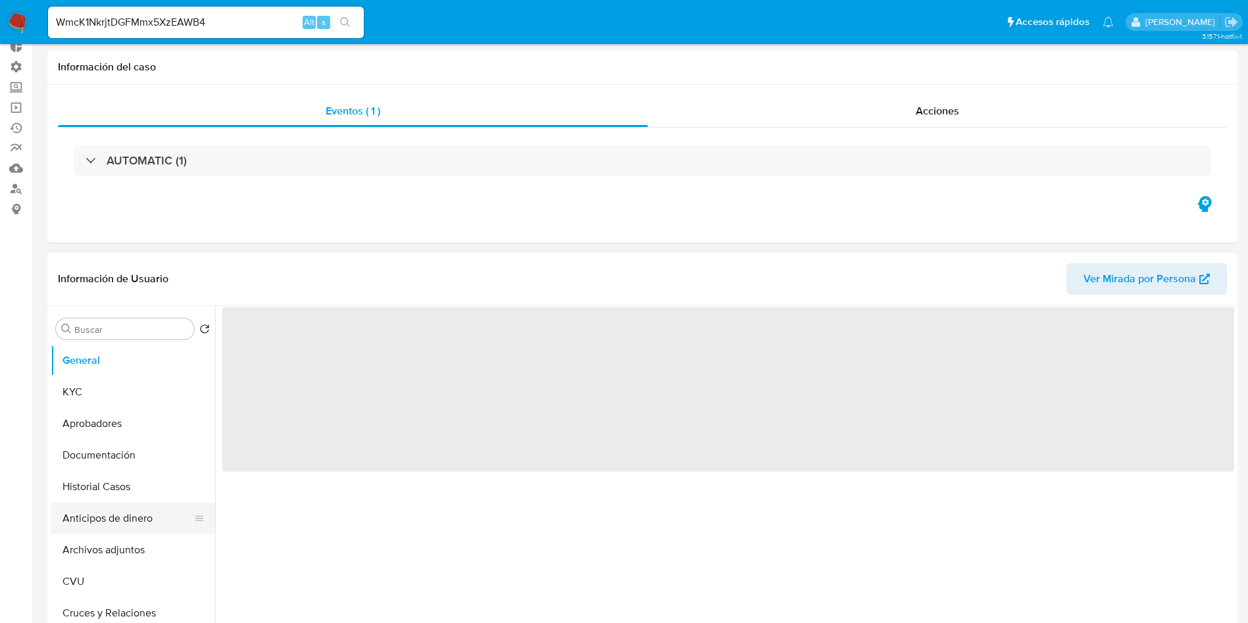
scroll to position [197, 0]
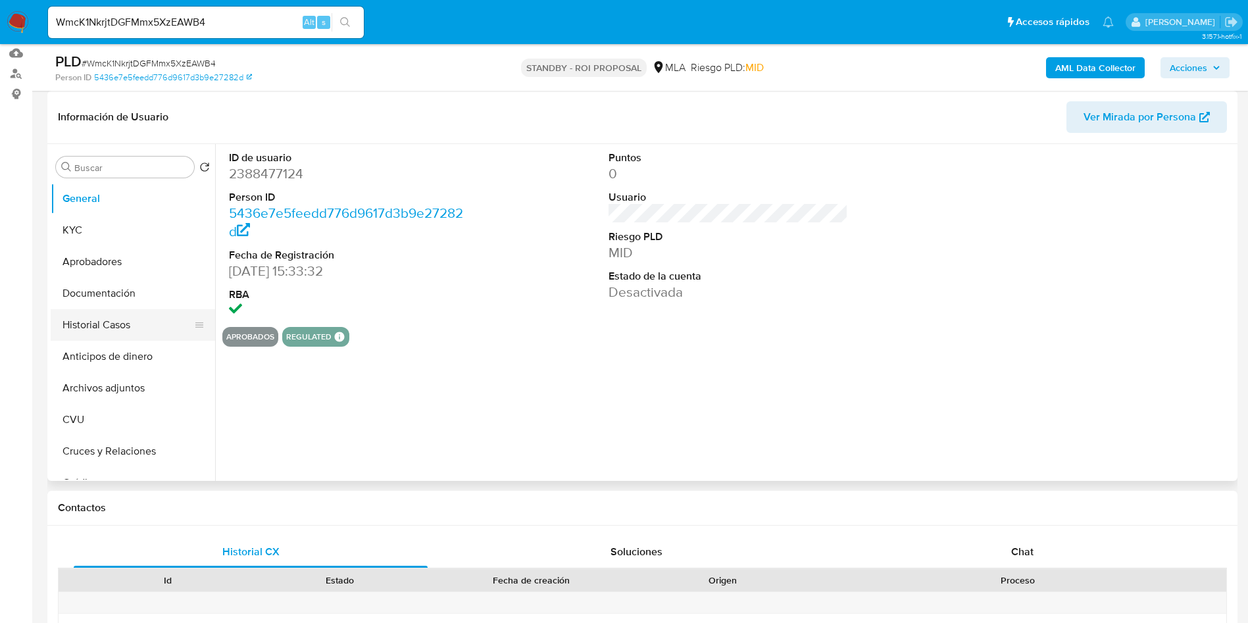
click at [97, 330] on button "Historial Casos" at bounding box center [128, 325] width 154 height 32
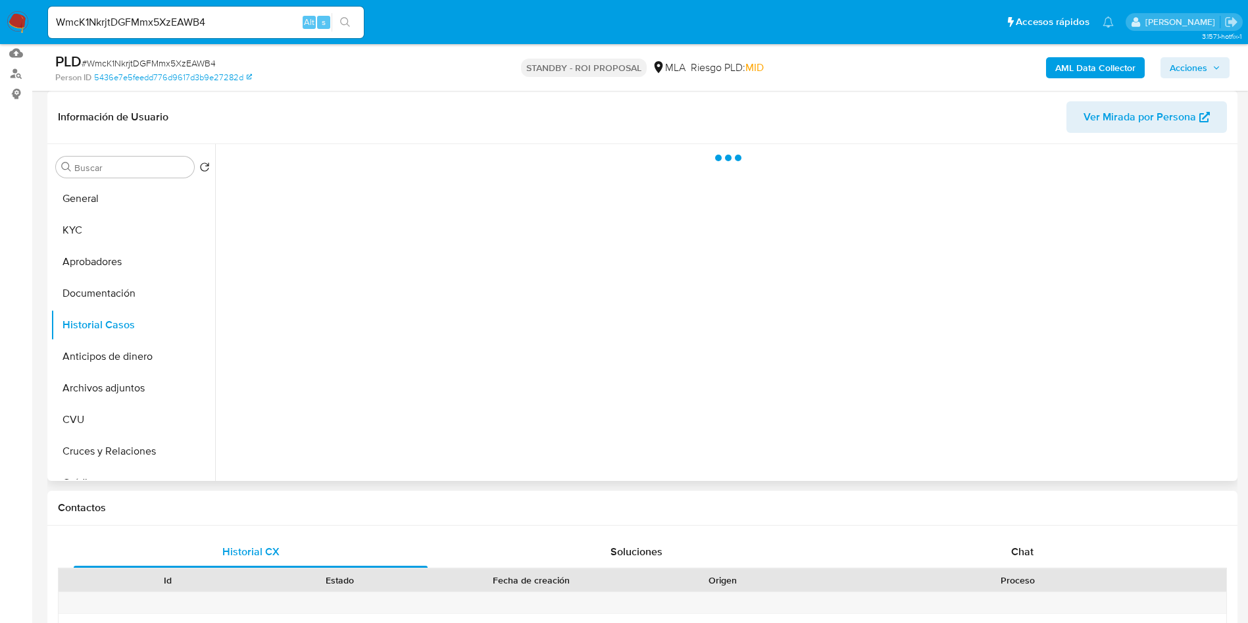
select select "10"
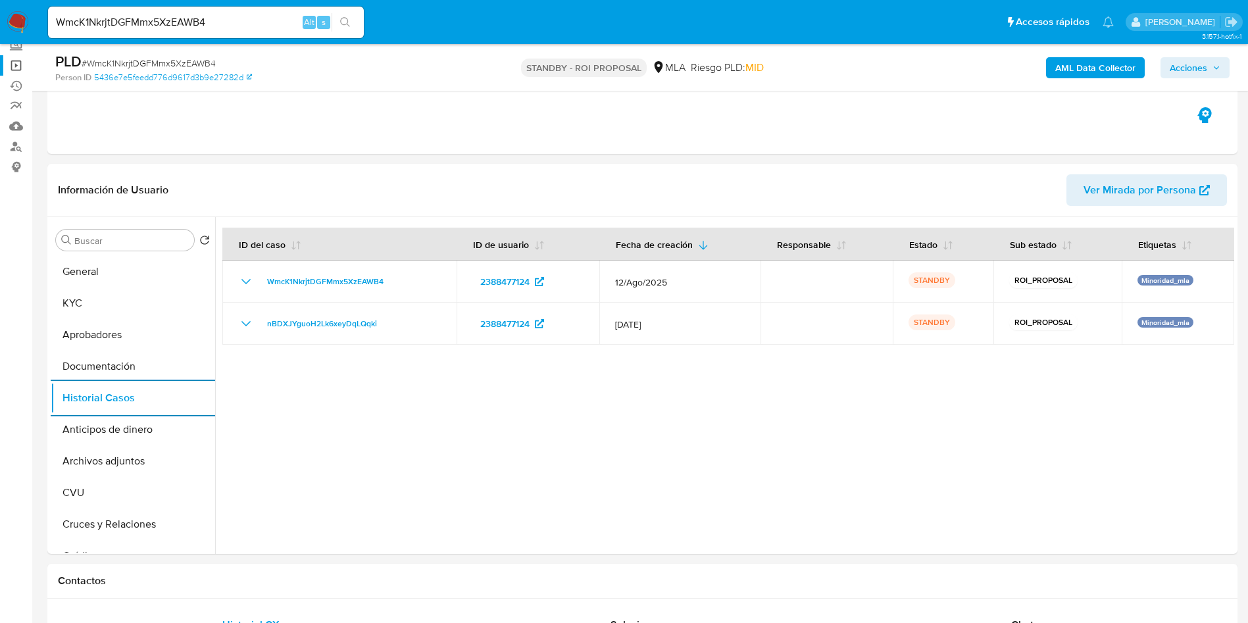
scroll to position [0, 0]
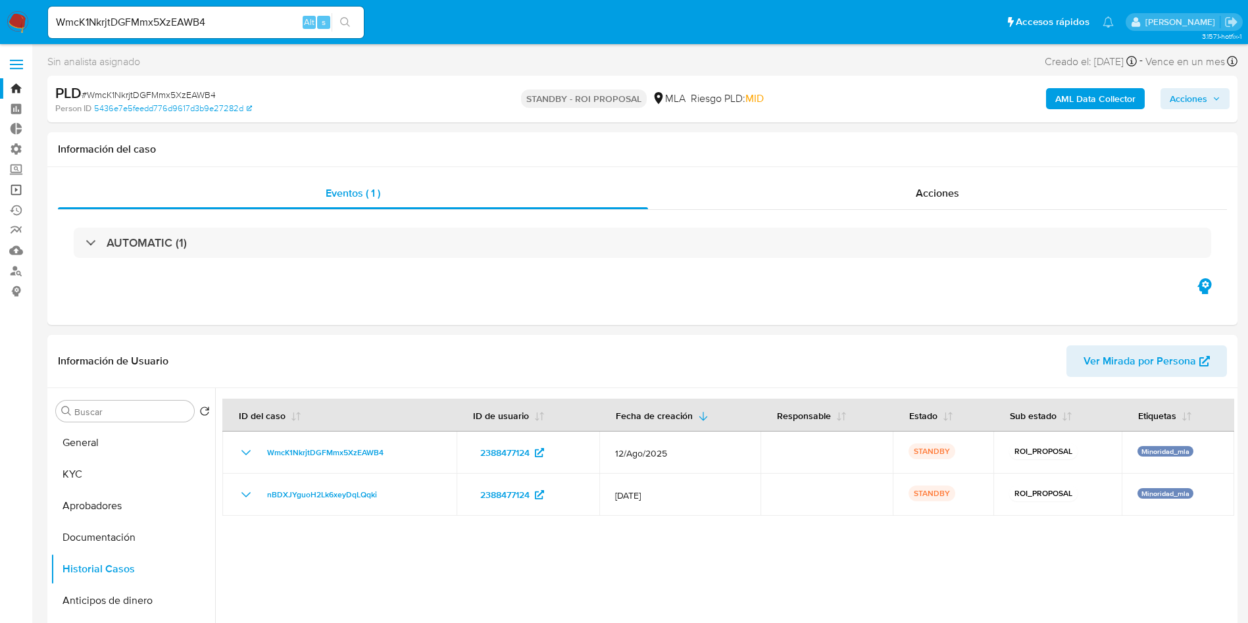
click at [19, 188] on link "Operaciones masivas" at bounding box center [78, 190] width 157 height 20
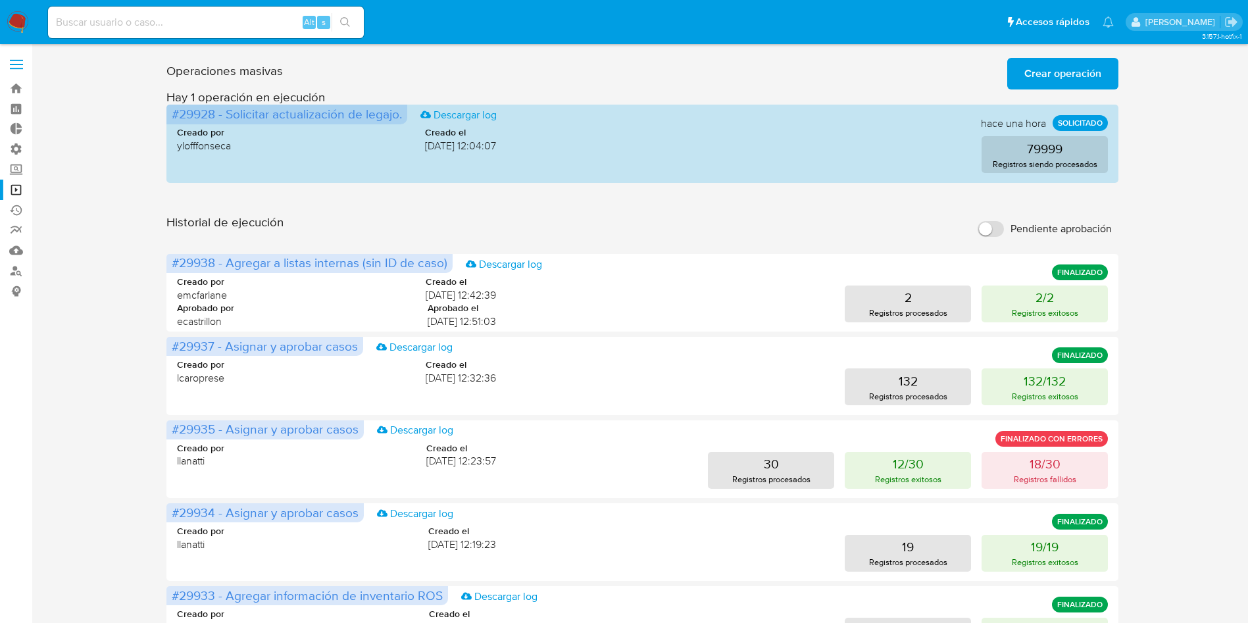
click at [1153, 180] on div "Operaciones masivas Crear operación Sólo puede haber hasta un máximo de 5 opera…" at bounding box center [642, 588] width 1190 height 1070
click at [679, 230] on div "Historial de ejecución Pendiente aprobación" at bounding box center [642, 228] width 952 height 29
